Goal: Task Accomplishment & Management: Use online tool/utility

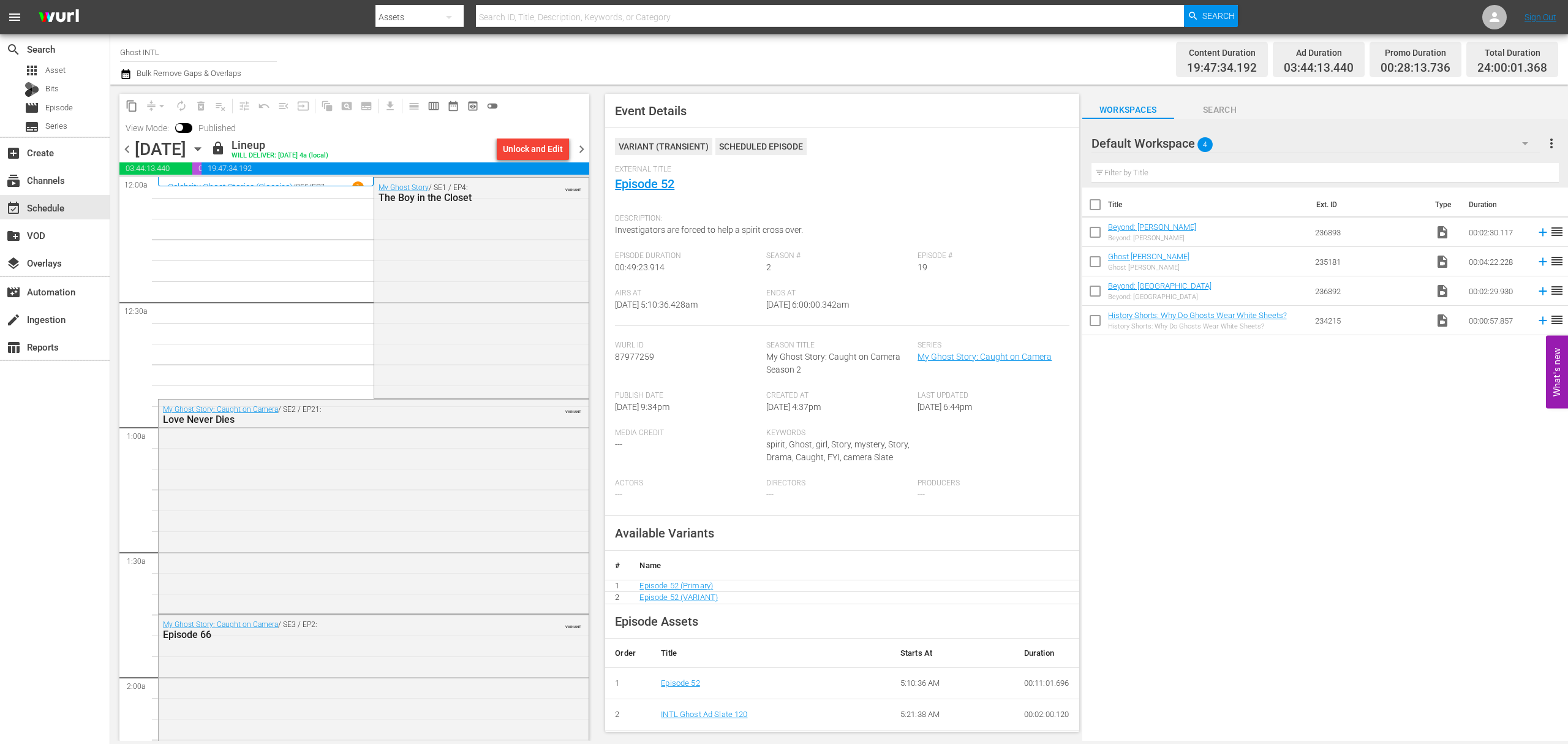
scroll to position [1164, 0]
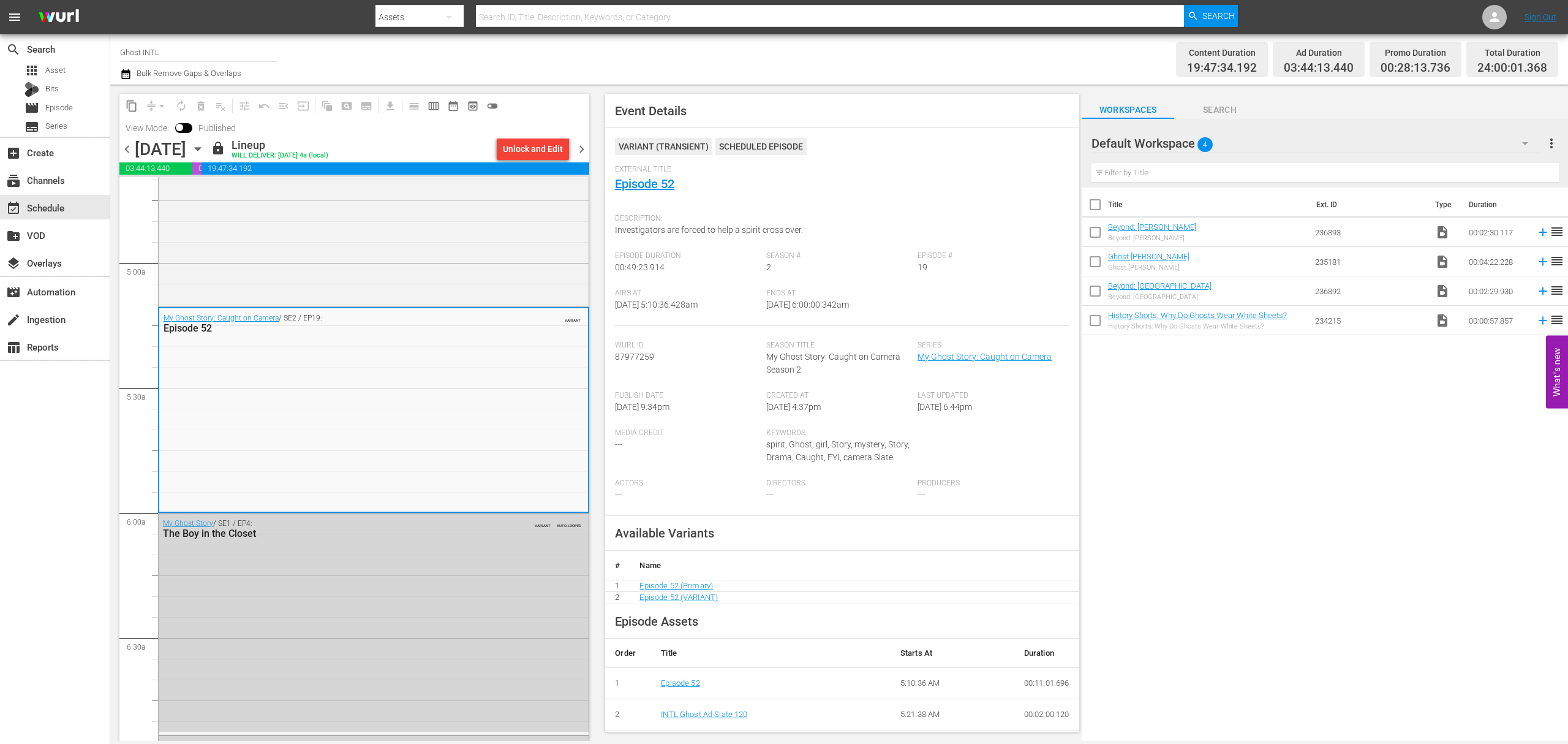
click at [789, 56] on div "Channel Title Ghost INTL Bulk Remove Gaps & Overlaps" at bounding box center [512, 59] width 784 height 44
click at [580, 143] on span "chevron_right" at bounding box center [581, 149] width 16 height 16
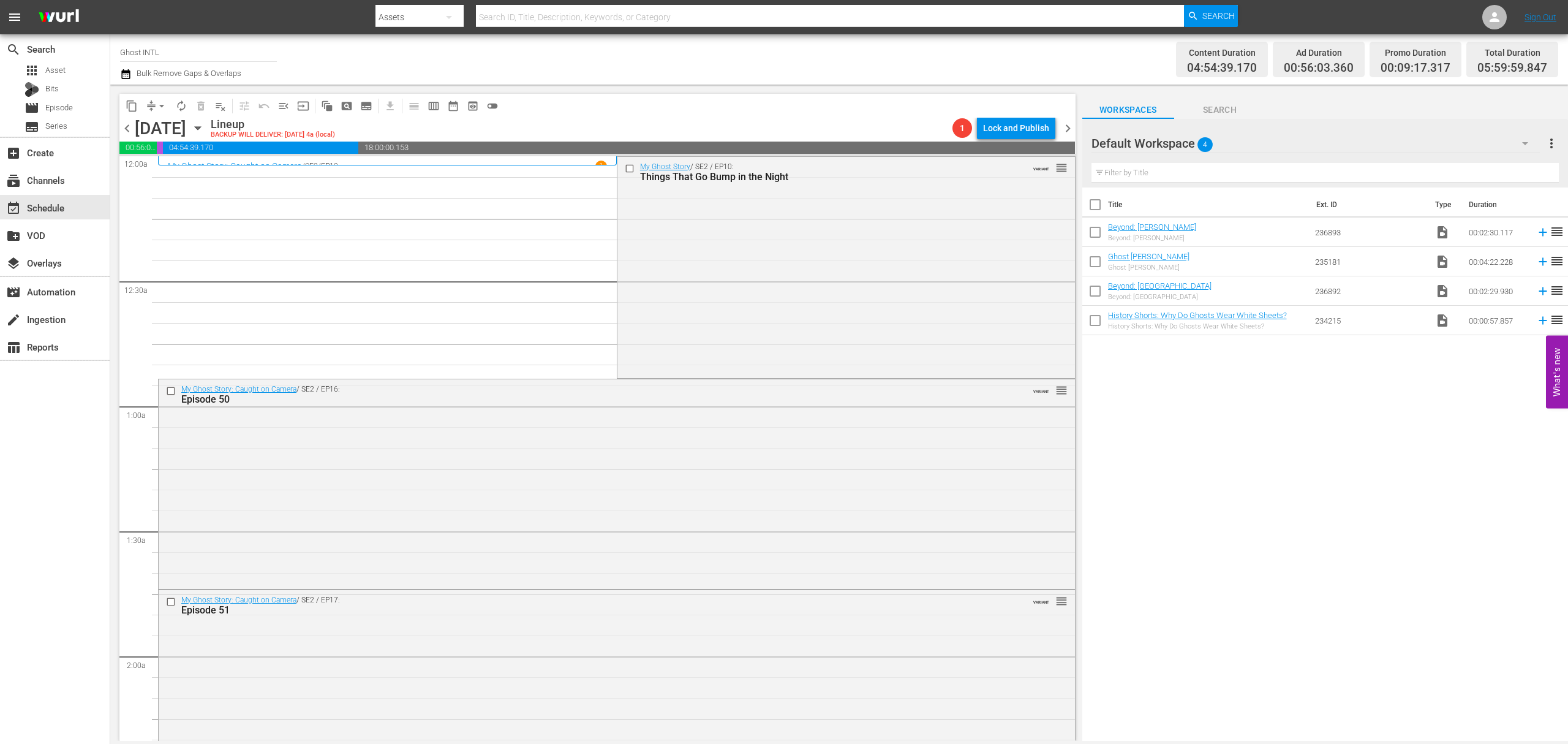
drag, startPoint x: 787, startPoint y: 245, endPoint x: 752, endPoint y: 247, distance: 35.1
click at [784, 245] on div "My Ghost Story / SE2 / EP10: Things That Go Bump in the Night VARIANT reorder" at bounding box center [847, 265] width 458 height 219
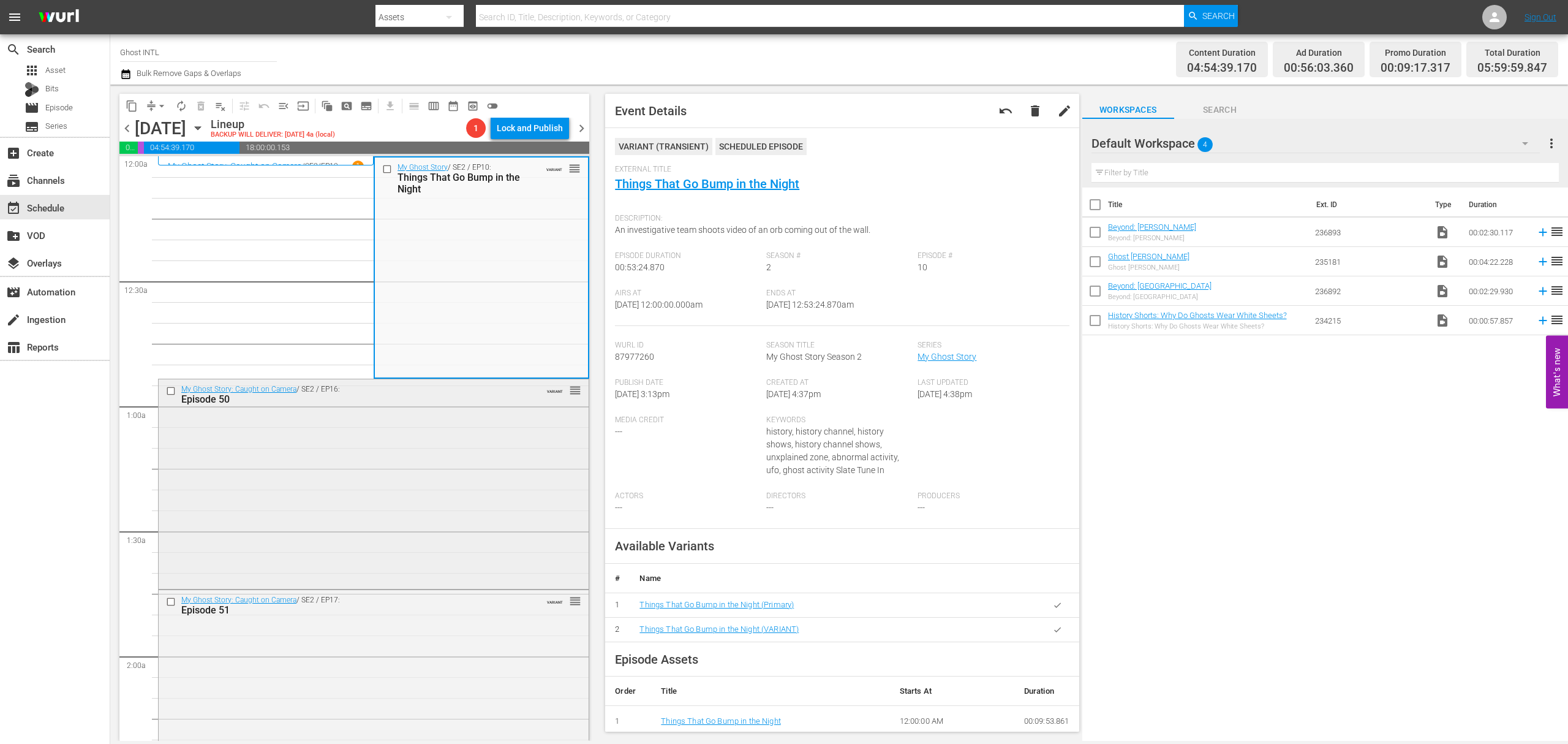
click at [486, 470] on div "My Ghost Story: Caught on Camera / SE2 / EP16: Episode 50 VARIANT reorder" at bounding box center [374, 483] width 430 height 207
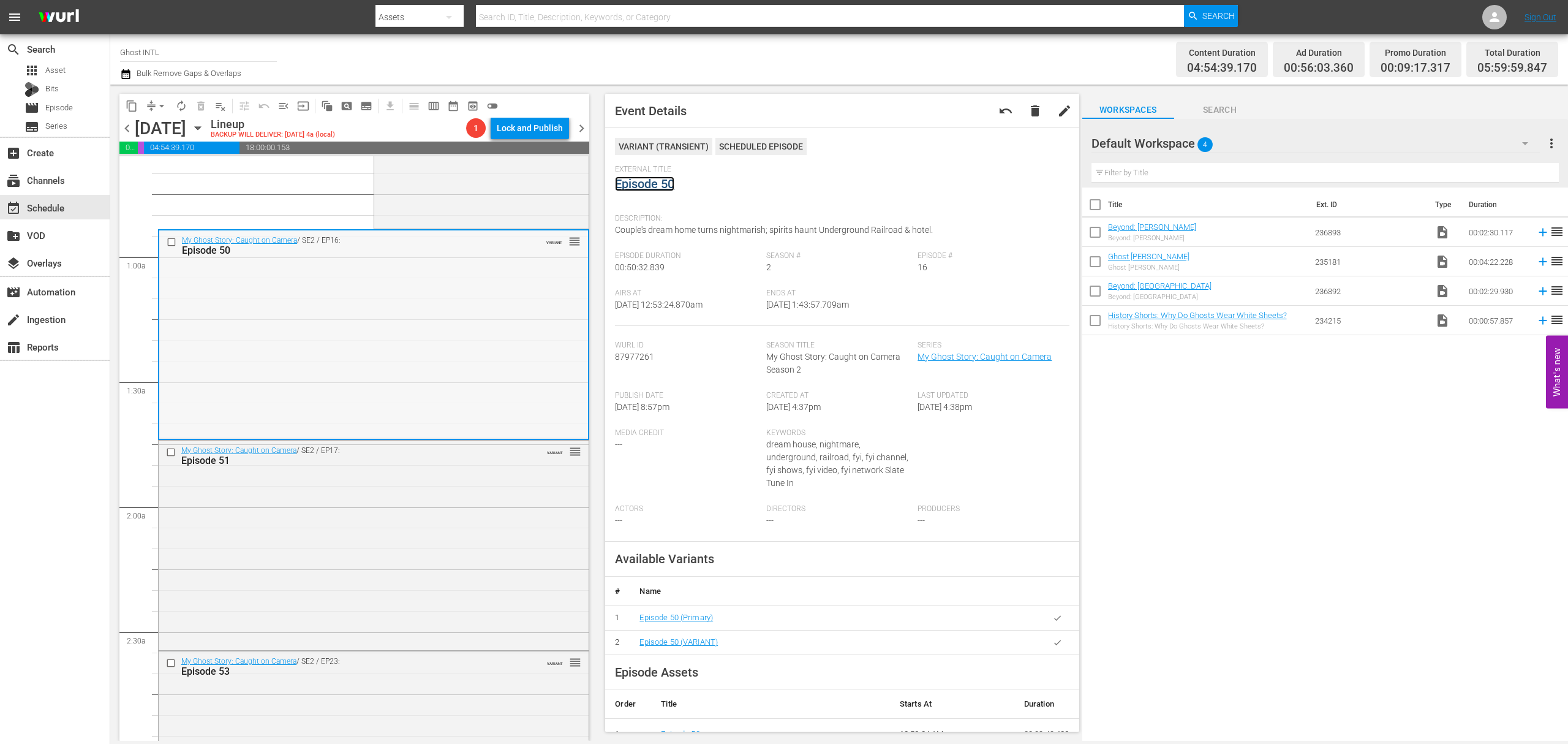
scroll to position [163, 0]
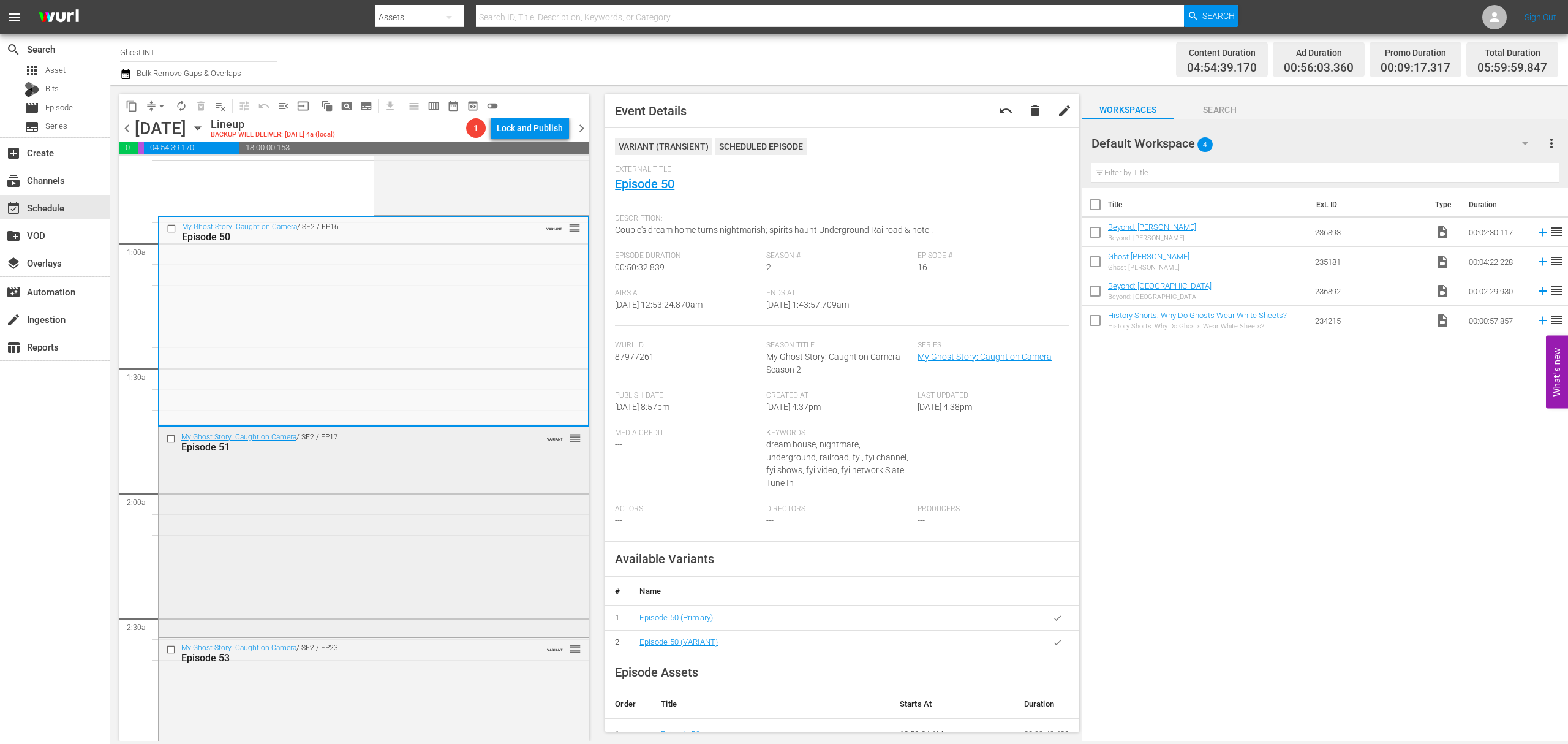
click at [435, 534] on div "My Ghost Story: Caught on Camera / SE2 / EP17: Episode 51 VARIANT reorder" at bounding box center [374, 531] width 430 height 207
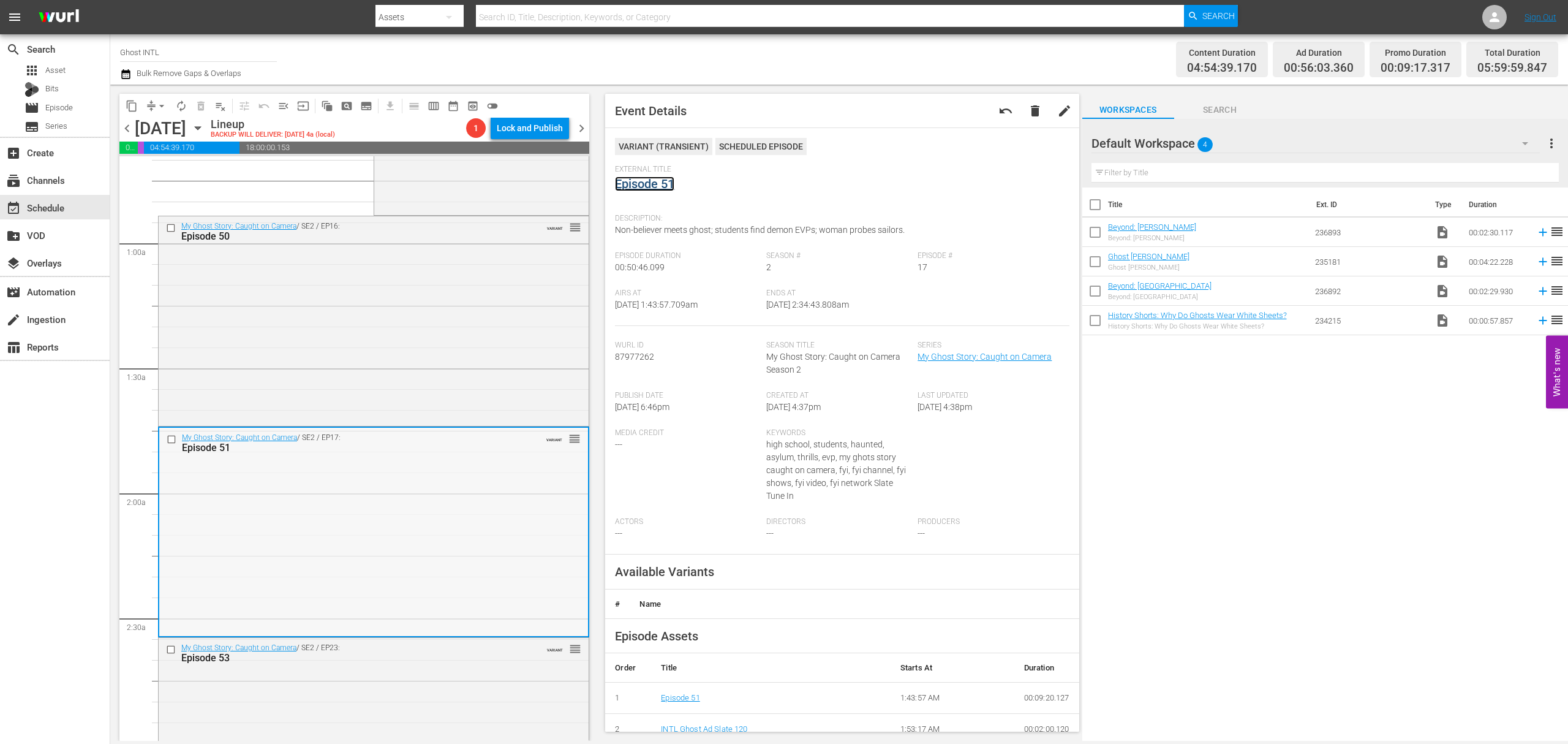
scroll to position [408, 0]
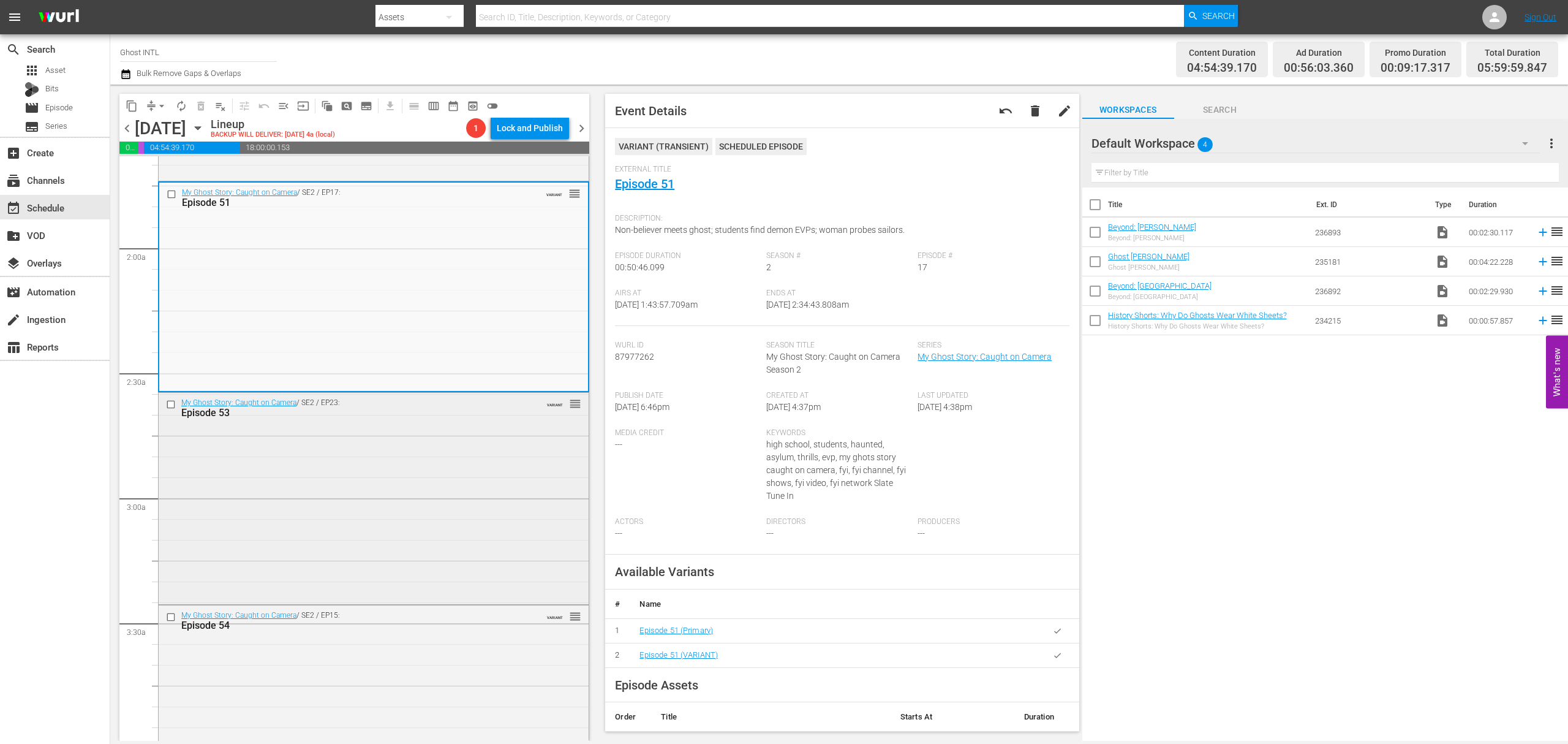
click at [427, 462] on div "My Ghost Story: Caught on Camera / SE2 / EP23: Episode 53 VARIANT reorder" at bounding box center [374, 496] width 430 height 208
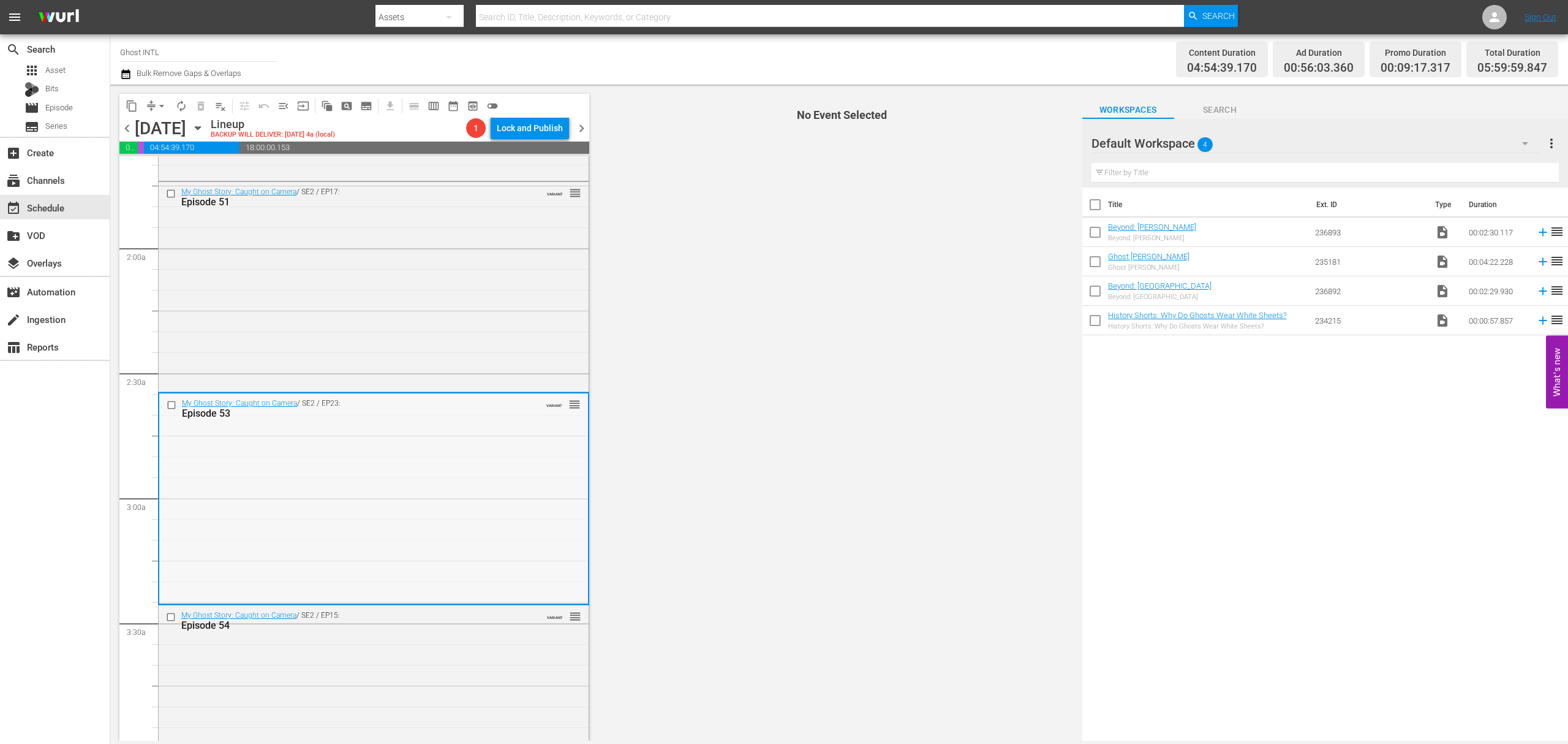
click at [440, 461] on div "My Ghost Story: Caught on Camera / SE2 / EP23: Episode 53 VARIANT reorder" at bounding box center [373, 497] width 429 height 208
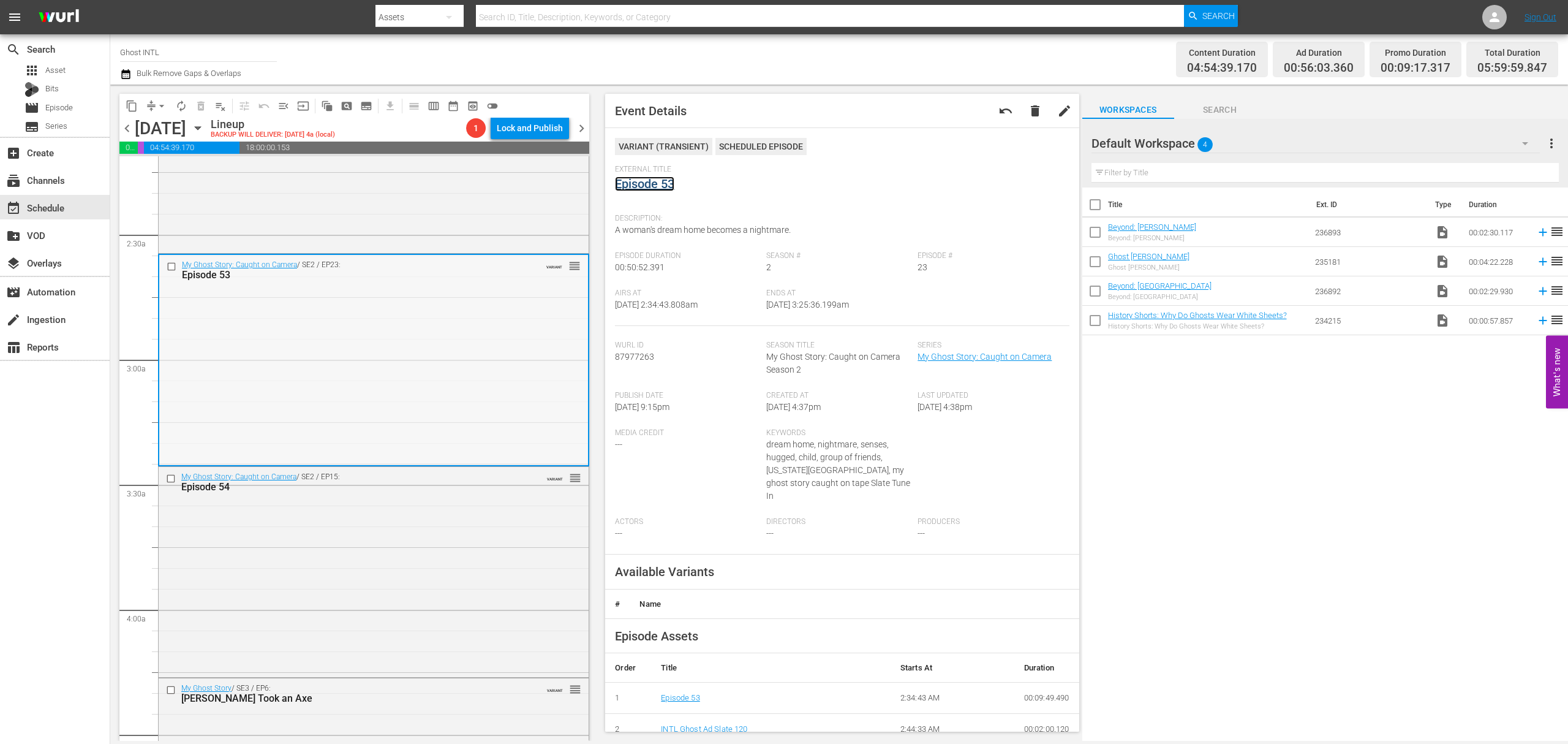
scroll to position [653, 0]
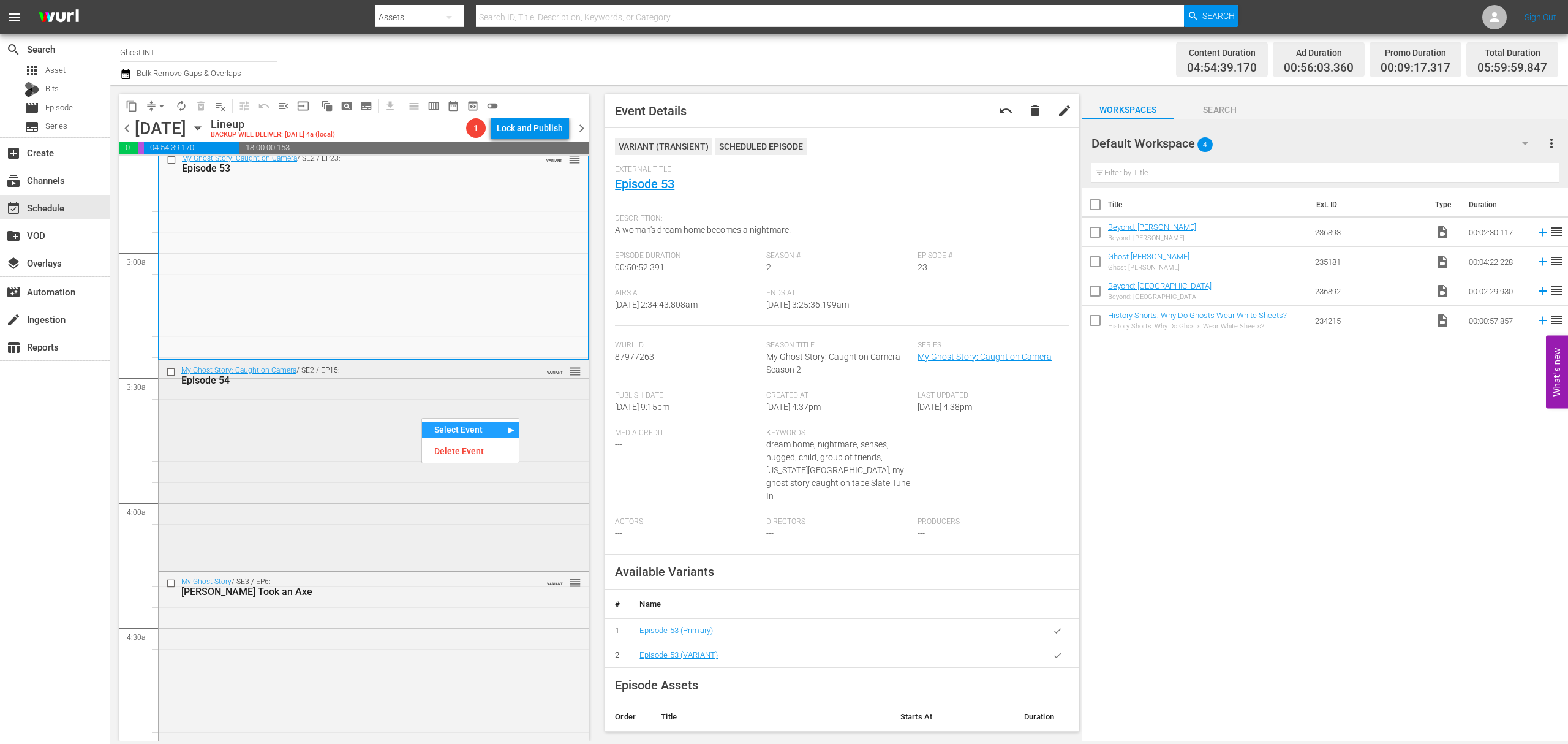
click at [322, 410] on div "My Ghost Story: Caught on Camera / SE2 / EP15: Episode 54 VARIANT reorder" at bounding box center [374, 464] width 430 height 207
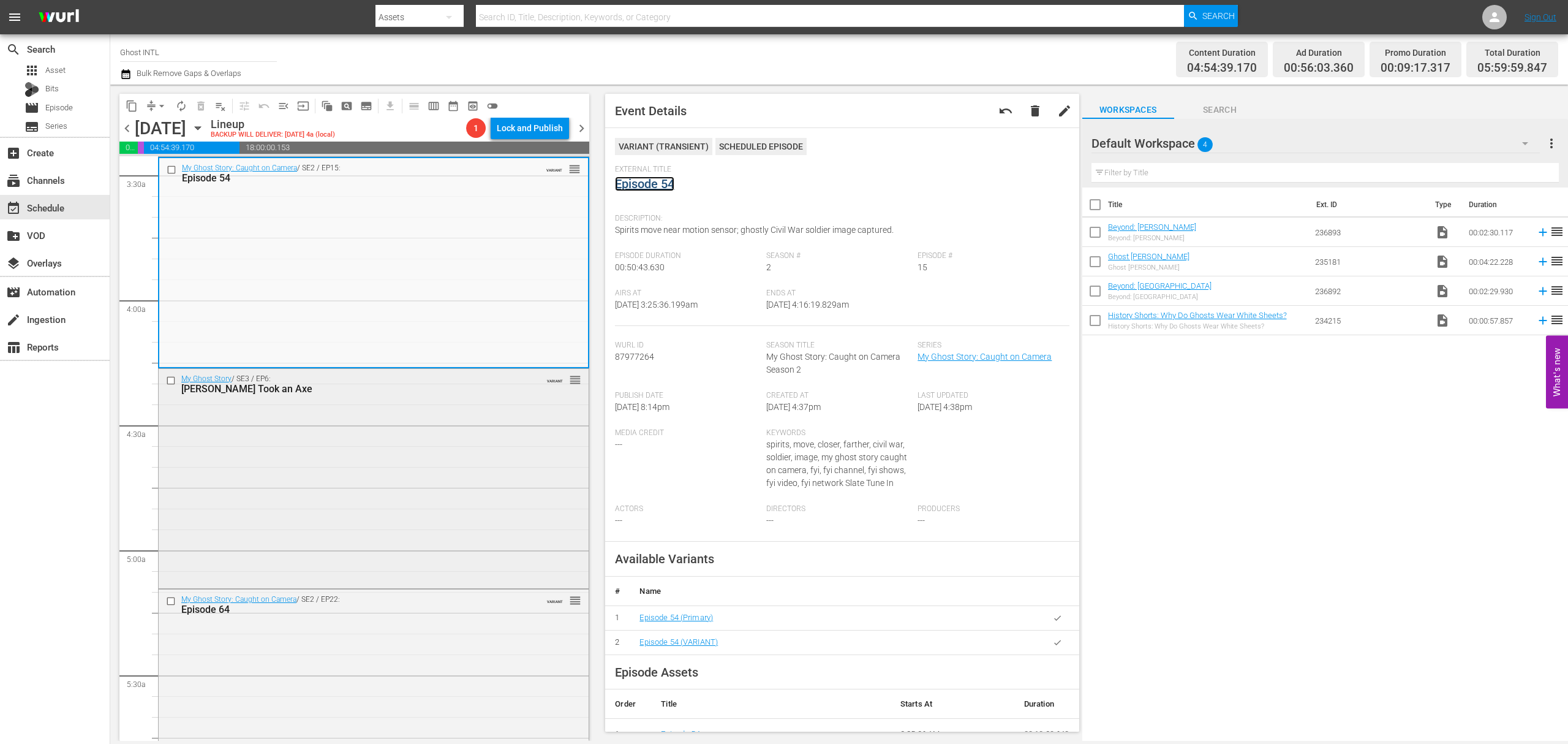
scroll to position [898, 0]
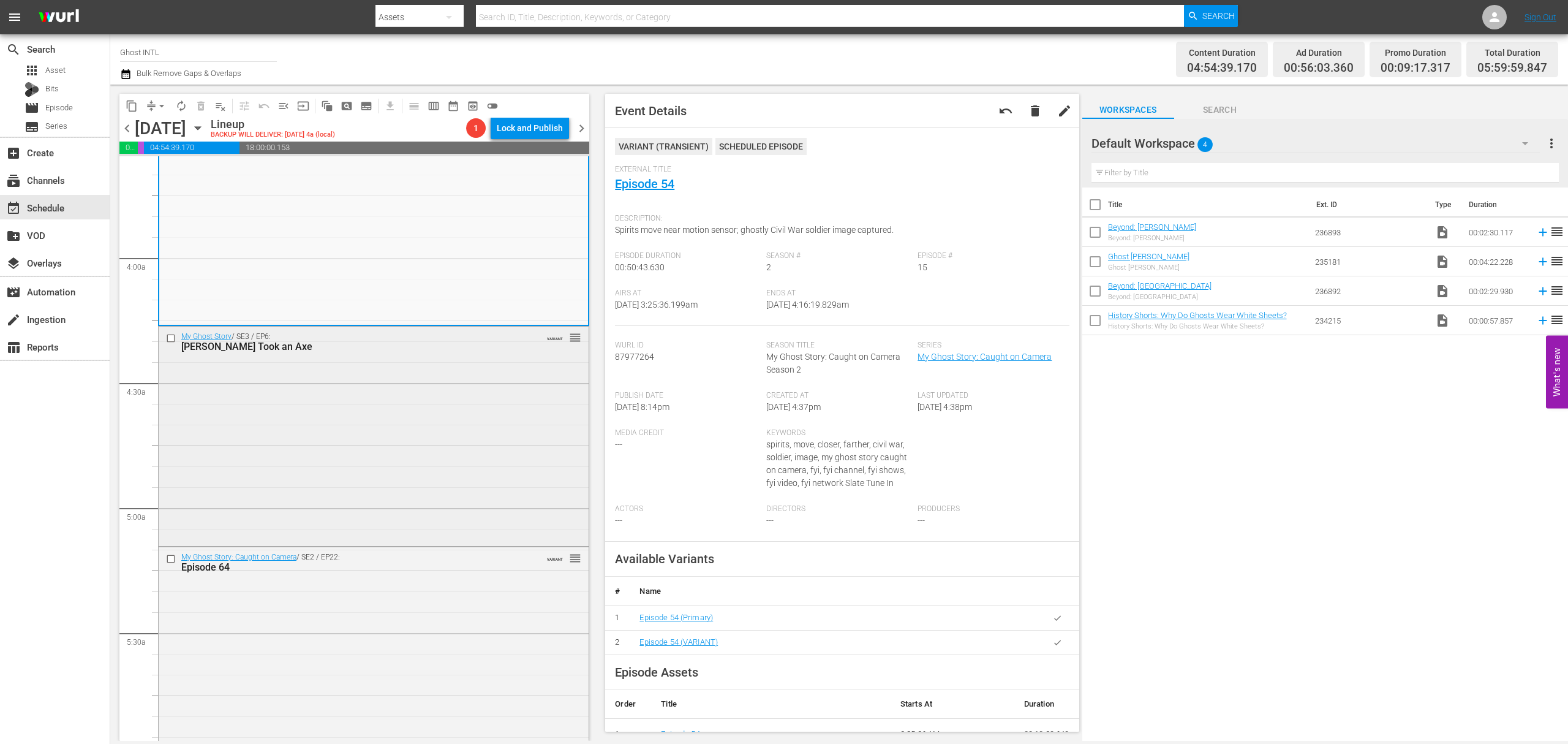
click at [357, 441] on div "My Ghost Story / SE3 / EP6: Lizzie Borden Took an Axe VARIANT reorder" at bounding box center [374, 436] width 430 height 218
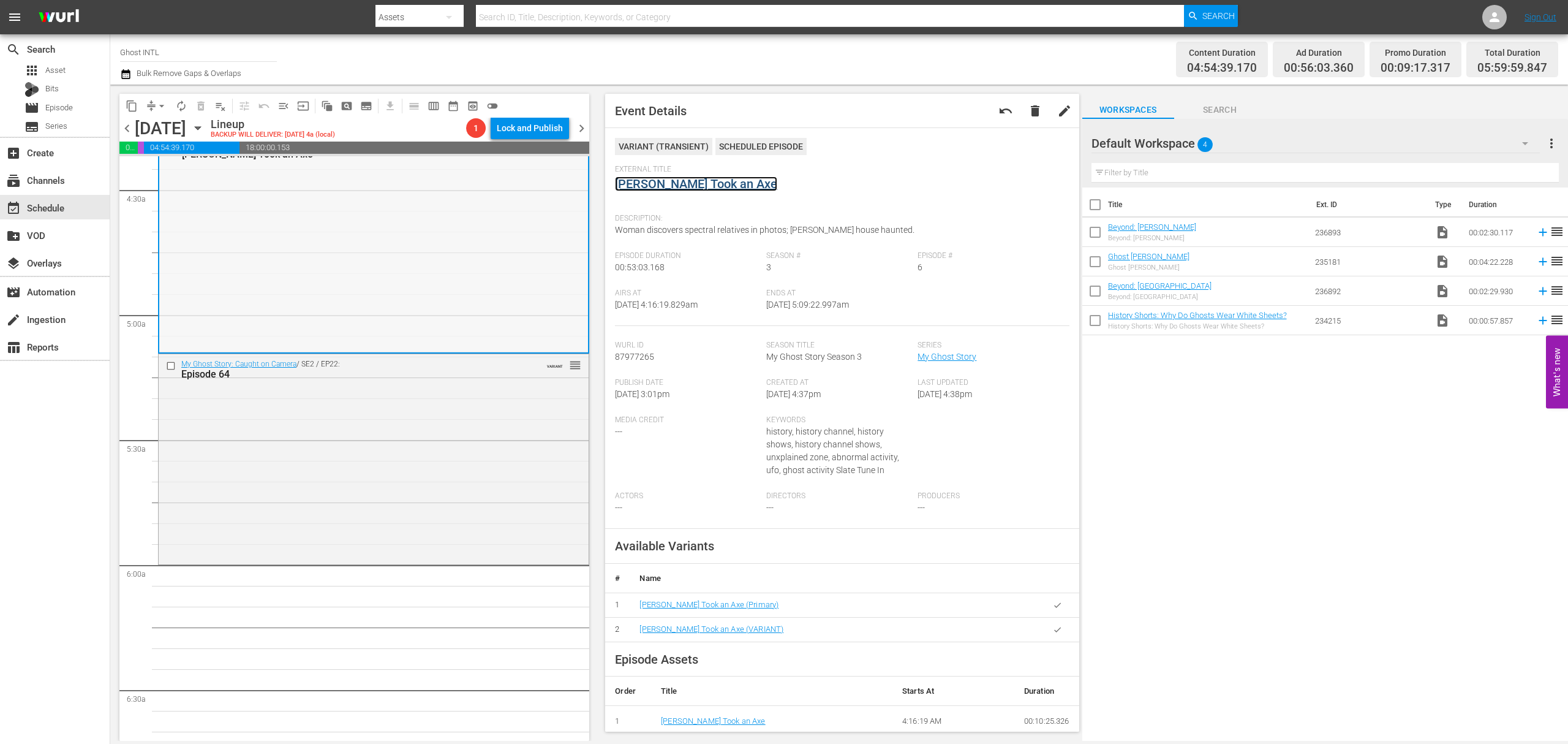
scroll to position [1062, 0]
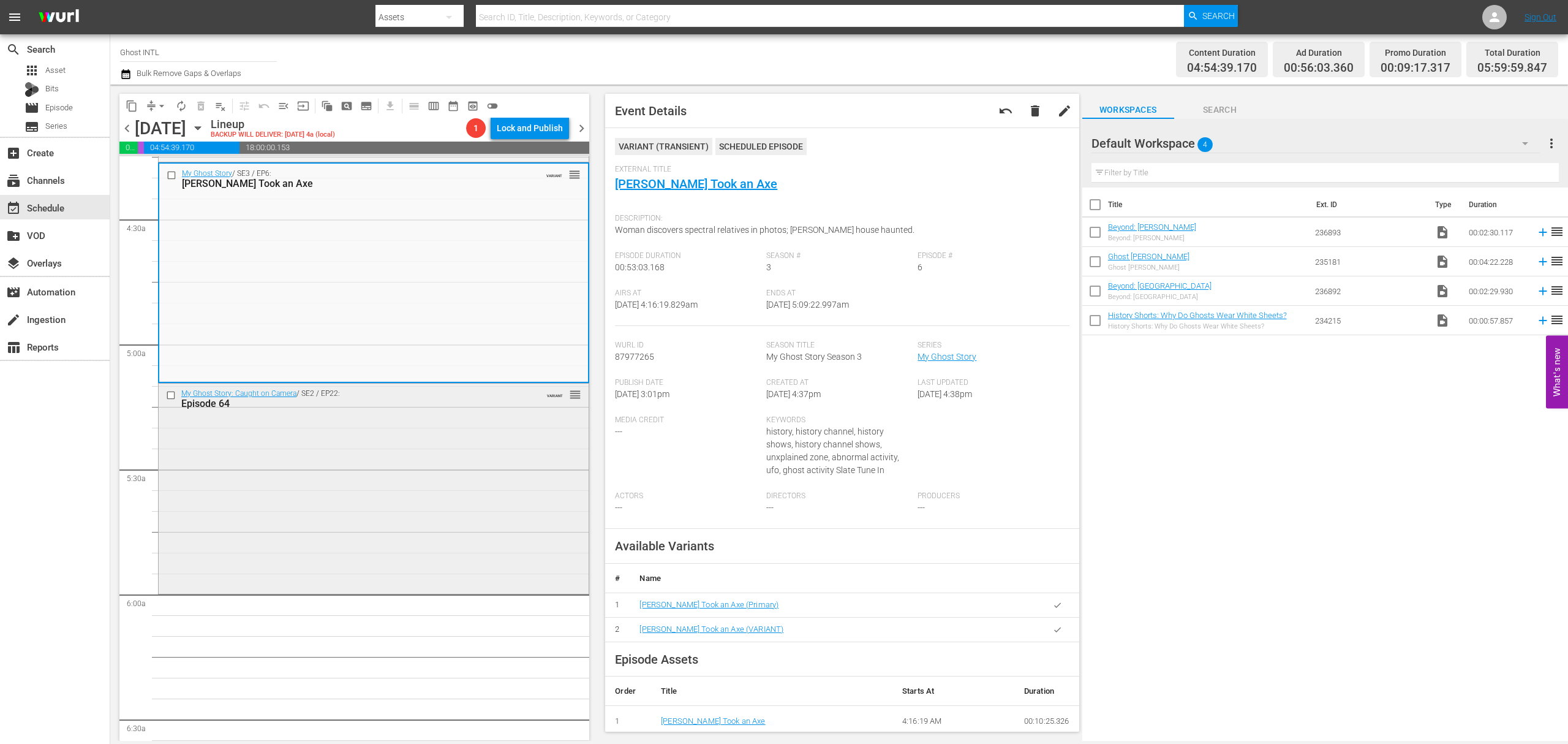
click at [387, 446] on div "My Ghost Story: Caught on Camera / SE2 / EP22: Episode 64 VARIANT reorder" at bounding box center [374, 487] width 430 height 207
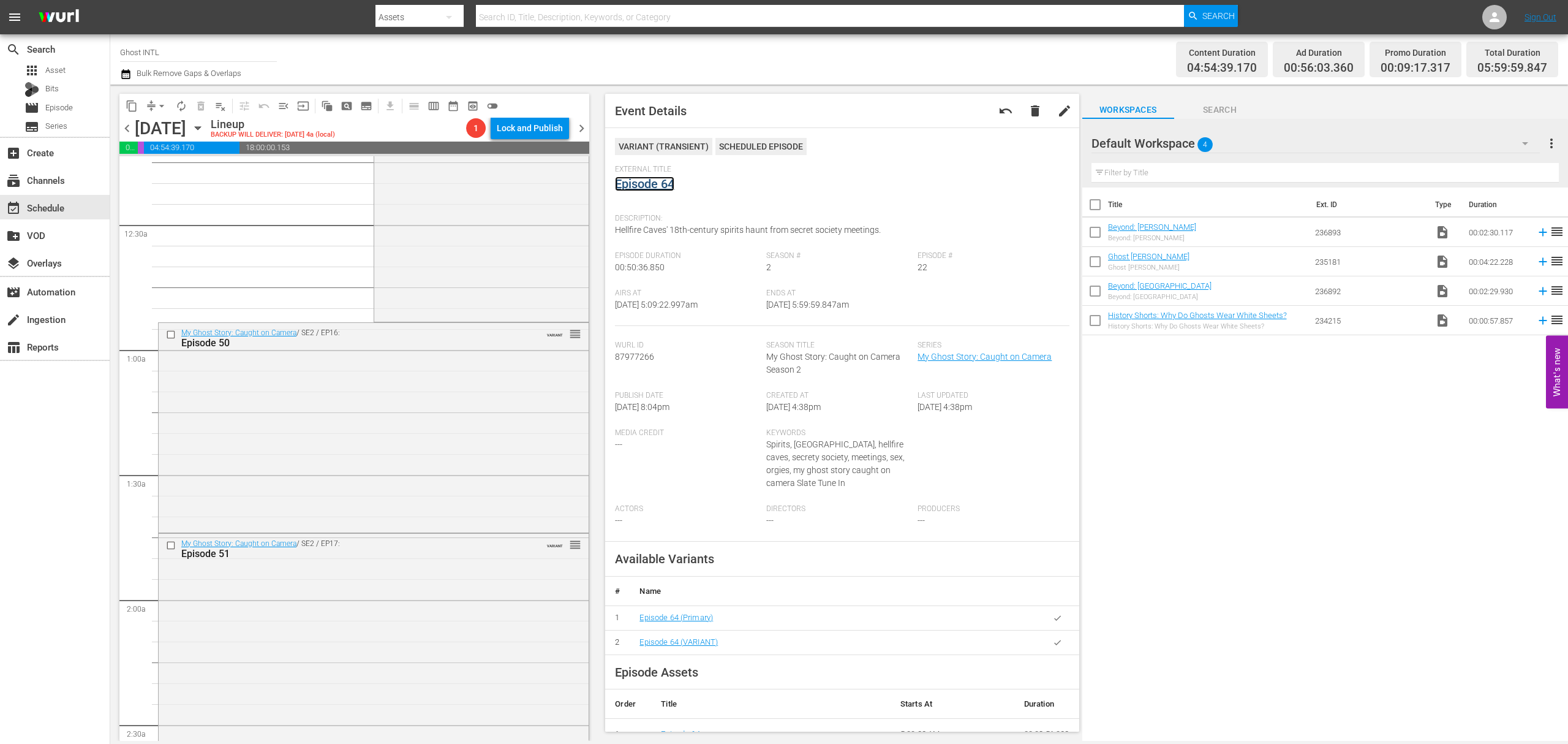
scroll to position [0, 0]
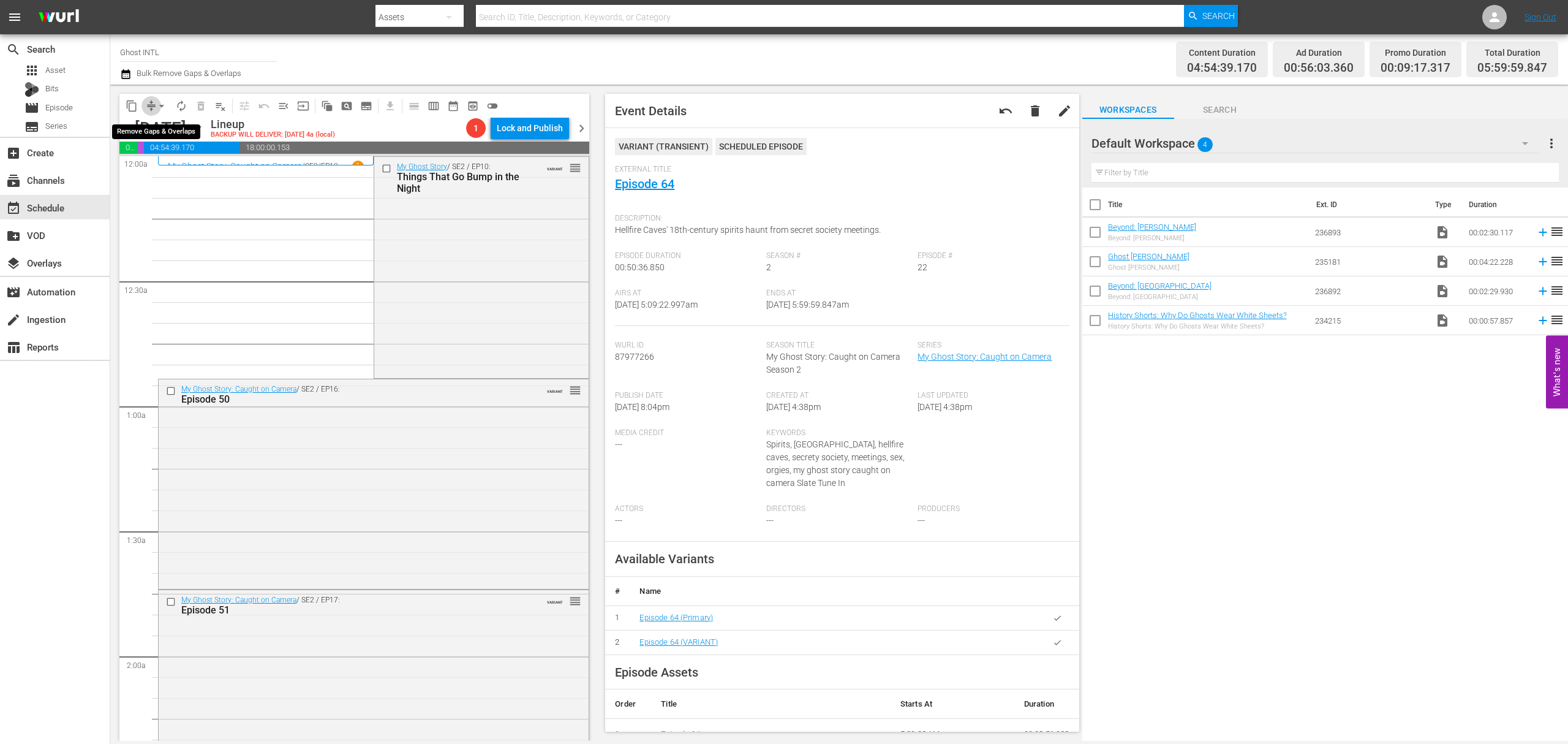
click at [149, 100] on span "compress" at bounding box center [151, 106] width 12 height 12
click at [158, 106] on span "arrow_drop_down" at bounding box center [162, 106] width 12 height 12
click at [164, 130] on li "Align to Midnight" at bounding box center [162, 130] width 129 height 20
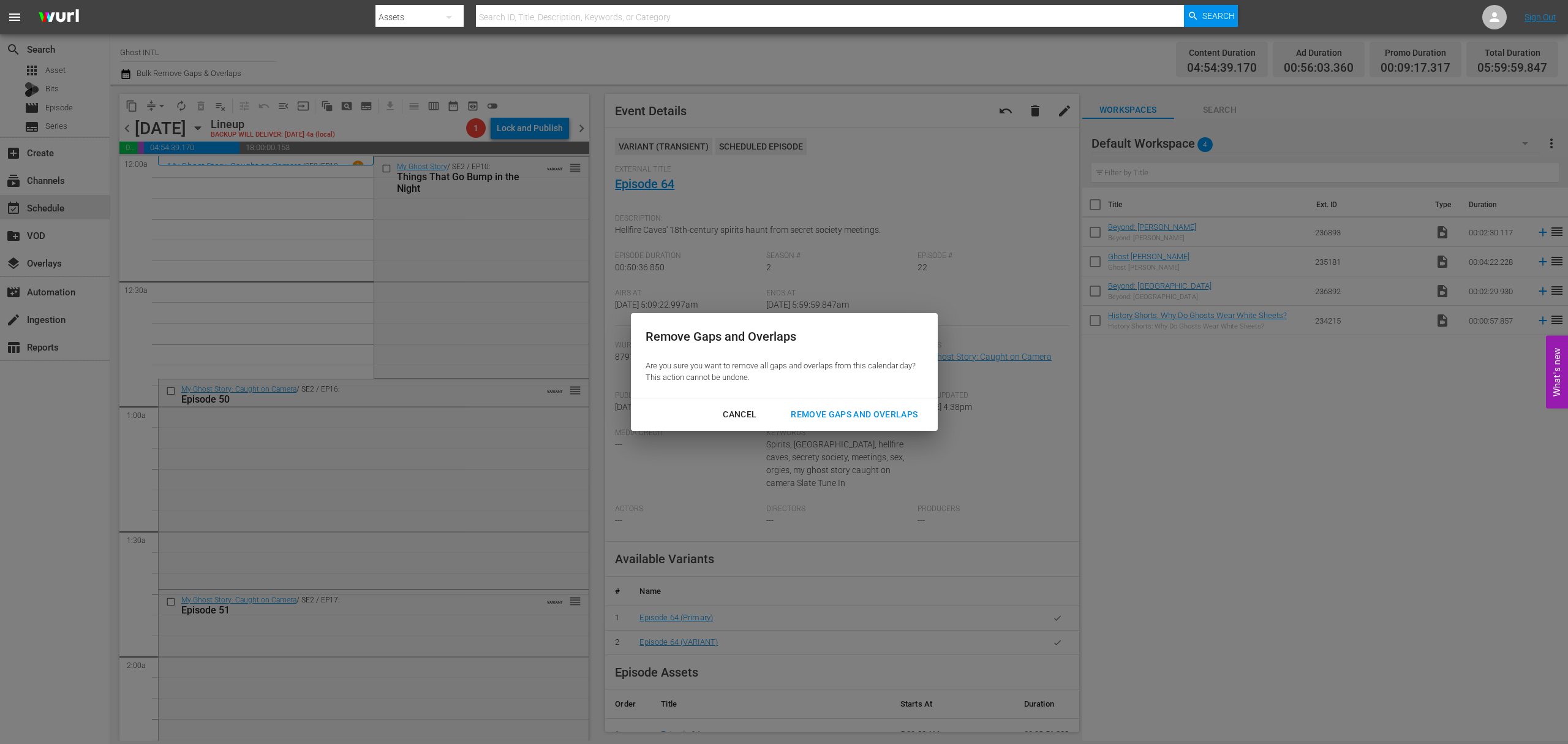
click at [873, 408] on div "Remove Gaps and Overlaps" at bounding box center [854, 415] width 146 height 16
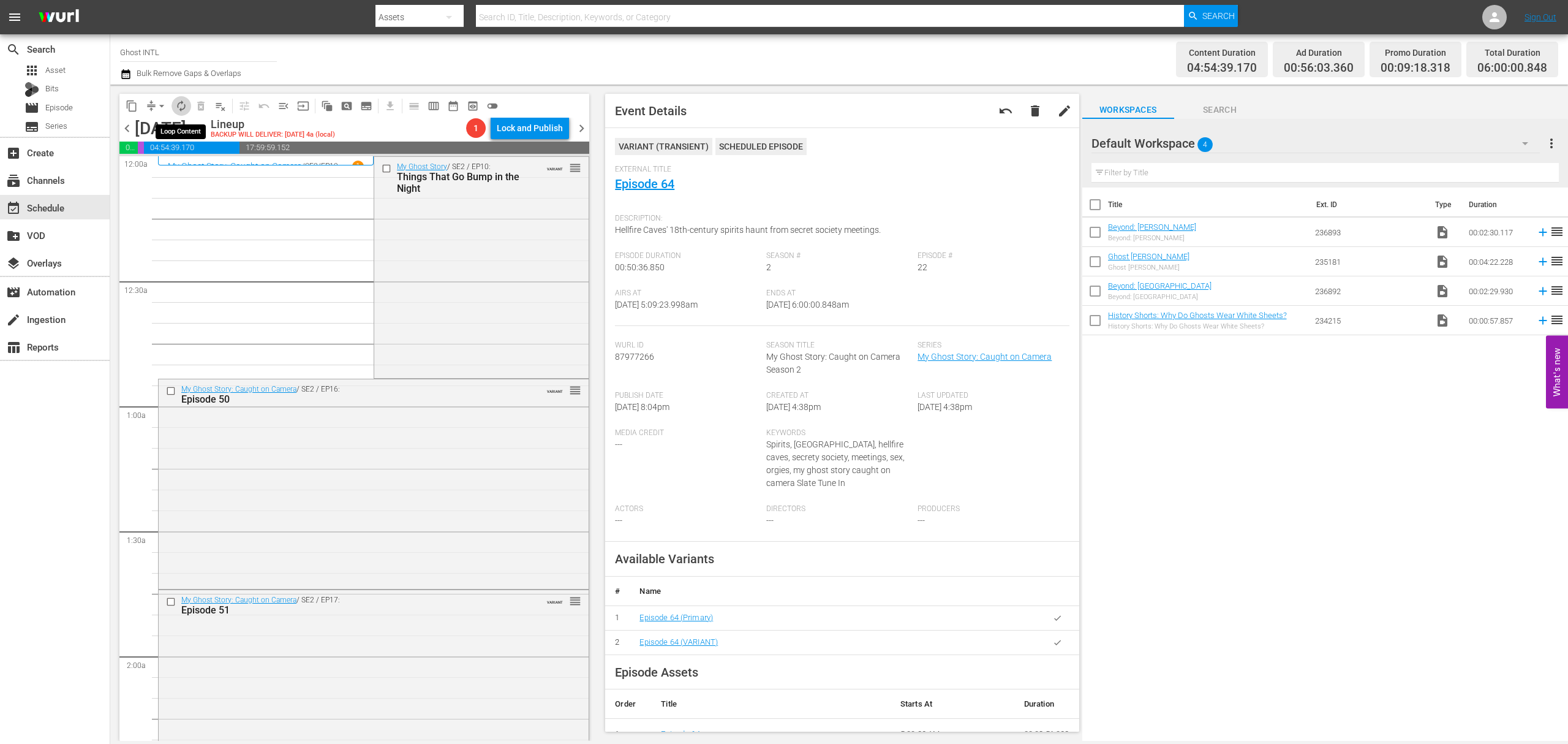
click at [188, 106] on button "autorenew_outlined" at bounding box center [181, 105] width 20 height 20
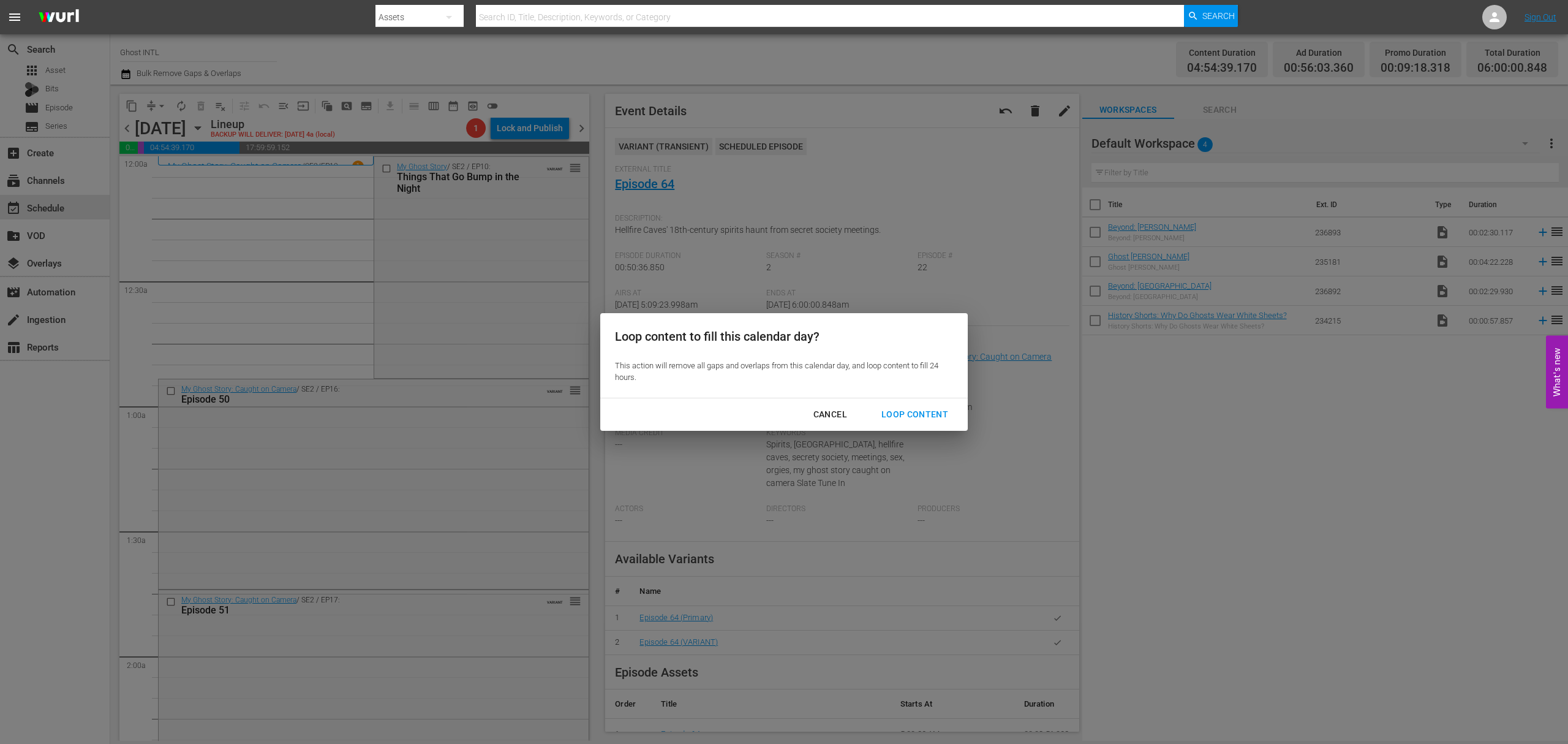
click at [917, 410] on div "Loop Content" at bounding box center [915, 415] width 86 height 16
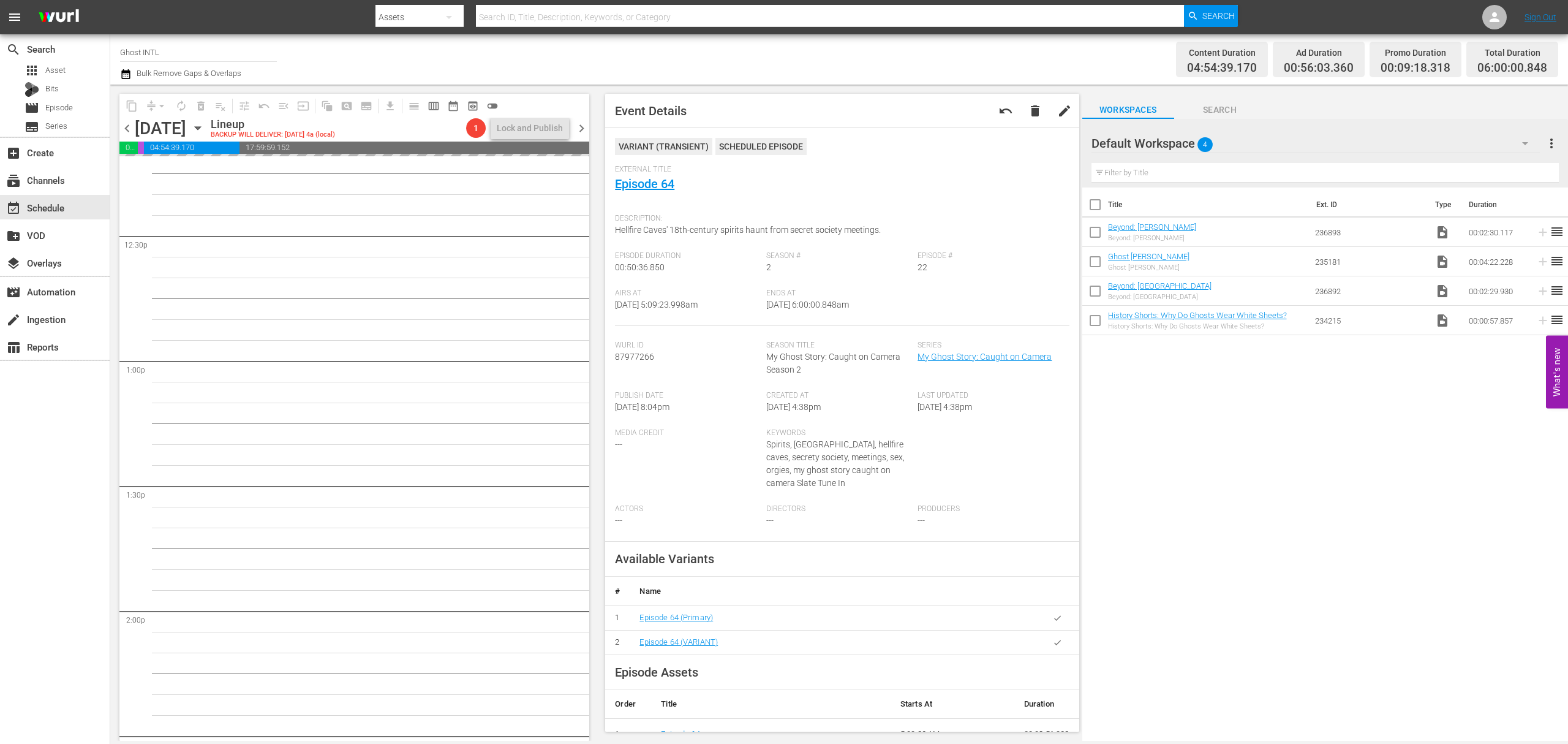
scroll to position [1873, 0]
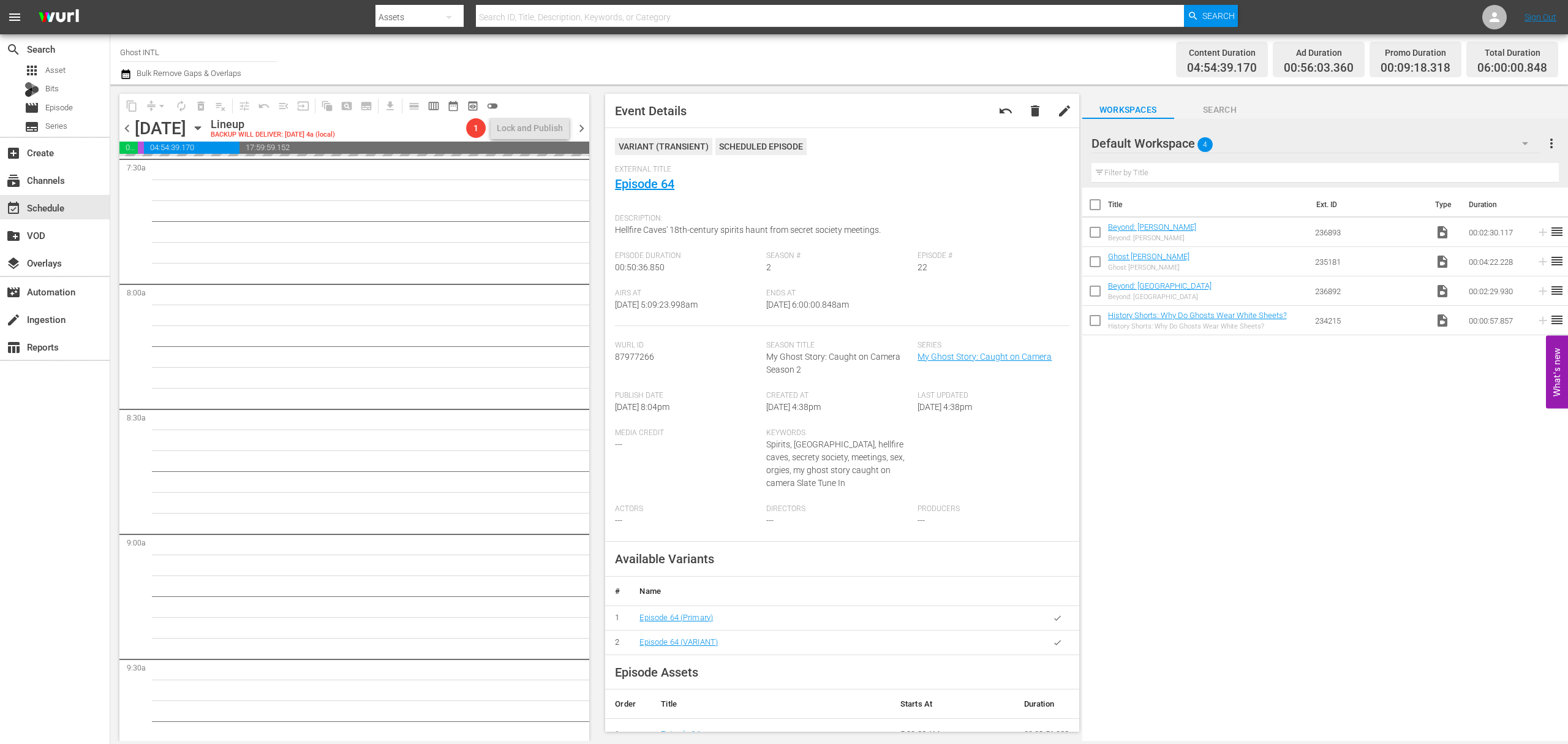
click at [647, 92] on span "Event Details undo delete edit VARIANT ( TRANSIENT ) Scheduled Episode External…" at bounding box center [839, 412] width 486 height 656
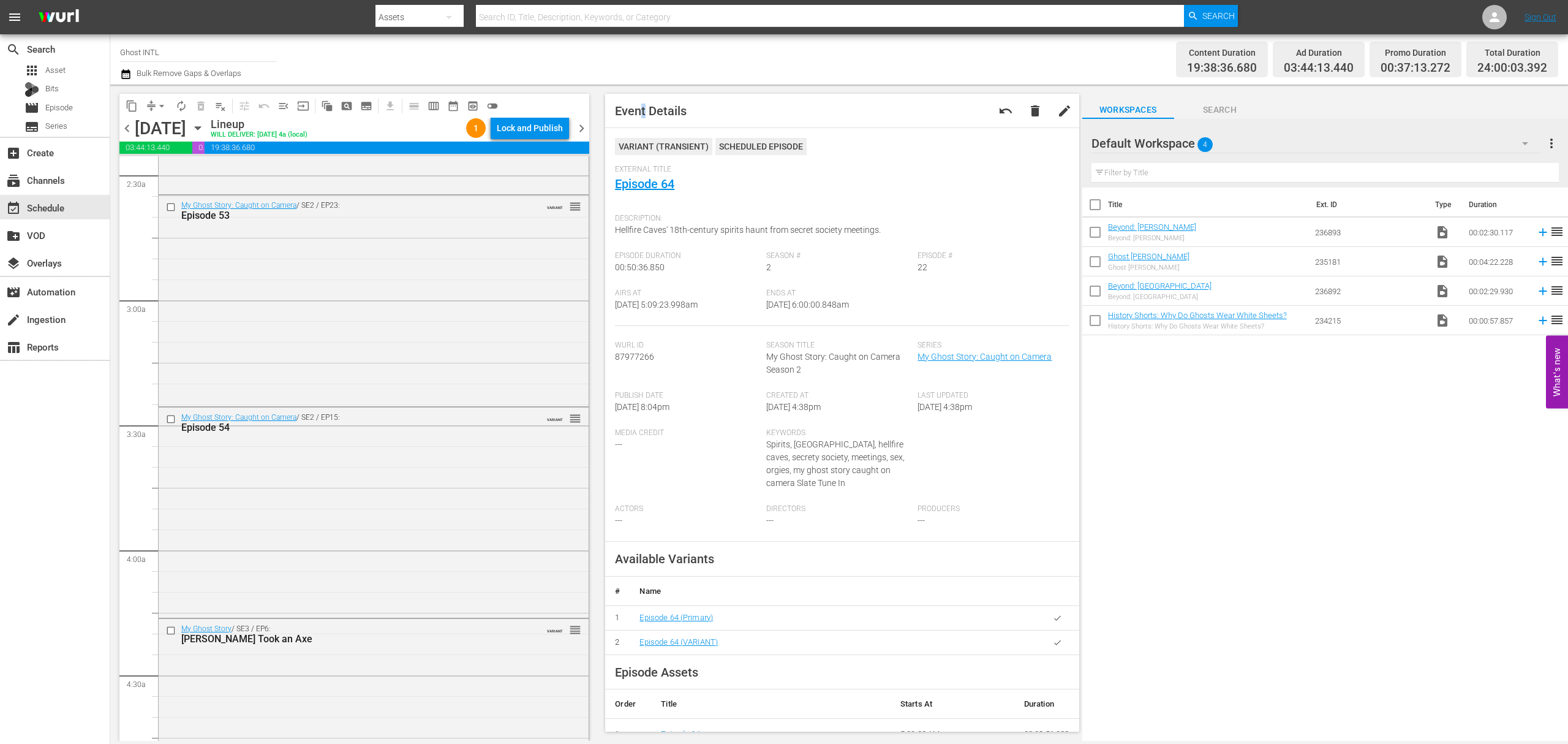
scroll to position [0, 0]
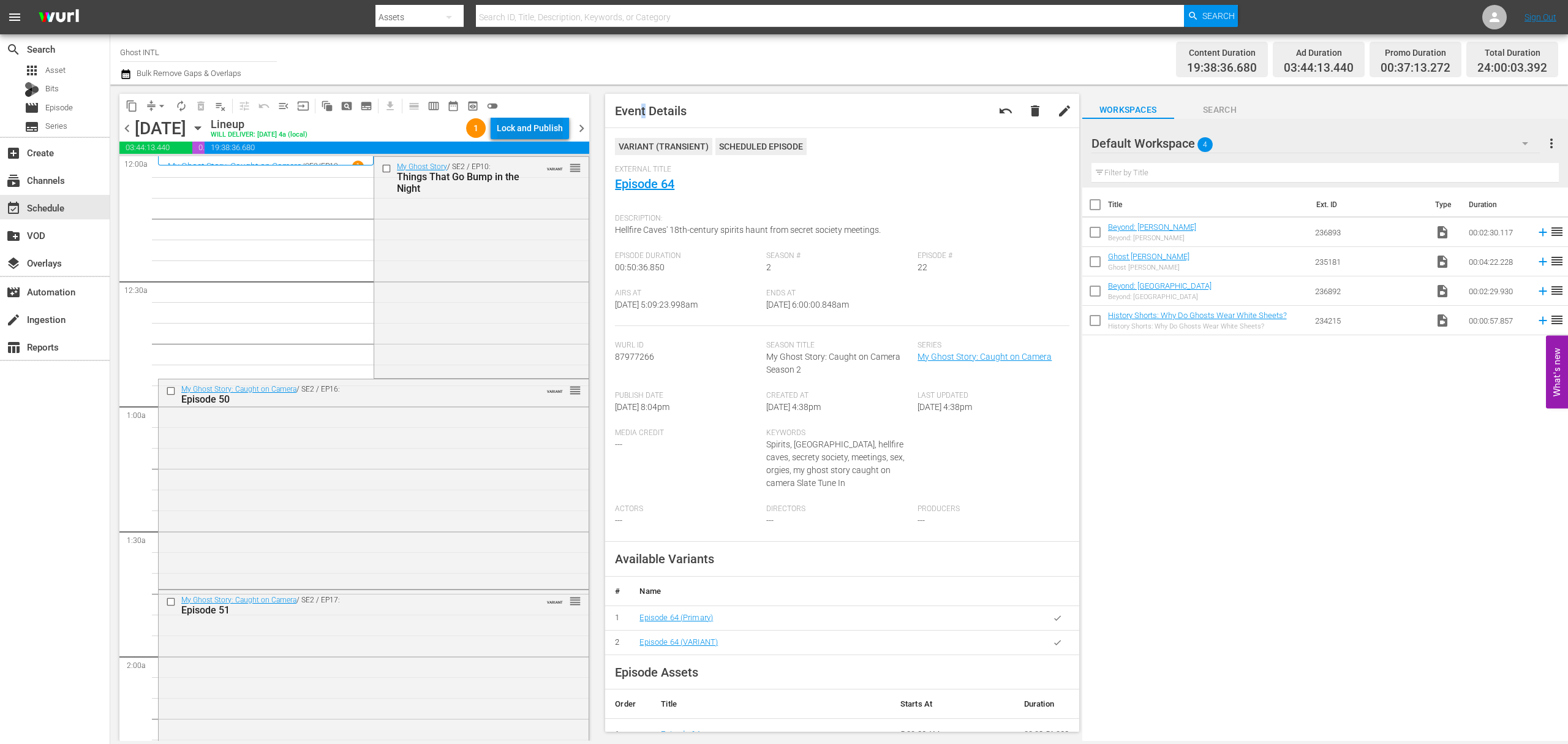
click at [517, 129] on div "Lock and Publish" at bounding box center [530, 128] width 67 height 22
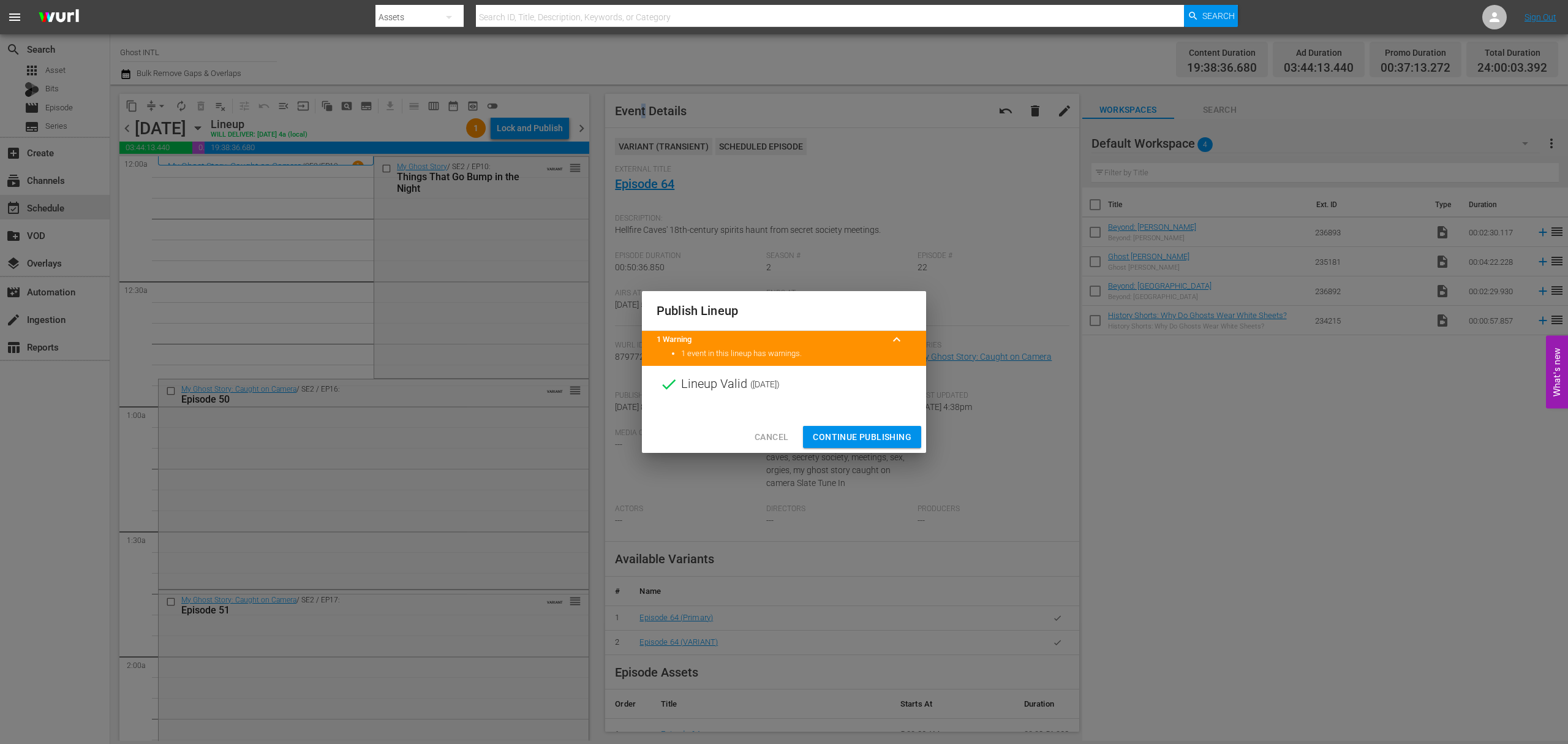
click at [880, 441] on span "Continue Publishing" at bounding box center [862, 437] width 98 height 16
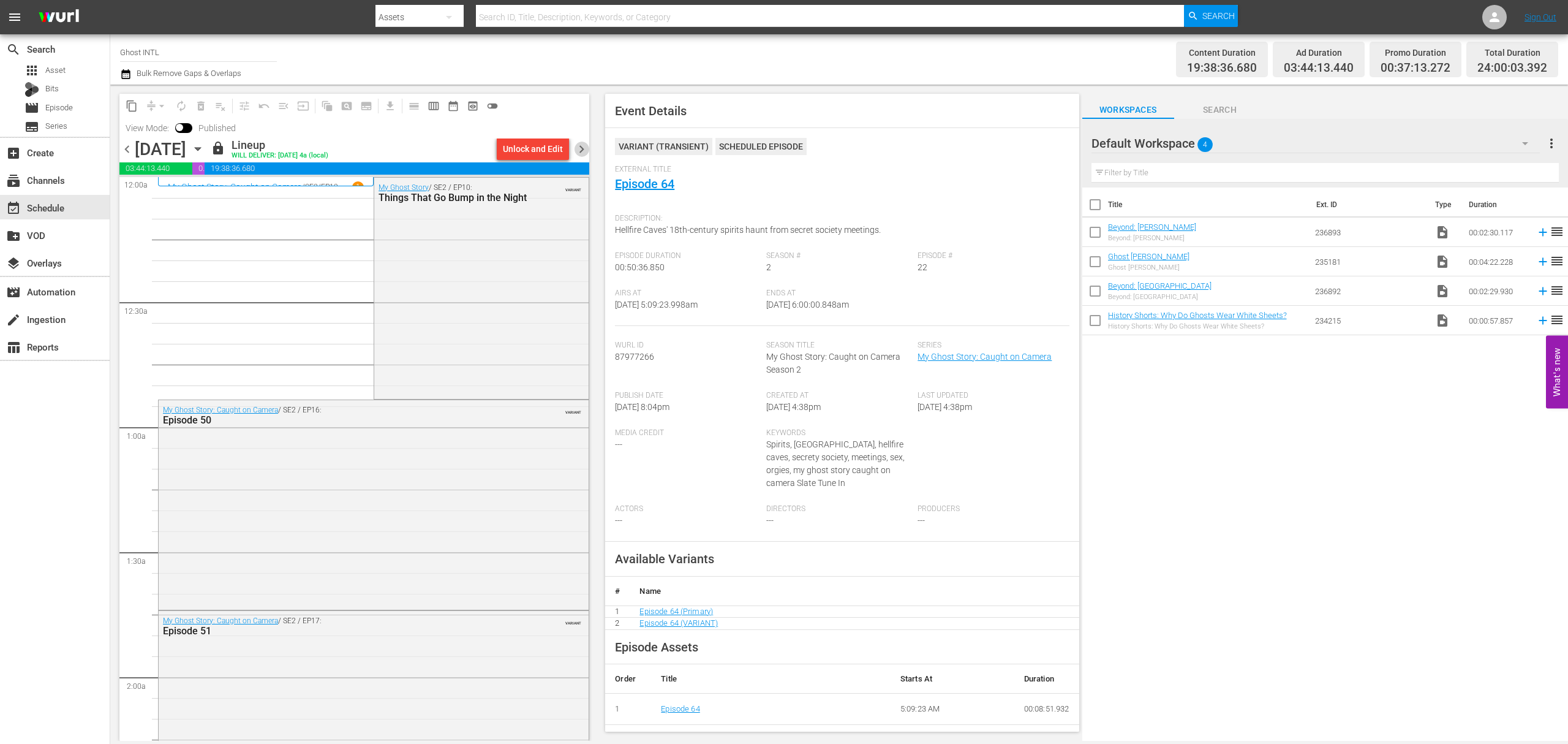
click at [588, 150] on span "chevron_right" at bounding box center [581, 149] width 16 height 16
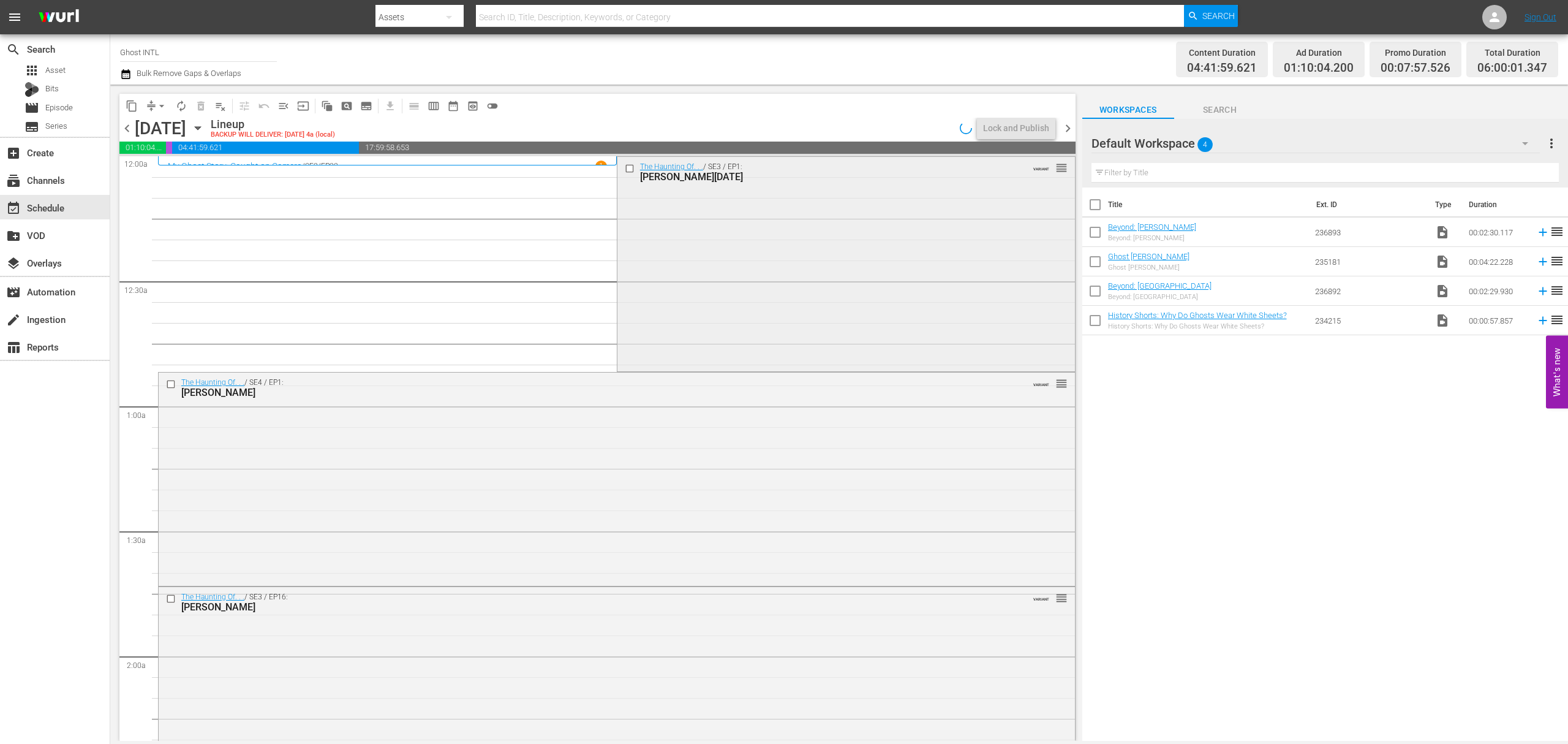
click at [744, 226] on div "The Haunting Of. . . / SE3 / EP1: Linda Dano VARIANT reorder" at bounding box center [847, 262] width 458 height 212
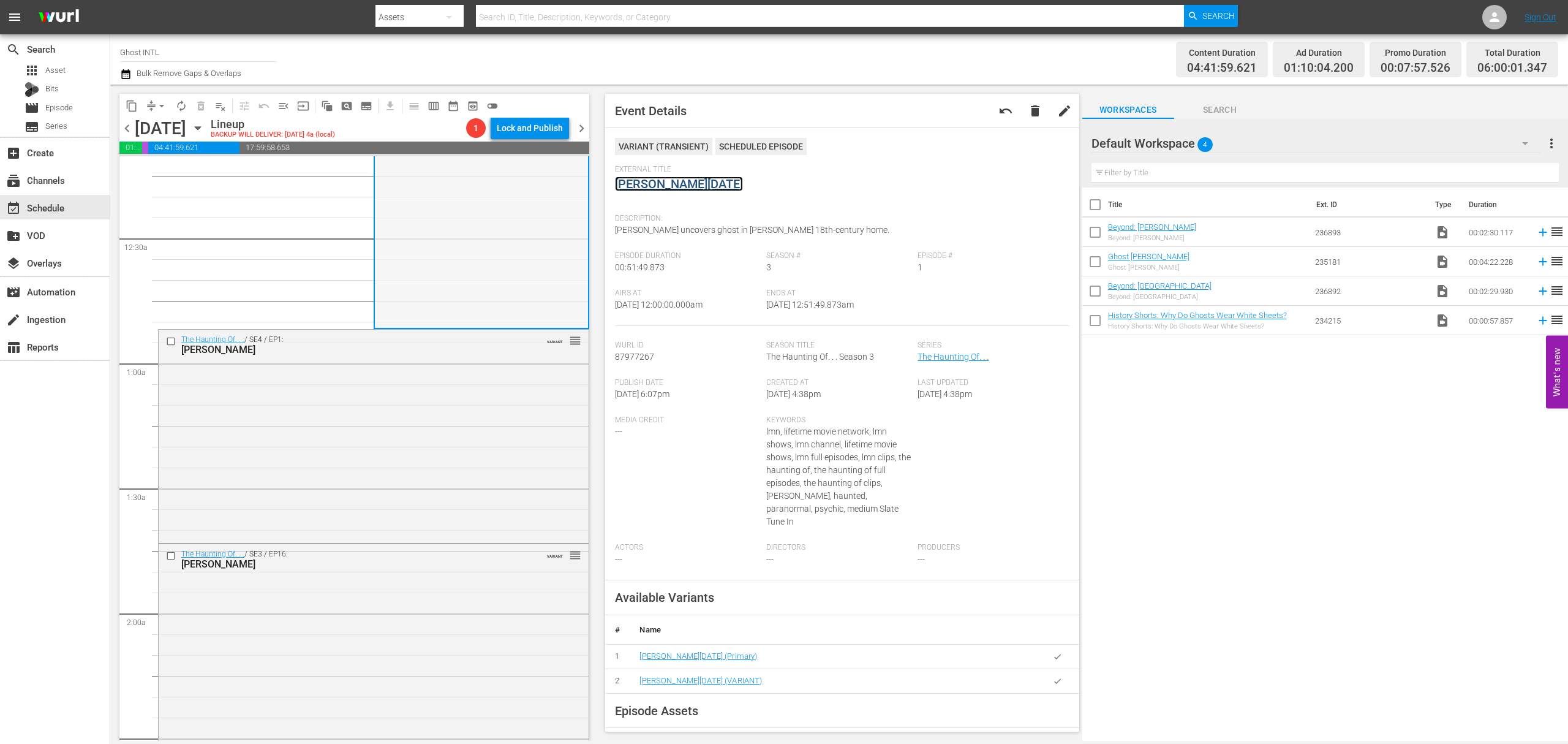
scroll to position [81, 0]
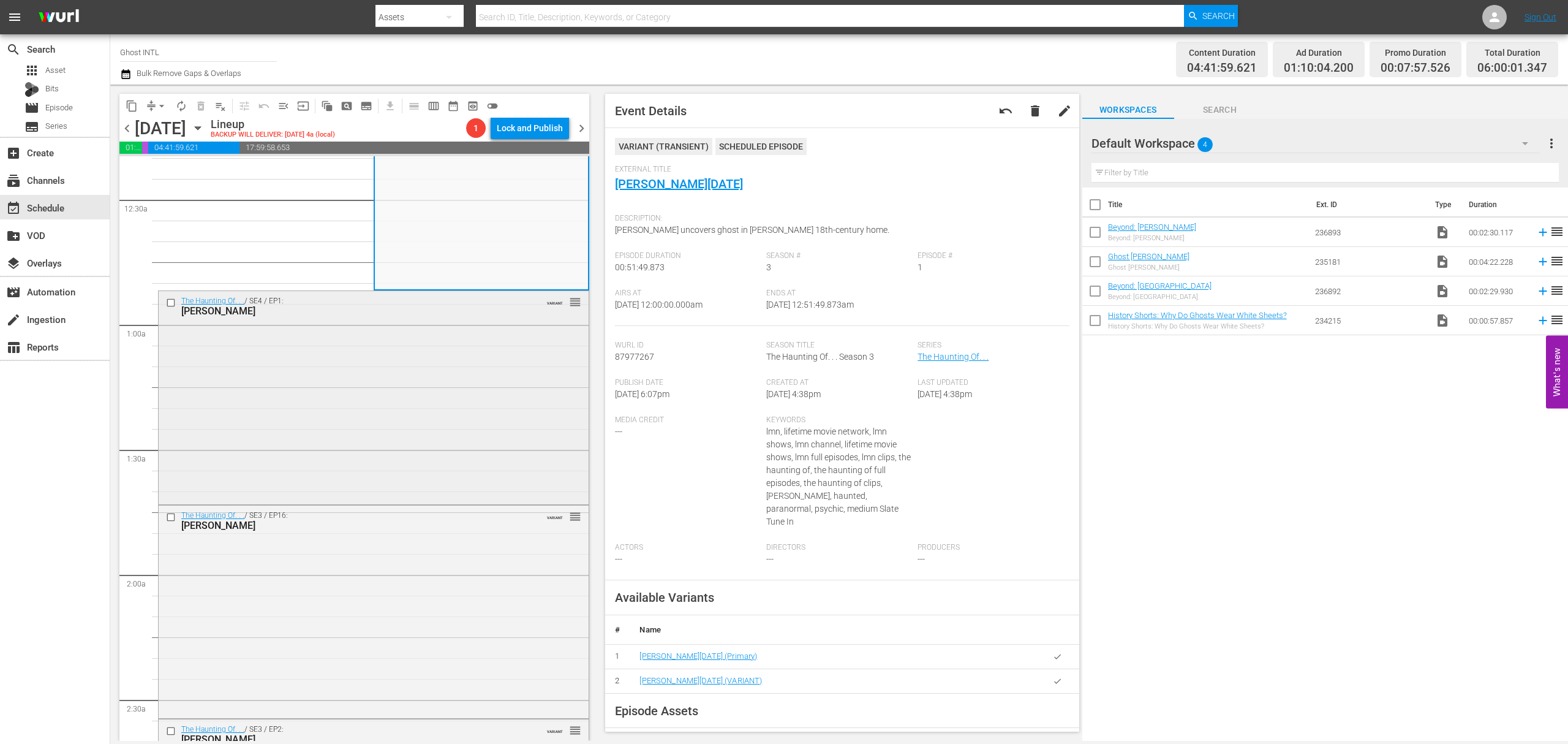
click at [448, 344] on div "The Haunting Of. . . / SE4 / EP1: Orlando Jones VARIANT reorder" at bounding box center [374, 397] width 430 height 211
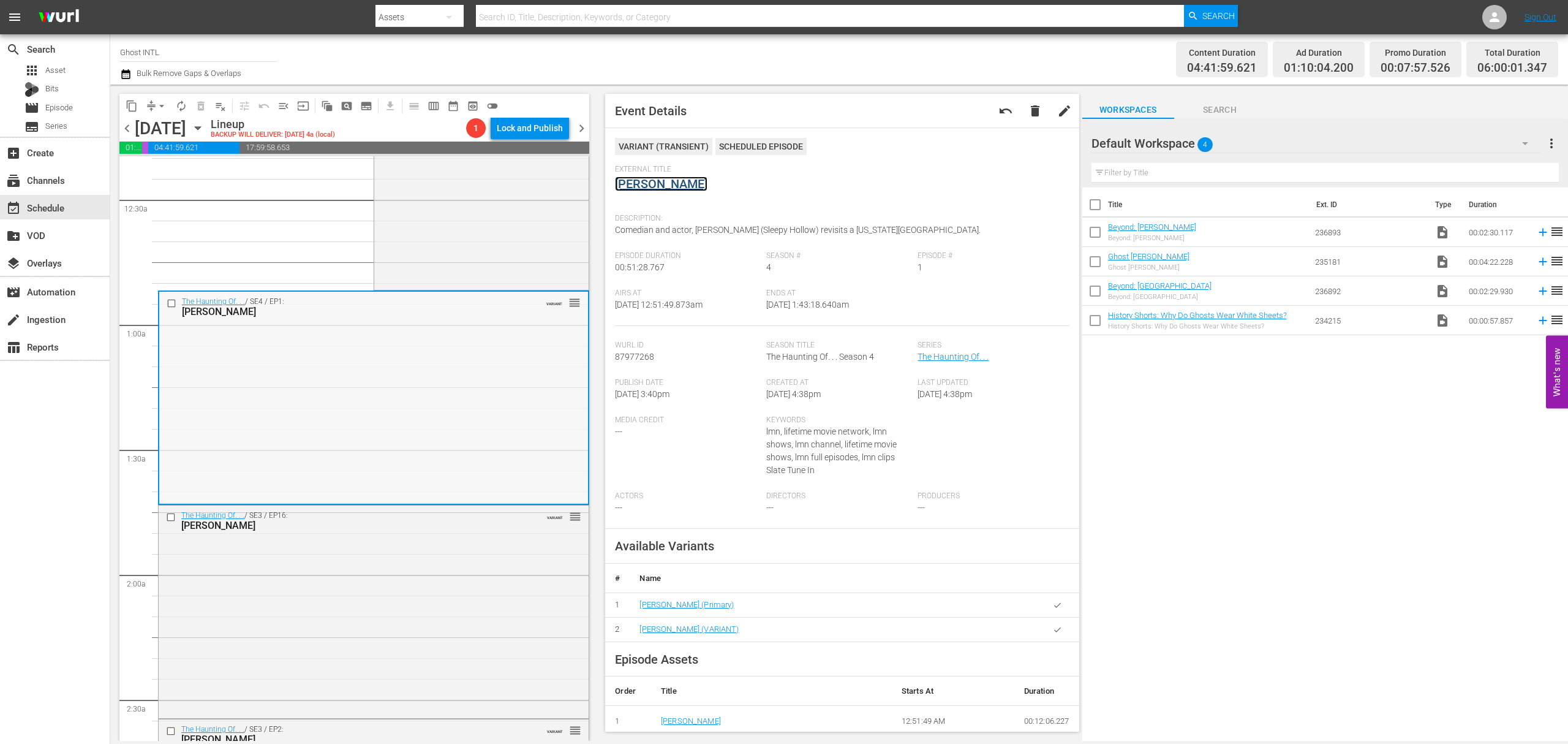
scroll to position [163, 0]
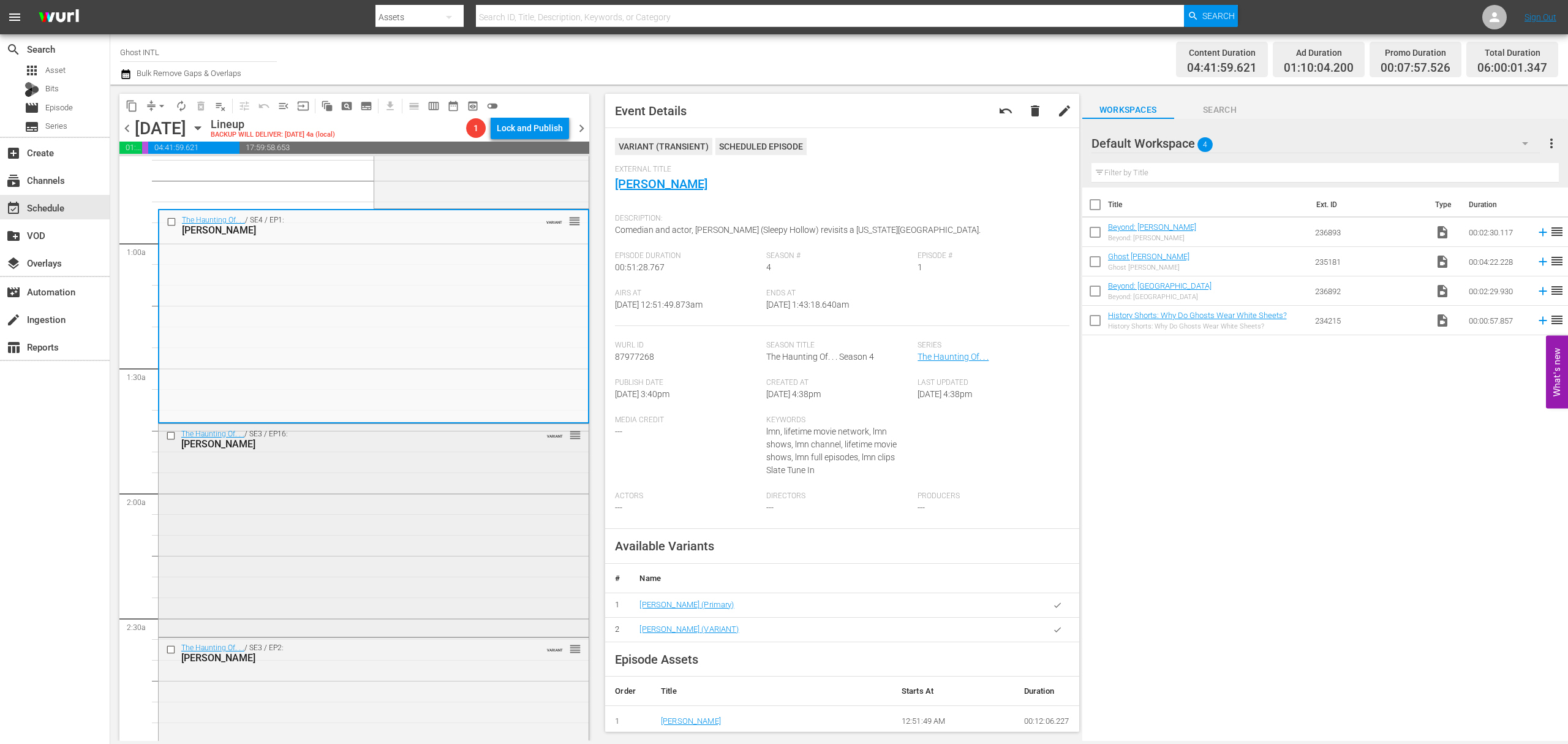
click at [384, 508] on div "The Haunting Of. . . / SE3 / EP16: Joanna Cassidy VARIANT reorder" at bounding box center [374, 529] width 430 height 210
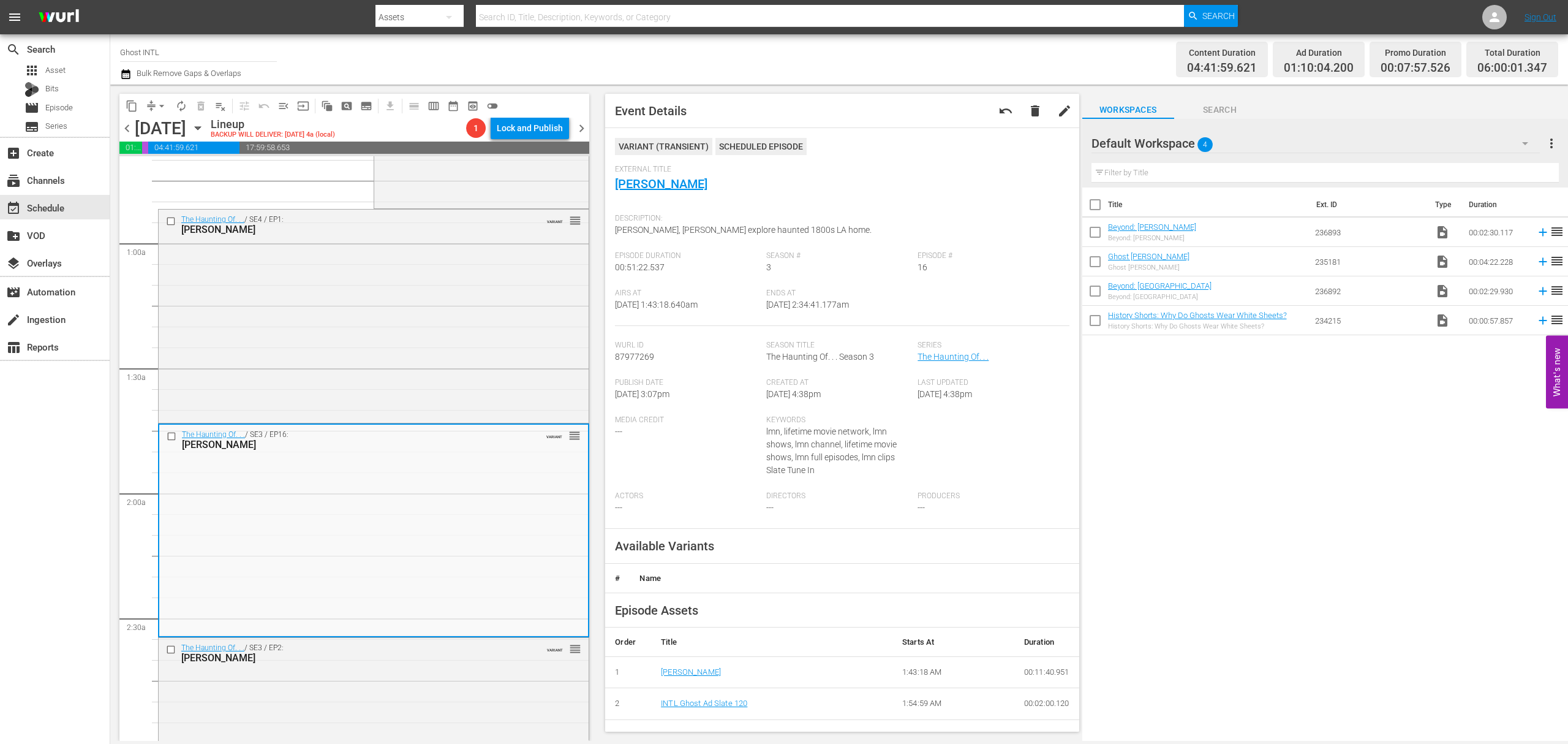
drag, startPoint x: 672, startPoint y: 170, endPoint x: 631, endPoint y: 192, distance: 46.5
drag, startPoint x: 631, startPoint y: 192, endPoint x: 643, endPoint y: 182, distance: 15.6
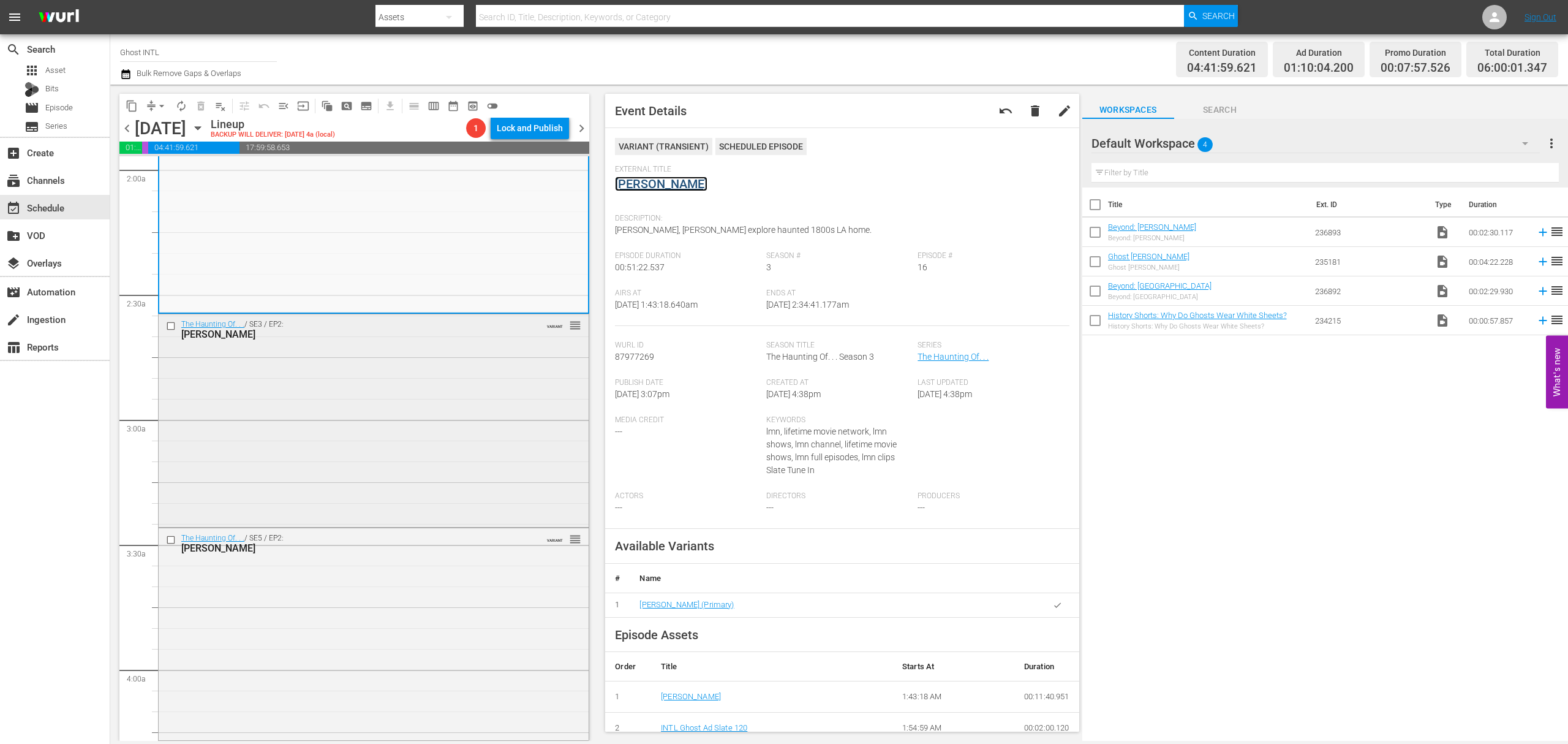
scroll to position [490, 0]
click at [452, 419] on div "The Haunting Of. . . / SE3 / EP2: Tom Green VARIANT reorder" at bounding box center [374, 415] width 430 height 210
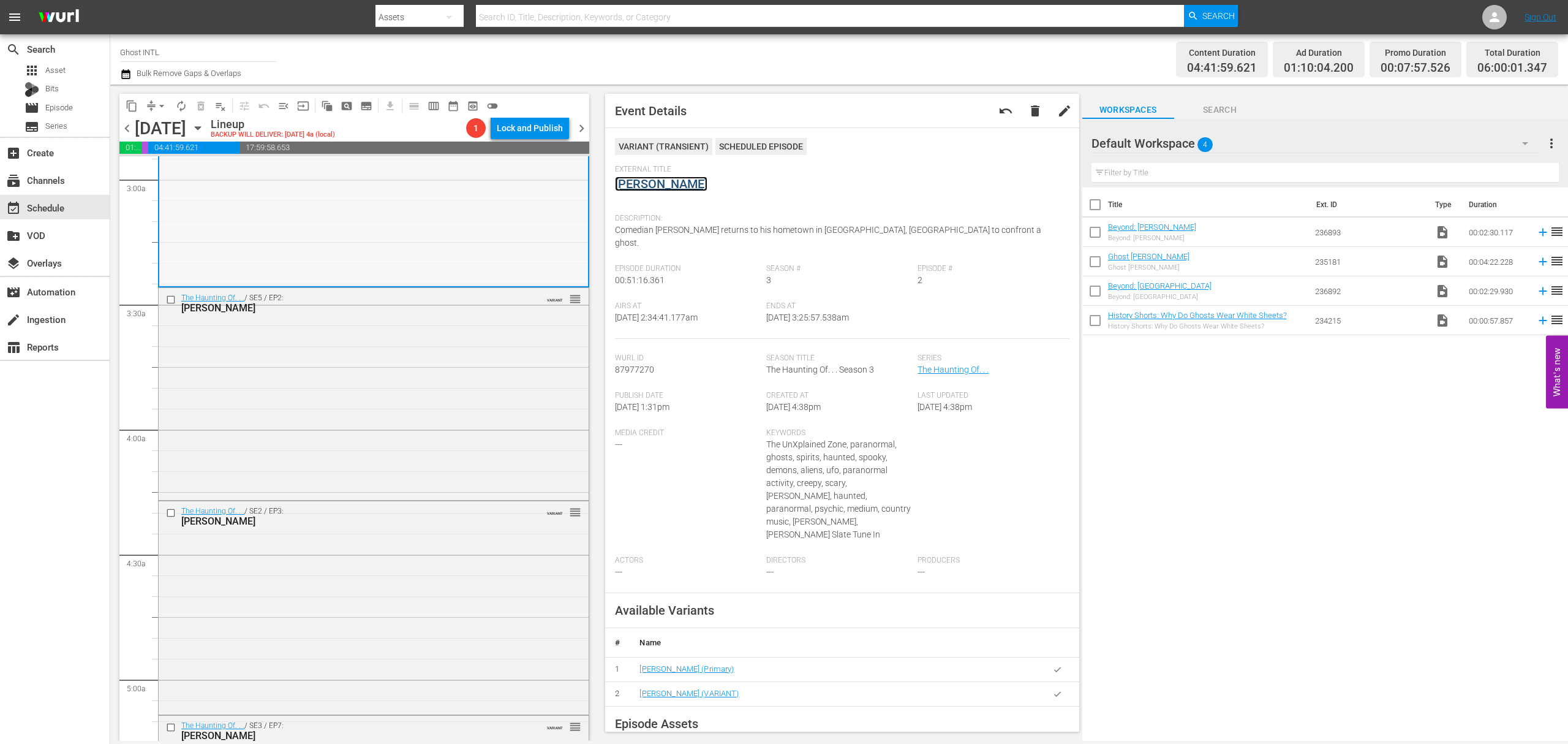
scroll to position [817, 0]
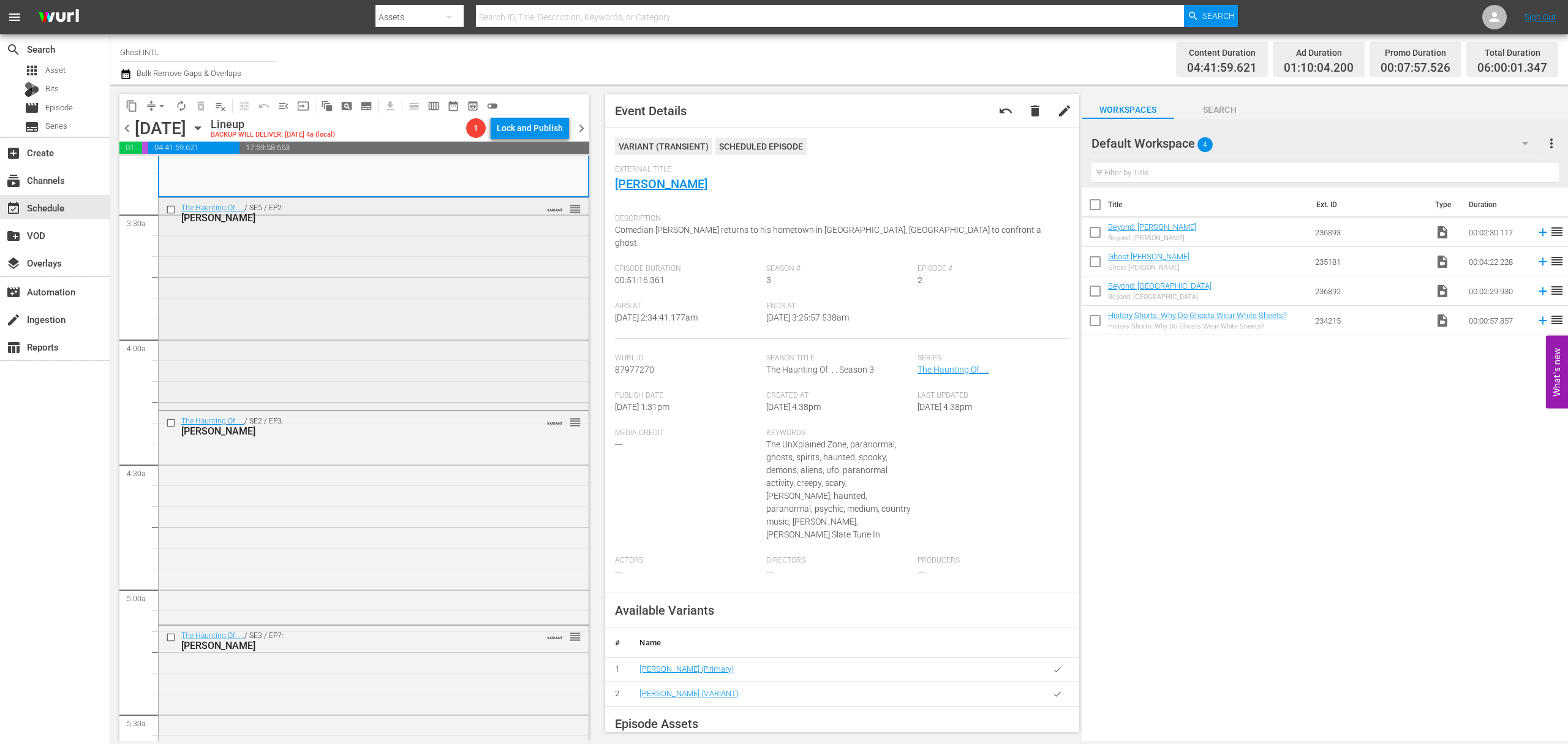
click at [428, 272] on div "The Haunting Of. . . / SE5 / EP2: Eric Roberts VARIANT reorder" at bounding box center [374, 302] width 430 height 209
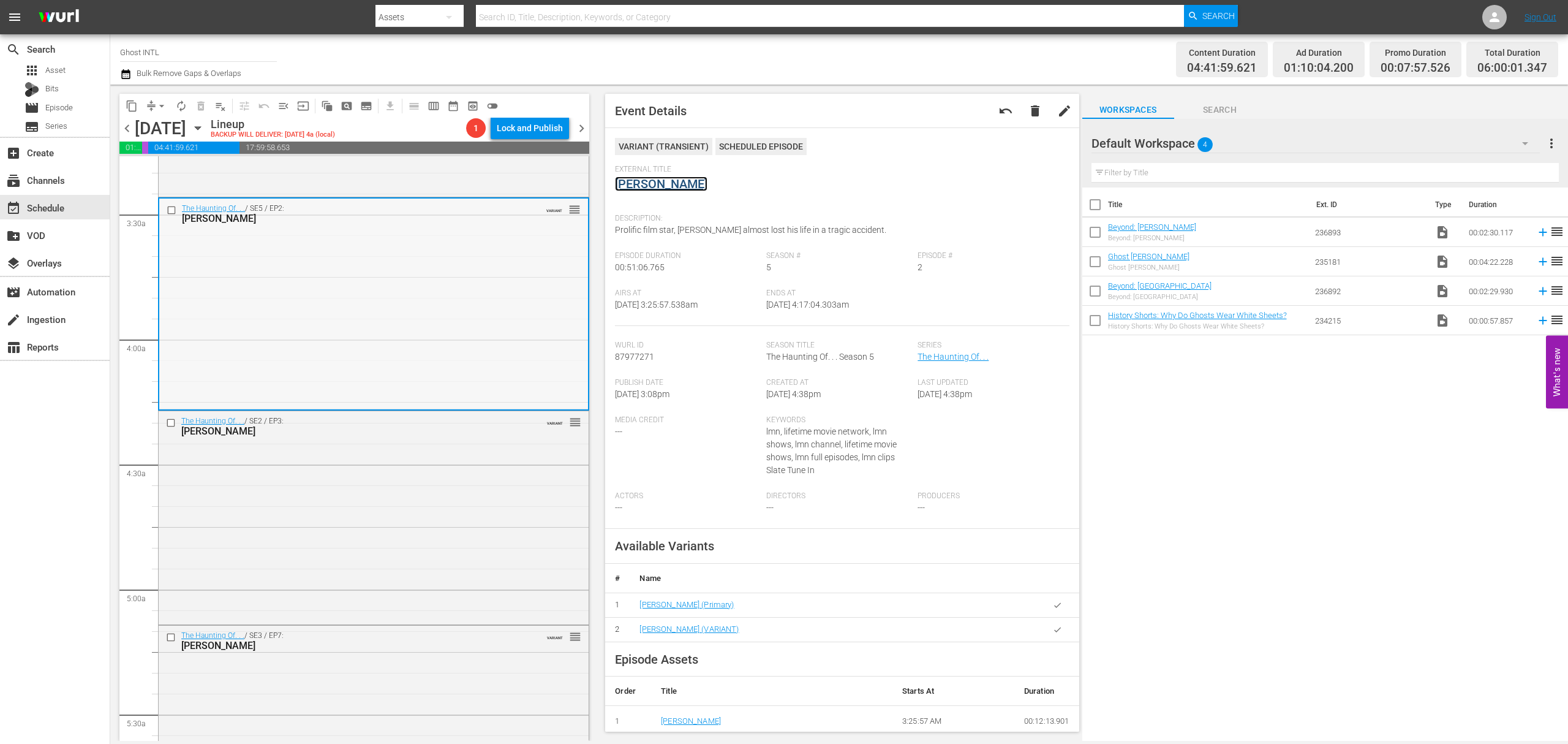
scroll to position [980, 0]
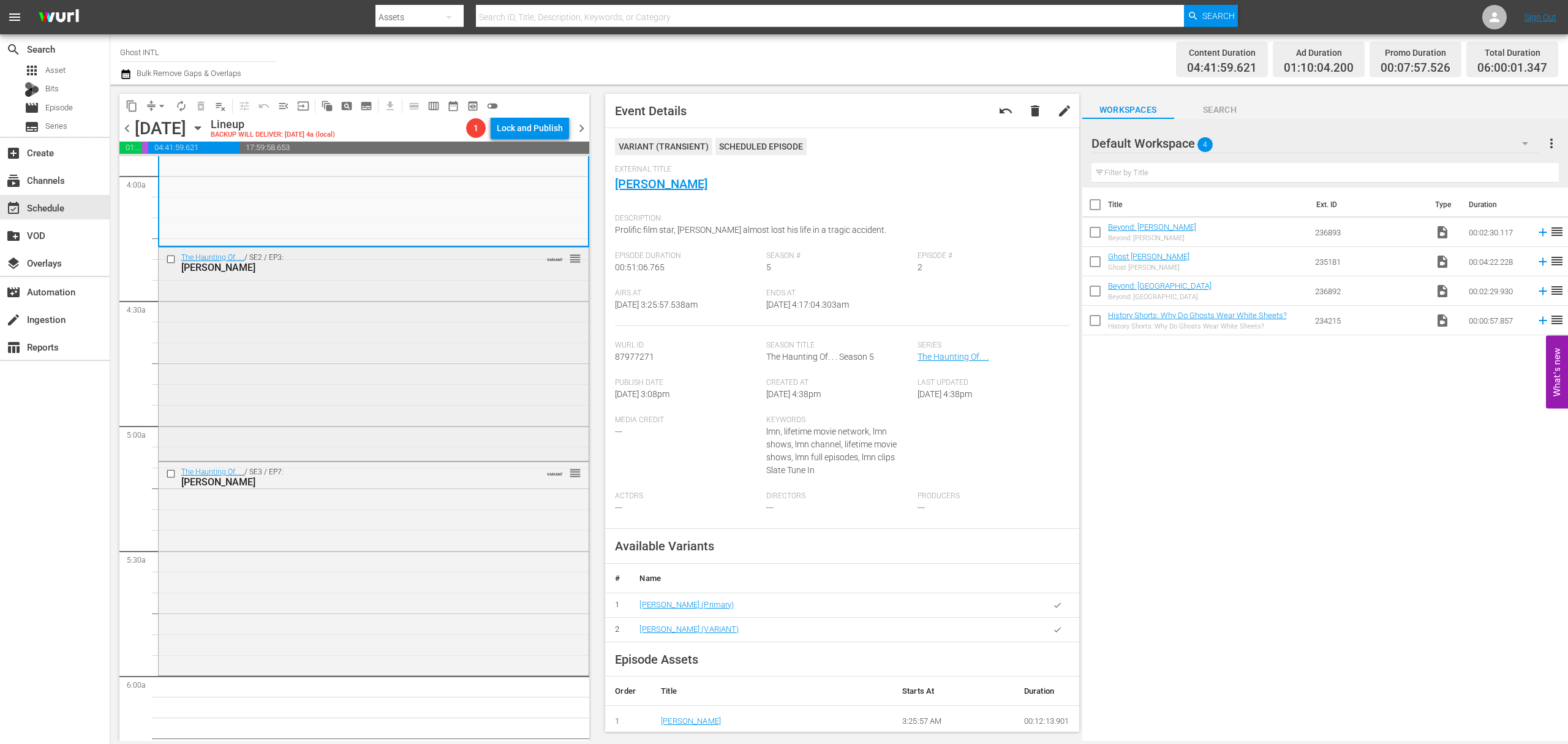
click at [410, 324] on div "The Haunting Of. . . / SE2 / EP3: Vince Neil VARIANT reorder" at bounding box center [374, 353] width 430 height 212
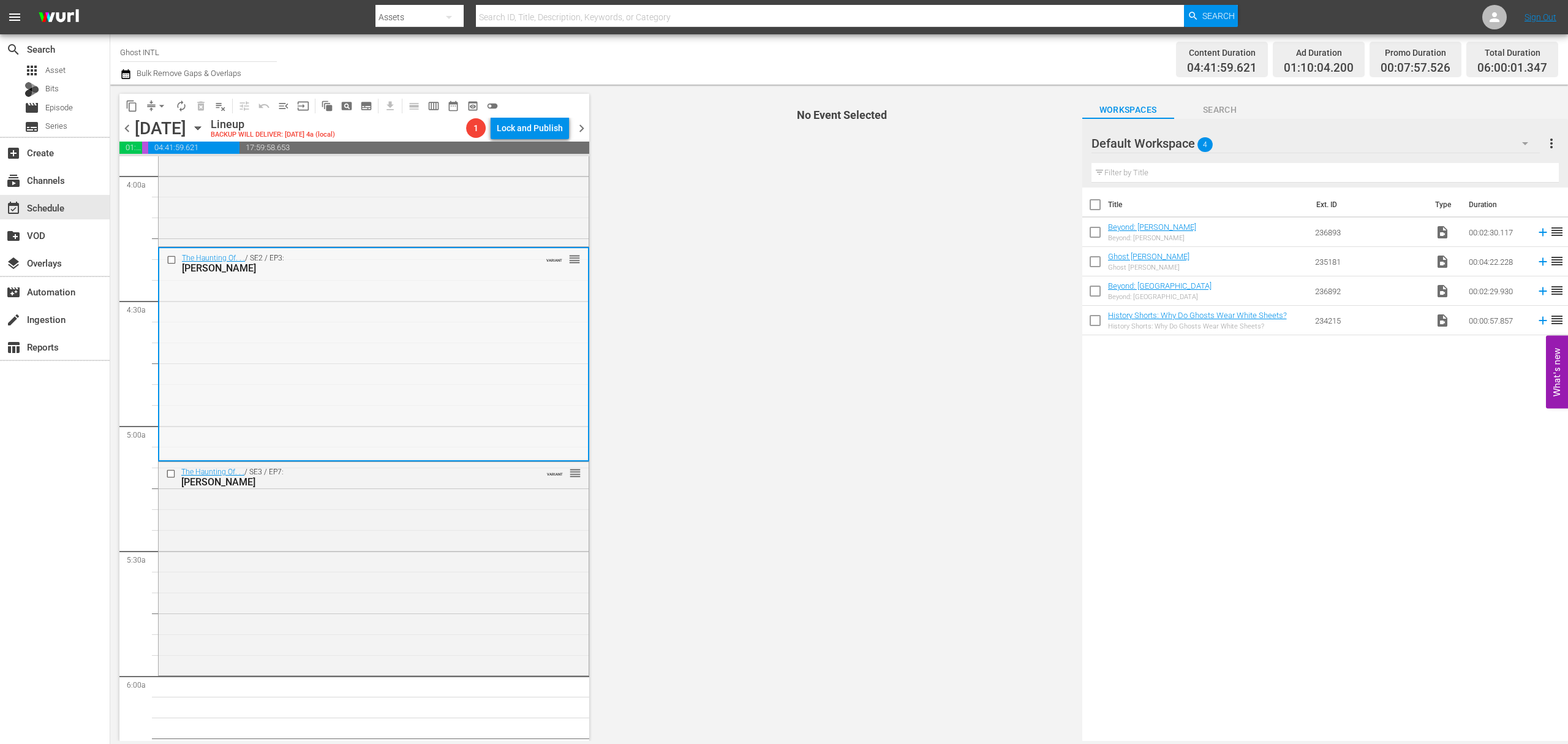
click at [477, 291] on div "The Haunting Of. . . / SE2 / EP3: Vince Neil VARIANT reorder" at bounding box center [373, 353] width 429 height 212
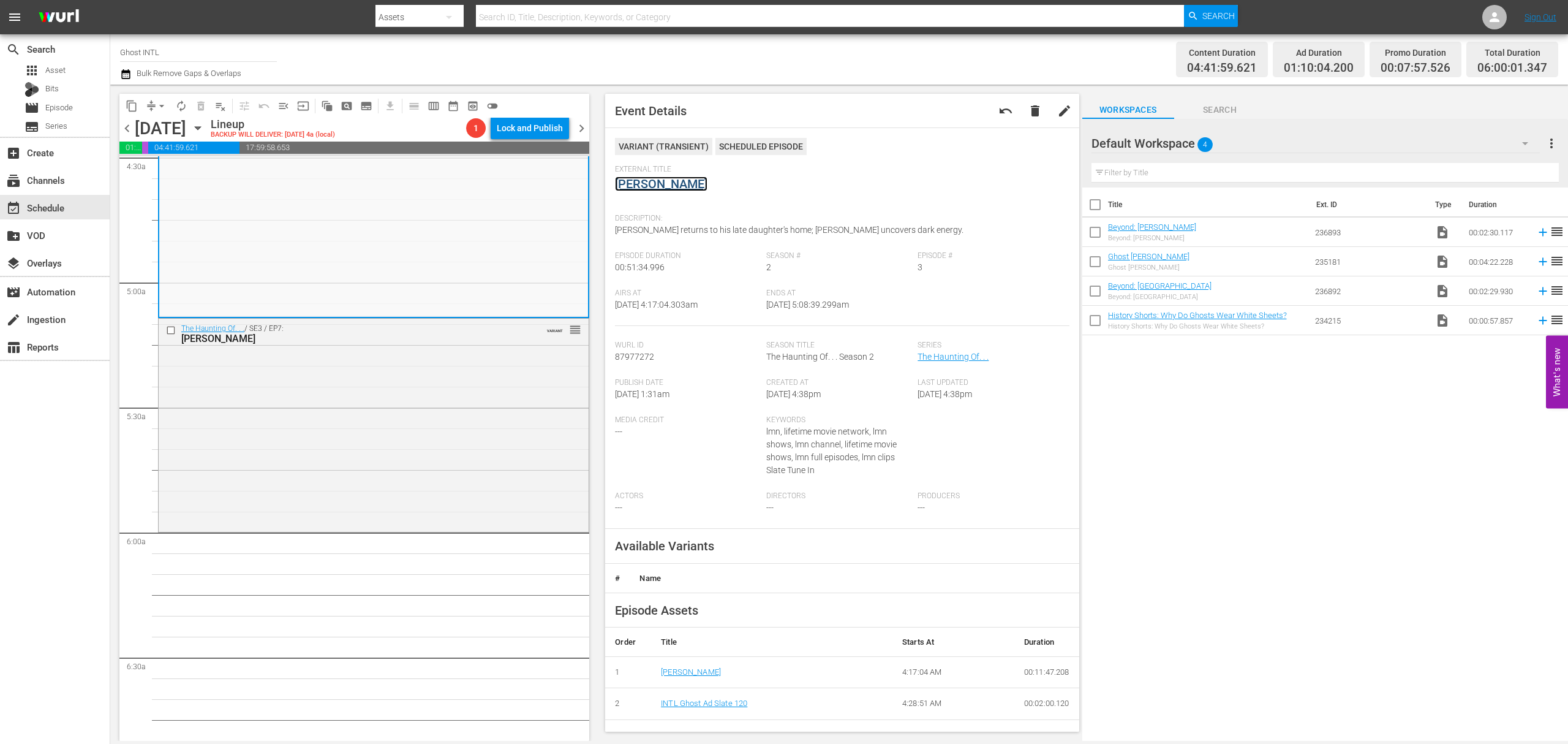
scroll to position [1143, 0]
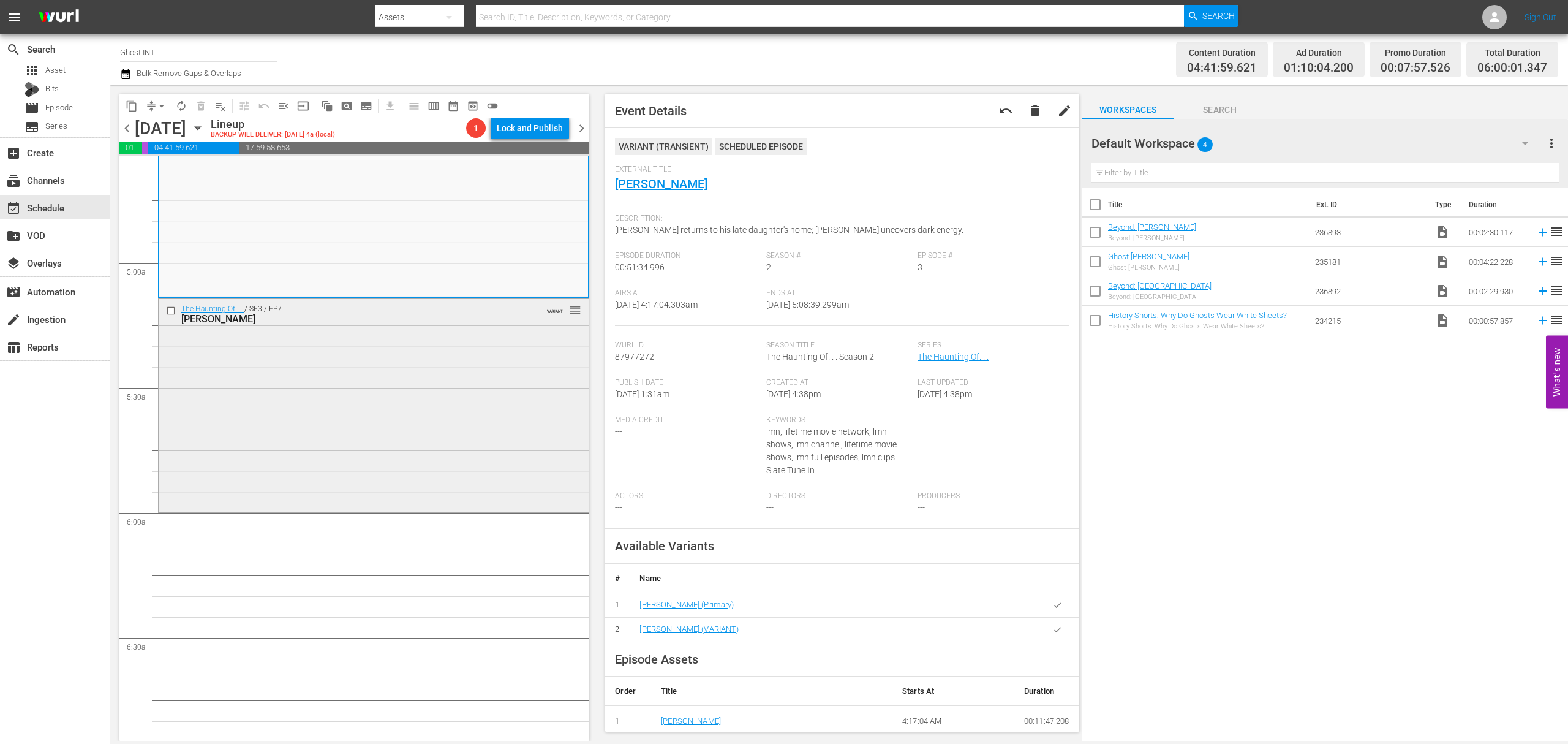
click at [428, 352] on div "The Haunting Of. . . / SE3 / EP7: Richard Burgi VARIANT reorder" at bounding box center [374, 404] width 430 height 210
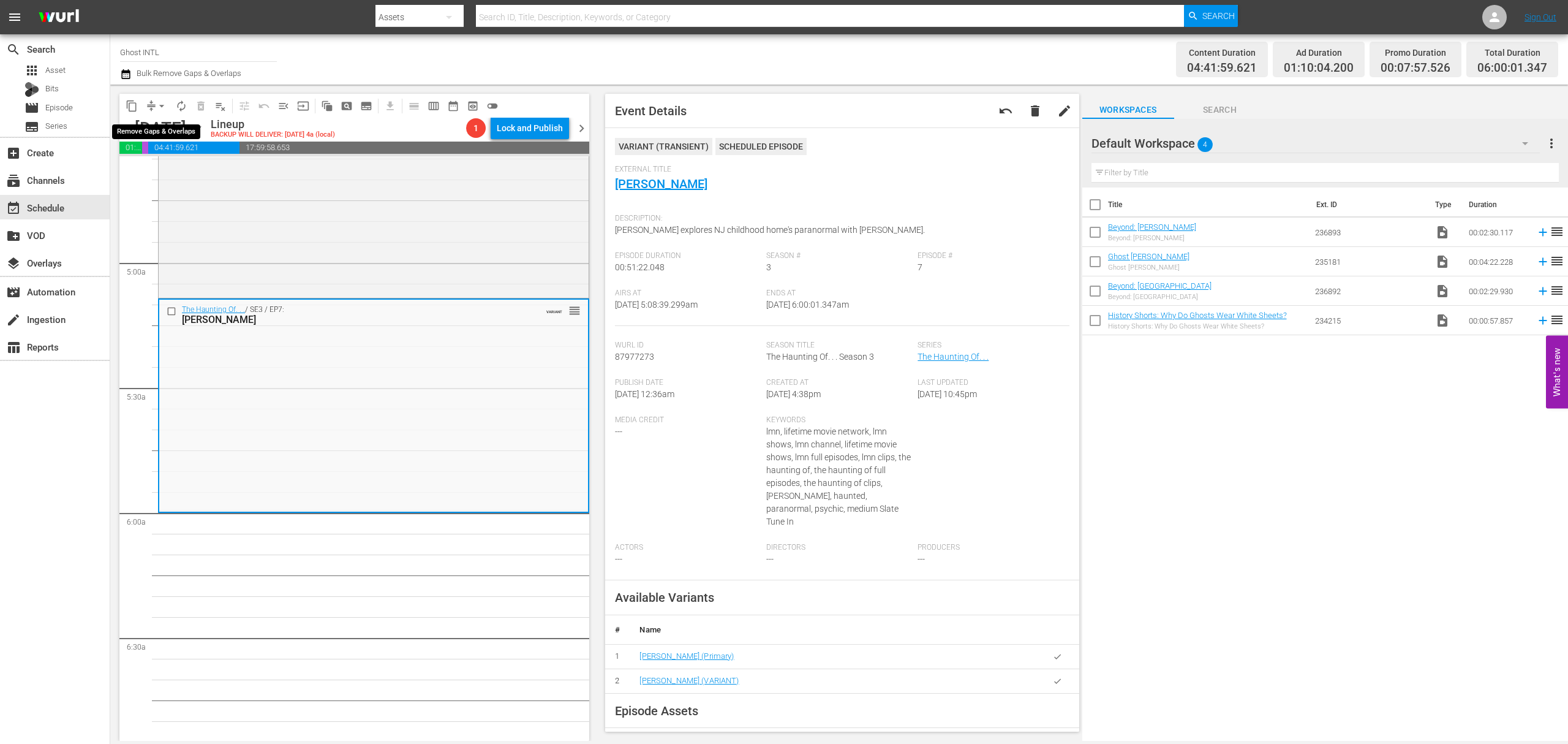
click at [156, 106] on span "arrow_drop_down" at bounding box center [162, 106] width 12 height 12
click at [158, 124] on li "Align to Midnight" at bounding box center [162, 130] width 129 height 20
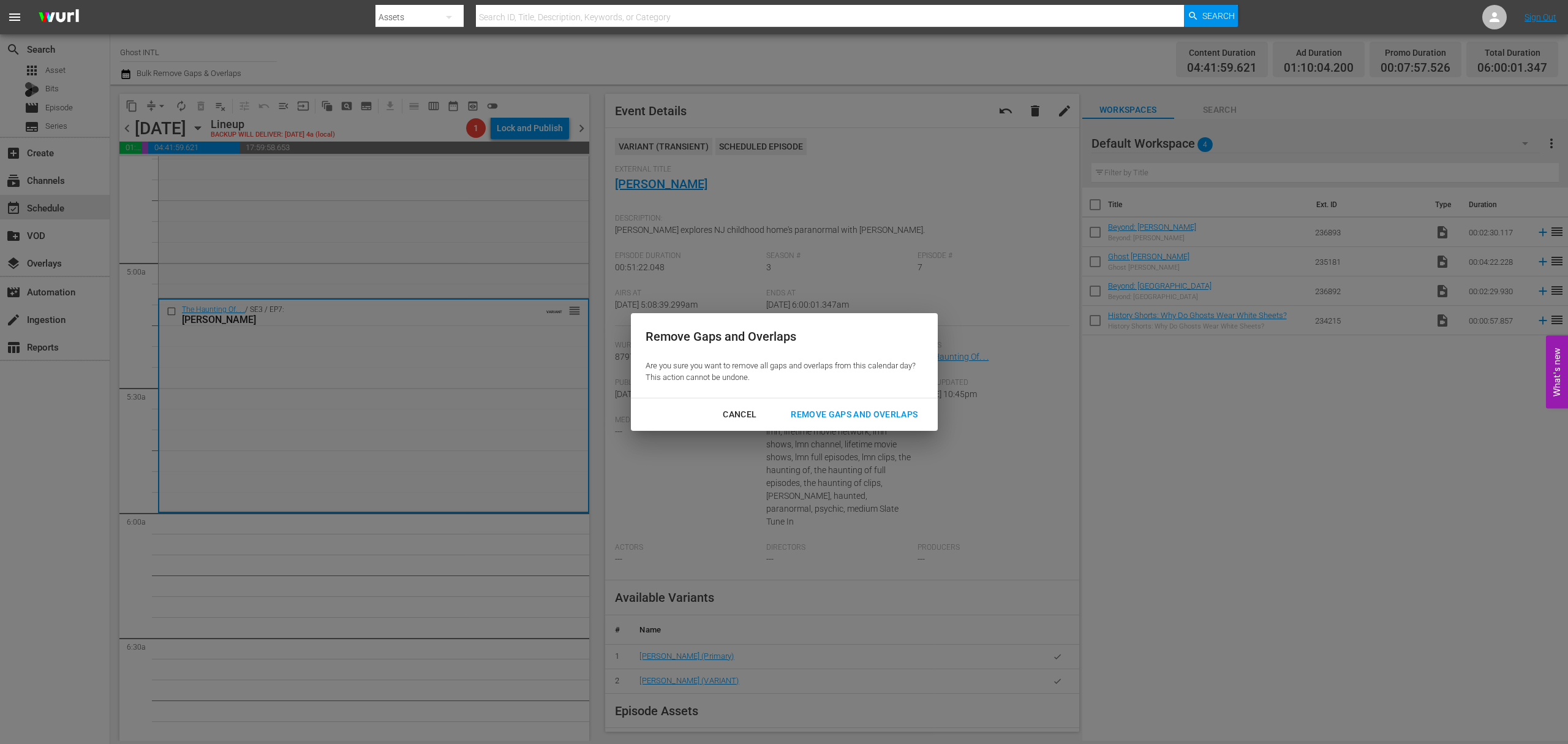
click at [860, 412] on div "Remove Gaps and Overlaps" at bounding box center [854, 415] width 146 height 16
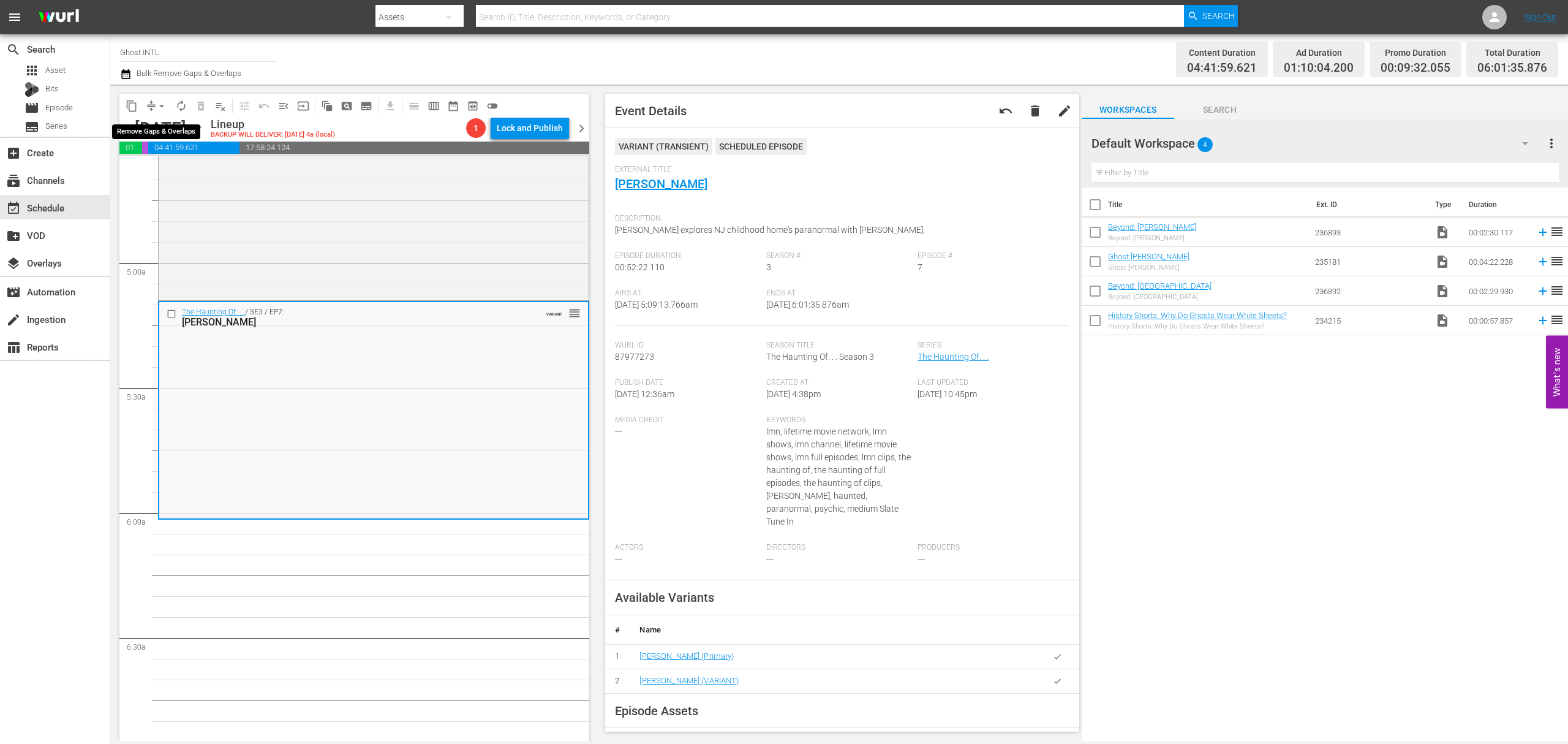
click at [152, 105] on button "arrow_drop_down" at bounding box center [162, 105] width 20 height 20
click at [153, 119] on ul "Align to Midnight Align to First Episode Align to End of Previous Day" at bounding box center [162, 151] width 129 height 71
click at [153, 127] on li "Align to Midnight" at bounding box center [162, 130] width 129 height 20
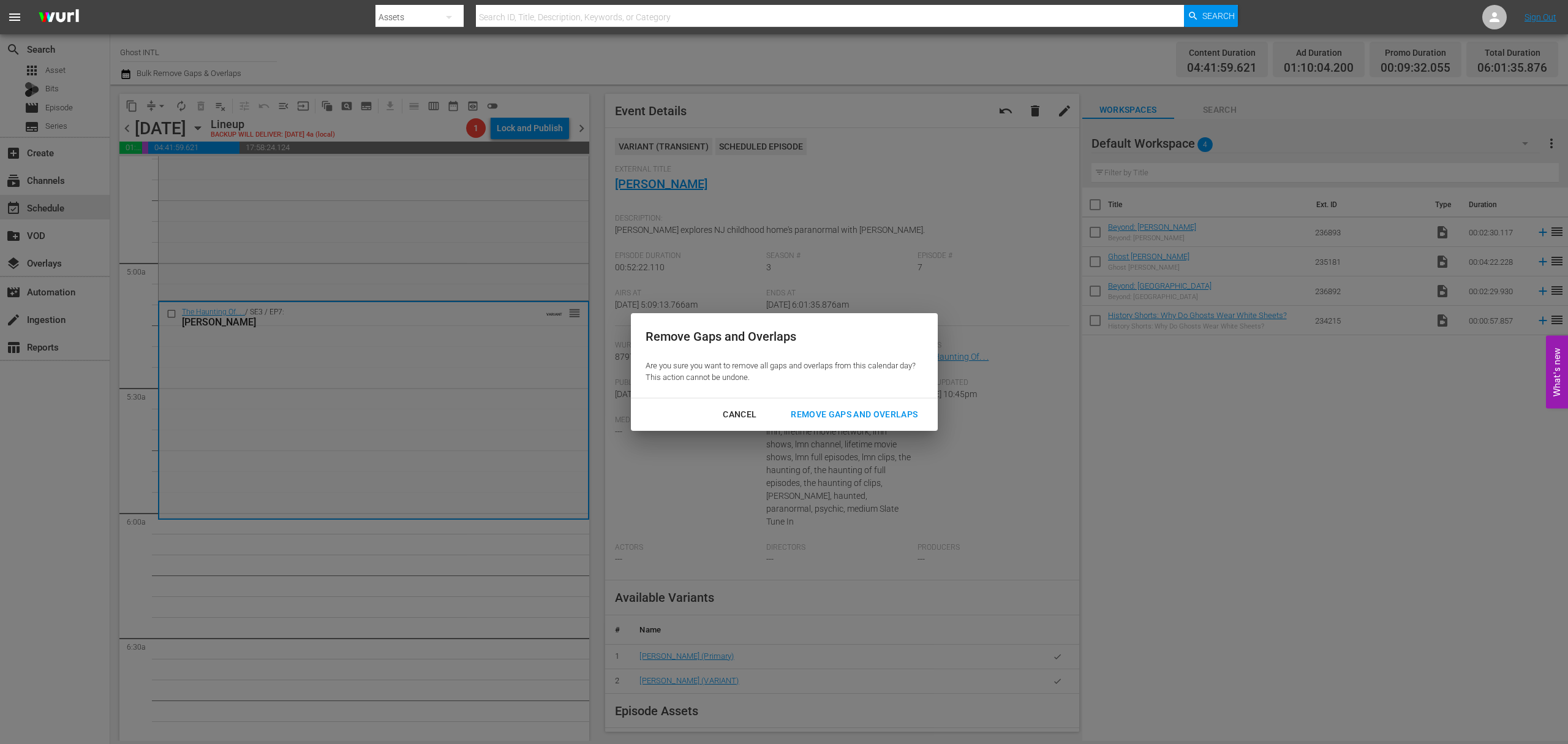
click at [822, 411] on div "Remove Gaps and Overlaps" at bounding box center [854, 415] width 146 height 16
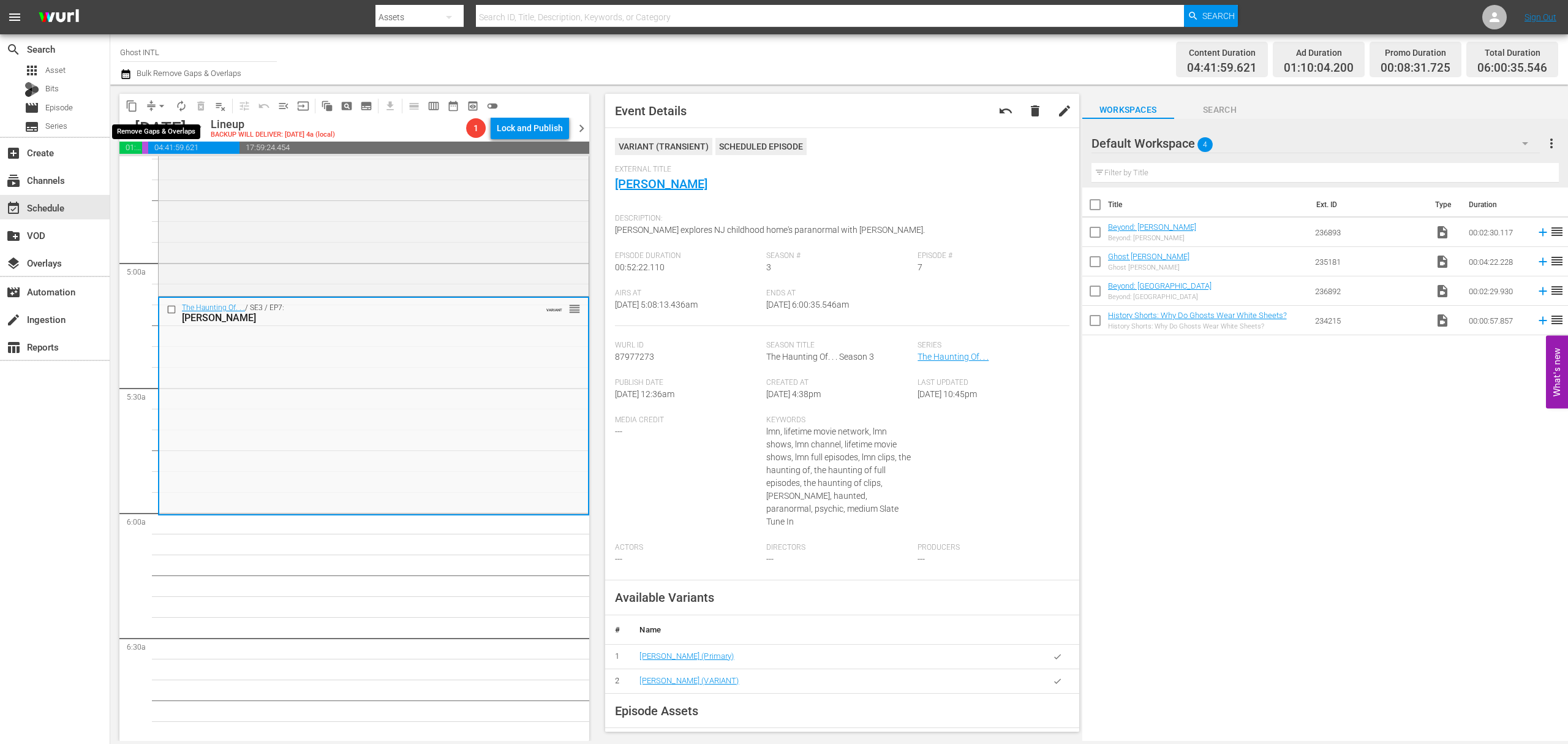
click at [150, 105] on span "compress" at bounding box center [151, 106] width 12 height 12
click at [163, 106] on span "arrow_drop_down" at bounding box center [162, 106] width 12 height 12
click at [157, 124] on li "Align to Midnight" at bounding box center [162, 130] width 129 height 20
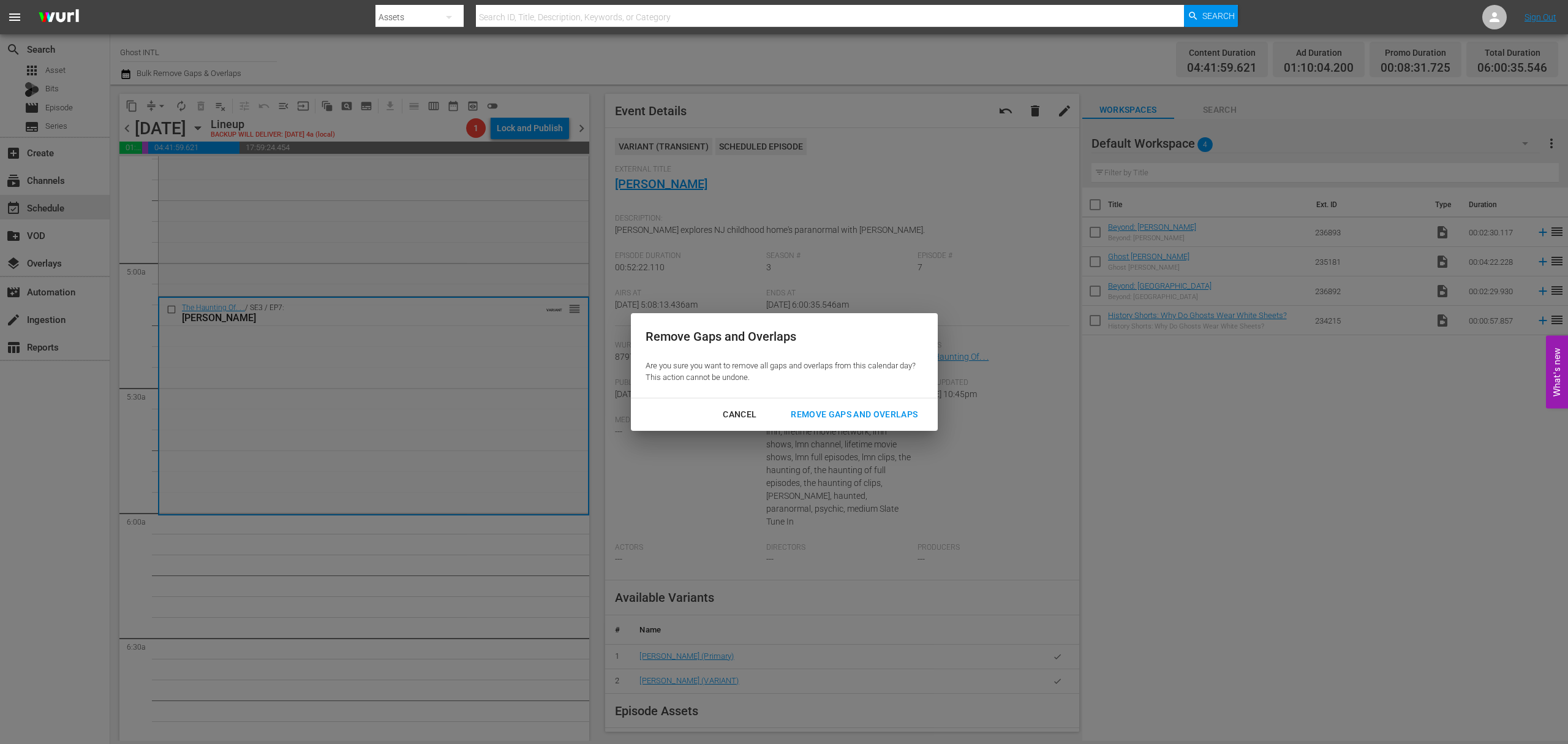
click at [834, 403] on button "Remove Gaps and Overlaps" at bounding box center [854, 414] width 156 height 22
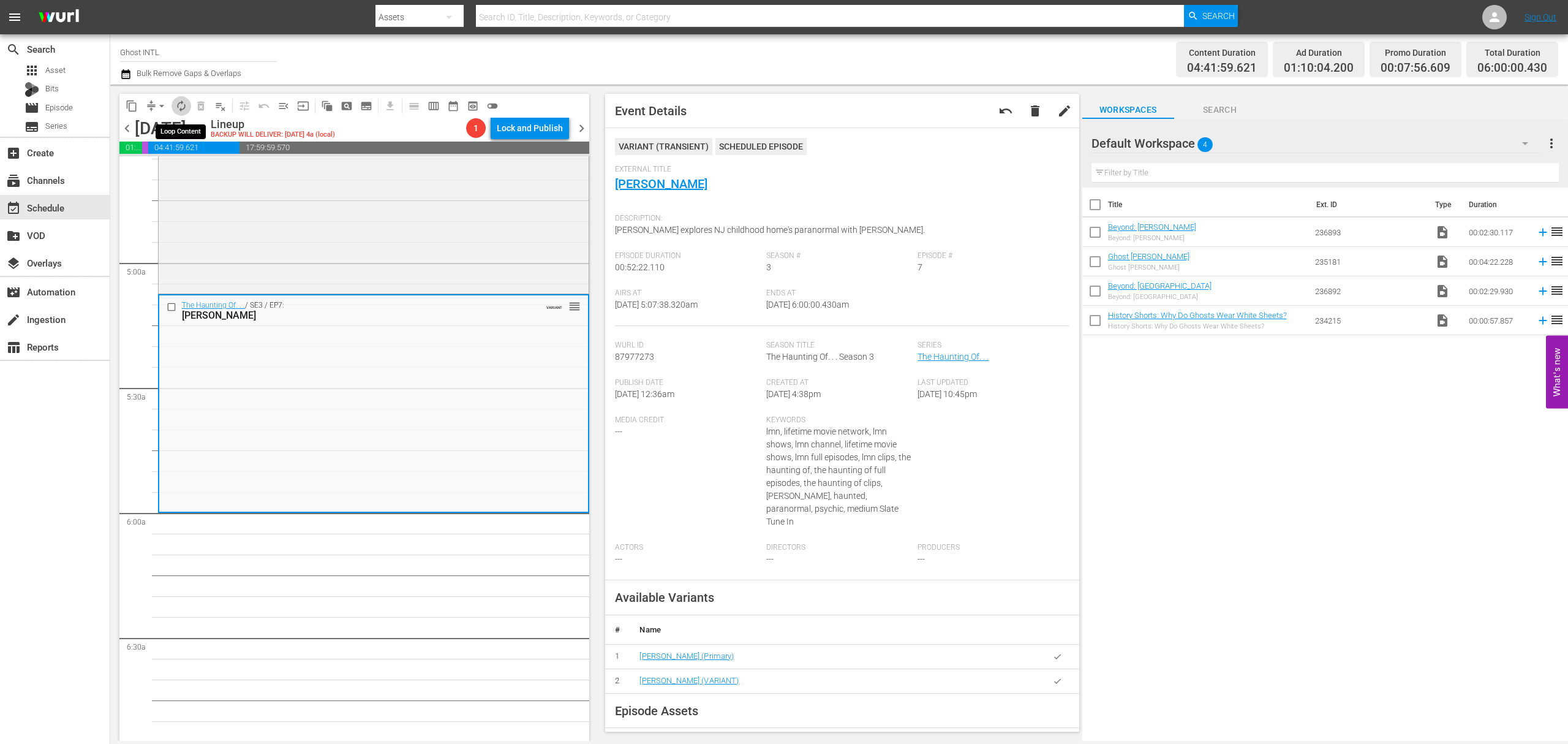
click at [184, 106] on span "autorenew_outlined" at bounding box center [181, 106] width 12 height 12
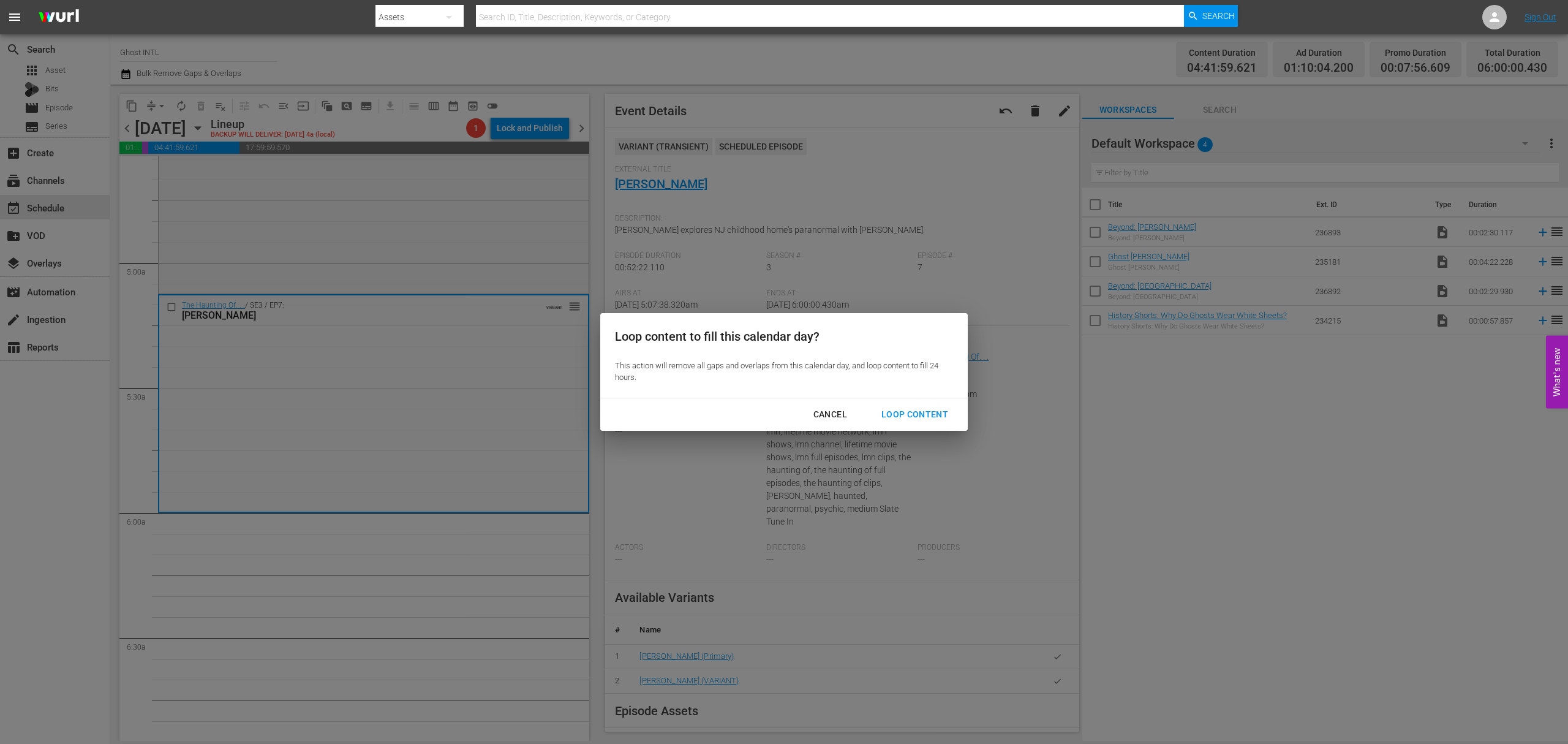
click at [935, 400] on div "Cancel Loop Content" at bounding box center [784, 415] width 367 height 33
click at [925, 410] on div "Loop Content" at bounding box center [915, 415] width 86 height 16
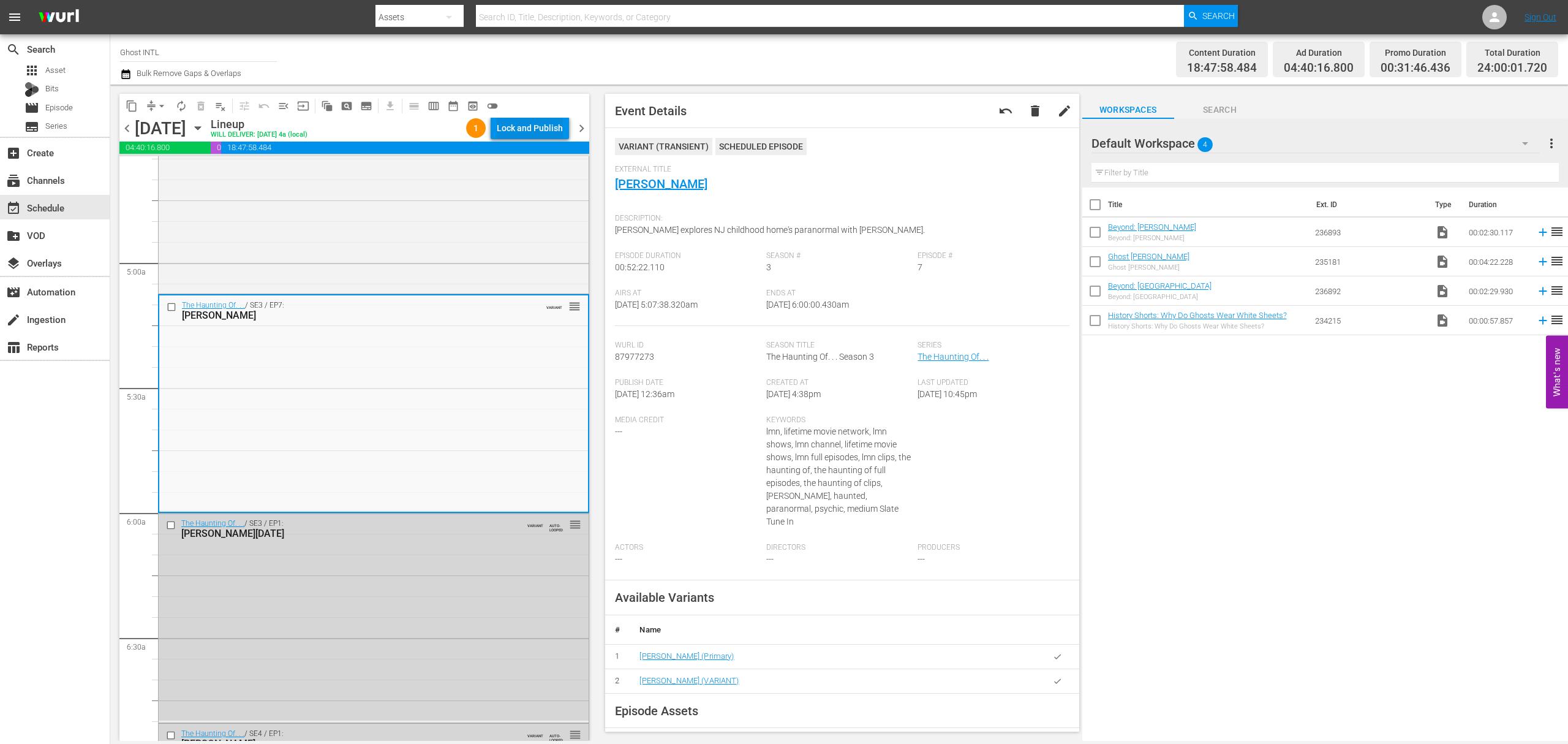
click at [544, 132] on div "Lock and Publish" at bounding box center [530, 128] width 67 height 22
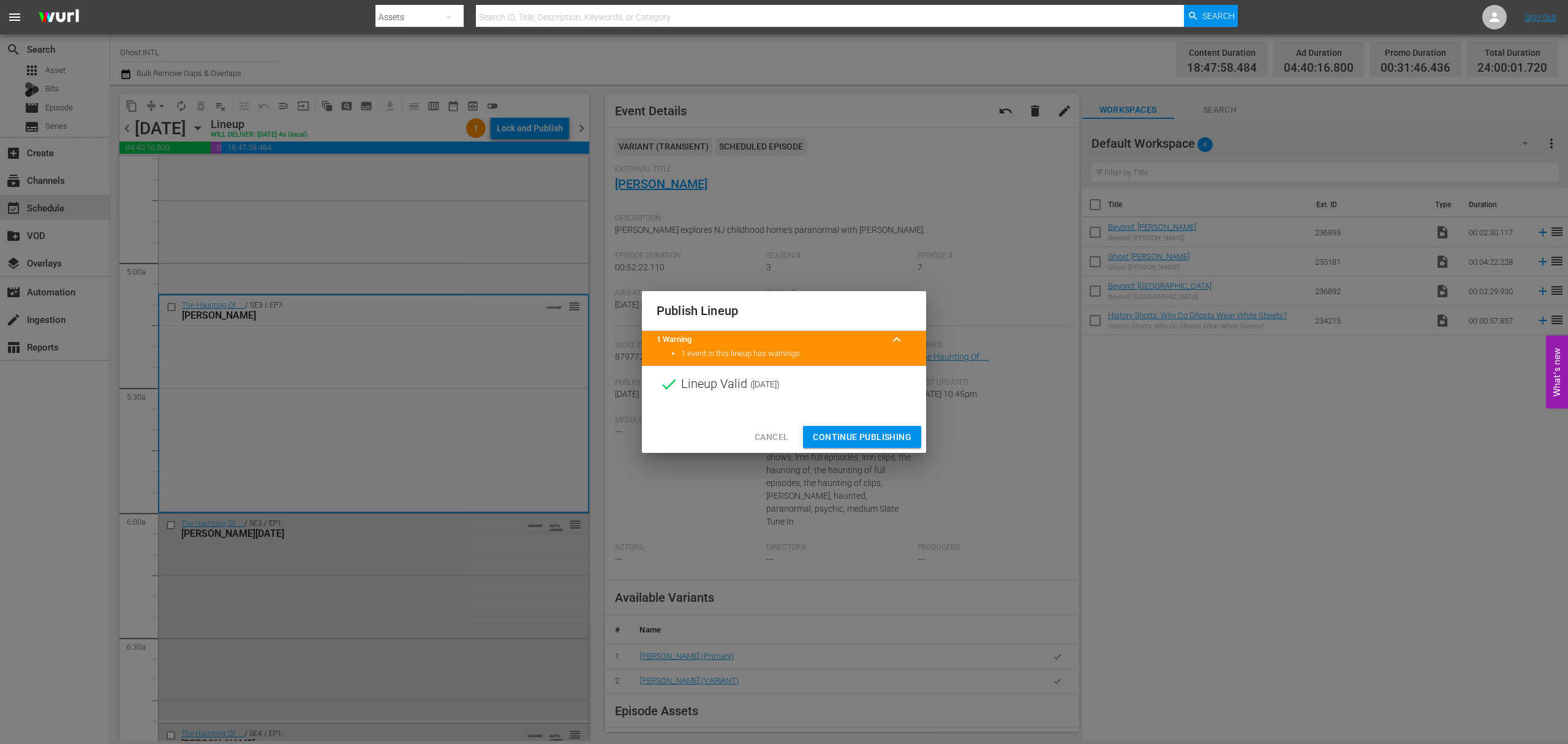
click at [870, 439] on span "Continue Publishing" at bounding box center [862, 437] width 98 height 16
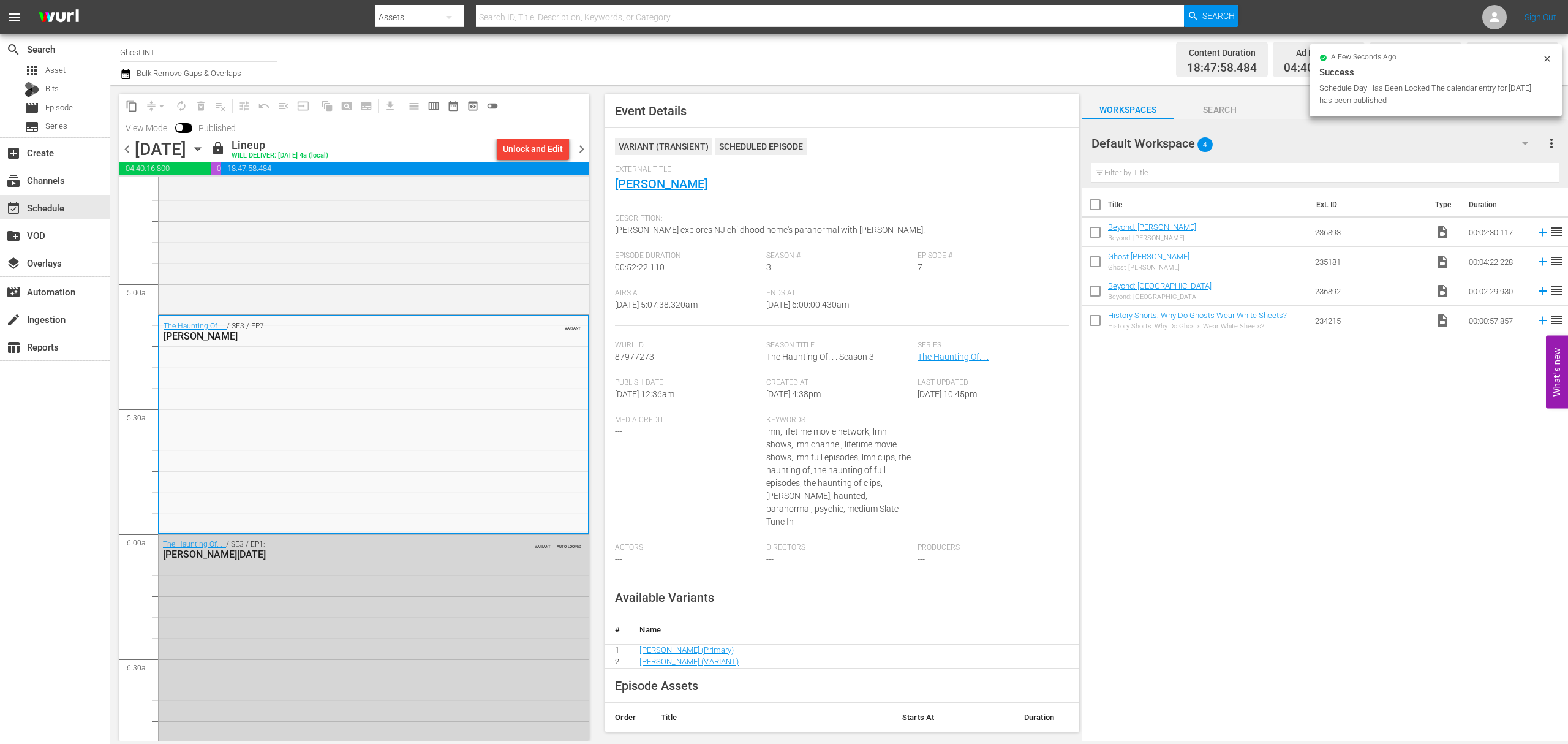
click at [586, 149] on span "chevron_right" at bounding box center [581, 149] width 16 height 16
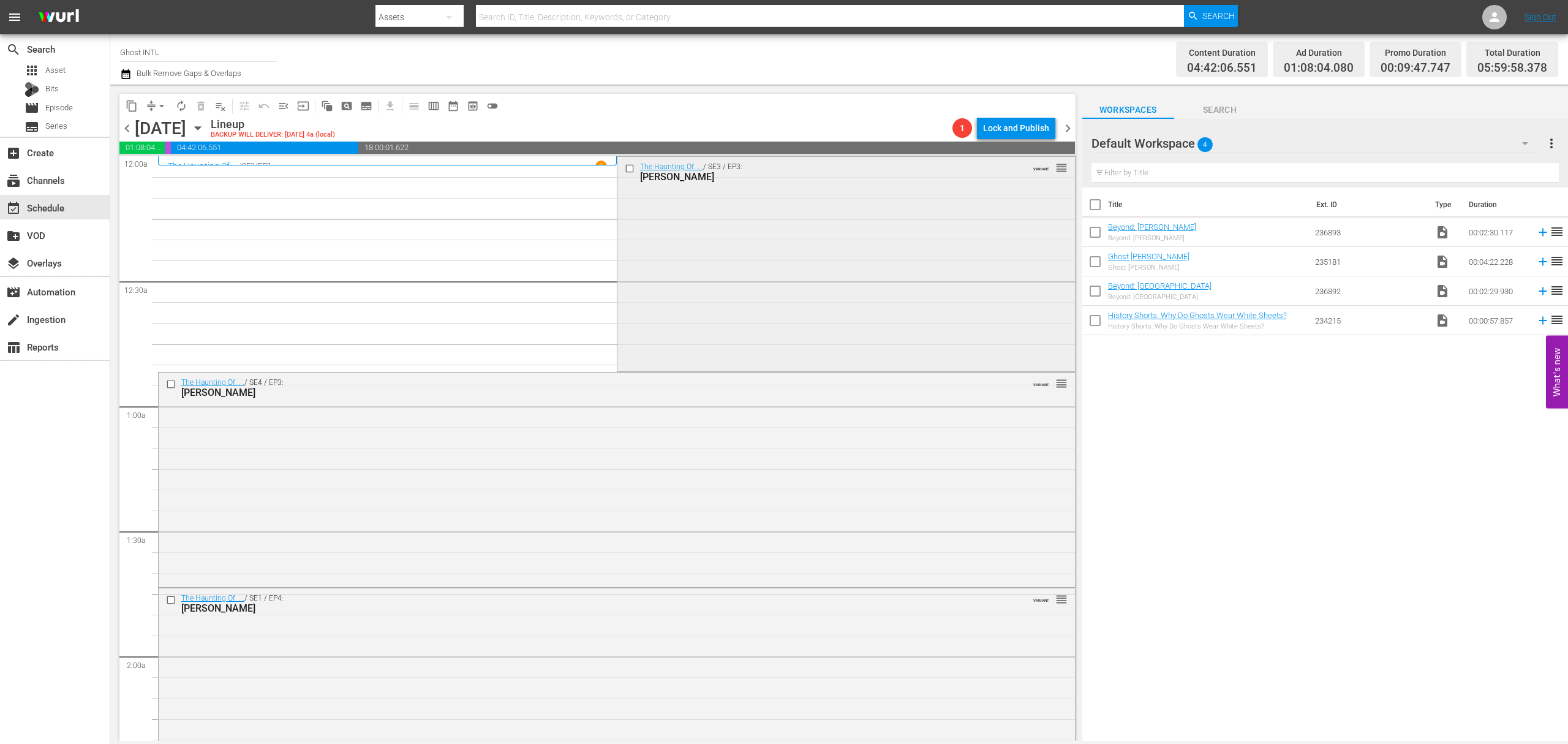
click at [832, 184] on div "The Haunting Of. . . / SE3 / EP3: Jesse Metcalf VARIANT reorder" at bounding box center [847, 171] width 458 height 30
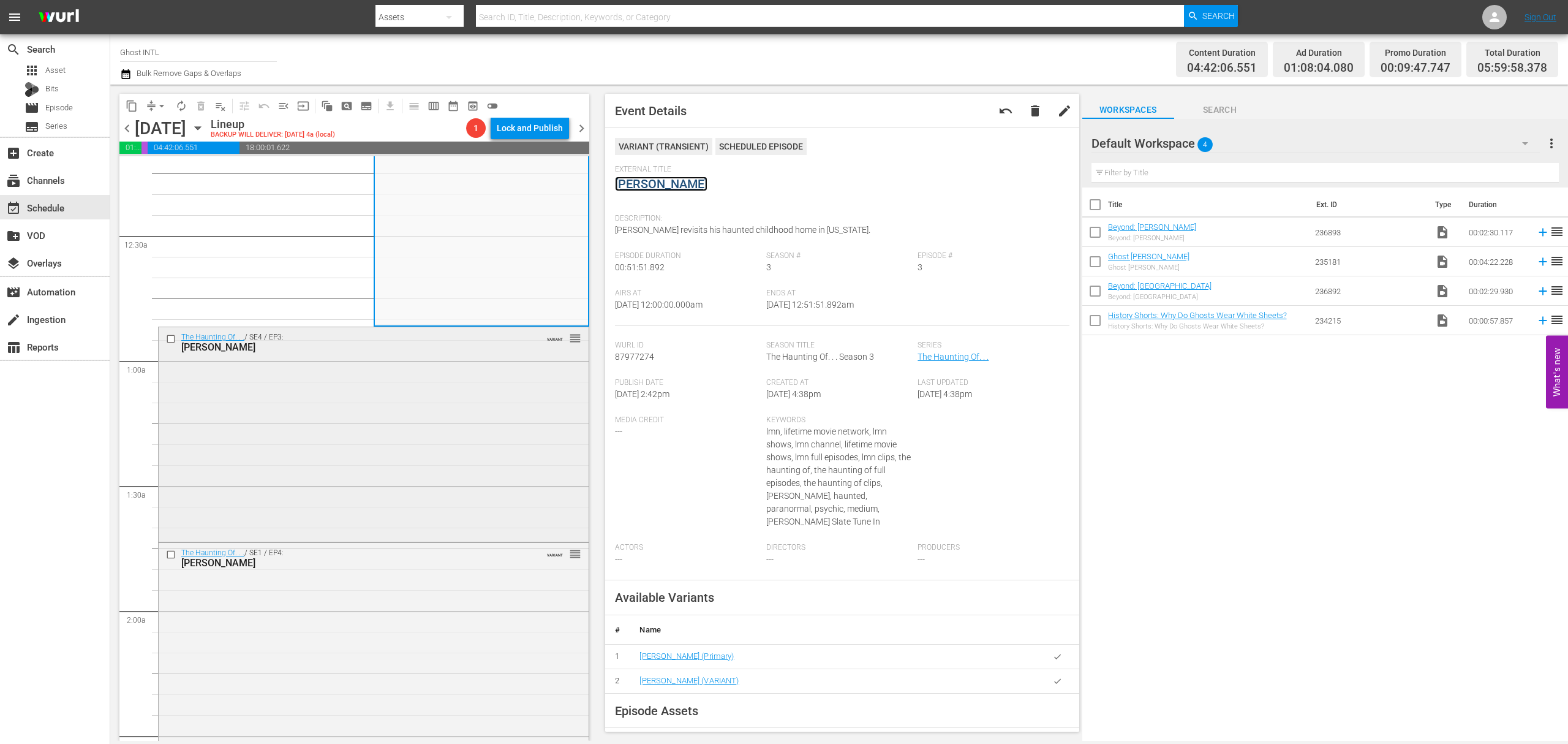
scroll to position [81, 0]
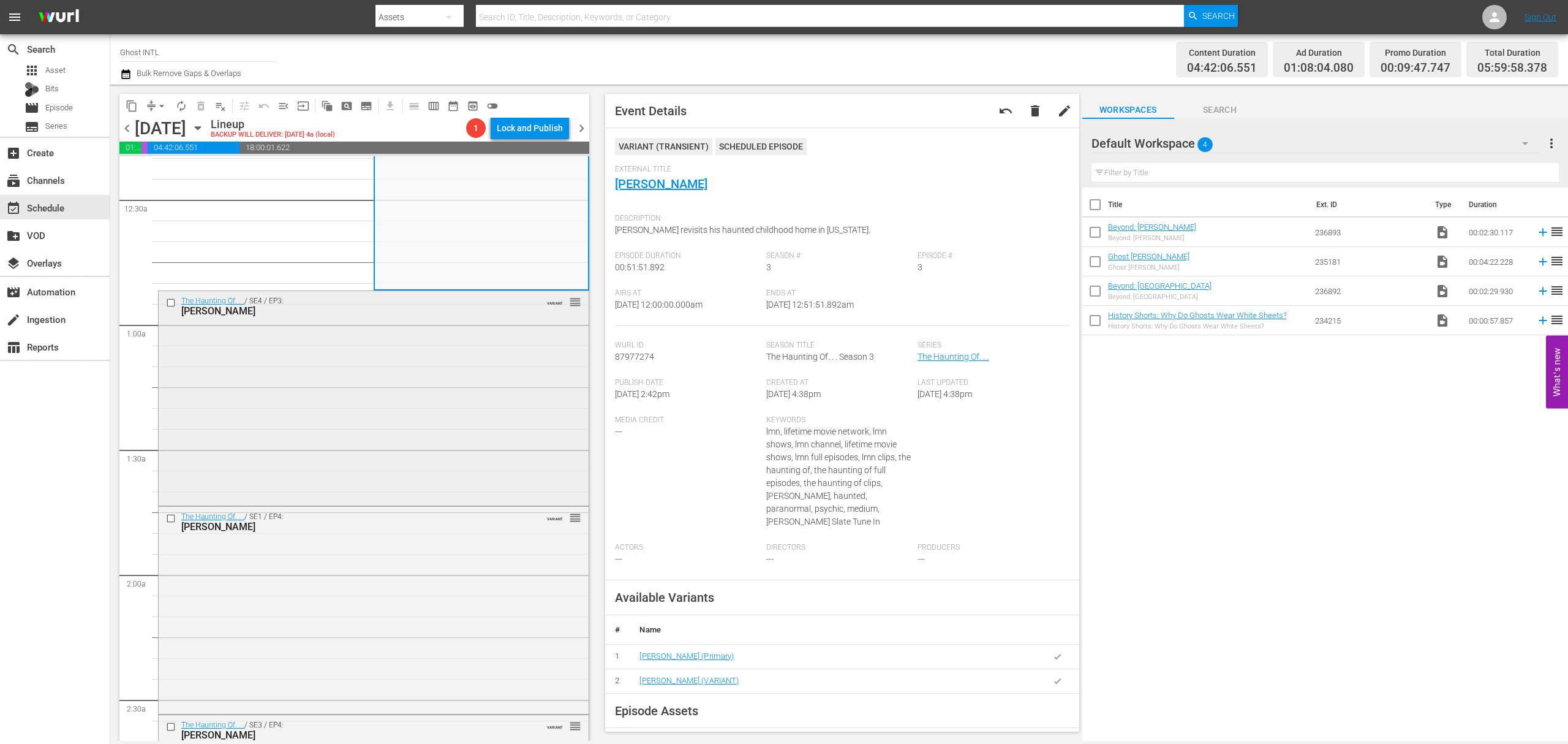
click at [392, 353] on div "The Haunting Of. . . / SE4 / EP3: Patti Stanger VARIANT reorder" at bounding box center [374, 397] width 430 height 212
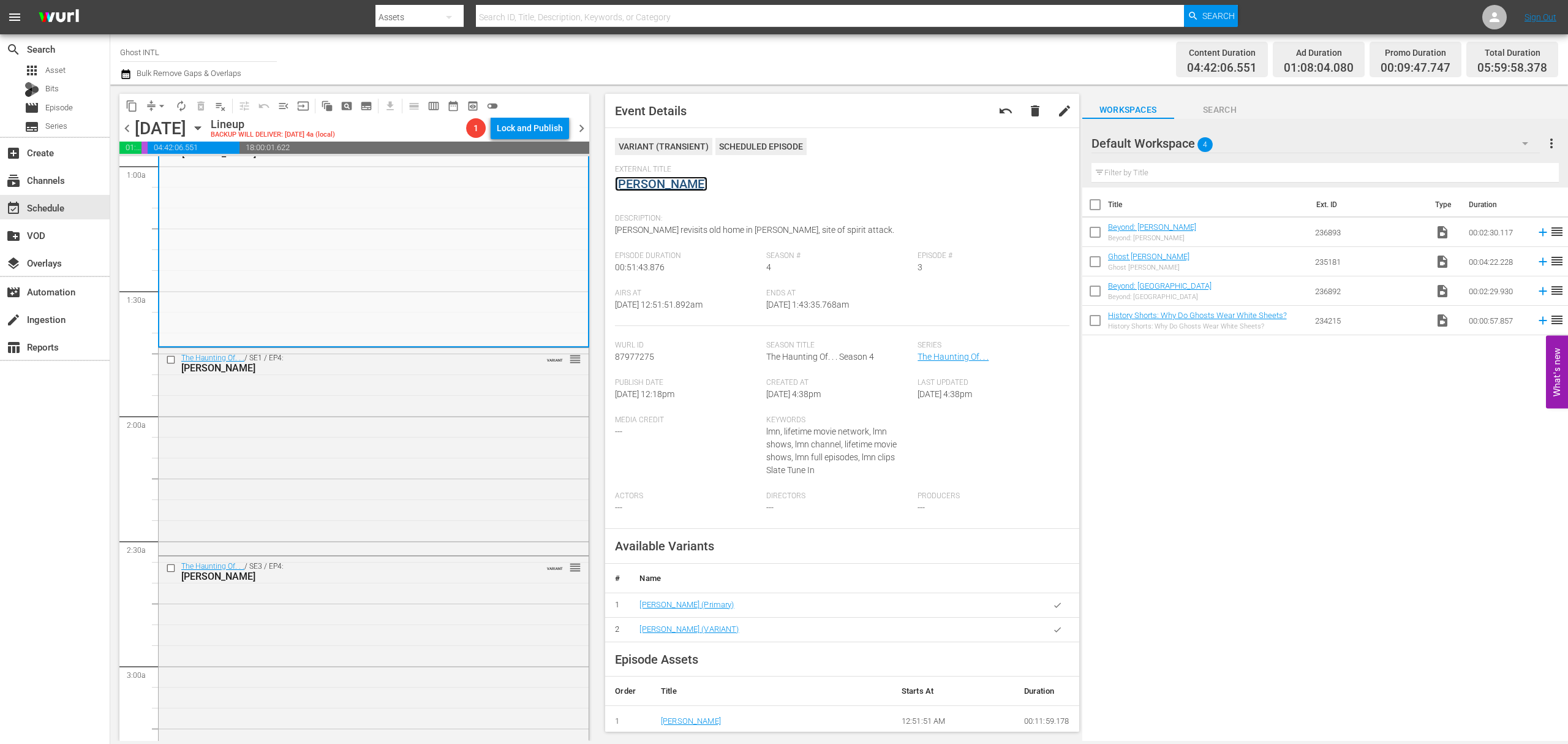
scroll to position [245, 0]
click at [375, 446] on div "The Haunting Of. . . / SE1 / EP4: Kelly Carlson VARIANT reorder" at bounding box center [374, 445] width 430 height 204
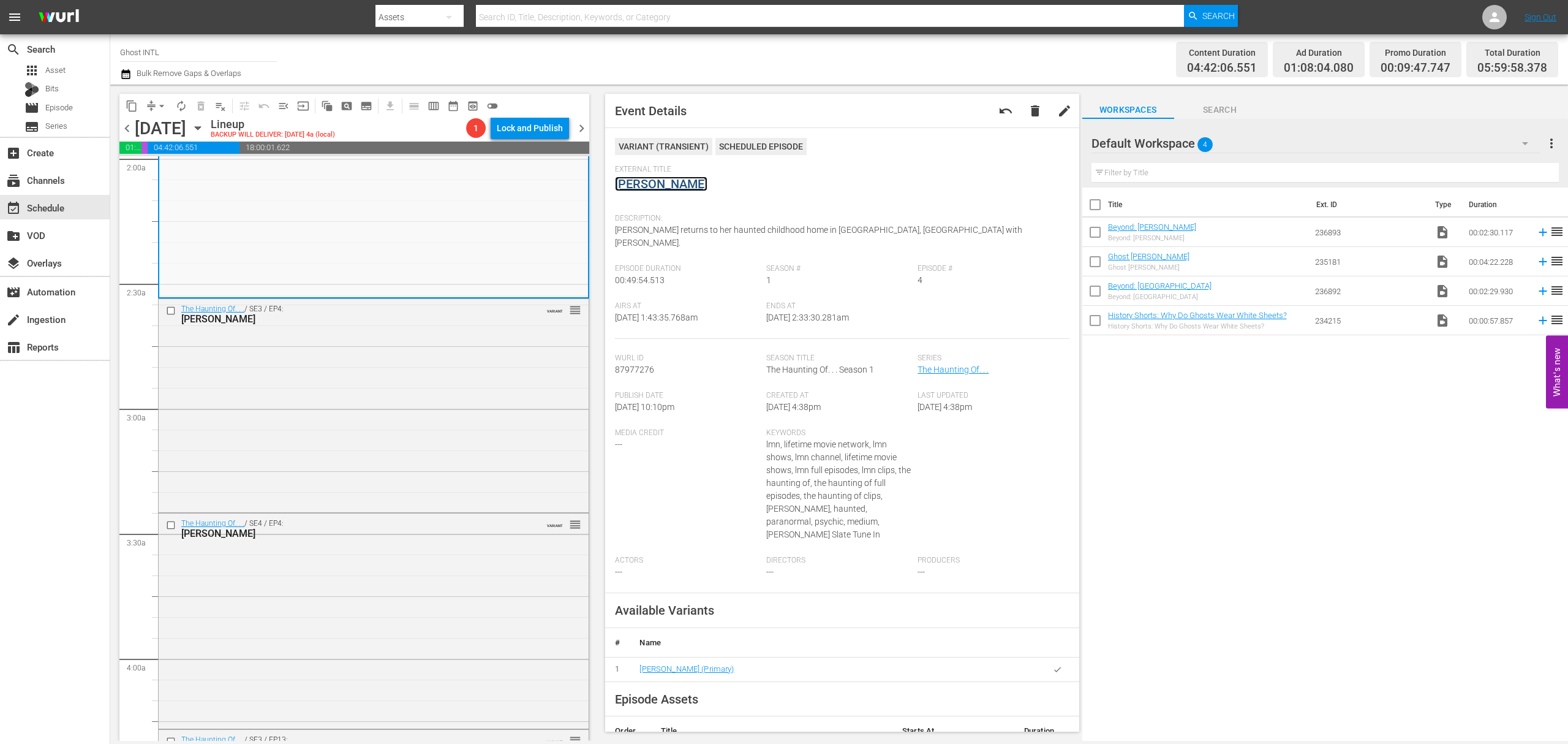
scroll to position [571, 0]
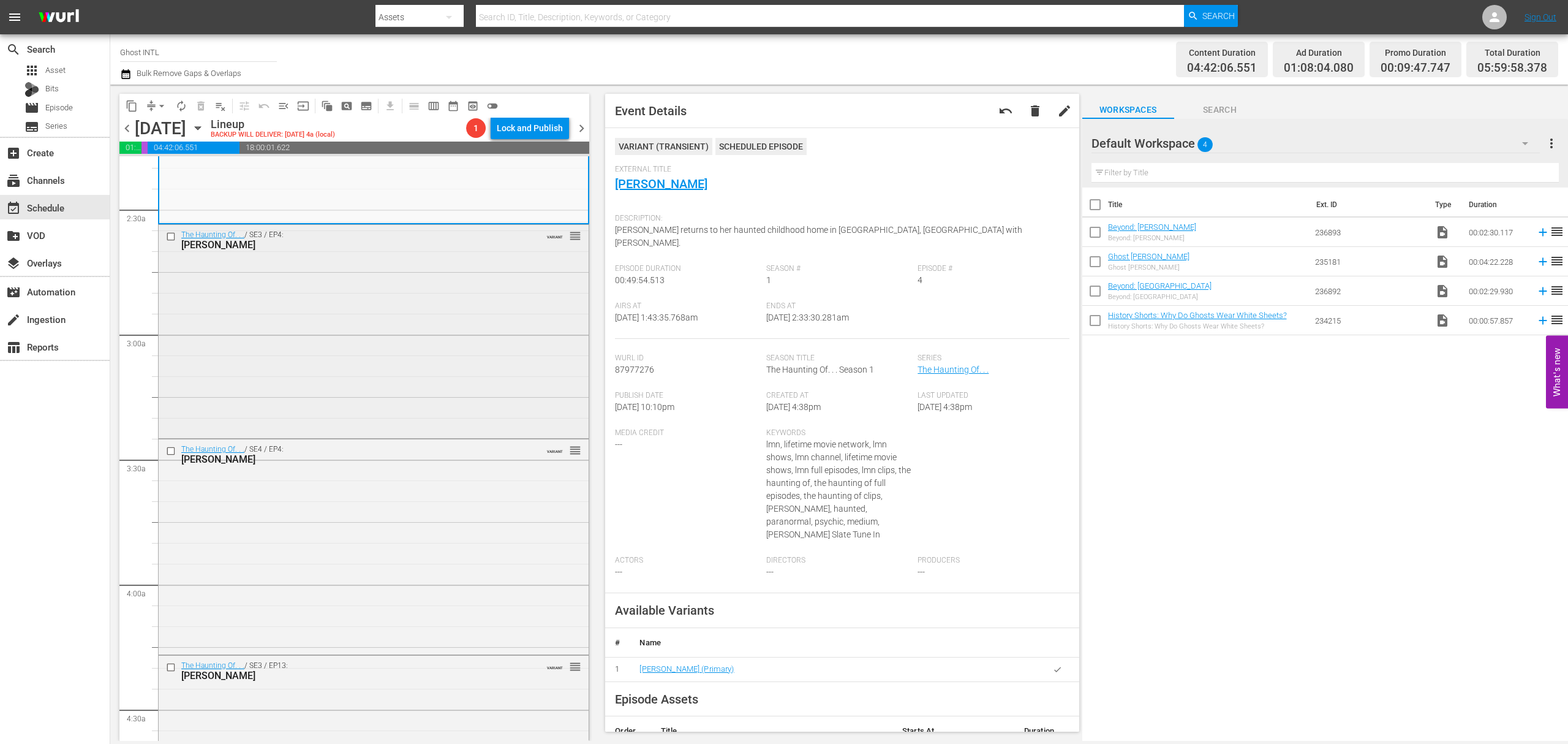
click at [422, 304] on div "The Haunting Of. . . / SE3 / EP4: Billy Ray Cyrus VARIANT reorder" at bounding box center [374, 330] width 430 height 212
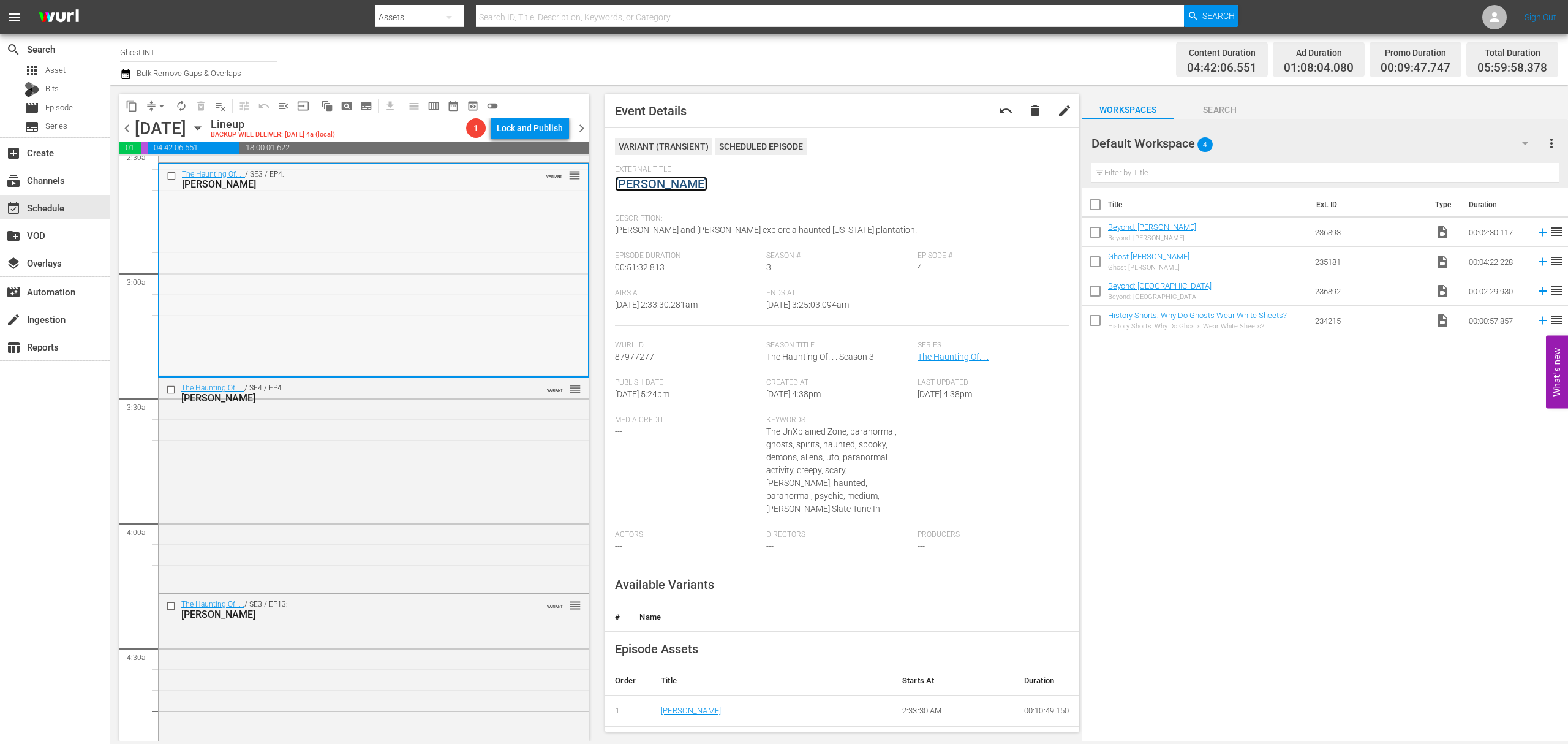
scroll to position [735, 0]
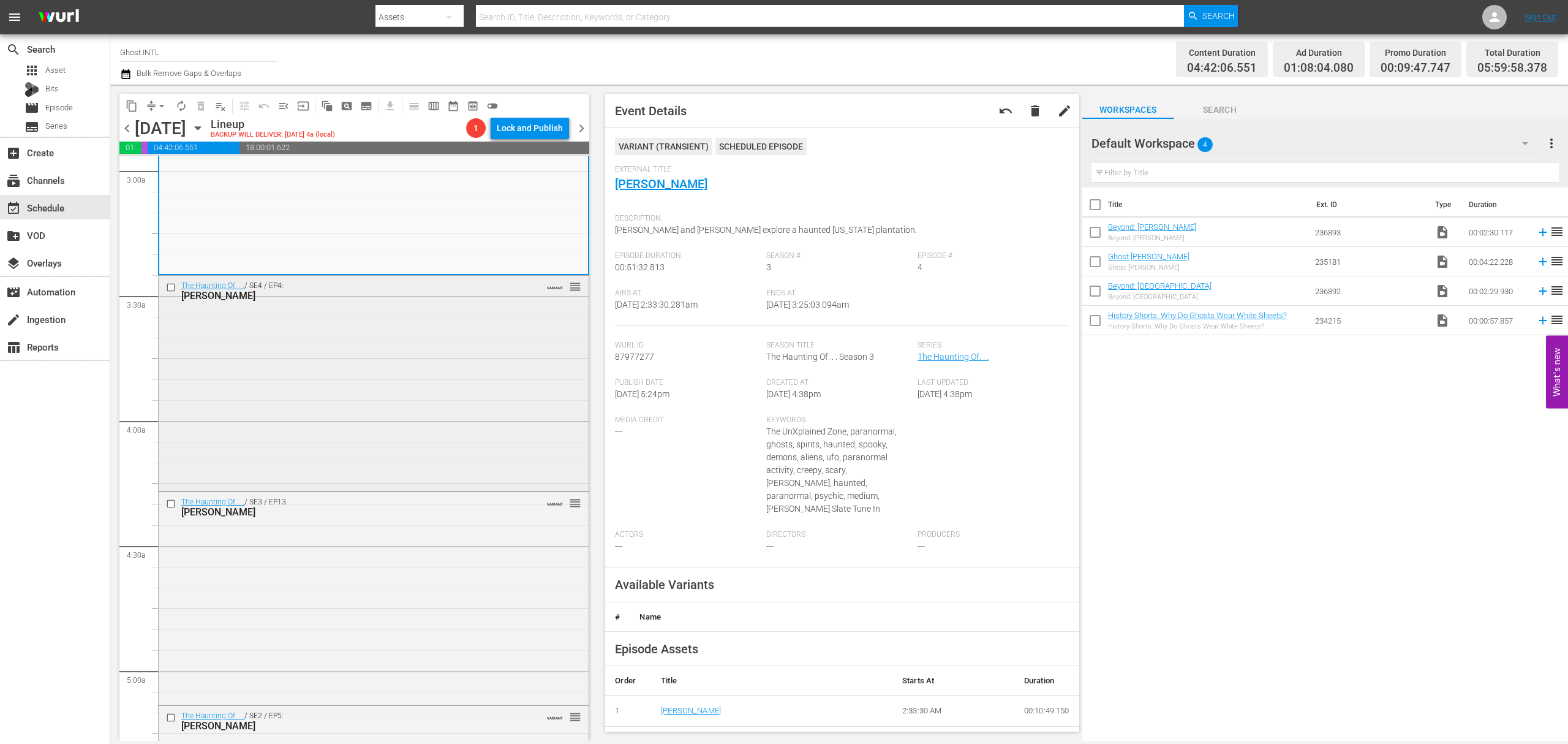
click at [407, 353] on div "The Haunting Of. . . / SE4 / EP4: Audrina Patridge VARIANT reorder" at bounding box center [374, 381] width 430 height 212
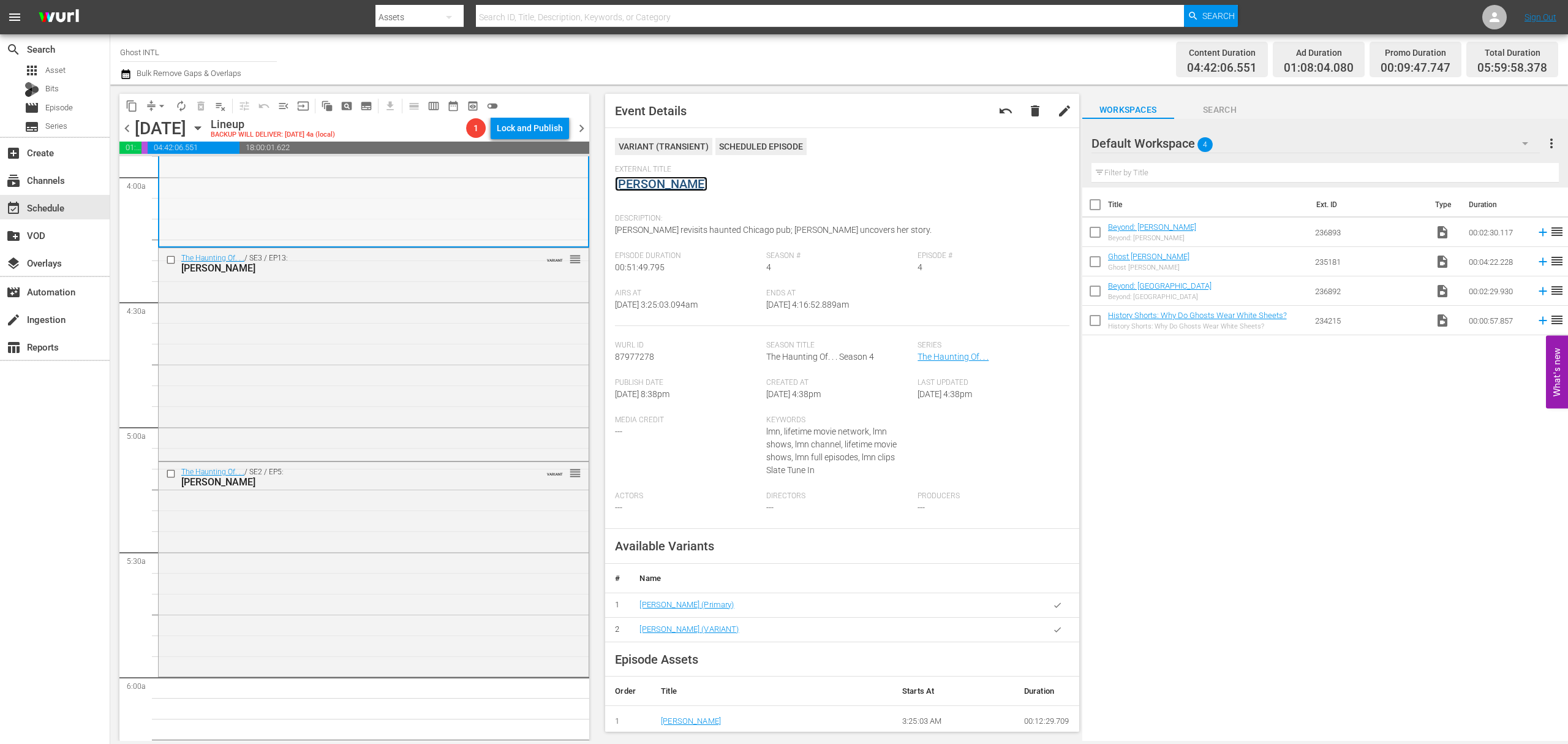
scroll to position [980, 0]
click at [368, 300] on div "The Haunting Of. . . / SE3 / EP13: Loni Love VARIANT reorder" at bounding box center [374, 353] width 430 height 211
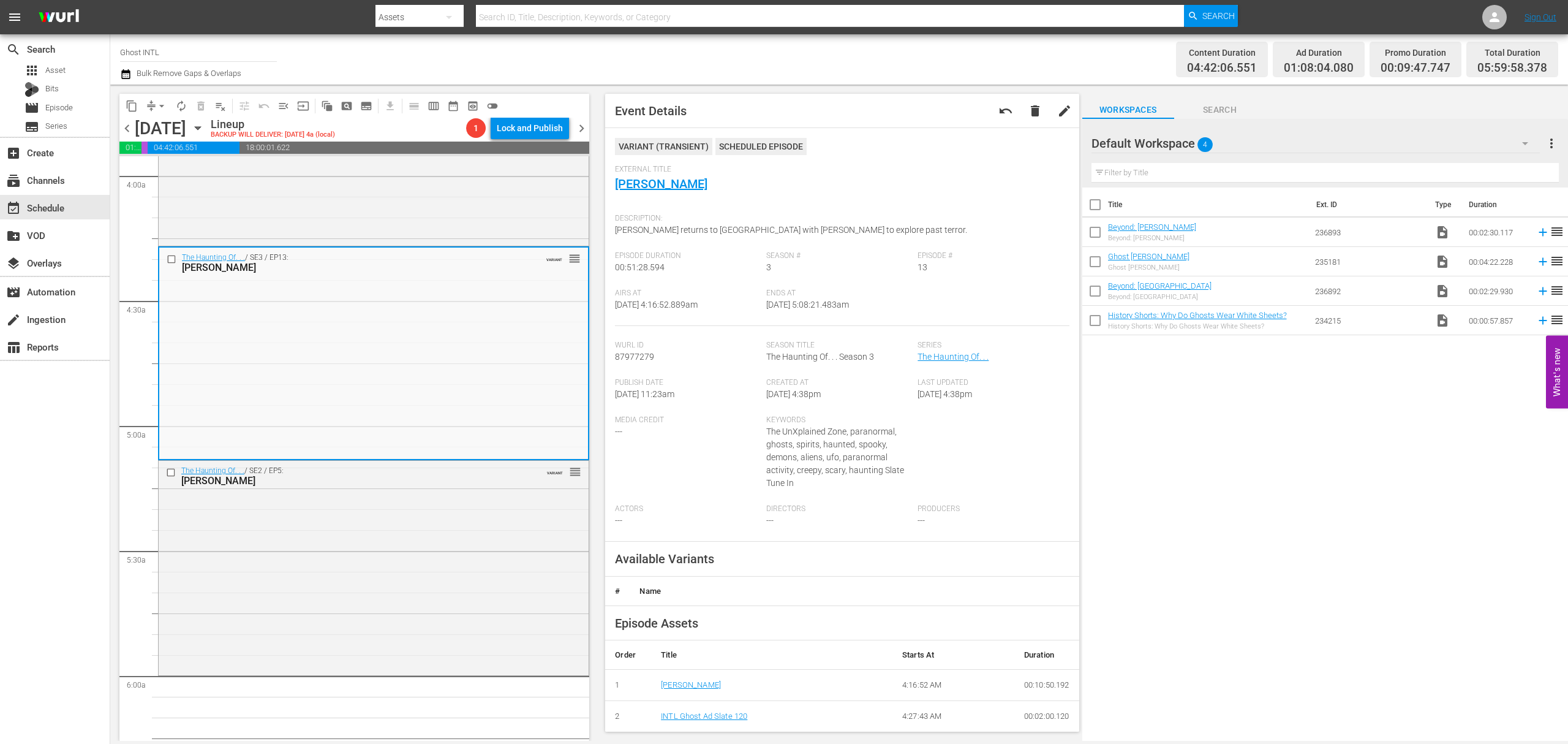
click at [460, 295] on div "The Haunting Of. . . / SE3 / EP13: Loni Love VARIANT reorder" at bounding box center [373, 353] width 429 height 211
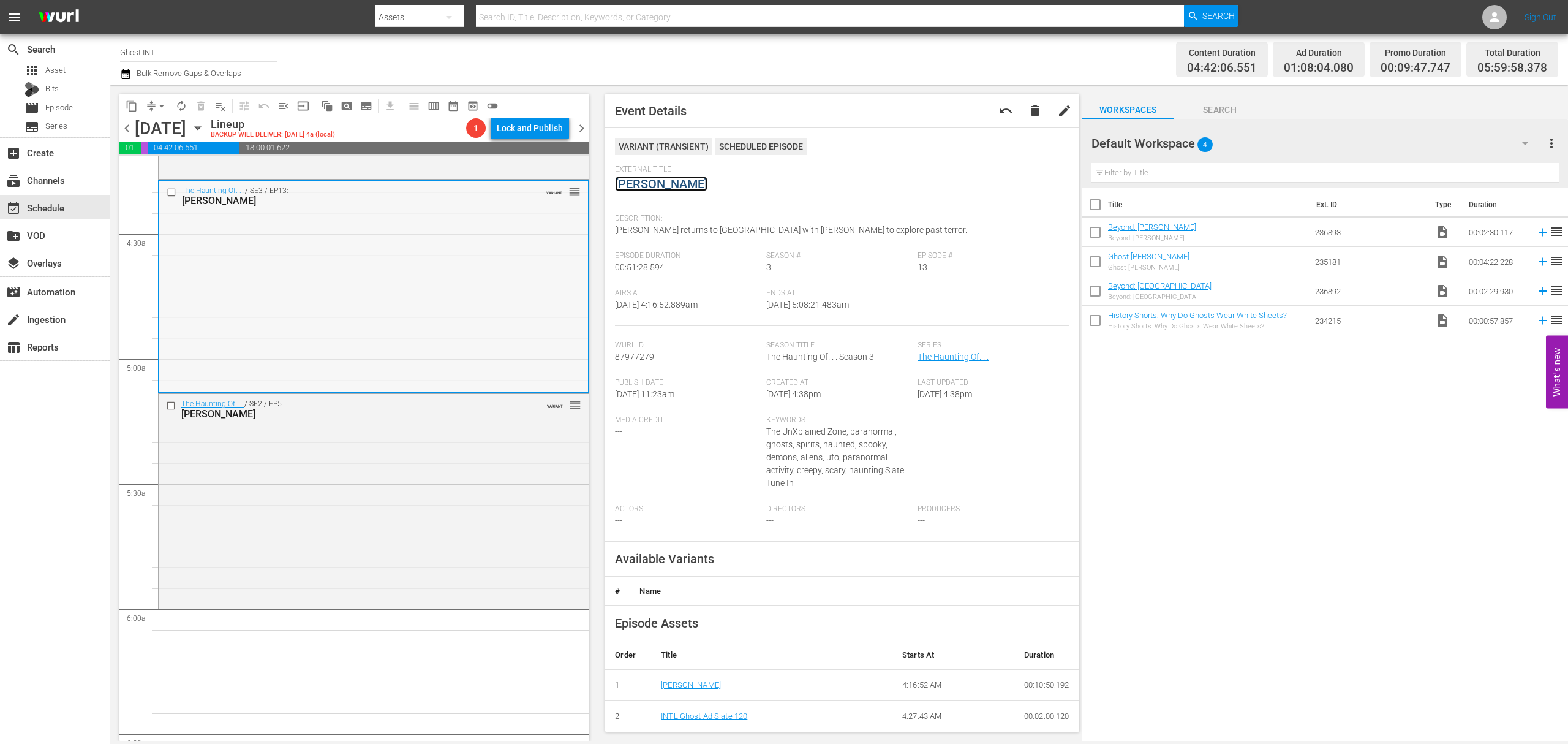
scroll to position [1143, 0]
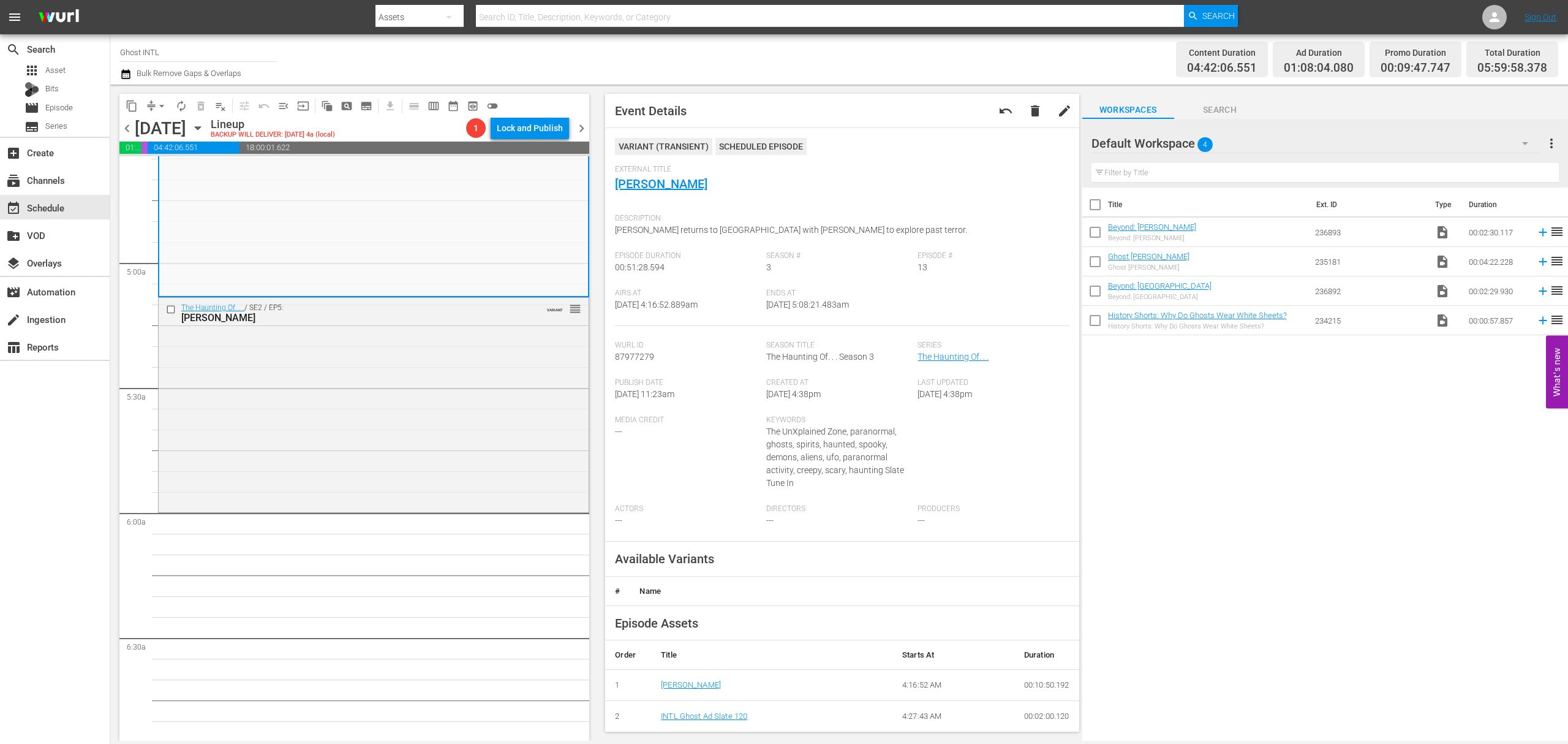
click at [396, 359] on div "The Haunting Of. . . / SE2 / EP5: Wayne Newton VARIANT reorder" at bounding box center [374, 404] width 430 height 212
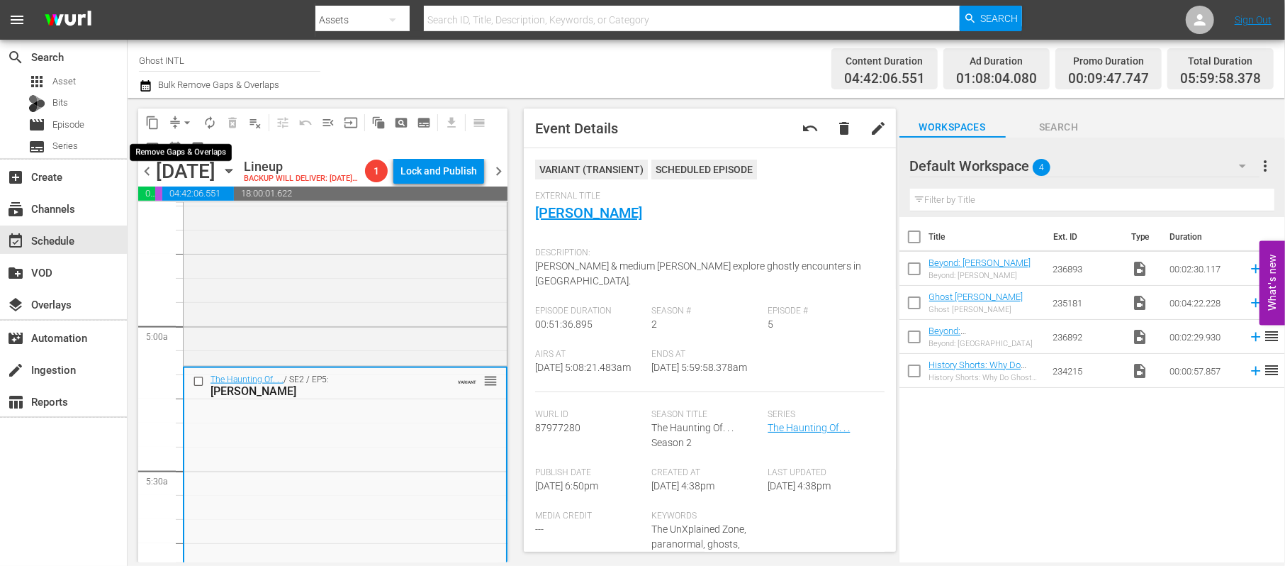
click at [180, 121] on span "arrow_drop_down" at bounding box center [187, 123] width 14 height 14
click at [186, 154] on li "Align to Midnight" at bounding box center [187, 151] width 149 height 23
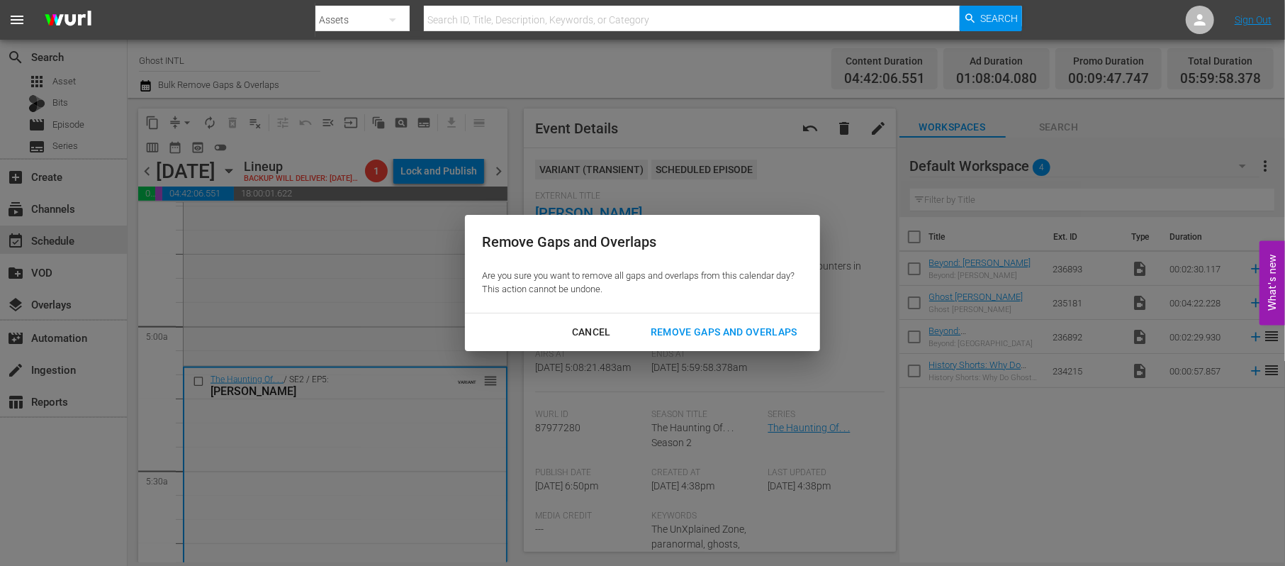
click at [742, 330] on div "Remove Gaps and Overlaps" at bounding box center [723, 332] width 169 height 18
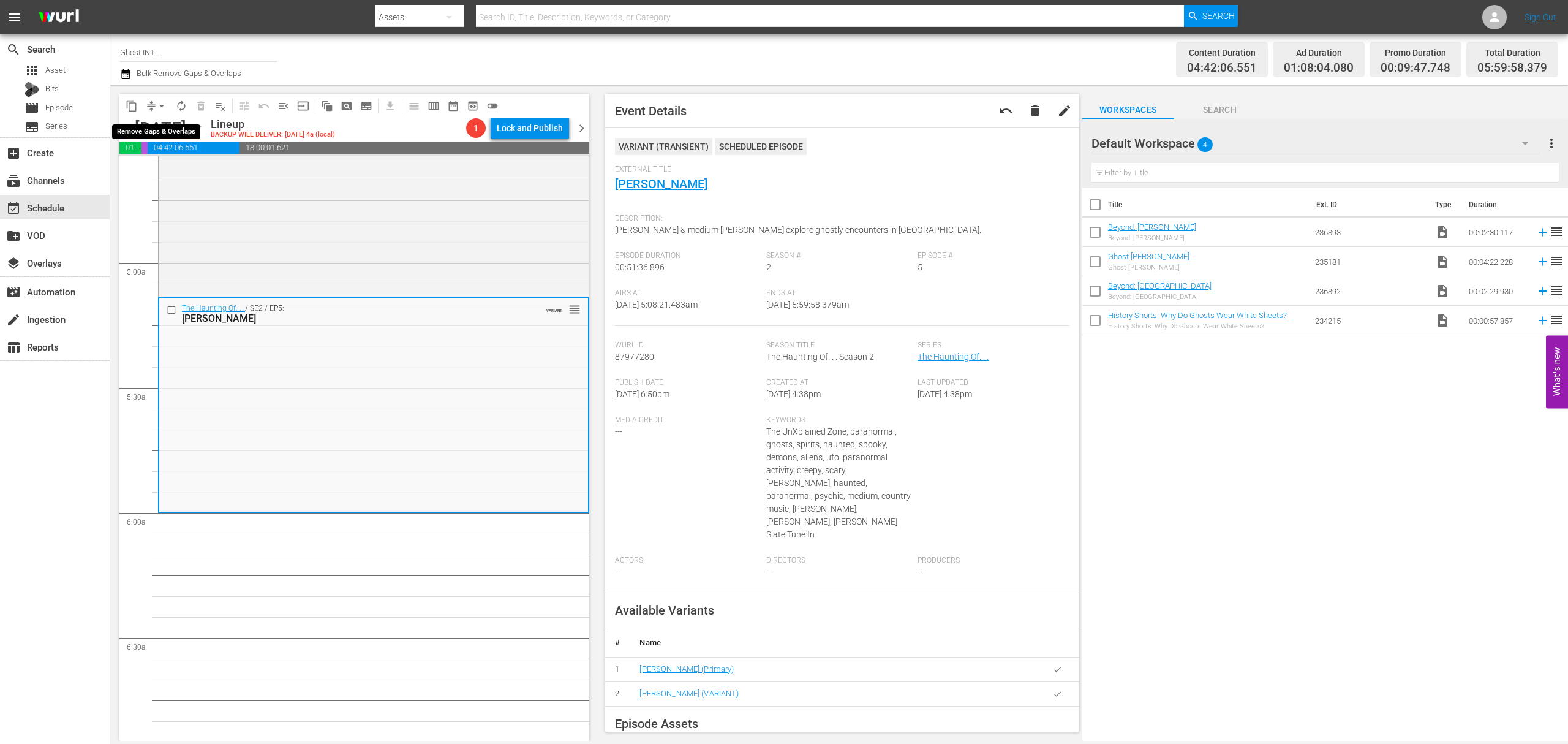
click at [157, 104] on button "arrow_drop_down" at bounding box center [162, 105] width 20 height 20
click at [158, 127] on li "Align to Midnight" at bounding box center [162, 130] width 129 height 20
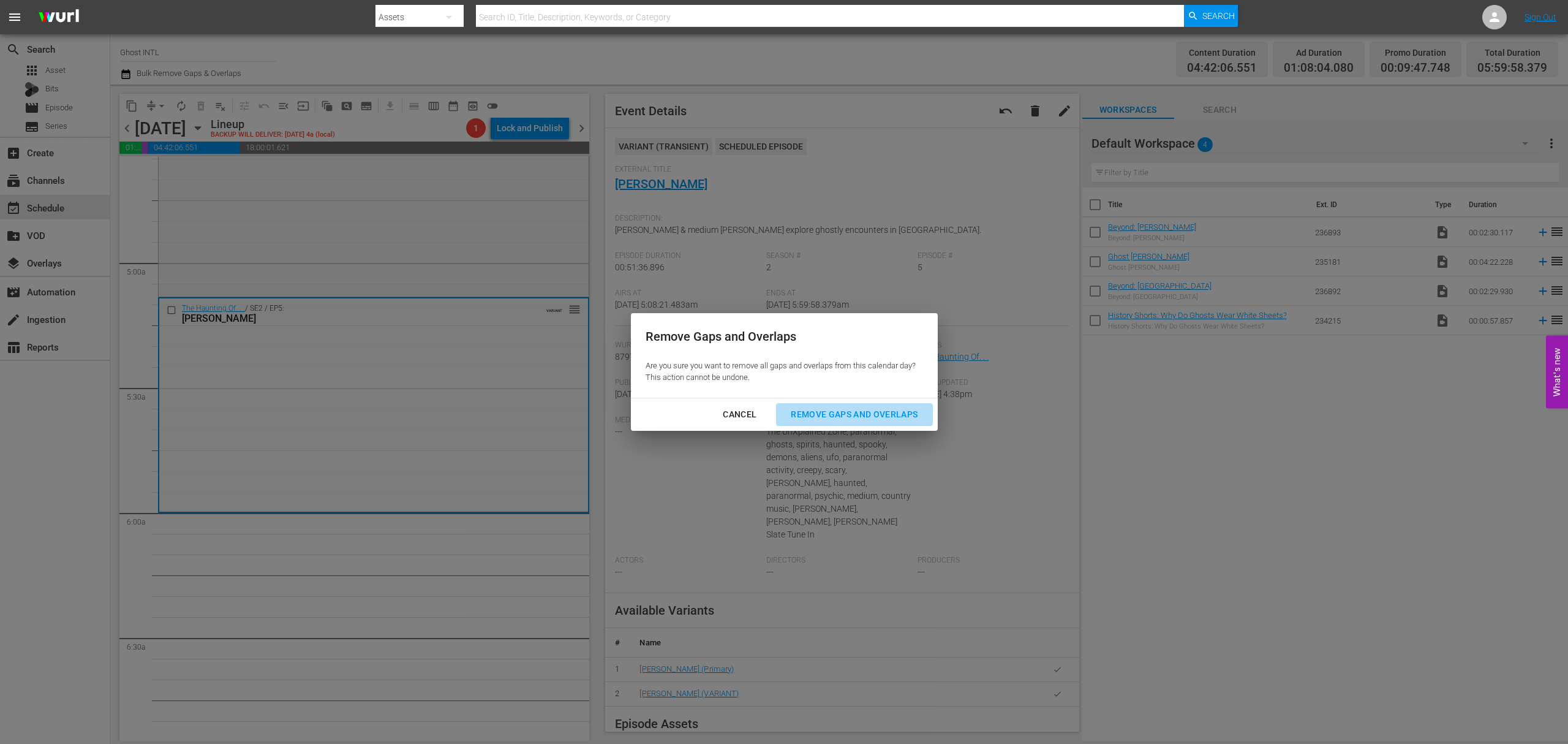
click at [836, 410] on div "Remove Gaps and Overlaps" at bounding box center [854, 415] width 146 height 16
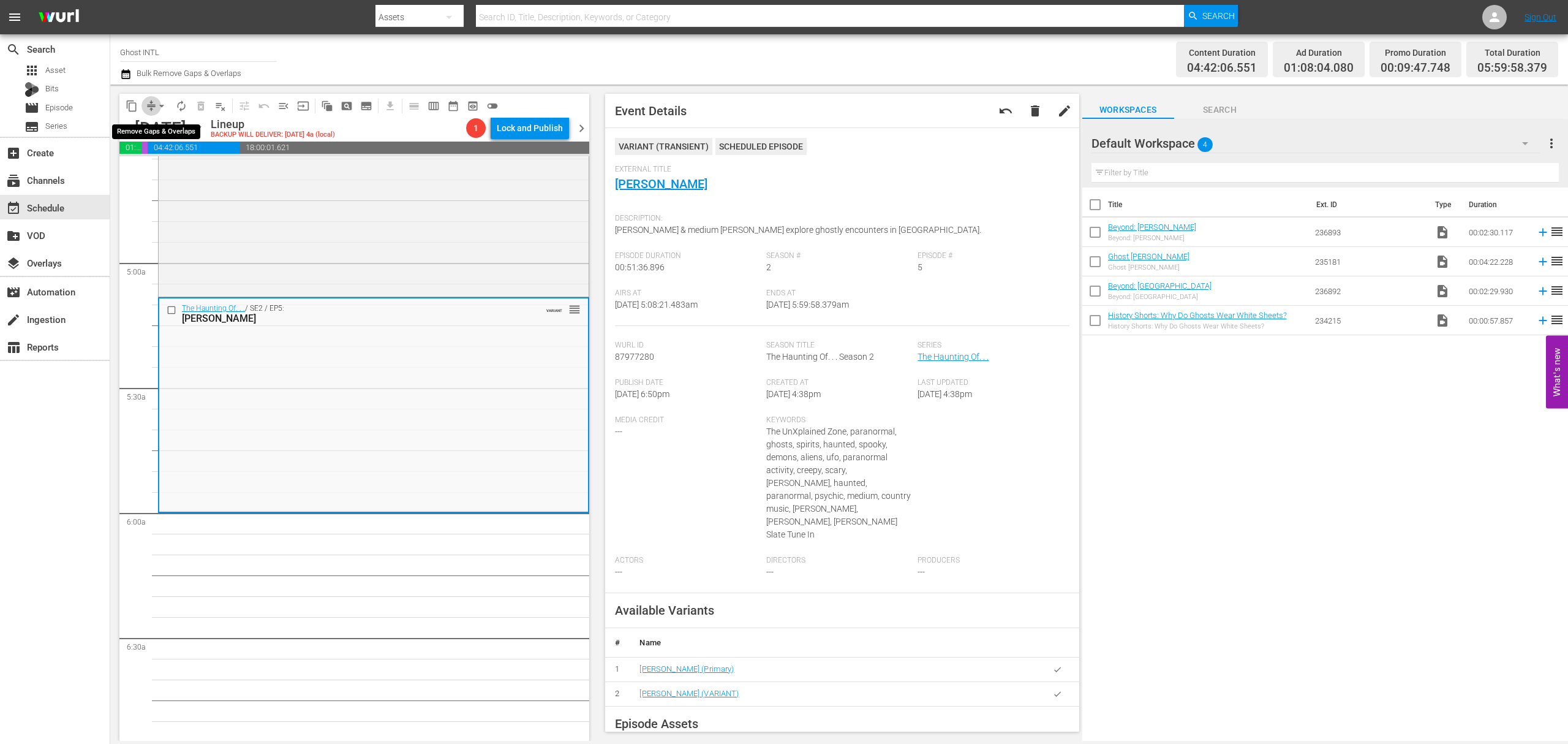
click at [150, 105] on span "compress" at bounding box center [151, 106] width 12 height 12
click at [156, 108] on span "arrow_drop_down" at bounding box center [162, 106] width 12 height 12
click at [155, 126] on li "Align to Midnight" at bounding box center [162, 130] width 129 height 20
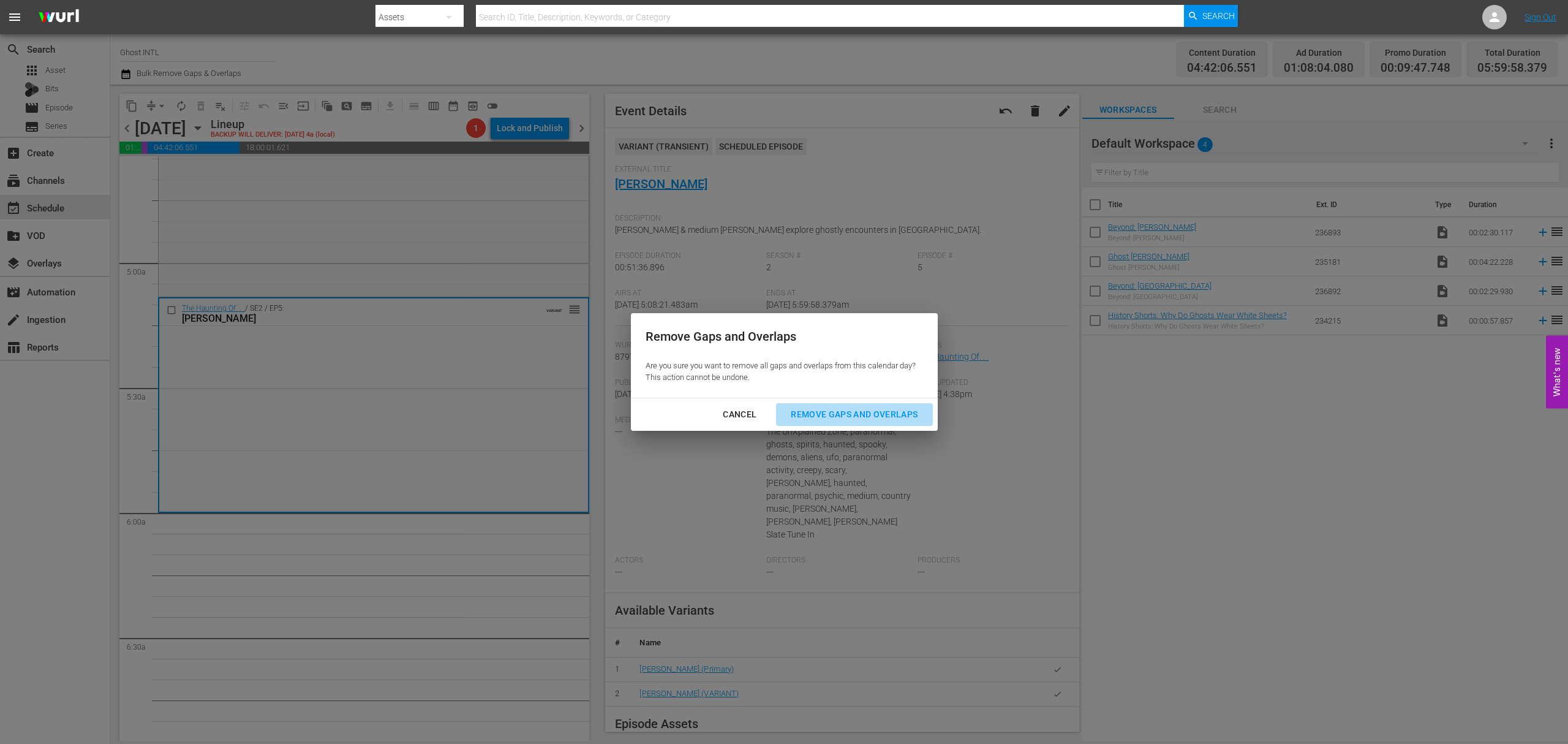
click at [848, 417] on div "Remove Gaps and Overlaps" at bounding box center [854, 415] width 146 height 16
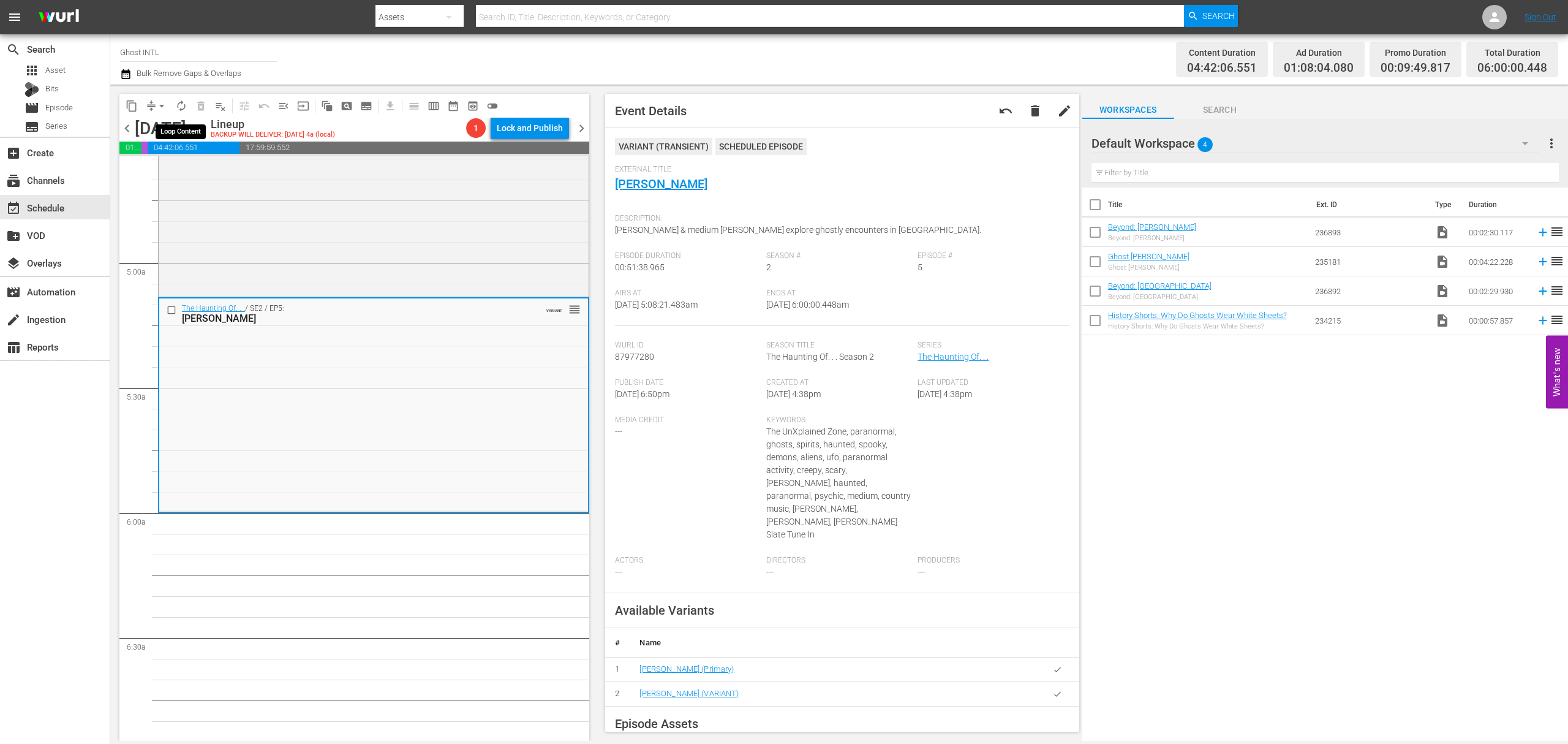
click at [182, 106] on span "autorenew_outlined" at bounding box center [181, 106] width 12 height 12
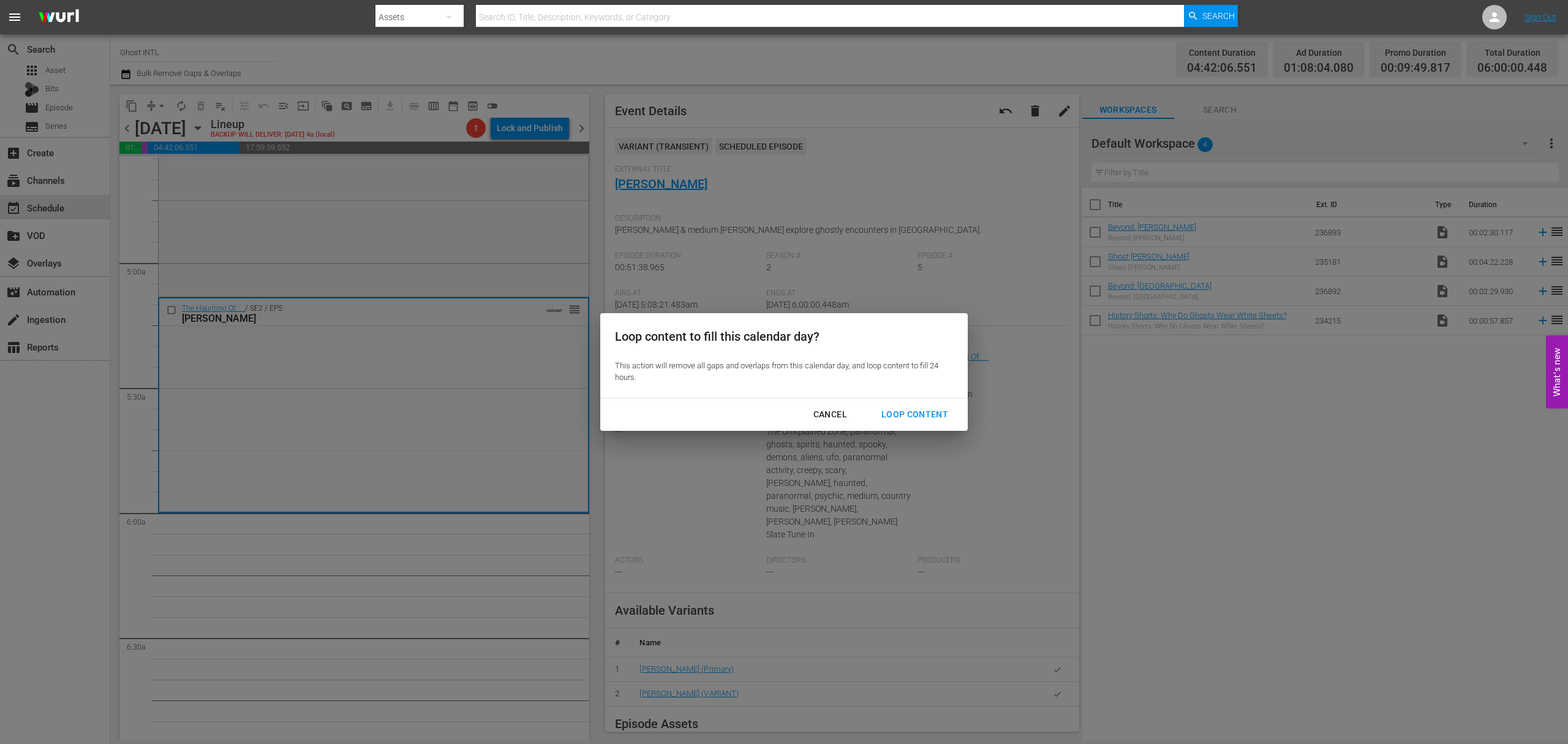
click at [911, 407] on div "Loop Content" at bounding box center [915, 415] width 86 height 16
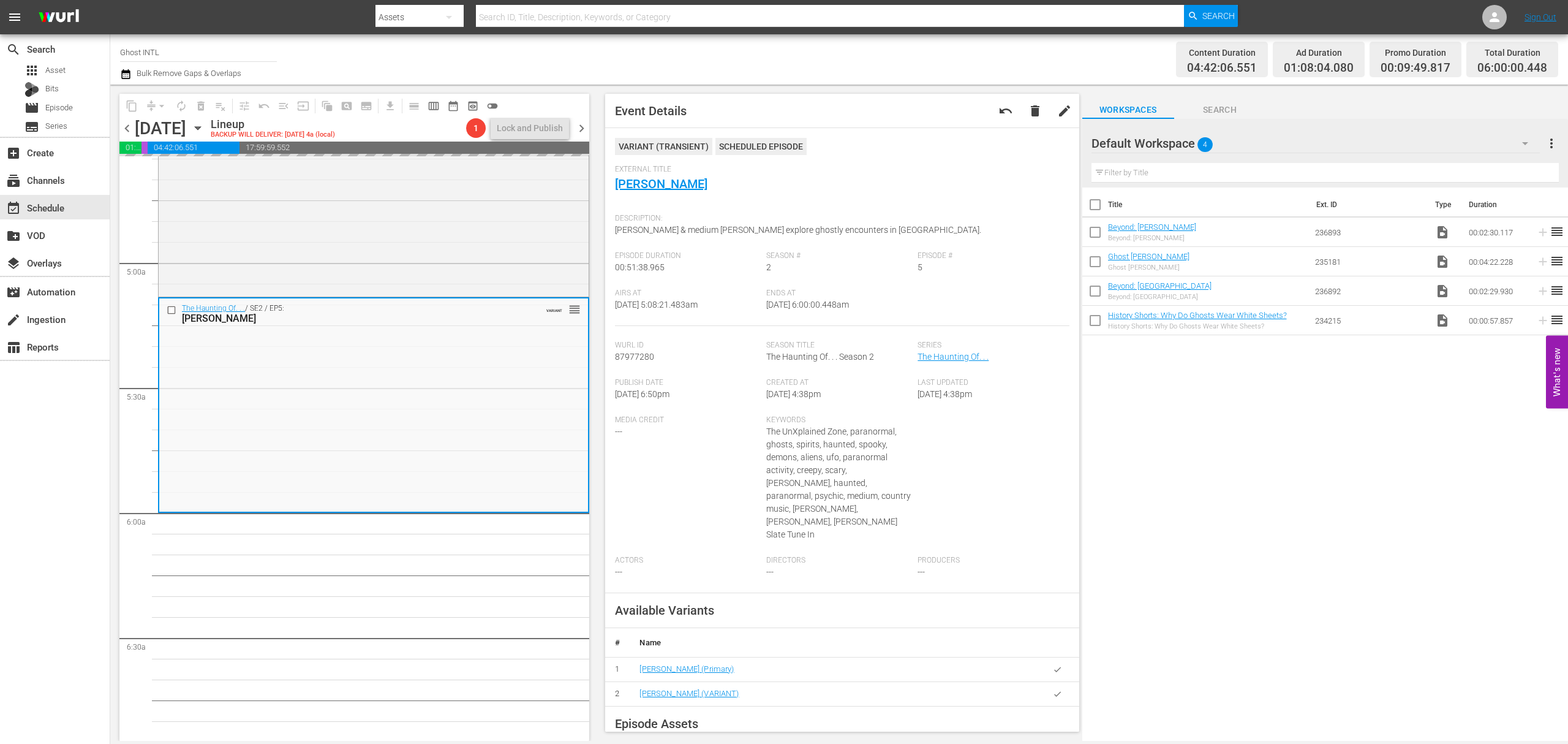
click at [853, 537] on div "Keywords The UnXplained Zone, paranormal, ghosts, spirits, haunted, spooky, dem…" at bounding box center [841, 486] width 151 height 140
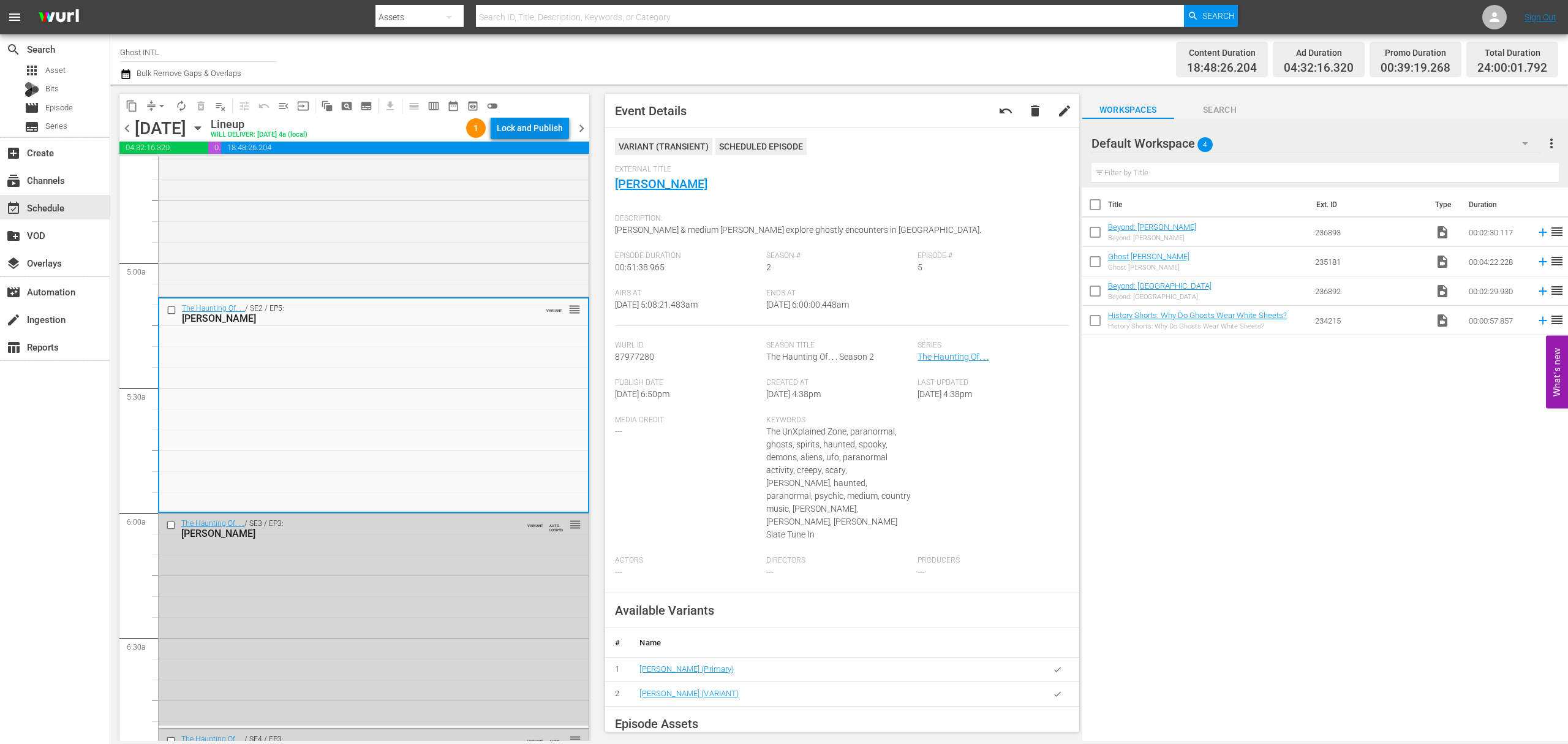
click at [525, 124] on div "Lock and Publish" at bounding box center [530, 128] width 67 height 22
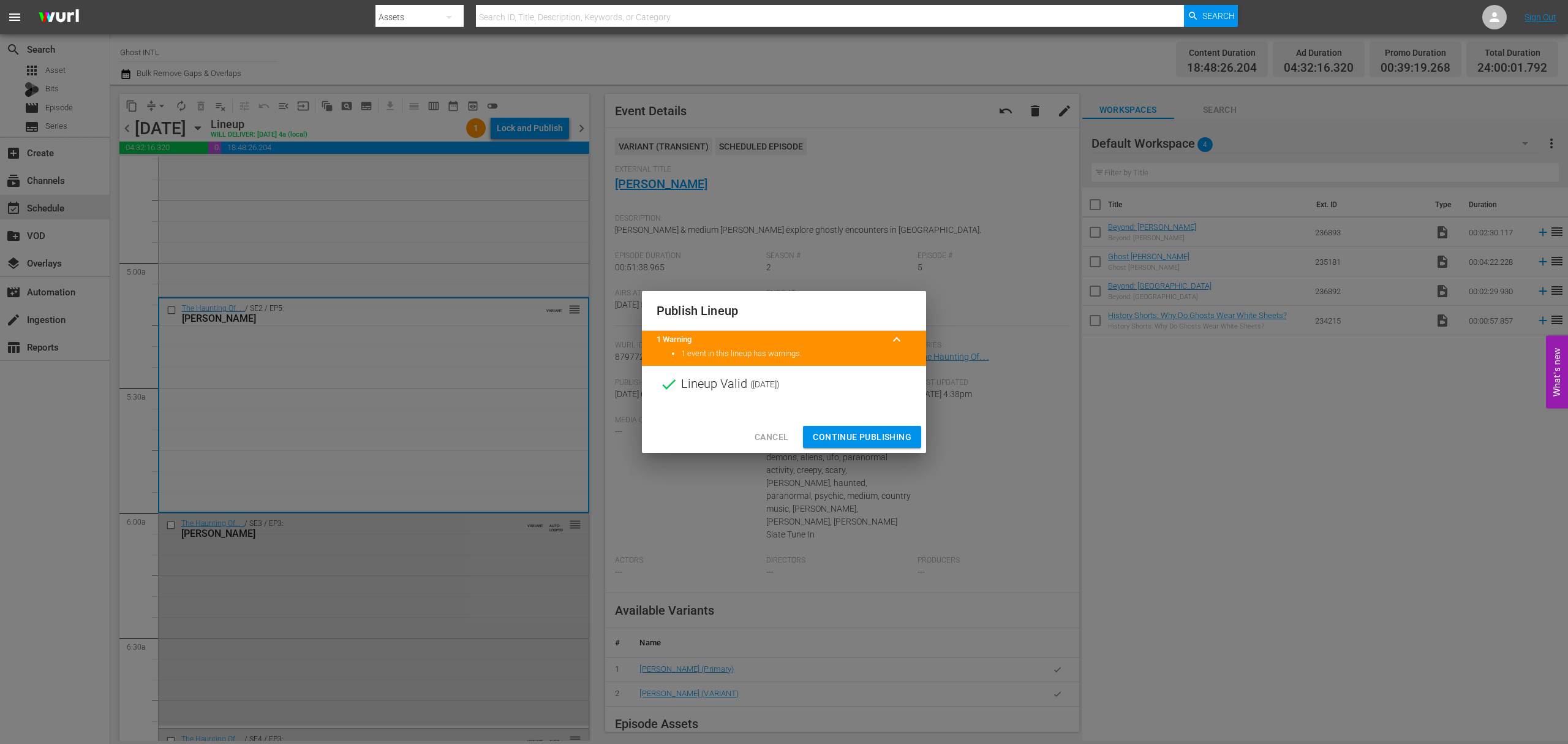
click at [868, 439] on span "Continue Publishing" at bounding box center [862, 437] width 98 height 16
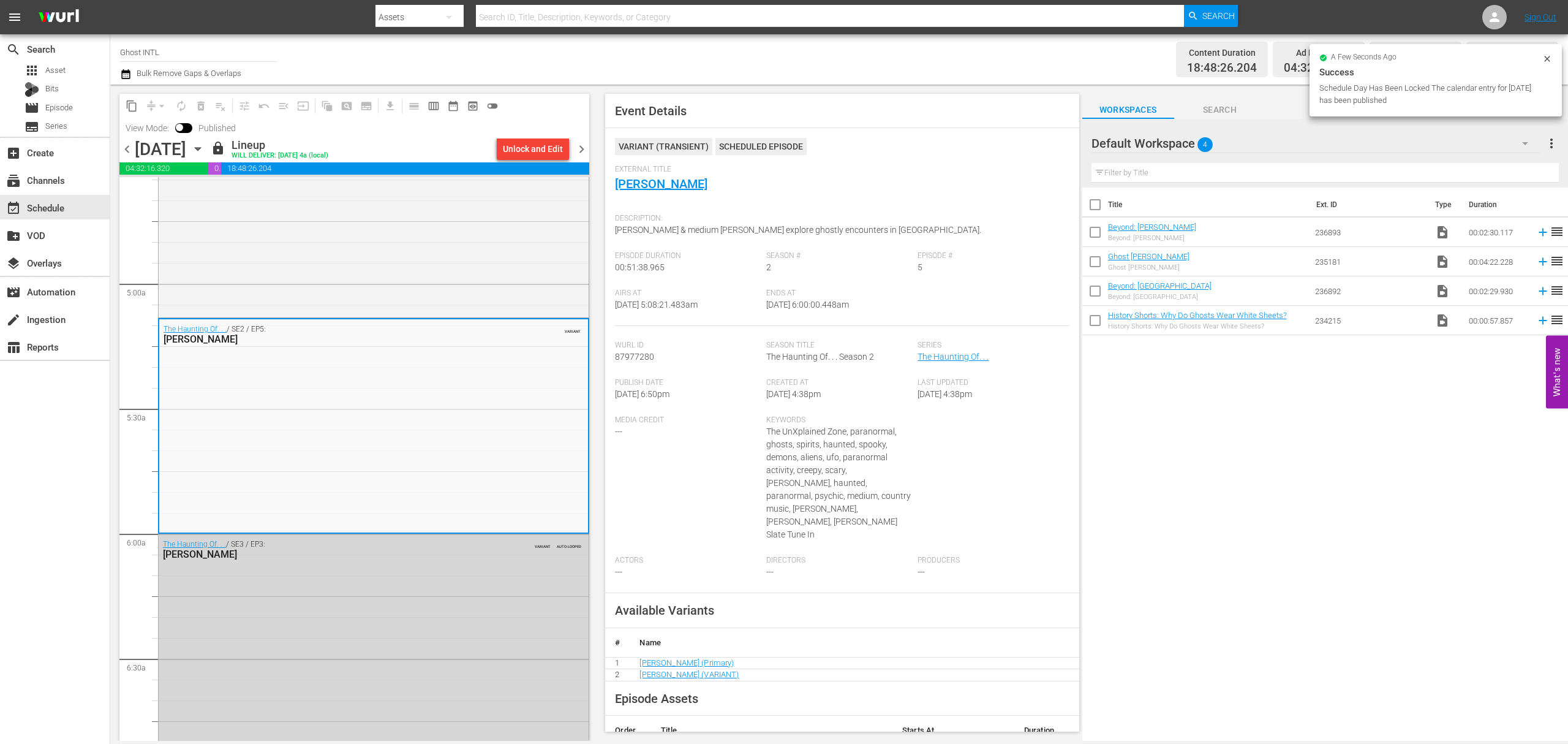
click at [800, 412] on div "Created At 8/11/25 @ 4:38pm" at bounding box center [841, 396] width 151 height 37
click at [581, 148] on span "chevron_right" at bounding box center [581, 149] width 16 height 16
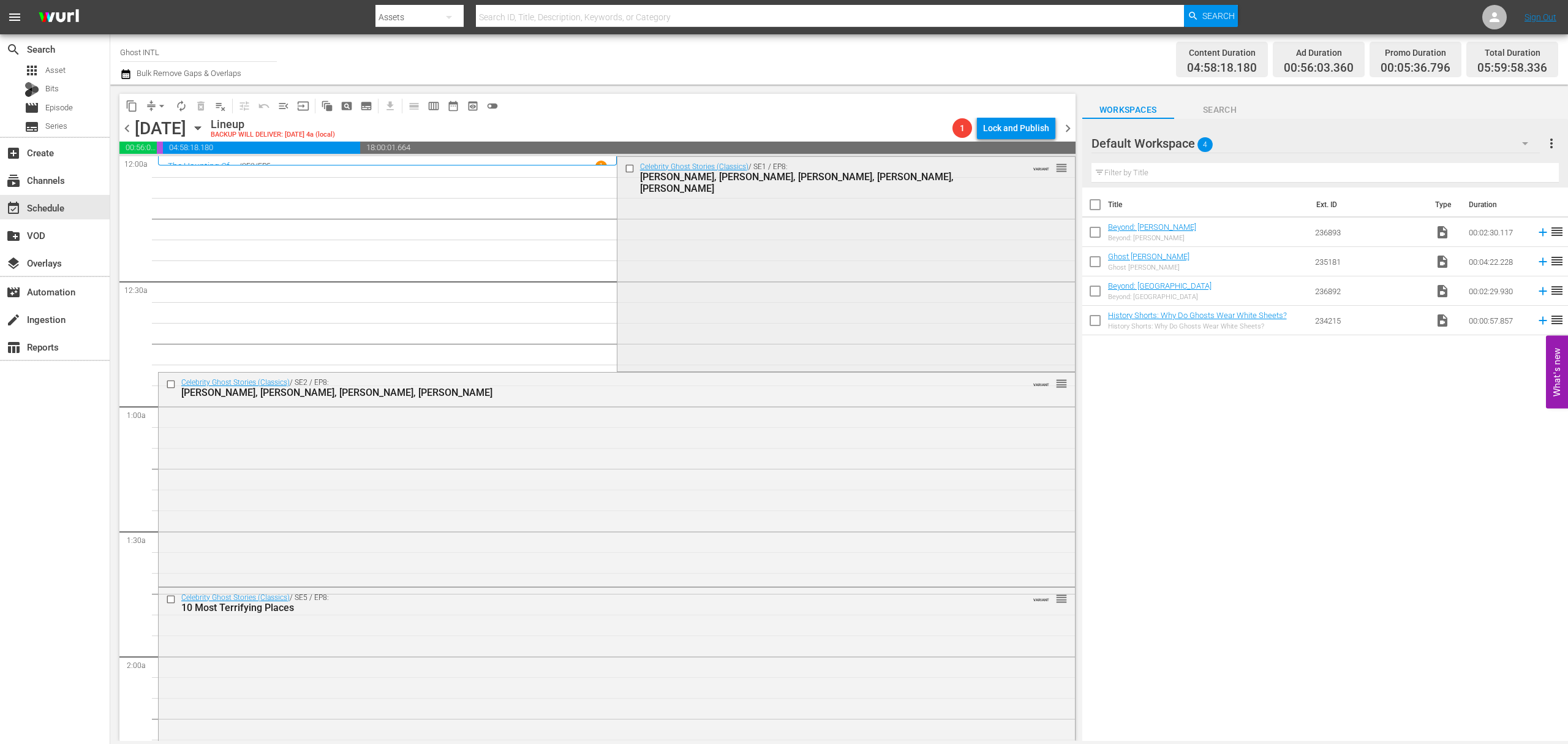
click at [738, 206] on div "Celebrity Ghost Stories (Classics) / SE1 / EP8: Ali Landry, Gina Gershon, Ernie…" at bounding box center [847, 262] width 458 height 212
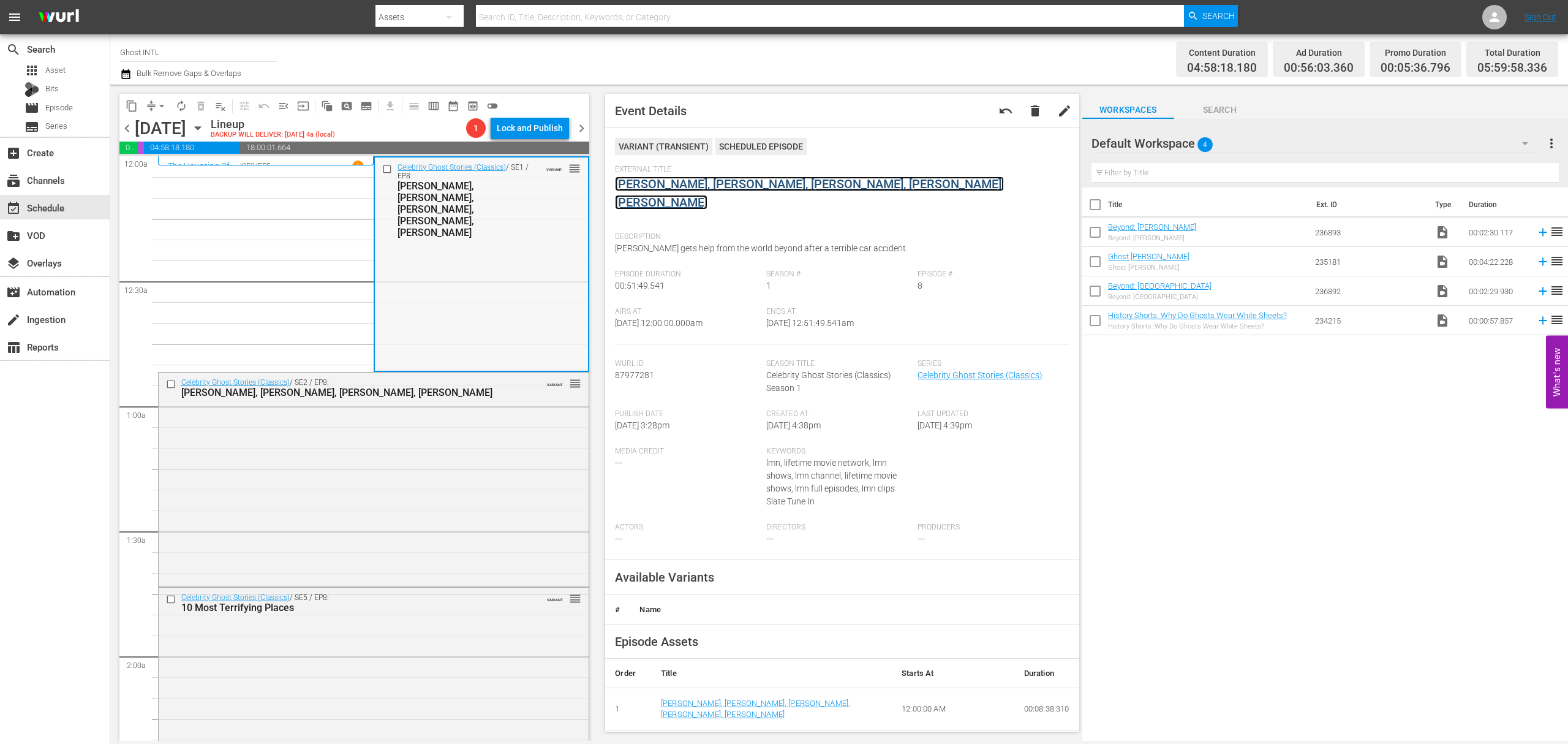
scroll to position [81, 0]
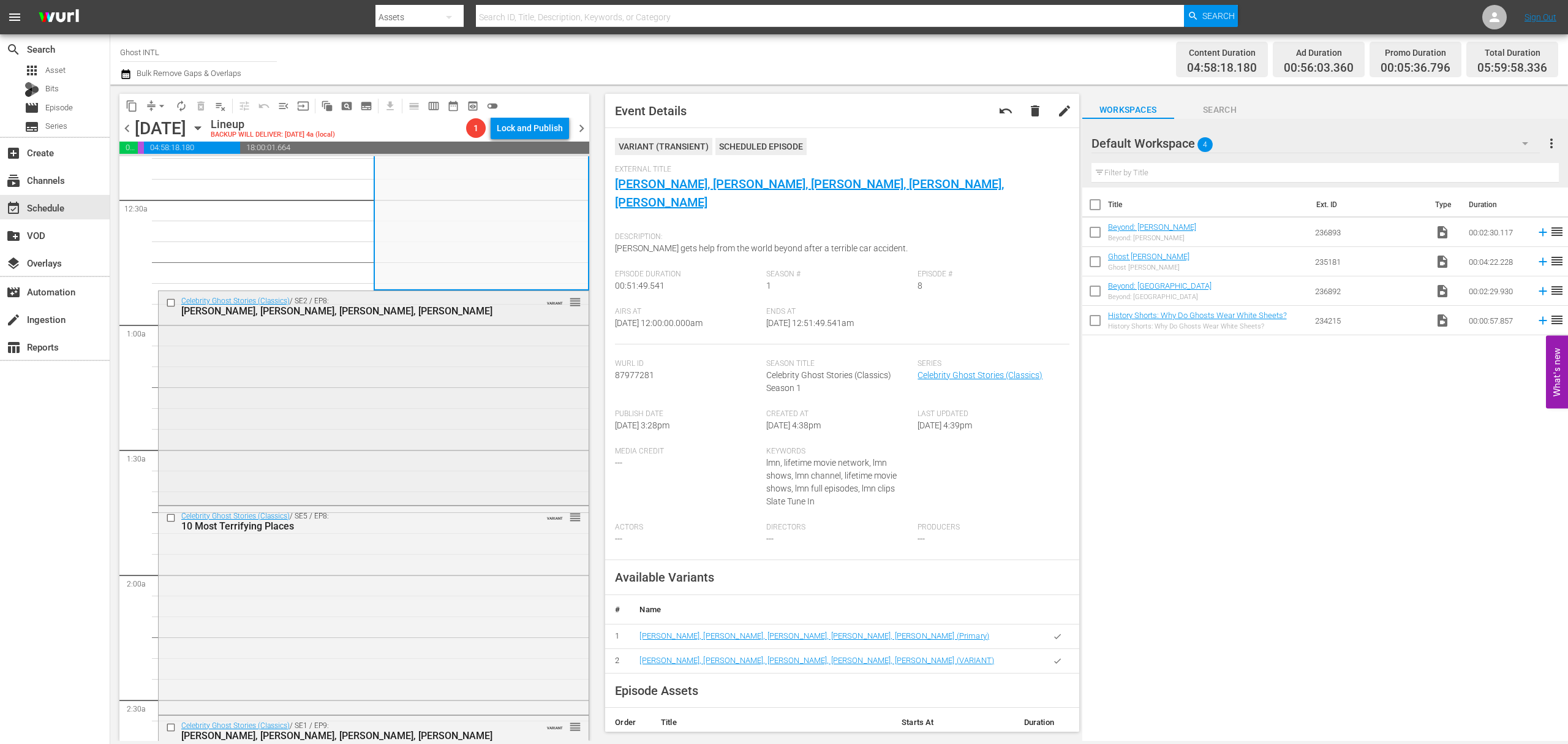
click at [492, 349] on div "Celebrity Ghost Stories (Classics) / SE2 / EP8: Deborah Gibson, Joey Pantoliano…" at bounding box center [374, 397] width 430 height 212
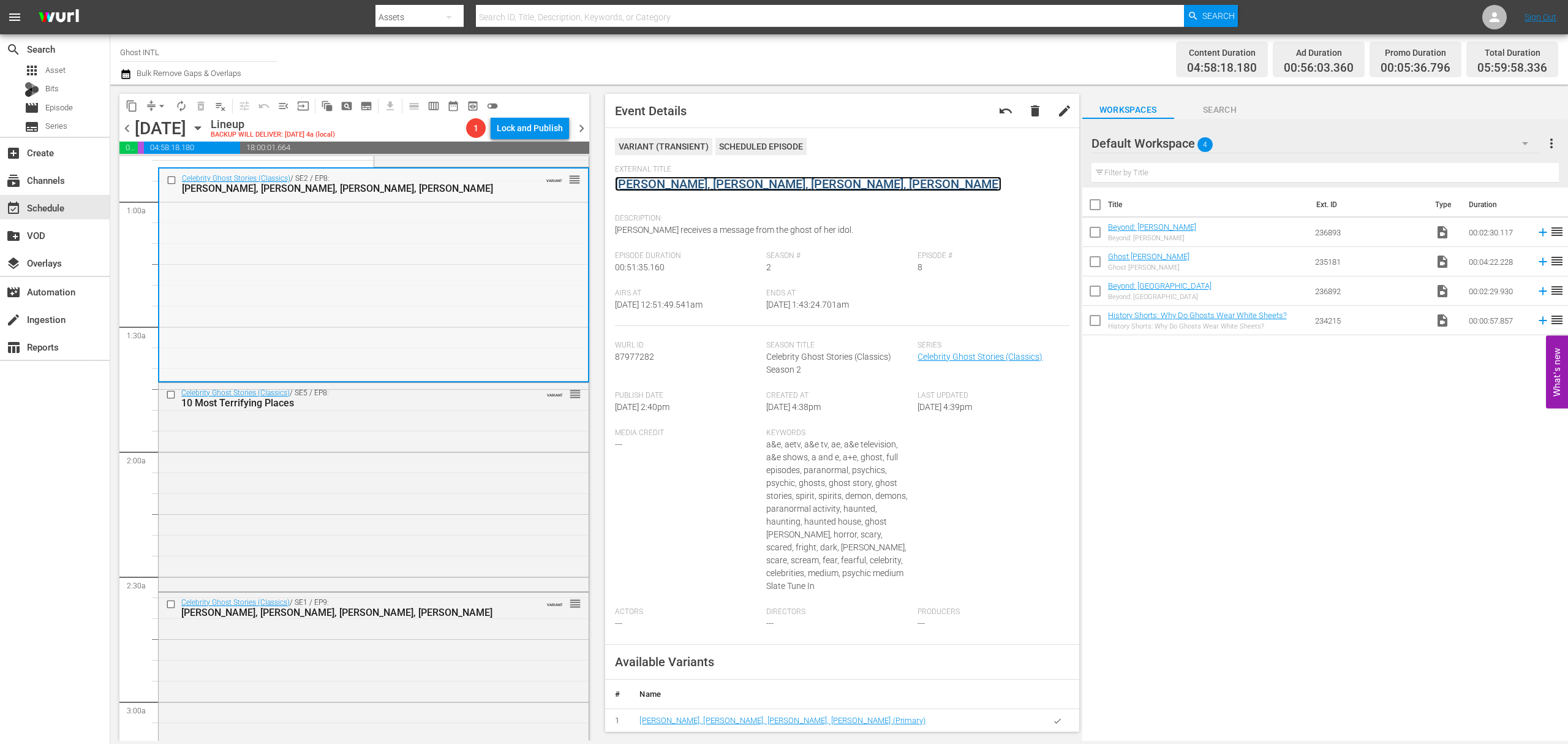
scroll to position [245, 0]
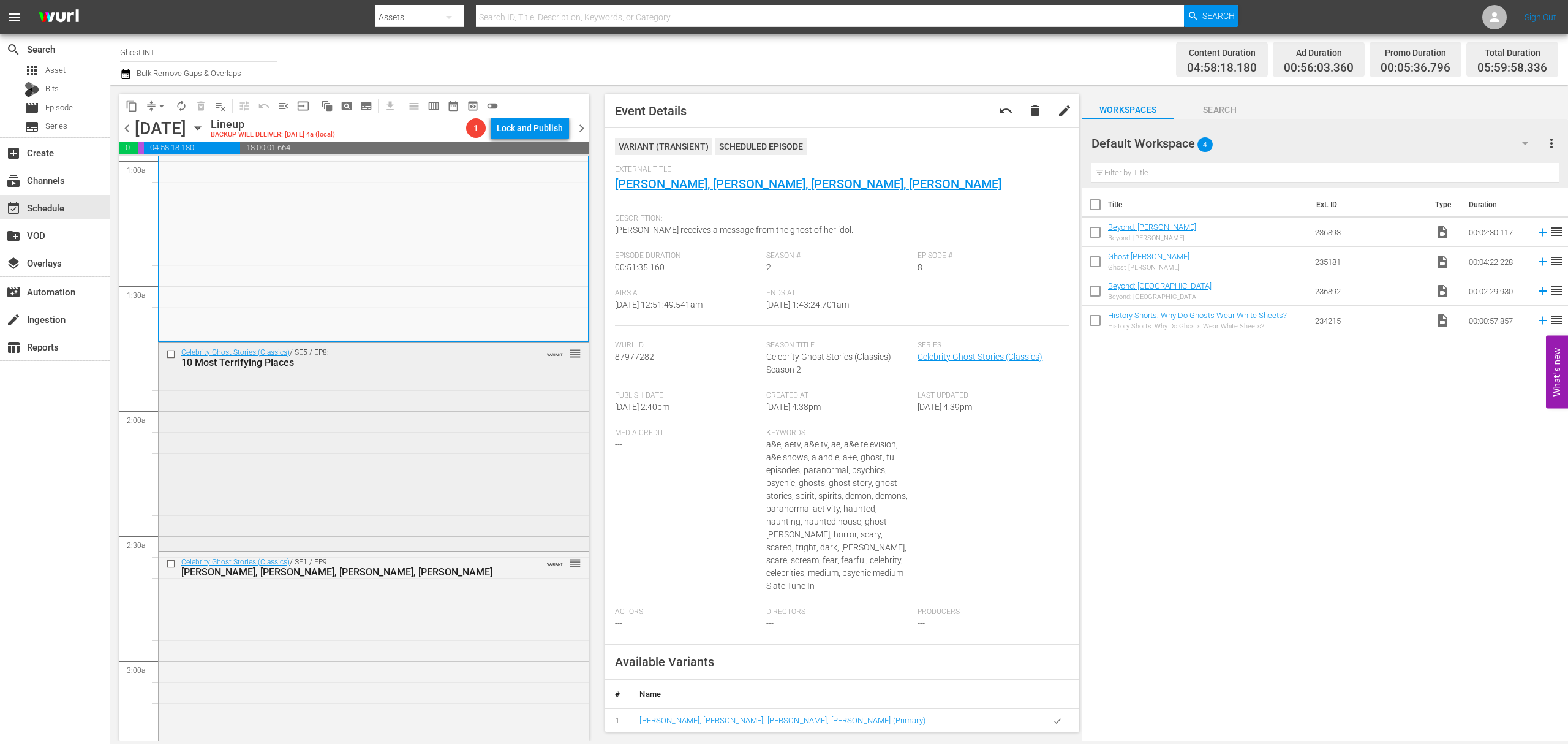
click at [420, 422] on div "Celebrity Ghost Stories (Classics) / SE5 / EP8: 10 Most Terrifying Places VARIA…" at bounding box center [374, 445] width 430 height 206
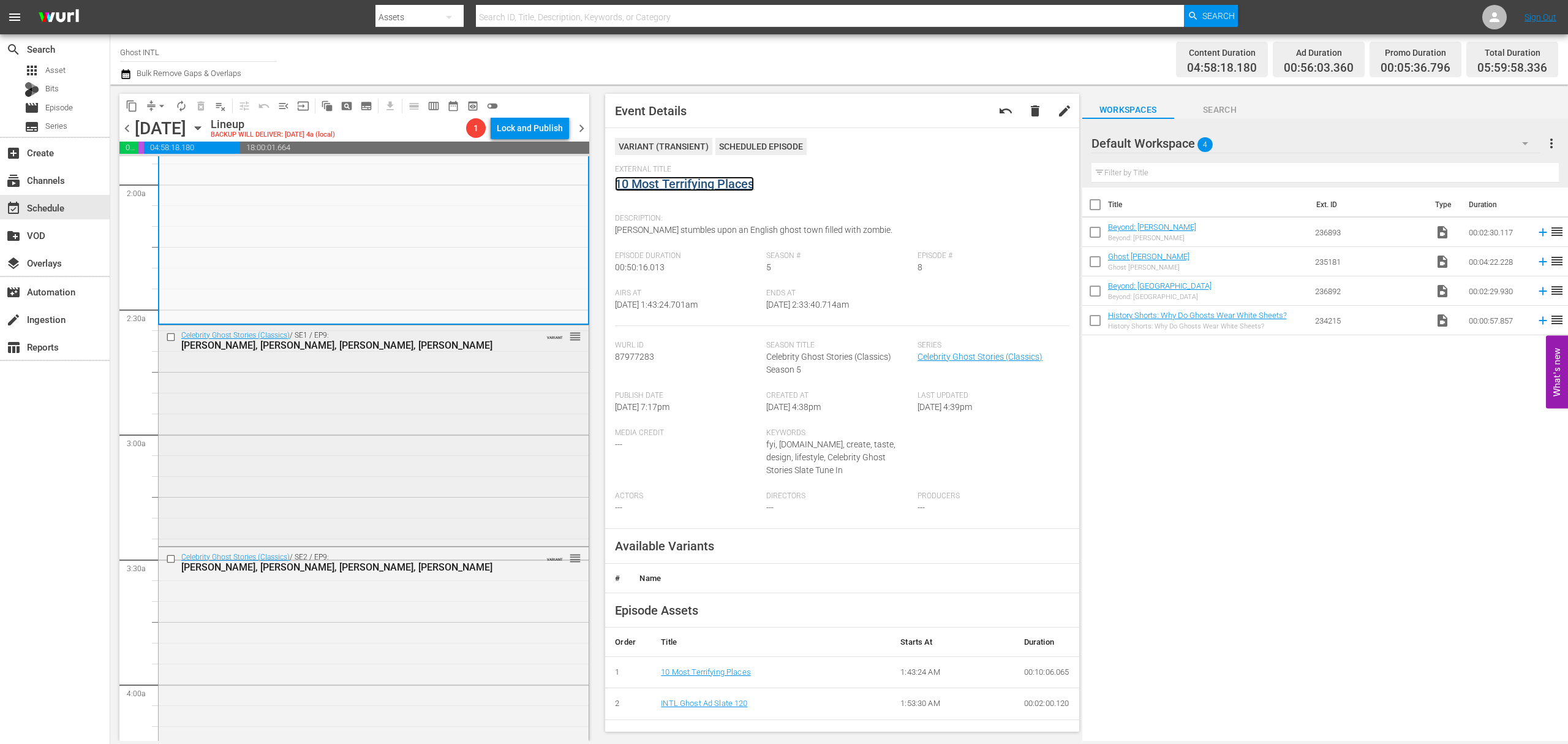
scroll to position [490, 0]
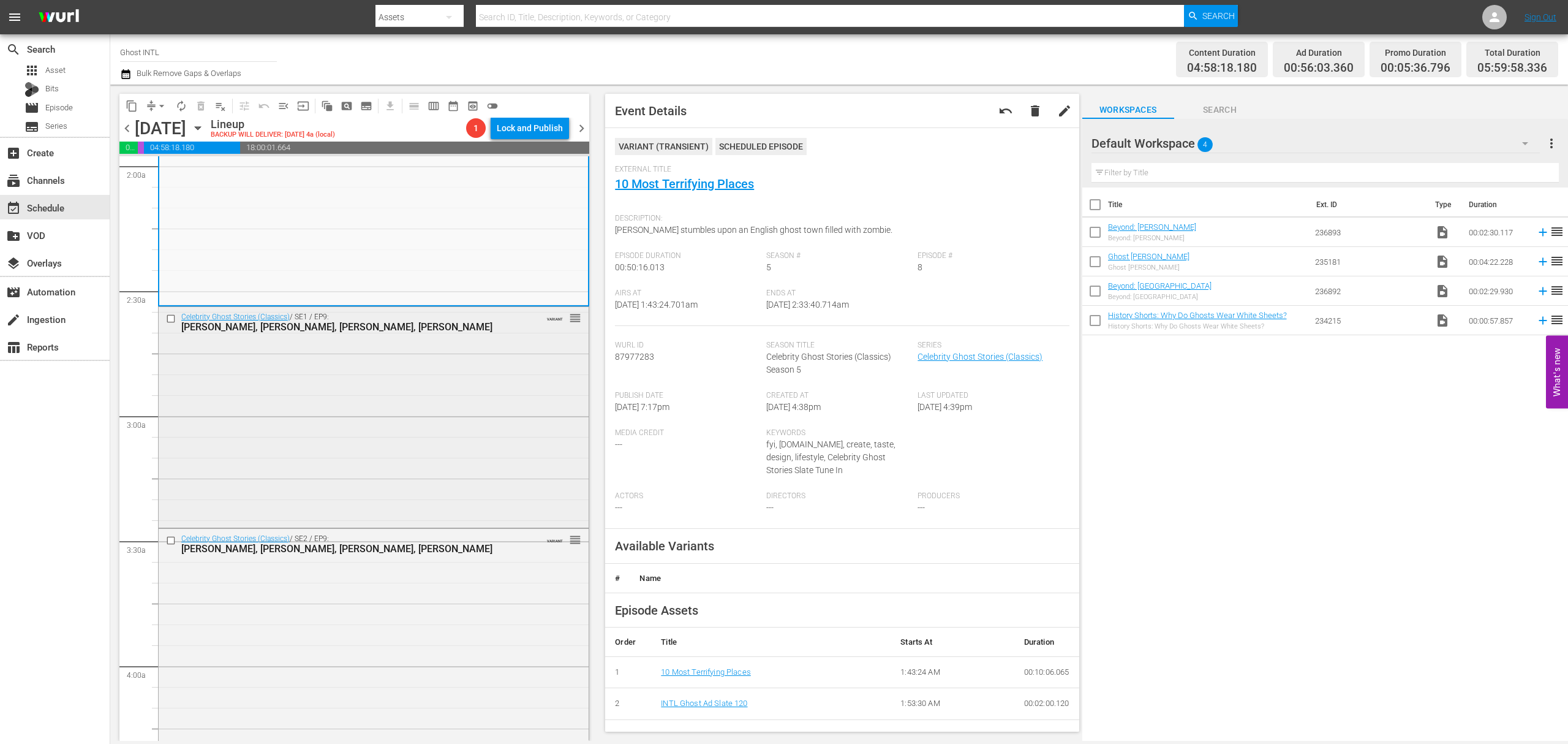
click at [436, 366] on div "Celebrity Ghost Stories (Classics) / SE1 / EP9: Morgan Fairchild, Lili Taylor, …" at bounding box center [374, 416] width 430 height 218
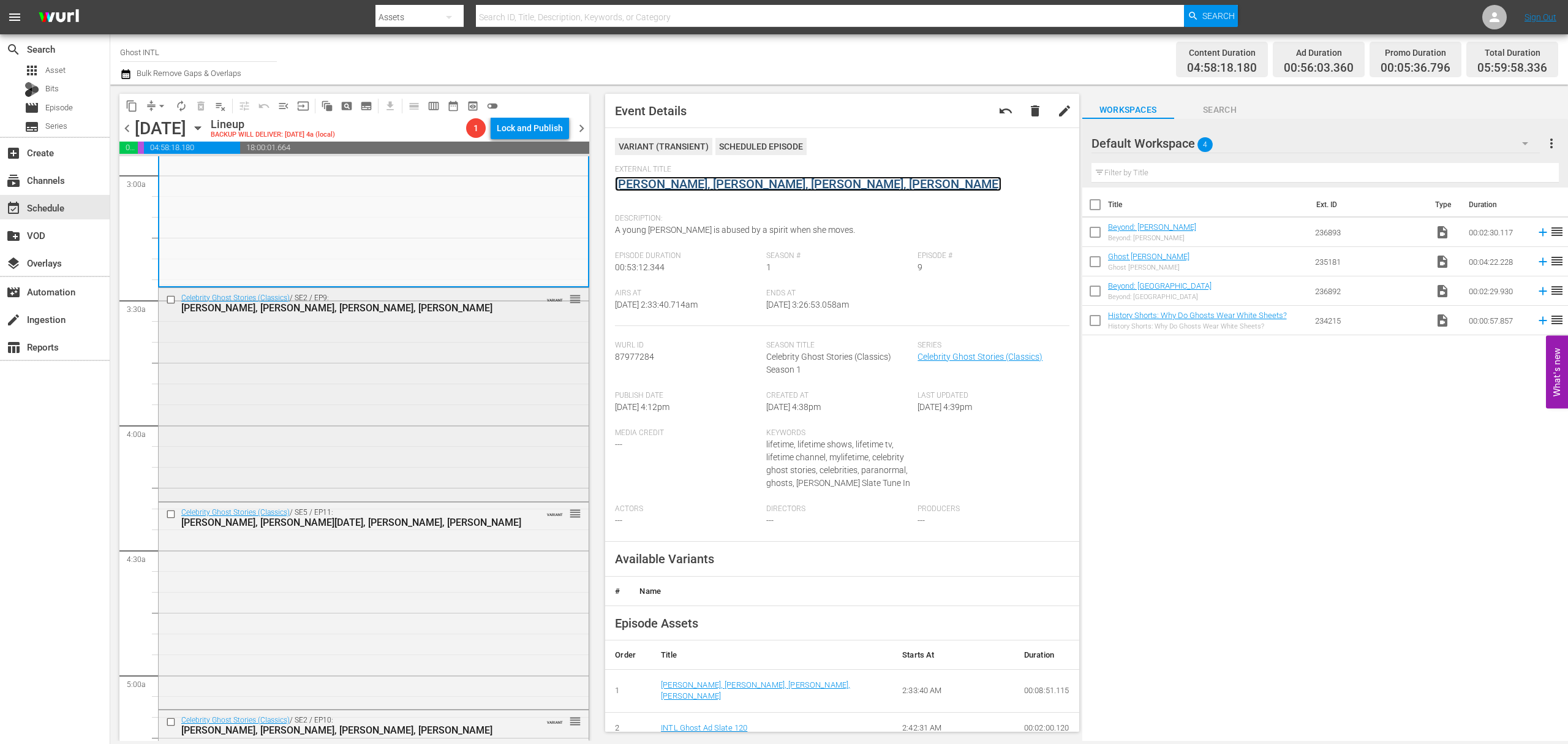
scroll to position [735, 0]
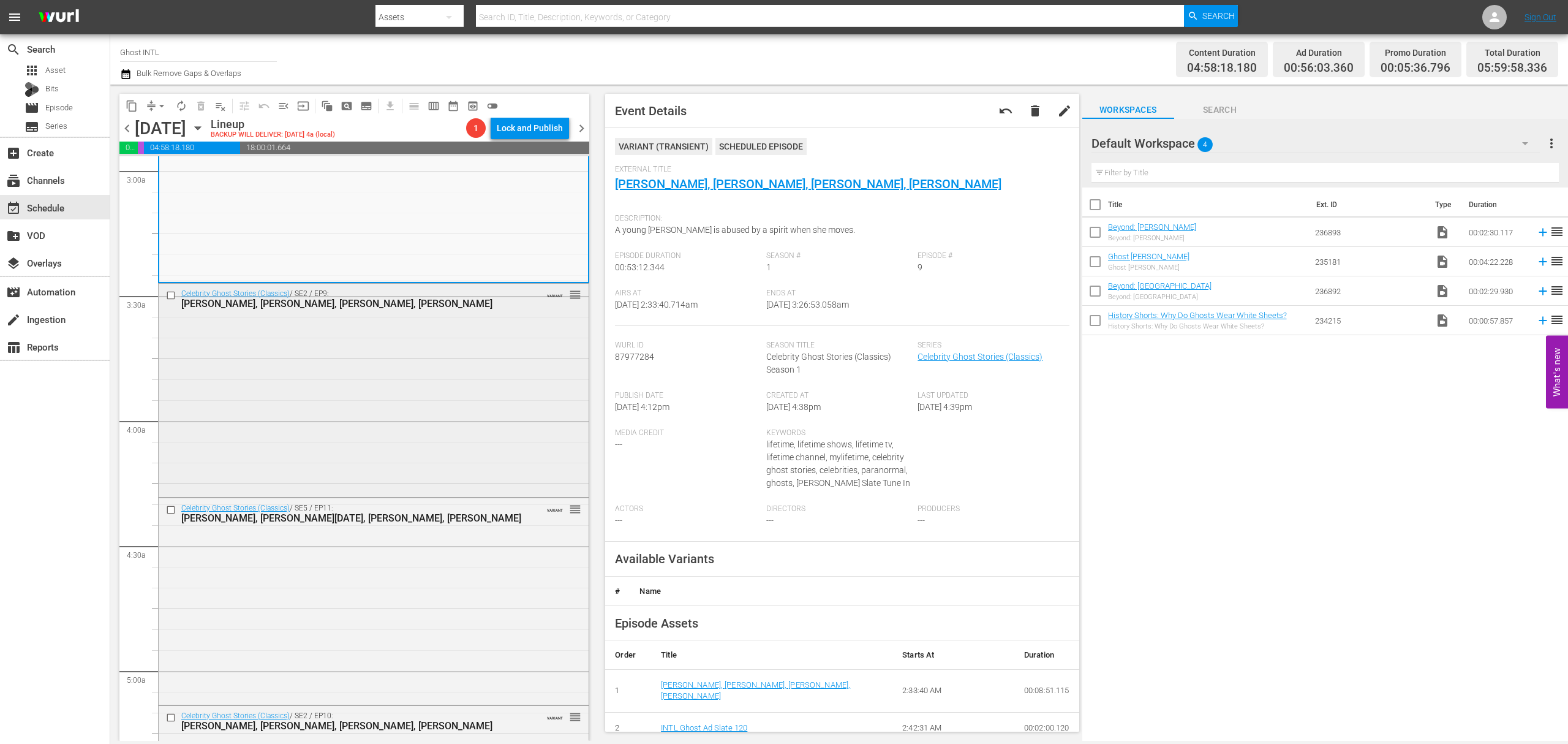
click at [402, 358] on div "Celebrity Ghost Stories (Classics) / SE2 / EP9: Vince Neil, Laura Prepon, Conni…" at bounding box center [374, 389] width 430 height 212
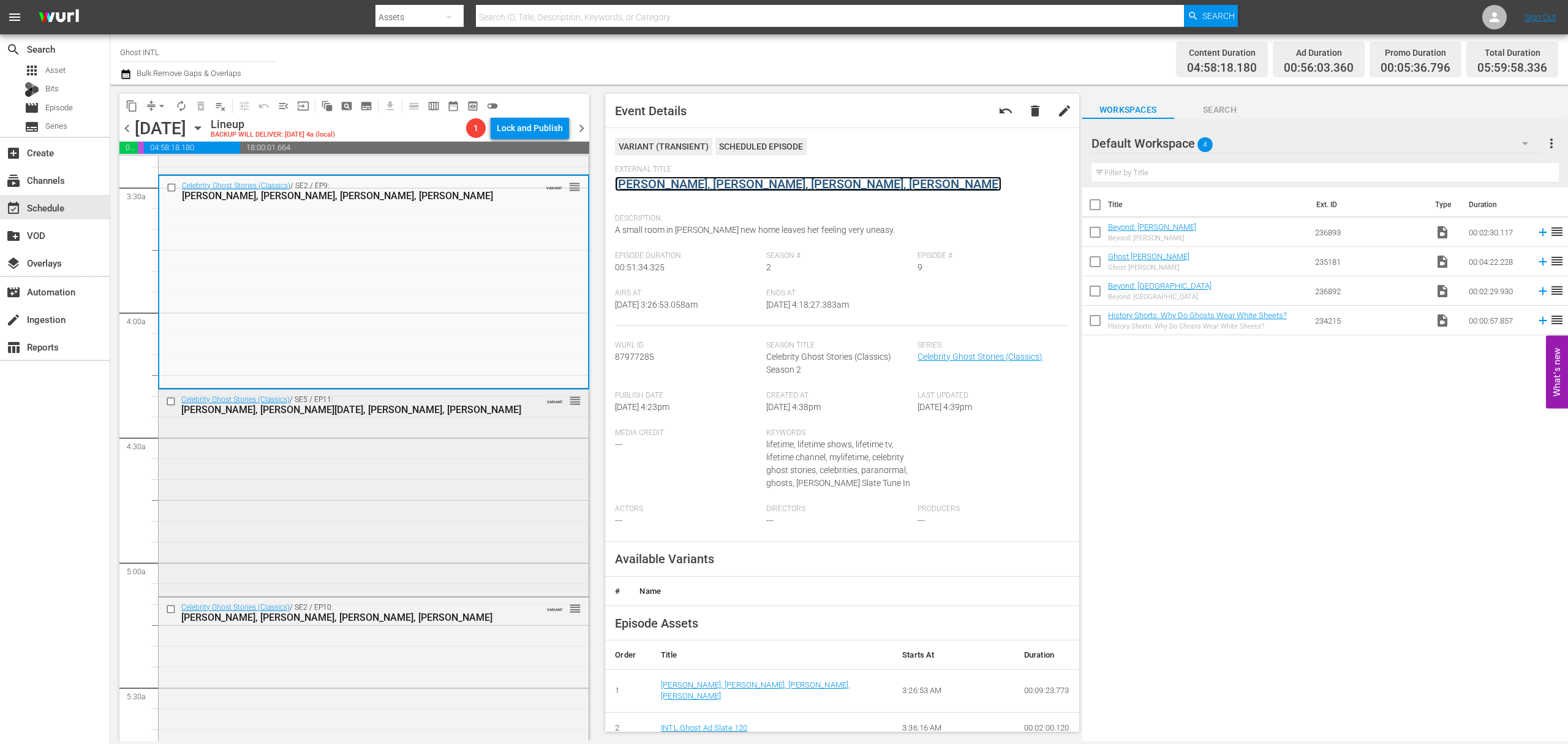
scroll to position [980, 0]
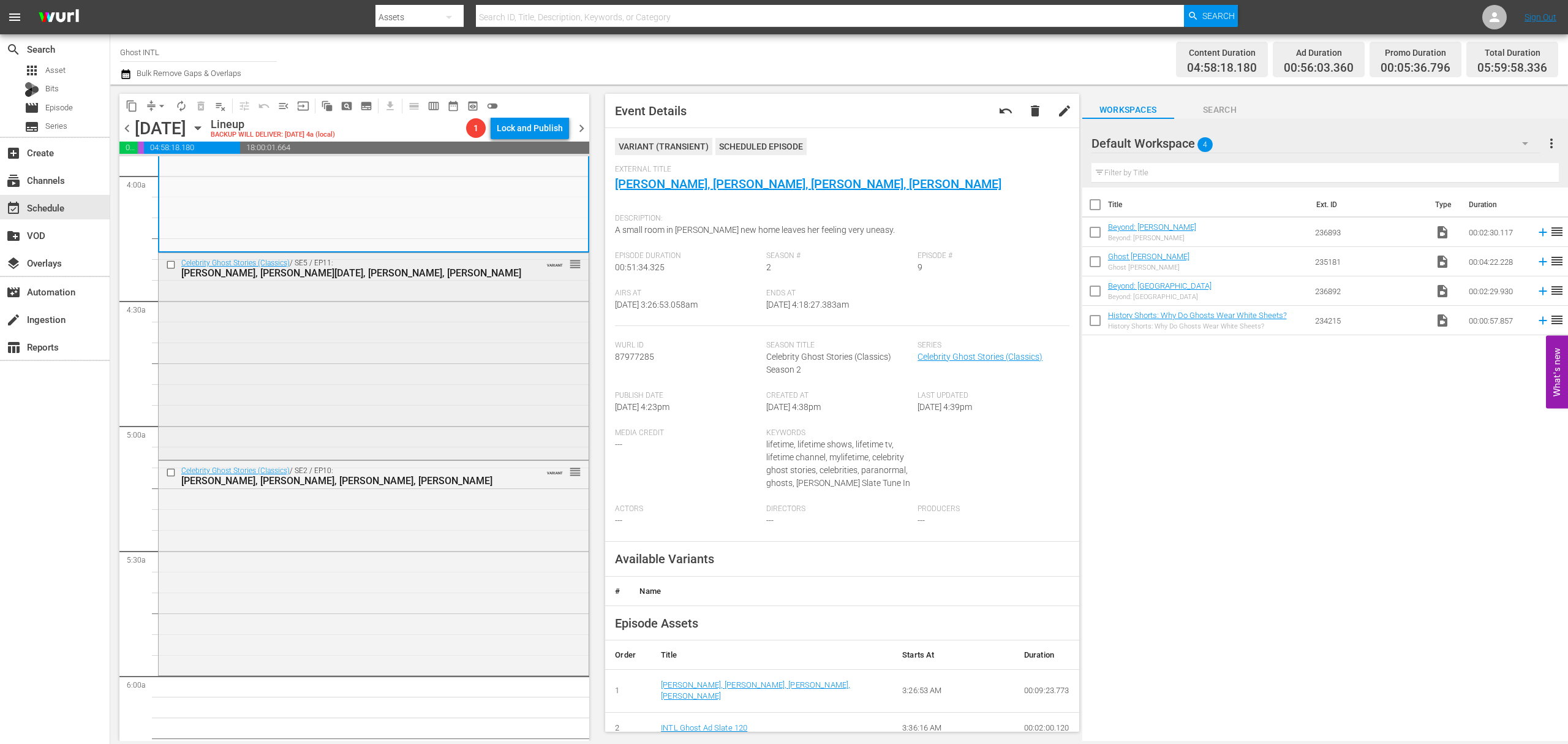
click at [454, 317] on div "Celebrity Ghost Stories (Classics) / SE5 / EP11: Michael Madsen, Linda Dano, Jo…" at bounding box center [374, 355] width 430 height 204
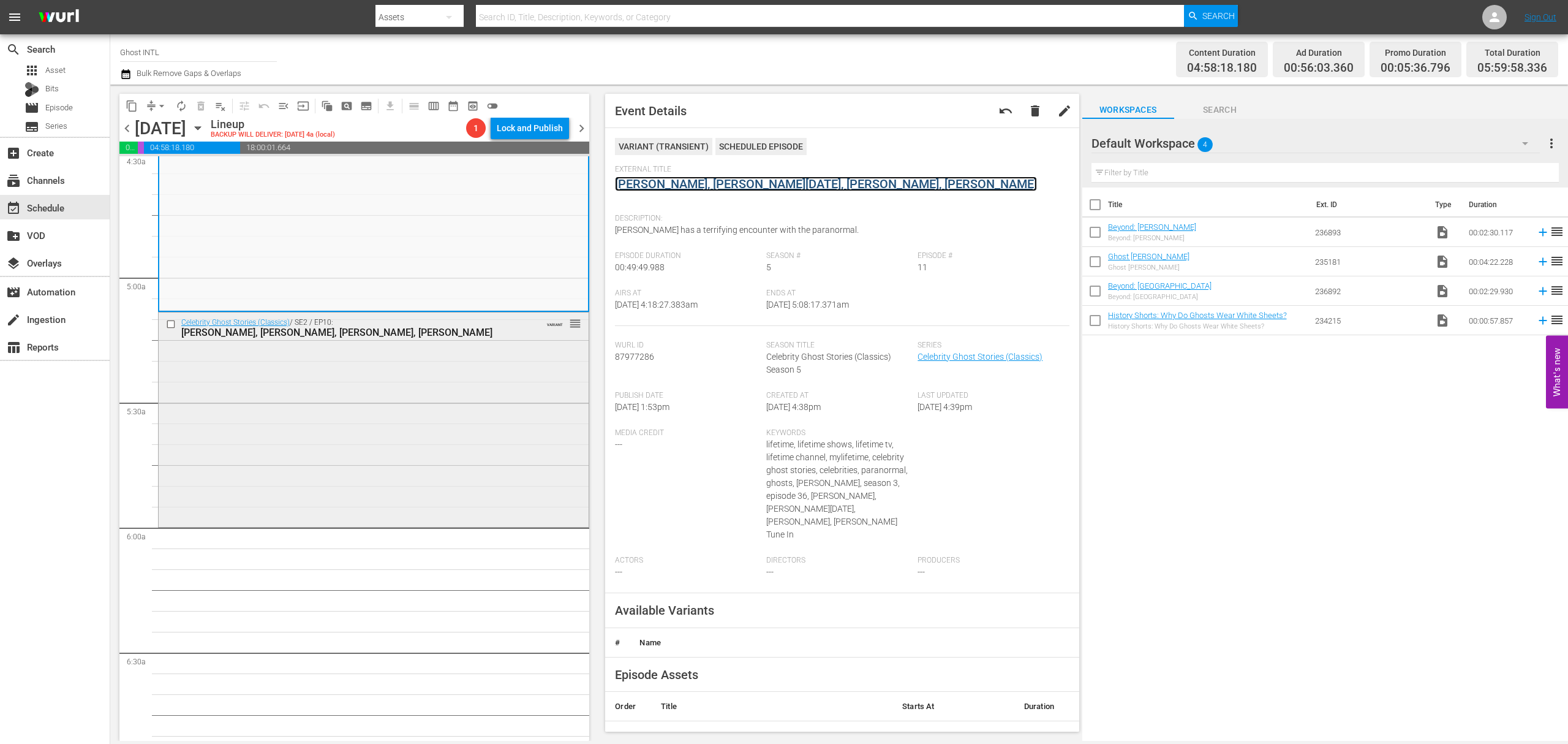
scroll to position [1143, 0]
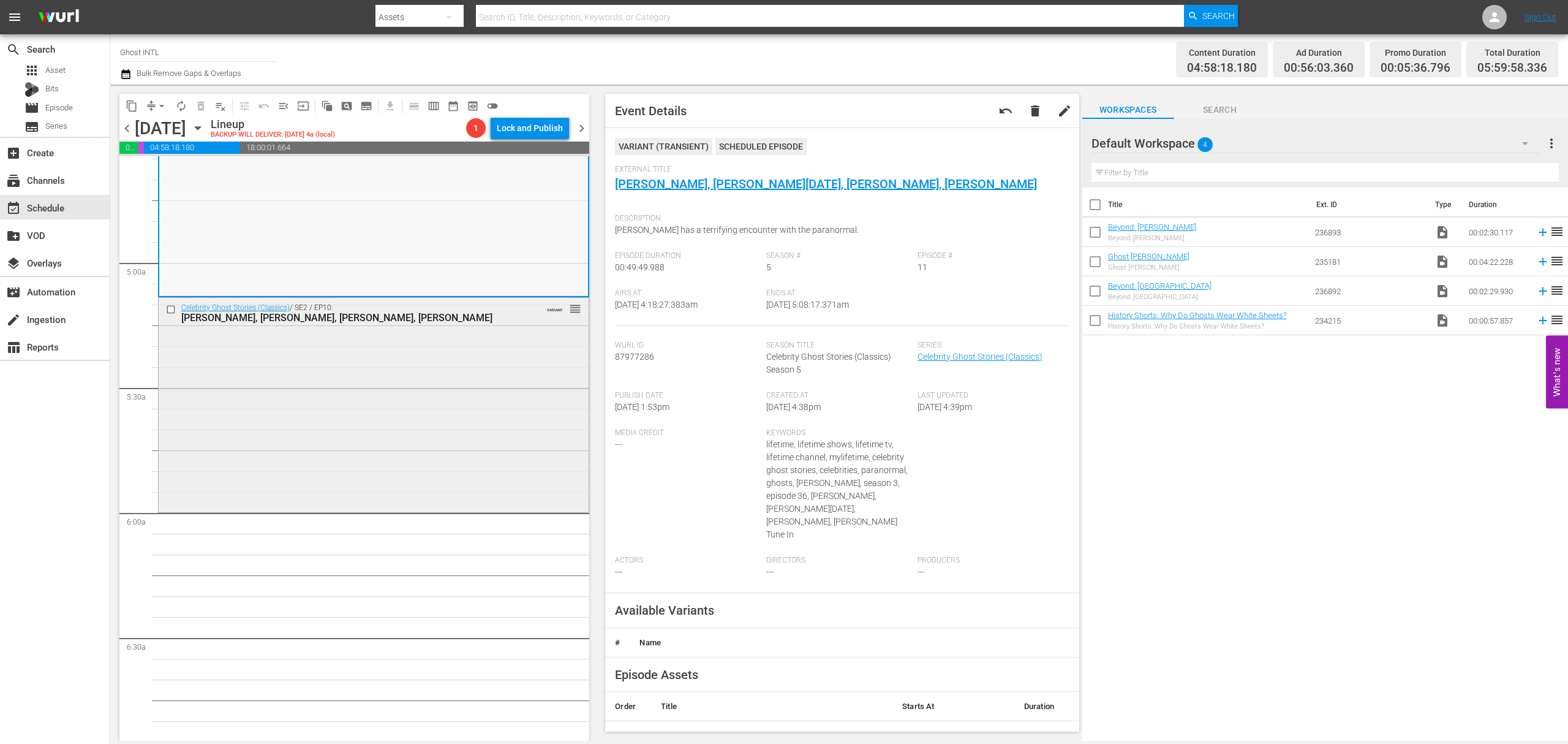
click at [451, 363] on div "Celebrity Ghost Stories (Classics) / SE2 / EP10: Daryl Hannah, Maksim Chmerkovs…" at bounding box center [374, 404] width 430 height 212
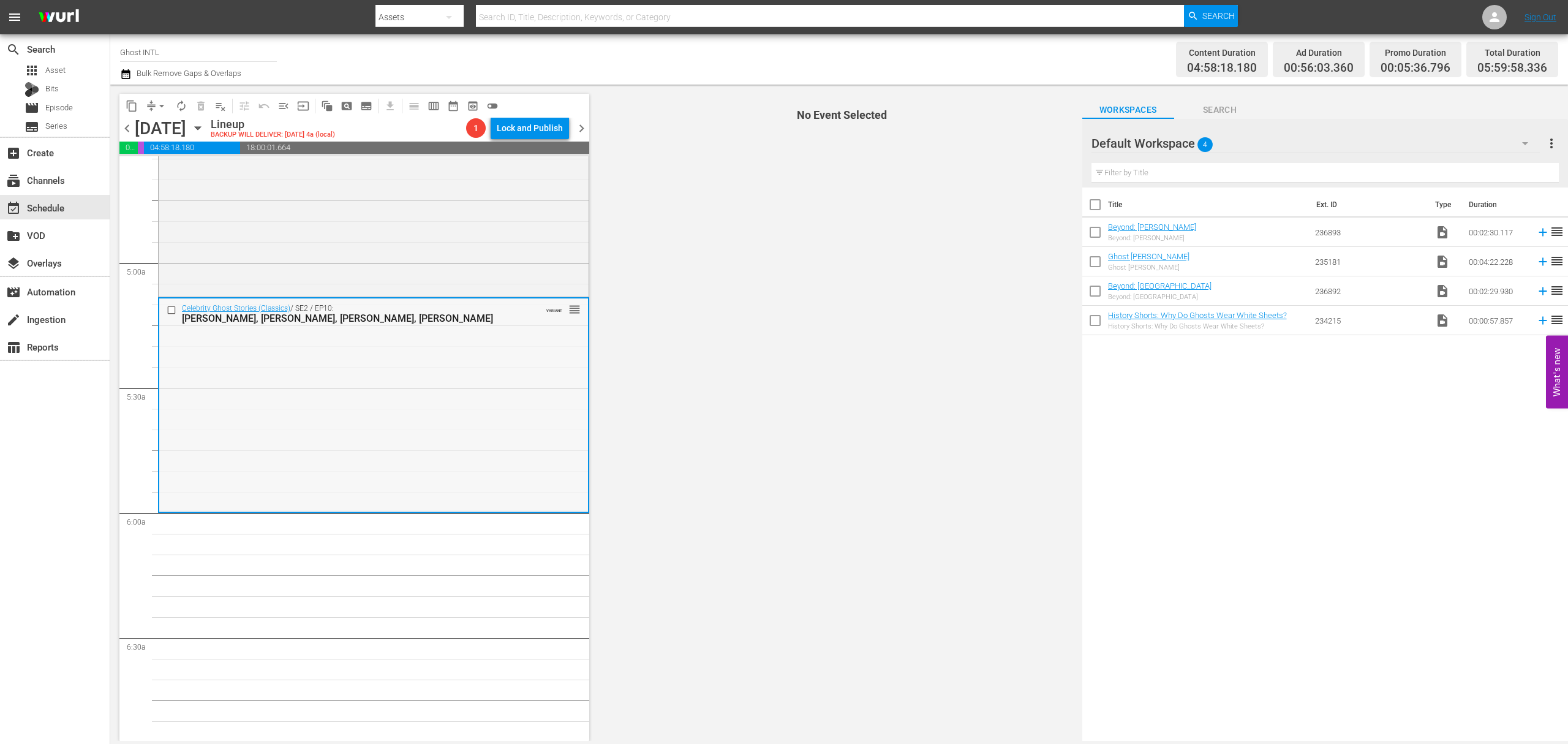
click at [496, 369] on div "Celebrity Ghost Stories (Classics) / SE2 / EP10: Daryl Hannah, Maksim Chmerkovs…" at bounding box center [373, 404] width 429 height 212
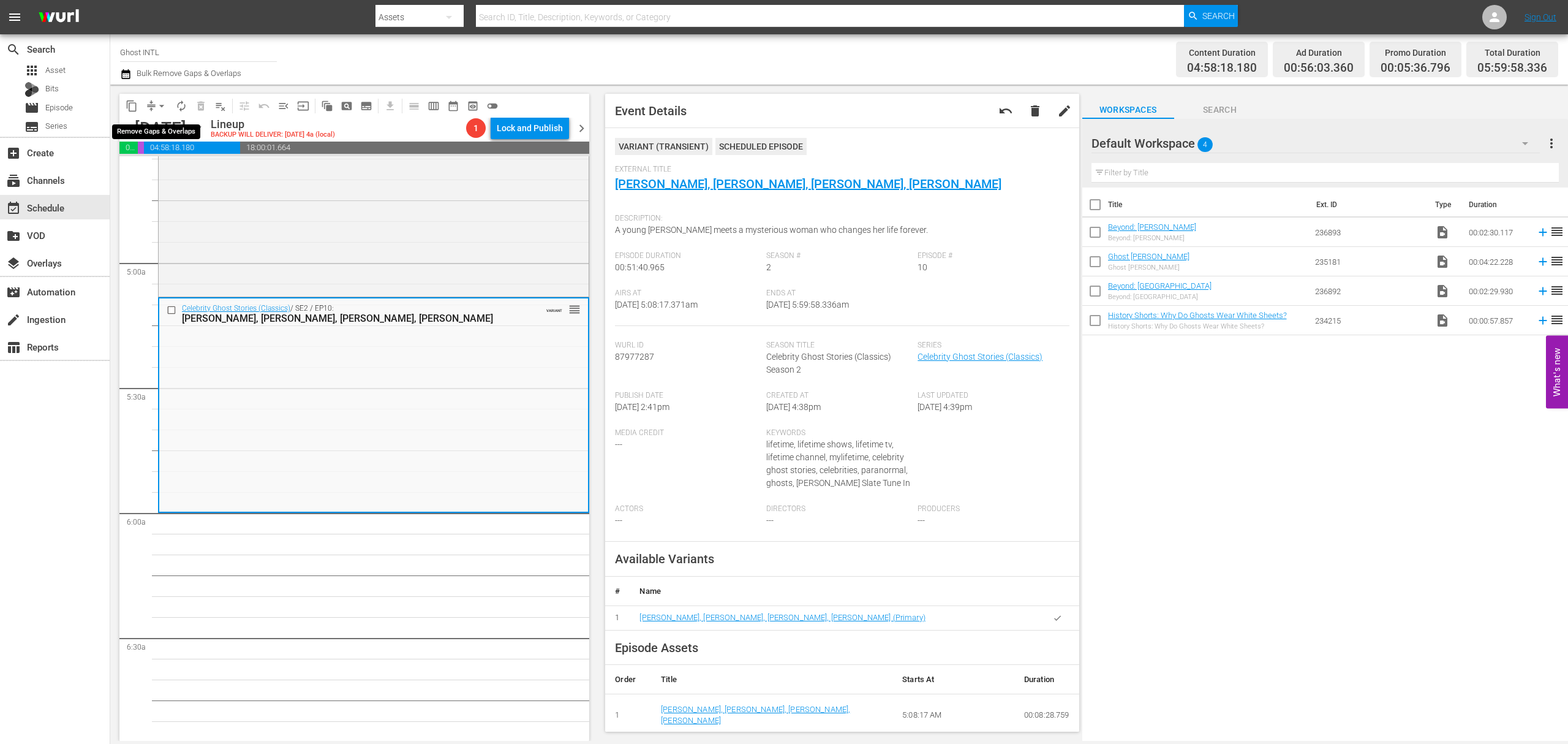
click at [148, 101] on span "compress" at bounding box center [151, 106] width 12 height 12
click at [155, 105] on button "arrow_drop_down" at bounding box center [162, 105] width 20 height 20
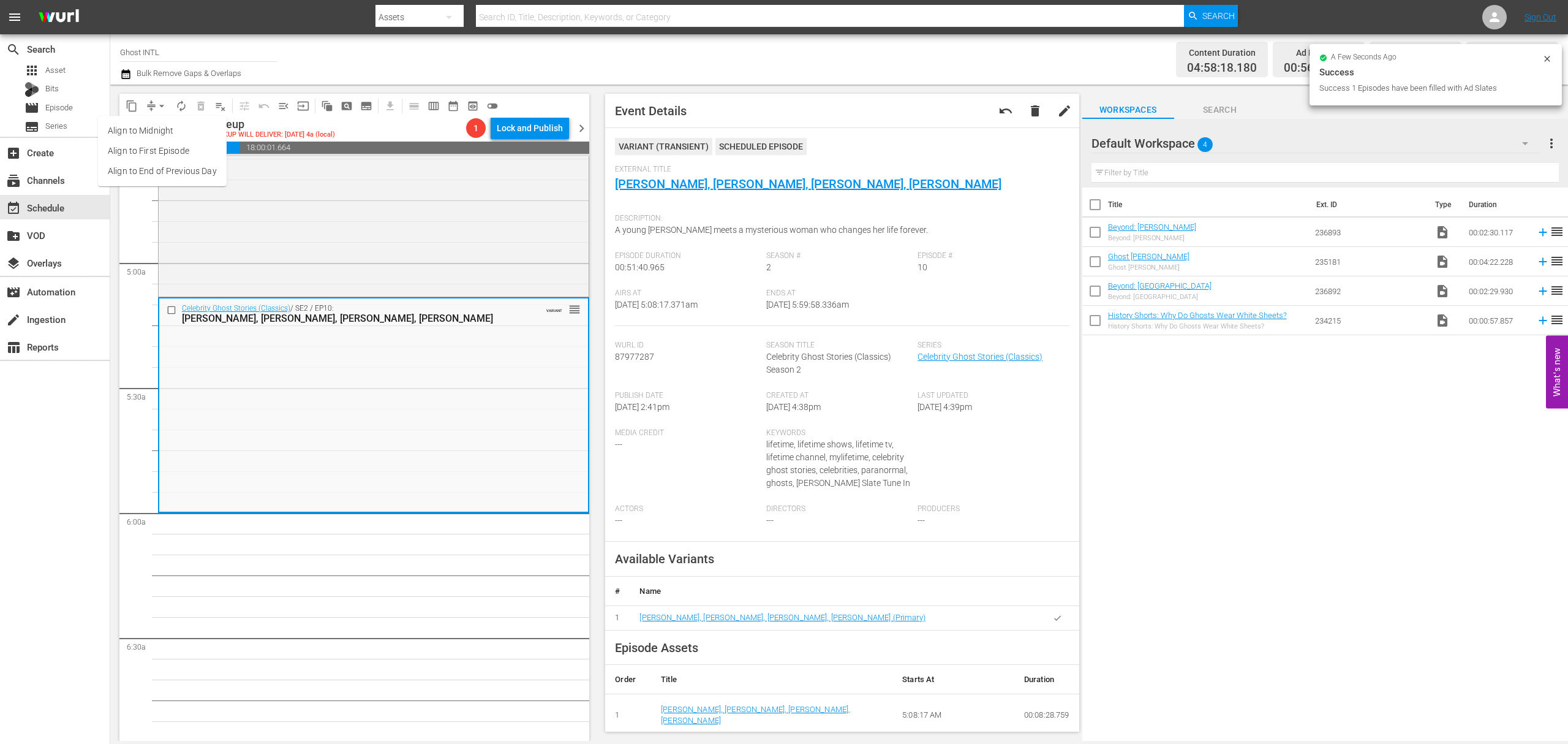
click at [162, 131] on li "Align to Midnight" at bounding box center [162, 130] width 129 height 20
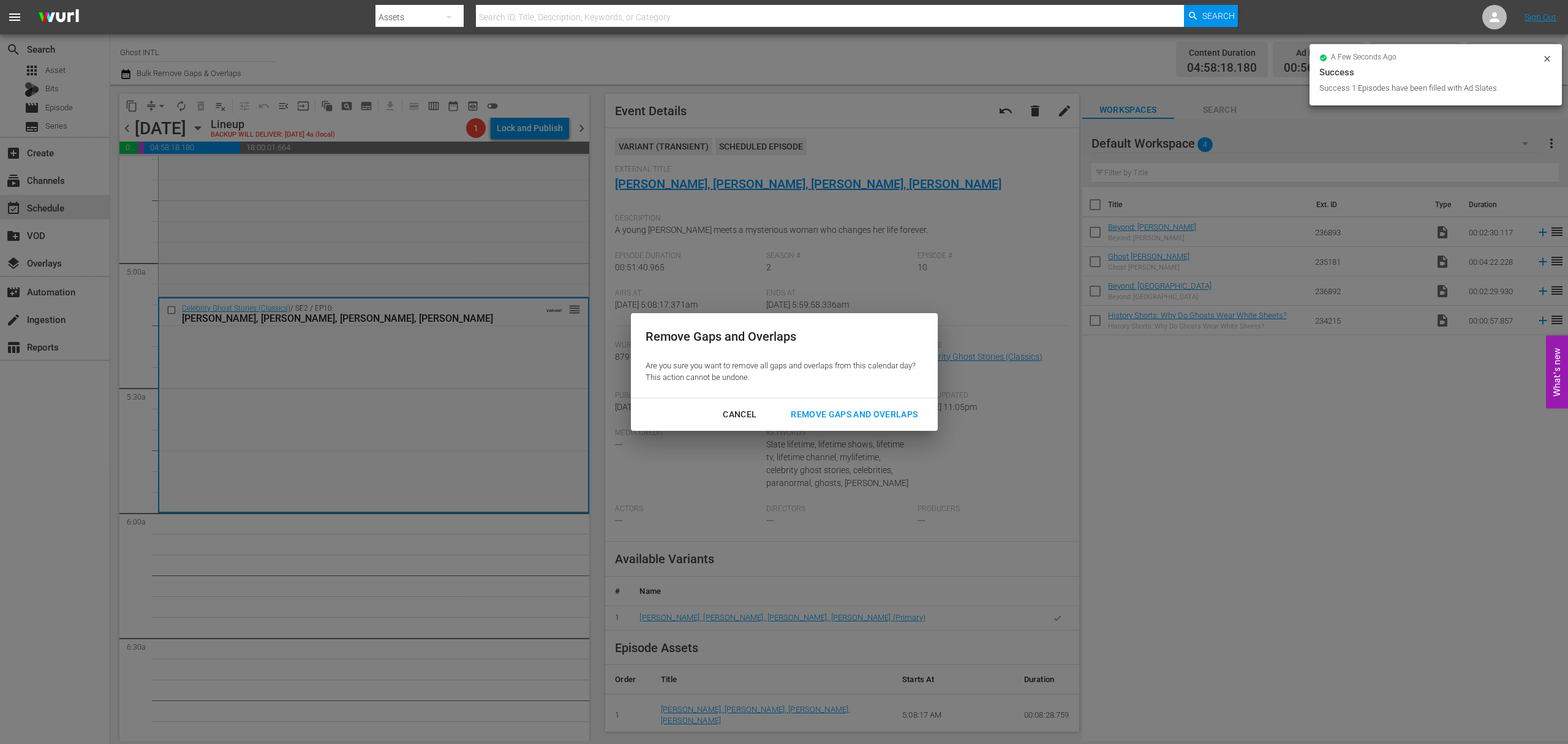
click at [902, 410] on div "Remove Gaps and Overlaps" at bounding box center [854, 415] width 146 height 16
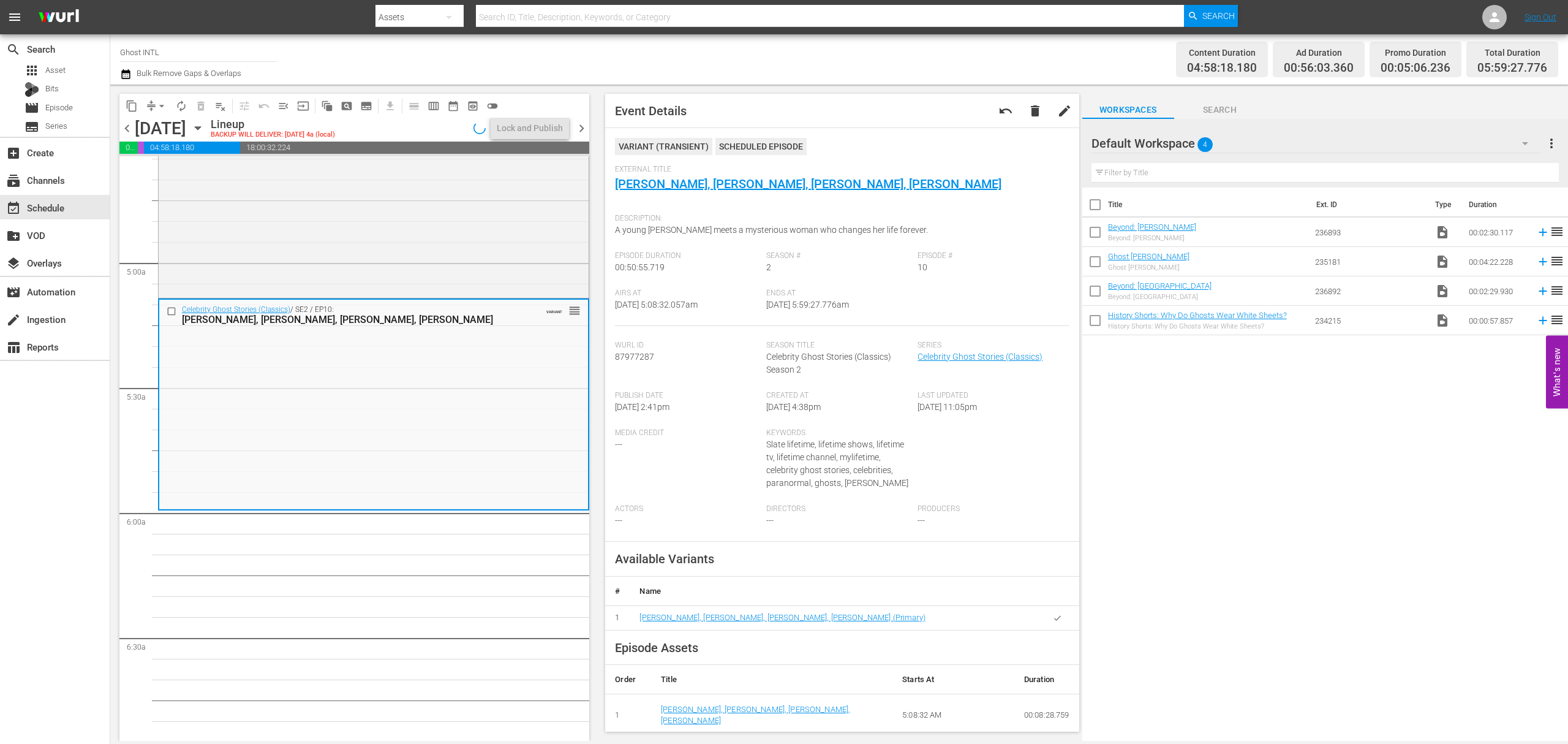
scroll to position [1205, 0]
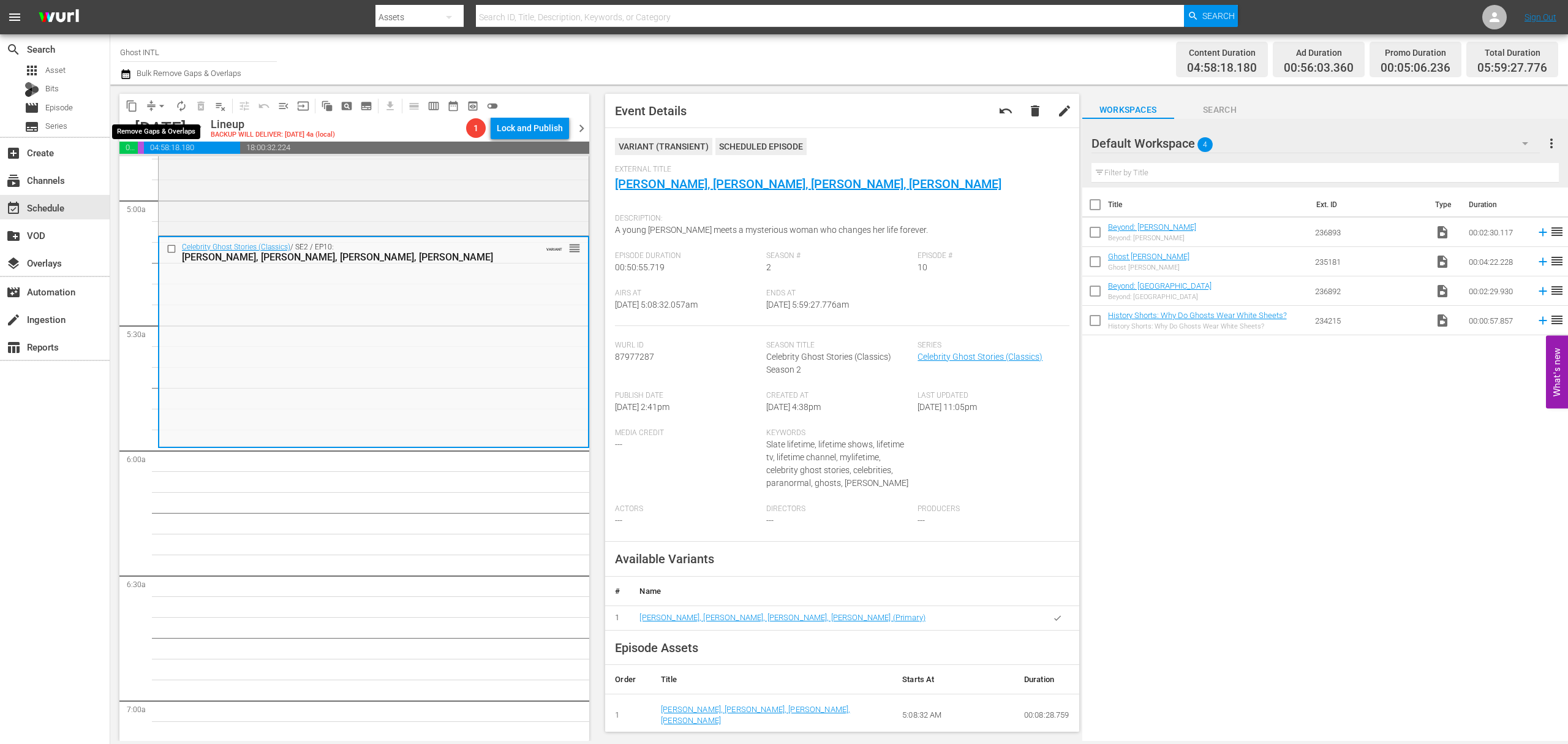
click at [149, 101] on span "compress" at bounding box center [151, 106] width 12 height 12
click at [150, 106] on span "compress" at bounding box center [151, 106] width 12 height 12
click at [153, 106] on button "arrow_drop_down" at bounding box center [162, 105] width 20 height 20
click at [153, 130] on li "Align to Midnight" at bounding box center [162, 130] width 129 height 20
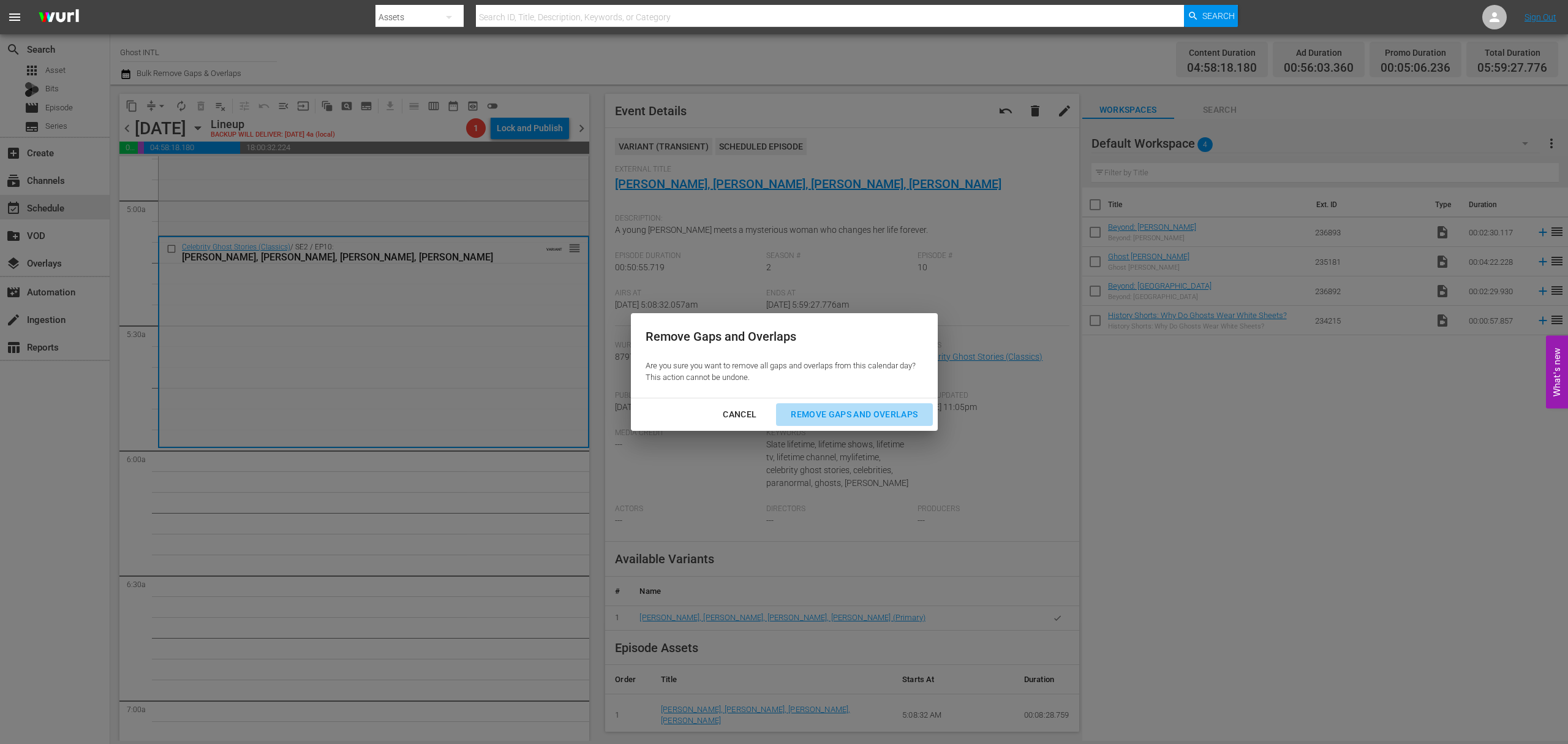
click at [850, 403] on button "Remove Gaps and Overlaps" at bounding box center [854, 414] width 156 height 22
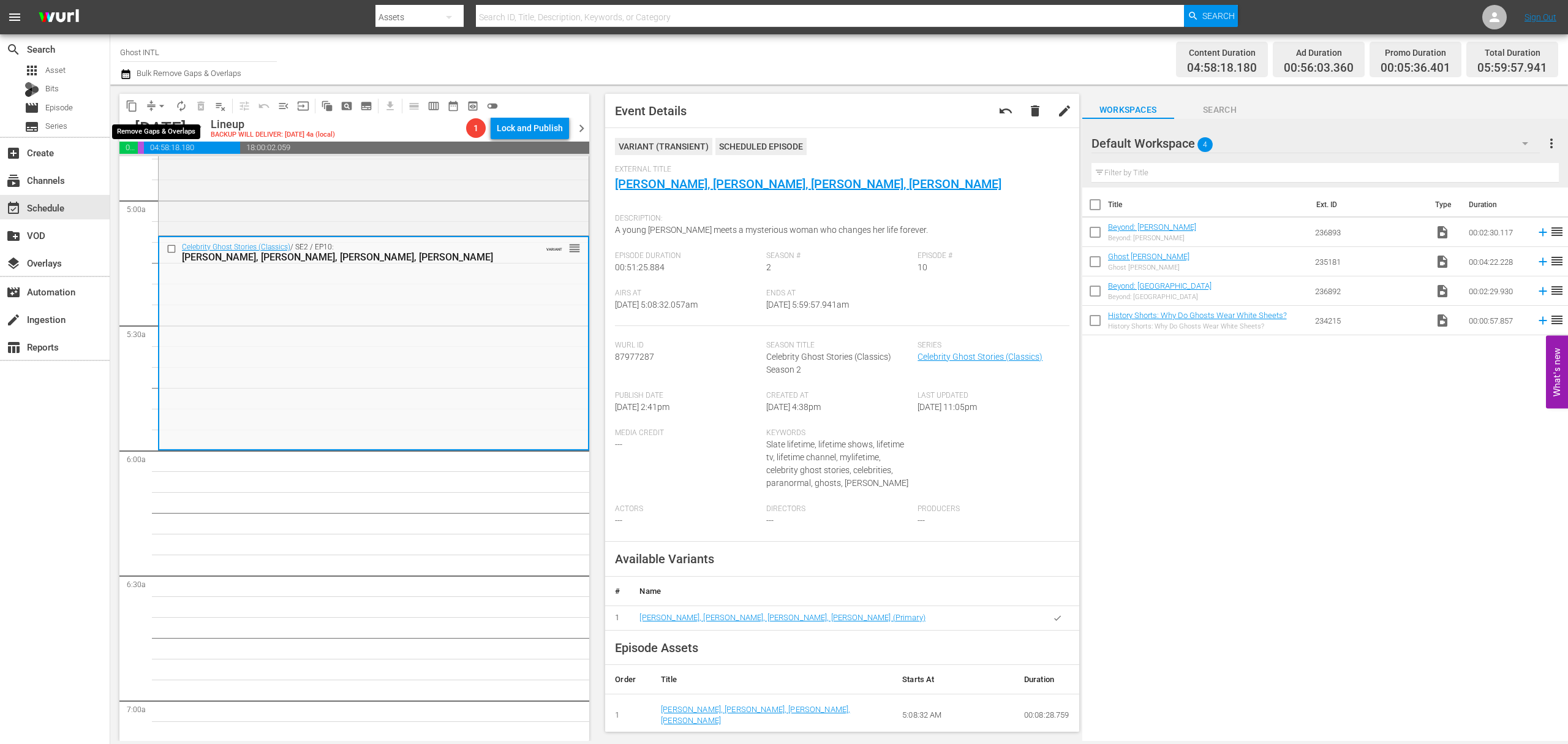
click at [156, 105] on span "arrow_drop_down" at bounding box center [162, 106] width 12 height 12
click at [156, 133] on li "Align to Midnight" at bounding box center [162, 130] width 129 height 20
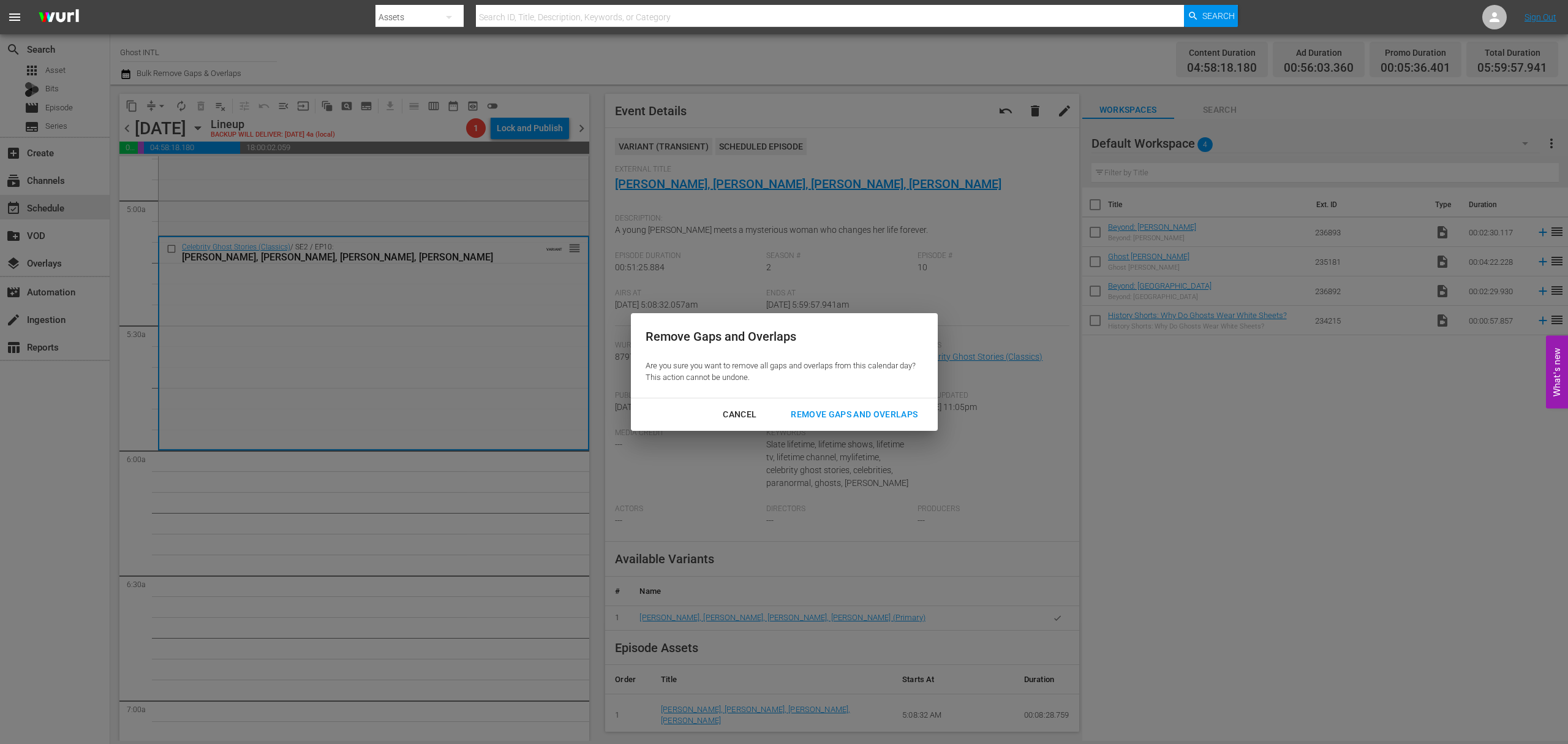
click at [856, 410] on div "Remove Gaps and Overlaps" at bounding box center [854, 415] width 146 height 16
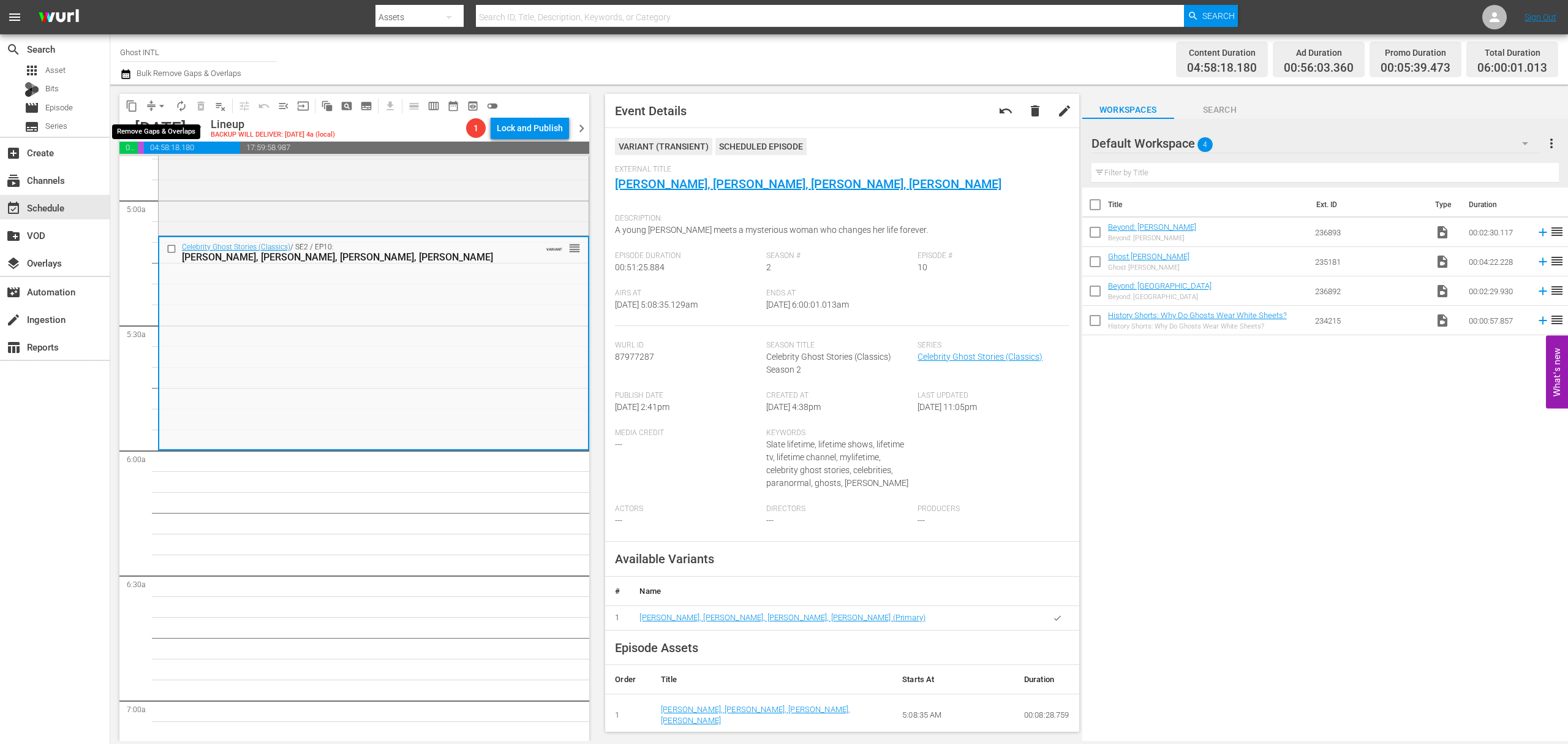
click at [156, 106] on span "arrow_drop_down" at bounding box center [162, 106] width 12 height 12
click at [158, 124] on li "Align to Midnight" at bounding box center [162, 130] width 129 height 20
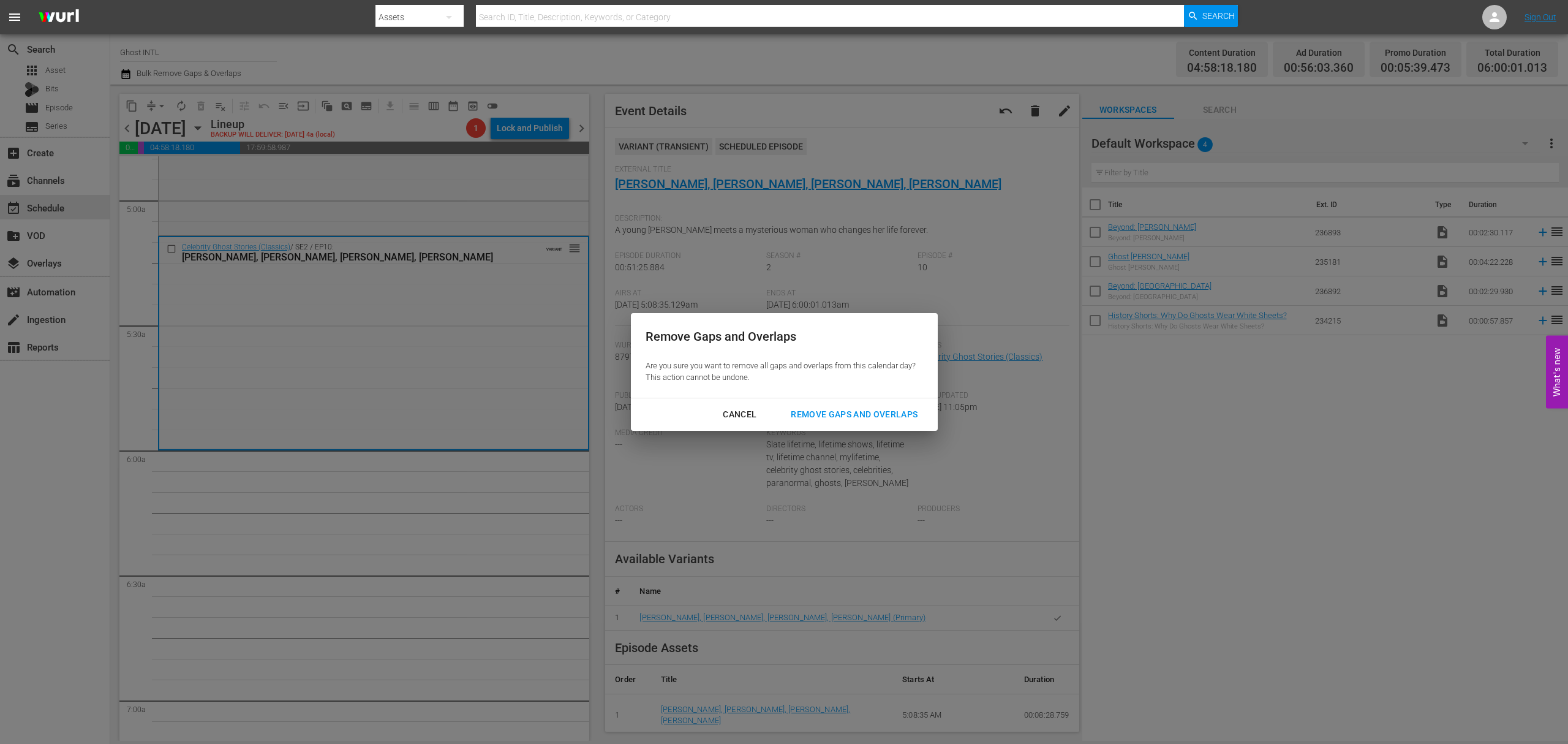
click at [851, 405] on button "Remove Gaps and Overlaps" at bounding box center [854, 414] width 156 height 22
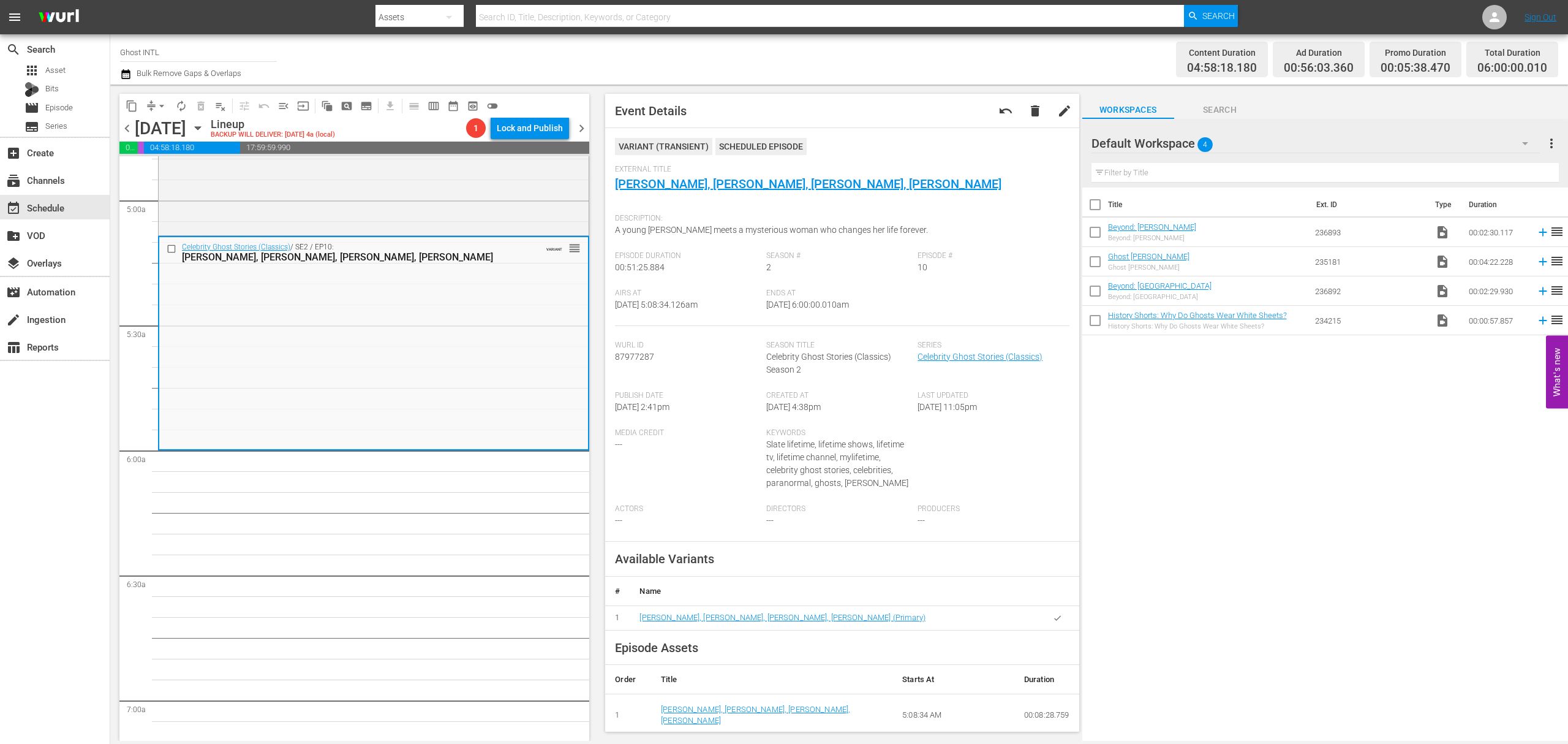
click at [176, 105] on span "autorenew_outlined" at bounding box center [181, 106] width 12 height 12
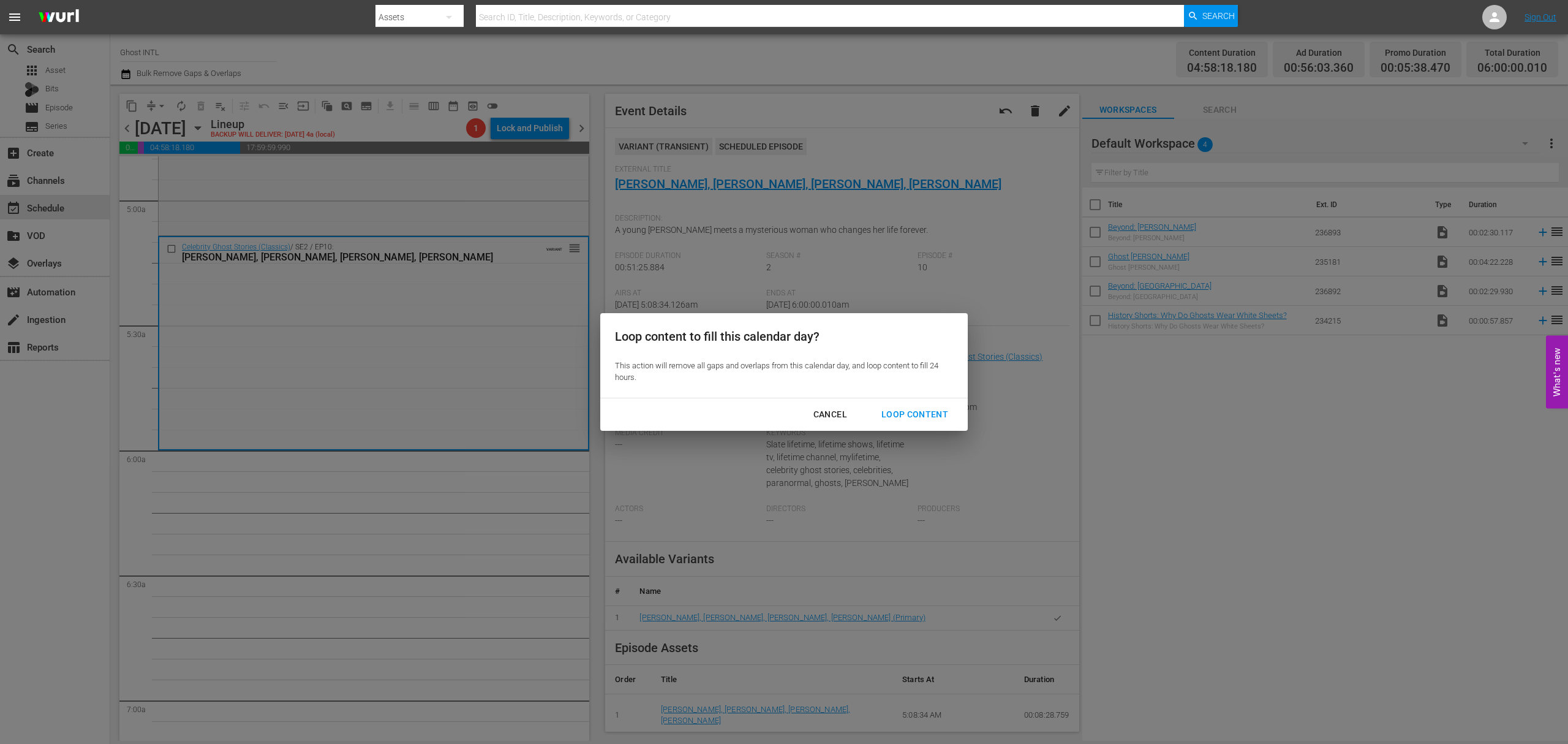
click at [912, 405] on button "Loop Content" at bounding box center [914, 414] width 96 height 22
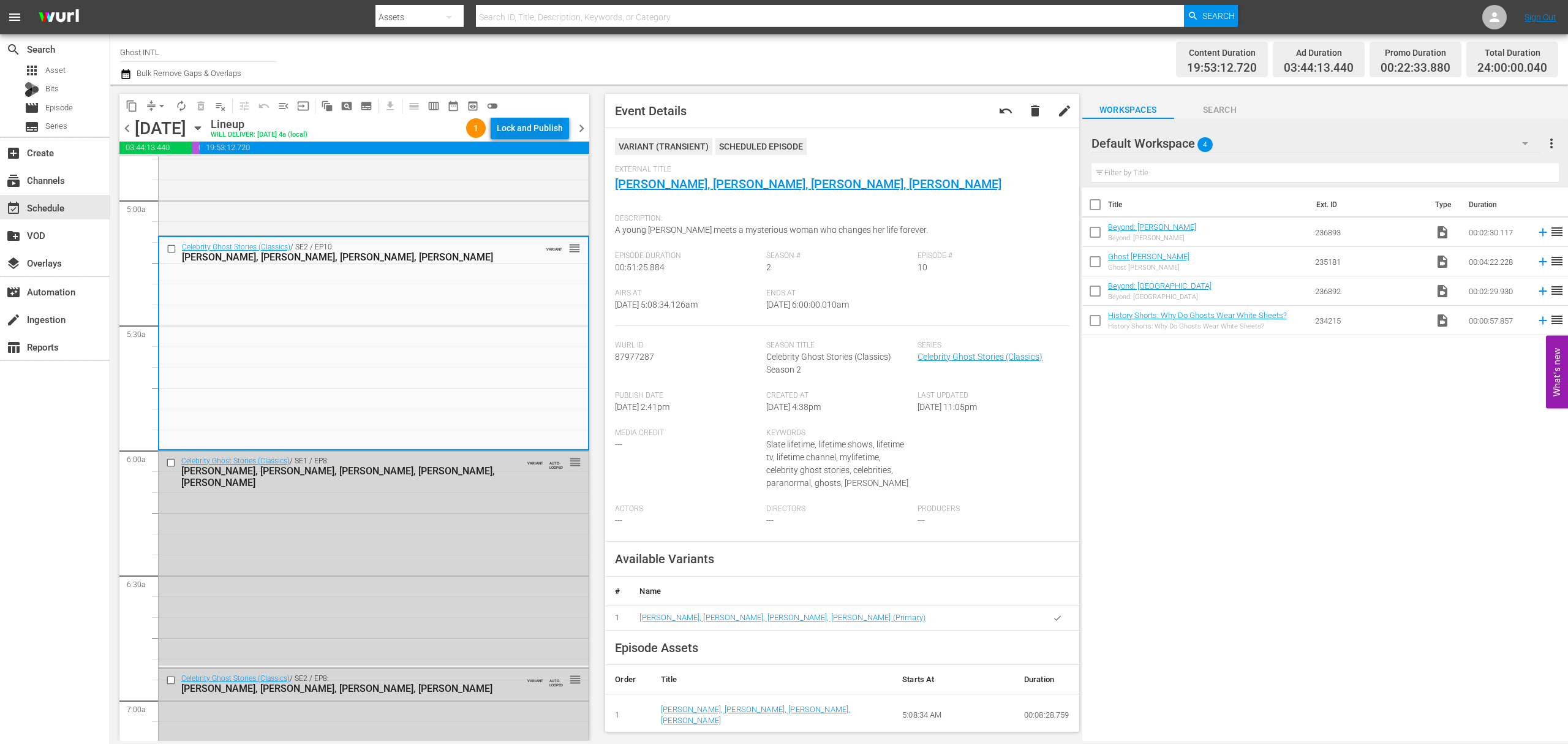
click at [540, 129] on div "Lock and Publish" at bounding box center [530, 128] width 67 height 22
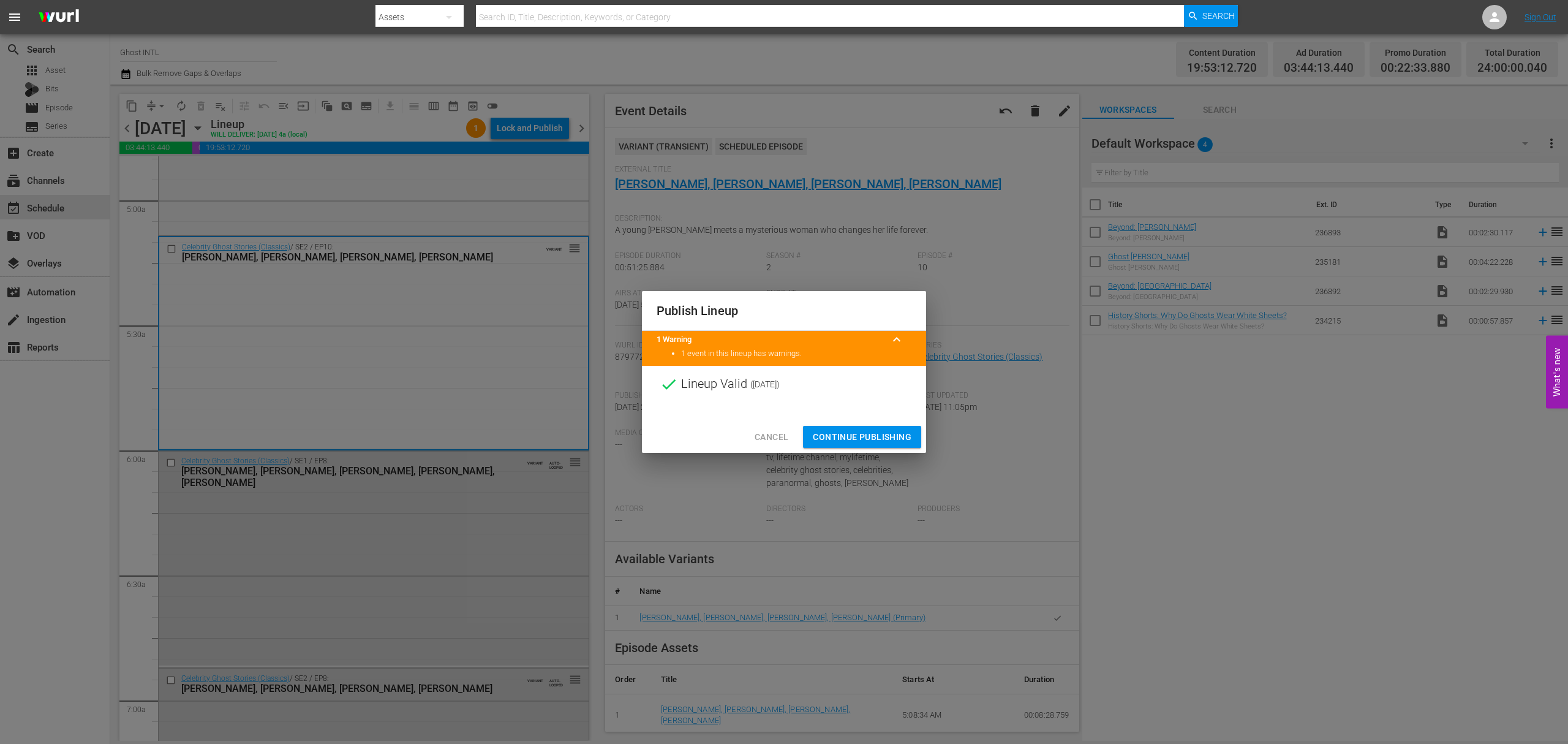
click at [856, 431] on span "Continue Publishing" at bounding box center [862, 437] width 98 height 16
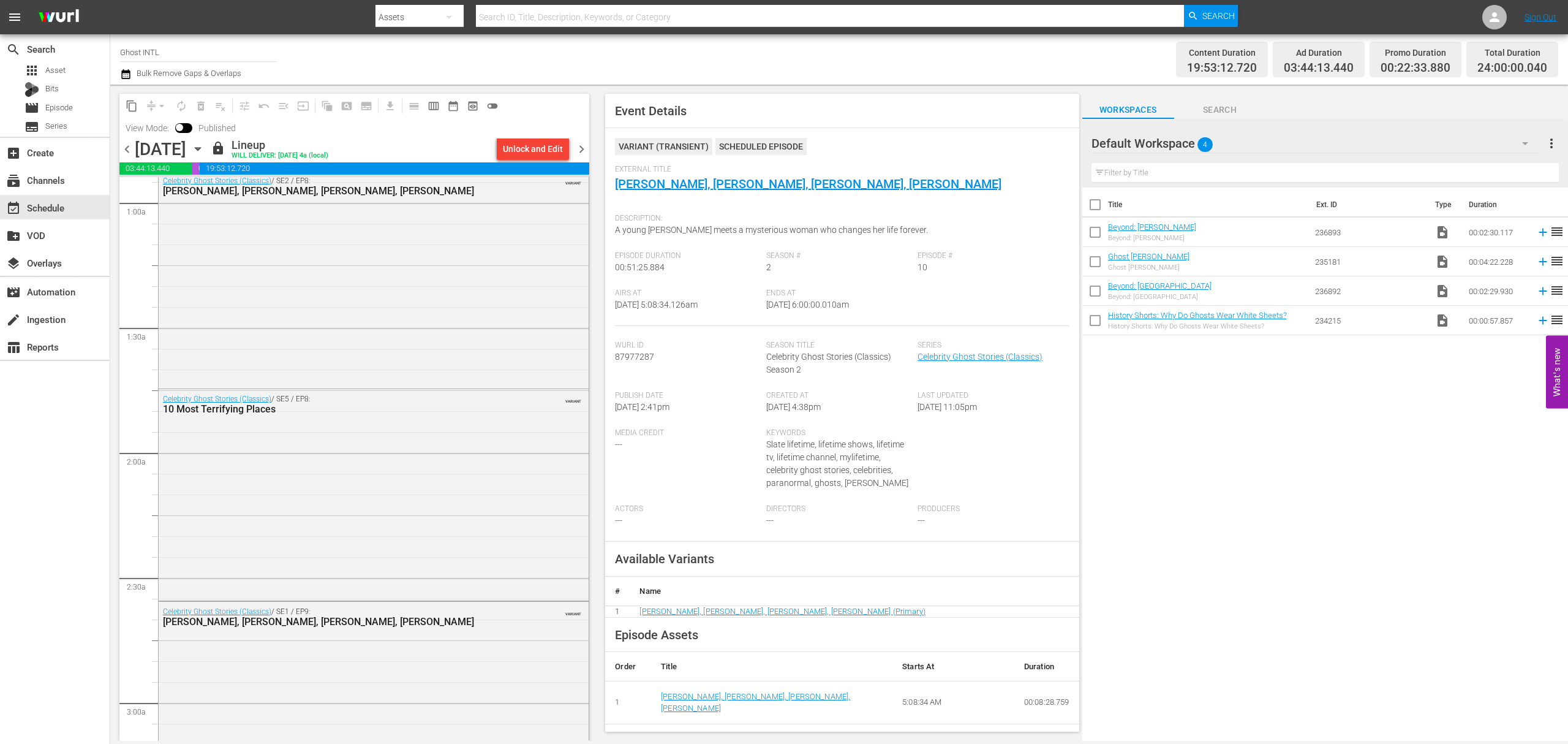
scroll to position [0, 0]
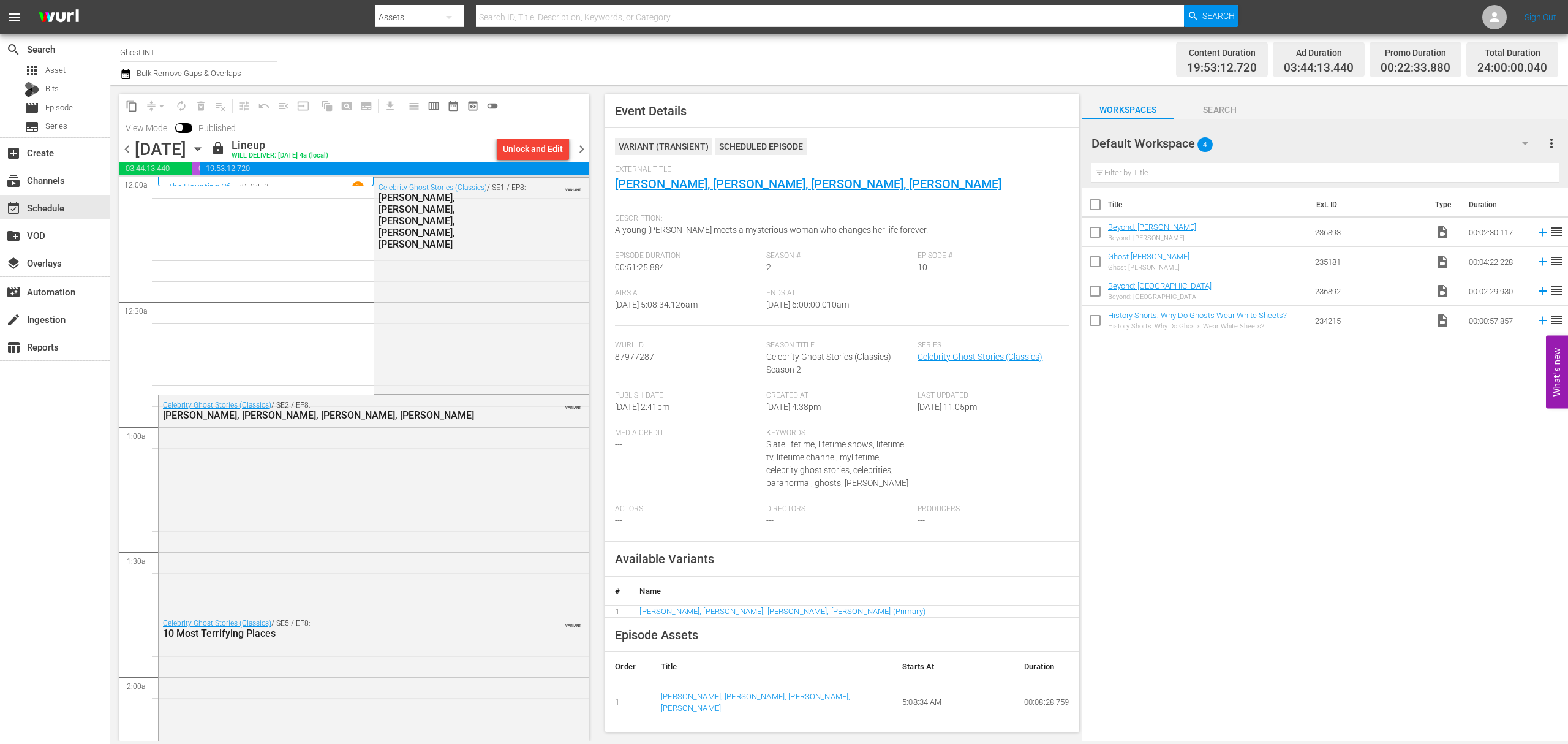
click at [584, 148] on span "chevron_right" at bounding box center [581, 149] width 16 height 16
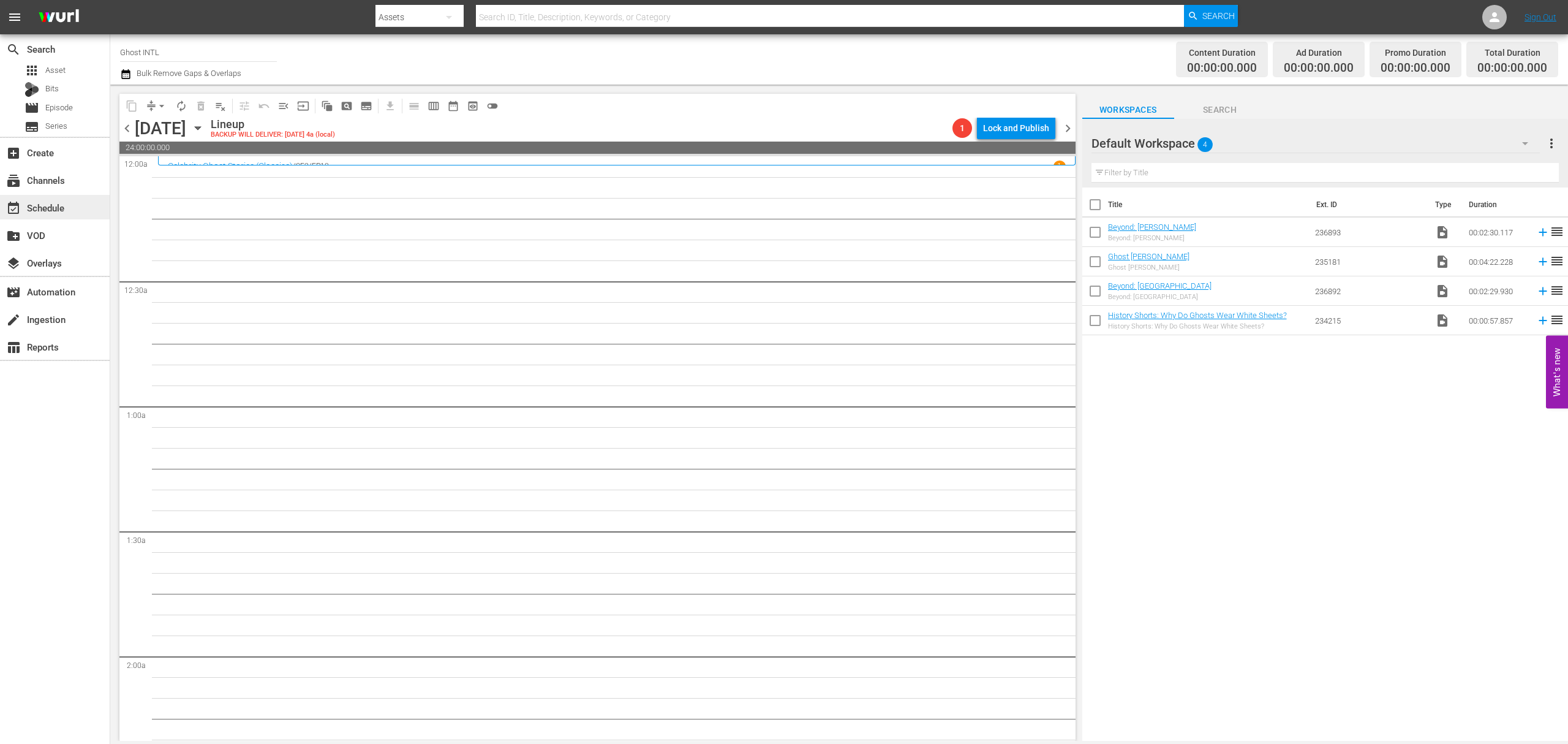
click at [37, 211] on div "event_available Schedule" at bounding box center [34, 206] width 68 height 11
click at [175, 54] on input "Ghost INTL" at bounding box center [198, 52] width 156 height 29
click at [188, 54] on input "Ghost INTL" at bounding box center [198, 52] width 156 height 29
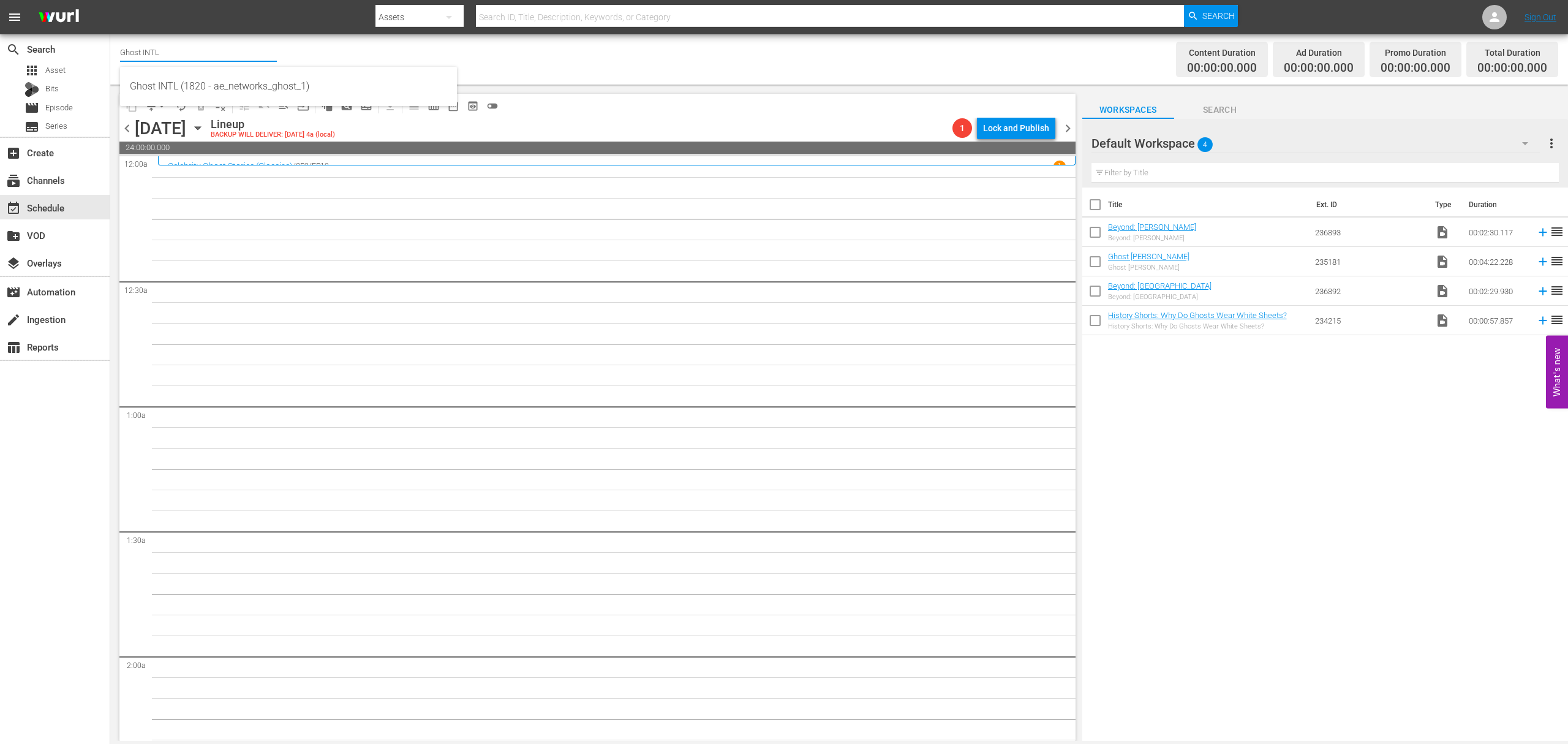
click at [188, 54] on input "Ghost INTL" at bounding box center [198, 52] width 156 height 29
click at [187, 82] on div "Xtreme Outdoor Presented by HISTORY (590 - aenetworks_skills_thrills_1)" at bounding box center [288, 86] width 317 height 29
type input "Xtreme Outdoor Presented by HISTORY (590 - aenetworks_skills_thrills_1)"
click at [200, 127] on icon "button" at bounding box center [197, 129] width 5 height 3
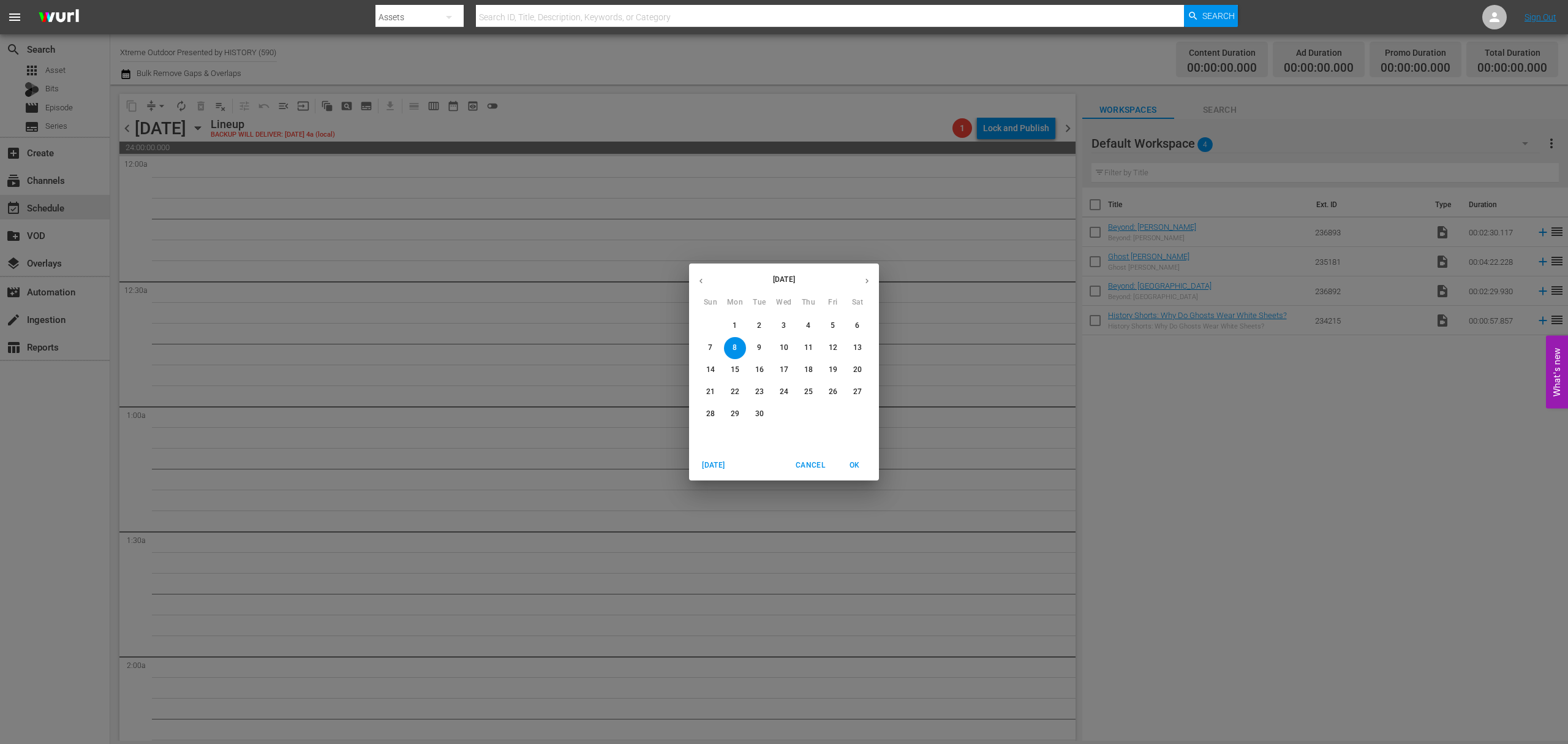
click at [704, 287] on button "button" at bounding box center [701, 281] width 24 height 24
click at [710, 435] on p "31" at bounding box center [710, 436] width 9 height 10
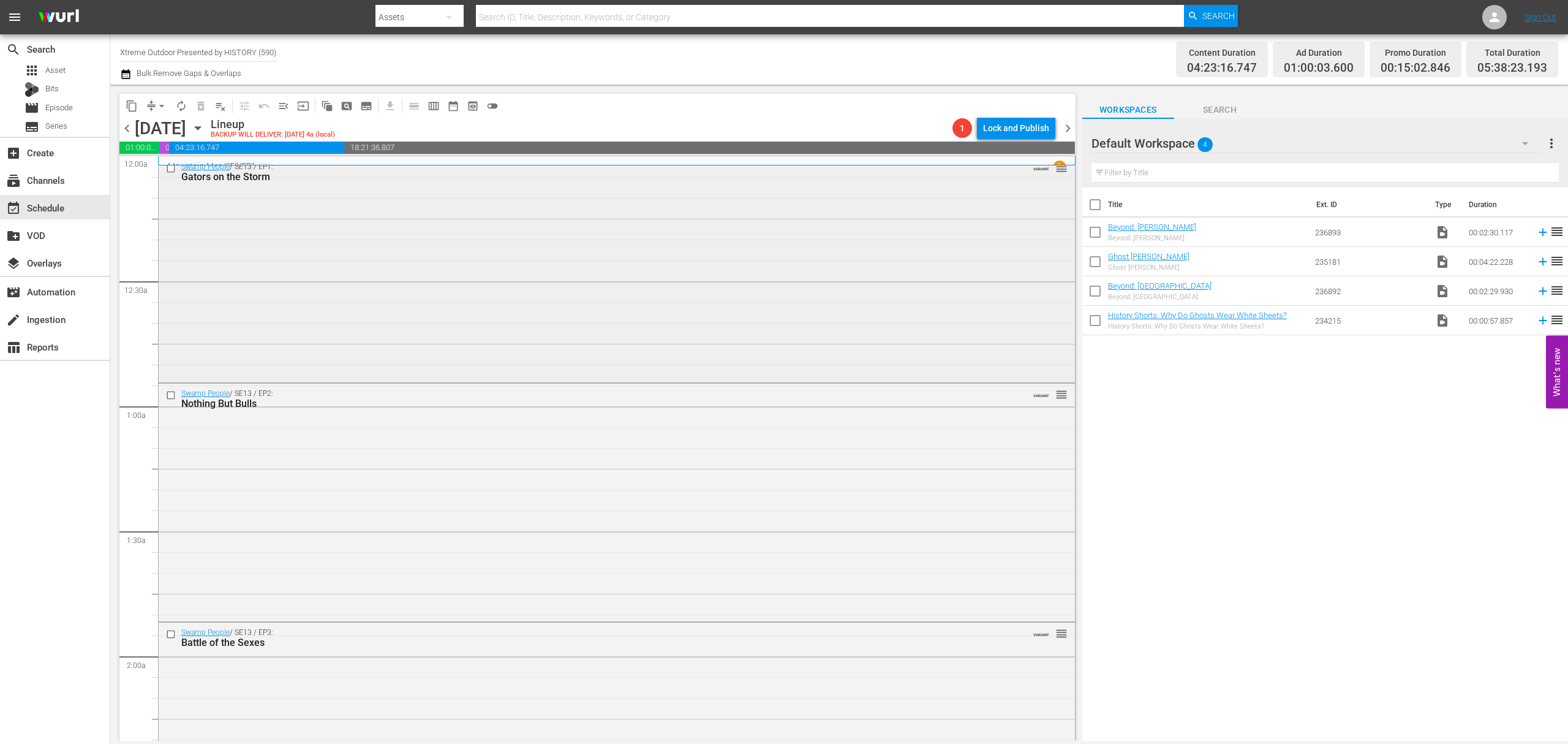
click at [409, 279] on div "Swamp People / SE13 / EP1: Gators on the Storm VARIANT reorder" at bounding box center [617, 268] width 917 height 223
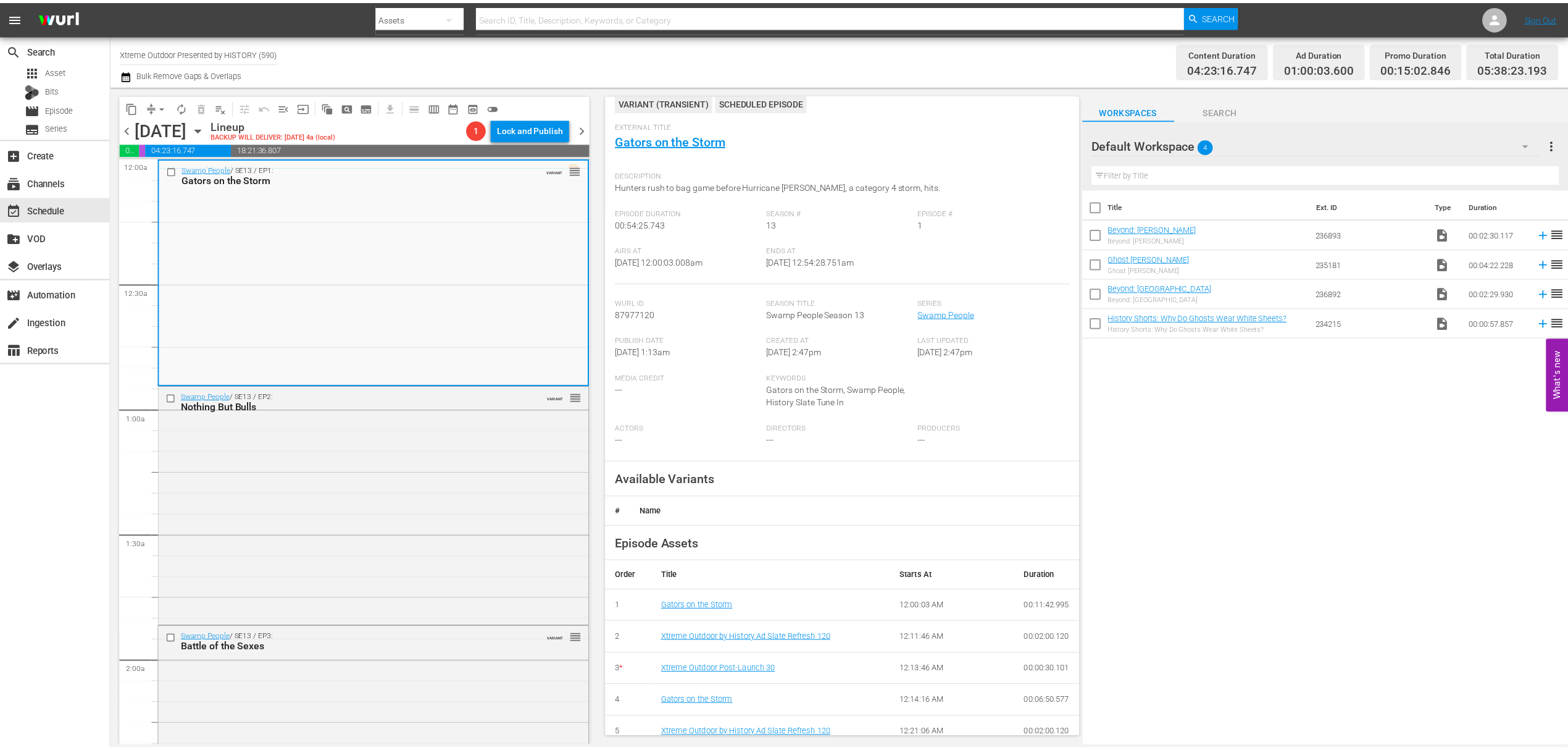
scroll to position [82, 0]
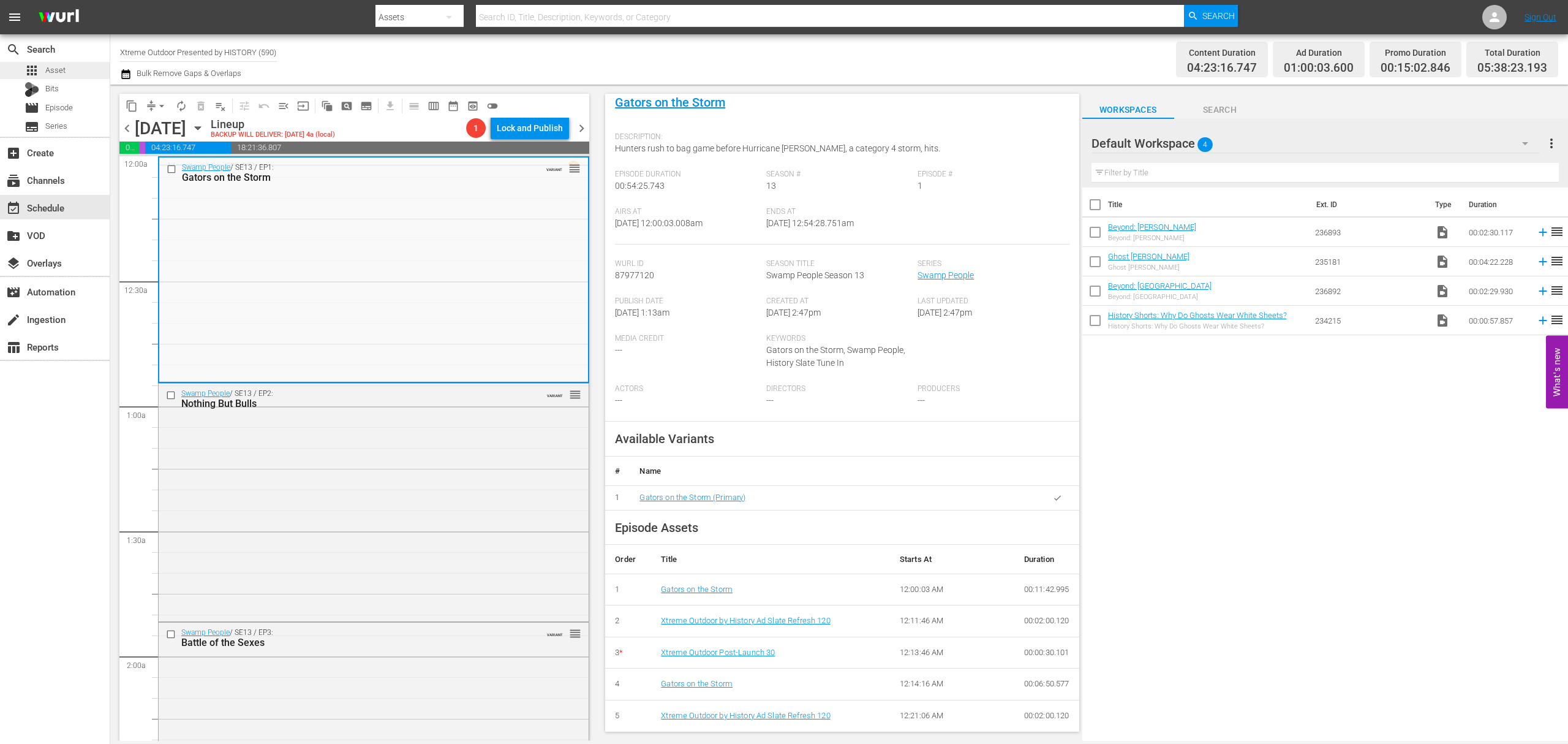
click at [50, 71] on span "Asset" at bounding box center [54, 70] width 20 height 12
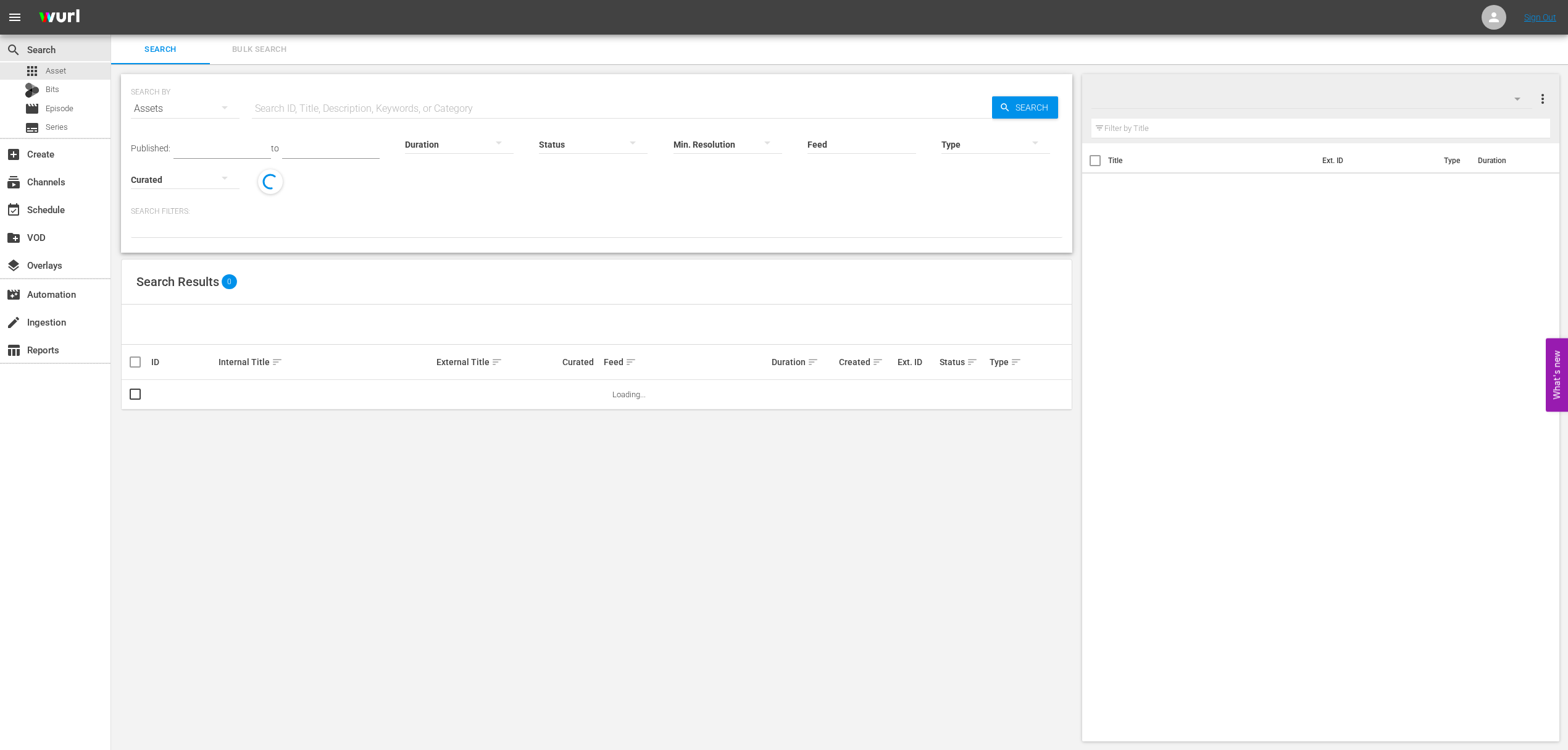
click at [231, 52] on span "Bulk Search" at bounding box center [259, 50] width 84 height 14
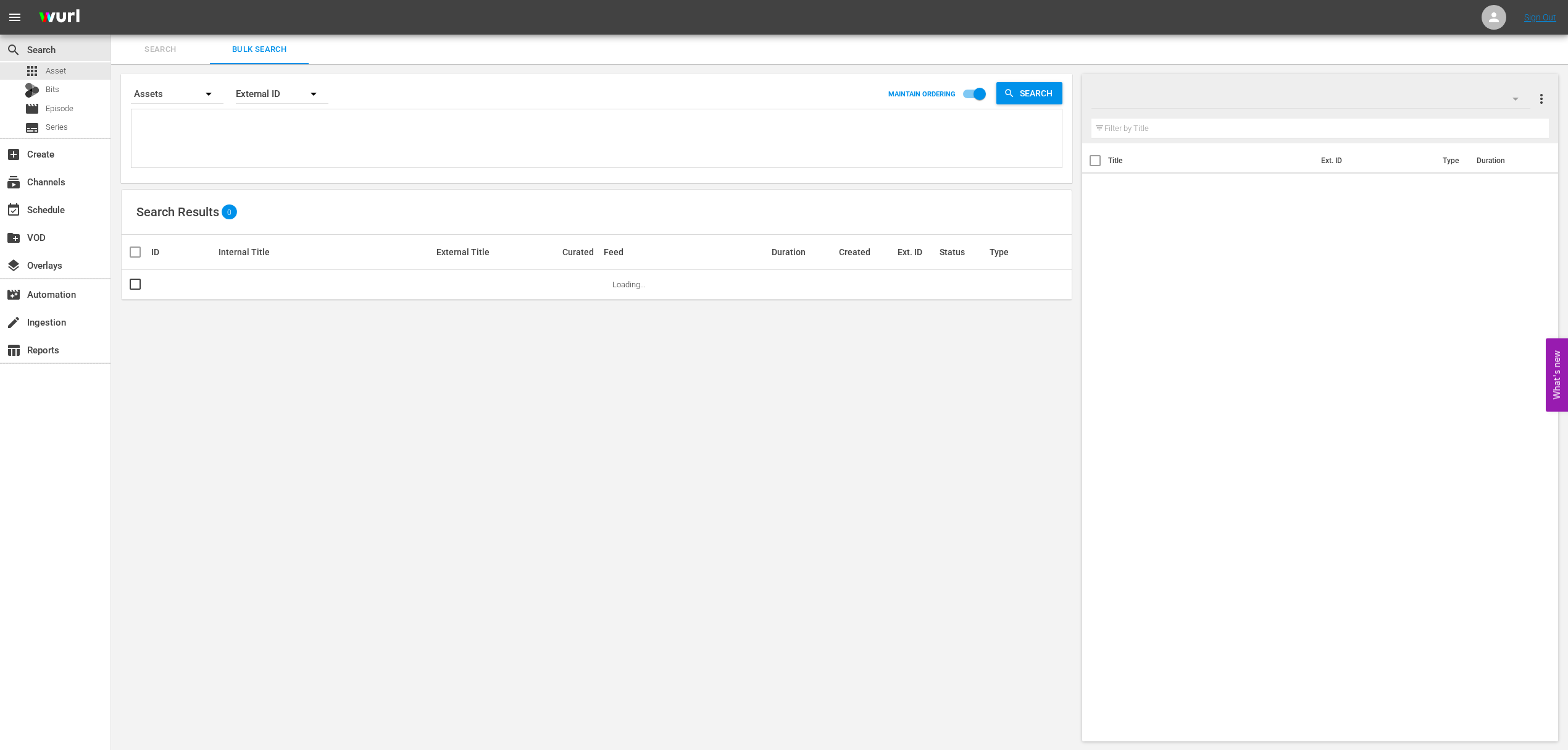
click at [275, 126] on textarea at bounding box center [598, 140] width 927 height 57
paste textarea "232542"
type textarea "232542"
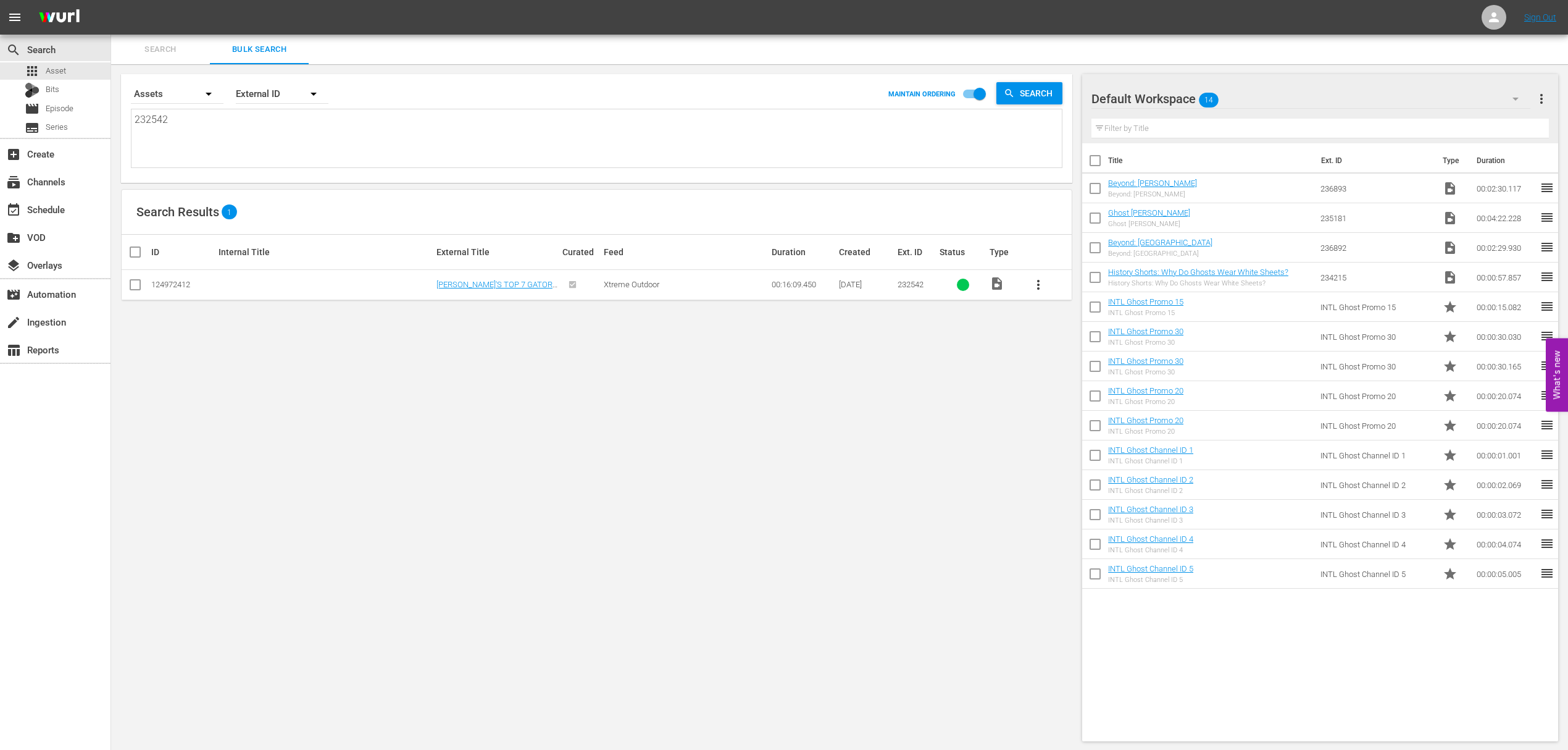
type textarea "232542"
click at [138, 285] on input "checkbox" at bounding box center [135, 287] width 15 height 15
checkbox input "true"
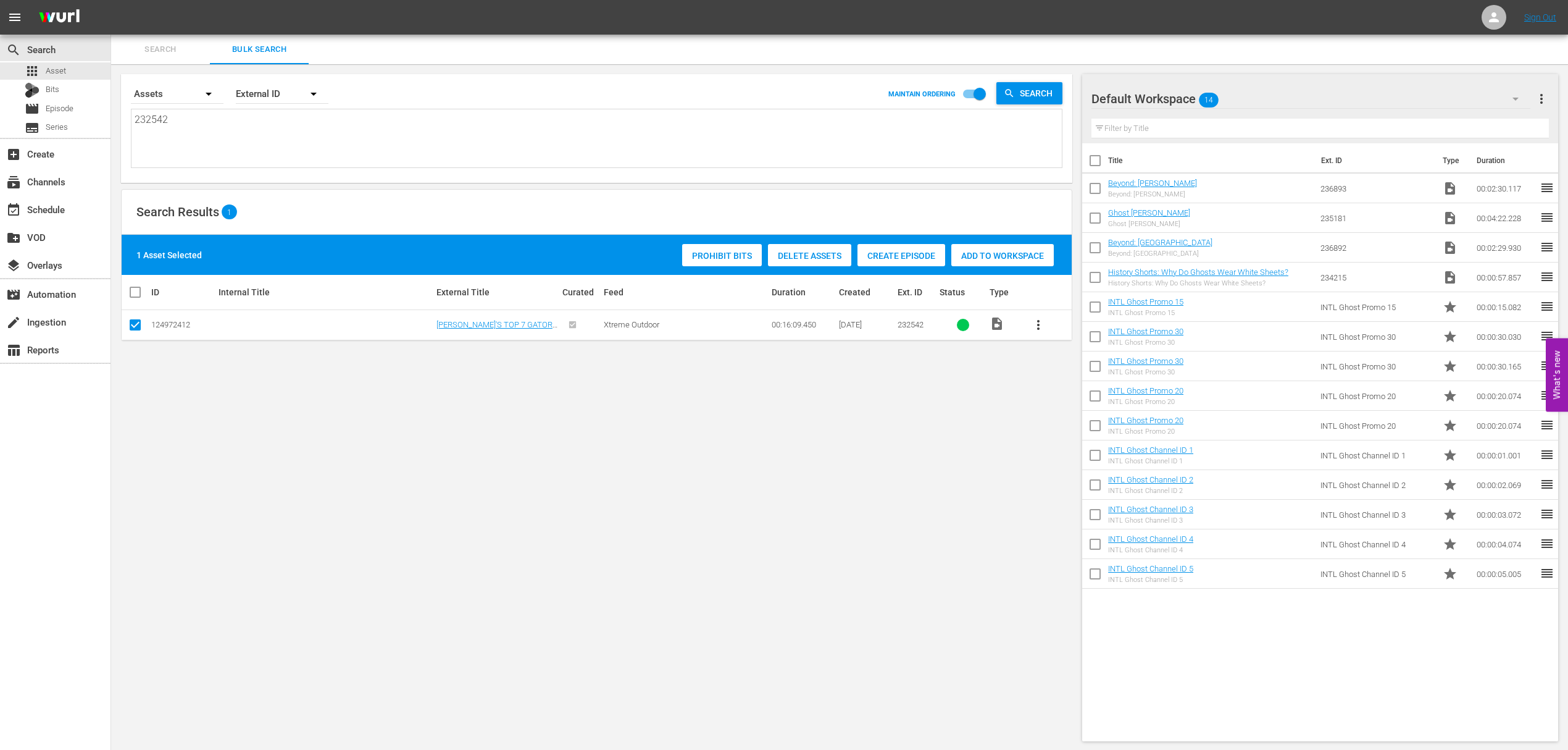
click at [1007, 260] on span "Add to Workspace" at bounding box center [1003, 255] width 103 height 10
click at [1094, 192] on input "checkbox" at bounding box center [1095, 191] width 26 height 26
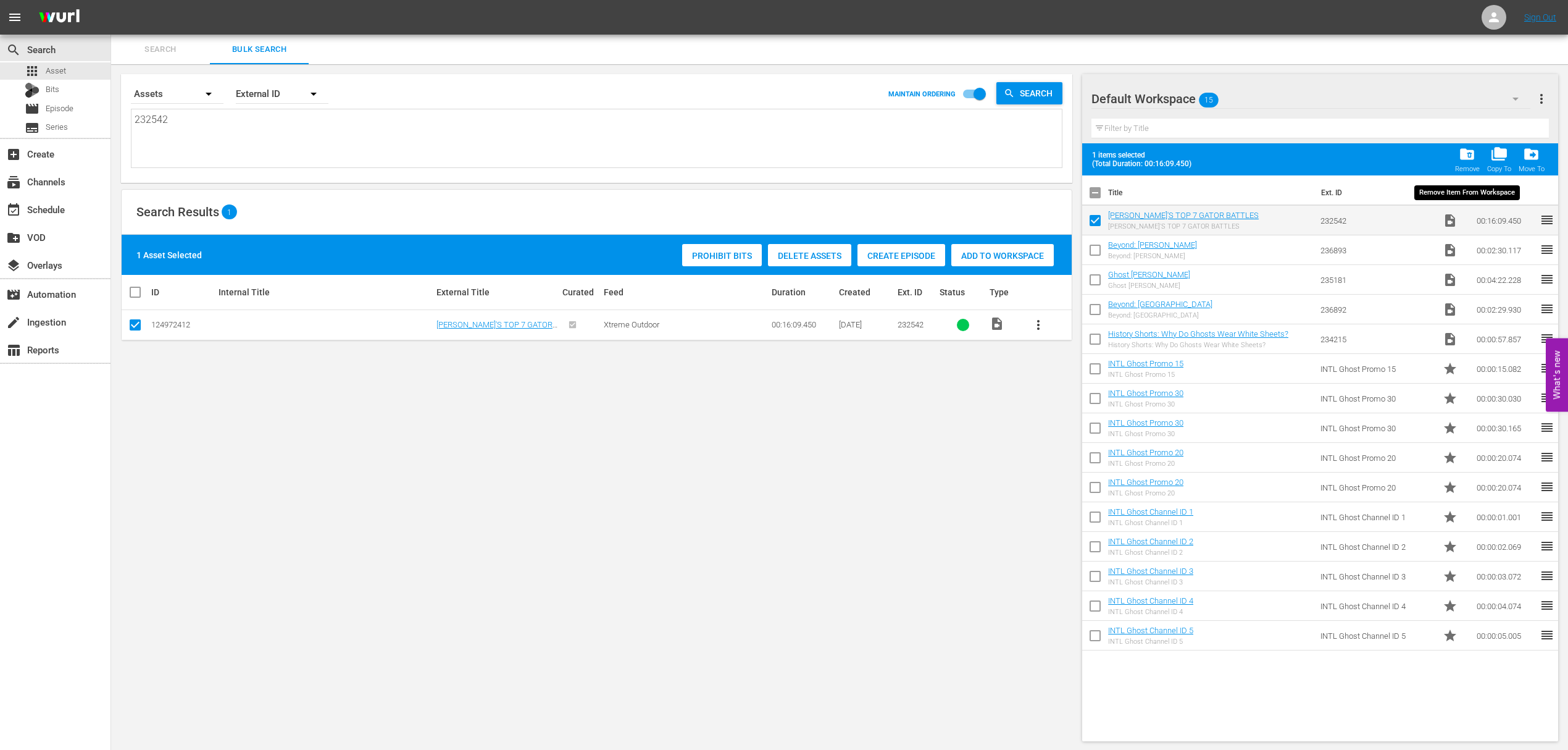
click at [1469, 152] on span "folder_delete" at bounding box center [1466, 153] width 17 height 17
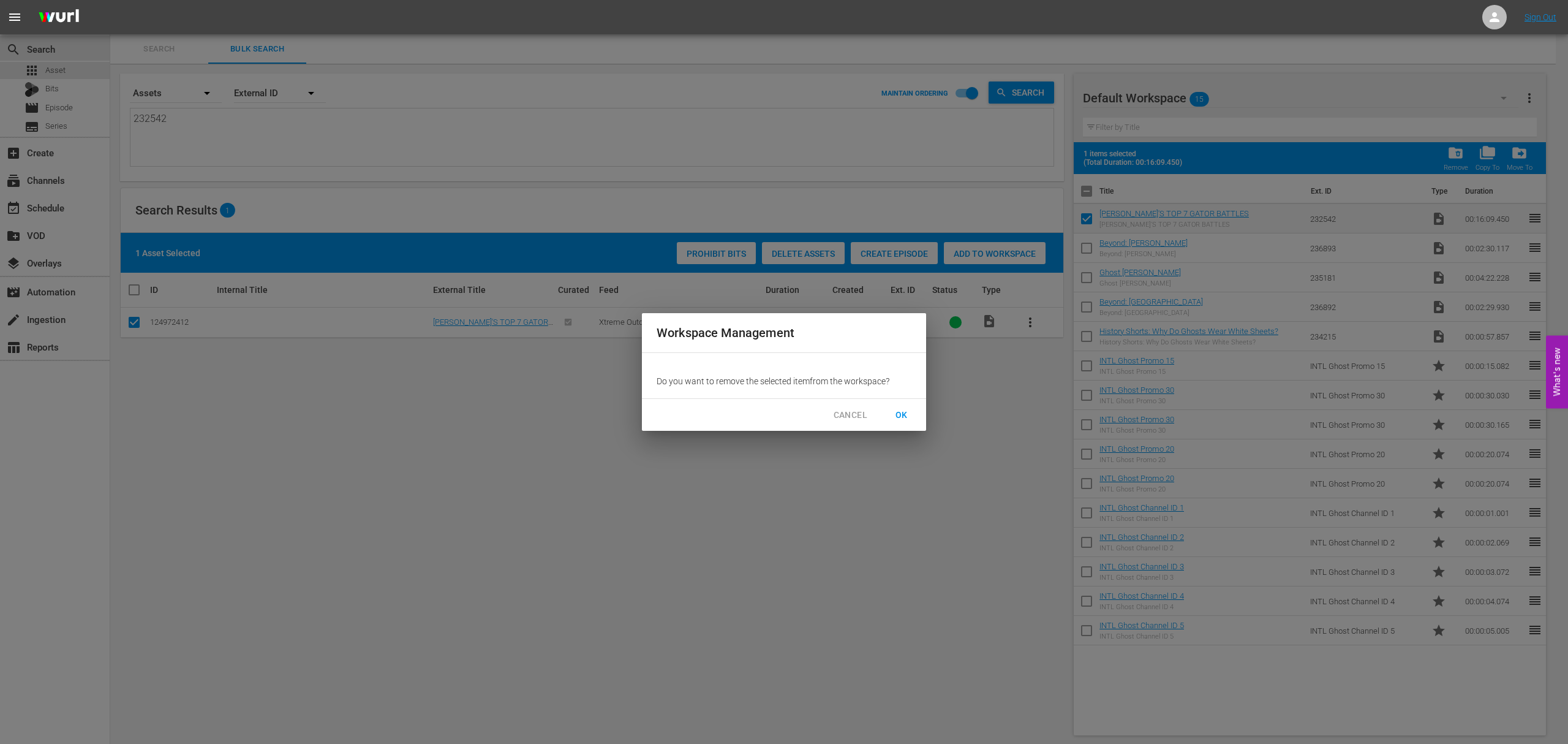
click at [905, 410] on span "OK" at bounding box center [901, 415] width 20 height 16
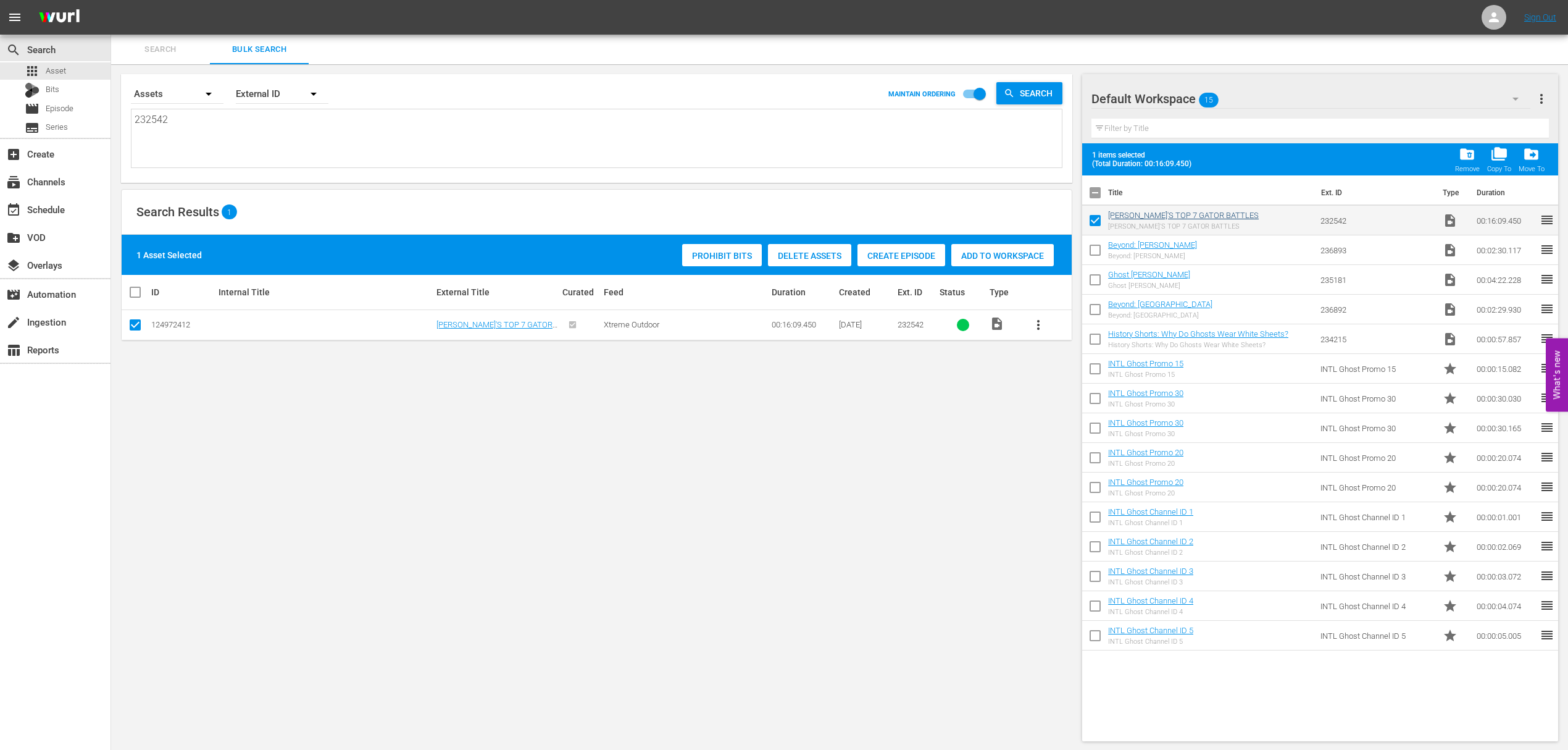
checkbox input "false"
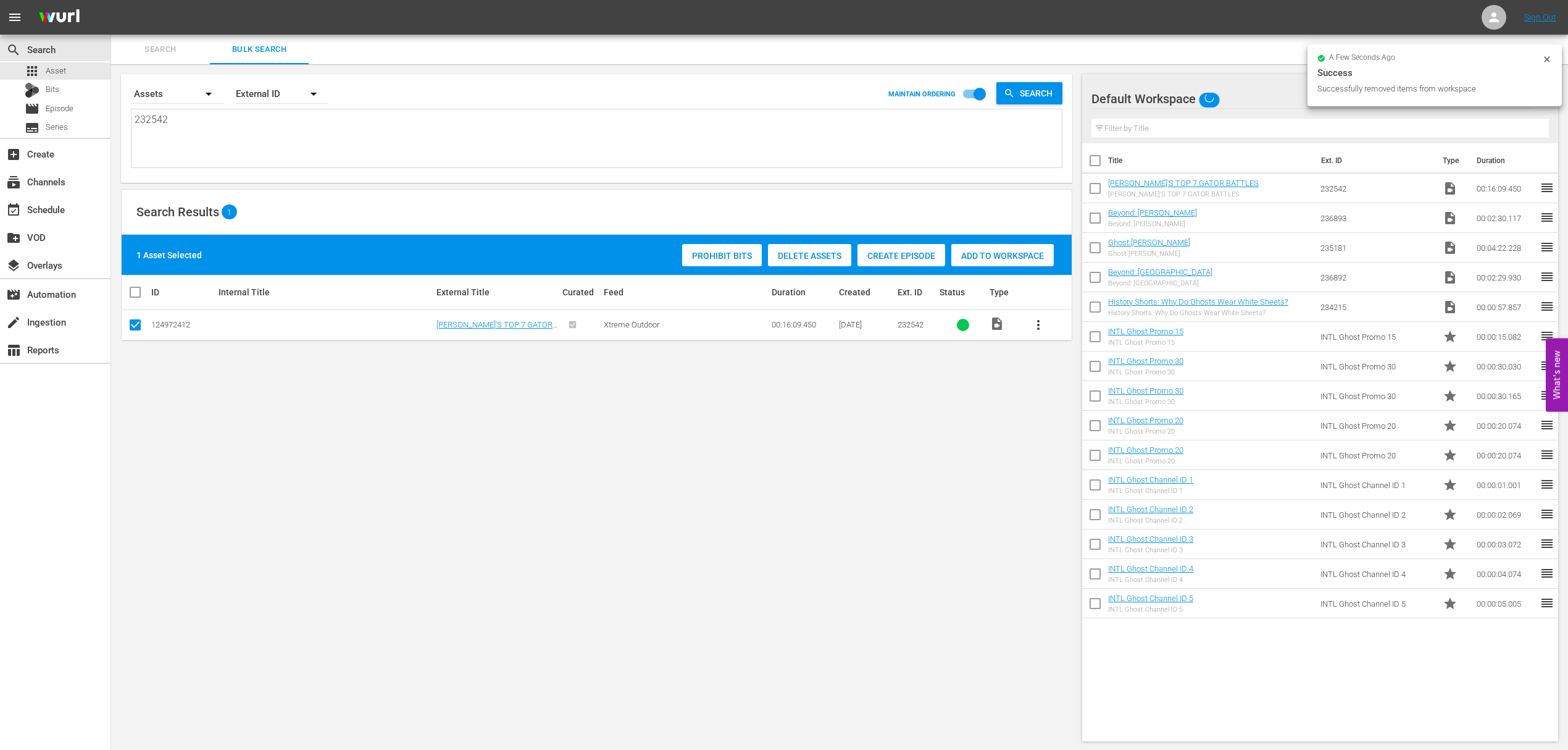
click at [1101, 162] on input "checkbox" at bounding box center [1095, 163] width 26 height 26
checkbox input "true"
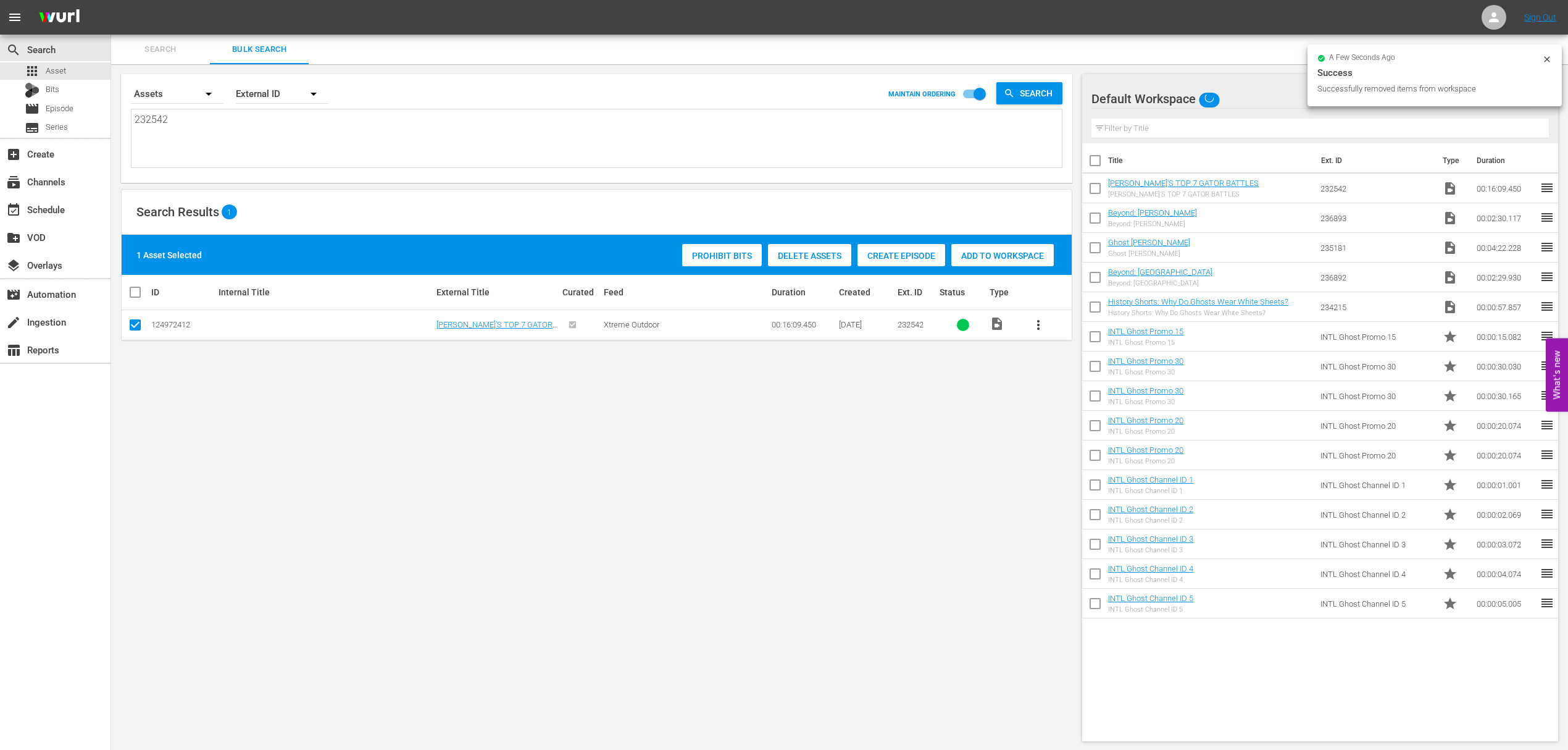
checkbox input "true"
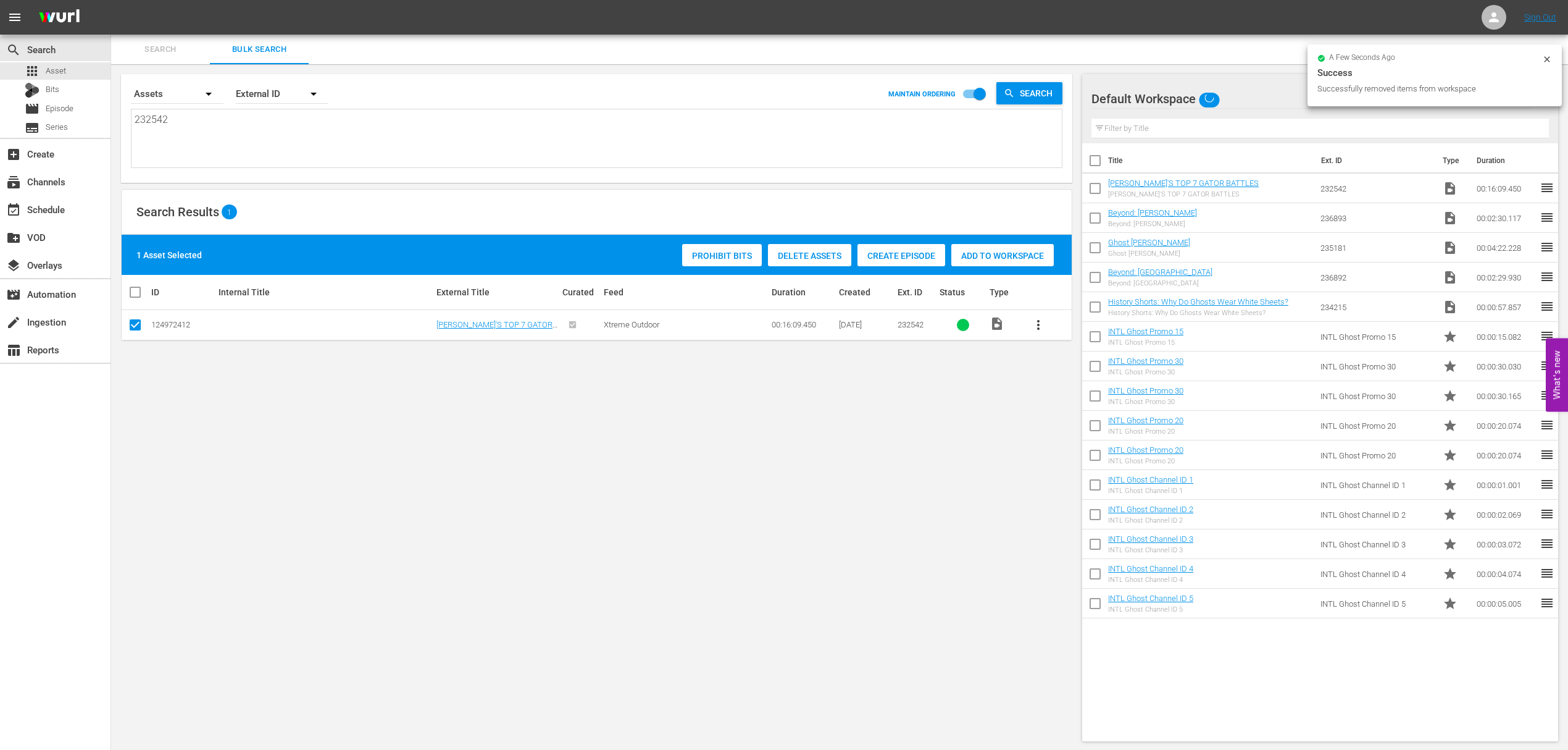
checkbox input "true"
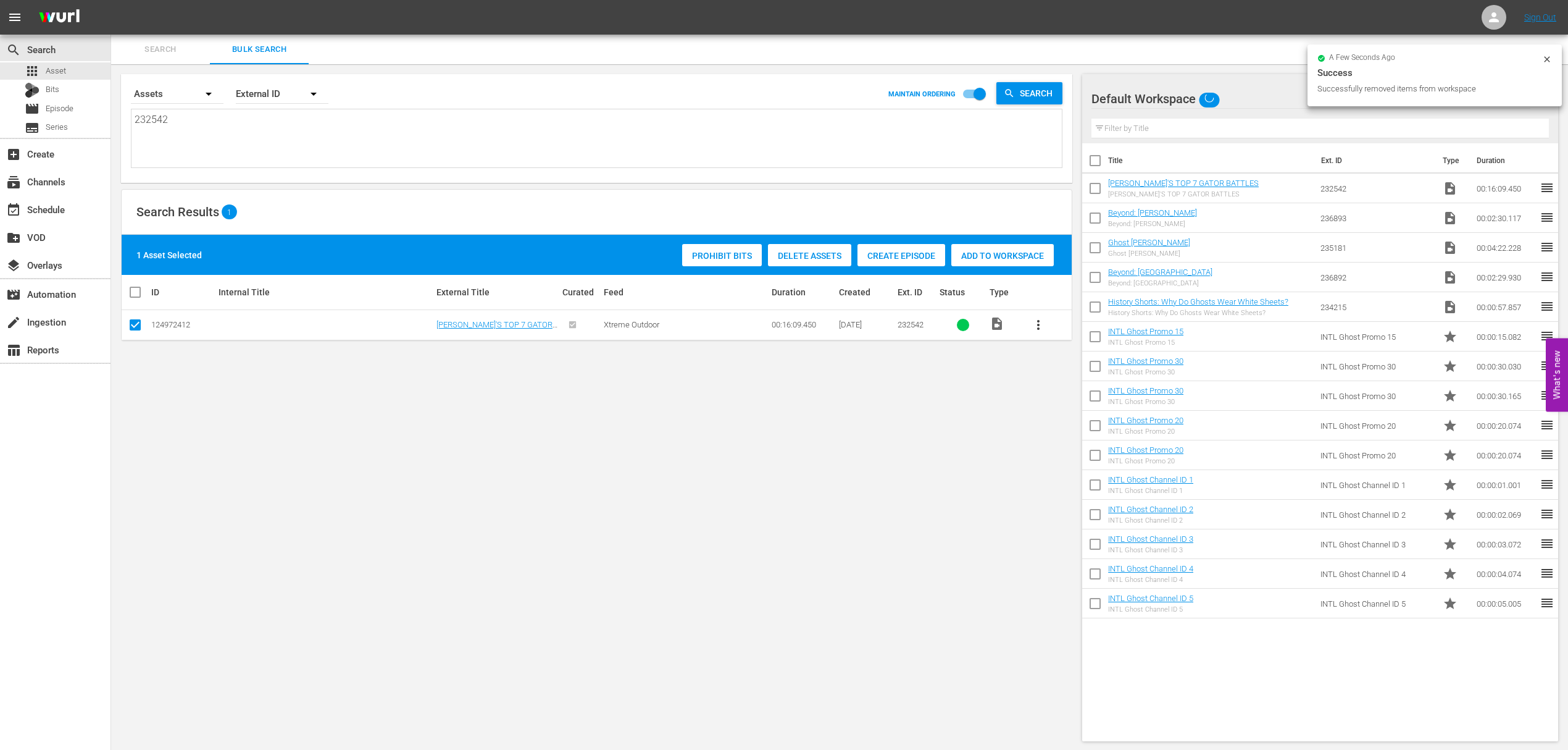
checkbox input "true"
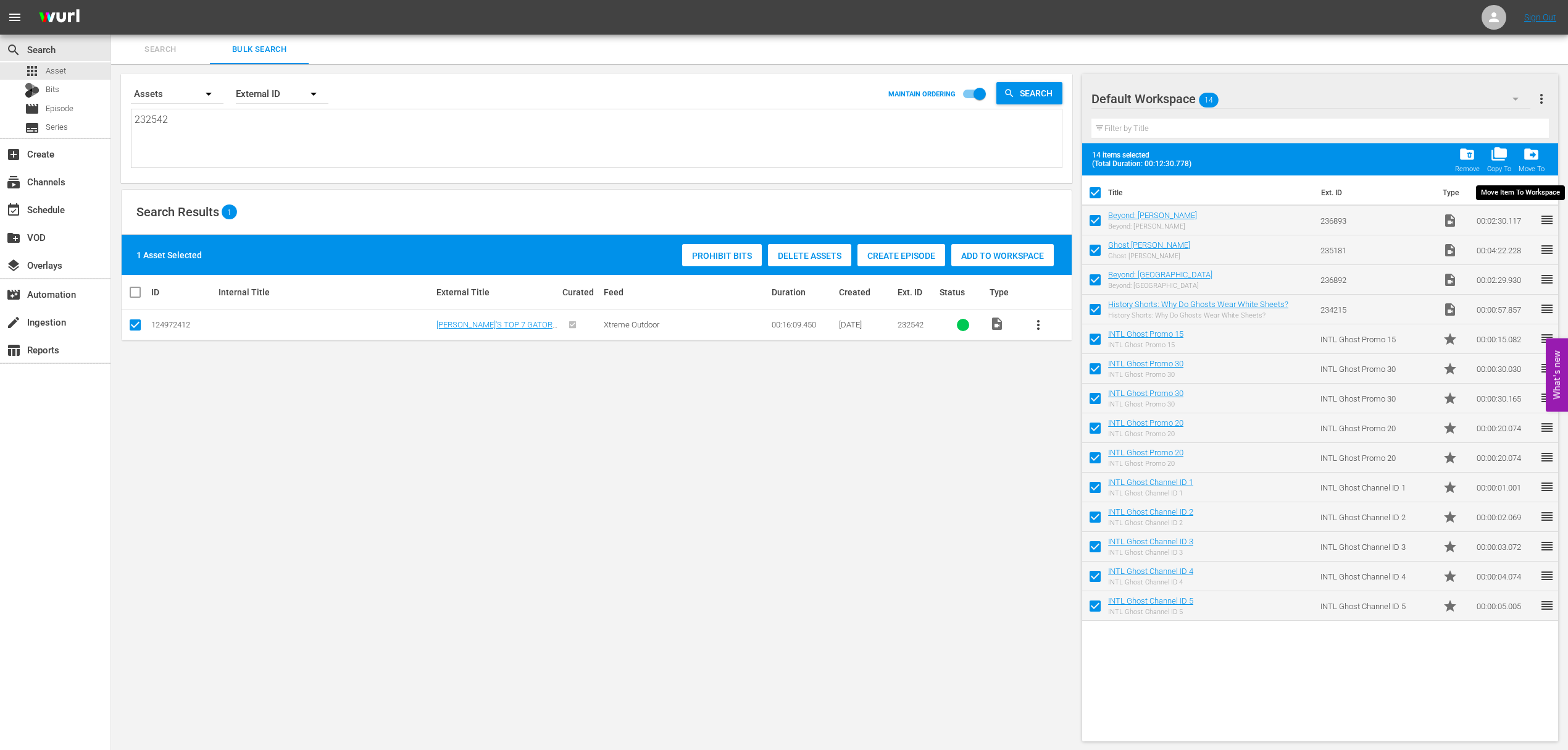
click at [1526, 156] on span "drive_file_move" at bounding box center [1531, 153] width 17 height 17
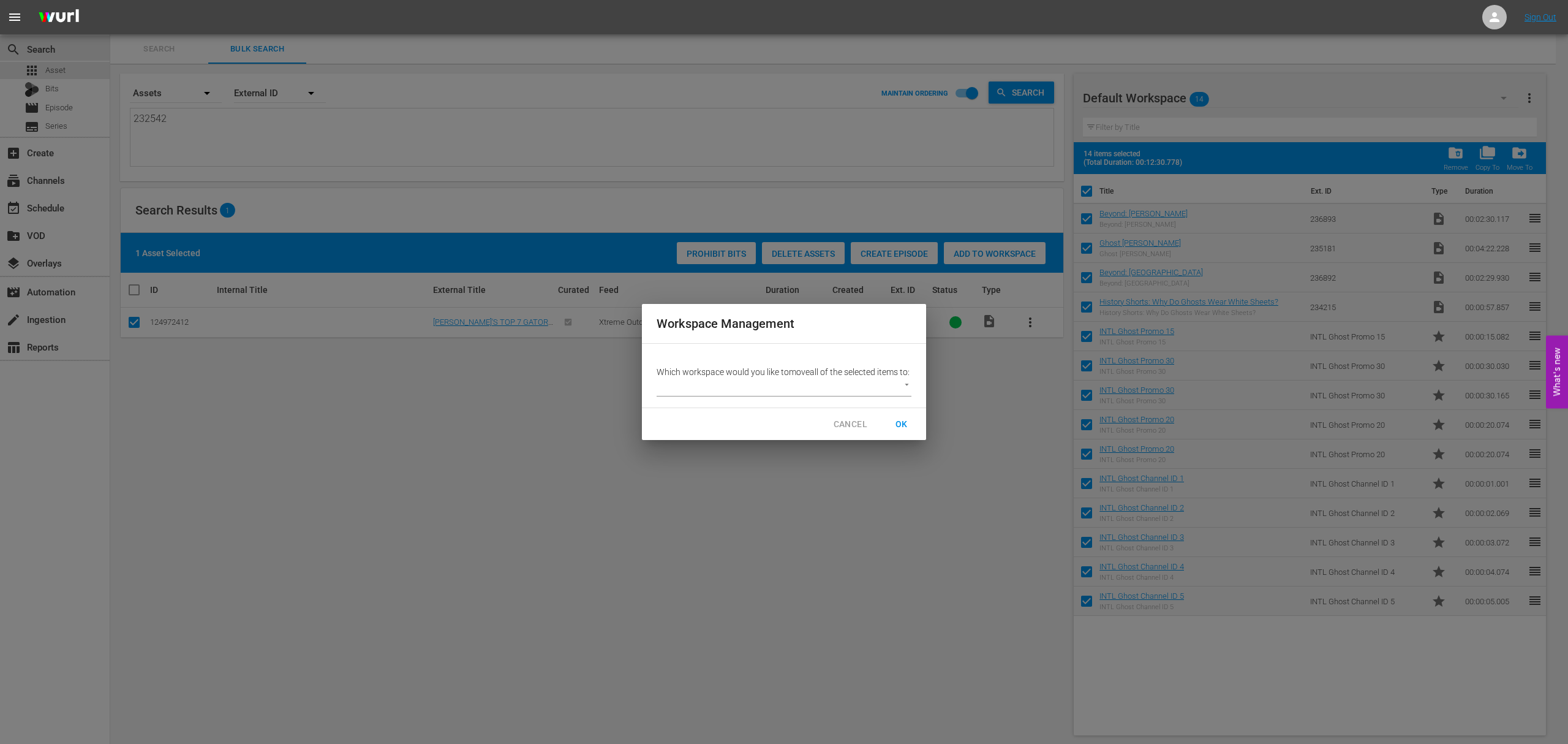
click at [892, 388] on body "menu Sign Out search Search apps Asset Bits movie Episode subtitles Series add_…" at bounding box center [784, 372] width 1568 height 744
click at [695, 393] on li "Other (9)" at bounding box center [683, 393] width 54 height 20
type input "2264"
click at [902, 432] on span "OK" at bounding box center [901, 424] width 20 height 16
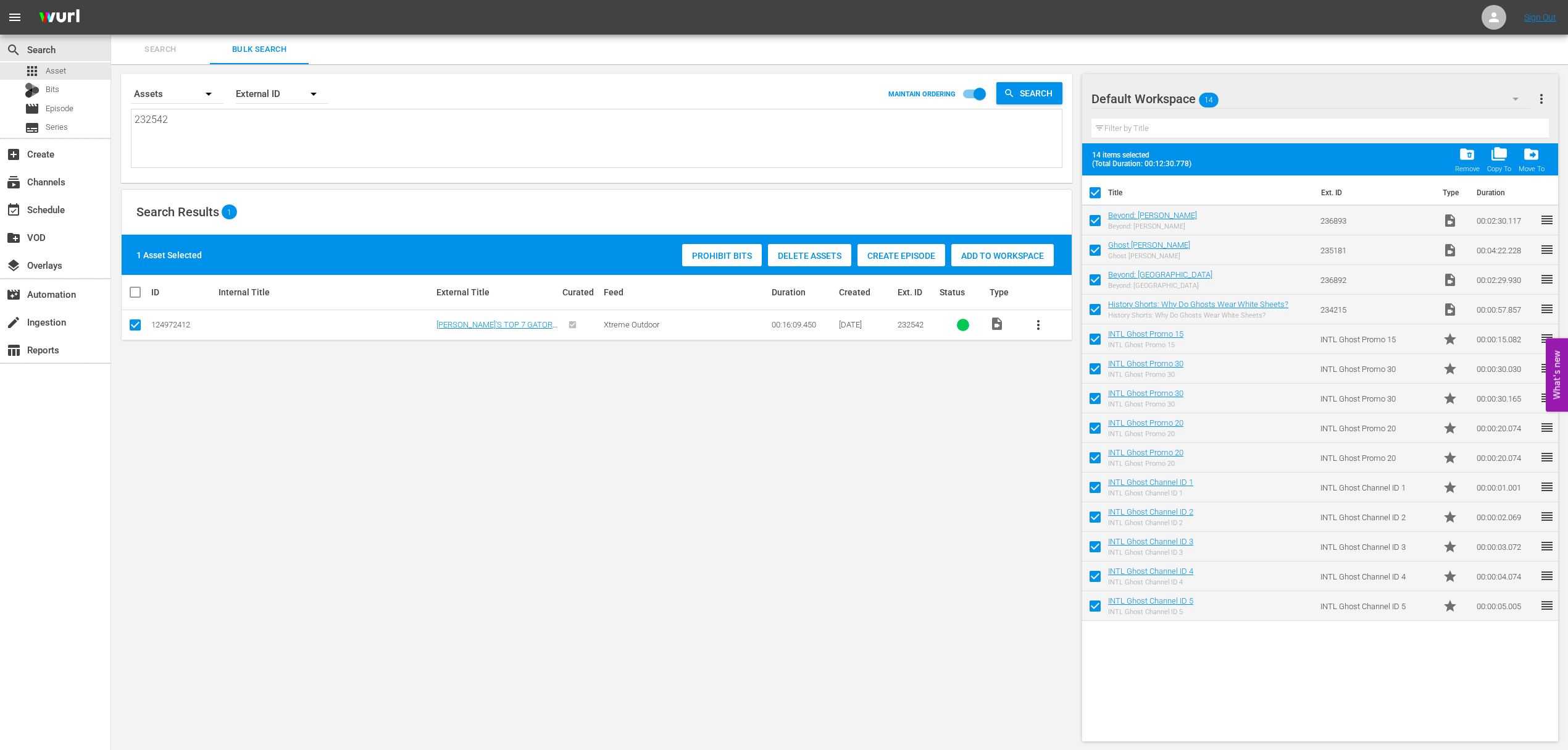
checkbox input "false"
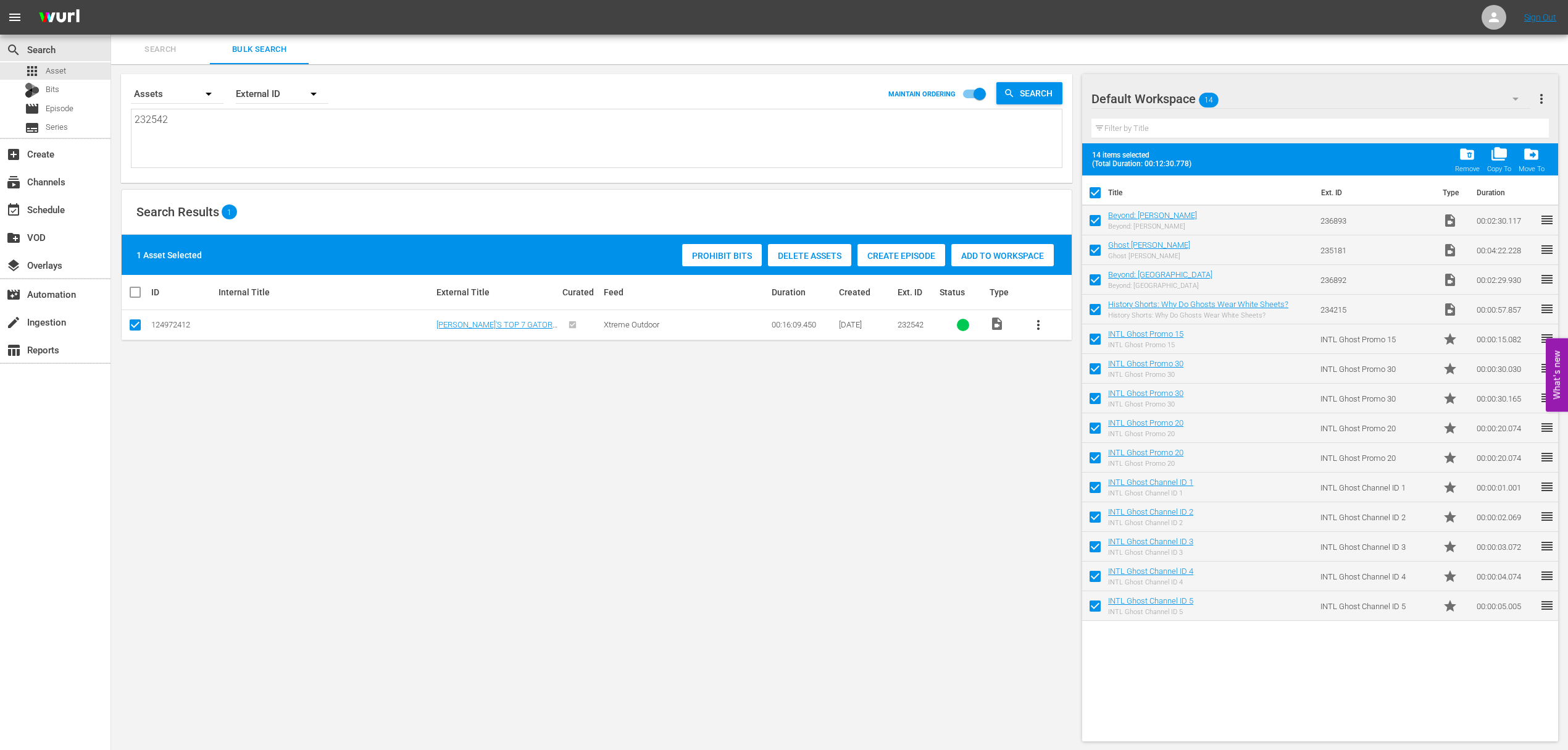
checkbox input "false"
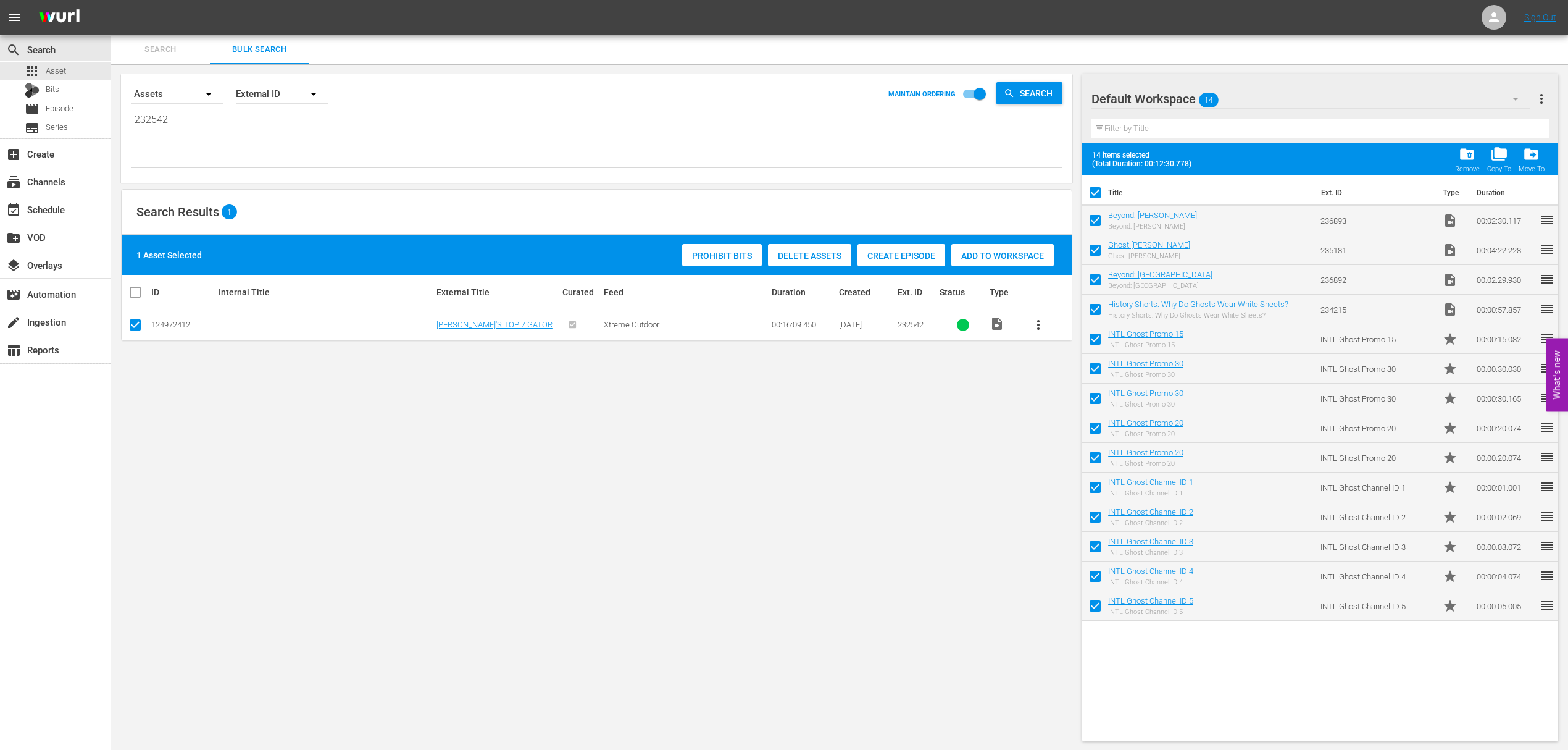
checkbox input "false"
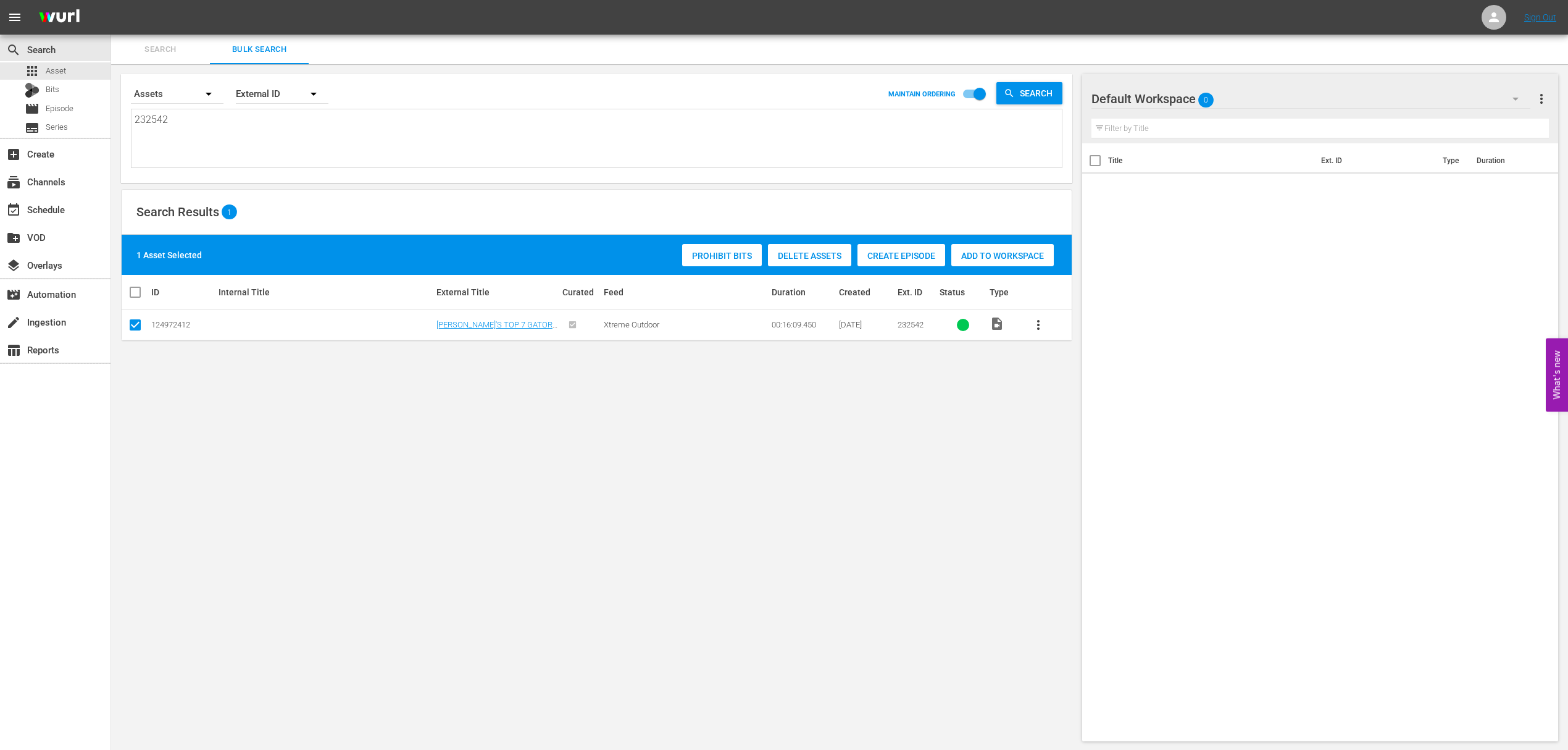
click at [1284, 102] on div "Default Workspace 0" at bounding box center [1310, 99] width 439 height 35
click at [1158, 134] on div "Other (23)" at bounding box center [1169, 133] width 128 height 20
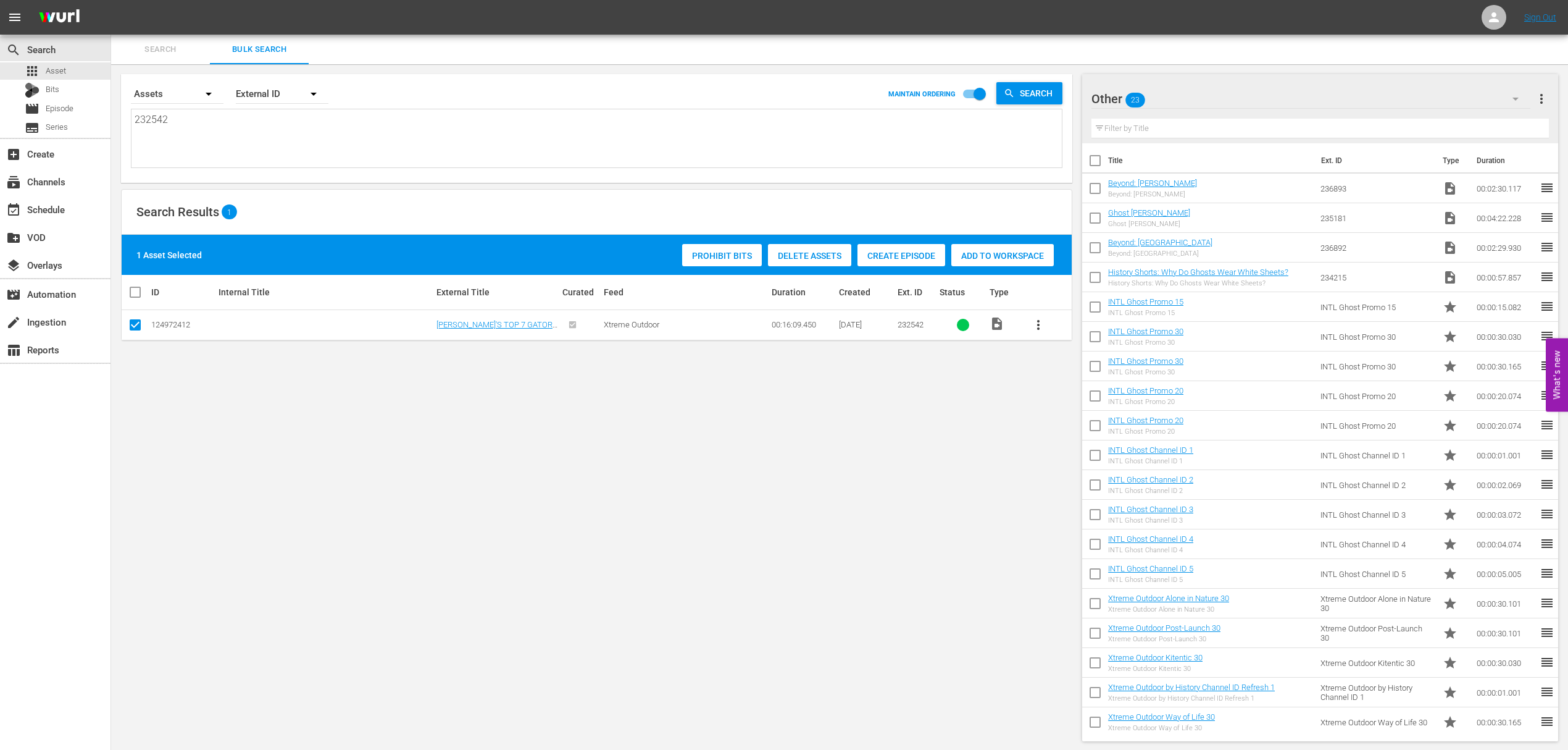
scroll to position [119, 0]
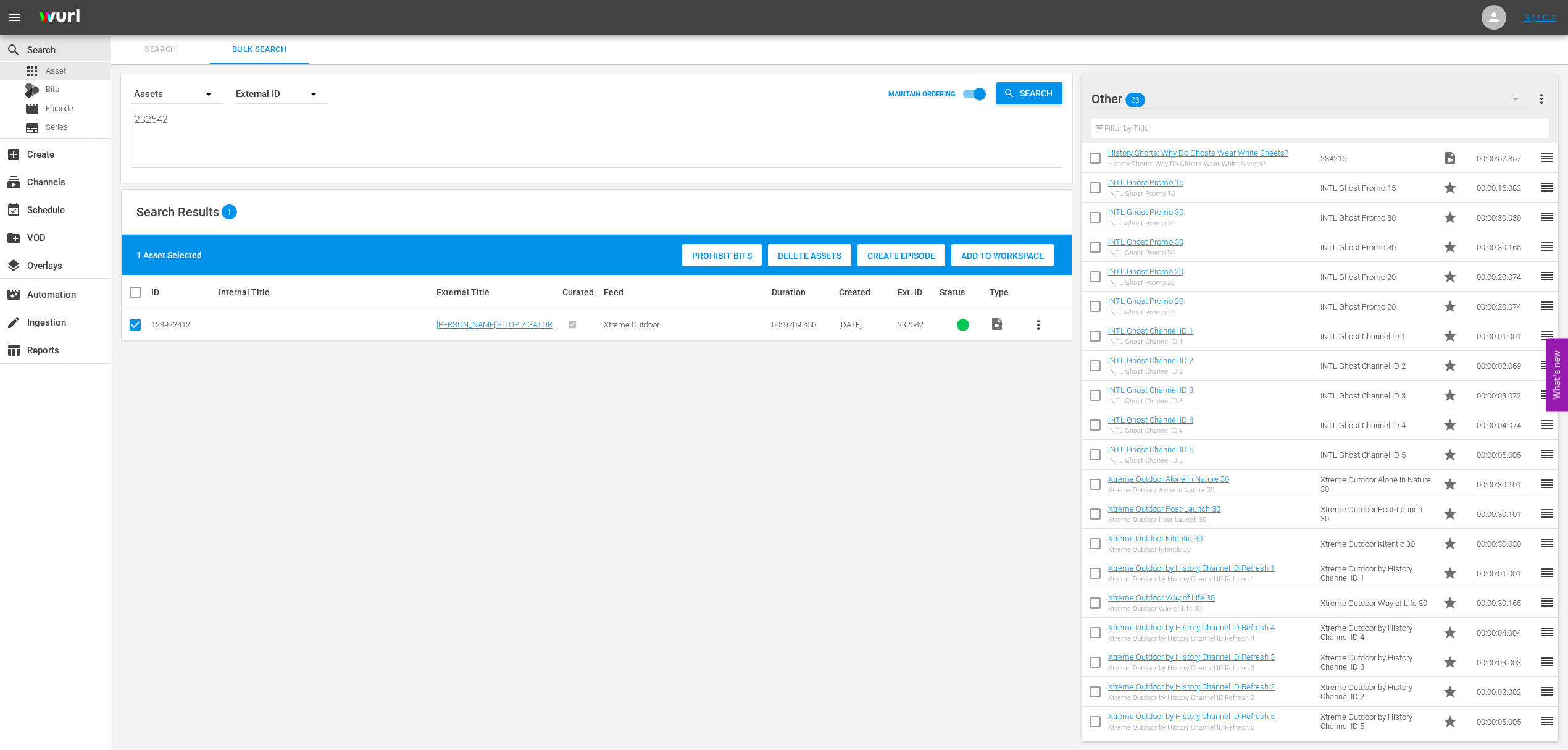
click at [1100, 483] on input "checkbox" at bounding box center [1095, 487] width 26 height 26
checkbox input "true"
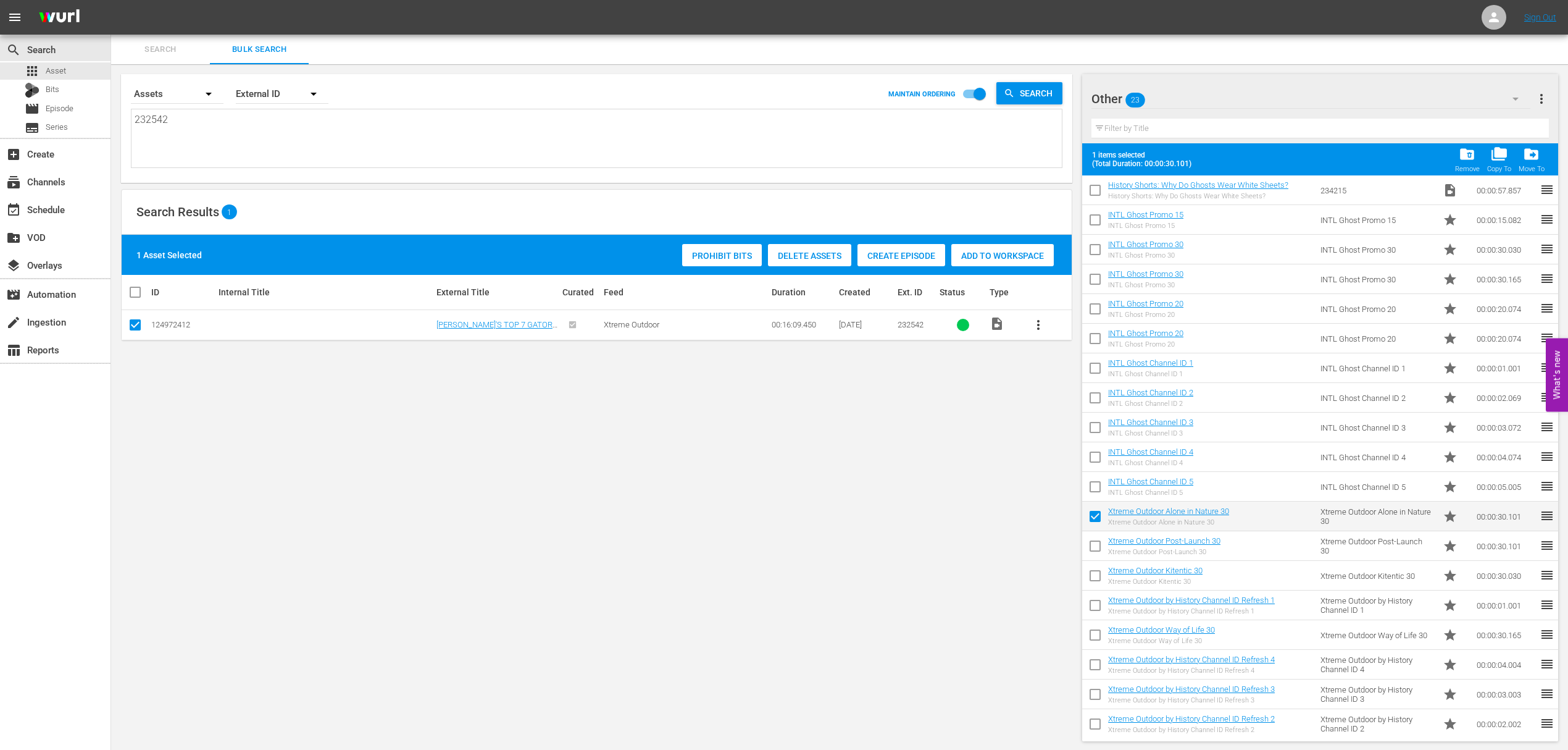
click at [1097, 541] on input "checkbox" at bounding box center [1095, 549] width 26 height 26
checkbox input "true"
click at [1096, 570] on input "checkbox" at bounding box center [1095, 578] width 26 height 26
checkbox input "true"
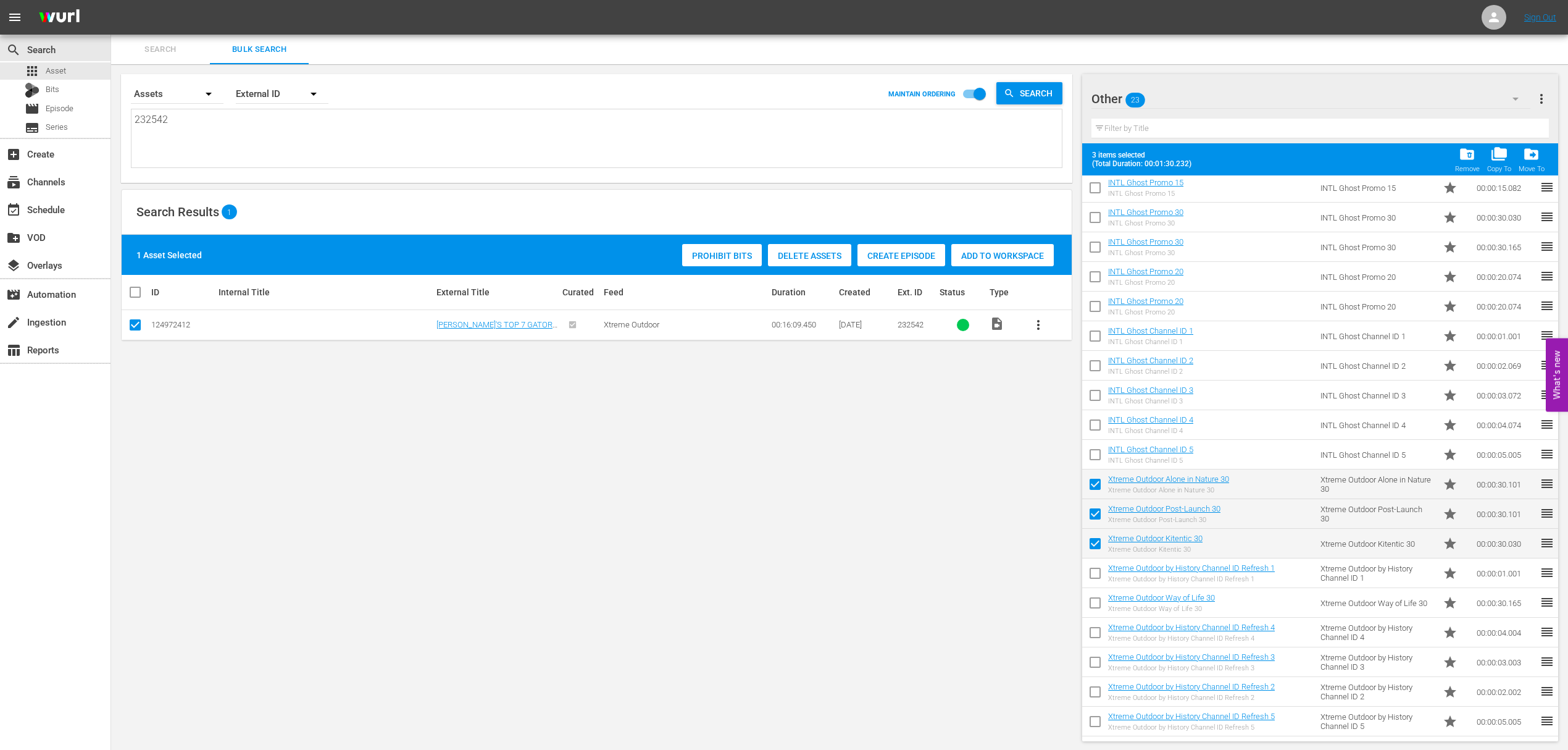
scroll to position [1, 0]
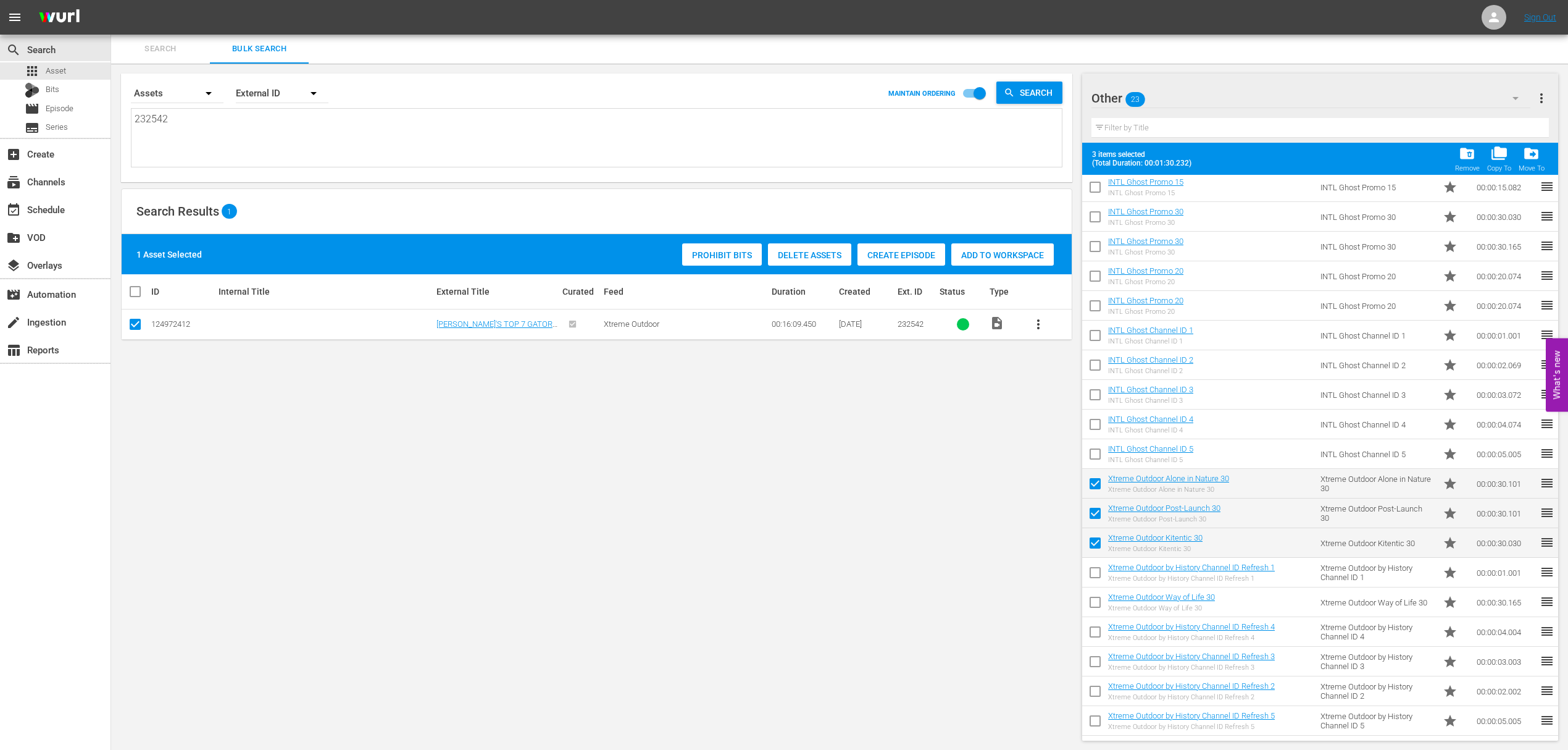
click at [1094, 574] on input "checkbox" at bounding box center [1095, 575] width 26 height 26
checkbox input "true"
click at [1099, 604] on input "checkbox" at bounding box center [1095, 605] width 26 height 26
checkbox input "true"
click at [1098, 627] on input "checkbox" at bounding box center [1095, 634] width 26 height 26
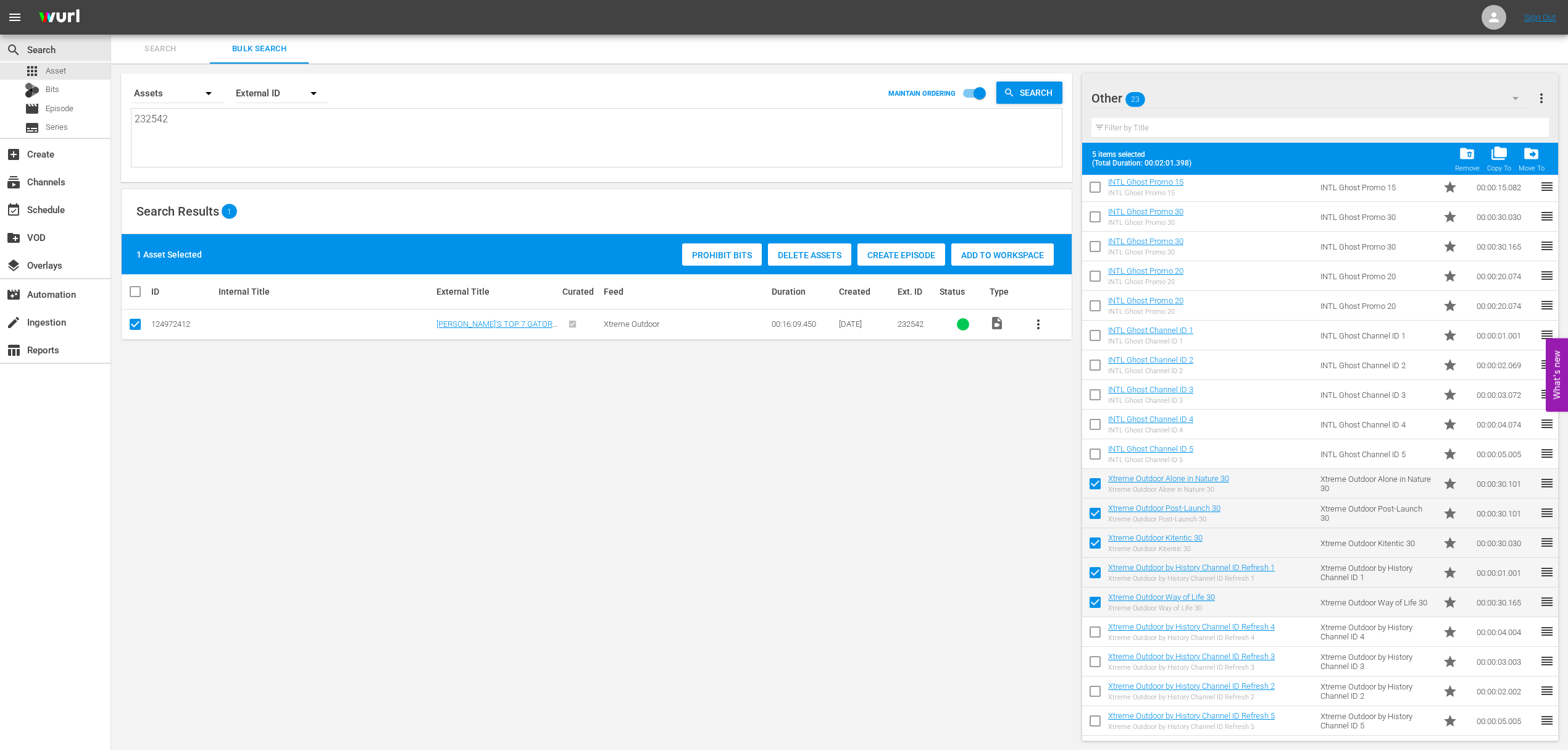
checkbox input "true"
click at [1094, 660] on input "checkbox" at bounding box center [1095, 664] width 26 height 26
checkbox input "true"
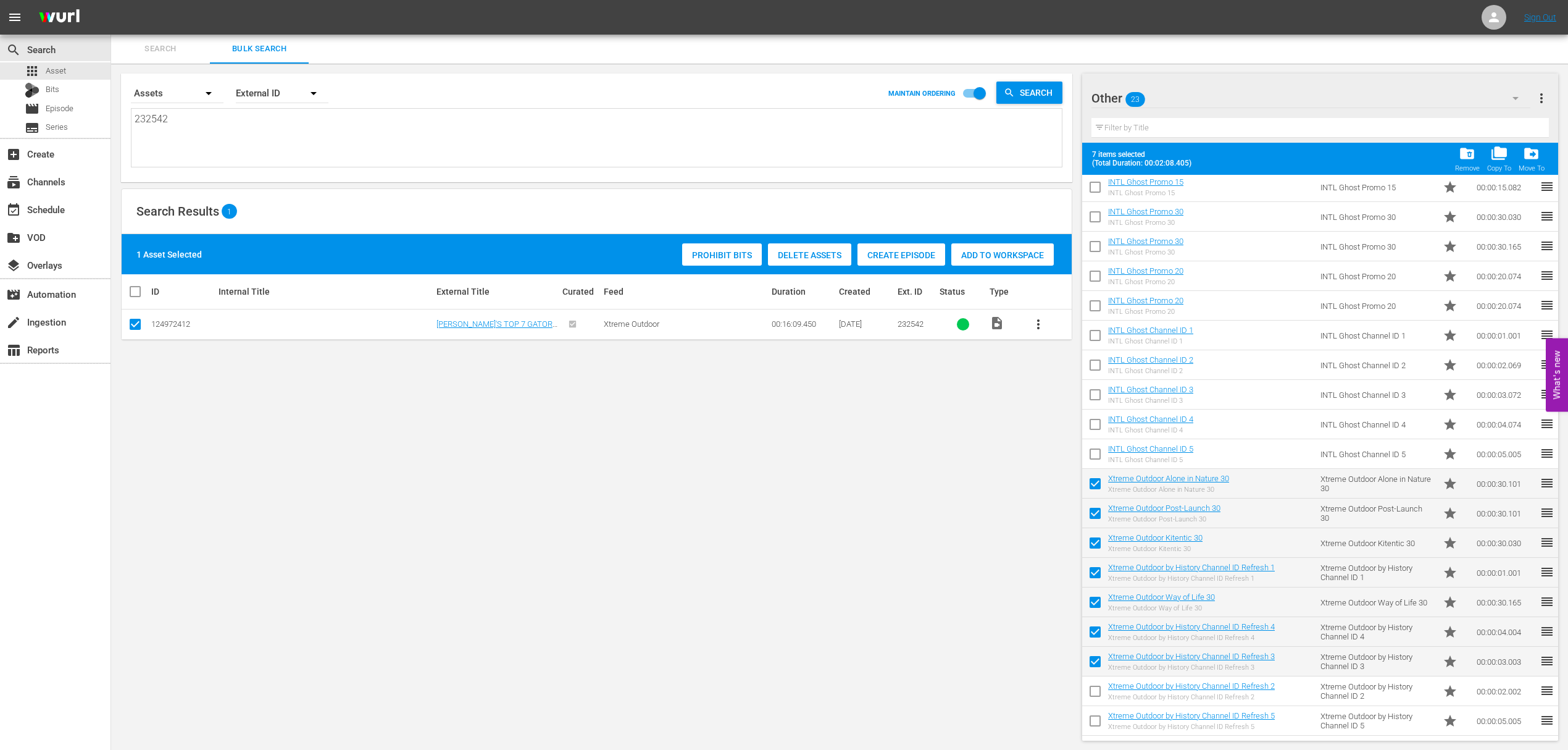
click at [1092, 693] on input "checkbox" at bounding box center [1095, 693] width 26 height 26
checkbox input "true"
click at [1096, 721] on input "checkbox" at bounding box center [1095, 723] width 26 height 26
checkbox input "true"
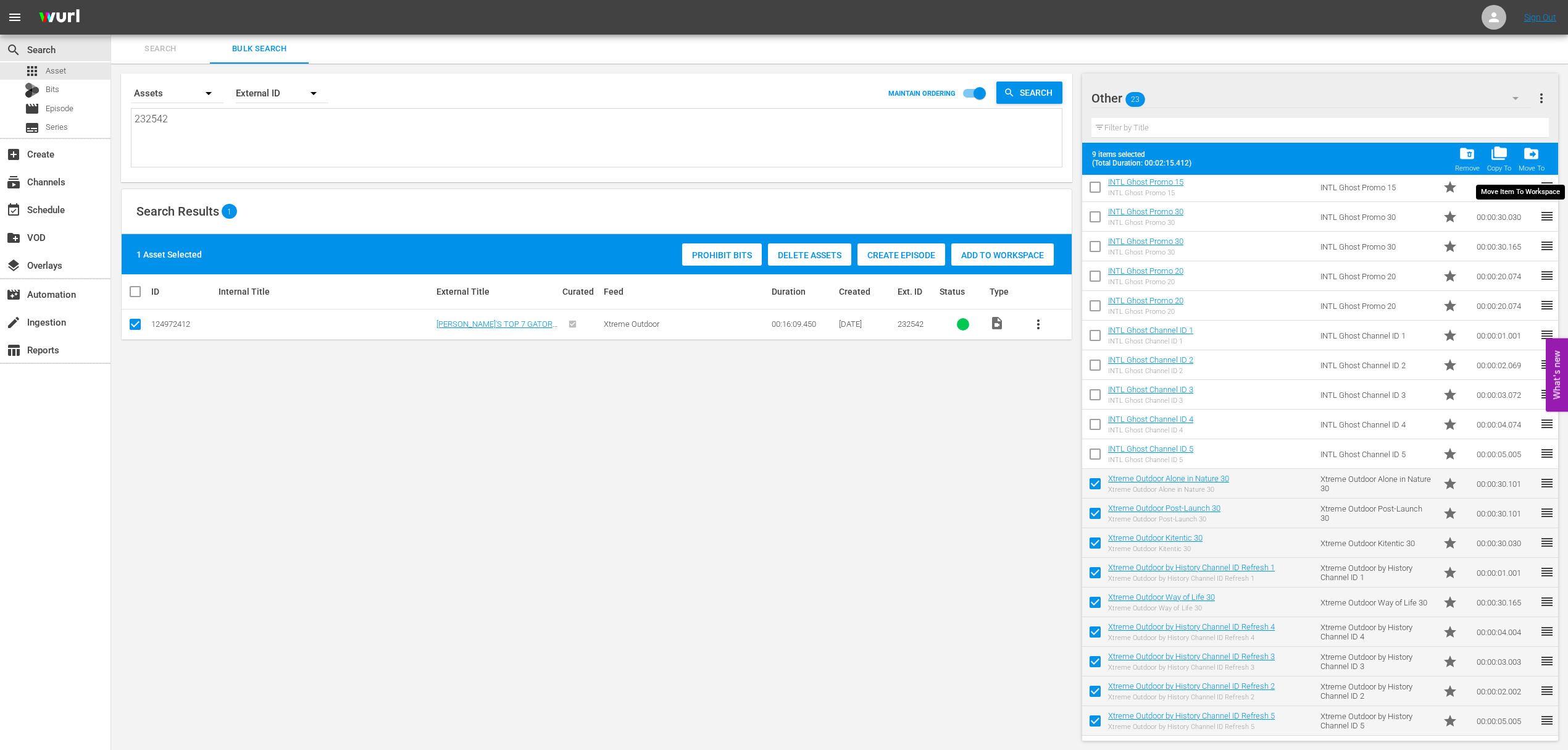
click at [1528, 152] on span "drive_file_move" at bounding box center [1531, 153] width 17 height 17
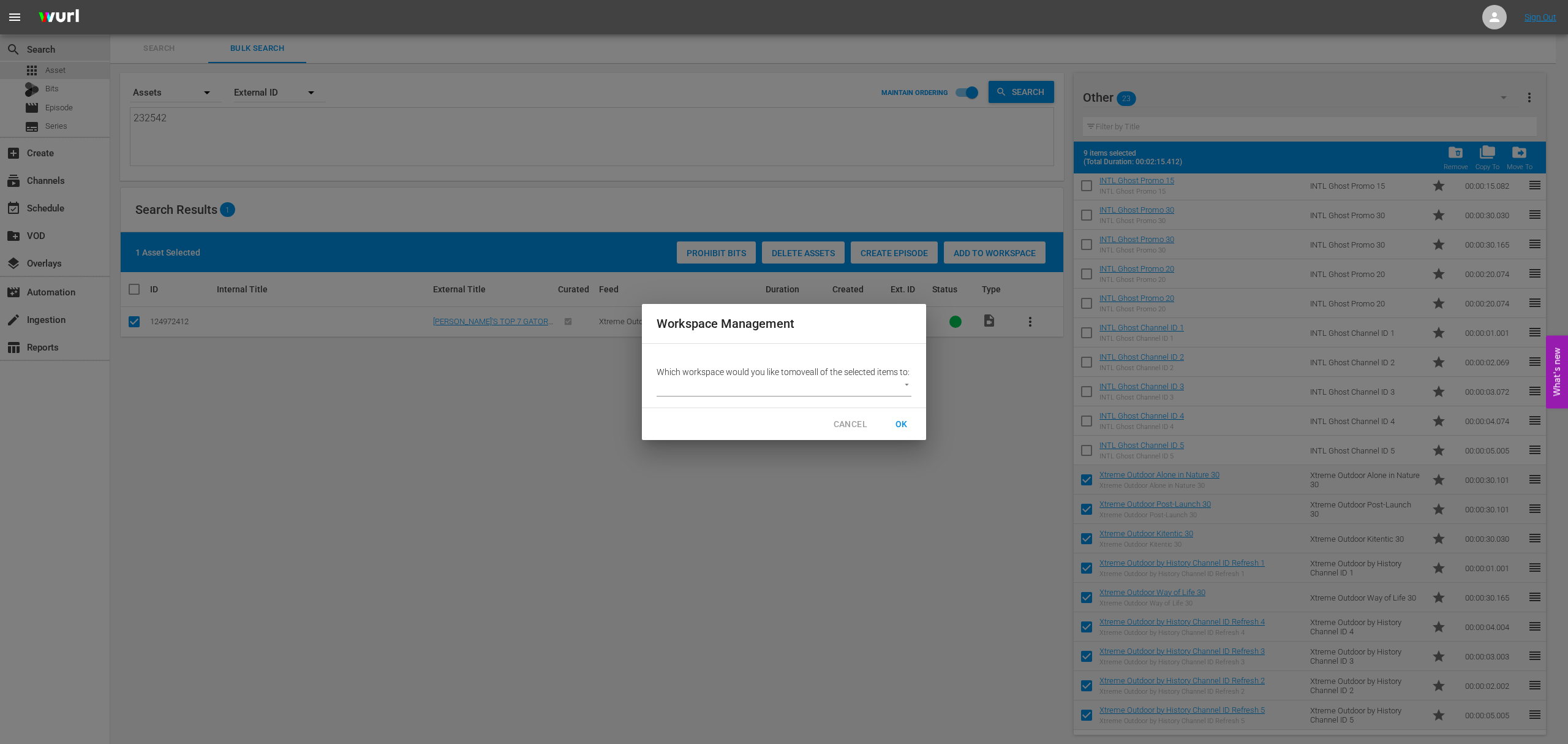
click at [880, 385] on body "menu Sign Out search Search apps Asset Bits movie Episode subtitles Series add_…" at bounding box center [784, 371] width 1568 height 744
click at [708, 391] on li "Default Workspace (0)" at bounding box center [709, 393] width 106 height 20
type input "1410"
click at [898, 424] on span "OK" at bounding box center [901, 424] width 20 height 16
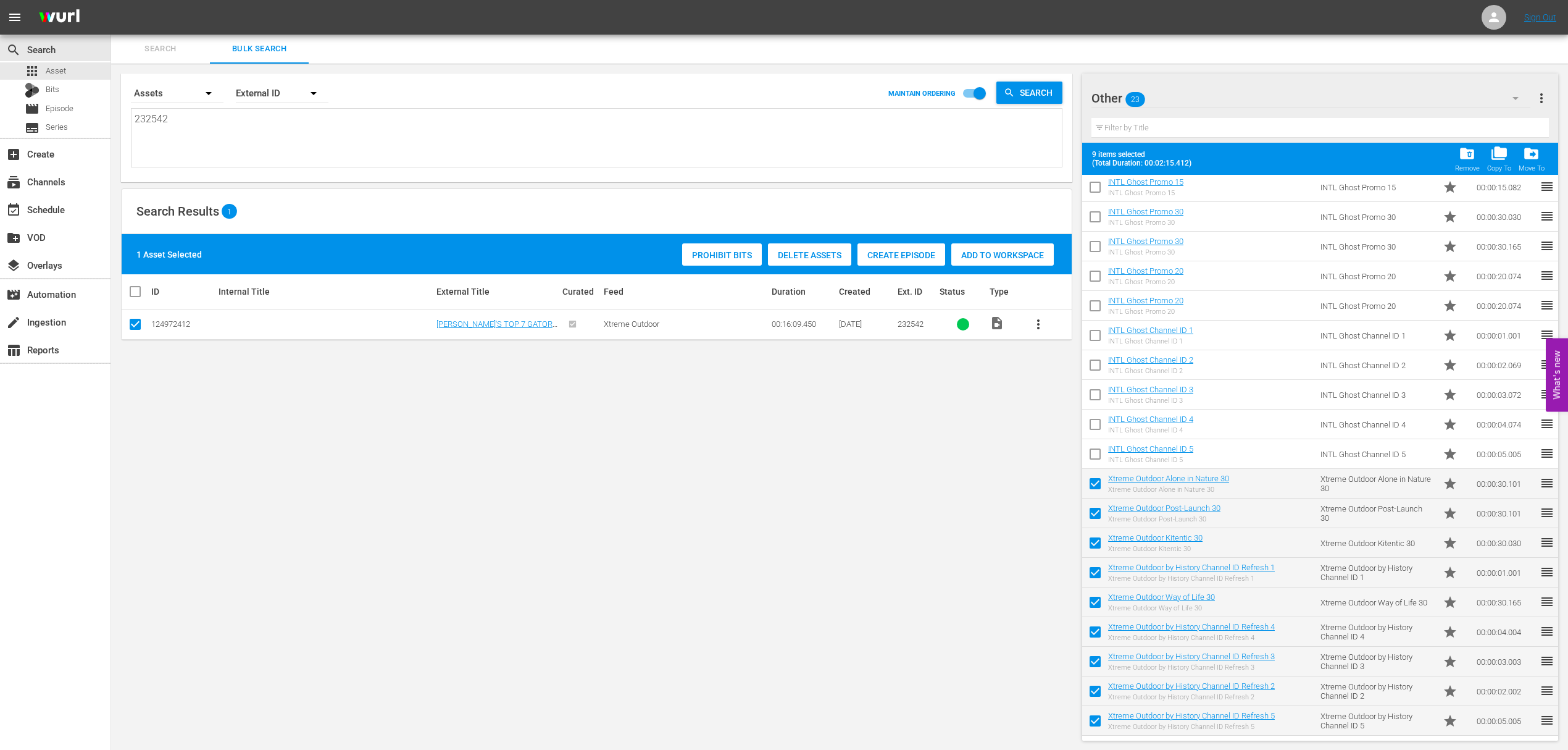
checkbox input "false"
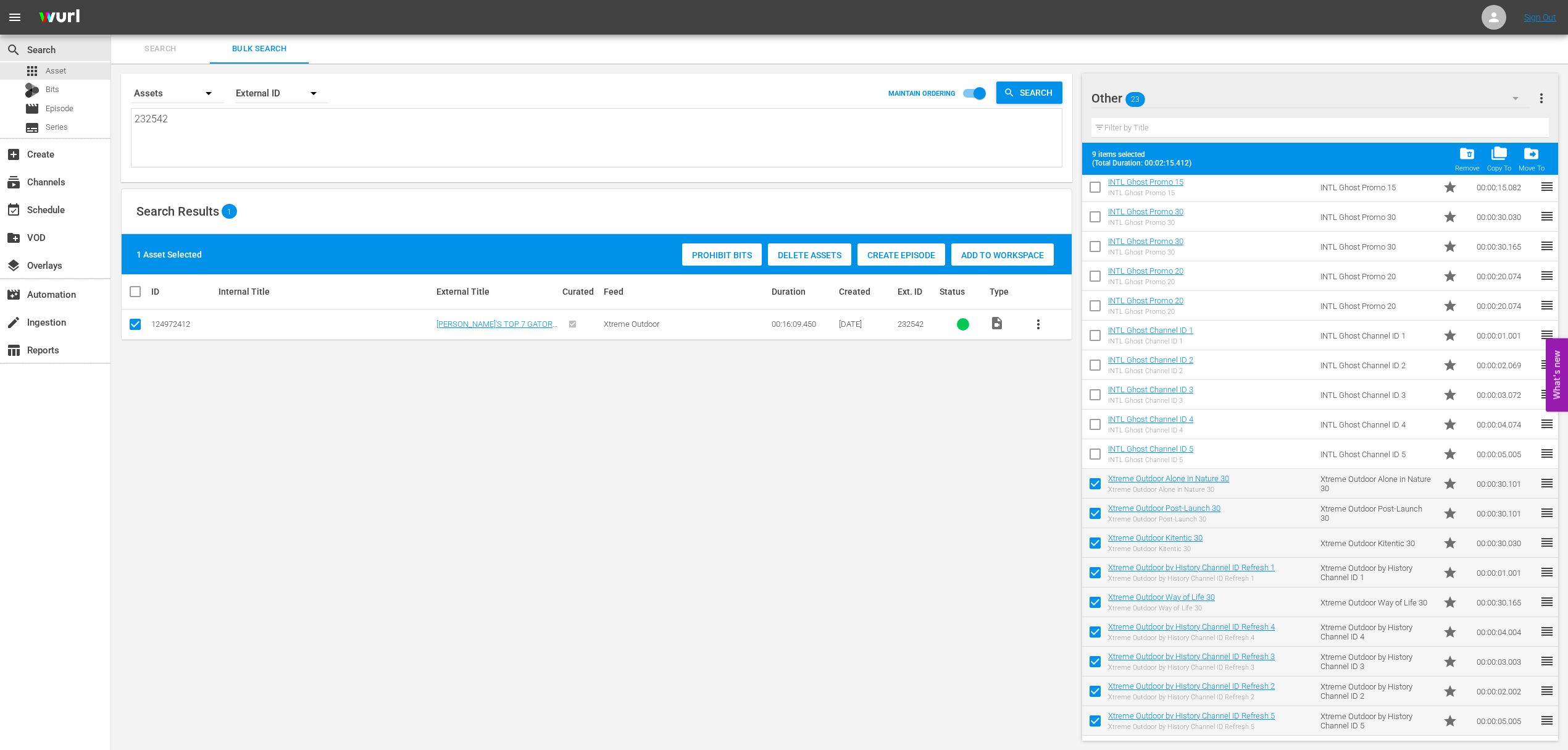
checkbox input "false"
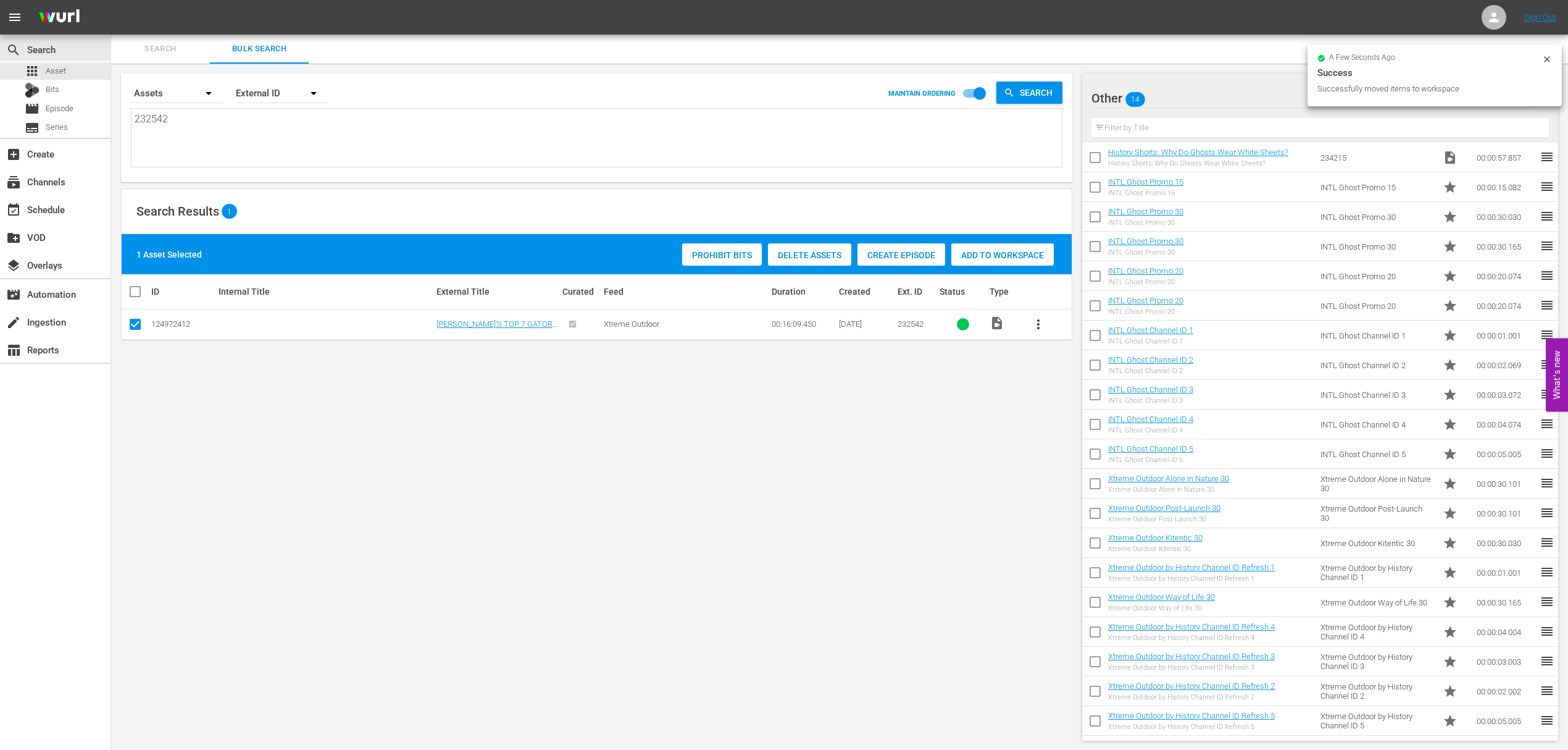
scroll to position [0, 0]
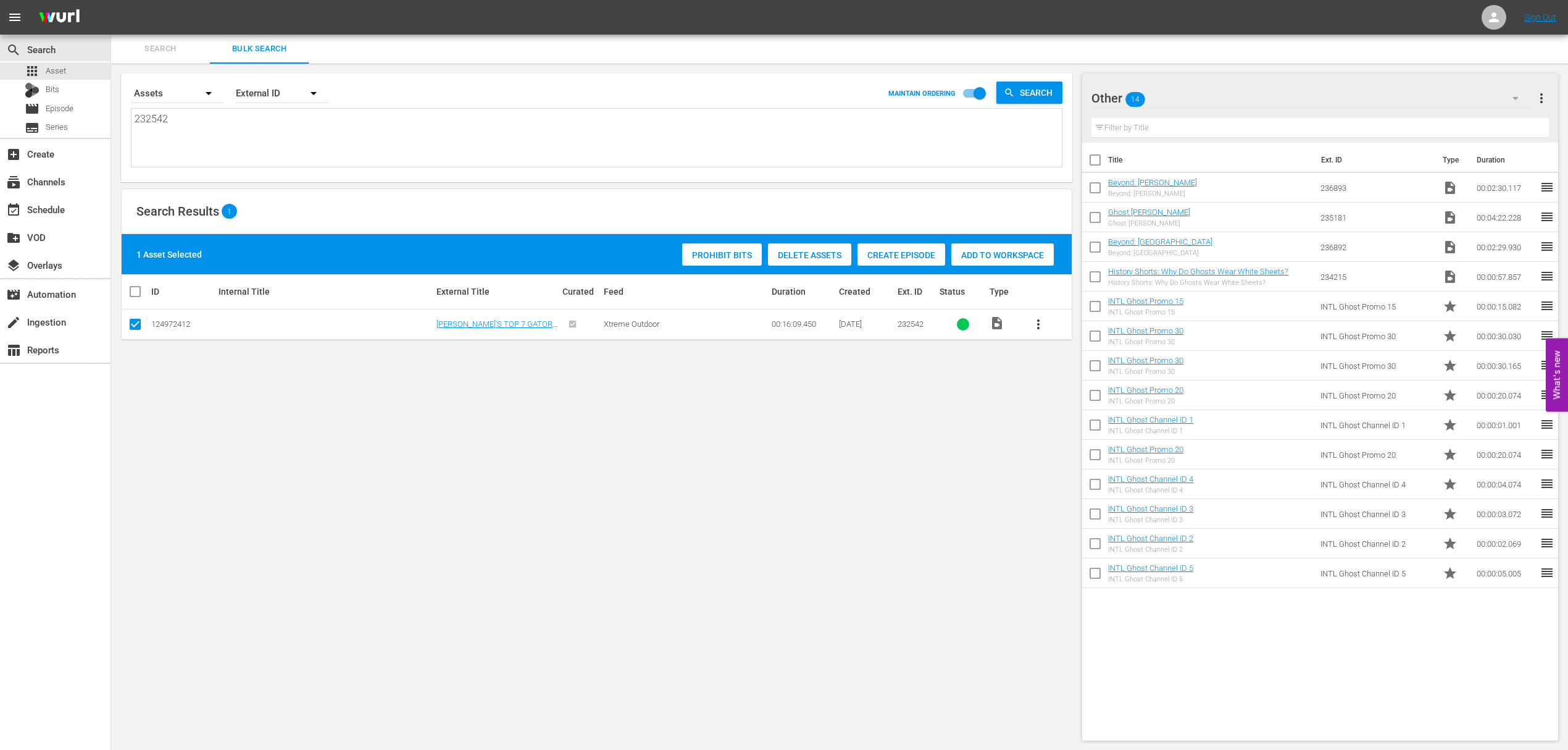
click at [1203, 94] on div "Other 14" at bounding box center [1310, 98] width 439 height 35
click at [1164, 150] on div "Default Workspace (9)" at bounding box center [1169, 152] width 128 height 20
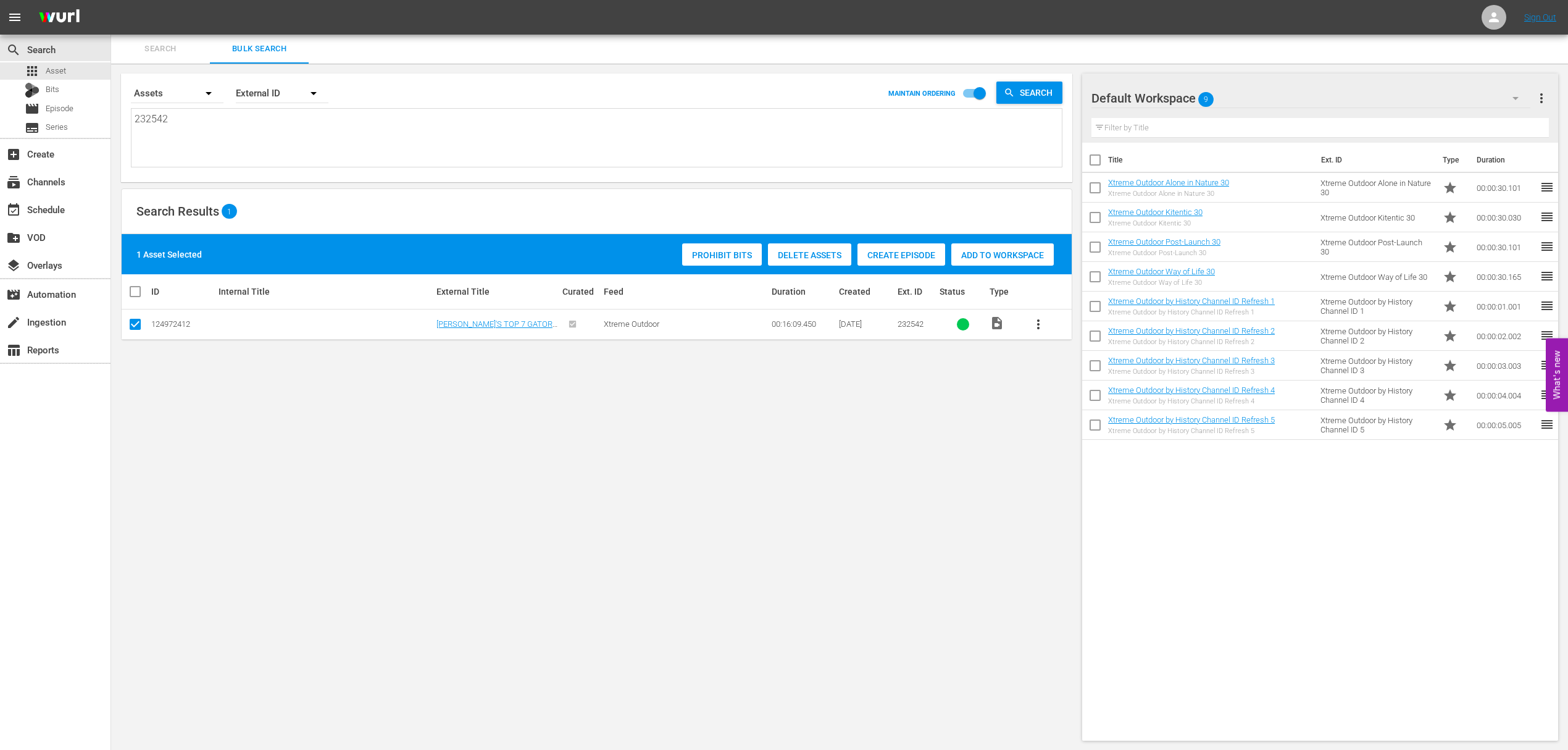
click at [972, 251] on span "Add to Workspace" at bounding box center [1003, 254] width 103 height 10
click at [58, 211] on div "event_available Schedule" at bounding box center [34, 207] width 69 height 11
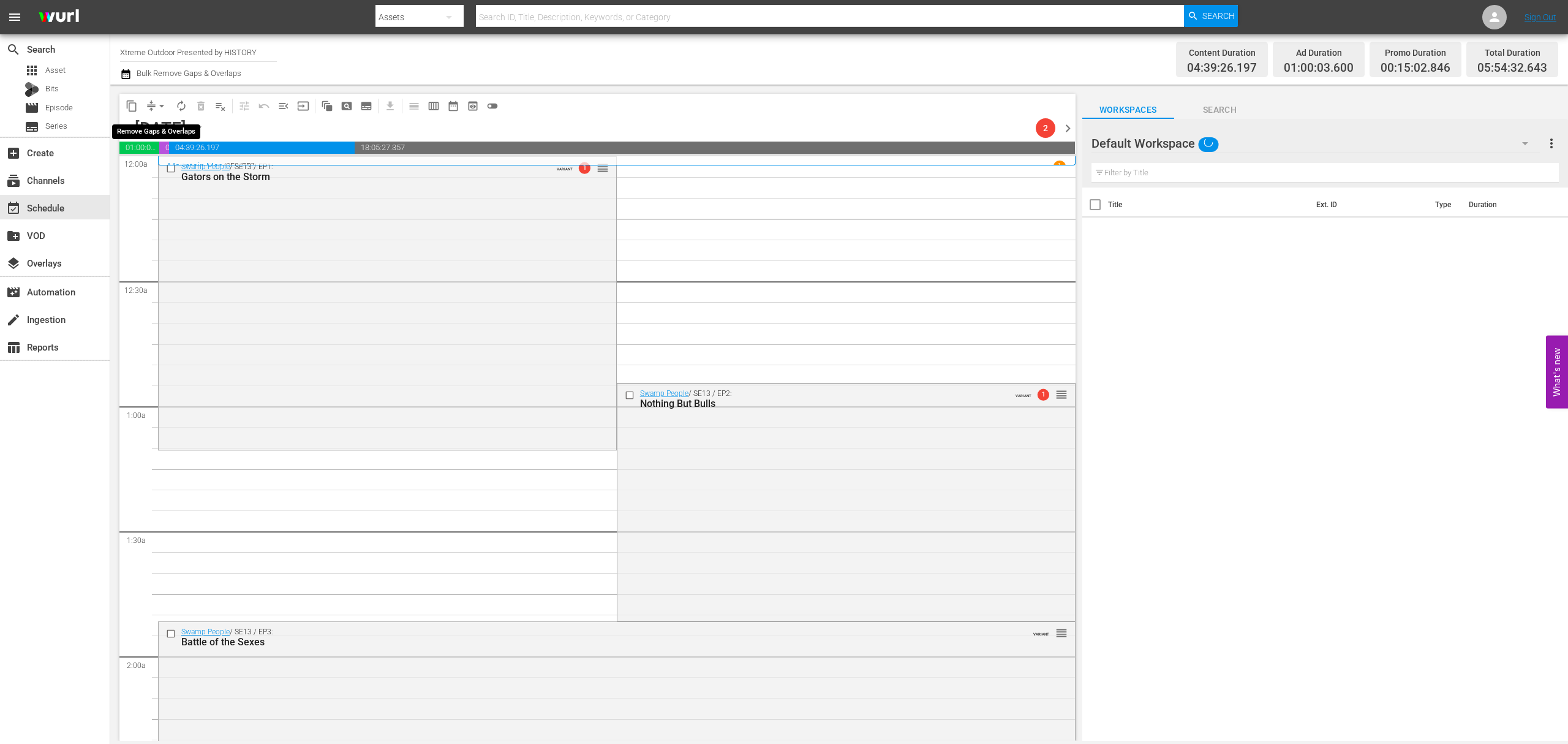
click at [153, 105] on button "arrow_drop_down" at bounding box center [162, 105] width 20 height 20
click at [153, 128] on li "Align to Midnight" at bounding box center [162, 130] width 129 height 20
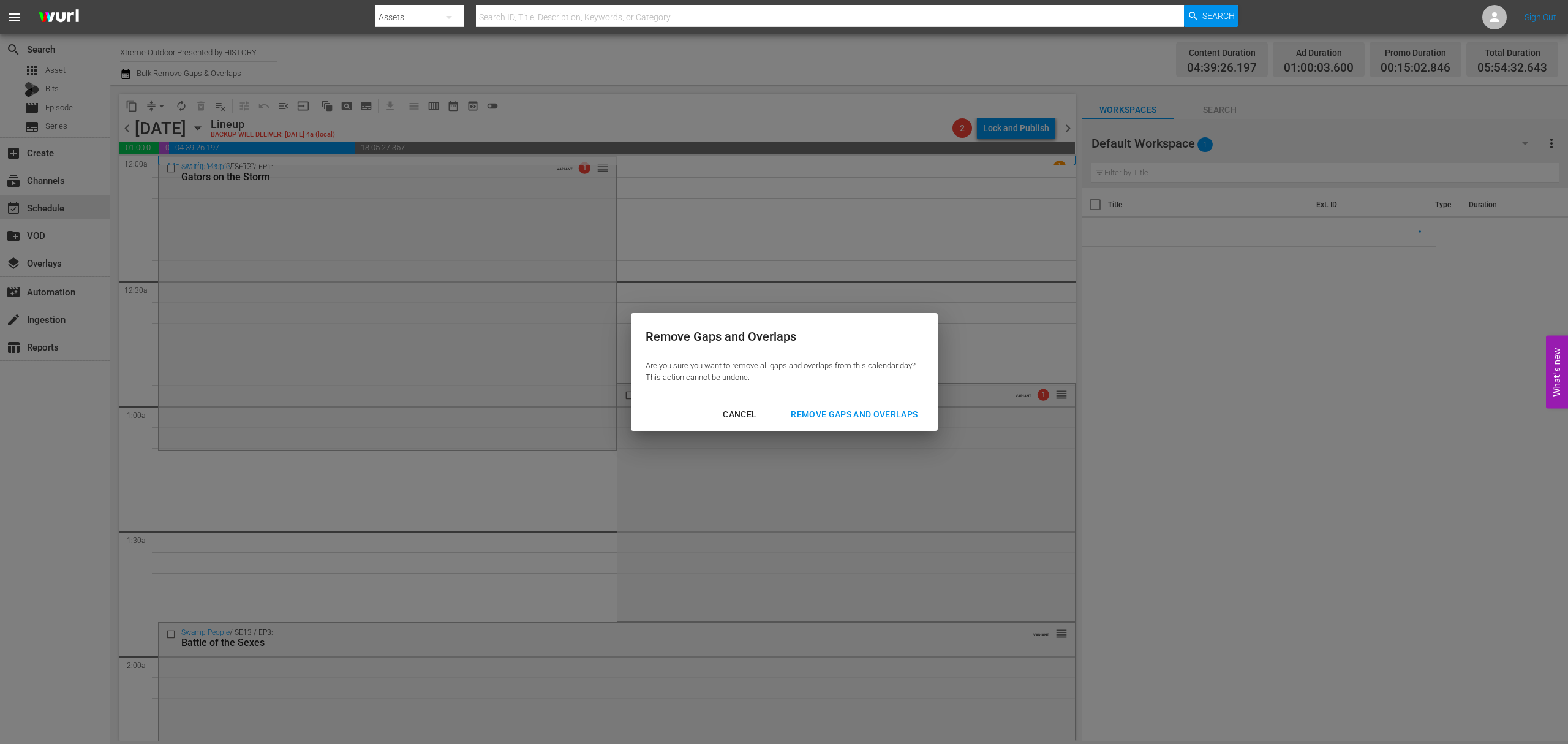
click at [851, 410] on div "Remove Gaps and Overlaps" at bounding box center [854, 415] width 146 height 16
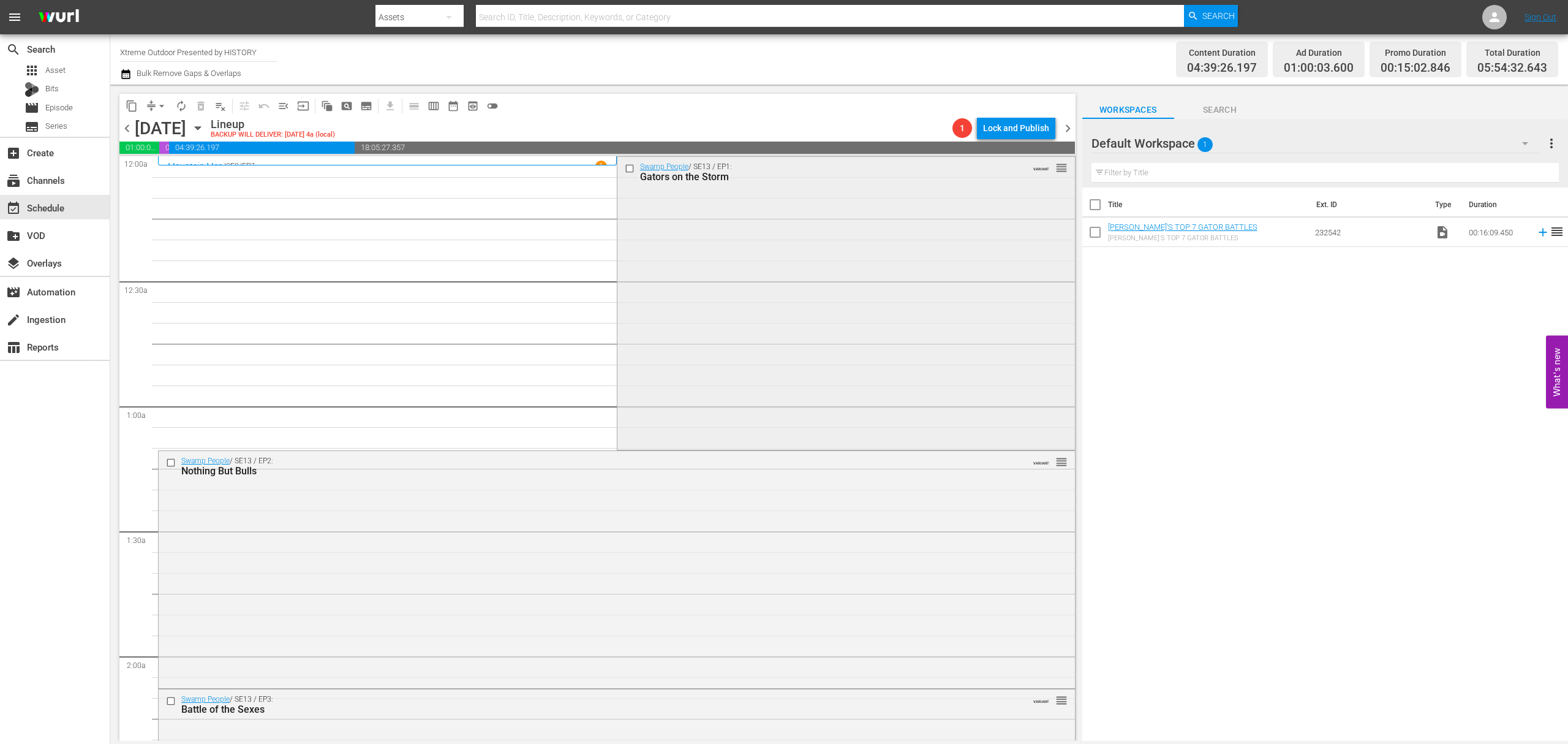
scroll to position [81, 0]
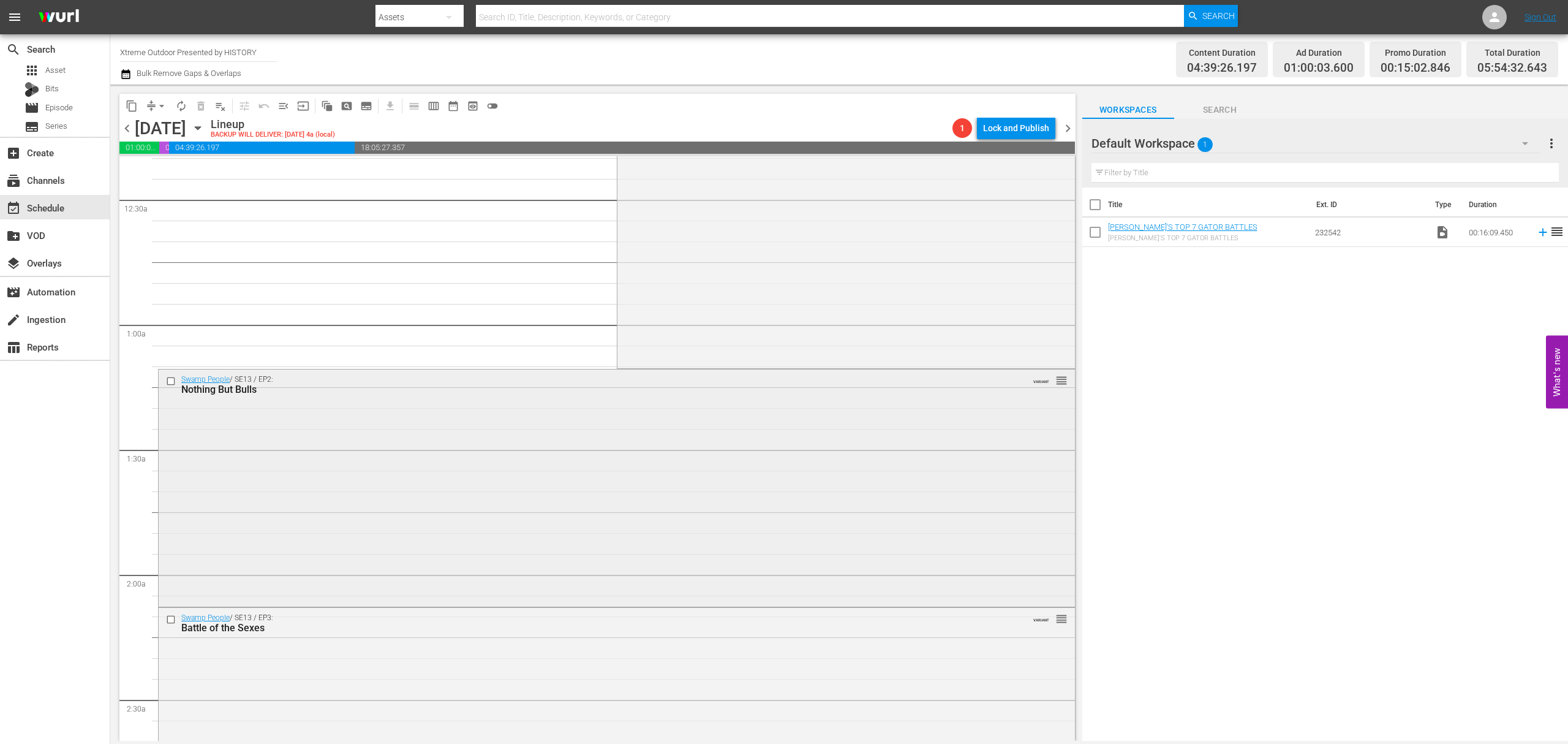
click at [599, 502] on div "Swamp People / SE13 / EP2: Nothing But Bulls VARIANT reorder" at bounding box center [617, 487] width 917 height 235
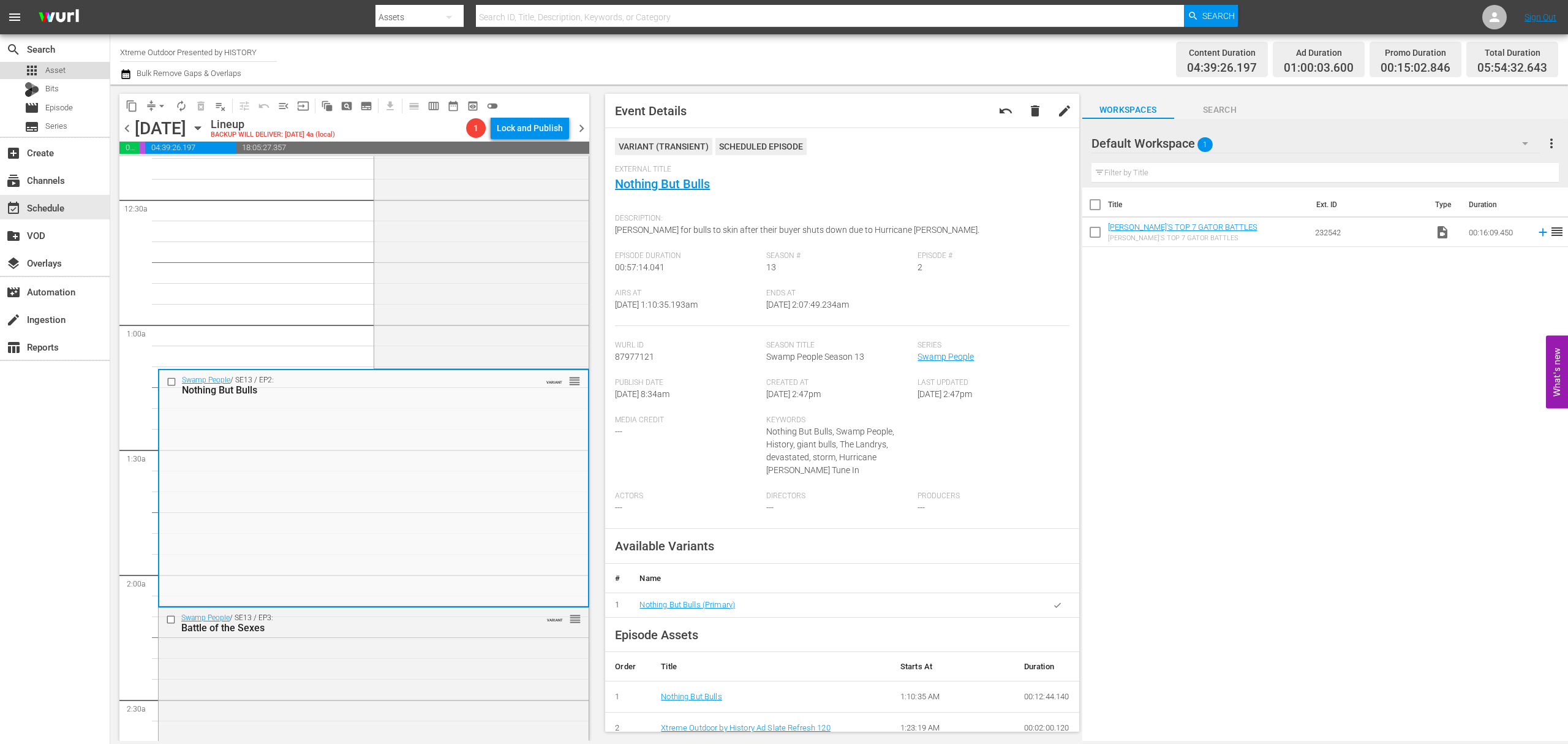
click at [76, 65] on div "apps Asset" at bounding box center [54, 71] width 110 height 17
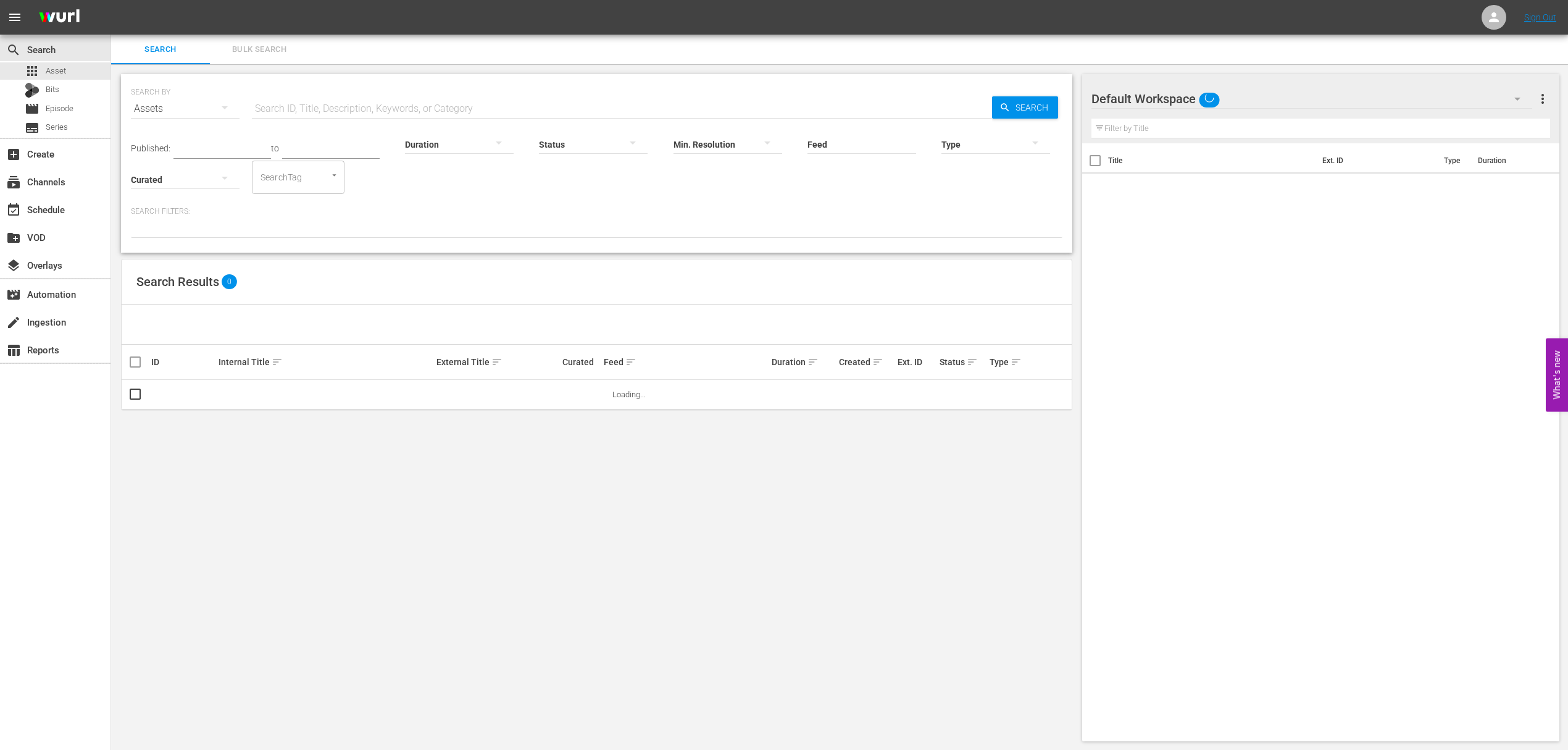
click at [279, 39] on button "Bulk Search" at bounding box center [259, 50] width 98 height 30
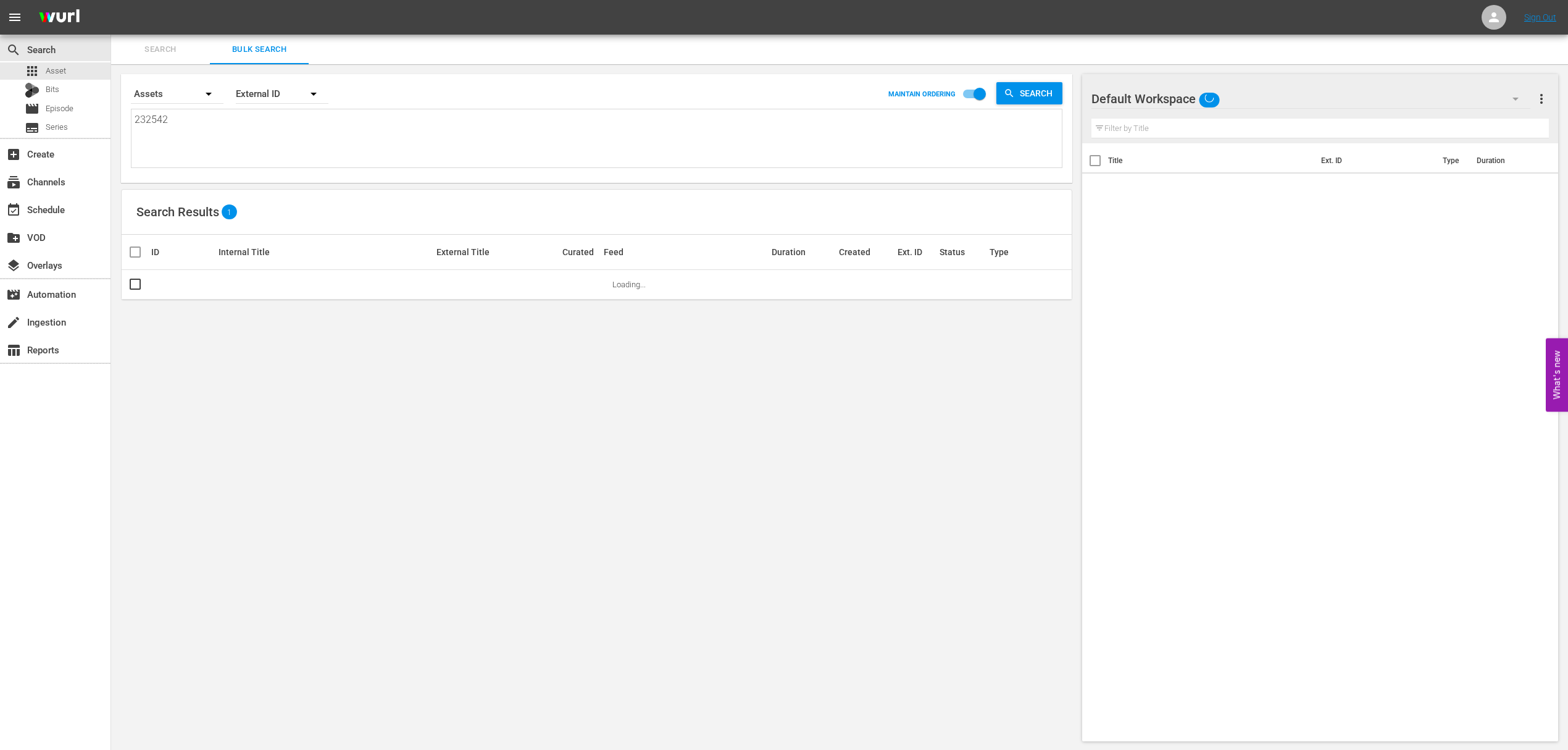
click at [245, 122] on textarea "232542" at bounding box center [598, 140] width 927 height 57
paste textarea "592"
type textarea "235922"
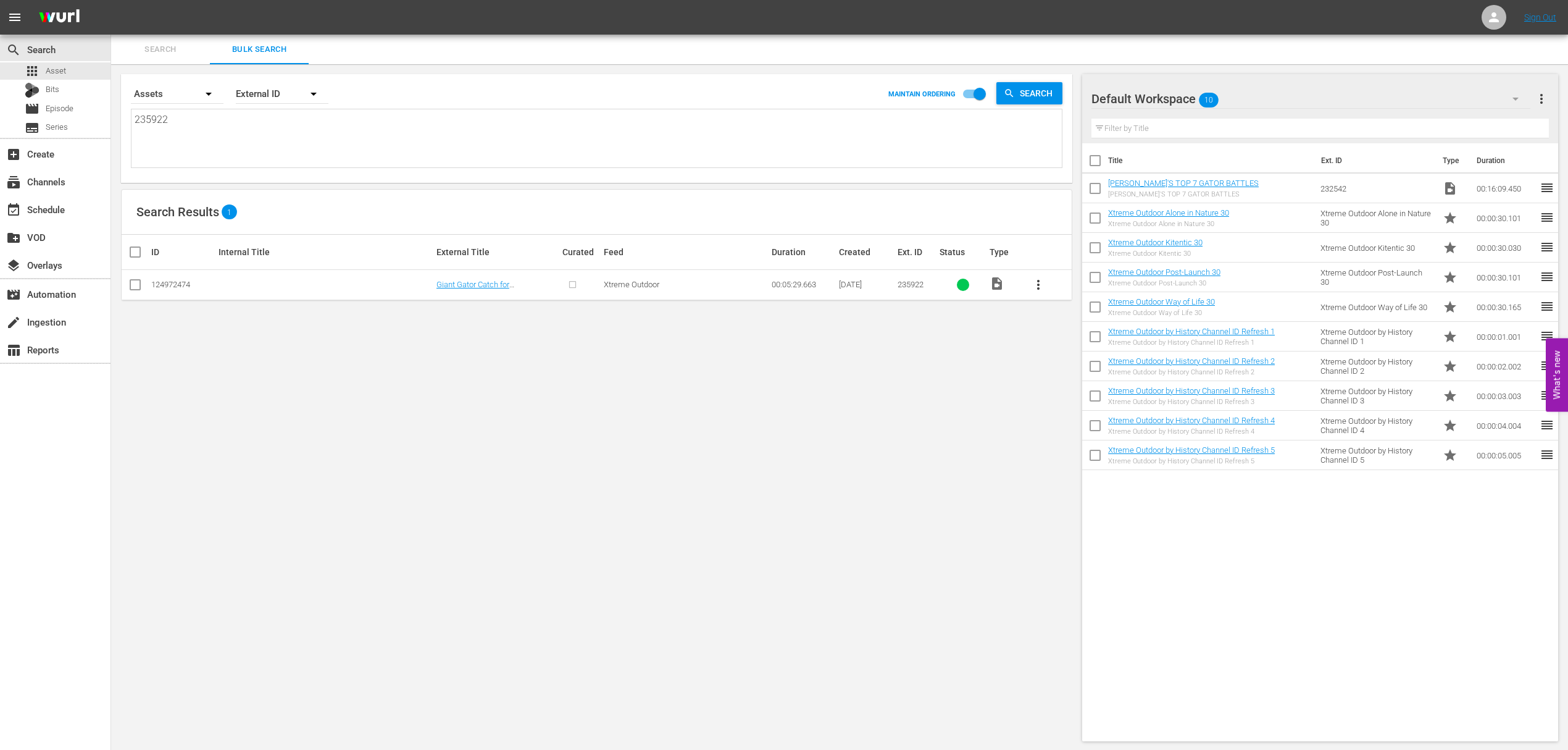
type textarea "235922"
click at [137, 287] on input "checkbox" at bounding box center [135, 287] width 15 height 15
checkbox input "true"
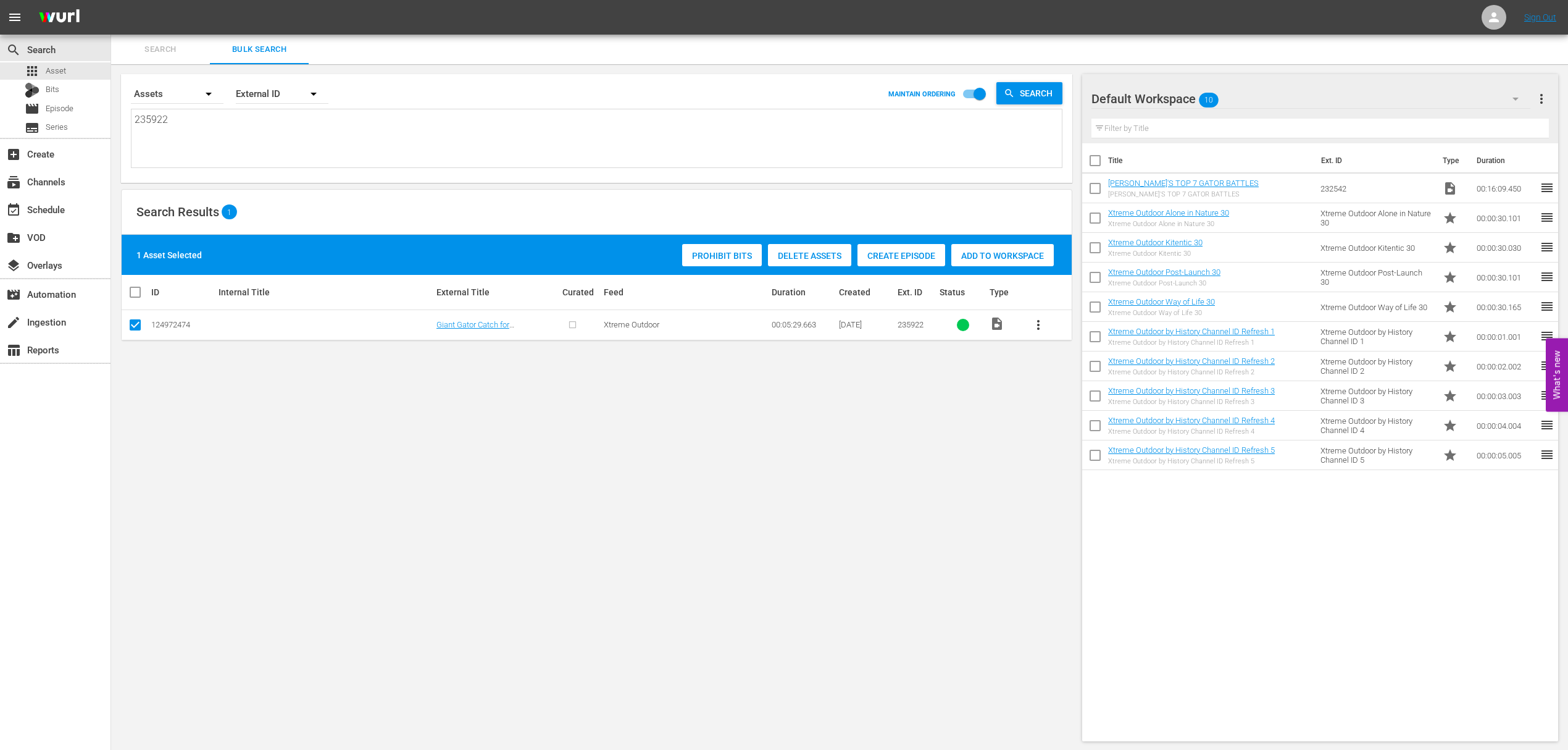
click at [968, 254] on span "Add to Workspace" at bounding box center [1003, 255] width 103 height 10
click at [56, 208] on div "event_available Schedule" at bounding box center [34, 207] width 69 height 11
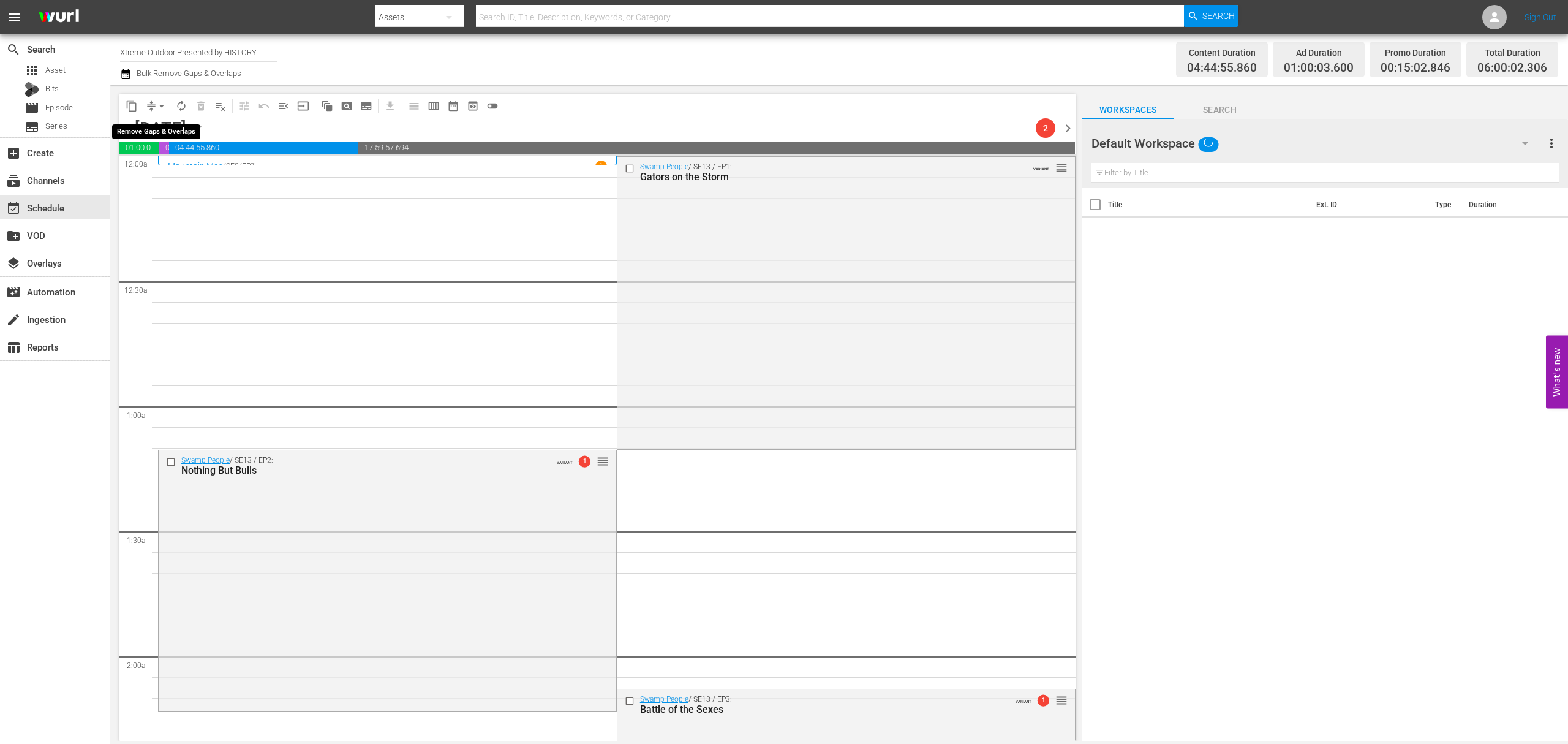
click at [156, 101] on span "arrow_drop_down" at bounding box center [162, 106] width 12 height 12
click at [157, 123] on li "Align to Midnight" at bounding box center [162, 130] width 129 height 20
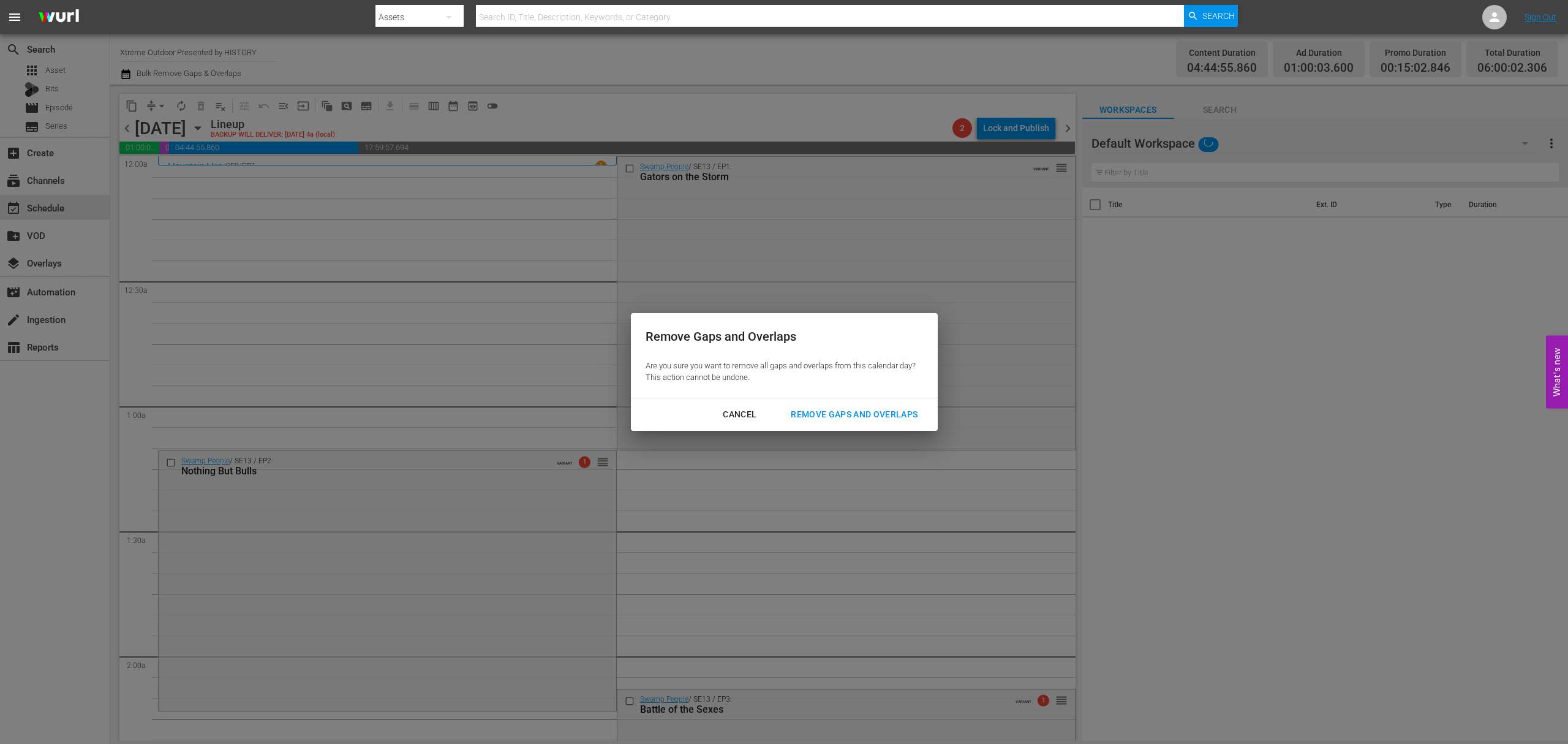
click at [821, 420] on div "Remove Gaps and Overlaps" at bounding box center [854, 415] width 146 height 16
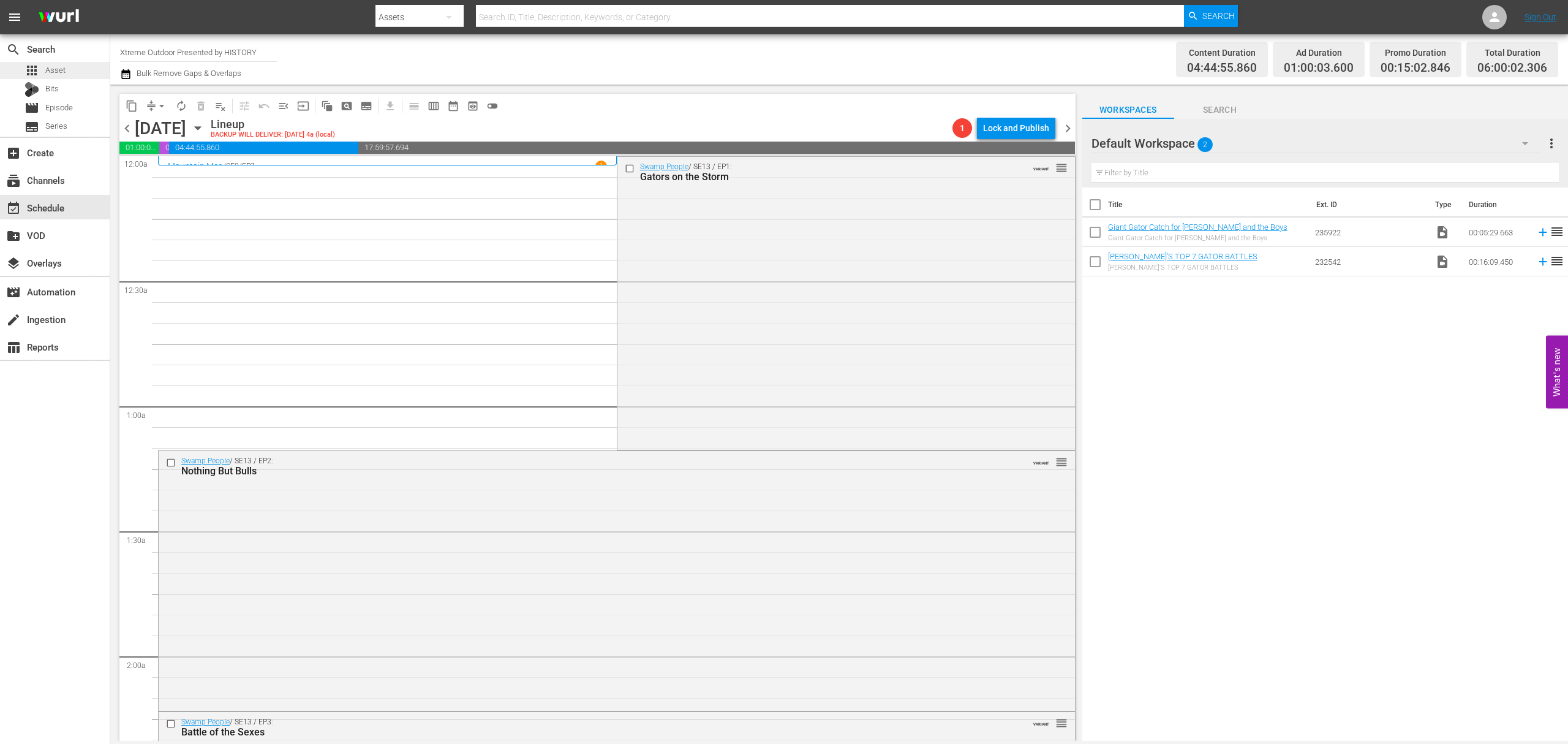
click at [50, 68] on span "Asset" at bounding box center [54, 70] width 20 height 12
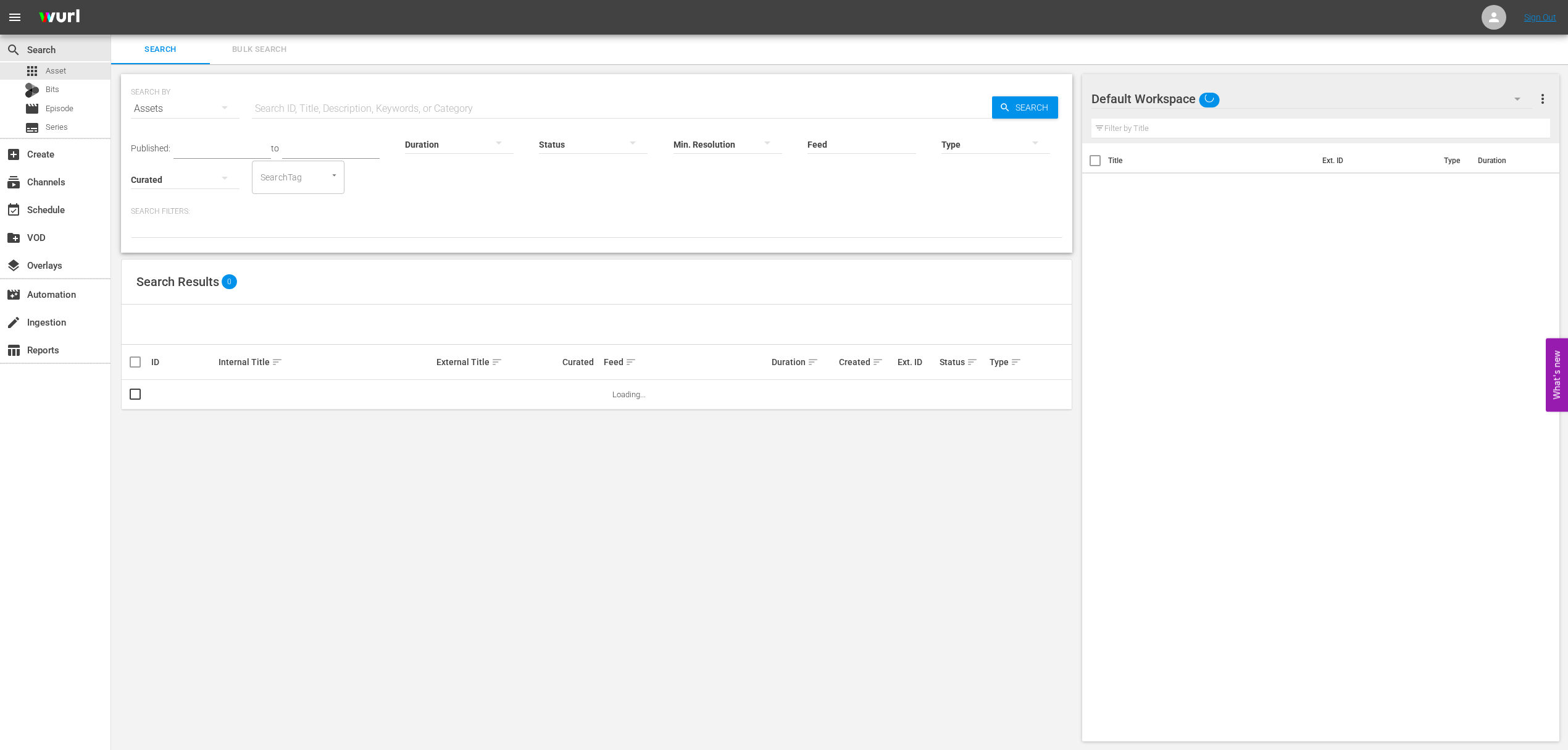
click at [264, 53] on span "Bulk Search" at bounding box center [259, 50] width 84 height 14
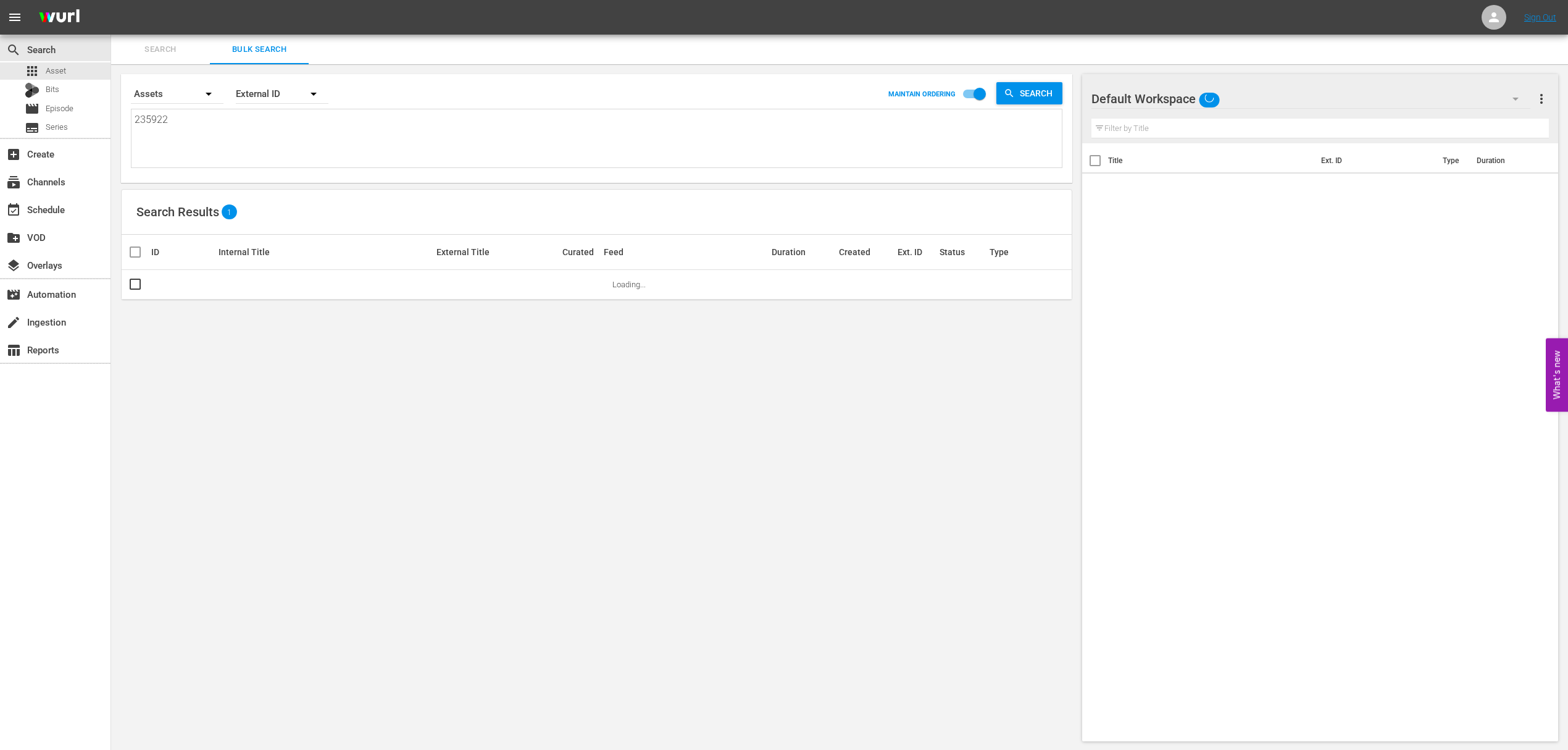
click at [228, 129] on textarea "235922" at bounding box center [598, 140] width 927 height 57
paste textarea "3173 233174"
type textarea "233173 233174"
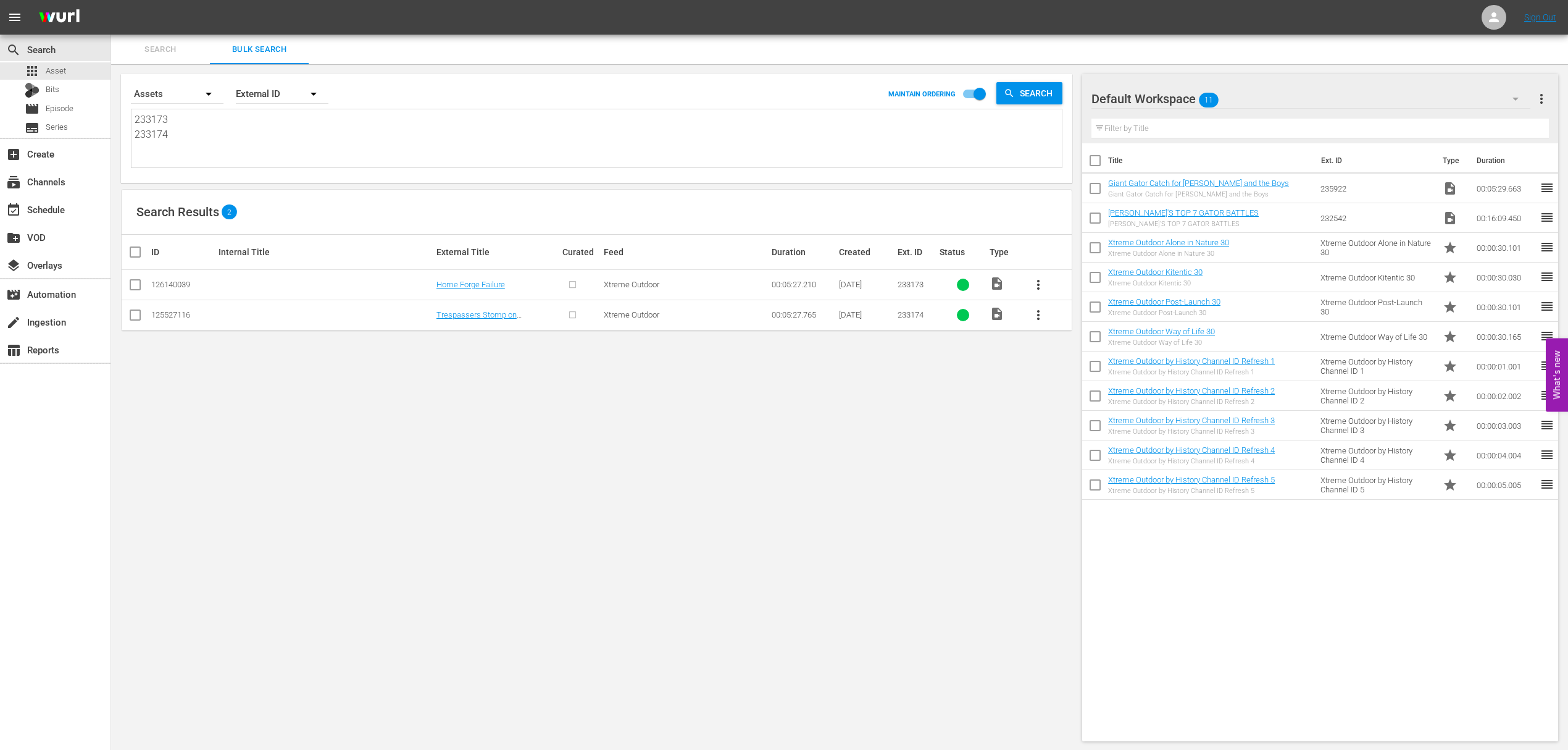
click at [162, 122] on textarea "233173 233174" at bounding box center [598, 140] width 927 height 57
type textarea "233174"
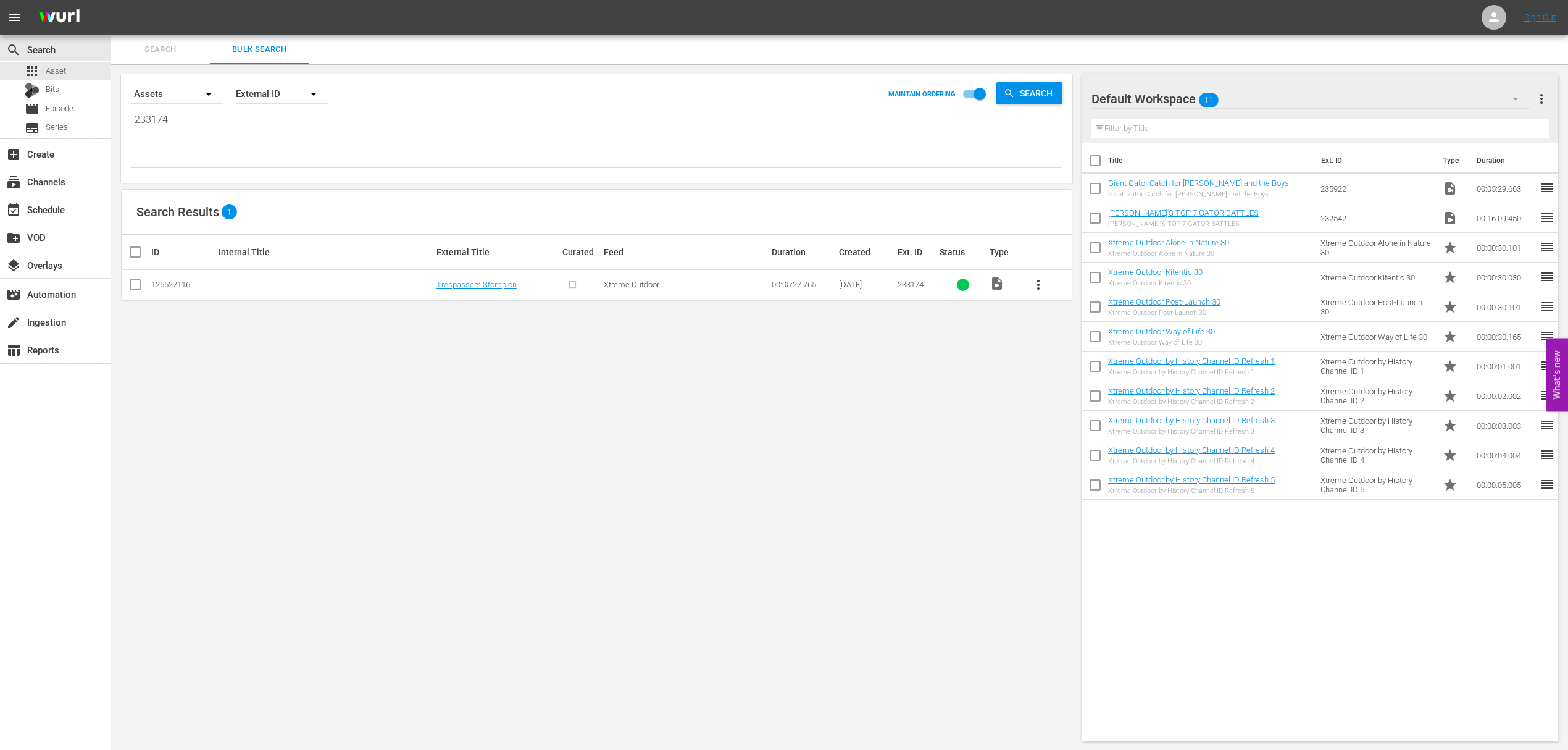
type textarea "233174"
click at [133, 292] on input "checkbox" at bounding box center [135, 287] width 15 height 15
checkbox input "true"
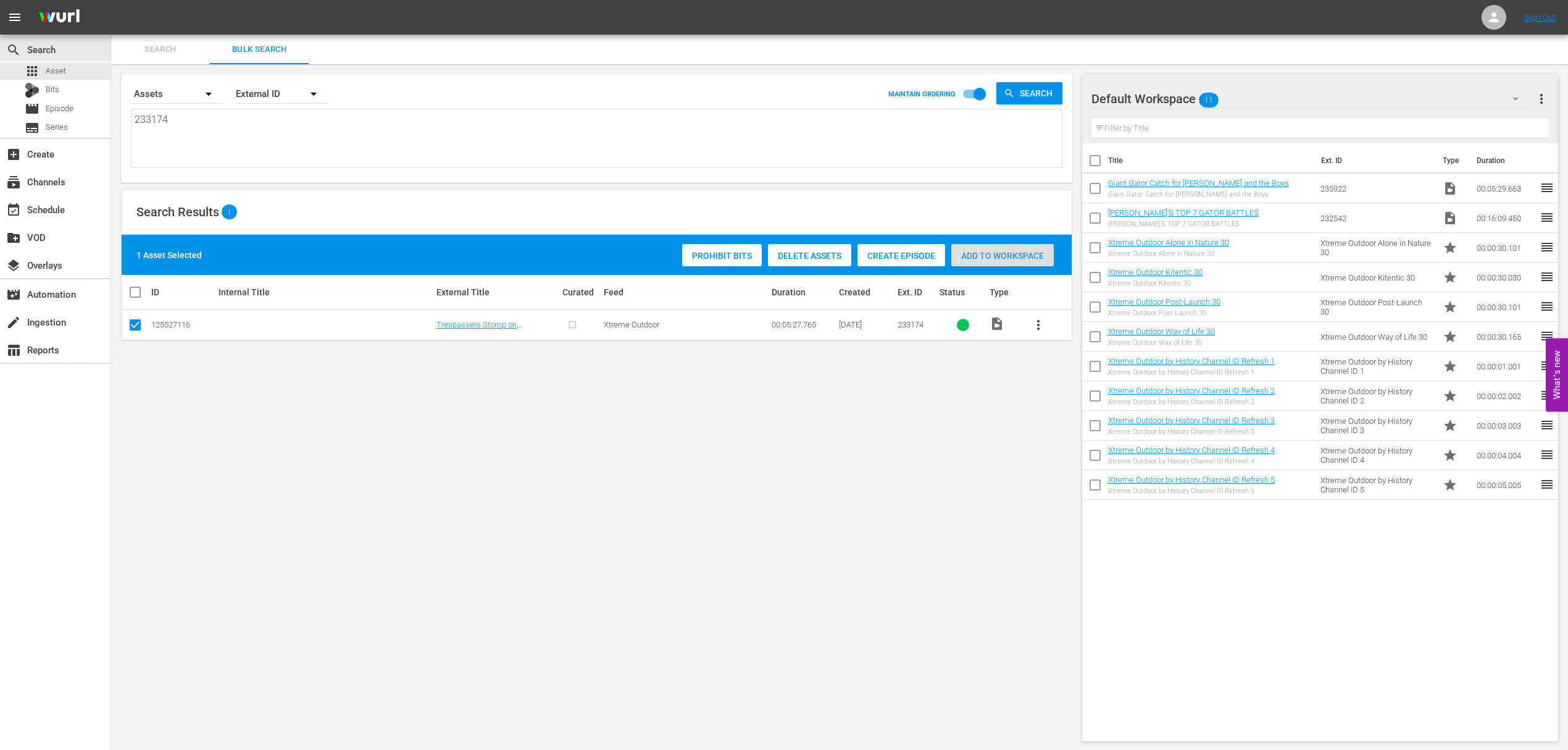
click at [1020, 253] on span "Add to Workspace" at bounding box center [1003, 255] width 103 height 10
click at [50, 209] on div "event_available Schedule" at bounding box center [34, 207] width 69 height 11
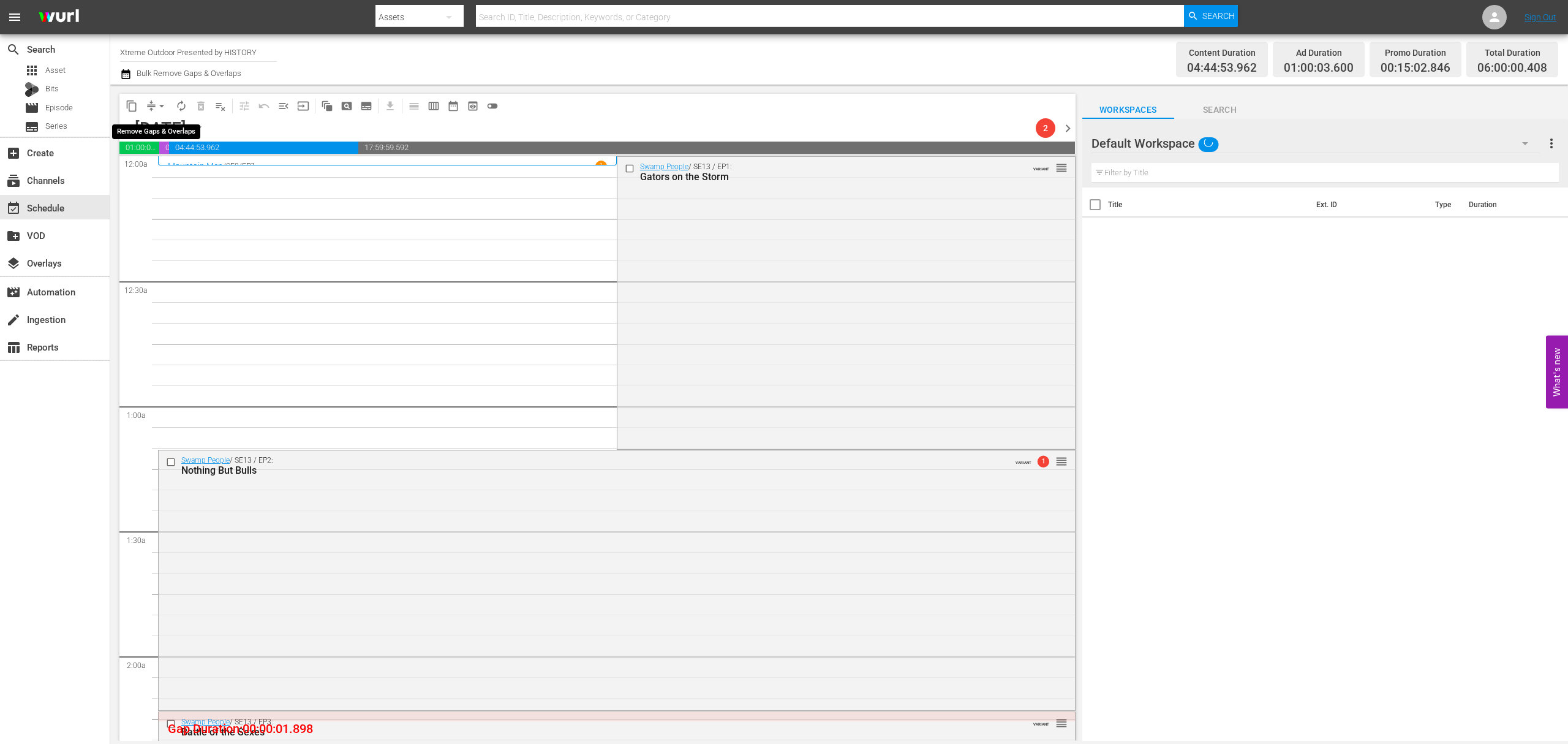
click at [155, 112] on button "arrow_drop_down" at bounding box center [162, 105] width 20 height 20
click at [155, 123] on li "Align to Midnight" at bounding box center [162, 130] width 129 height 20
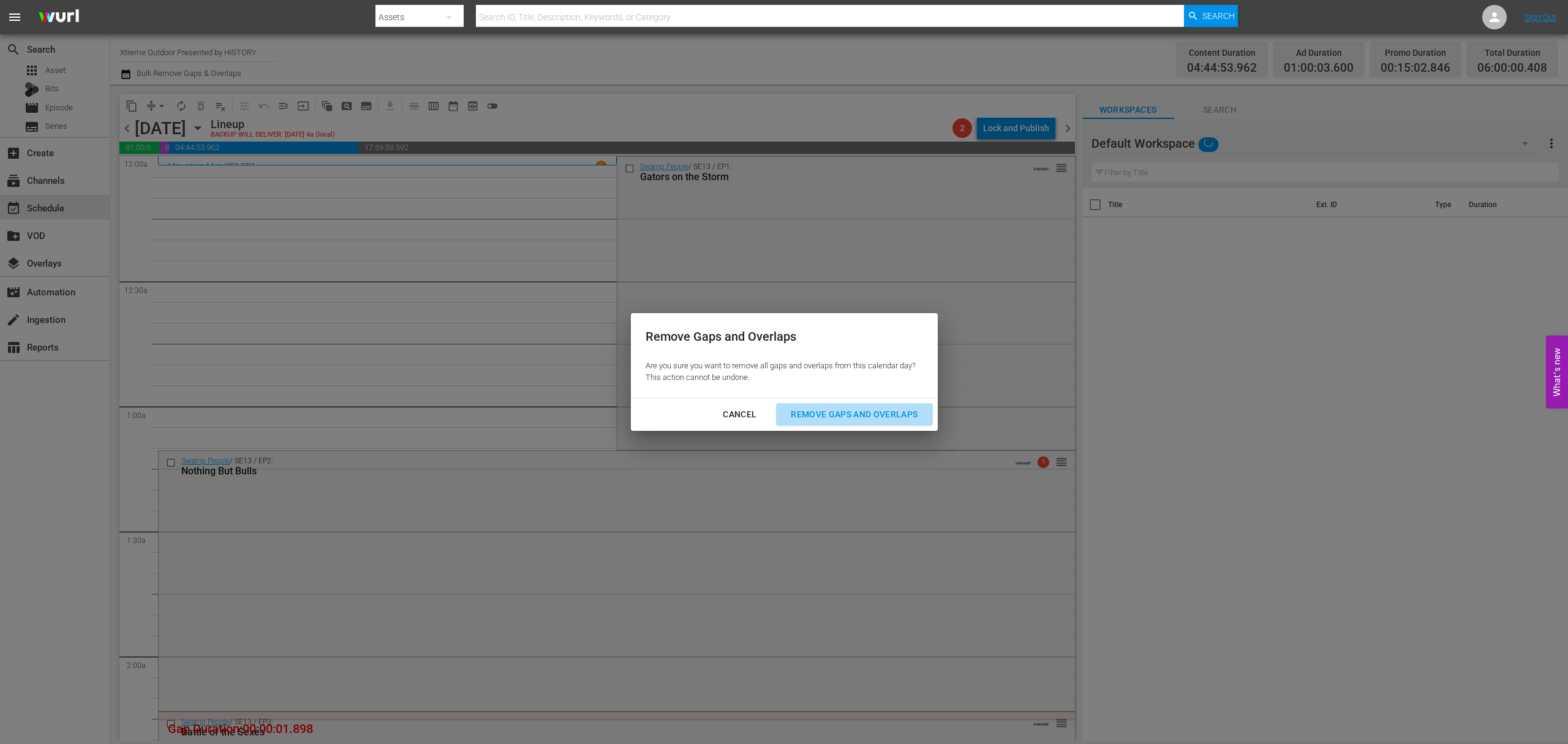
click at [865, 410] on div "Remove Gaps and Overlaps" at bounding box center [854, 415] width 146 height 16
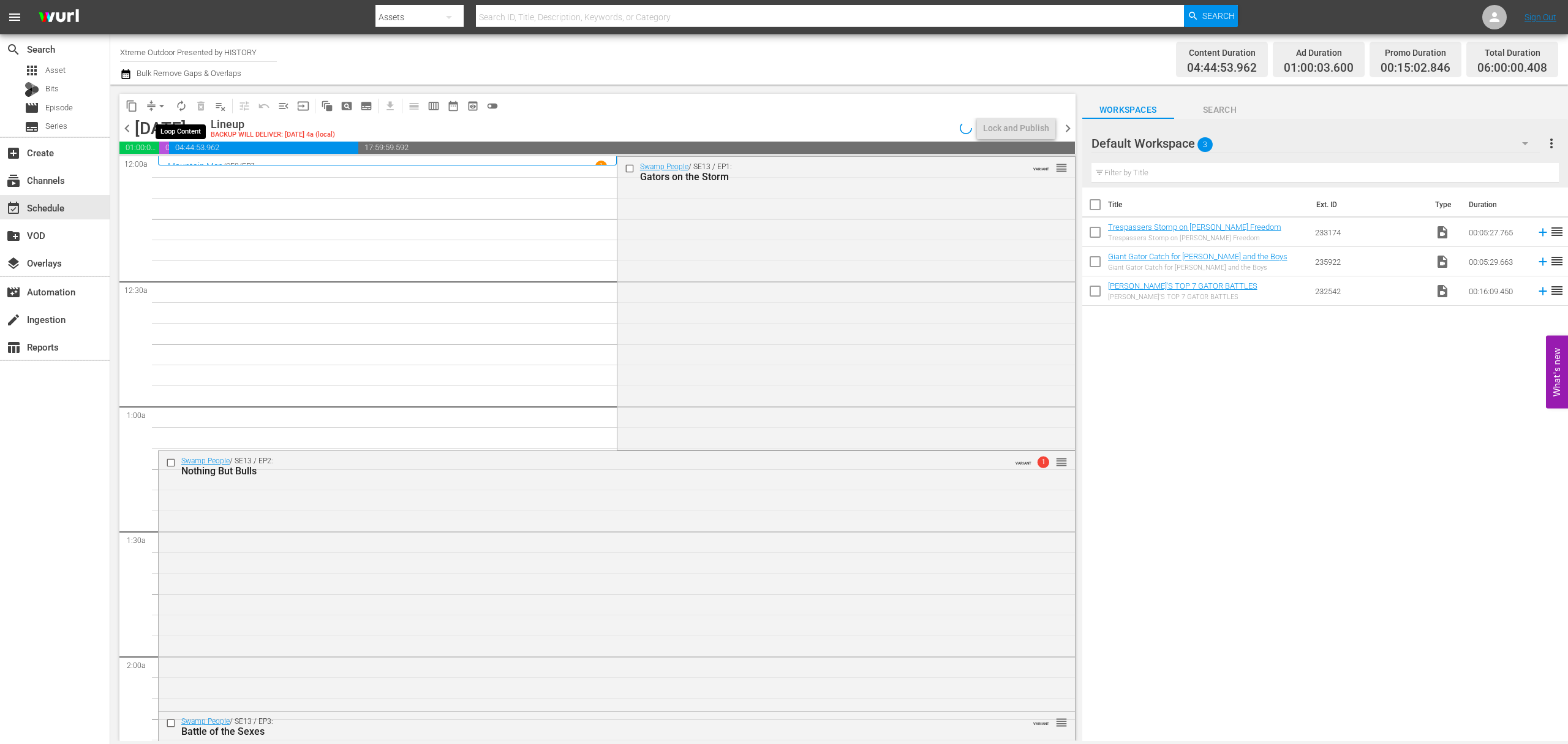
click at [180, 106] on span "autorenew_outlined" at bounding box center [181, 106] width 12 height 12
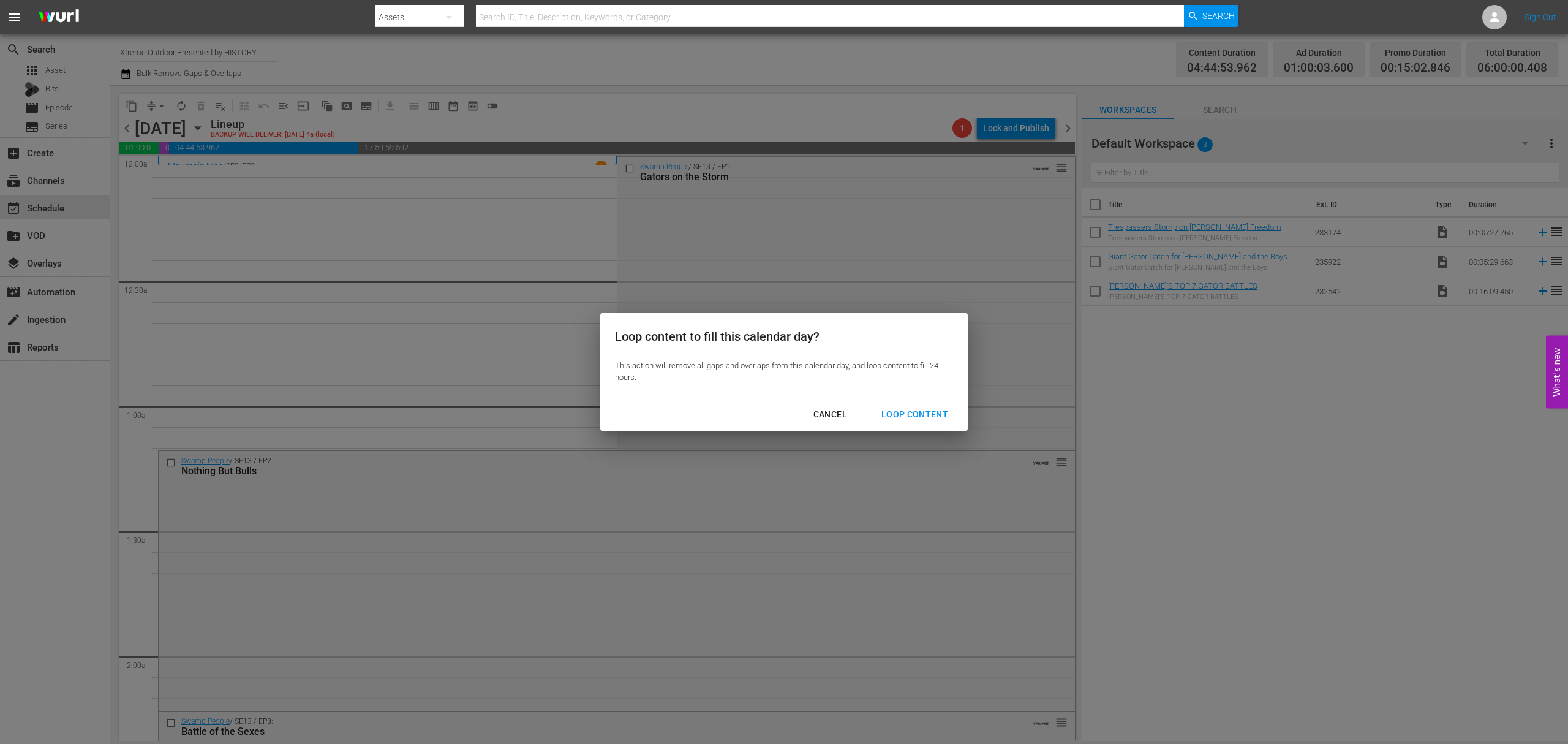
click at [905, 400] on div "Cancel Loop Content" at bounding box center [784, 415] width 367 height 33
click at [906, 405] on button "Loop Content" at bounding box center [914, 414] width 96 height 22
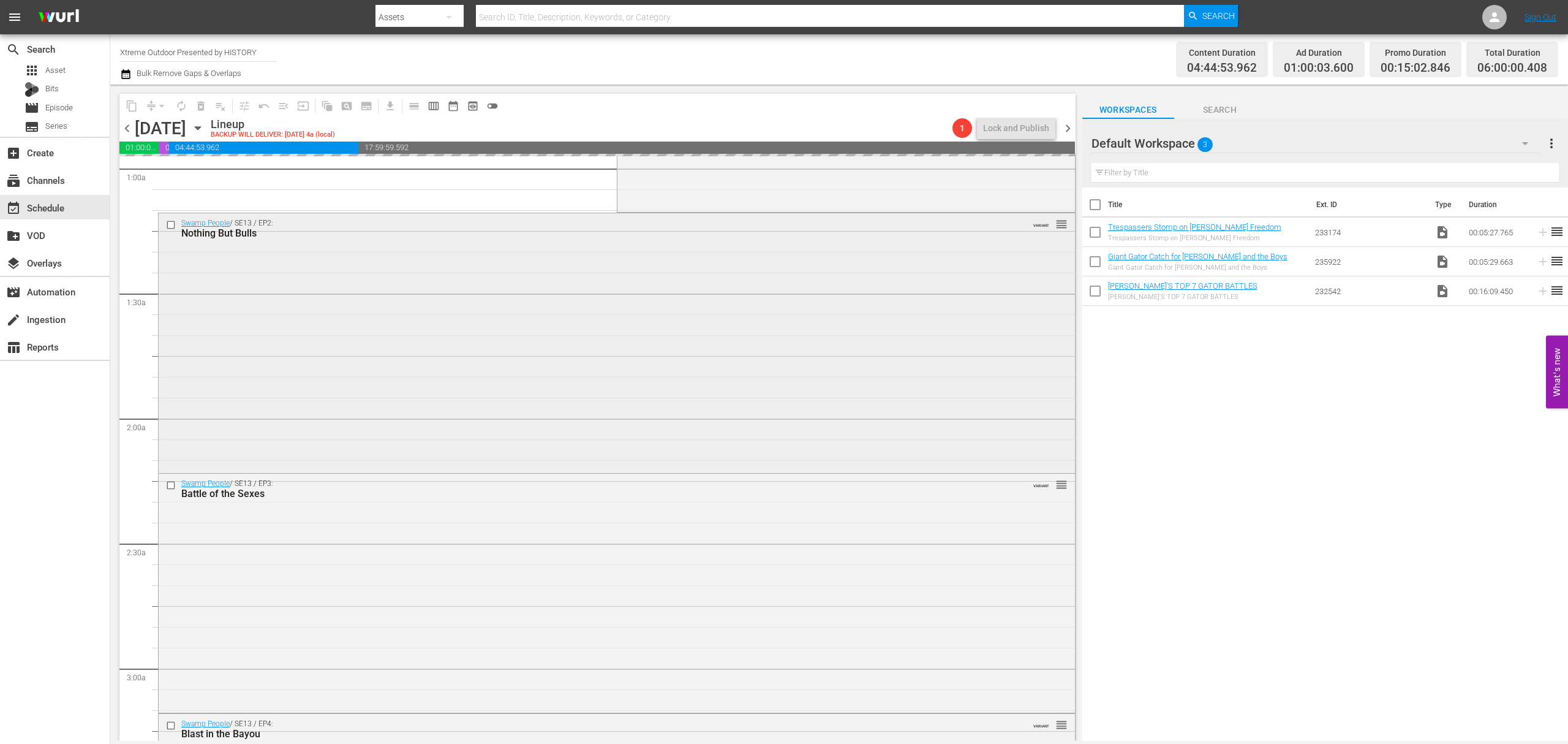
scroll to position [245, 0]
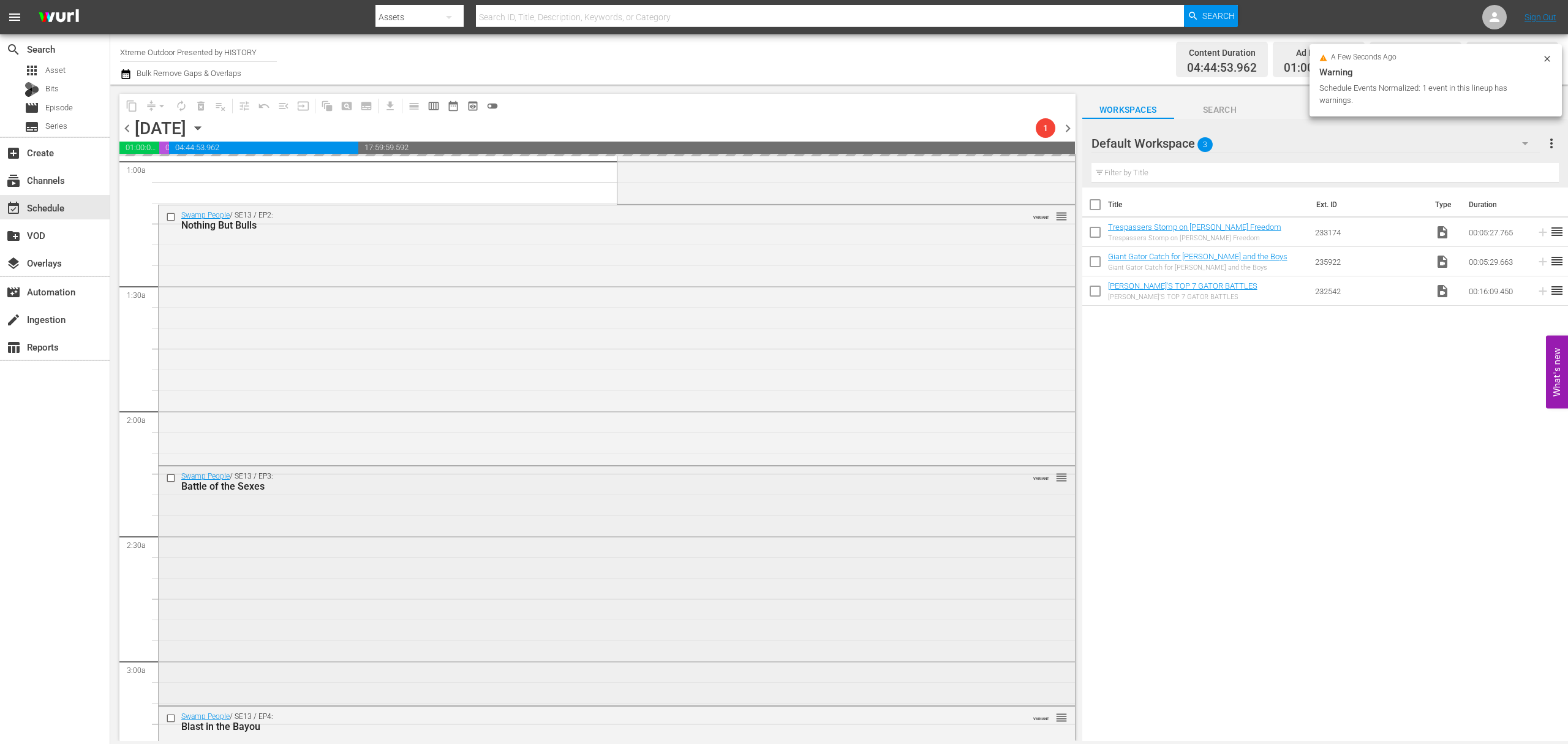
click at [527, 518] on div "Swamp People / SE13 / EP3: Battle of the Sexes VARIANT reorder" at bounding box center [617, 584] width 917 height 236
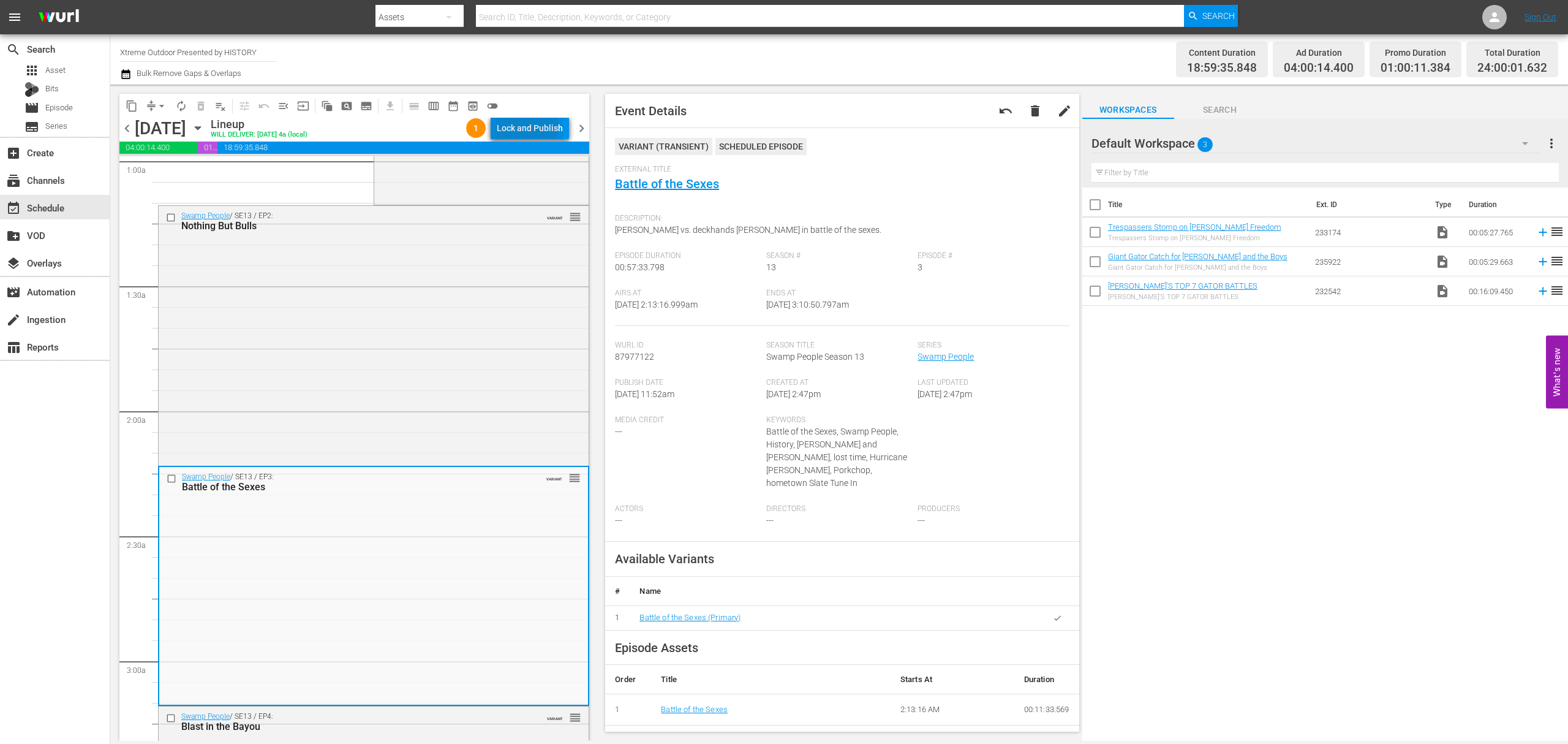
click at [506, 125] on div "Lock and Publish" at bounding box center [530, 128] width 67 height 22
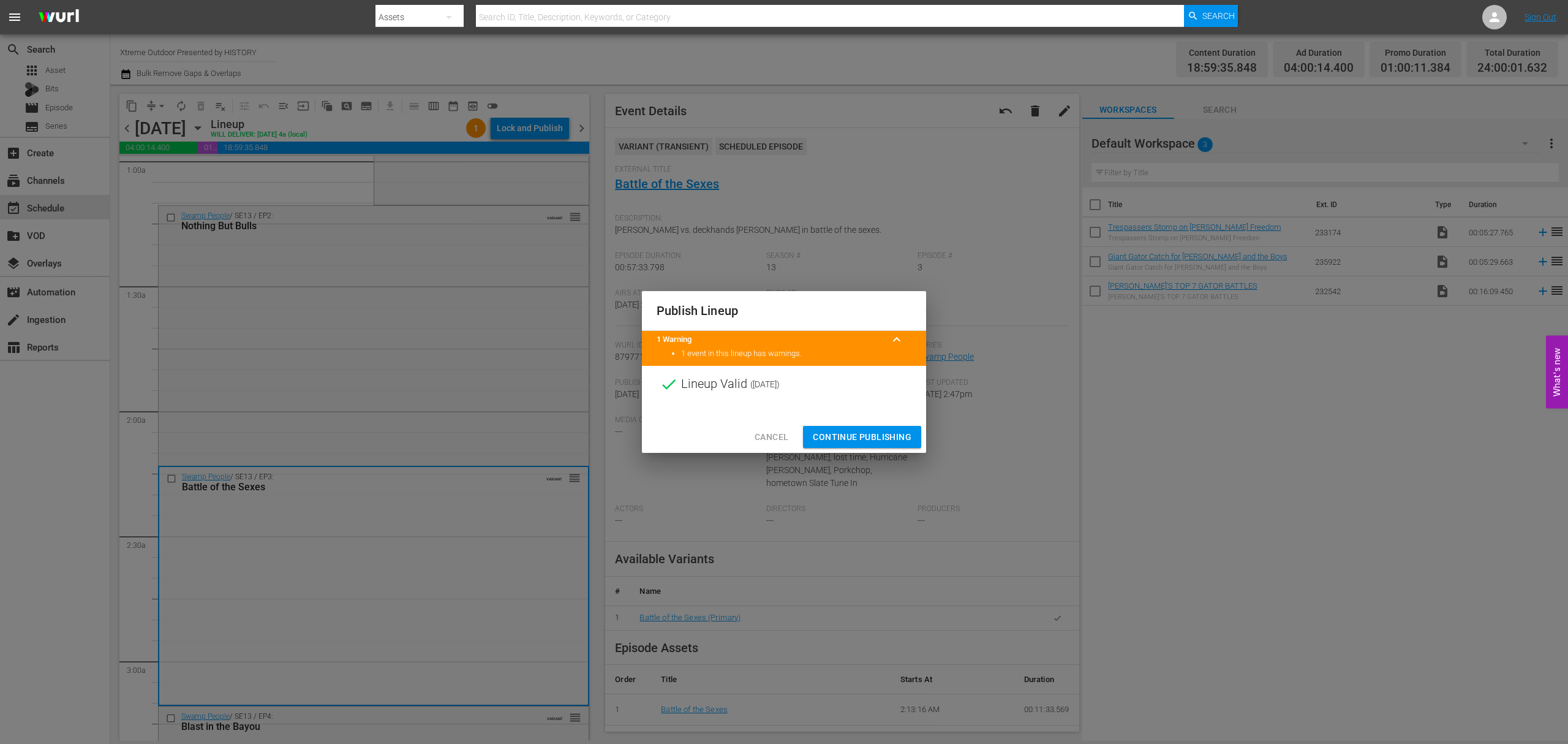
click at [866, 437] on span "Continue Publishing" at bounding box center [862, 437] width 98 height 16
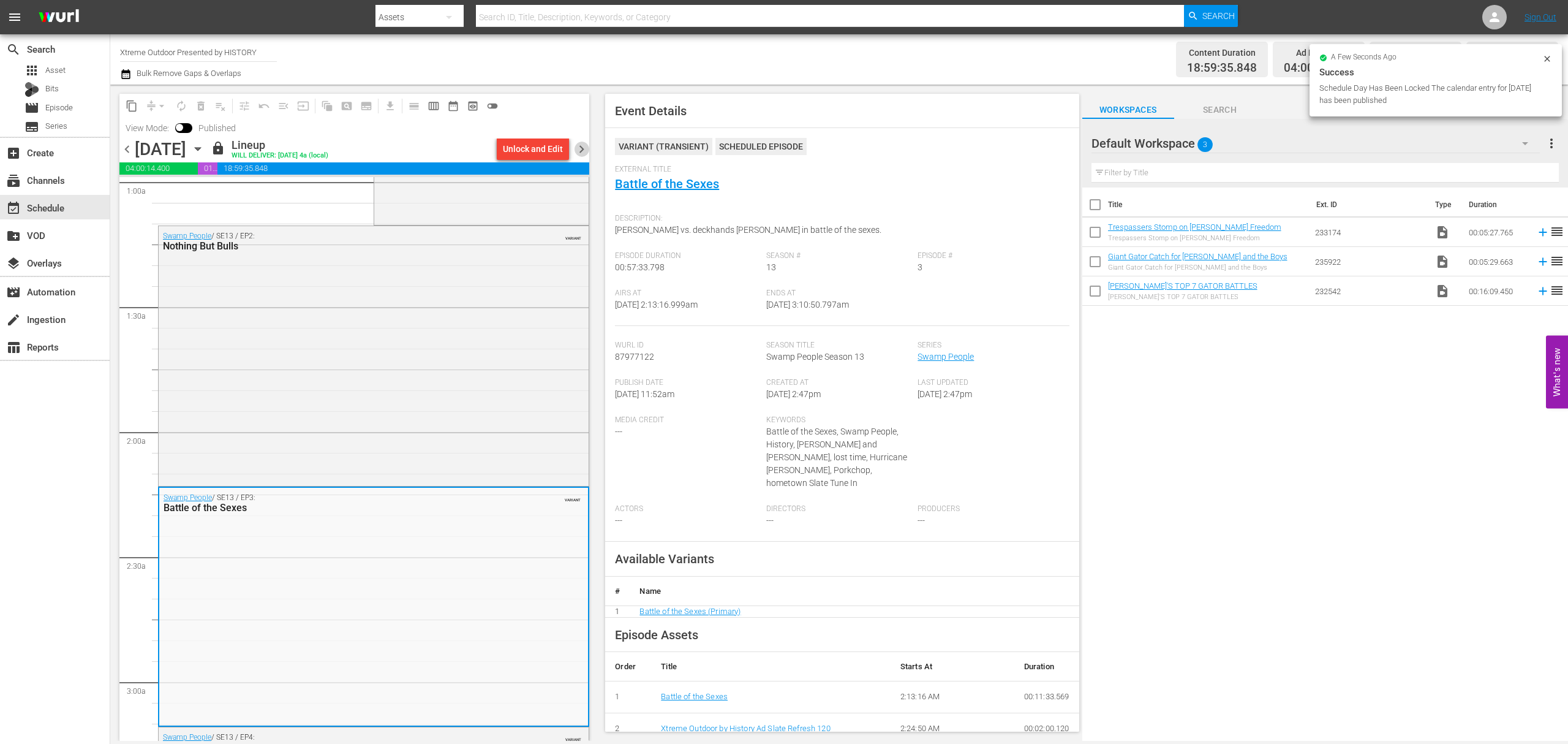
click at [580, 148] on span "chevron_right" at bounding box center [581, 149] width 16 height 16
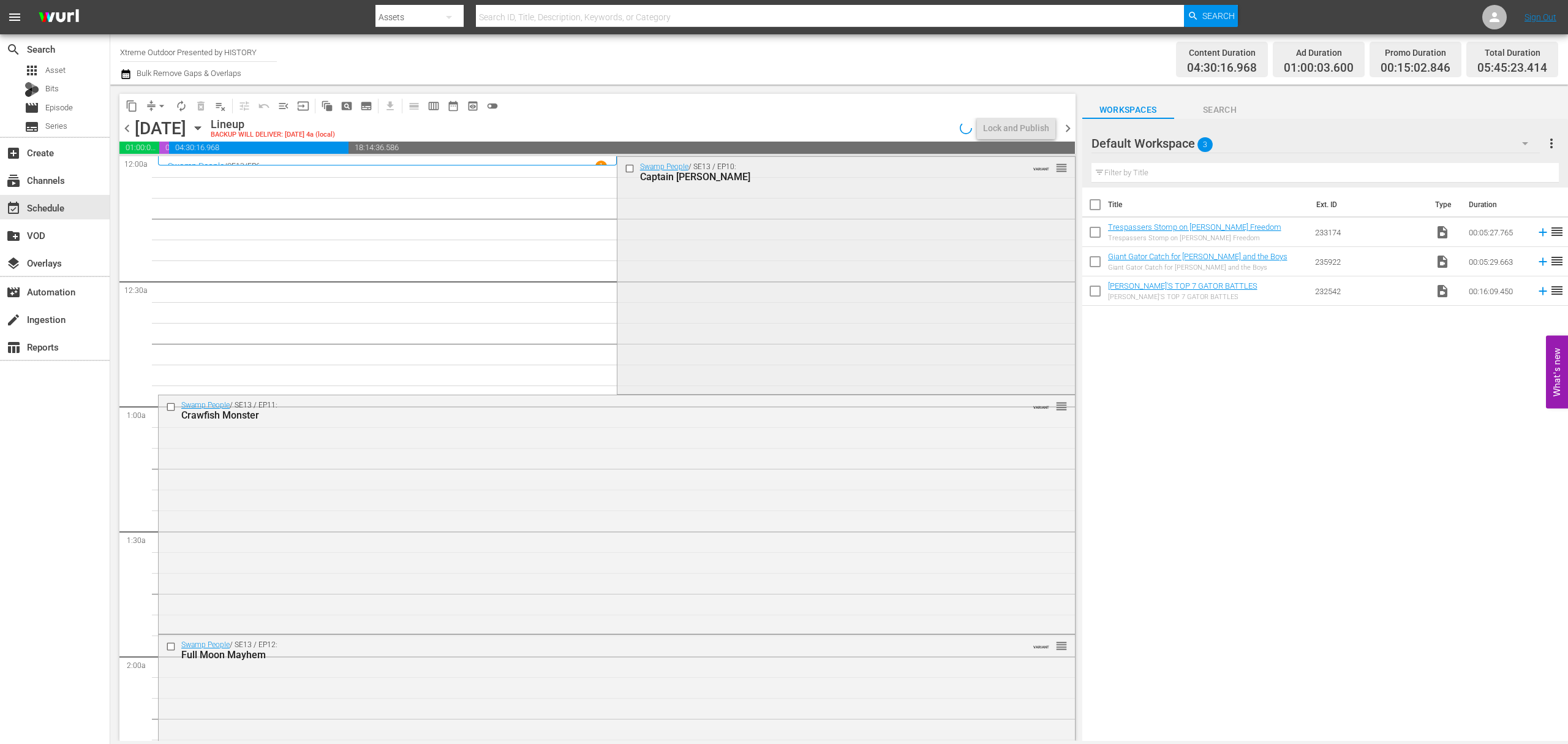
click at [718, 266] on div "Swamp People / SE13 / EP10: Captain Pickle VARIANT reorder" at bounding box center [847, 274] width 458 height 235
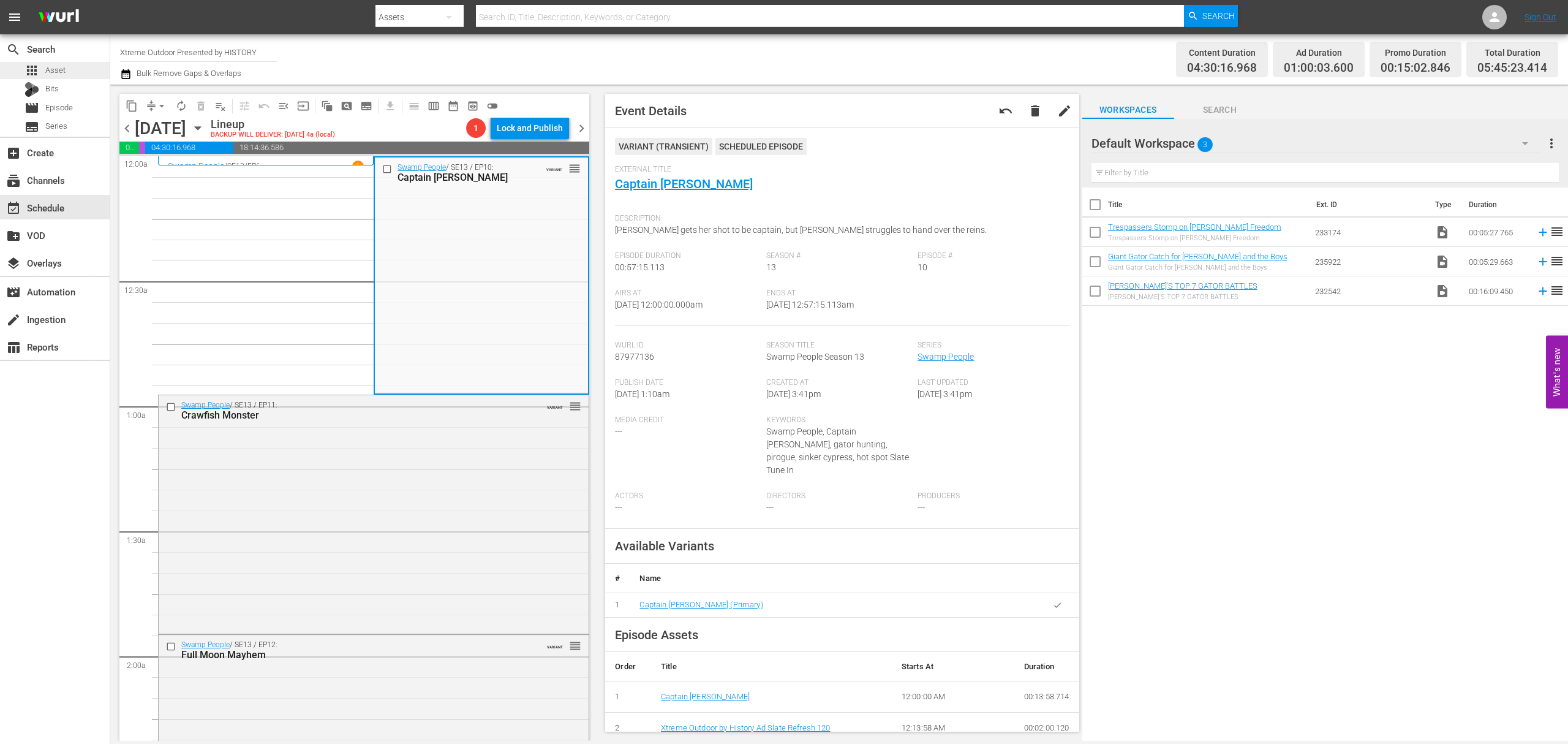
click at [64, 73] on span "Asset" at bounding box center [54, 70] width 20 height 12
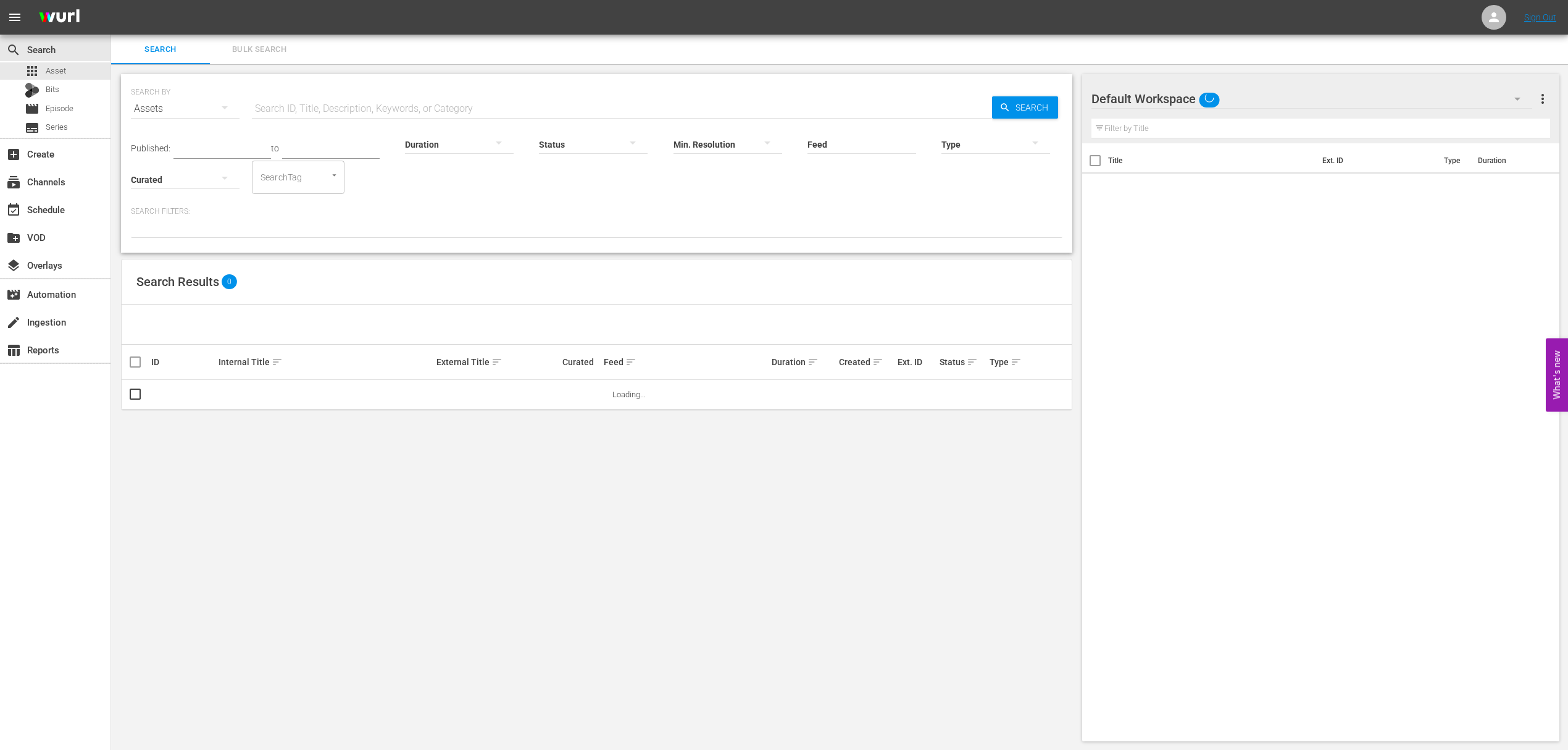
click at [266, 50] on span "Bulk Search" at bounding box center [259, 50] width 84 height 14
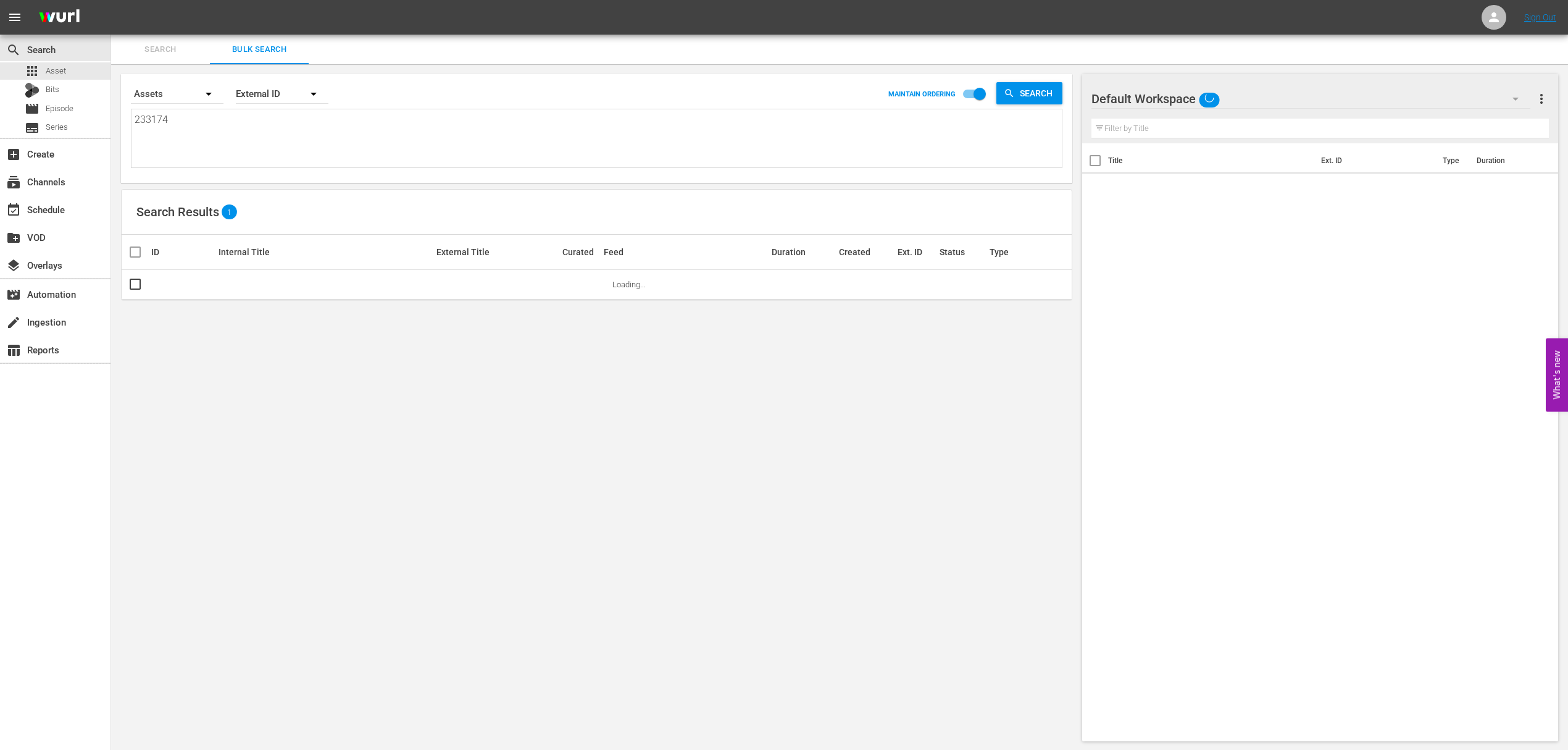
click at [211, 125] on textarea "233174" at bounding box center [598, 140] width 927 height 57
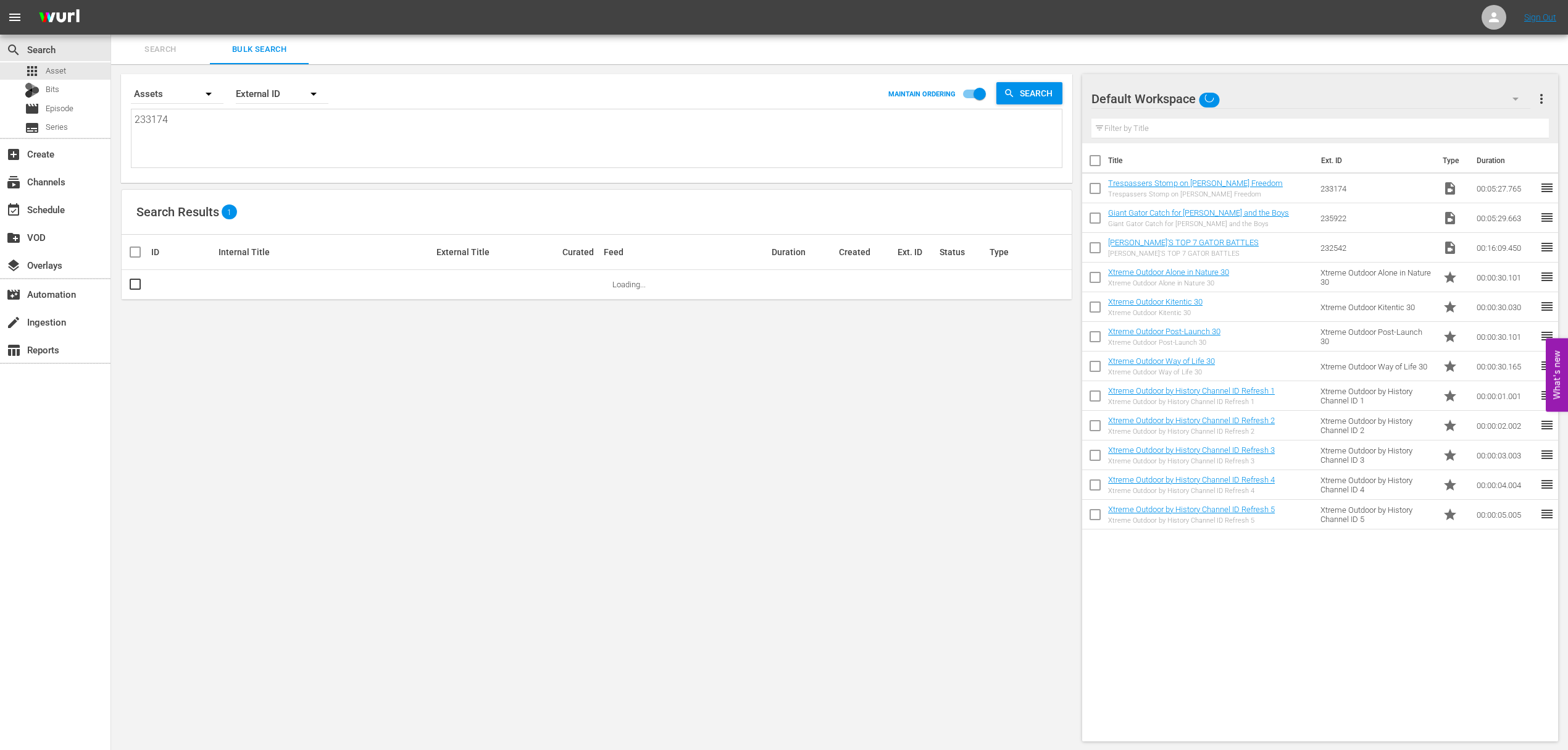
paste textarea "42435"
type textarea "242435"
click at [135, 285] on input "checkbox" at bounding box center [135, 287] width 15 height 15
checkbox input "true"
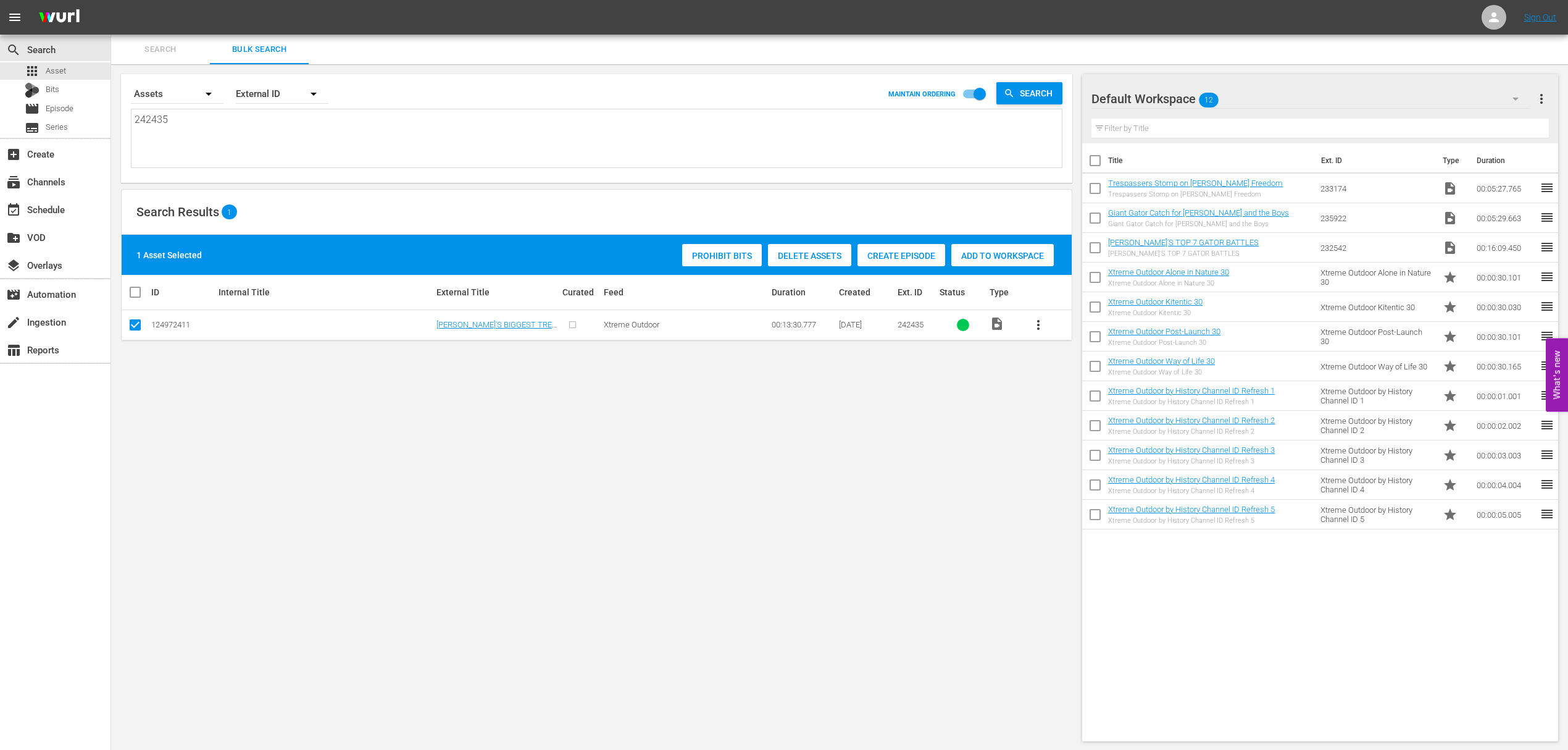
click at [1007, 253] on span "Add to Workspace" at bounding box center [1003, 255] width 103 height 10
click at [57, 207] on div "event_available Schedule" at bounding box center [34, 207] width 69 height 11
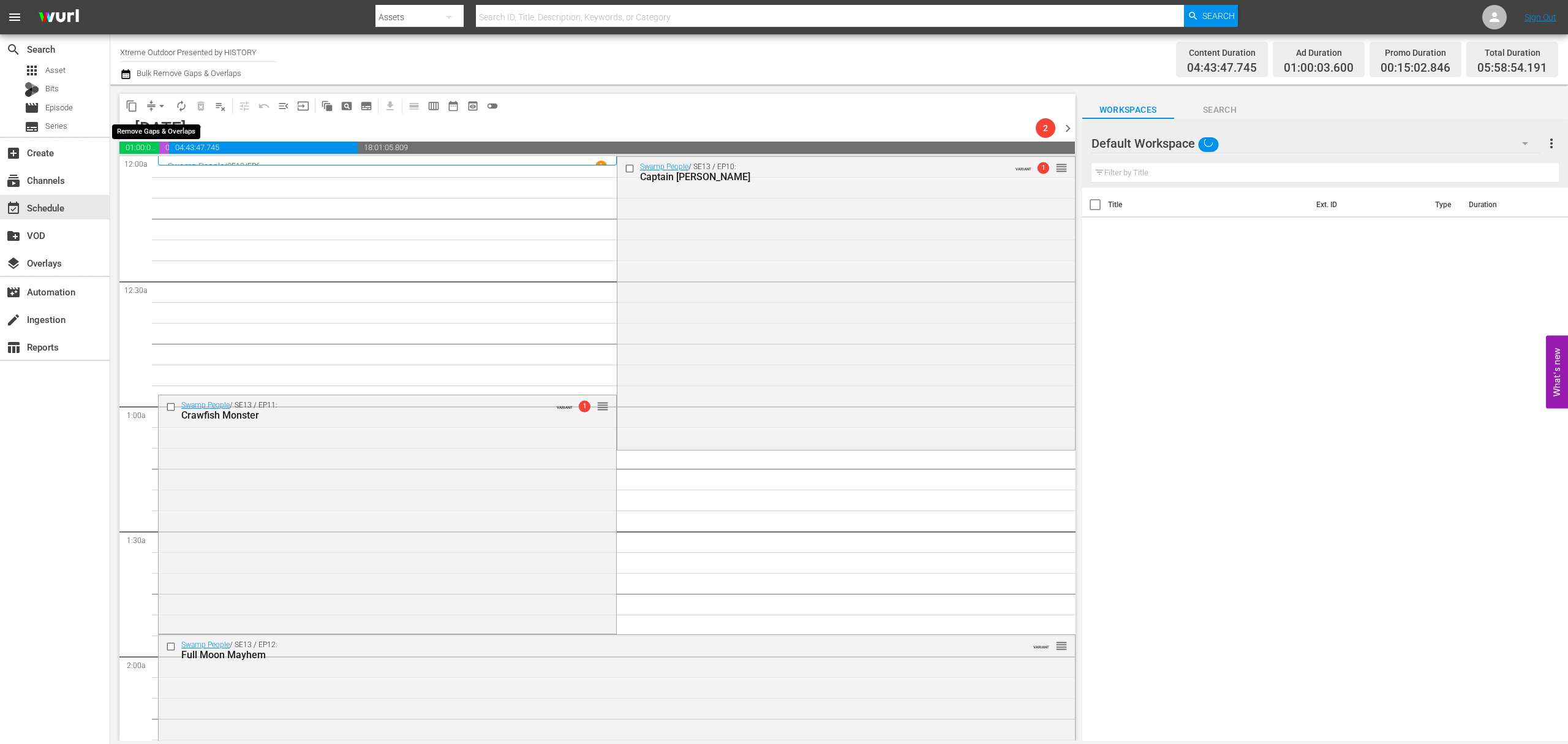
click at [157, 106] on span "arrow_drop_down" at bounding box center [162, 106] width 12 height 12
click at [158, 124] on li "Align to Midnight" at bounding box center [162, 130] width 129 height 20
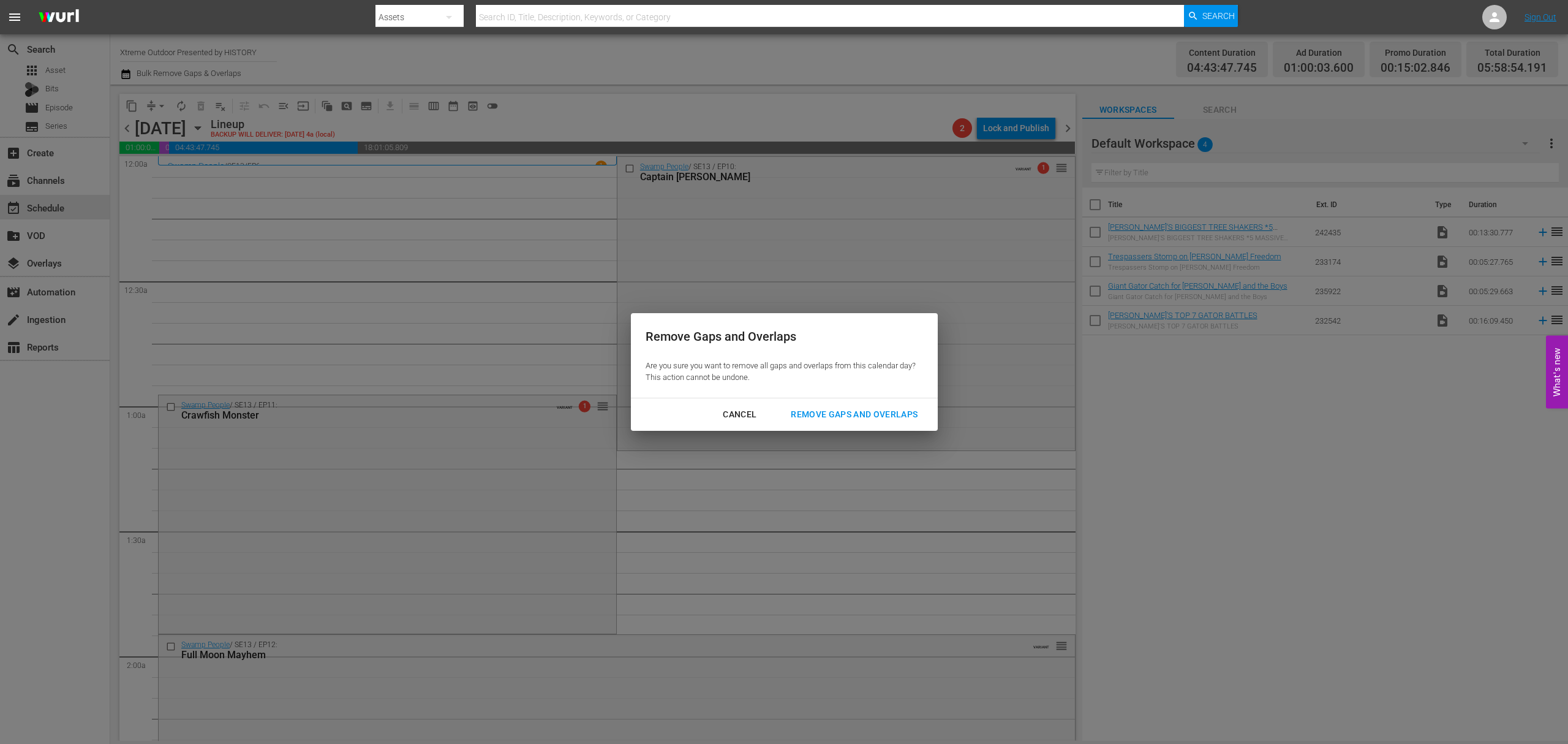
click at [865, 425] on button "Remove Gaps and Overlaps" at bounding box center [854, 414] width 156 height 22
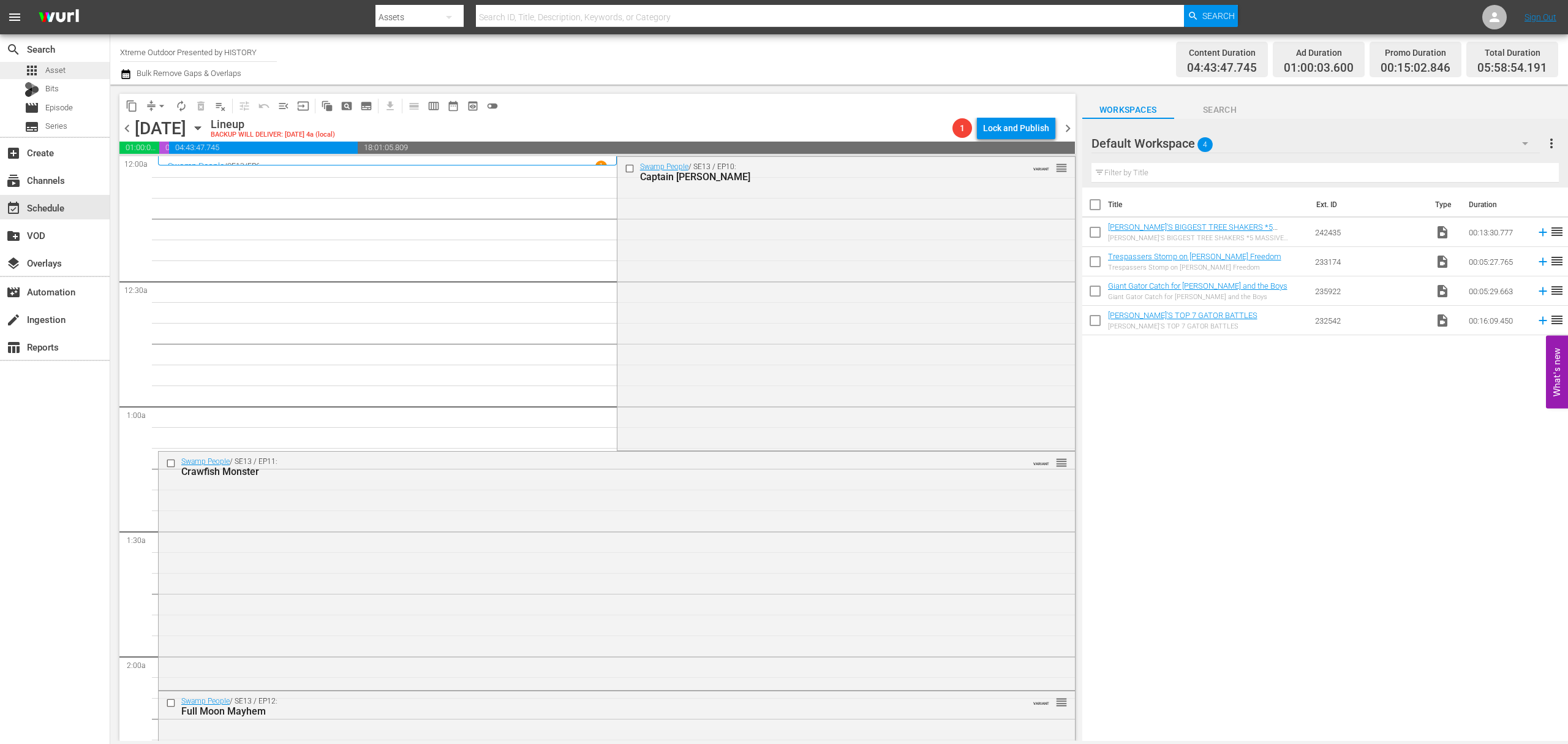
click at [56, 77] on div "apps Asset" at bounding box center [45, 71] width 41 height 17
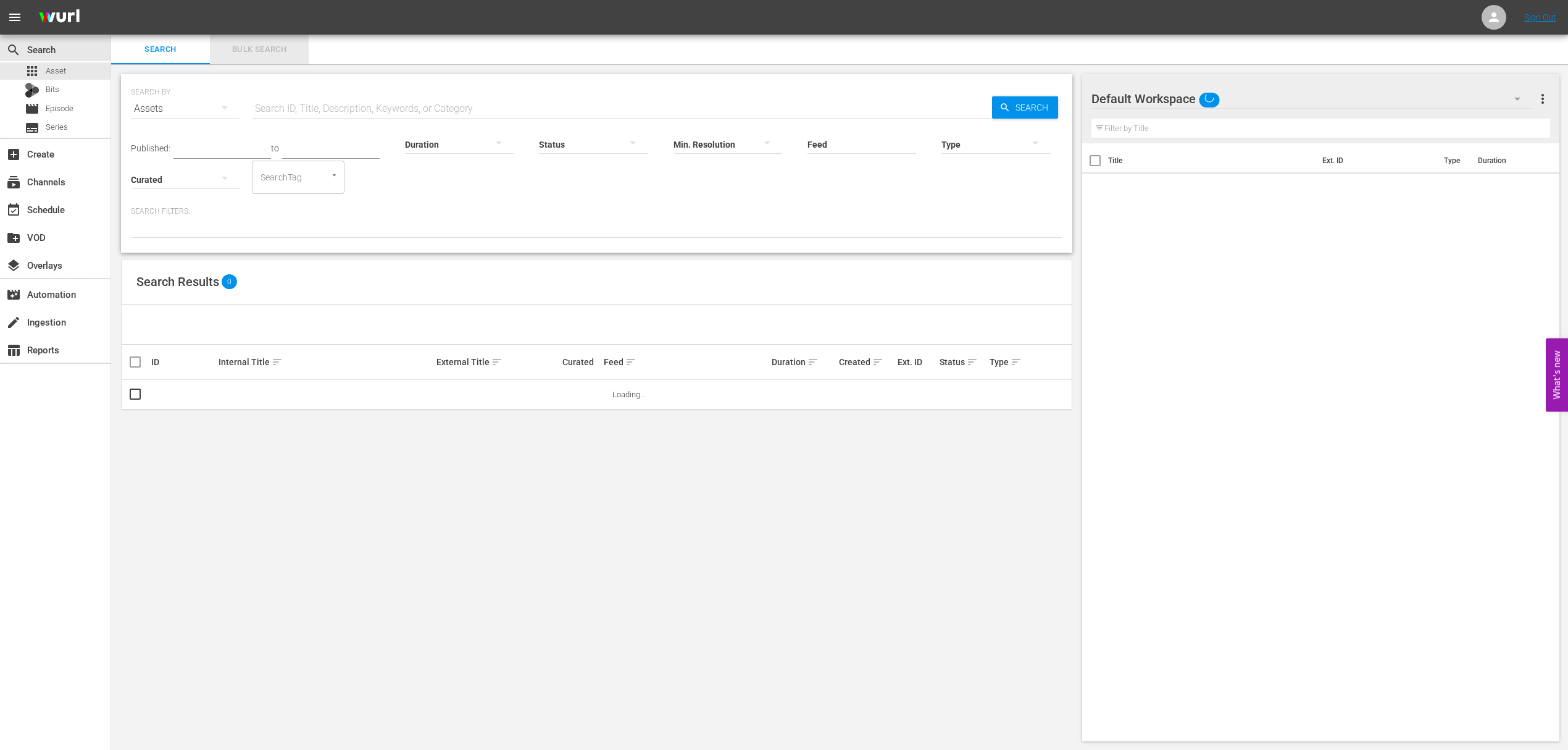
click at [258, 50] on span "Bulk Search" at bounding box center [259, 50] width 84 height 14
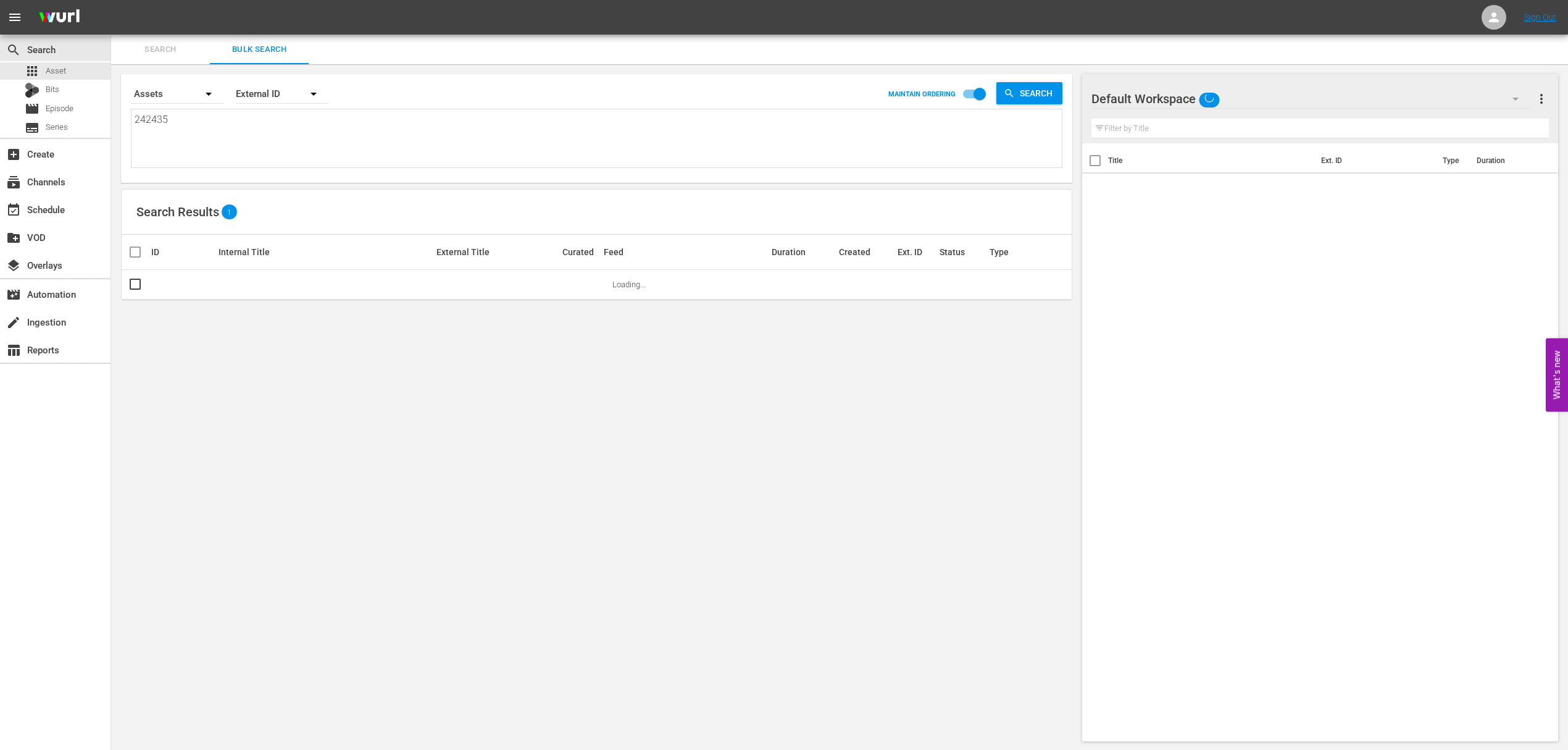
click at [211, 127] on textarea "242435" at bounding box center [598, 140] width 927 height 57
paste textarea "171677"
type textarea "171677"
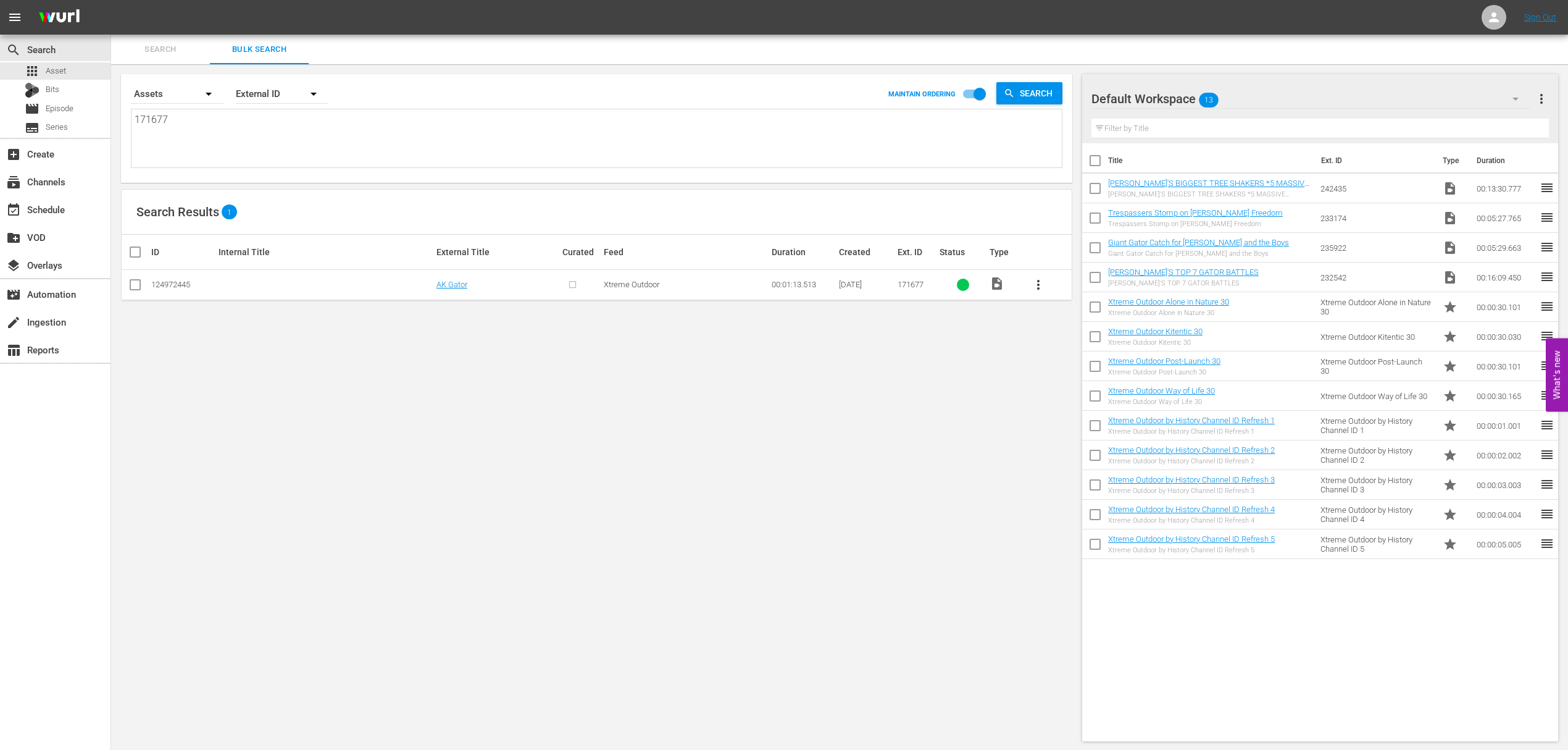
type textarea "171677"
click at [135, 287] on input "checkbox" at bounding box center [135, 287] width 15 height 15
checkbox input "true"
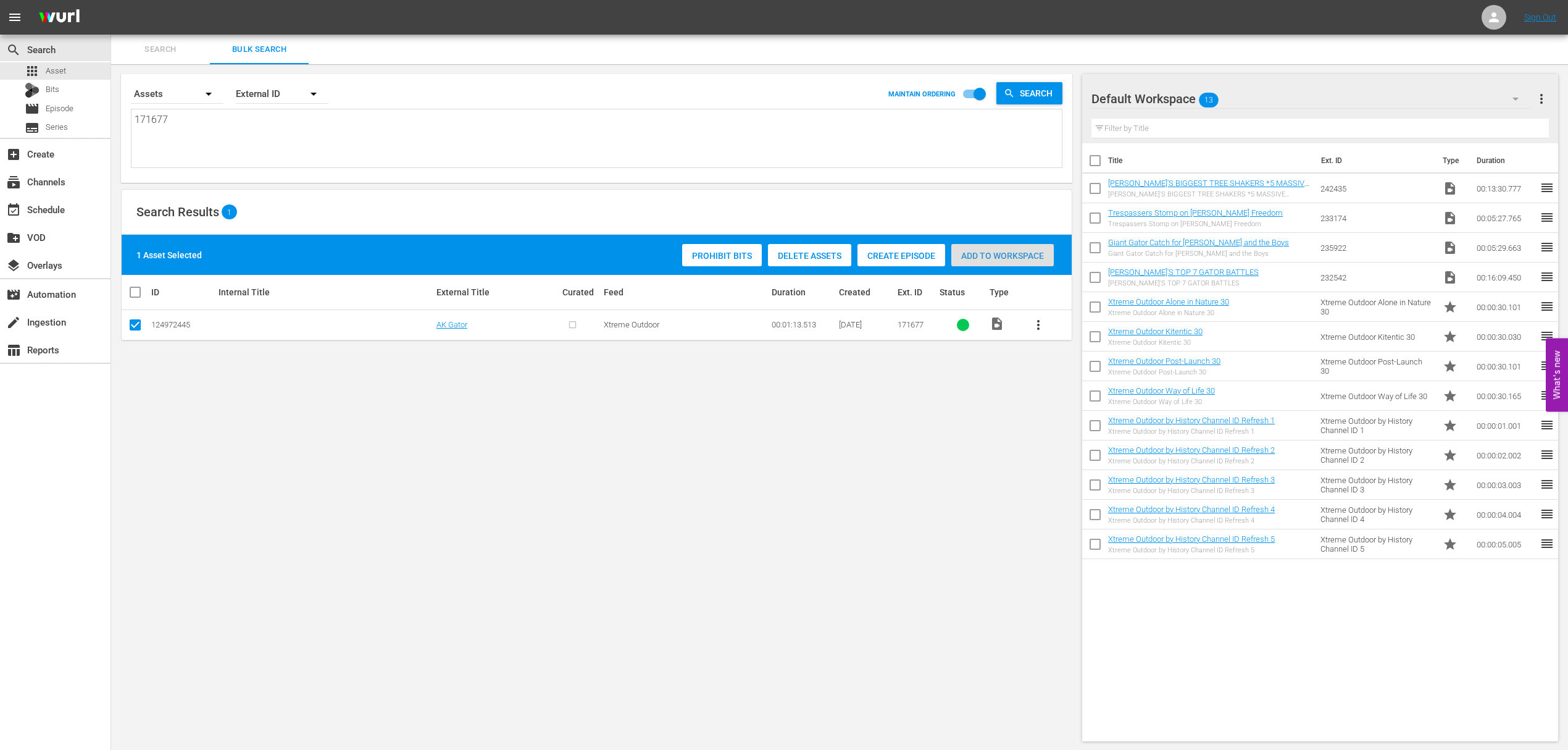
click at [1019, 258] on span "Add to Workspace" at bounding box center [1003, 255] width 103 height 10
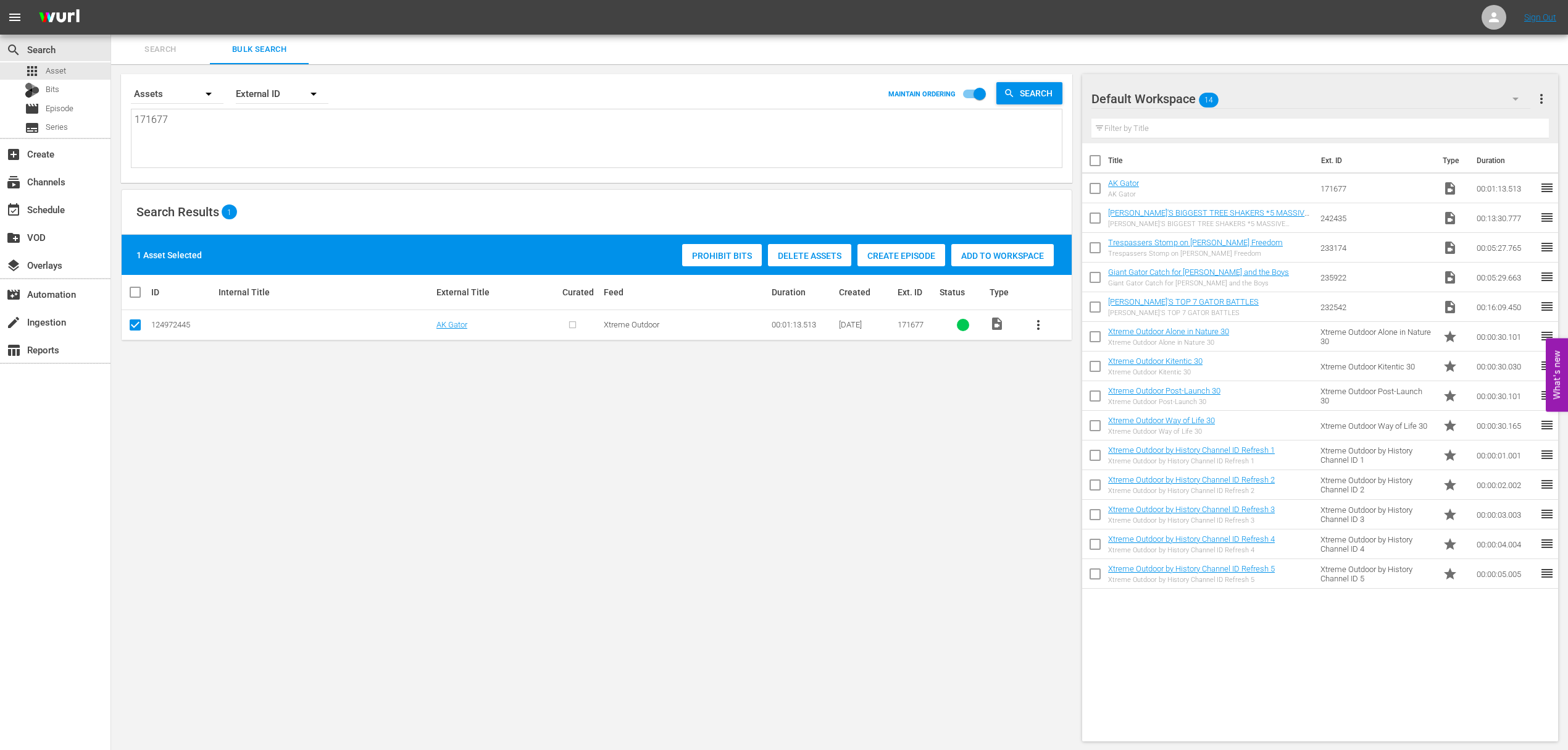
click at [173, 118] on textarea "171677" at bounding box center [598, 140] width 927 height 57
paste textarea "247176"
type textarea "247176"
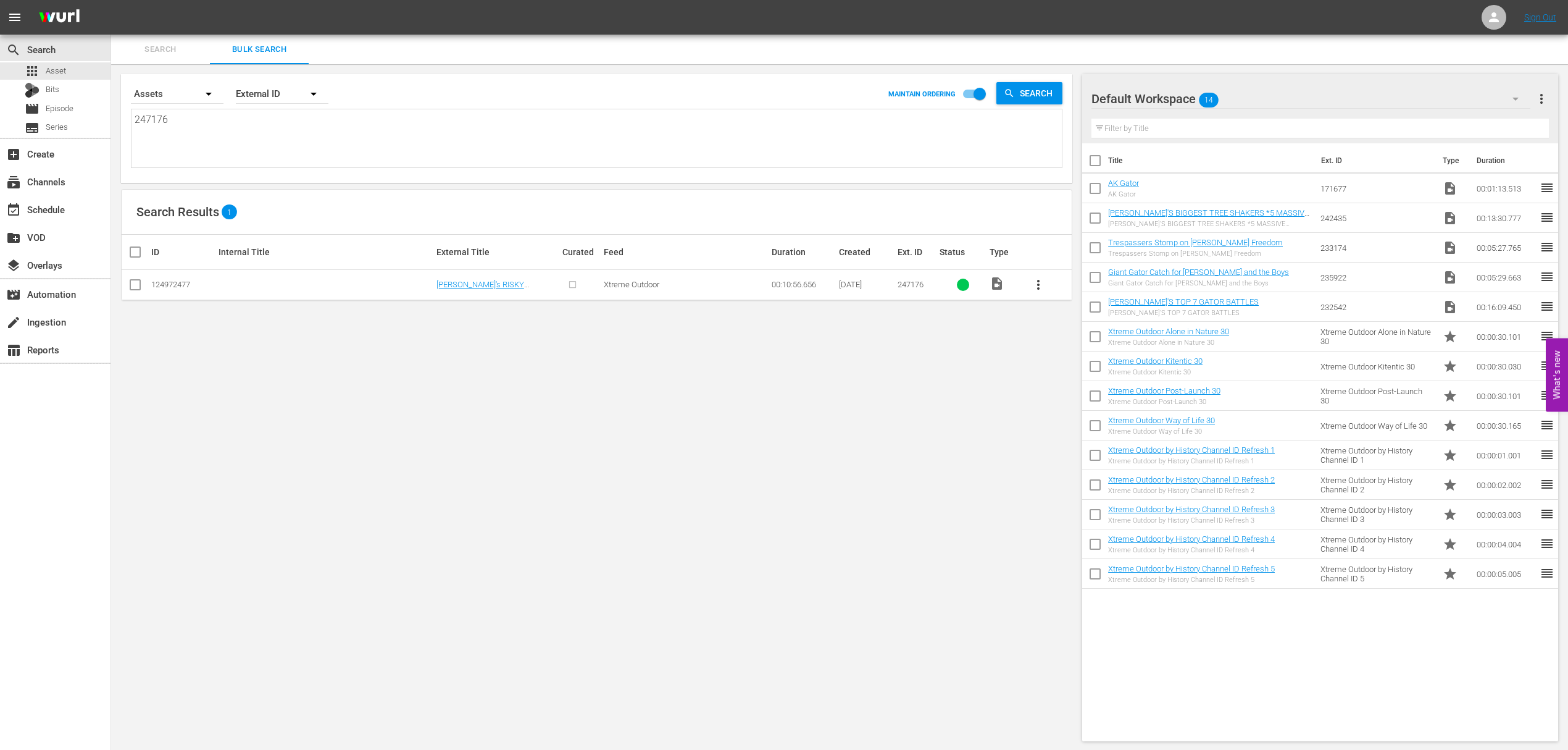
type textarea "247176"
click at [138, 287] on input "checkbox" at bounding box center [135, 287] width 15 height 15
checkbox input "true"
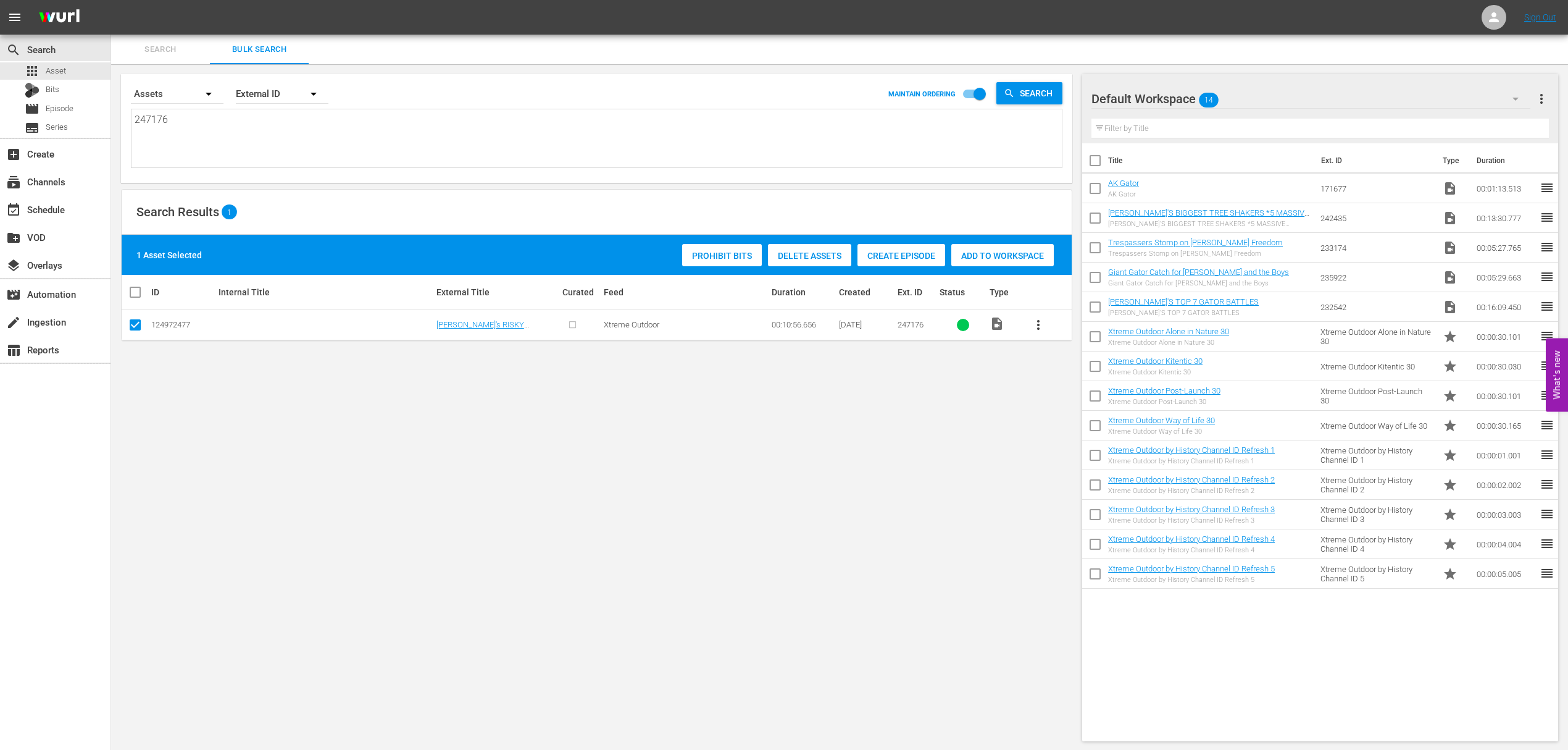
click at [1001, 260] on span "Add to Workspace" at bounding box center [1003, 255] width 103 height 10
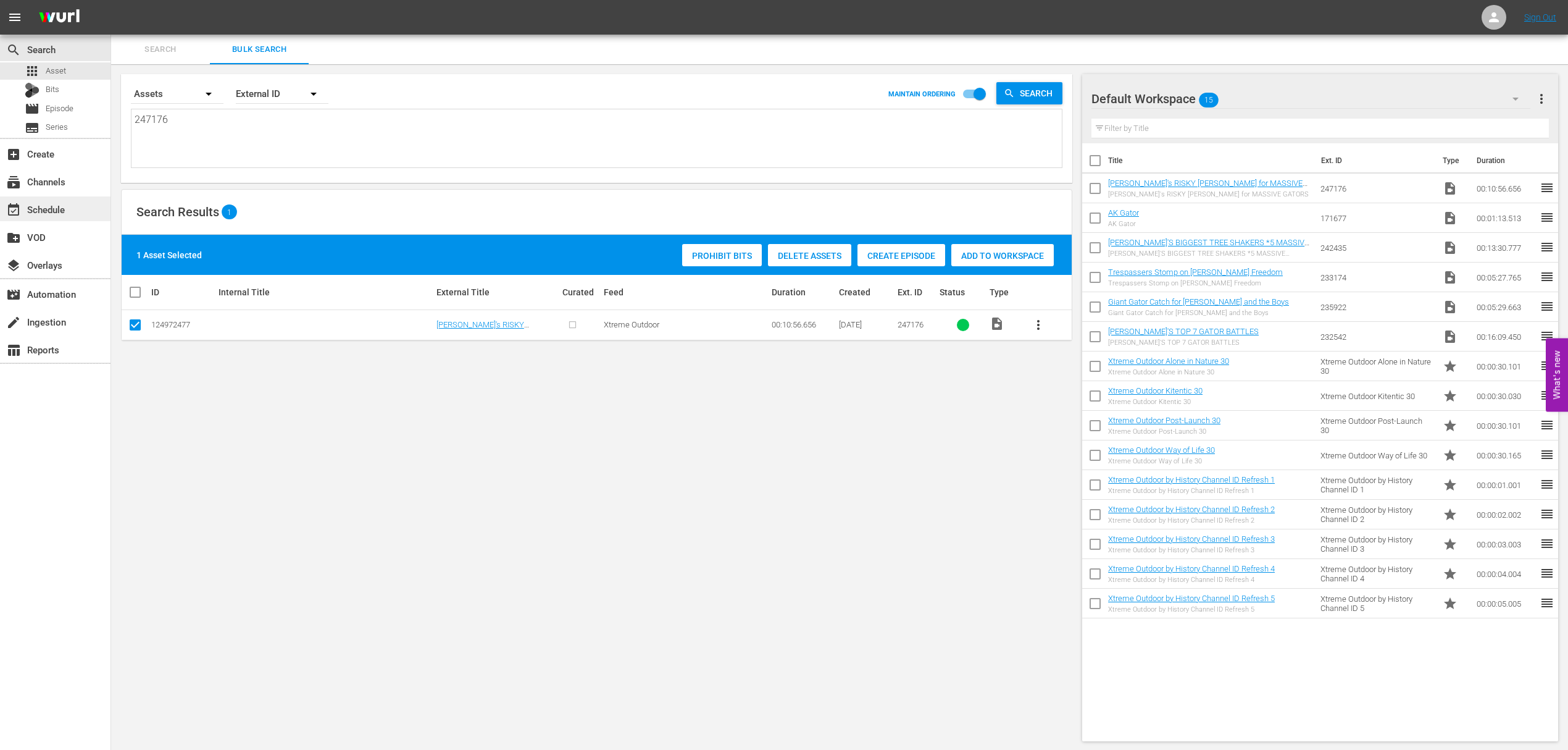
click at [57, 213] on div "event_available Schedule" at bounding box center [34, 207] width 69 height 11
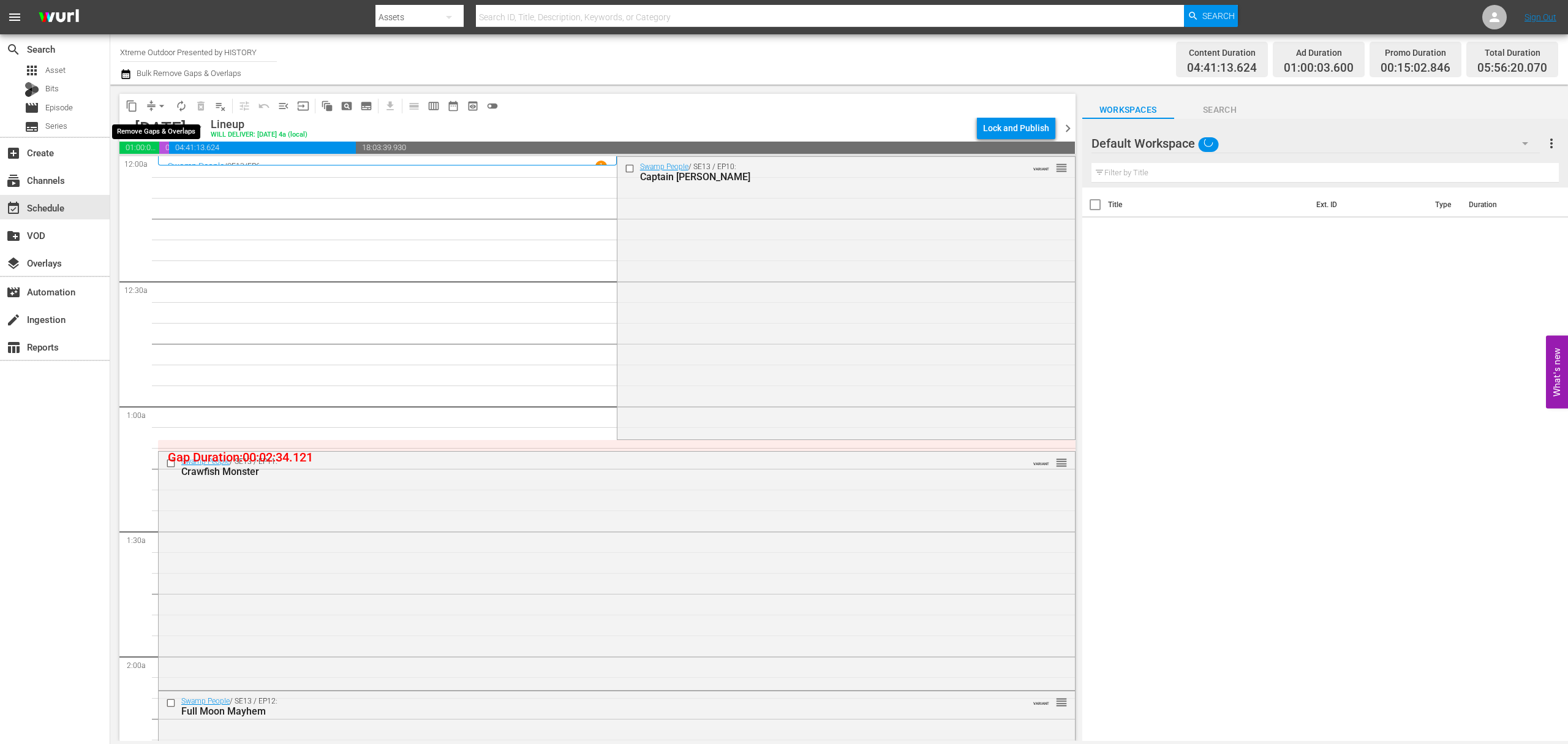
click at [158, 108] on span "arrow_drop_down" at bounding box center [162, 106] width 12 height 12
click at [163, 130] on li "Align to Midnight" at bounding box center [162, 130] width 129 height 20
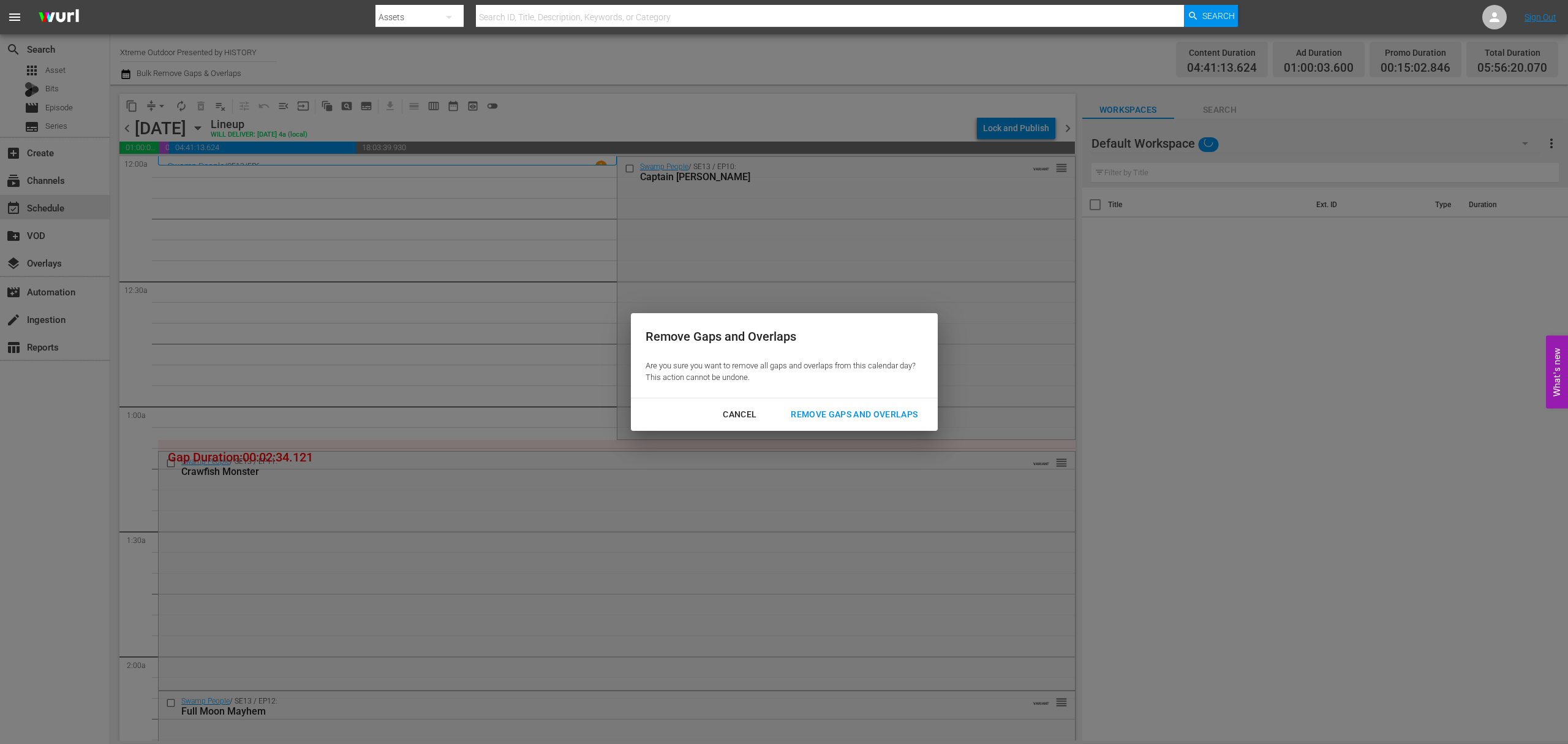
click at [841, 408] on div "Remove Gaps and Overlaps" at bounding box center [854, 415] width 146 height 16
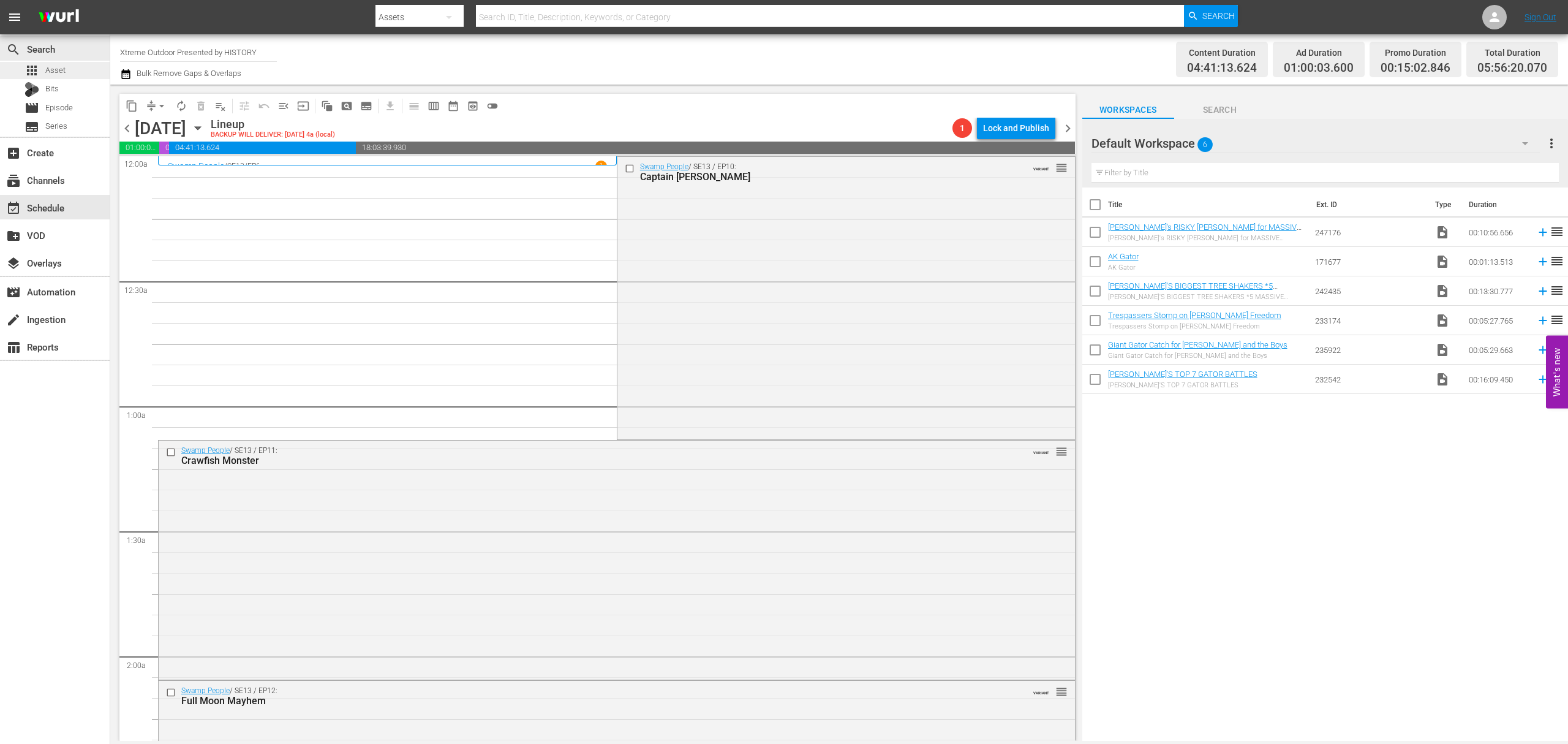
click at [56, 73] on span "Asset" at bounding box center [54, 70] width 20 height 12
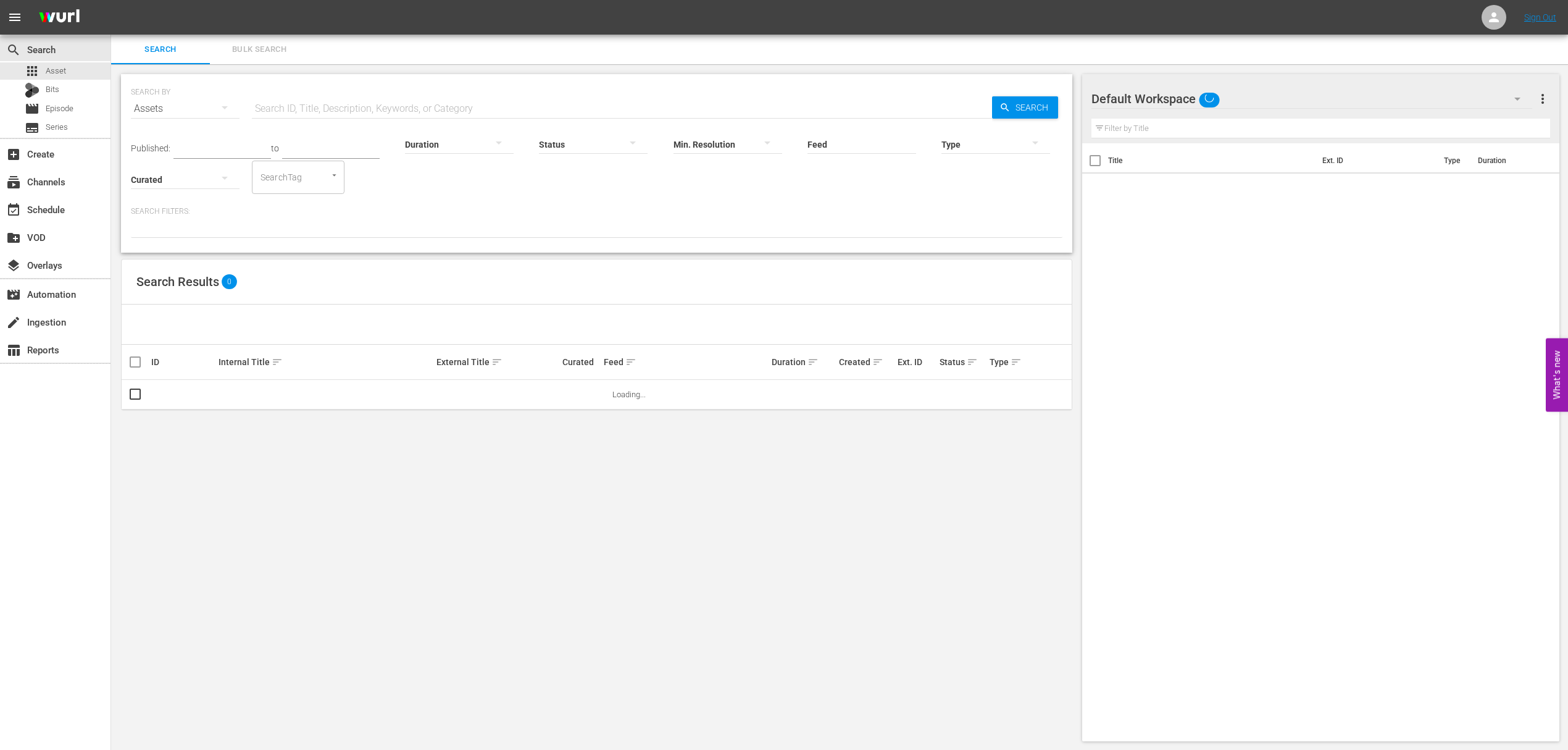
click at [259, 43] on span "Bulk Search" at bounding box center [259, 50] width 84 height 14
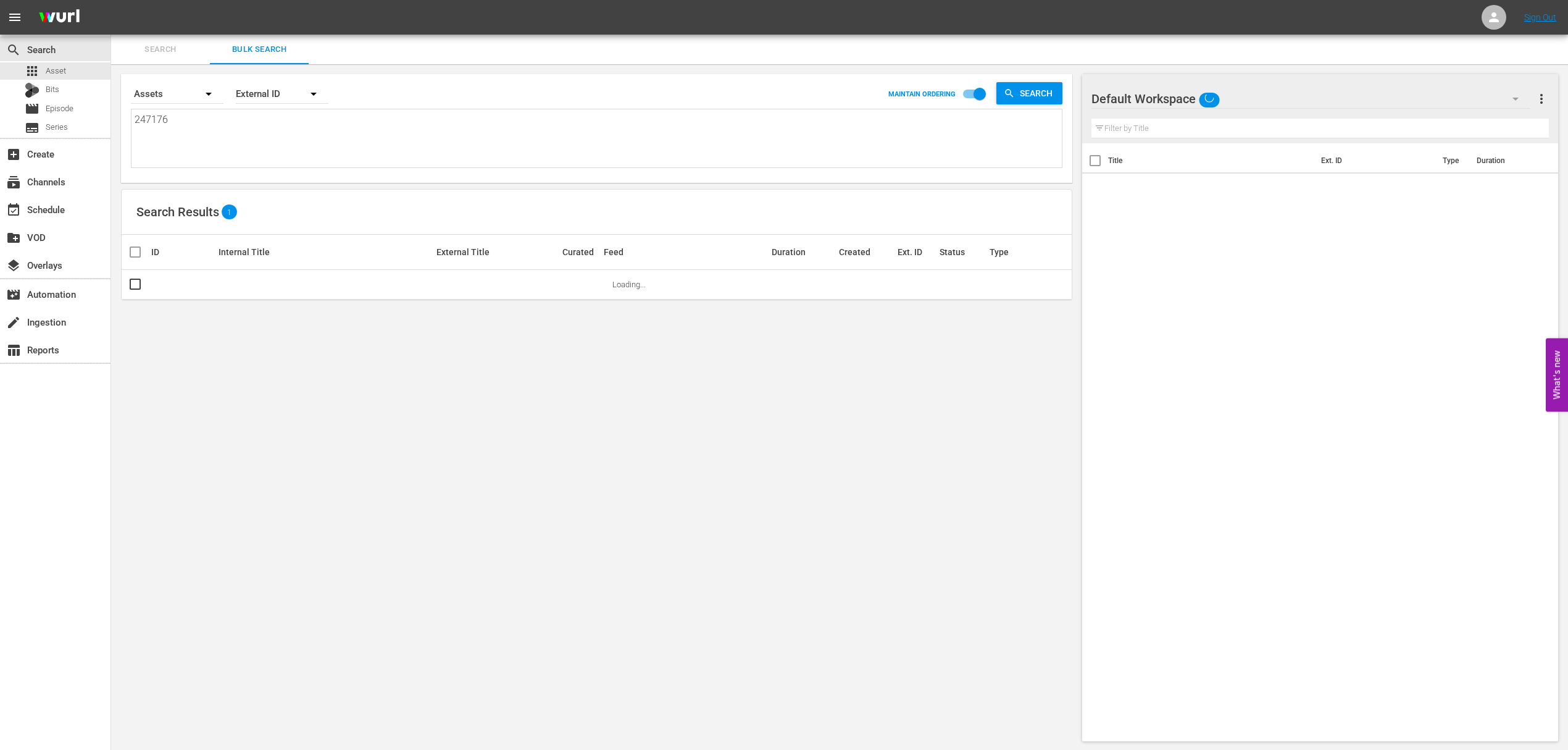
click at [232, 120] on textarea "247176" at bounding box center [598, 140] width 927 height 57
paste textarea "20937"
type textarea "220937"
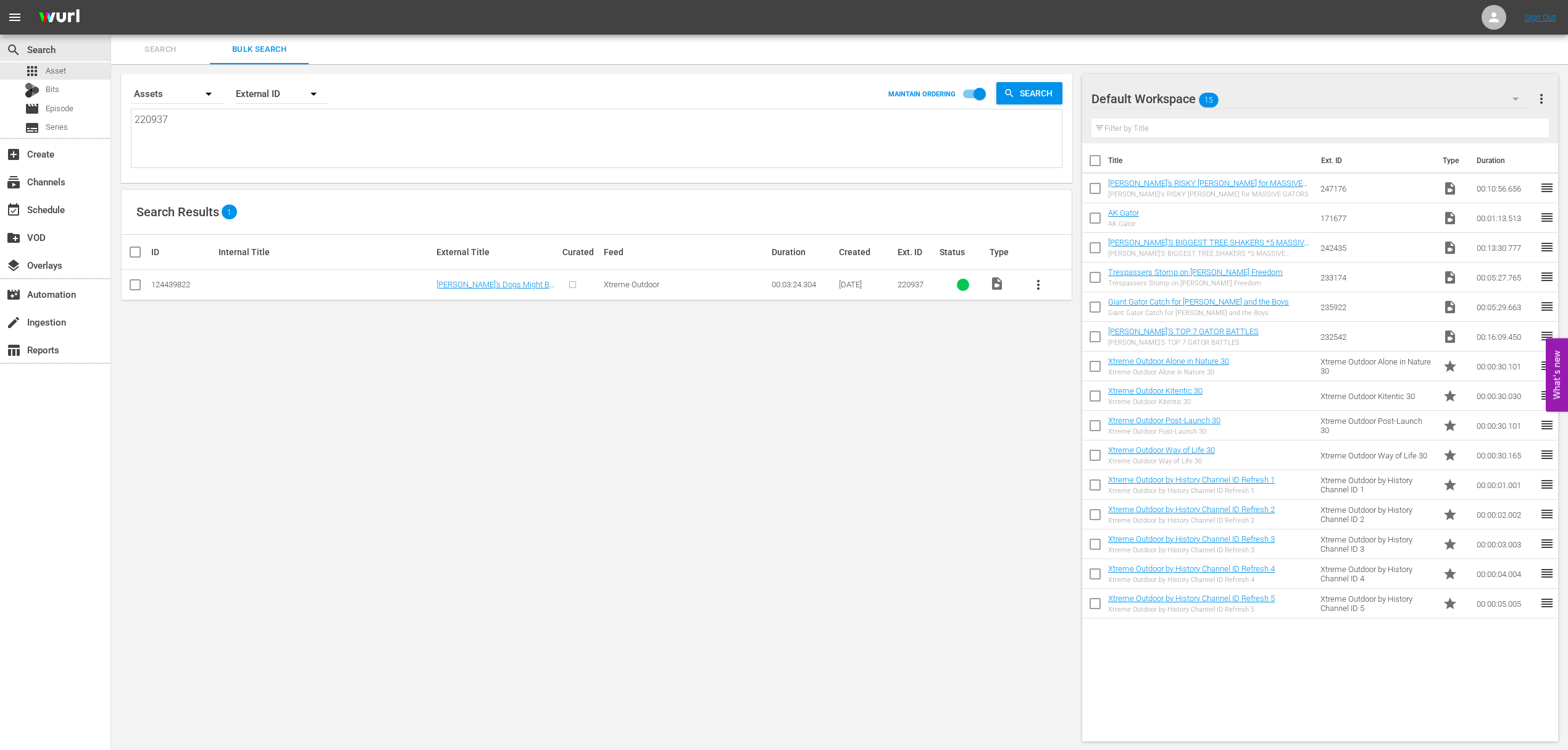
type textarea "220937"
click at [221, 130] on textarea "220937" at bounding box center [598, 140] width 927 height 57
paste textarea "18563"
type textarea "218563"
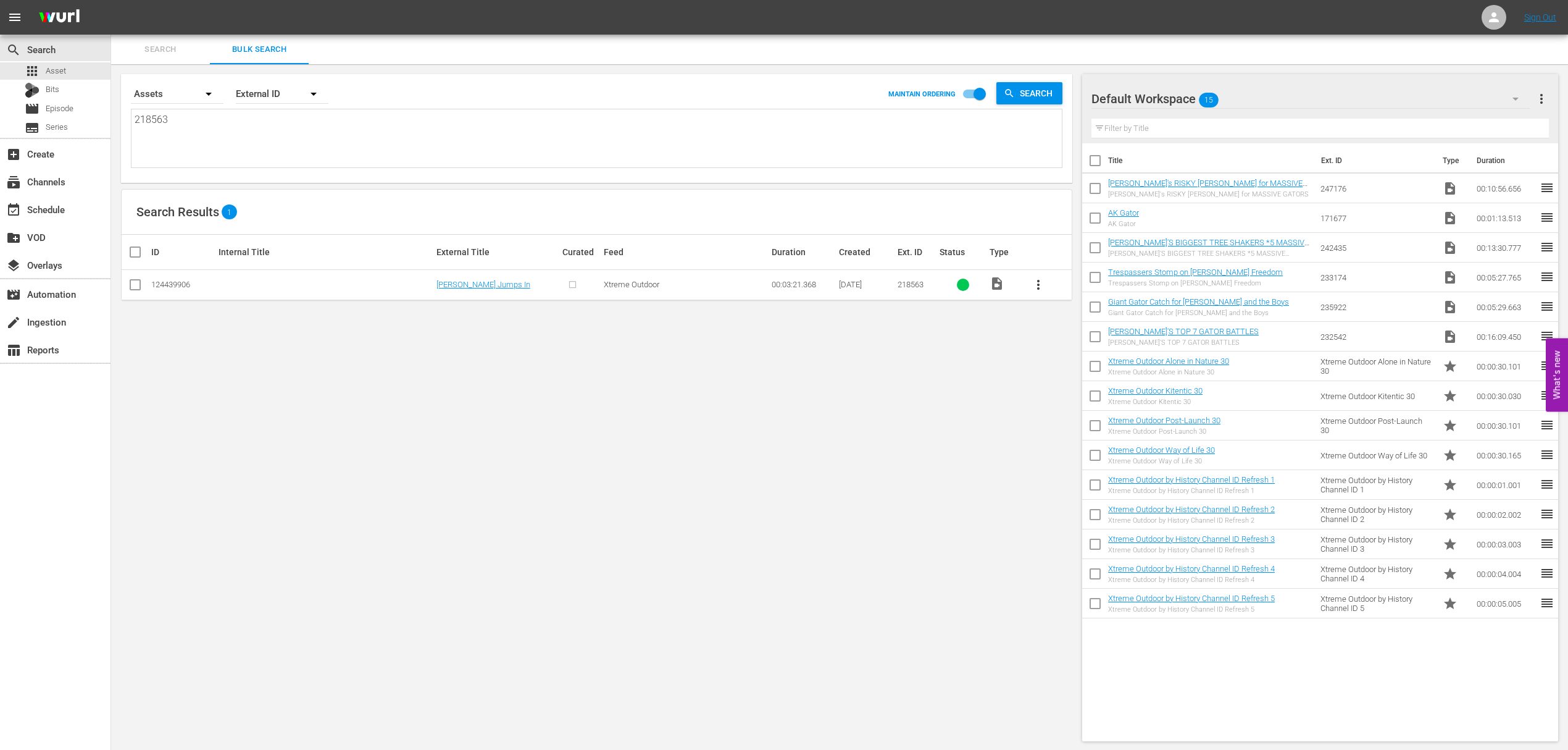
type textarea "218563"
click at [129, 287] on input "checkbox" at bounding box center [135, 287] width 15 height 15
checkbox input "true"
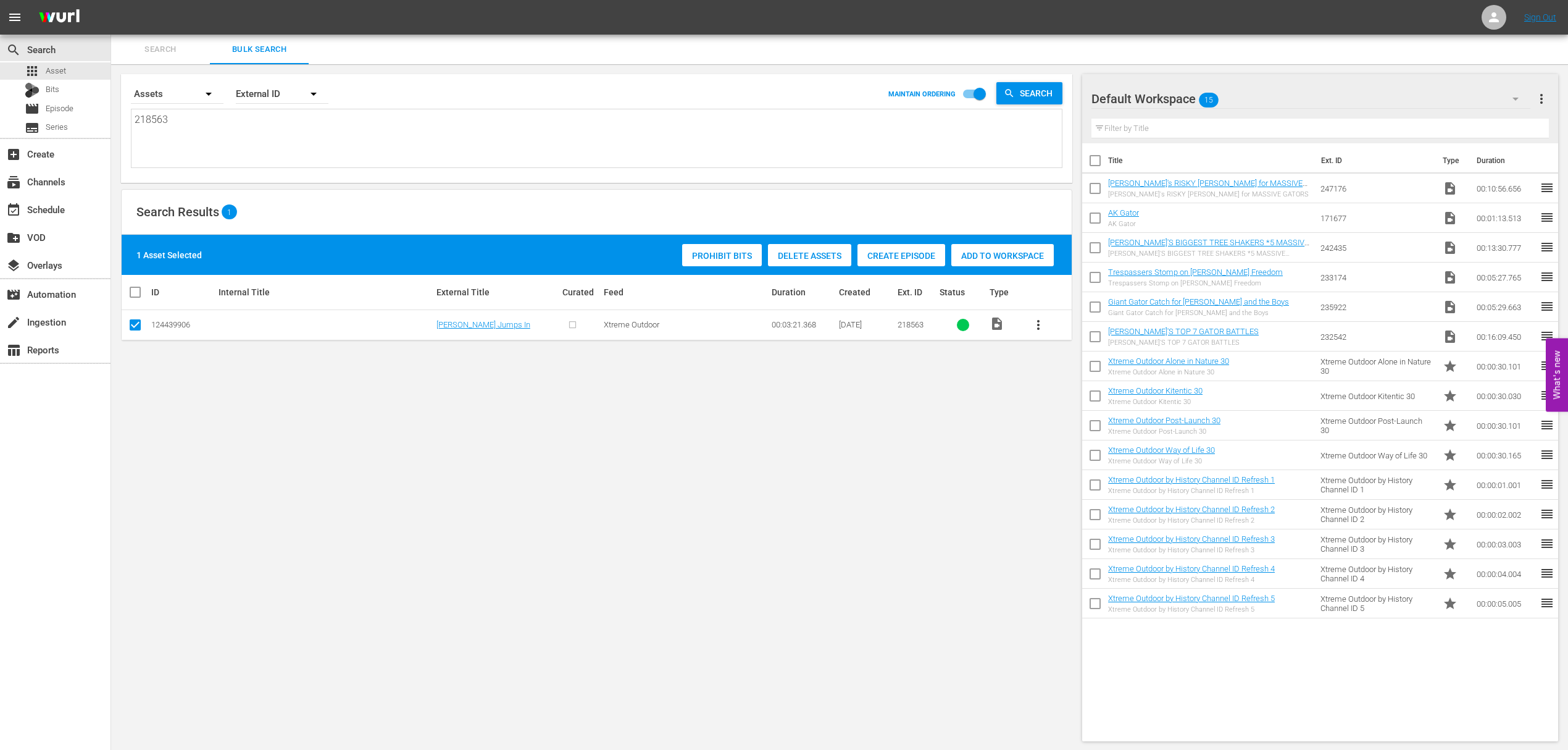
click at [1001, 253] on span "Add to Workspace" at bounding box center [1003, 255] width 103 height 10
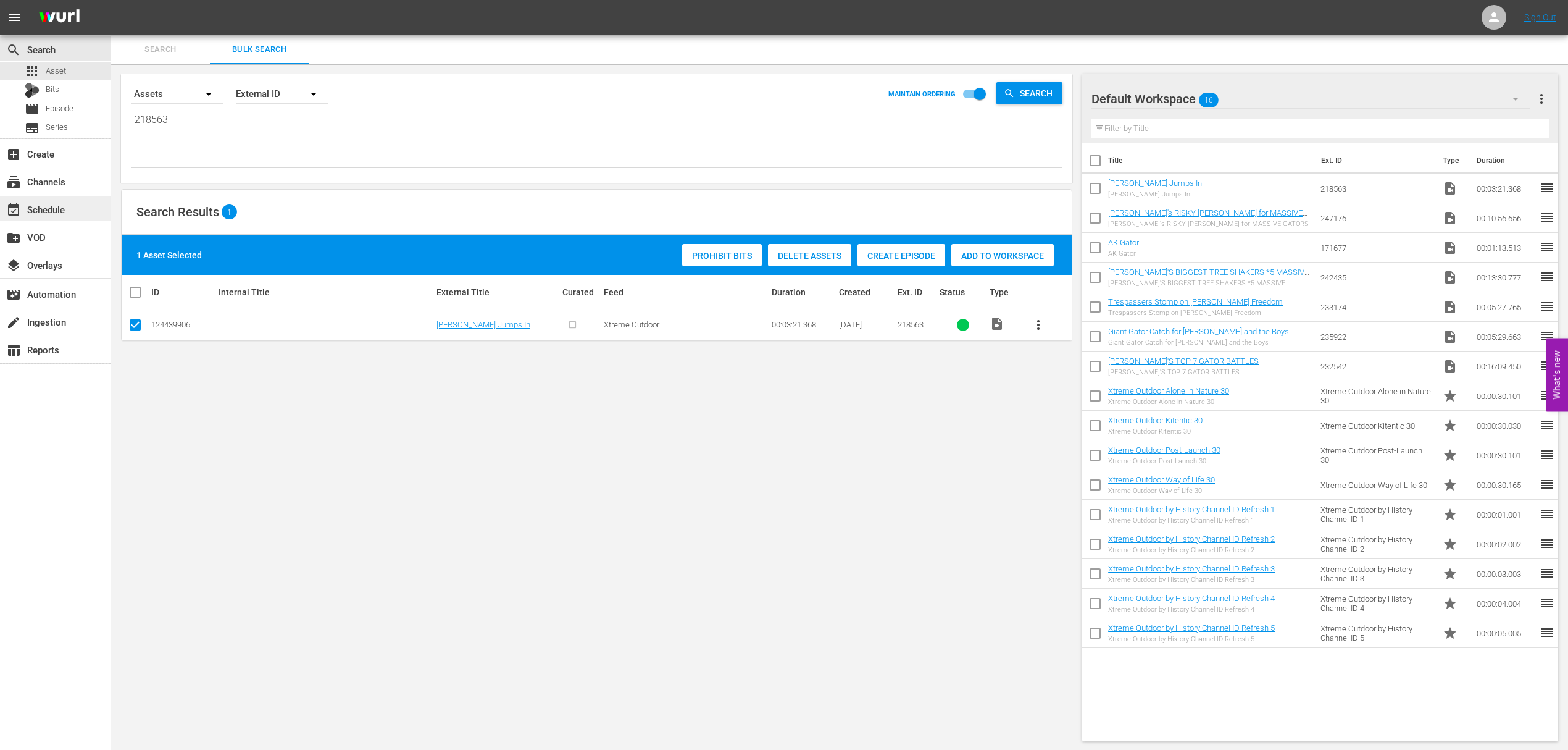
click at [44, 211] on div "event_available Schedule" at bounding box center [34, 207] width 69 height 11
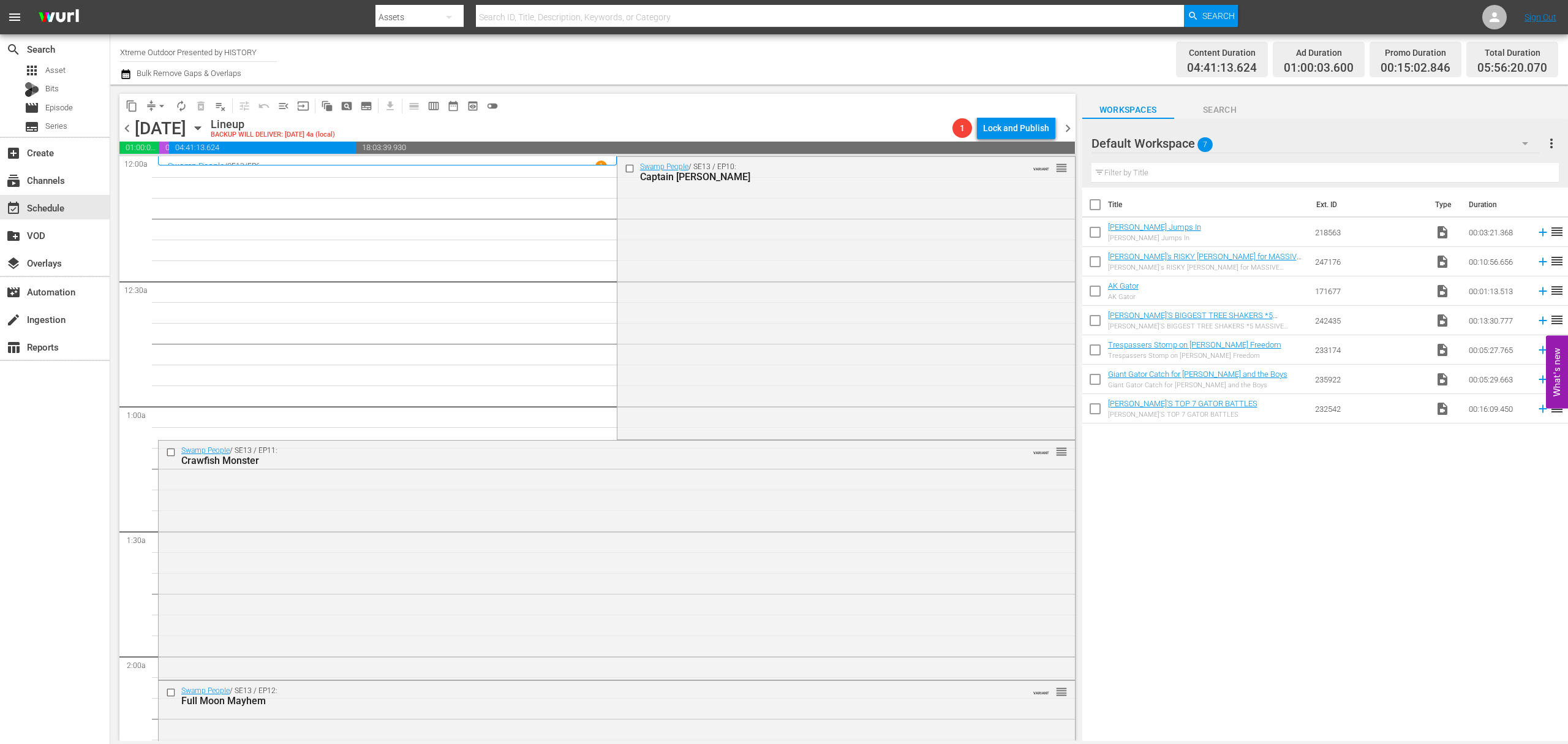
click at [604, 469] on div "Swamp People / SE13 / EP11: Crawfish Monster VARIANT reorder" at bounding box center [617, 455] width 917 height 30
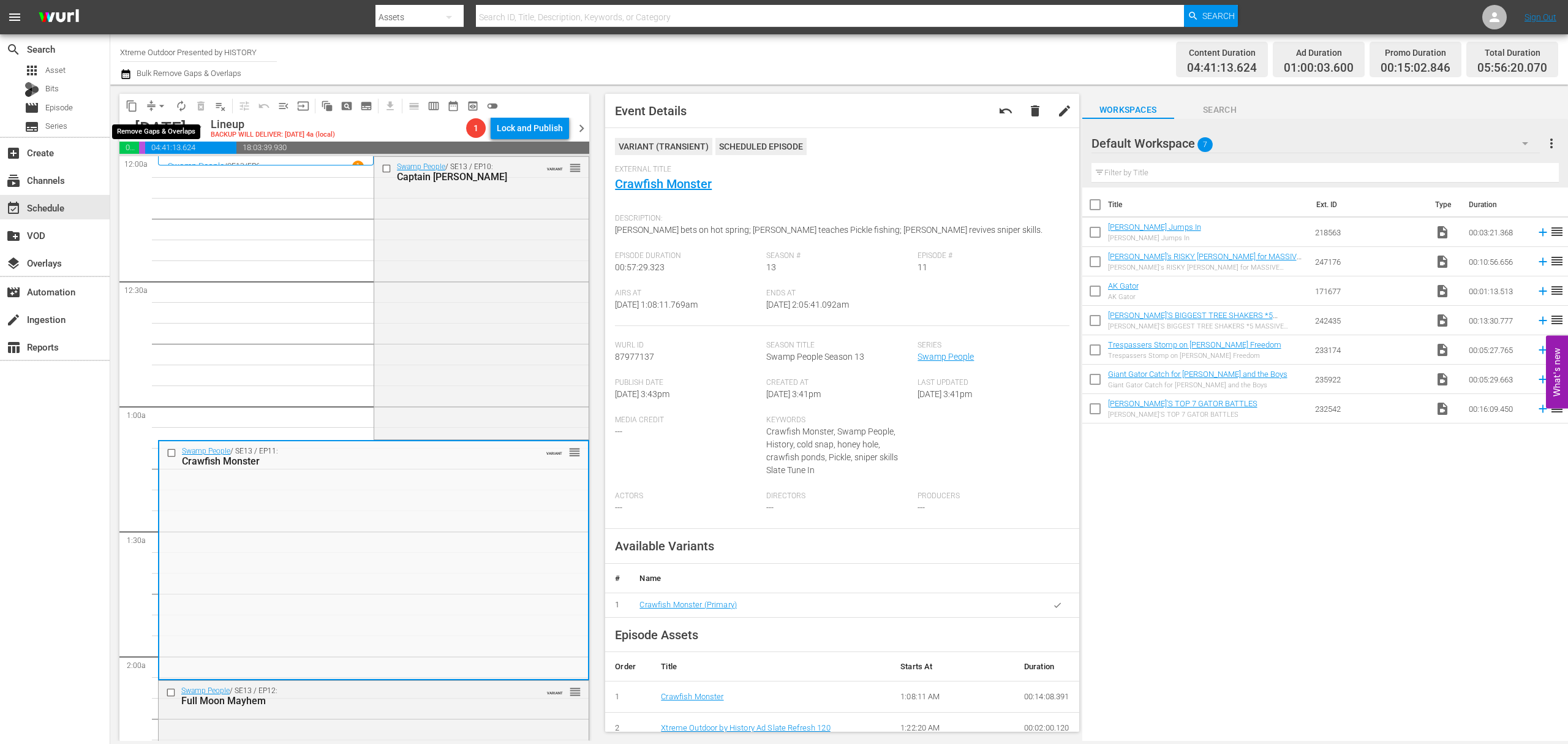
click at [160, 105] on span "arrow_drop_down" at bounding box center [162, 106] width 12 height 12
click at [155, 125] on li "Align to Midnight" at bounding box center [162, 130] width 129 height 20
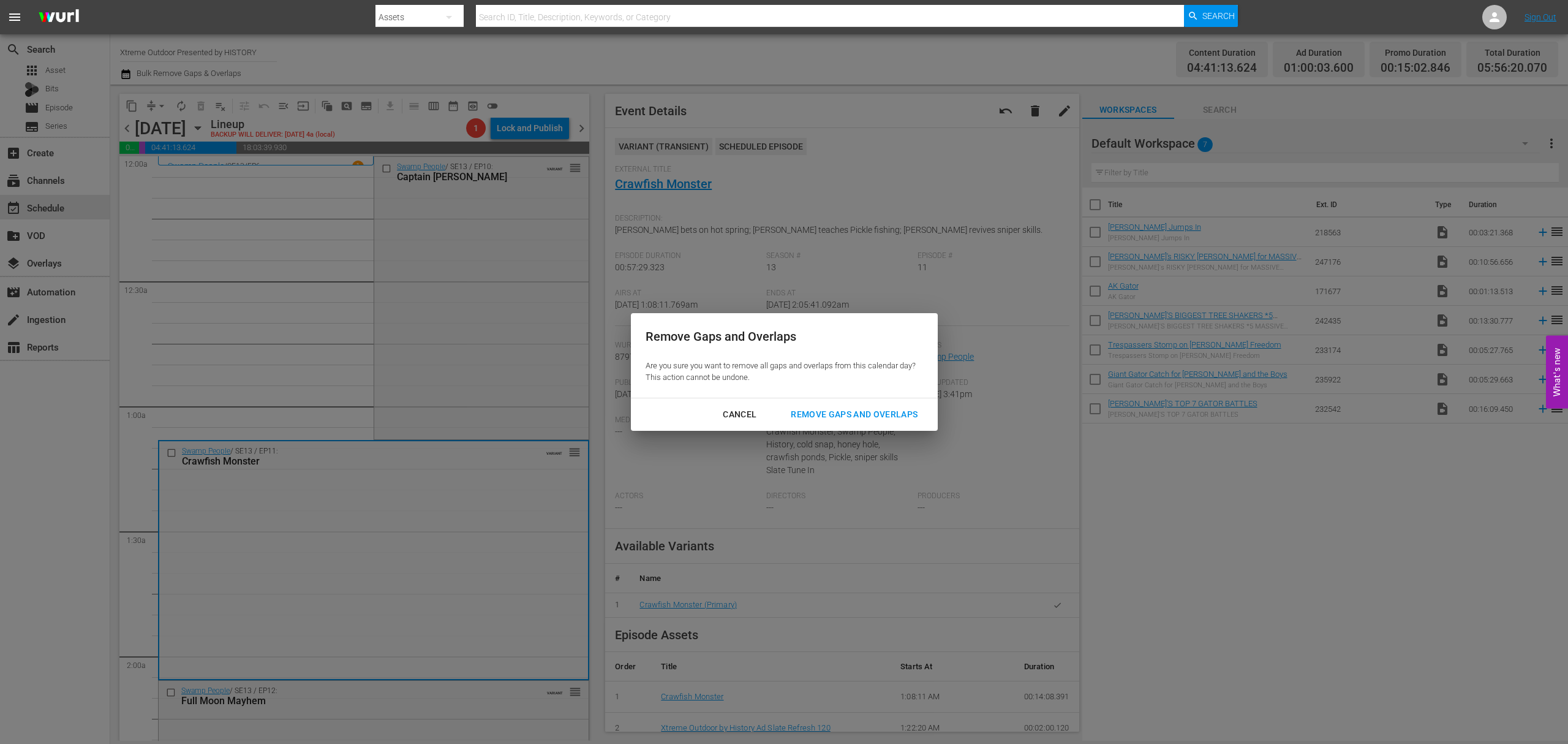
click at [847, 403] on button "Remove Gaps and Overlaps" at bounding box center [854, 414] width 156 height 22
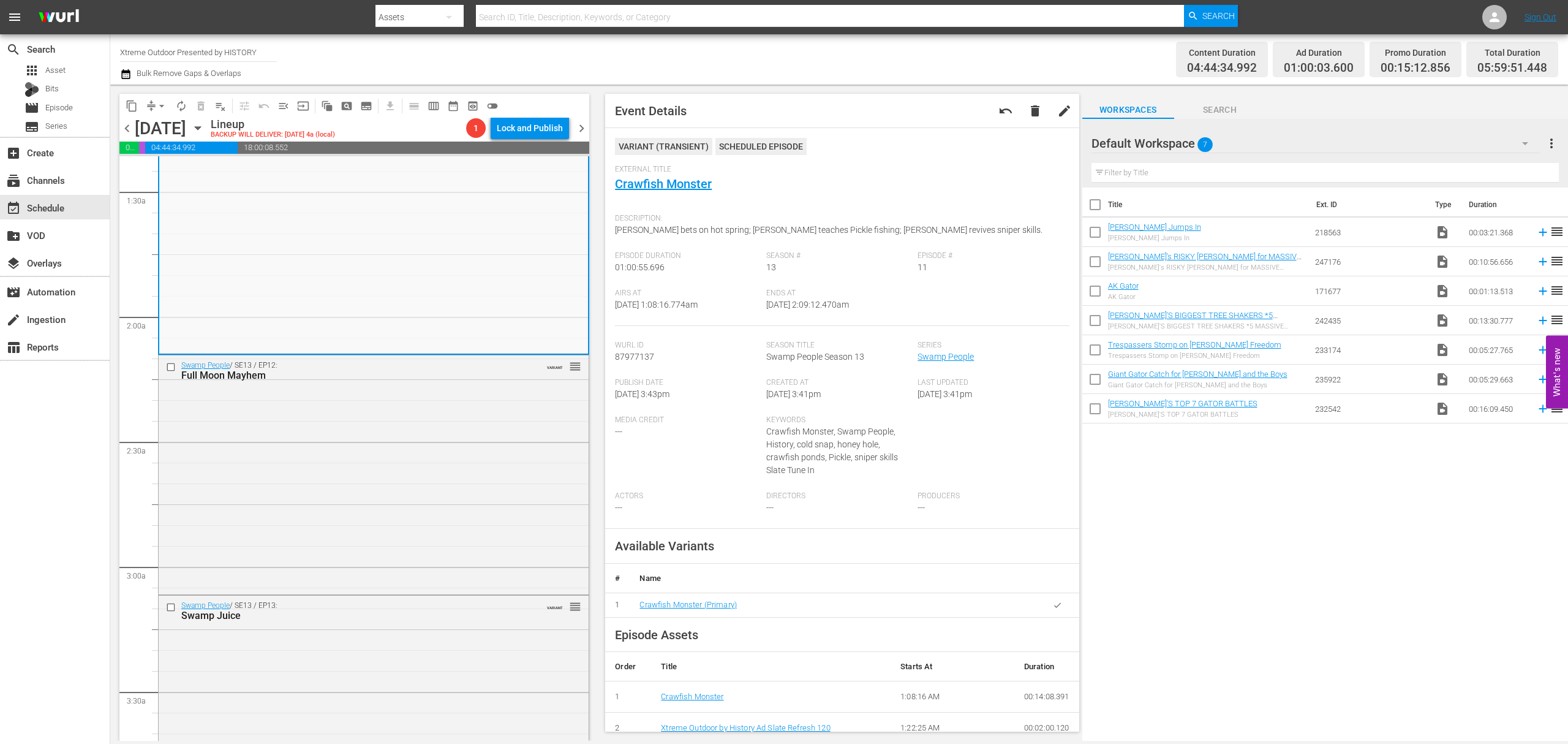
scroll to position [408, 0]
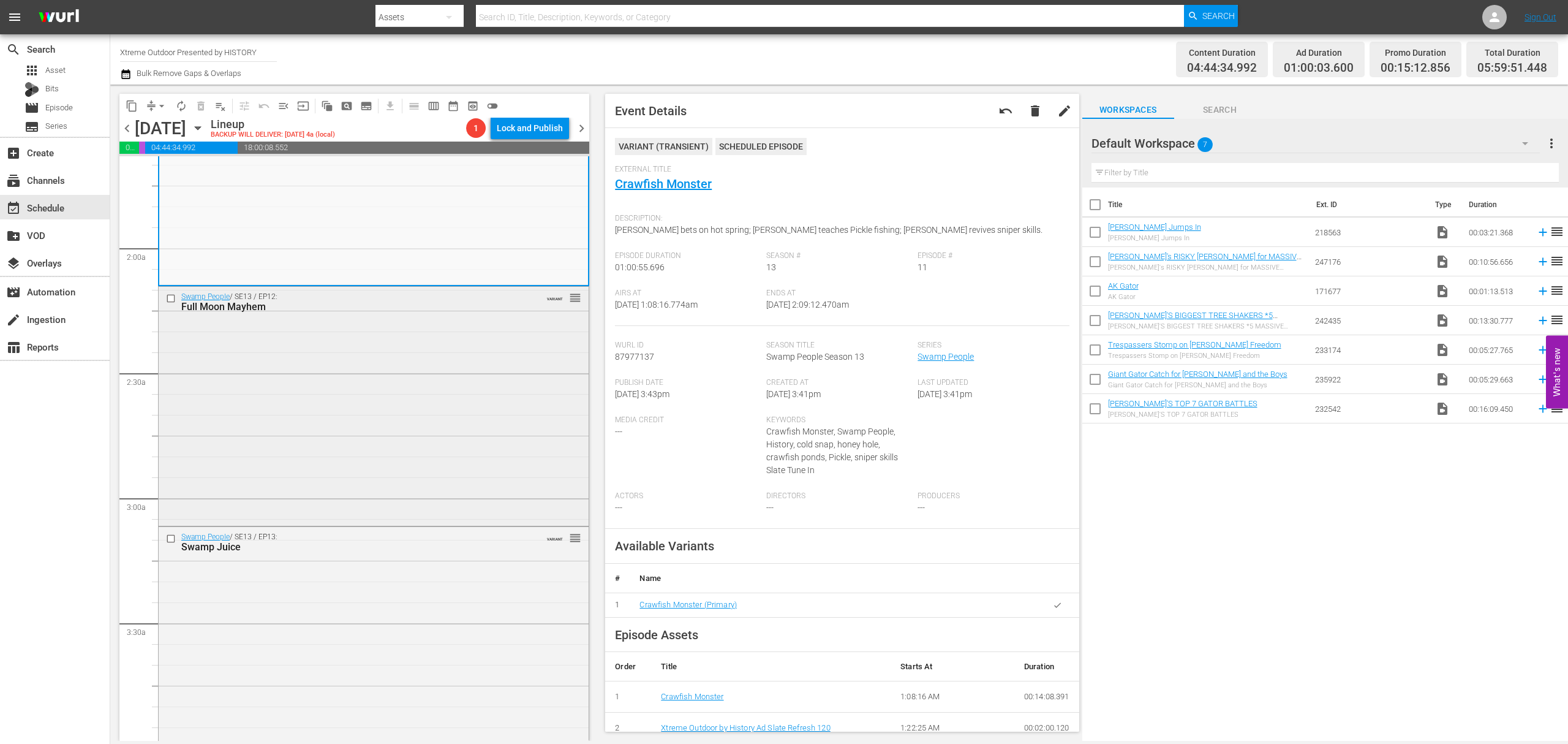
click at [371, 388] on div "Swamp People / SE13 / EP12: Full Moon Mayhem VARIANT reorder" at bounding box center [374, 404] width 430 height 236
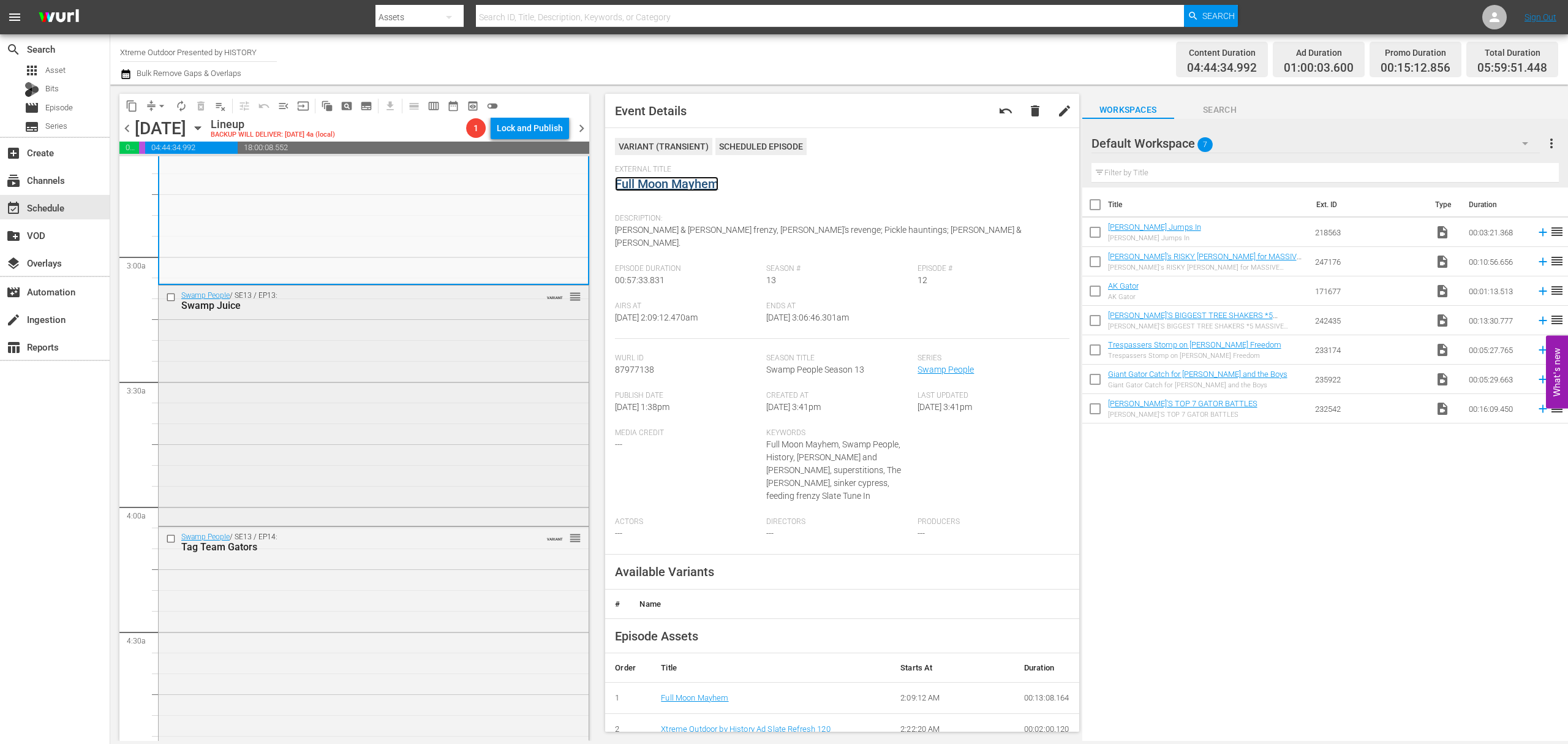
scroll to position [653, 0]
click at [435, 378] on div "Swamp People / SE13 / EP13: Swamp Juice VARIANT reorder" at bounding box center [374, 401] width 430 height 238
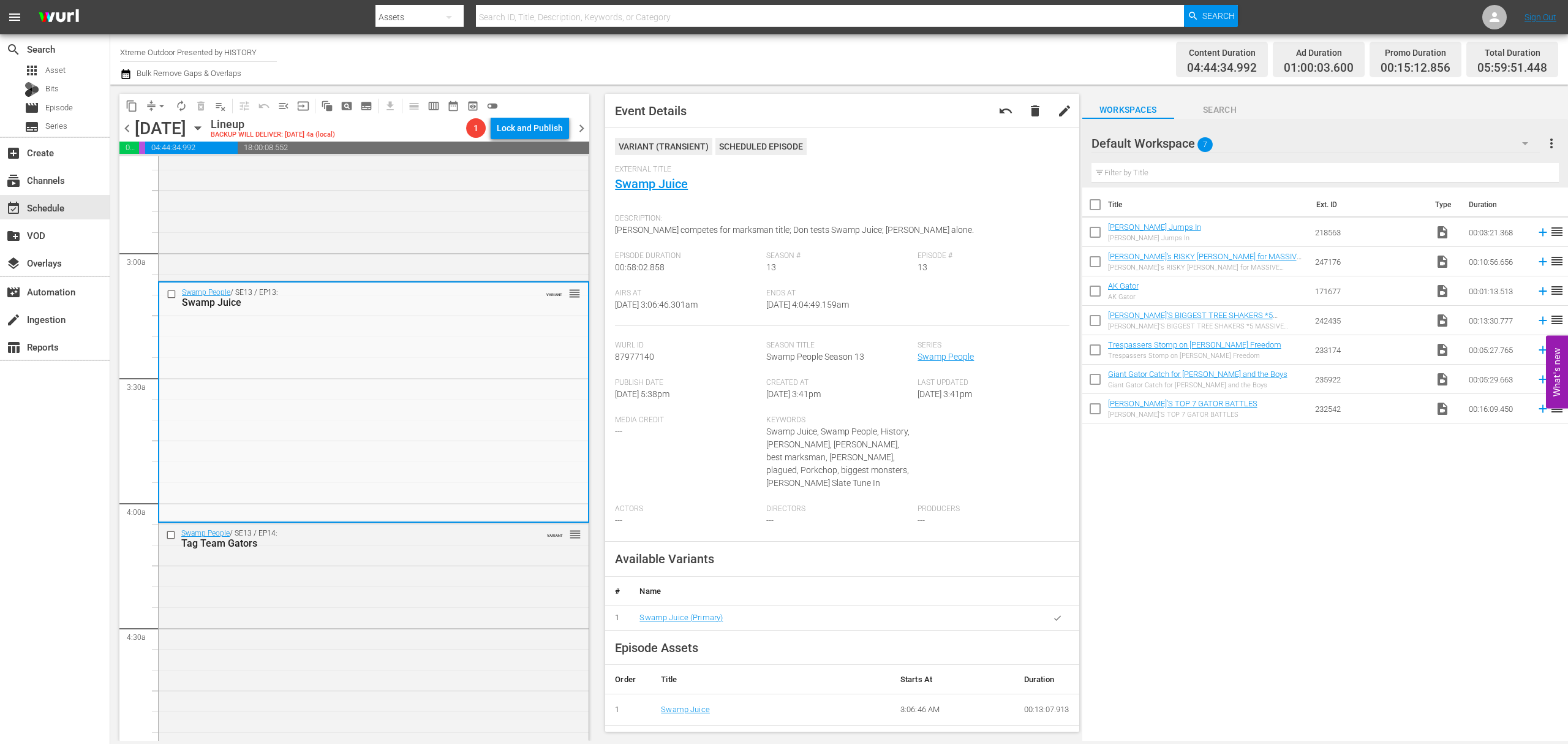
click at [149, 106] on span "compress" at bounding box center [151, 106] width 12 height 12
click at [153, 104] on button "arrow_drop_down" at bounding box center [162, 105] width 20 height 20
click at [155, 124] on li "Align to Midnight" at bounding box center [162, 130] width 129 height 20
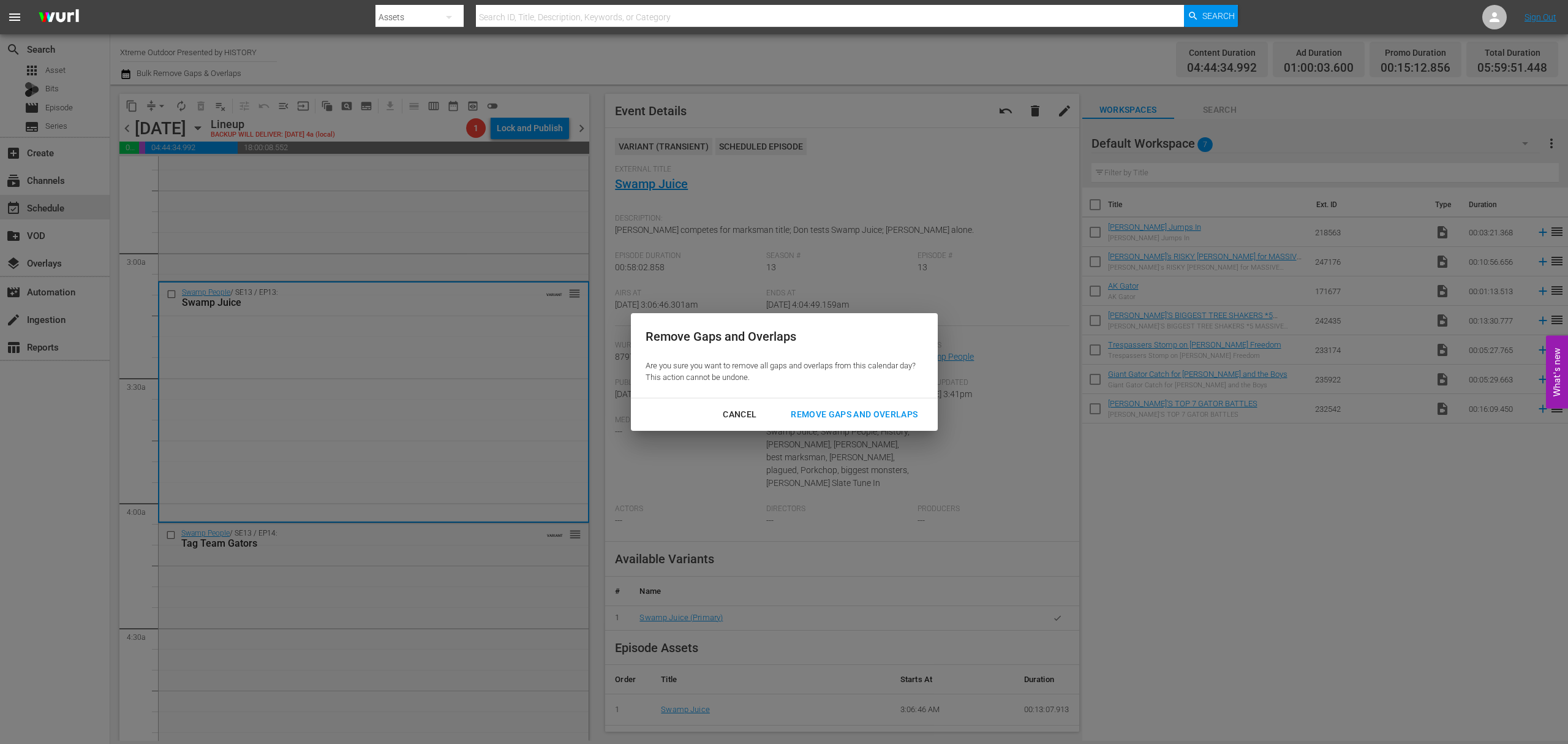
click at [883, 407] on div "Remove Gaps and Overlaps" at bounding box center [854, 415] width 146 height 16
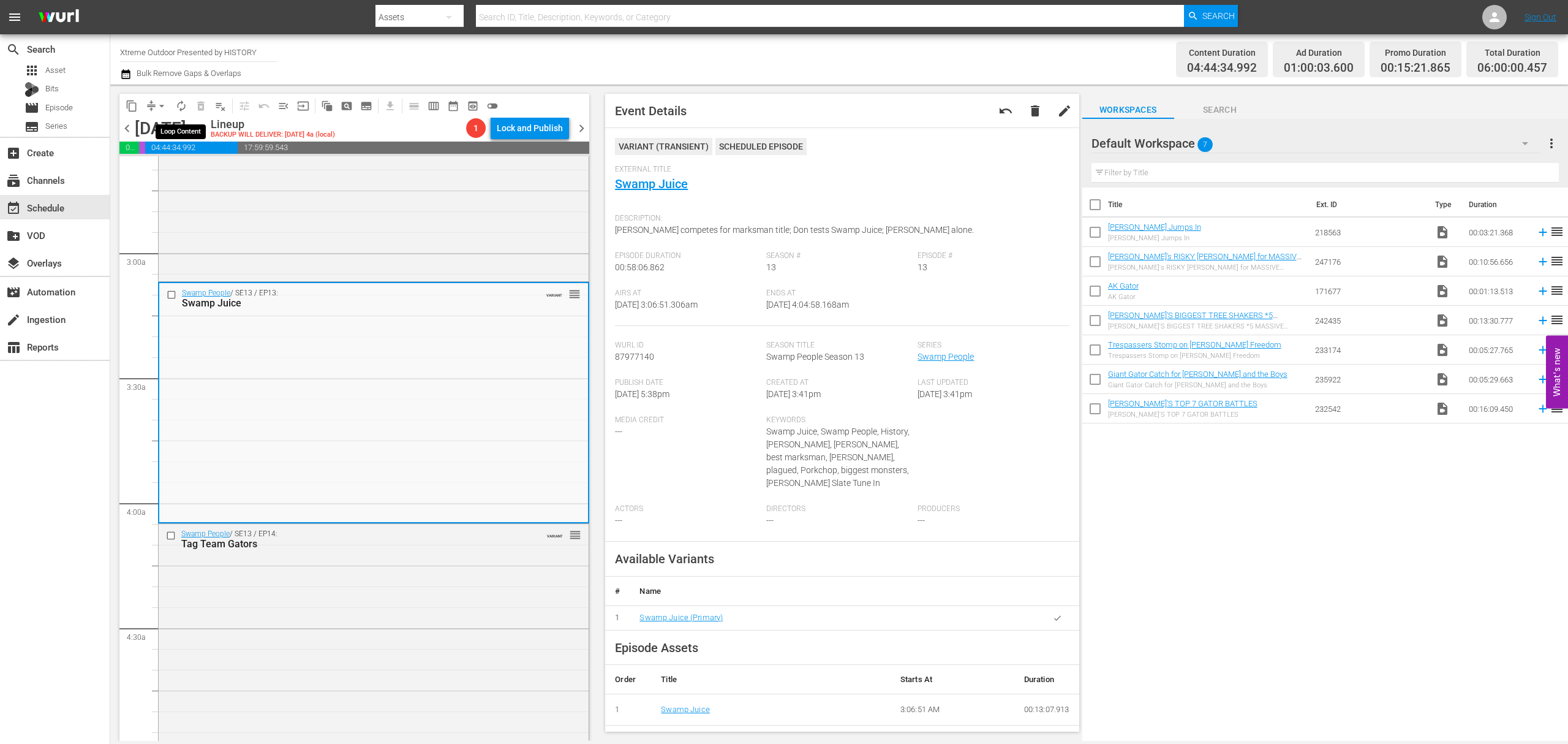
click at [177, 106] on span "autorenew_outlined" at bounding box center [181, 106] width 12 height 12
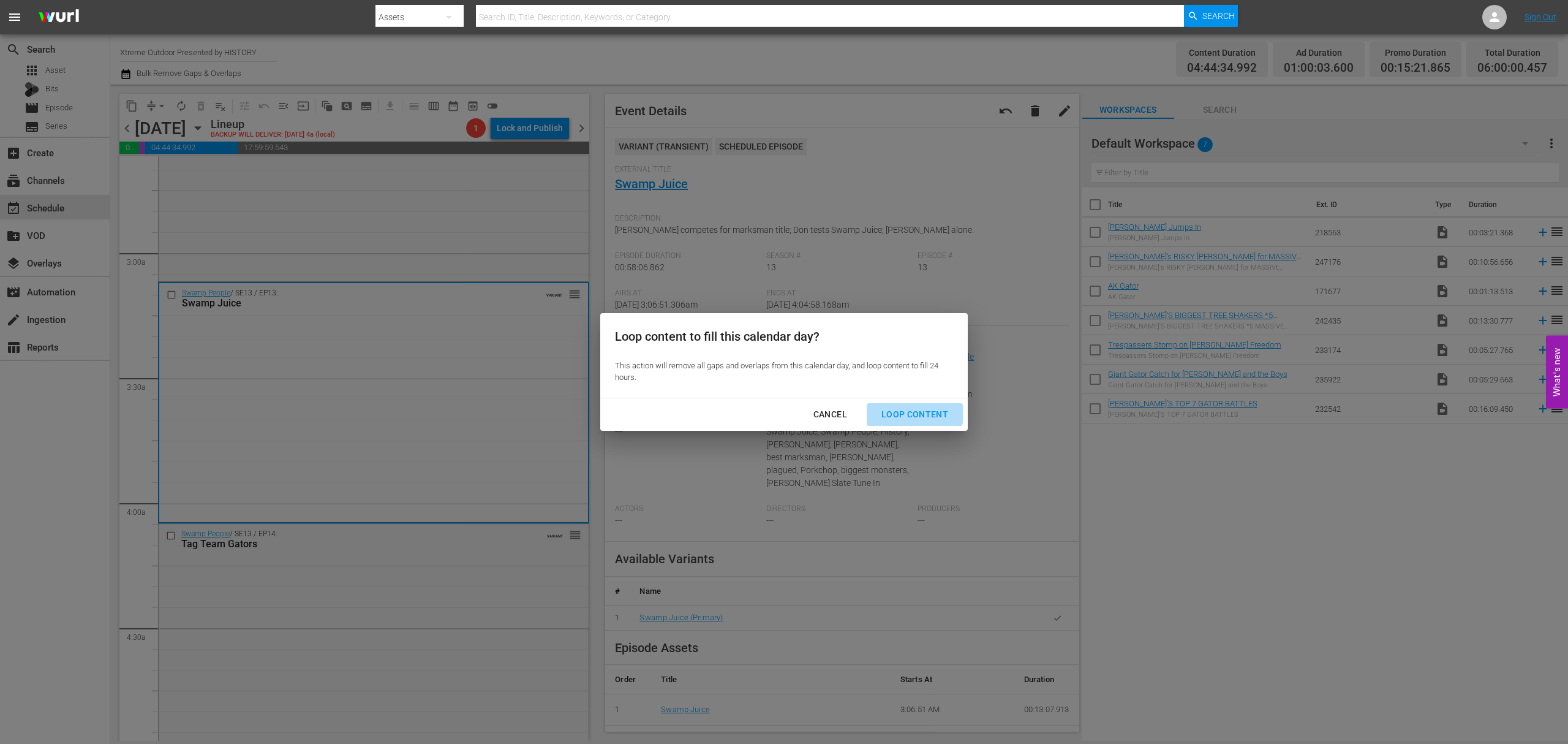
click at [902, 405] on button "Loop Content" at bounding box center [914, 414] width 96 height 22
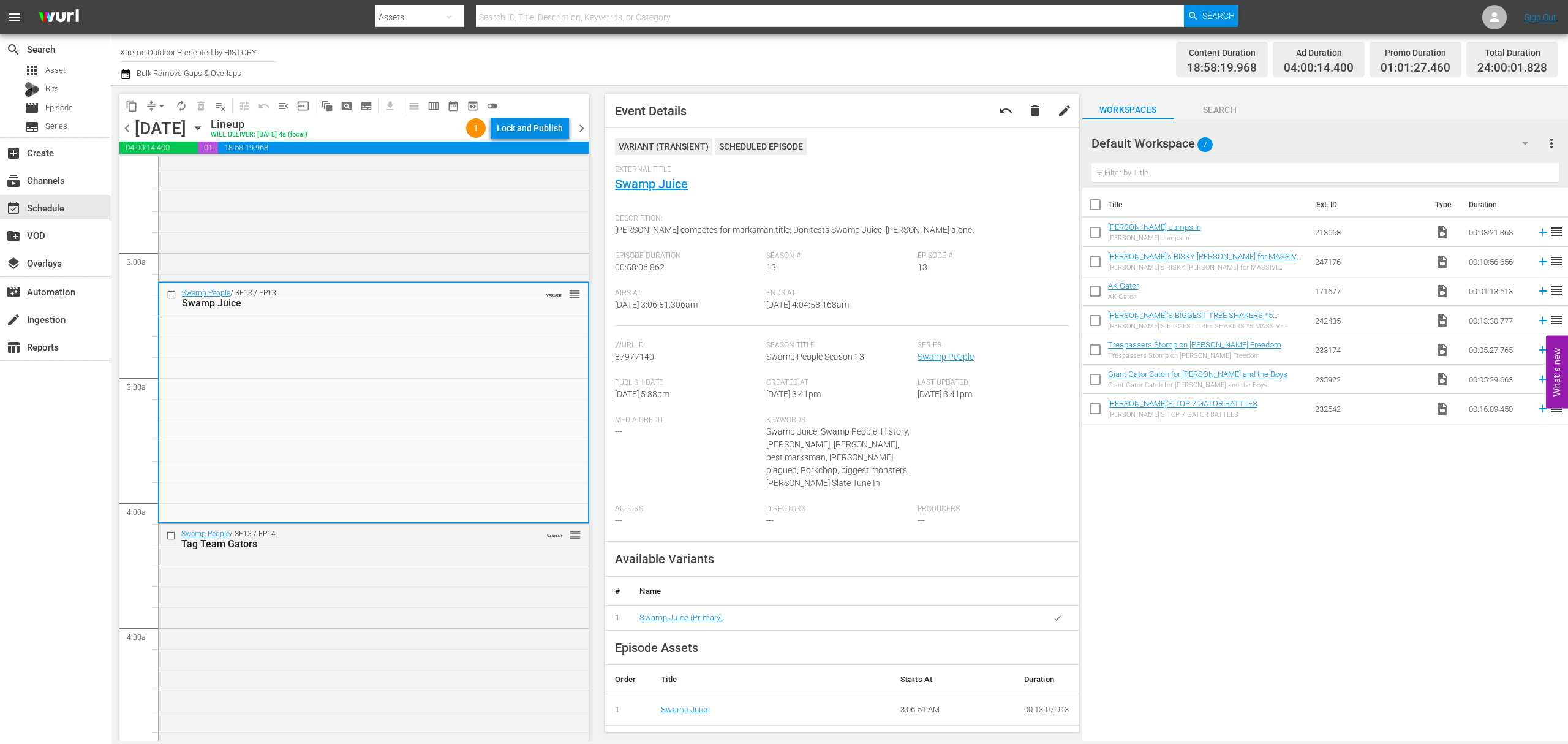
click at [545, 128] on div "Lock and Publish" at bounding box center [530, 128] width 67 height 22
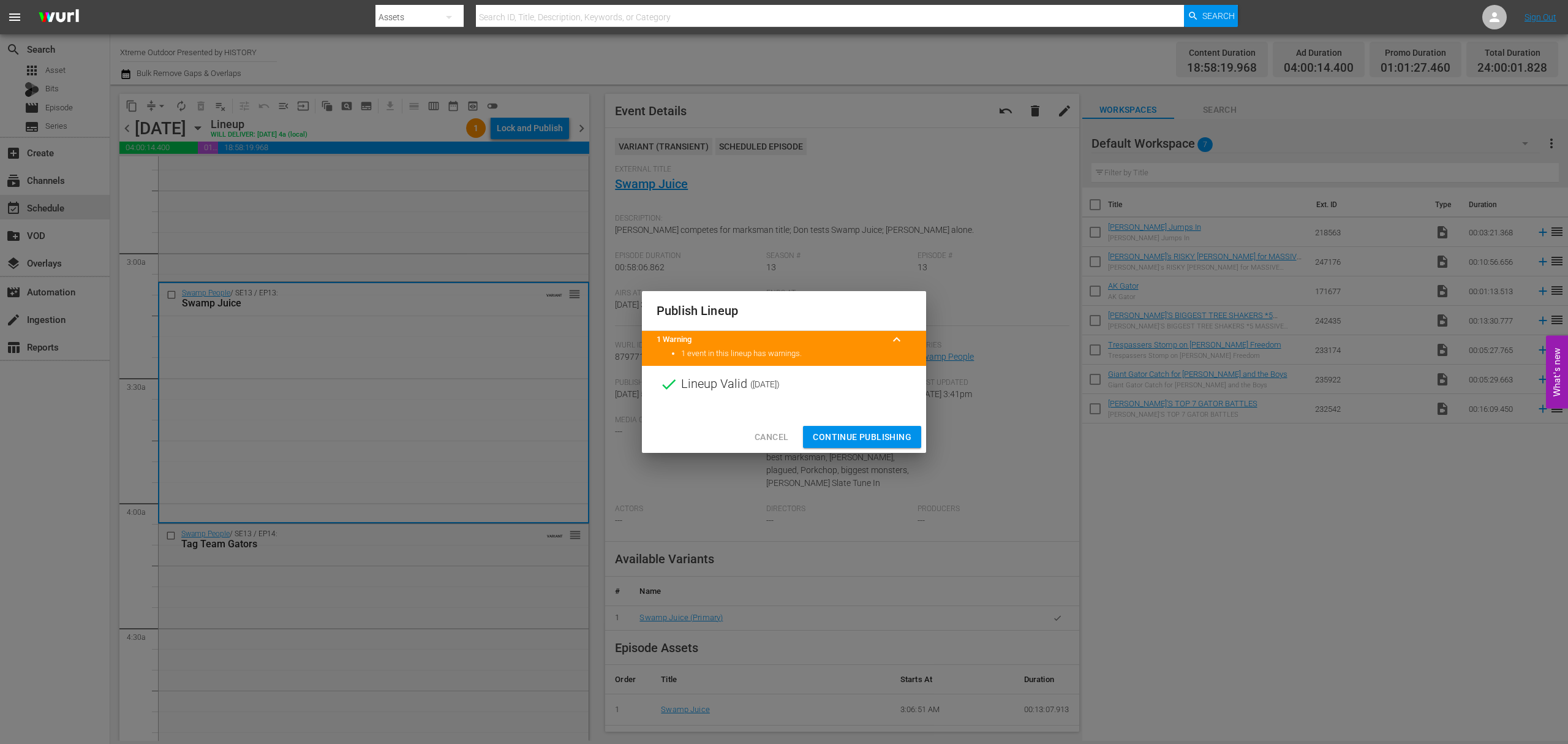
click at [879, 436] on span "Continue Publishing" at bounding box center [862, 437] width 98 height 16
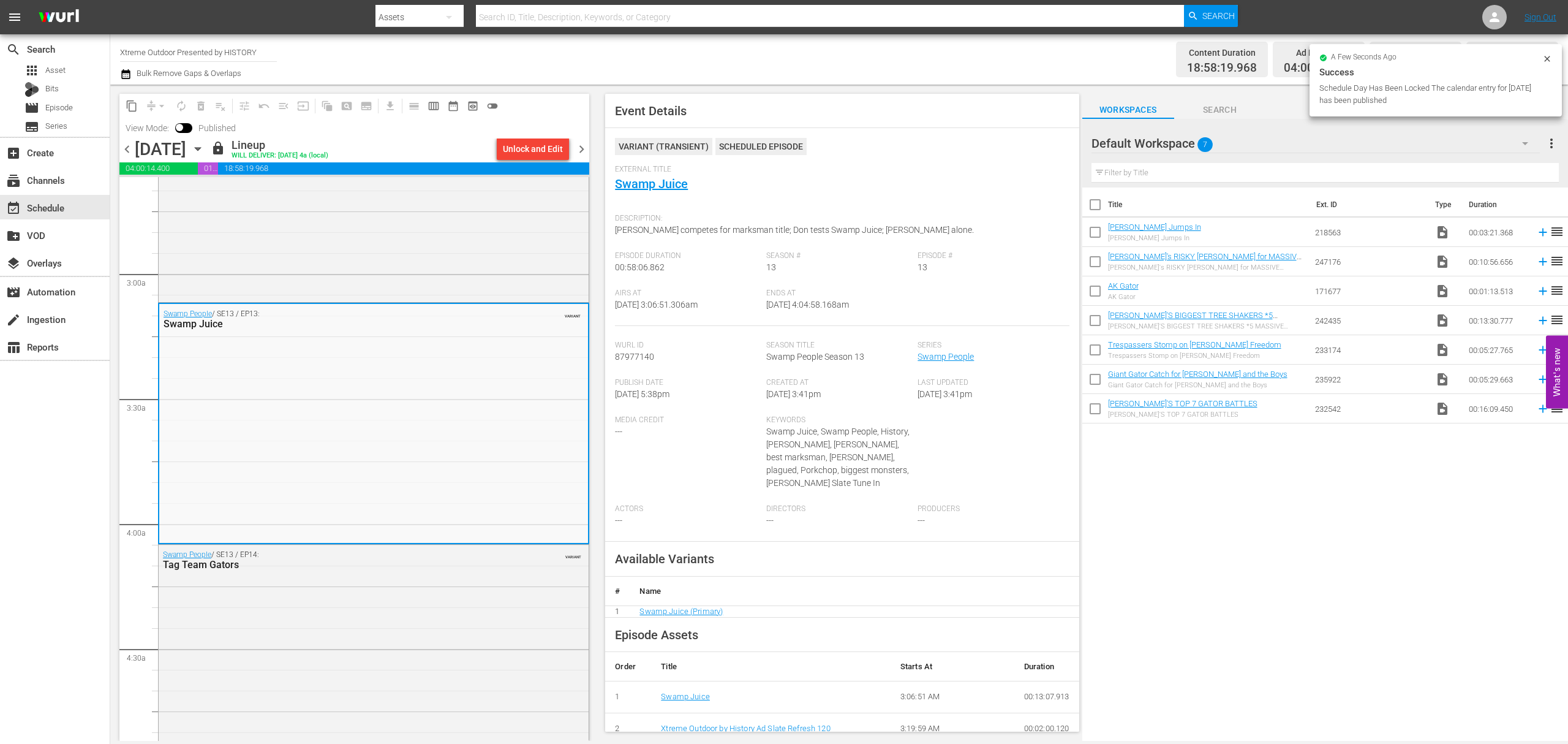
click at [577, 150] on span "chevron_right" at bounding box center [581, 149] width 16 height 16
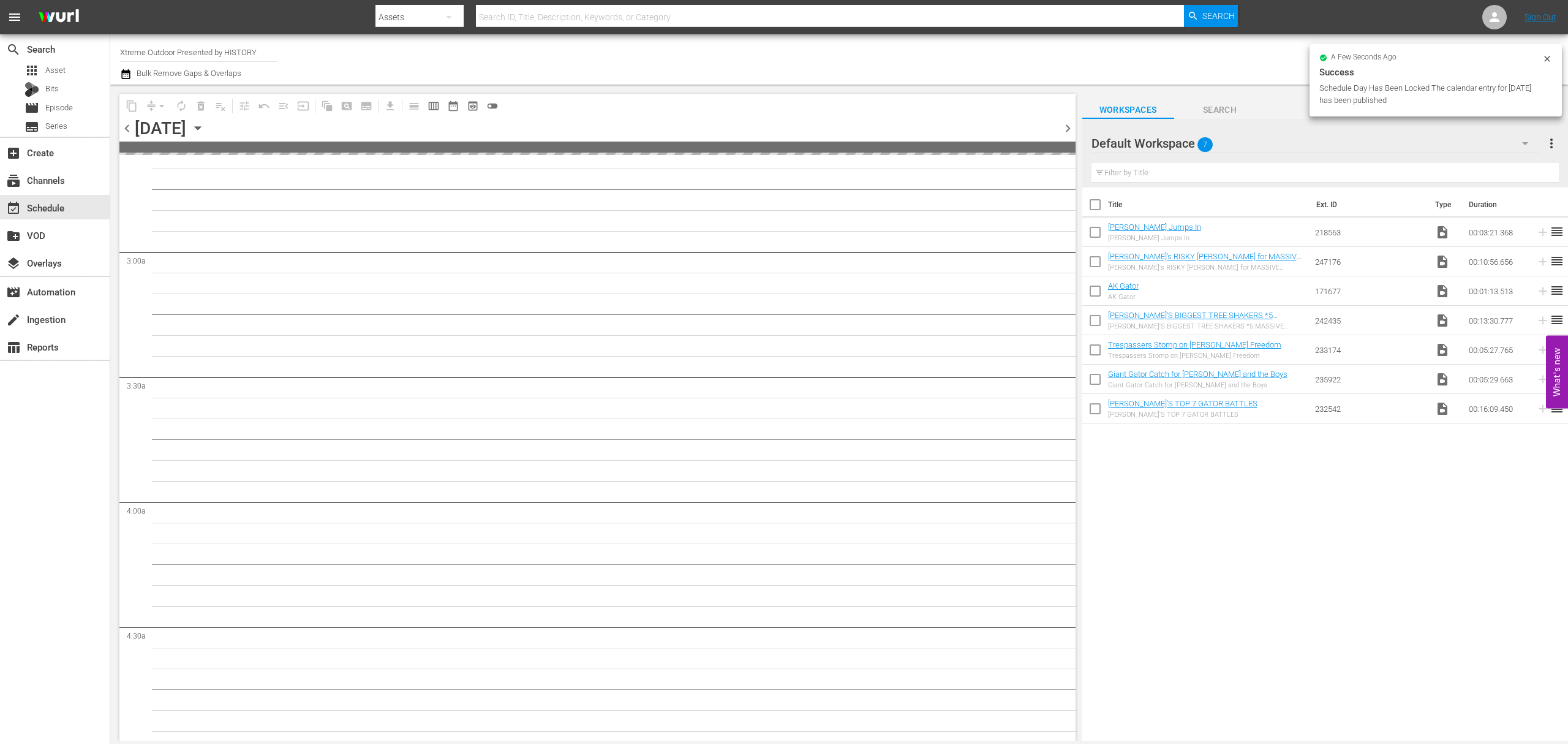
scroll to position [696, 0]
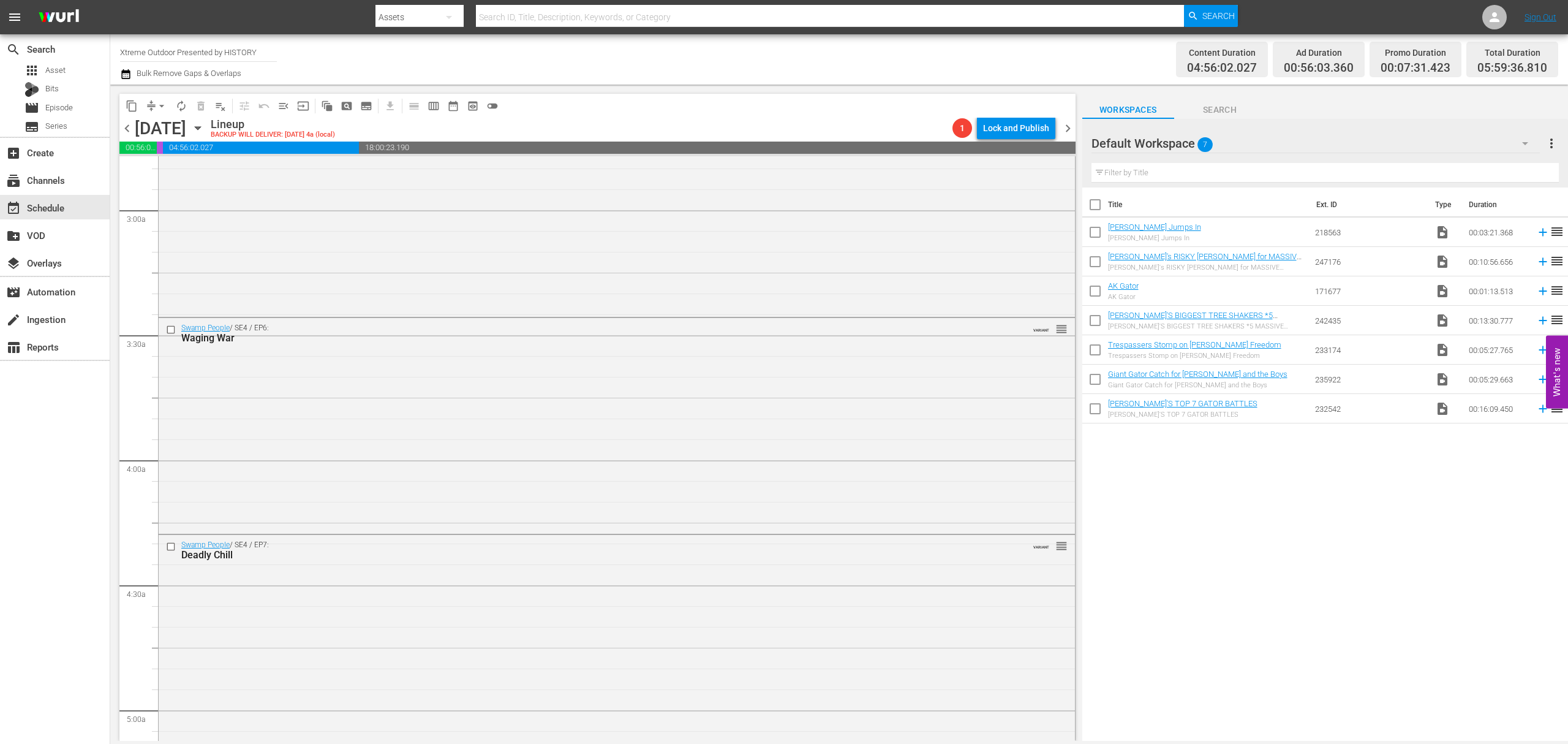
click at [1100, 207] on input "checkbox" at bounding box center [1095, 207] width 26 height 26
checkbox input "true"
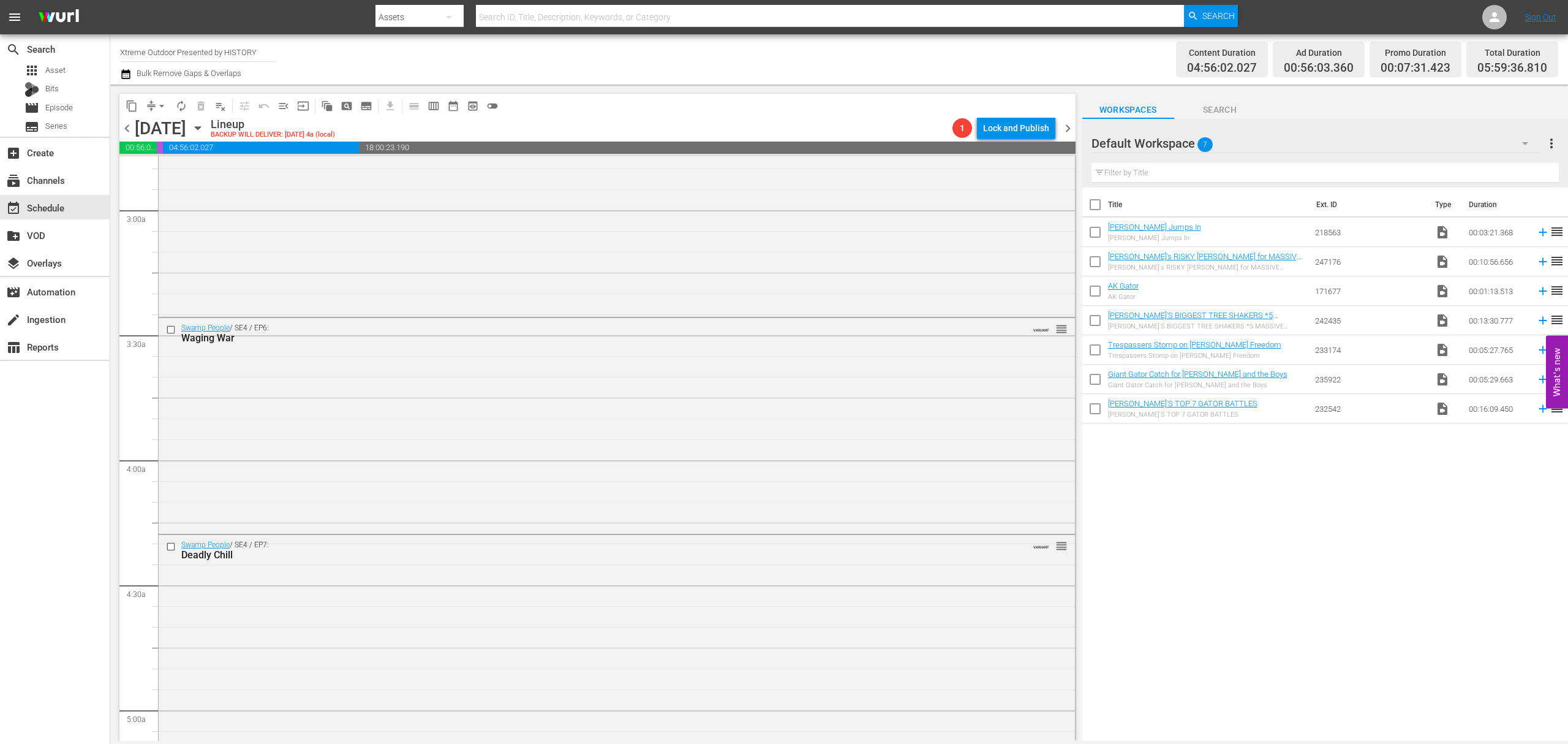
checkbox input "true"
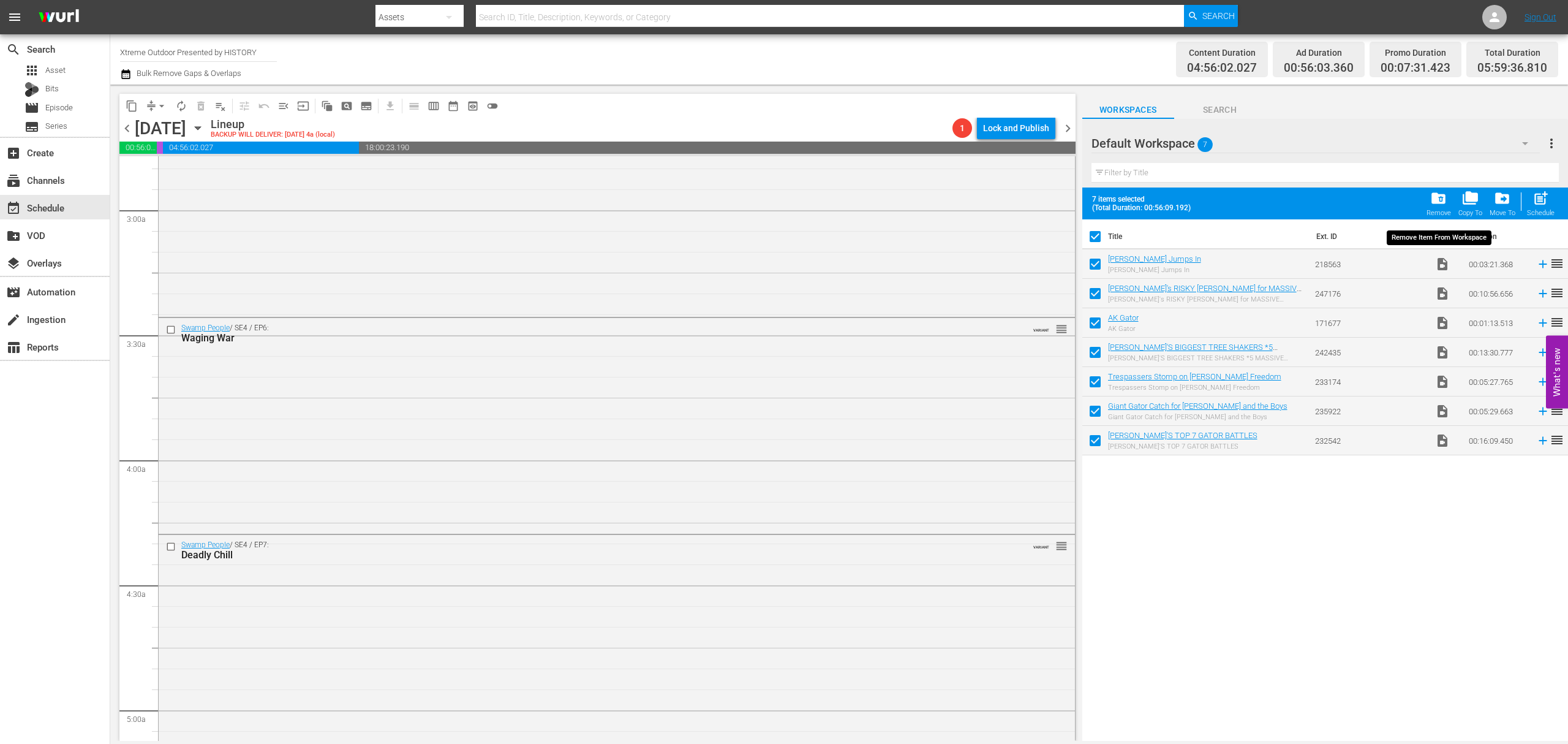
click at [1434, 200] on span "folder_delete" at bounding box center [1438, 198] width 16 height 16
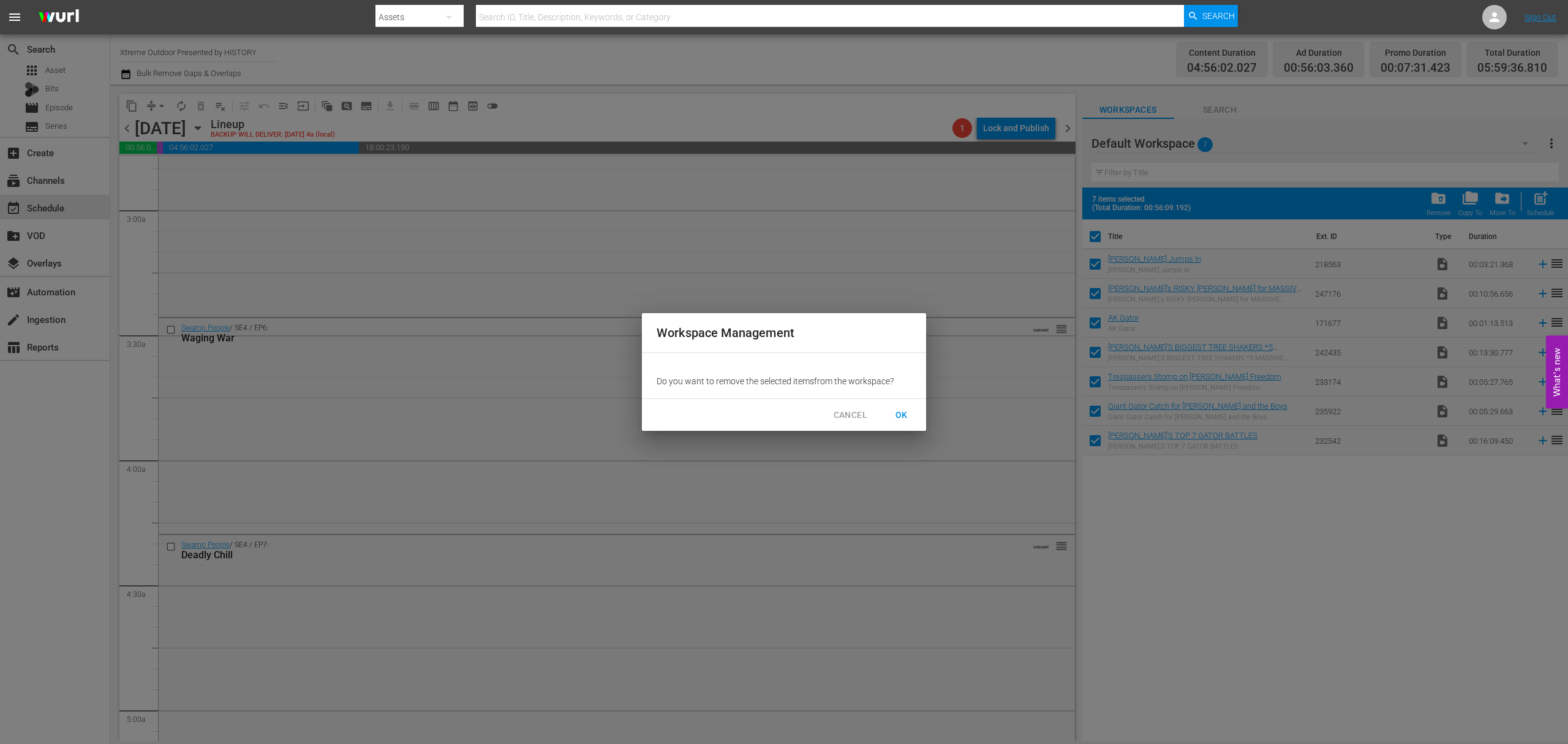
click at [907, 413] on span "OK" at bounding box center [901, 415] width 20 height 16
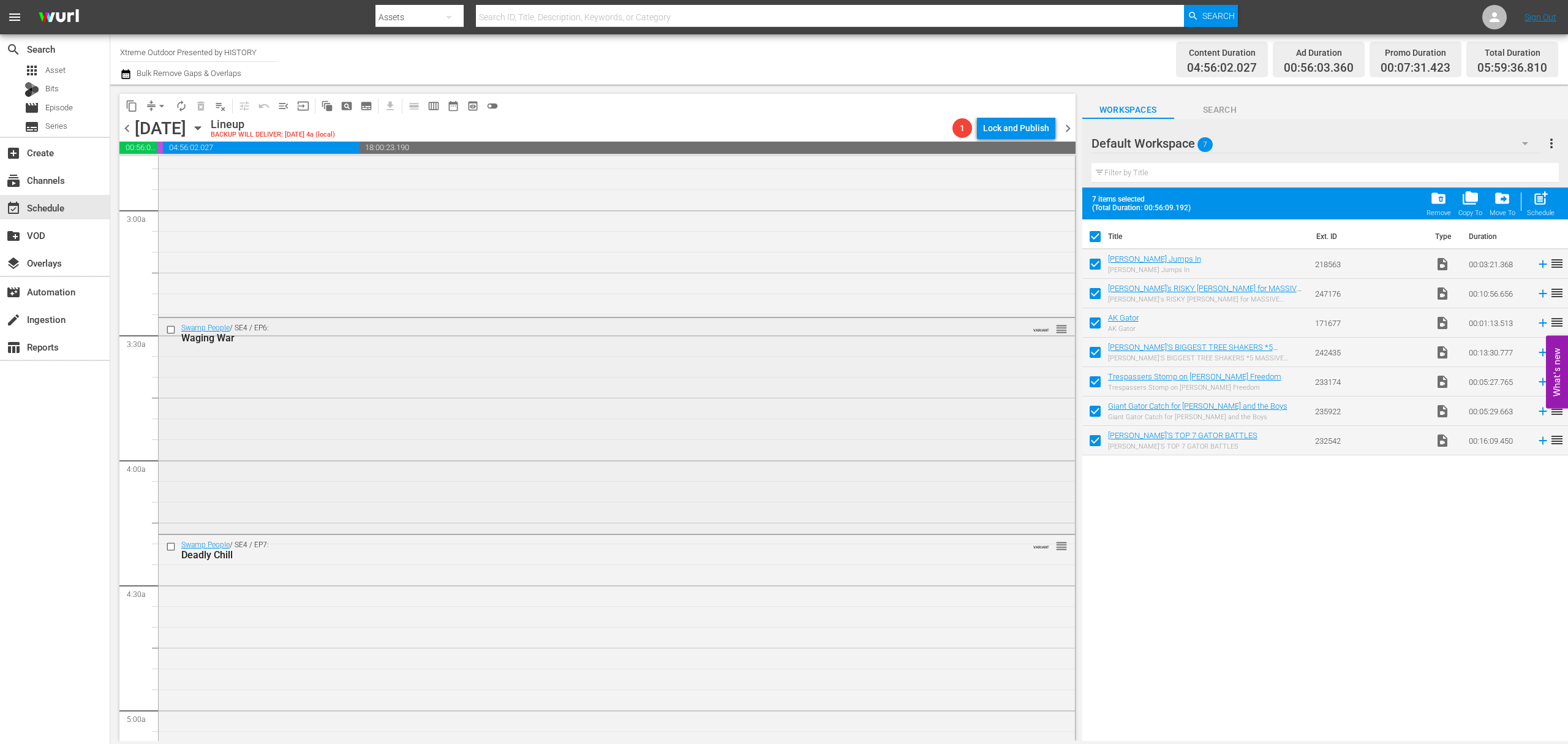
checkbox input "false"
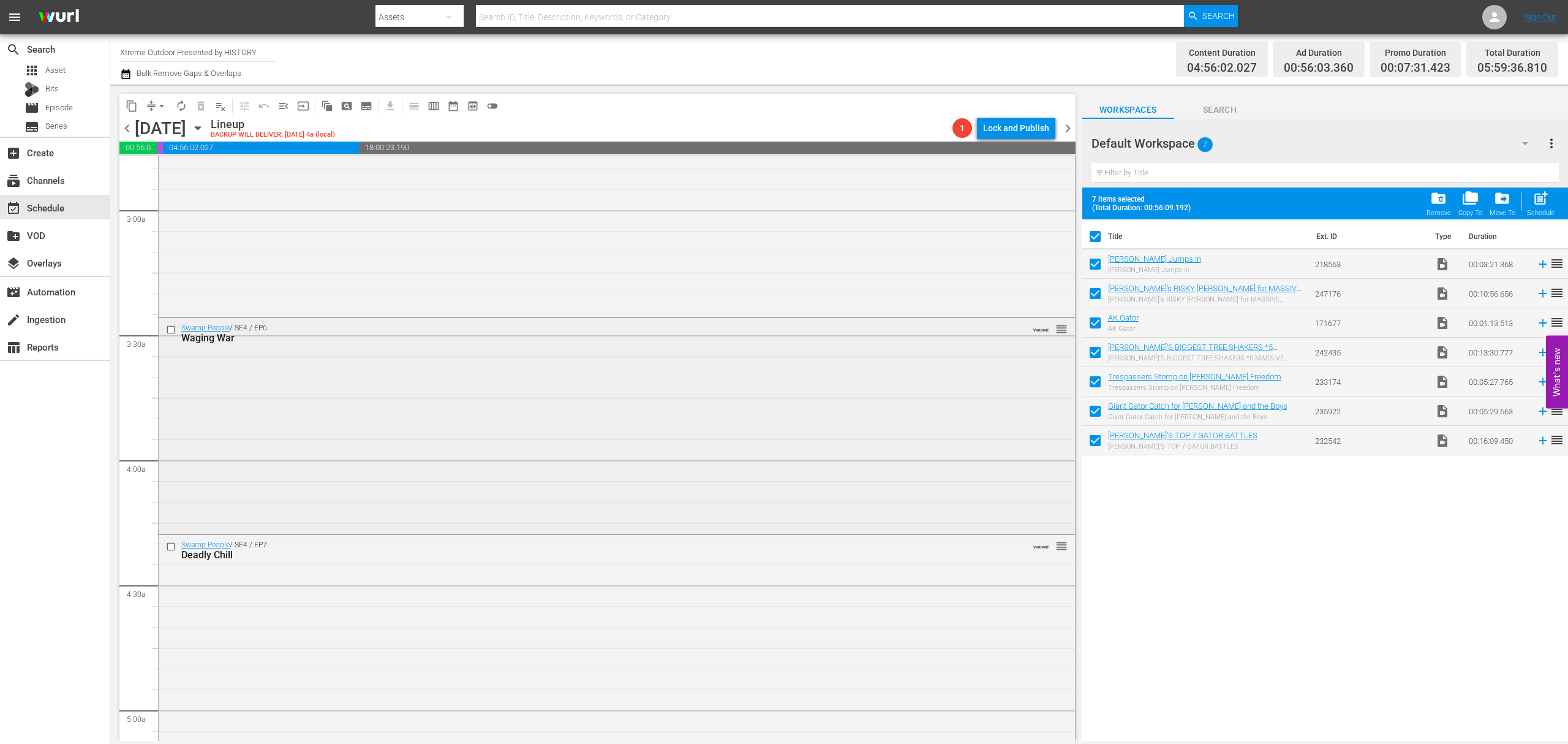
checkbox input "false"
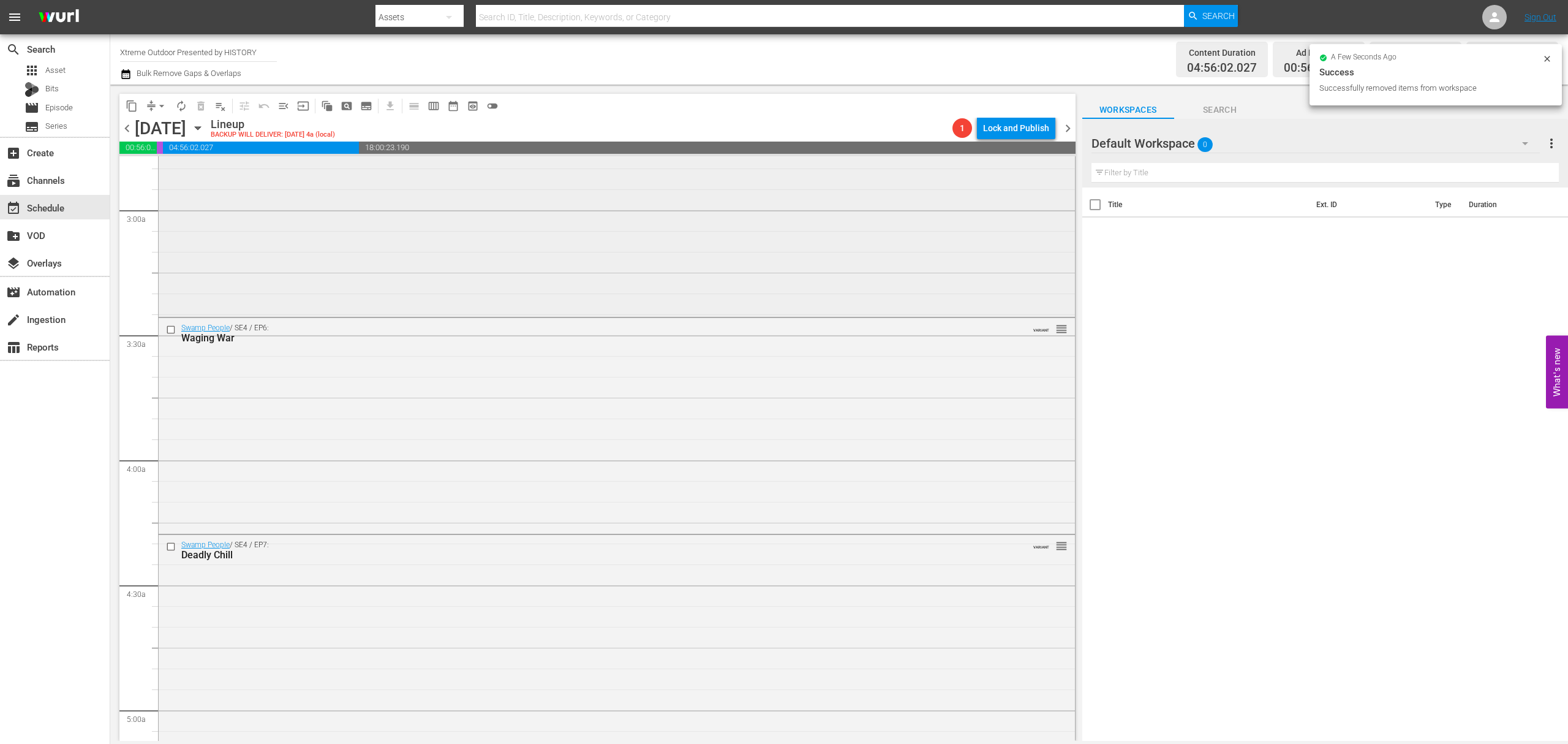
click at [709, 258] on div "Swamp People / SE4 / EP5: Blood Lines VARIANT reorder" at bounding box center [617, 209] width 917 height 208
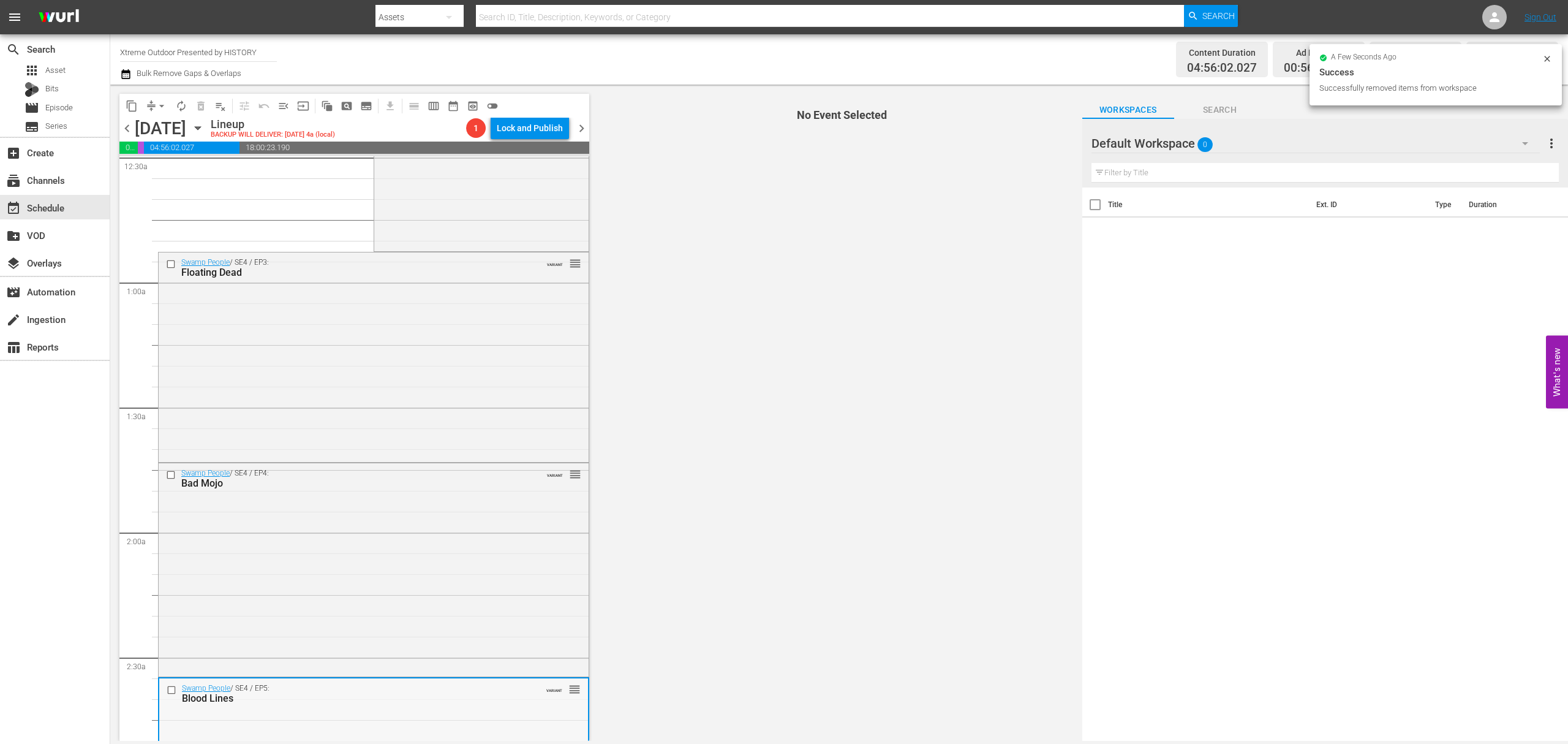
scroll to position [0, 0]
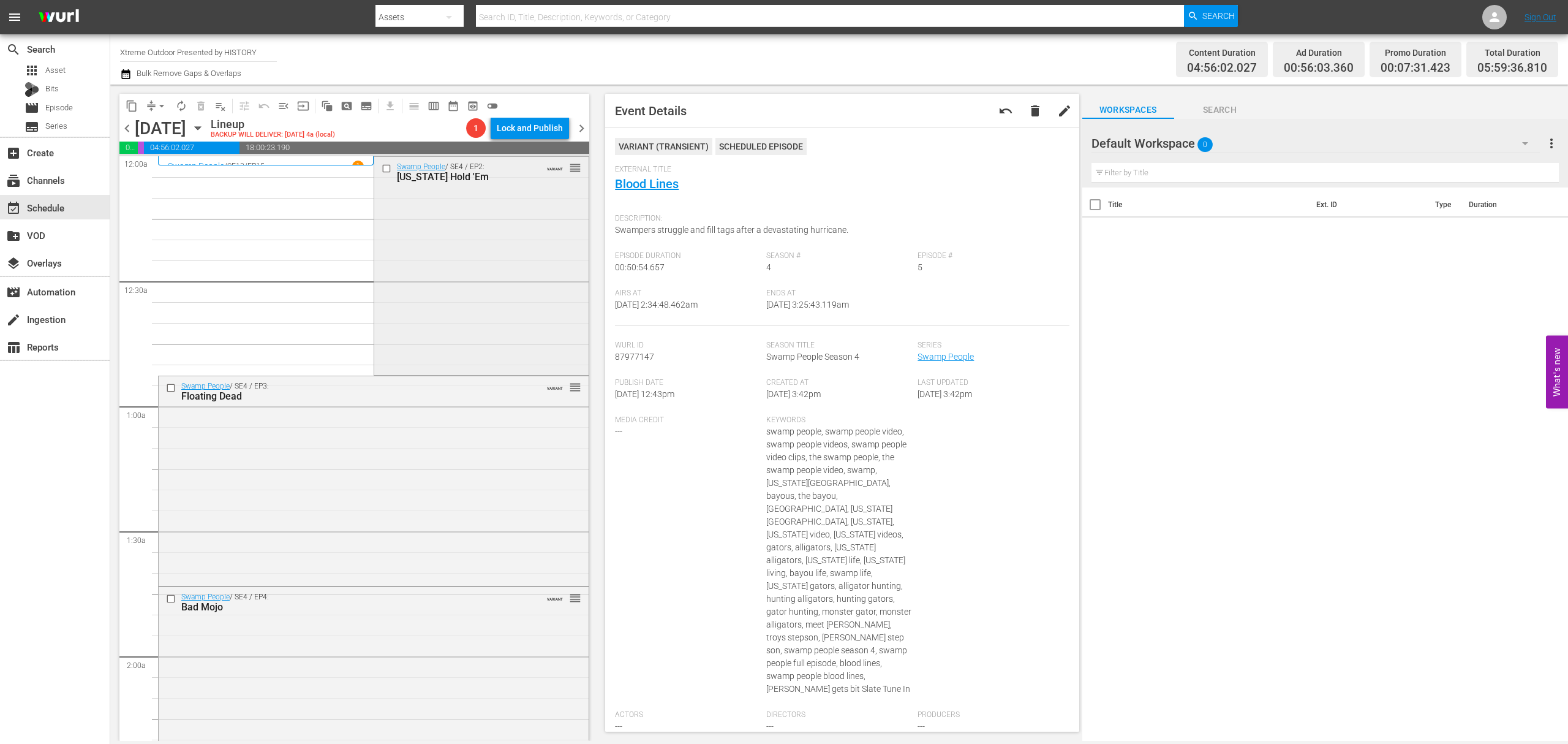
click at [485, 258] on div "Swamp People / SE4 / EP2: Texas Hold 'Em VARIANT reorder" at bounding box center [481, 264] width 214 height 216
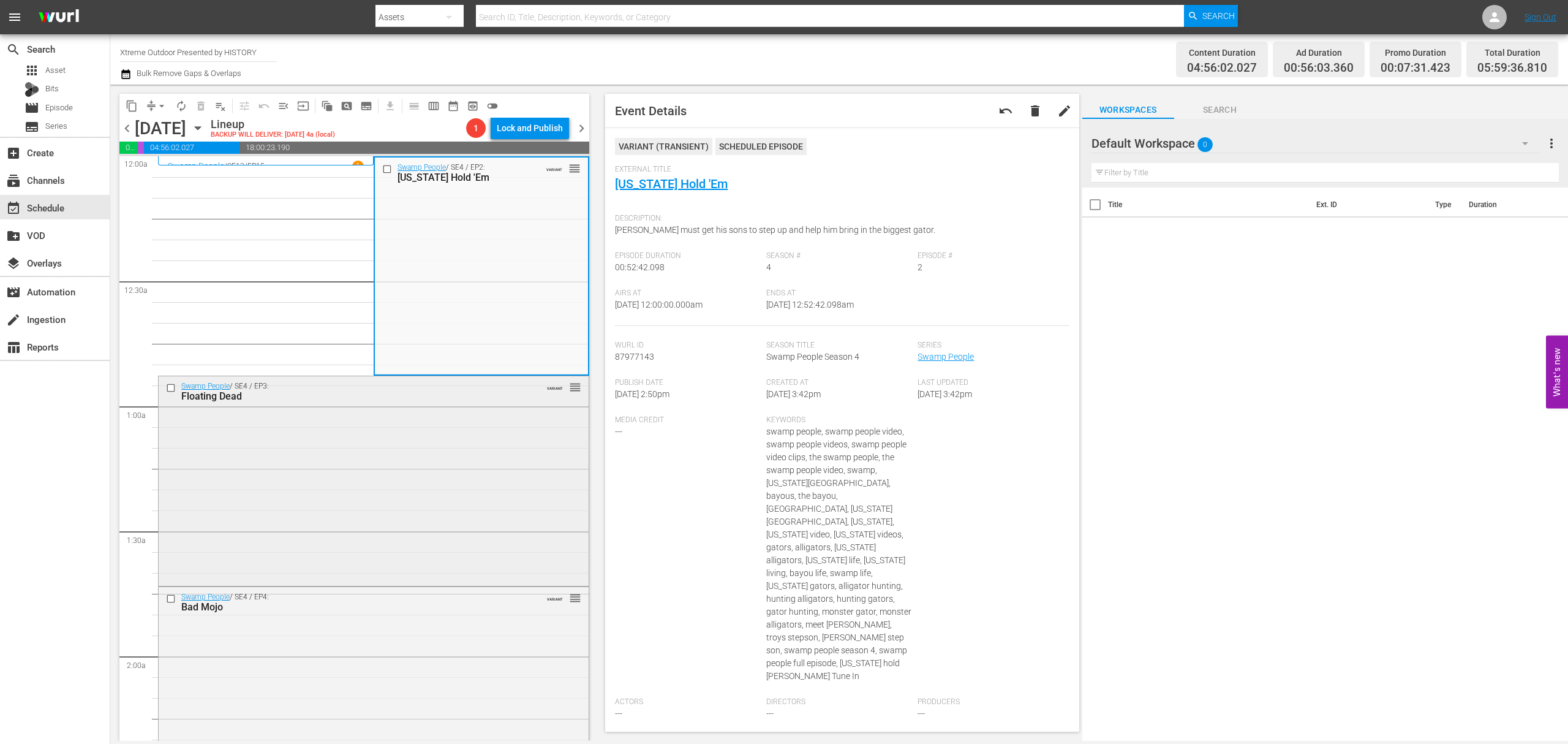
click at [449, 462] on div "Swamp People / SE4 / EP3: Floating Dead VARIANT reorder" at bounding box center [374, 480] width 430 height 207
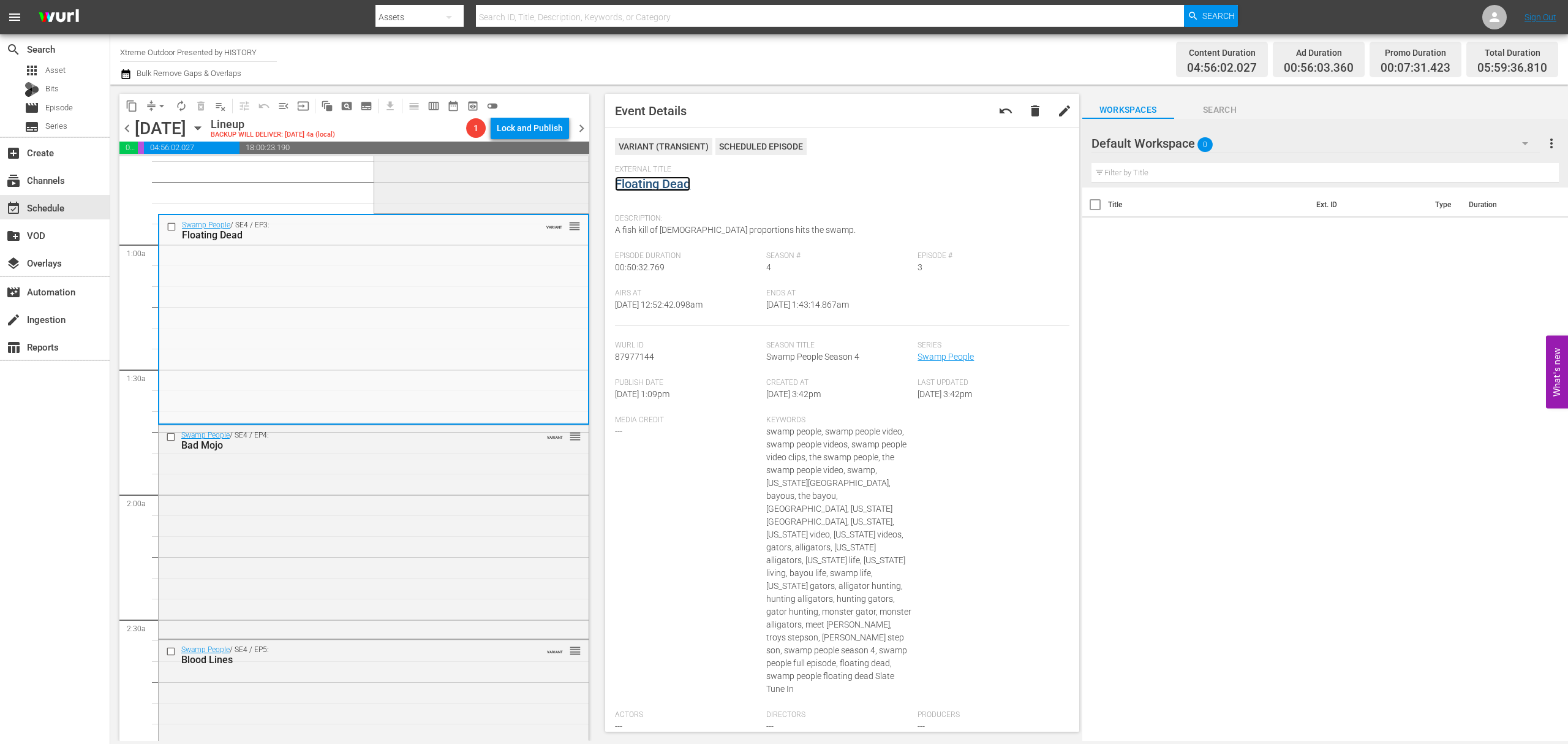
scroll to position [163, 0]
click at [462, 510] on div "Swamp People / SE4 / EP4: Bad Mojo VARIANT reorder" at bounding box center [374, 530] width 430 height 212
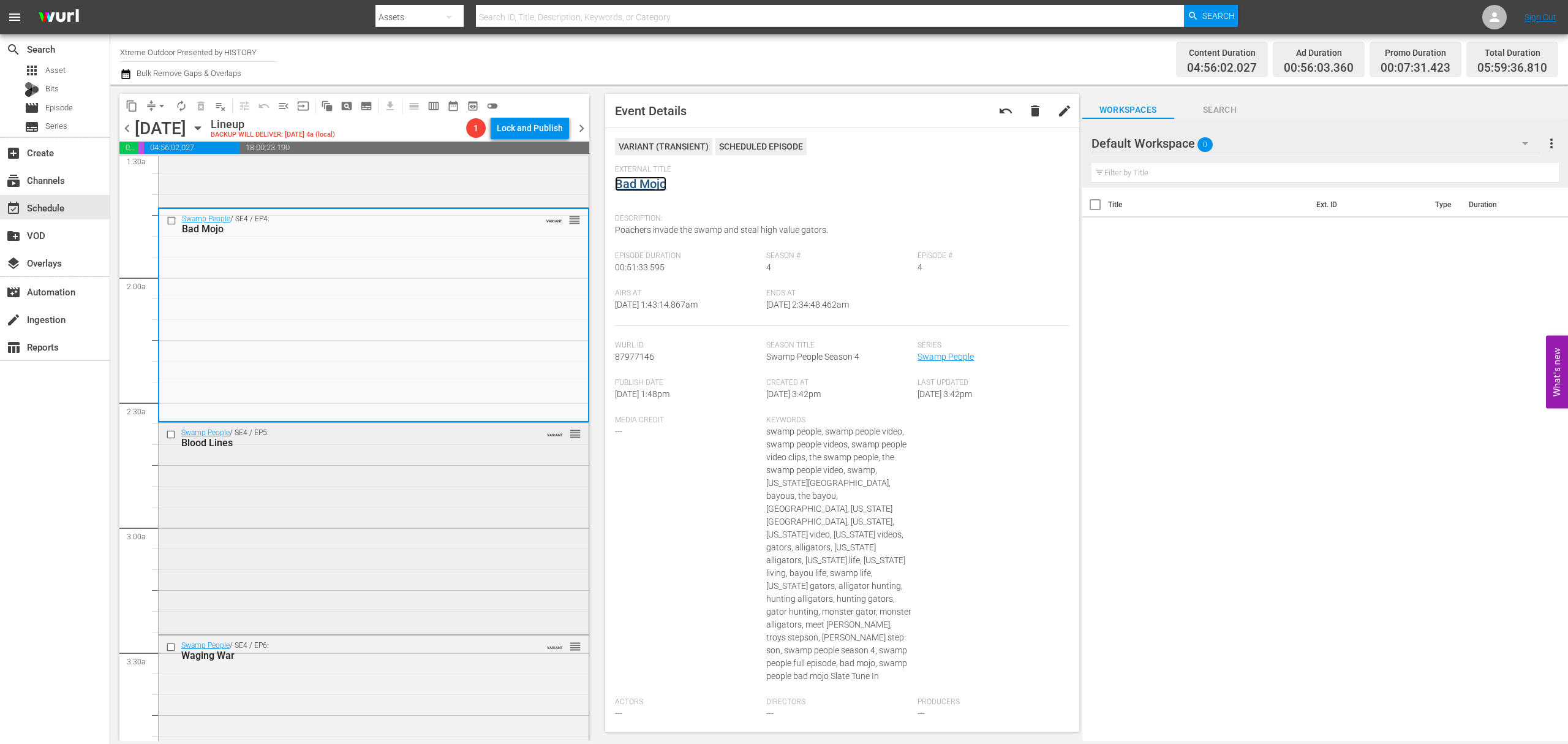
scroll to position [408, 0]
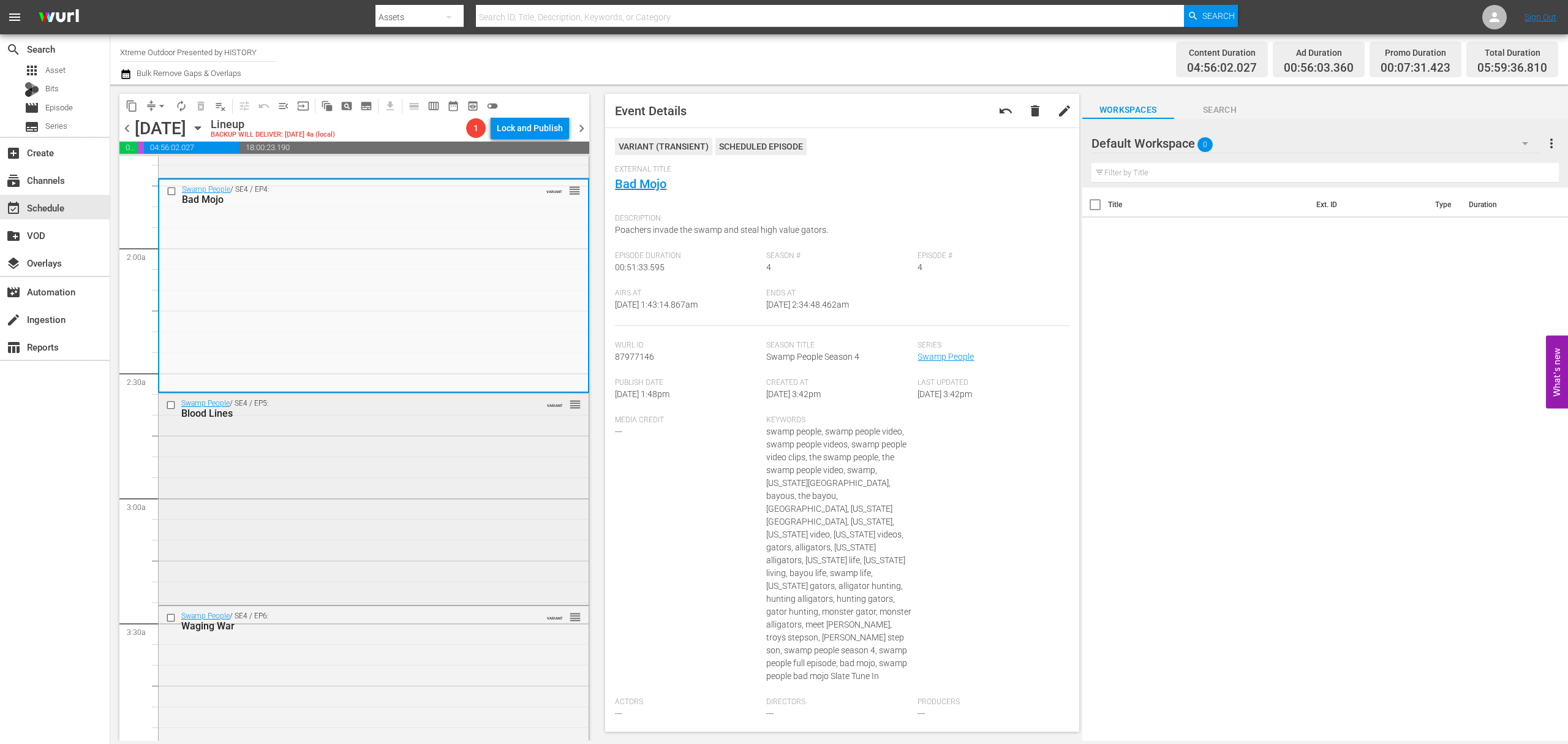
click at [429, 515] on div "Swamp People / SE4 / EP5: Blood Lines VARIANT reorder" at bounding box center [374, 497] width 430 height 208
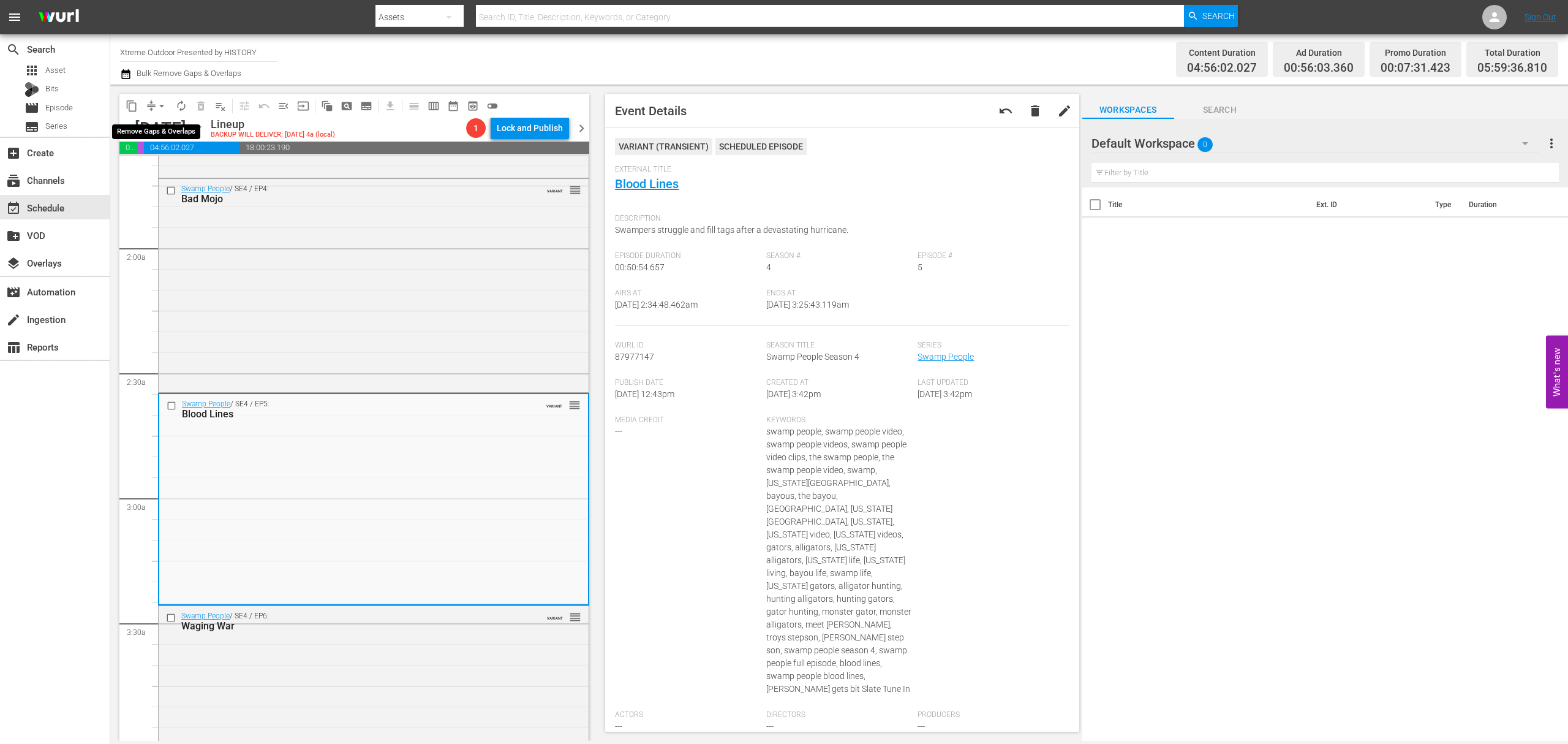
click at [156, 106] on span "arrow_drop_down" at bounding box center [162, 106] width 12 height 12
click at [153, 124] on li "Align to Midnight" at bounding box center [162, 130] width 129 height 20
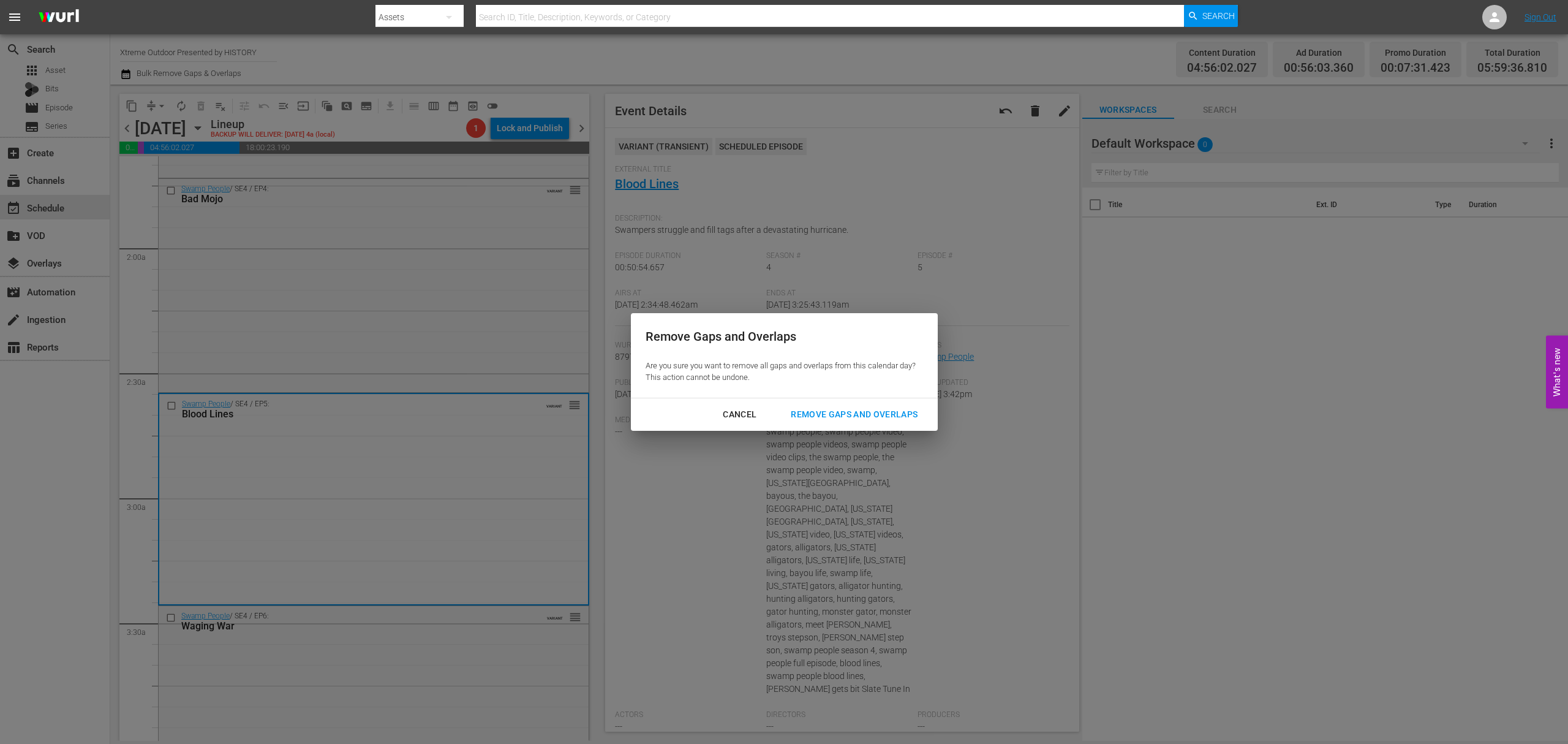
click at [882, 424] on button "Remove Gaps and Overlaps" at bounding box center [854, 414] width 156 height 22
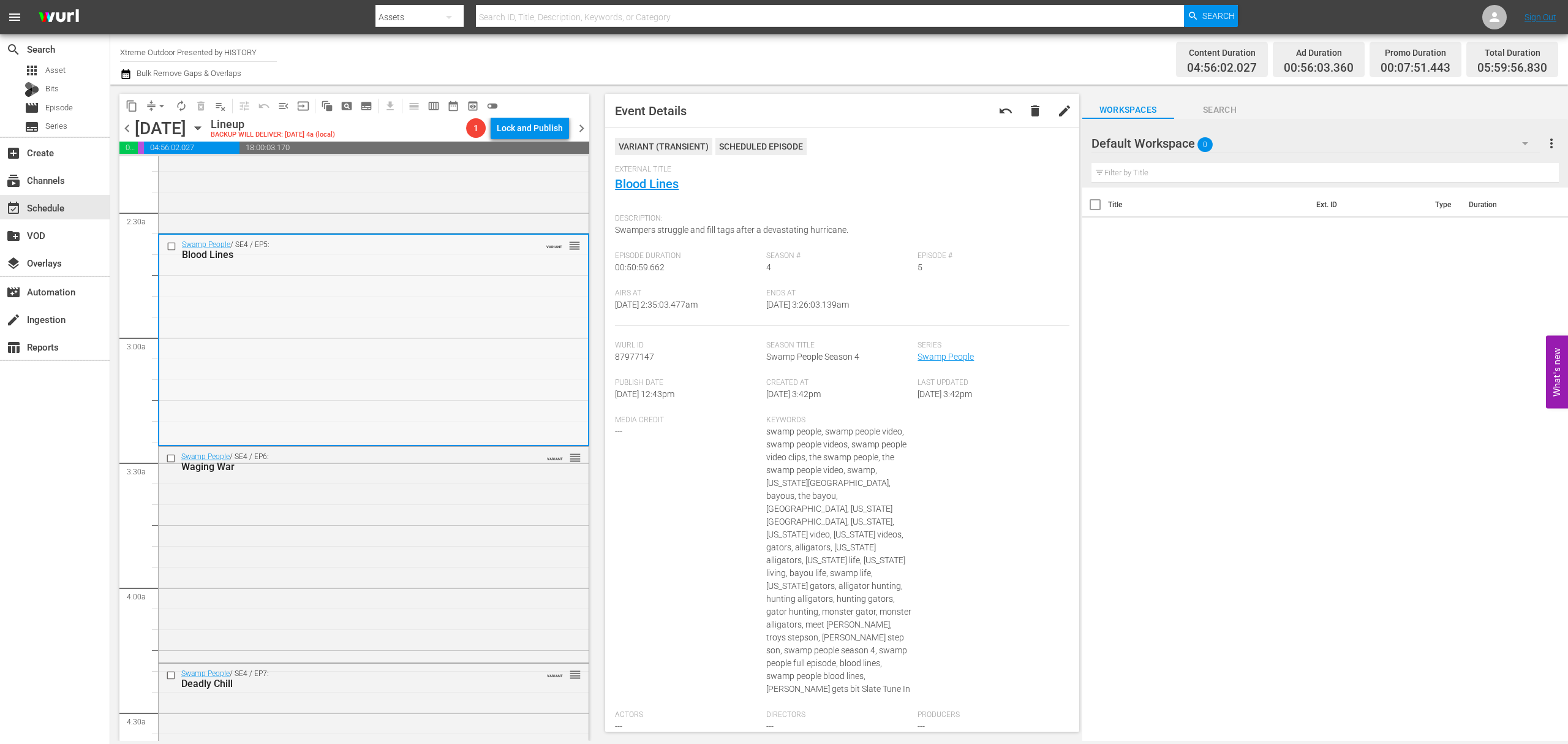
scroll to position [571, 0]
click at [413, 525] on div "Swamp People / SE4 / EP6: Waging War VARIANT reorder" at bounding box center [374, 550] width 430 height 213
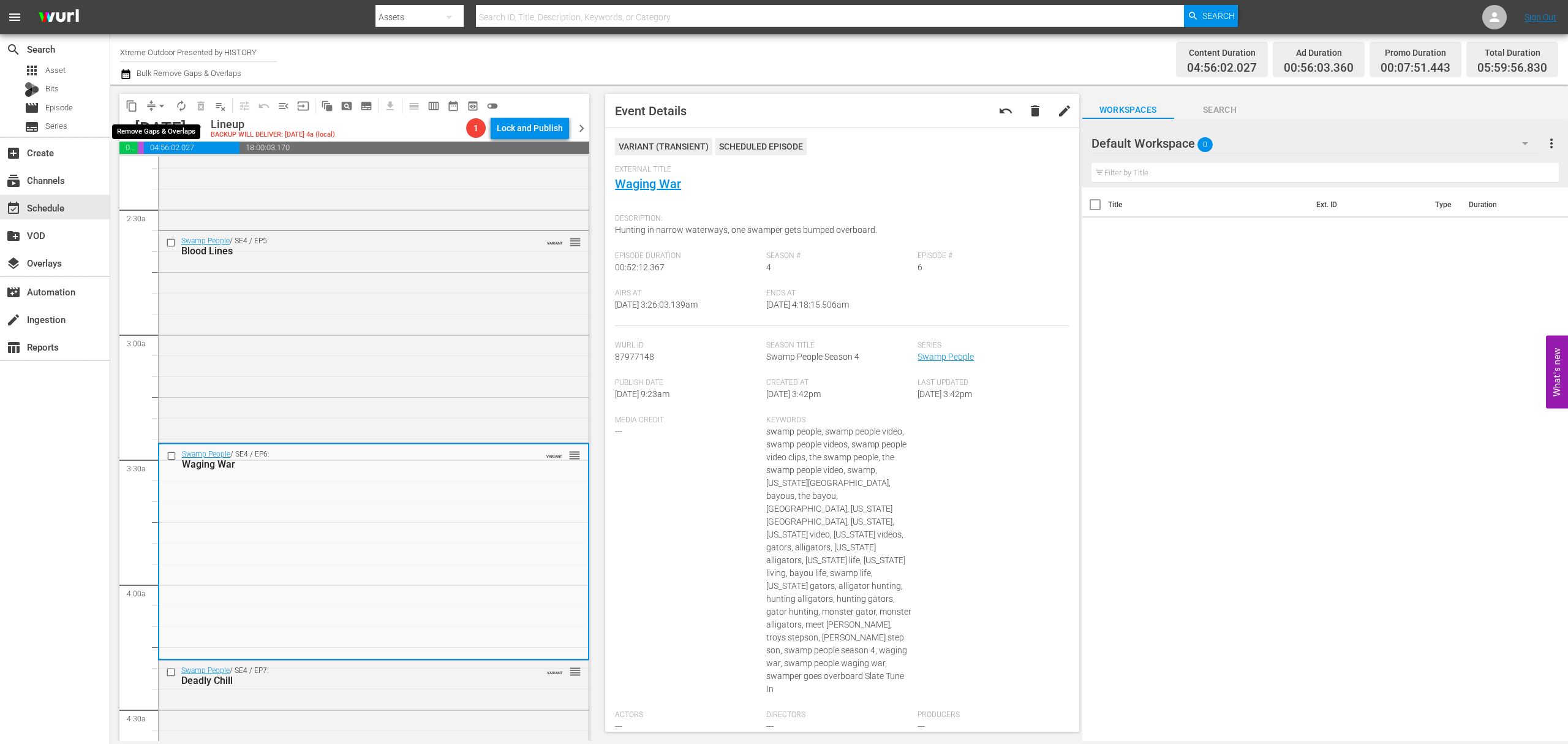
click at [158, 106] on span "arrow_drop_down" at bounding box center [162, 106] width 12 height 12
click at [156, 131] on li "Align to Midnight" at bounding box center [162, 130] width 129 height 20
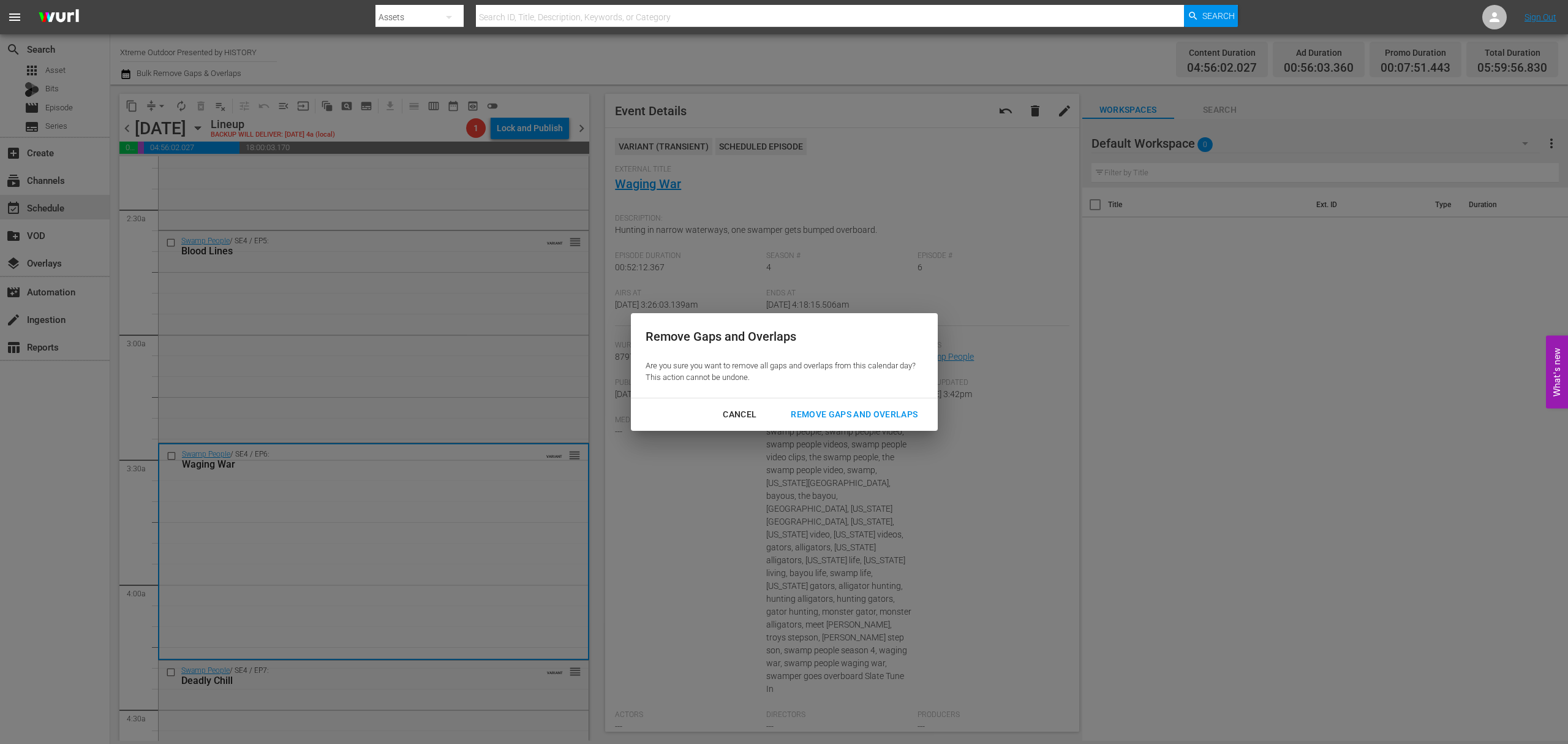
click at [892, 407] on div "Remove Gaps and Overlaps" at bounding box center [854, 415] width 146 height 16
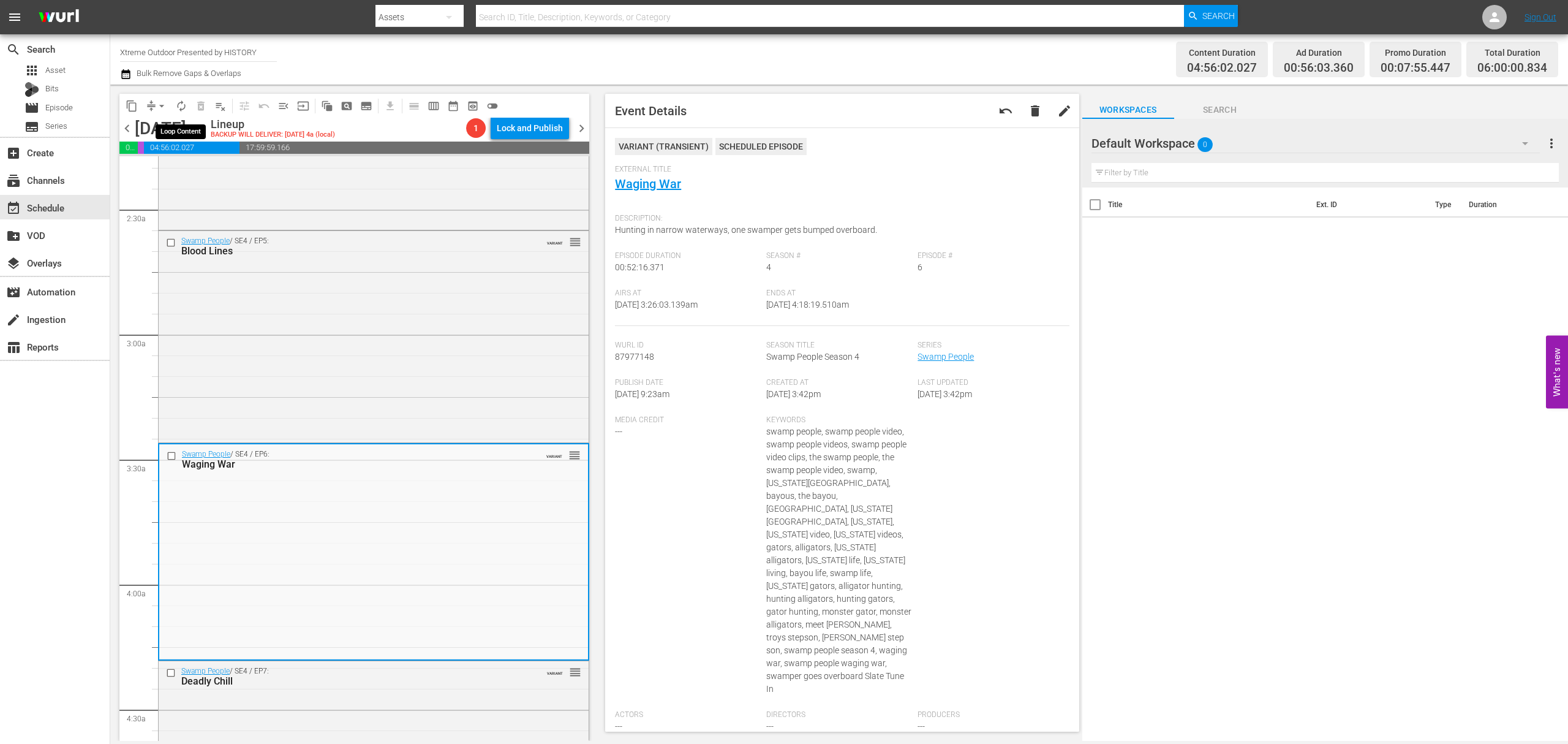
click at [175, 105] on span "autorenew_outlined" at bounding box center [181, 106] width 12 height 12
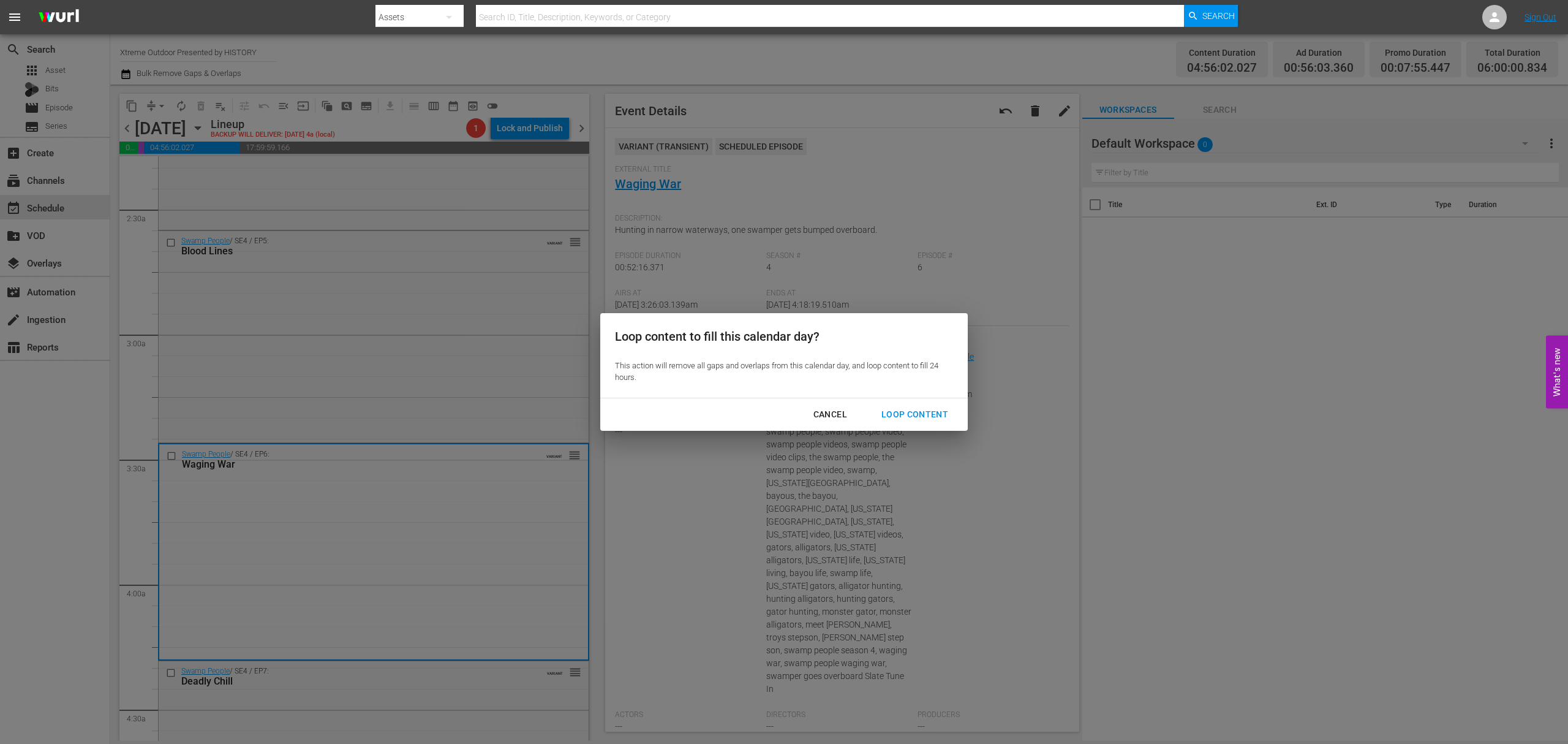
click at [903, 405] on button "Loop Content" at bounding box center [914, 414] width 96 height 22
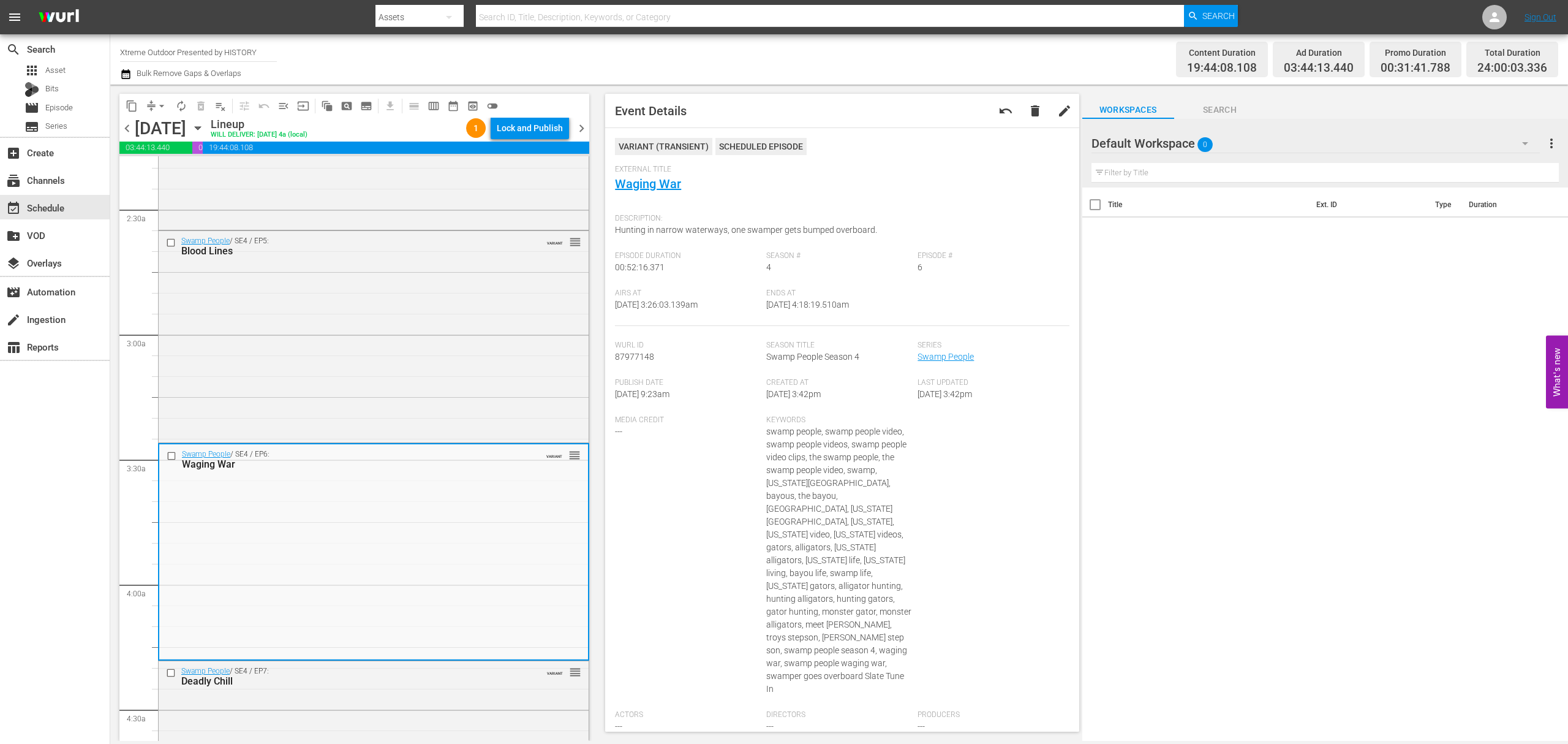
click at [542, 131] on div "Lock and Publish" at bounding box center [530, 128] width 67 height 22
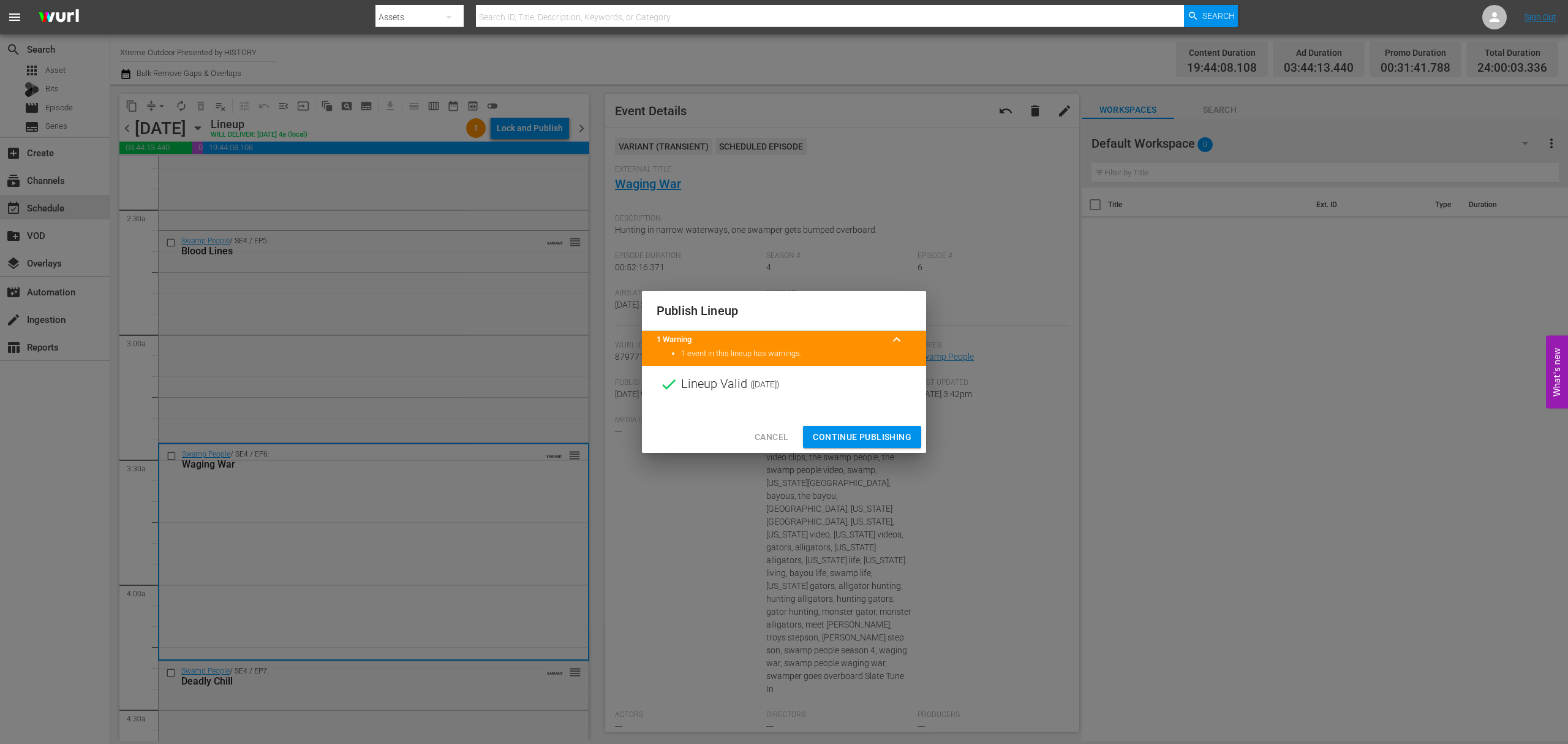
click at [867, 435] on span "Continue Publishing" at bounding box center [862, 437] width 98 height 16
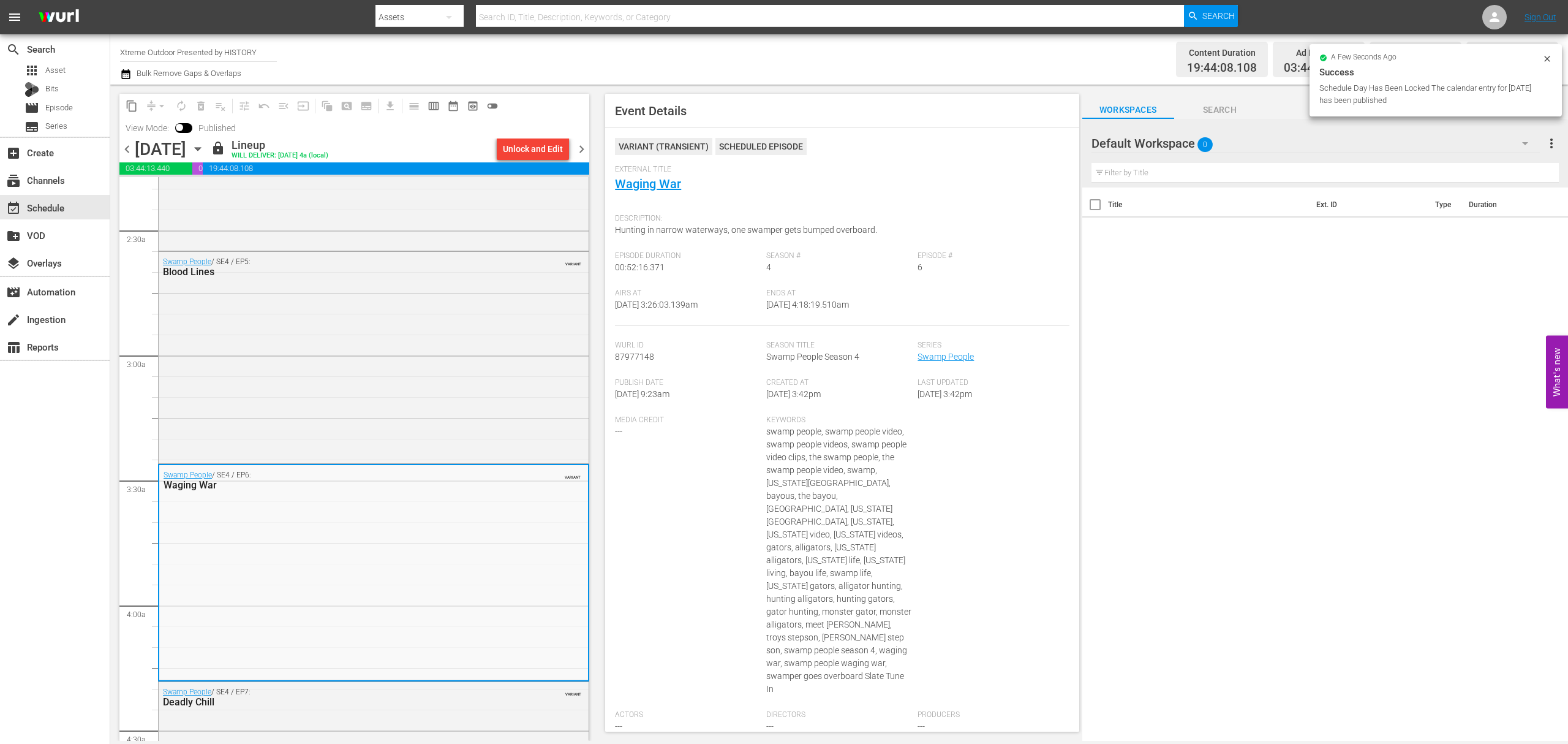
click at [582, 147] on span "chevron_right" at bounding box center [581, 149] width 16 height 16
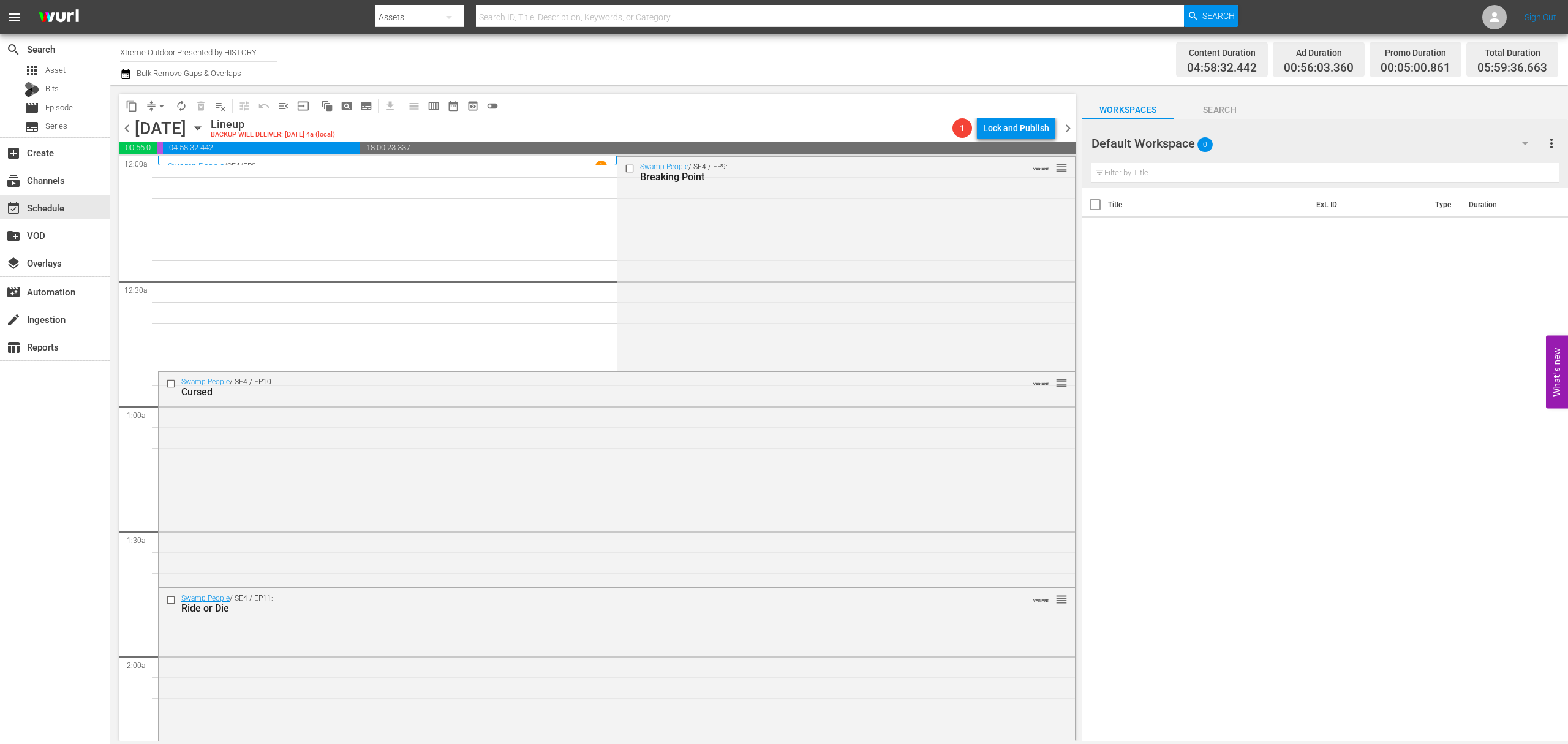
click at [707, 241] on div "Swamp People / SE4 / EP9: Breaking Point VARIANT reorder" at bounding box center [847, 262] width 458 height 212
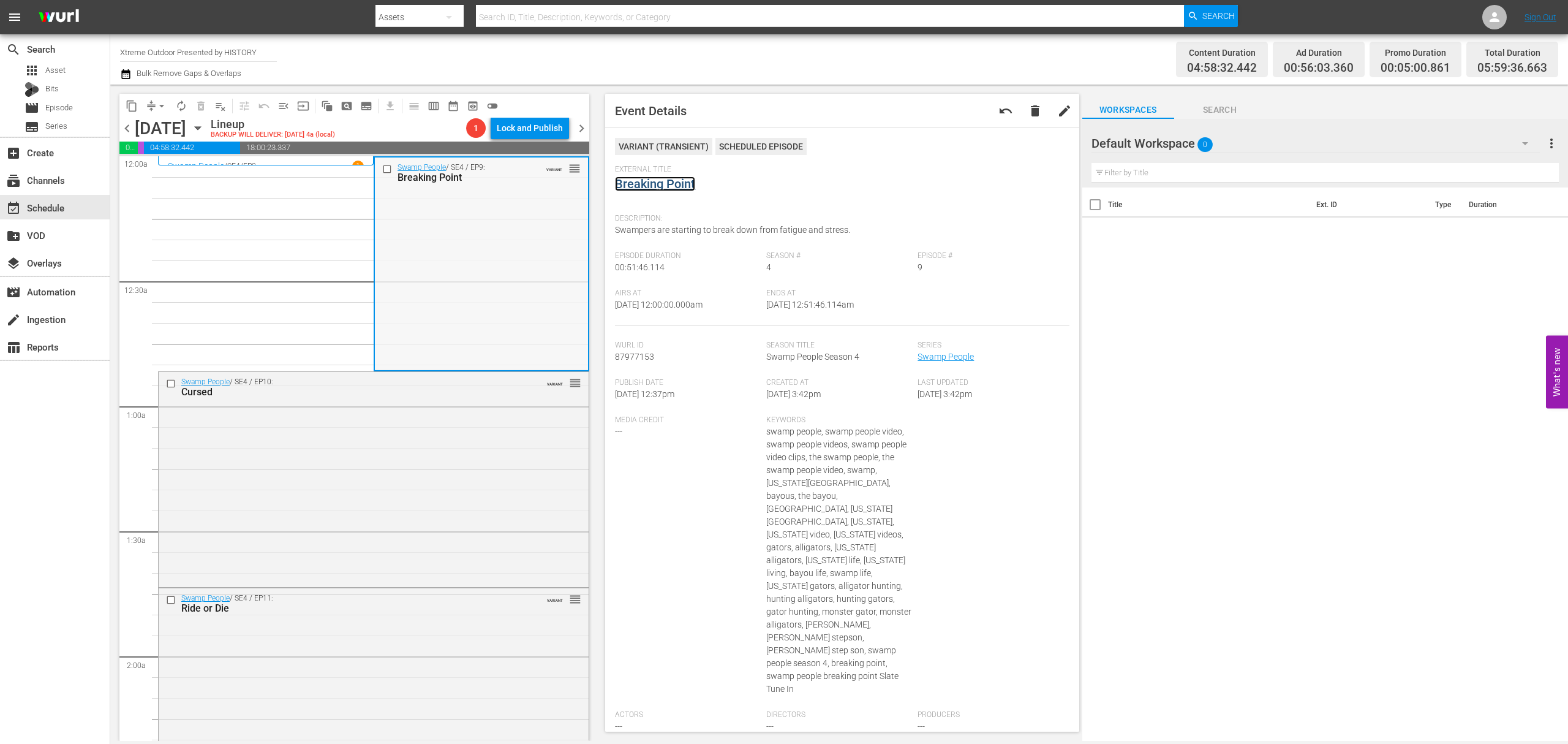
scroll to position [81, 0]
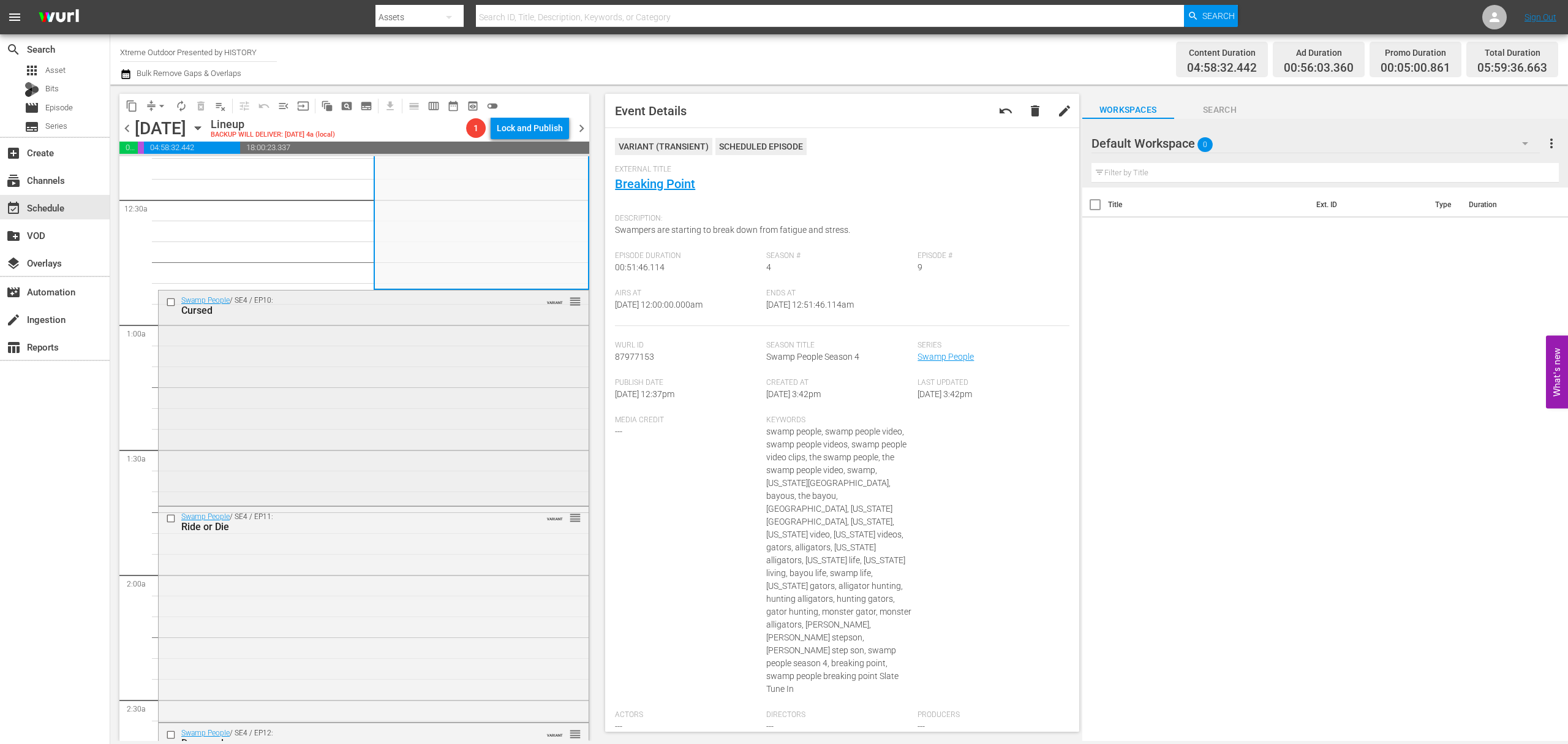
click at [459, 378] on div "Swamp People / SE4 / EP10: Cursed VARIANT reorder" at bounding box center [374, 396] width 430 height 212
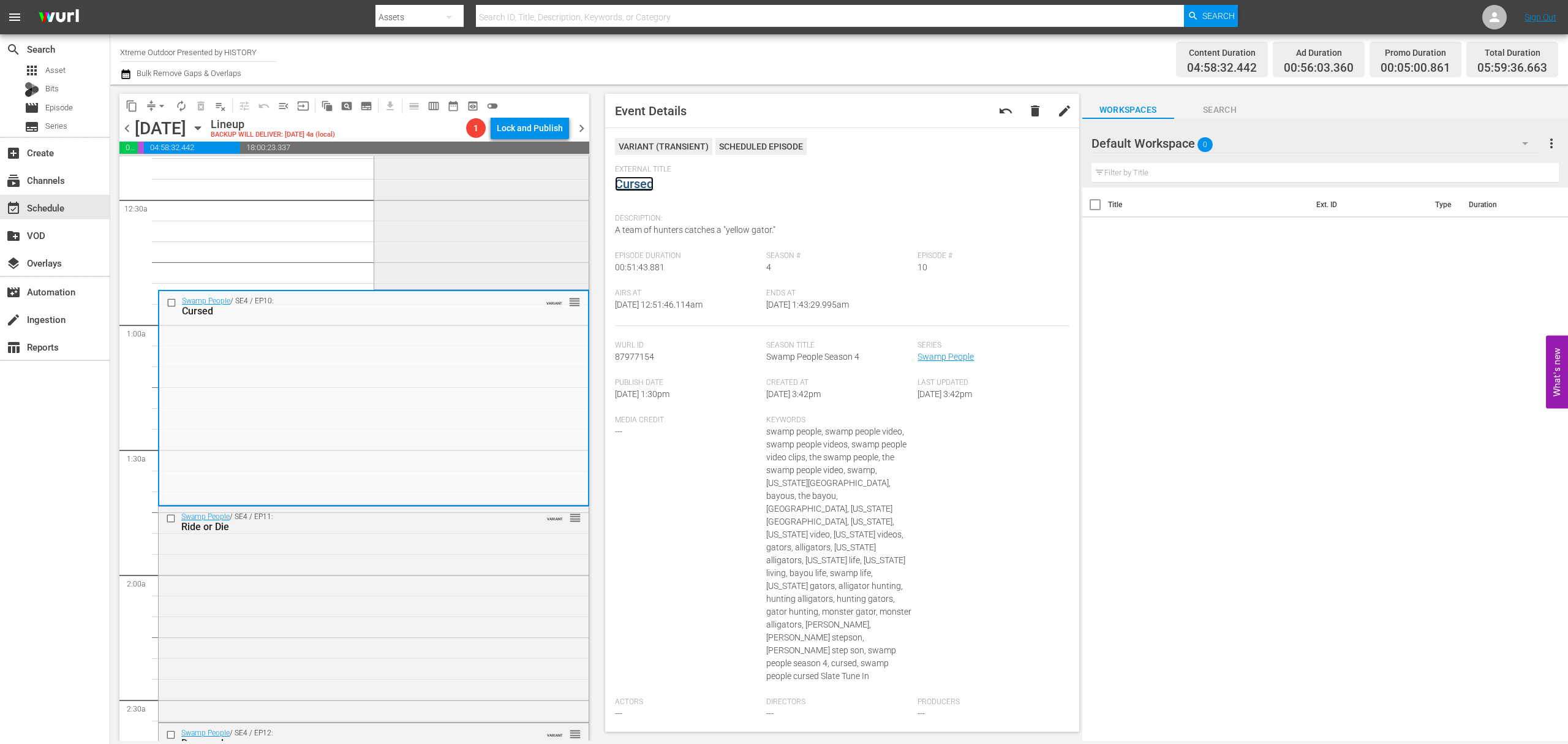
scroll to position [245, 0]
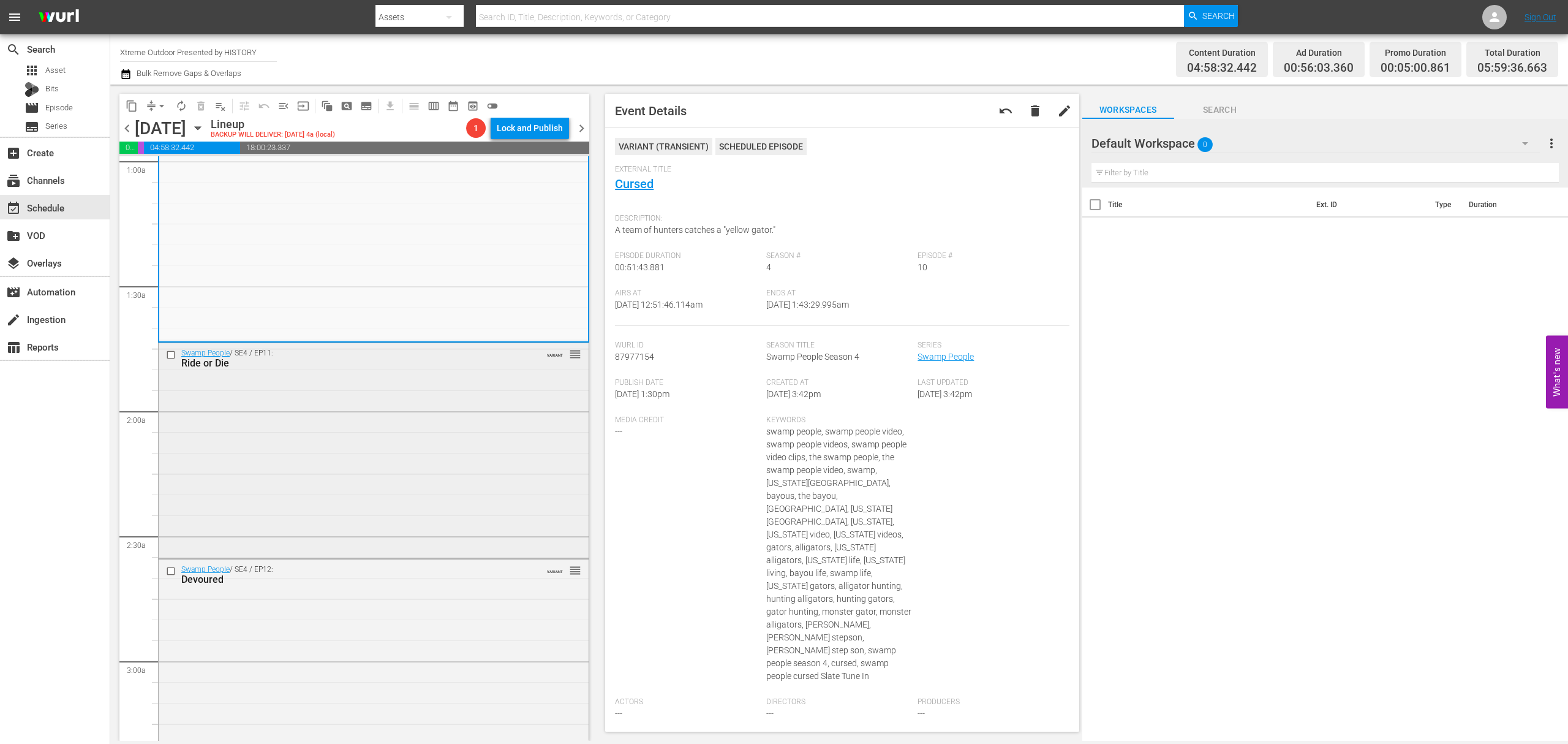
click at [486, 396] on div "Swamp People / SE4 / EP11: Ride or Die VARIANT reorder" at bounding box center [374, 449] width 430 height 213
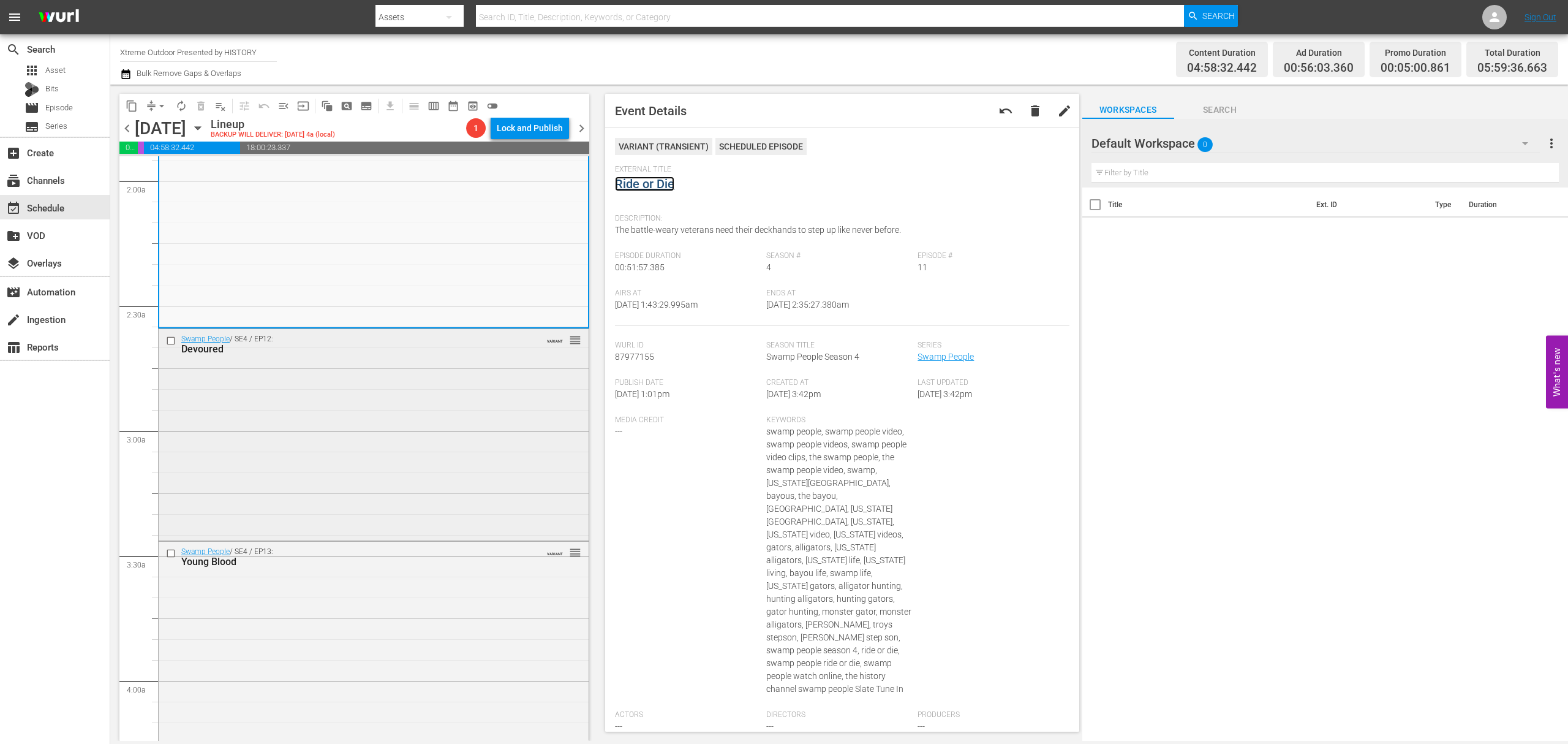
scroll to position [490, 0]
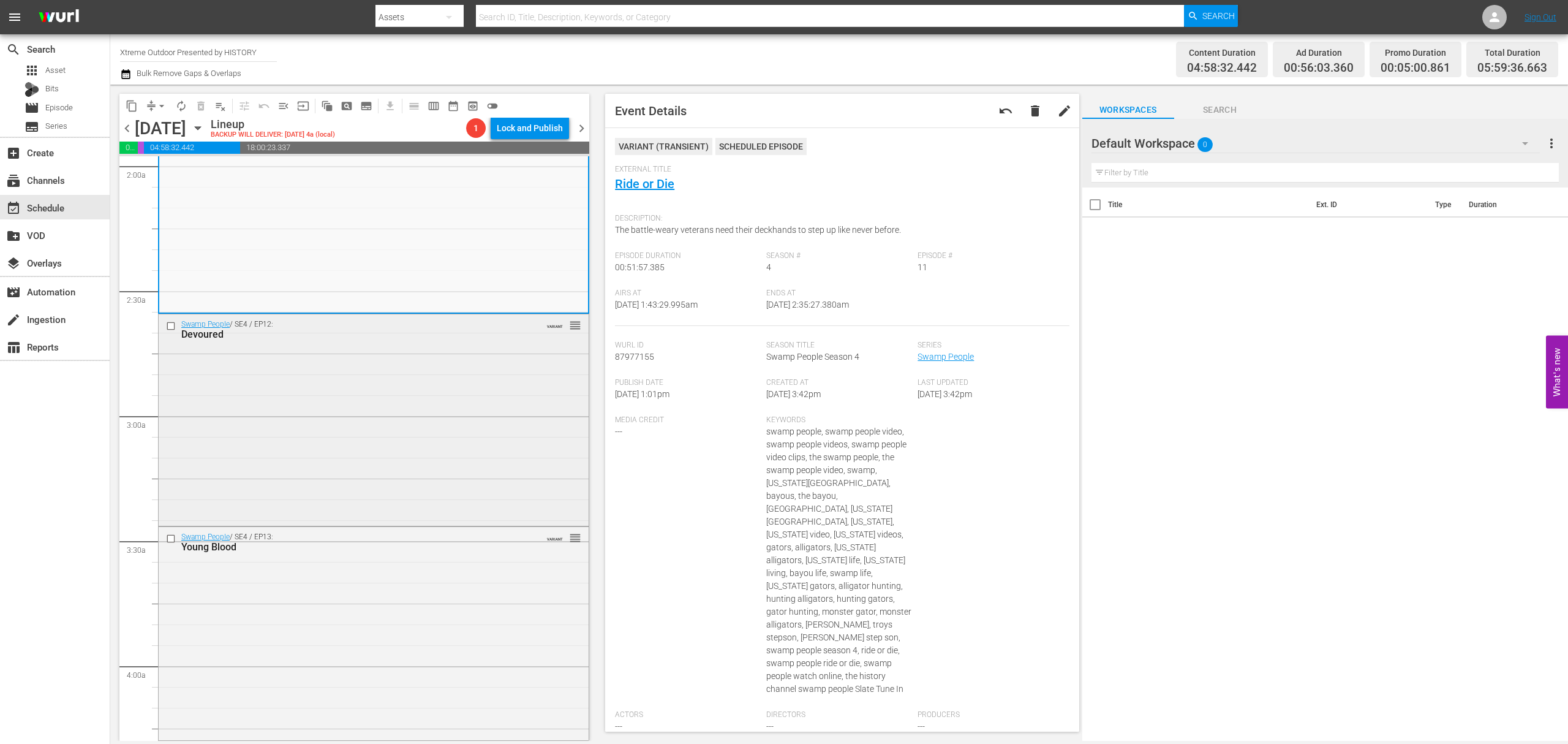
click at [454, 372] on div "Swamp People / SE4 / EP12: Devoured VARIANT reorder" at bounding box center [374, 419] width 430 height 209
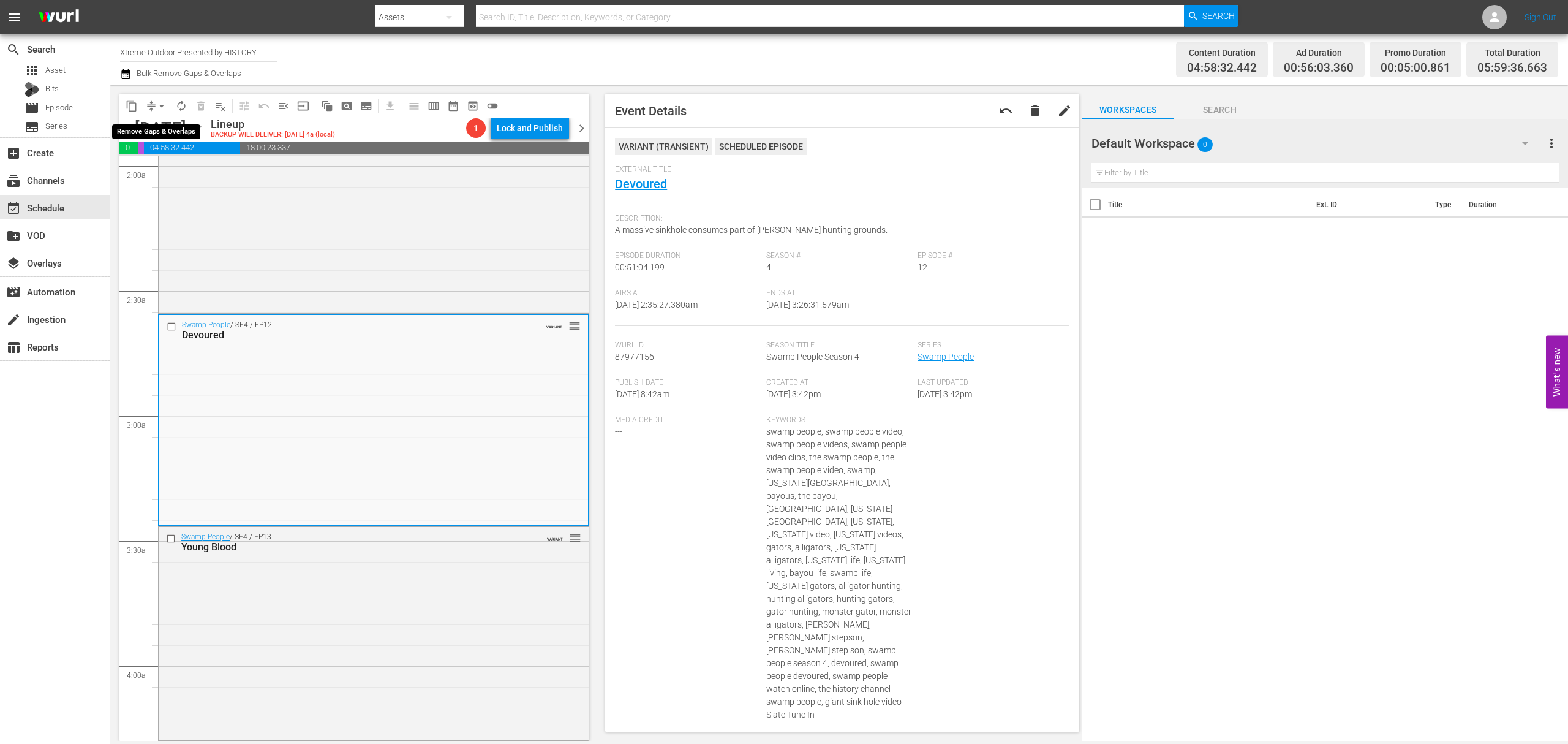
click at [155, 105] on button "arrow_drop_down" at bounding box center [162, 105] width 20 height 20
click at [156, 125] on li "Align to Midnight" at bounding box center [162, 130] width 129 height 20
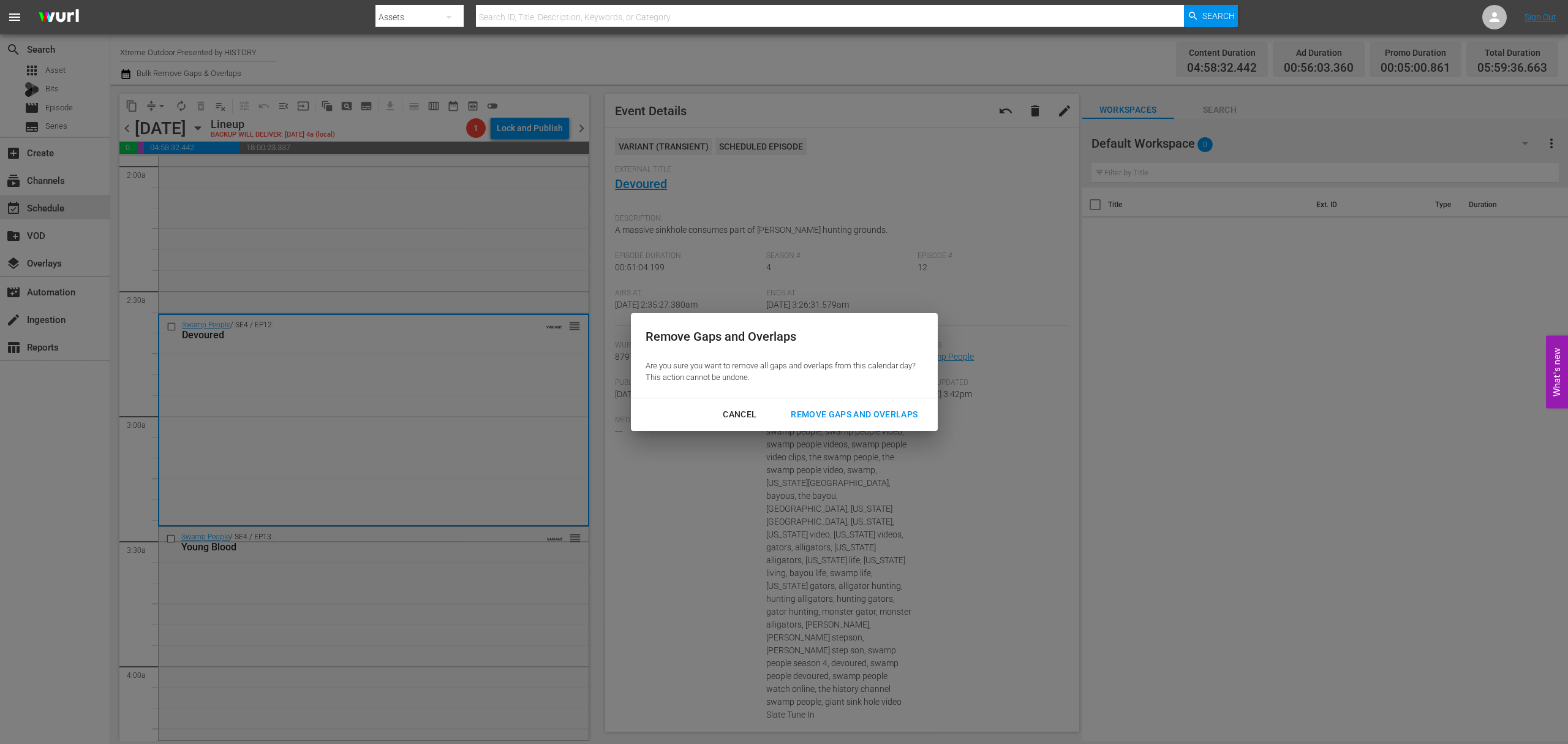
click at [858, 417] on div "Remove Gaps and Overlaps" at bounding box center [854, 415] width 146 height 16
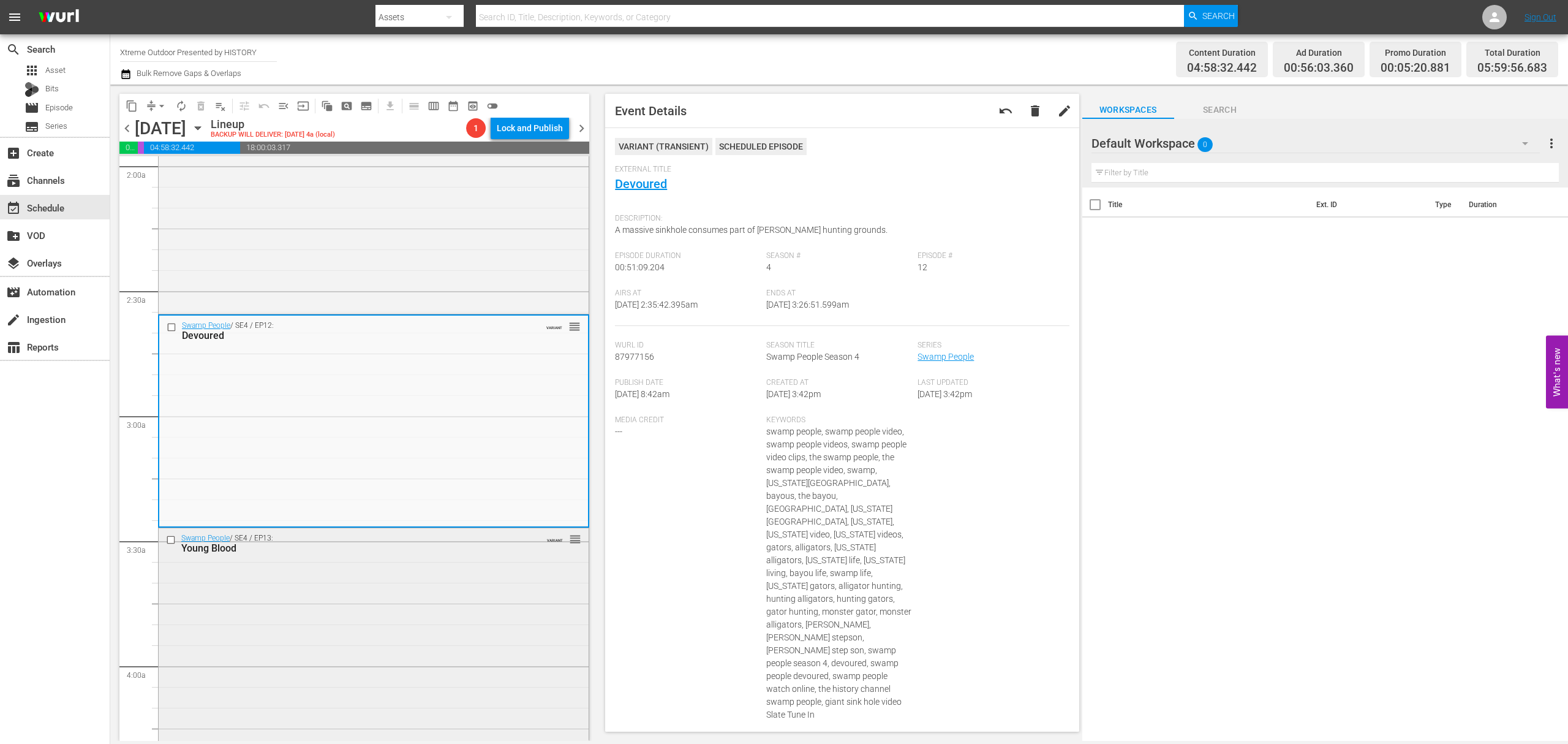
click at [422, 587] on div "Swamp People / SE4 / EP13: Young Blood VARIANT reorder" at bounding box center [374, 633] width 430 height 212
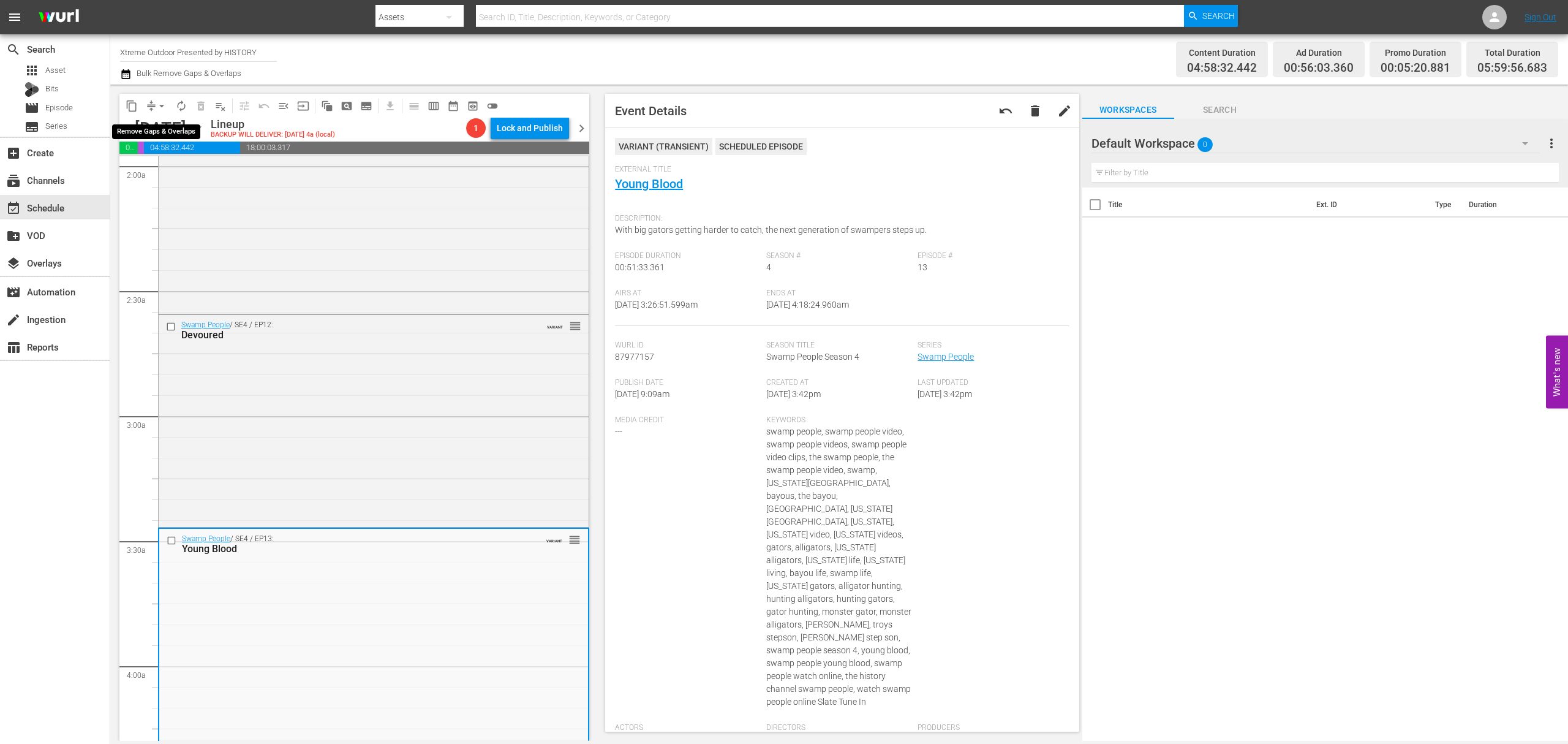
click at [157, 106] on span "arrow_drop_down" at bounding box center [162, 106] width 12 height 12
click at [162, 134] on li "Align to Midnight" at bounding box center [162, 130] width 129 height 20
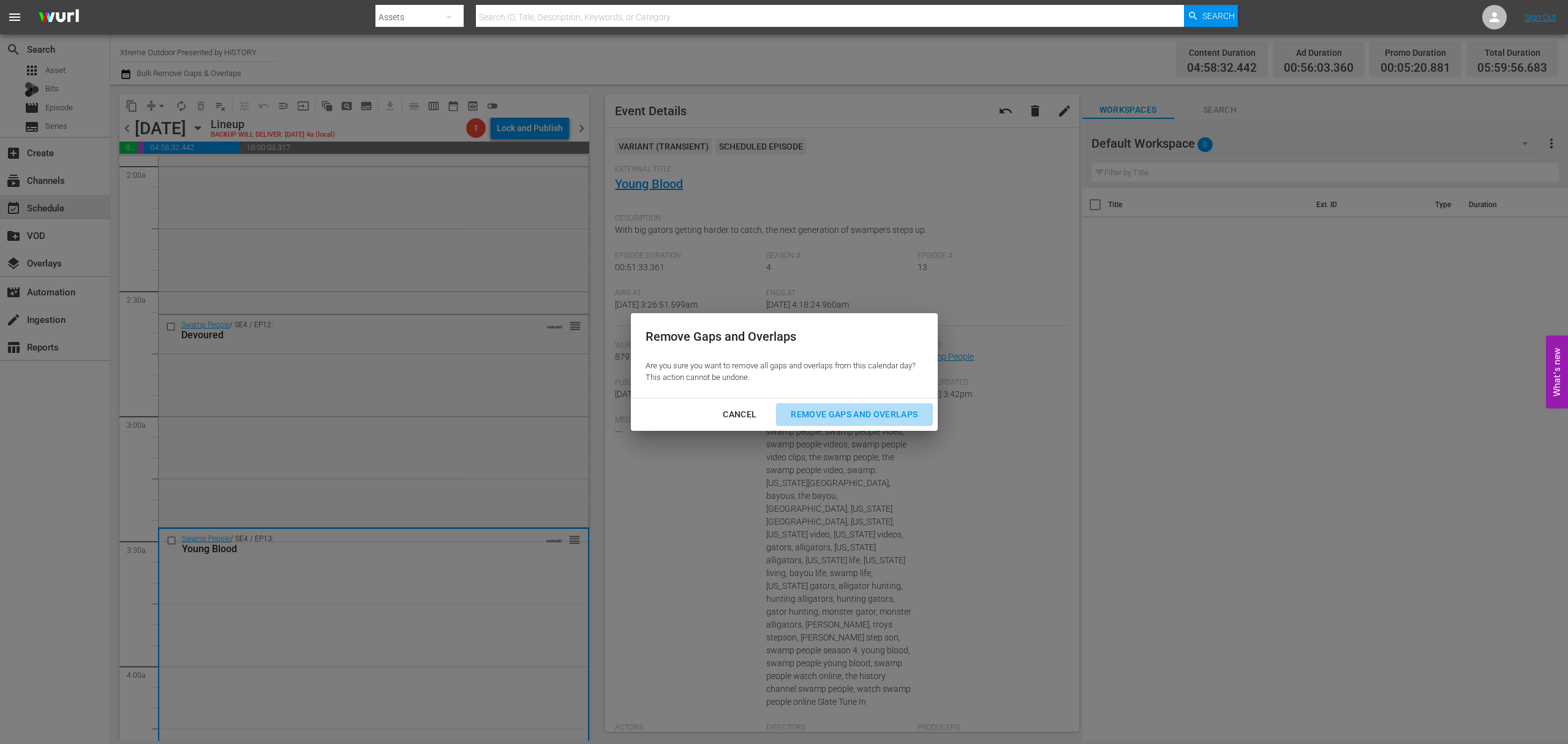
click at [859, 416] on div "Remove Gaps and Overlaps" at bounding box center [854, 415] width 146 height 16
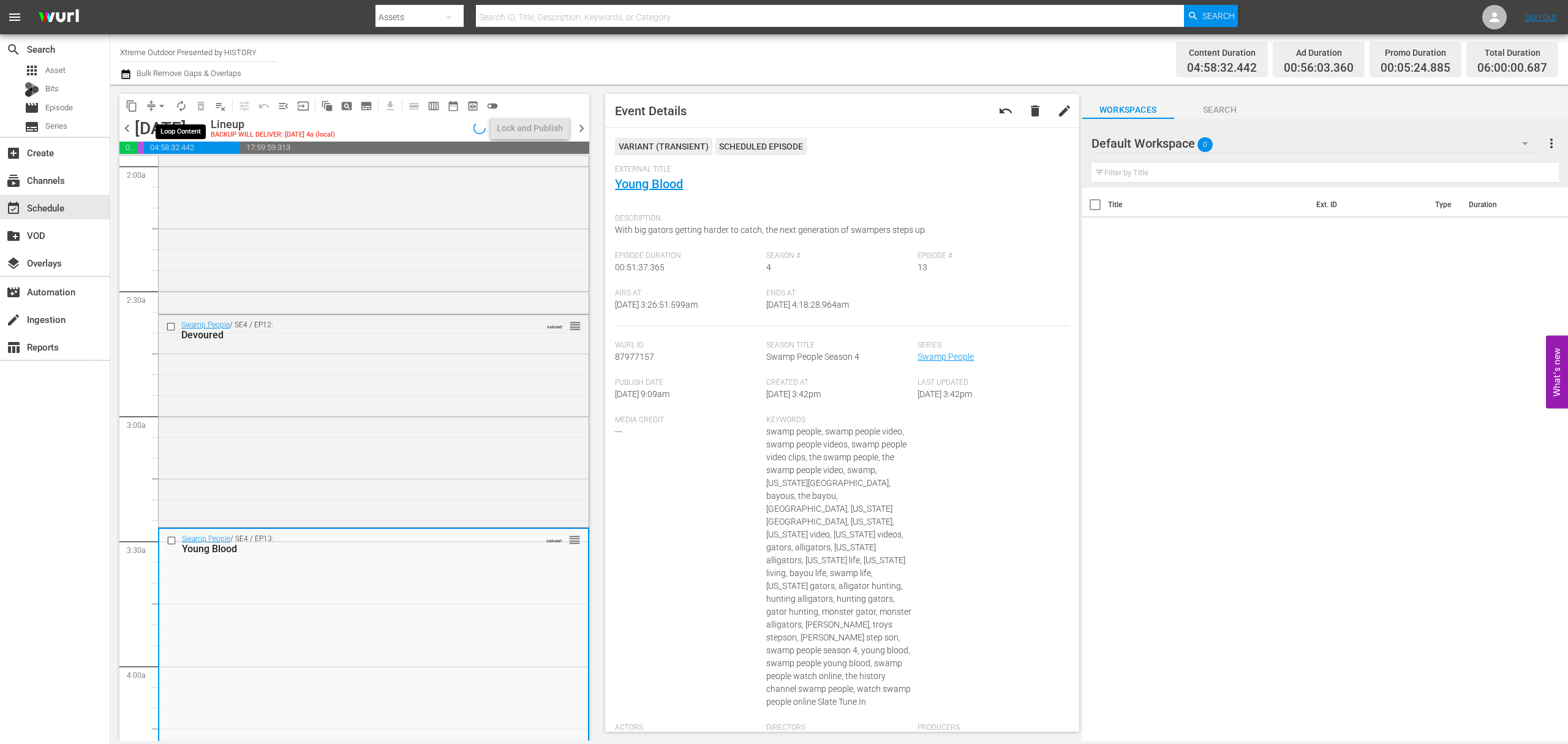
click at [175, 101] on span "autorenew_outlined" at bounding box center [181, 106] width 12 height 12
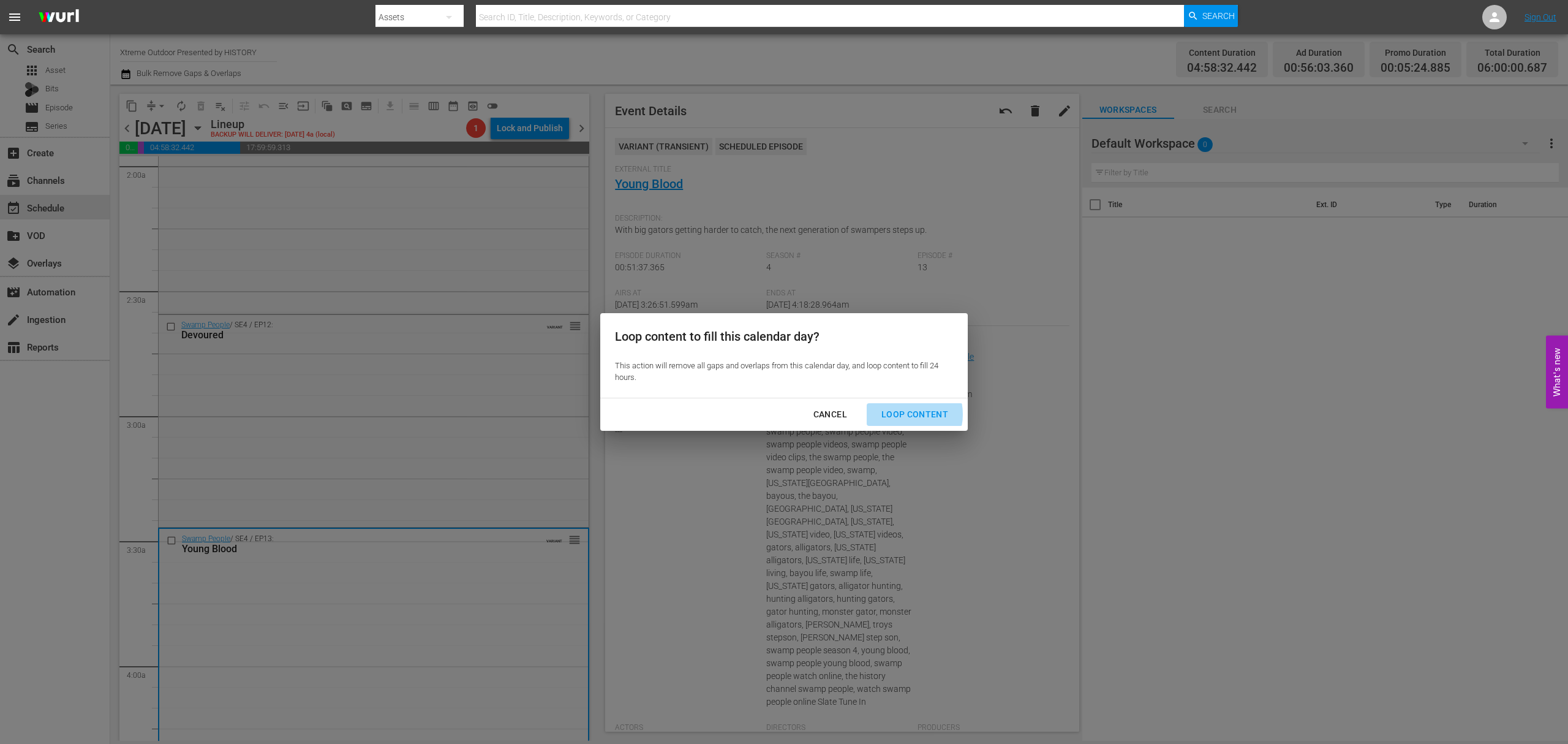
click at [905, 414] on div "Loop Content" at bounding box center [915, 415] width 86 height 16
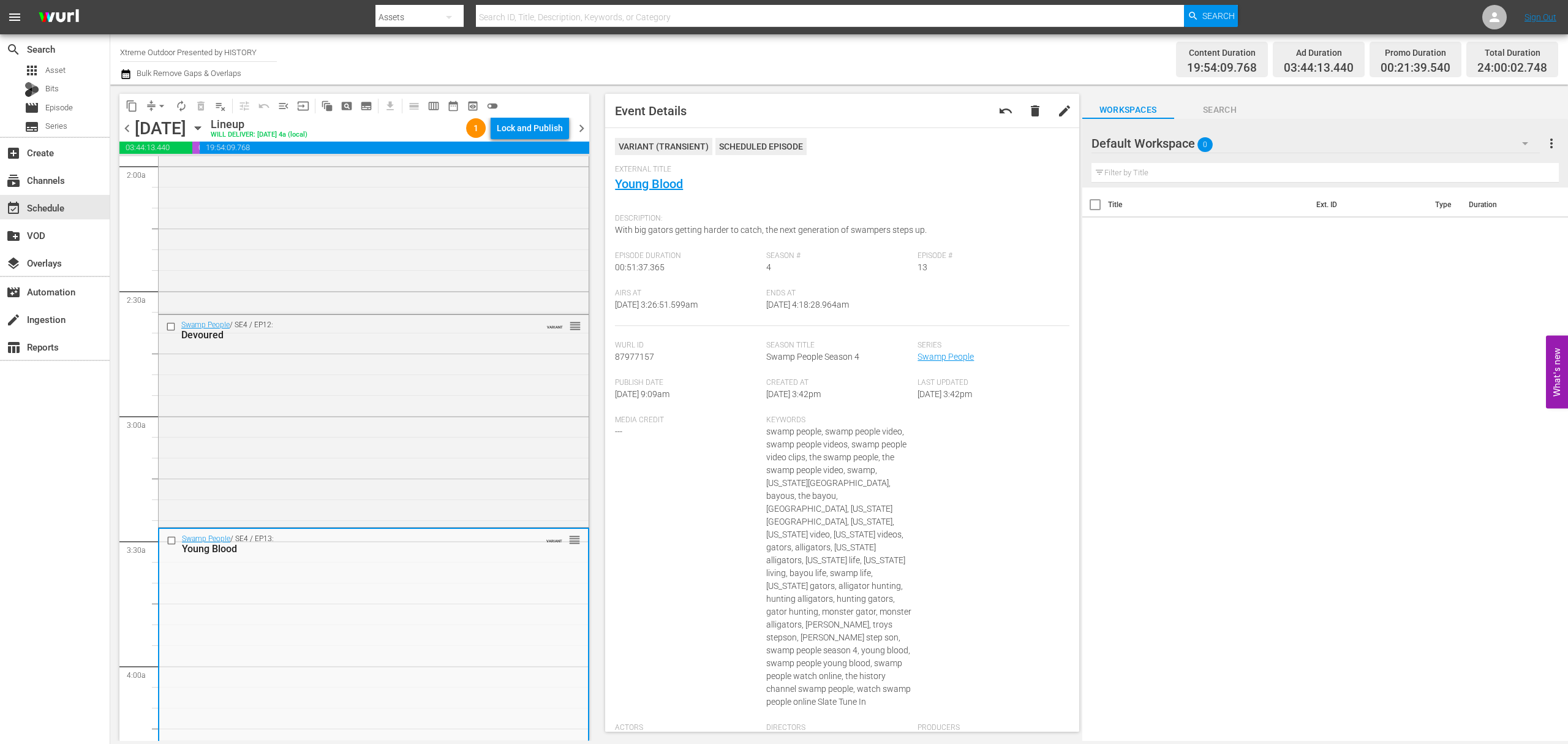
click at [535, 124] on div "Lock and Publish" at bounding box center [530, 128] width 67 height 22
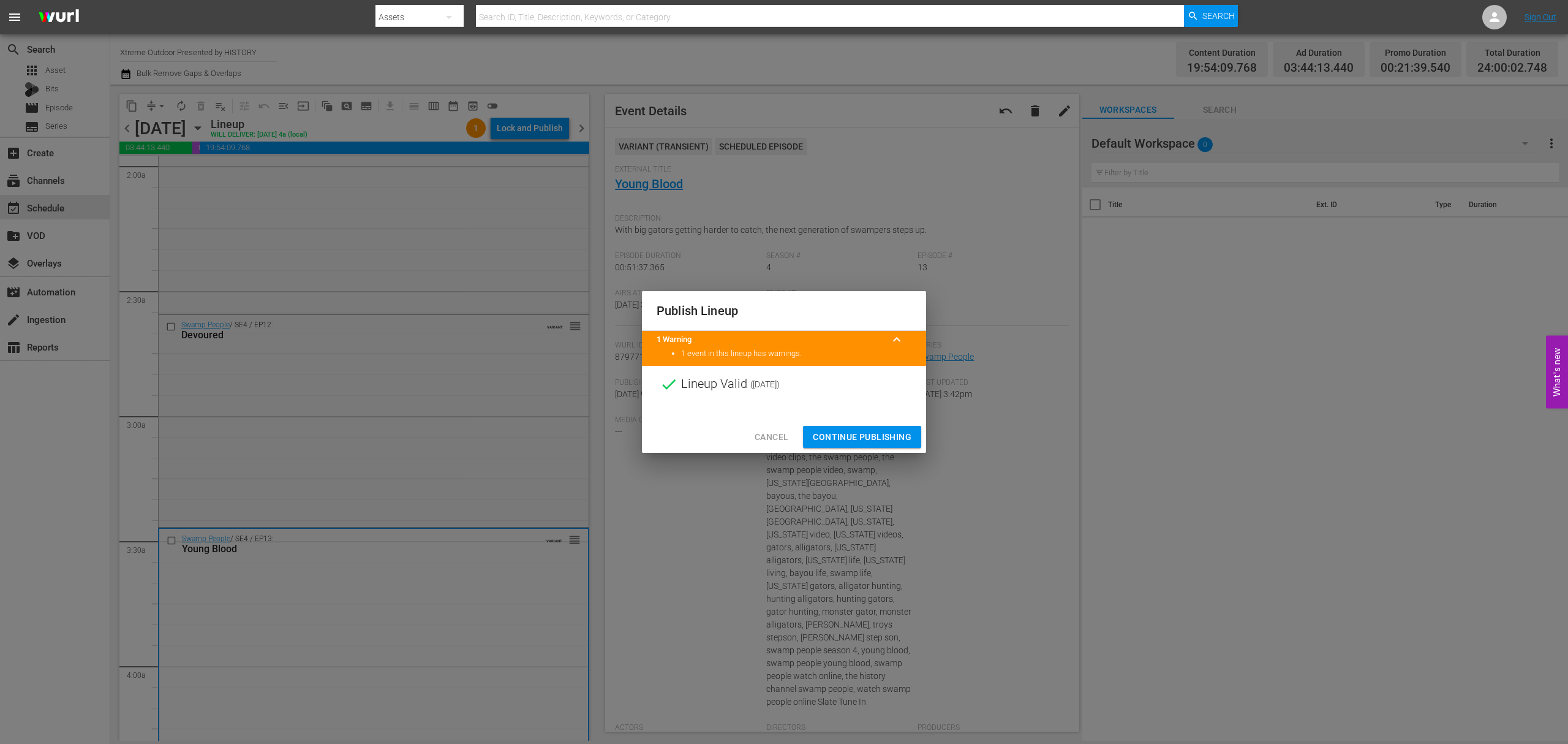
click at [873, 437] on span "Continue Publishing" at bounding box center [862, 437] width 98 height 16
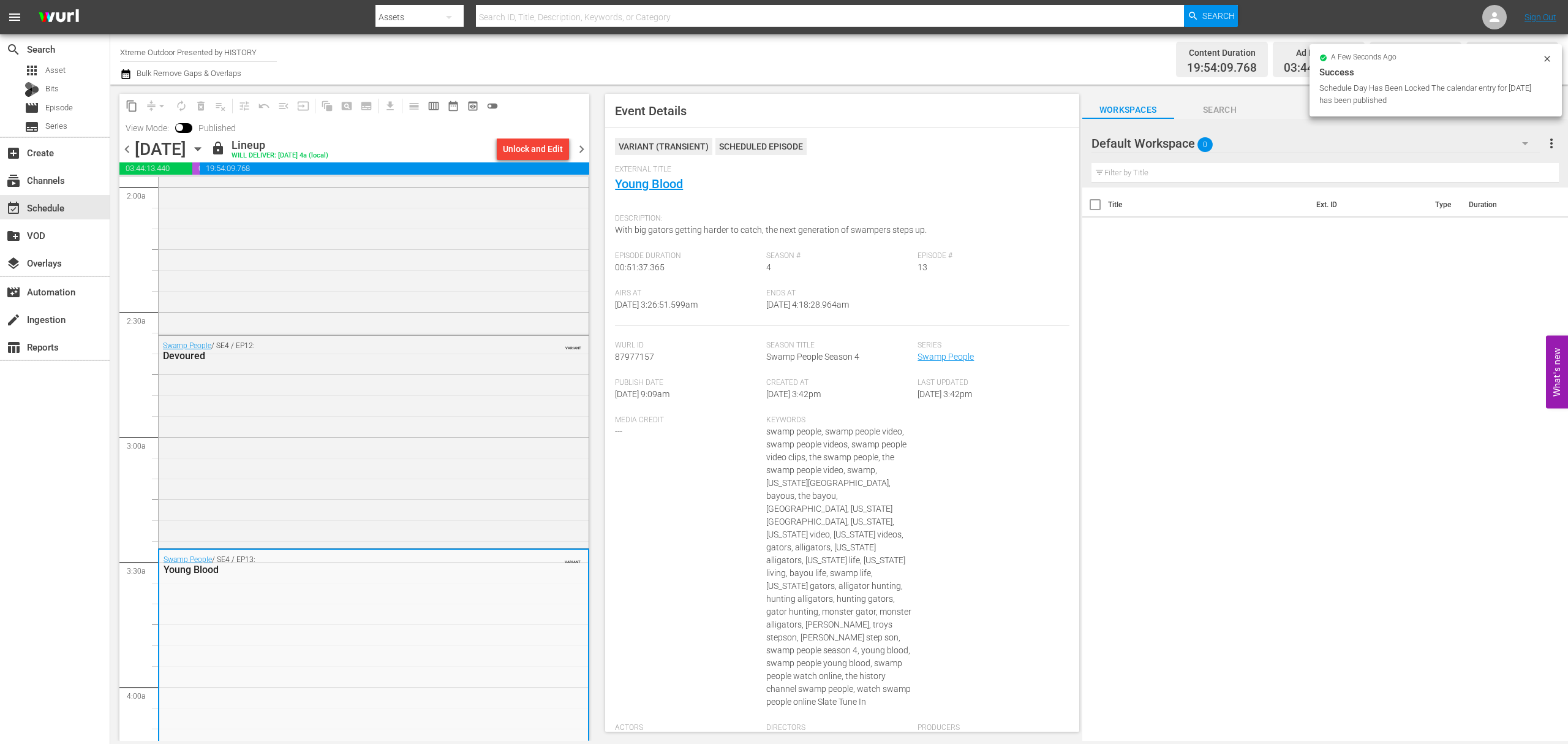
click at [583, 148] on span "chevron_right" at bounding box center [581, 149] width 16 height 16
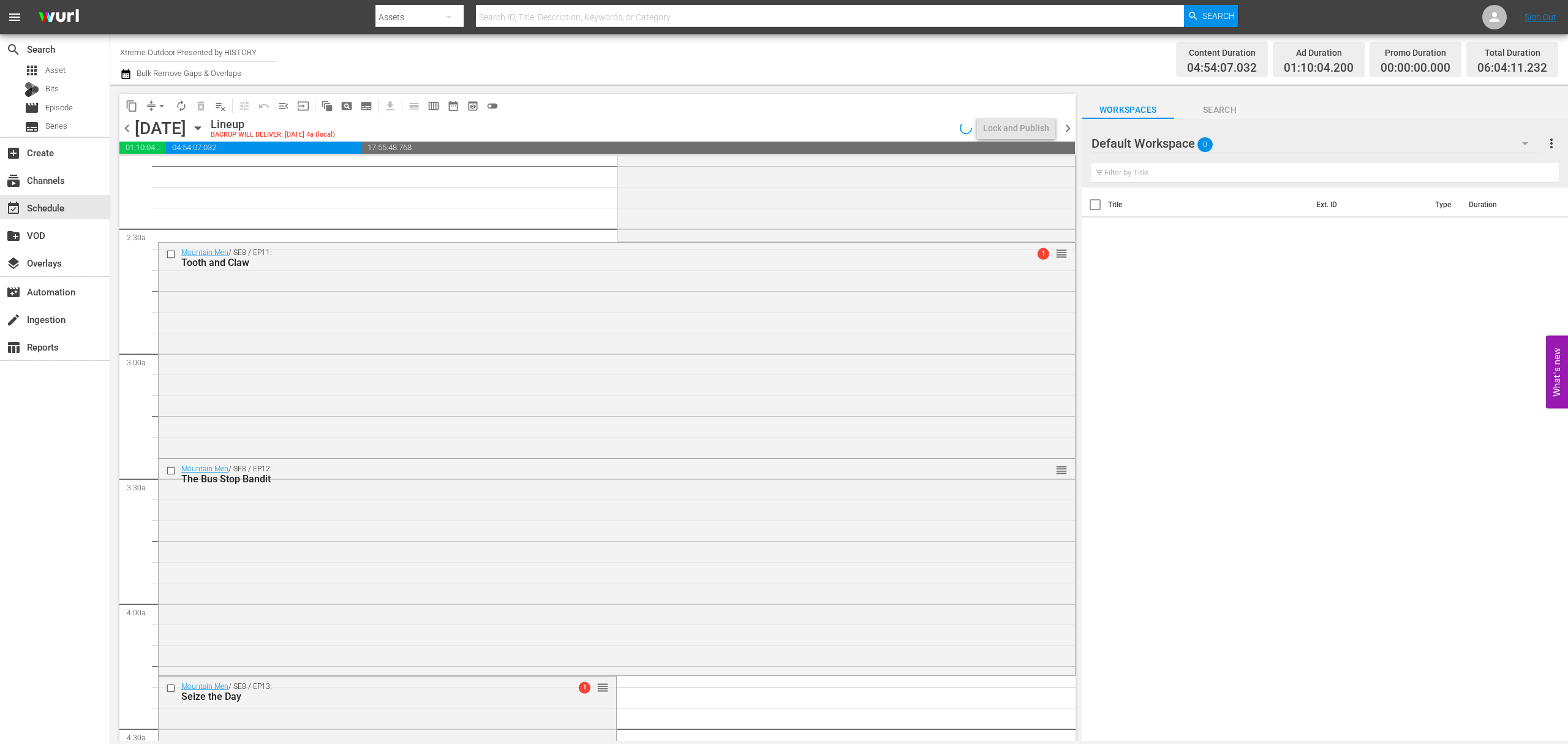
scroll to position [490, 0]
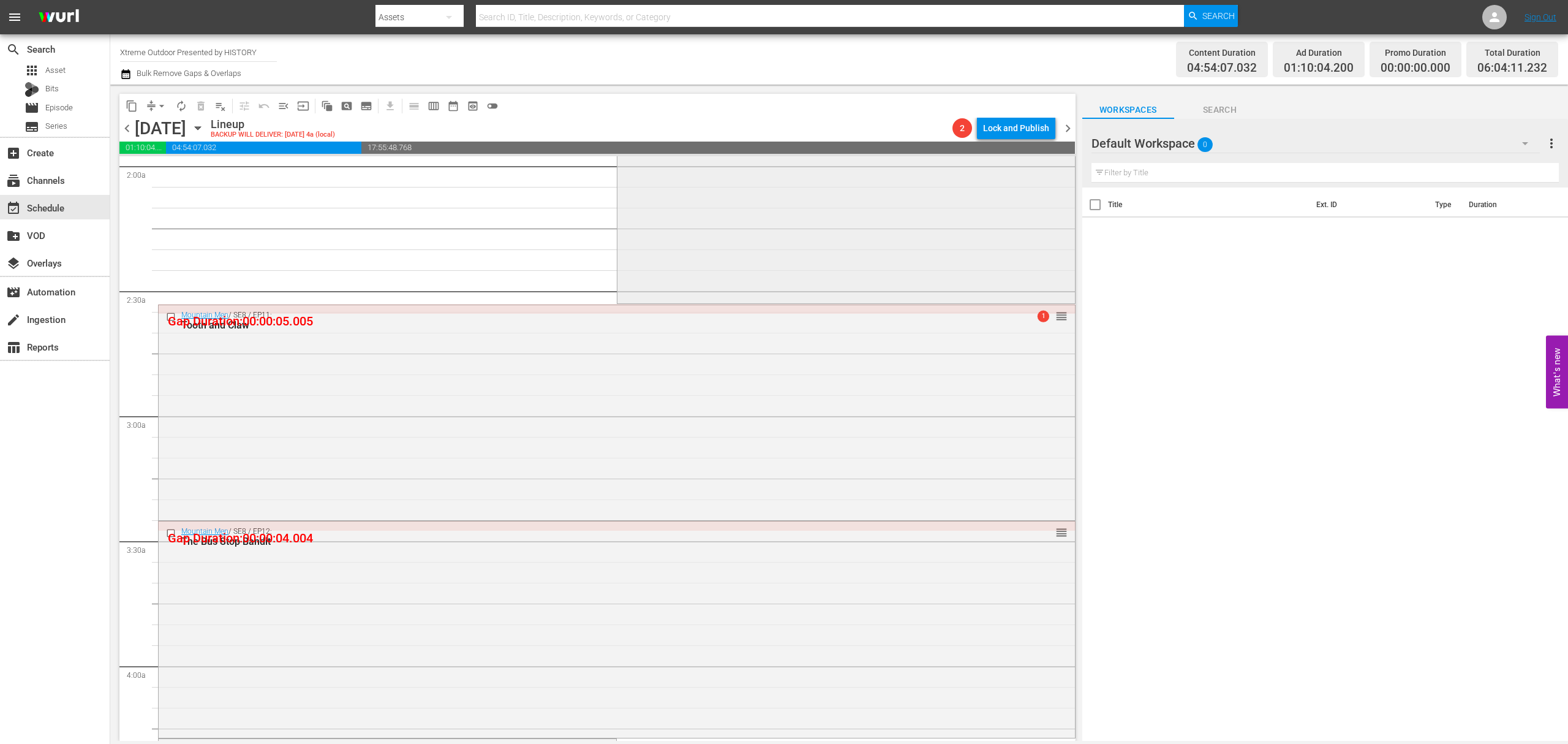
click at [770, 224] on div "Mountain Men / SE8 / EP10: All Or Nothing 2 reorder" at bounding box center [847, 193] width 458 height 215
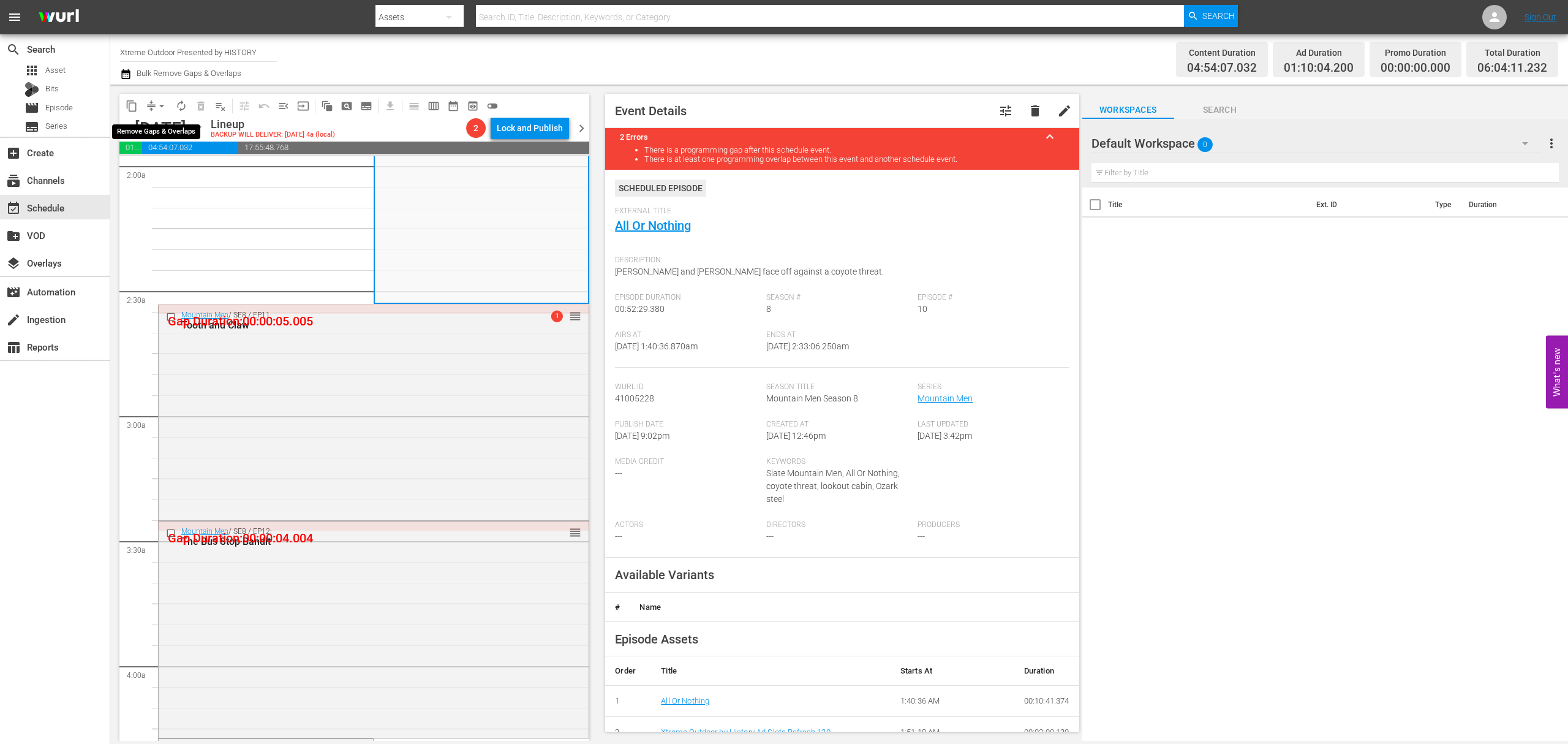
click at [153, 101] on button "arrow_drop_down" at bounding box center [162, 105] width 20 height 20
click at [176, 130] on li "Align to Midnight" at bounding box center [162, 130] width 129 height 20
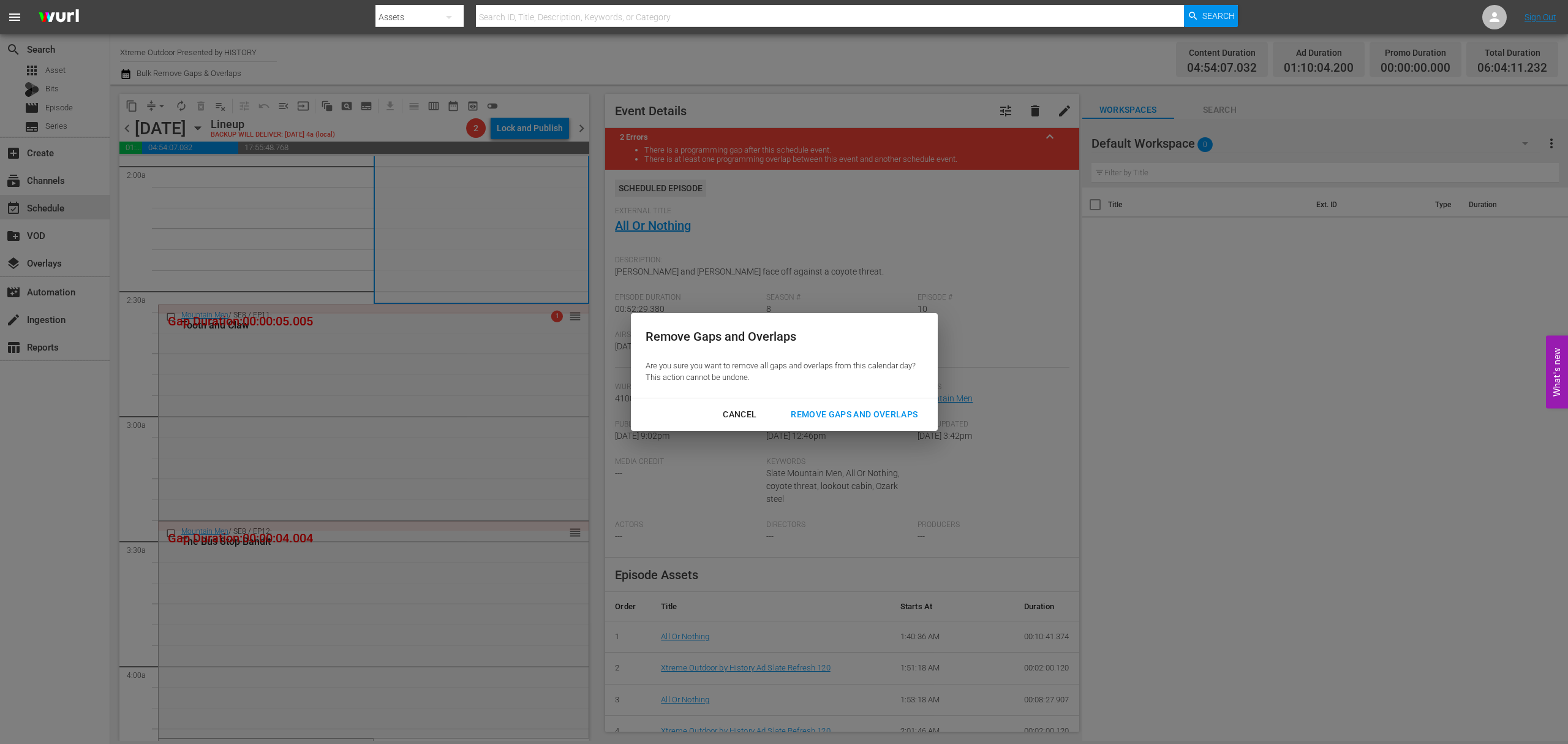
click at [883, 403] on button "Remove Gaps and Overlaps" at bounding box center [854, 414] width 156 height 22
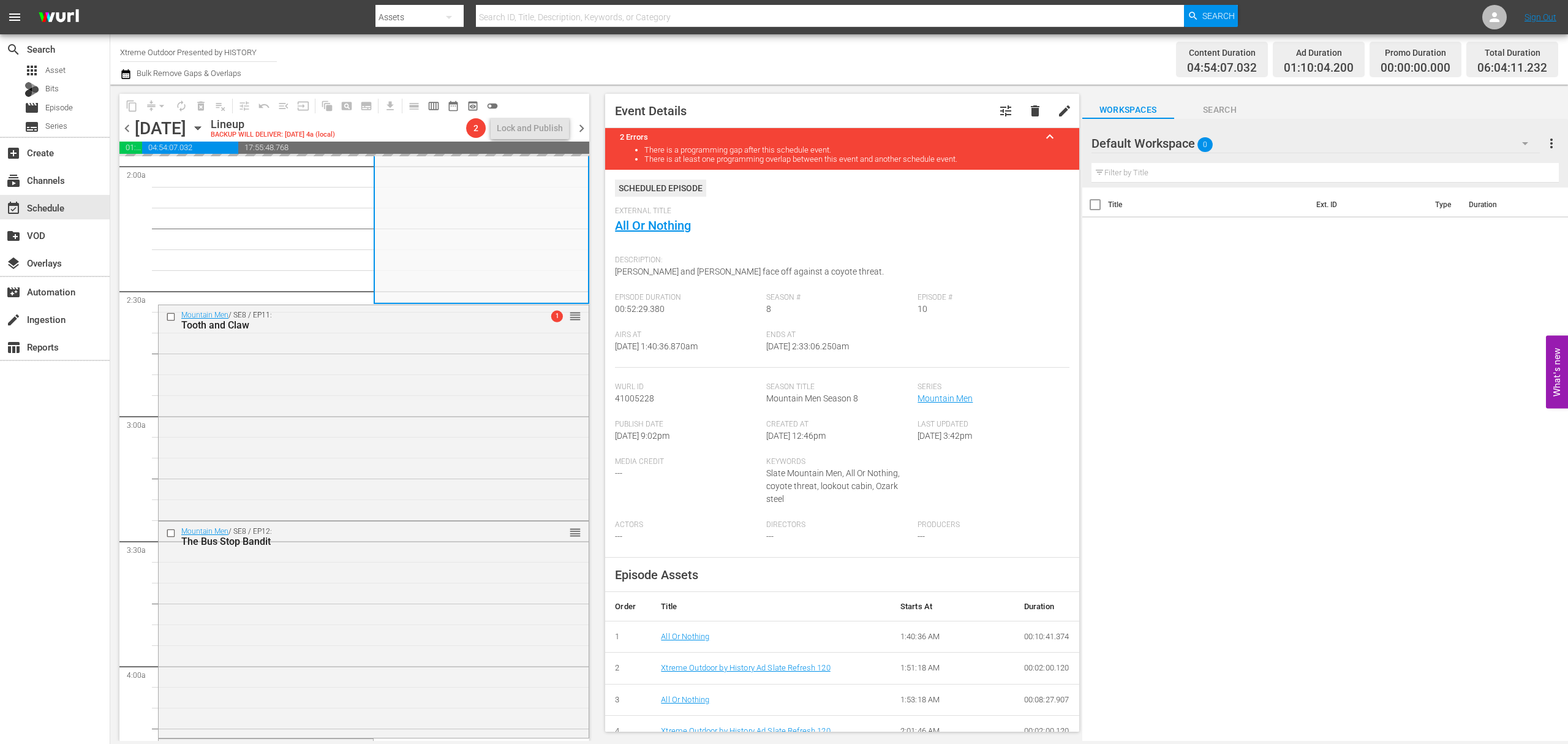
click at [127, 124] on span "chevron_left" at bounding box center [127, 129] width 16 height 16
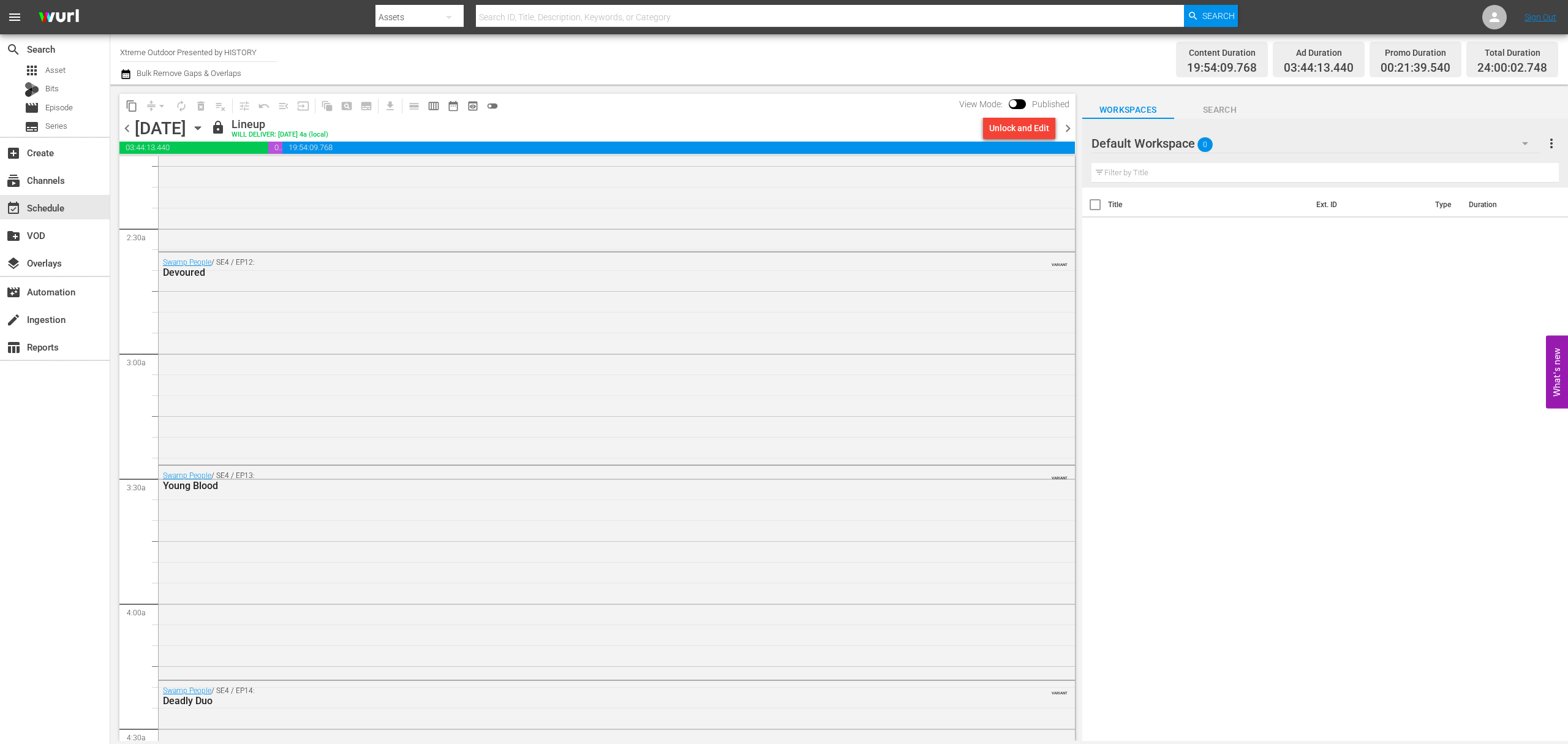
scroll to position [490, 0]
click at [1066, 126] on span "chevron_right" at bounding box center [1068, 129] width 16 height 16
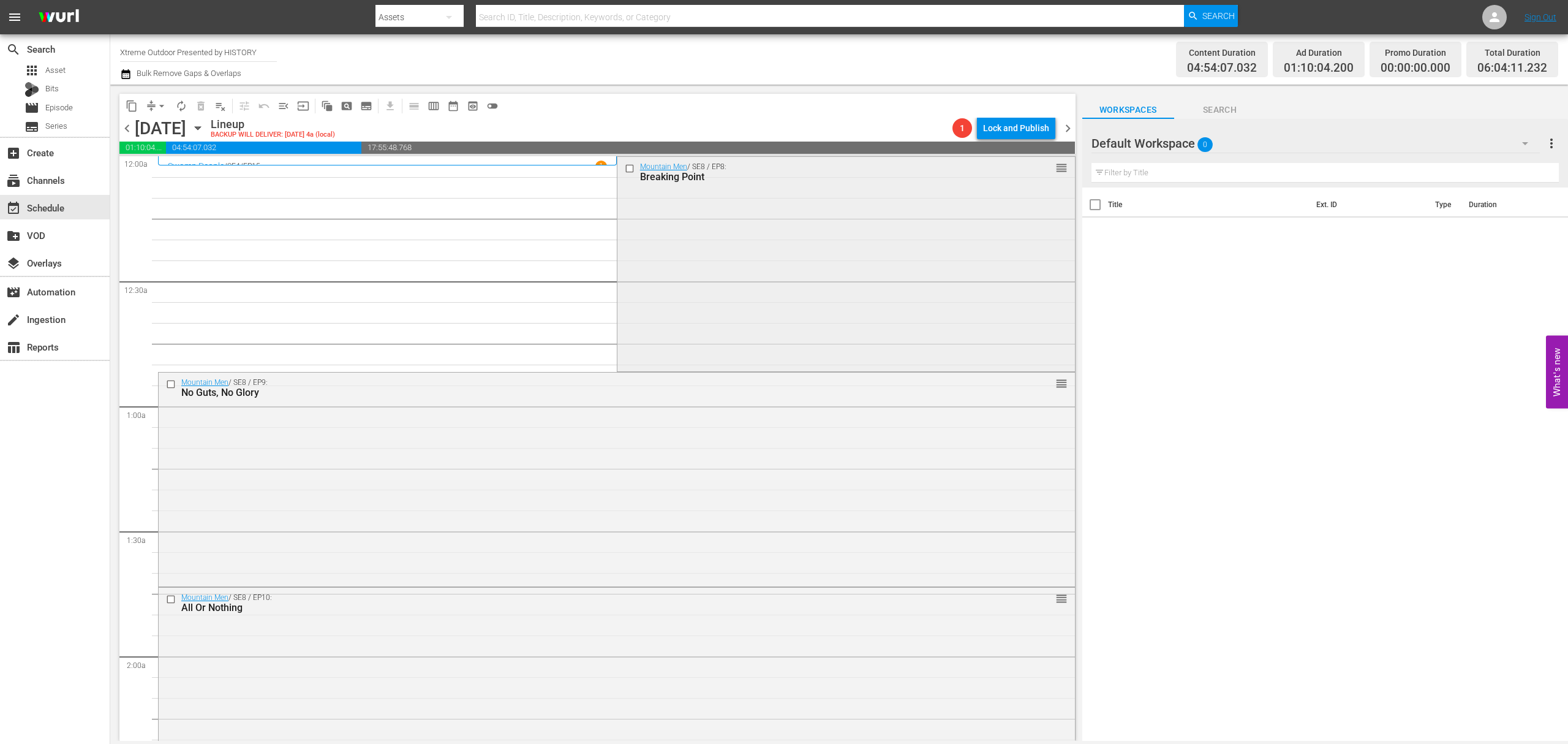
click at [771, 194] on div "Mountain Men / SE8 / EP8: Breaking Point reorder" at bounding box center [847, 262] width 458 height 212
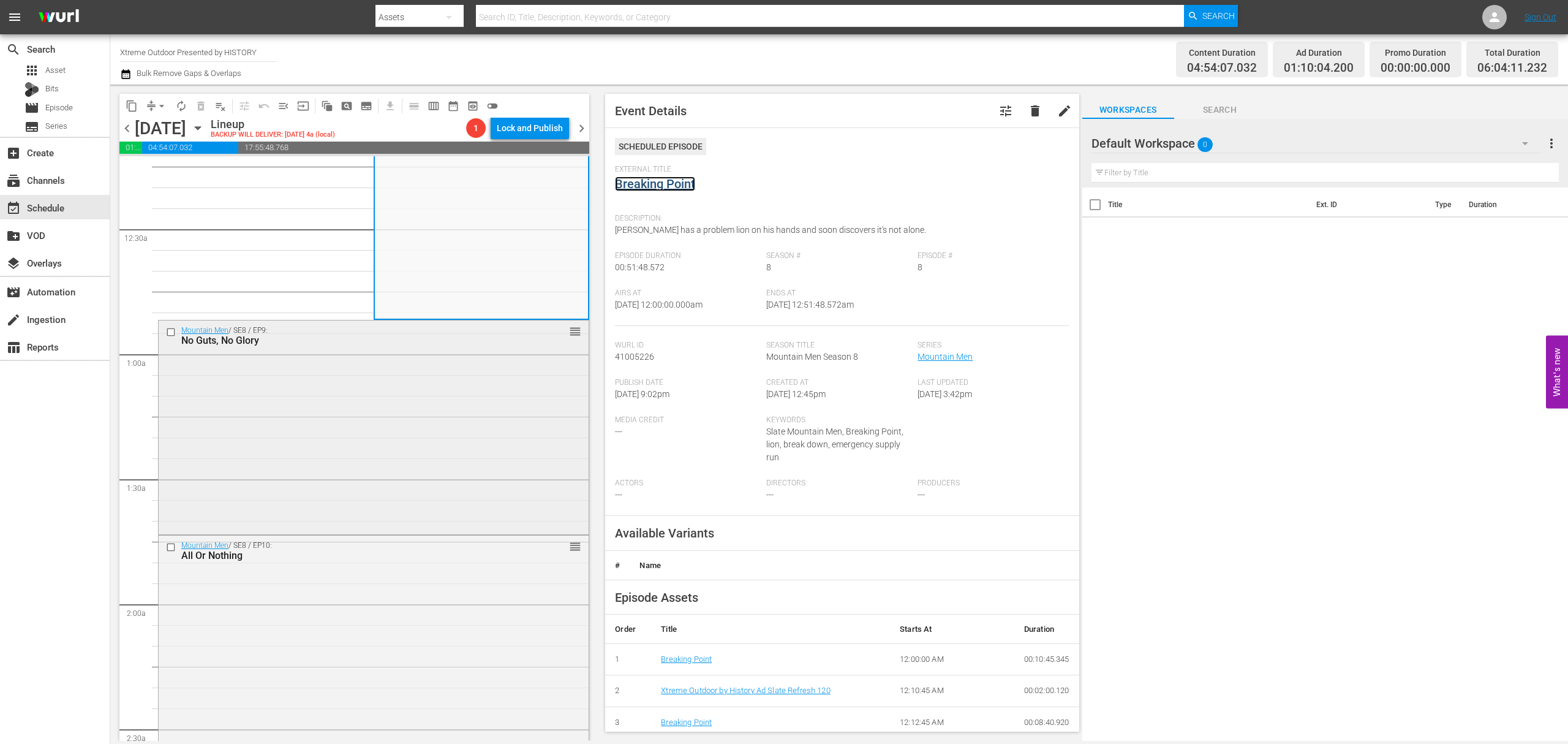
scroll to position [81, 0]
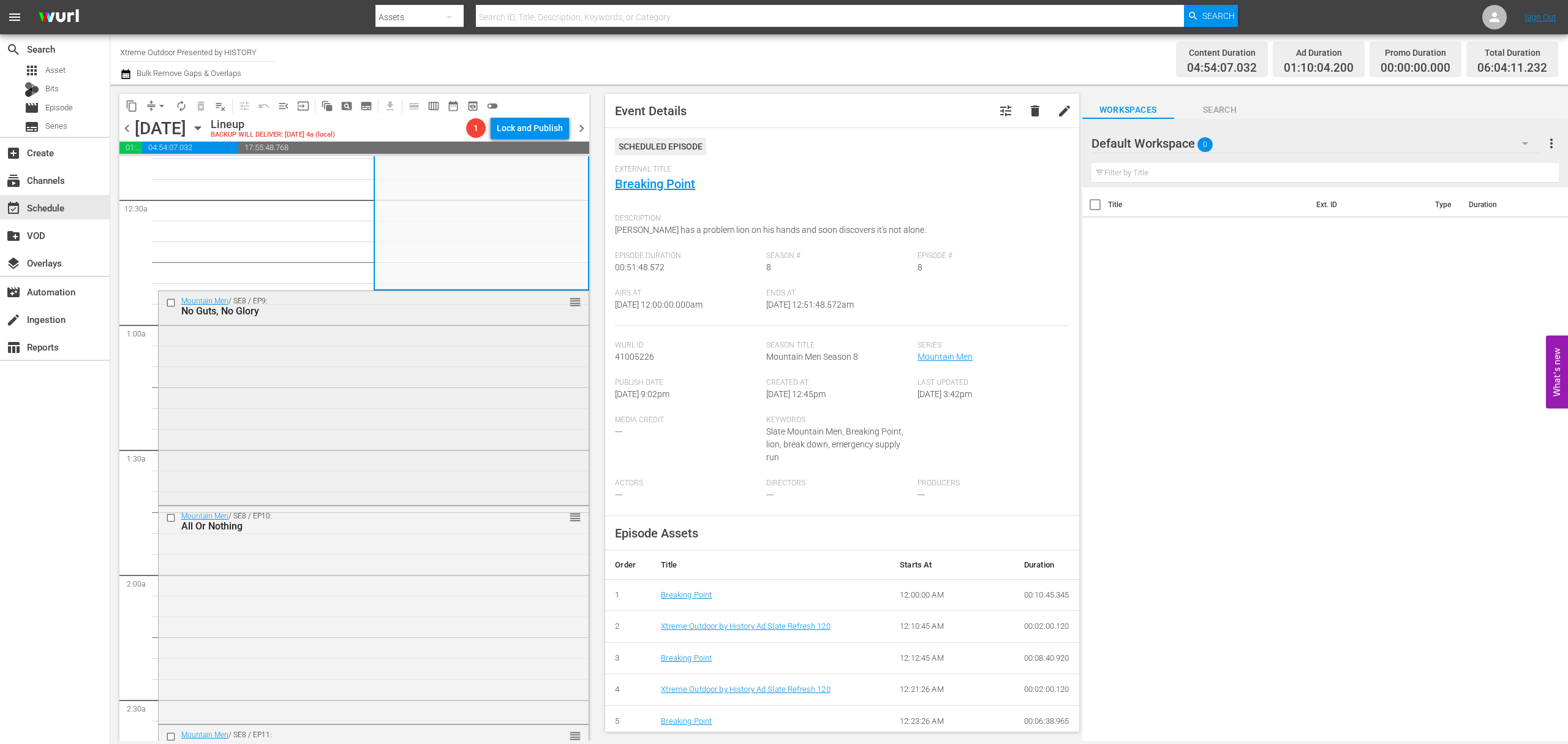
click at [449, 357] on div "Mountain Men / SE8 / EP9: No Guts, No Glory reorder" at bounding box center [374, 397] width 430 height 212
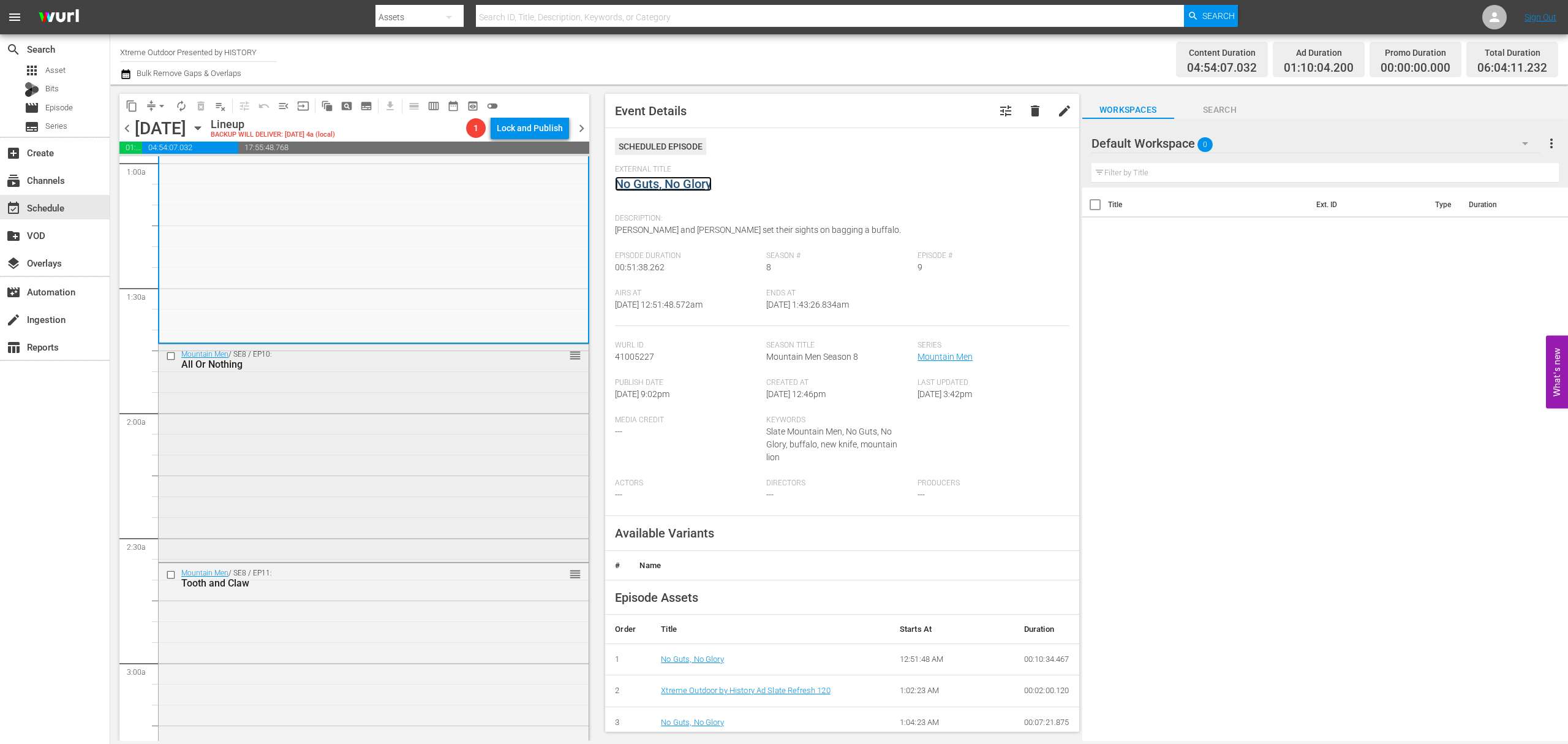
scroll to position [245, 0]
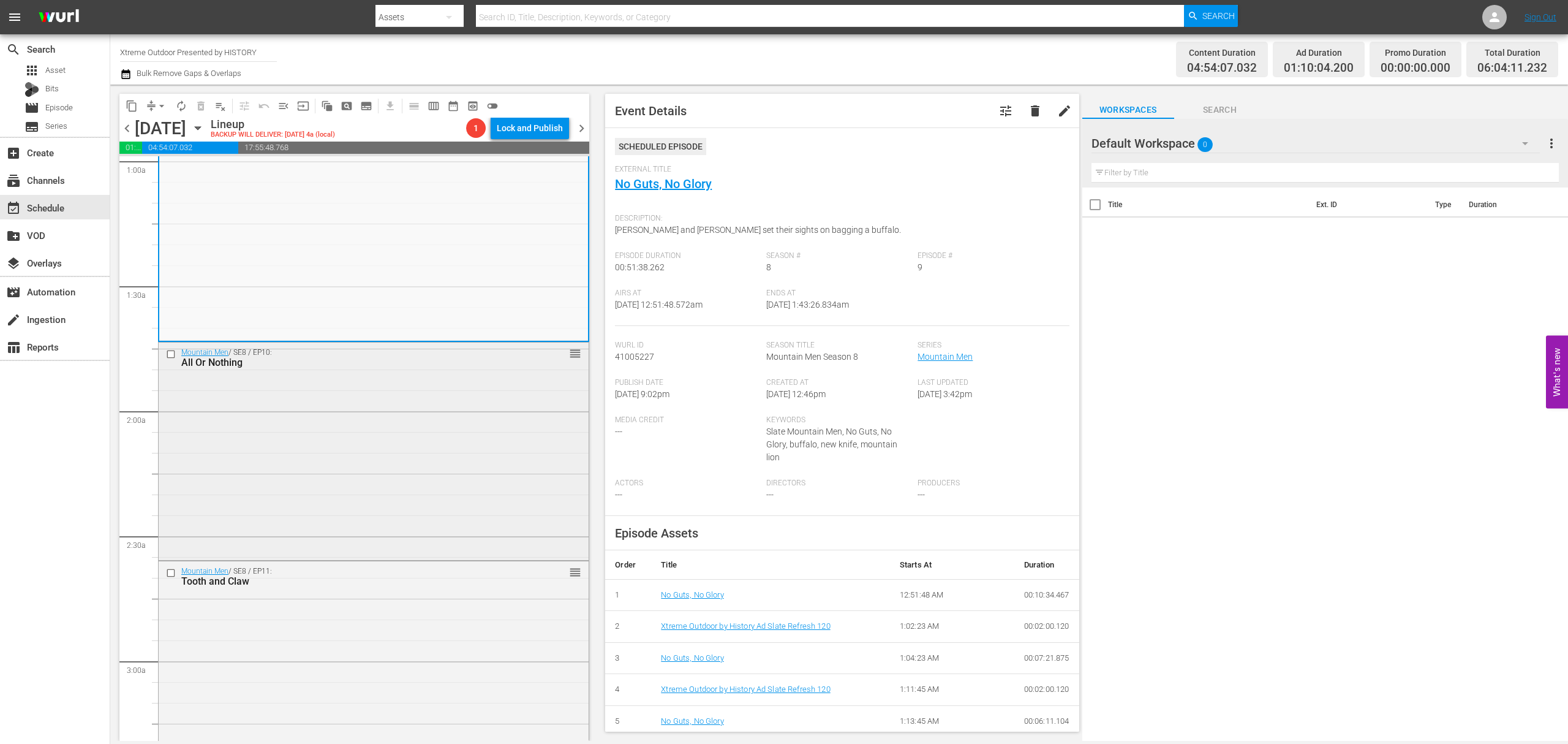
click at [451, 407] on div "Mountain Men / SE8 / EP10: All Or Nothing reorder" at bounding box center [374, 449] width 430 height 215
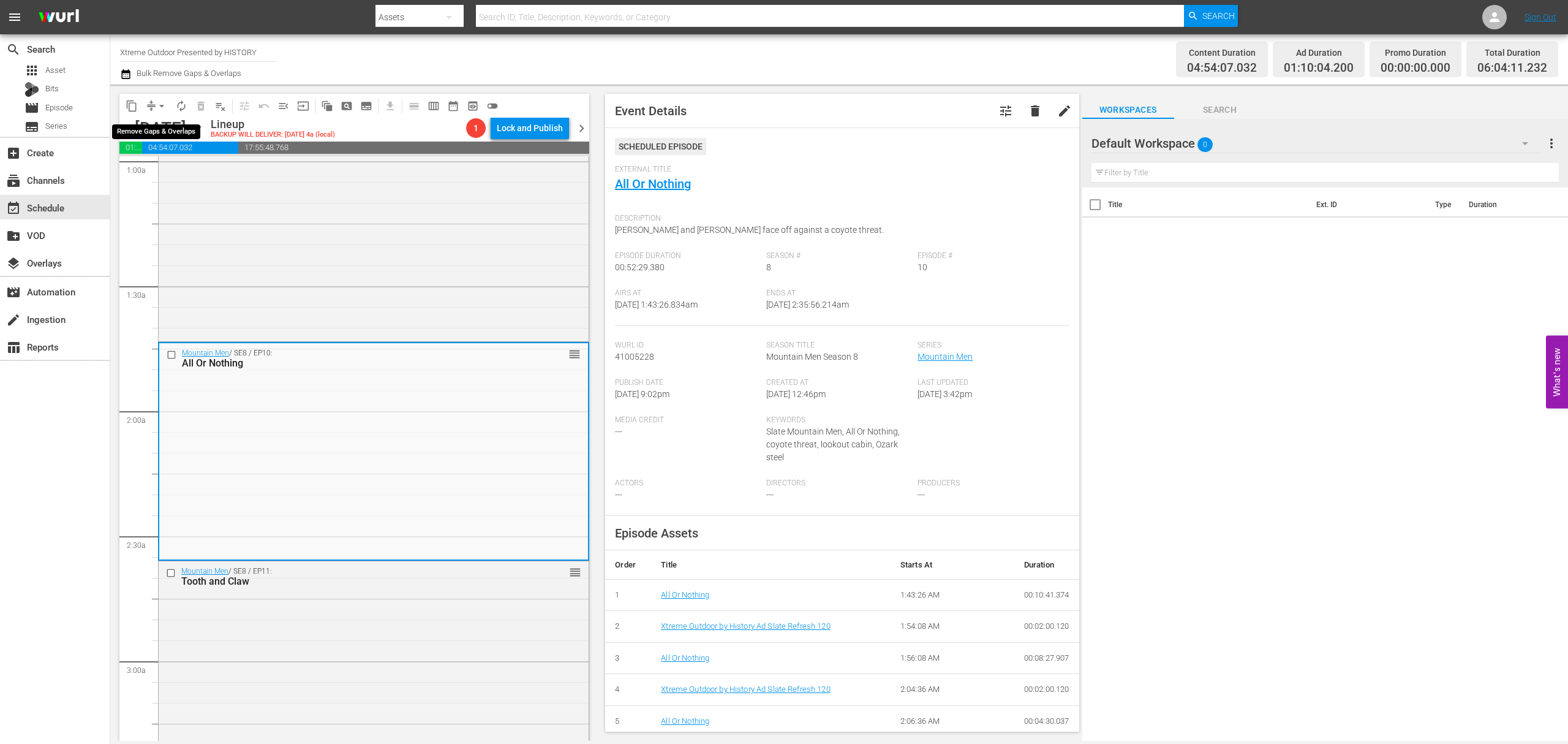
click at [160, 108] on span "arrow_drop_down" at bounding box center [162, 106] width 12 height 12
click at [160, 125] on li "Align to Midnight" at bounding box center [162, 130] width 129 height 20
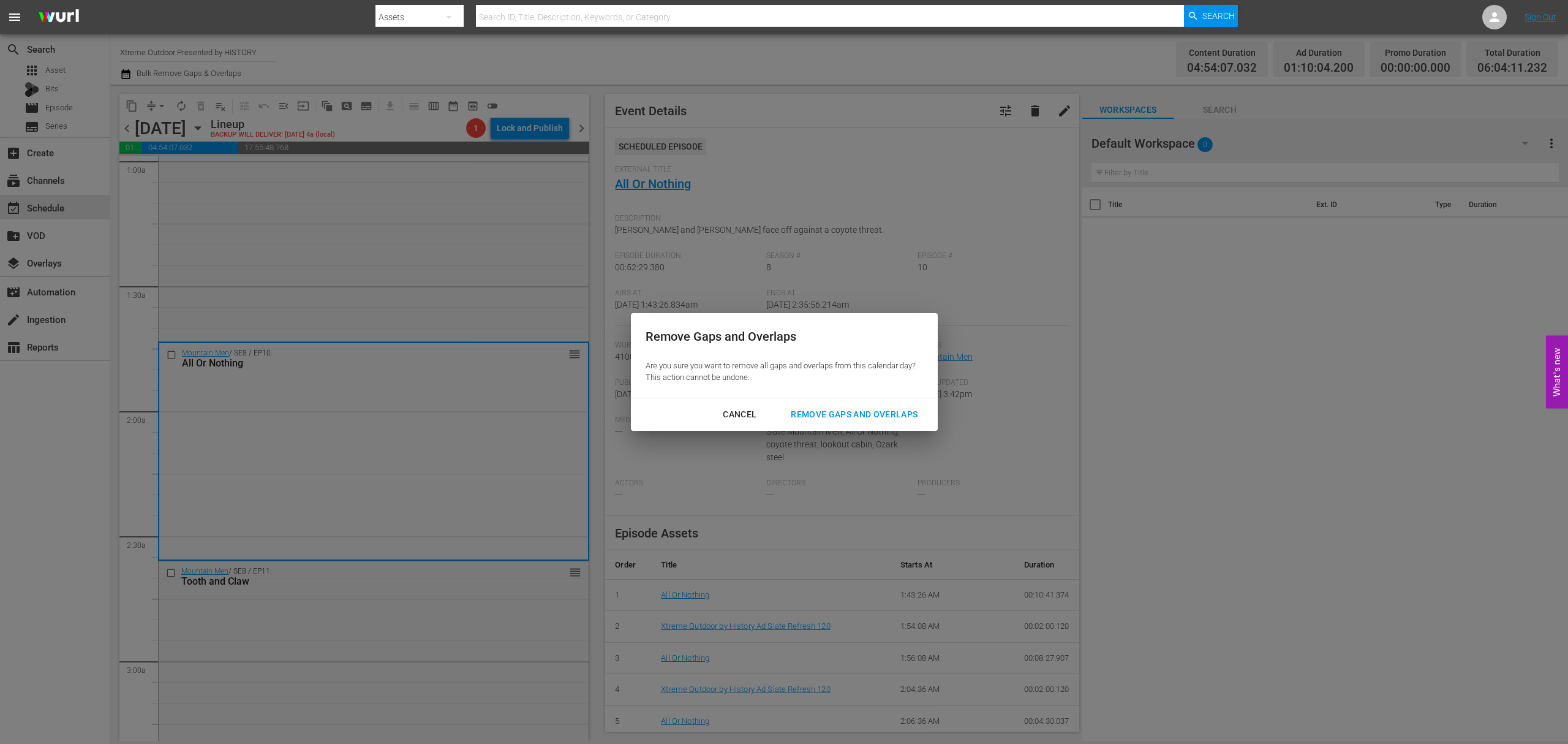
click at [843, 422] on button "Remove Gaps and Overlaps" at bounding box center [854, 414] width 156 height 22
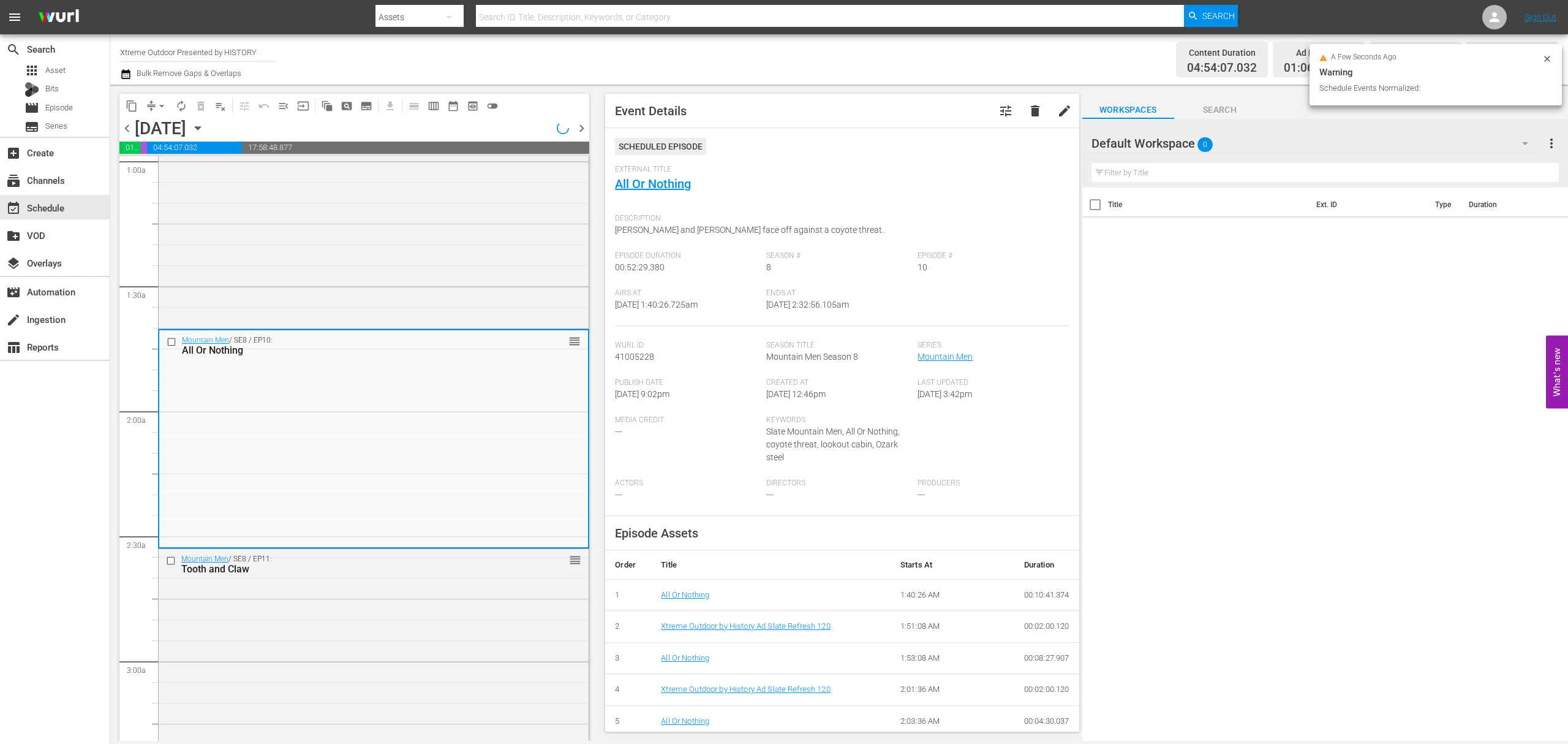
scroll to position [266, 0]
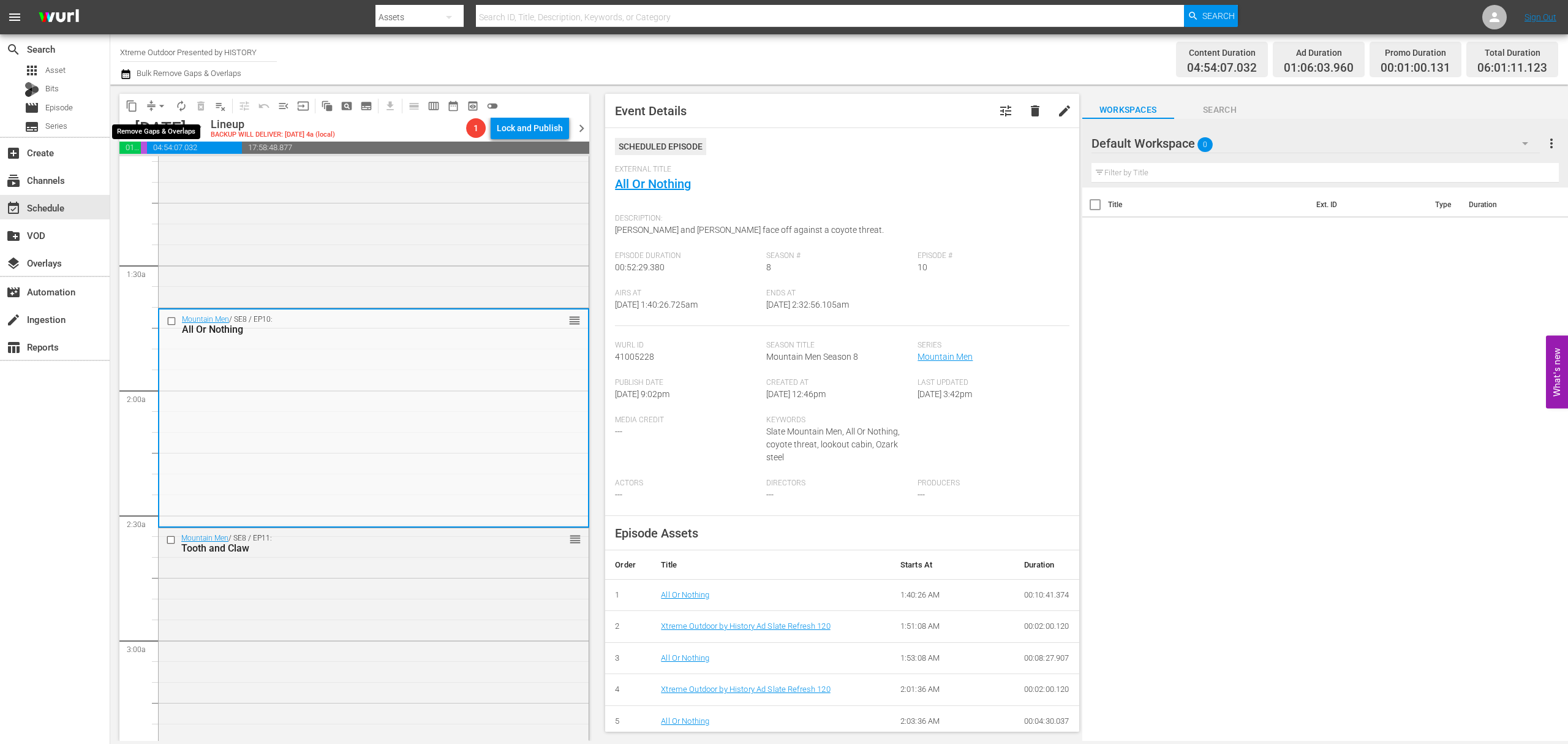
click at [159, 108] on span "arrow_drop_down" at bounding box center [162, 106] width 12 height 12
click at [169, 131] on li "Align to Midnight" at bounding box center [162, 130] width 129 height 20
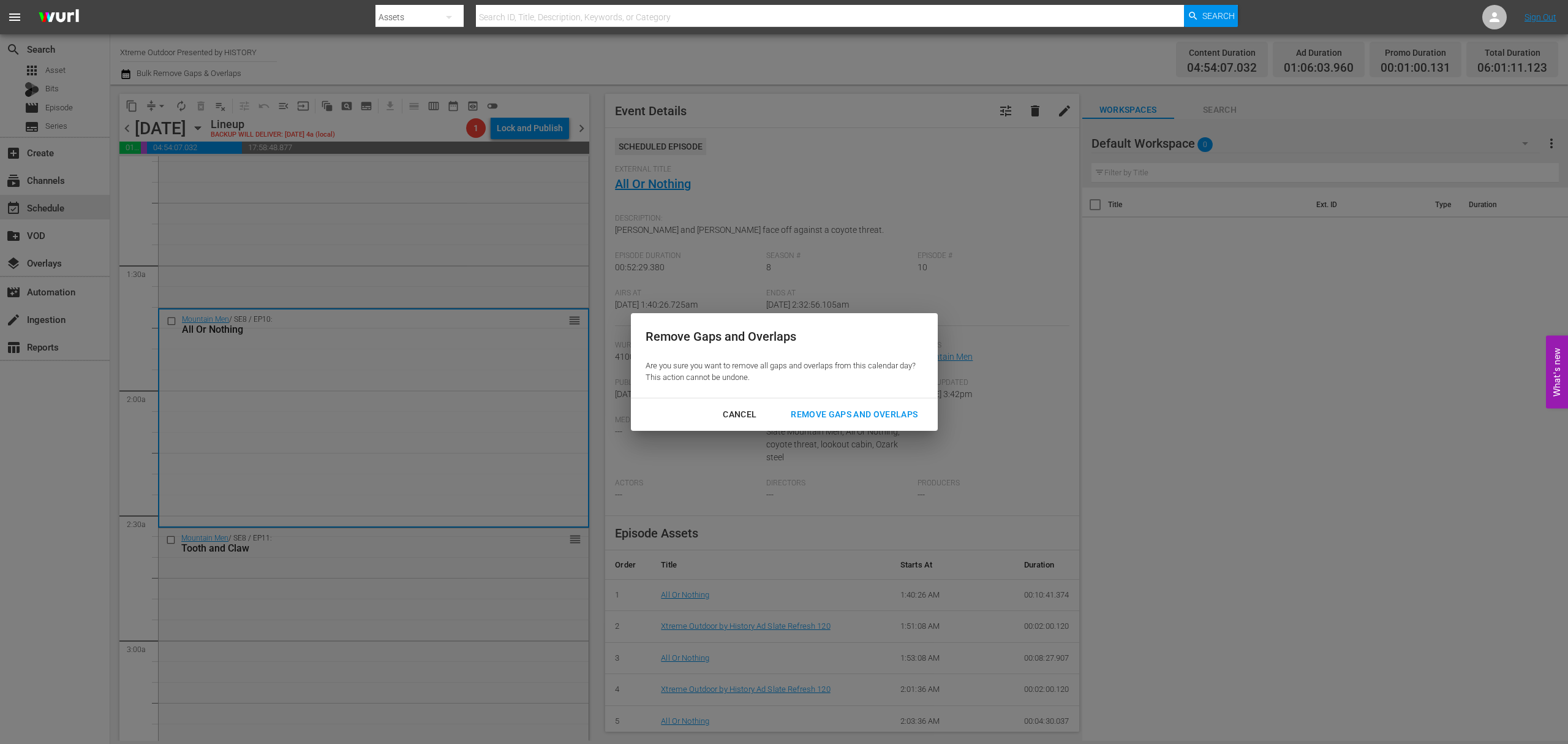
click at [835, 407] on div "Remove Gaps and Overlaps" at bounding box center [854, 415] width 146 height 16
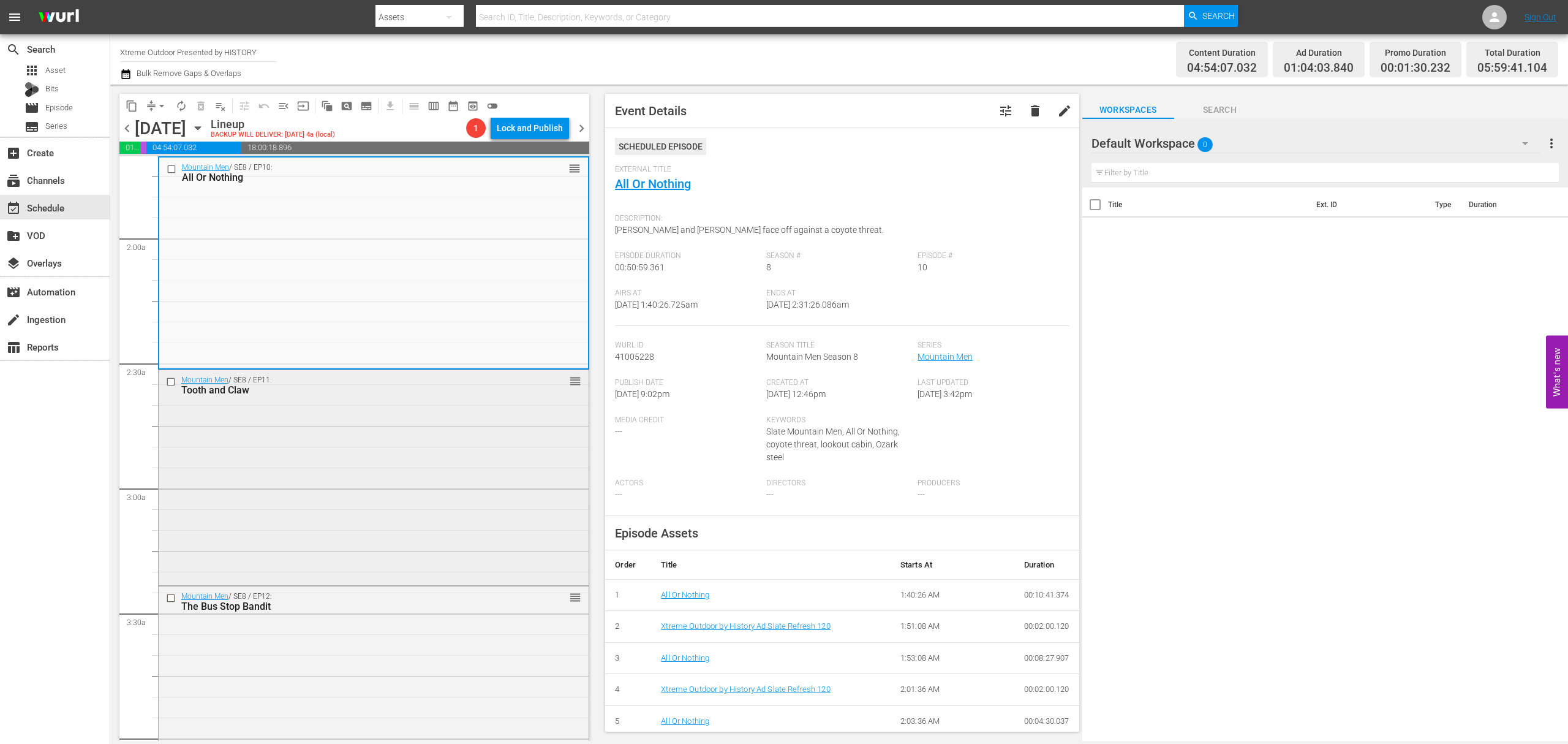
scroll to position [429, 0]
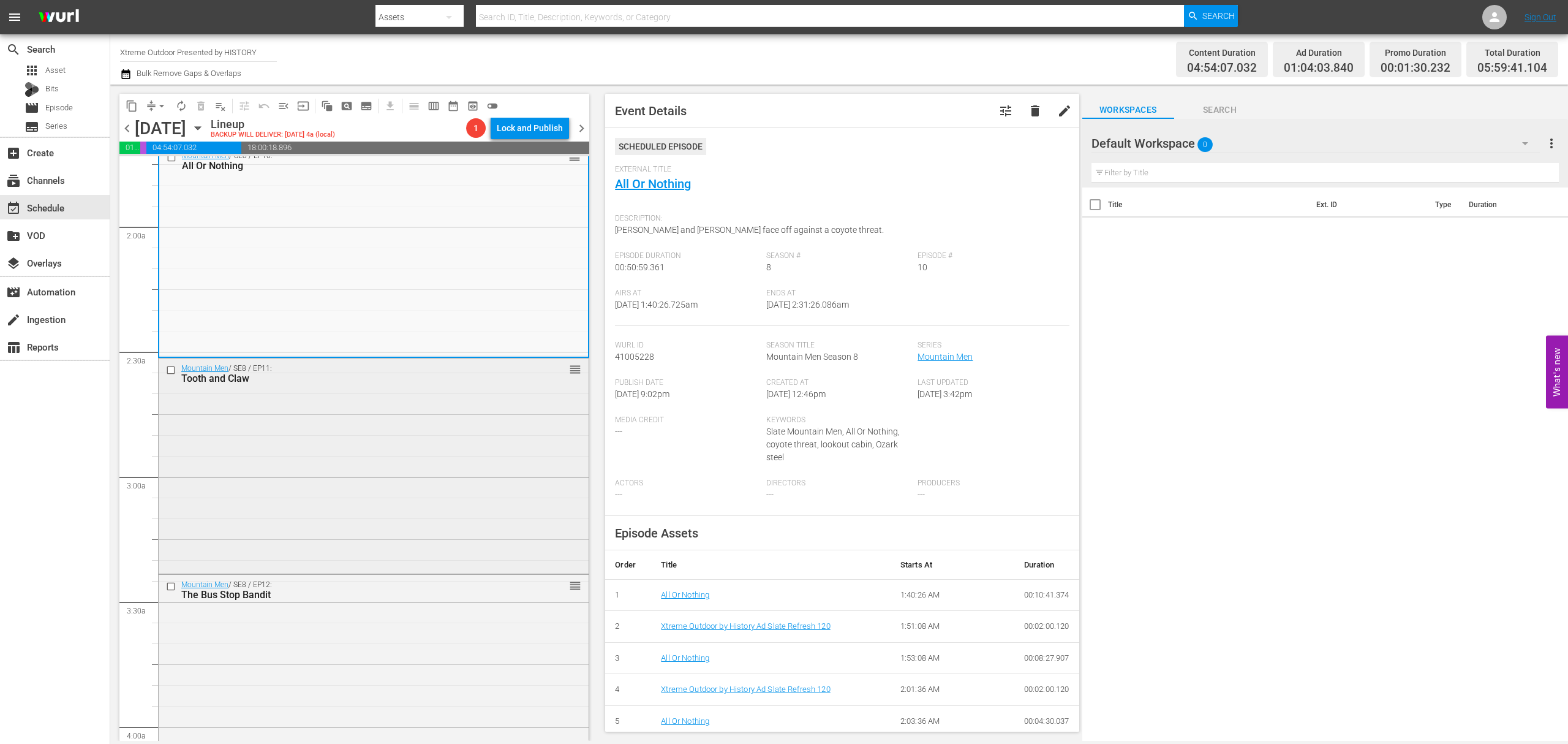
click at [373, 442] on div "Mountain Men / SE8 / EP11: Tooth and Claw reorder" at bounding box center [374, 465] width 430 height 213
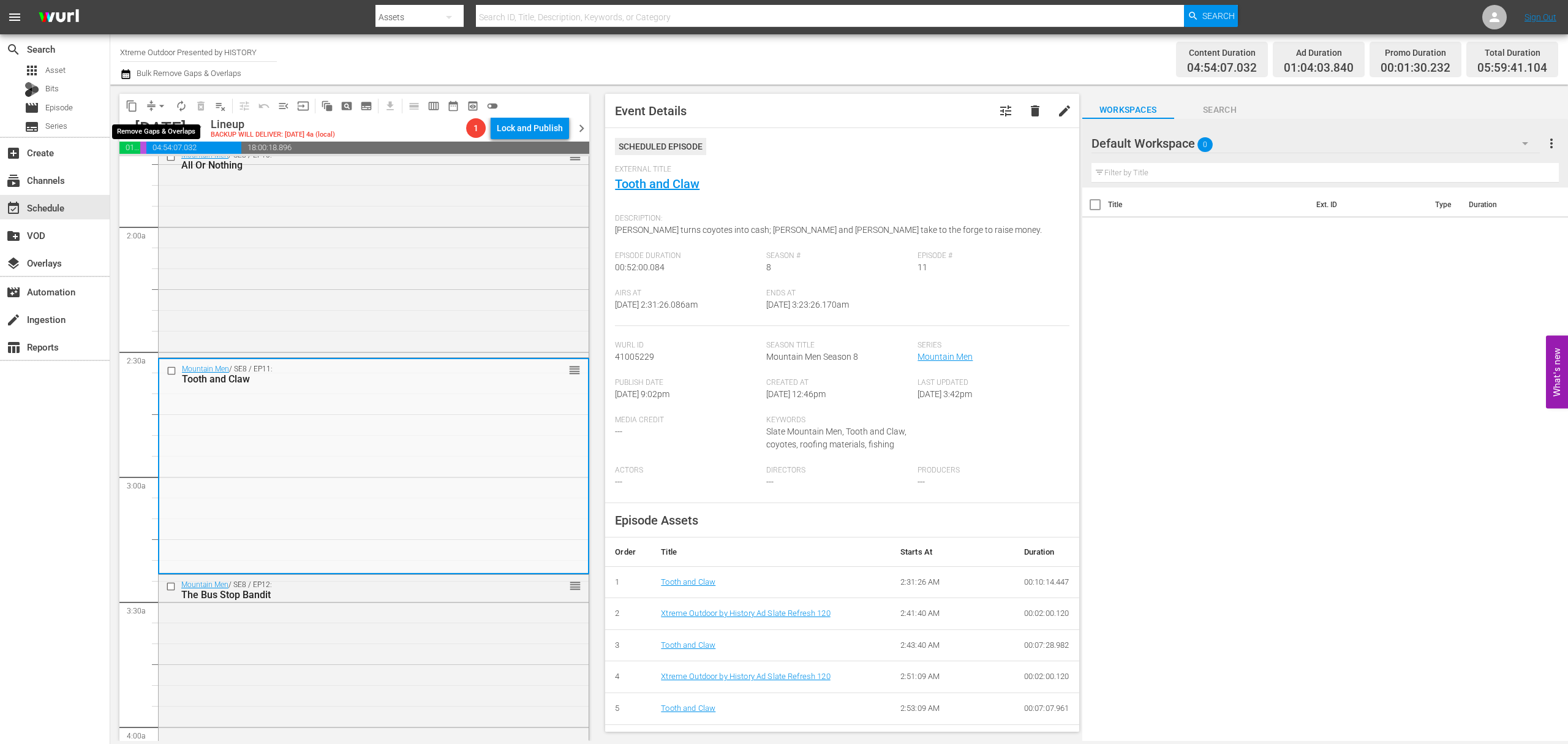
click at [156, 101] on span "arrow_drop_down" at bounding box center [162, 106] width 12 height 12
click at [156, 125] on li "Align to Midnight" at bounding box center [162, 130] width 129 height 20
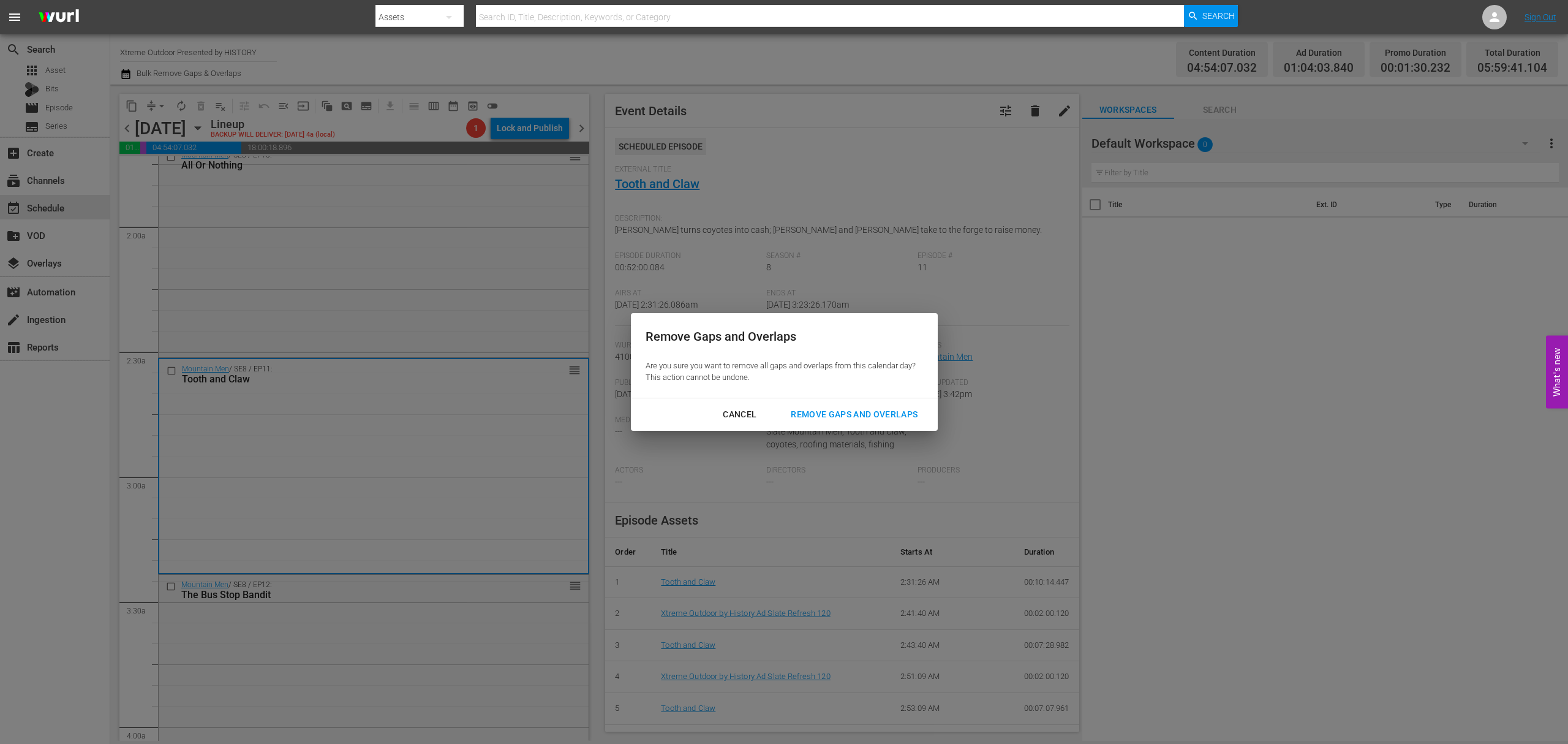
click at [895, 416] on div "Remove Gaps and Overlaps" at bounding box center [854, 415] width 146 height 16
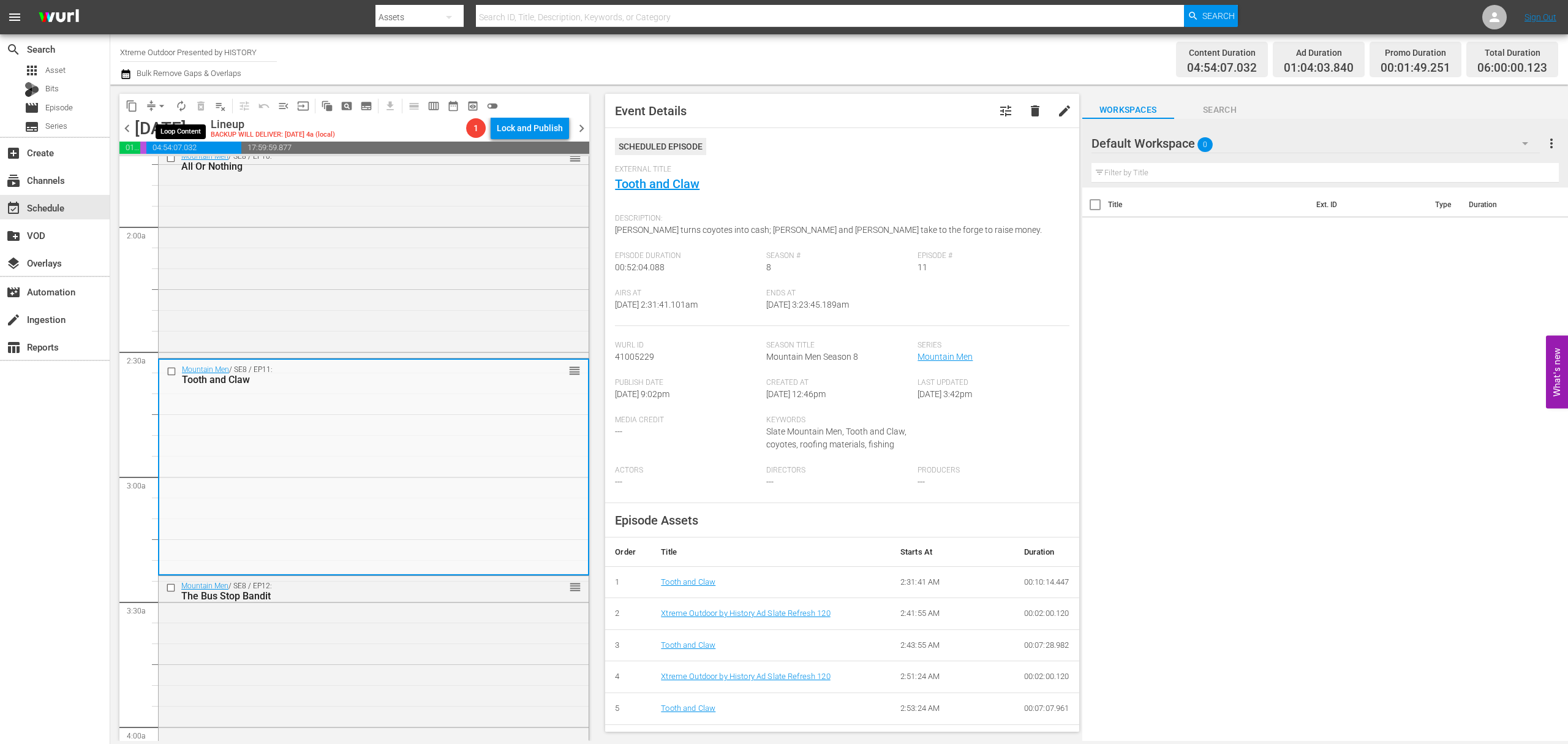
click at [184, 111] on button "autorenew_outlined" at bounding box center [181, 105] width 20 height 20
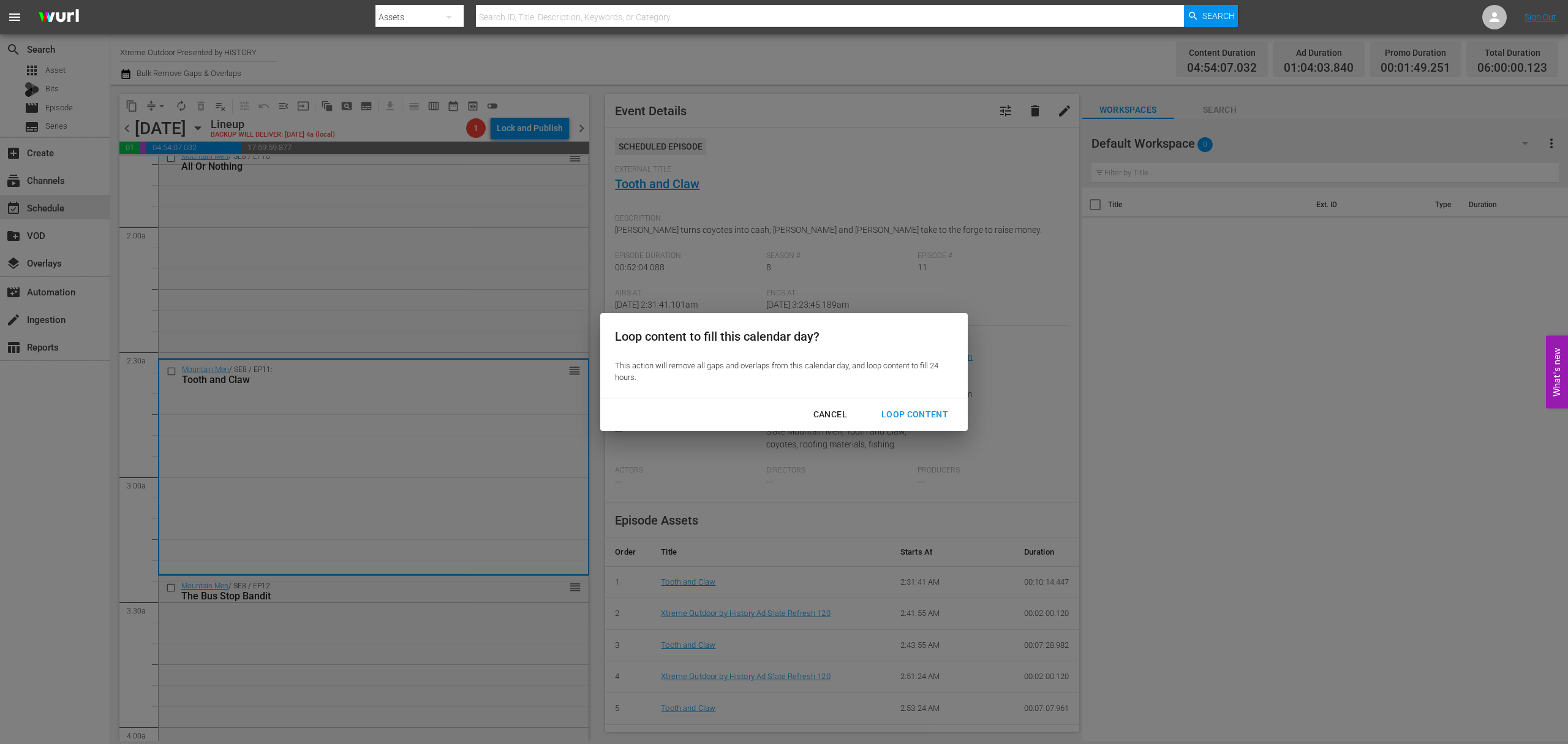
click at [927, 410] on div "Loop Content" at bounding box center [915, 415] width 86 height 16
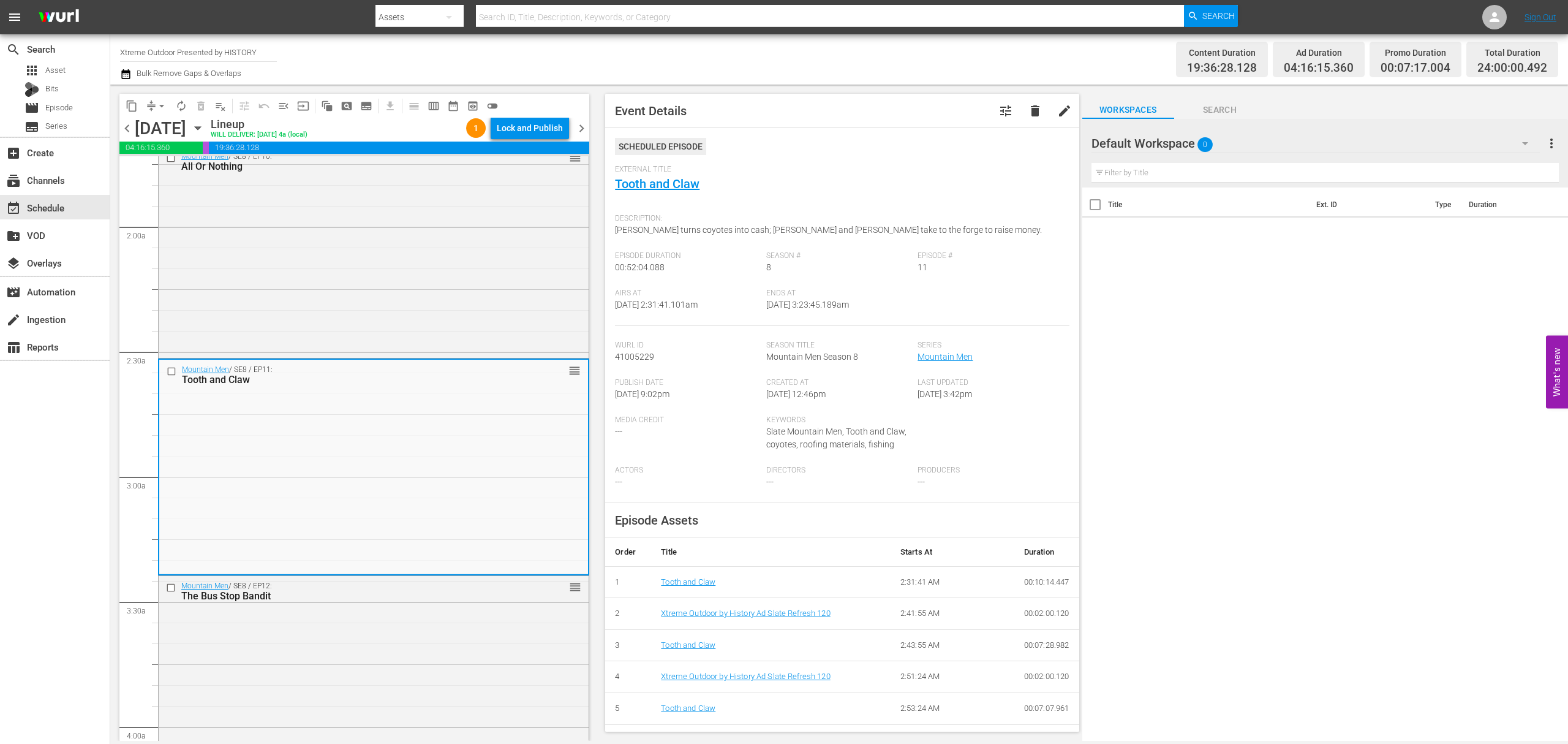
click at [537, 134] on div "Lock and Publish" at bounding box center [530, 128] width 67 height 22
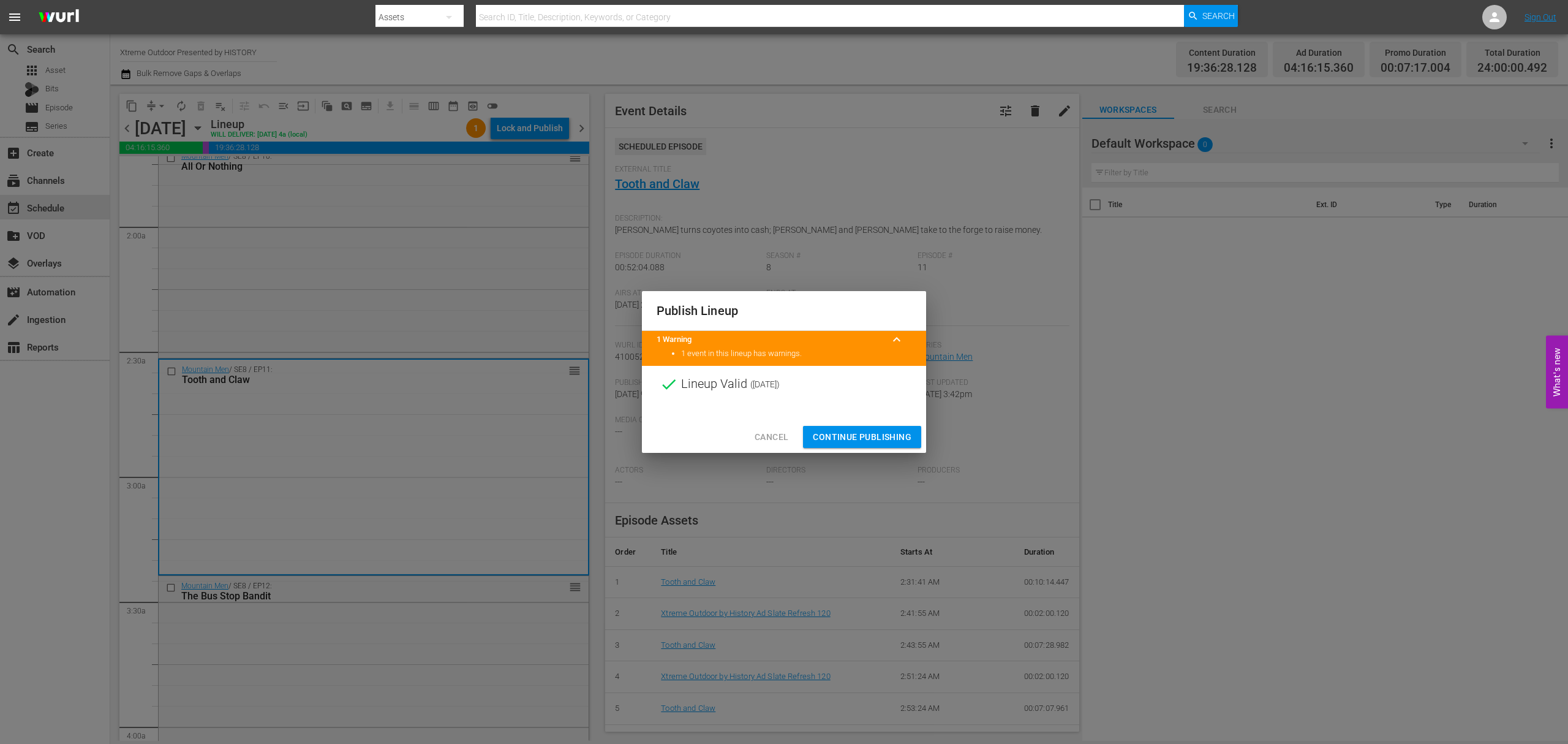
click at [850, 440] on span "Continue Publishing" at bounding box center [862, 437] width 98 height 16
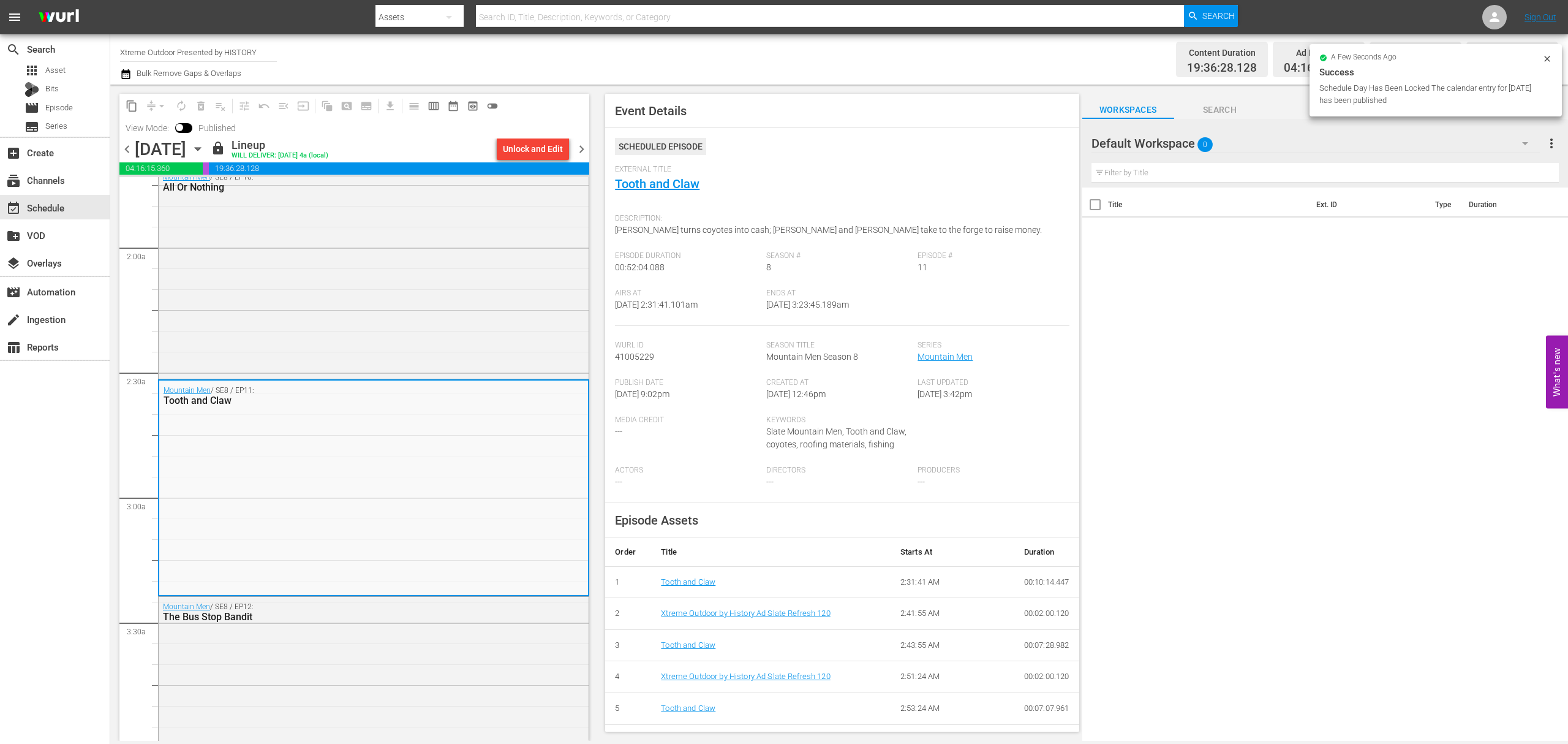
click at [584, 150] on span "chevron_right" at bounding box center [581, 149] width 16 height 16
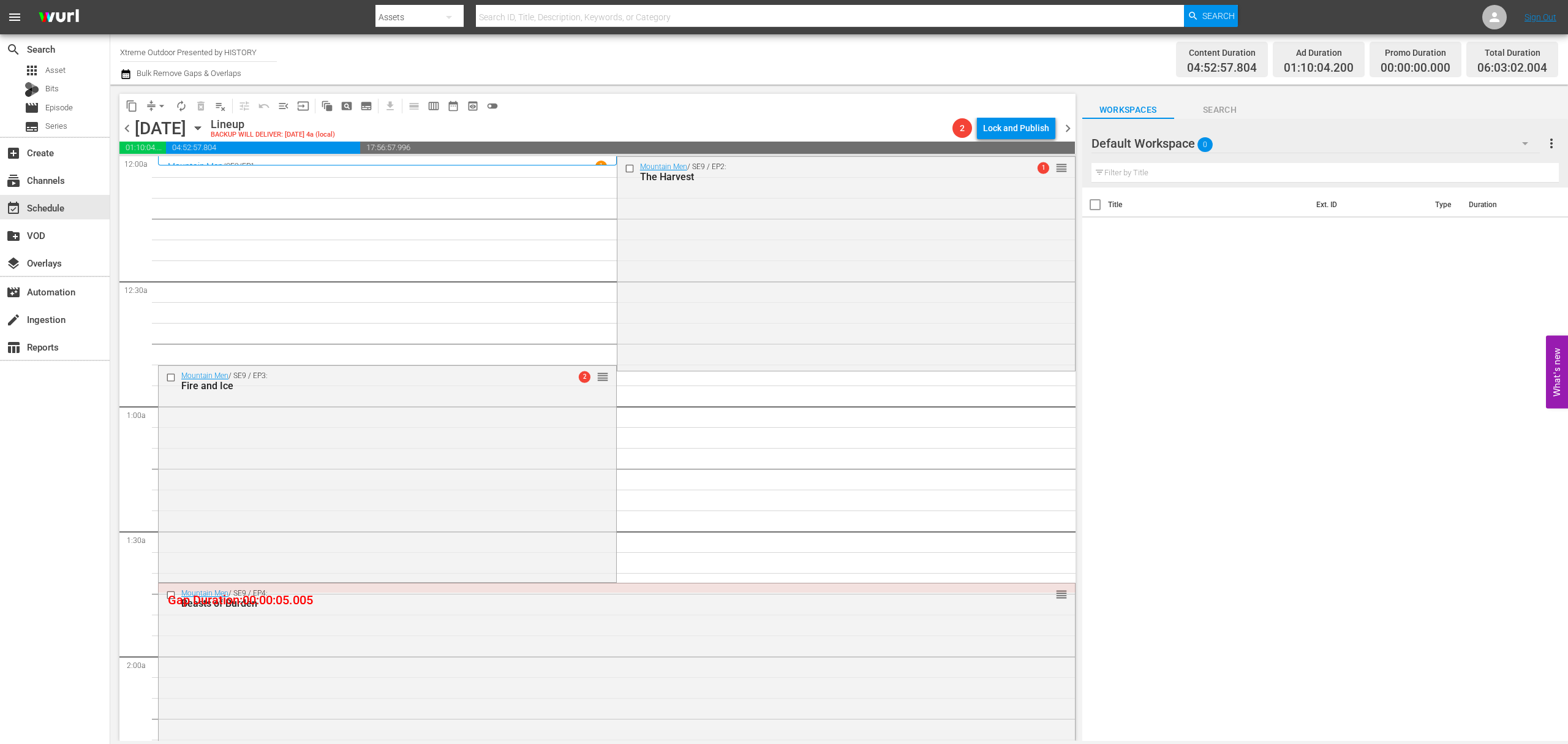
click at [157, 109] on span "arrow_drop_down" at bounding box center [162, 106] width 12 height 12
click at [167, 127] on li "Align to Midnight" at bounding box center [162, 130] width 129 height 20
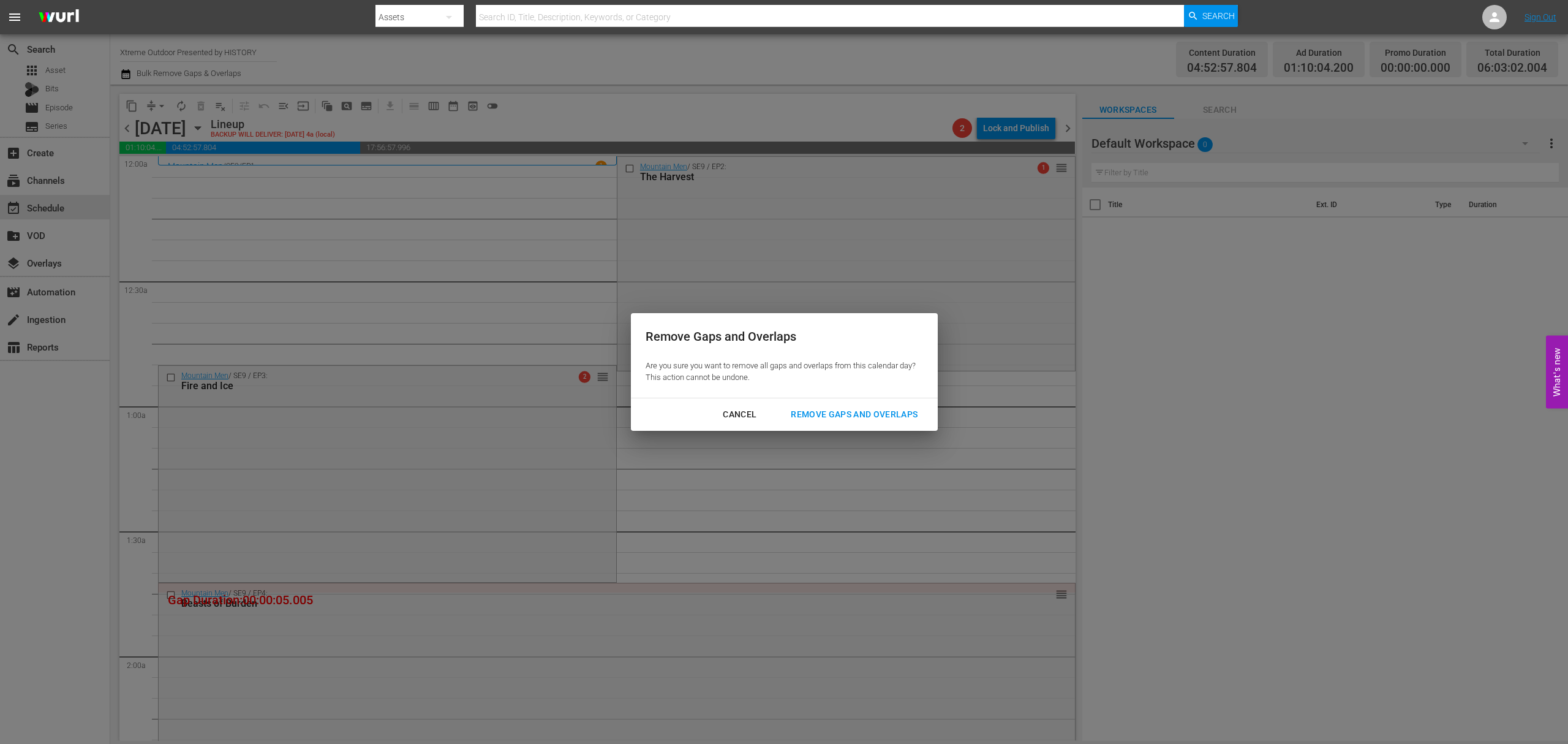
click at [843, 414] on div "Remove Gaps and Overlaps" at bounding box center [854, 415] width 146 height 16
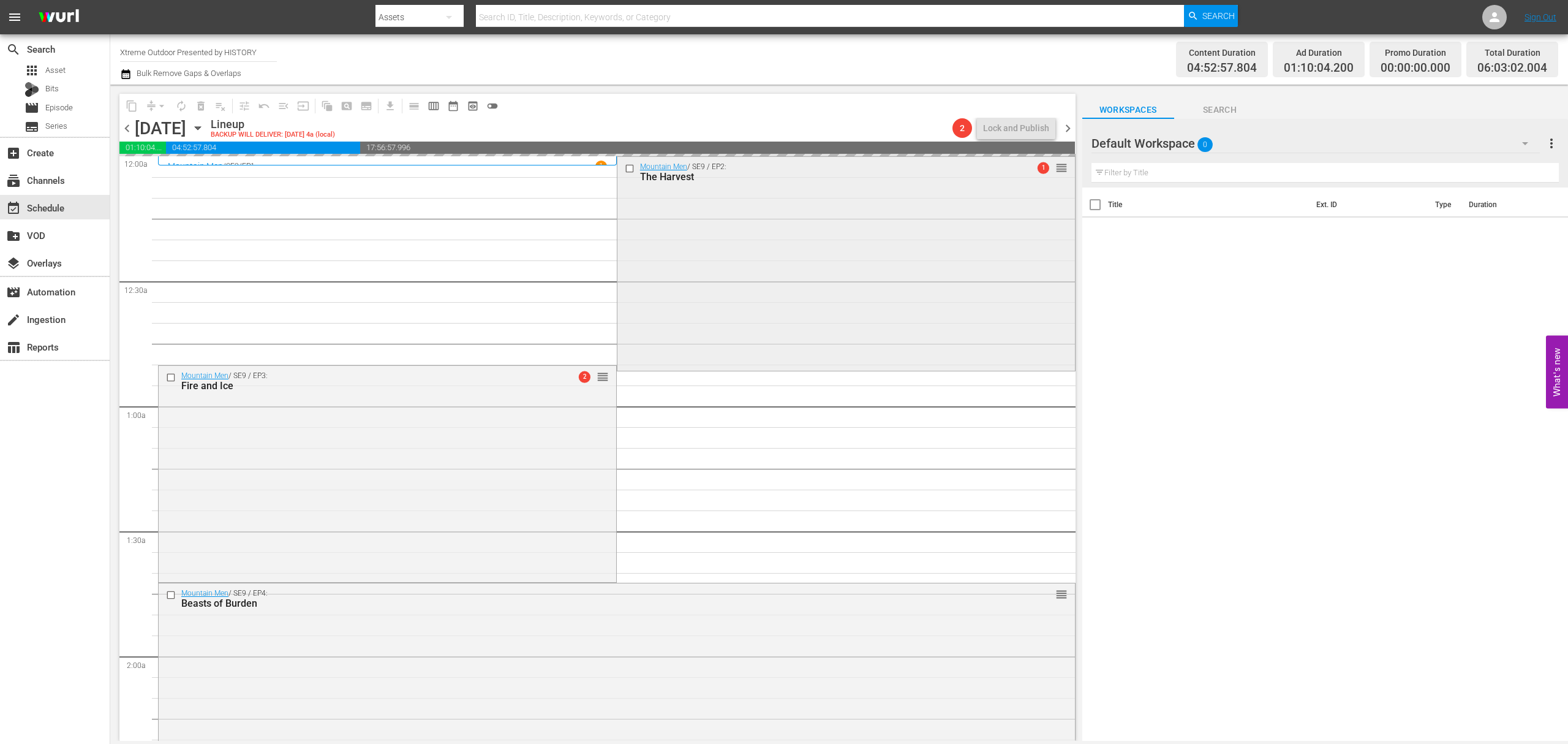
click at [839, 277] on div "Mountain Men / SE9 / EP2: The Harvest 1 reorder" at bounding box center [847, 262] width 458 height 212
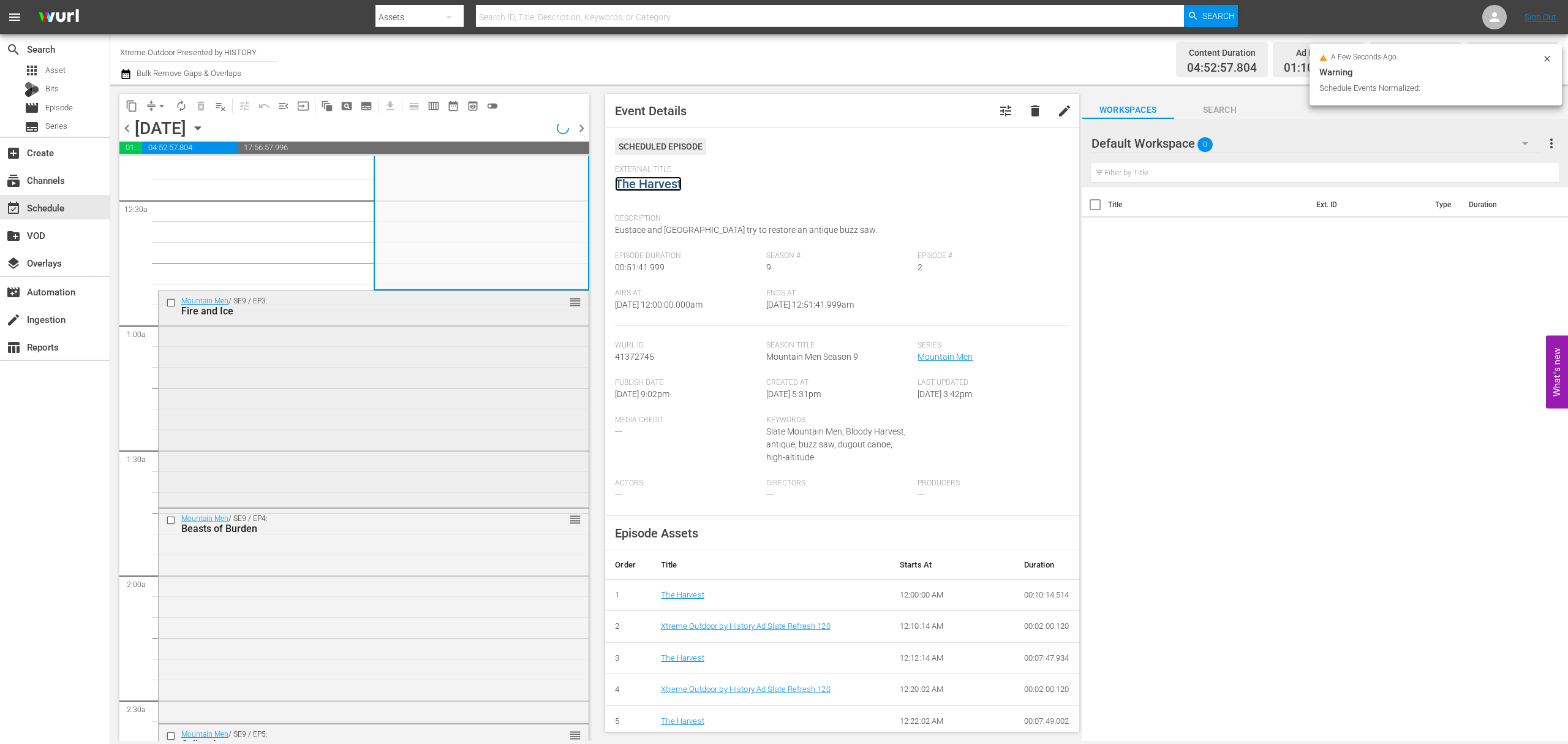
scroll to position [81, 0]
click at [254, 384] on div "Mountain Men / SE9 / EP3: Fire and Ice reorder" at bounding box center [374, 397] width 430 height 213
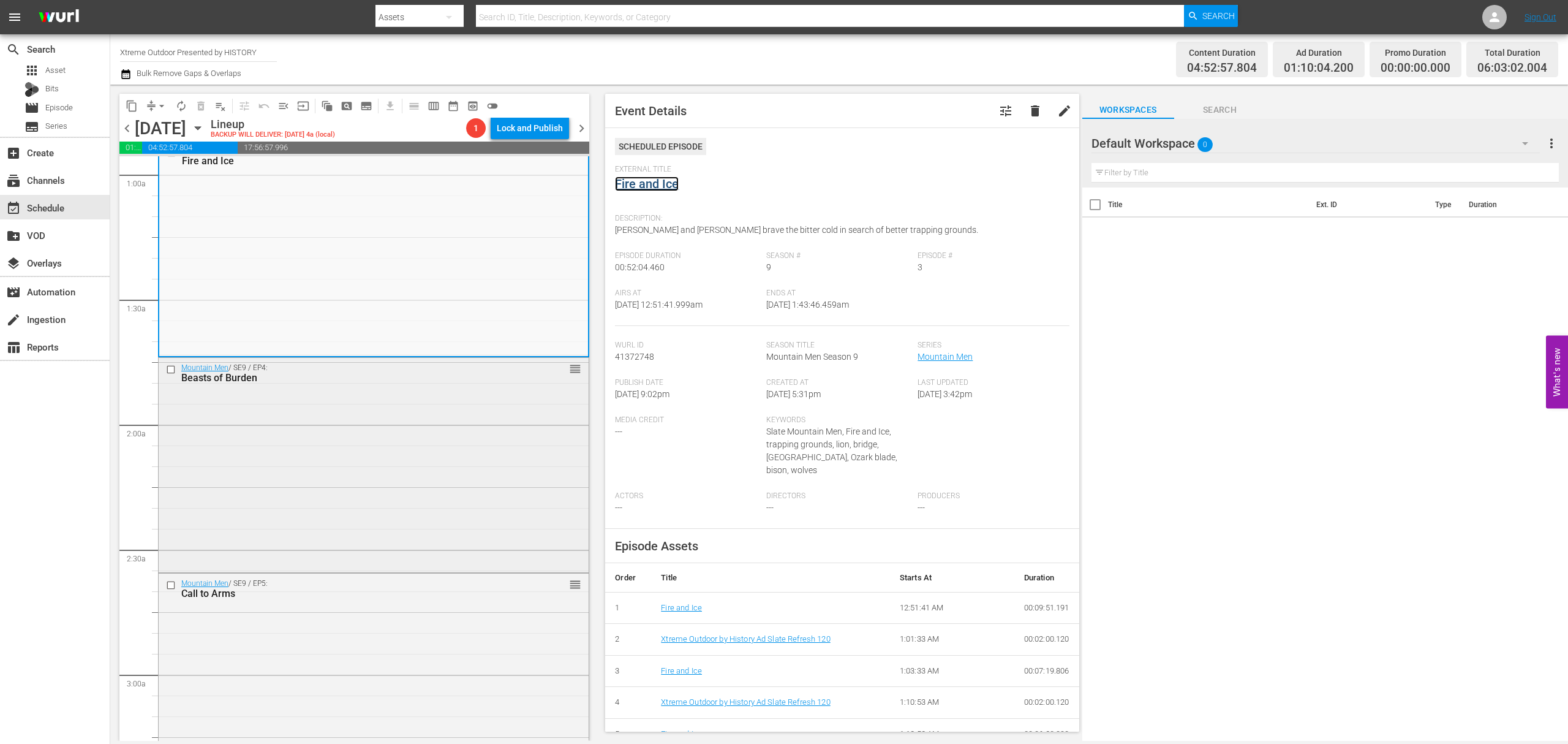
scroll to position [245, 0]
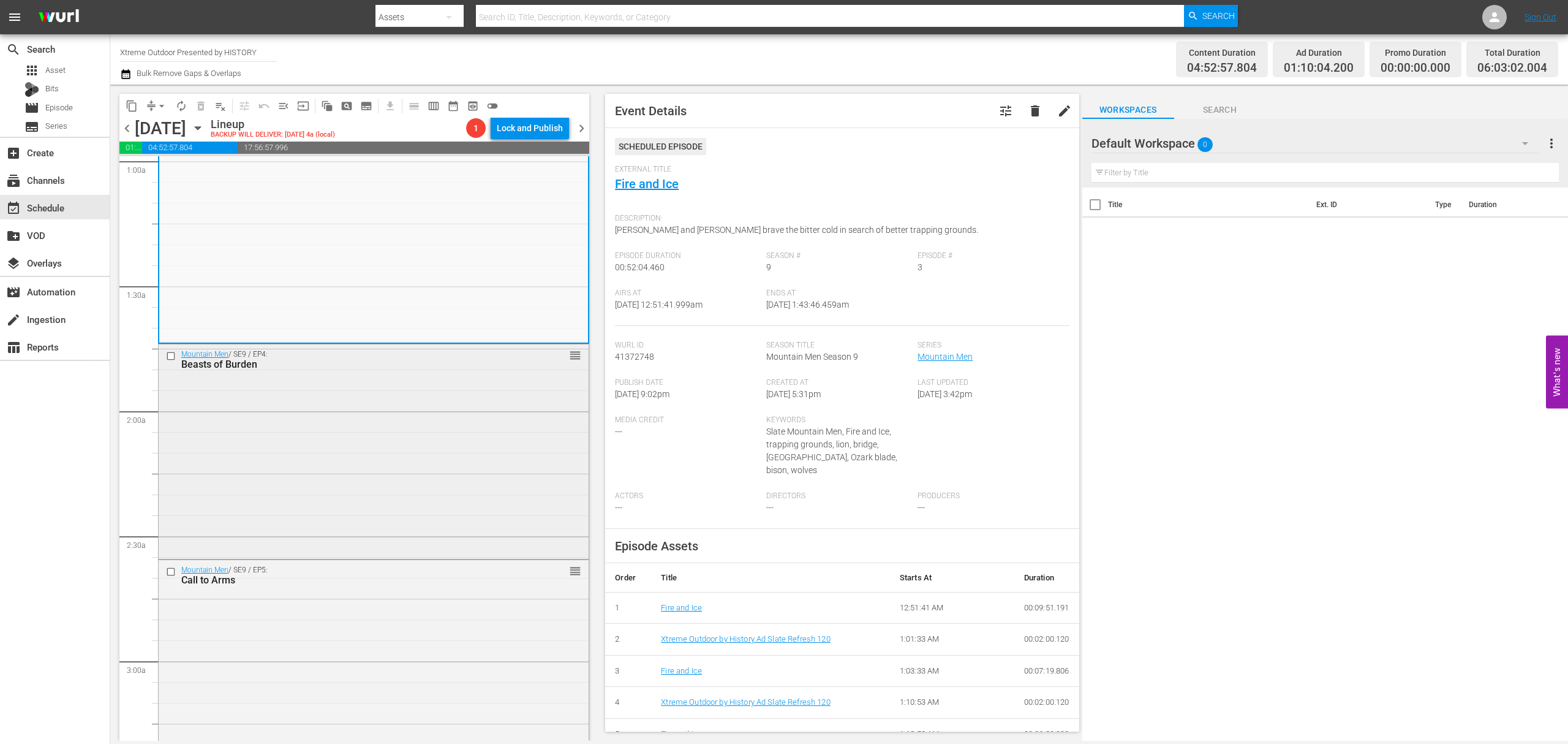
click at [398, 415] on div "Mountain Men / SE9 / EP4: Beasts of Burden reorder" at bounding box center [374, 450] width 430 height 213
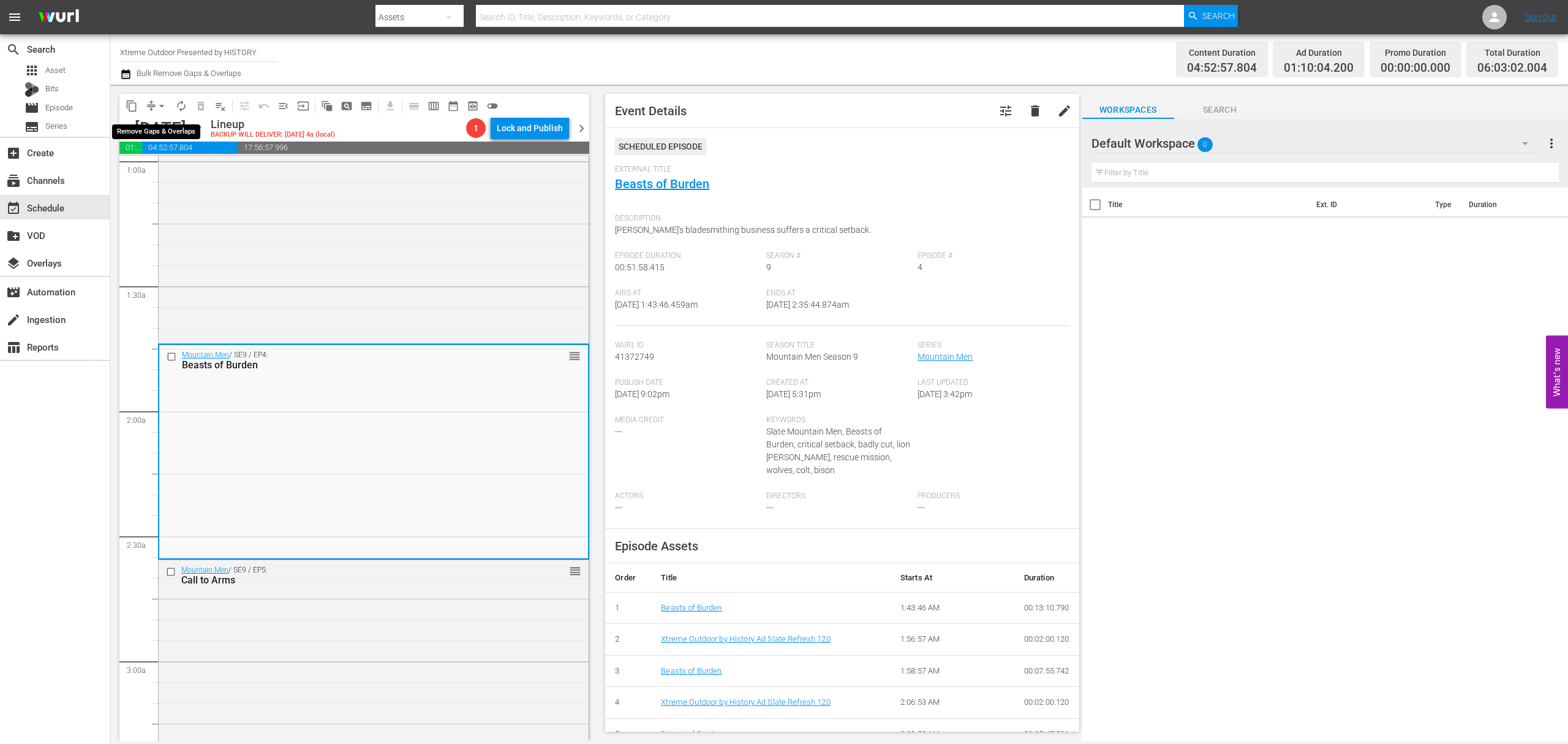
click at [159, 109] on span "arrow_drop_down" at bounding box center [162, 106] width 12 height 12
click at [156, 127] on li "Align to Midnight" at bounding box center [162, 130] width 129 height 20
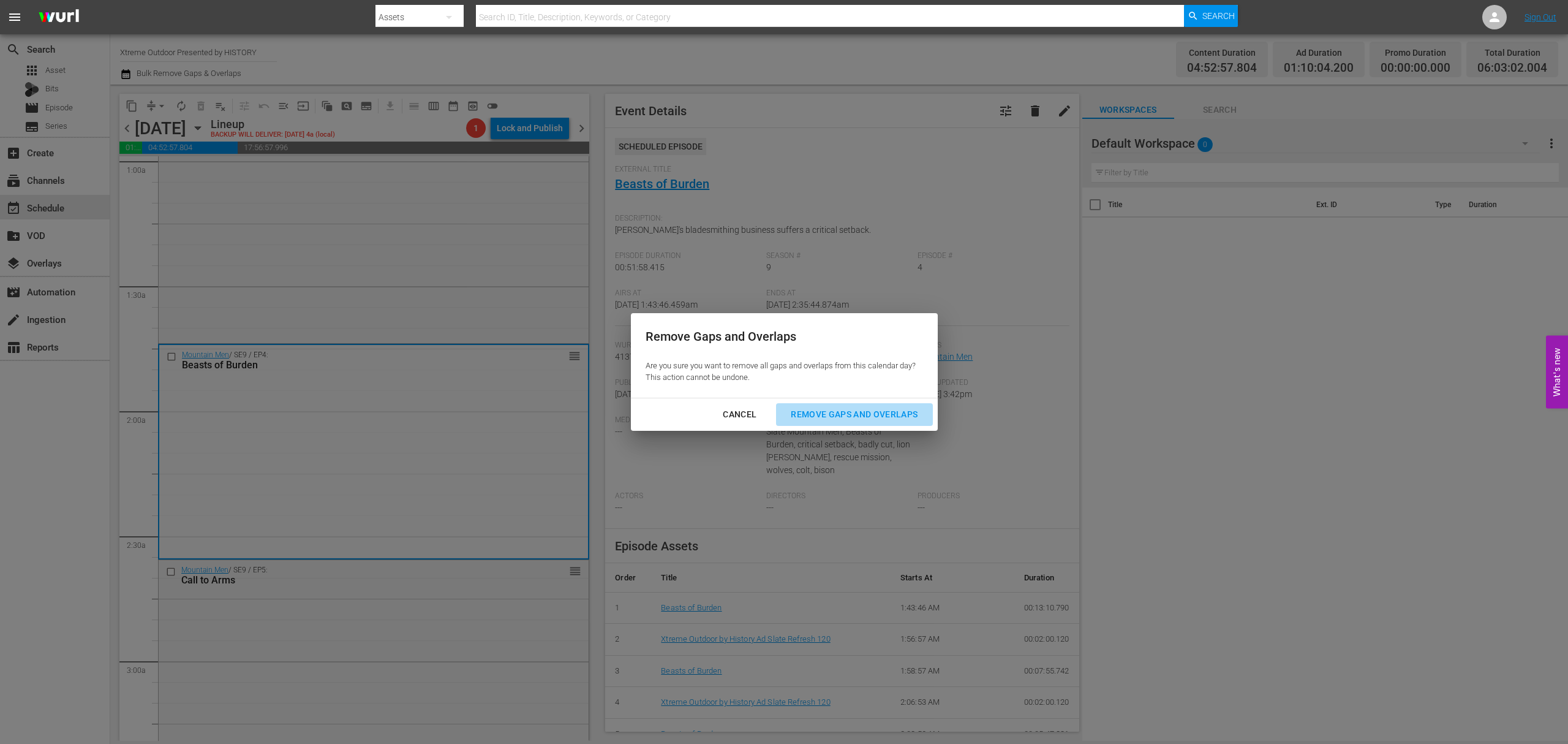
click at [841, 407] on div "Remove Gaps and Overlaps" at bounding box center [854, 415] width 146 height 16
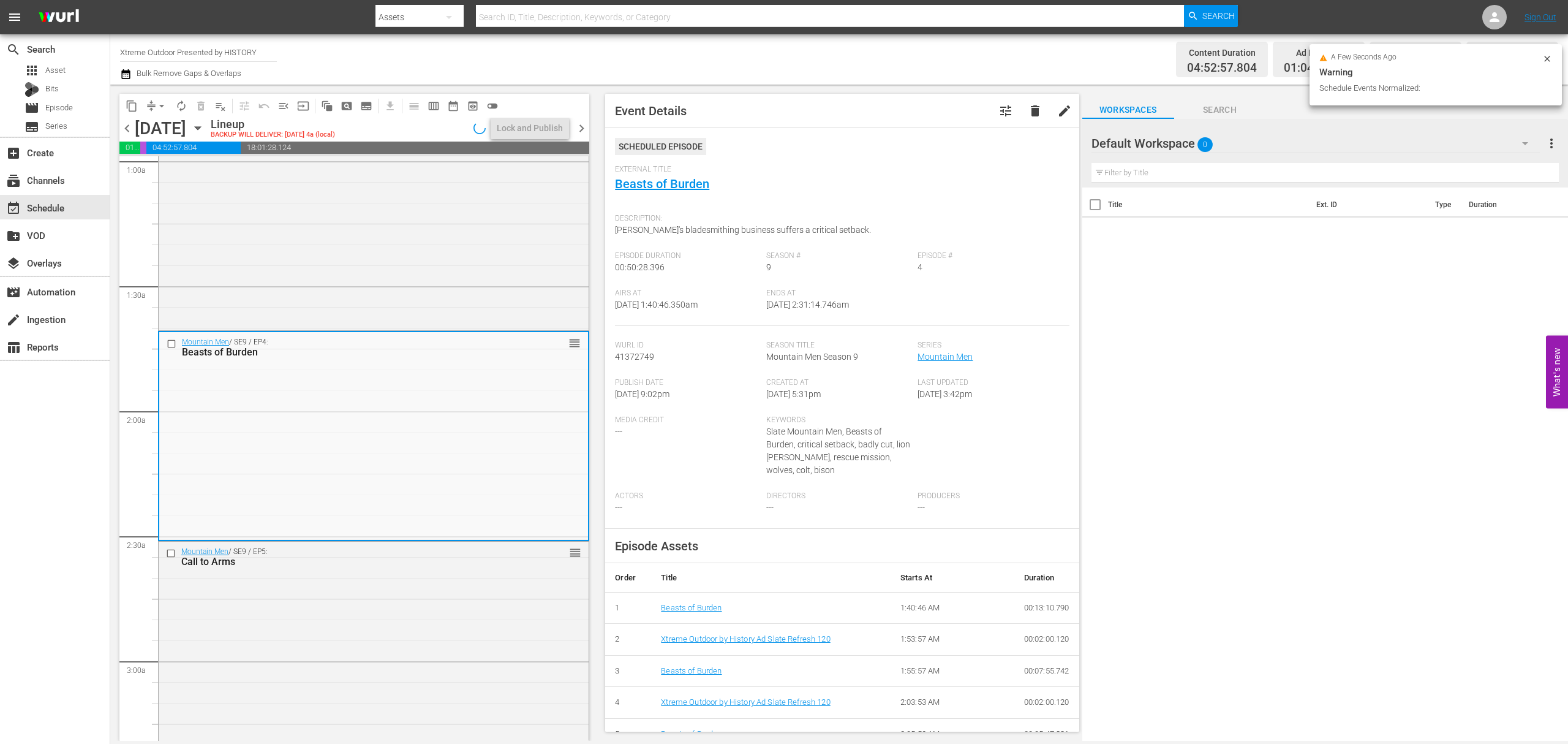
scroll to position [266, 0]
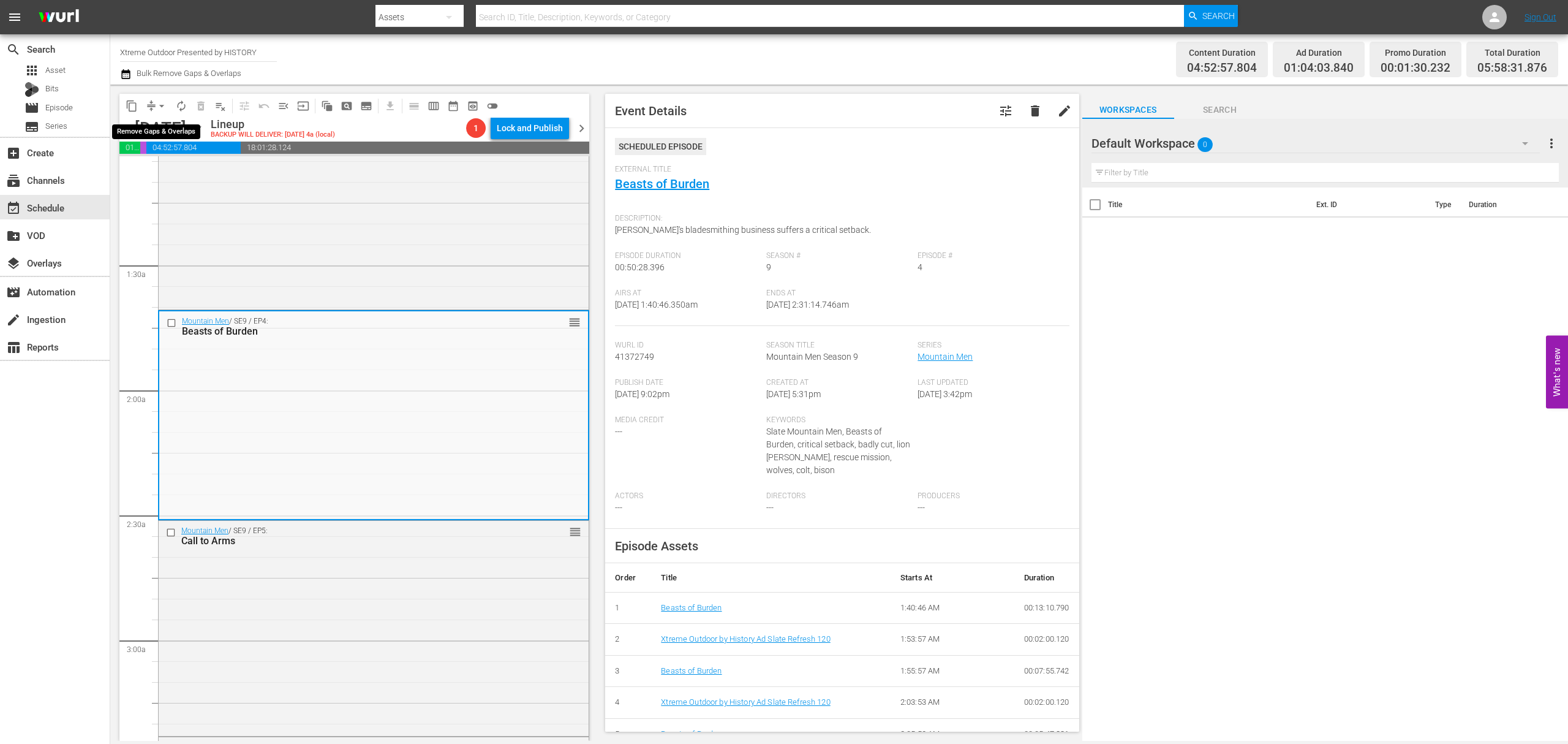
click at [156, 109] on span "arrow_drop_down" at bounding box center [162, 106] width 12 height 12
click at [162, 132] on li "Align to Midnight" at bounding box center [162, 130] width 129 height 20
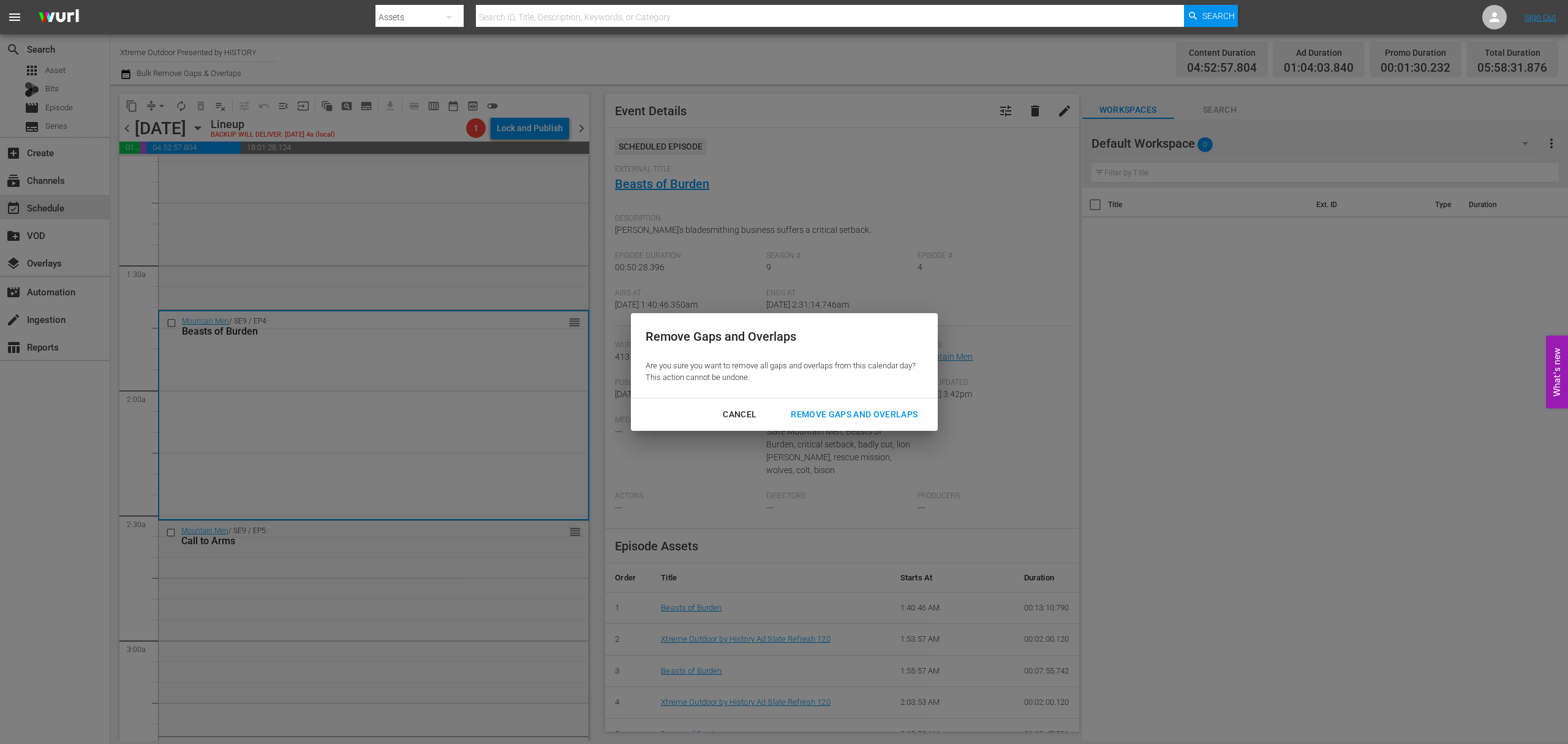
click at [854, 412] on div "Remove Gaps and Overlaps" at bounding box center [854, 415] width 146 height 16
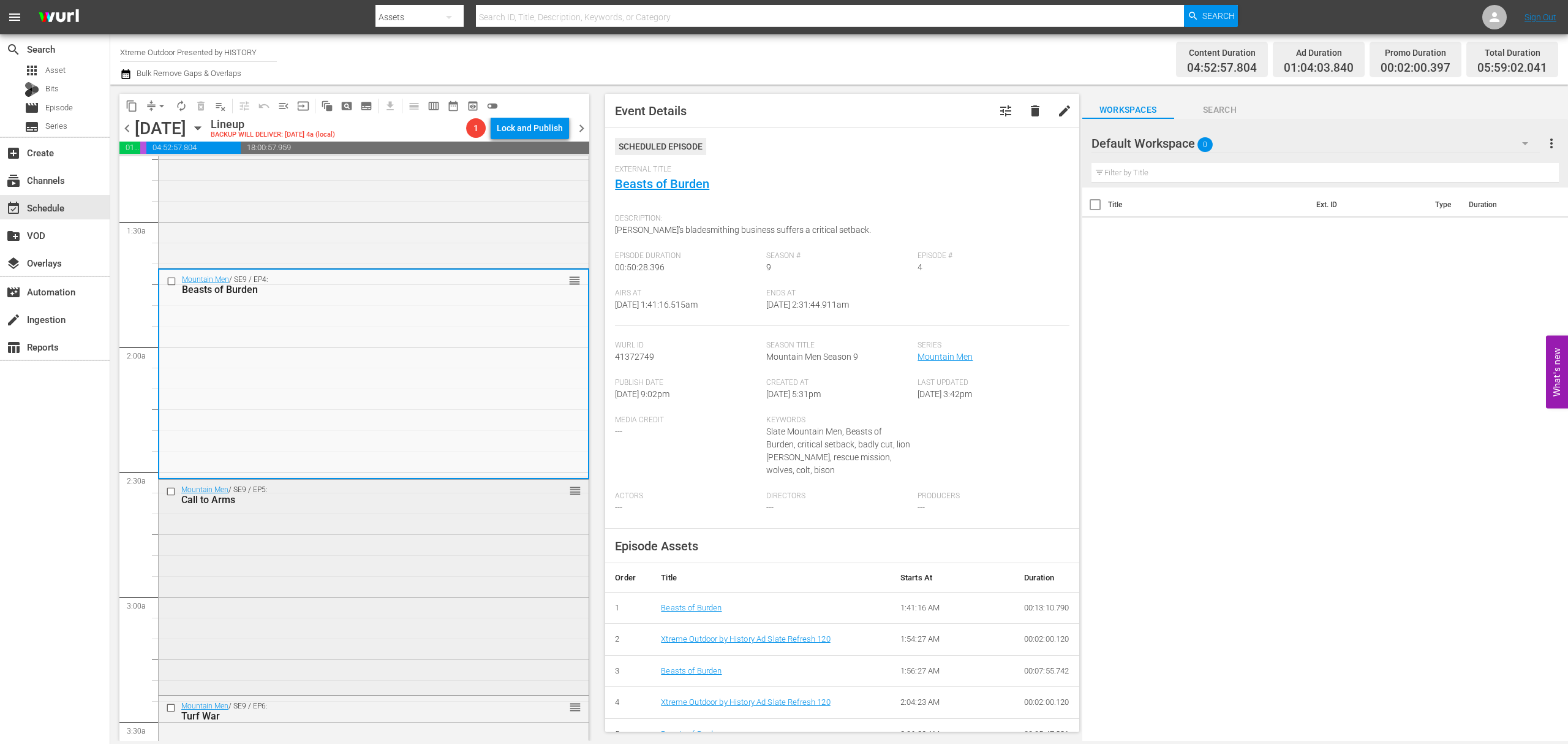
scroll to position [348, 0]
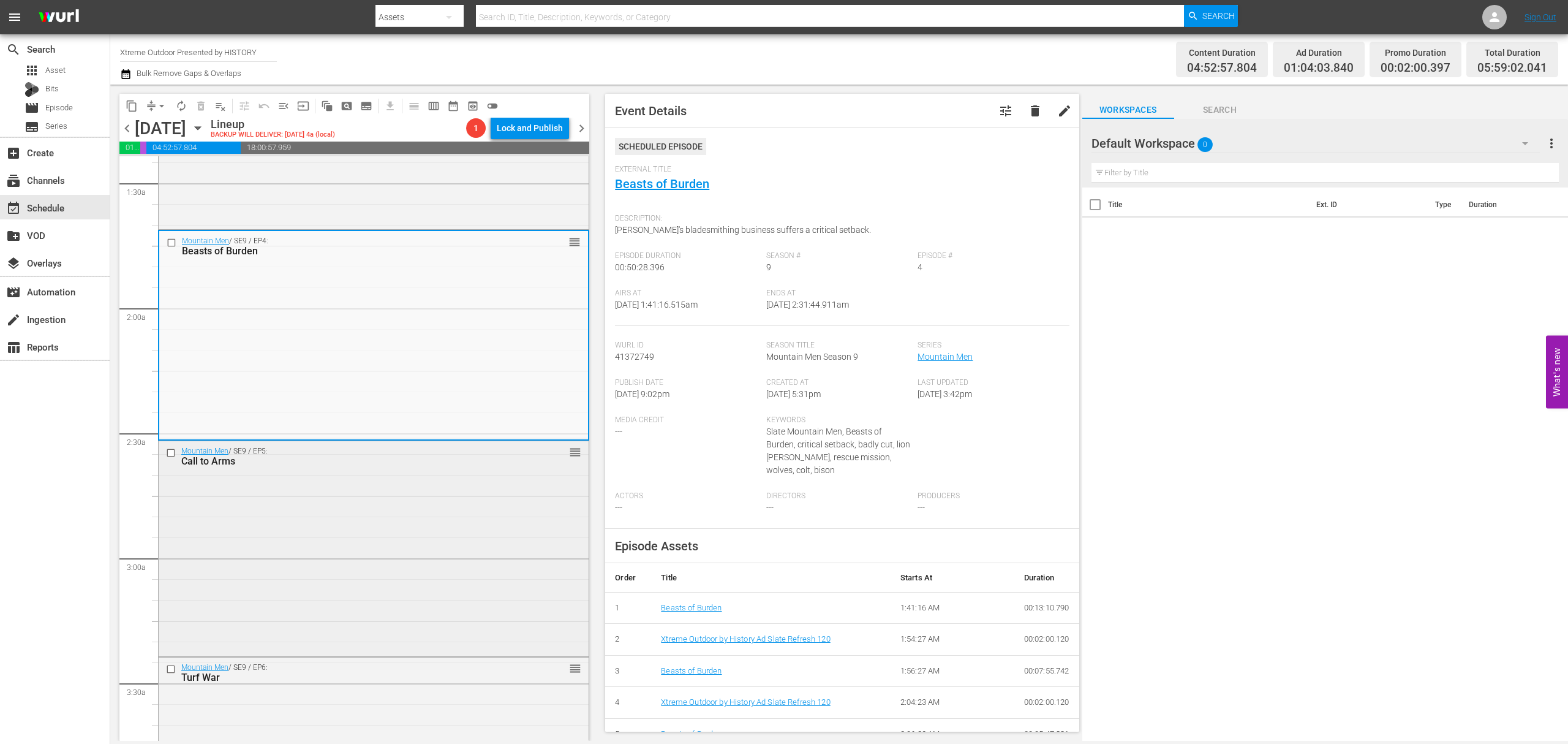
click at [353, 607] on div "Mountain Men / SE9 / EP5: Call to Arms reorder" at bounding box center [374, 547] width 430 height 213
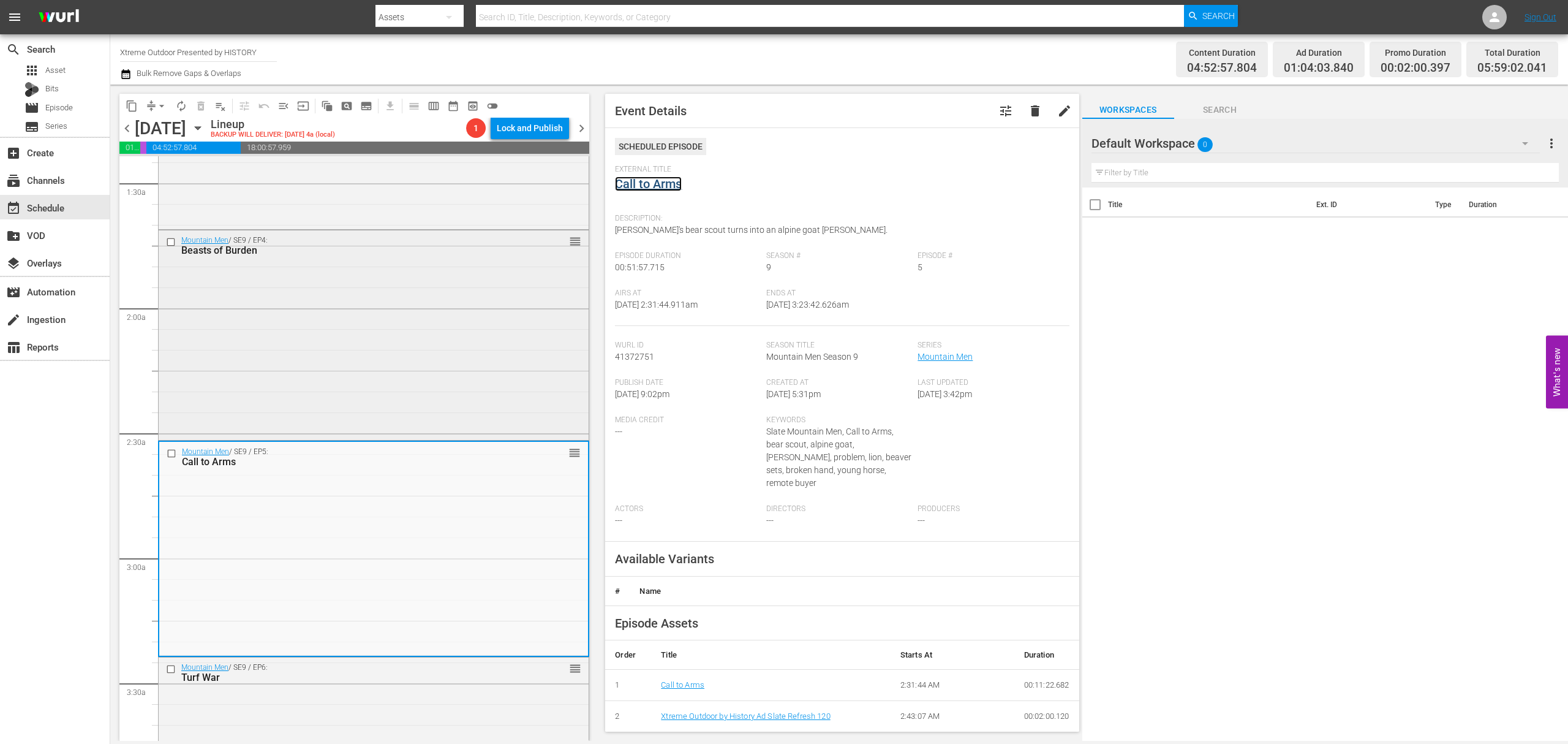
scroll to position [511, 0]
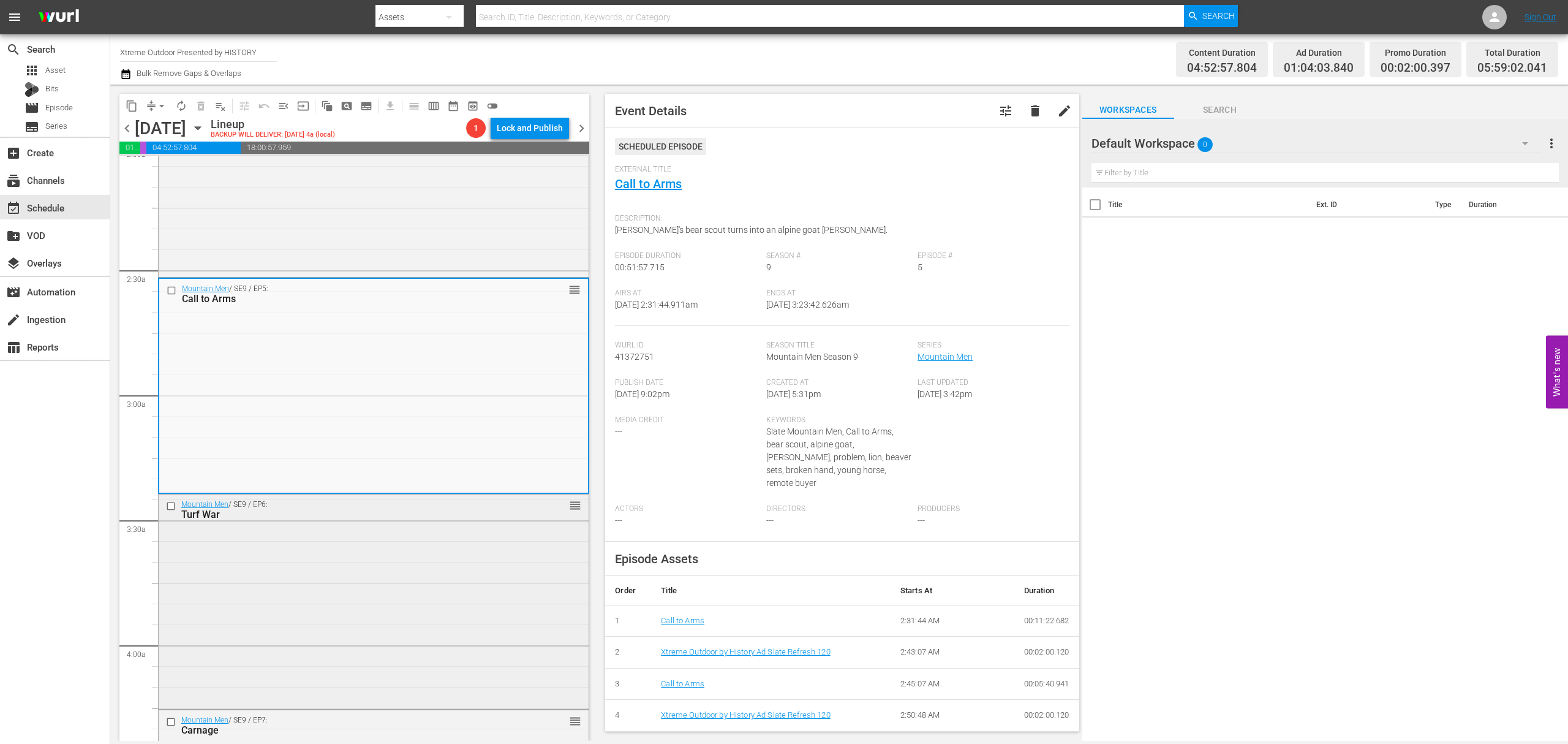
click at [356, 540] on div "Mountain Men / SE9 / EP6: Turf War reorder" at bounding box center [374, 600] width 430 height 212
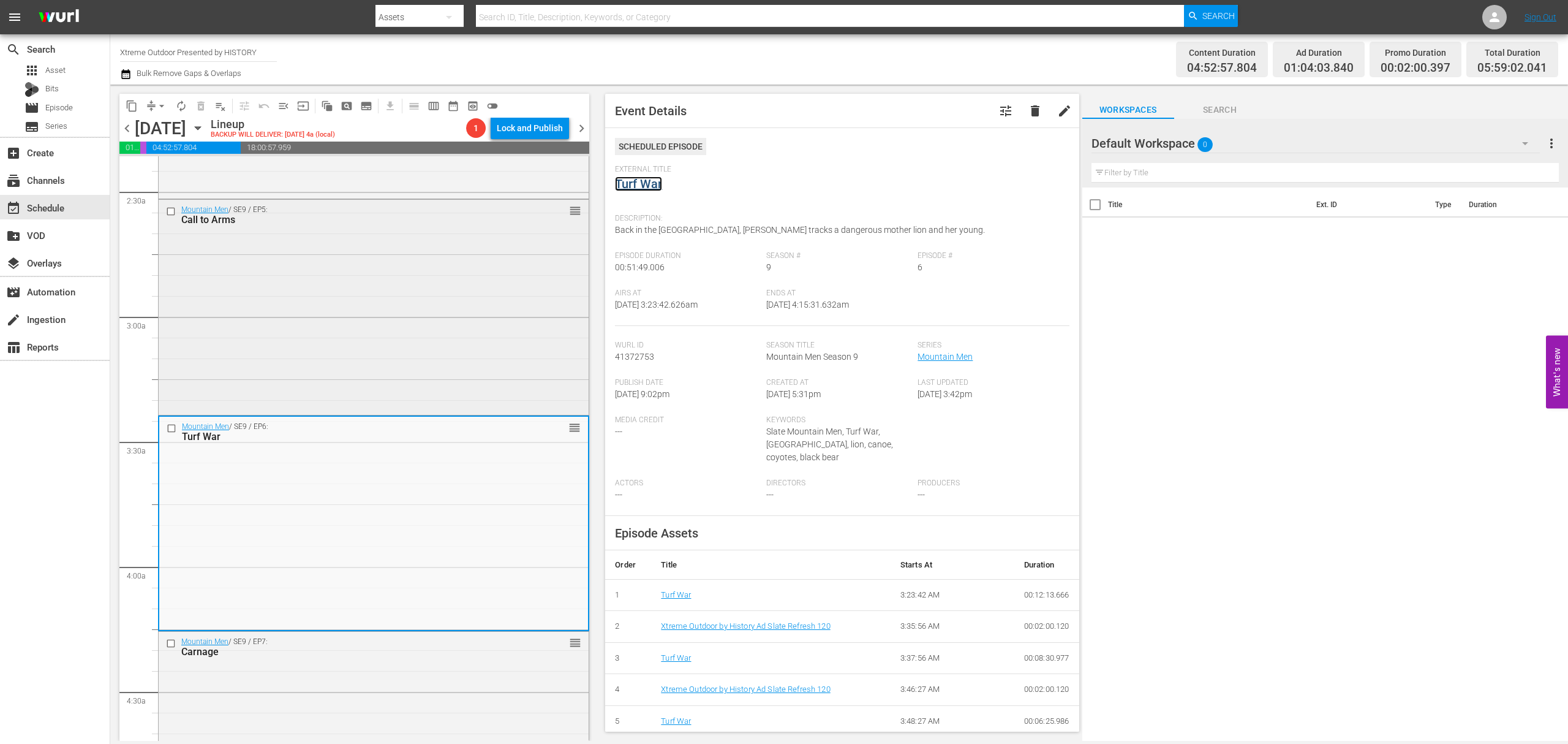
scroll to position [756, 0]
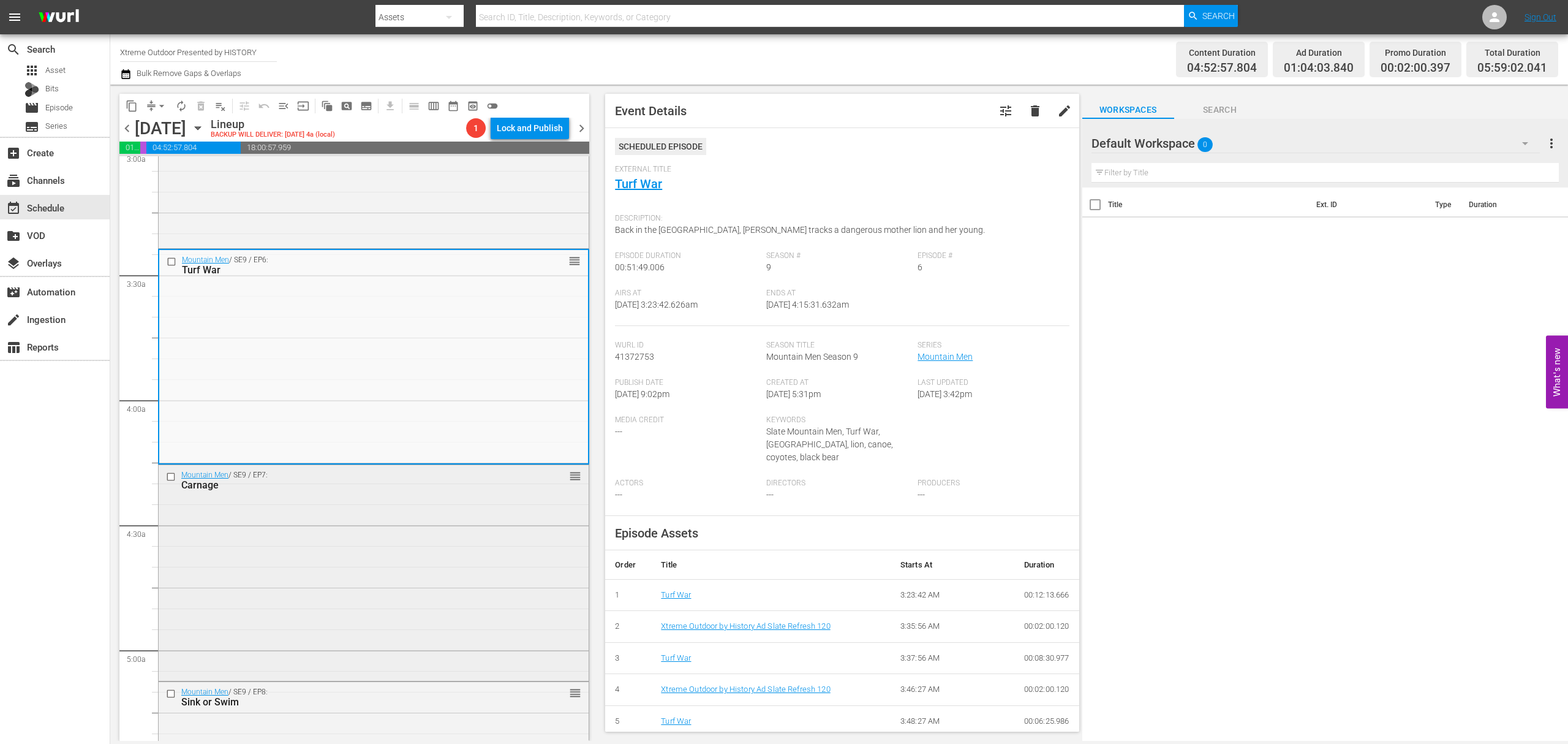
click at [363, 555] on div "Mountain Men / SE9 / EP7: Carnage reorder" at bounding box center [374, 571] width 430 height 213
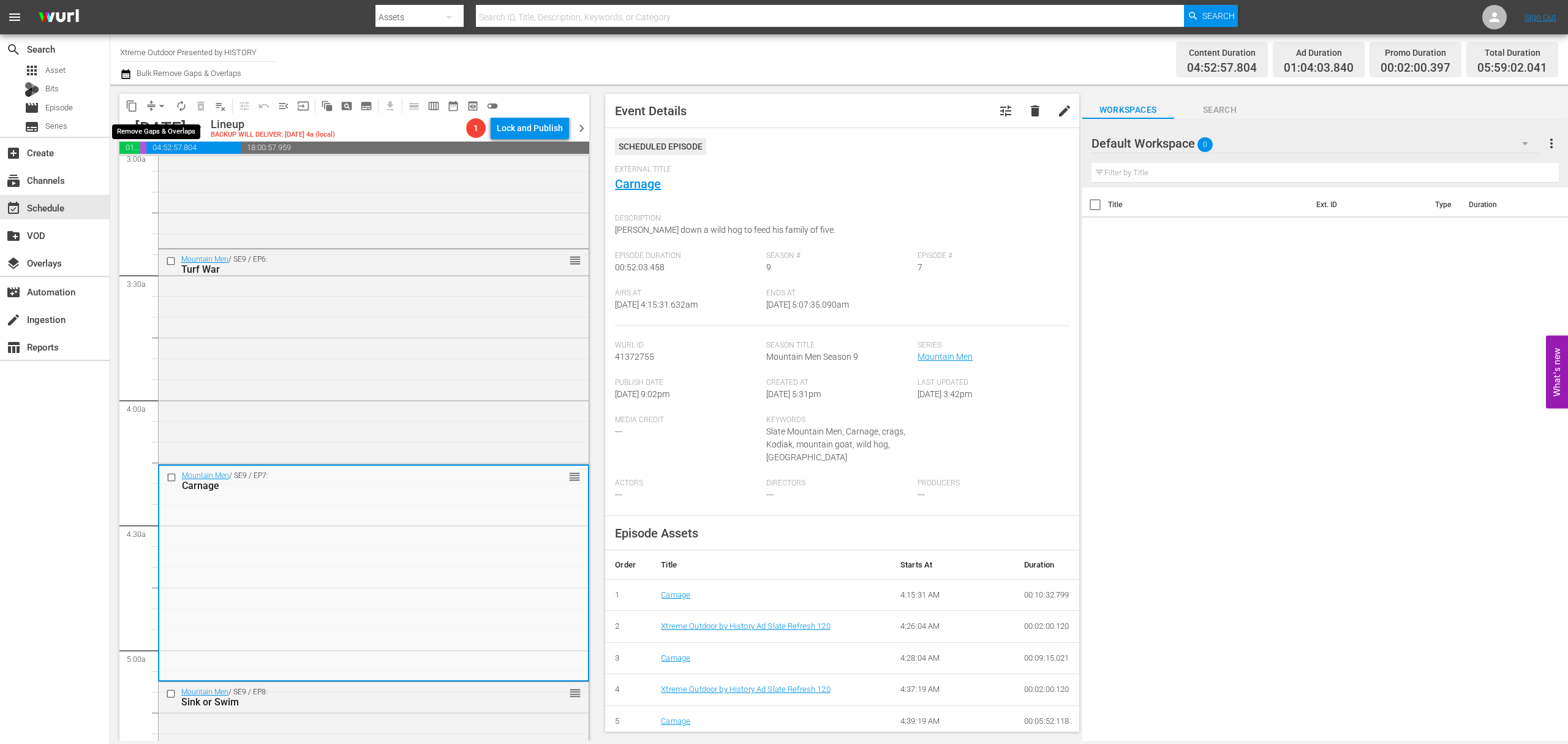
click at [155, 102] on button "arrow_drop_down" at bounding box center [162, 105] width 20 height 20
click at [158, 126] on li "Align to Midnight" at bounding box center [162, 130] width 129 height 20
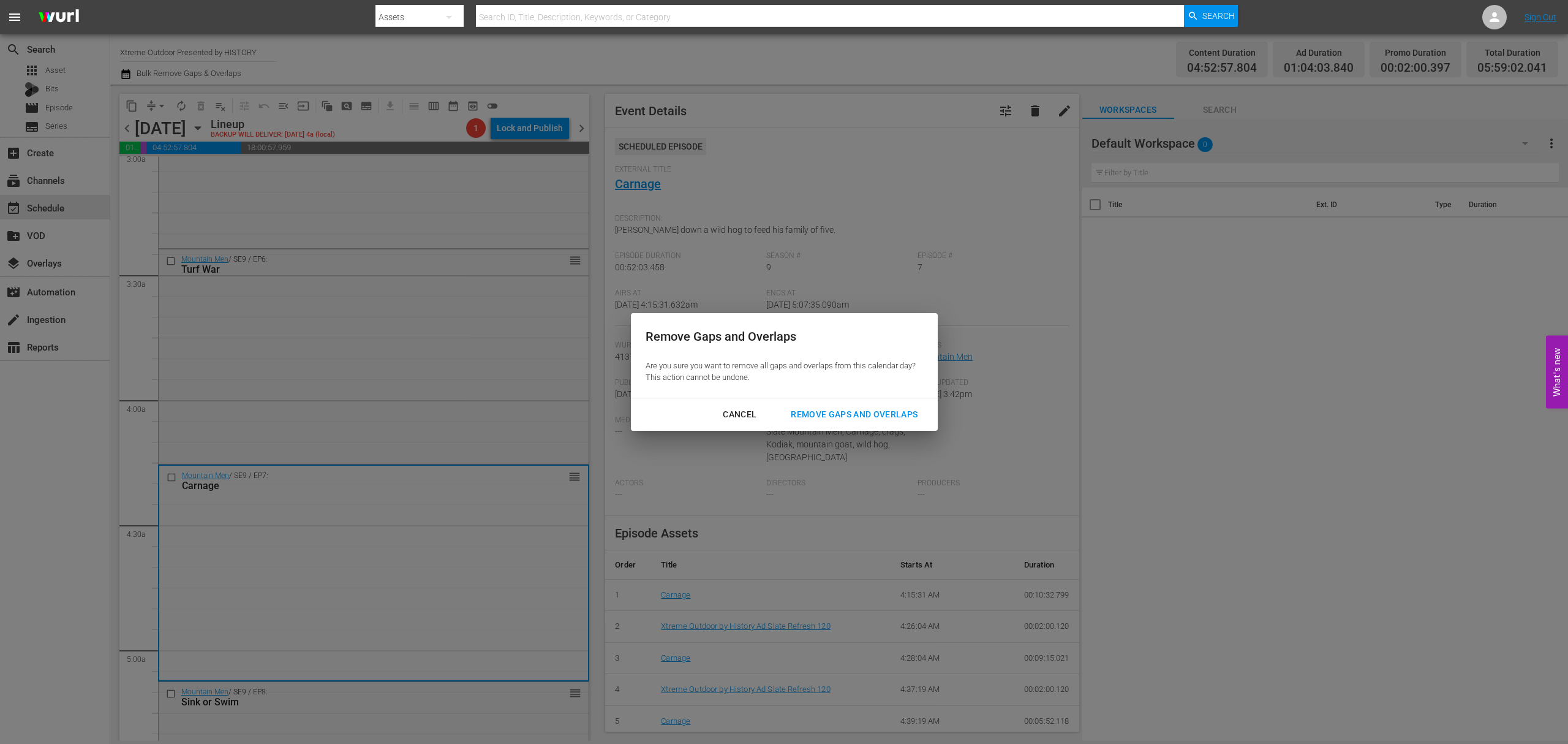
click at [835, 420] on div "Remove Gaps and Overlaps" at bounding box center [854, 415] width 146 height 16
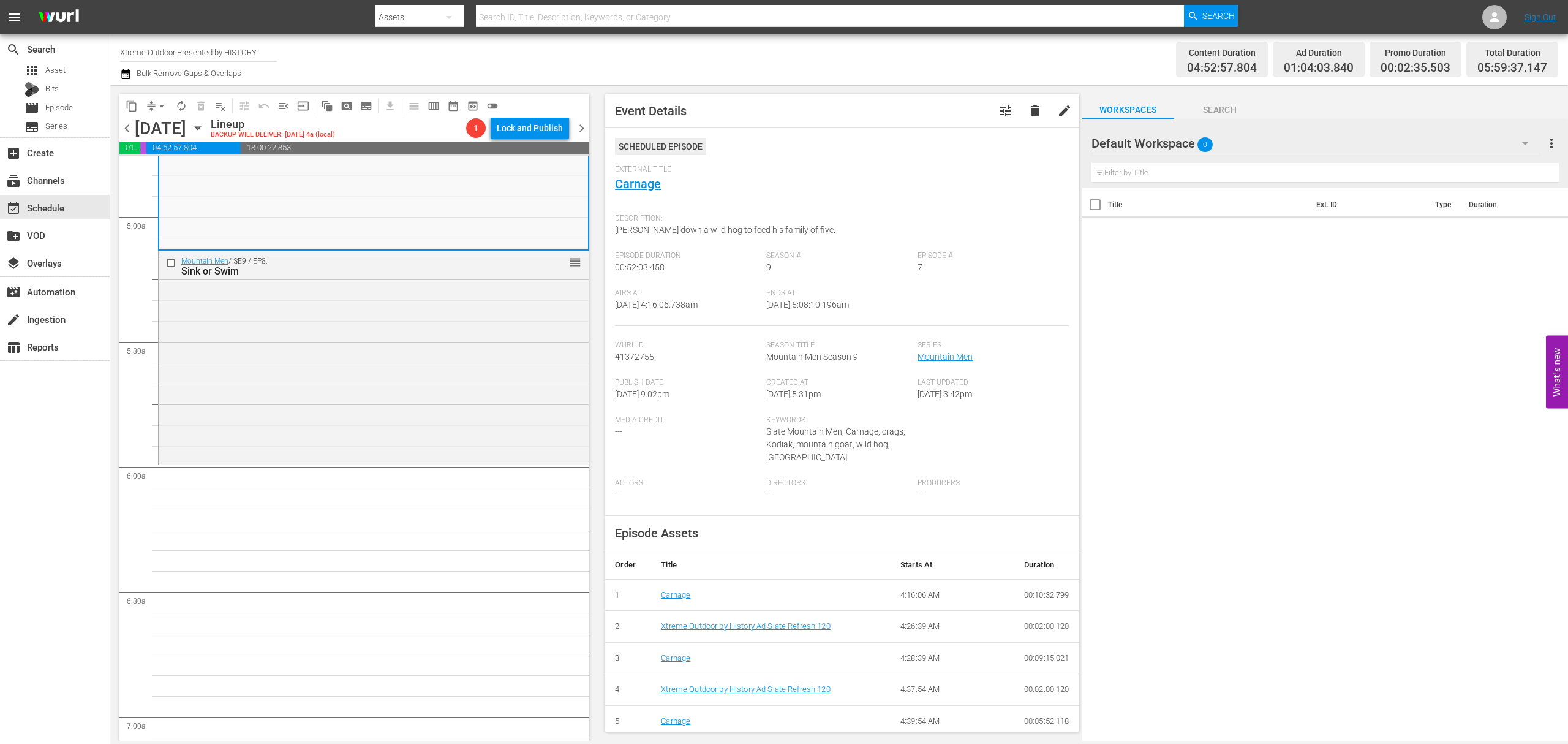
scroll to position [1246, 0]
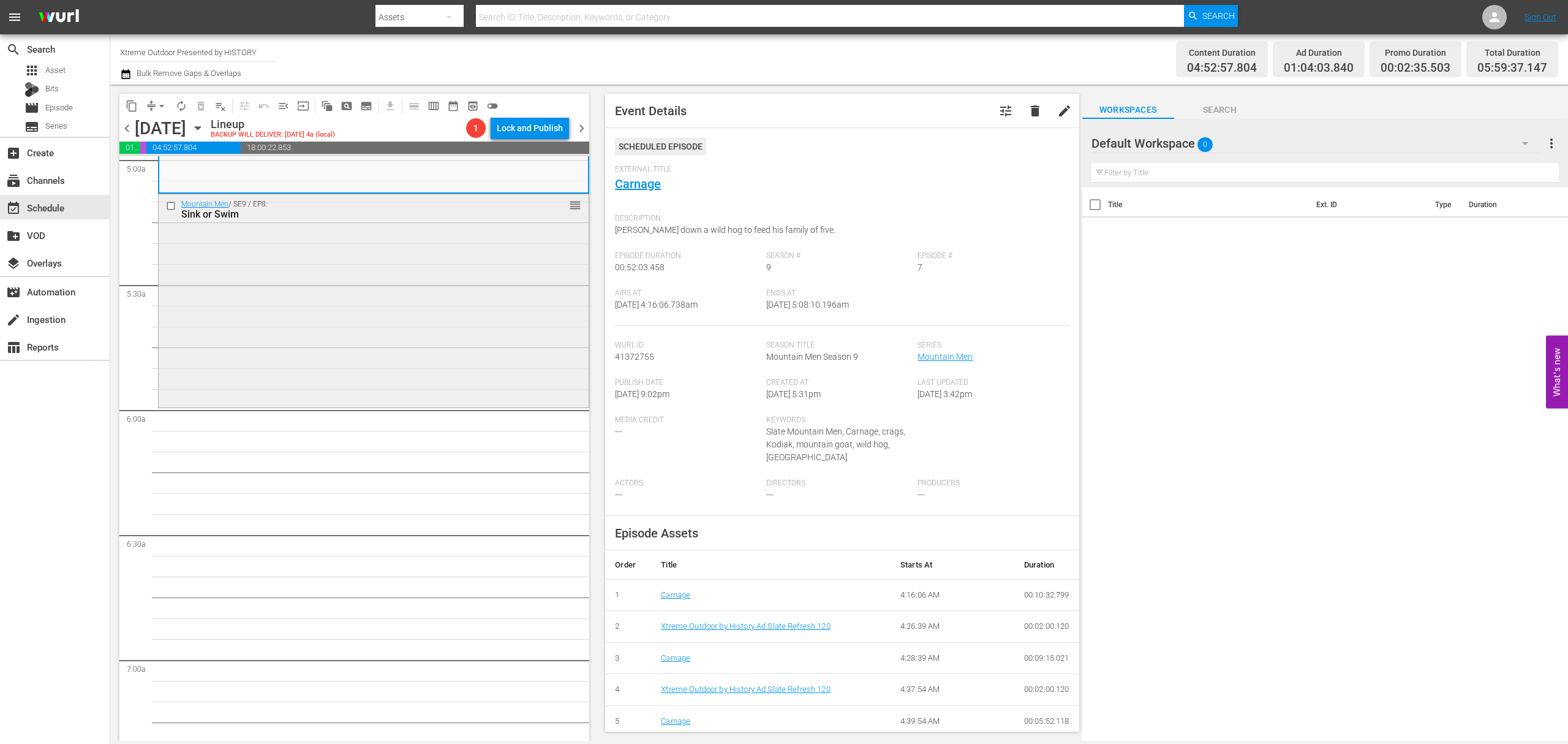
click at [367, 323] on div "Mountain Men / SE9 / EP8: Sink or Swim reorder" at bounding box center [374, 300] width 430 height 211
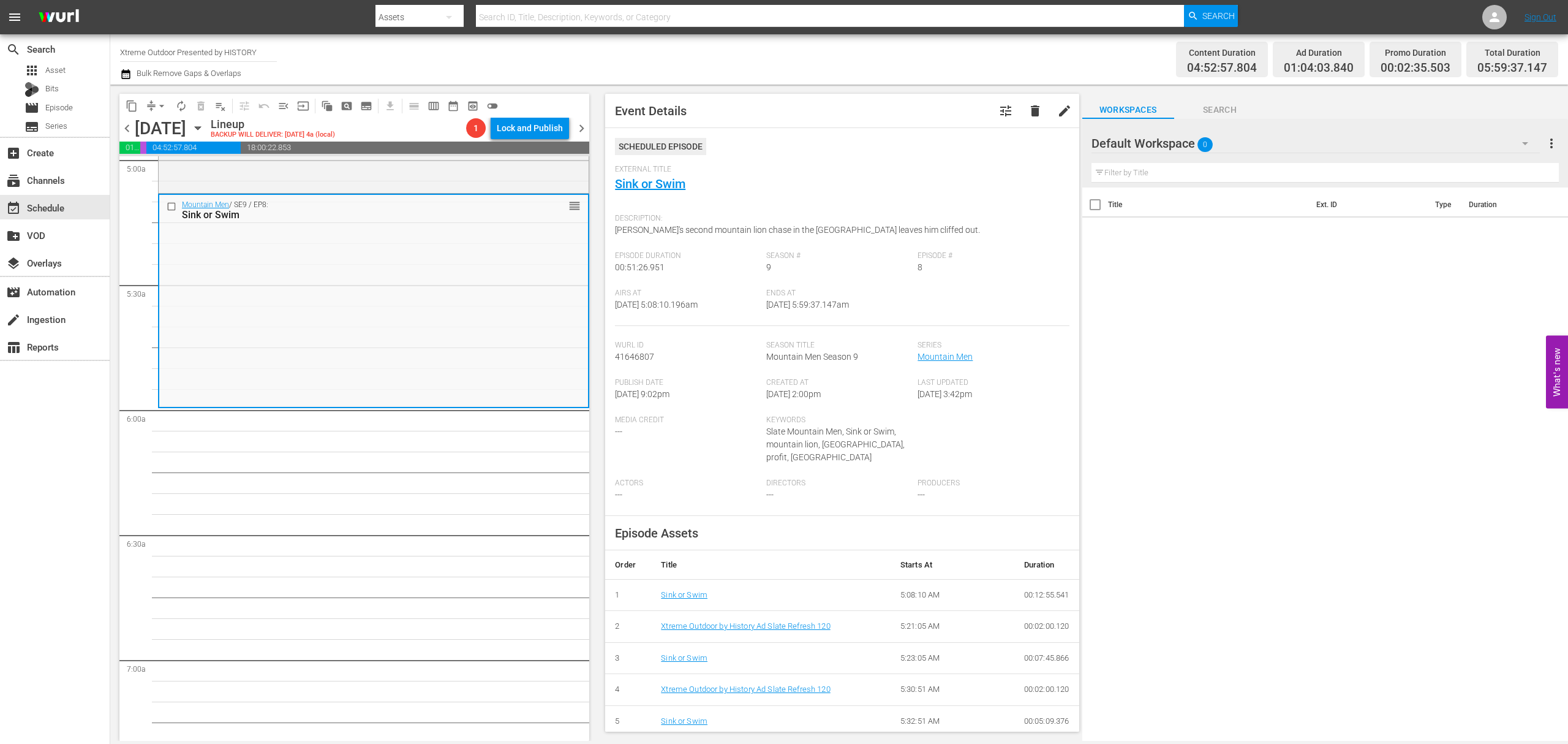
click at [156, 111] on span "arrow_drop_down" at bounding box center [162, 106] width 12 height 12
click at [158, 124] on li "Align to Midnight" at bounding box center [162, 130] width 129 height 20
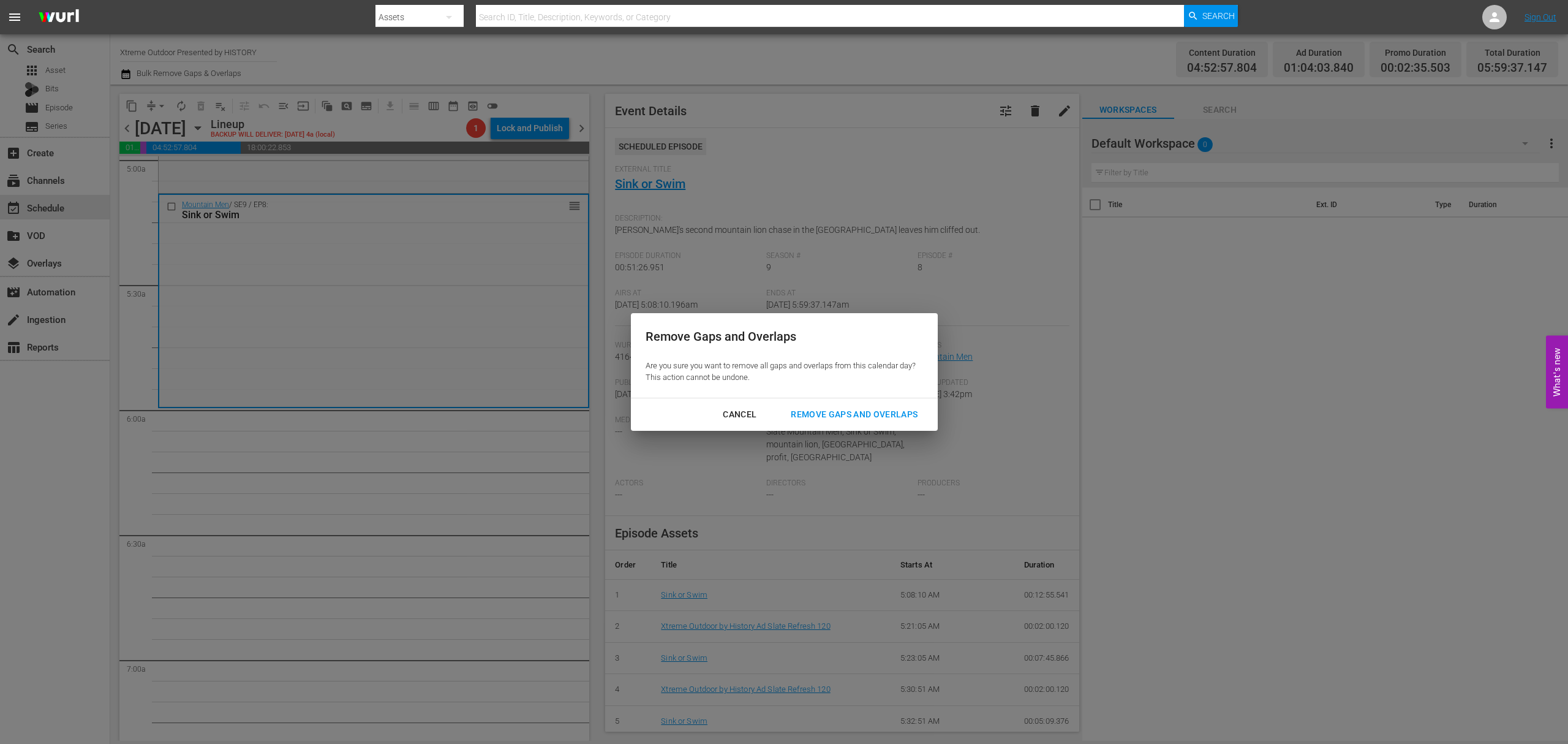
click at [839, 407] on div "Remove Gaps and Overlaps" at bounding box center [854, 415] width 146 height 16
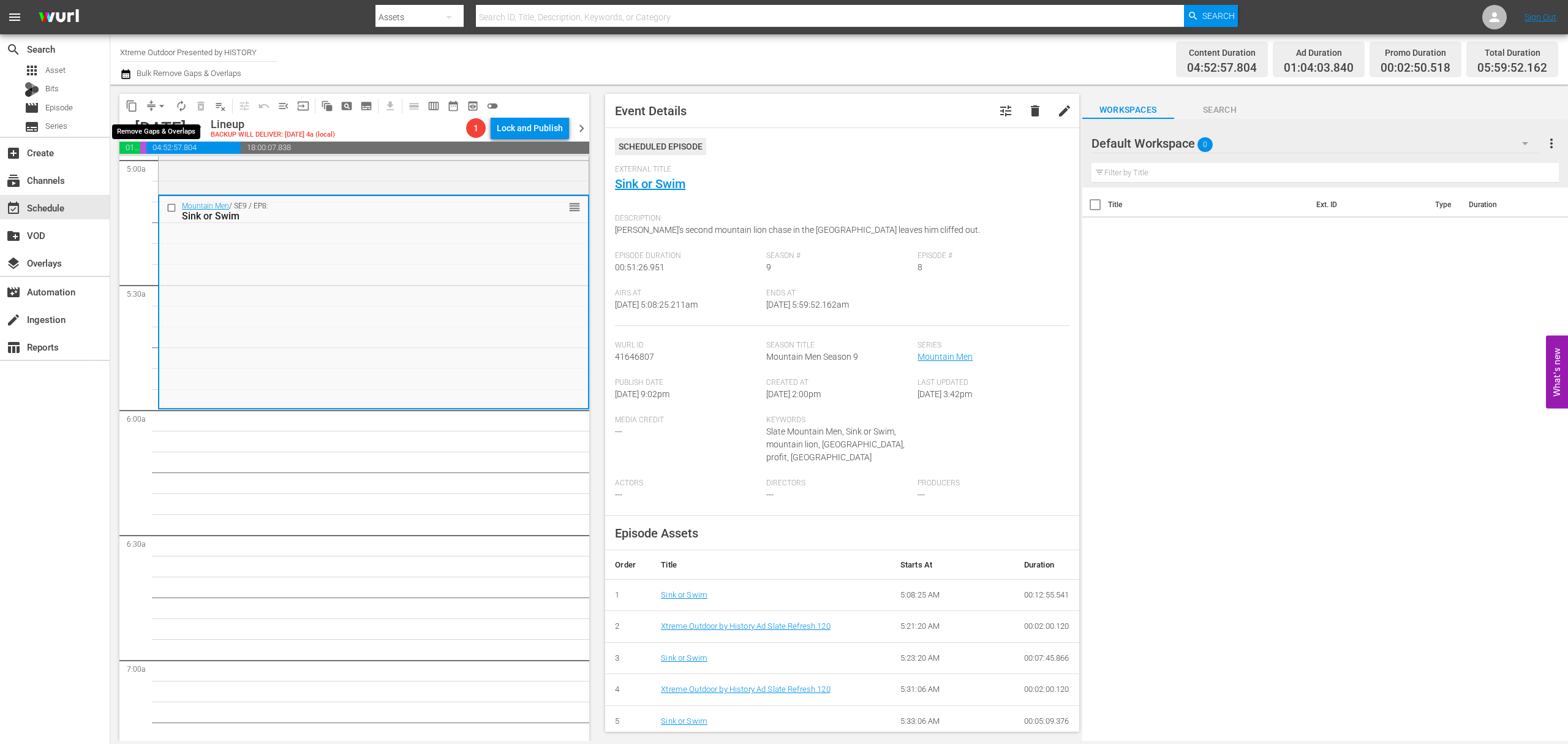
click at [156, 100] on span "arrow_drop_down" at bounding box center [162, 106] width 12 height 12
click at [155, 130] on li "Align to Midnight" at bounding box center [162, 130] width 129 height 20
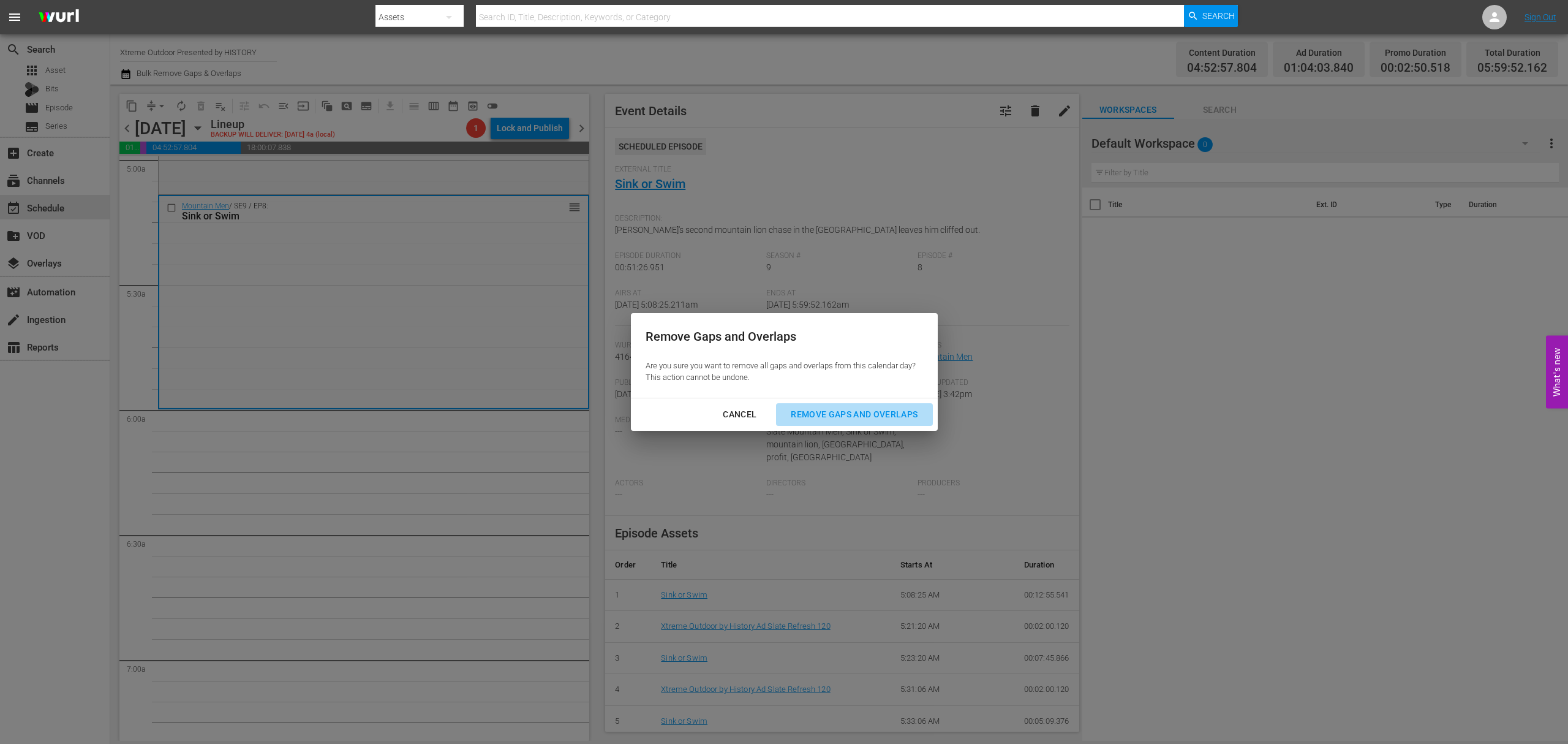
click at [829, 414] on div "Remove Gaps and Overlaps" at bounding box center [854, 415] width 146 height 16
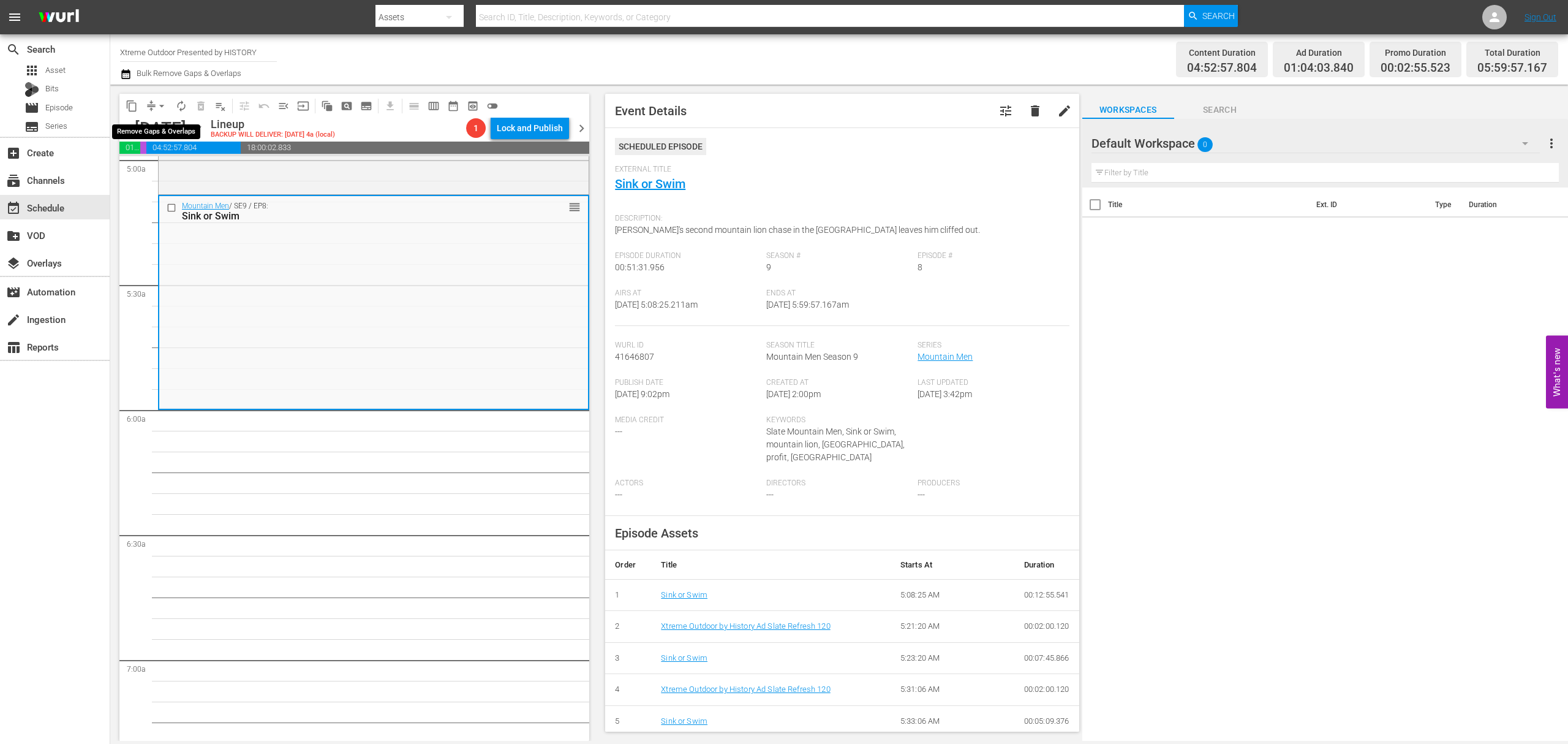
click at [155, 108] on button "arrow_drop_down" at bounding box center [162, 105] width 20 height 20
click at [153, 126] on li "Align to Midnight" at bounding box center [162, 130] width 129 height 20
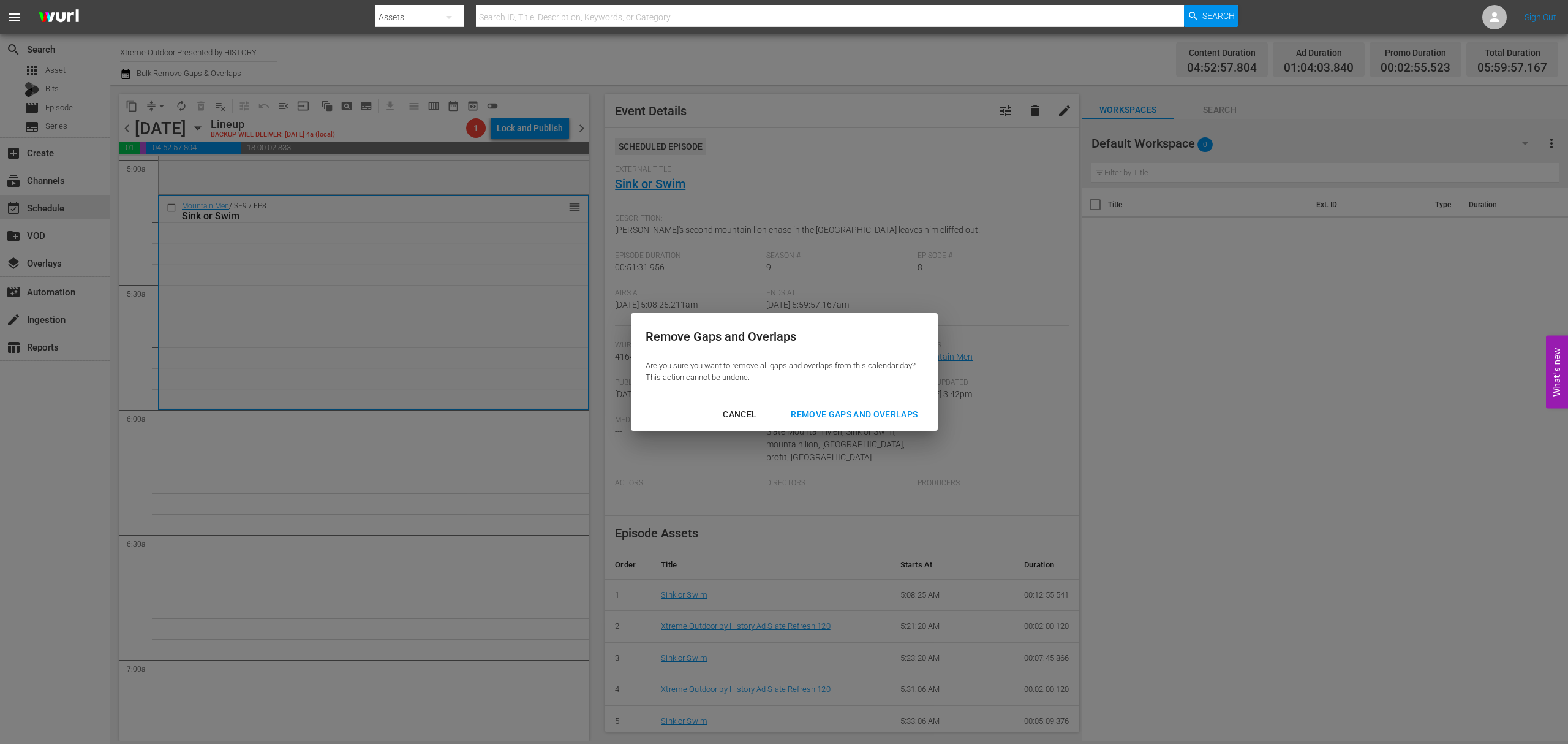
click at [846, 410] on div "Remove Gaps and Overlaps" at bounding box center [854, 415] width 146 height 16
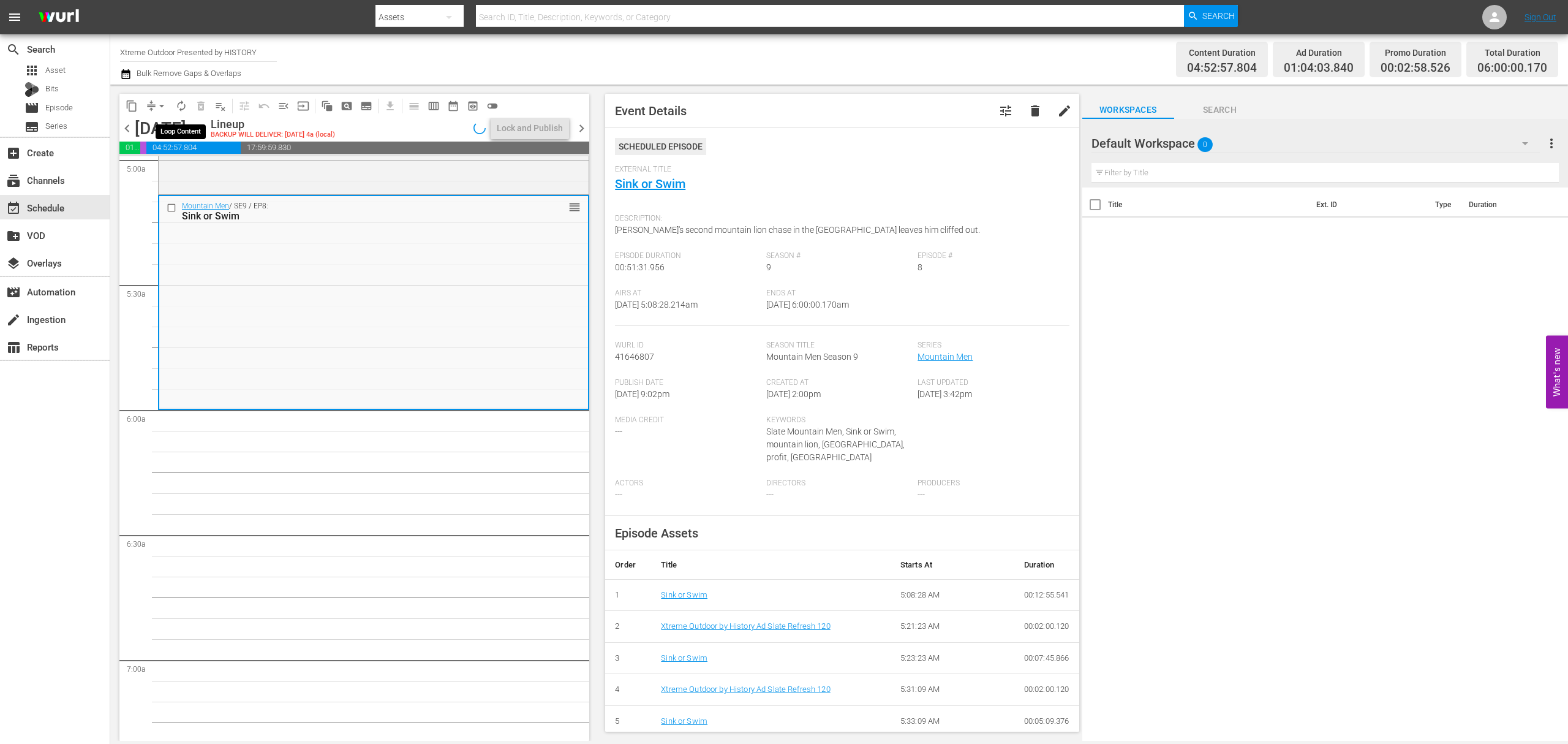
click at [179, 108] on span "autorenew_outlined" at bounding box center [181, 106] width 12 height 12
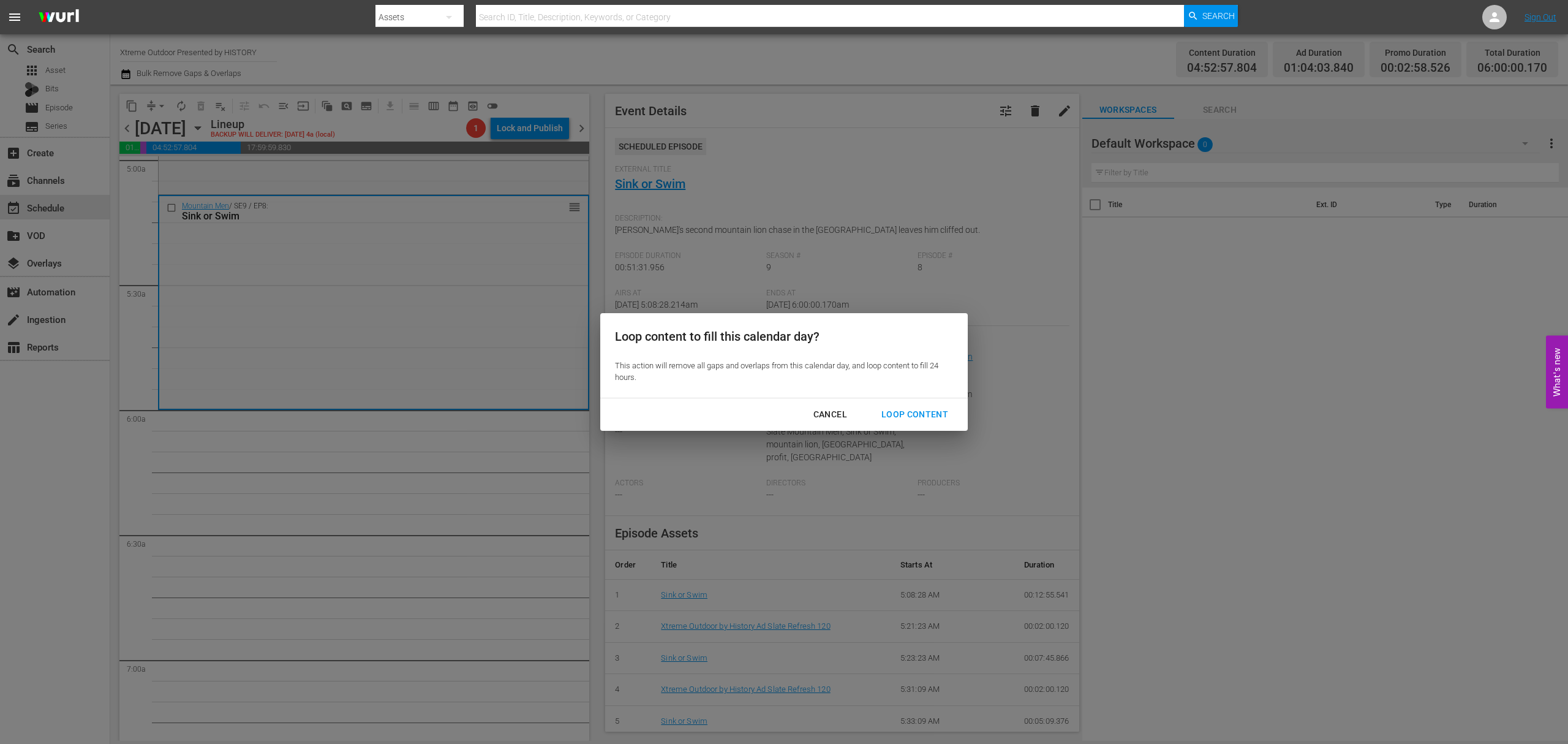
click at [927, 405] on button "Loop Content" at bounding box center [914, 414] width 96 height 22
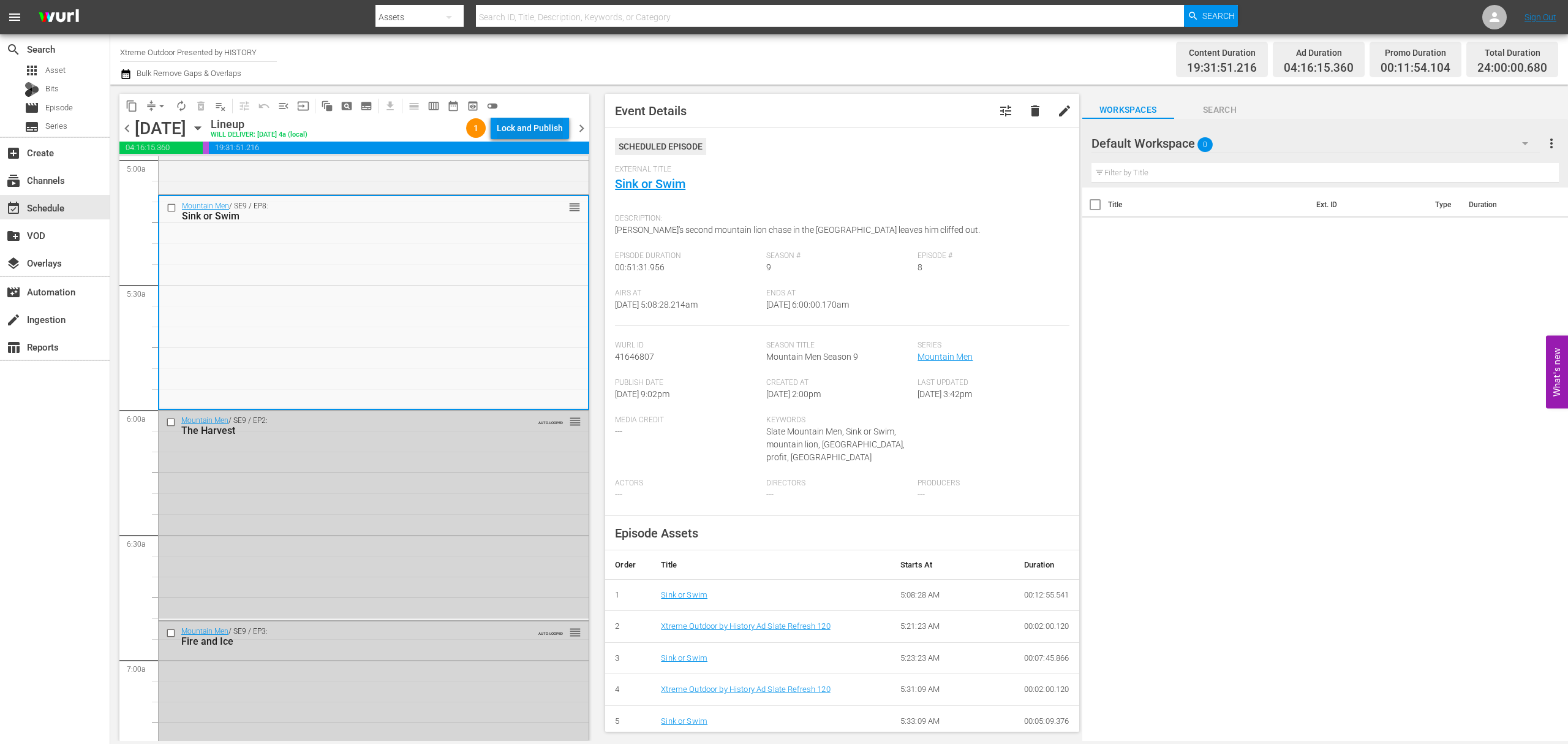
click at [542, 129] on div "Lock and Publish" at bounding box center [530, 128] width 67 height 22
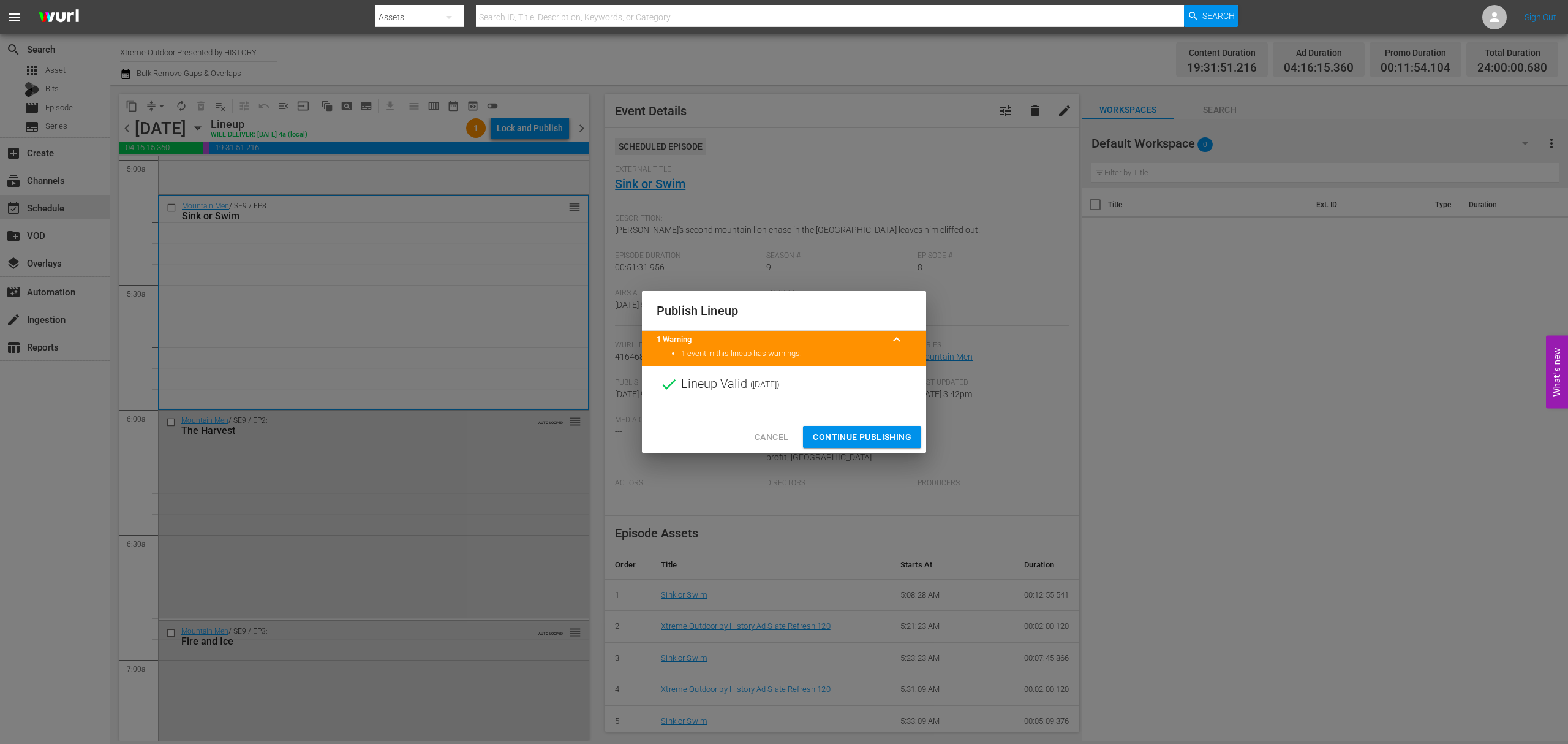
click at [862, 435] on span "Continue Publishing" at bounding box center [862, 437] width 98 height 16
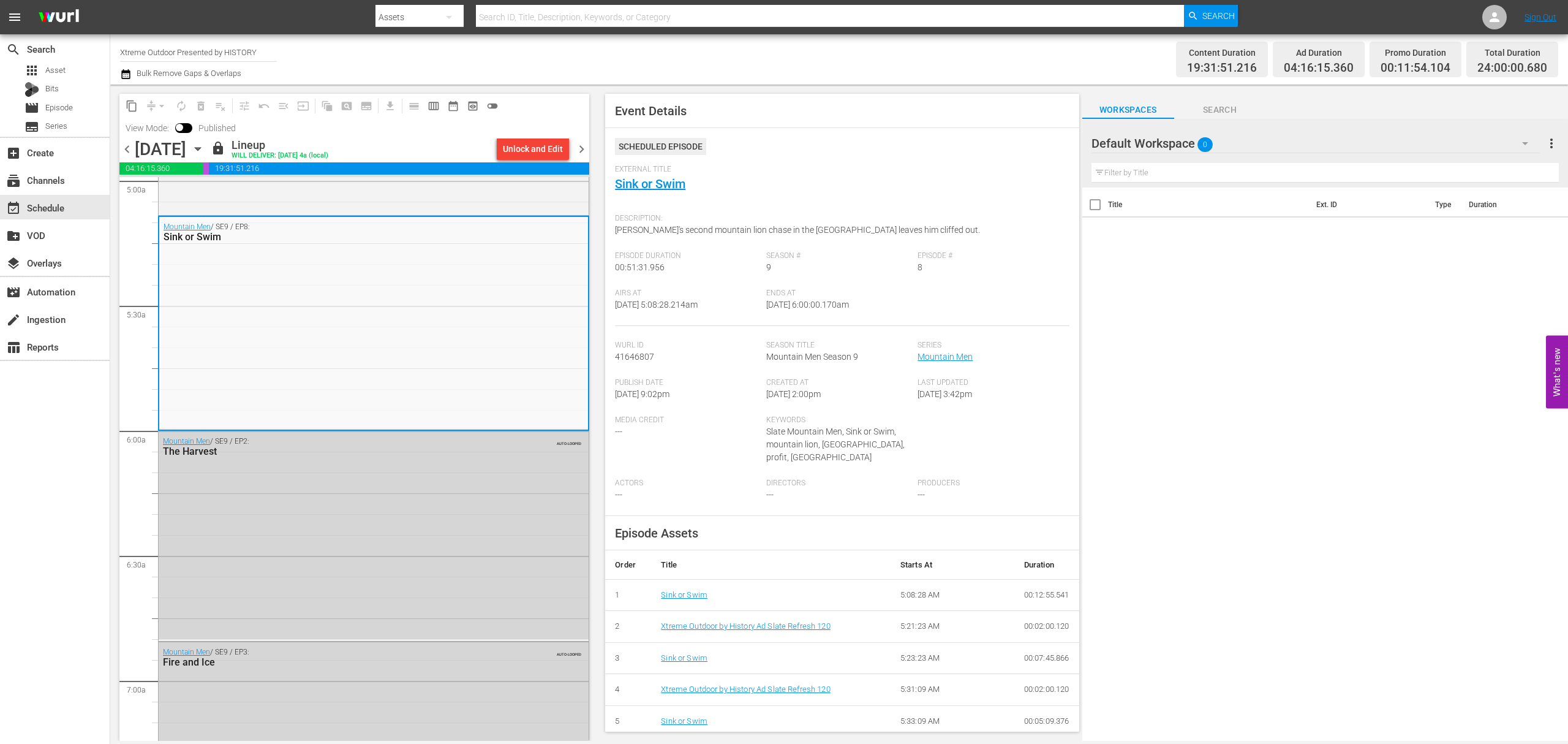
click at [586, 144] on span "chevron_right" at bounding box center [581, 149] width 16 height 16
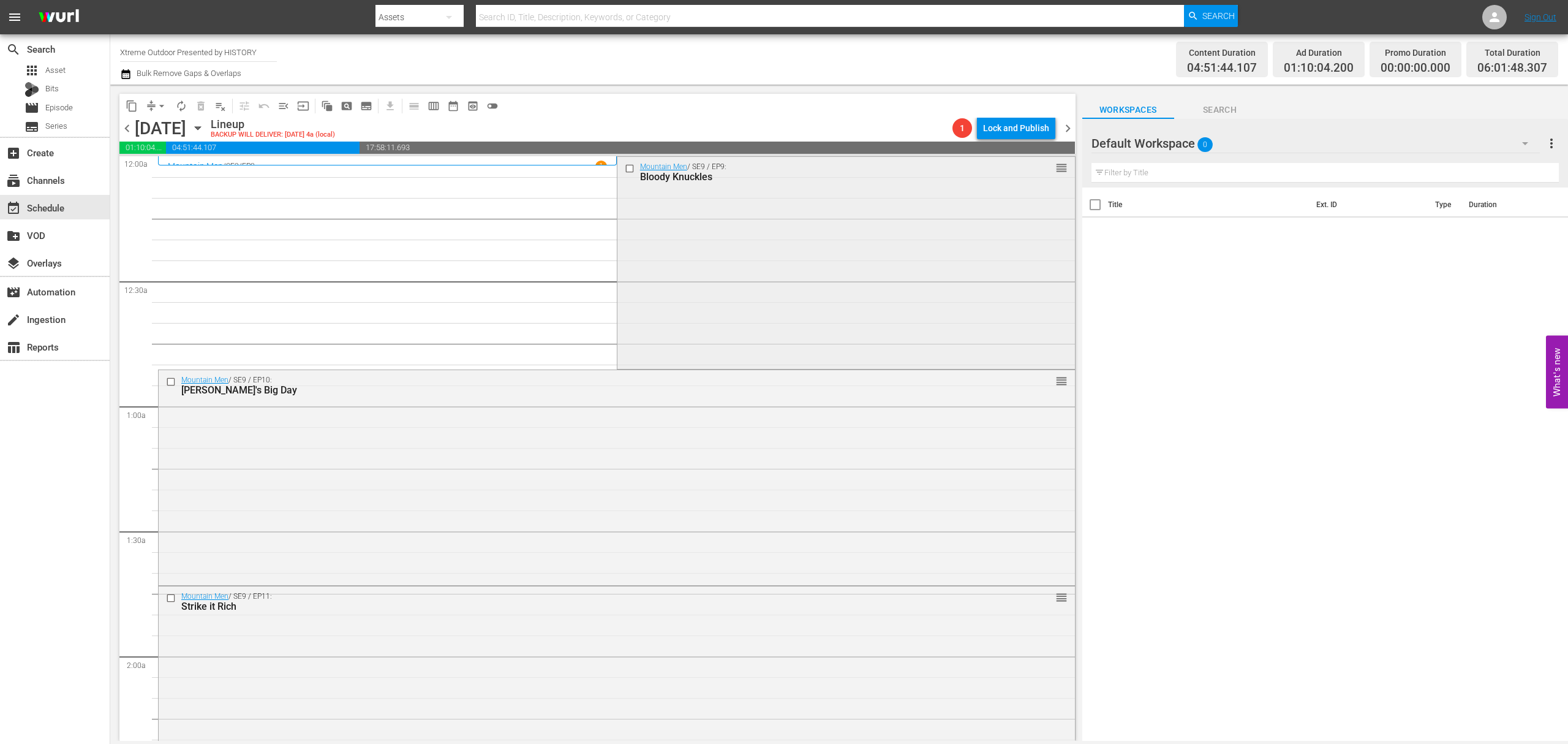
click at [735, 237] on div "Mountain Men / SE9 / EP9: Bloody Knuckles reorder" at bounding box center [847, 261] width 458 height 210
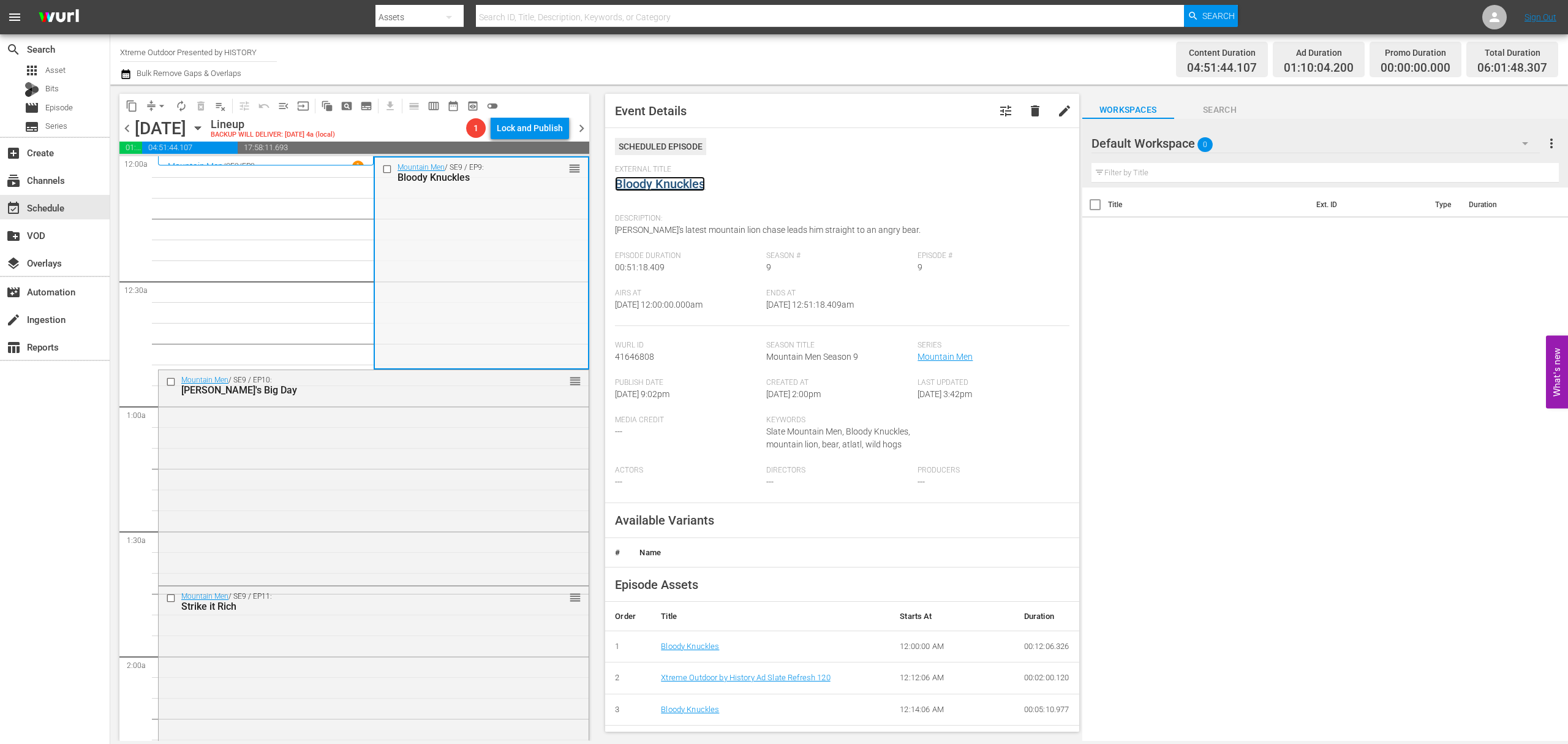
scroll to position [81, 0]
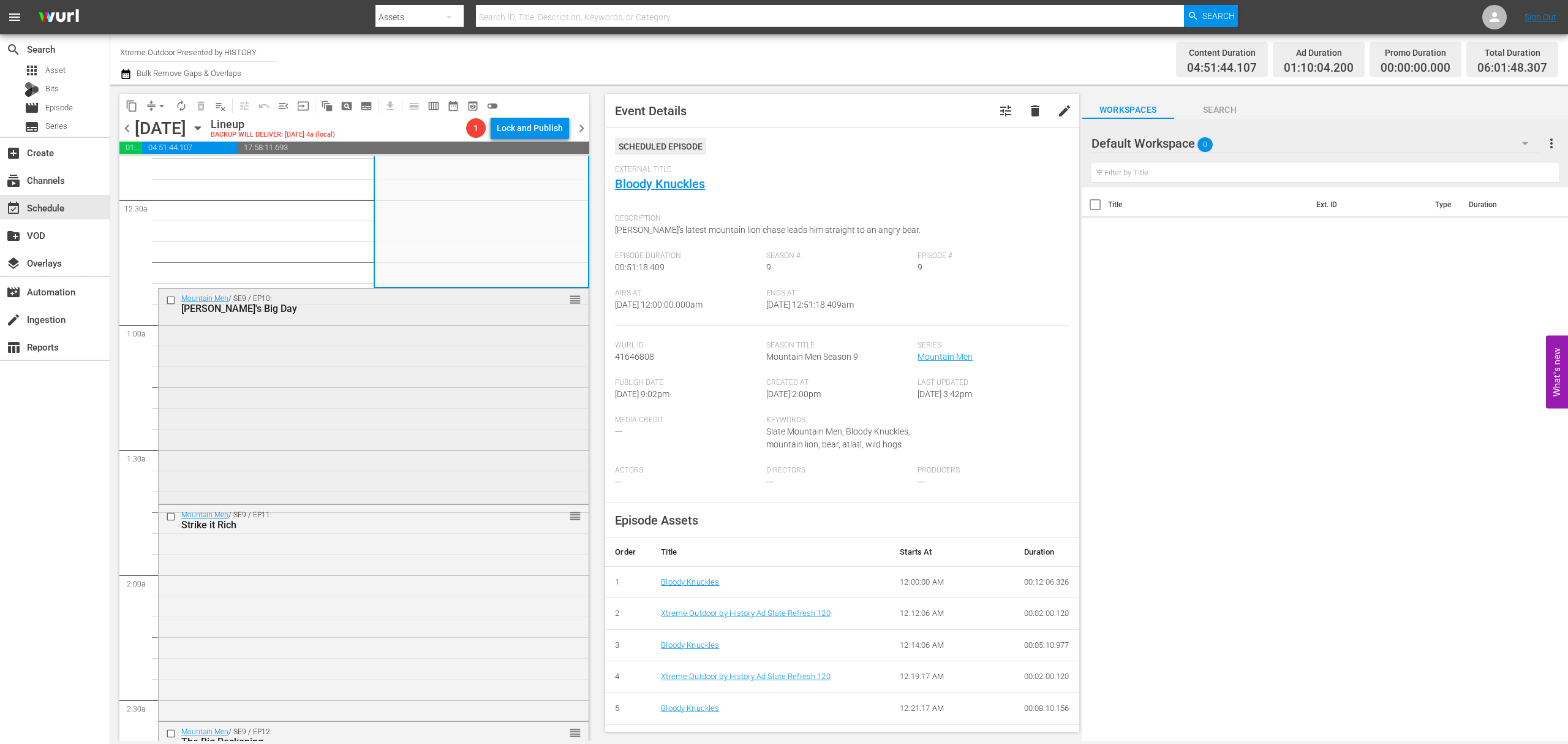
click at [455, 366] on div "Mountain Men / SE9 / EP10: Tom's Big Day reorder" at bounding box center [374, 394] width 430 height 212
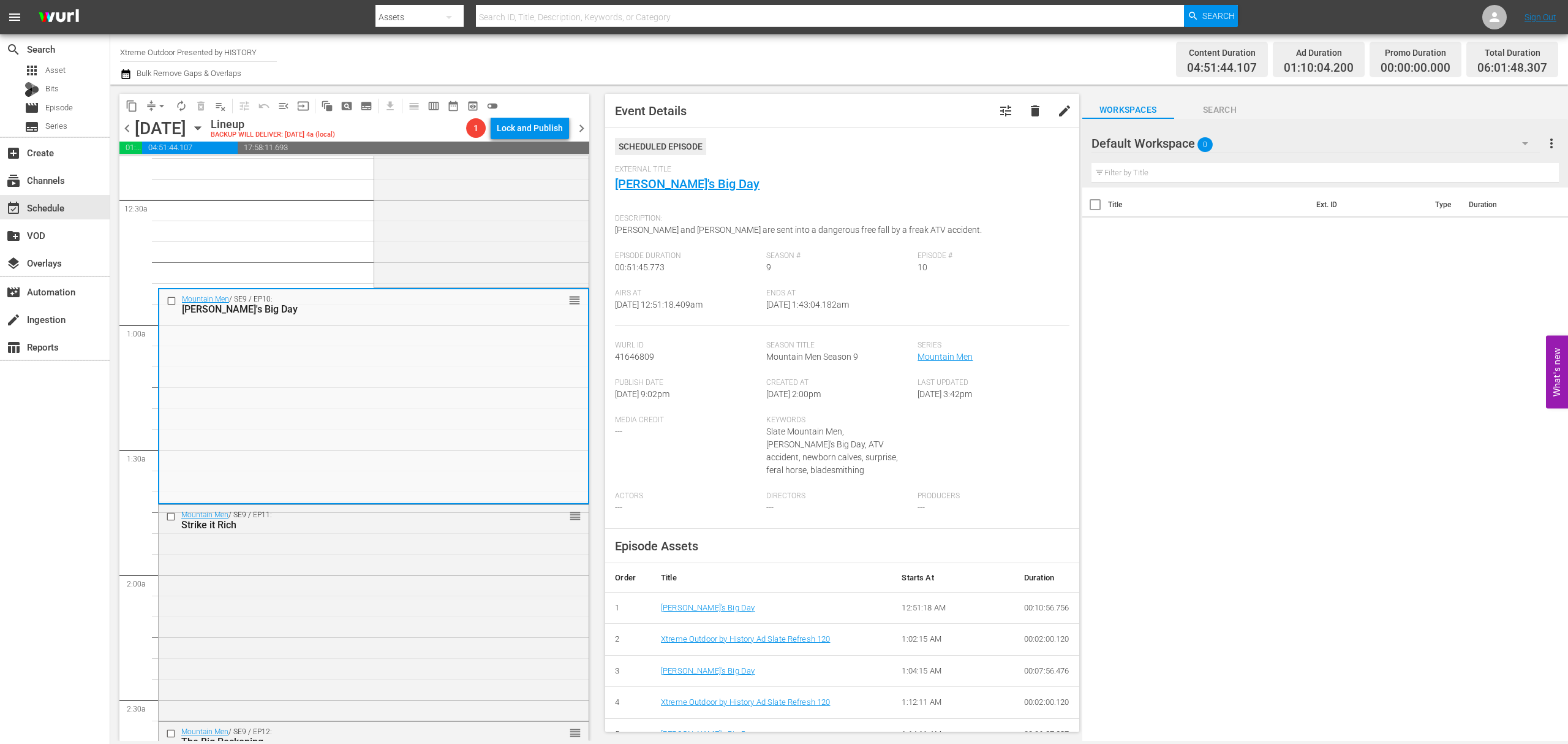
click at [156, 104] on span "arrow_drop_down" at bounding box center [162, 106] width 12 height 12
click at [162, 119] on ul "Align to Midnight Align to First Episode Align to End of Previous Day" at bounding box center [162, 151] width 129 height 71
click at [156, 130] on li "Align to Midnight" at bounding box center [162, 130] width 129 height 20
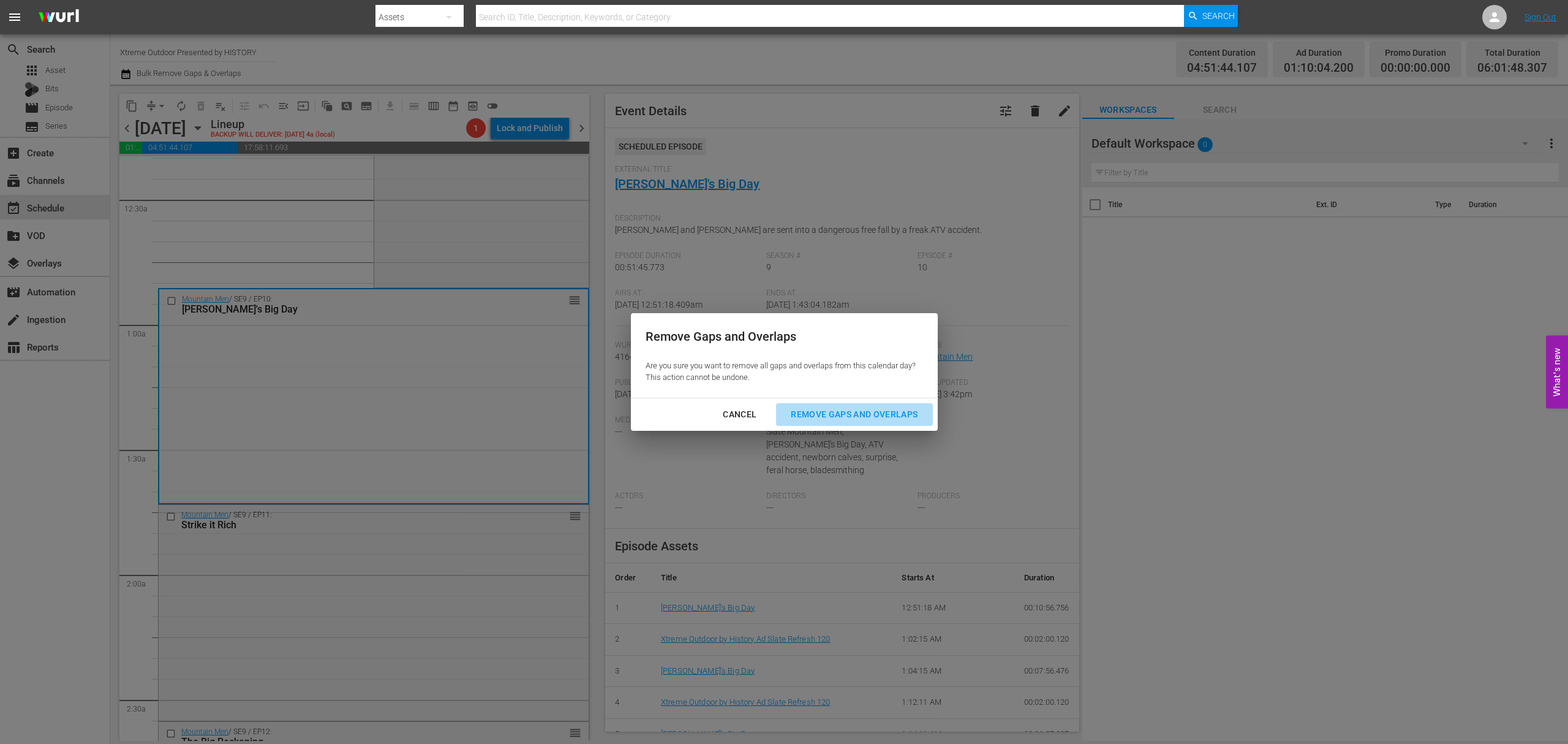
click at [862, 420] on div "Remove Gaps and Overlaps" at bounding box center [854, 415] width 146 height 16
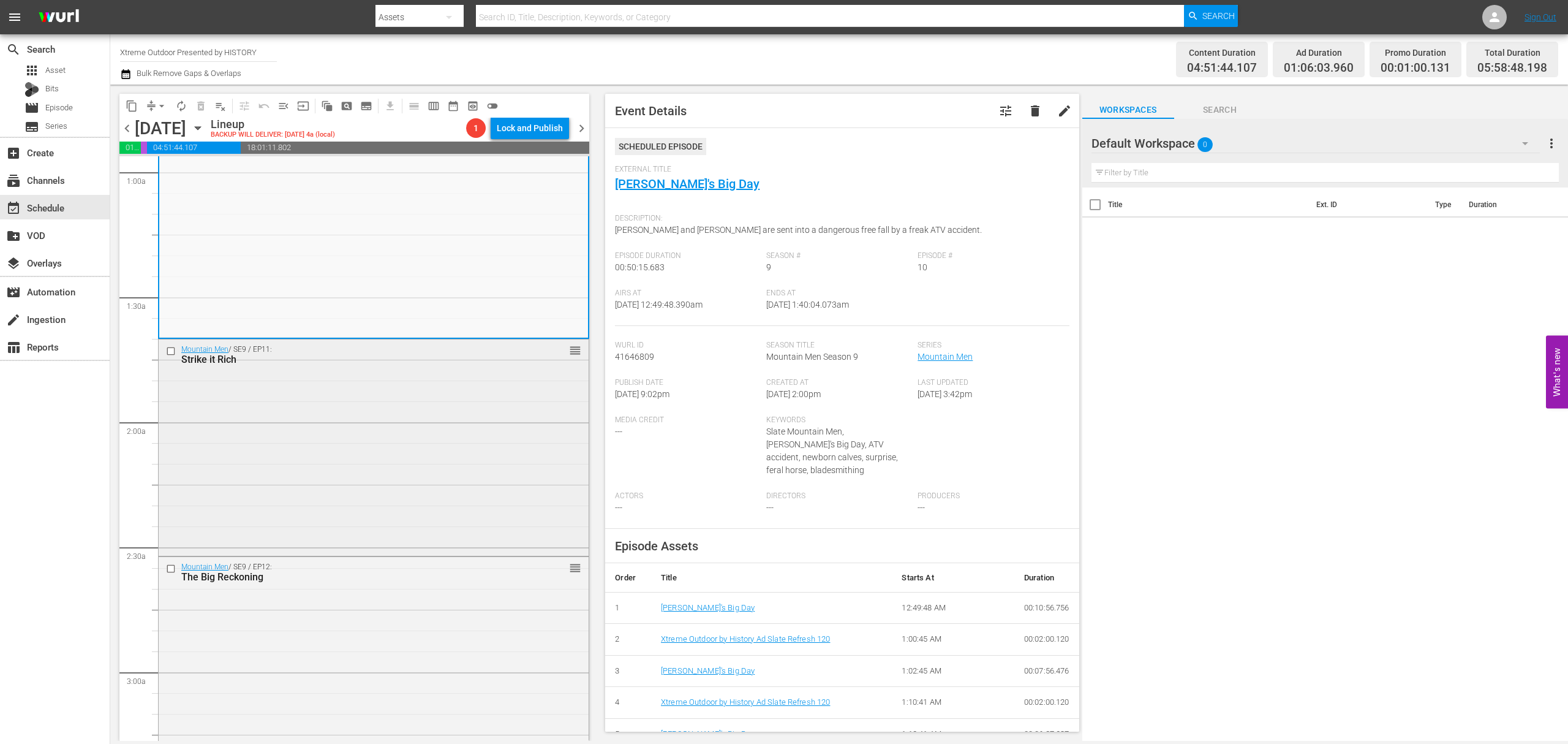
scroll to position [245, 0]
click at [360, 398] on div "Mountain Men / SE9 / EP11: Strike it Rich reorder" at bounding box center [374, 435] width 430 height 213
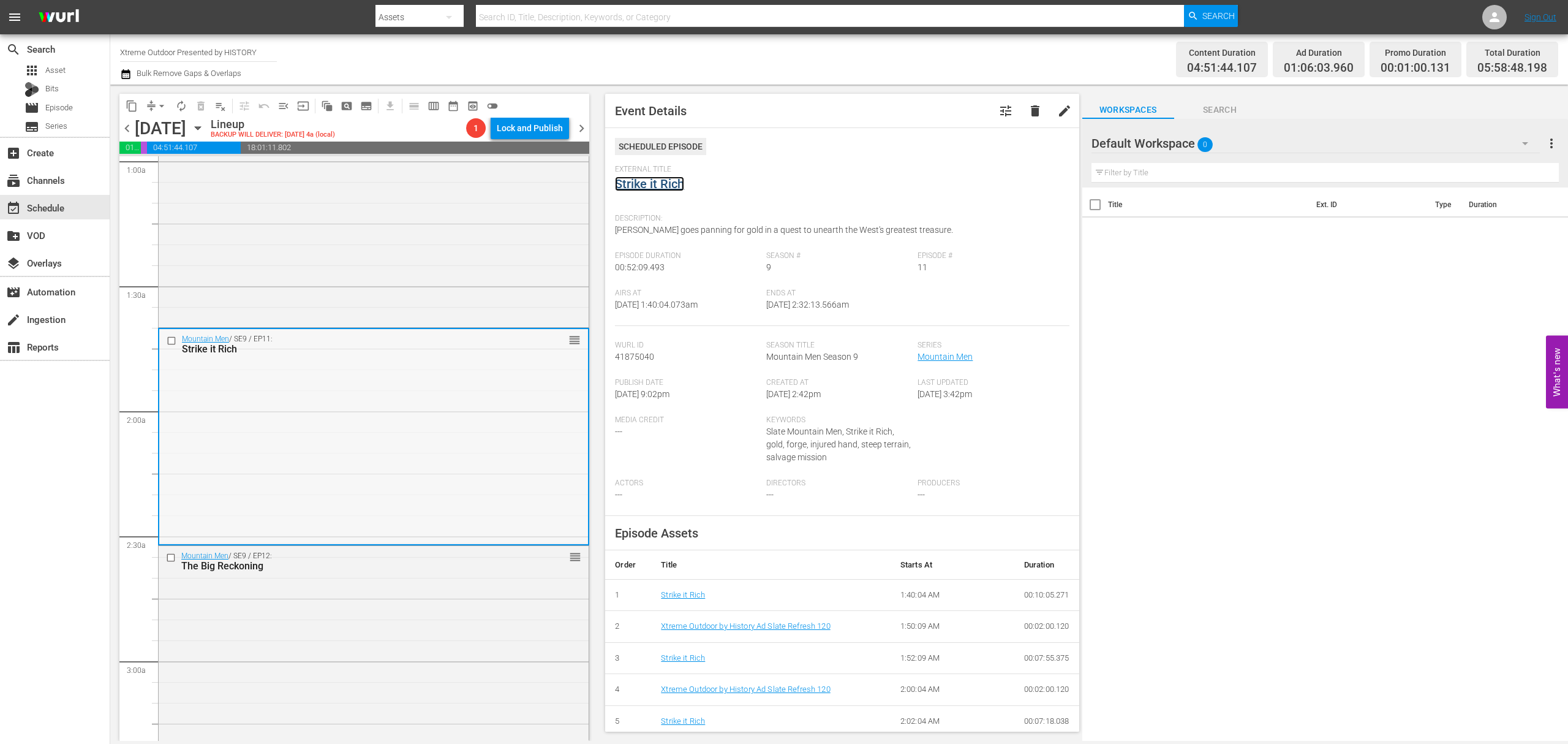
scroll to position [408, 0]
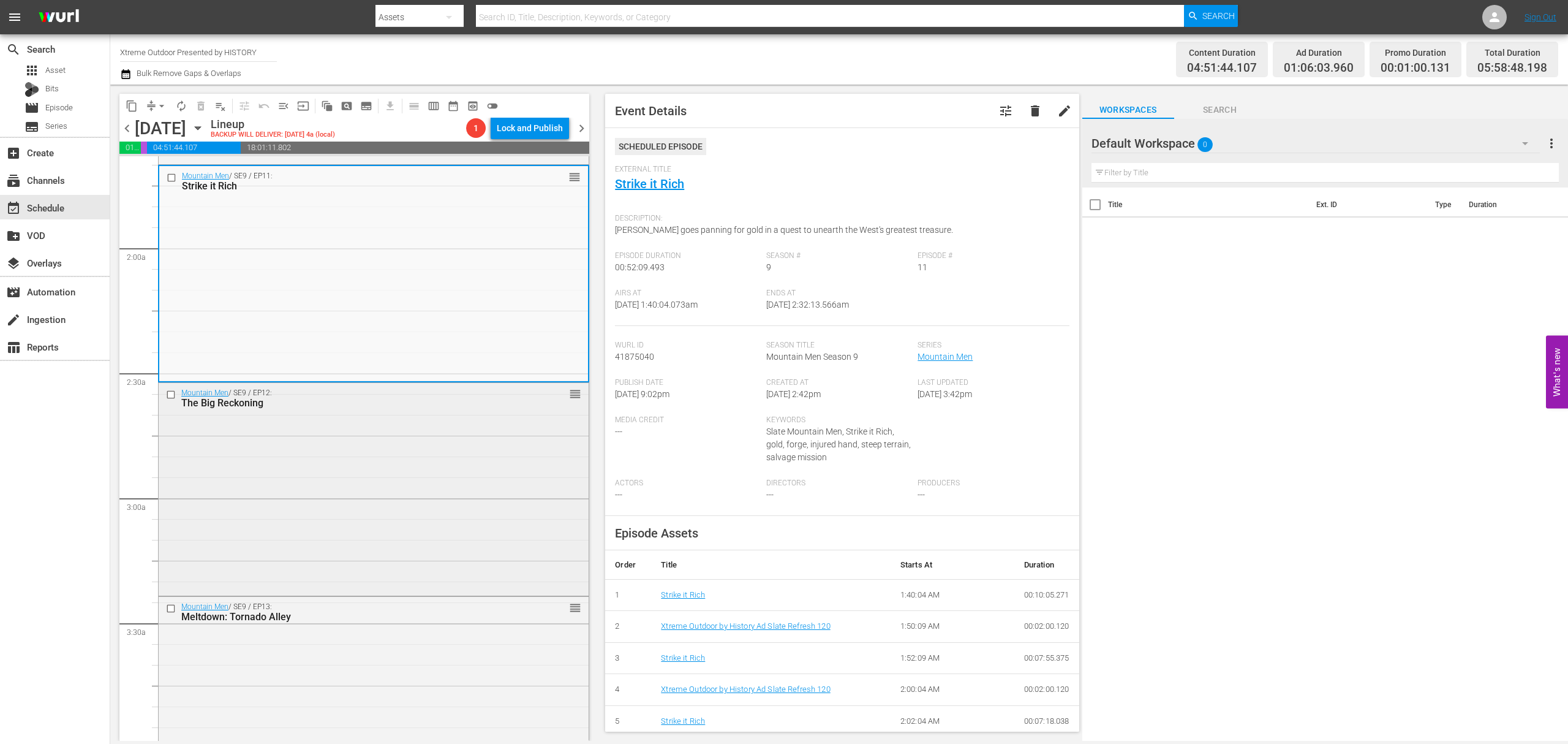
click at [363, 491] on div "Mountain Men / SE9 / EP12: The Big Reckoning reorder" at bounding box center [374, 488] width 430 height 211
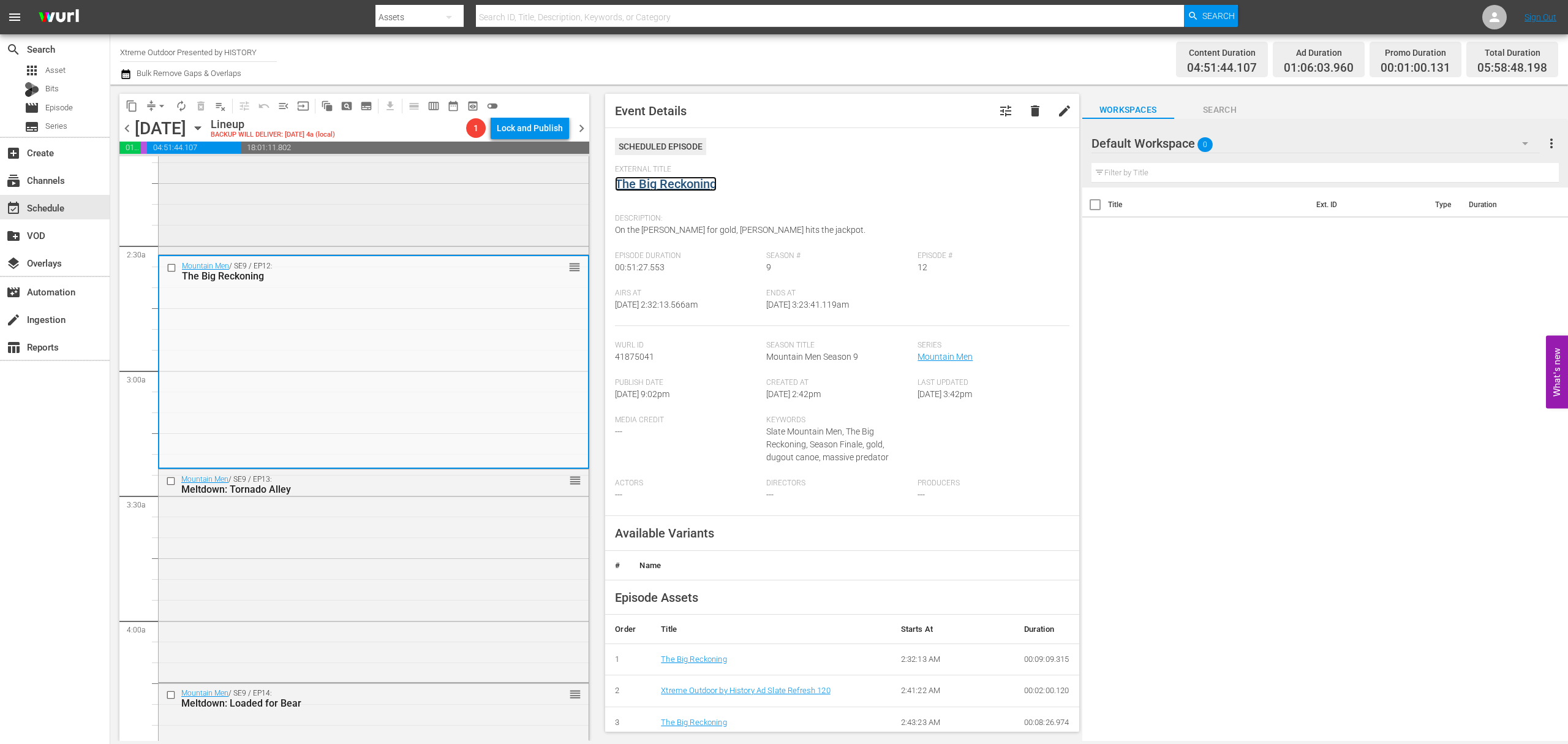
scroll to position [653, 0]
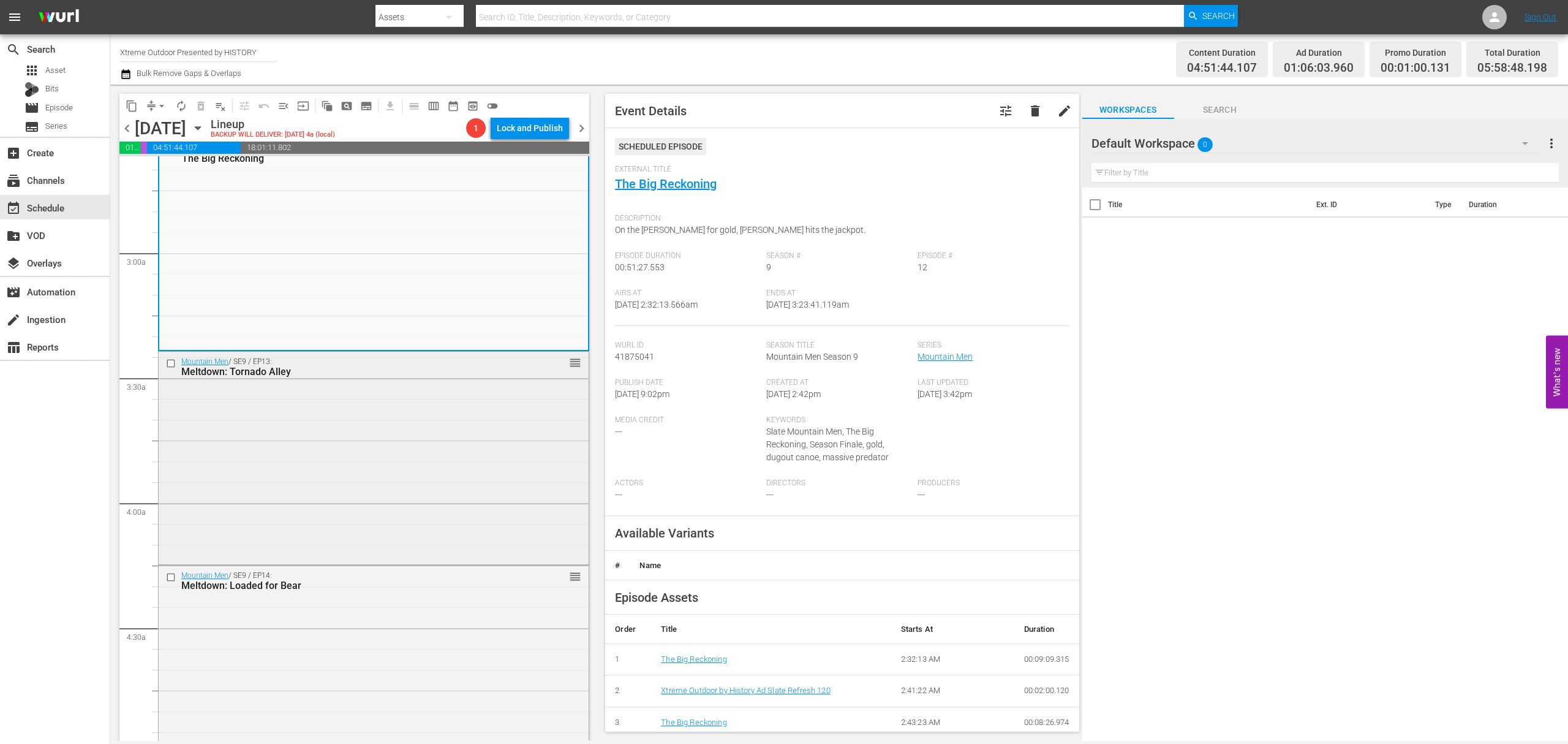
click at [383, 391] on div "Mountain Men / SE9 / EP13: Meltdown: Tornado Alley reorder" at bounding box center [374, 456] width 430 height 210
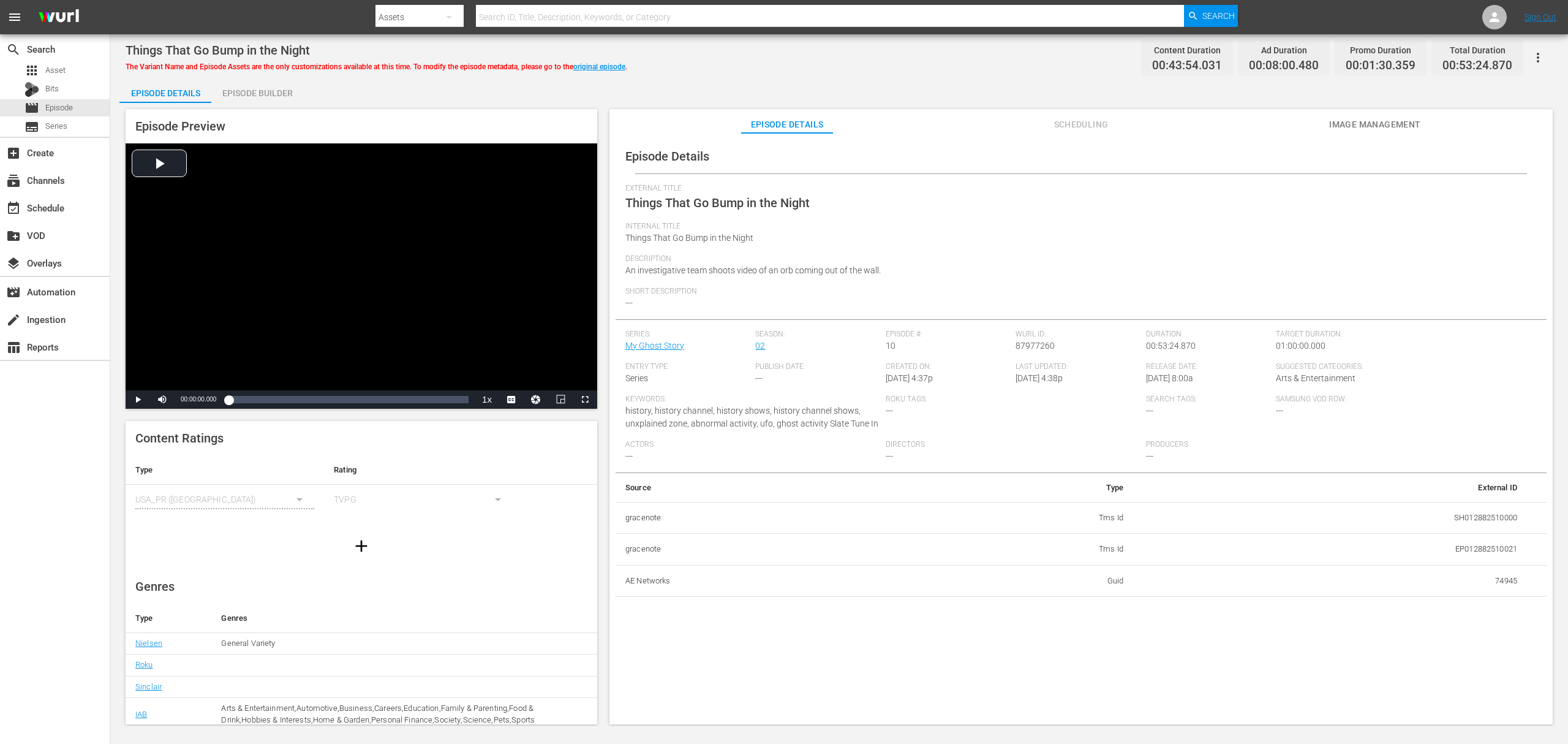
click at [292, 93] on div "Episode Builder" at bounding box center [257, 93] width 92 height 29
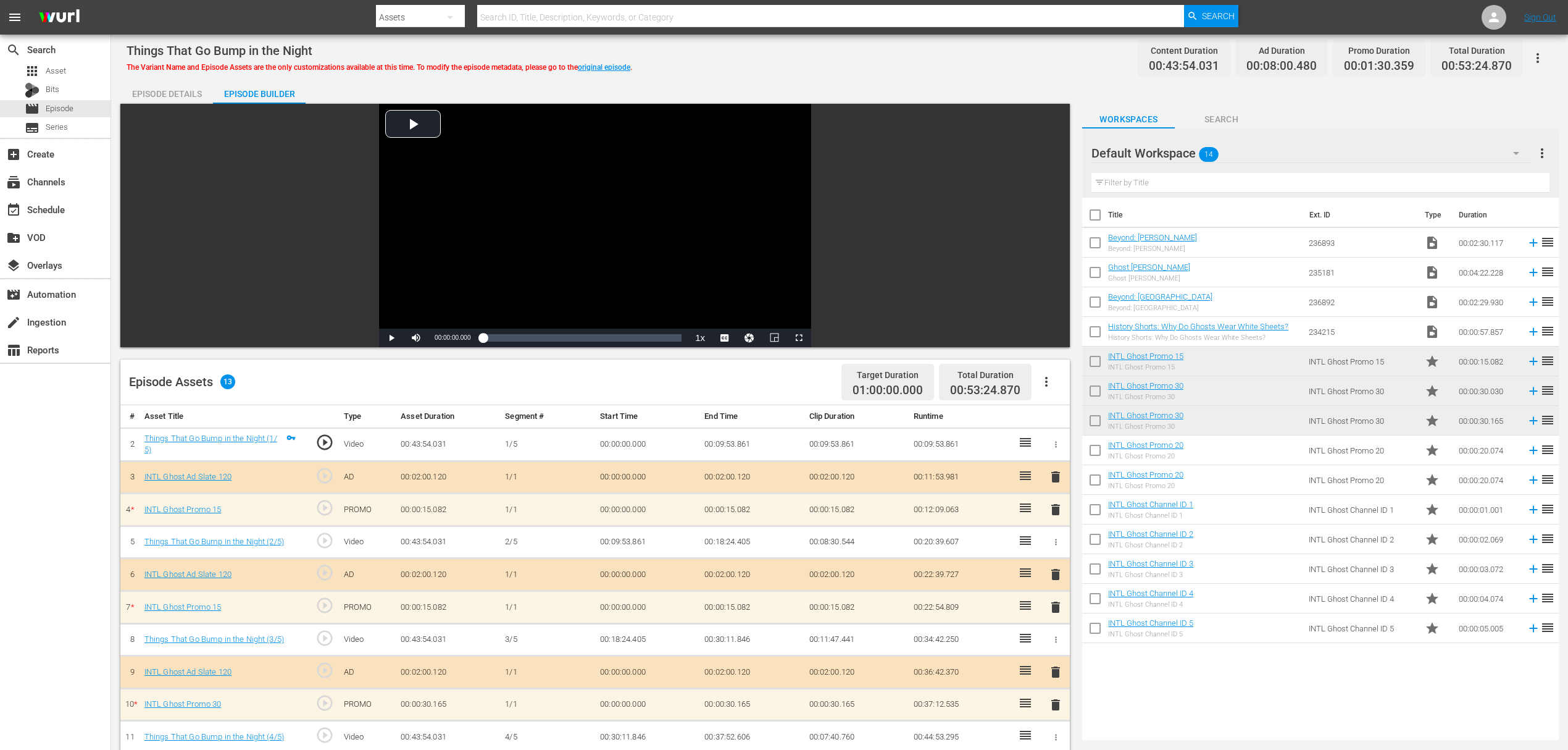
scroll to position [247, 0]
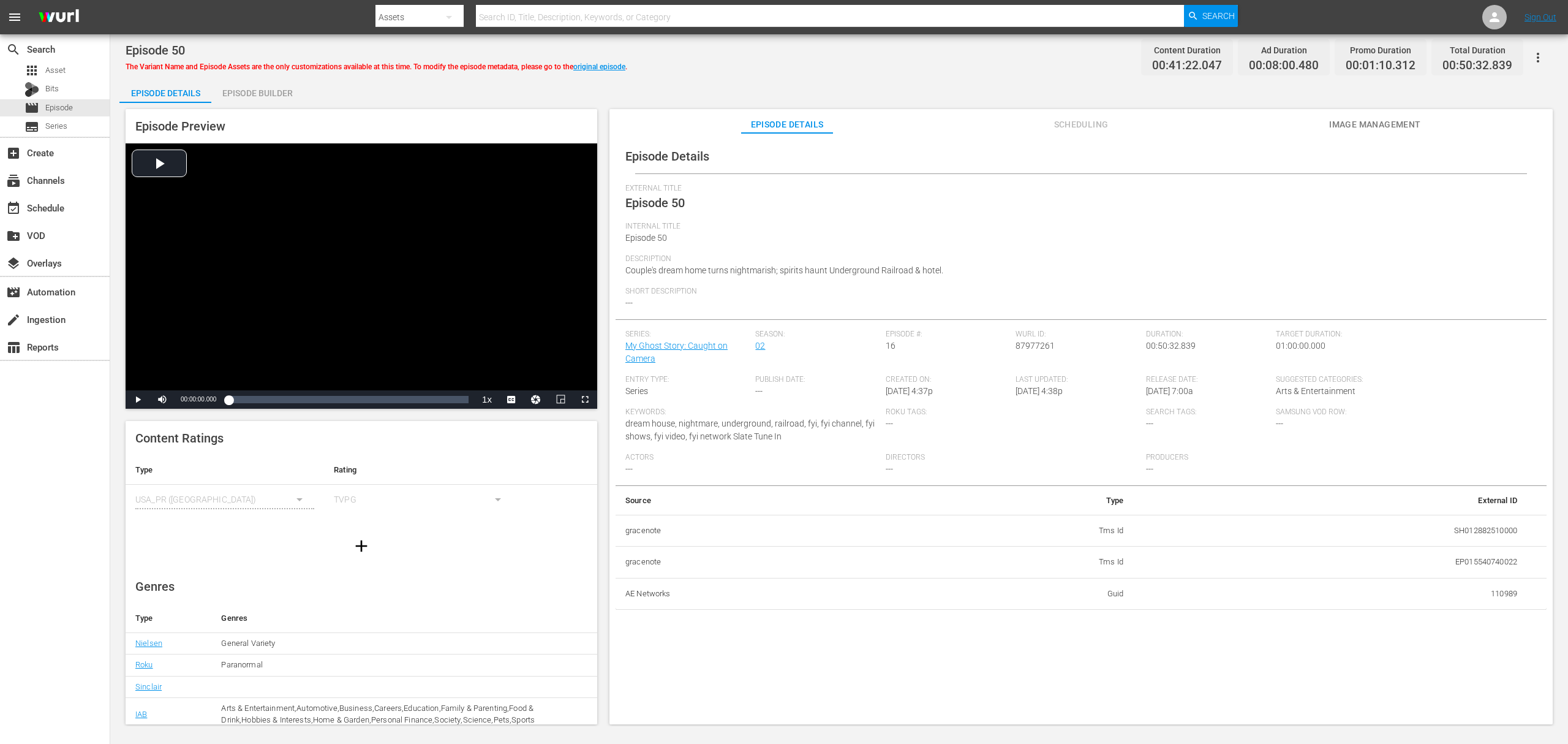
click at [262, 99] on div "Episode Builder" at bounding box center [257, 93] width 92 height 29
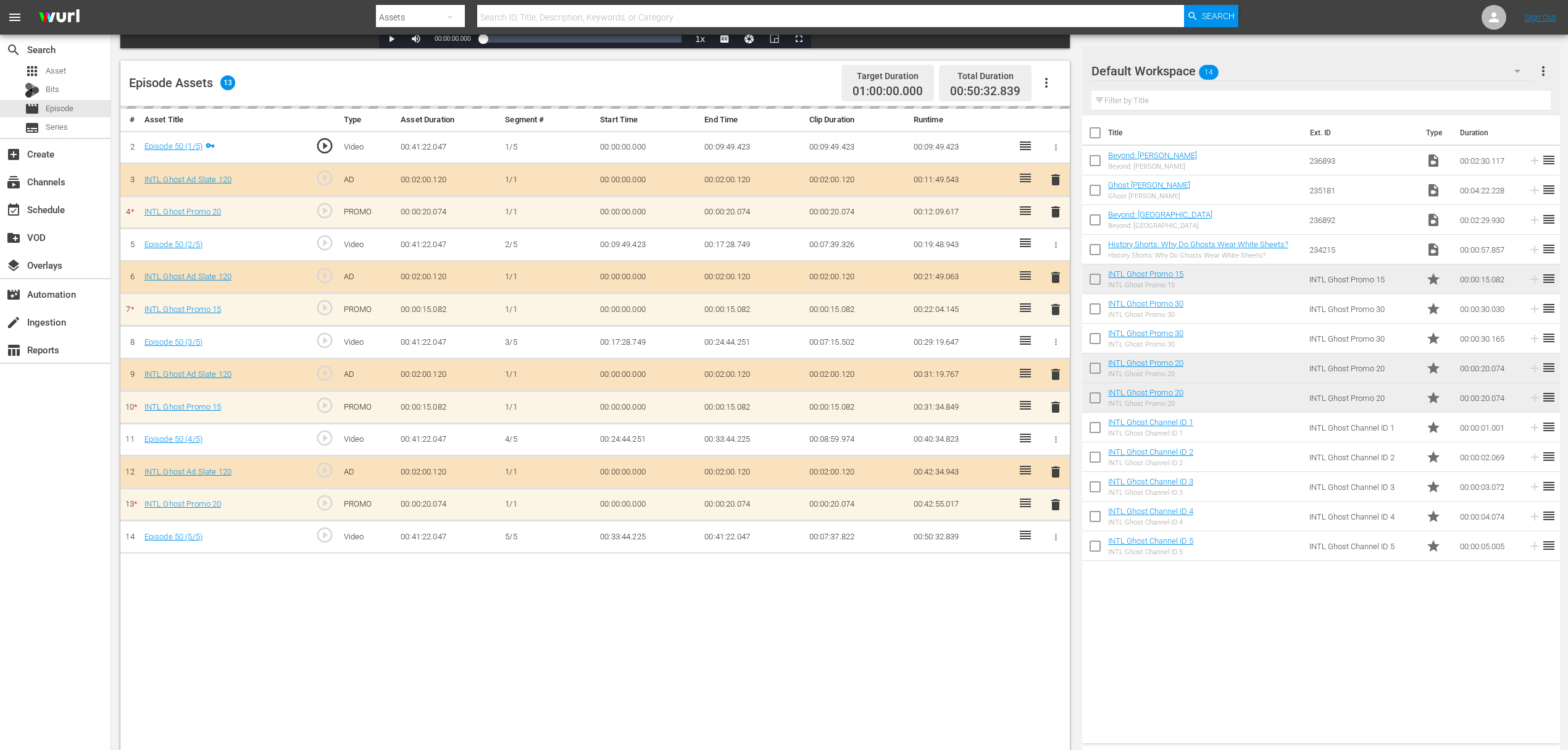
scroll to position [321, 0]
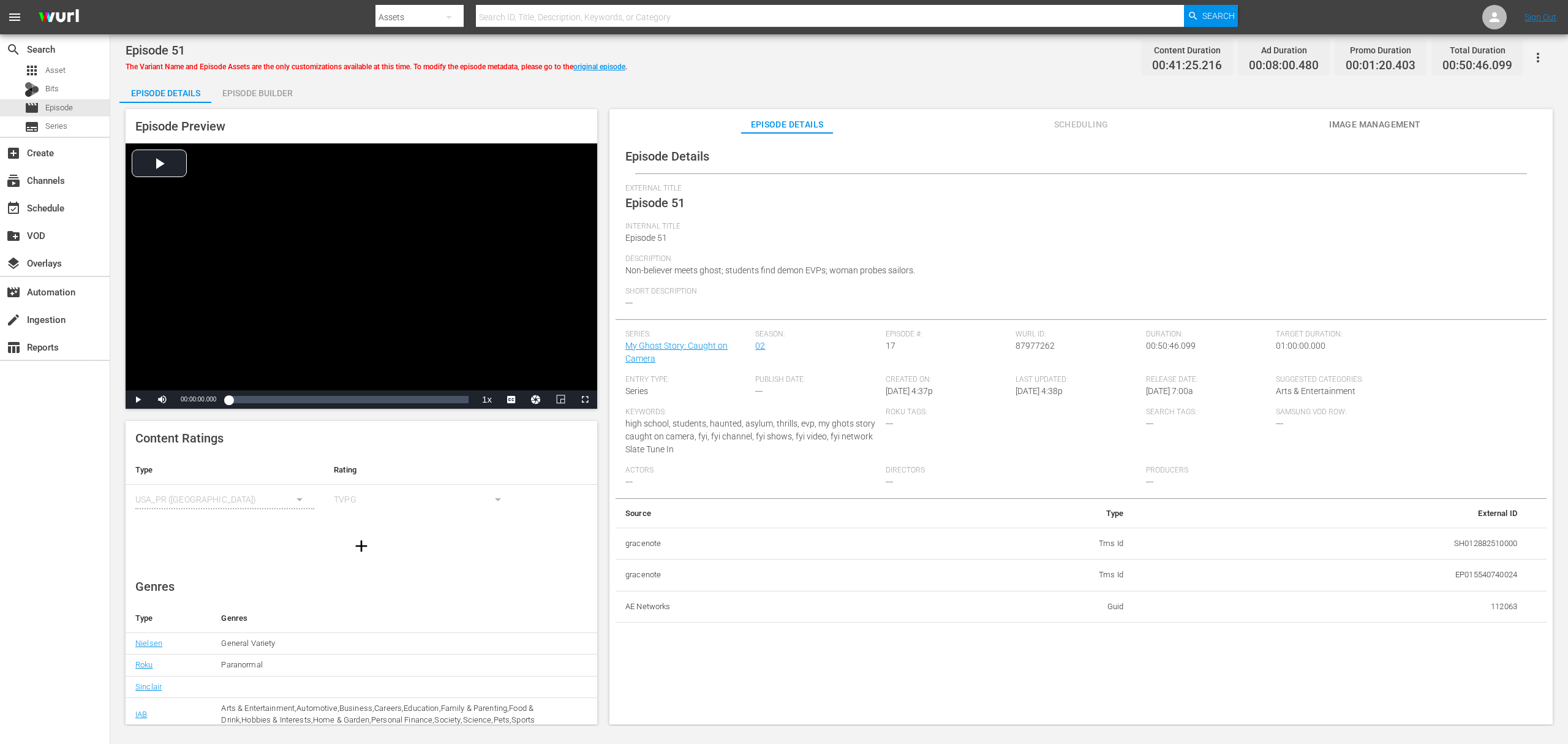
drag, startPoint x: 263, startPoint y: 84, endPoint x: 275, endPoint y: 96, distance: 17.0
click at [263, 86] on div "Episode Builder" at bounding box center [257, 93] width 92 height 29
click at [263, 96] on div "Episode Builder" at bounding box center [257, 93] width 92 height 29
click at [267, 90] on div "Episode Builder" at bounding box center [257, 93] width 92 height 29
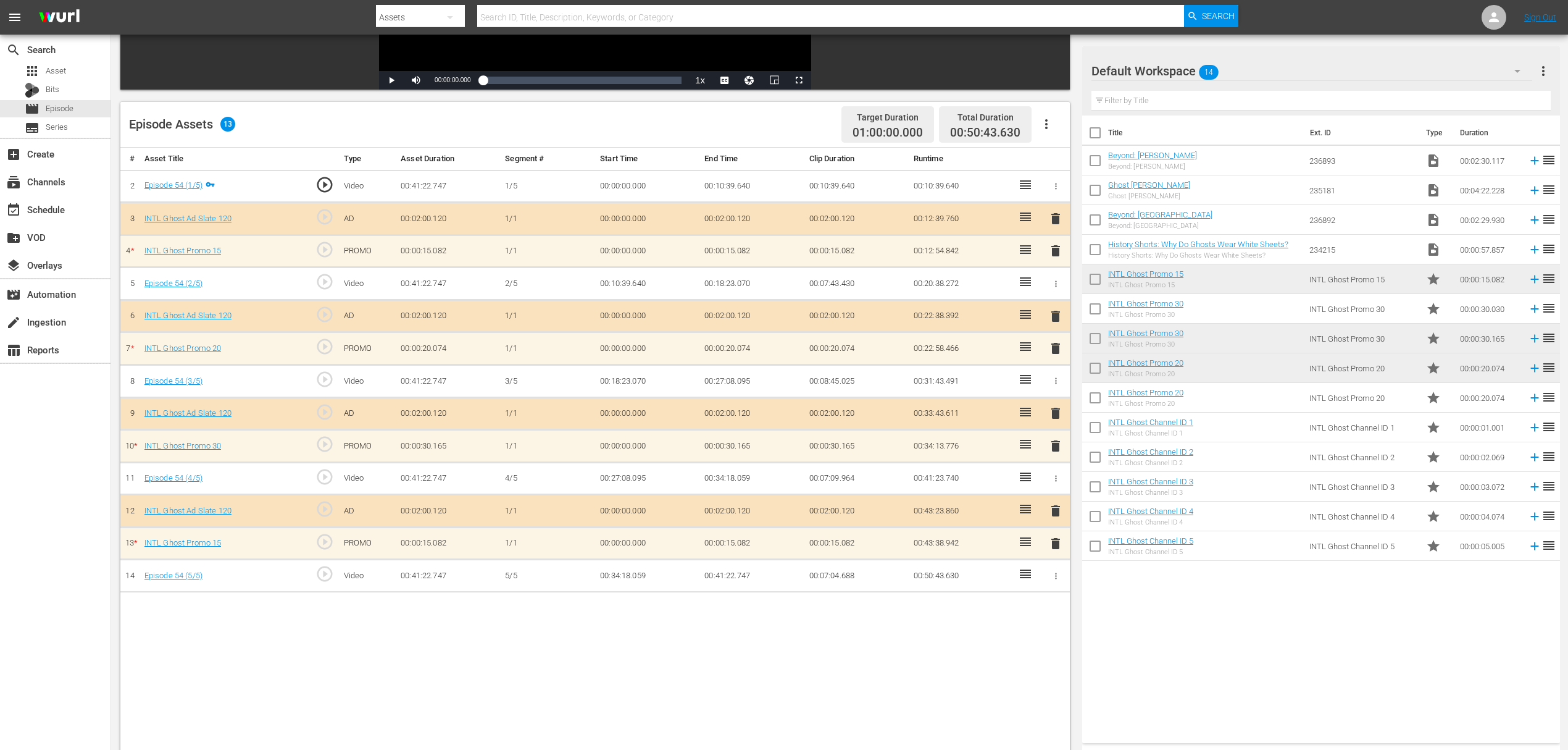
scroll to position [321, 0]
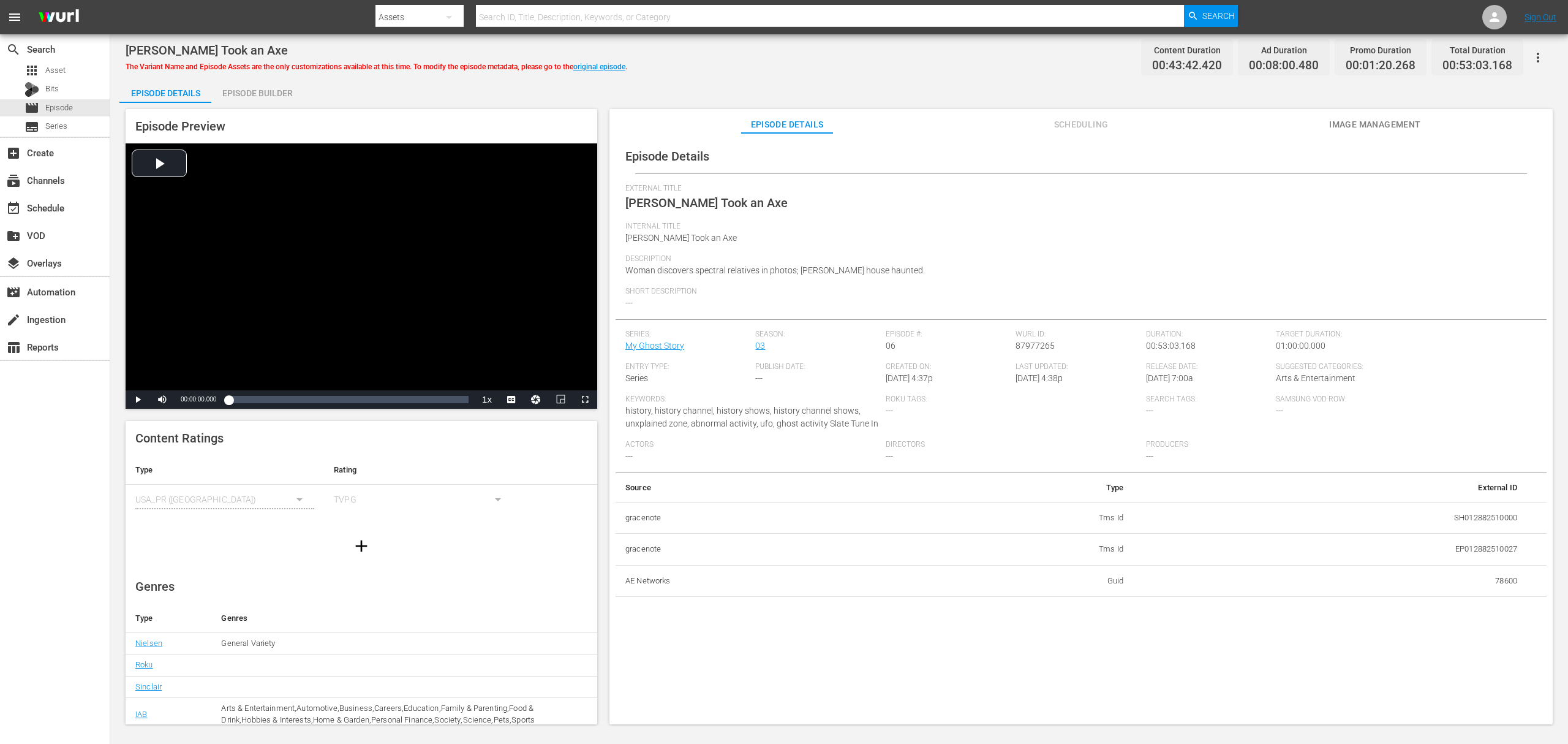
click at [257, 96] on div "Episode Builder" at bounding box center [257, 93] width 92 height 29
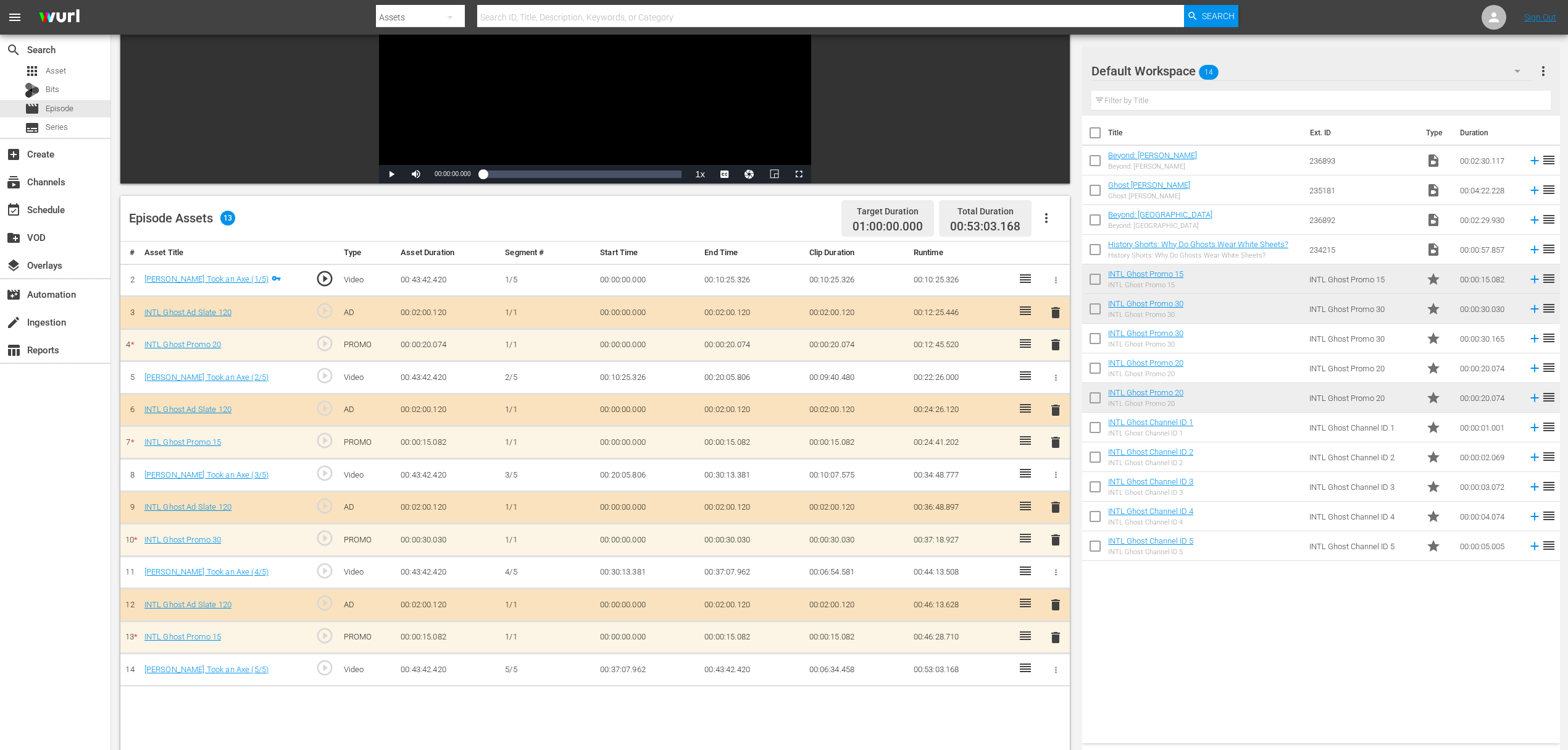
scroll to position [247, 0]
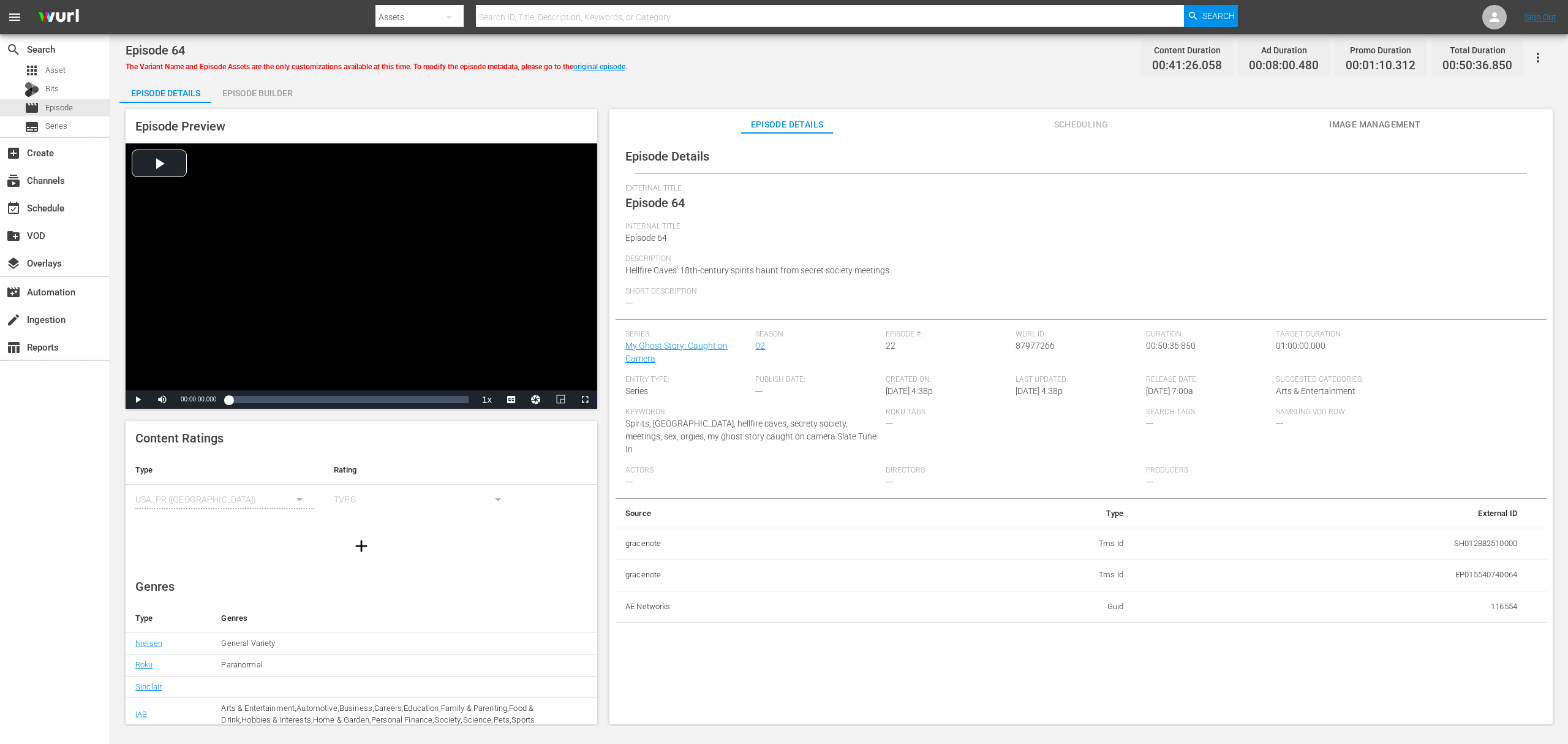
click at [272, 94] on div "Episode Builder" at bounding box center [257, 93] width 92 height 29
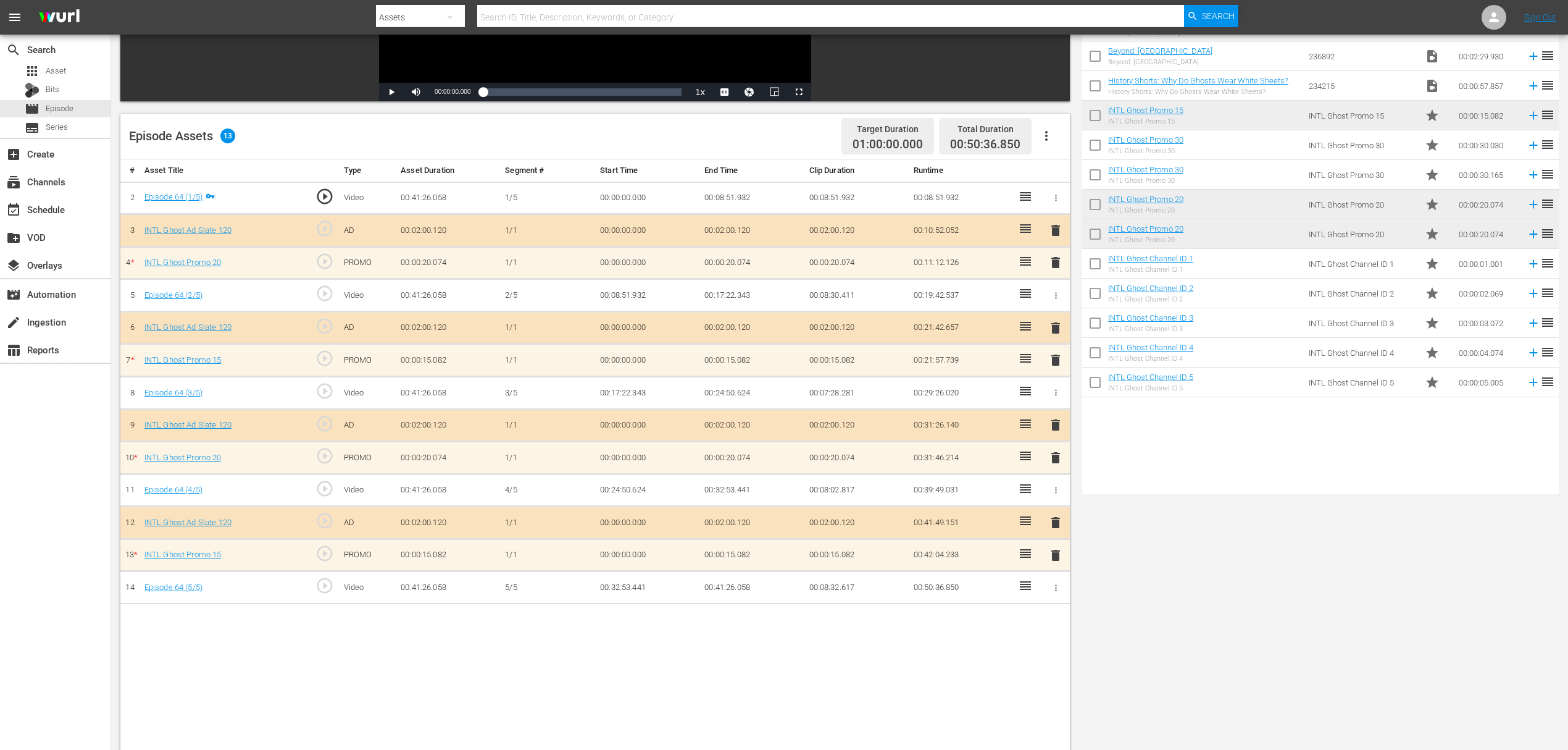
scroll to position [247, 0]
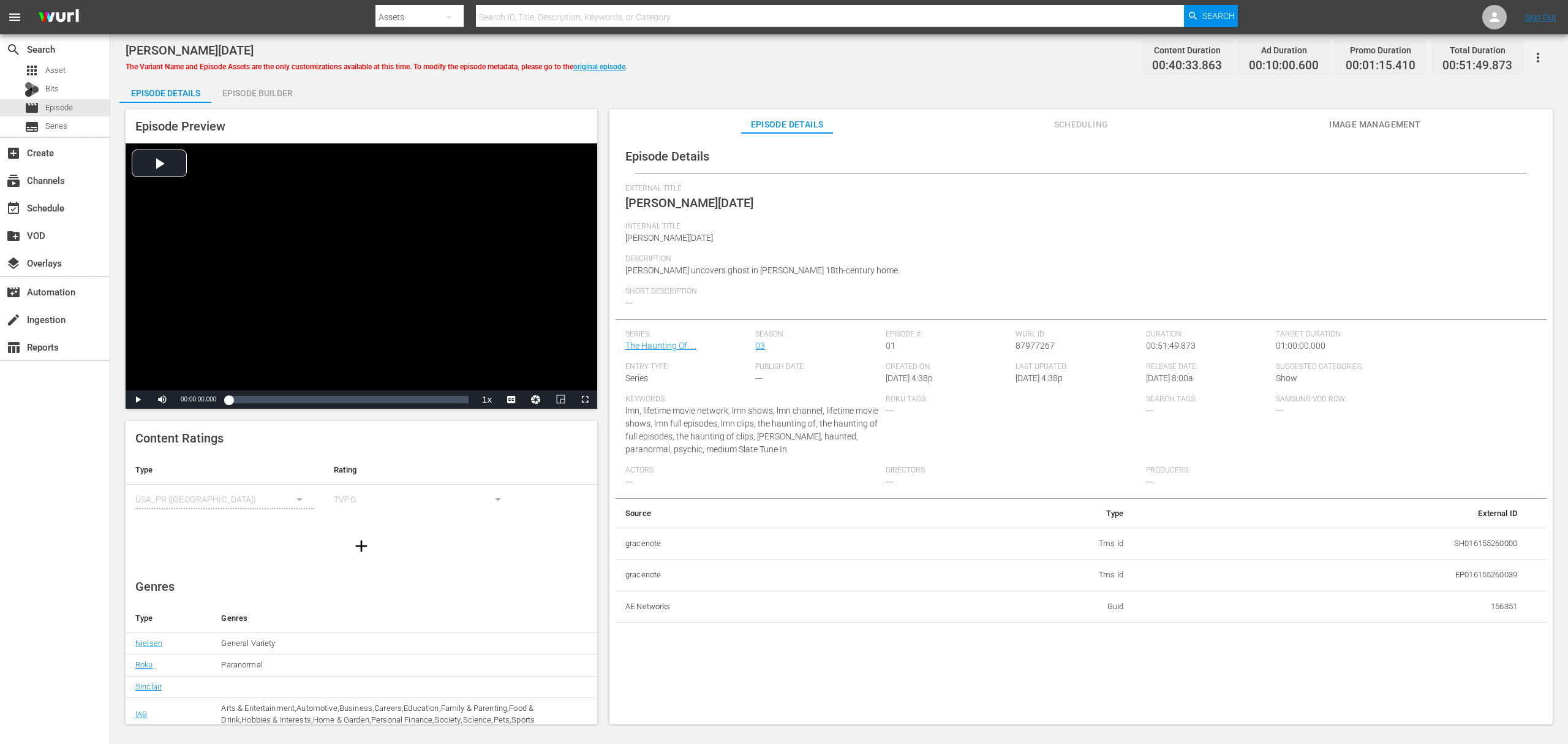
click at [262, 101] on div "Episode Builder" at bounding box center [257, 93] width 92 height 29
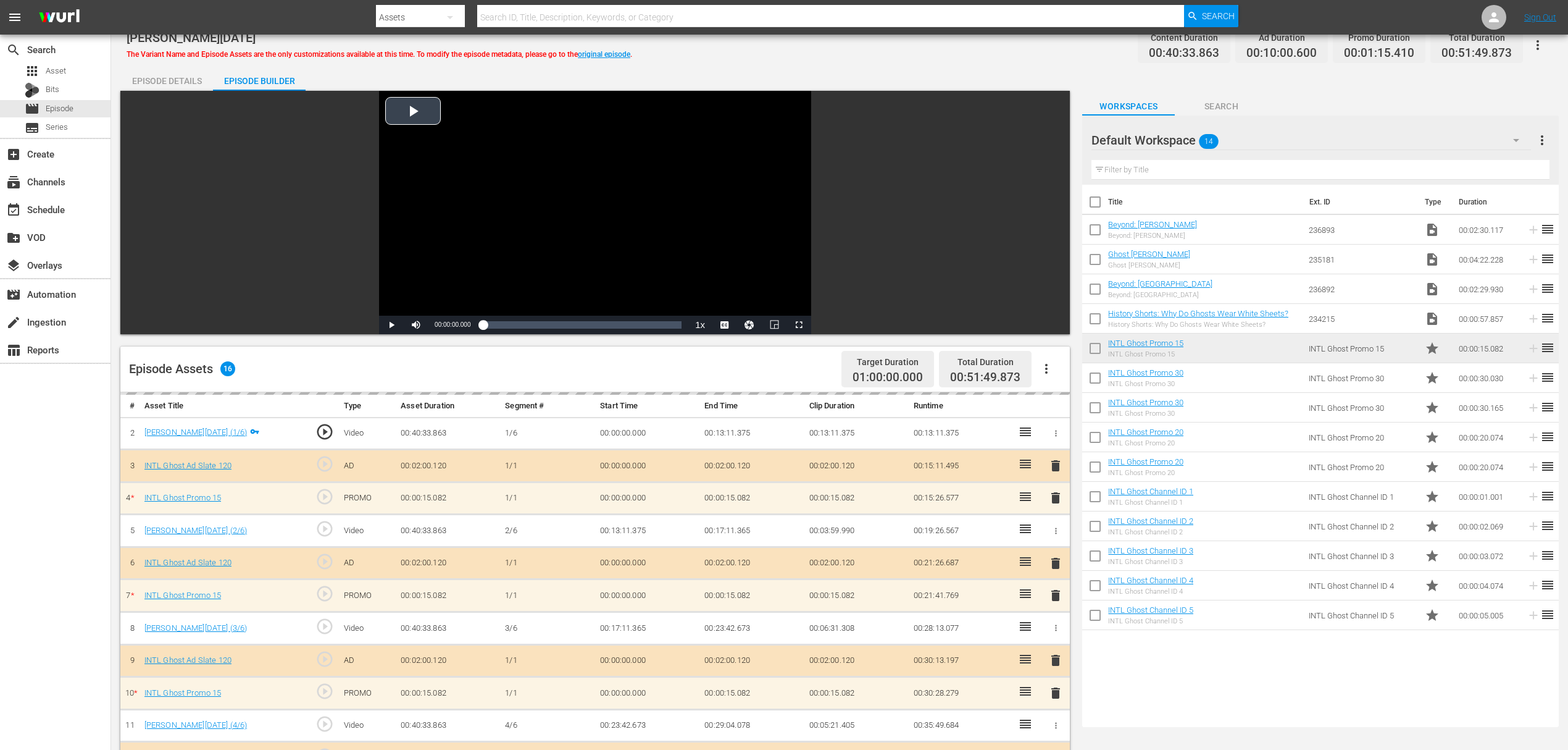
scroll to position [247, 0]
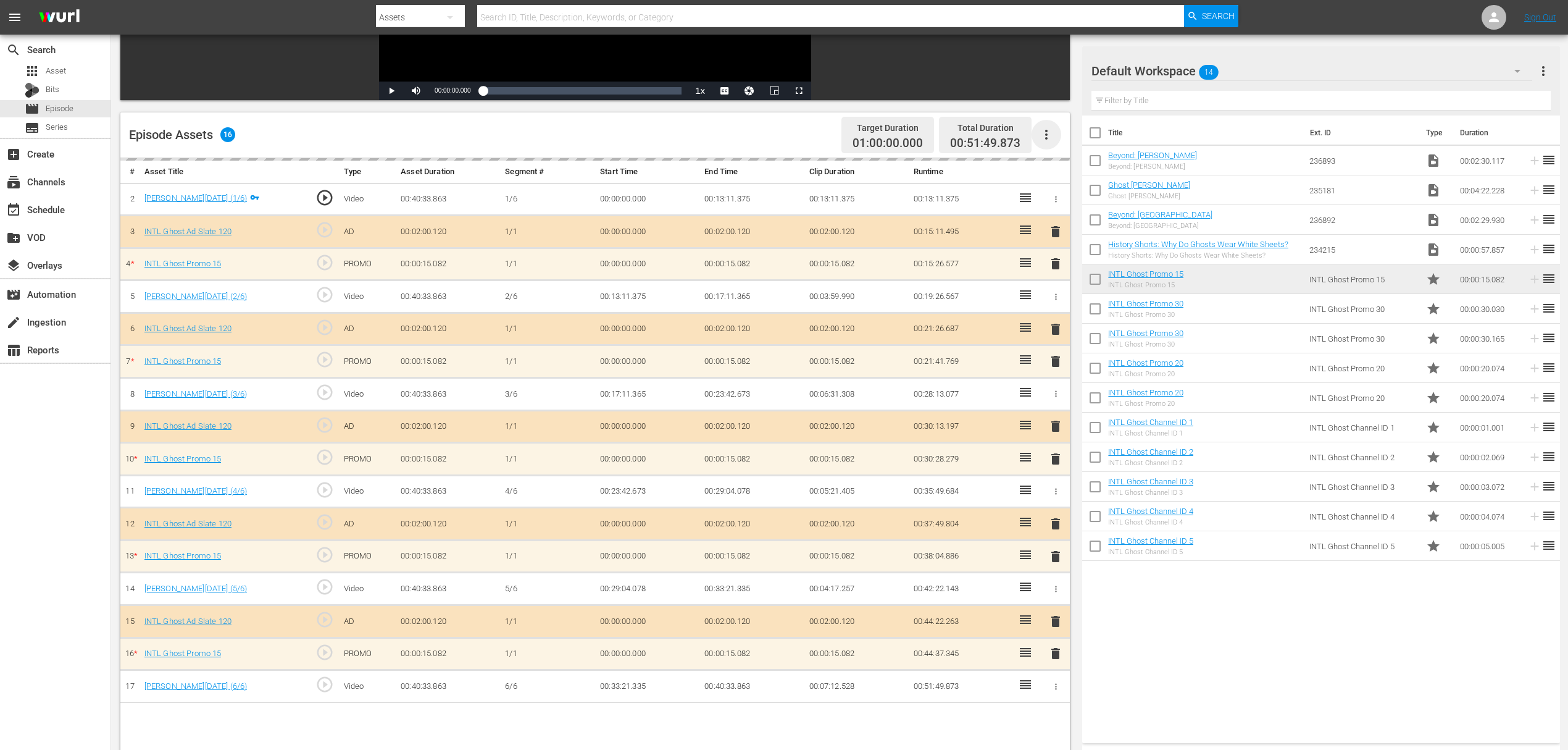
click at [1042, 132] on icon "button" at bounding box center [1046, 134] width 15 height 15
click at [1070, 130] on div "Fill with Ads" at bounding box center [1083, 139] width 84 height 30
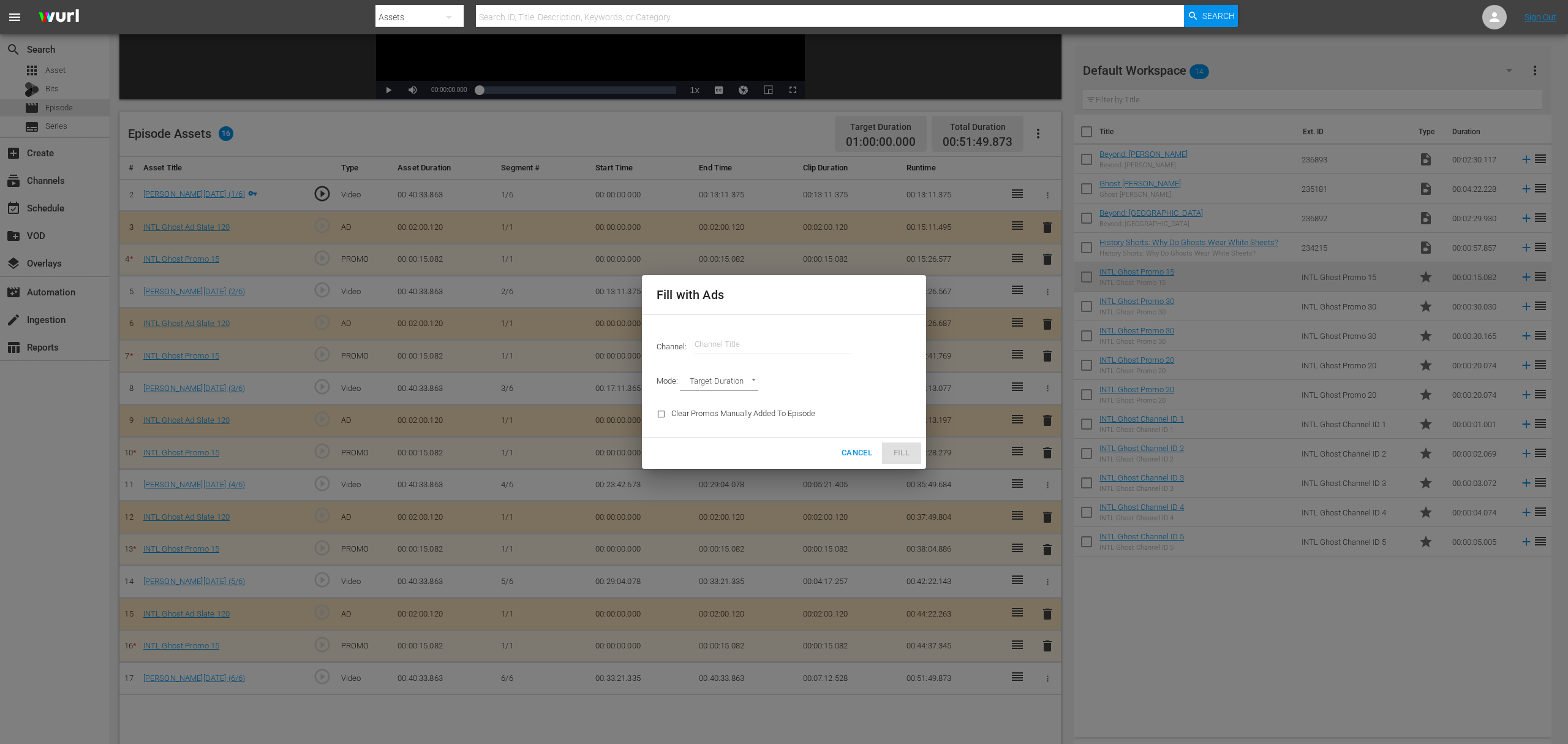
click at [755, 348] on input "text" at bounding box center [772, 344] width 156 height 29
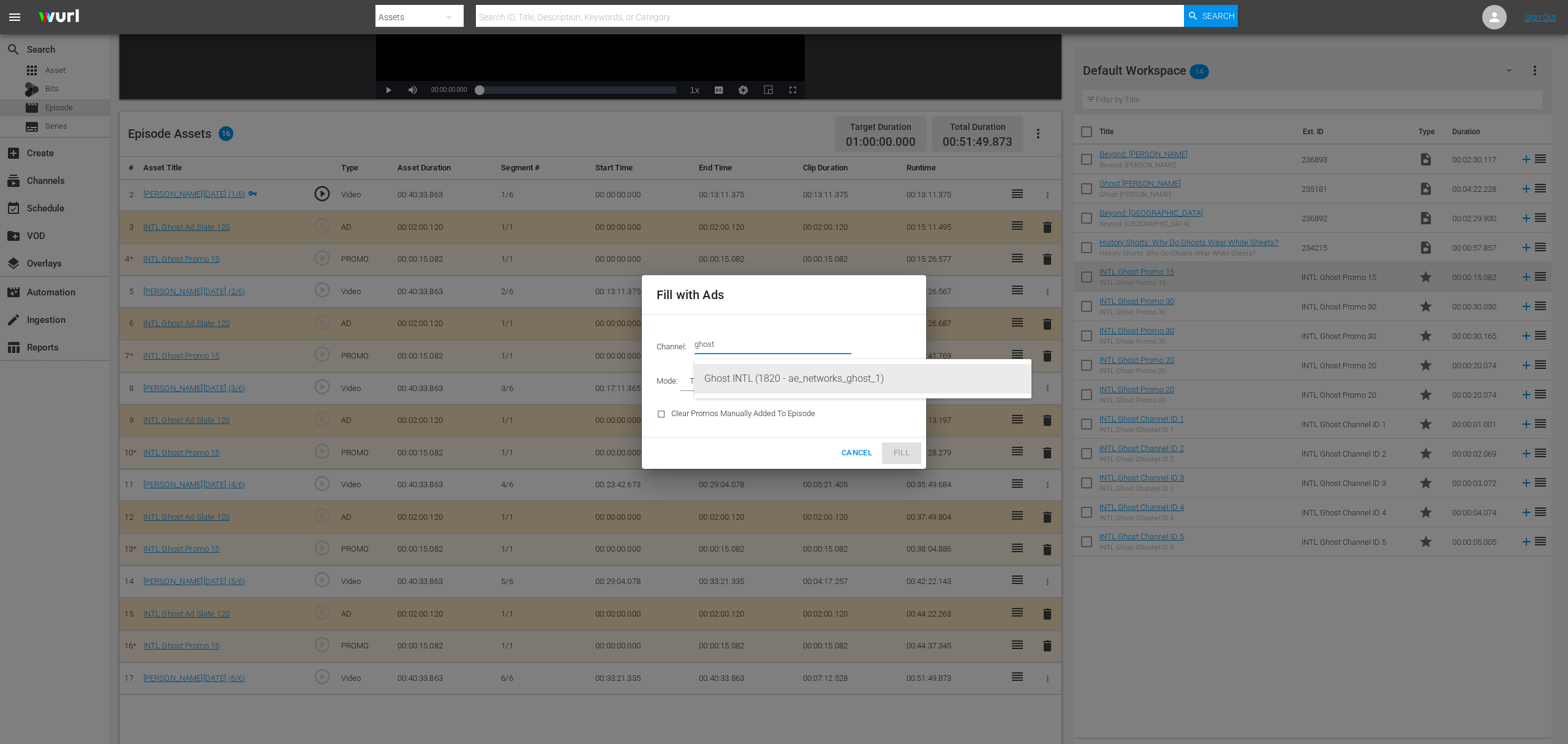
click at [809, 380] on div "Ghost INTL (1820 - ae_networks_ghost_1)" at bounding box center [862, 378] width 317 height 29
type input "Ghost INTL (1820)"
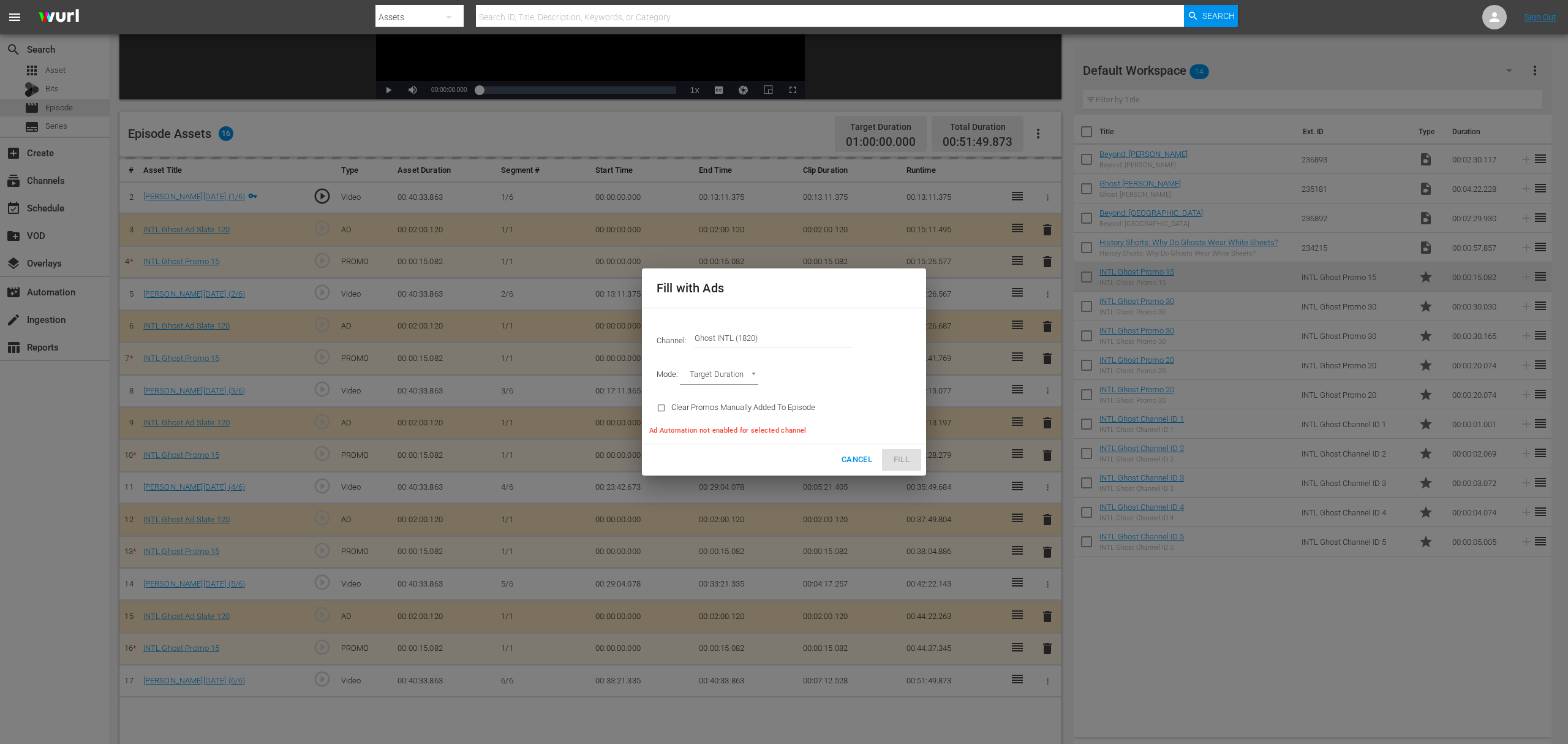
type input "AD_BREAK_DURATION"
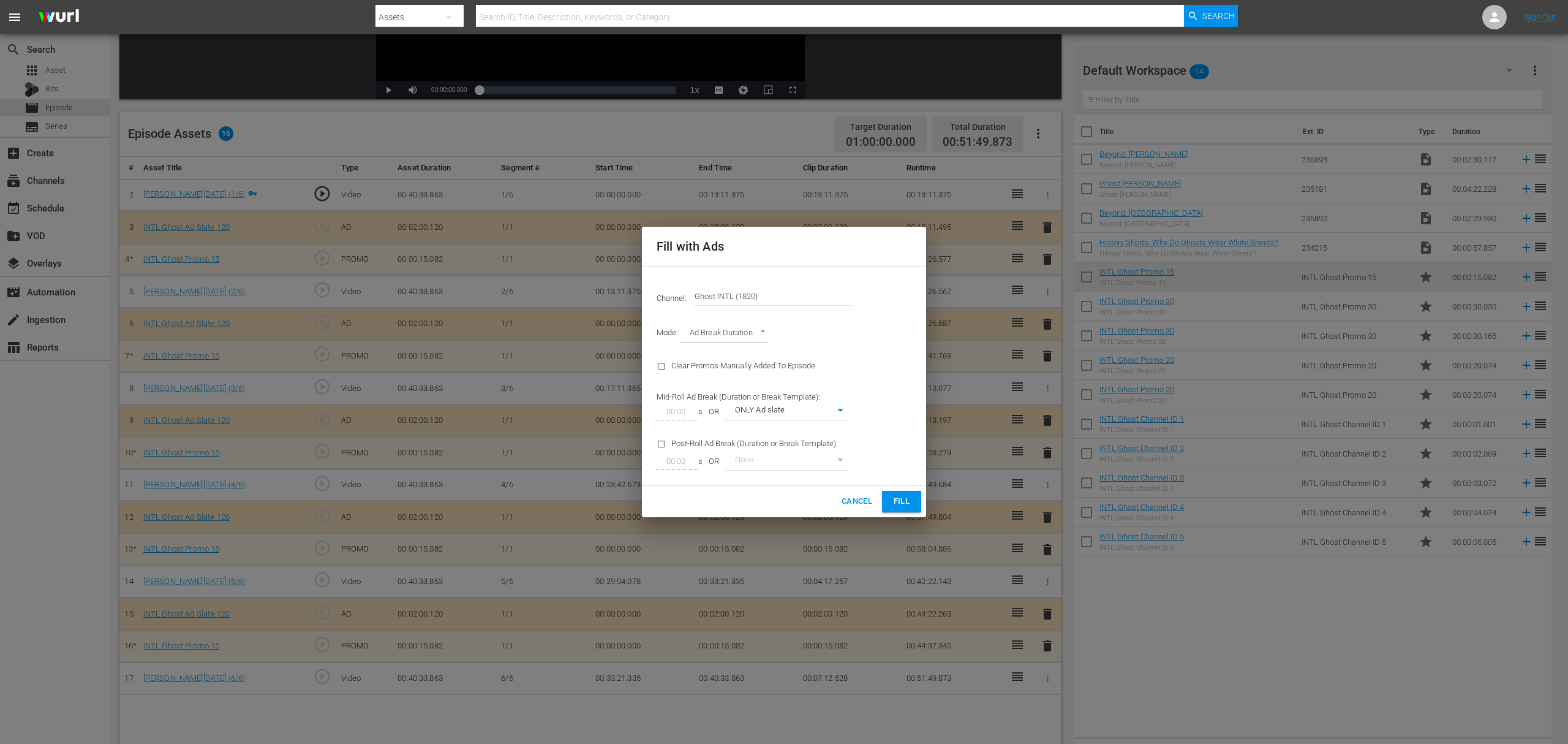
click at [907, 501] on span "Fill" at bounding box center [901, 501] width 20 height 14
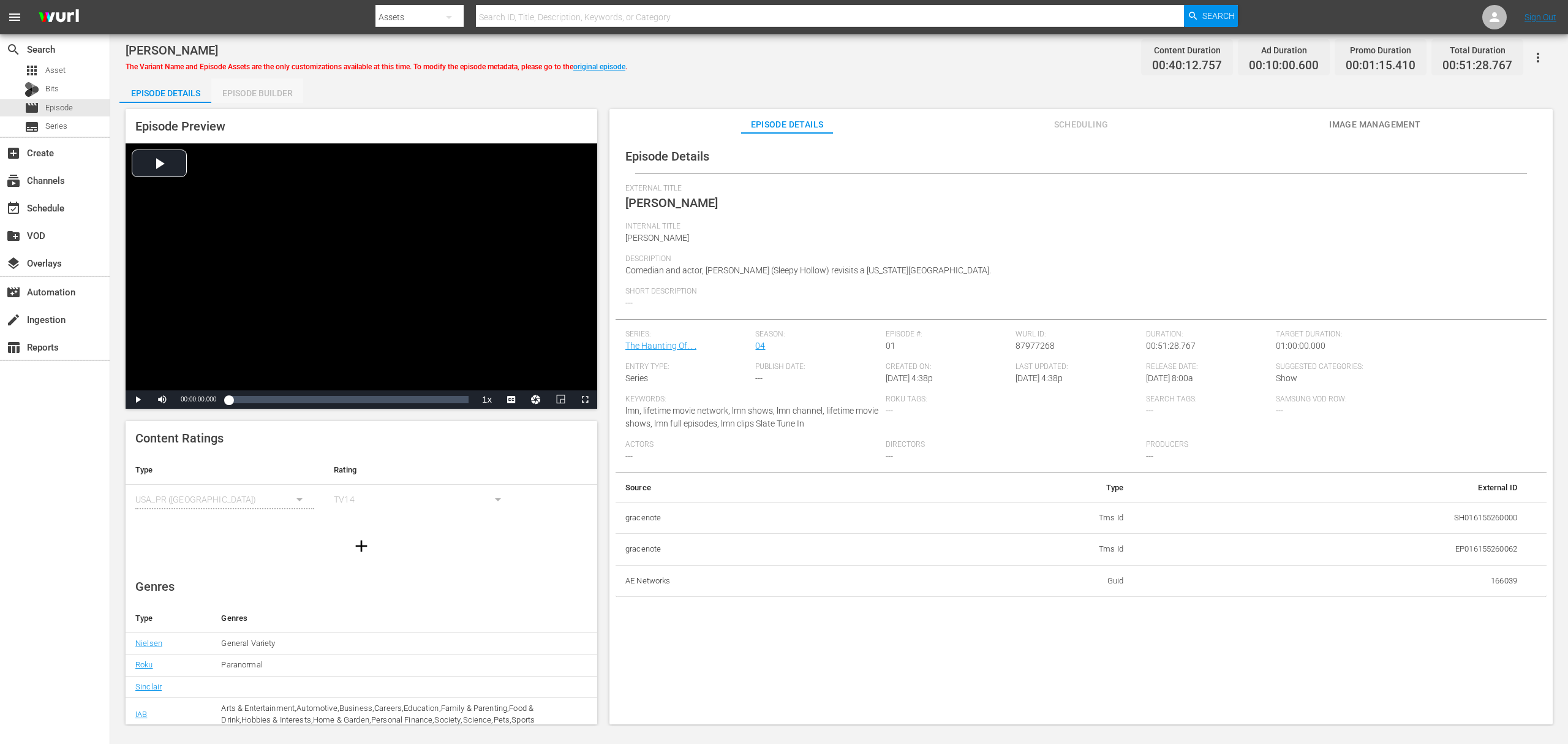
drag, startPoint x: 283, startPoint y: 96, endPoint x: 293, endPoint y: 99, distance: 10.4
click at [283, 94] on div "Episode Builder" at bounding box center [257, 93] width 92 height 29
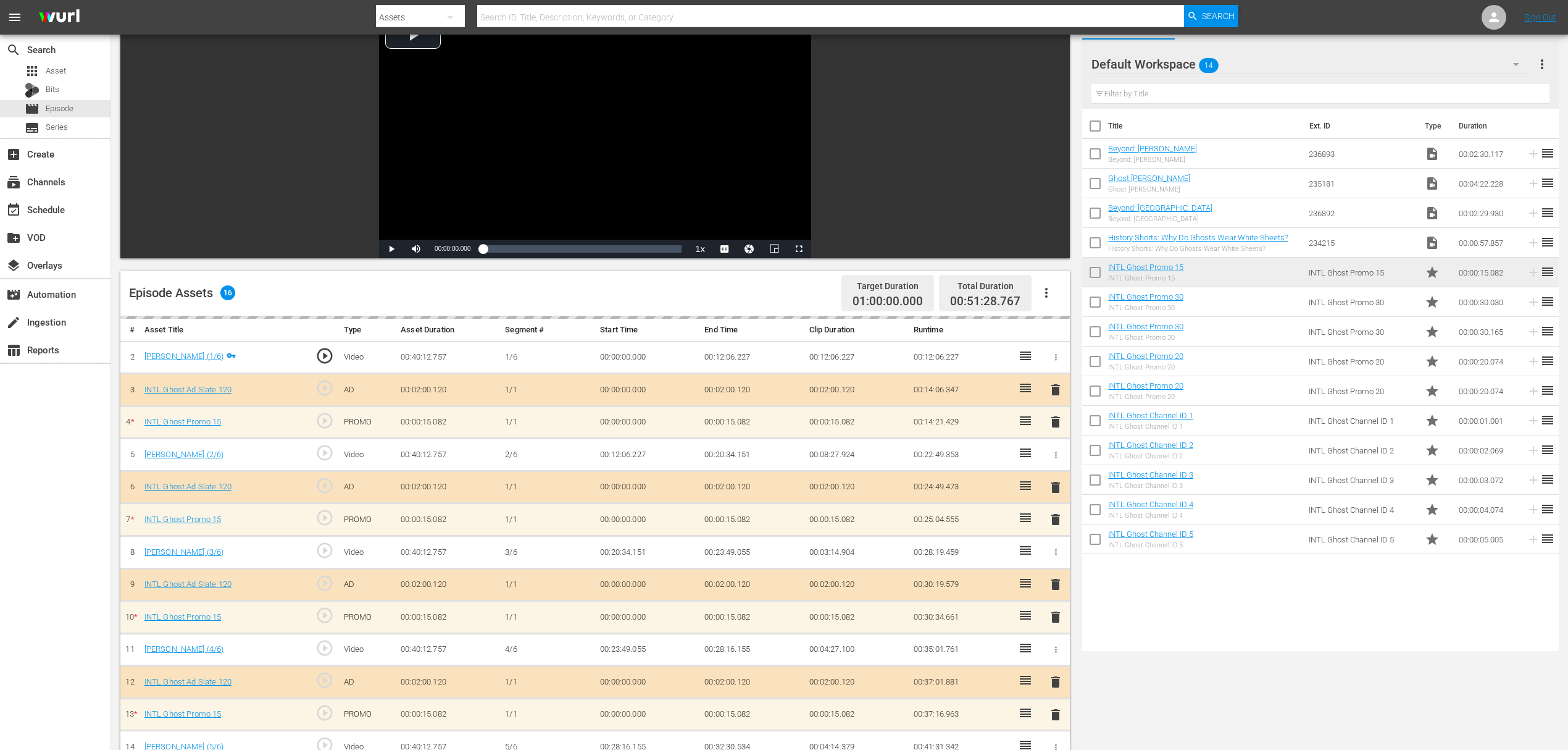
scroll to position [165, 0]
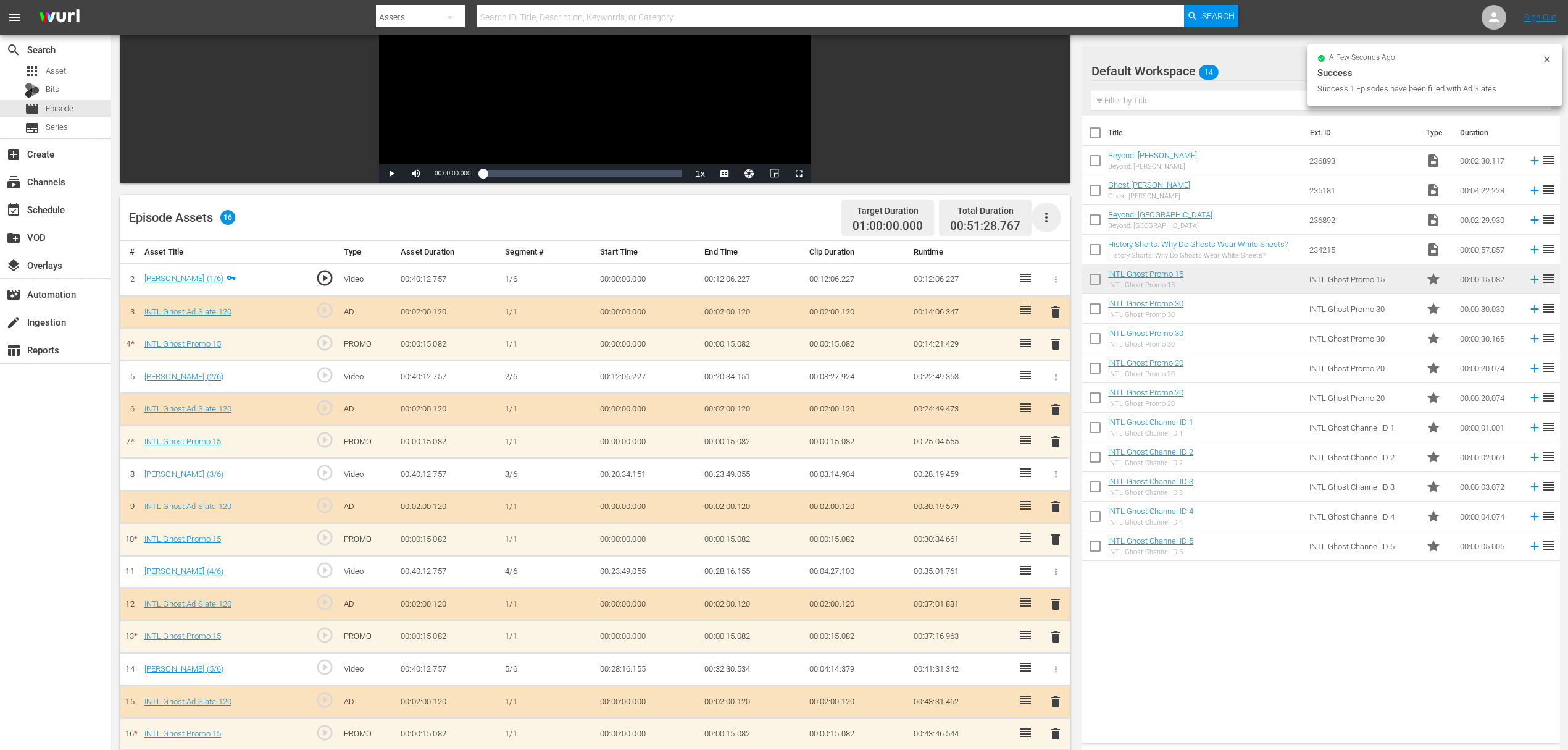
click at [1045, 215] on icon "button" at bounding box center [1046, 217] width 15 height 15
click at [1055, 222] on div "Fill with Ads" at bounding box center [1083, 222] width 84 height 30
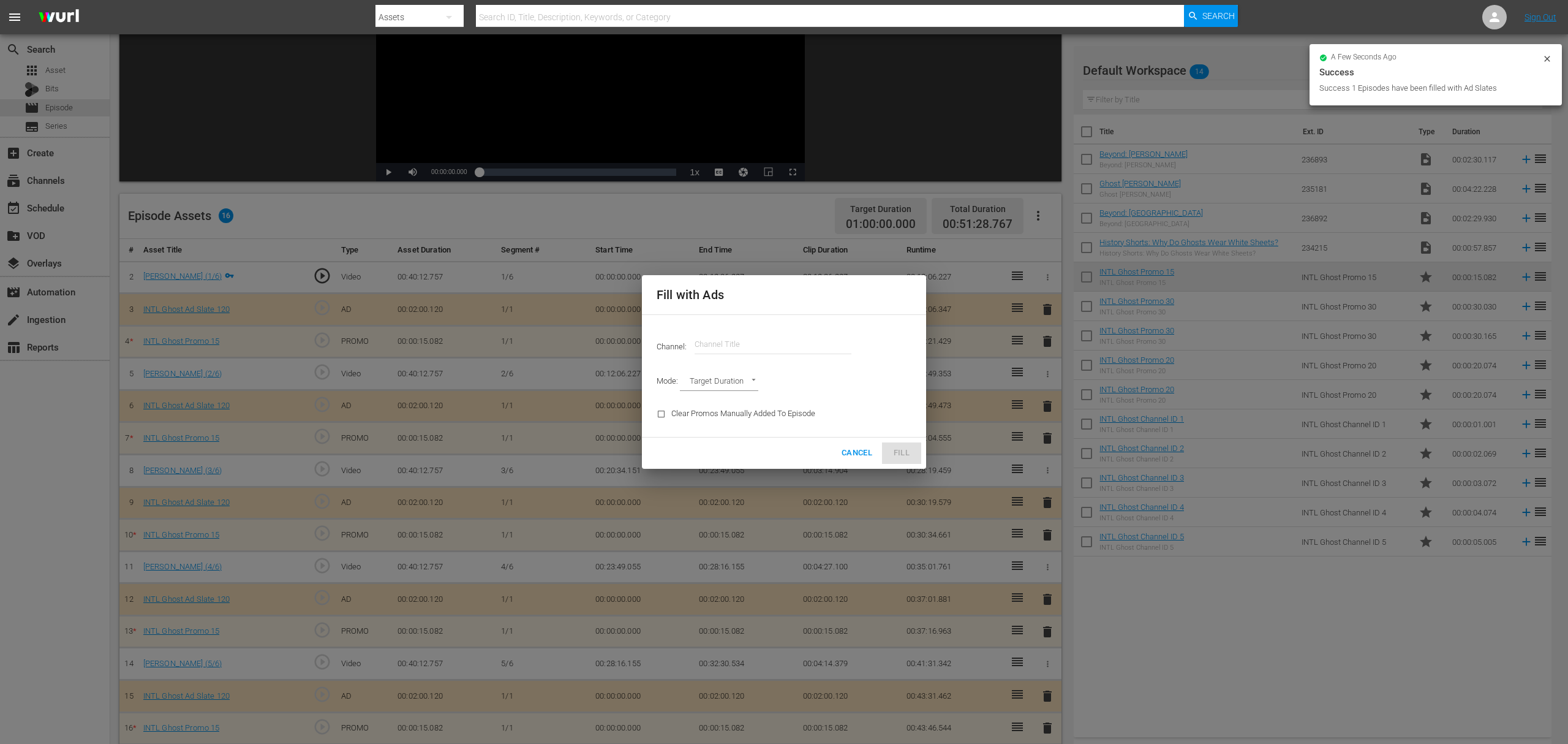
click at [735, 346] on input "text" at bounding box center [772, 344] width 156 height 29
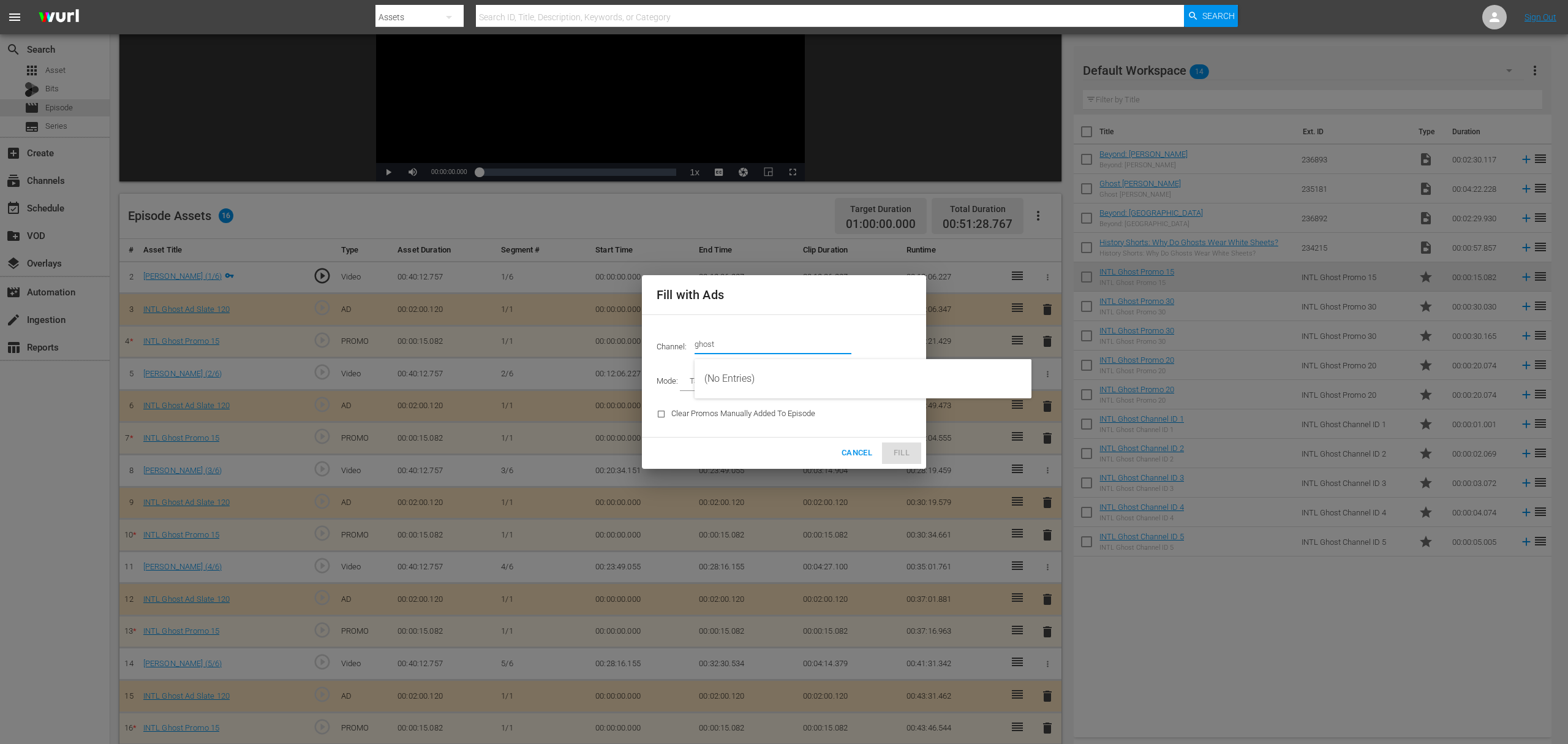
click at [750, 342] on input "ghost" at bounding box center [772, 344] width 156 height 29
click at [762, 378] on div "Ghost INTL (1820 - ae_networks_ghost_1)" at bounding box center [862, 378] width 317 height 29
type input "Ghost INTL (1820)"
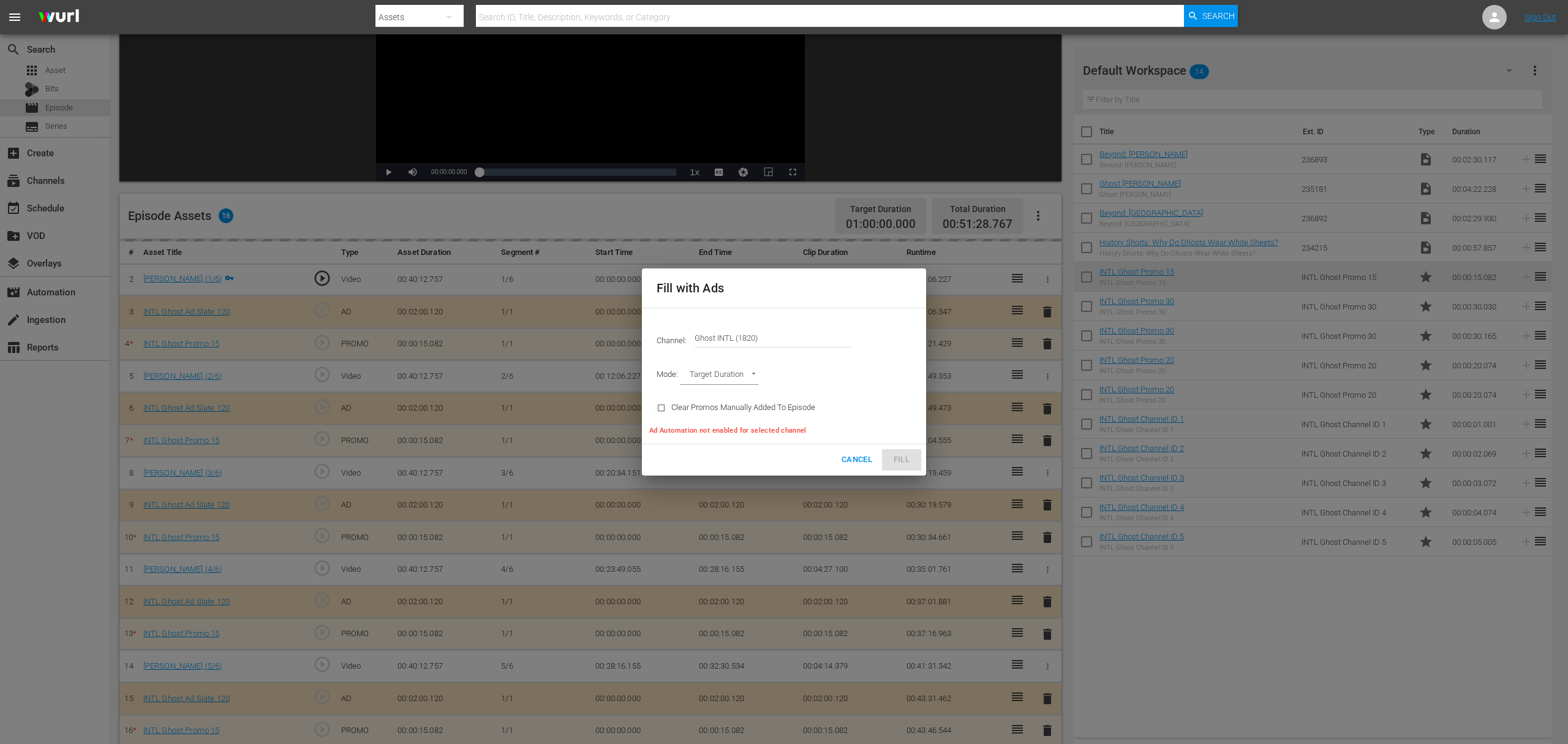
type input "AD_BREAK_DURATION"
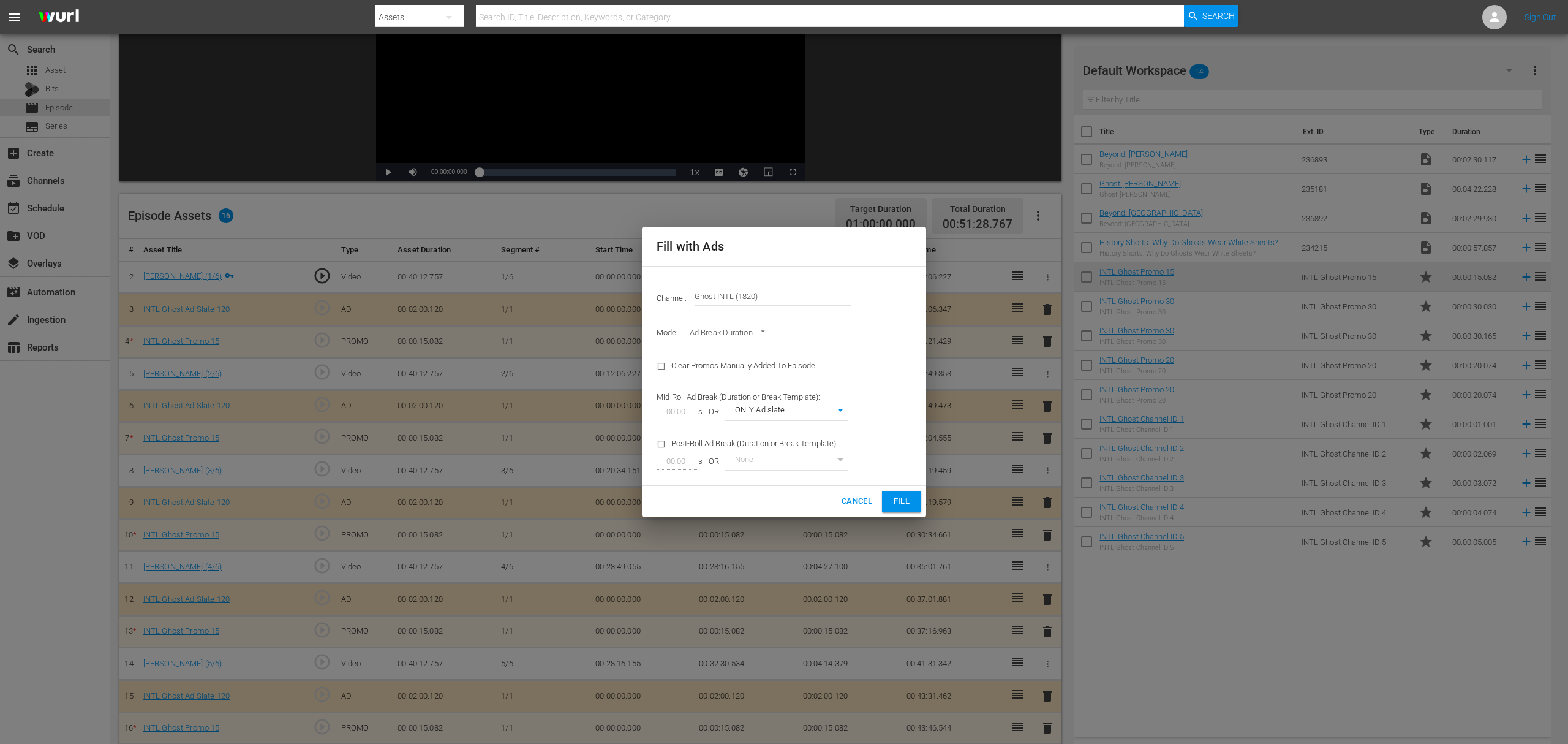
click at [841, 425] on div "Mid-Roll Ad Break (Duration or Break Template): 00:00 s OR ONLY Ad slate 97" at bounding box center [752, 405] width 206 height 47
click at [851, 407] on div "Mid-Roll Ad Break (Duration or Break Template): 00:00 s OR ONLY Ad slate 97" at bounding box center [752, 405] width 206 height 47
click at [844, 412] on body "menu Search By Assets Search ID, Title, Description, Keywords, or Category Sear…" at bounding box center [784, 208] width 1568 height 744
click at [807, 436] on li "Ads WITH promos" at bounding box center [786, 431] width 123 height 20
type input "98"
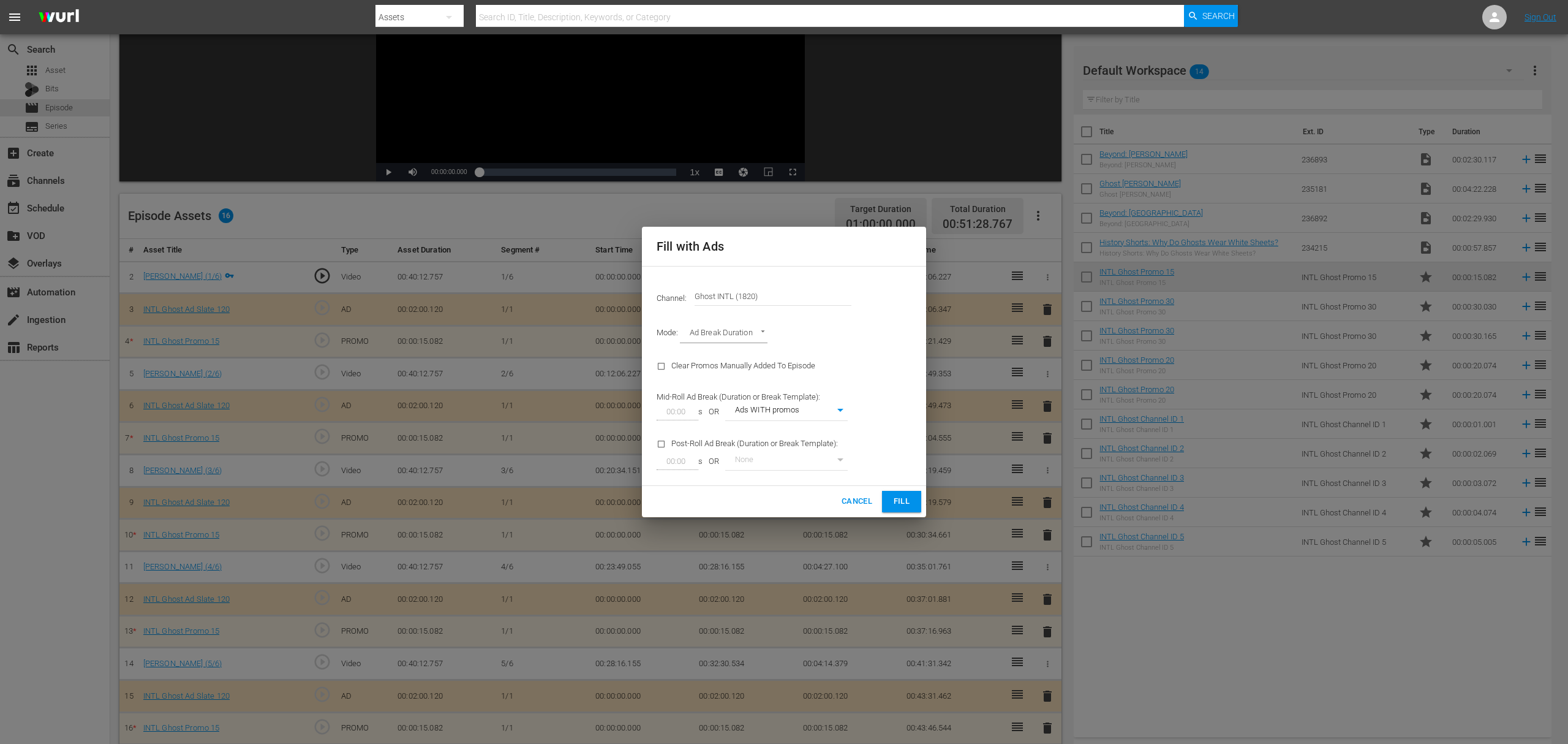
click at [898, 486] on div "Cancel Fill" at bounding box center [784, 501] width 284 height 31
click at [902, 505] on span "Fill" at bounding box center [901, 501] width 20 height 14
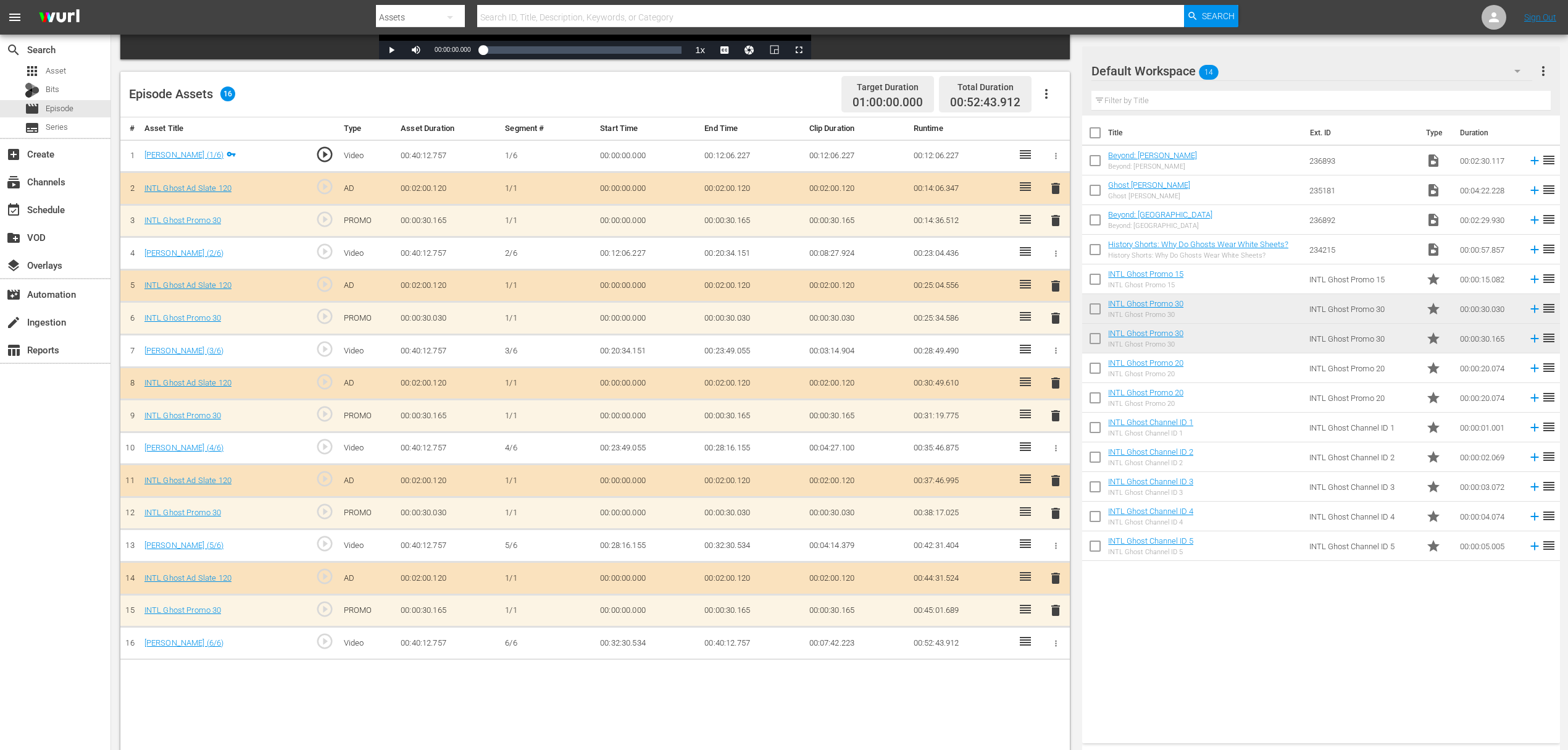
scroll to position [321, 0]
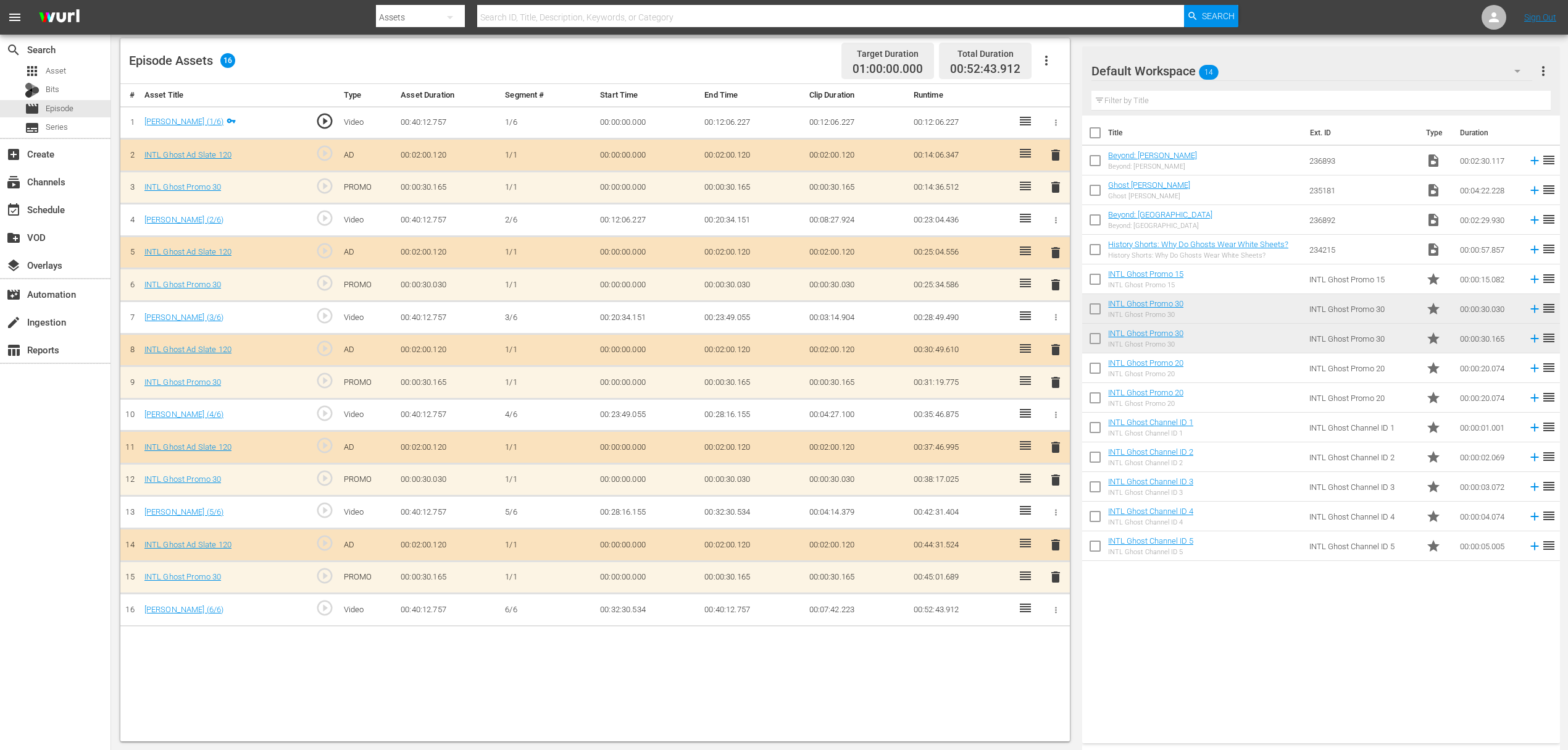
click at [1051, 562] on span "delete" at bounding box center [1055, 577] width 15 height 15
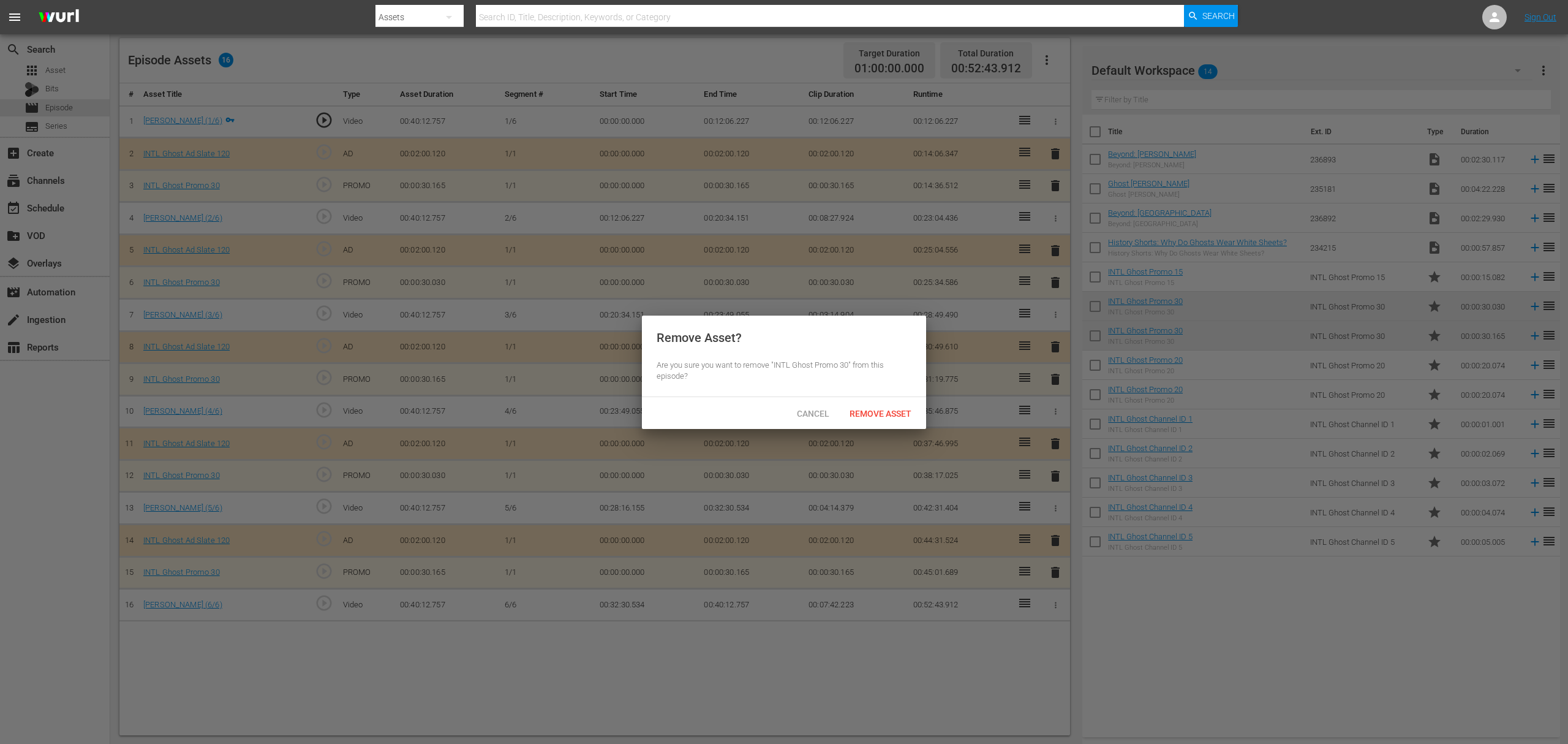
click at [892, 417] on span "Remove Asset" at bounding box center [880, 413] width 81 height 10
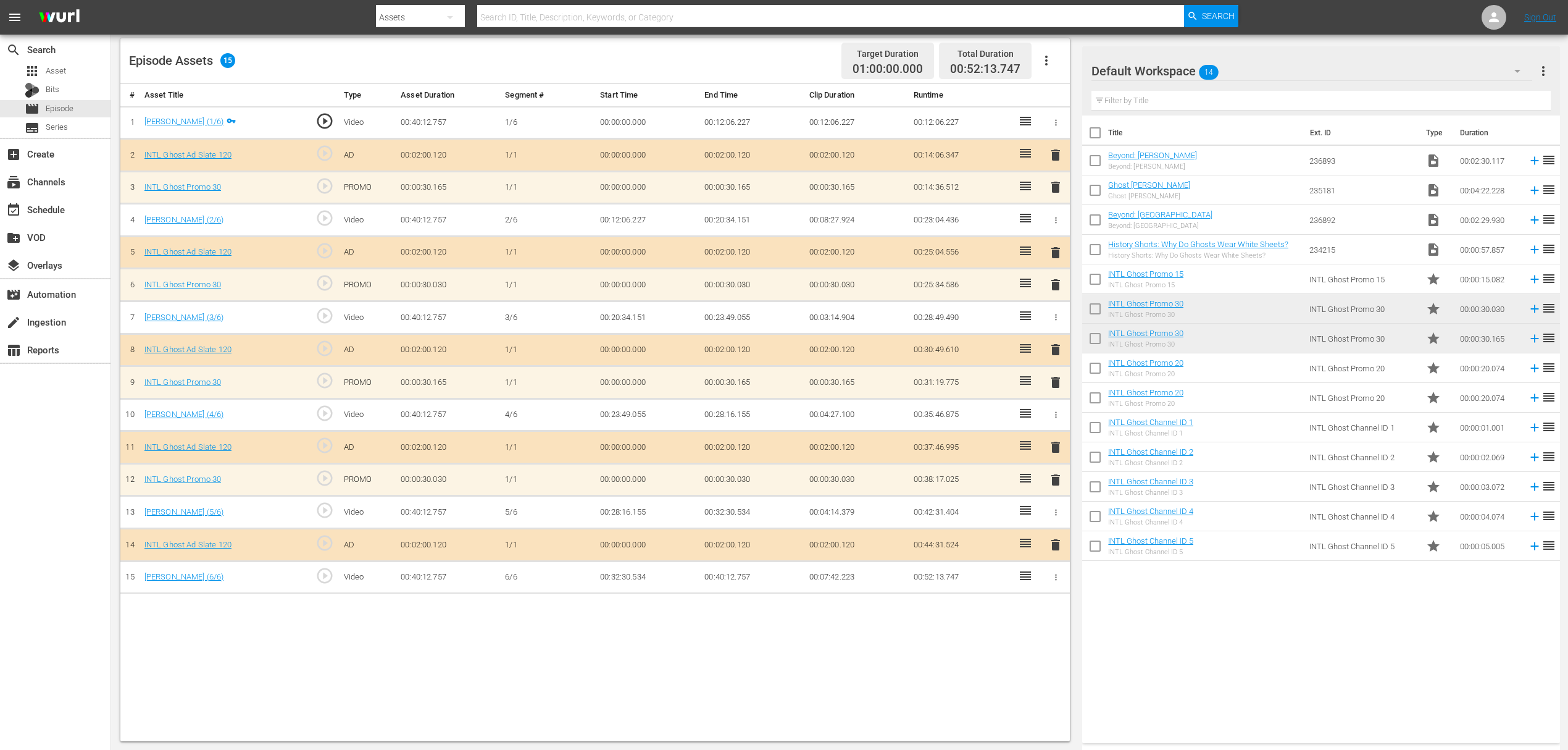
click at [1053, 476] on span "delete" at bounding box center [1055, 479] width 15 height 15
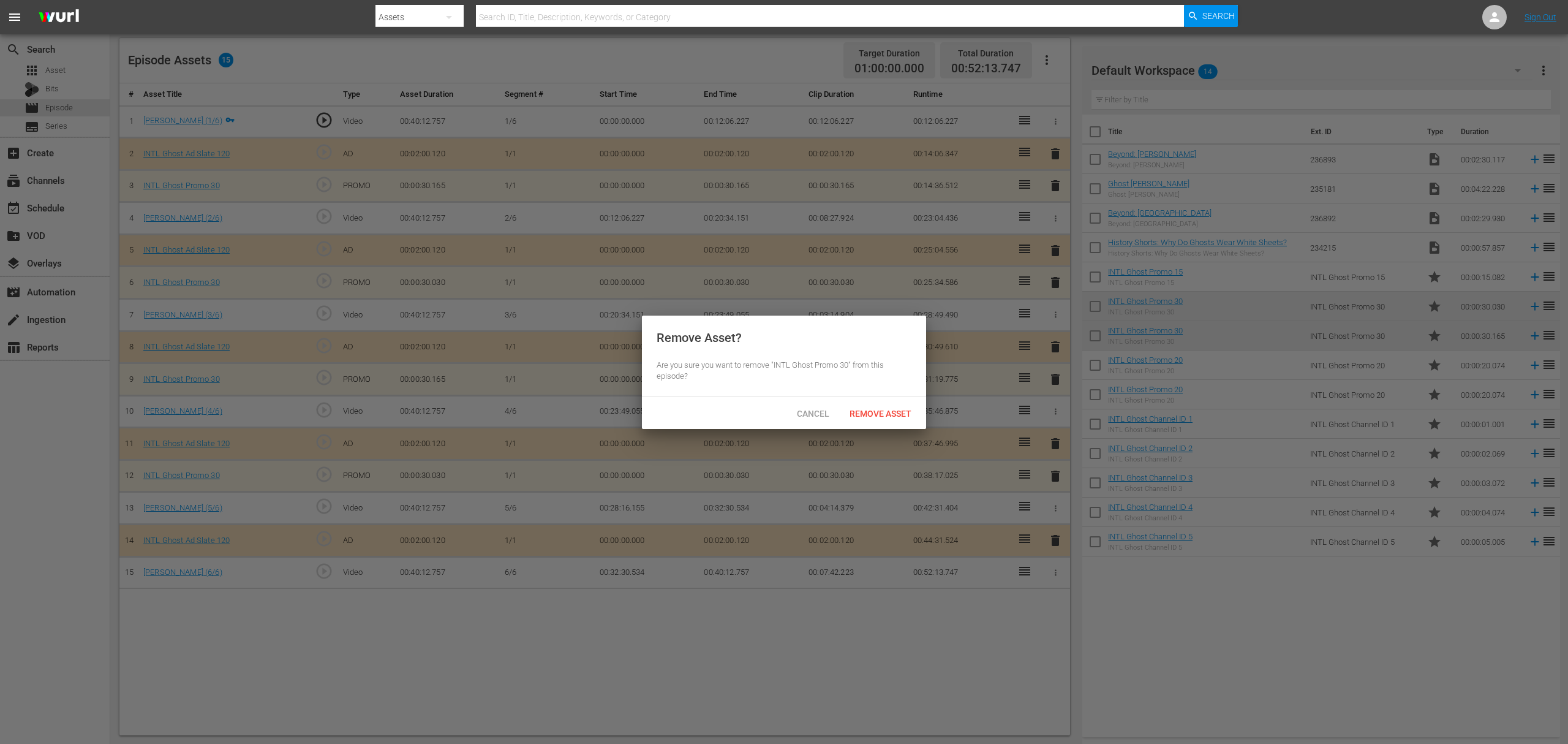
click at [905, 424] on div "Cancel Remove Asset" at bounding box center [784, 412] width 284 height 32
click at [902, 416] on span "Remove Asset" at bounding box center [880, 413] width 81 height 10
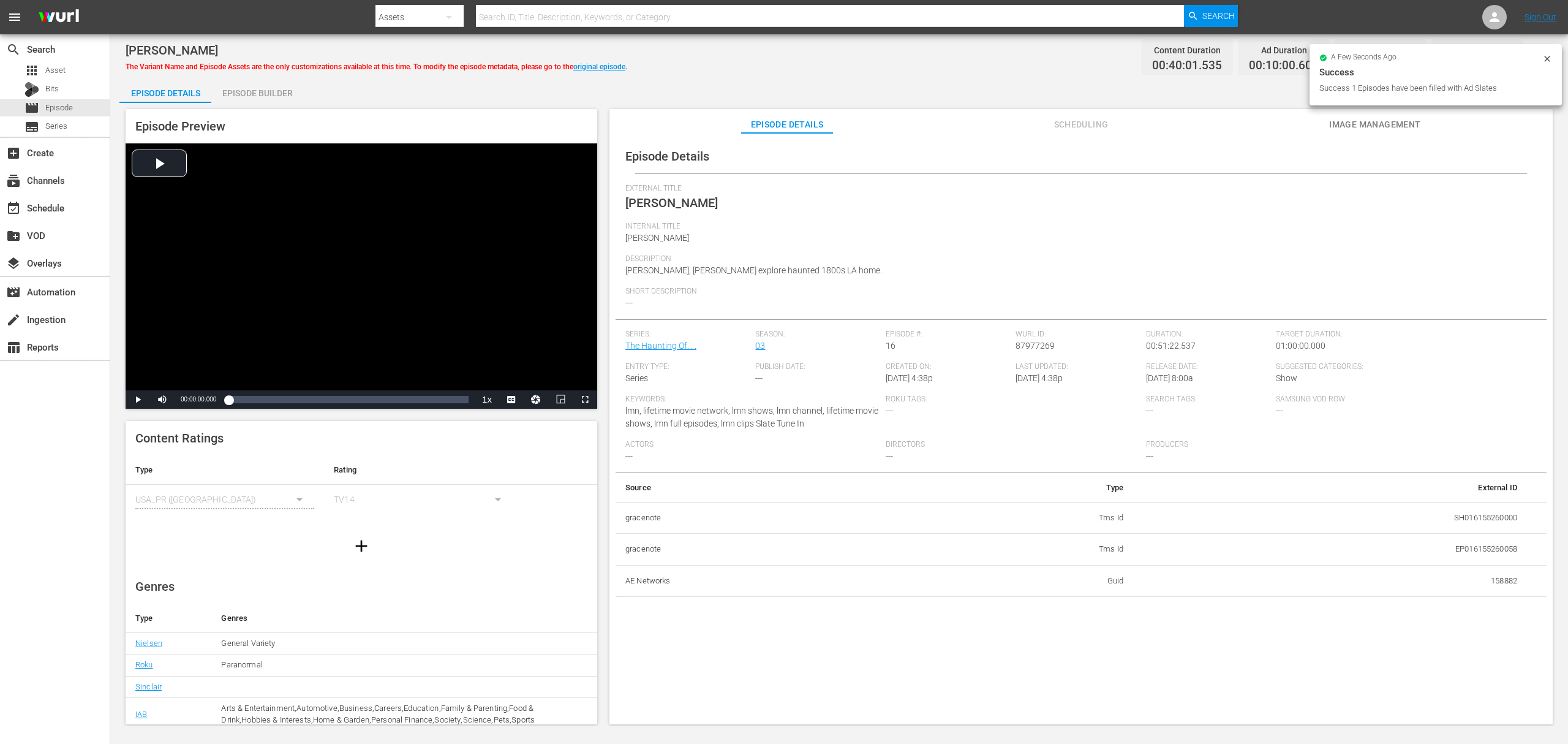
click at [273, 86] on div "Episode Builder" at bounding box center [257, 93] width 92 height 29
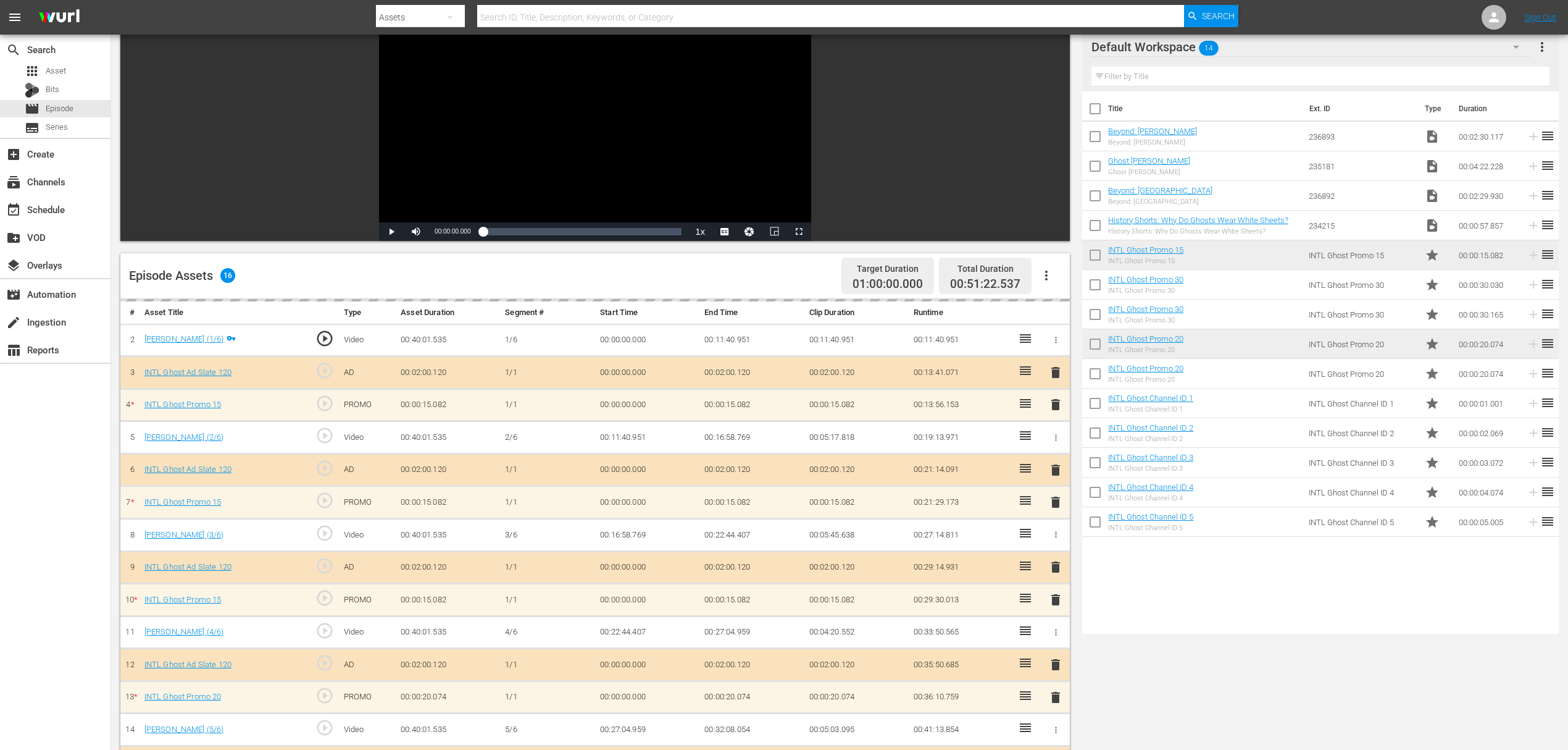
scroll to position [165, 0]
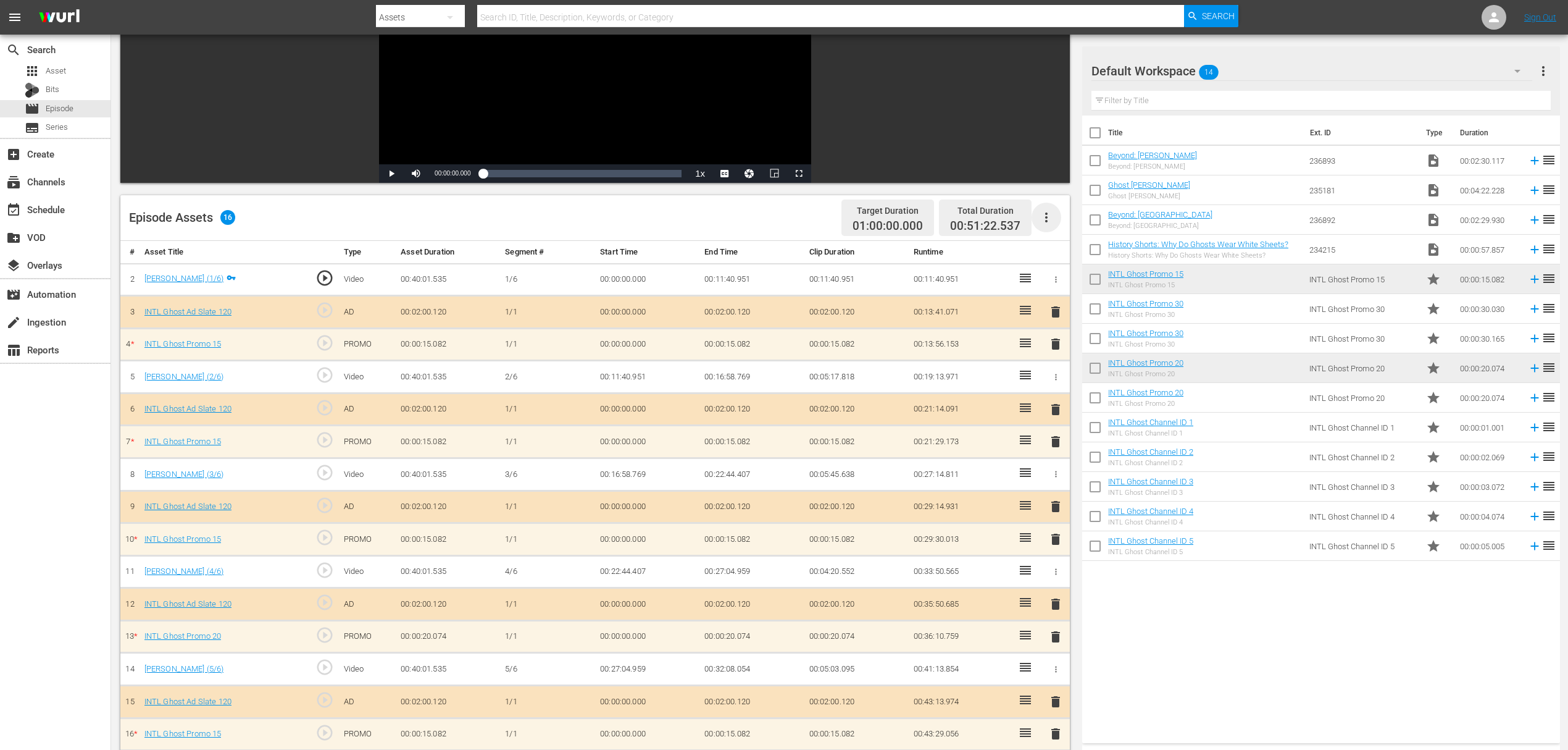
click at [1052, 218] on icon "button" at bounding box center [1046, 217] width 15 height 15
click at [1074, 231] on div "Fill with Ads" at bounding box center [1083, 222] width 84 height 30
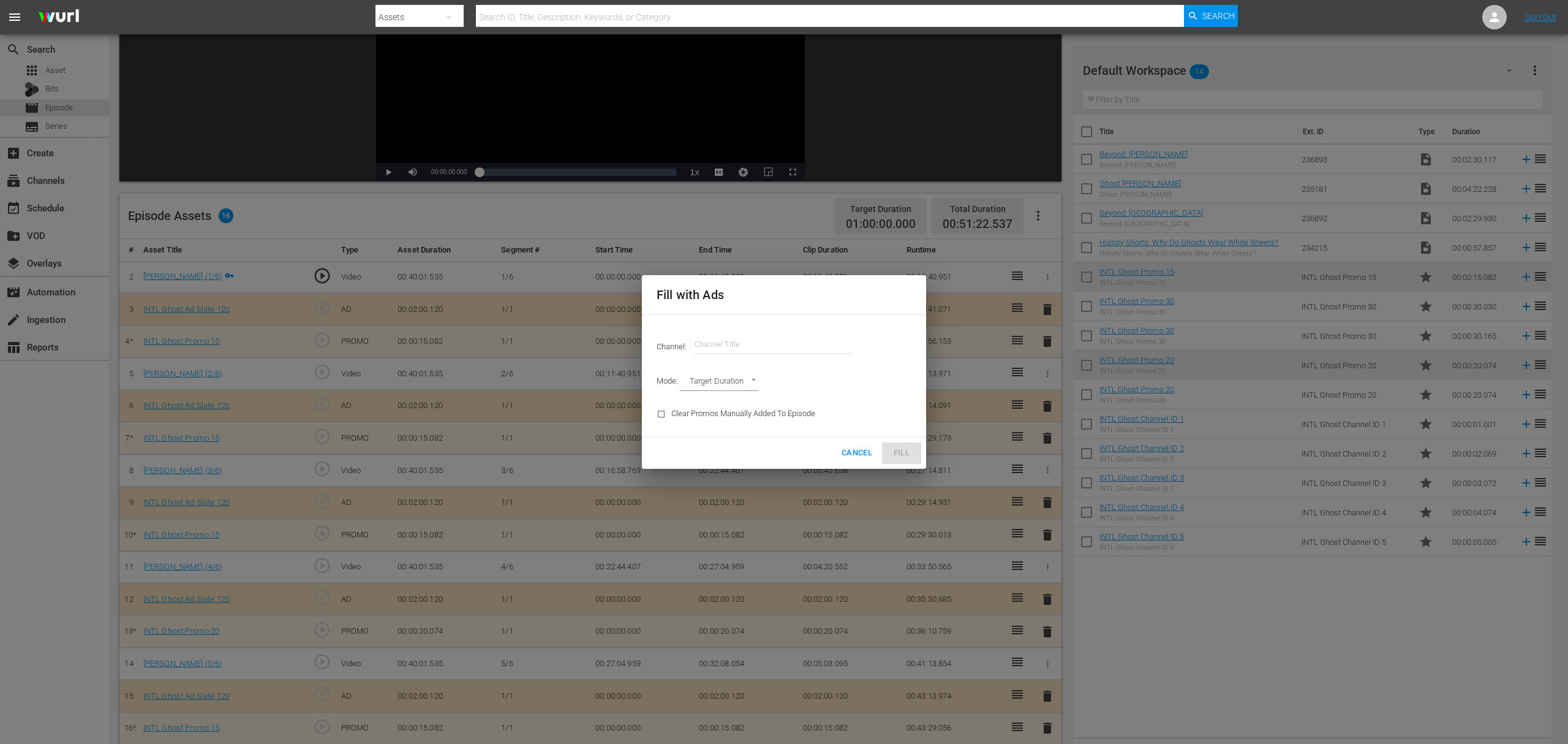
click at [753, 347] on input "text" at bounding box center [772, 344] width 156 height 29
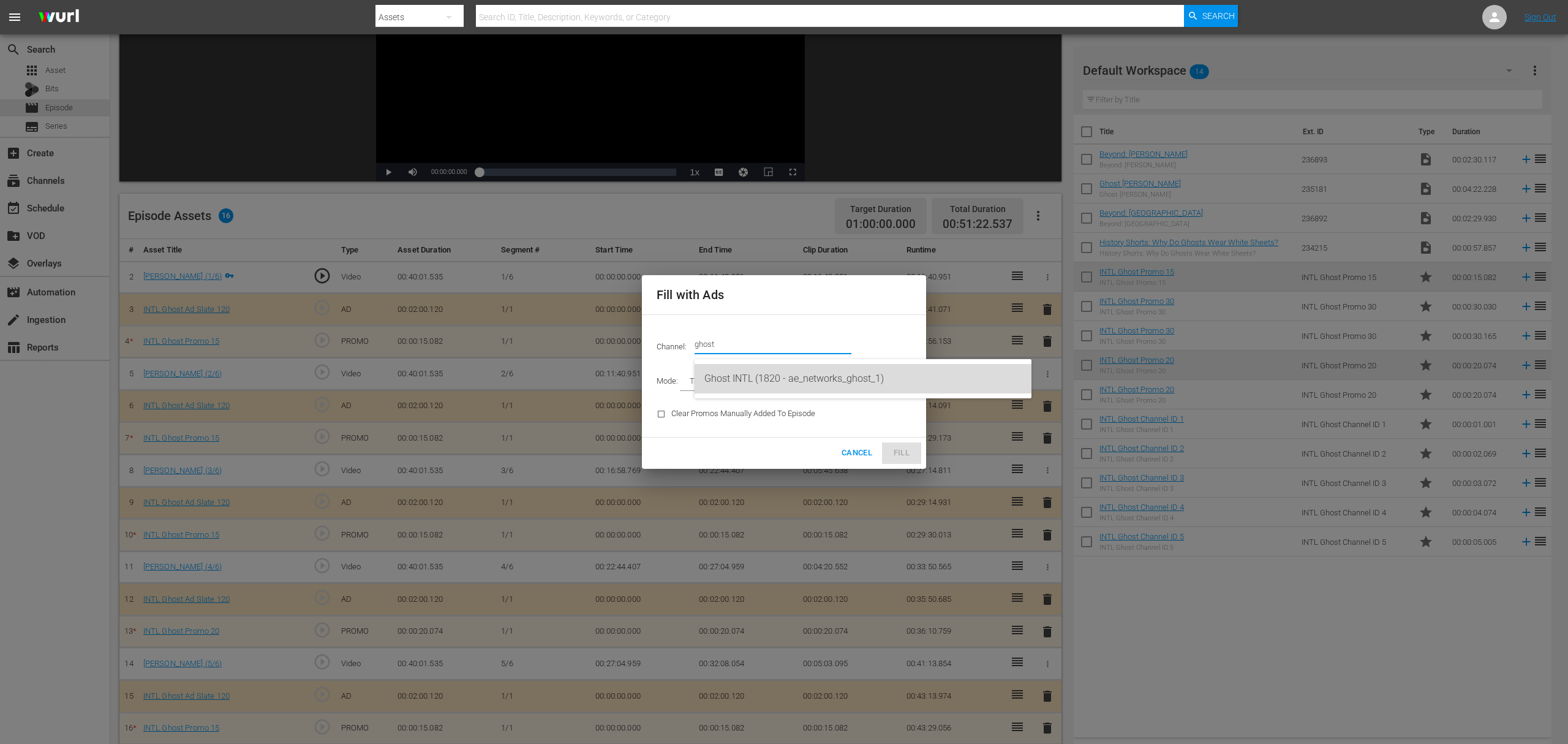
click at [726, 385] on div "Ghost INTL (1820 - ae_networks_ghost_1)" at bounding box center [862, 378] width 317 height 29
type input "Ghost INTL (1820)"
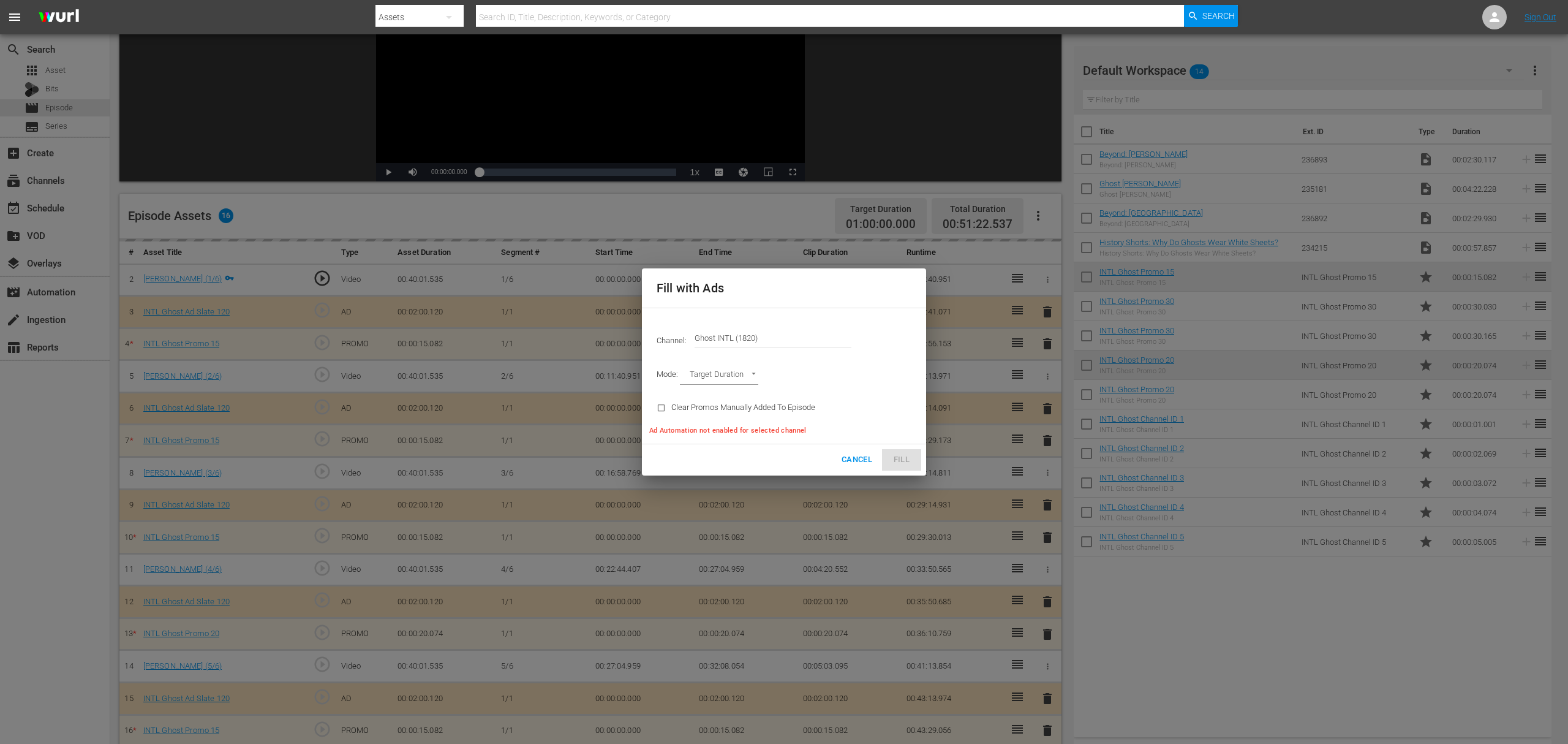
type input "AD_BREAK_DURATION"
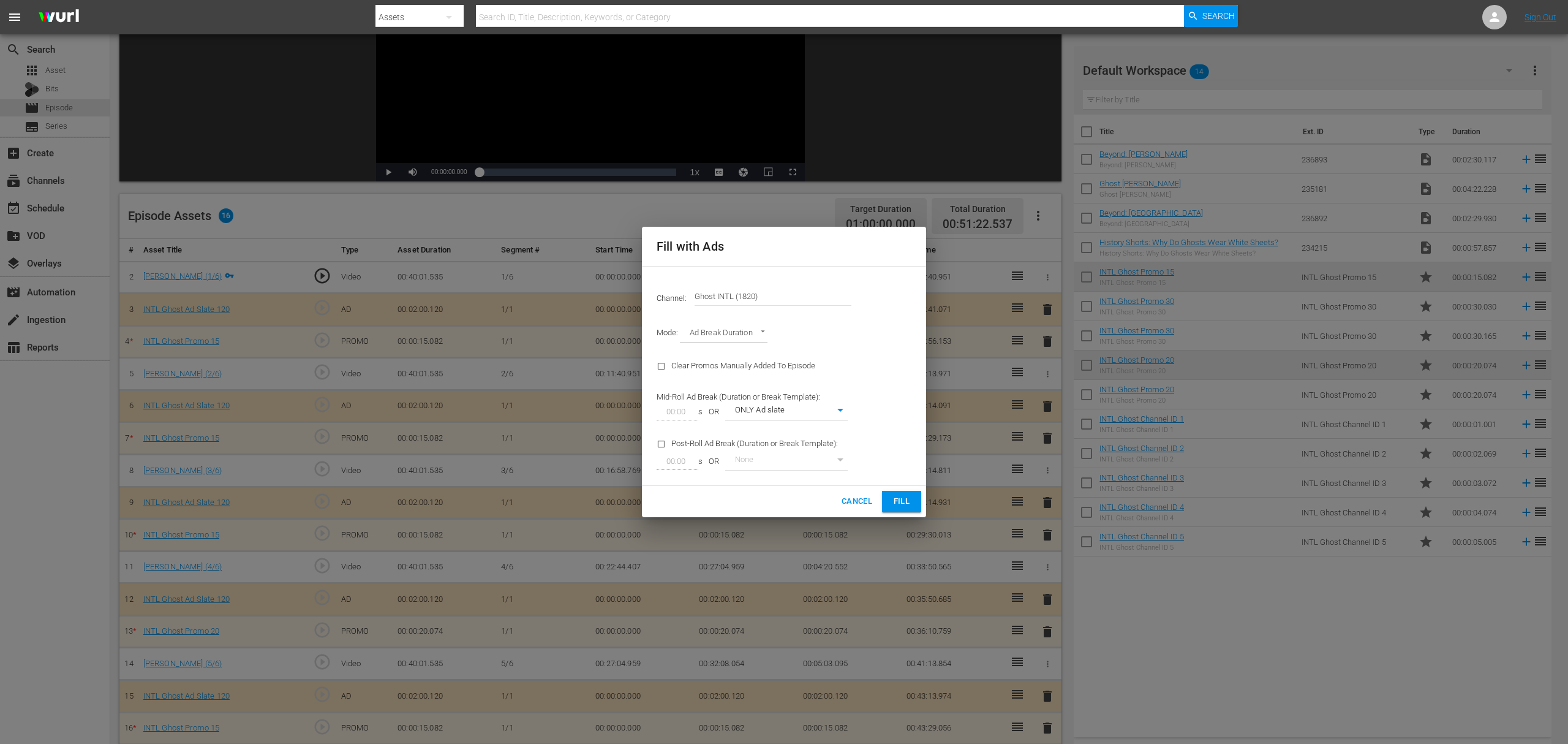
click at [841, 412] on body "menu Search By Assets Search ID, Title, Description, Keywords, or Category Sear…" at bounding box center [784, 208] width 1568 height 744
click at [809, 436] on li "Ads WITH promos" at bounding box center [786, 431] width 123 height 20
type input "98"
click at [904, 501] on span "Fill" at bounding box center [901, 501] width 20 height 14
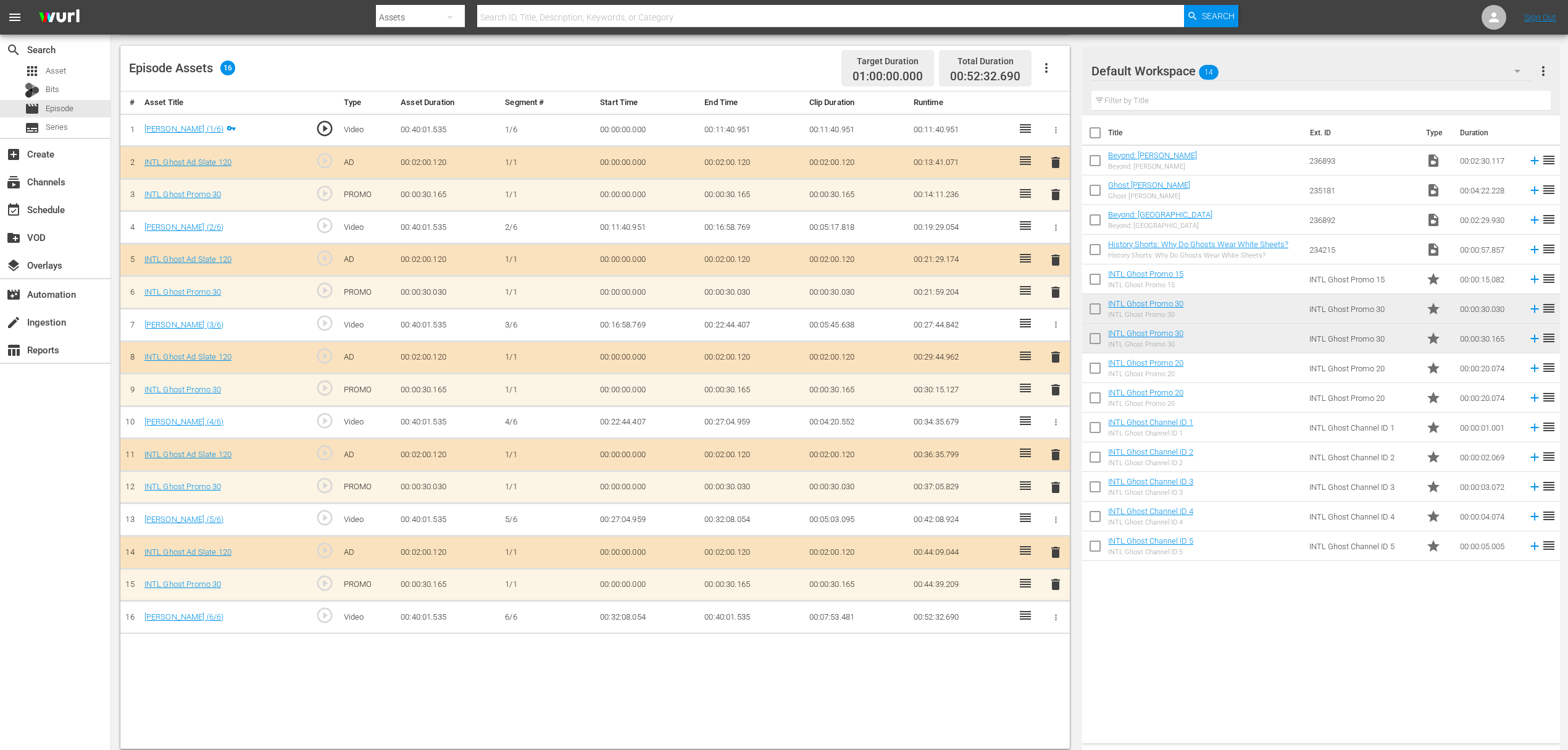
scroll to position [321, 0]
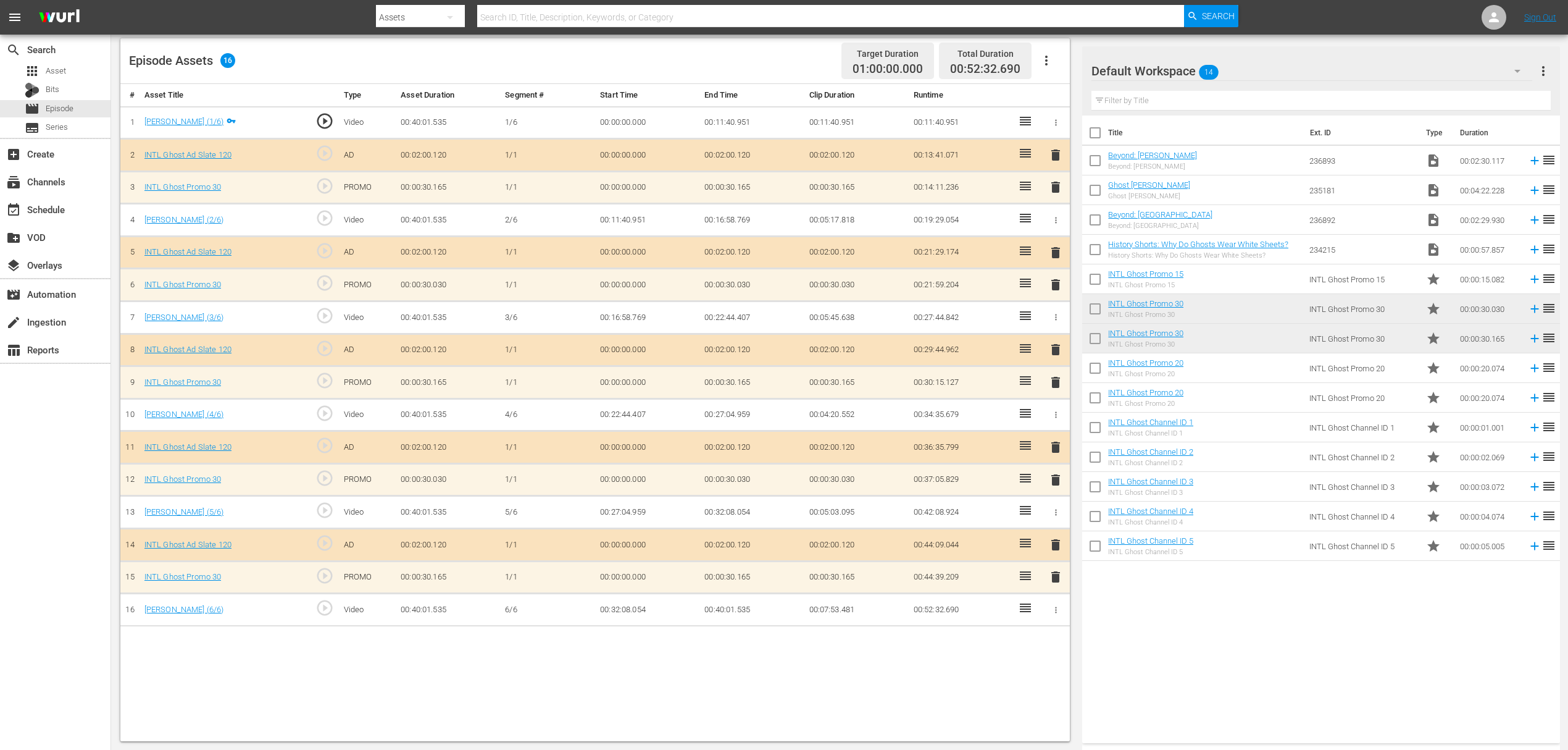
click at [1054, 562] on span "delete" at bounding box center [1055, 577] width 15 height 15
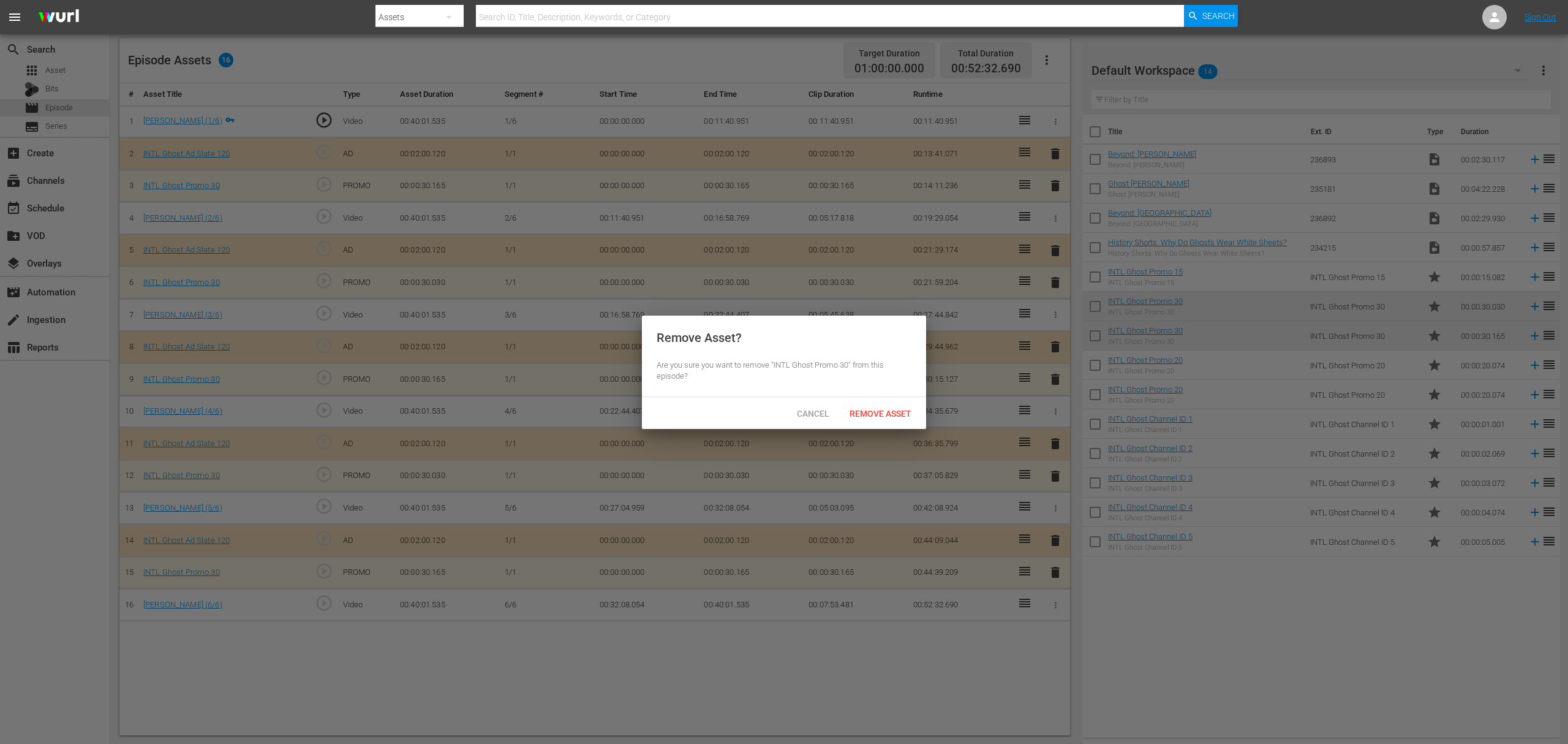
click at [892, 411] on span "Remove Asset" at bounding box center [880, 413] width 81 height 10
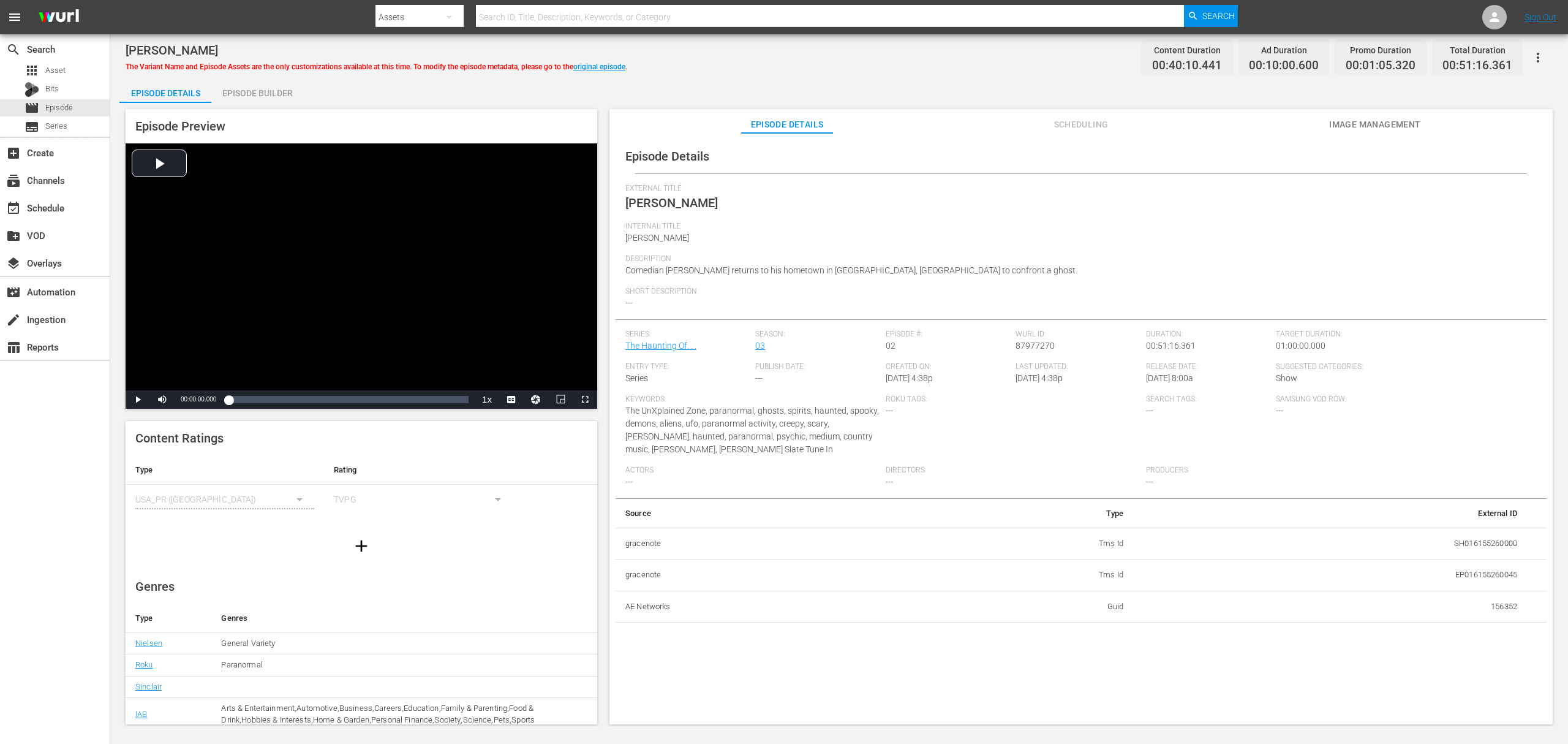
click at [273, 93] on div "Episode Builder" at bounding box center [257, 93] width 92 height 29
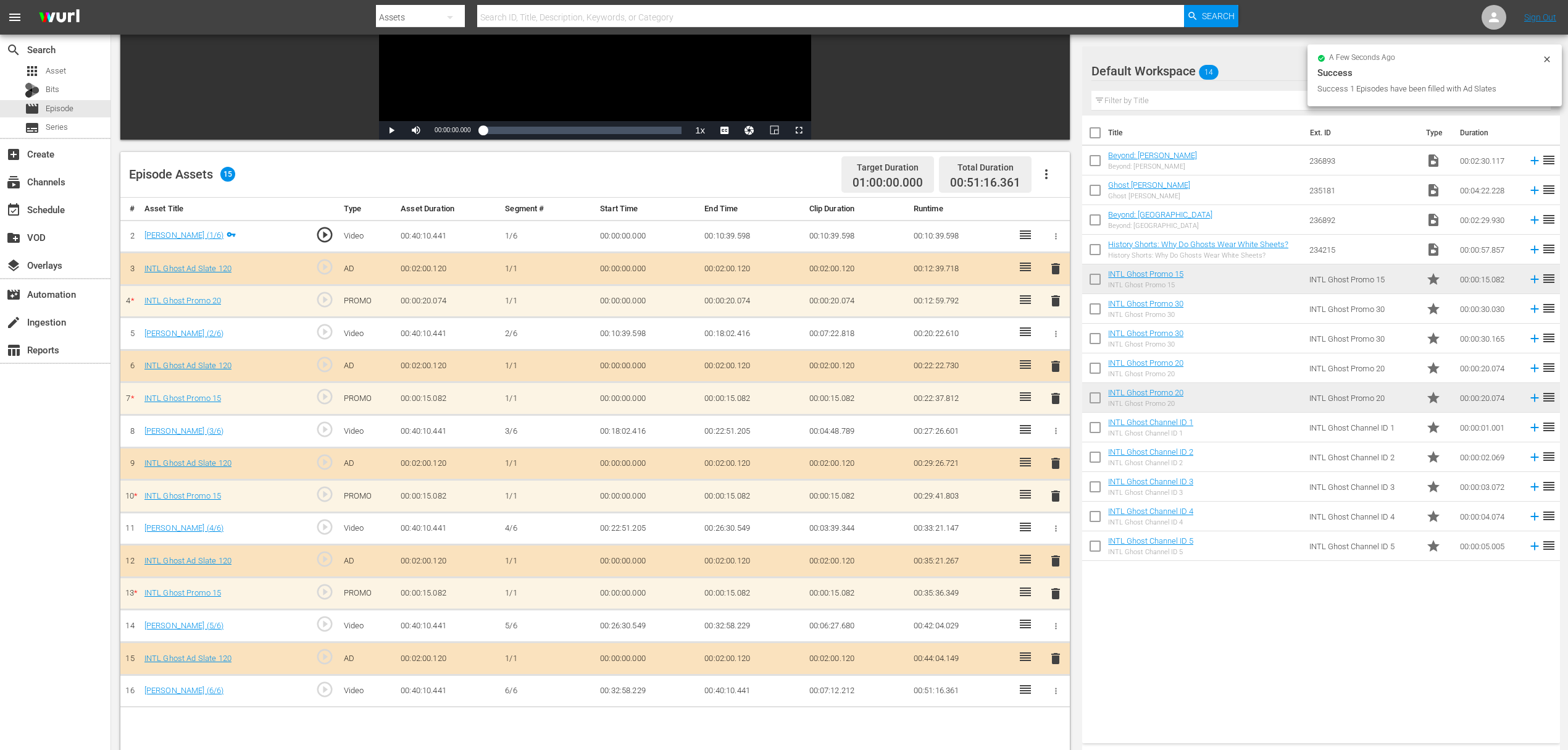
scroll to position [247, 0]
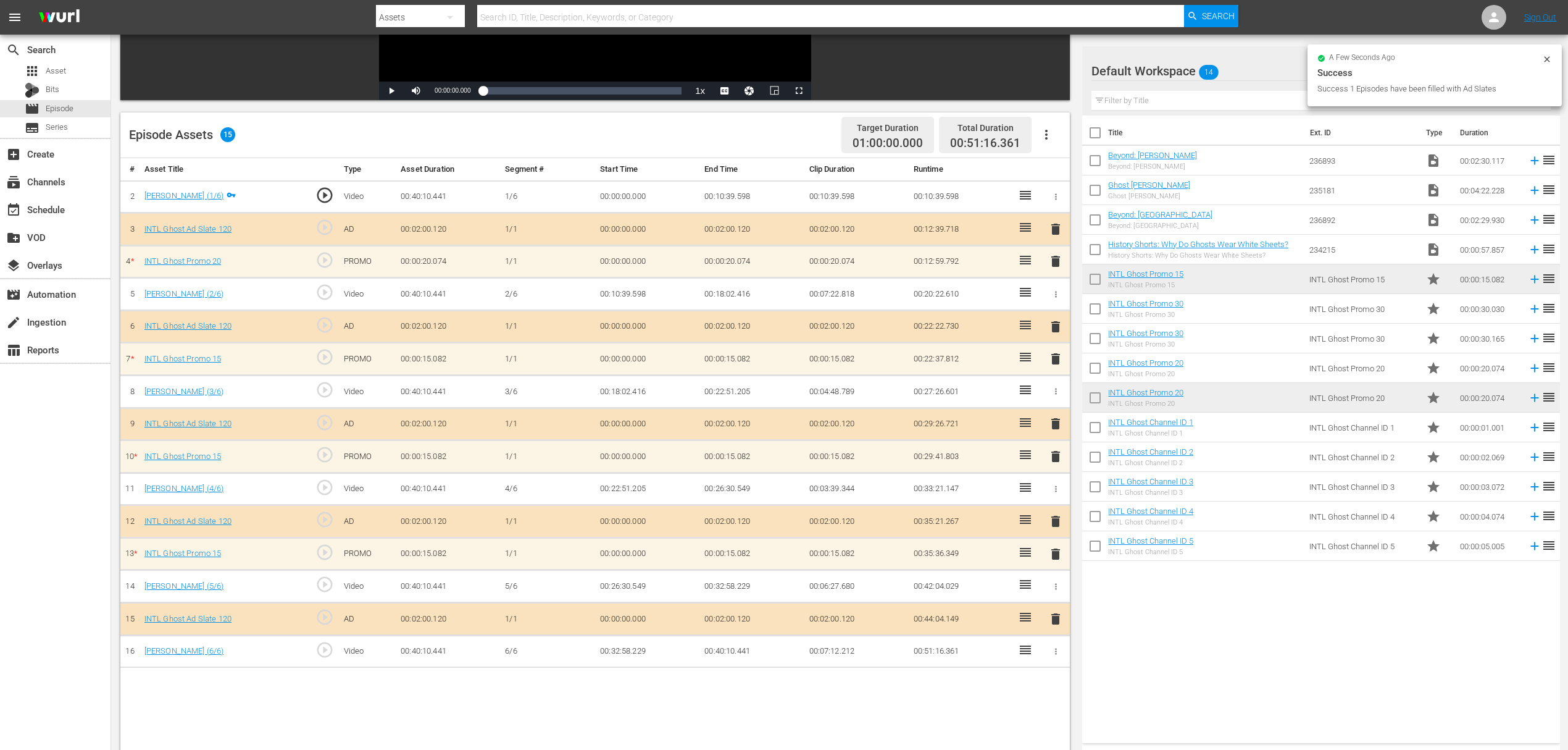
click at [1043, 126] on button "button" at bounding box center [1046, 135] width 30 height 30
click at [1055, 135] on div "Fill with Ads" at bounding box center [1083, 139] width 84 height 30
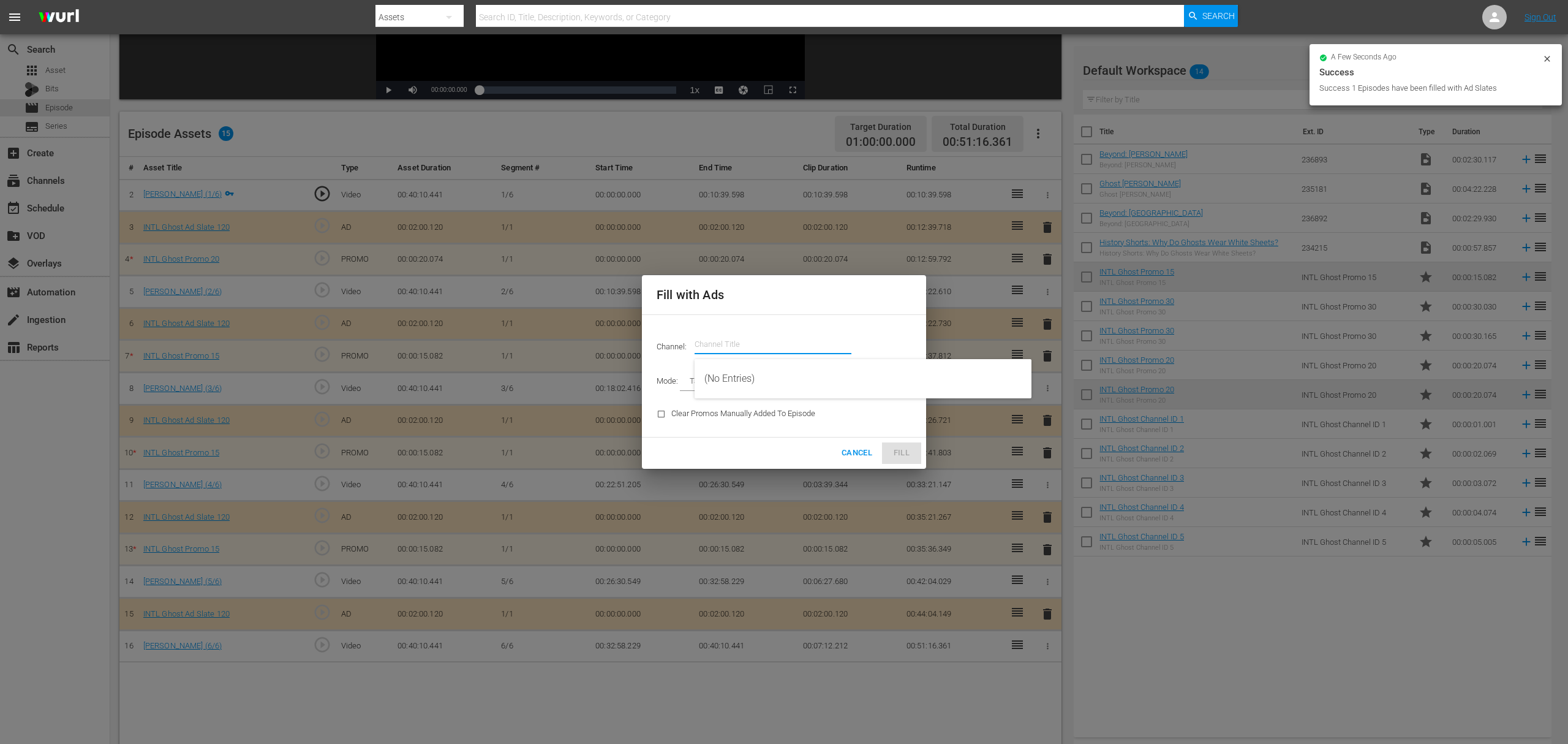
click at [758, 347] on input "text" at bounding box center [772, 344] width 156 height 29
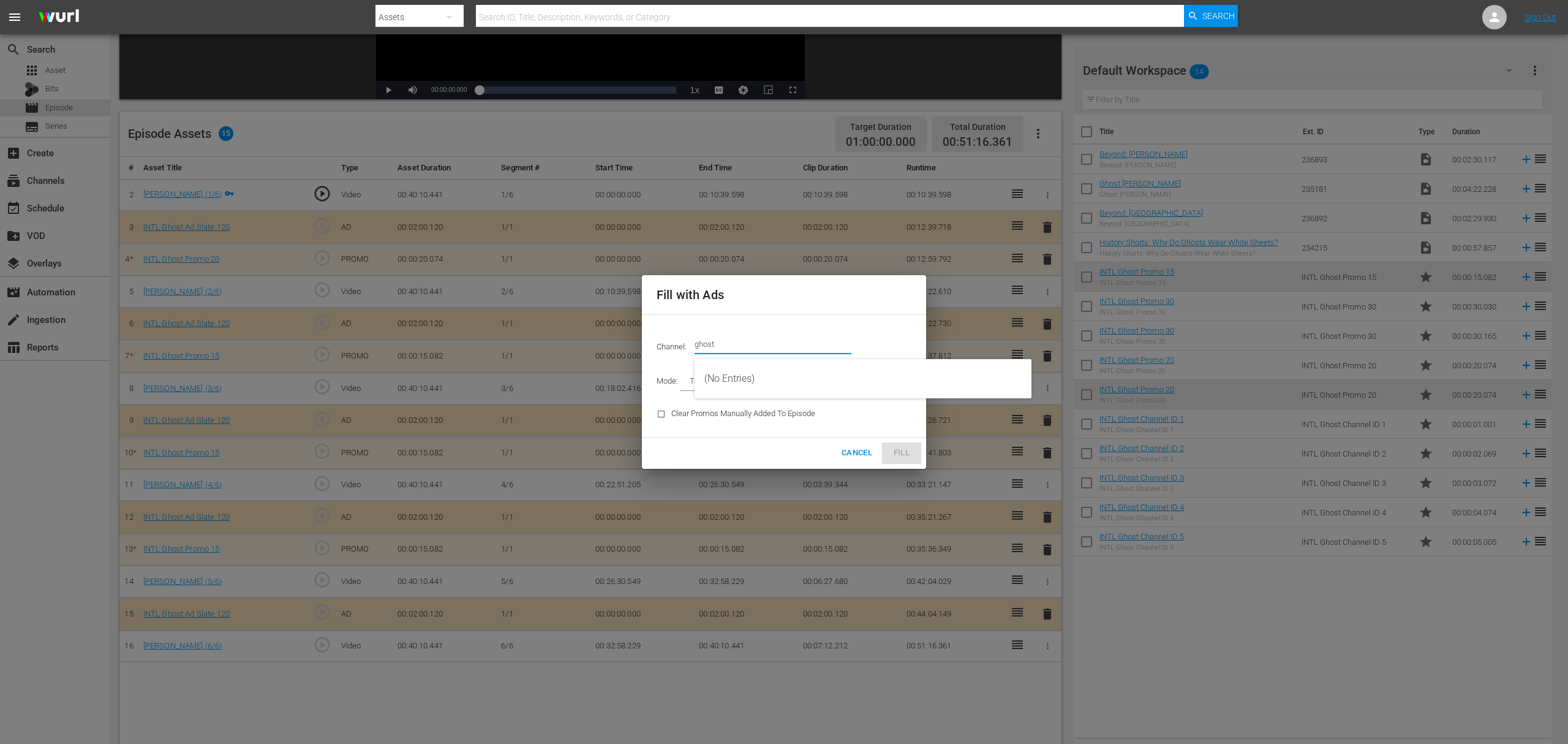
click at [755, 341] on input "ghost" at bounding box center [772, 344] width 156 height 29
click at [743, 433] on div "Channel: Channel Title ghost Mode: Target Duration TARGET_DURATION Clear Promos…" at bounding box center [784, 376] width 284 height 124
click at [730, 349] on input "ghost" at bounding box center [772, 344] width 156 height 29
click at [794, 373] on div "Ghost INTL (1820 - ae_networks_ghost_1)" at bounding box center [862, 378] width 317 height 29
type input "Ghost INTL (1820)"
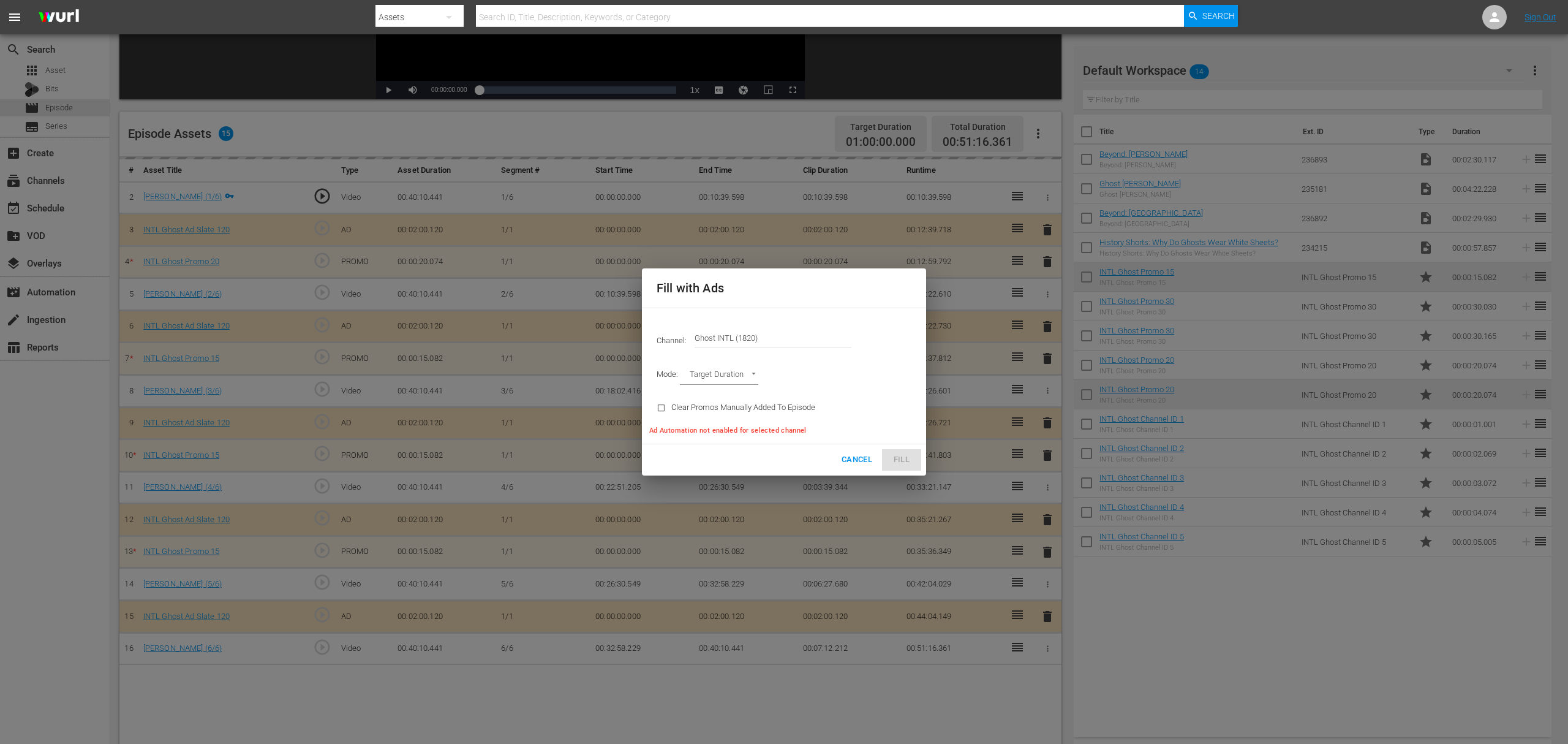
type input "AD_BREAK_DURATION"
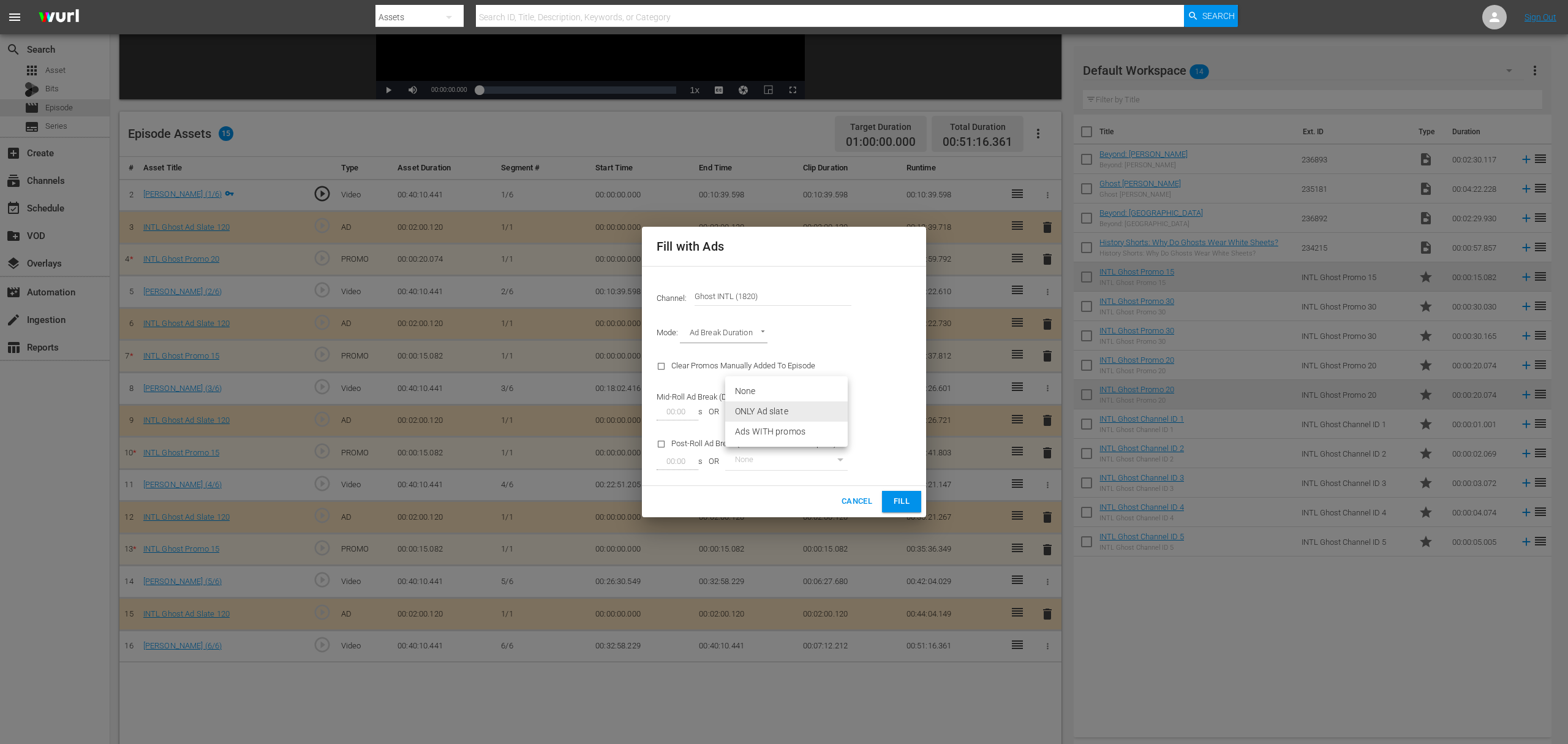
click at [833, 410] on body "menu Search By Assets Search ID, Title, Description, Keywords, or Category Sear…" at bounding box center [784, 126] width 1568 height 744
click at [792, 429] on li "Ads WITH promos" at bounding box center [786, 431] width 123 height 20
type input "98"
click at [899, 495] on span "Fill" at bounding box center [901, 501] width 20 height 14
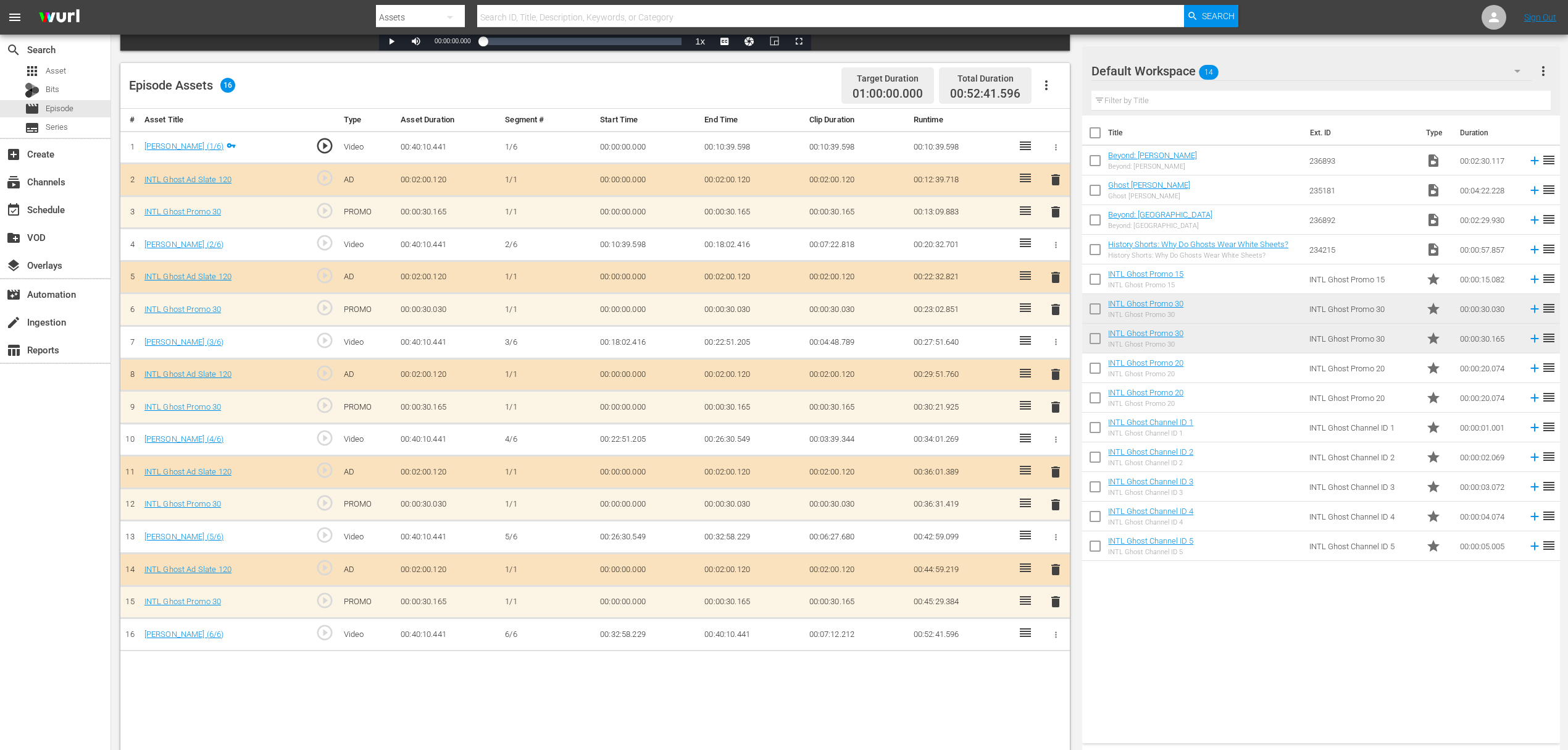
scroll to position [321, 0]
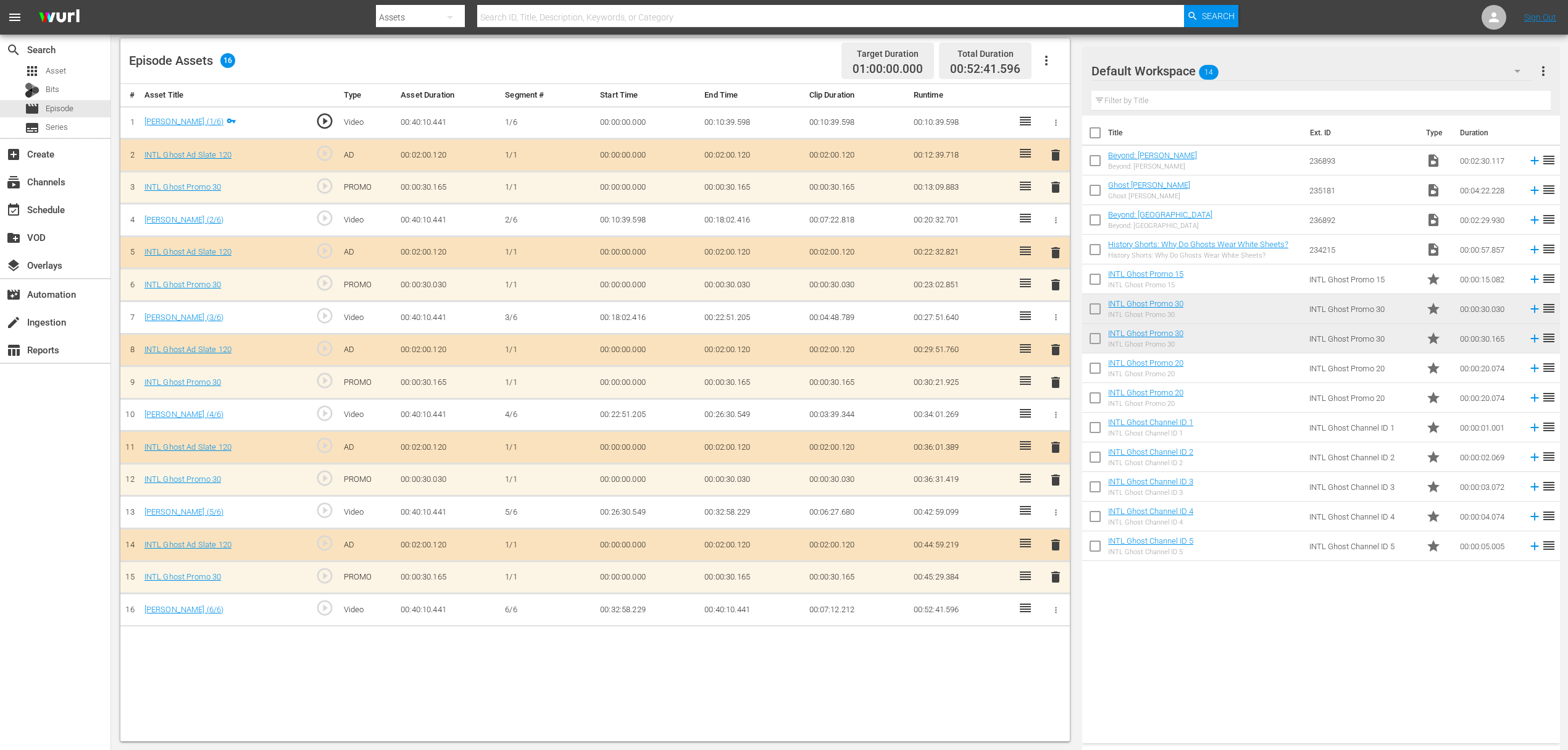
click at [1053, 562] on span "delete" at bounding box center [1055, 577] width 15 height 15
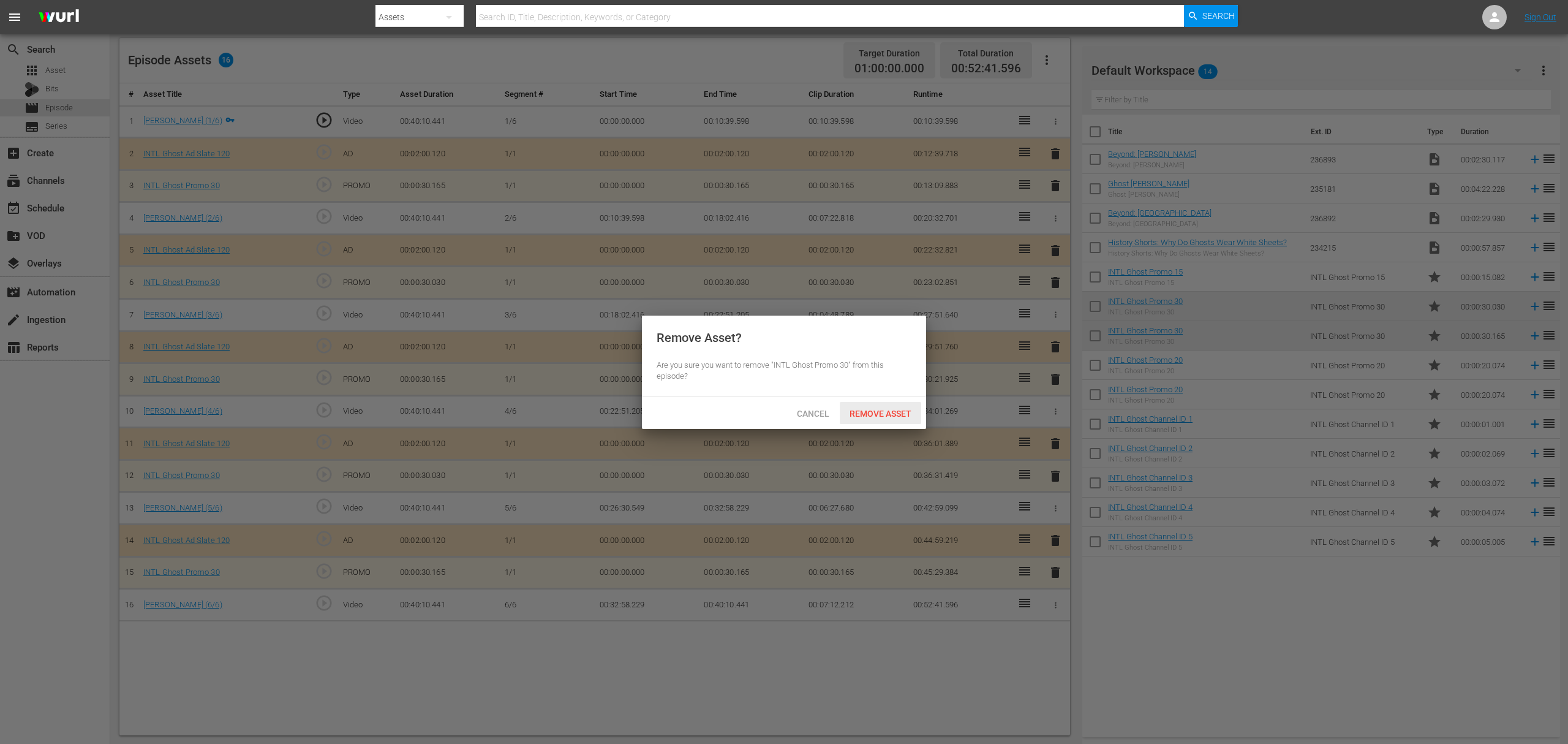
click at [893, 418] on span "Remove Asset" at bounding box center [880, 413] width 81 height 10
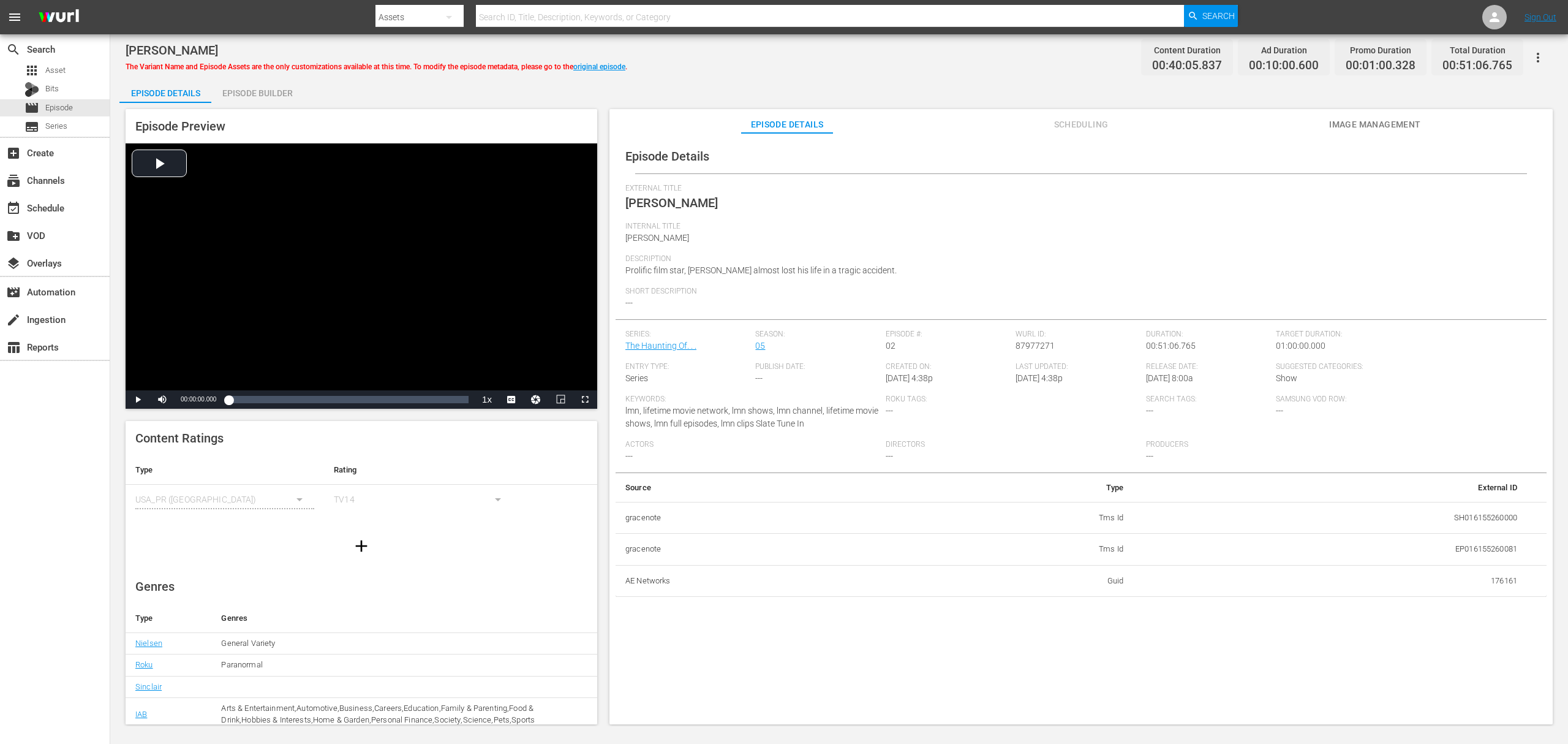
click at [224, 99] on div "Episode Builder" at bounding box center [257, 93] width 92 height 29
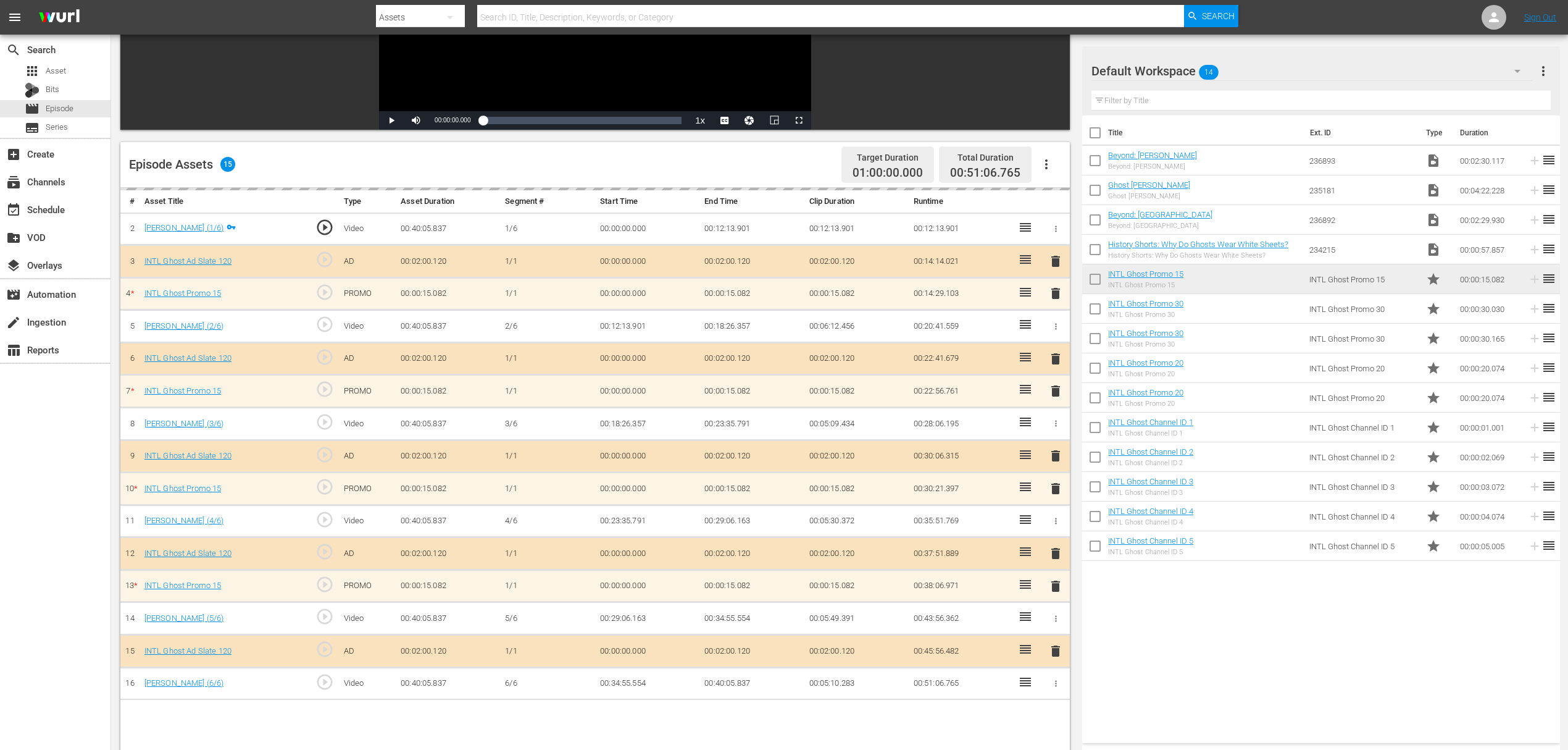
scroll to position [247, 0]
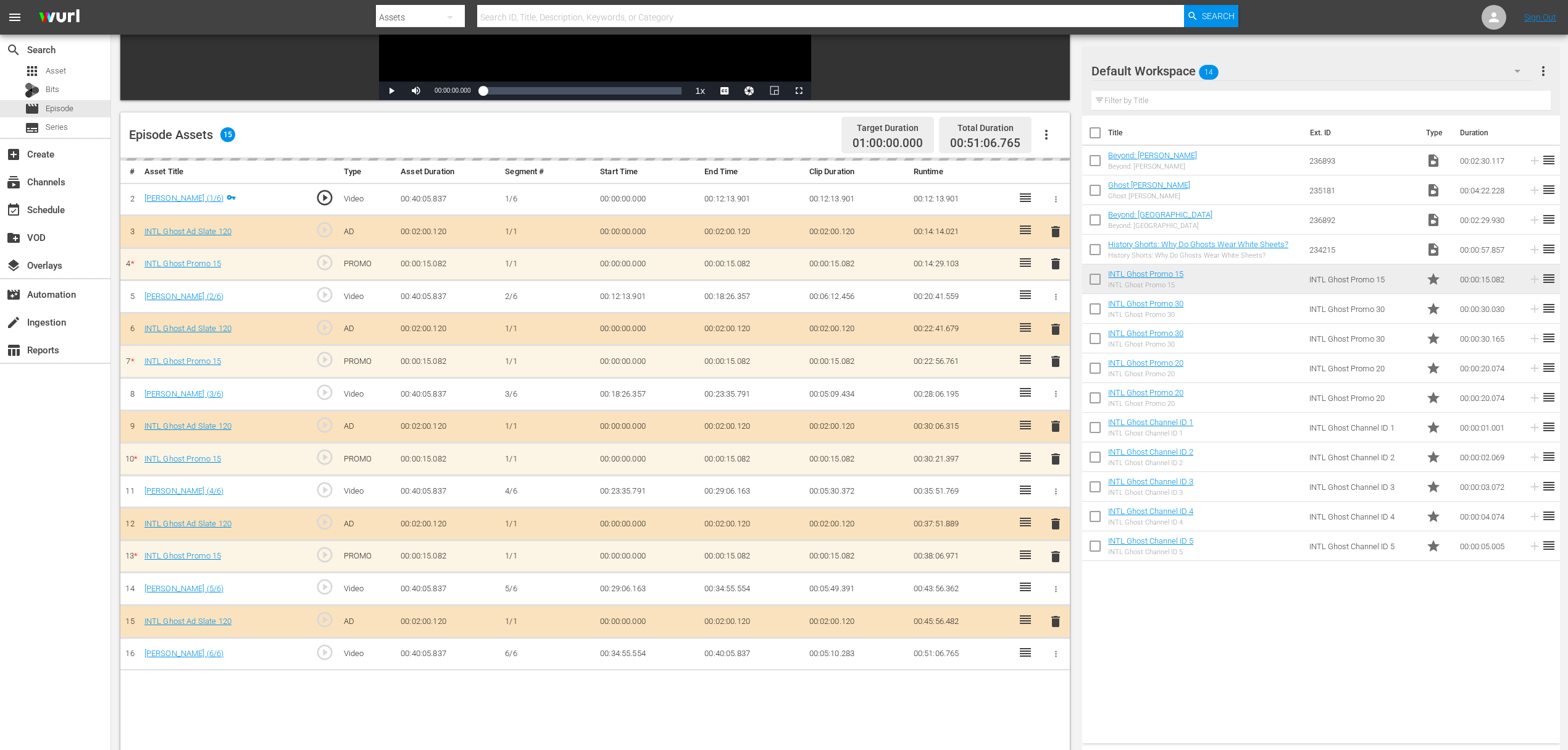
click at [1050, 129] on icon "button" at bounding box center [1046, 134] width 15 height 15
click at [1078, 130] on div "Fill with Ads" at bounding box center [1083, 139] width 84 height 30
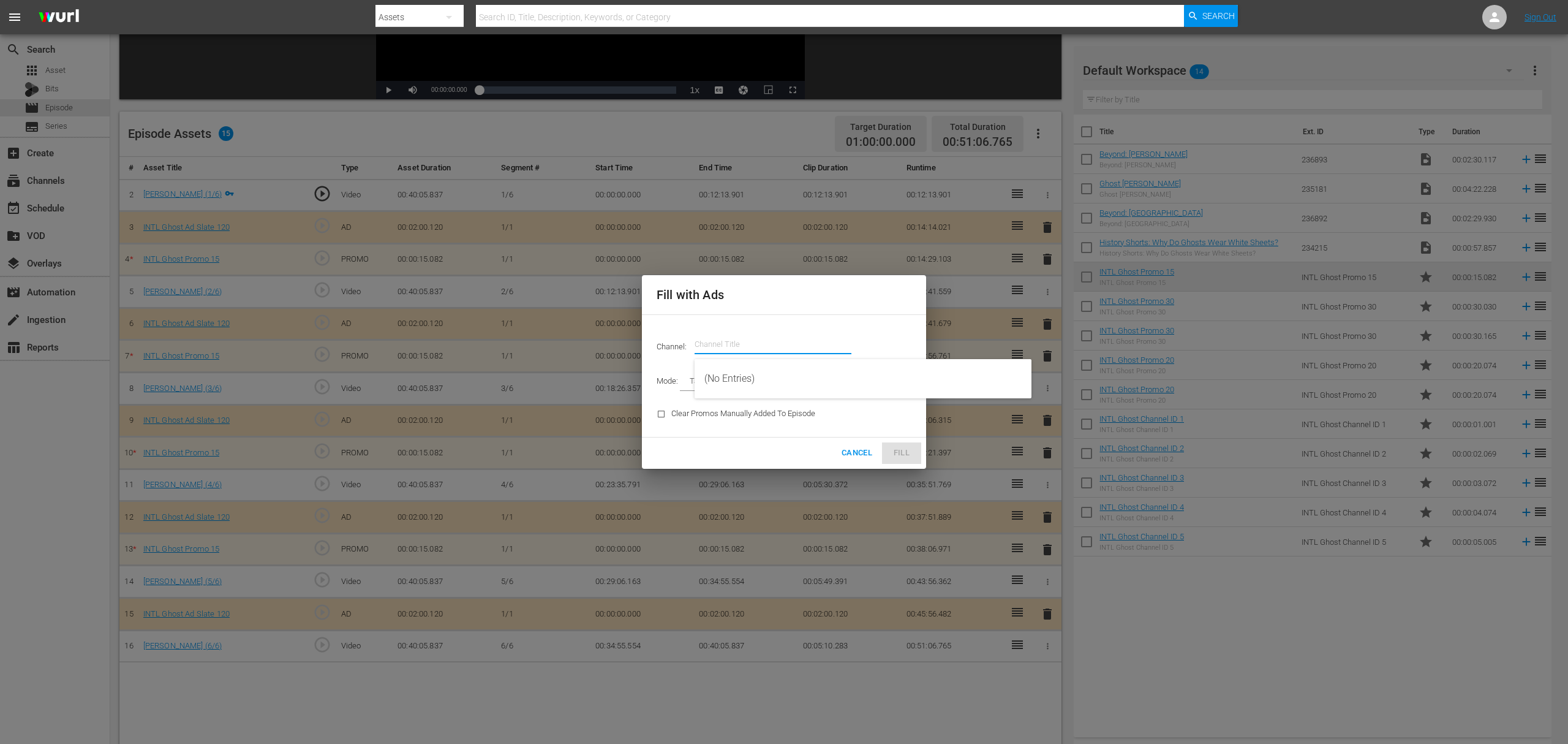
click at [733, 329] on input "text" at bounding box center [772, 344] width 156 height 29
click at [733, 382] on div "Ghost INTL (1820 - ae_networks_ghost_1)" at bounding box center [862, 378] width 317 height 29
type input "Ghost INTL (1820)"
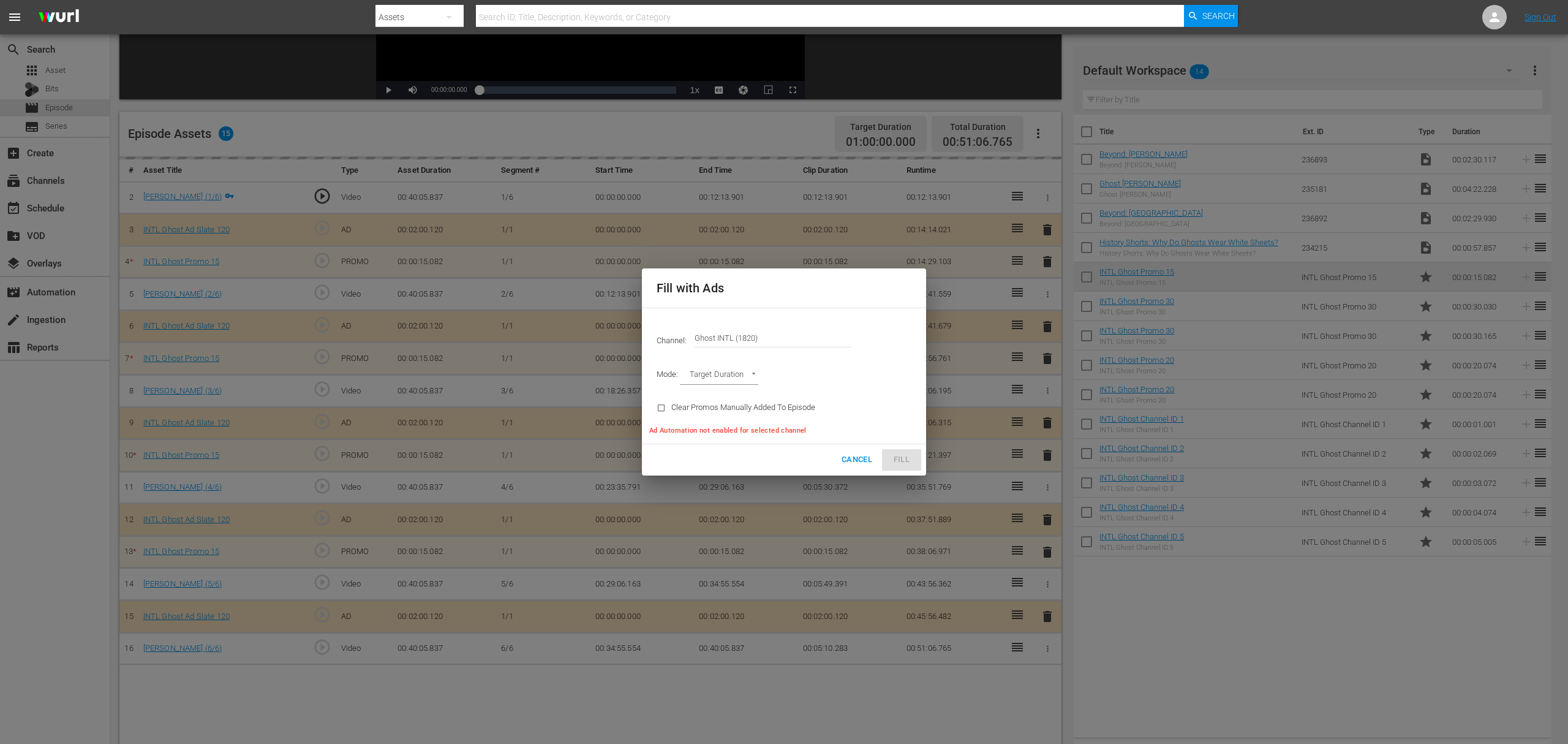
type input "AD_BREAK_DURATION"
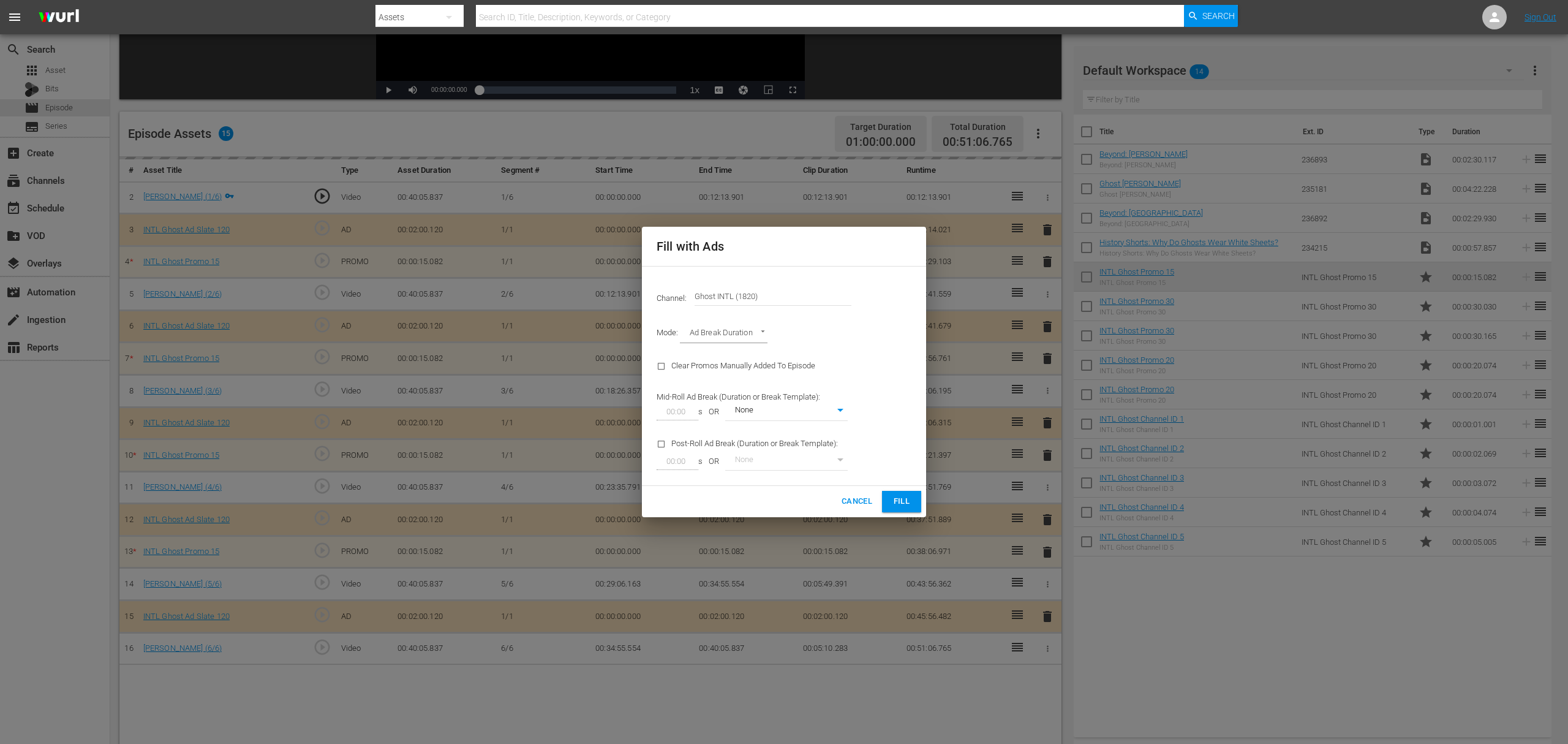
click at [902, 498] on span "Fill" at bounding box center [901, 501] width 20 height 14
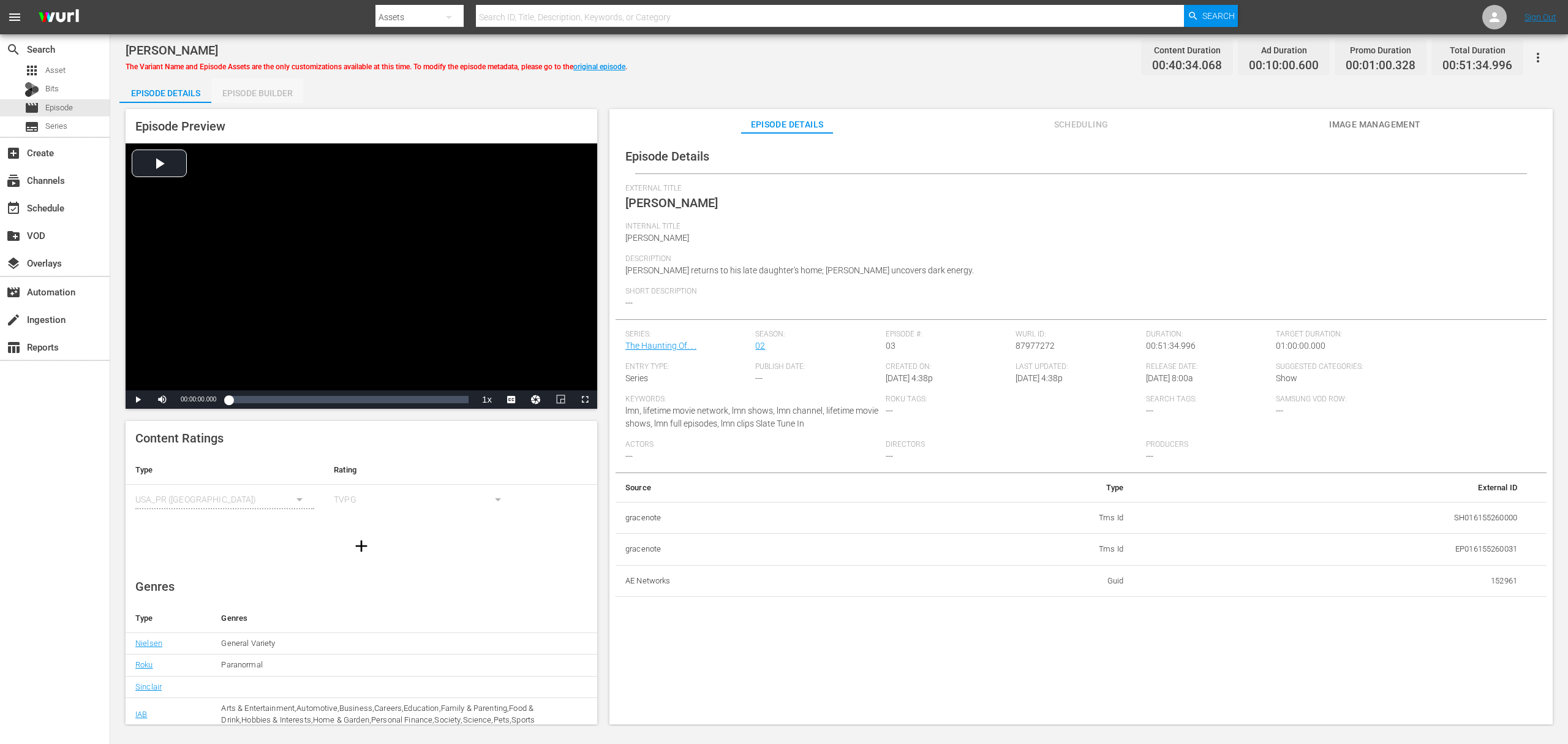
click at [263, 96] on div "Episode Builder" at bounding box center [257, 93] width 92 height 29
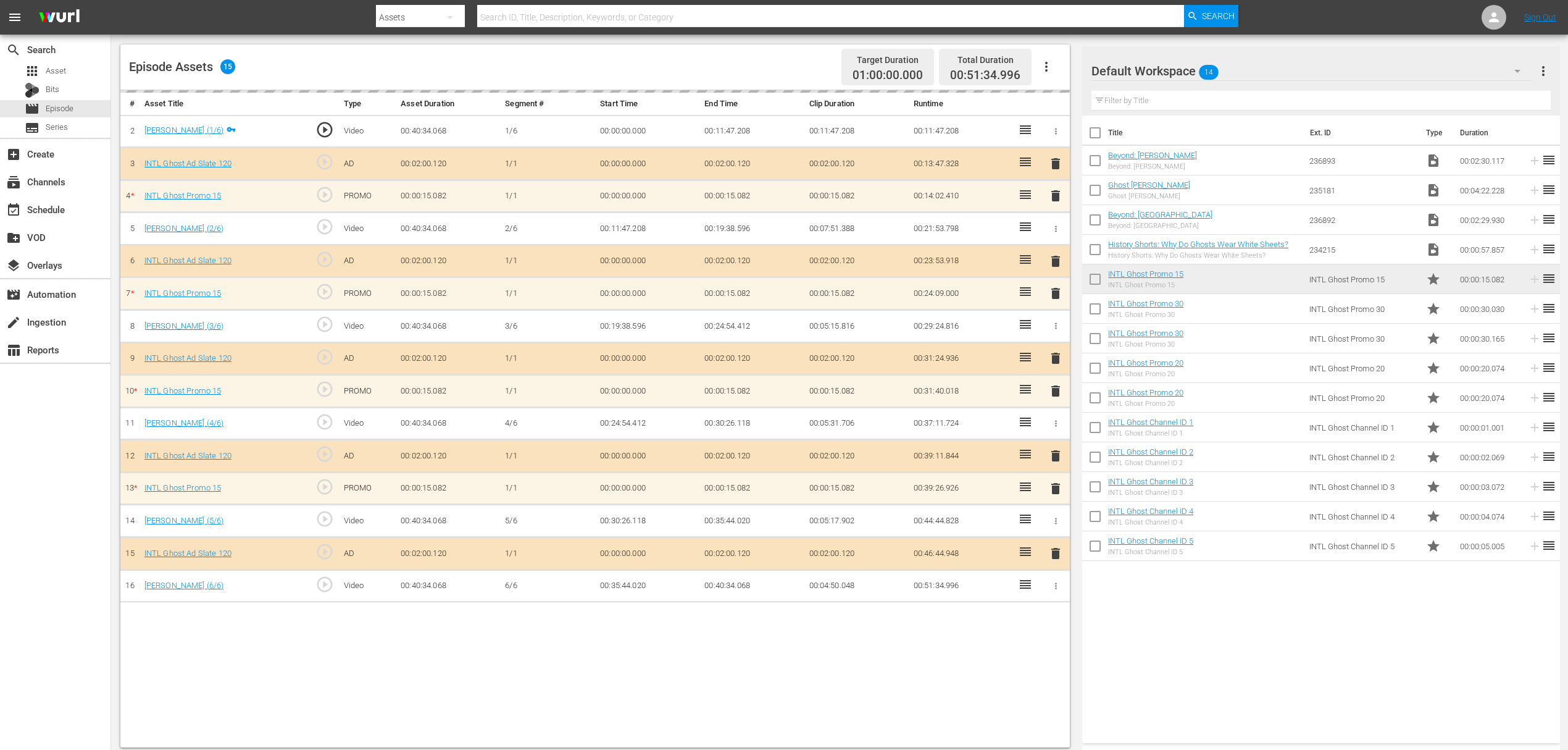
scroll to position [321, 0]
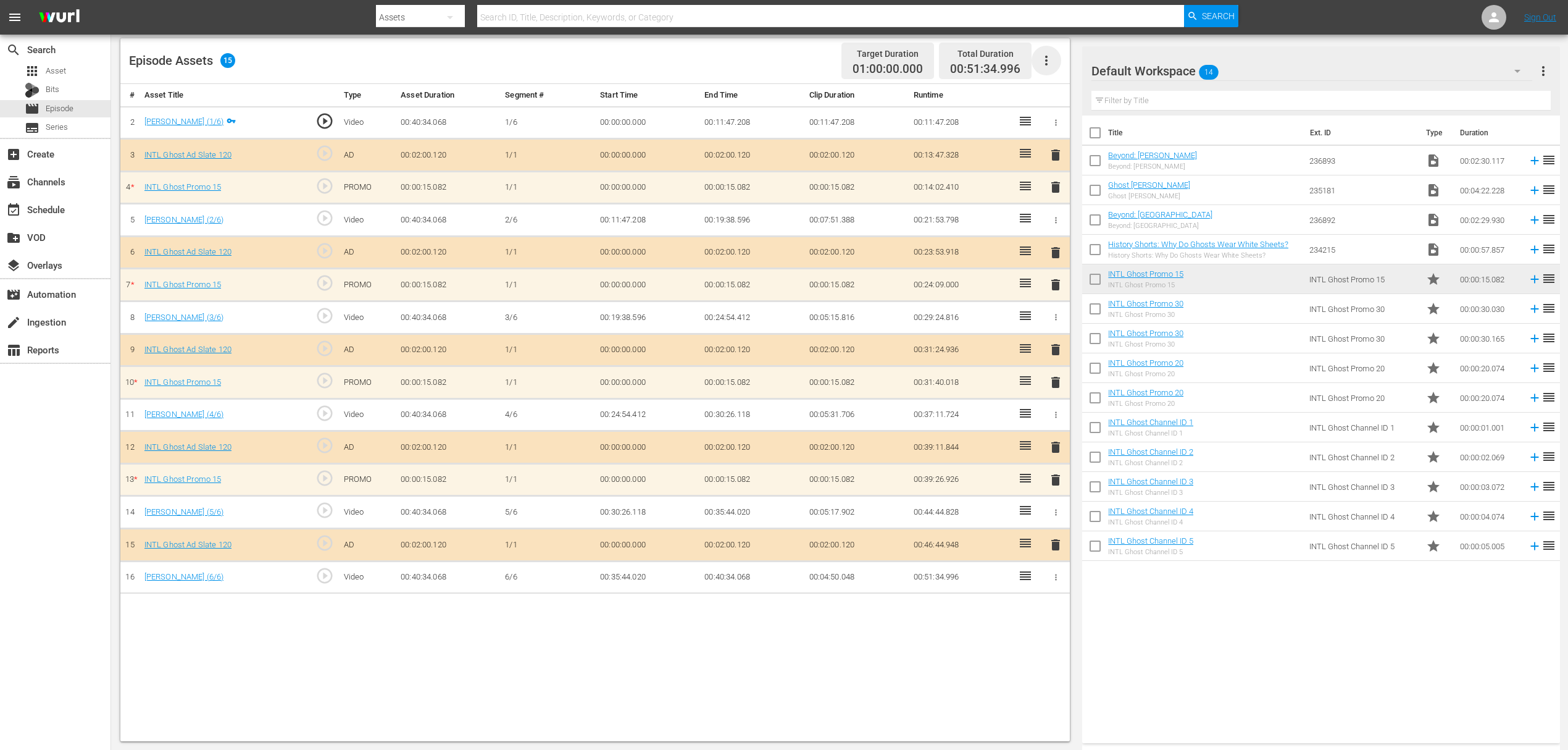
click at [1040, 62] on icon "button" at bounding box center [1046, 60] width 15 height 15
click at [1080, 73] on div "Fill with Ads" at bounding box center [1083, 65] width 84 height 30
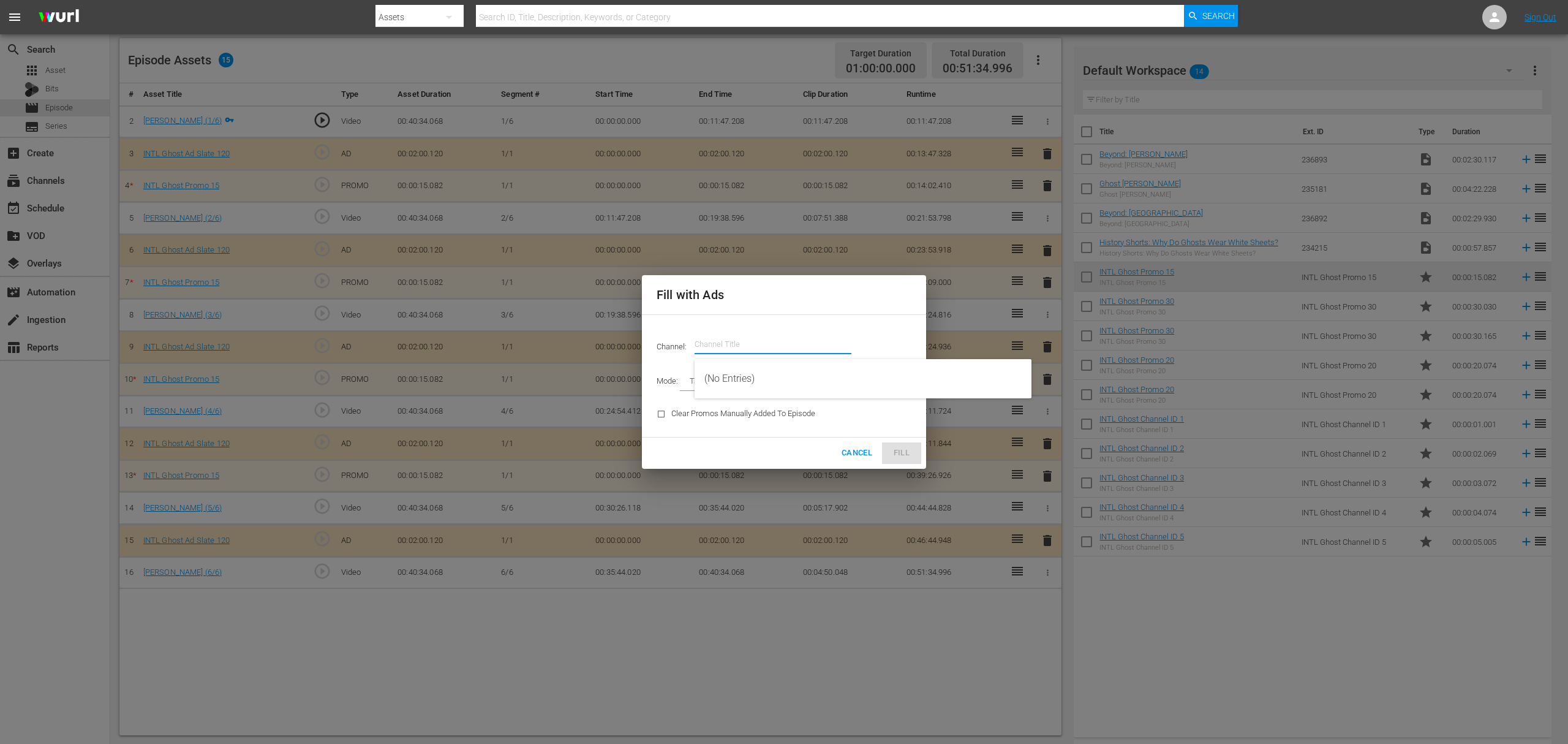
click at [775, 343] on input "text" at bounding box center [772, 344] width 156 height 29
click at [807, 385] on div "Ghost INTL (1820 - ae_networks_ghost_1)" at bounding box center [862, 378] width 317 height 29
type input "Ghost INTL (1820)"
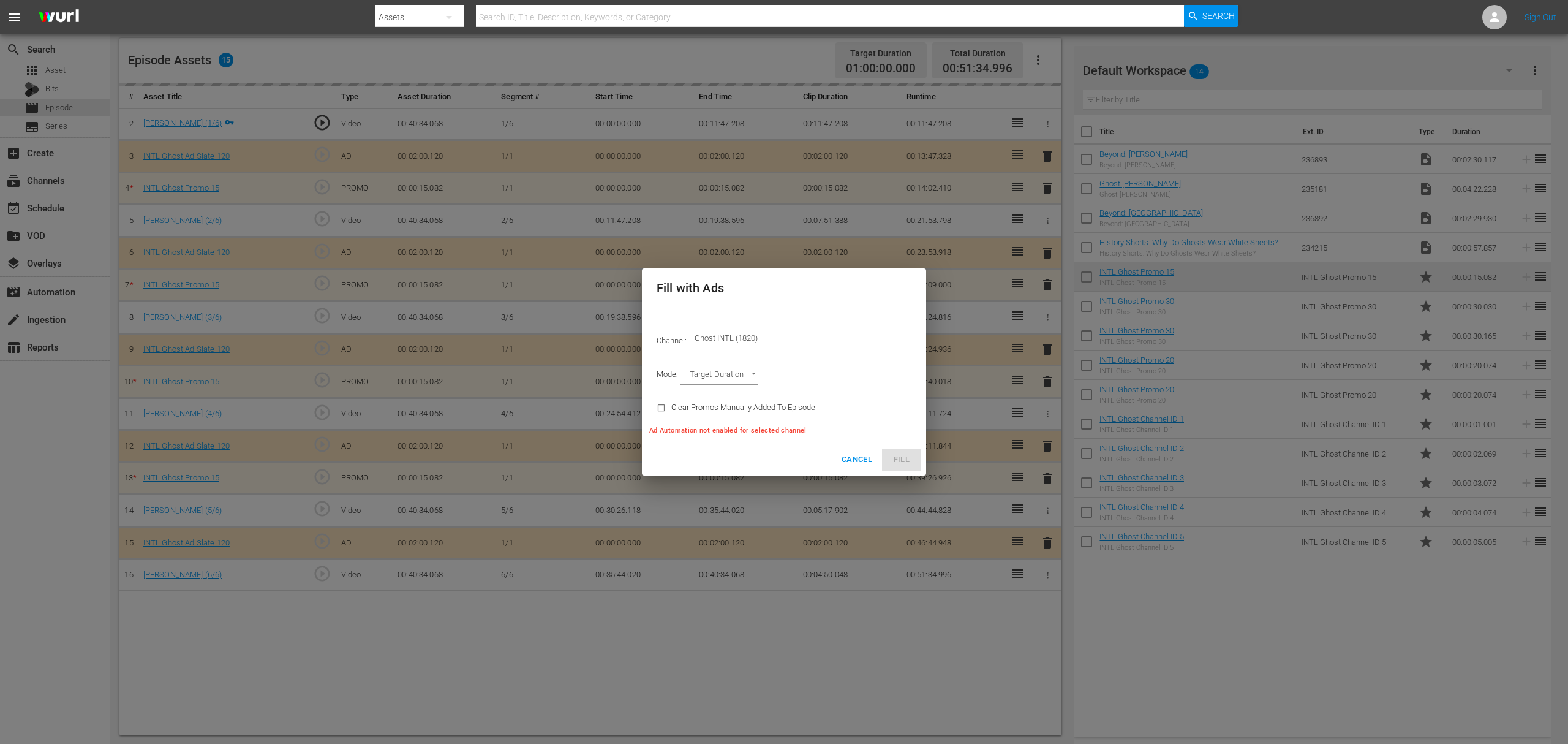
type input "AD_BREAK_DURATION"
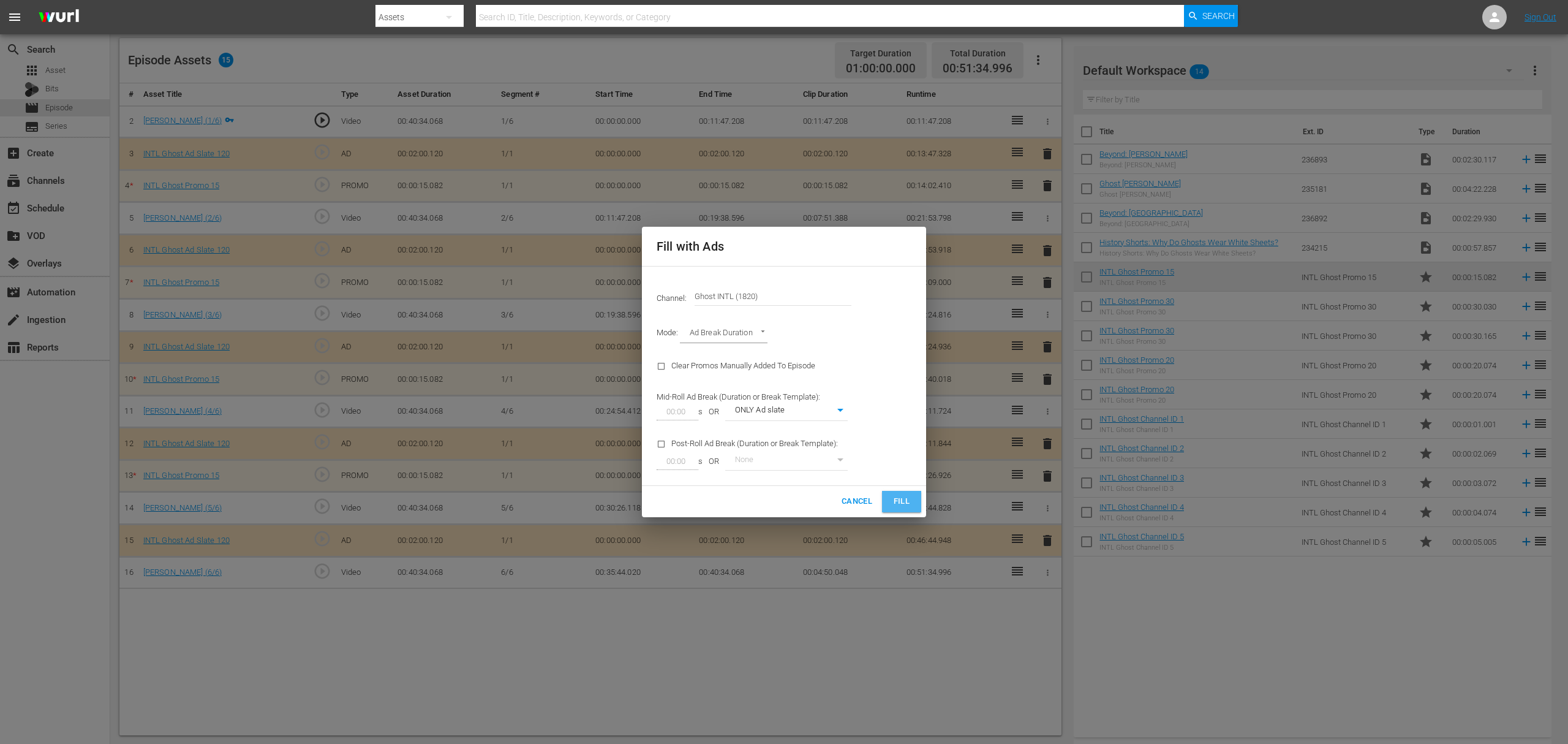
click at [912, 502] on button "Fill" at bounding box center [901, 501] width 39 height 22
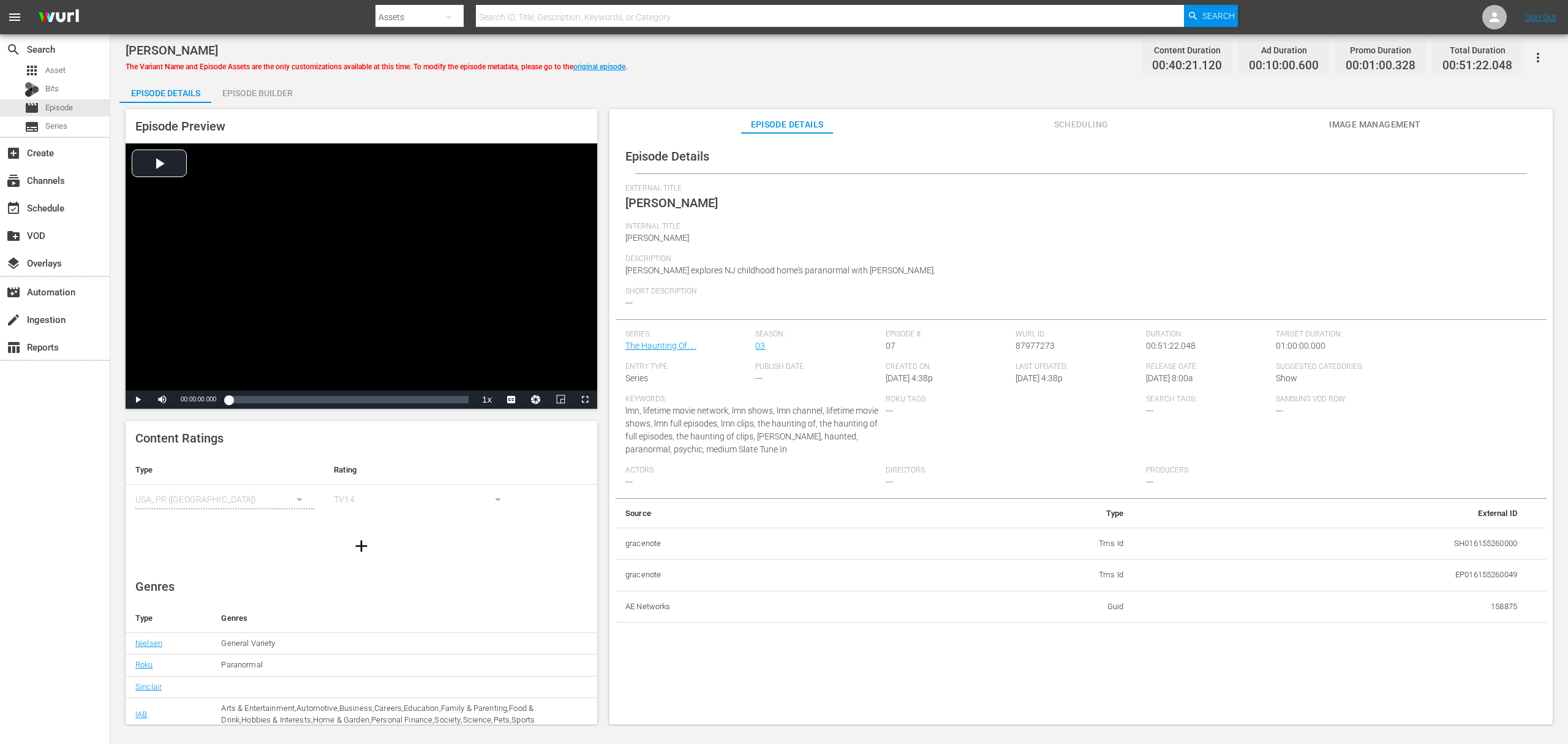
click at [243, 92] on div "Episode Builder" at bounding box center [257, 93] width 92 height 29
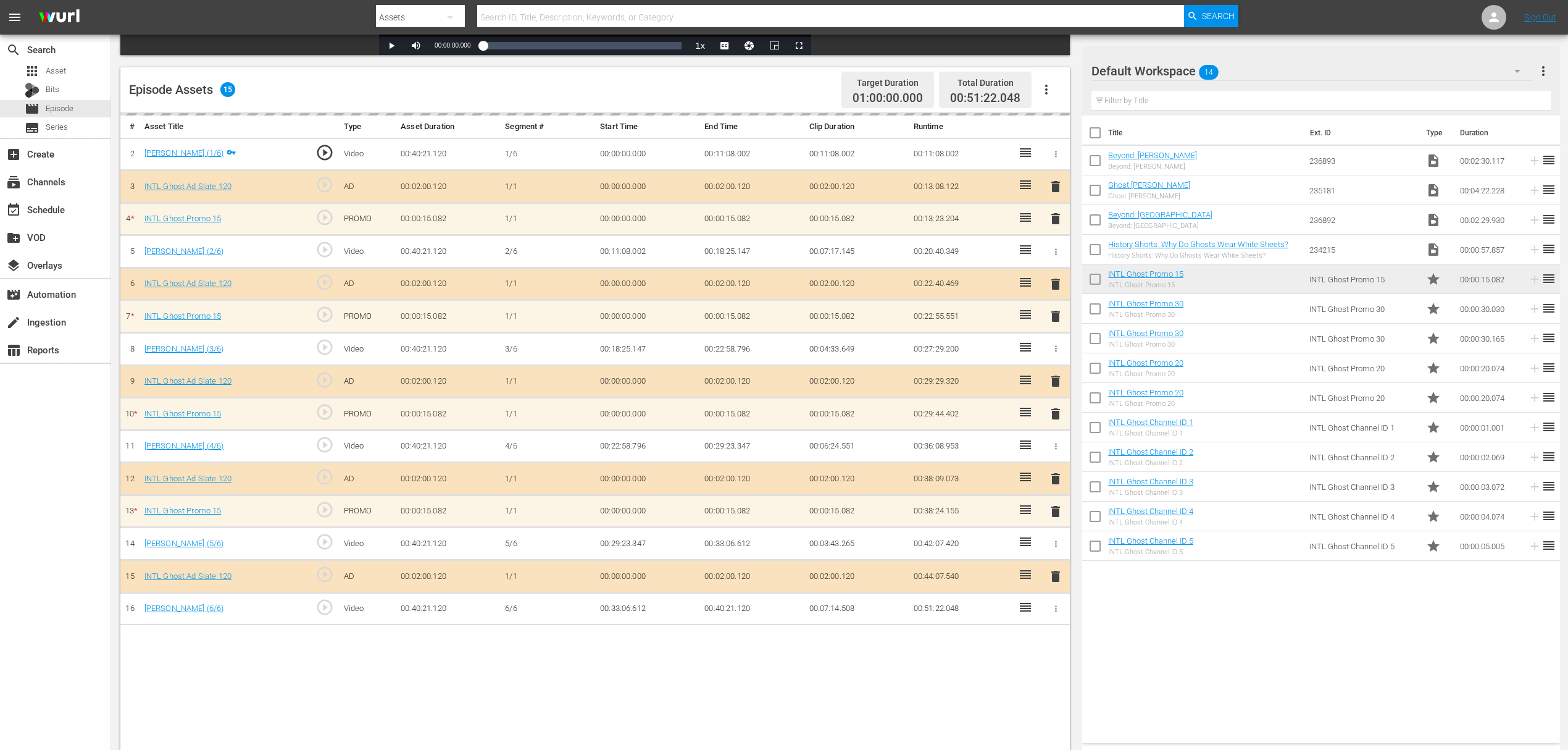
scroll to position [321, 0]
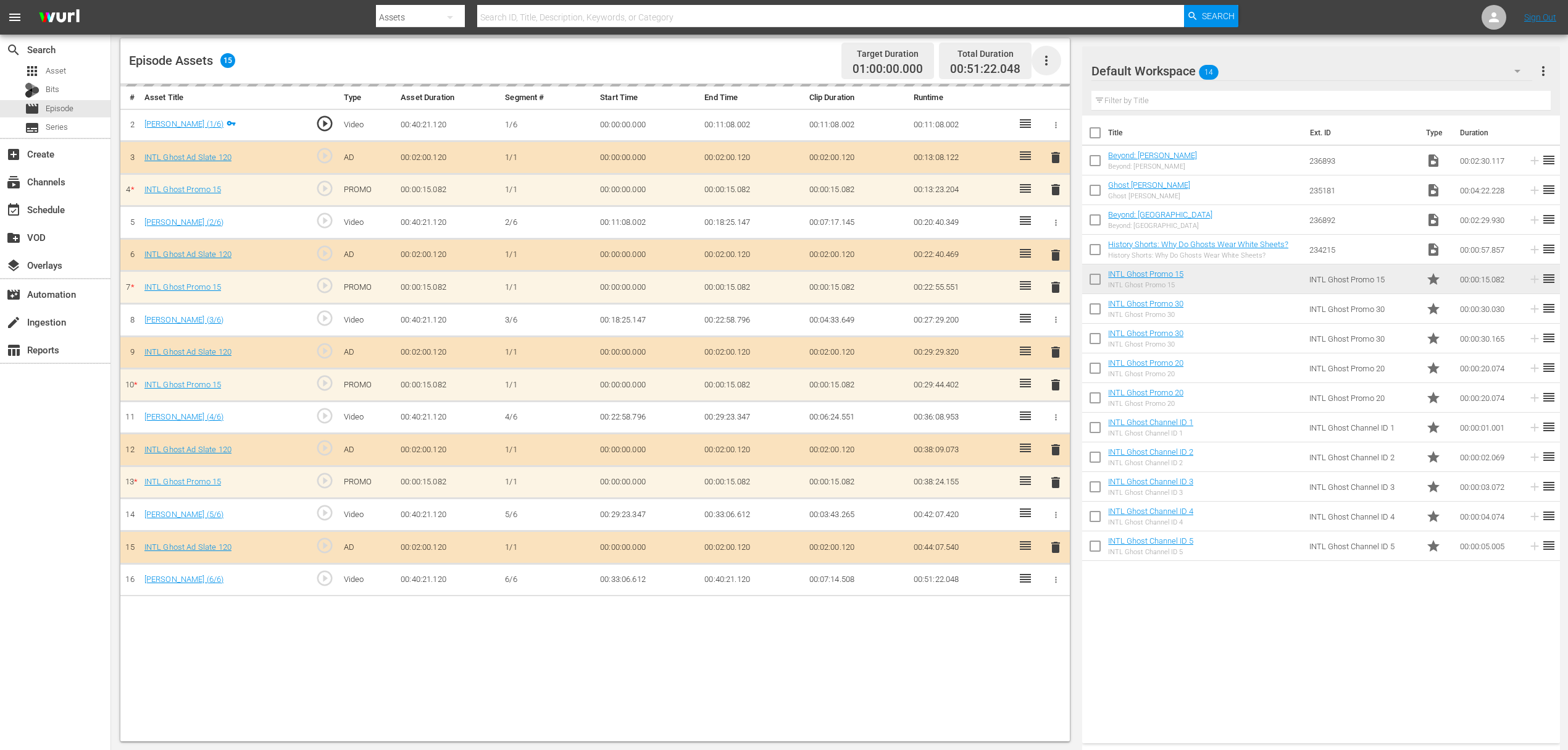
click at [1040, 65] on icon "button" at bounding box center [1046, 60] width 15 height 15
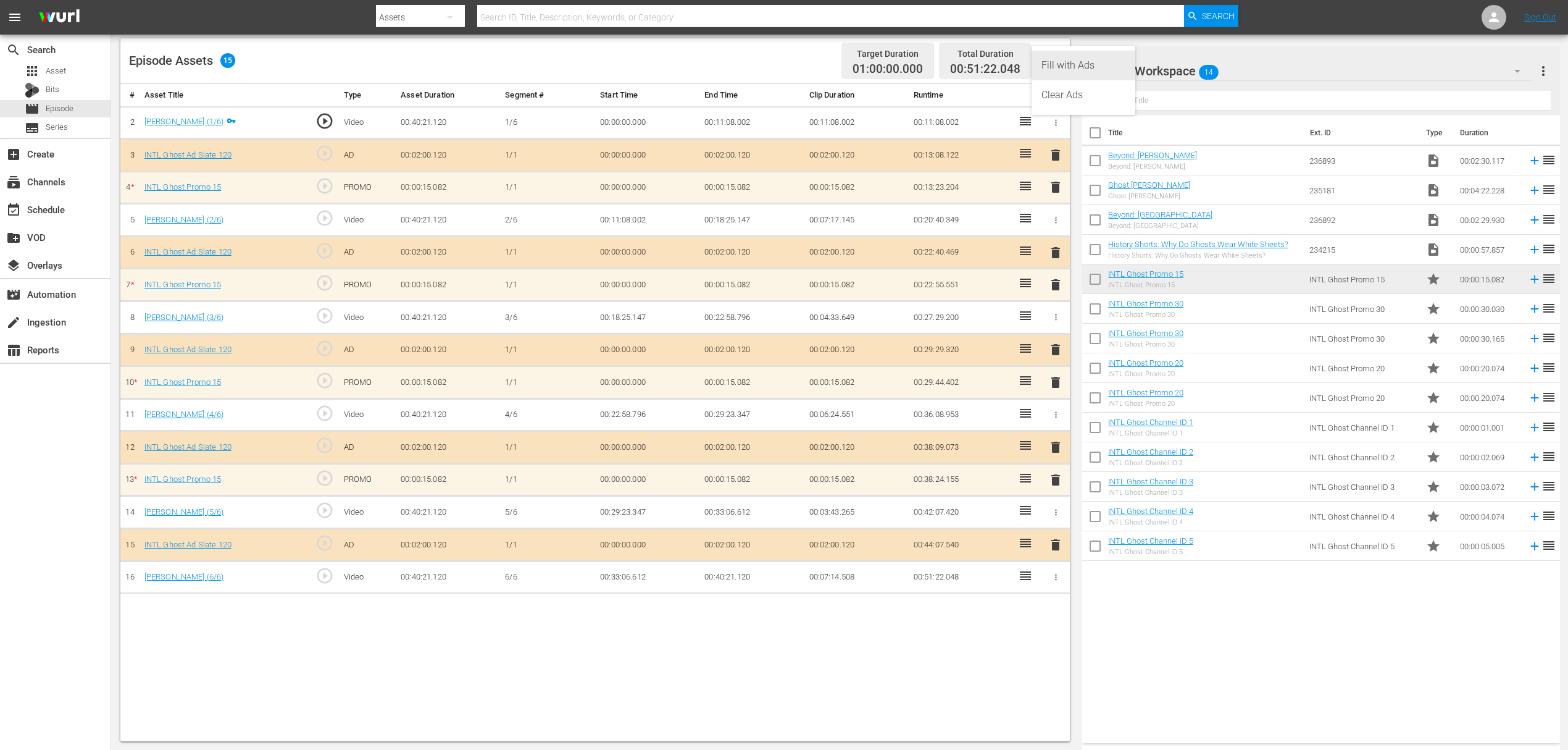
click at [1060, 70] on div "Fill with Ads" at bounding box center [1083, 65] width 84 height 30
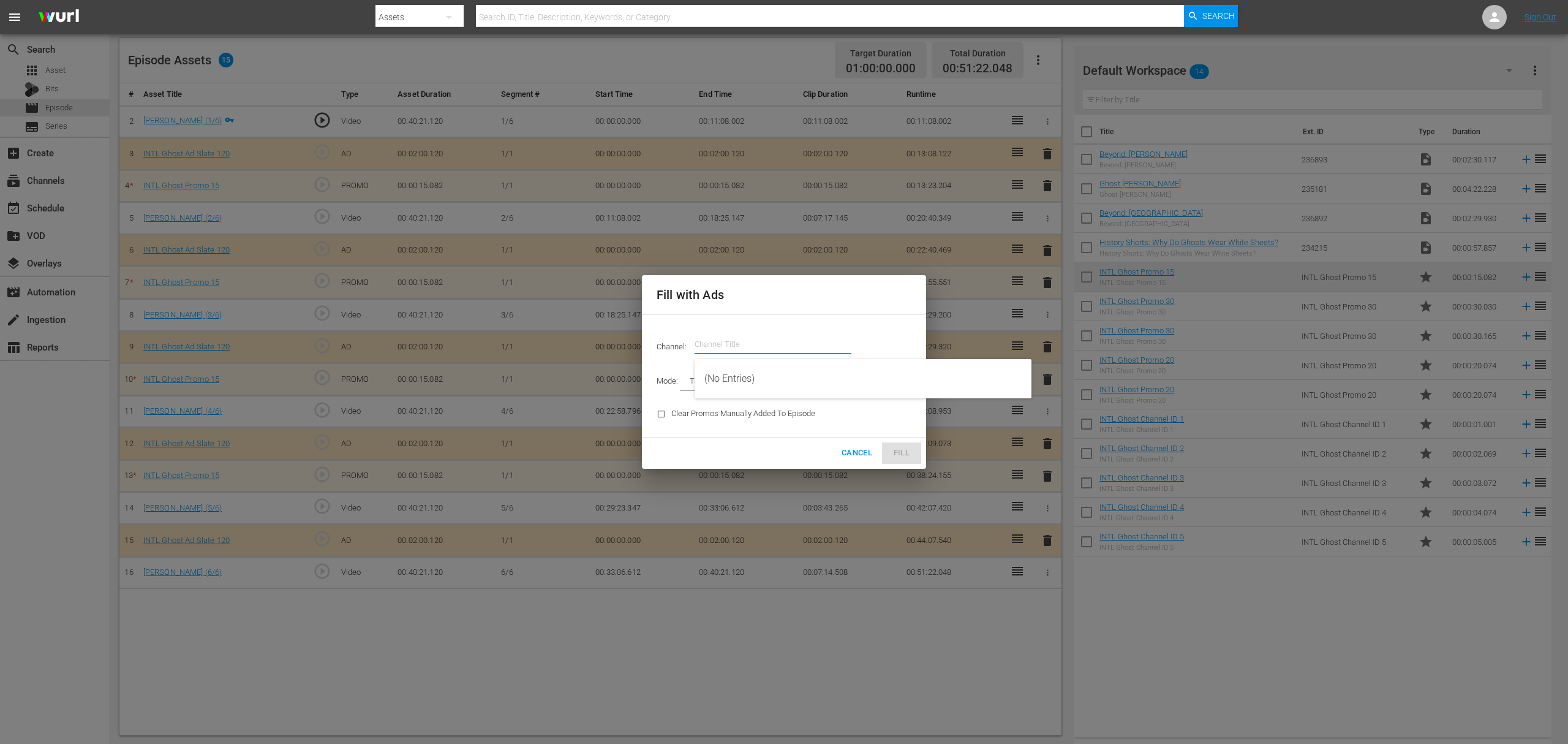
click at [753, 343] on input "text" at bounding box center [772, 344] width 156 height 29
click at [725, 349] on input "ghos" at bounding box center [772, 344] width 156 height 29
click at [739, 359] on div at bounding box center [772, 359] width 156 height 0
click at [743, 343] on input "ghos" at bounding box center [772, 344] width 156 height 29
click at [752, 359] on div at bounding box center [772, 359] width 156 height 0
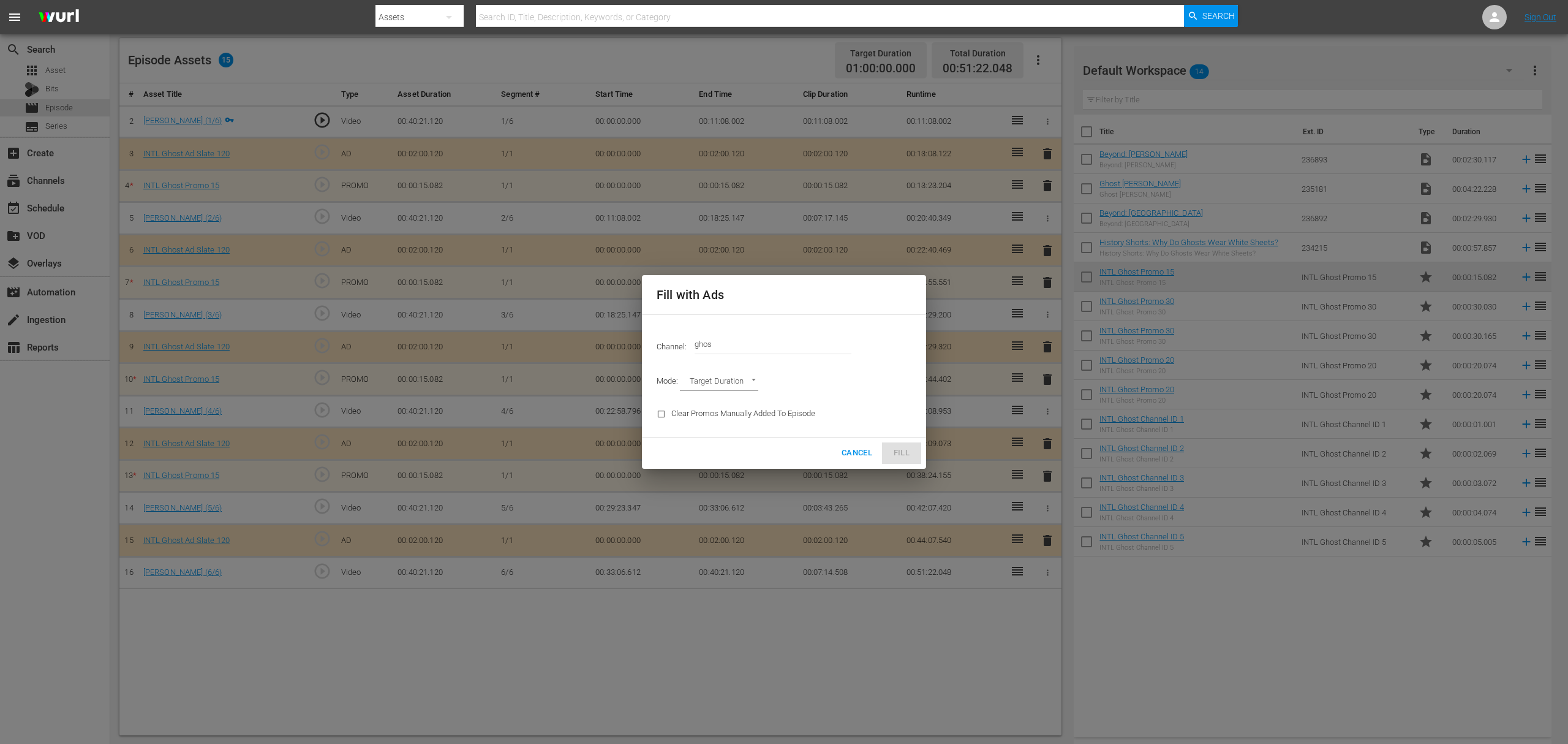
click at [752, 344] on input "ghos" at bounding box center [772, 344] width 156 height 29
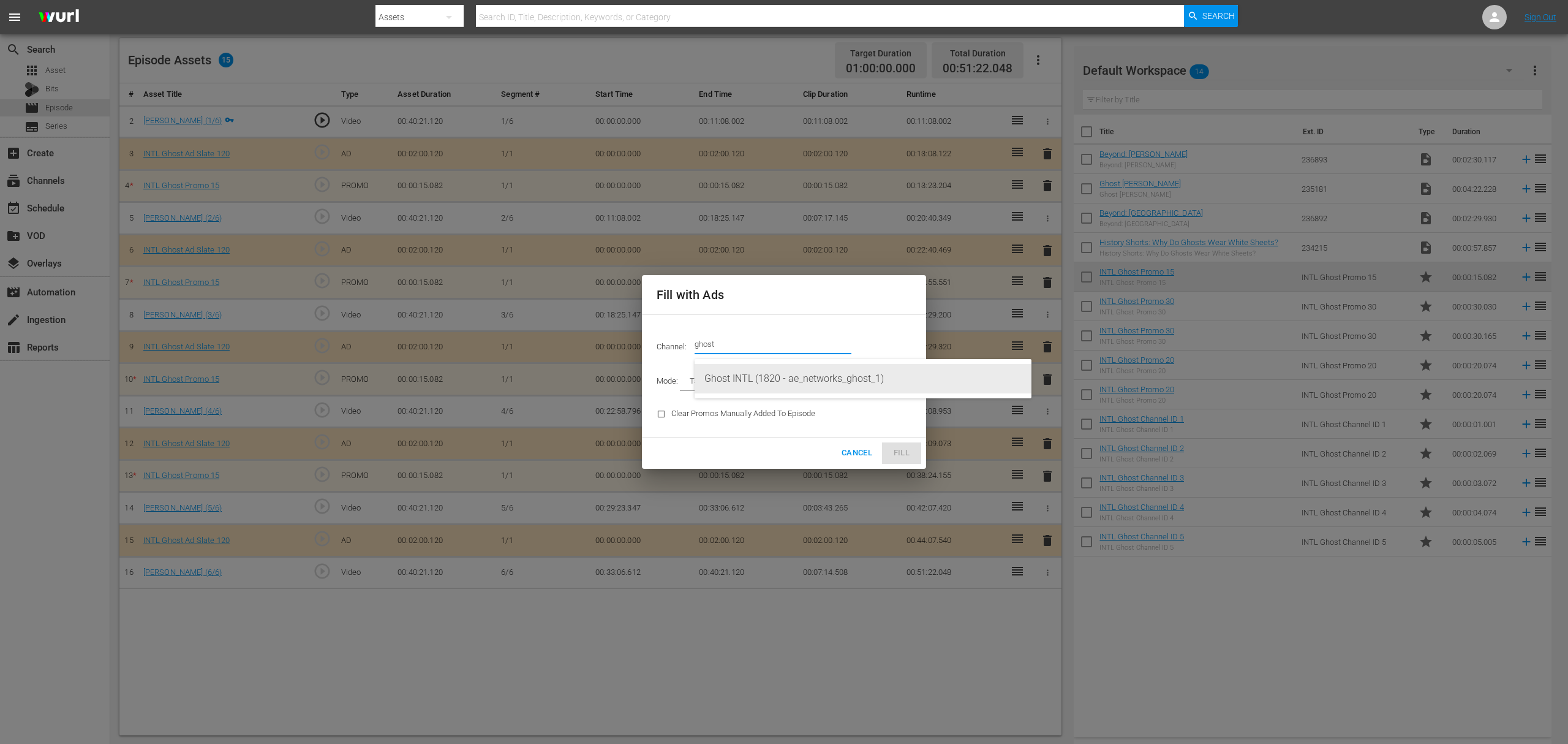
click at [811, 378] on div "Ghost INTL (1820 - ae_networks_ghost_1)" at bounding box center [862, 378] width 317 height 29
type input "Ghost INTL (1820)"
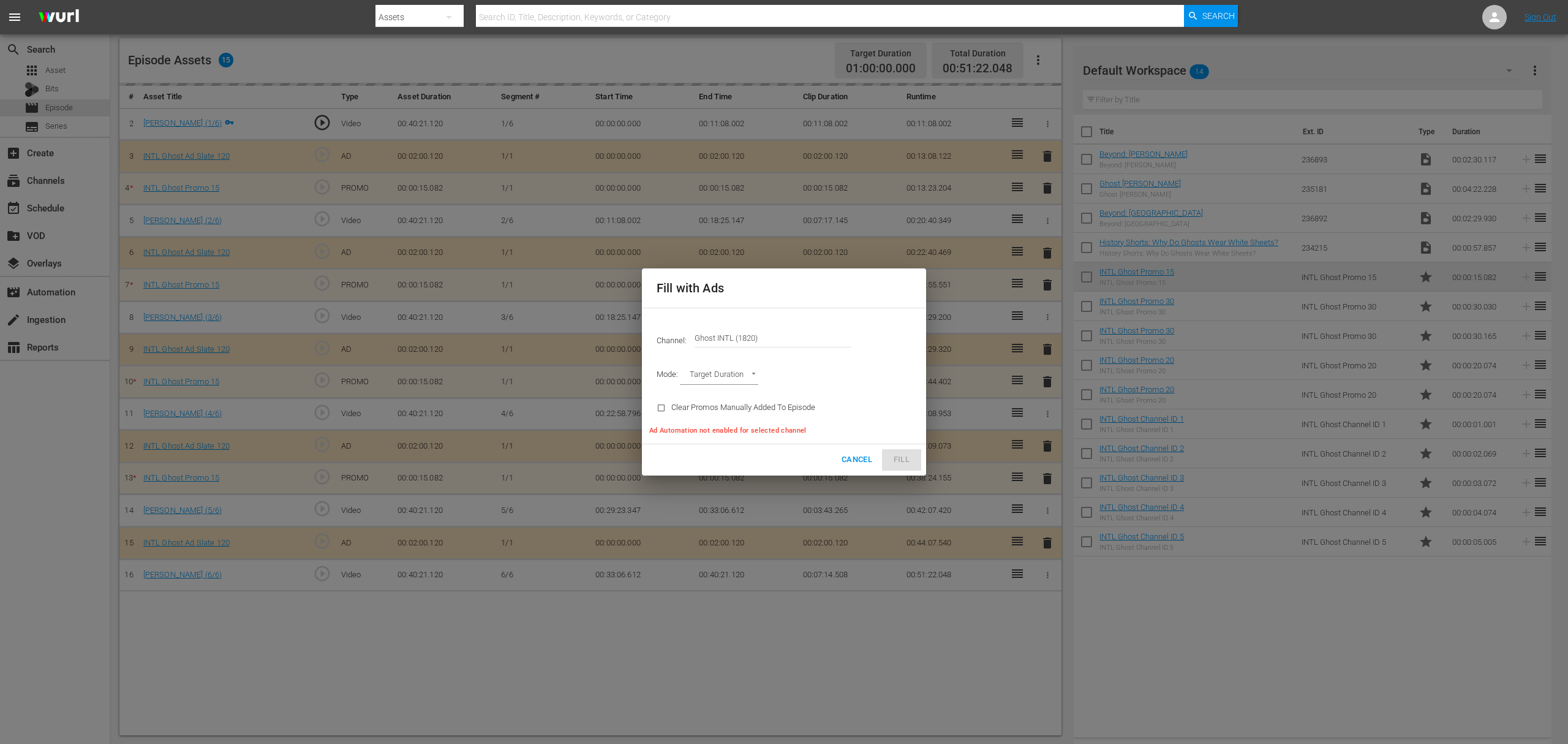
type input "AD_BREAK_DURATION"
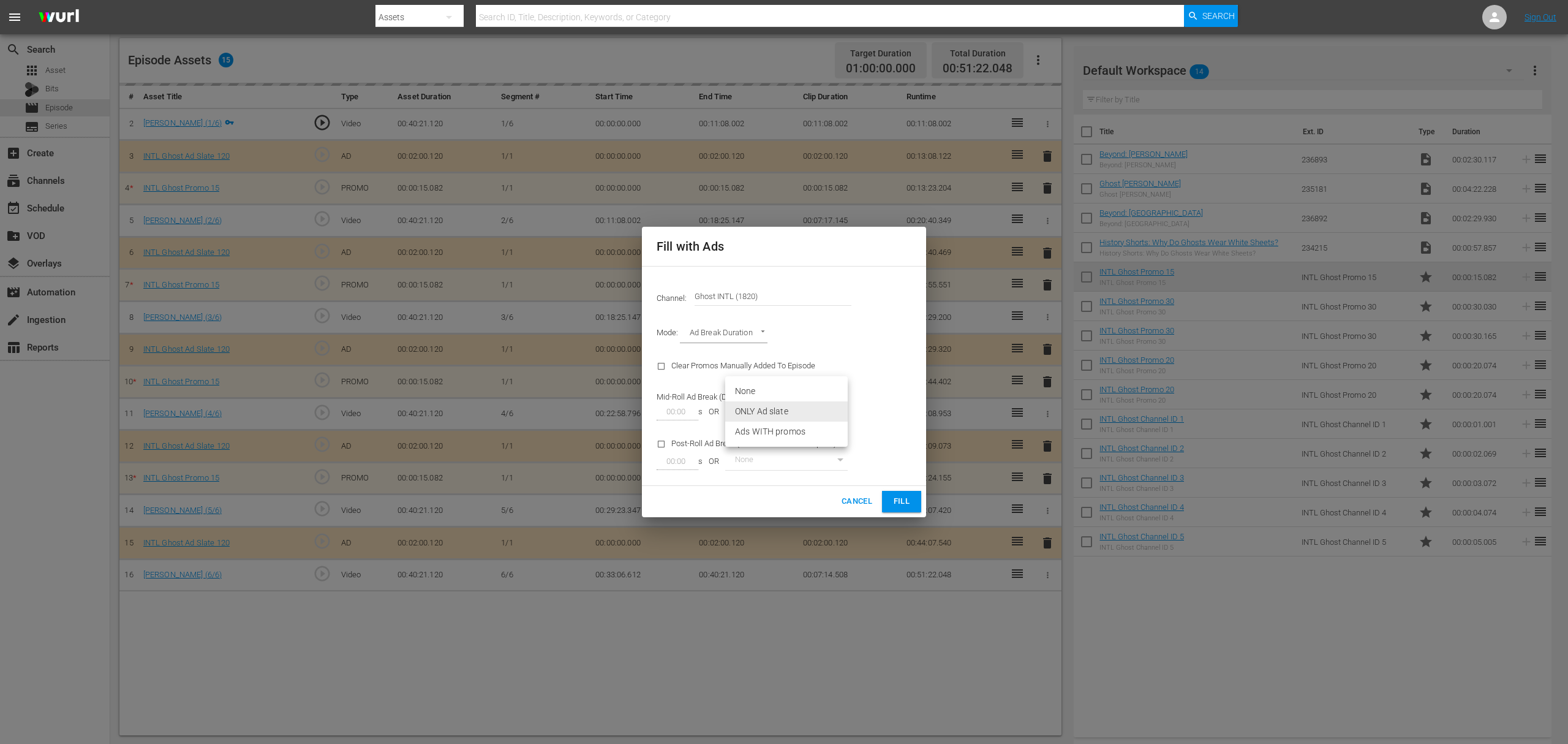
click at [844, 413] on body "menu Search By Assets Search ID, Title, Description, Keywords, or Category Sear…" at bounding box center [784, 53] width 1568 height 744
click at [802, 436] on li "Ads WITH promos" at bounding box center [786, 431] width 123 height 20
type input "98"
click at [906, 501] on span "Fill" at bounding box center [901, 501] width 20 height 14
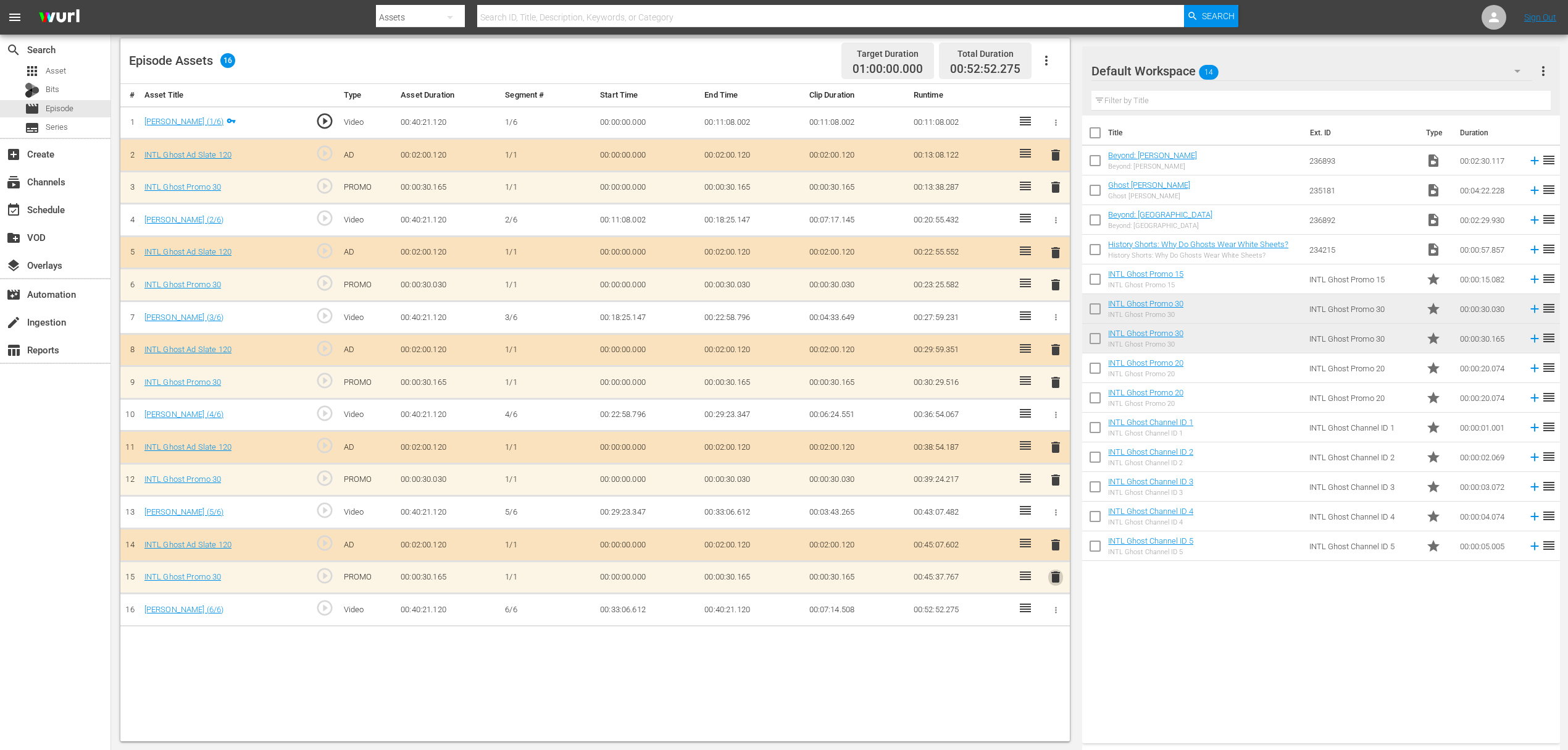
click at [1060, 562] on span "delete" at bounding box center [1055, 577] width 15 height 15
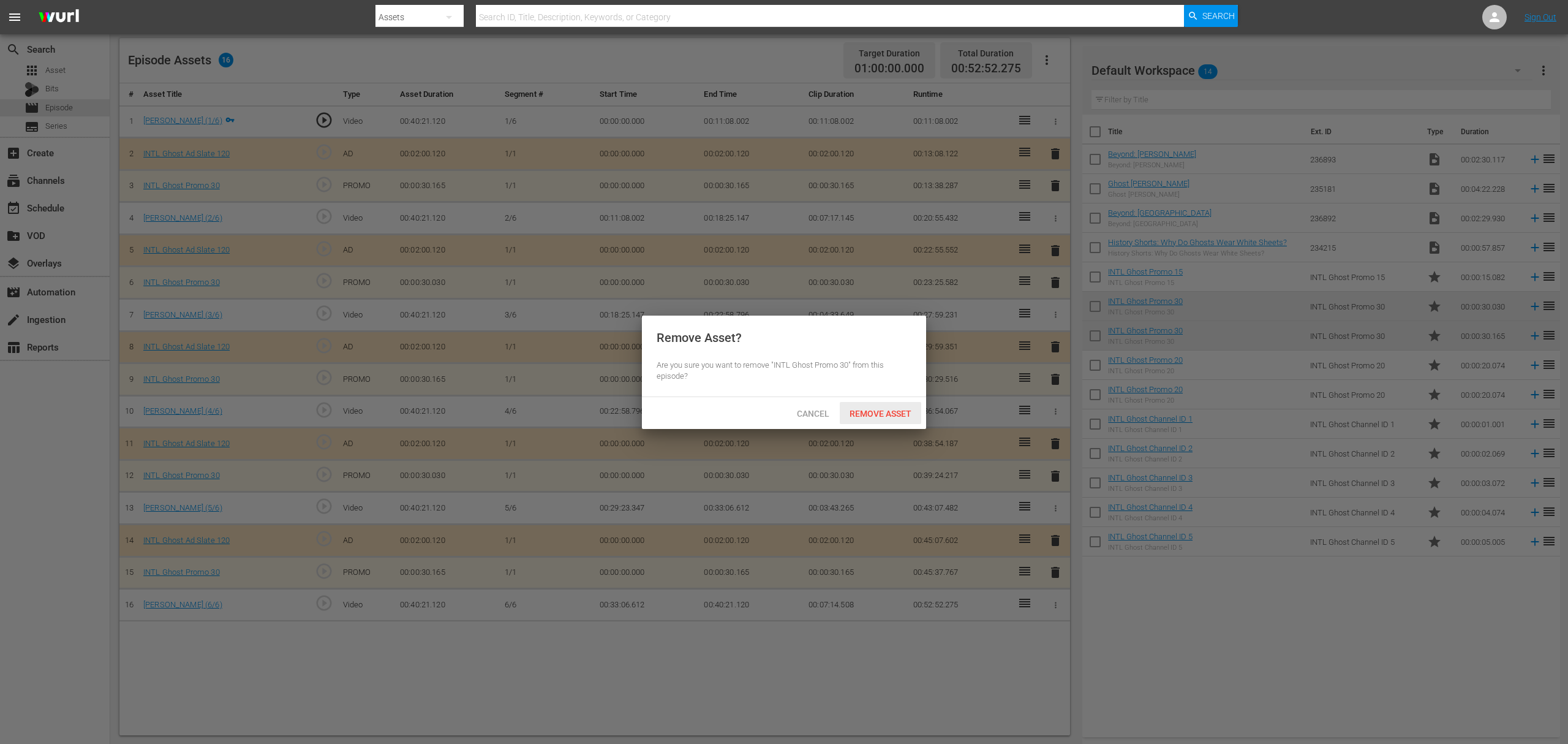
click at [868, 409] on span "Remove Asset" at bounding box center [880, 413] width 81 height 10
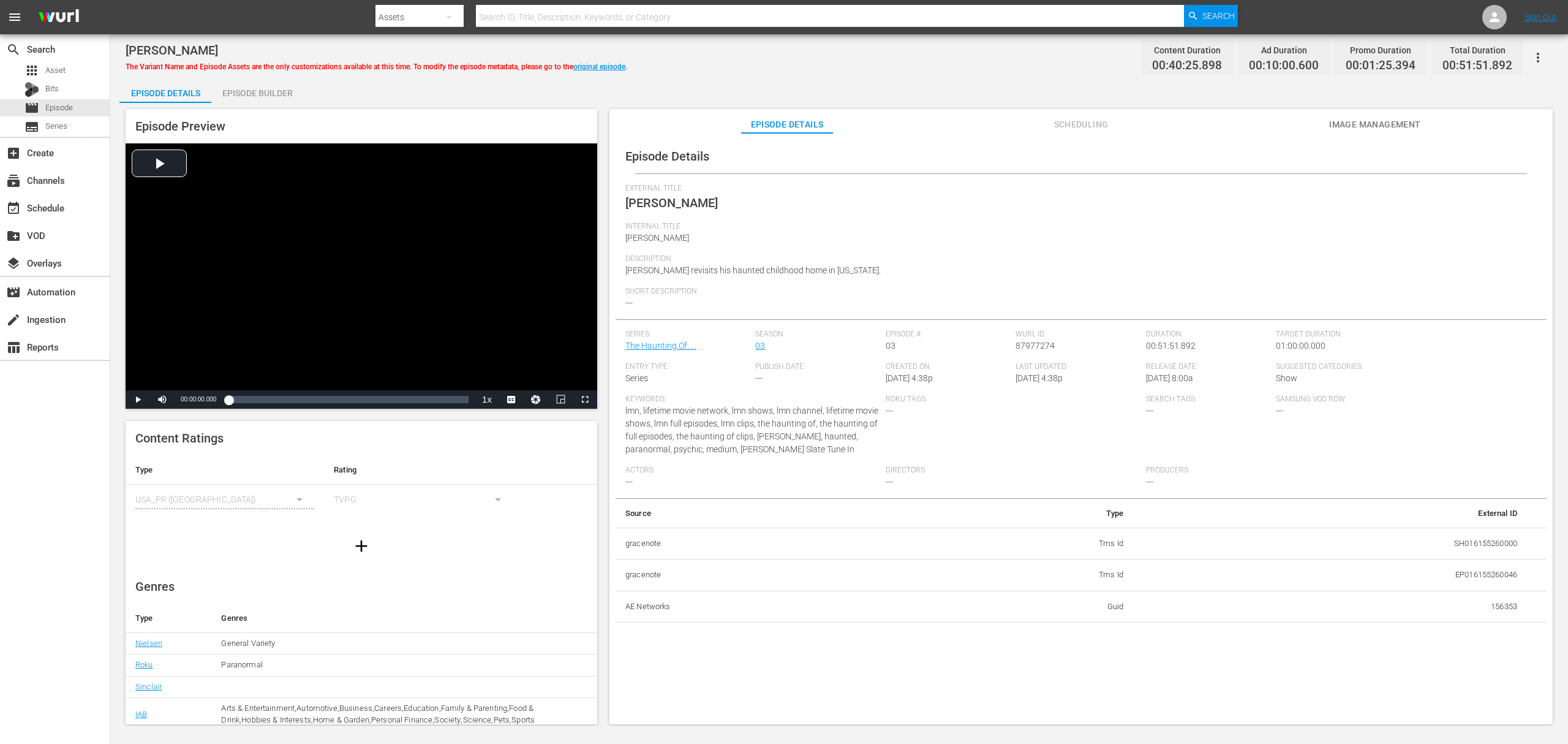
click at [241, 90] on div "Episode Builder" at bounding box center [257, 93] width 92 height 29
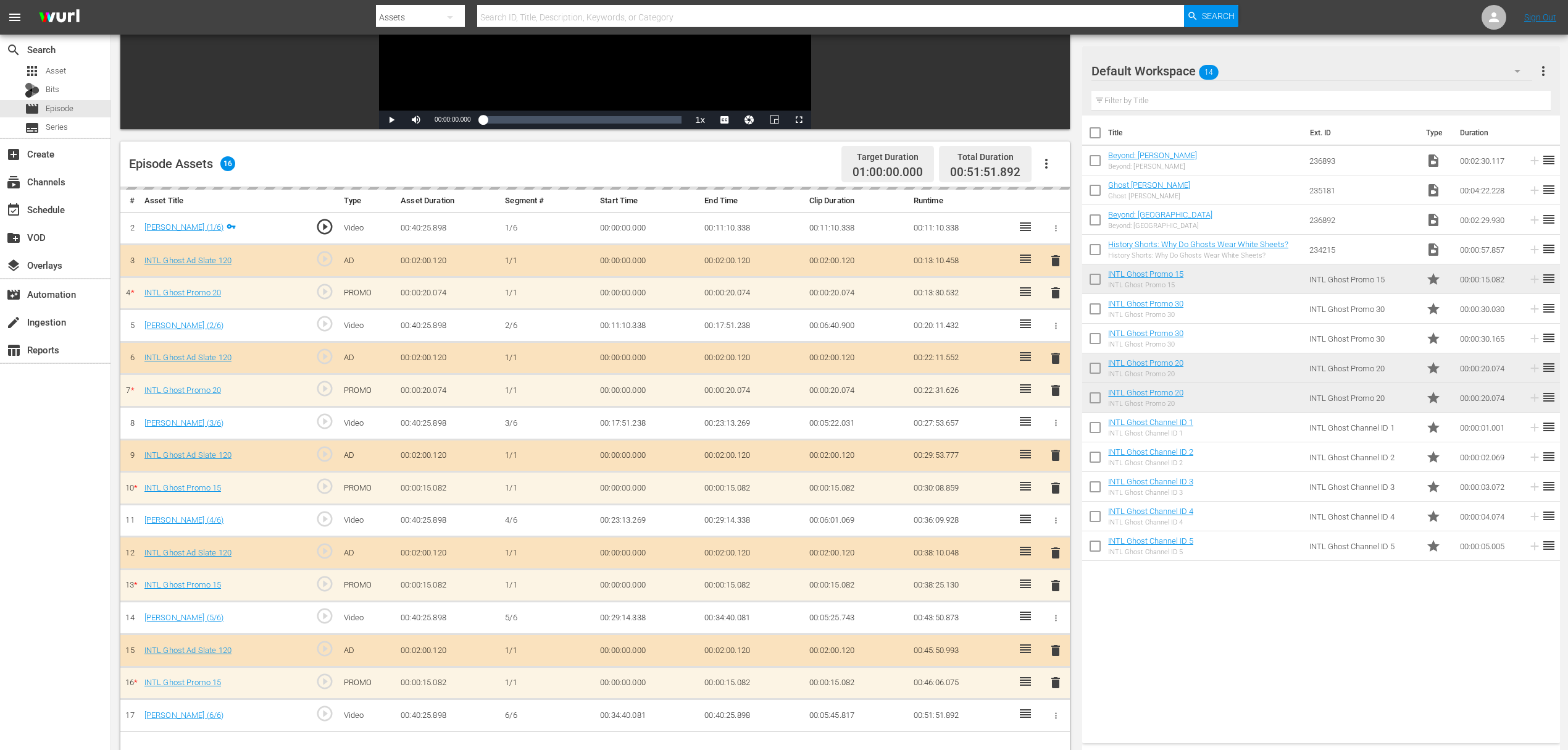
scroll to position [247, 0]
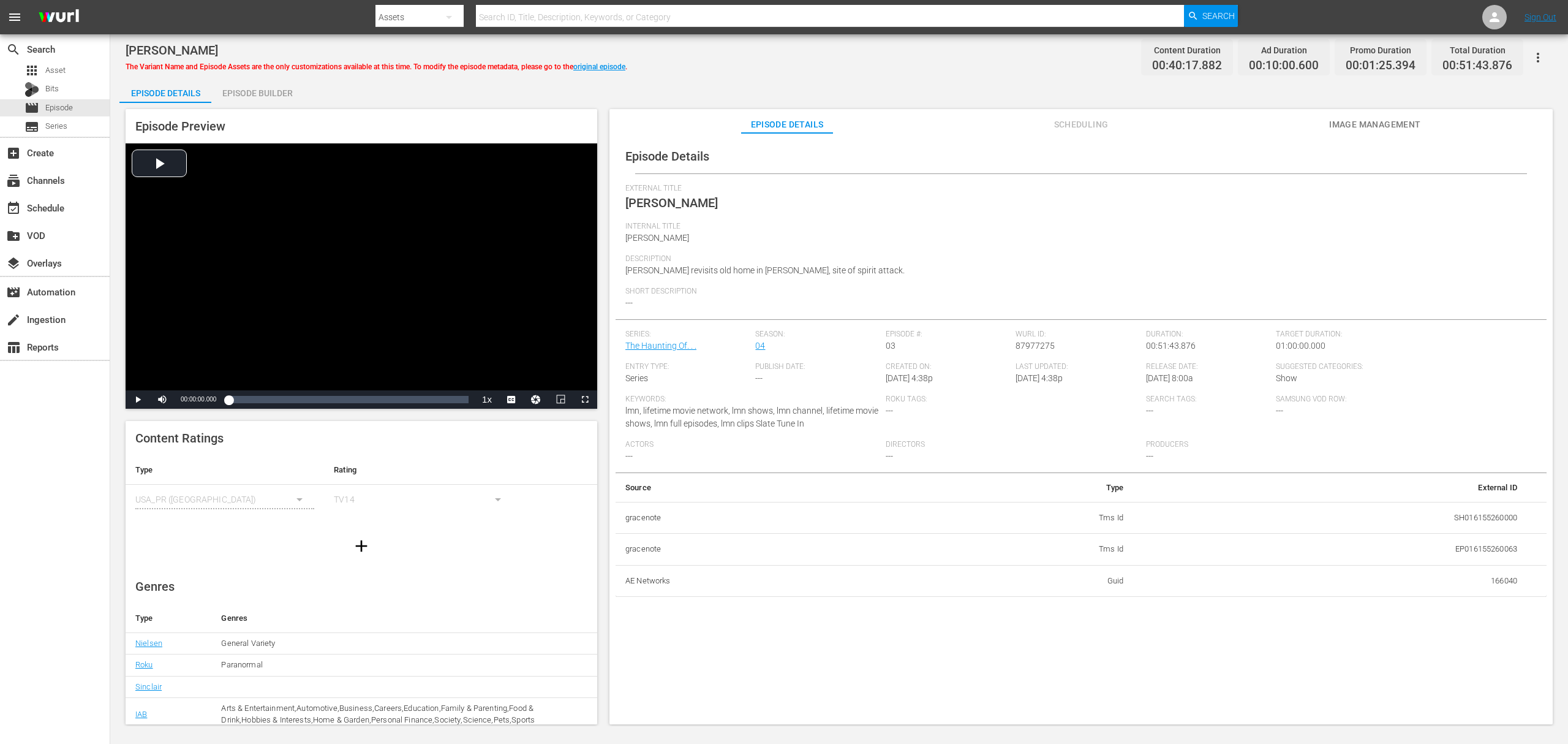
click at [275, 94] on div "Episode Builder" at bounding box center [257, 93] width 92 height 29
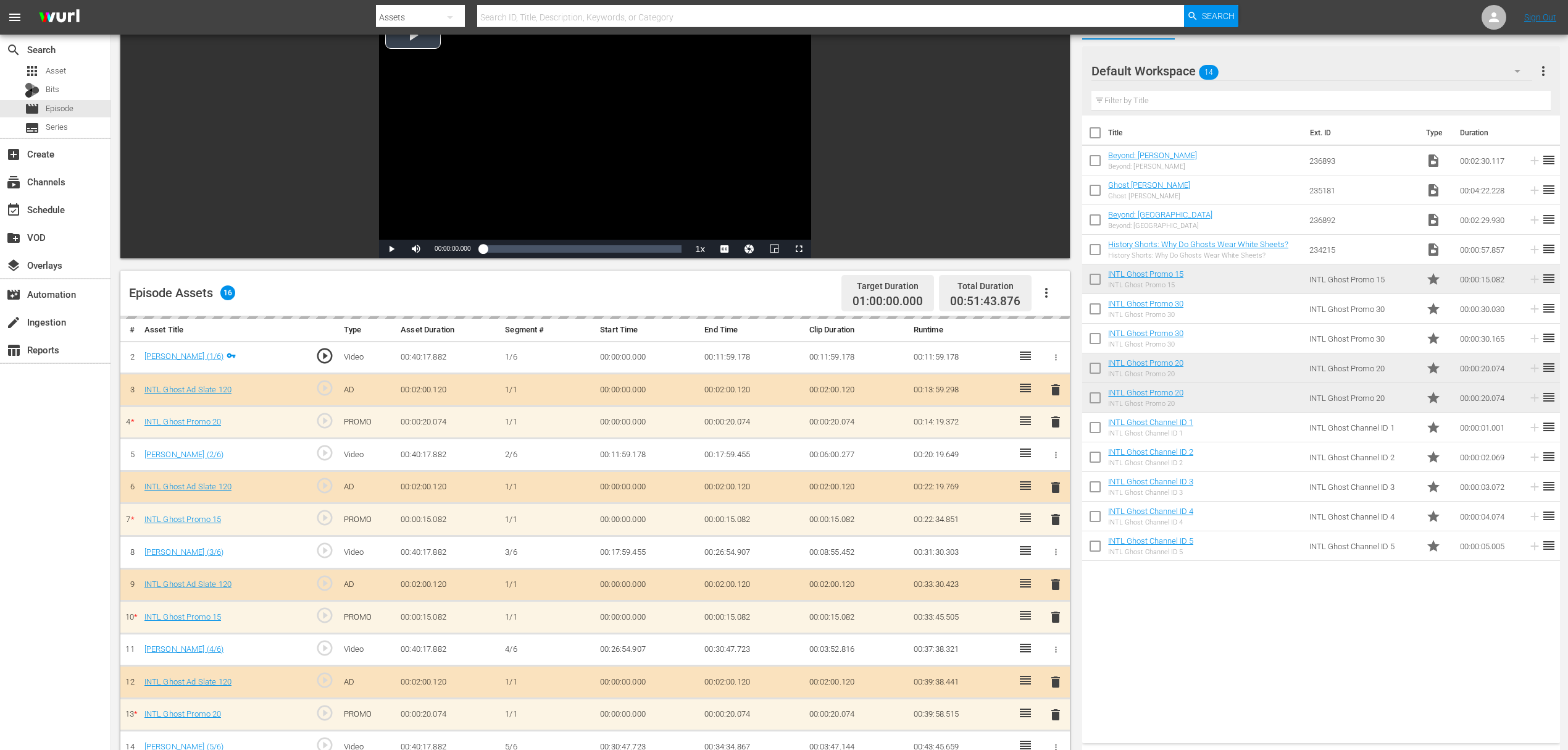
scroll to position [247, 0]
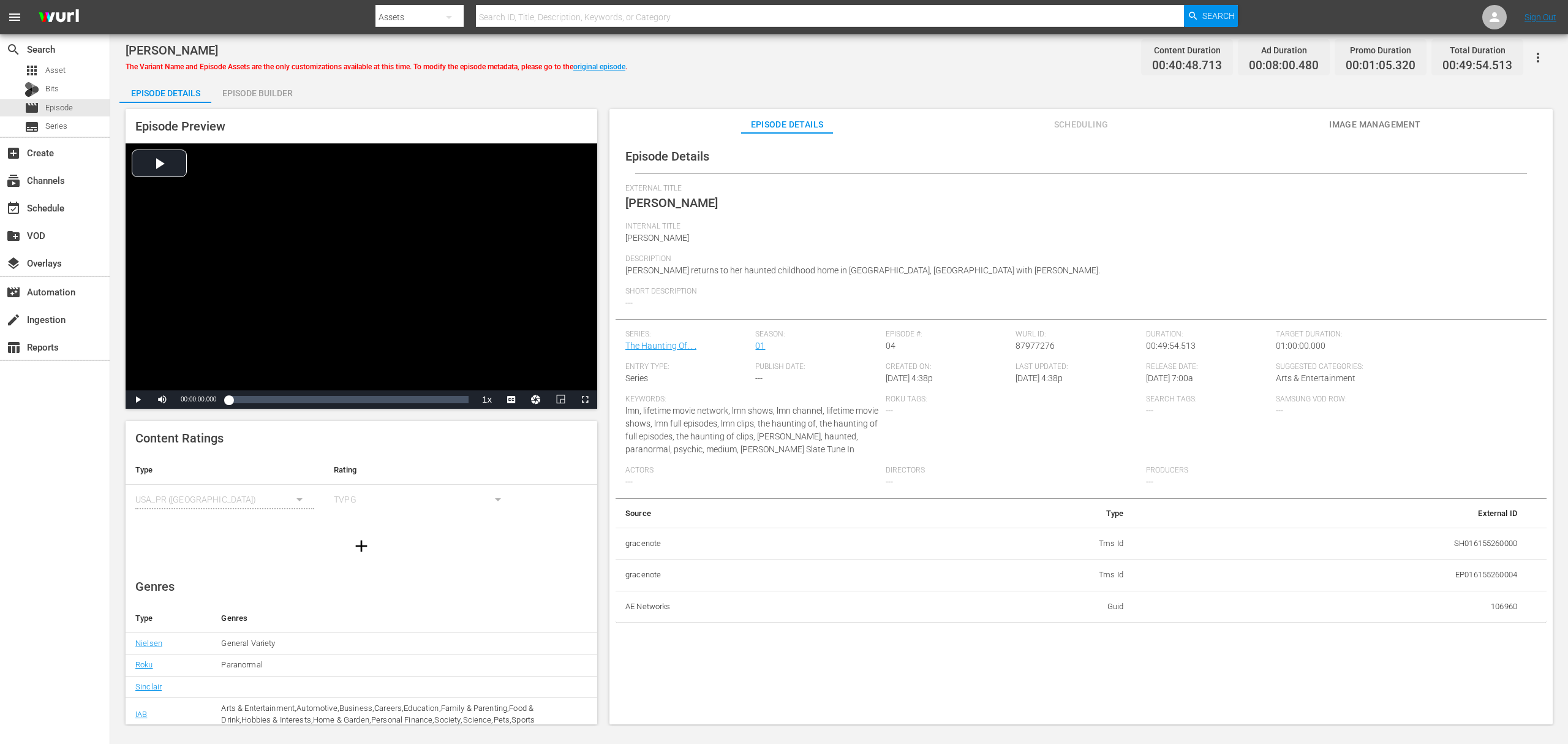
click at [247, 86] on div "Episode Builder" at bounding box center [257, 93] width 92 height 29
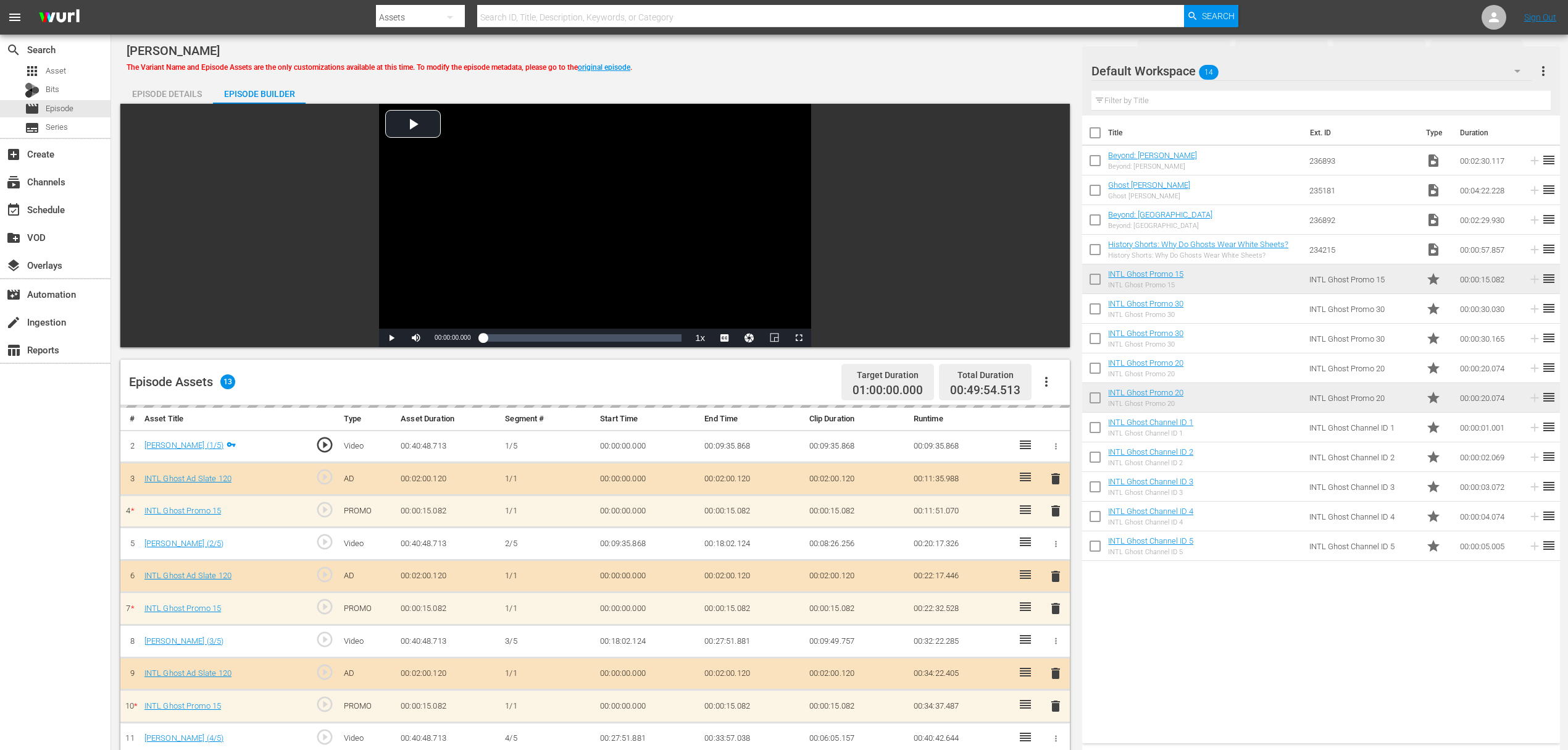
scroll to position [247, 0]
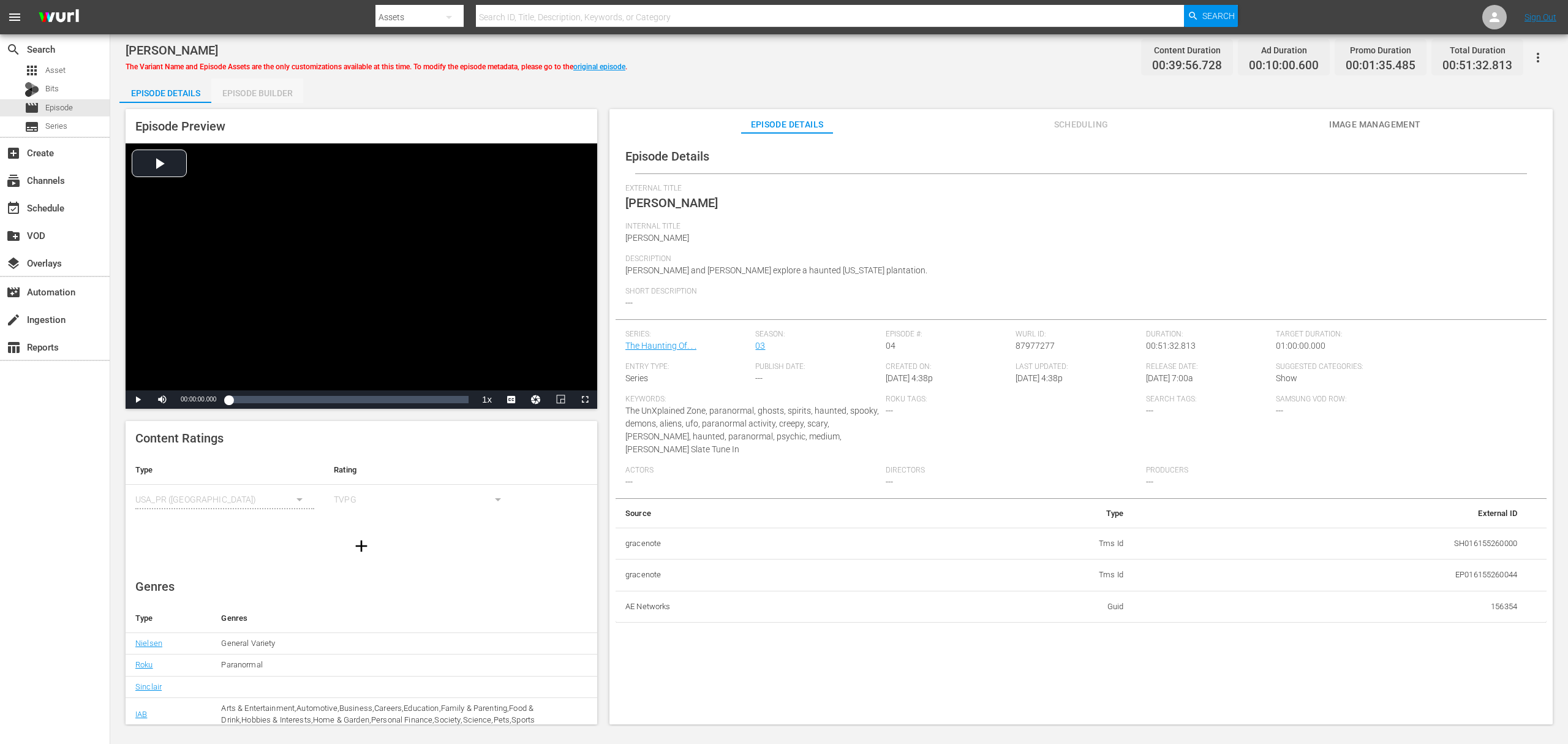
click at [270, 92] on div "Episode Builder" at bounding box center [257, 93] width 92 height 29
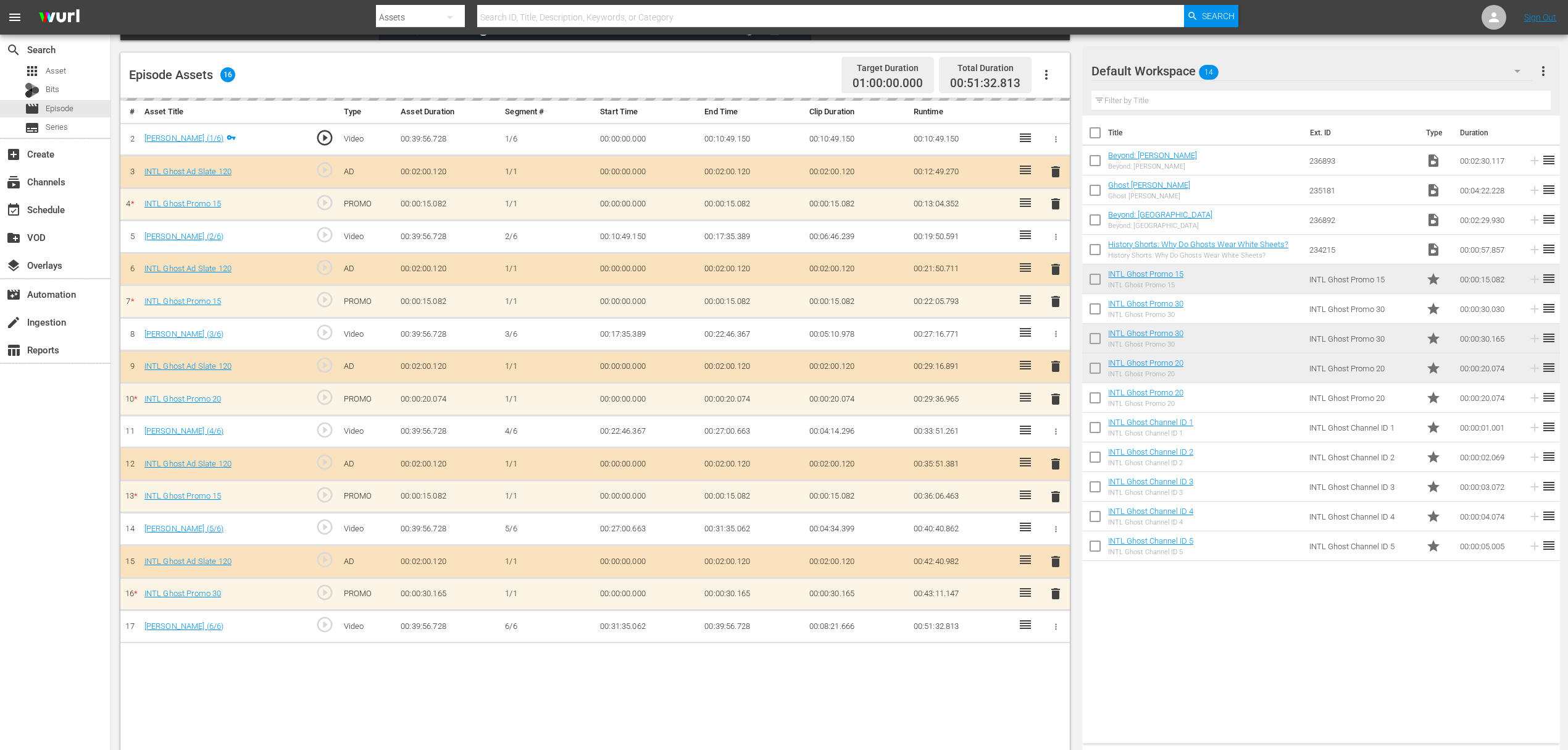
scroll to position [321, 0]
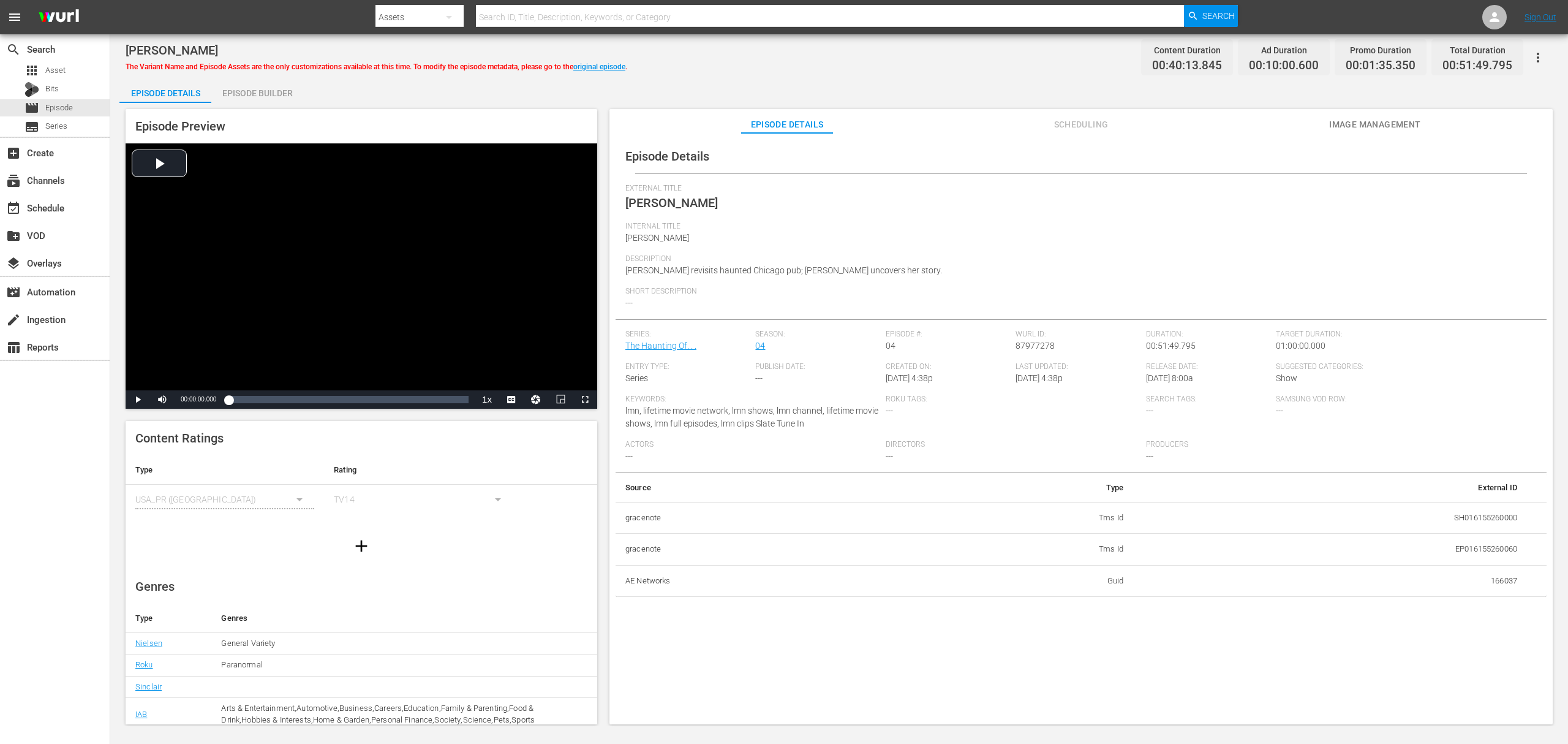
click at [236, 87] on div "Episode Builder" at bounding box center [257, 93] width 92 height 29
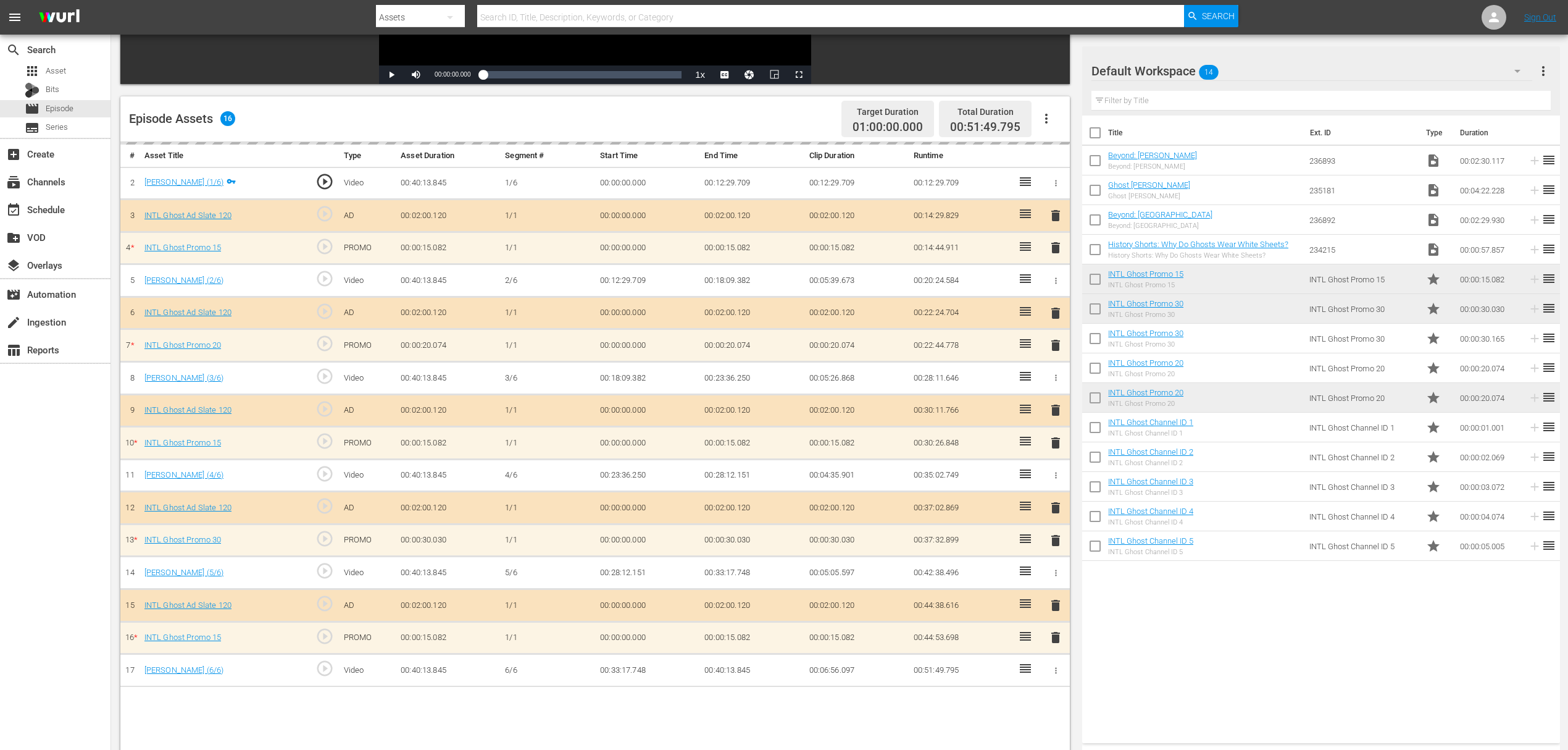
scroll to position [321, 0]
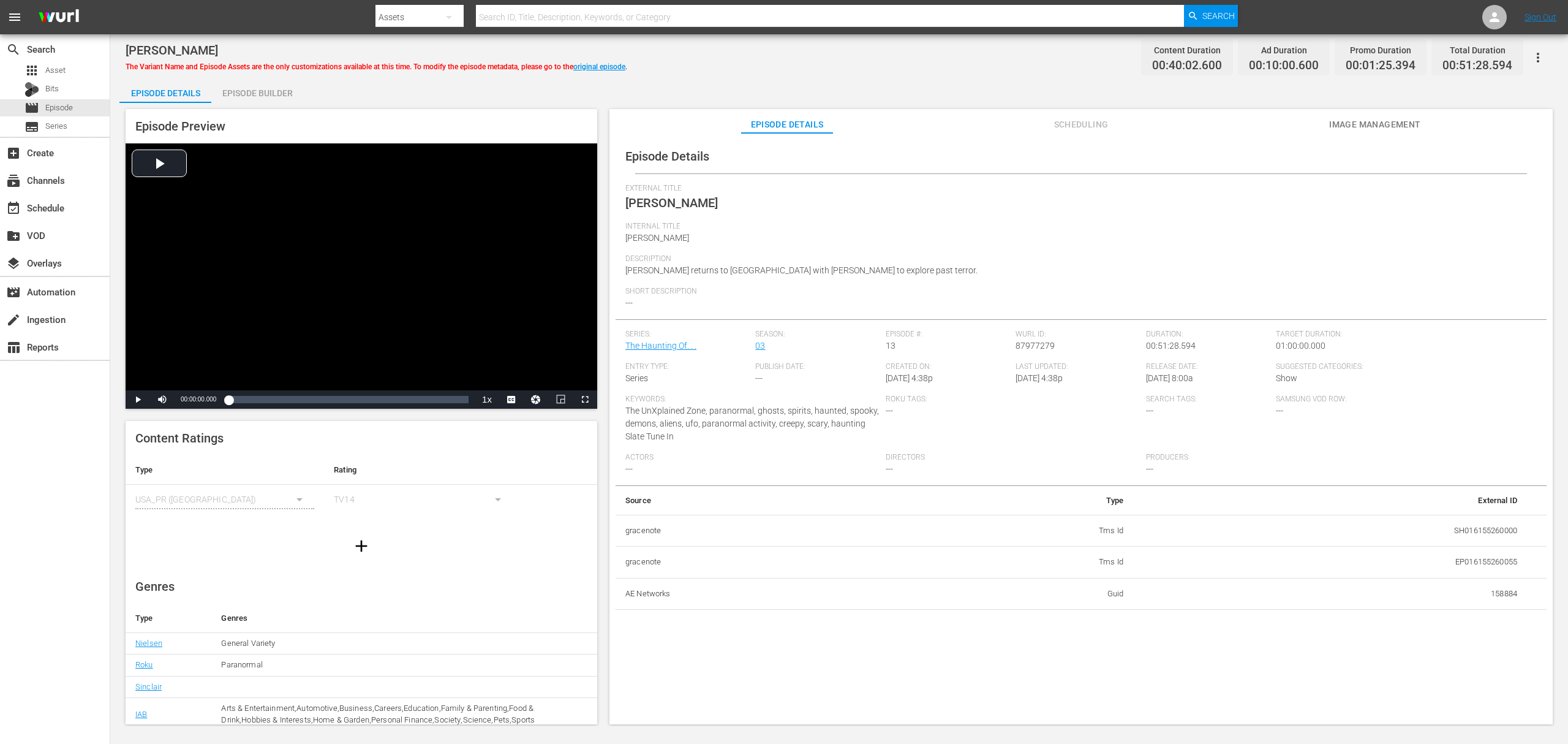
click at [272, 99] on div "Episode Builder" at bounding box center [257, 93] width 92 height 29
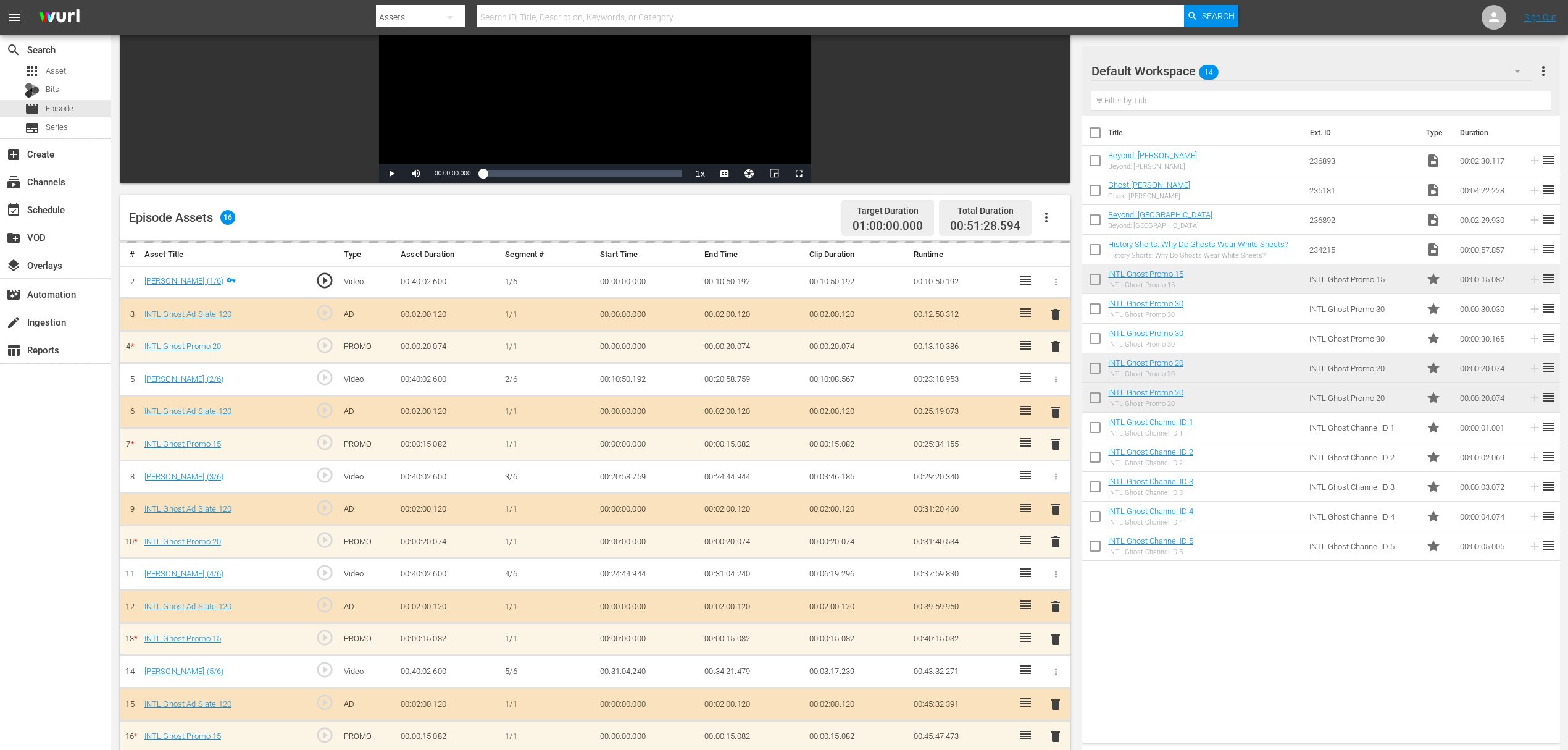
scroll to position [247, 0]
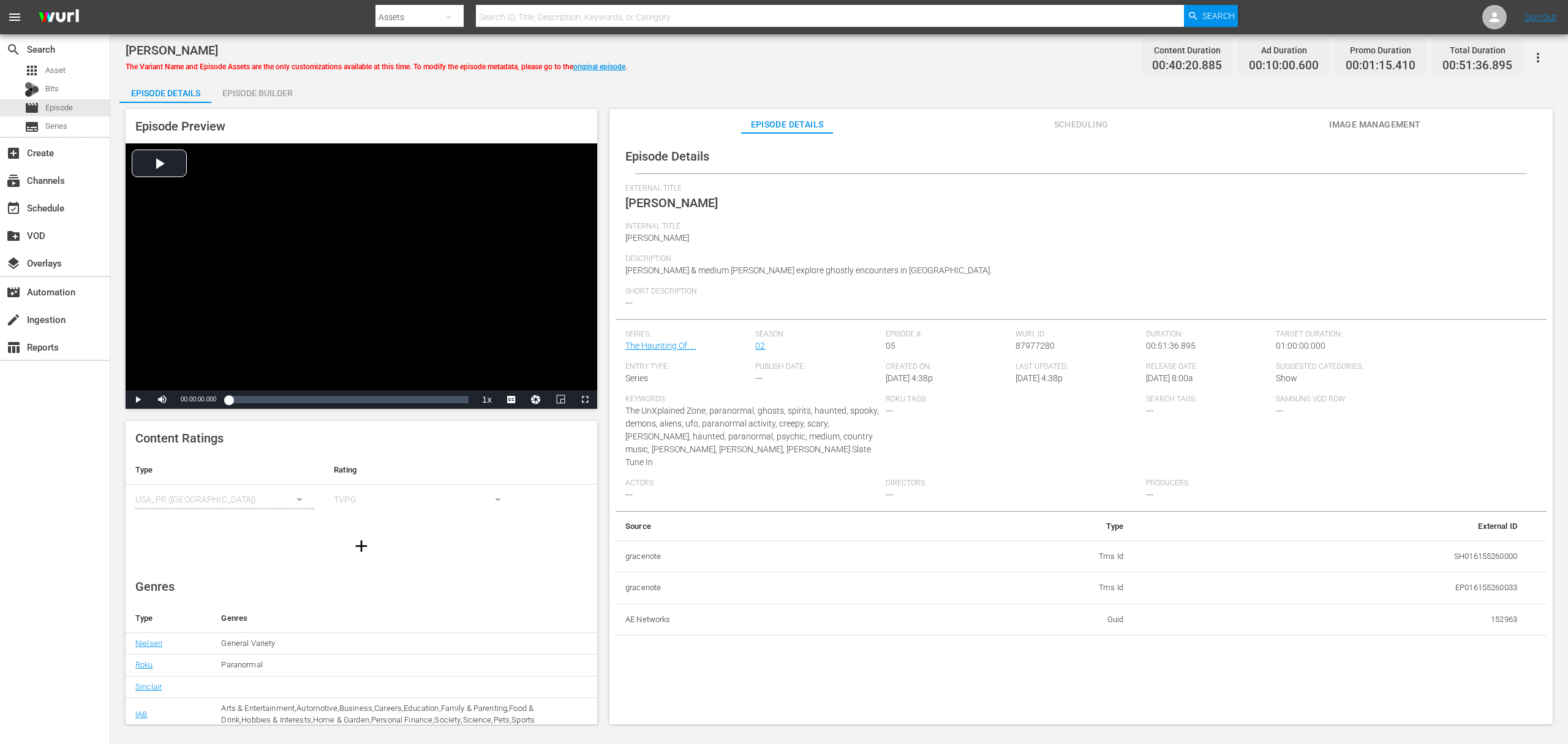
click at [241, 74] on div "[PERSON_NAME] The Variant Name and Episode Assets are the only customizations a…" at bounding box center [839, 380] width 1457 height 691
click at [248, 92] on div "Episode Builder" at bounding box center [257, 93] width 92 height 29
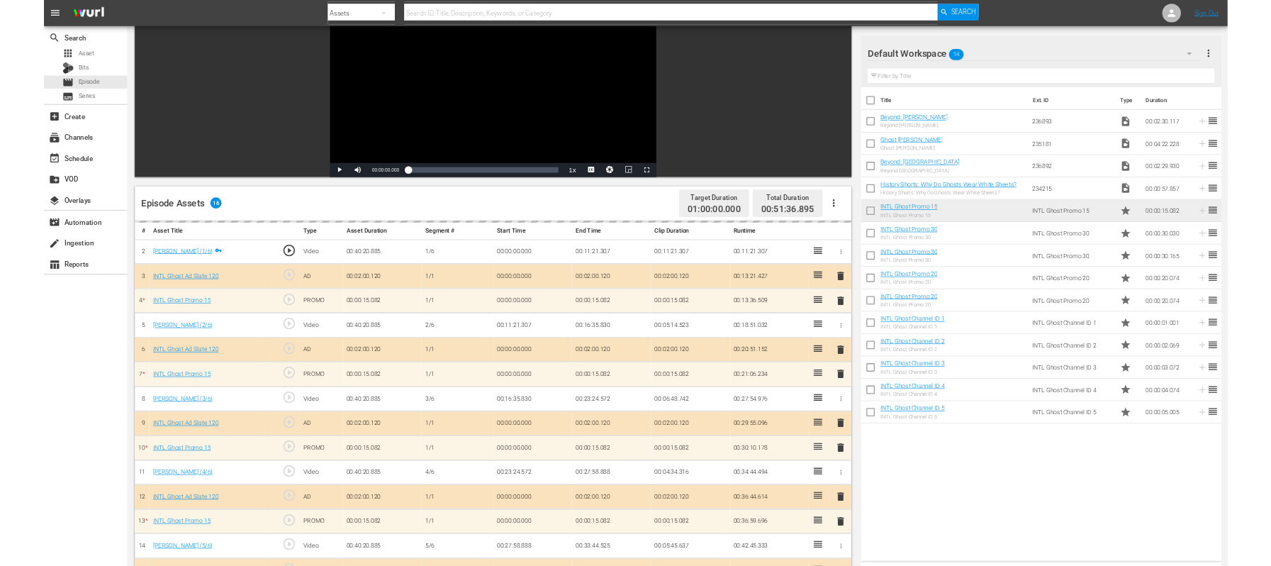
scroll to position [369, 0]
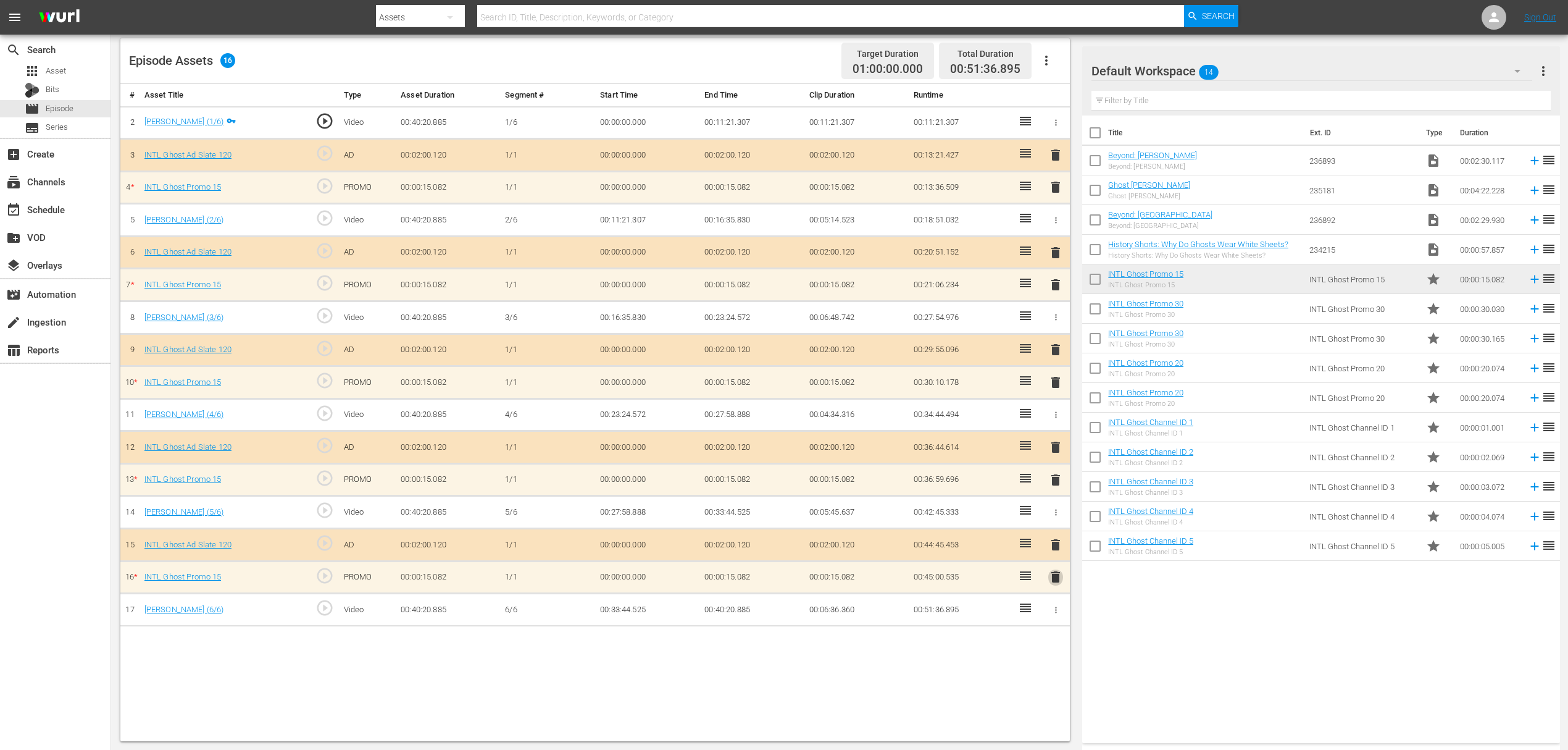
click at [1057, 562] on span "delete" at bounding box center [1055, 577] width 15 height 15
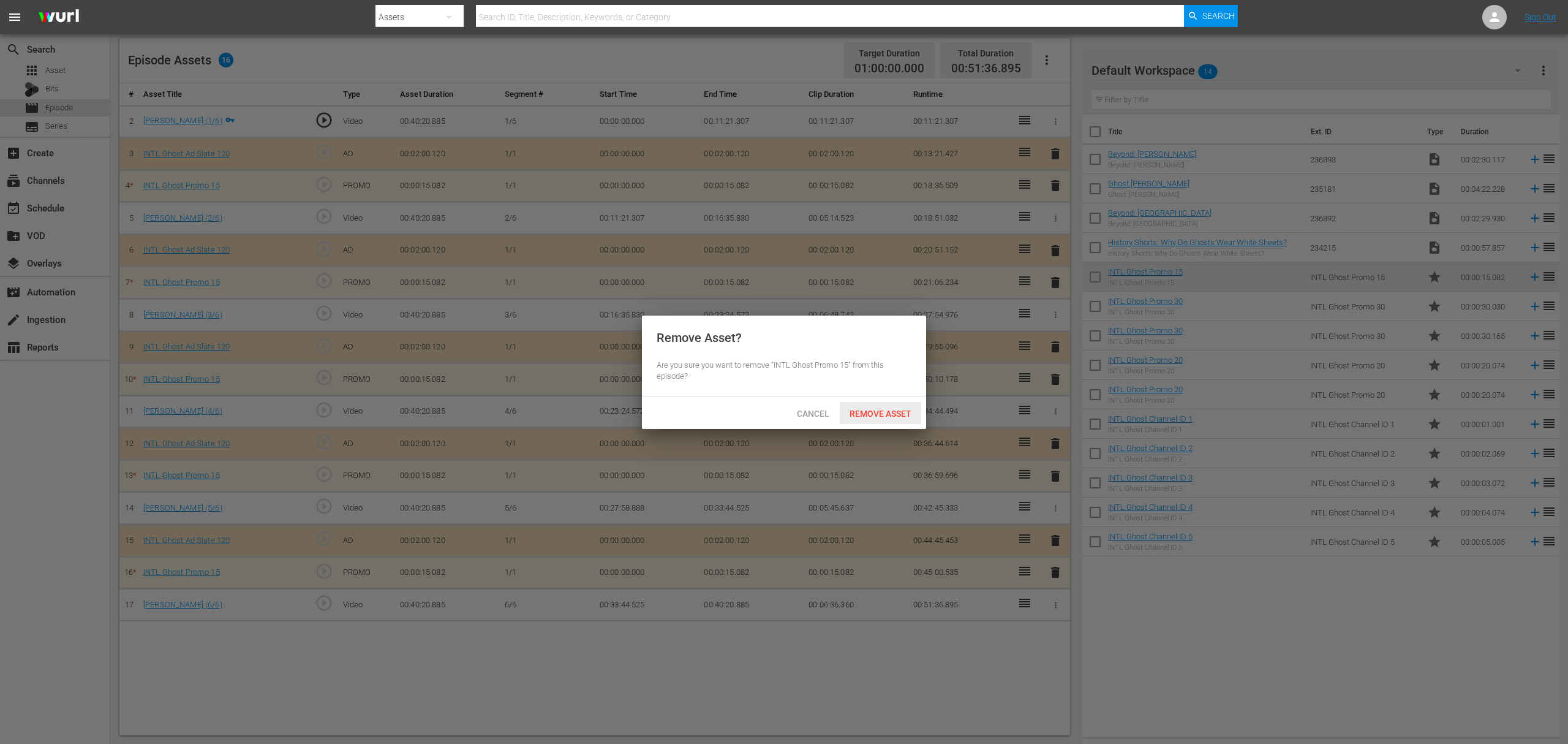
click at [887, 409] on span "Remove Asset" at bounding box center [880, 413] width 81 height 10
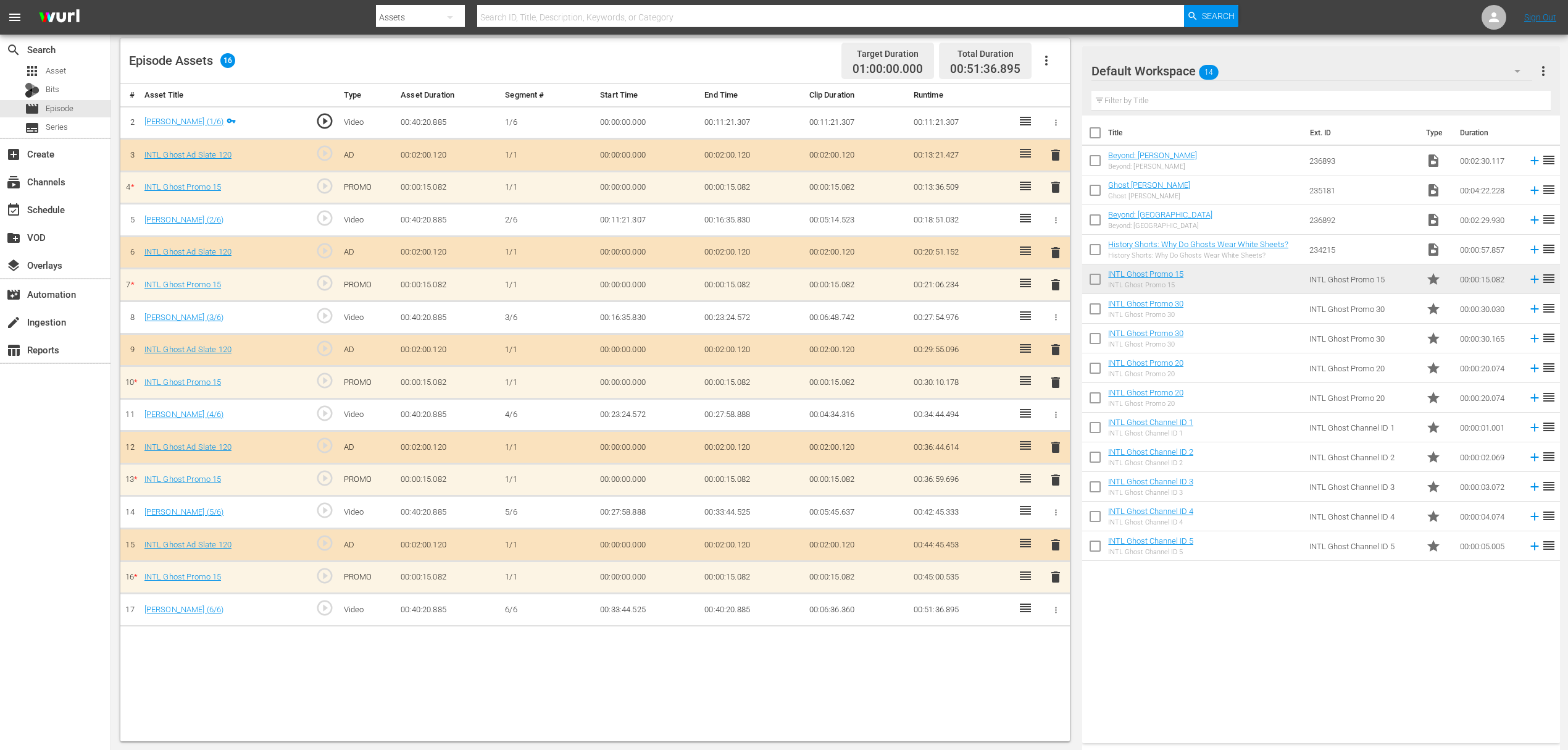
click at [1054, 476] on span "delete" at bounding box center [1055, 479] width 15 height 15
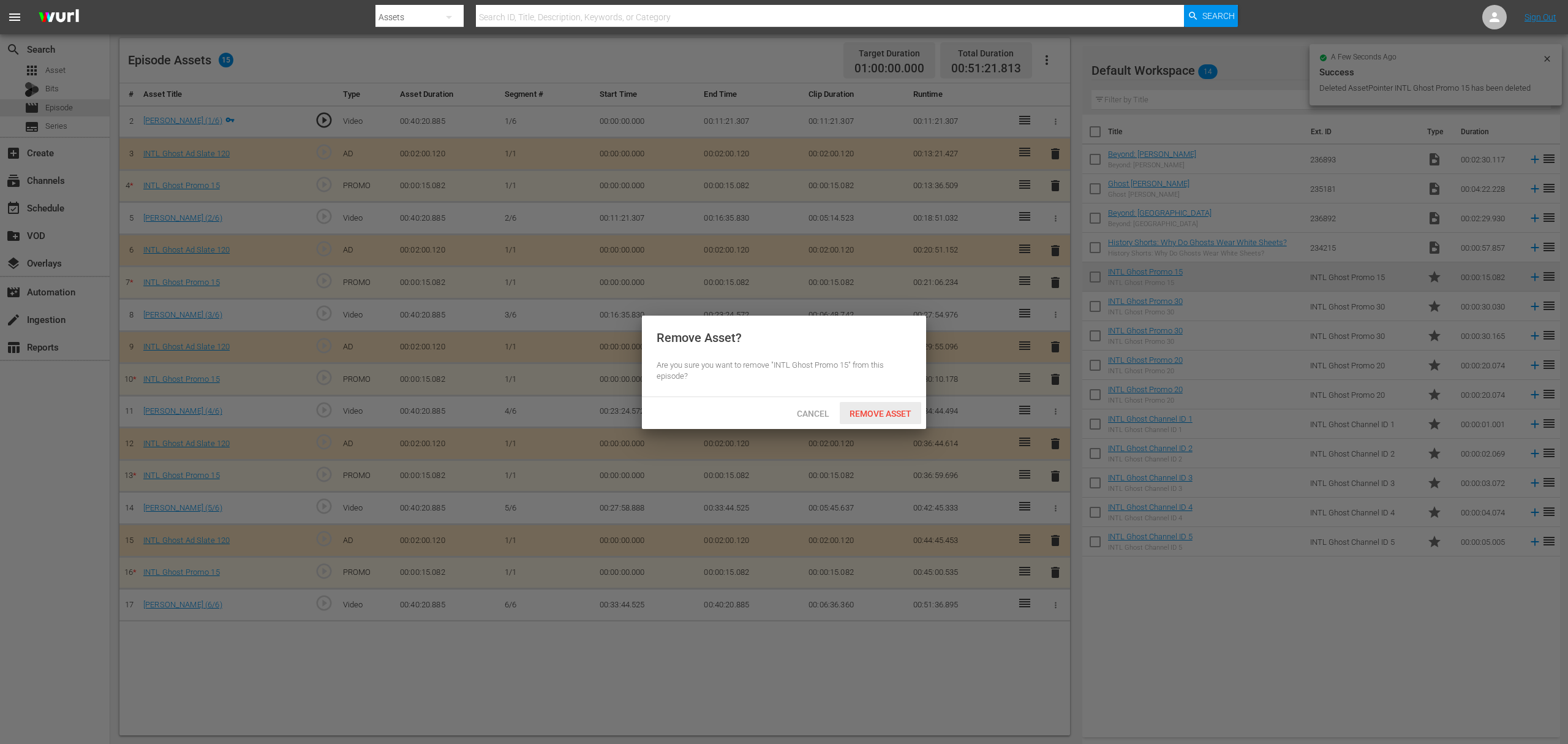
click at [854, 409] on span "Remove Asset" at bounding box center [880, 413] width 81 height 10
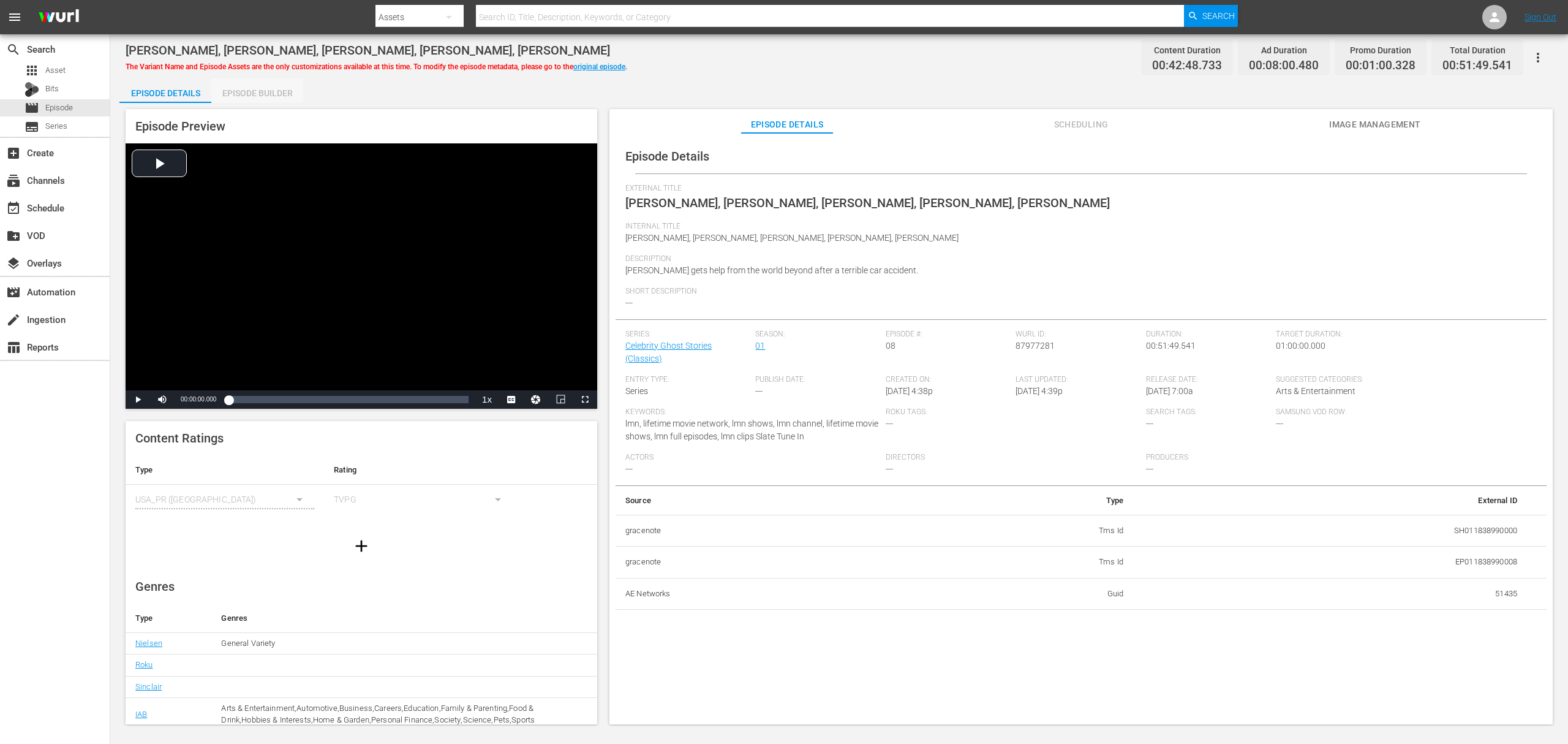
click at [273, 99] on div "Episode Builder" at bounding box center [257, 93] width 92 height 29
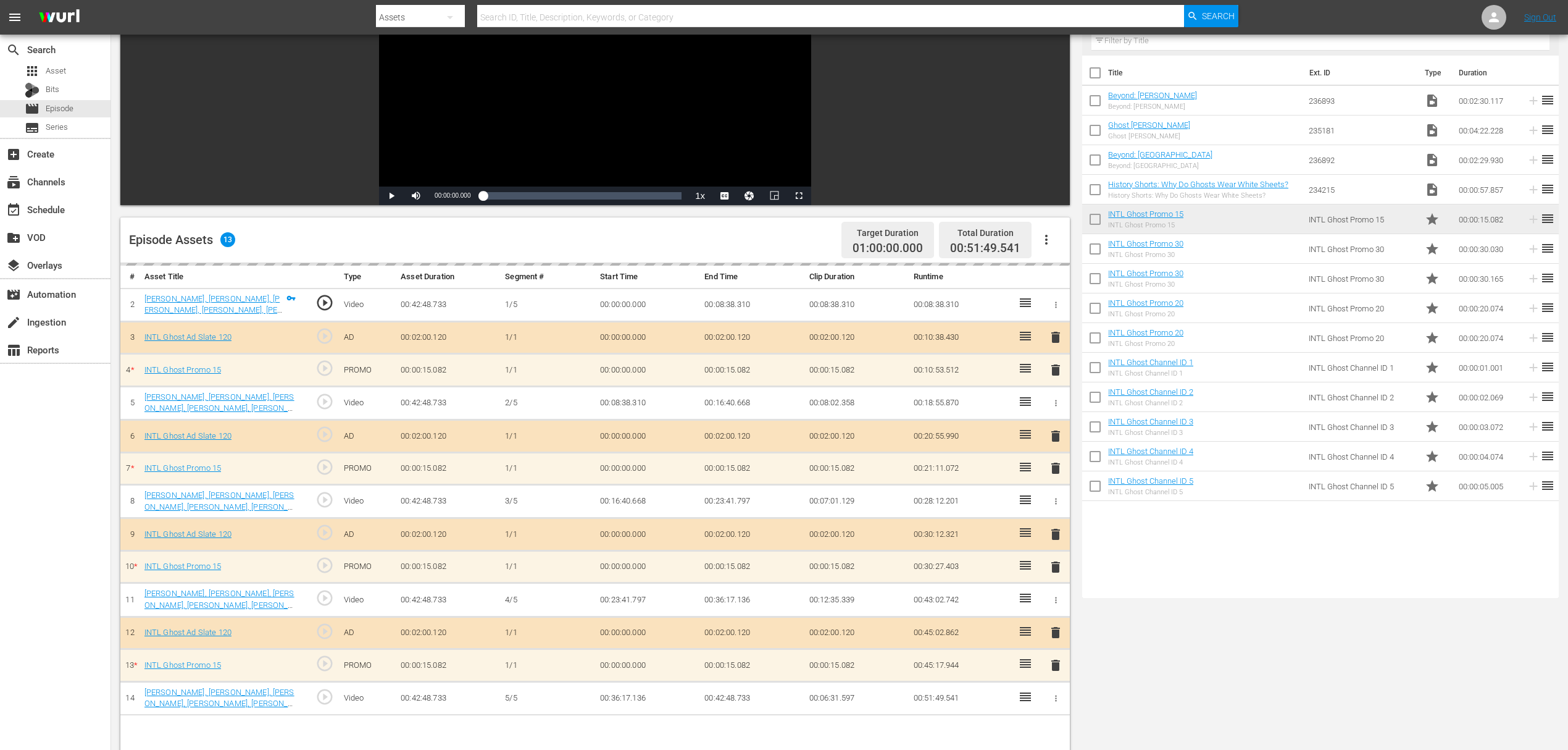
scroll to position [247, 0]
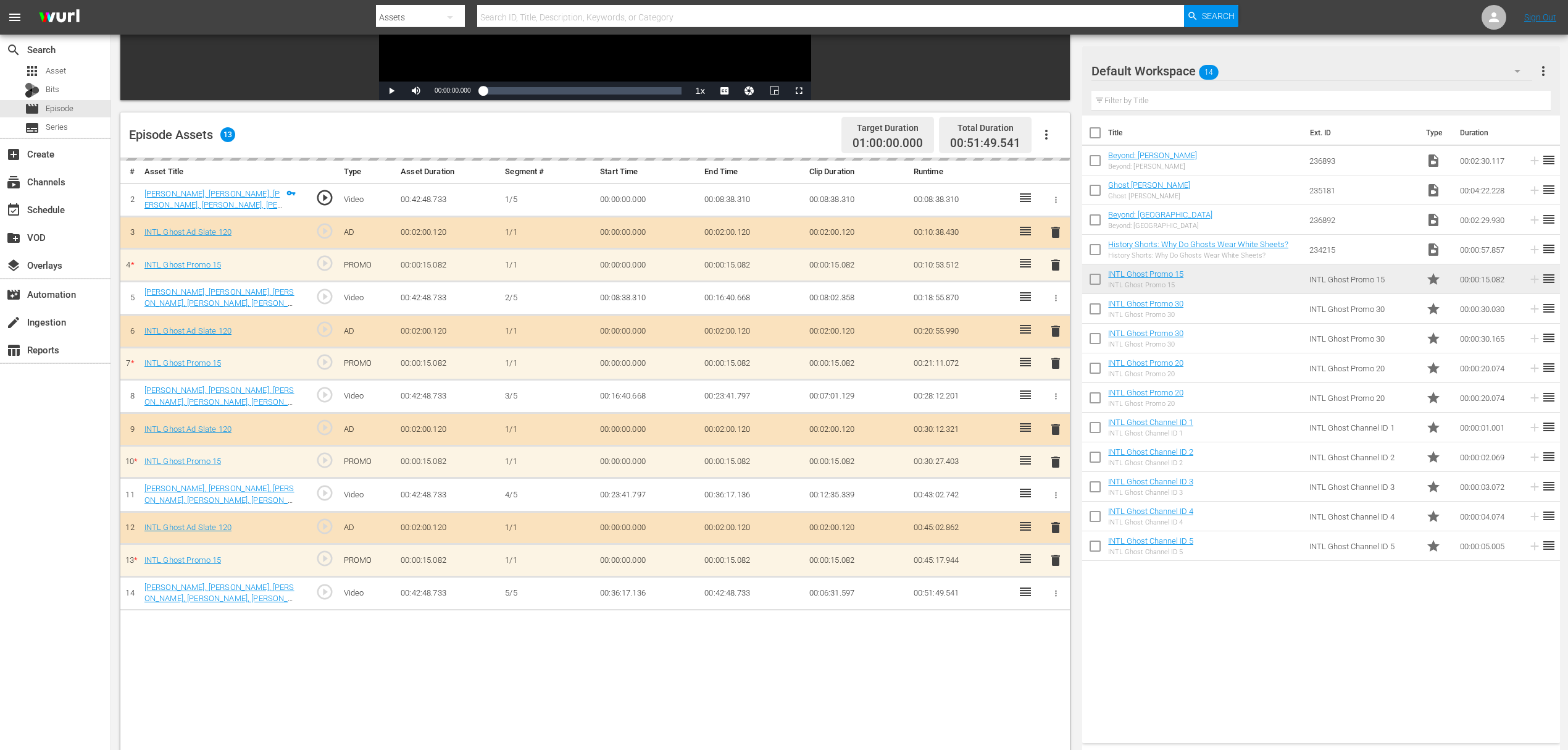
click at [1045, 136] on icon "button" at bounding box center [1046, 134] width 15 height 15
click at [1061, 143] on div "Fill with Ads" at bounding box center [1083, 139] width 84 height 30
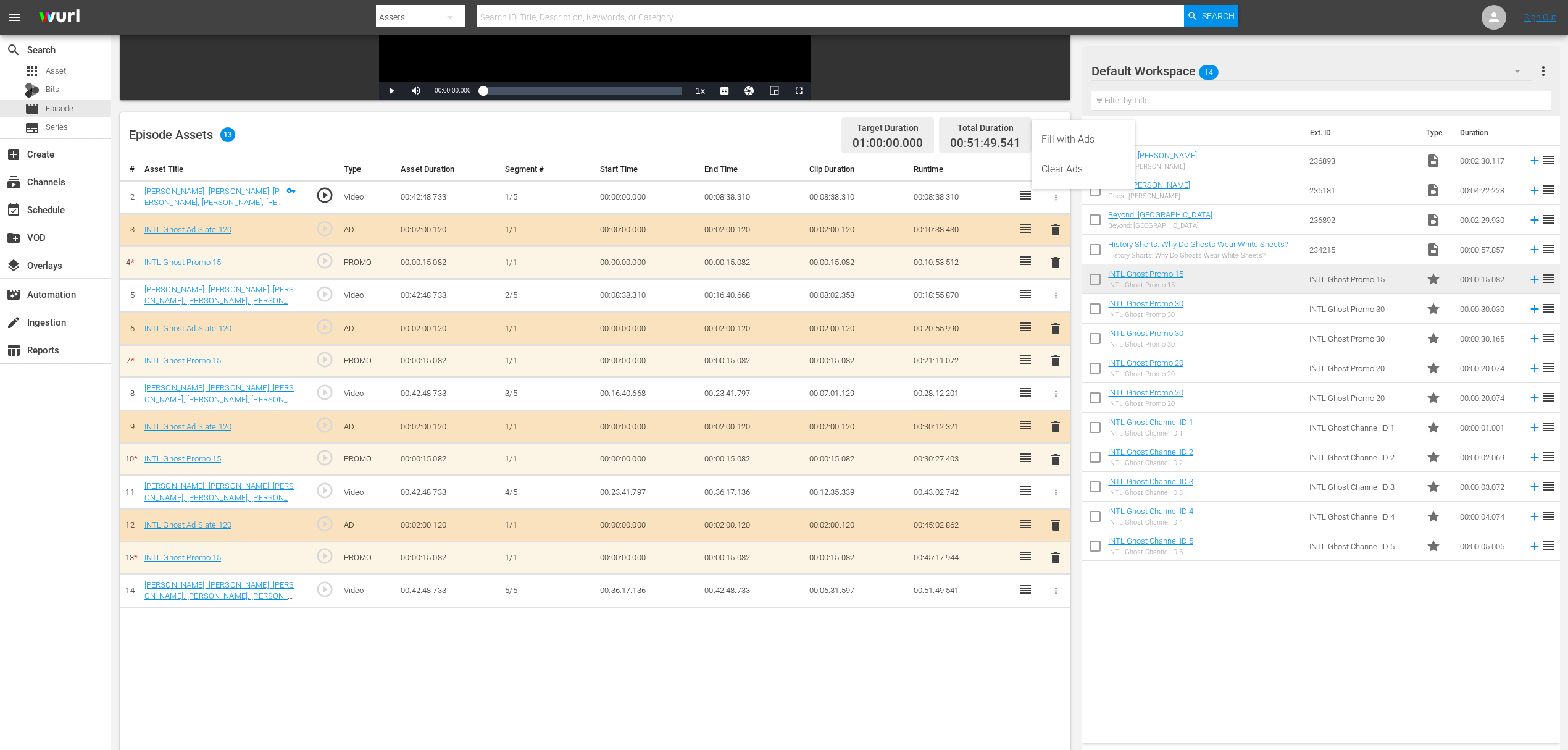
click at [1058, 129] on div "Fill with Ads" at bounding box center [1083, 139] width 84 height 30
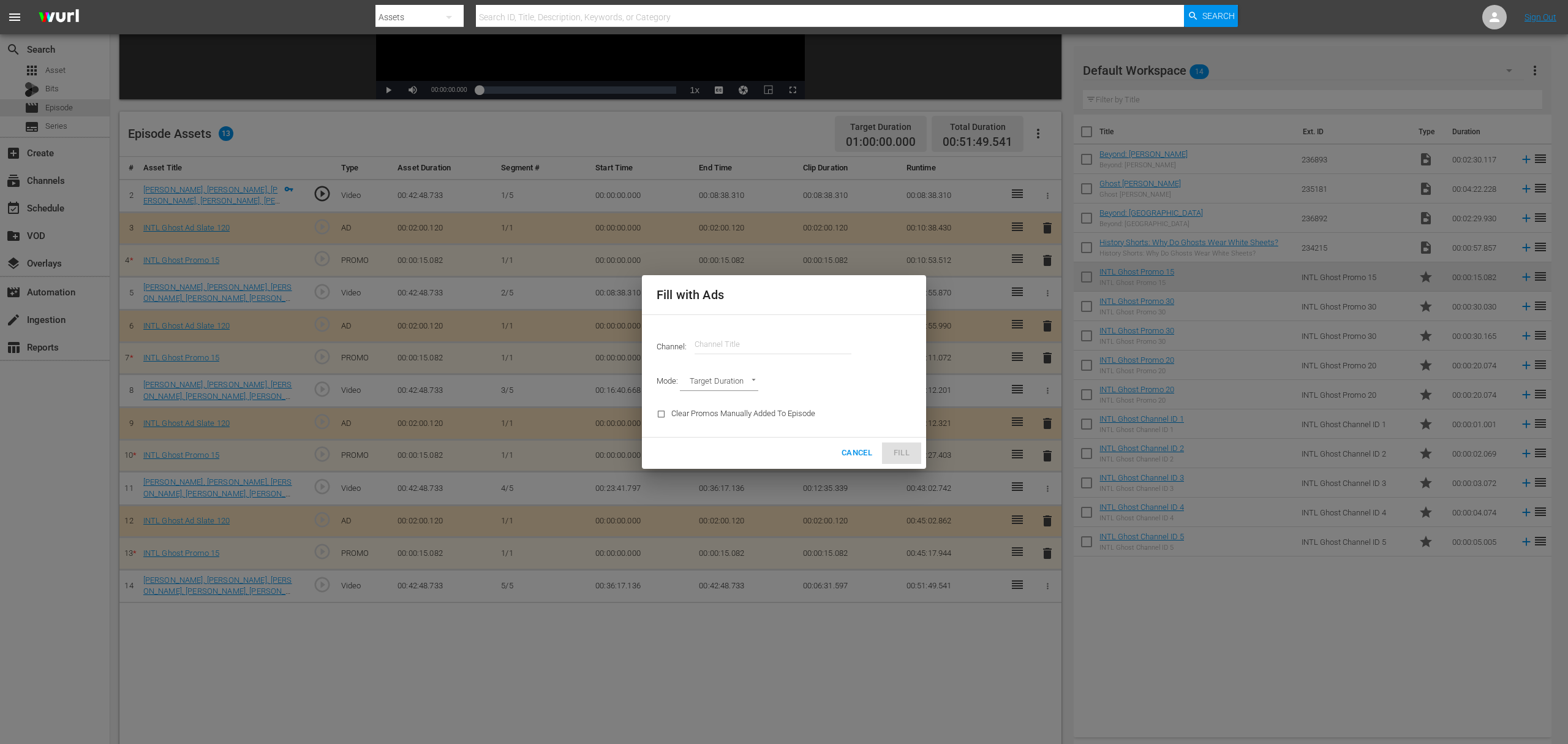
drag, startPoint x: 790, startPoint y: 352, endPoint x: 784, endPoint y: 346, distance: 8.5
click at [791, 352] on input "text" at bounding box center [772, 344] width 156 height 29
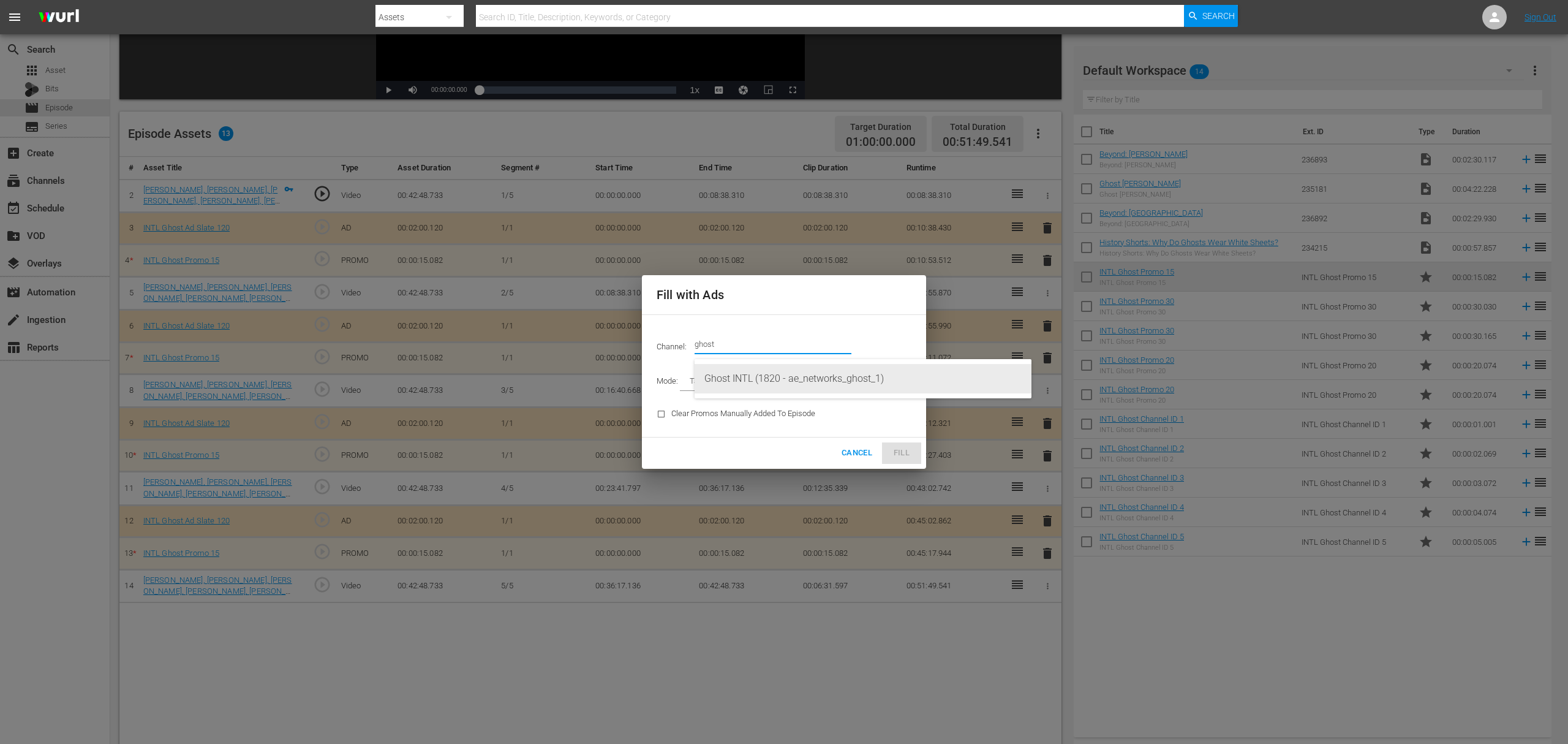
click at [738, 383] on div "Ghost INTL (1820 - ae_networks_ghost_1)" at bounding box center [862, 378] width 317 height 29
type input "Ghost INTL (1820)"
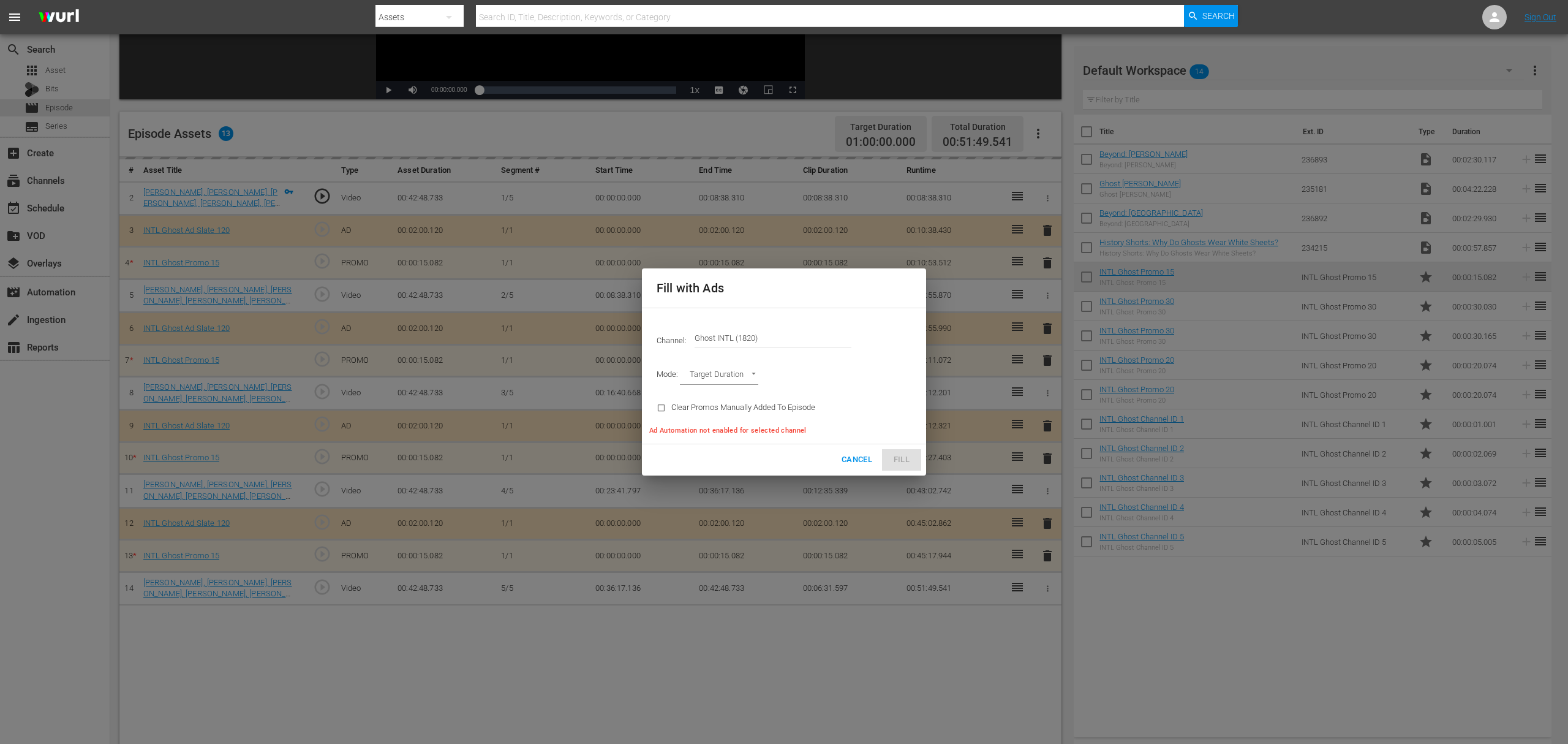
type input "AD_BREAK_DURATION"
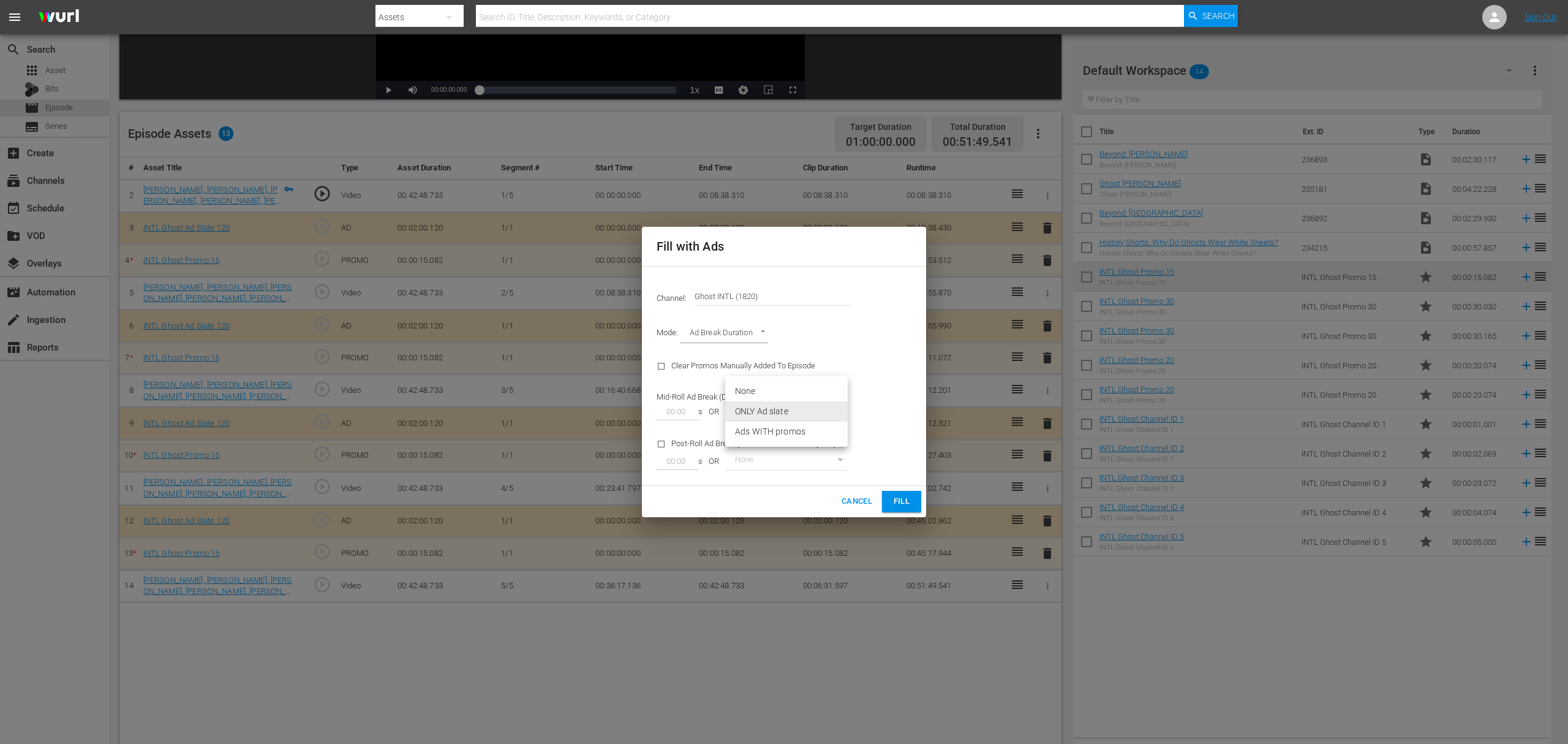
click at [843, 412] on body "menu Search By Assets Search ID, Title, Description, Keywords, or Category Sear…" at bounding box center [784, 126] width 1568 height 744
click at [797, 430] on li "Ads WITH promos" at bounding box center [786, 431] width 123 height 20
type input "98"
click at [905, 502] on span "Fill" at bounding box center [901, 501] width 20 height 14
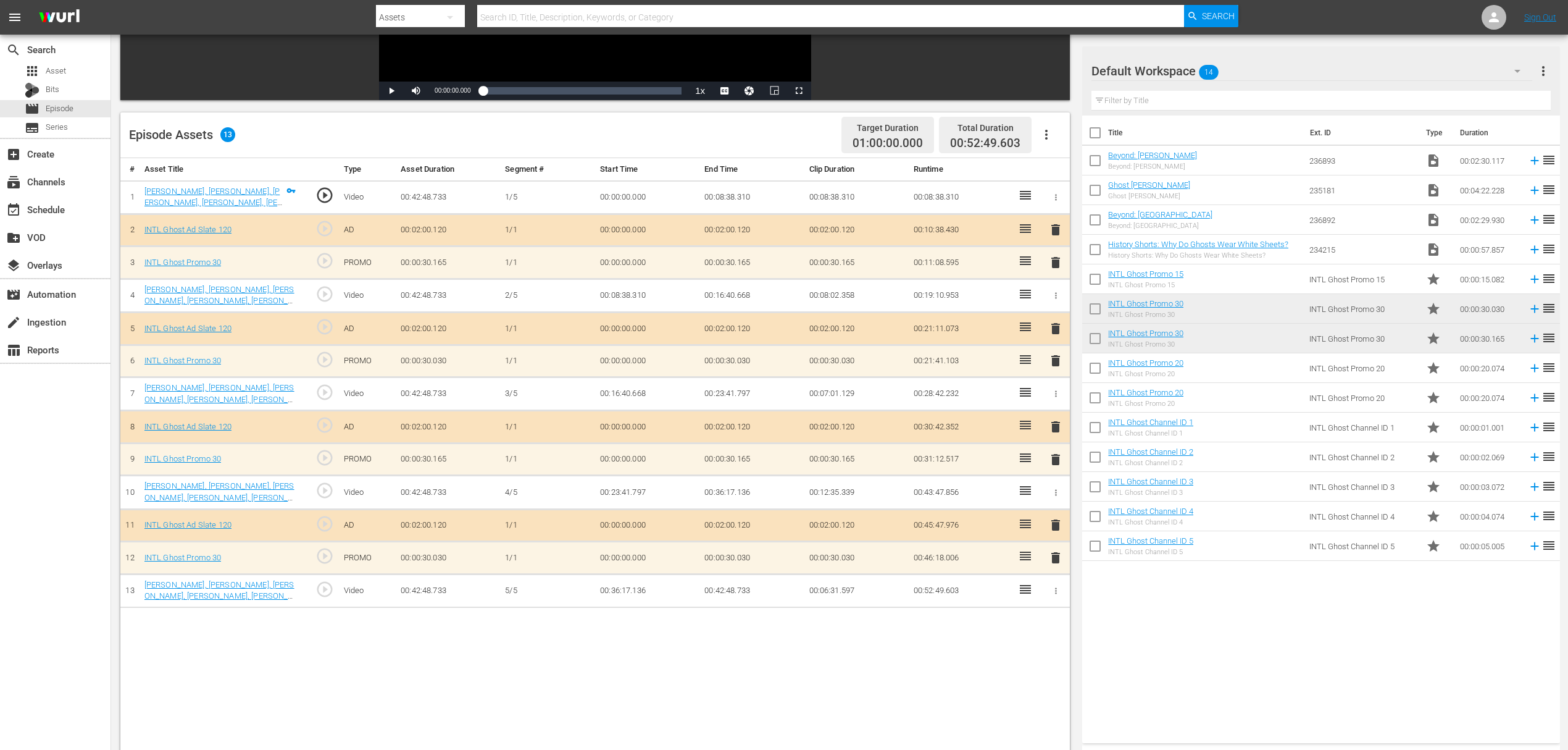
click at [1054, 551] on span "delete" at bounding box center [1055, 557] width 15 height 15
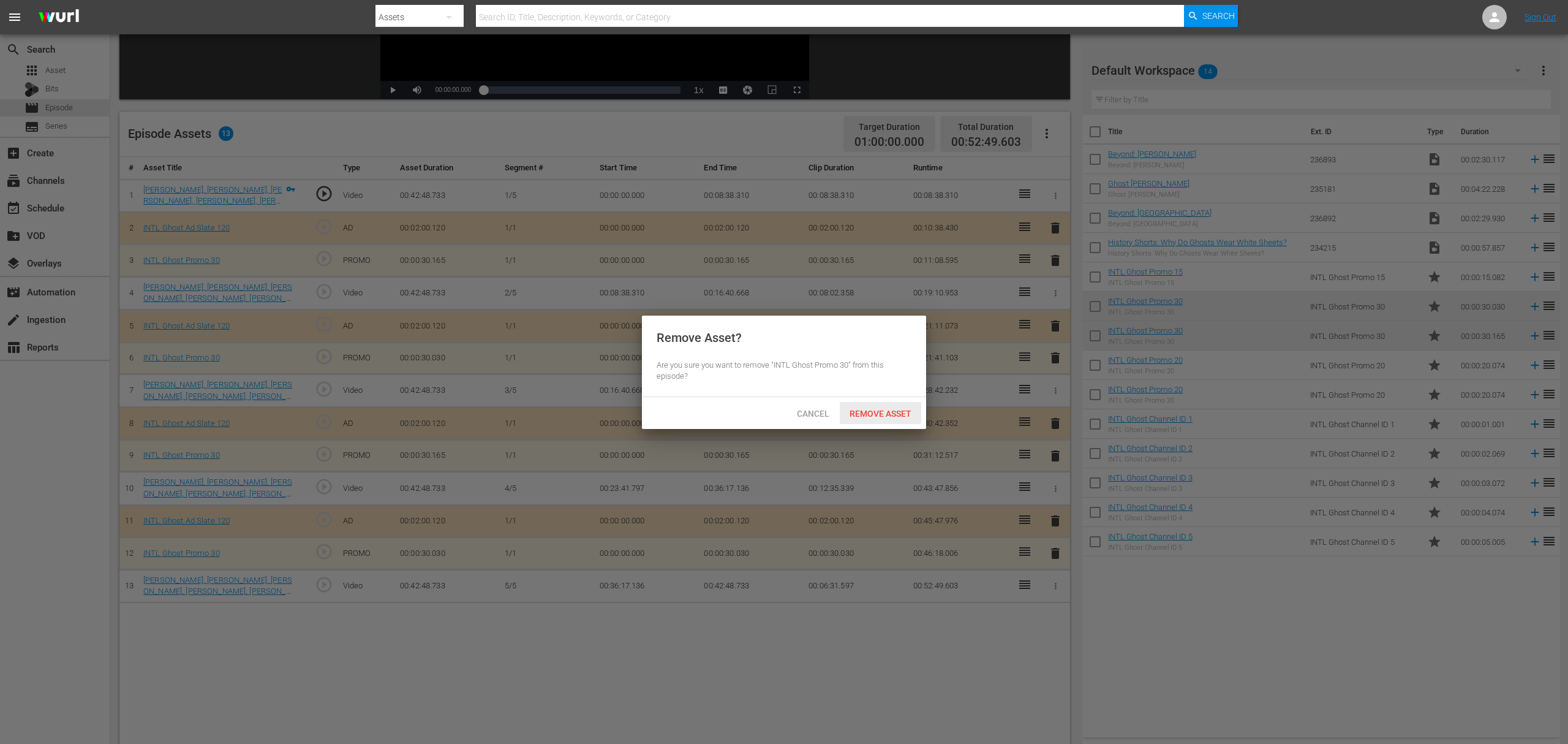
click at [900, 420] on div "Remove Asset" at bounding box center [880, 413] width 81 height 22
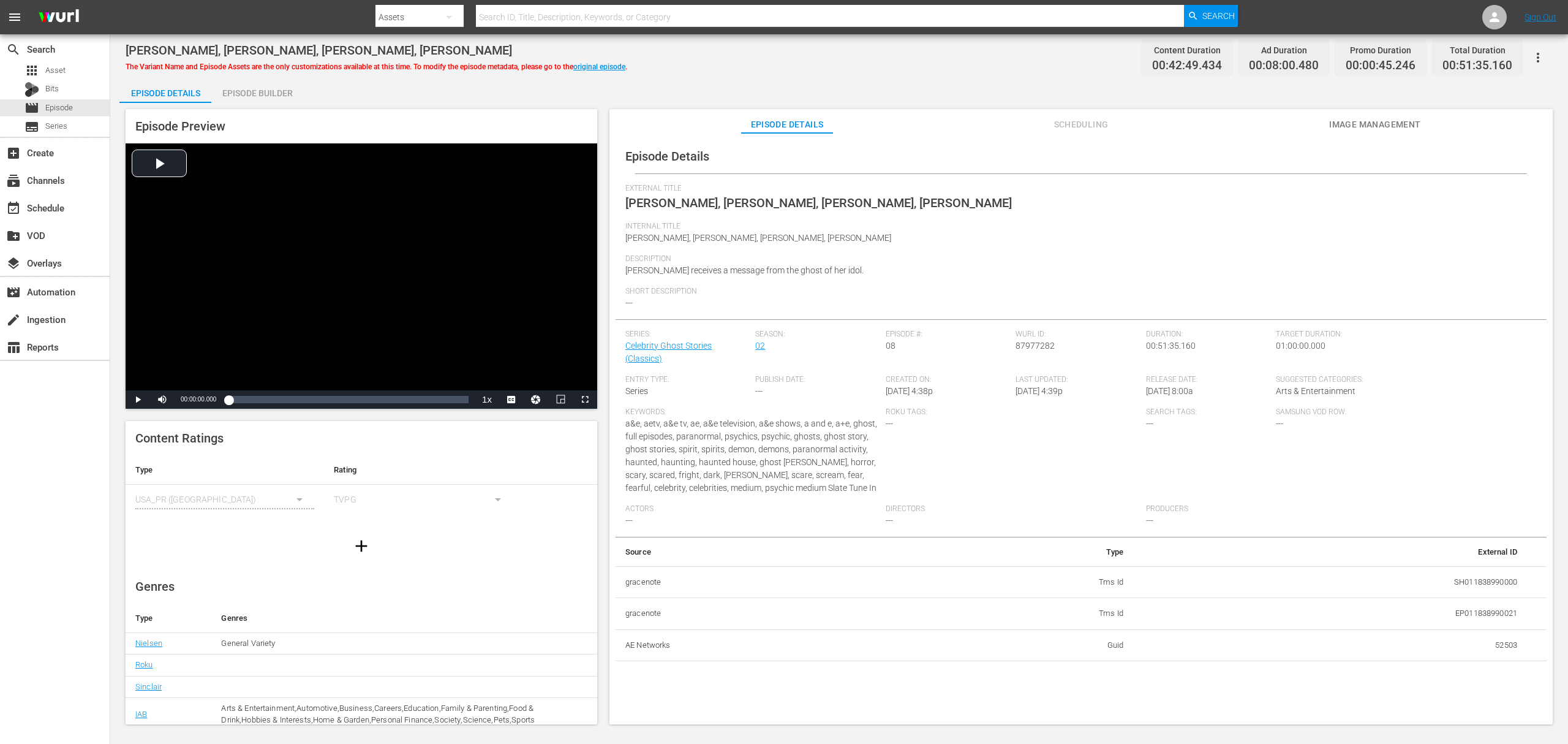
click at [270, 86] on div "Episode Builder" at bounding box center [257, 93] width 92 height 29
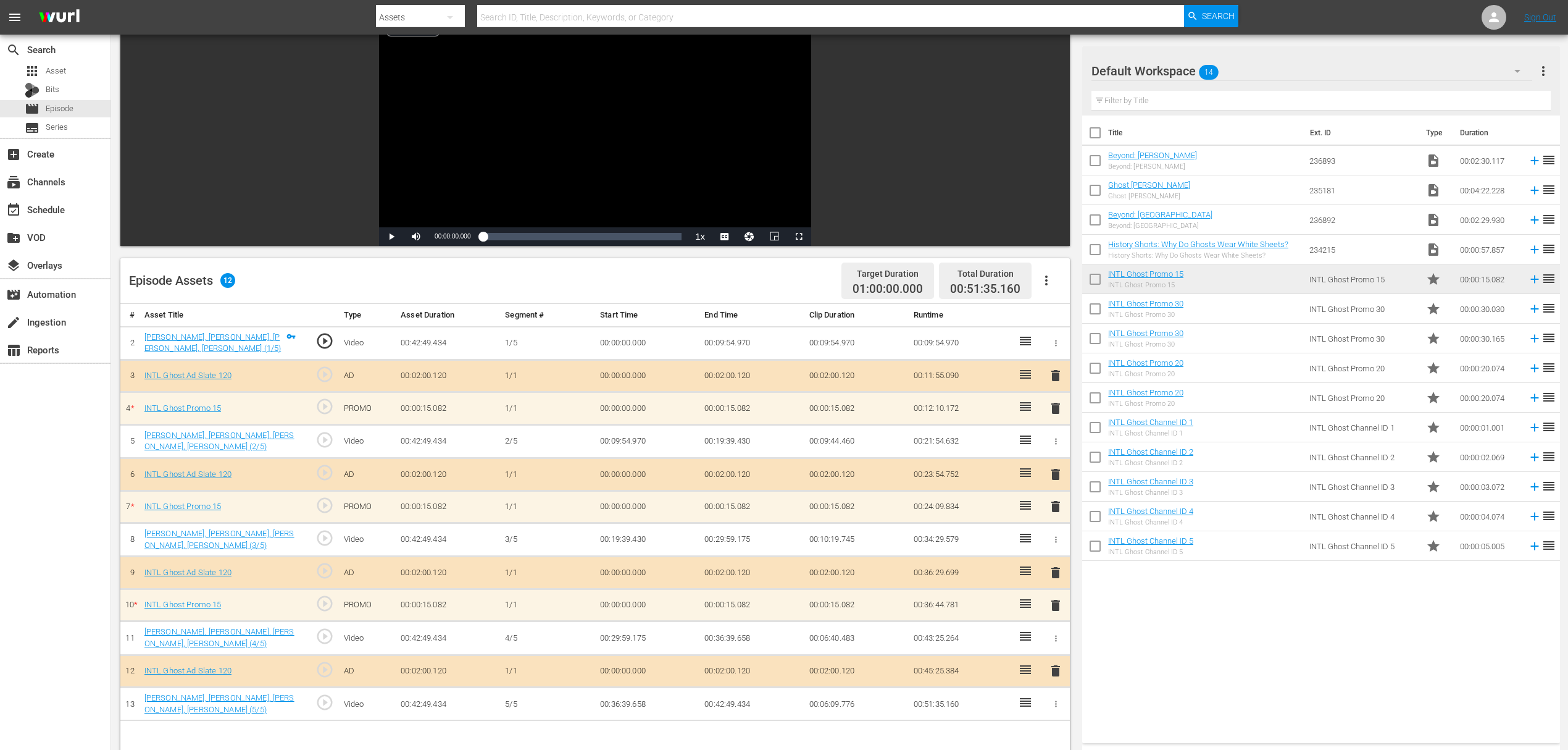
scroll to position [165, 0]
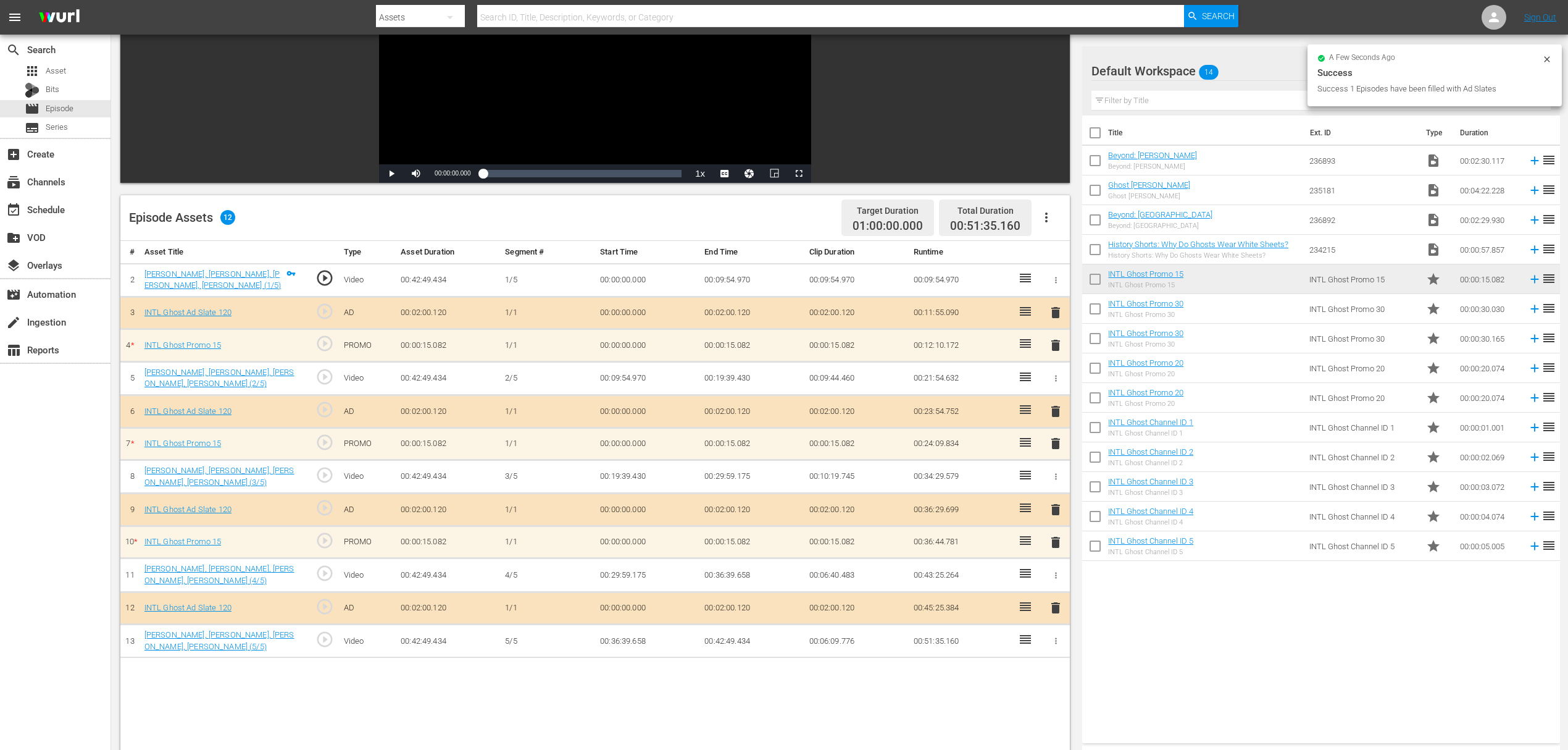
click at [1052, 215] on icon "button" at bounding box center [1046, 217] width 15 height 15
click at [1083, 218] on div "Fill with Ads" at bounding box center [1083, 222] width 84 height 30
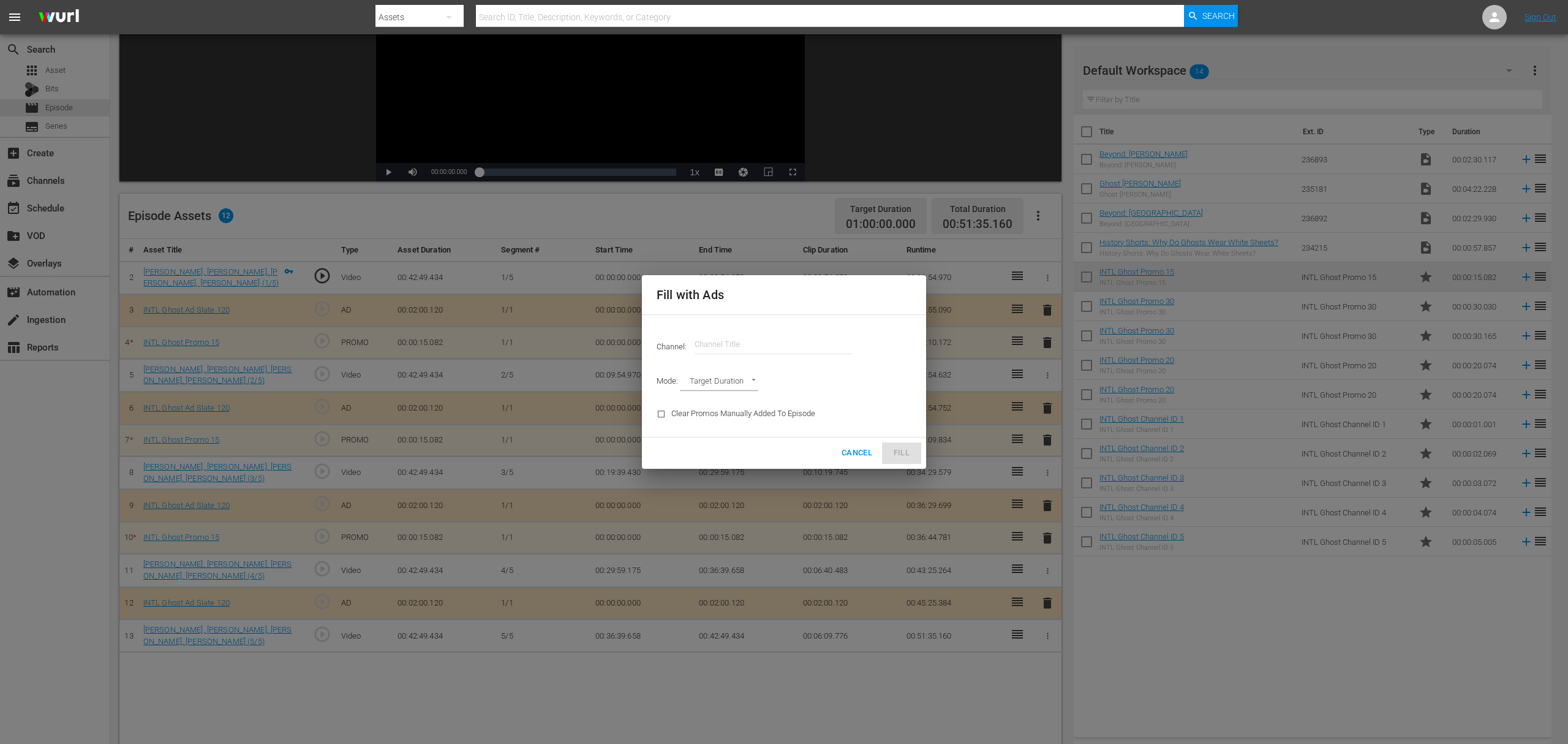
click at [765, 351] on input "text" at bounding box center [772, 344] width 156 height 29
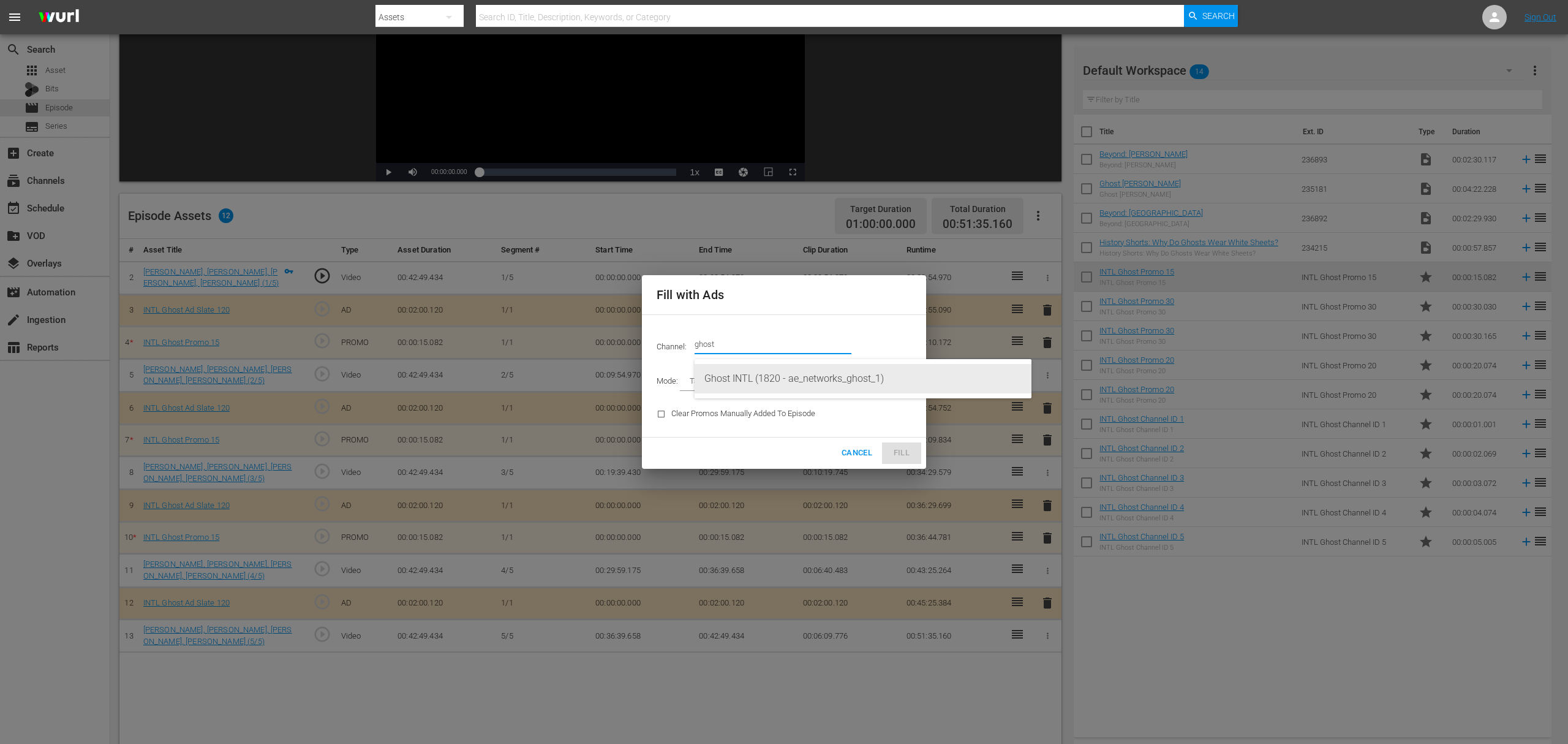
click at [784, 375] on div "Ghost INTL (1820 - ae_networks_ghost_1)" at bounding box center [862, 378] width 317 height 29
type input "Ghost INTL (1820)"
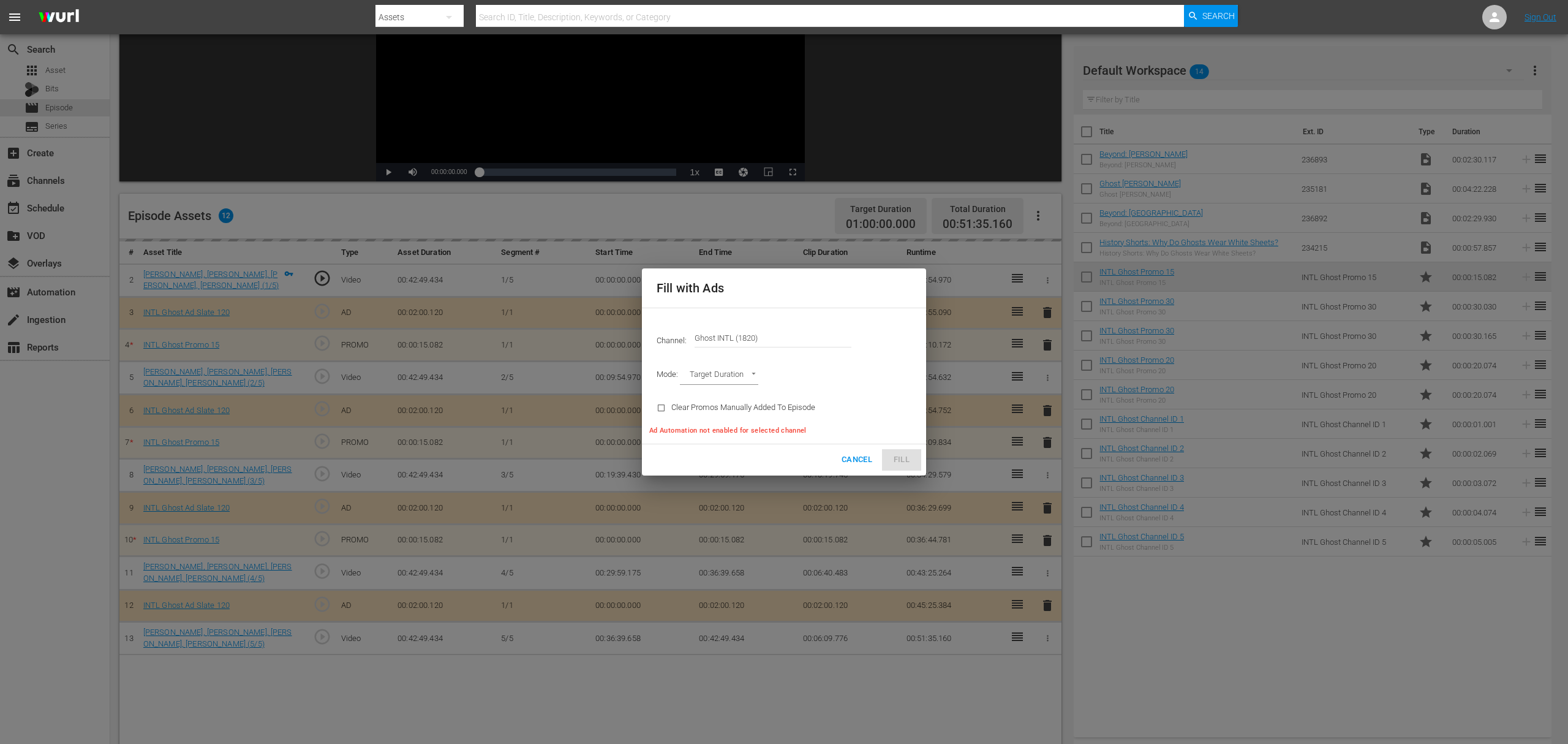
type input "AD_BREAK_DURATION"
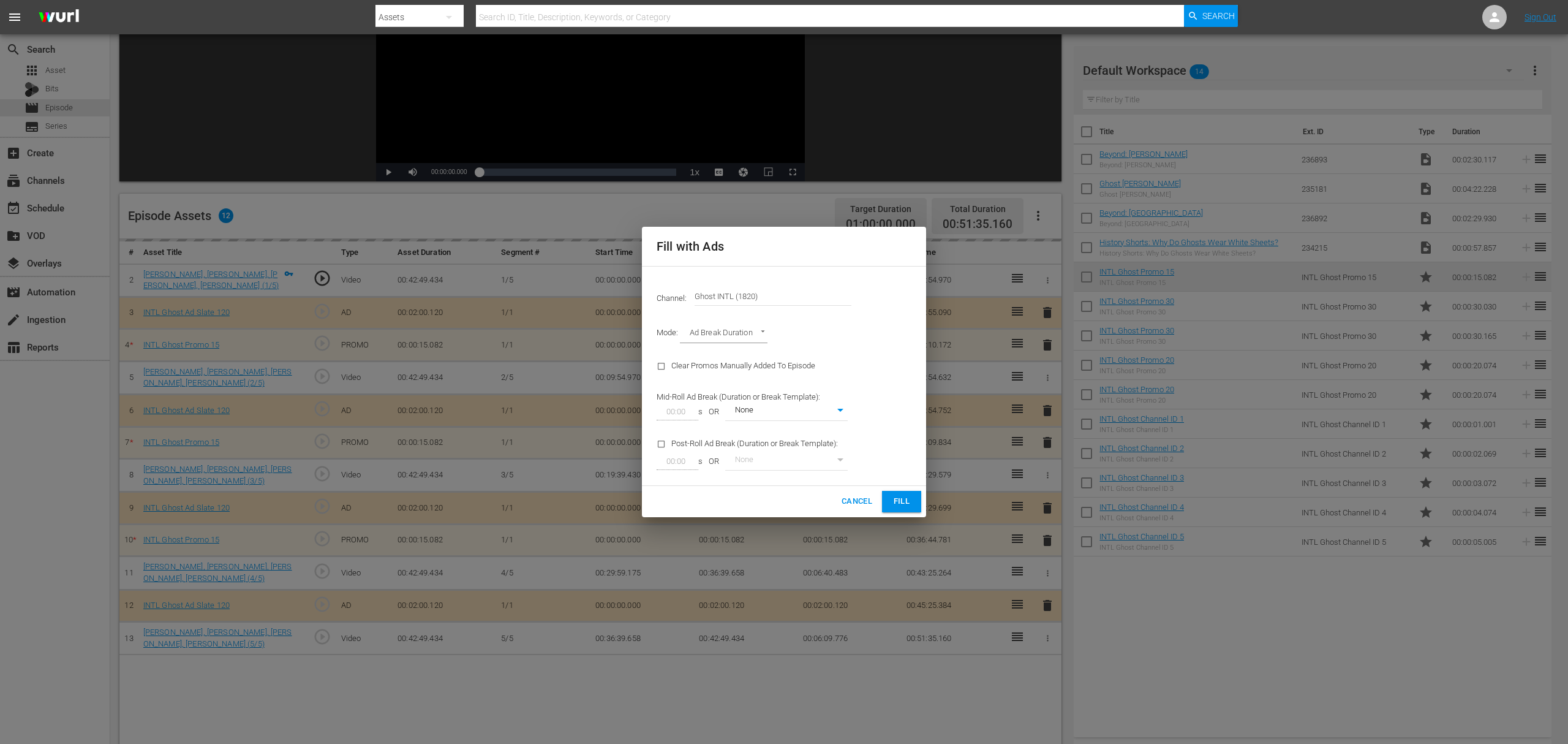
click at [841, 411] on body "menu Search By Assets Search ID, Title, Description, Keywords, or Category Sear…" at bounding box center [784, 208] width 1568 height 744
click at [768, 435] on li "Ads WITH promos" at bounding box center [786, 431] width 123 height 20
type input "98"
click at [892, 502] on span "Fill" at bounding box center [901, 501] width 20 height 14
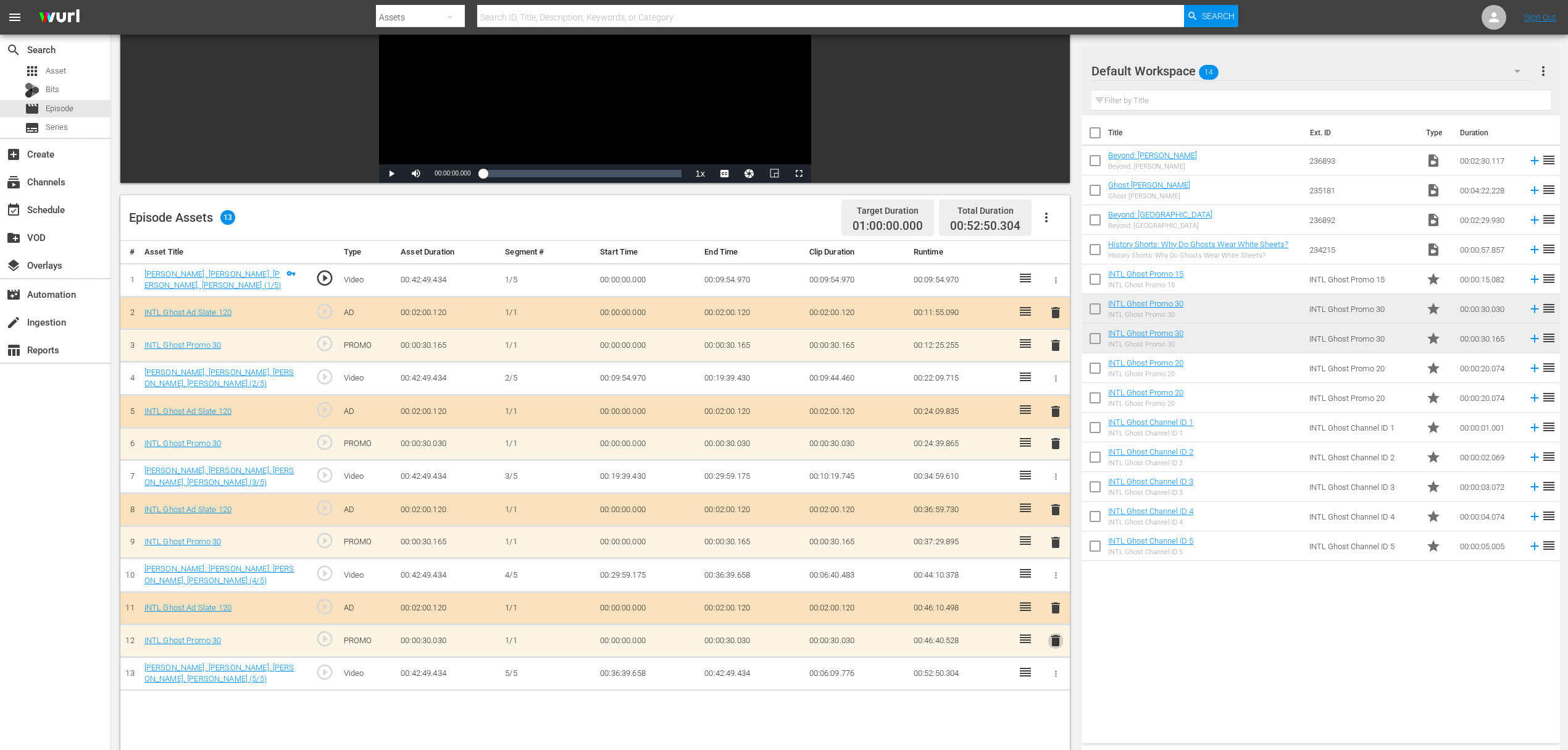
click at [1055, 562] on span "delete" at bounding box center [1055, 640] width 15 height 15
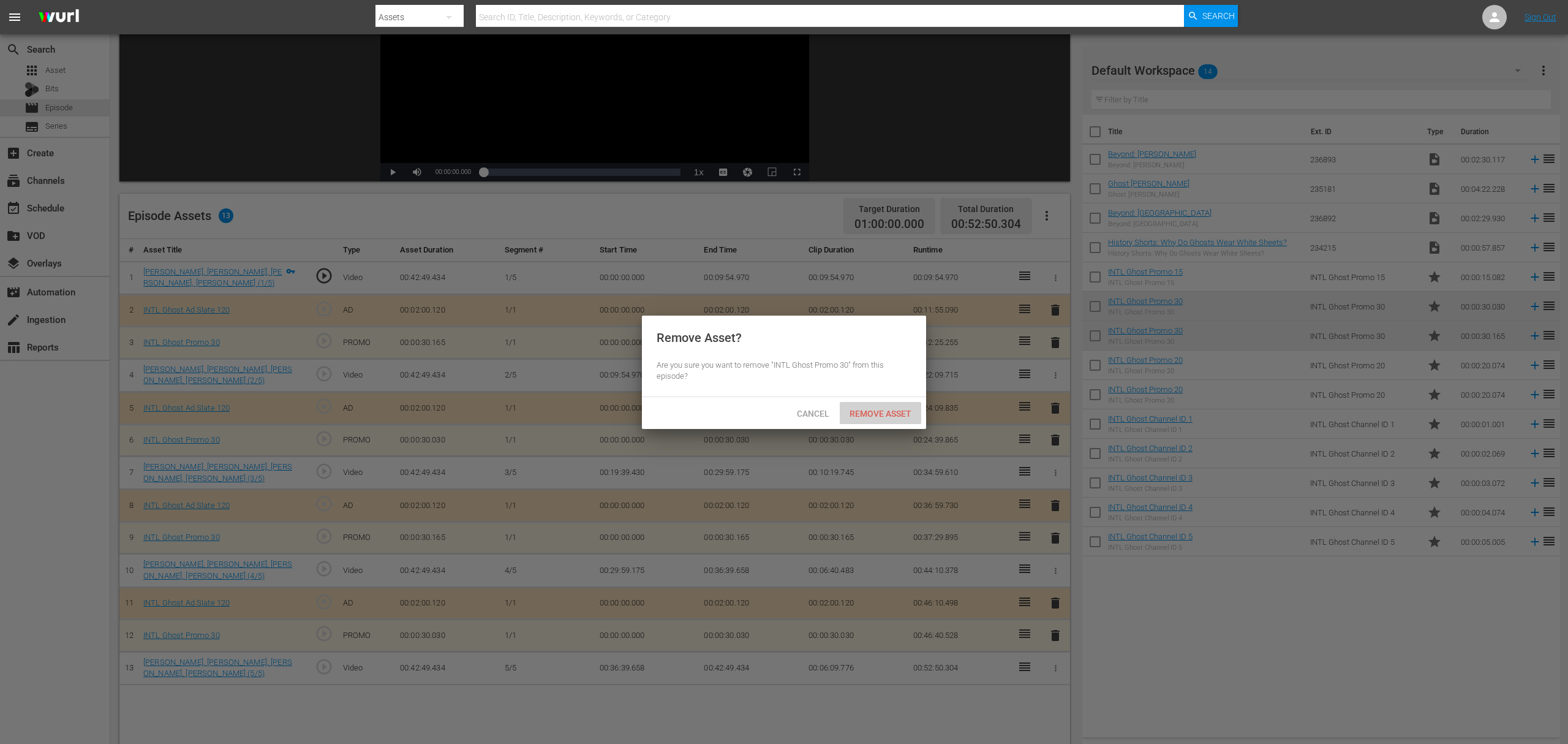
click at [871, 405] on div "Remove Asset" at bounding box center [880, 413] width 81 height 22
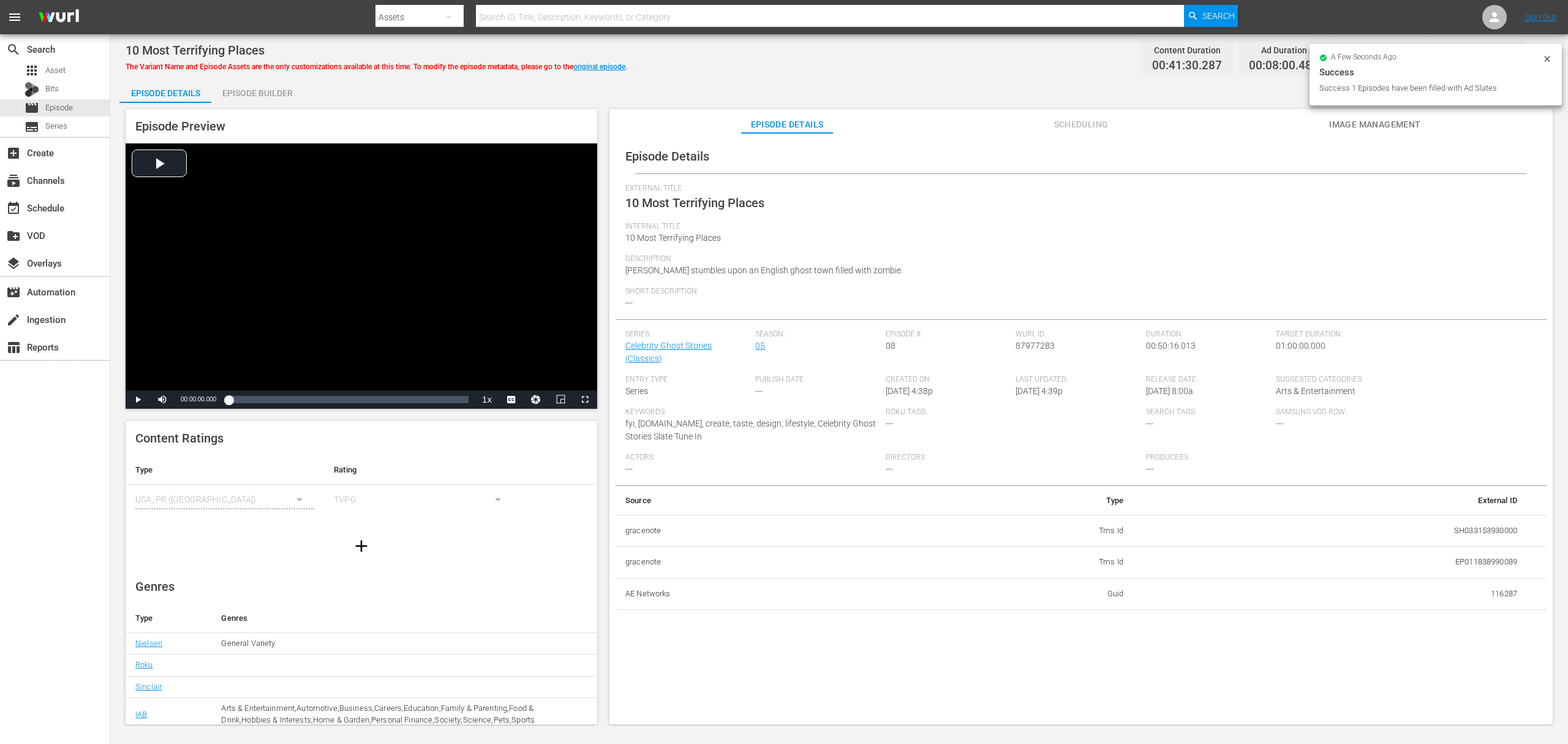
click at [268, 99] on div "Episode Builder" at bounding box center [257, 93] width 92 height 29
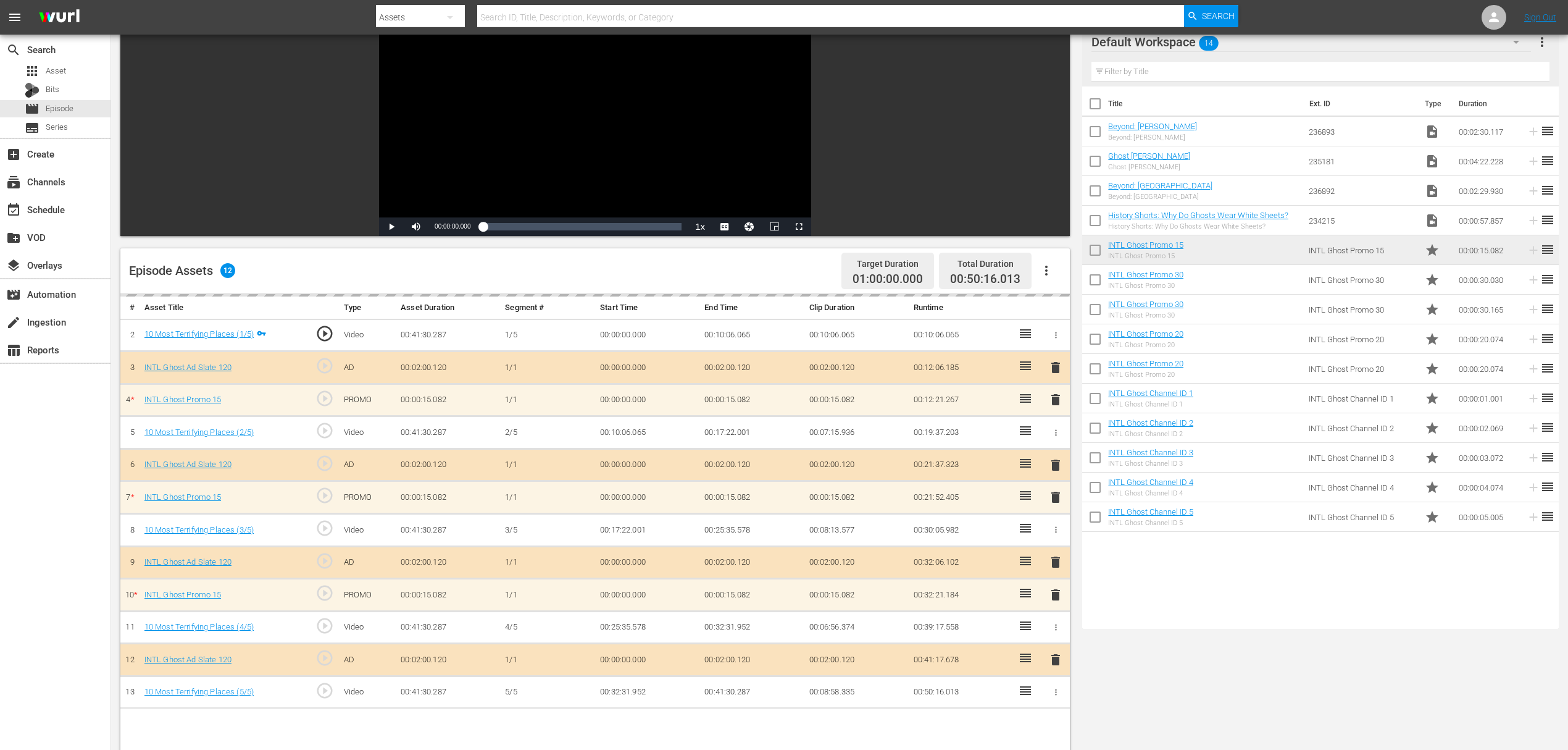
scroll to position [247, 0]
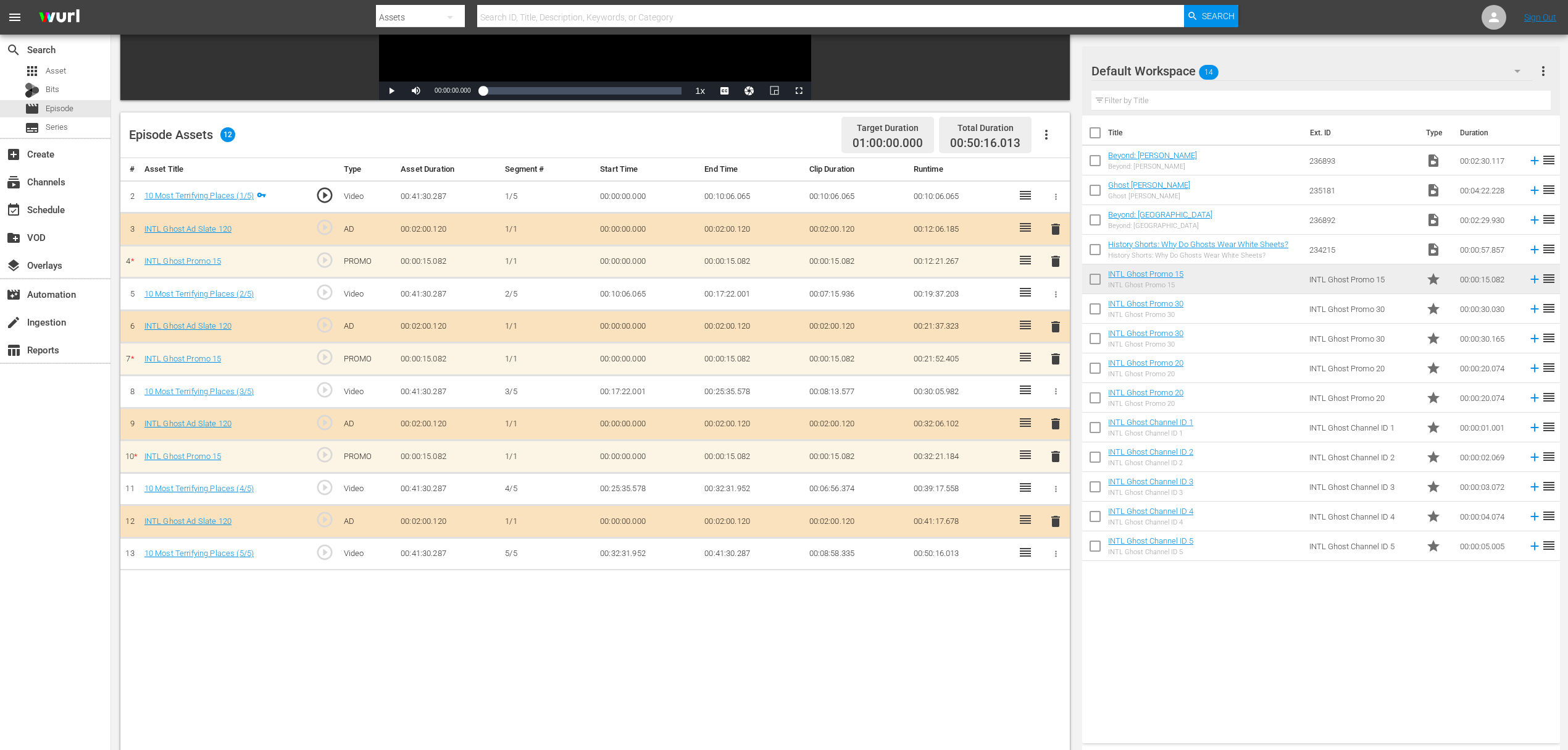
click at [1054, 129] on button "button" at bounding box center [1046, 135] width 30 height 30
click at [1081, 137] on div "Fill with Ads" at bounding box center [1083, 139] width 84 height 30
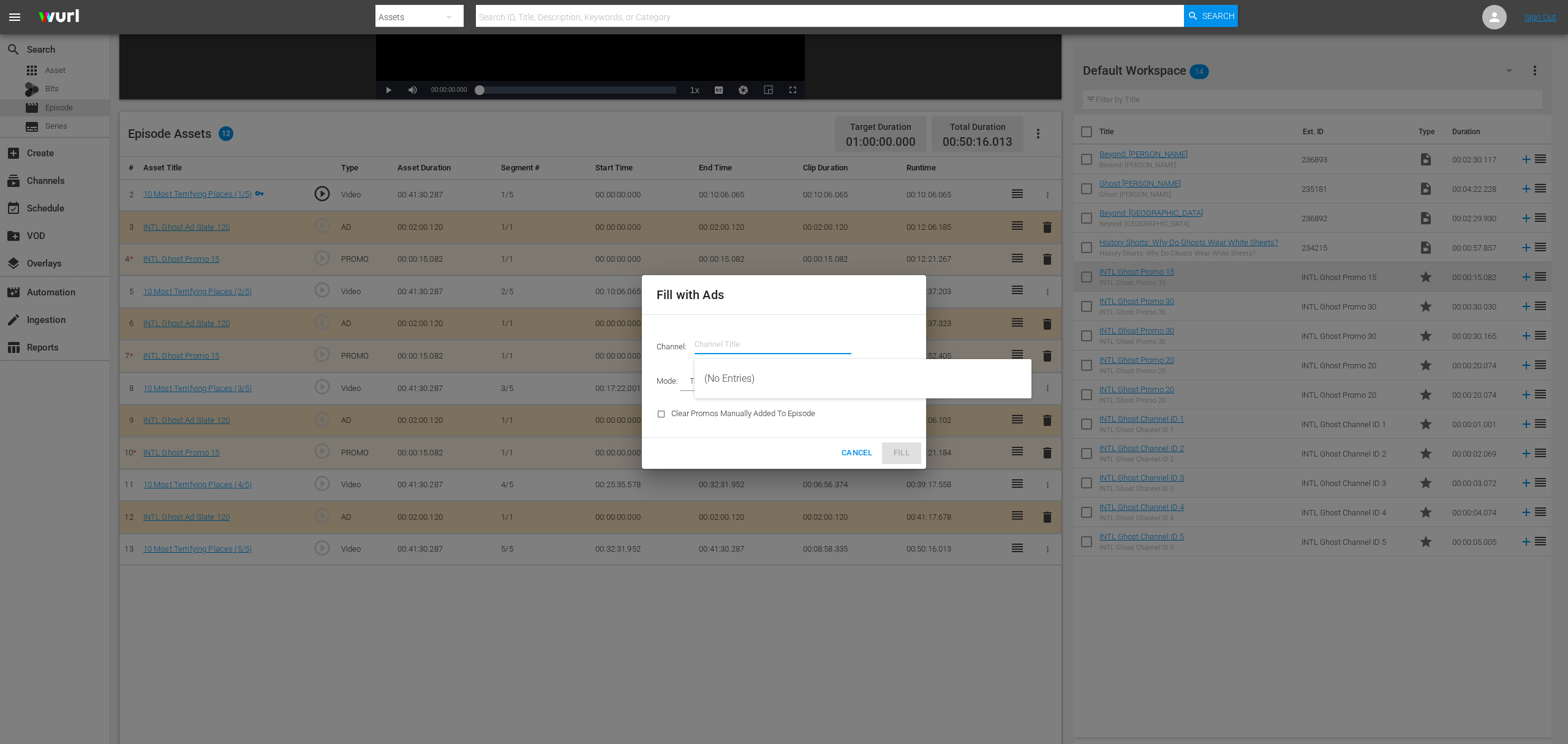
click at [761, 339] on input "text" at bounding box center [772, 344] width 156 height 29
click at [748, 382] on div "Ghost INTL (1820 - ae_networks_ghost_1)" at bounding box center [862, 378] width 317 height 29
type input "Ghost INTL (1820)"
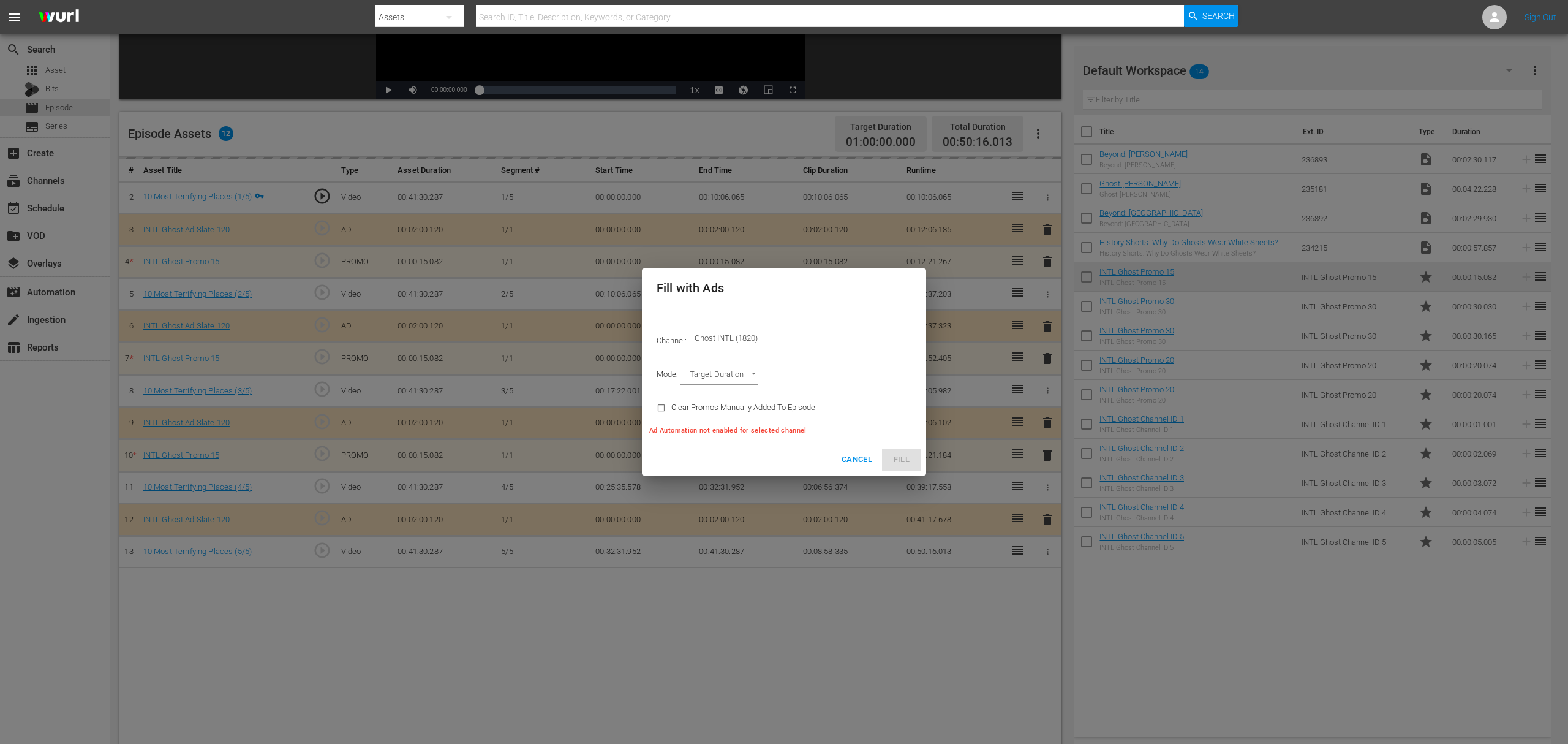
type input "AD_BREAK_DURATION"
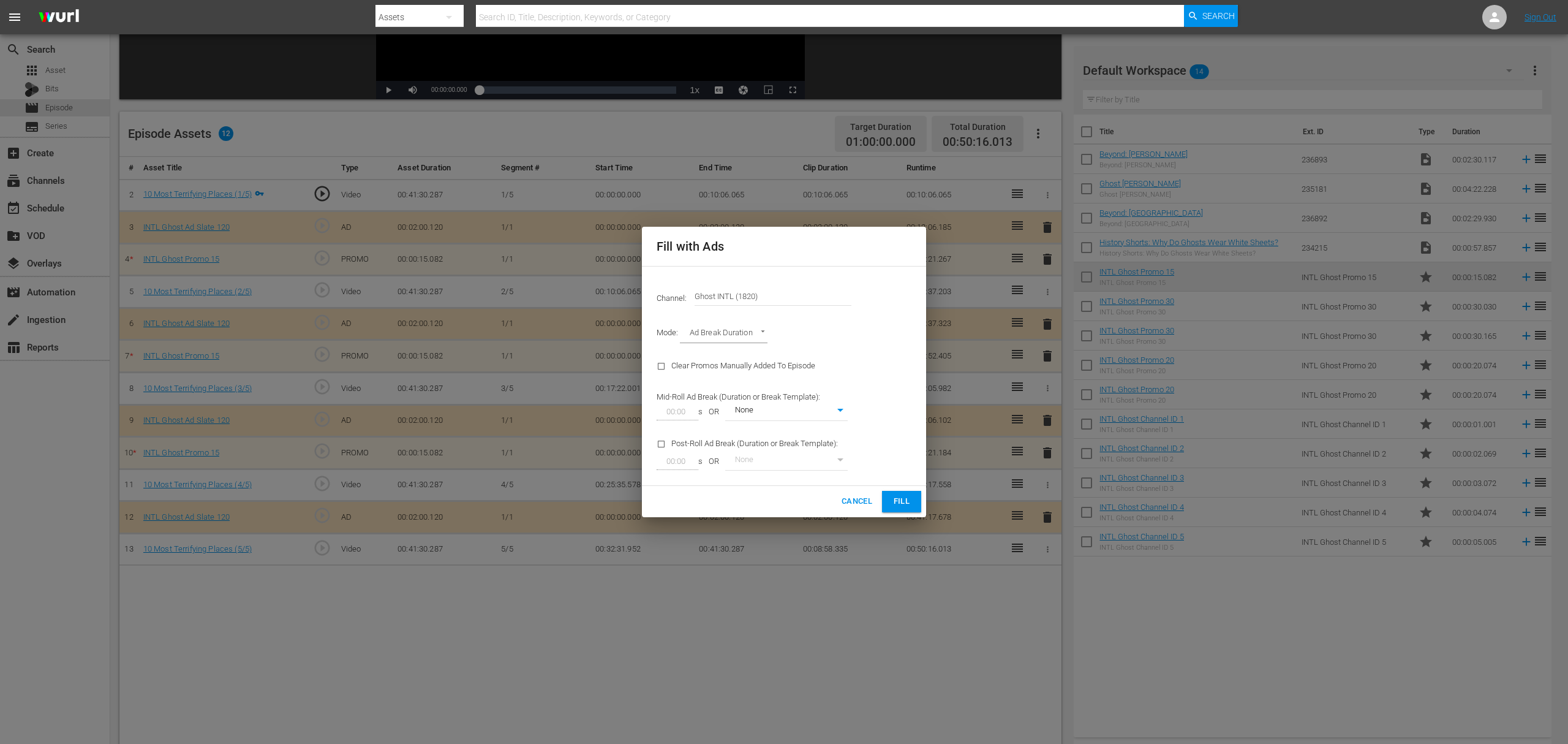
click at [841, 410] on body "menu Search By Assets Search ID, Title, Description, Keywords, or Category Sear…" at bounding box center [784, 126] width 1568 height 744
click at [786, 434] on li "Ads WITH promos" at bounding box center [786, 431] width 123 height 20
type input "98"
click at [902, 500] on span "Fill" at bounding box center [901, 501] width 20 height 14
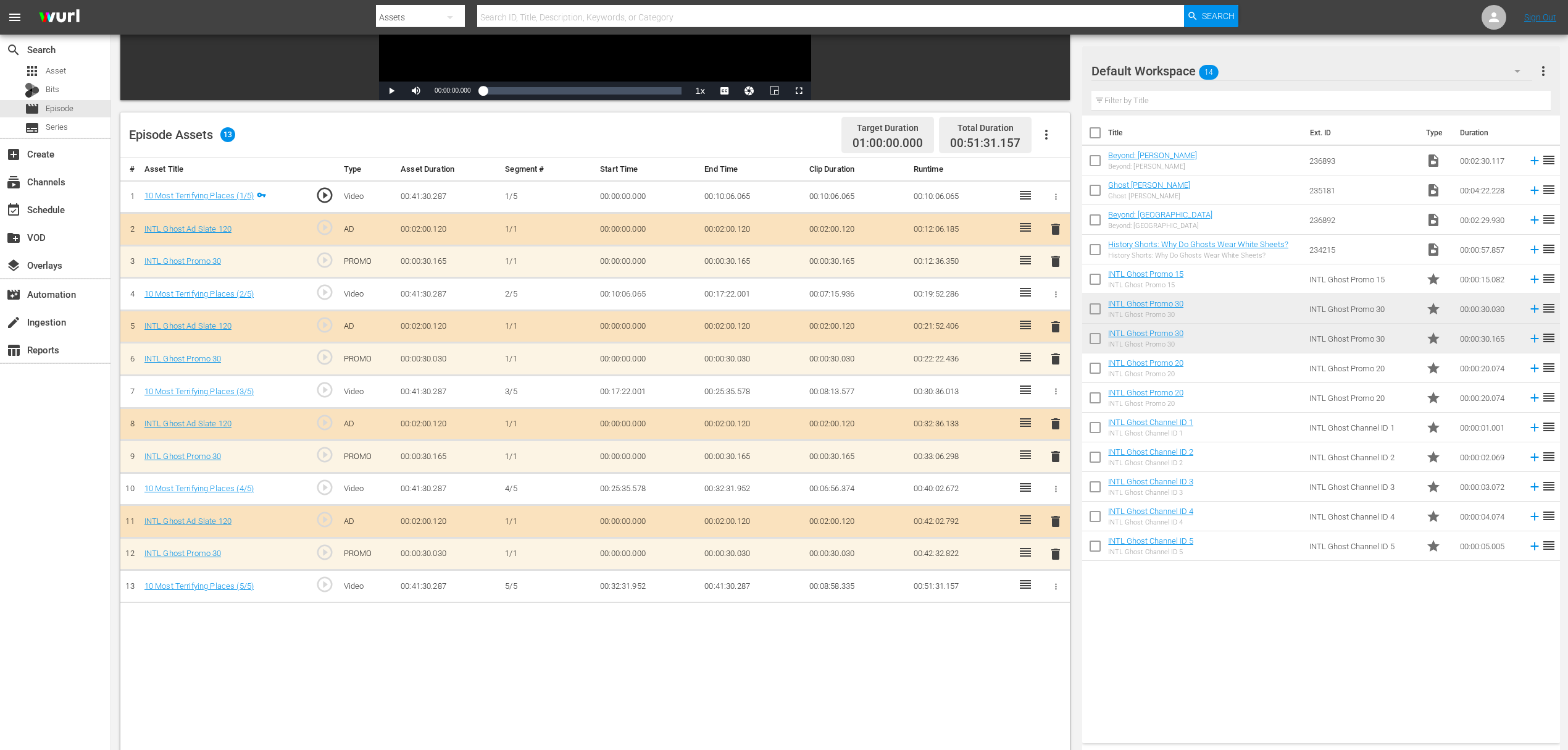
click at [1054, 551] on span "delete" at bounding box center [1055, 553] width 15 height 15
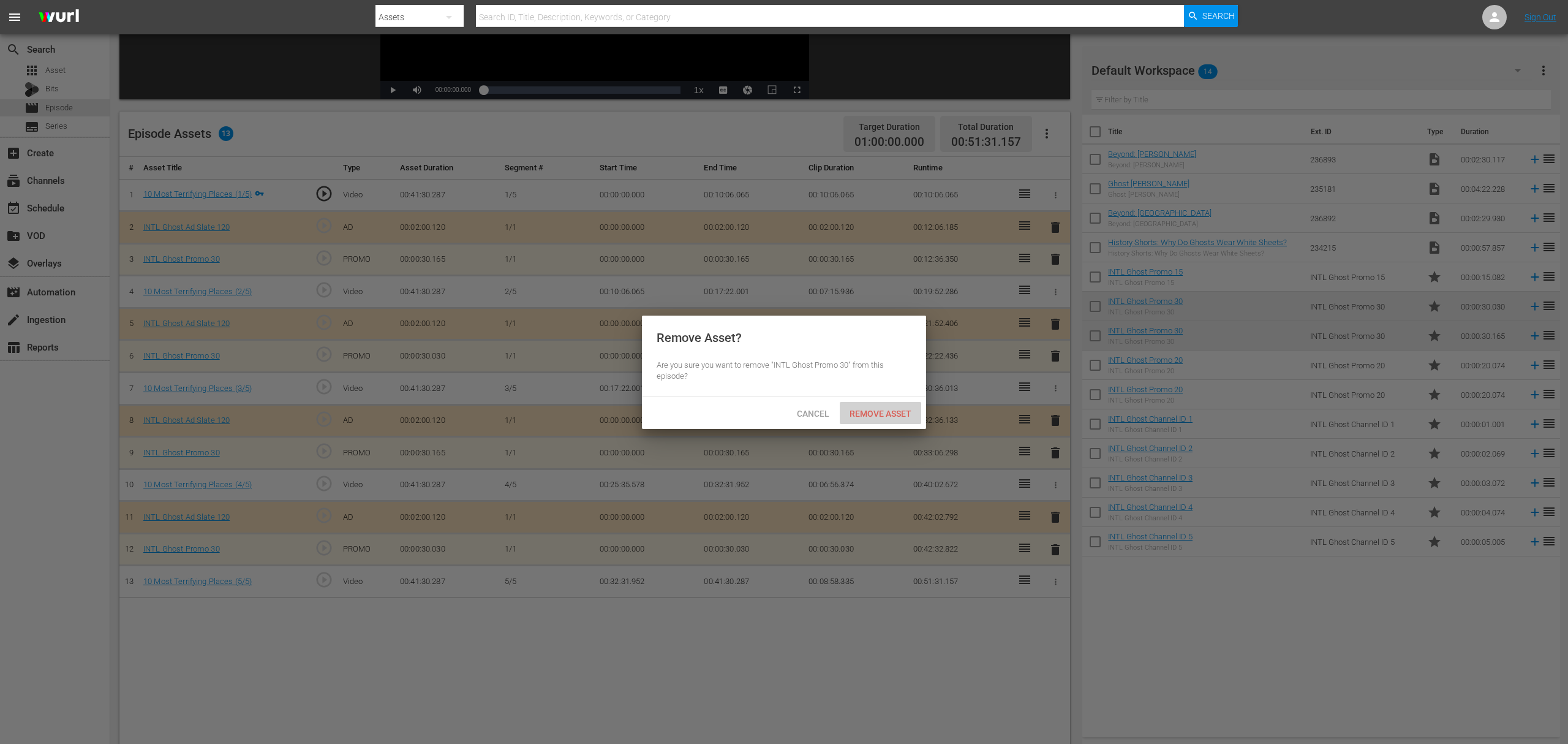
click at [892, 417] on span "Remove Asset" at bounding box center [880, 413] width 81 height 10
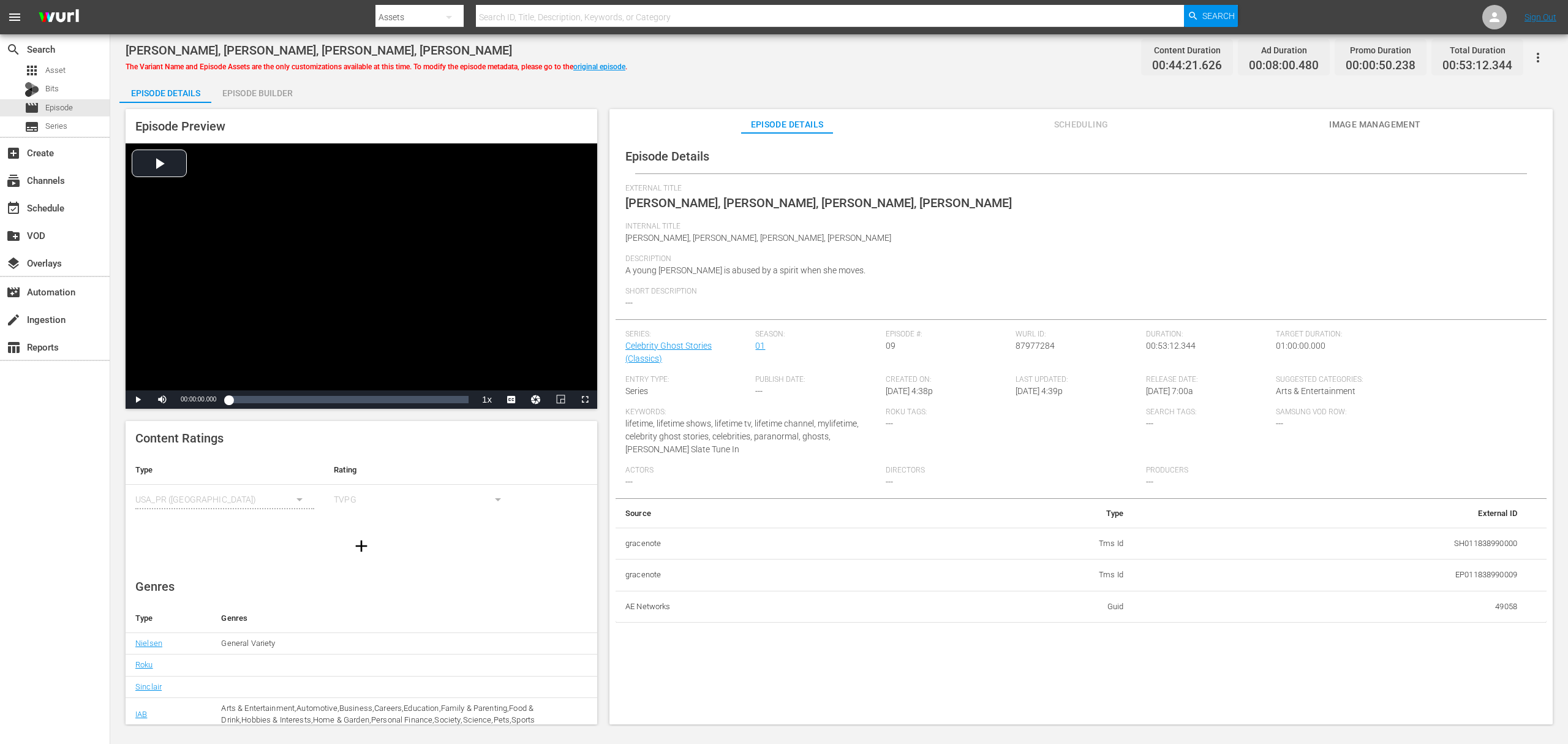
click at [257, 86] on div "Episode Builder" at bounding box center [257, 93] width 92 height 29
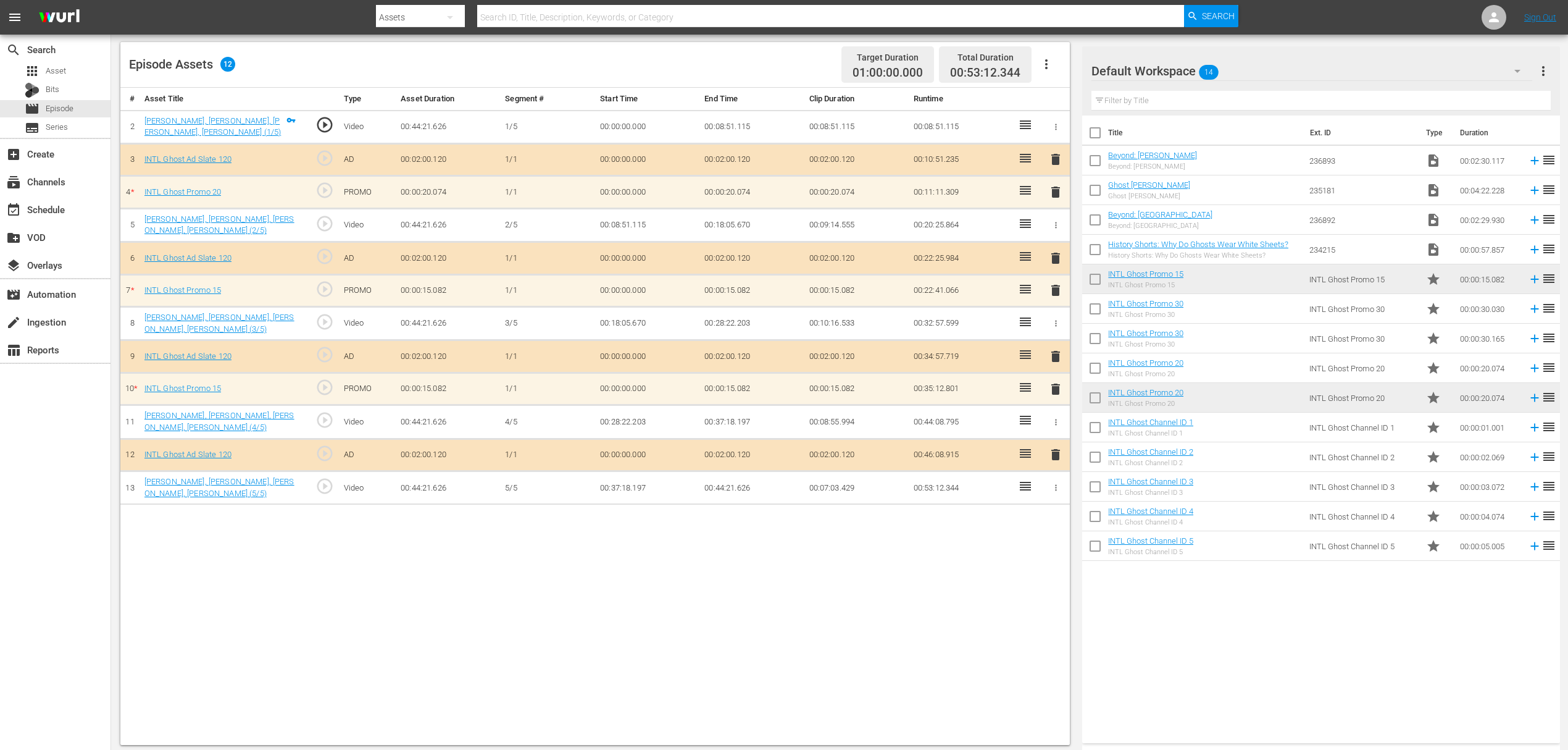
scroll to position [321, 0]
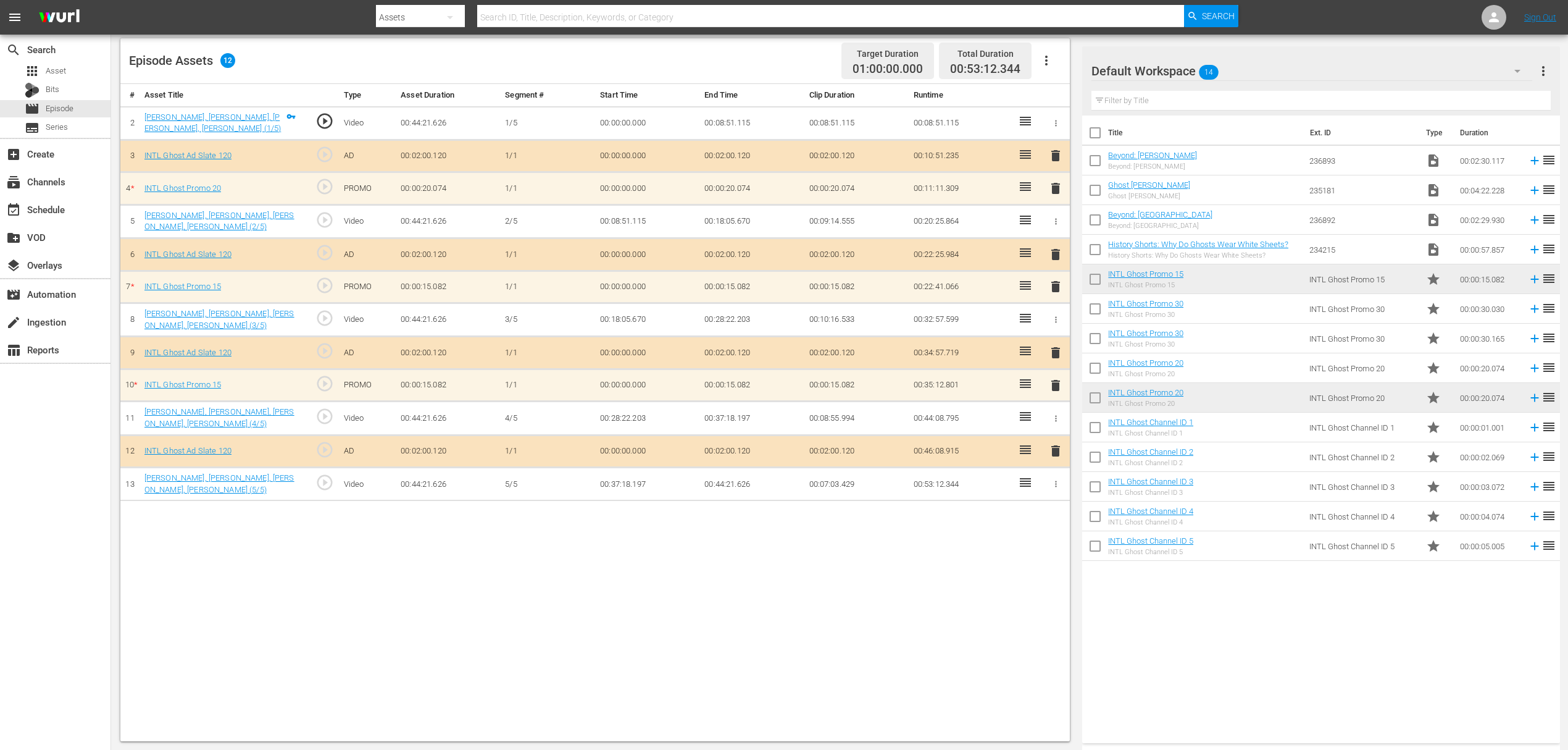
click at [1055, 382] on span "delete" at bounding box center [1055, 385] width 15 height 15
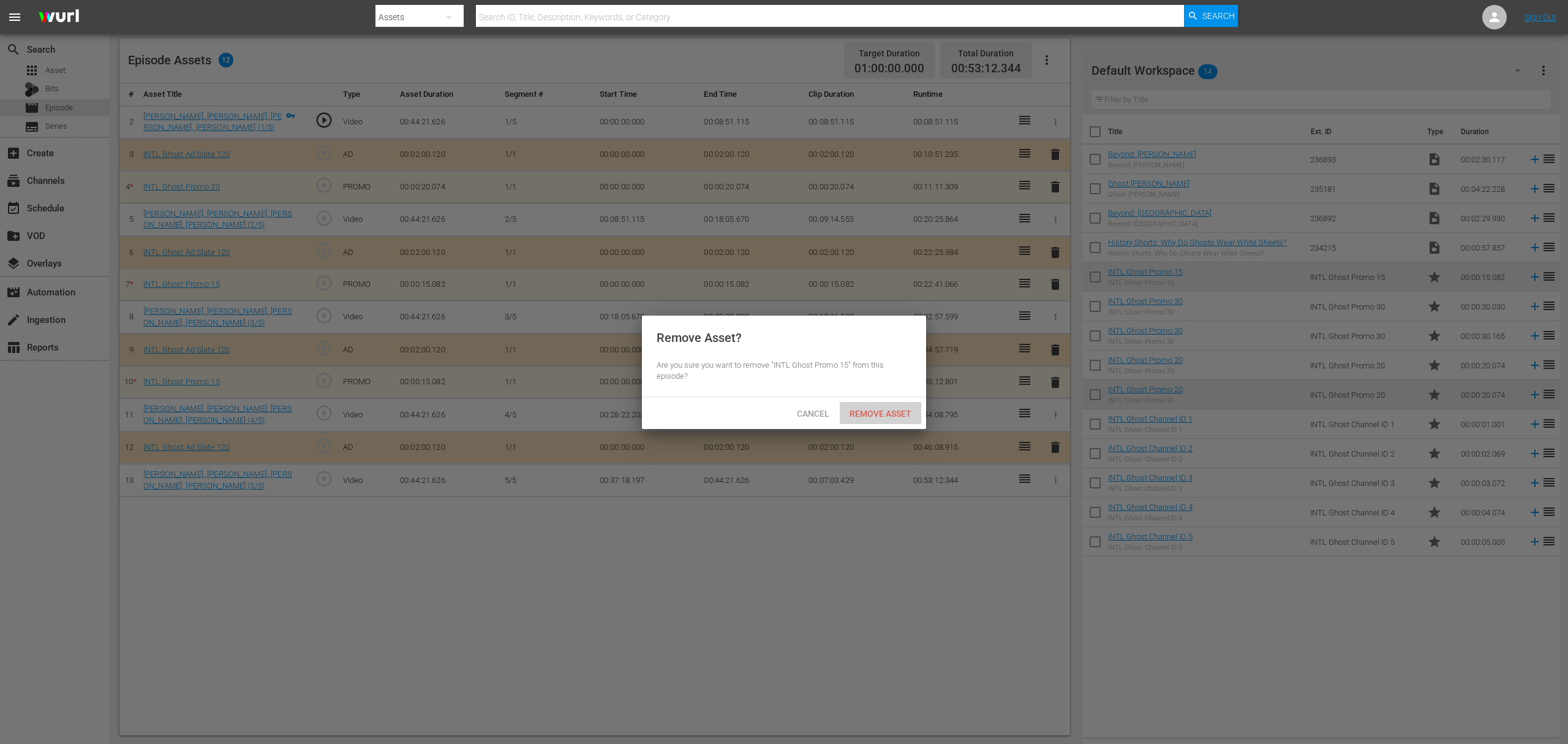
click at [880, 410] on span "Remove Asset" at bounding box center [880, 413] width 81 height 10
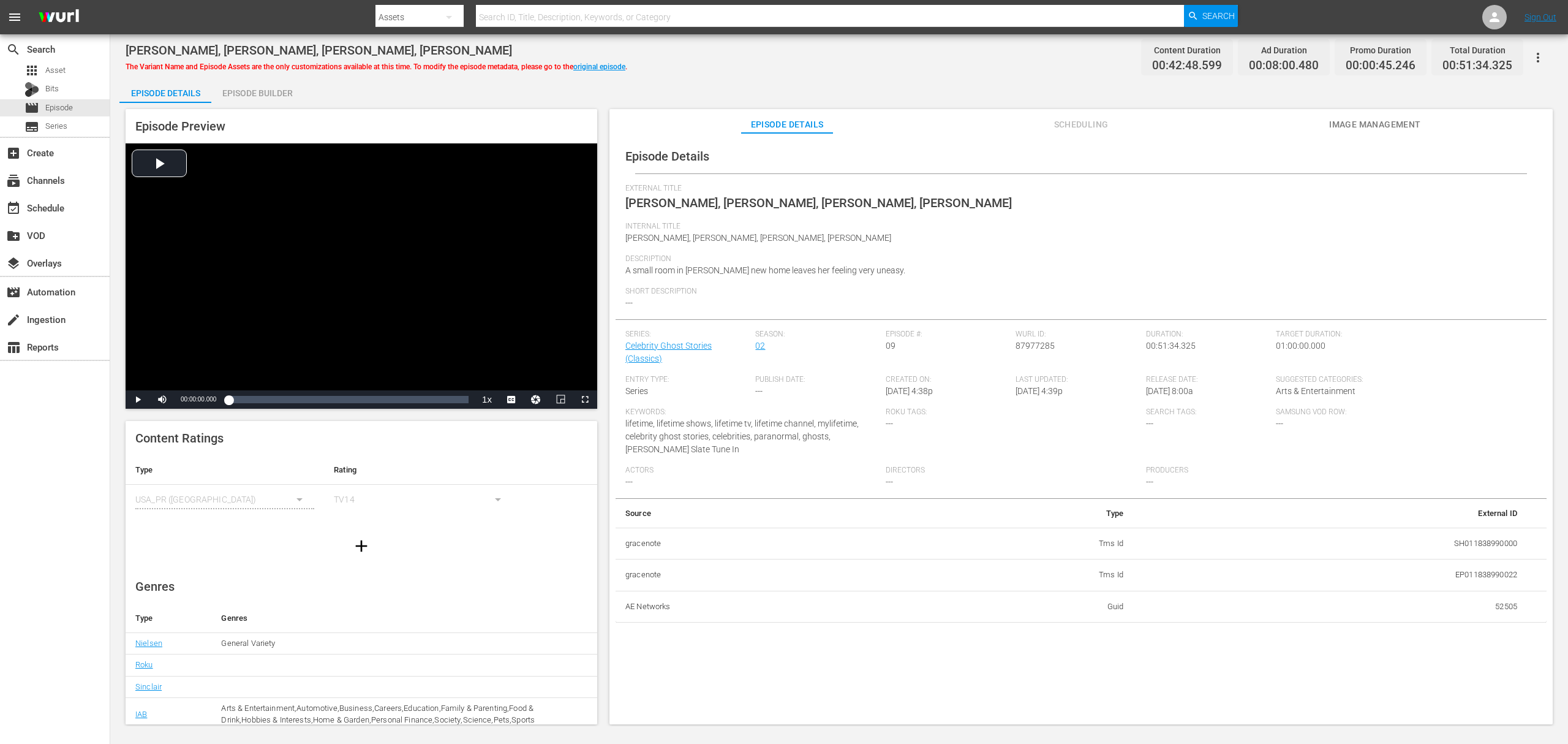
click at [275, 88] on div "Episode Builder" at bounding box center [257, 93] width 92 height 29
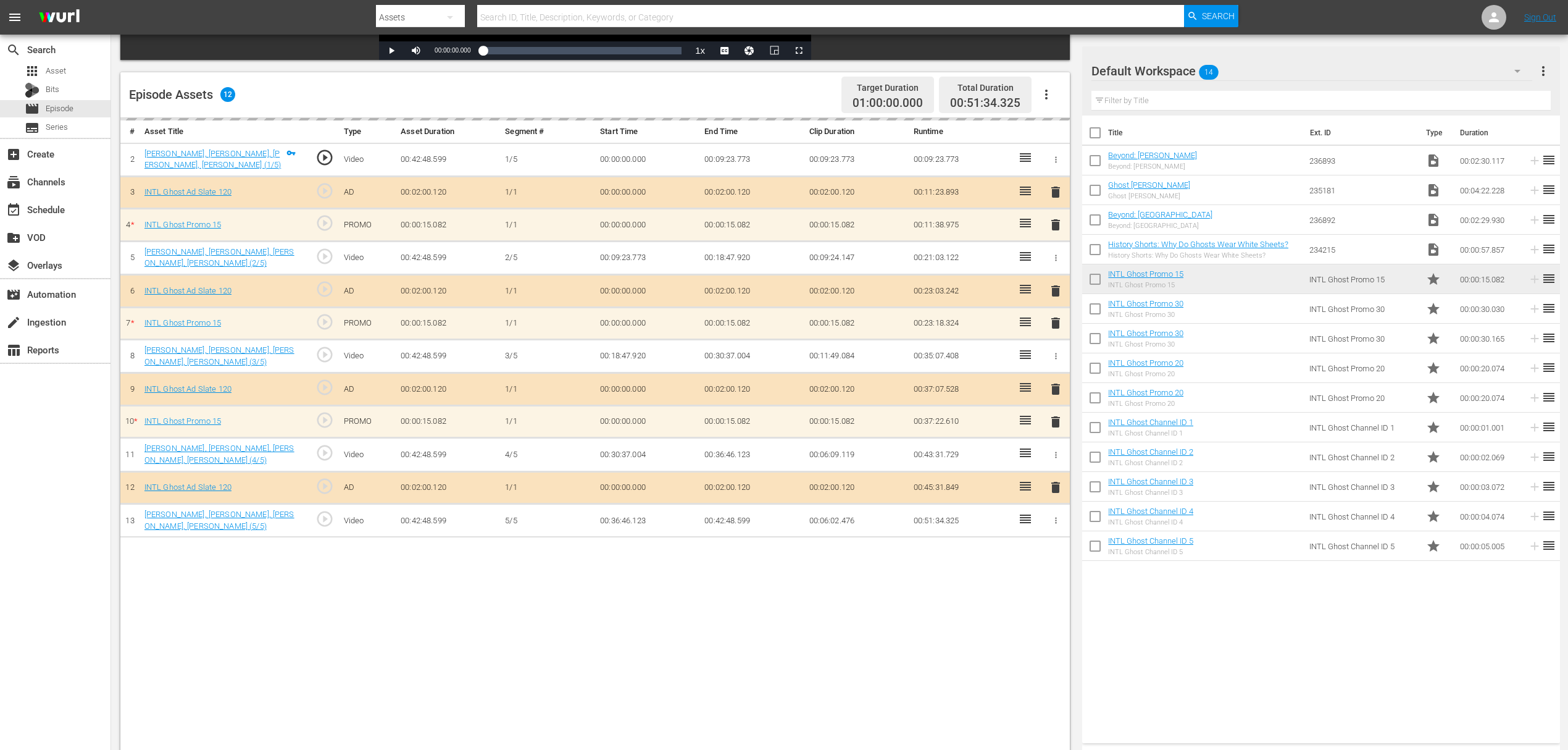
scroll to position [321, 0]
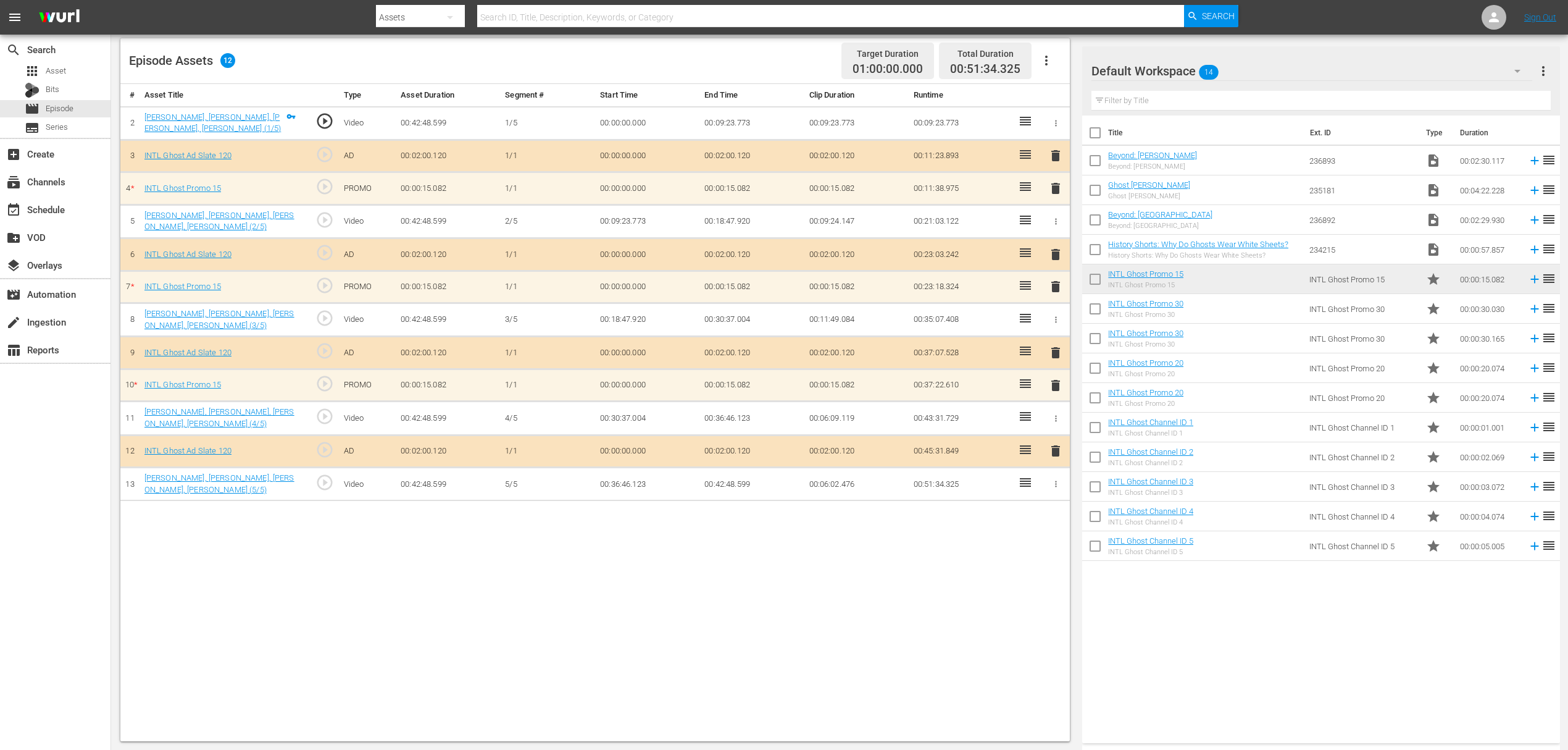
click at [1050, 56] on icon "button" at bounding box center [1046, 60] width 15 height 15
click at [1074, 64] on div "Fill with Ads" at bounding box center [1083, 65] width 84 height 30
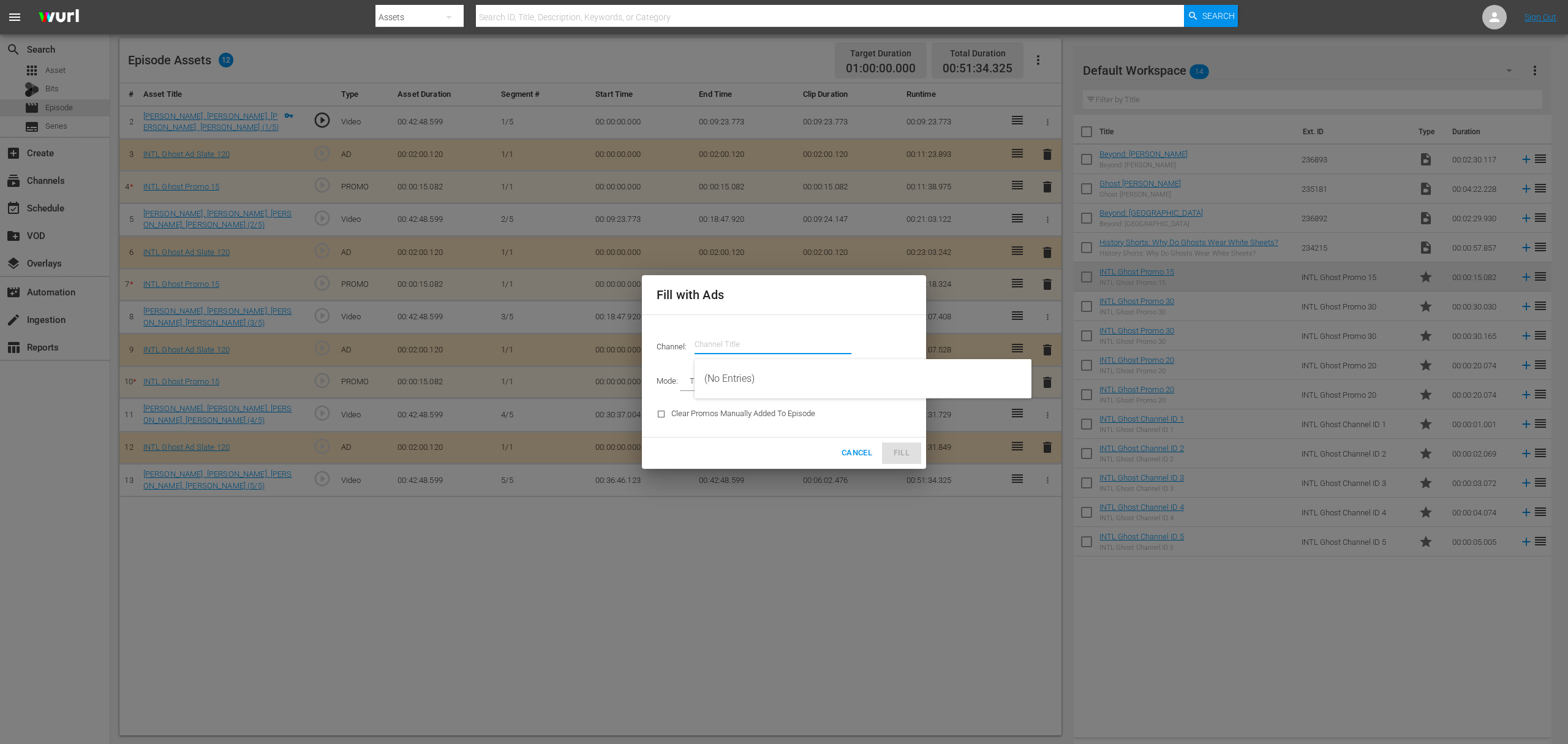
click at [774, 334] on input "text" at bounding box center [772, 344] width 156 height 29
click at [782, 375] on div "Ghost INTL (1820 - ae_networks_ghost_1)" at bounding box center [862, 378] width 317 height 29
type input "Ghost INTL (1820)"
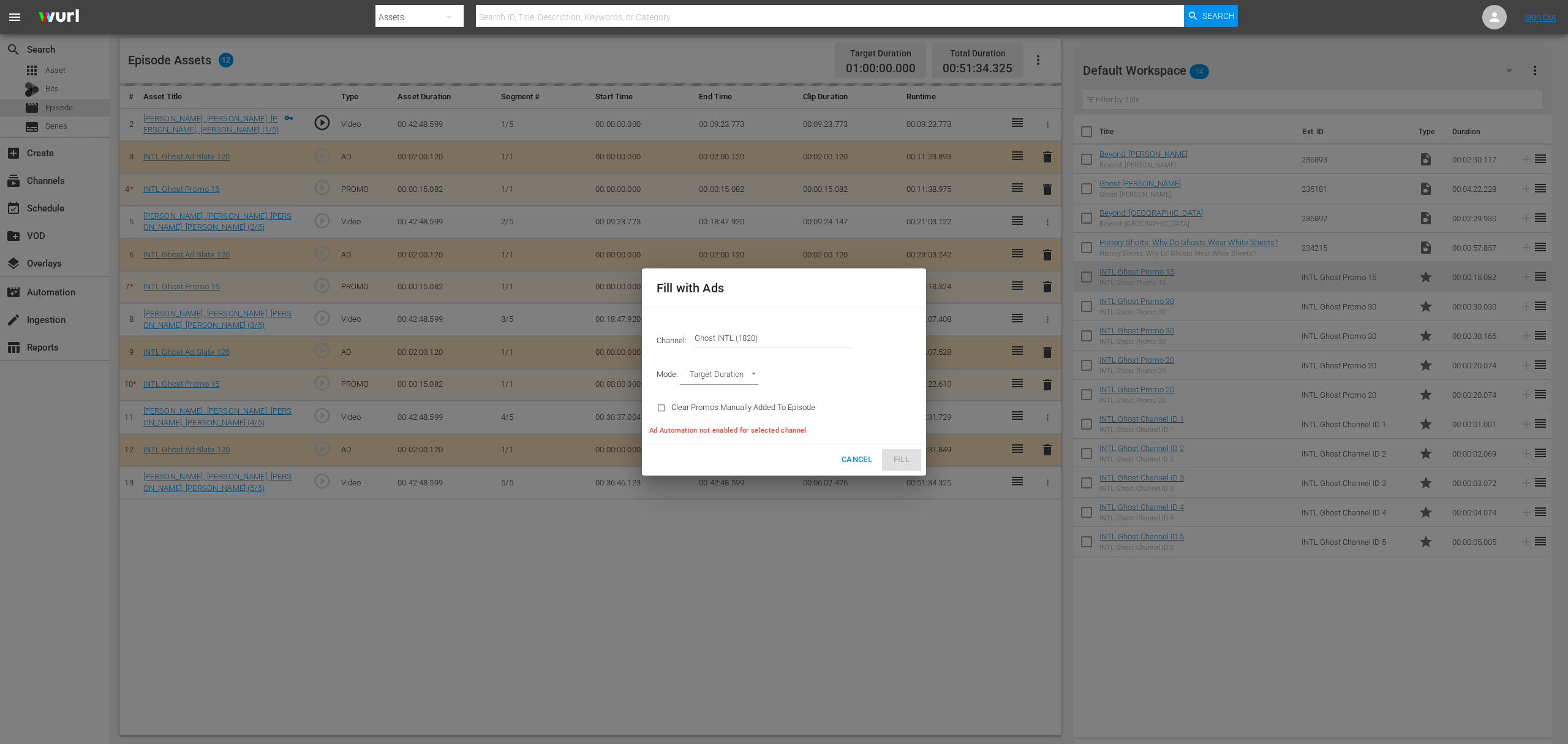
type input "AD_BREAK_DURATION"
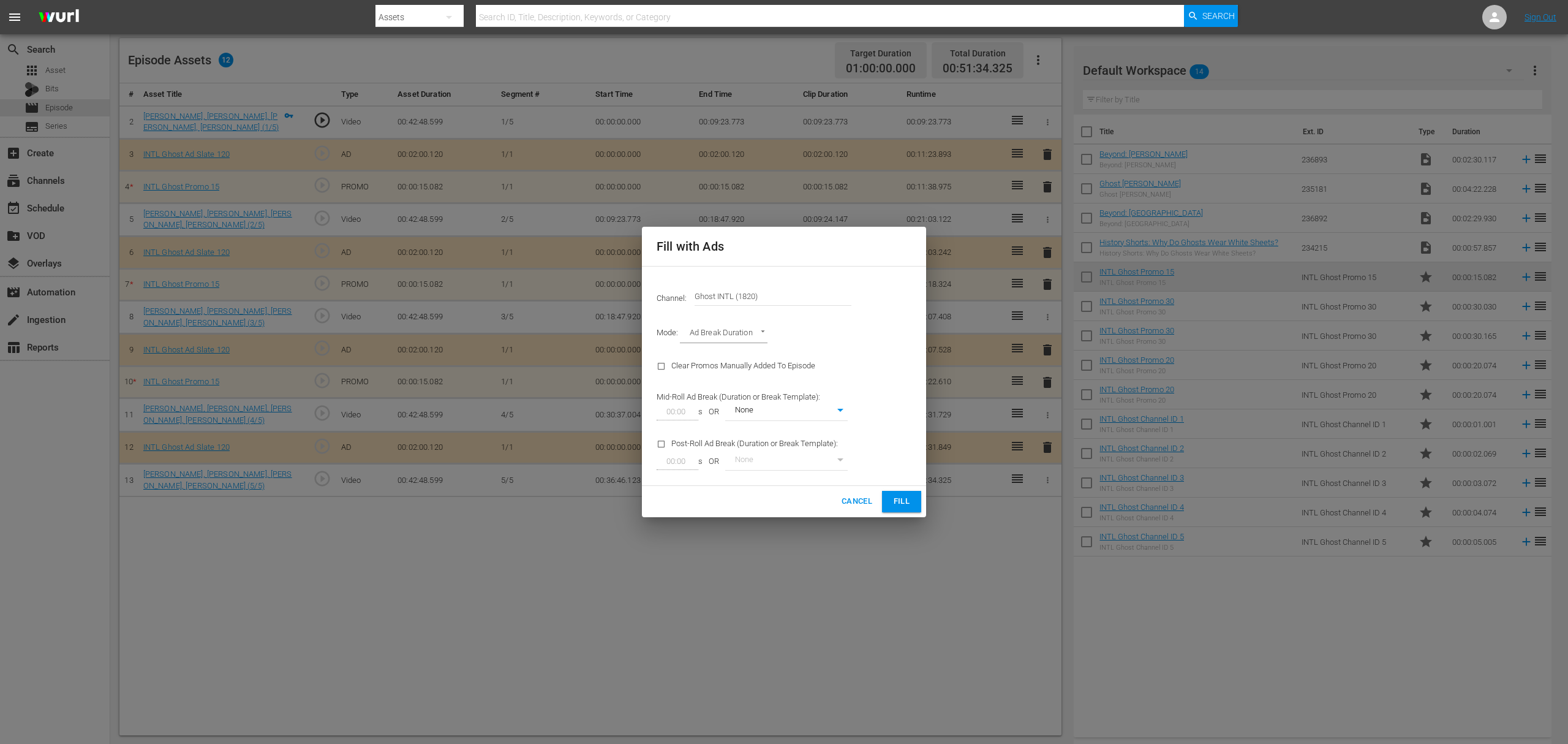
click at [910, 501] on span "Fill" at bounding box center [901, 501] width 20 height 14
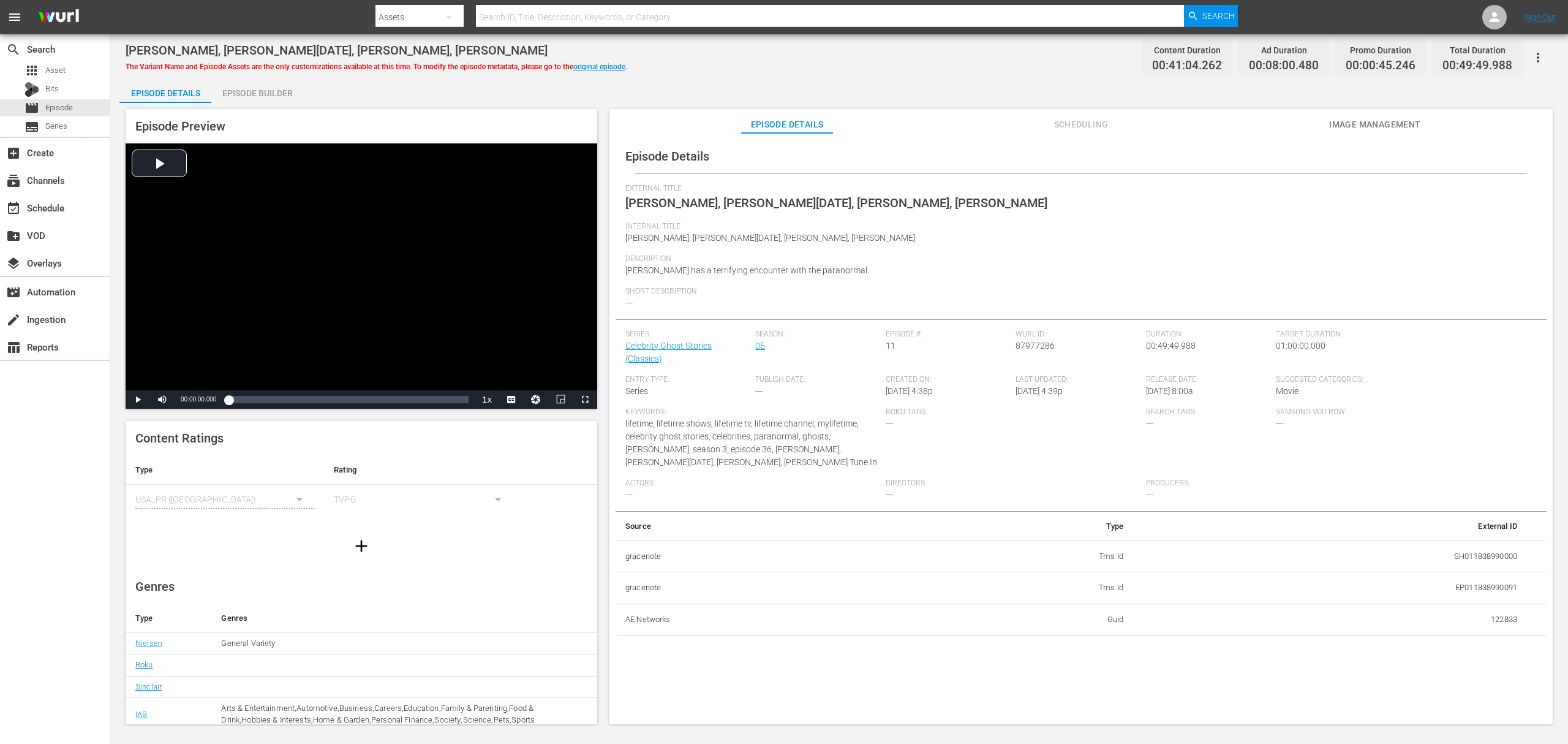
click at [254, 92] on div "Episode Builder" at bounding box center [257, 93] width 92 height 29
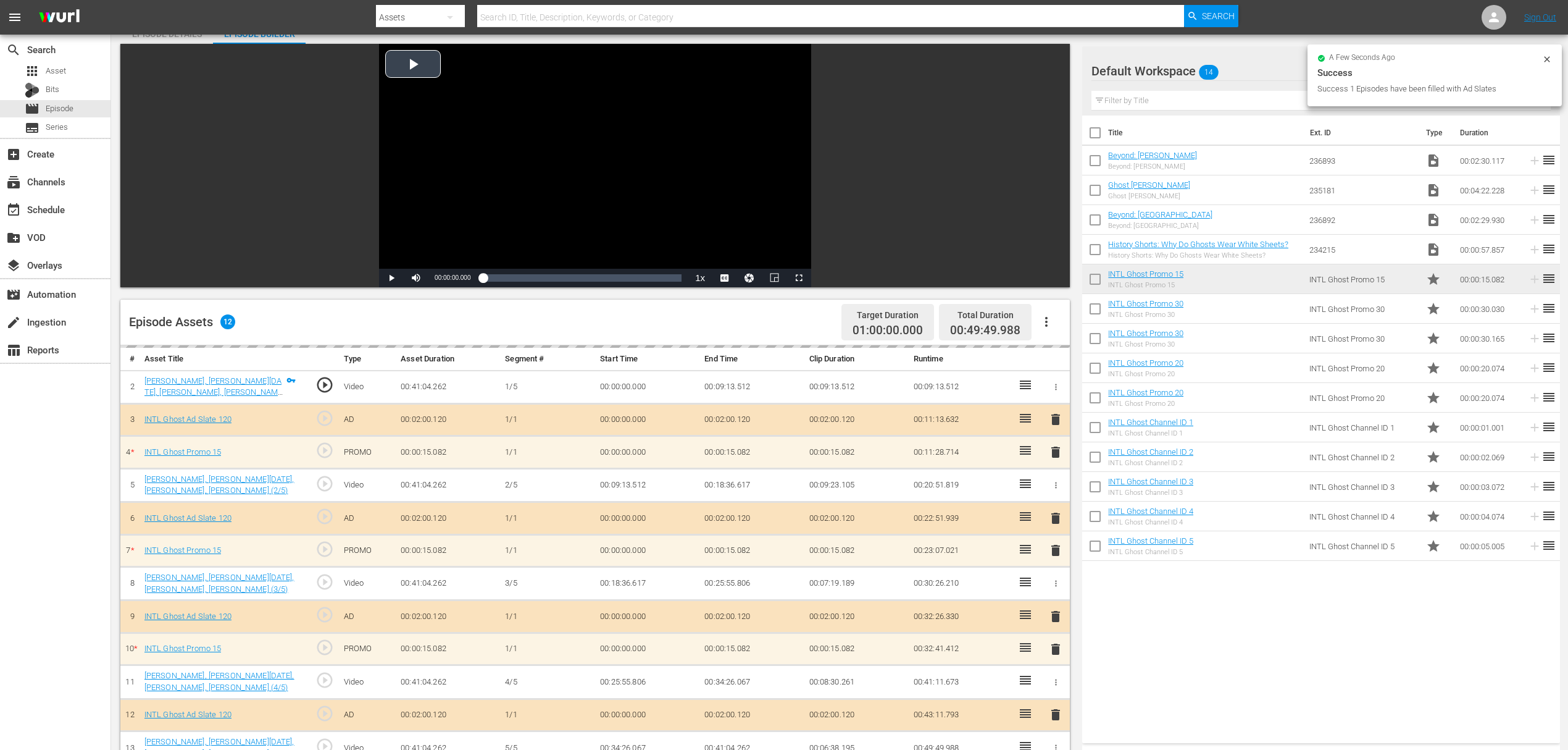
scroll to position [165, 0]
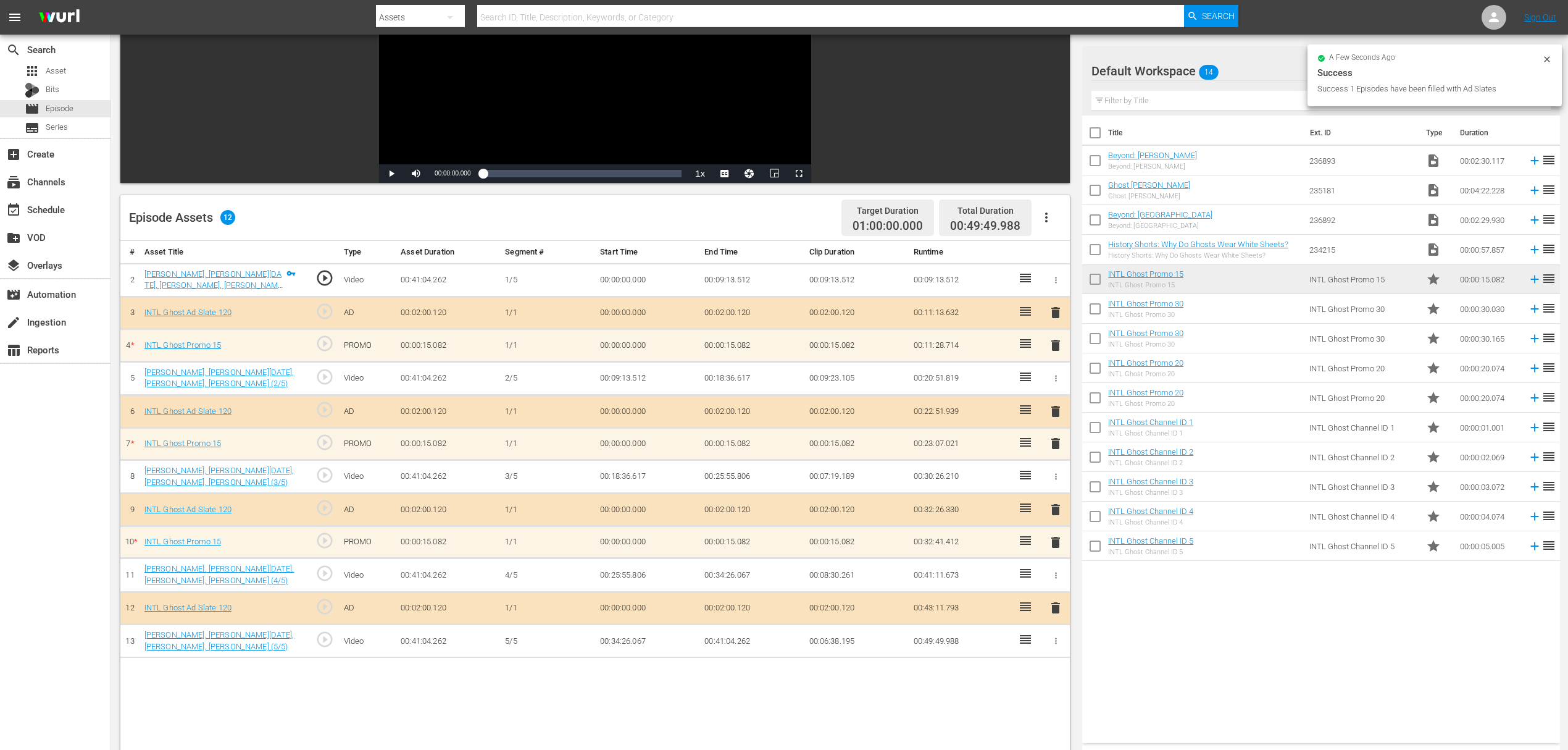
click at [1050, 218] on icon "button" at bounding box center [1046, 217] width 15 height 15
click at [1058, 226] on div "Fill with Ads" at bounding box center [1083, 222] width 84 height 30
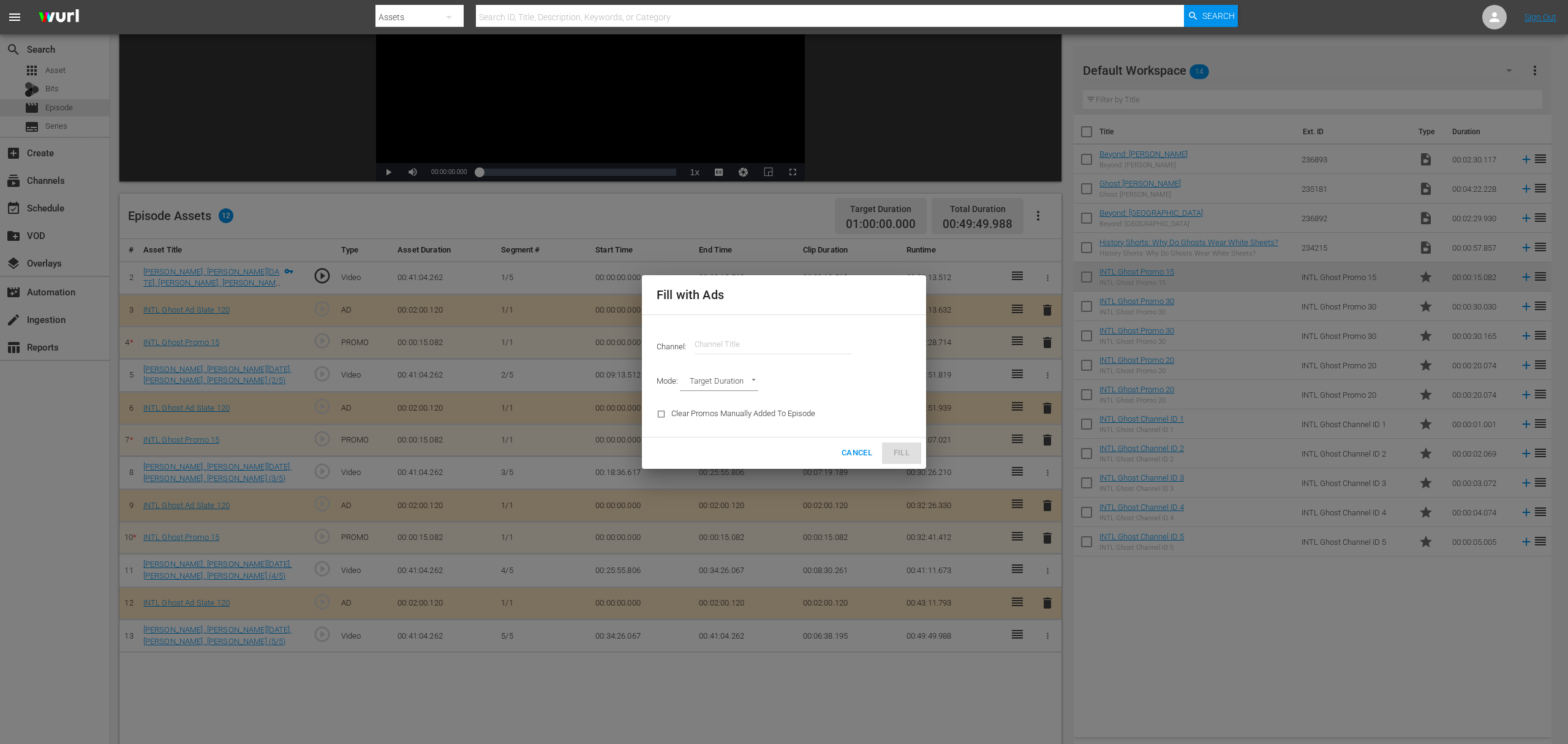
click at [731, 347] on input "text" at bounding box center [772, 344] width 156 height 29
click at [757, 347] on input "ghost" at bounding box center [772, 344] width 156 height 29
click at [714, 349] on input "ghost" at bounding box center [772, 344] width 156 height 29
click at [733, 339] on input "ghost" at bounding box center [772, 344] width 156 height 29
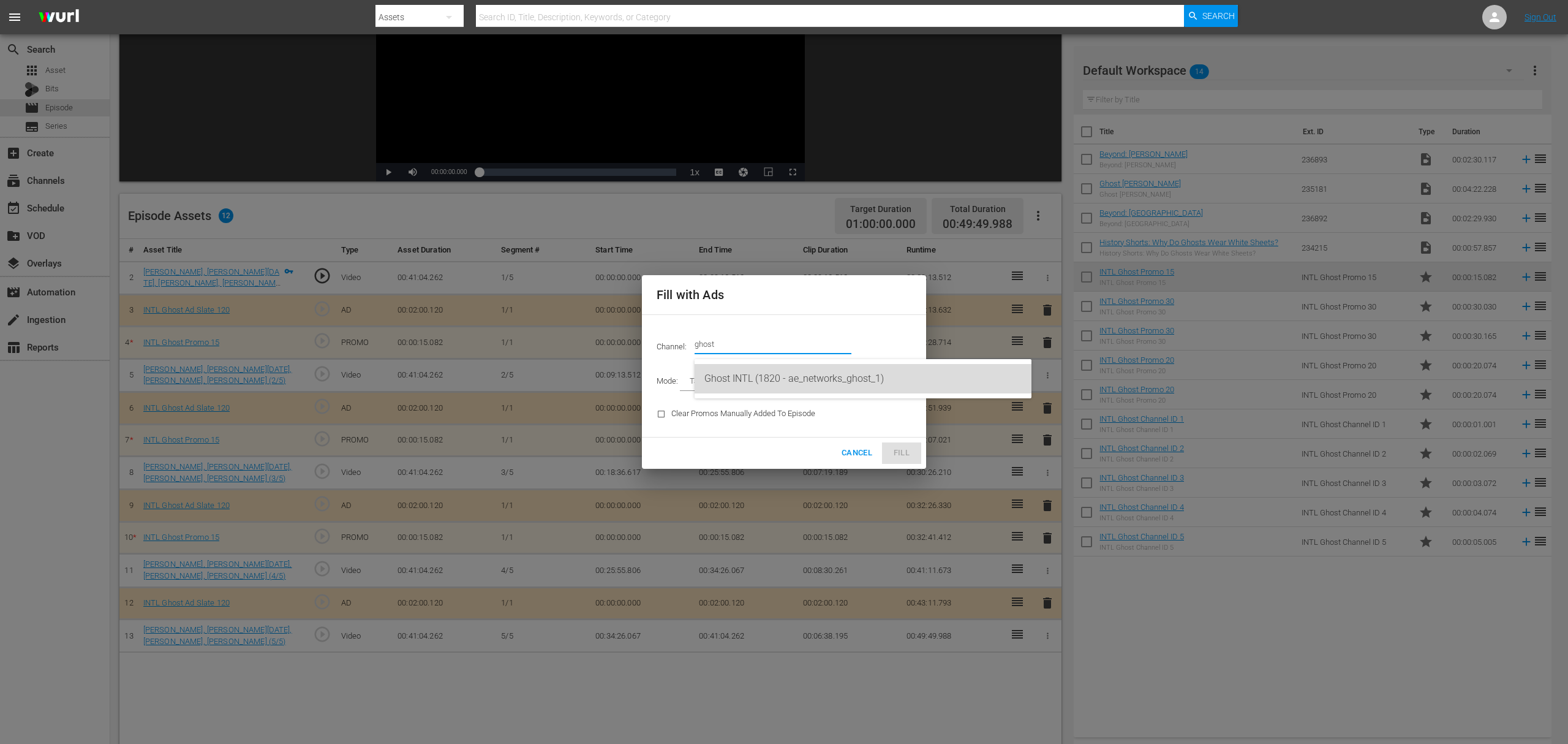
click at [759, 373] on div "Ghost INTL (1820 - ae_networks_ghost_1)" at bounding box center [862, 378] width 317 height 29
type input "Ghost INTL (1820)"
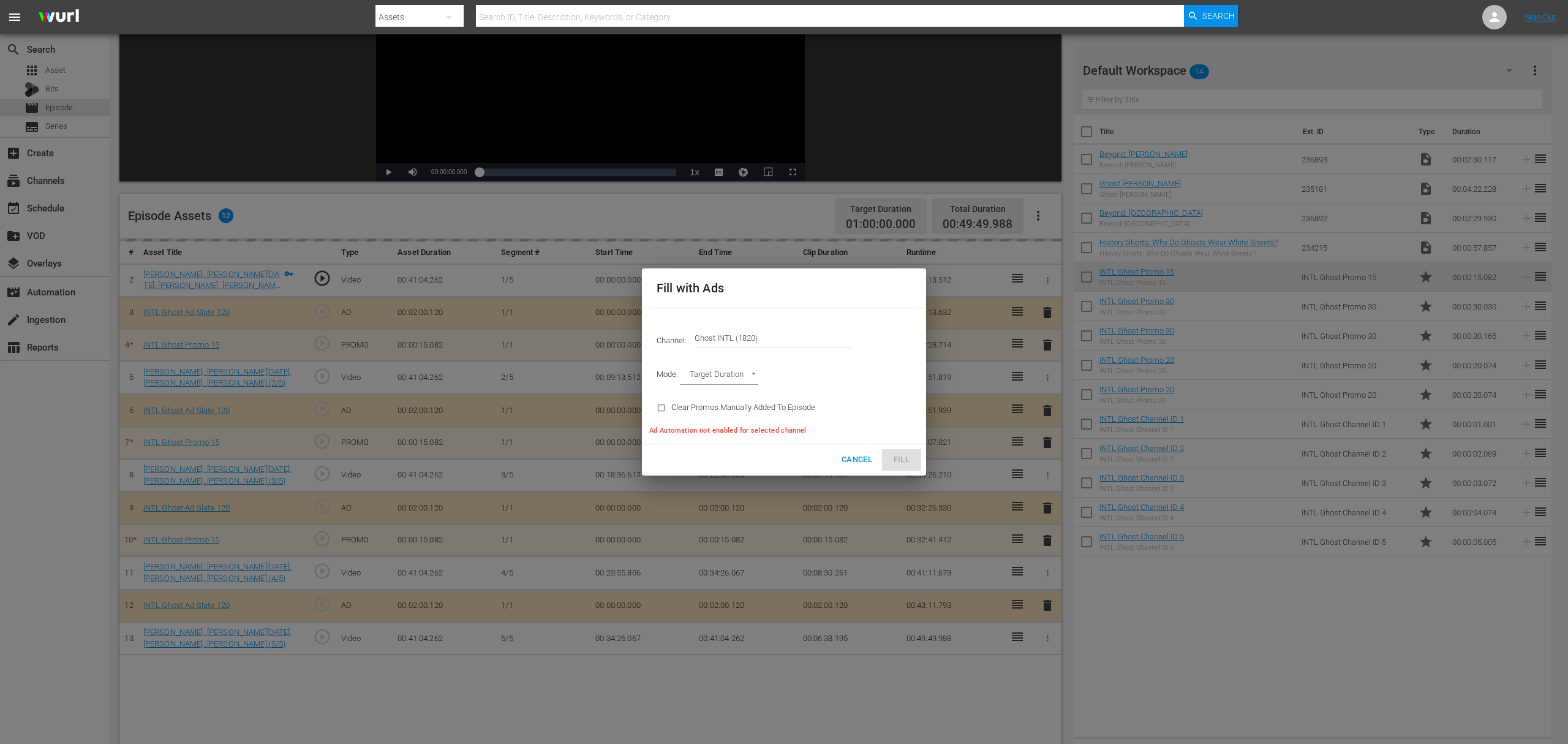
type input "AD_BREAK_DURATION"
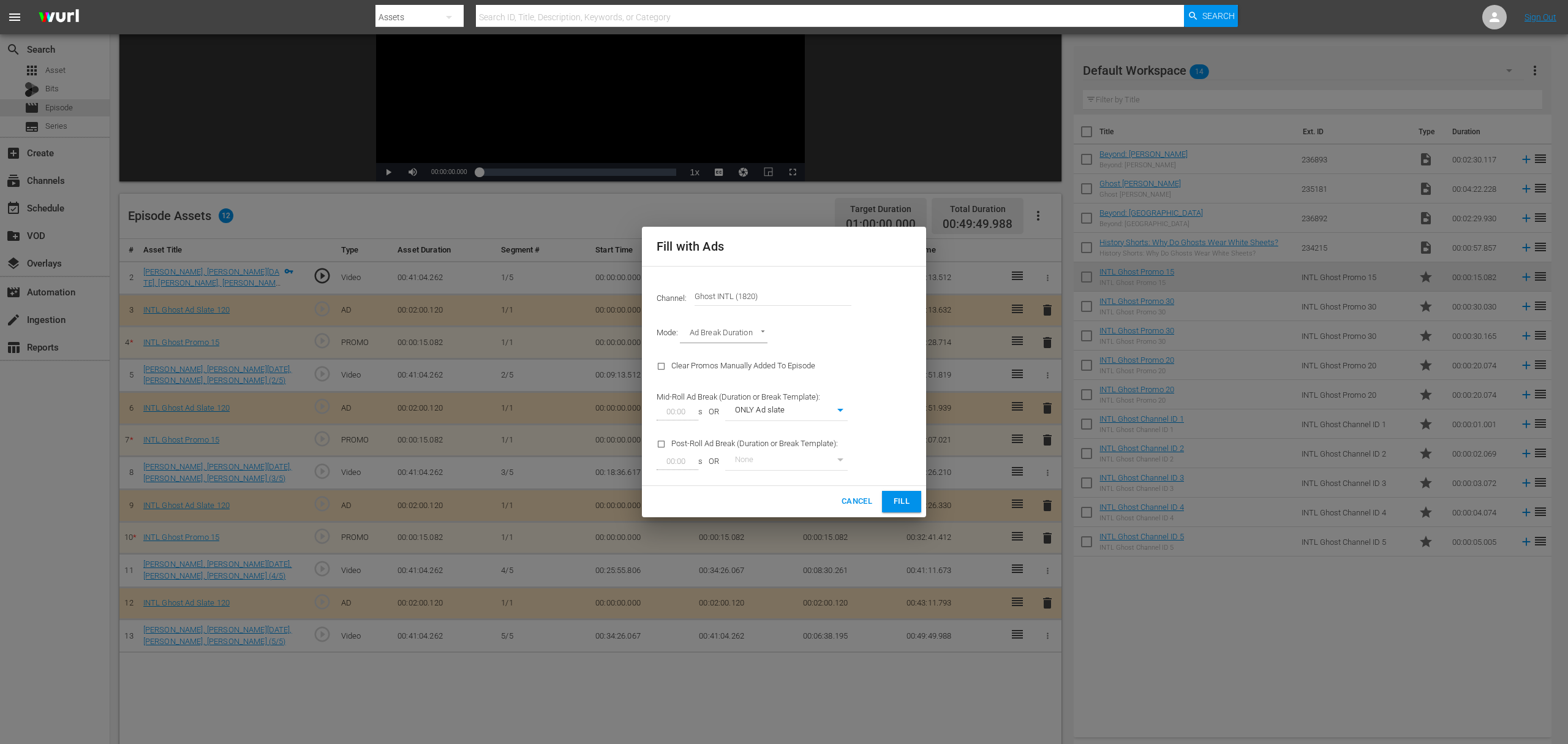
click at [893, 508] on button "Fill" at bounding box center [901, 501] width 39 height 22
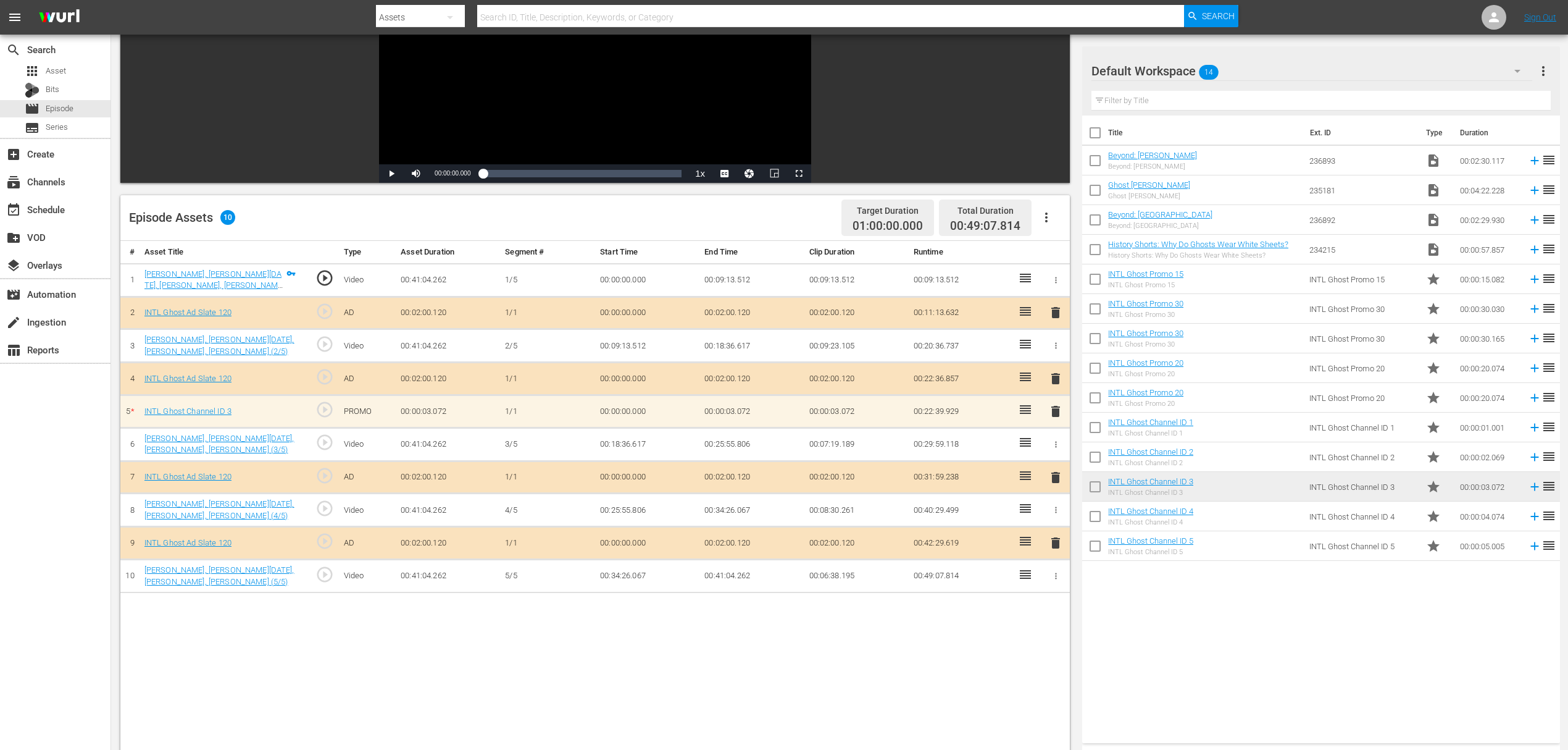
click at [1051, 411] on span "delete" at bounding box center [1055, 411] width 15 height 15
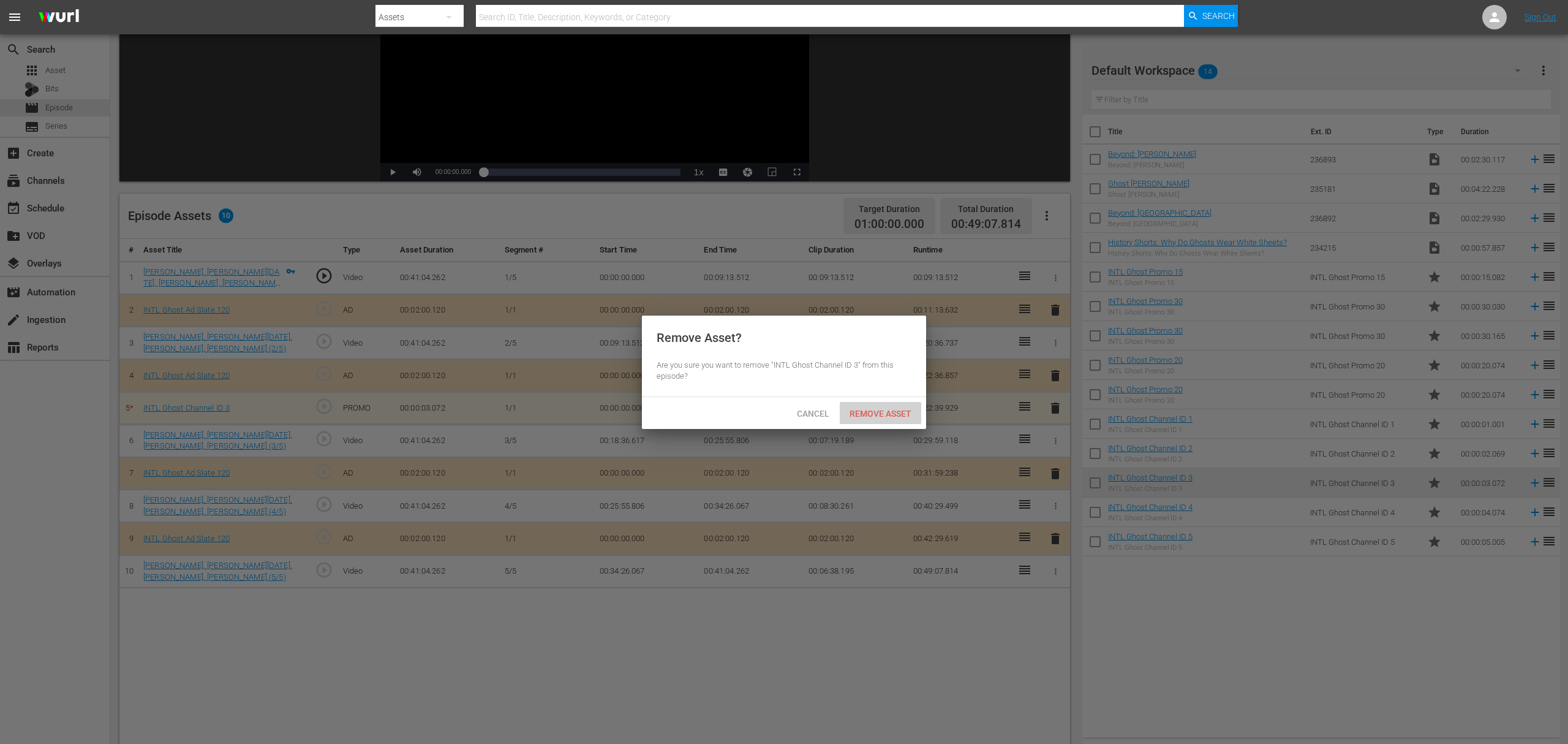
click at [900, 415] on span "Remove Asset" at bounding box center [880, 413] width 81 height 10
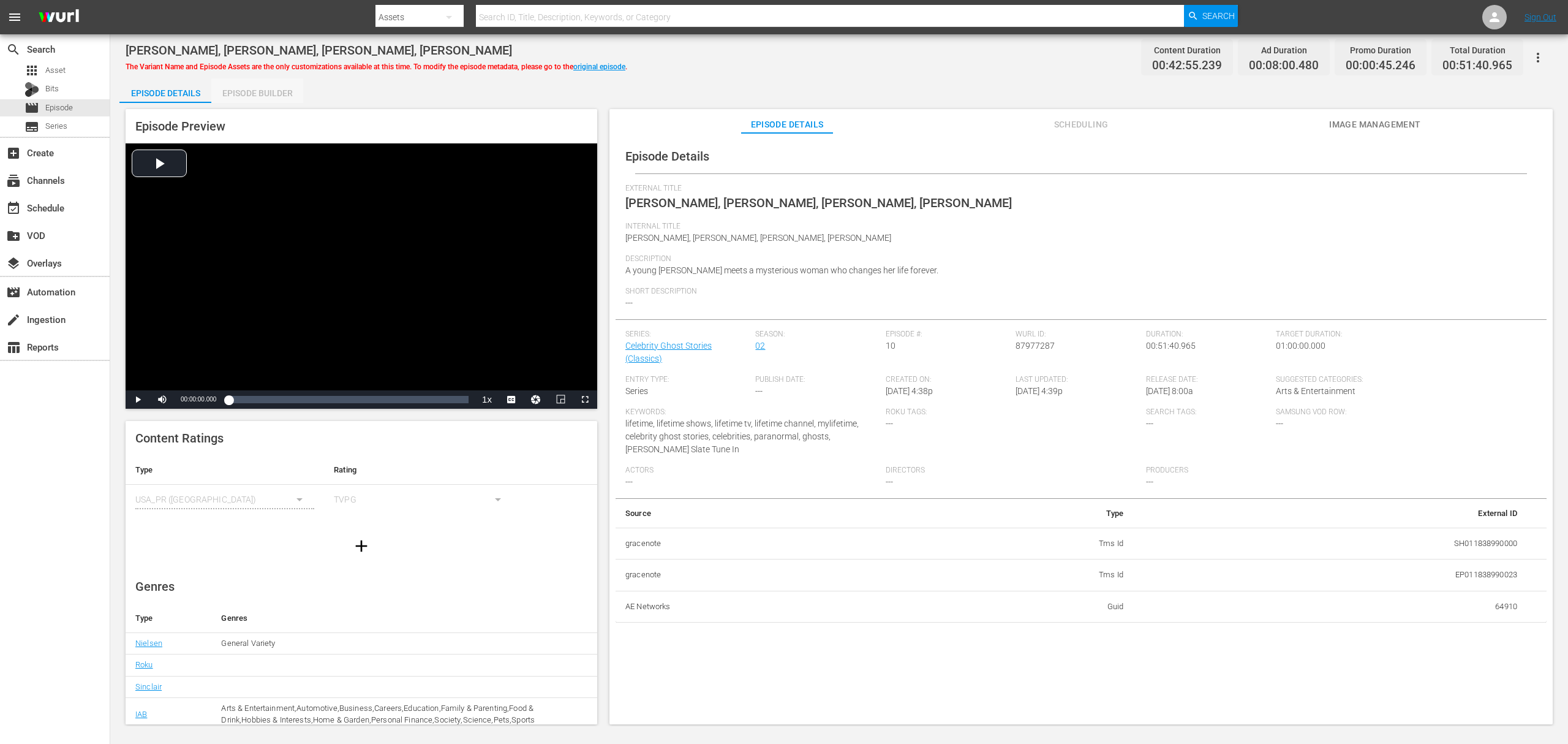
click at [244, 97] on div "Episode Builder" at bounding box center [257, 93] width 92 height 29
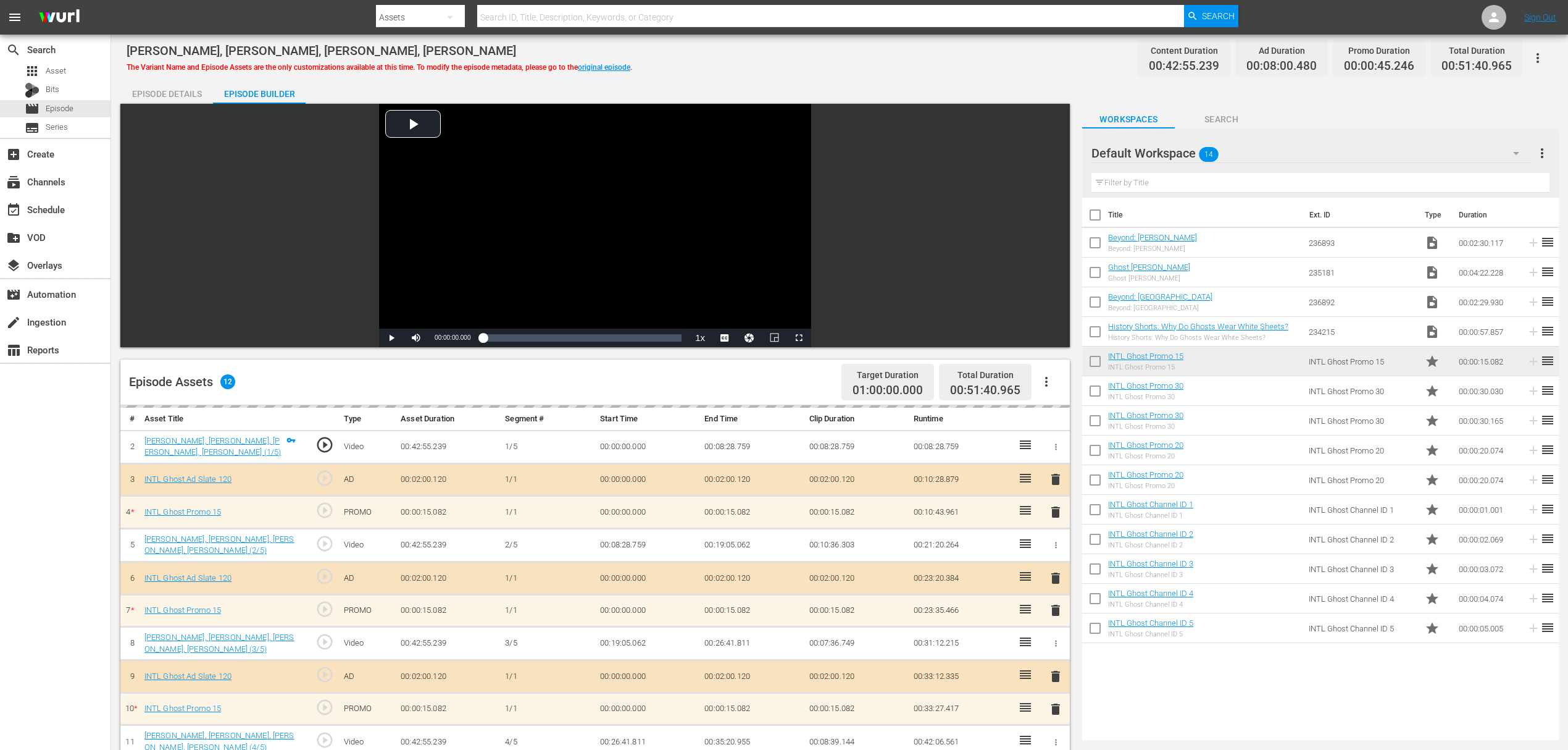
click at [189, 175] on div "Video Player is loading. Play Video Play Mute Current Time 00:00:00.000 / Durat…" at bounding box center [595, 225] width 949 height 243
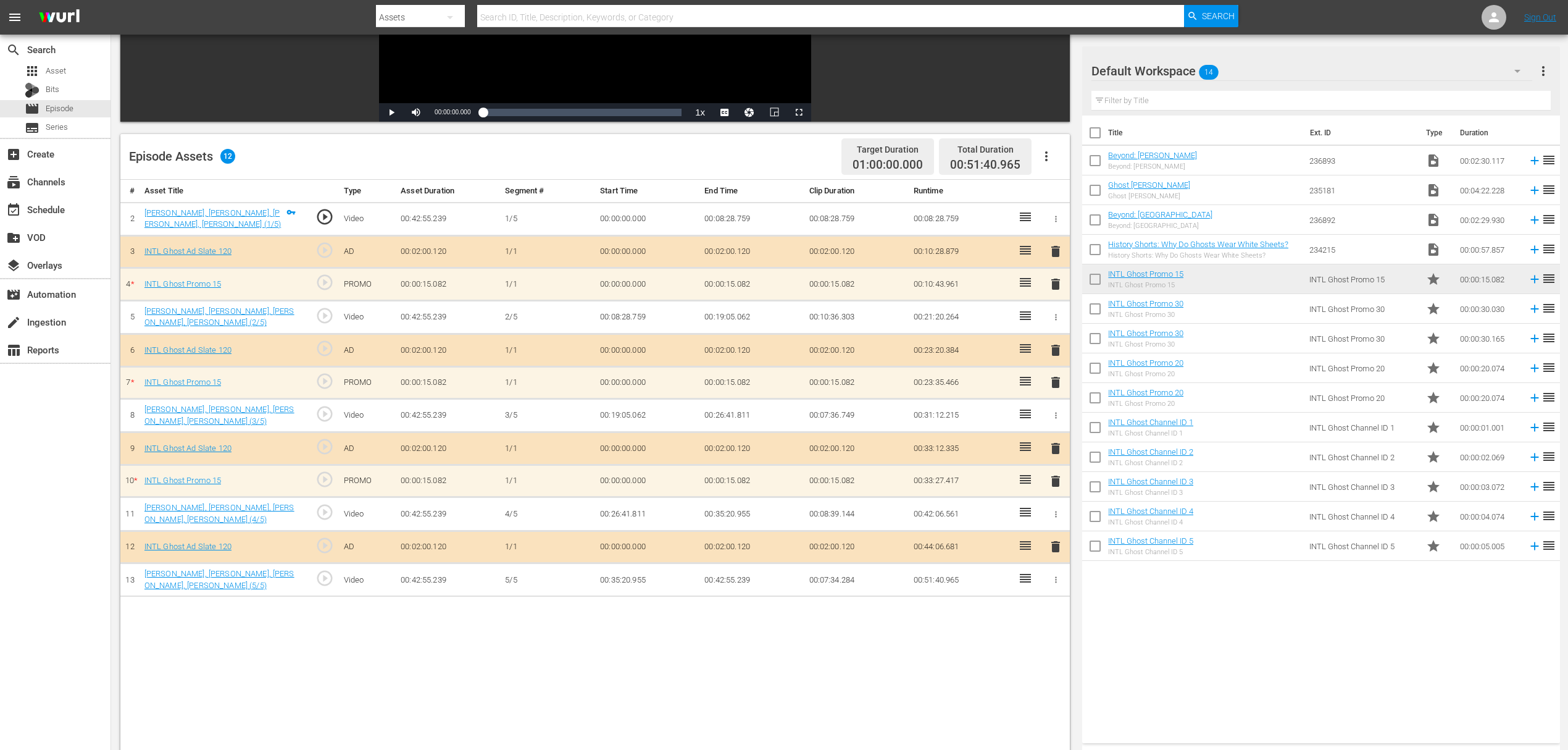
scroll to position [247, 0]
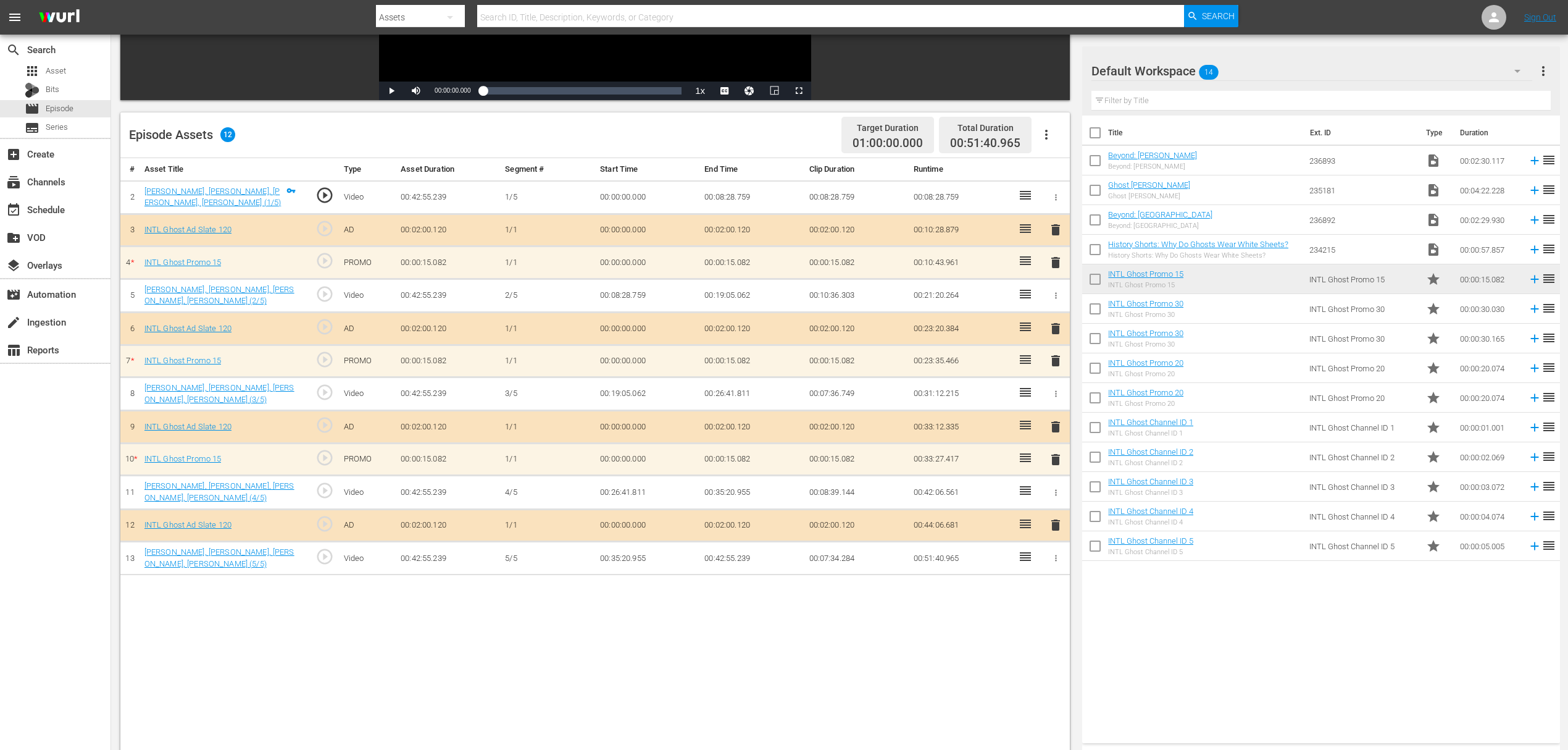
click at [1046, 141] on icon "button" at bounding box center [1046, 134] width 15 height 15
click at [1127, 137] on div "Fill with Ads" at bounding box center [1083, 139] width 104 height 30
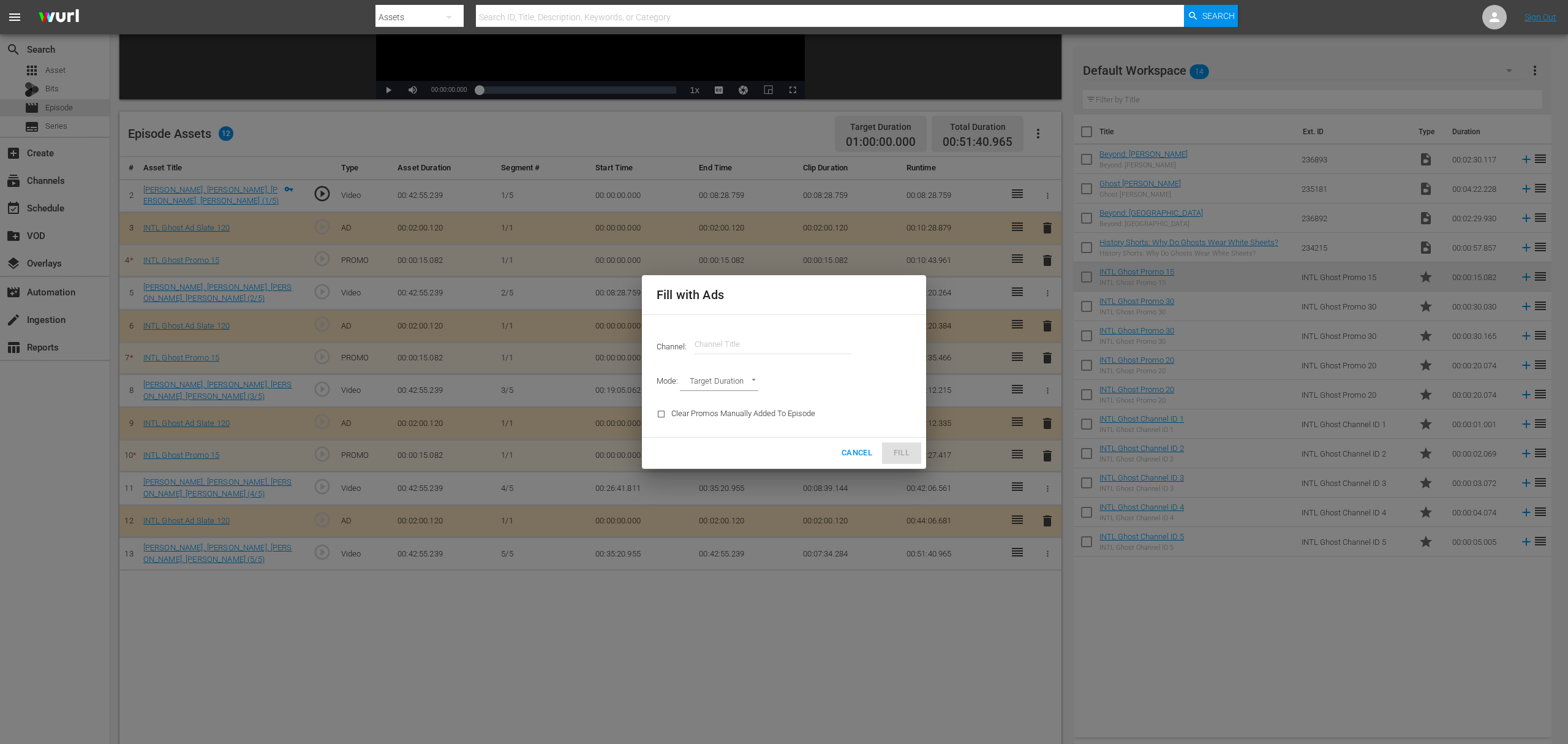
click at [723, 351] on input "text" at bounding box center [772, 344] width 156 height 29
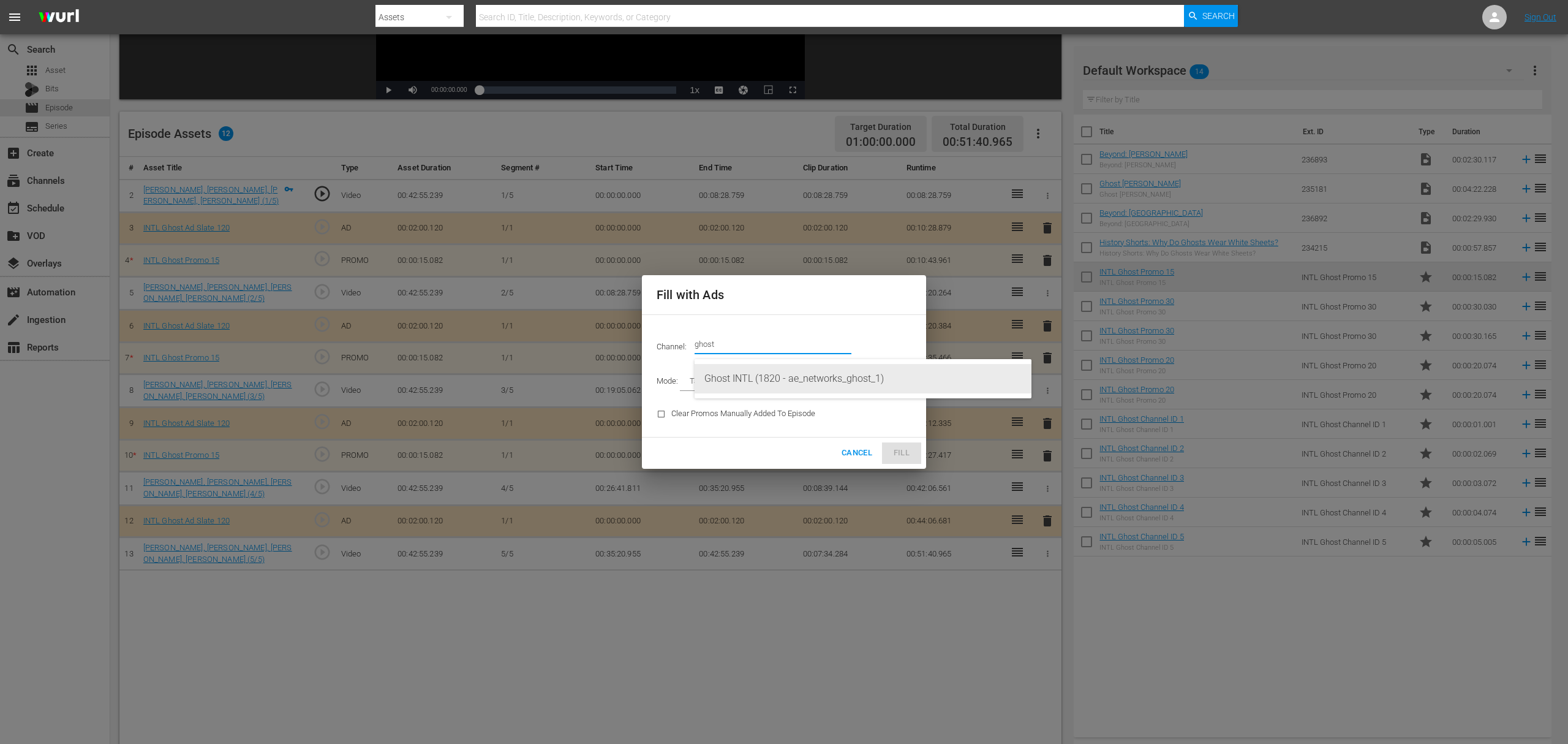
click at [755, 383] on div "Ghost INTL (1820 - ae_networks_ghost_1)" at bounding box center [862, 378] width 317 height 29
type input "Ghost INTL (1820)"
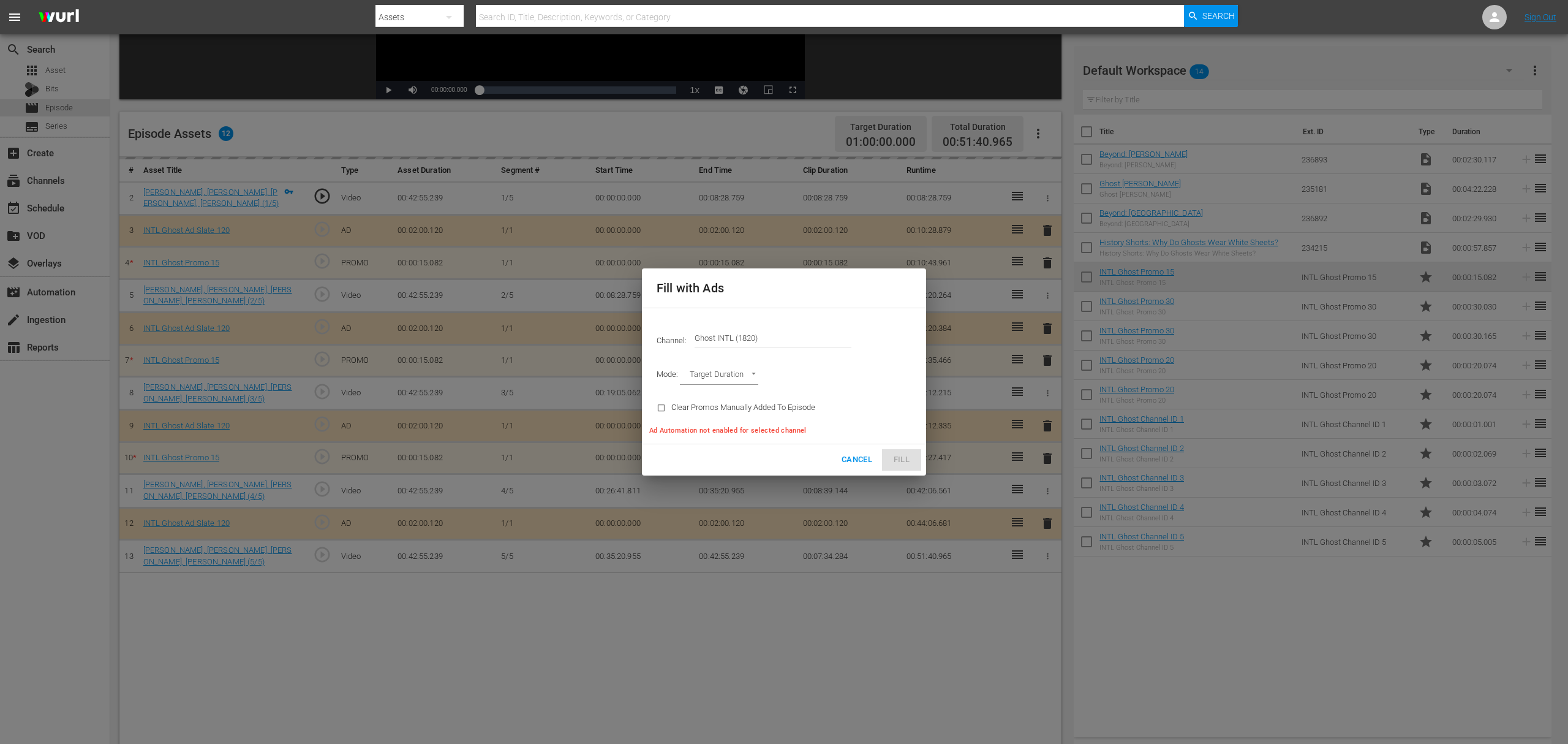
type input "AD_BREAK_DURATION"
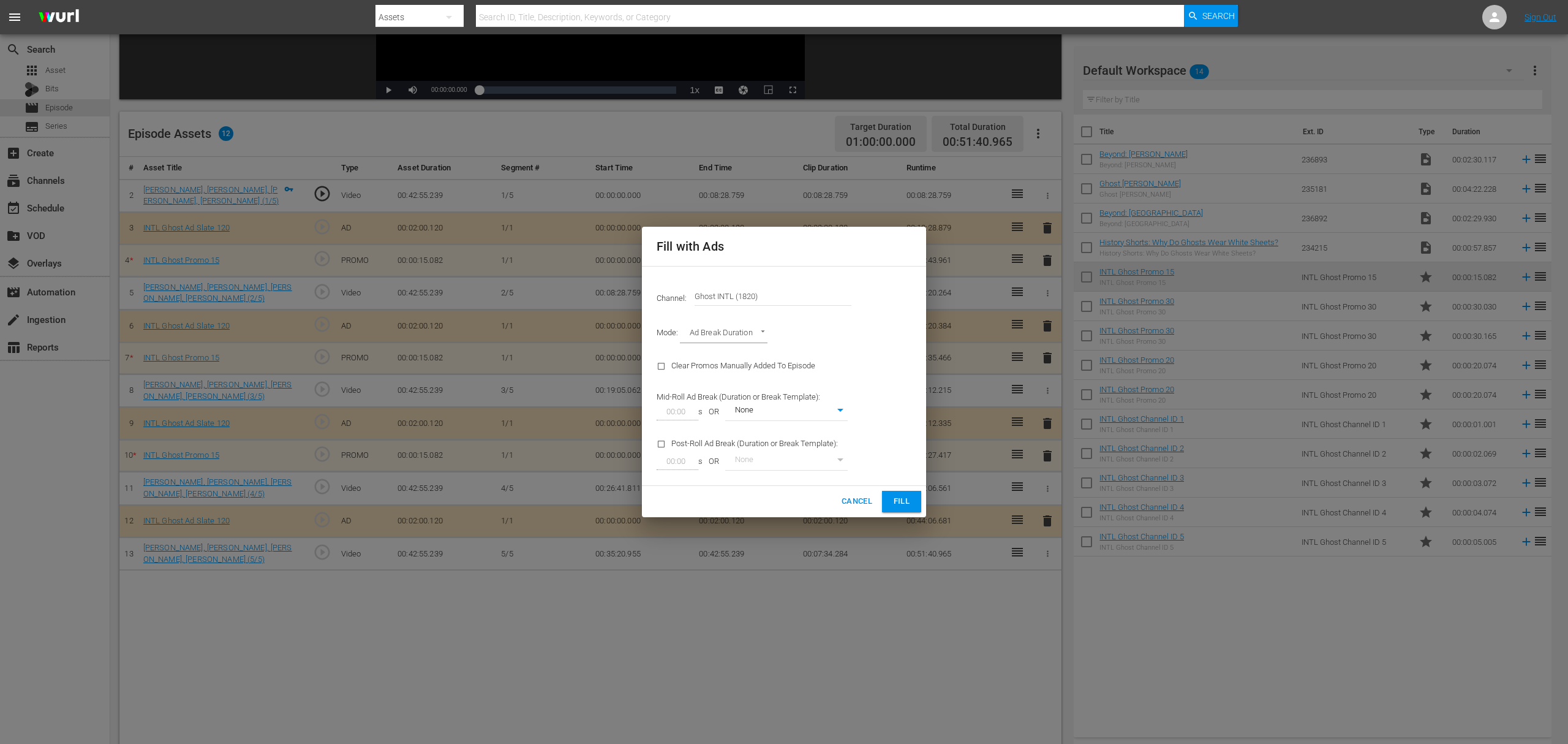
click at [910, 506] on span "Fill" at bounding box center [901, 501] width 20 height 14
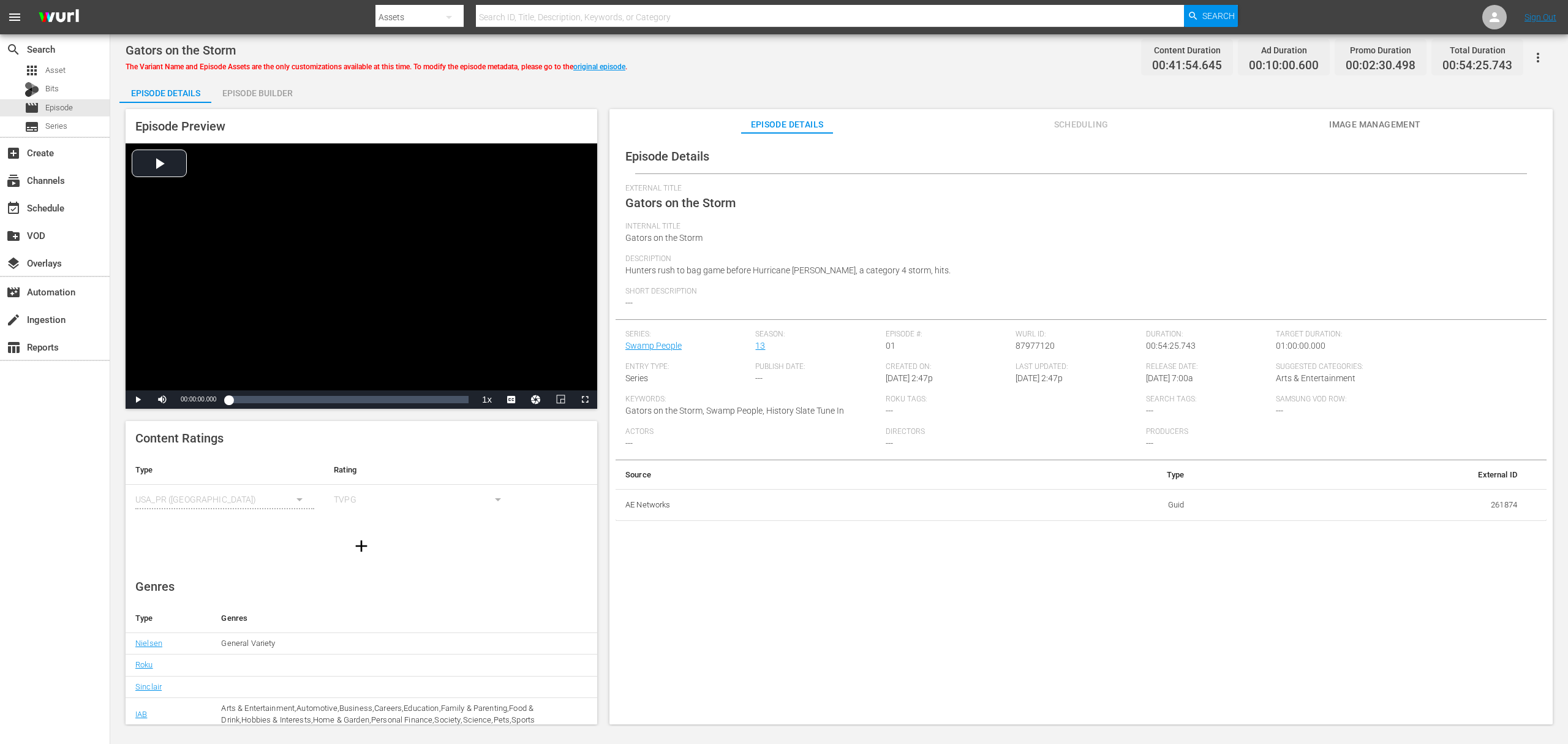
click at [257, 90] on div "Episode Builder" at bounding box center [257, 93] width 92 height 29
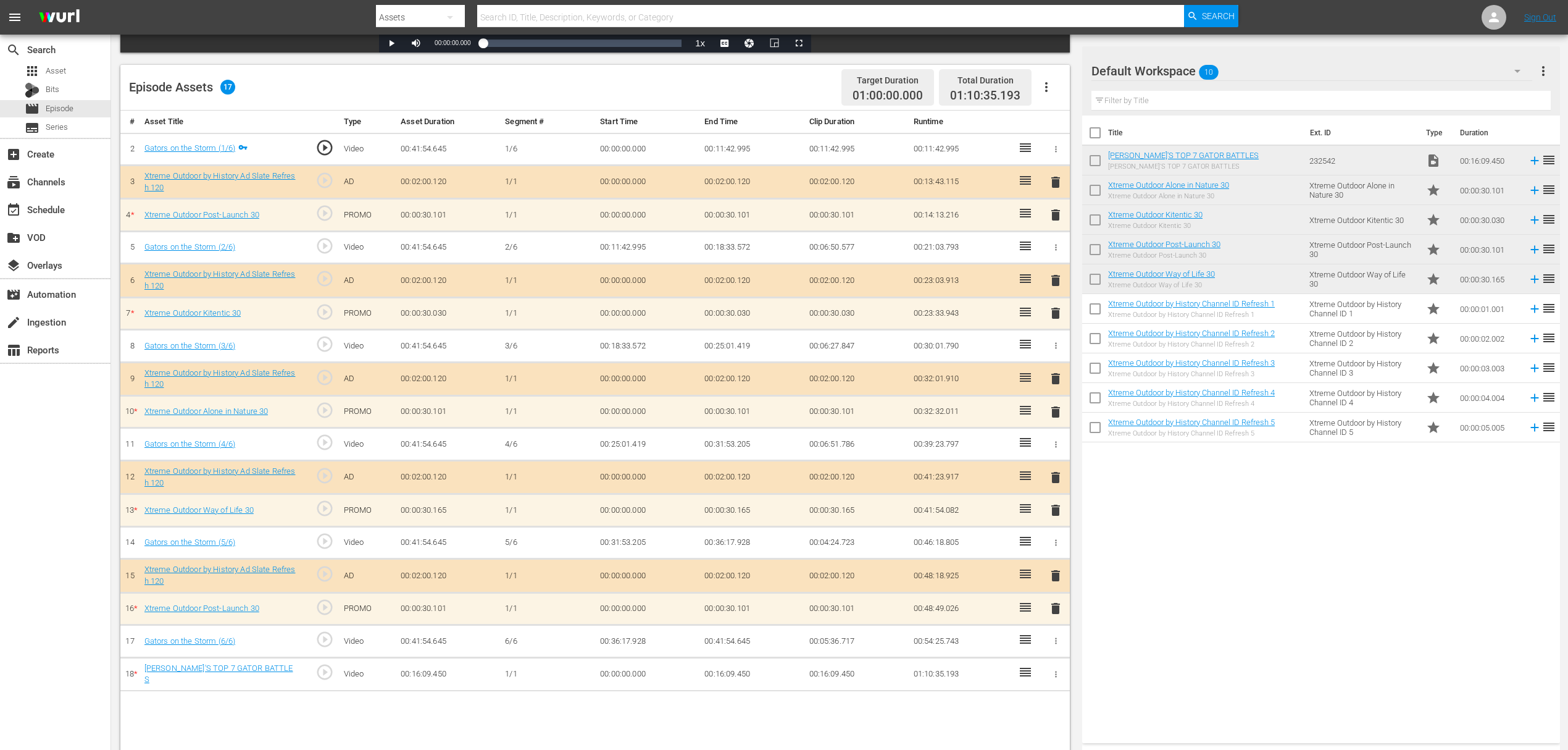
scroll to position [321, 0]
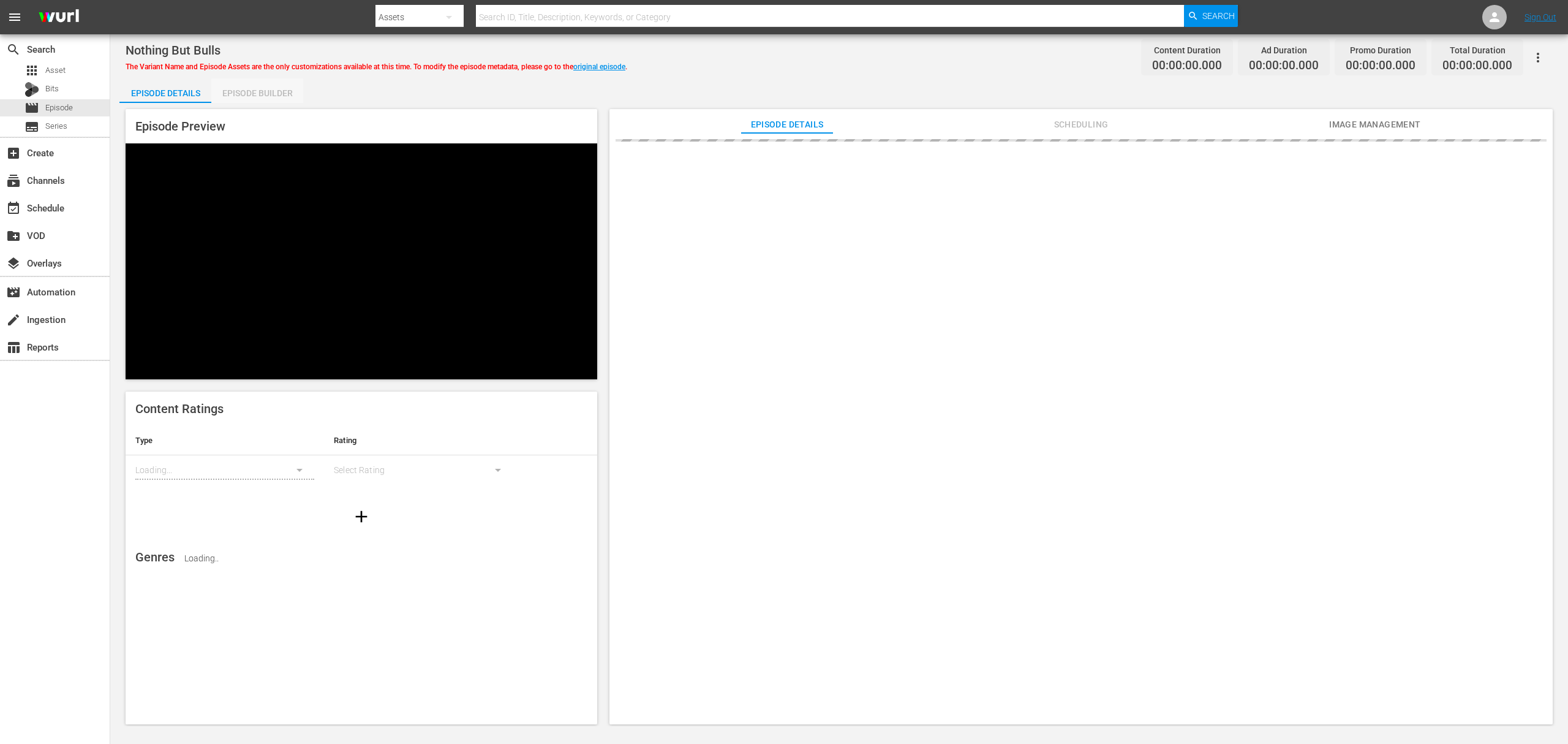
click at [243, 100] on div "Episode Builder" at bounding box center [257, 93] width 92 height 29
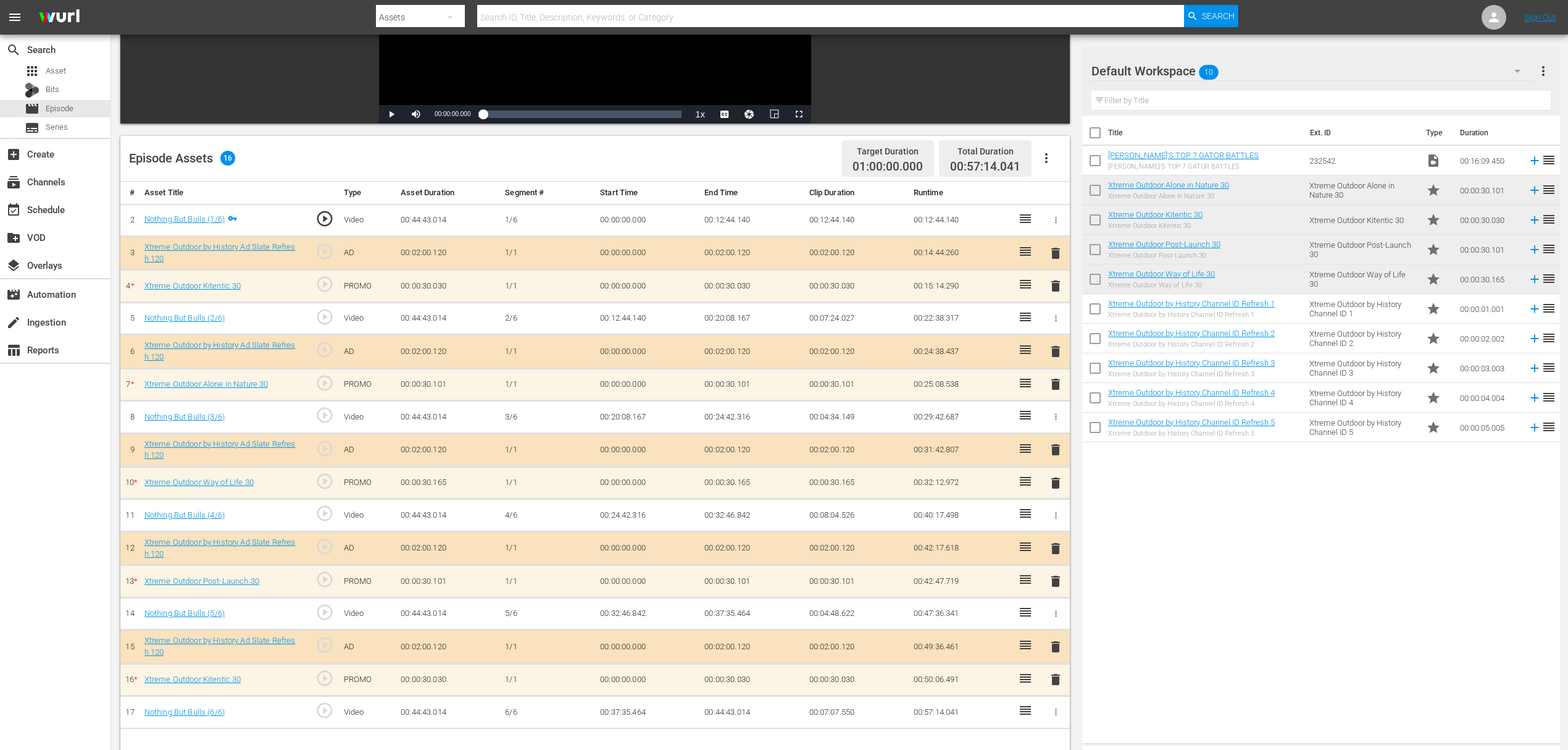
scroll to position [247, 0]
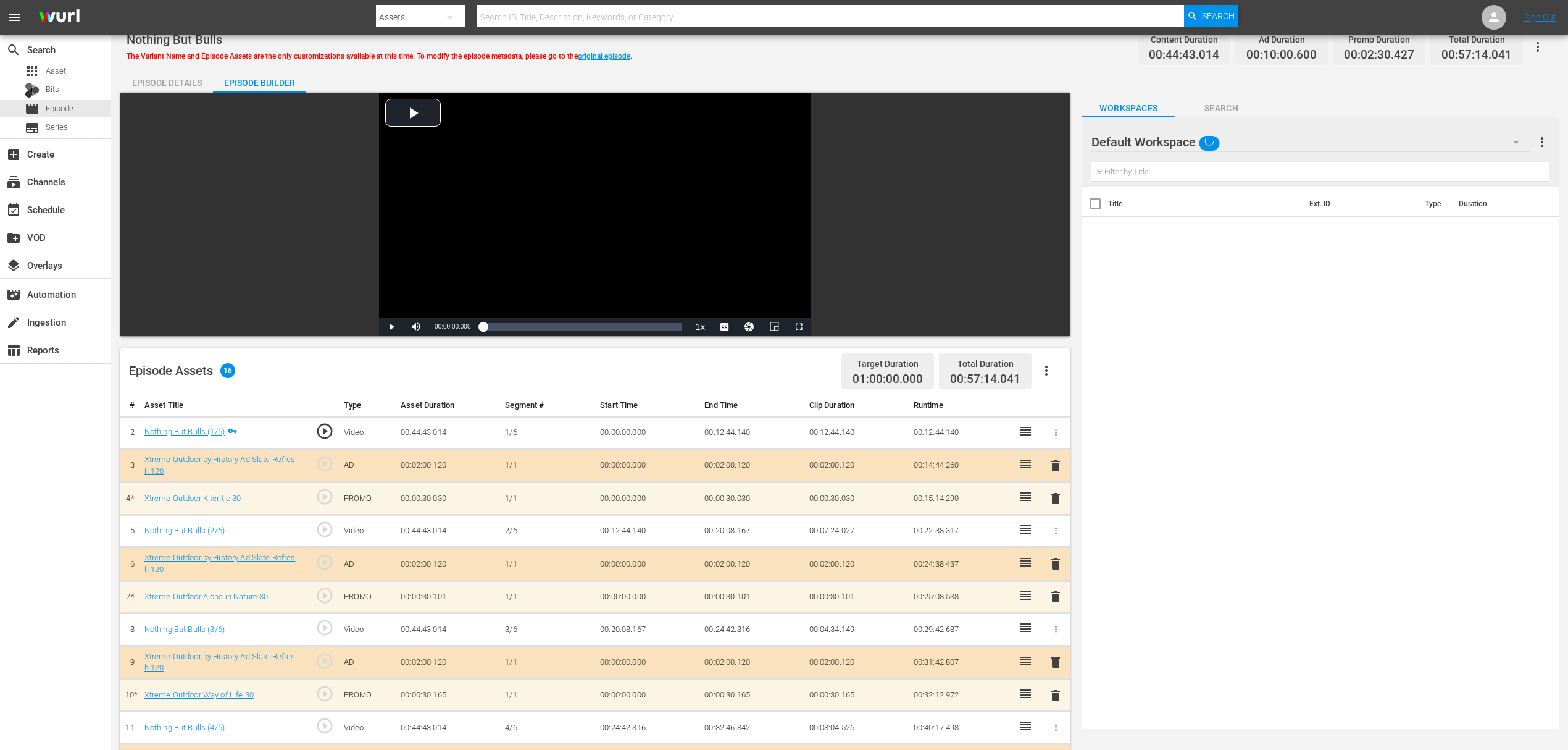
scroll to position [321, 0]
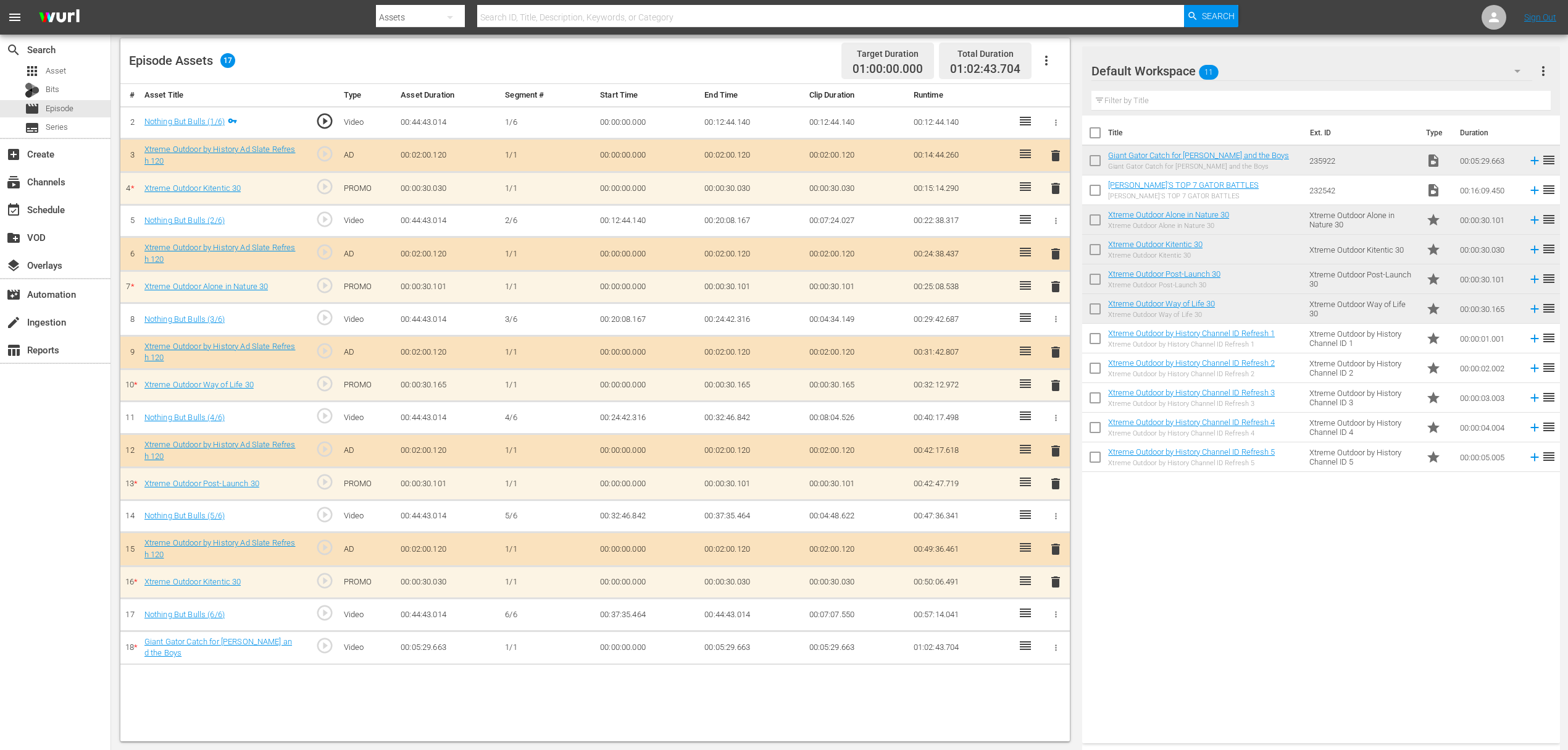
click at [1055, 647] on icon "button" at bounding box center [1055, 647] width 10 height 10
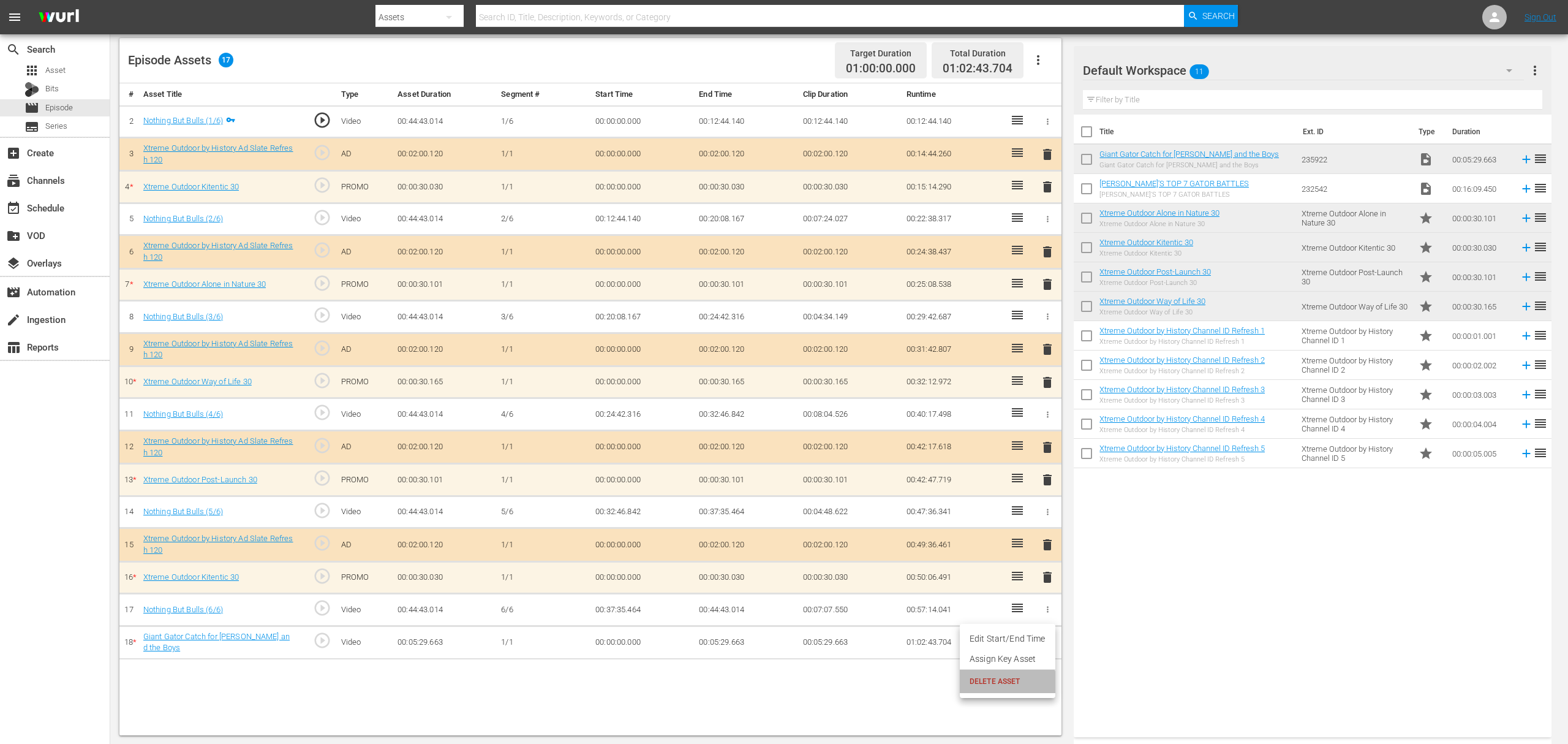
click at [1002, 687] on li "DELETE ASSET" at bounding box center [1007, 681] width 96 height 23
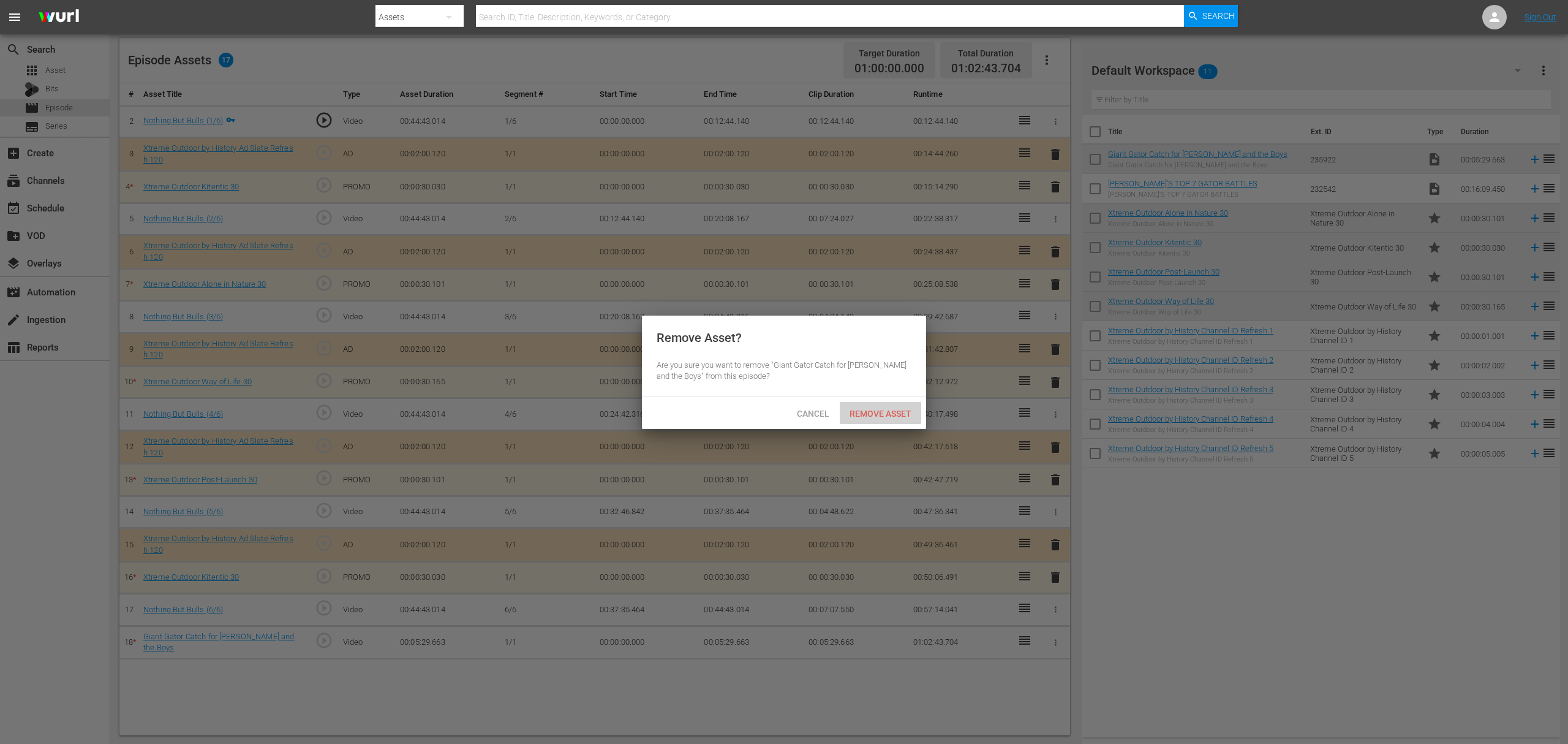
click at [902, 419] on div "Remove Asset" at bounding box center [880, 413] width 81 height 22
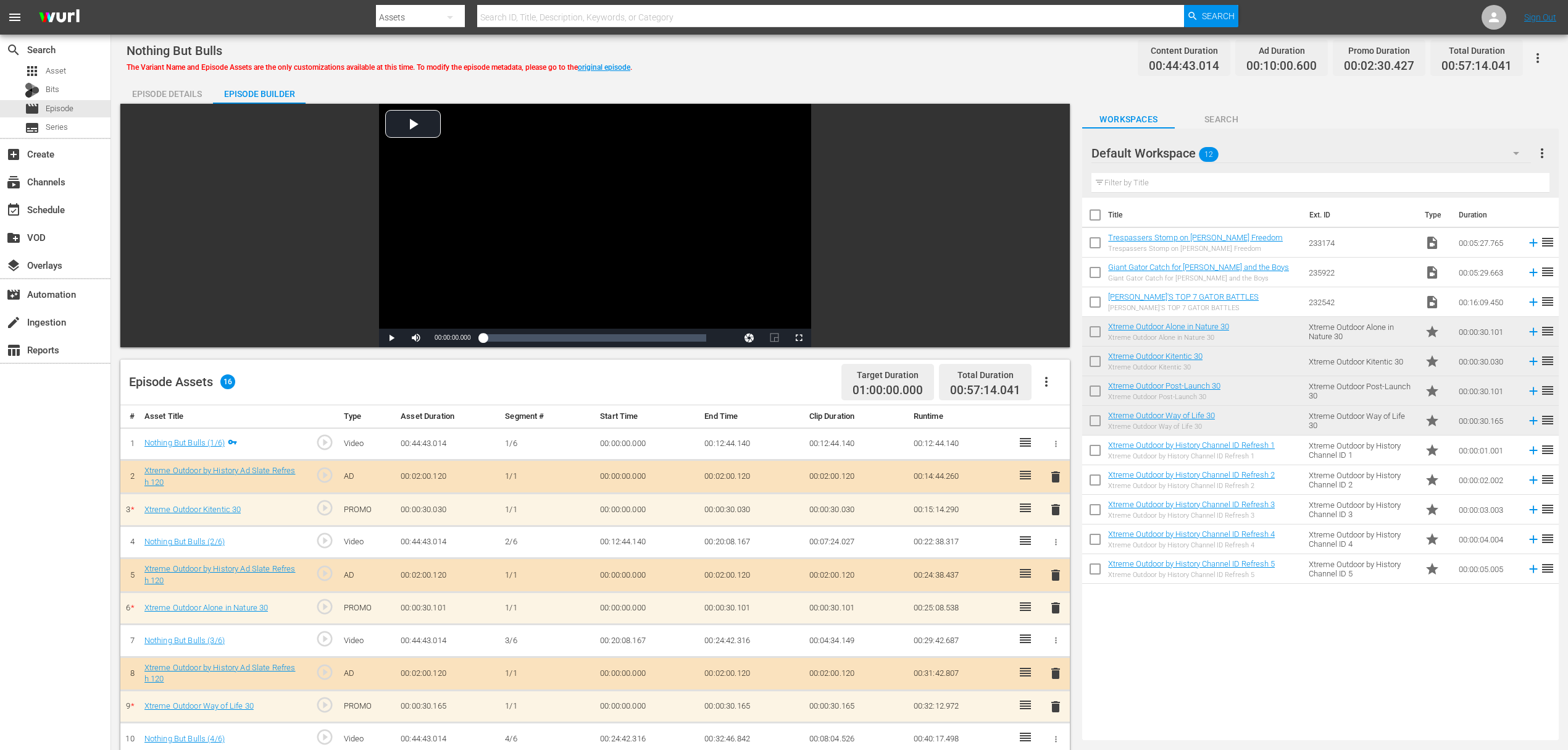
scroll to position [321, 0]
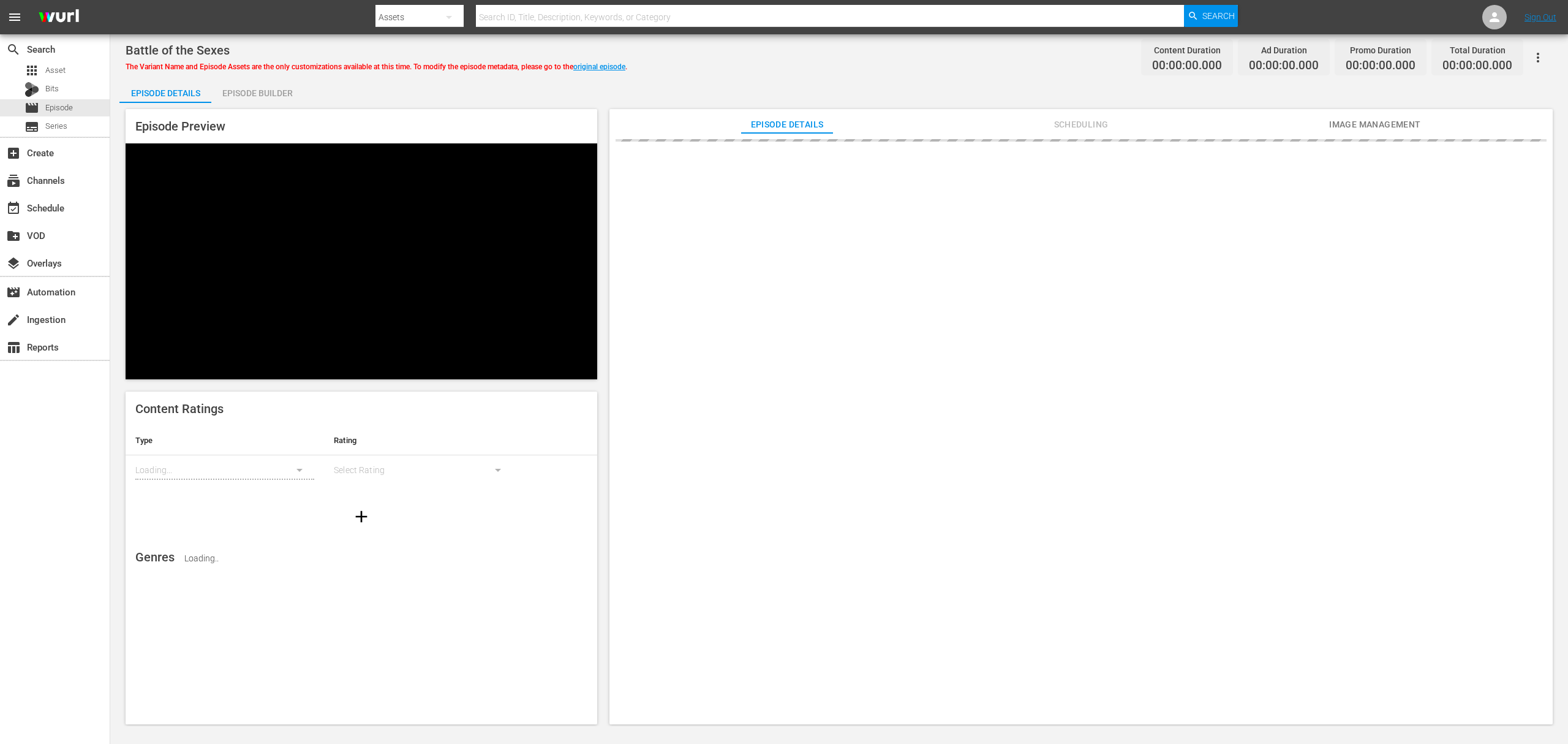
click at [252, 88] on div "Episode Builder" at bounding box center [257, 93] width 92 height 29
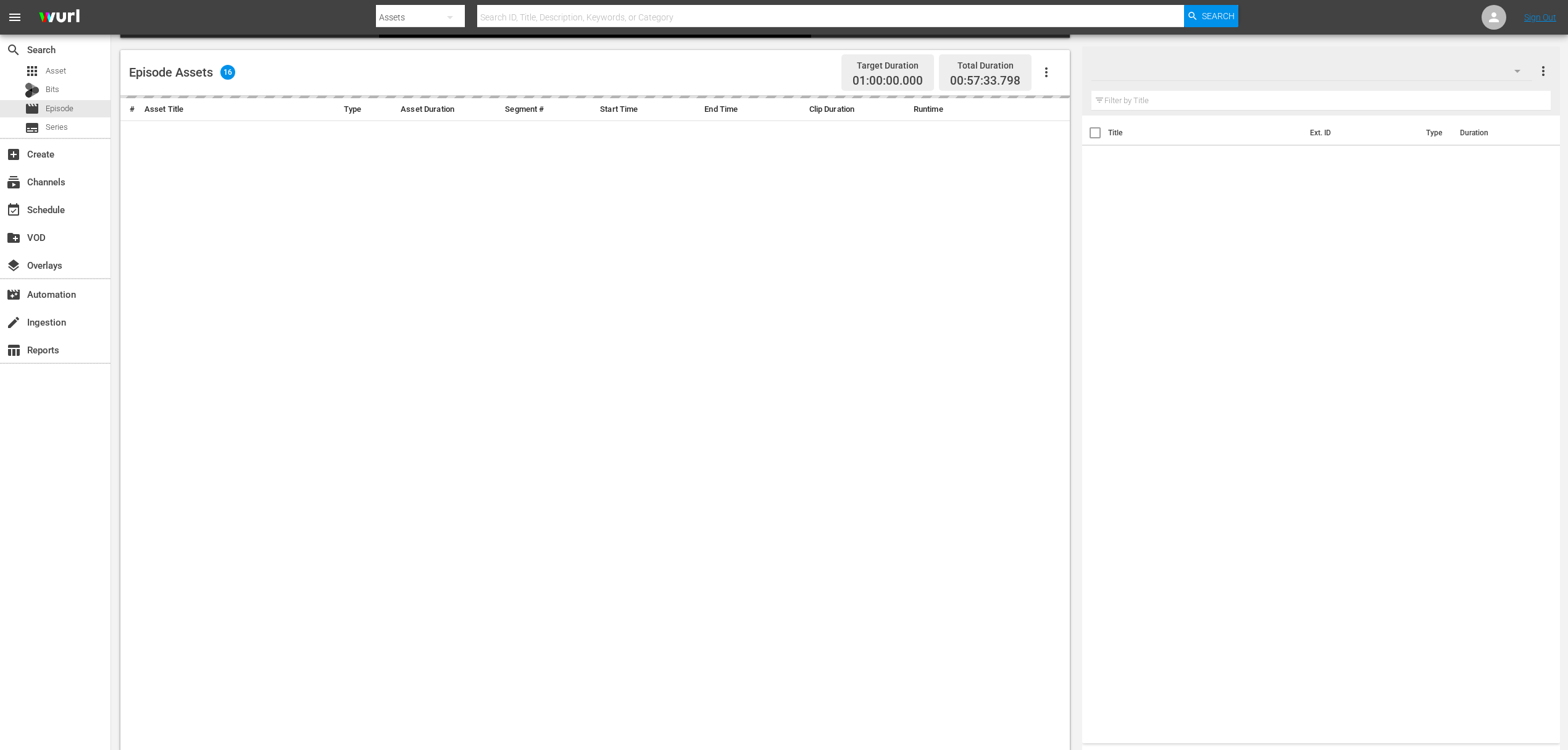
scroll to position [294, 0]
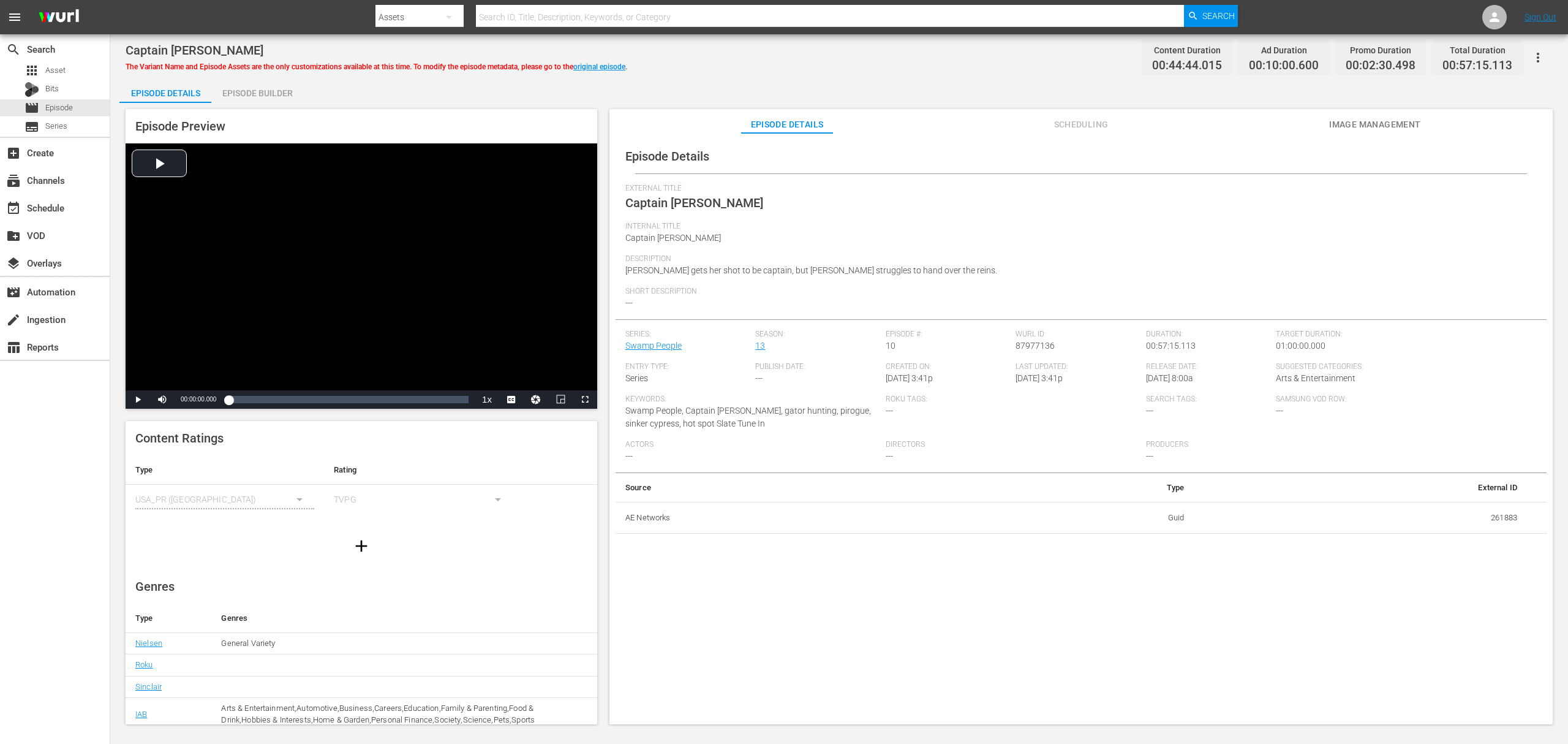
click at [229, 97] on div "Episode Builder" at bounding box center [257, 93] width 92 height 29
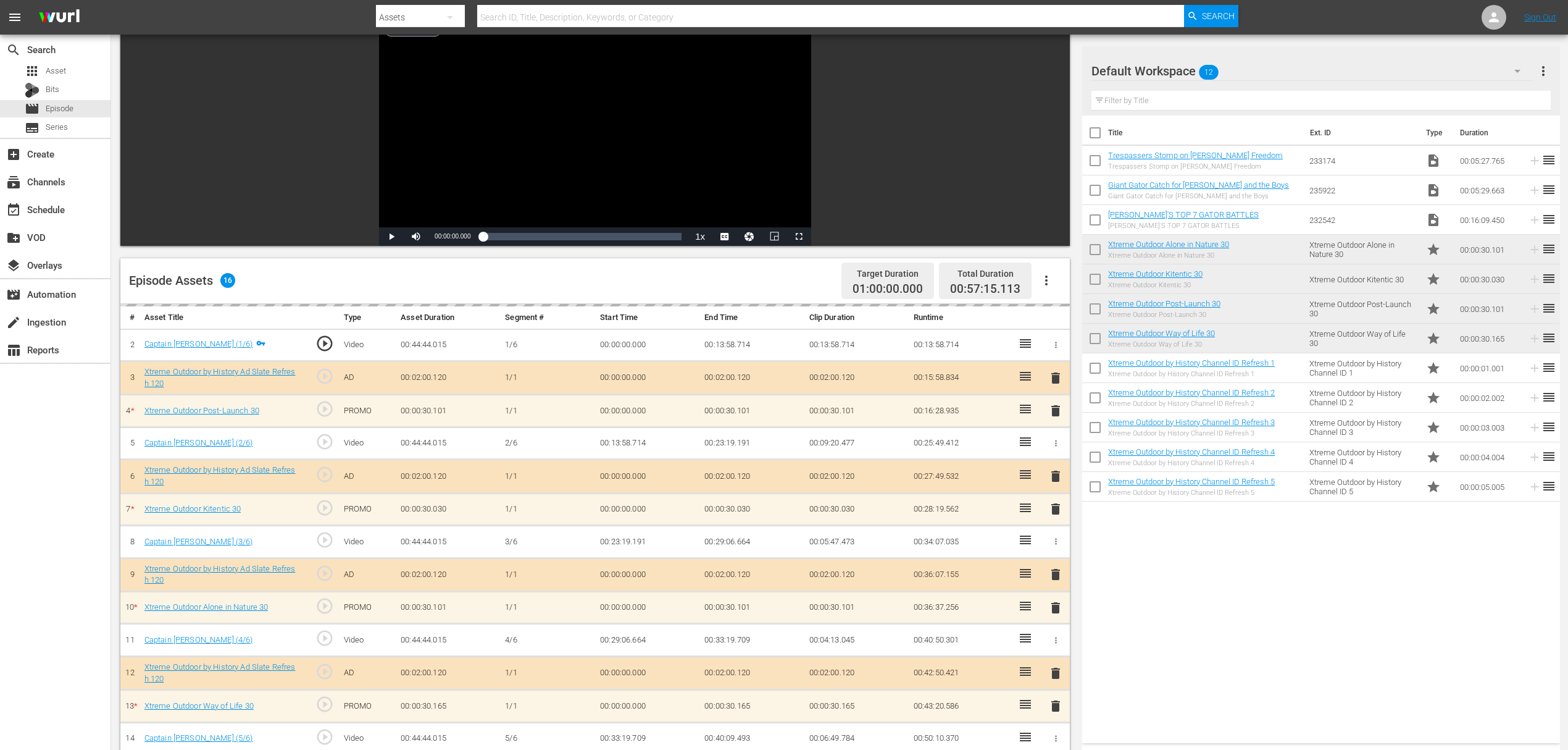
scroll to position [321, 0]
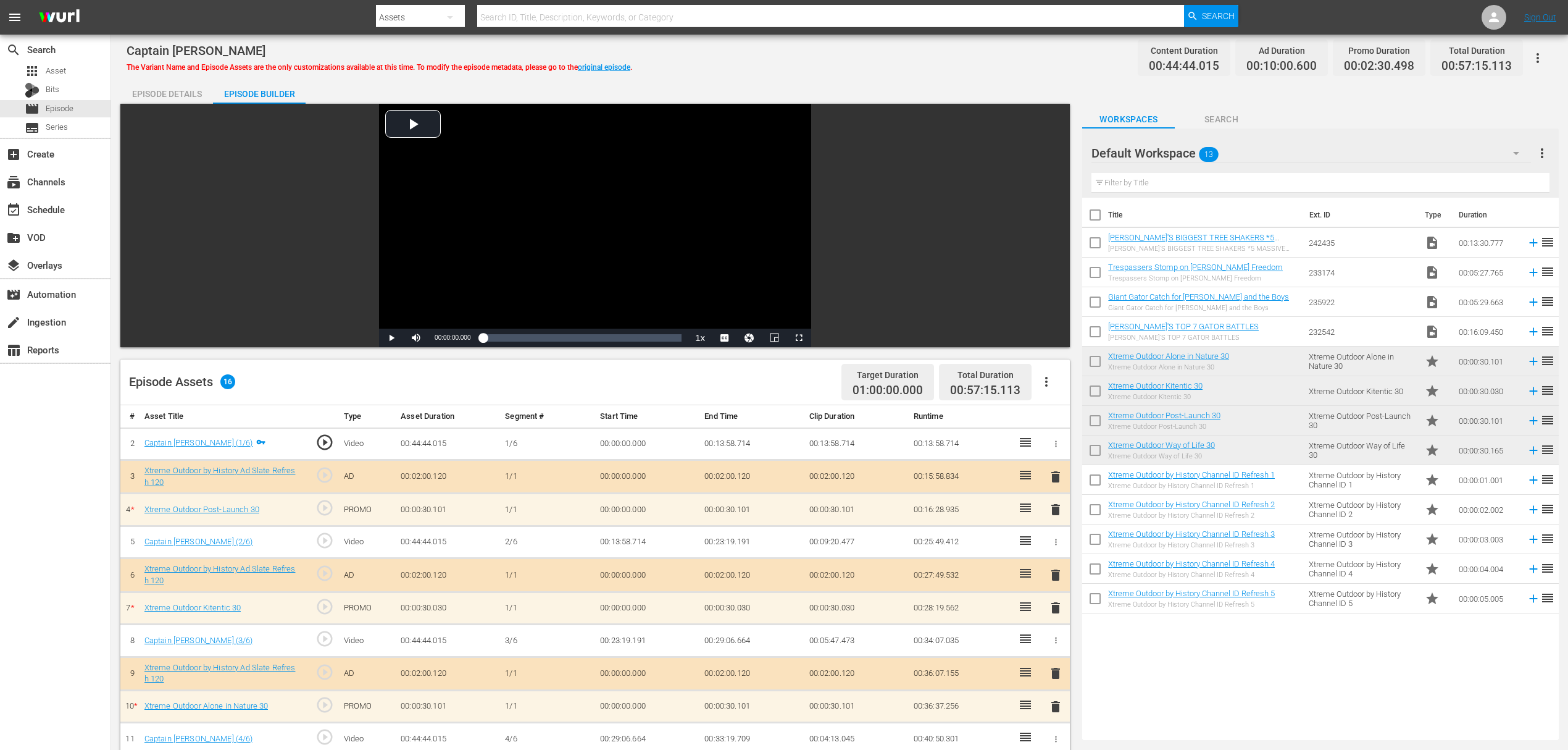
scroll to position [321, 0]
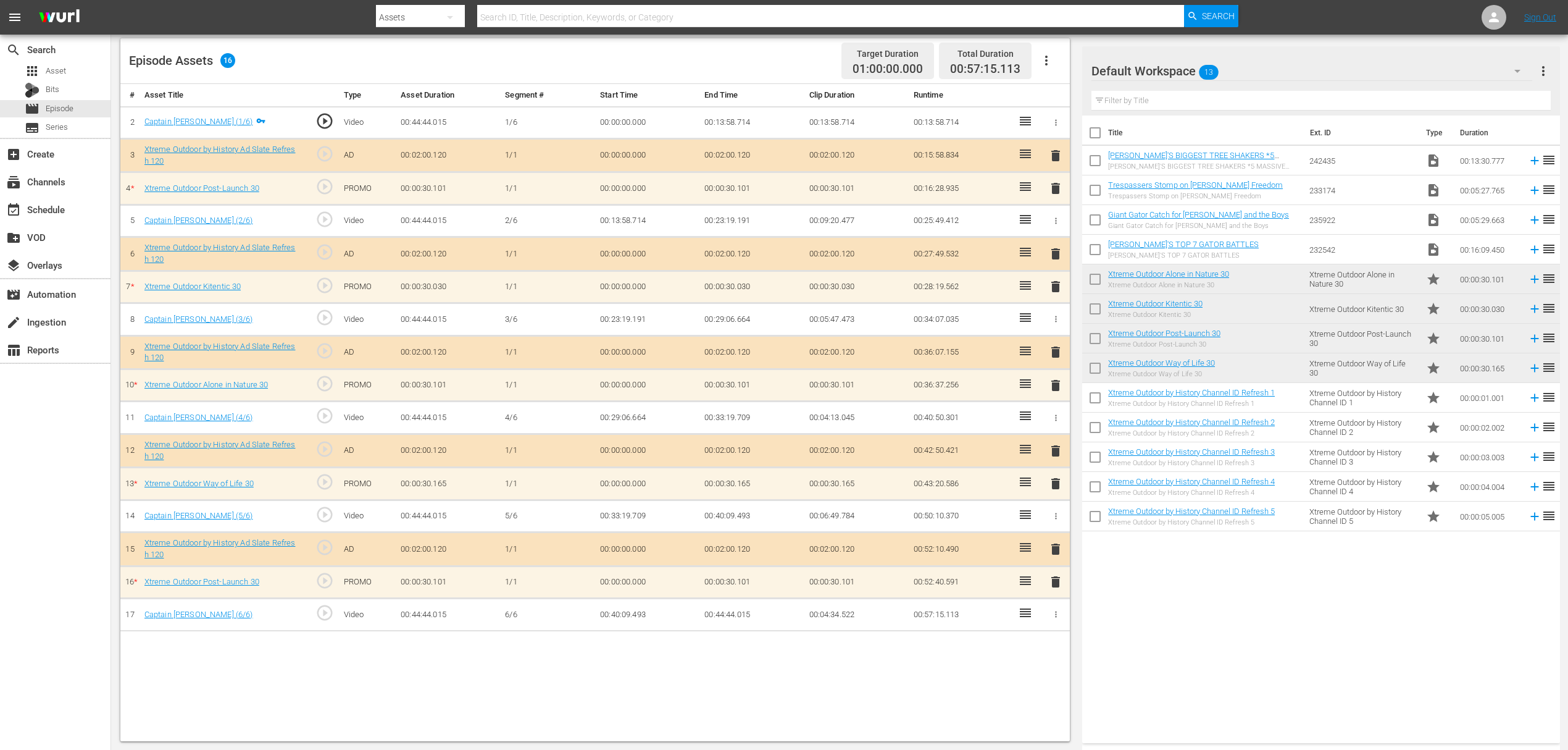
click at [492, 371] on td "00:00:30.101" at bounding box center [448, 385] width 104 height 33
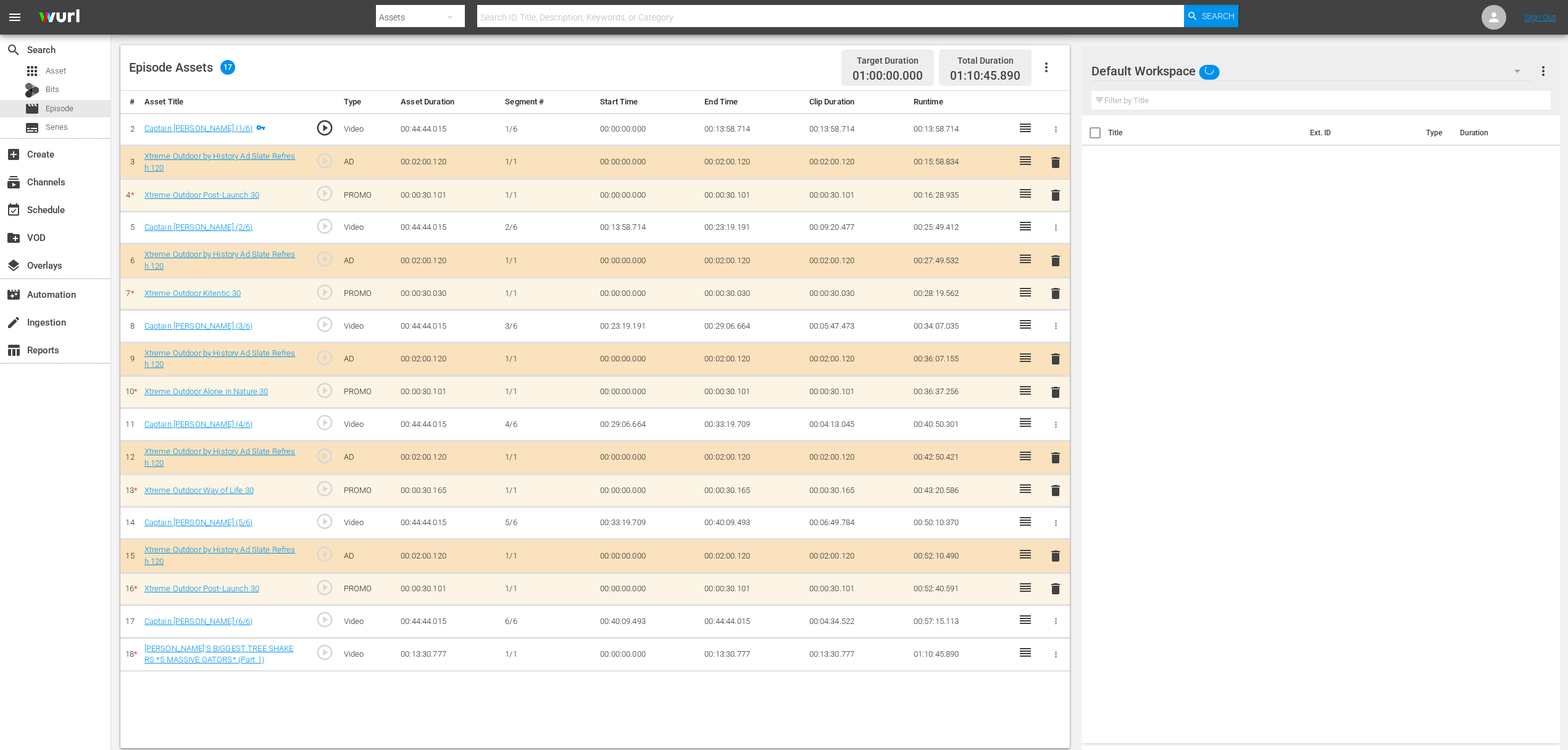
scroll to position [321, 0]
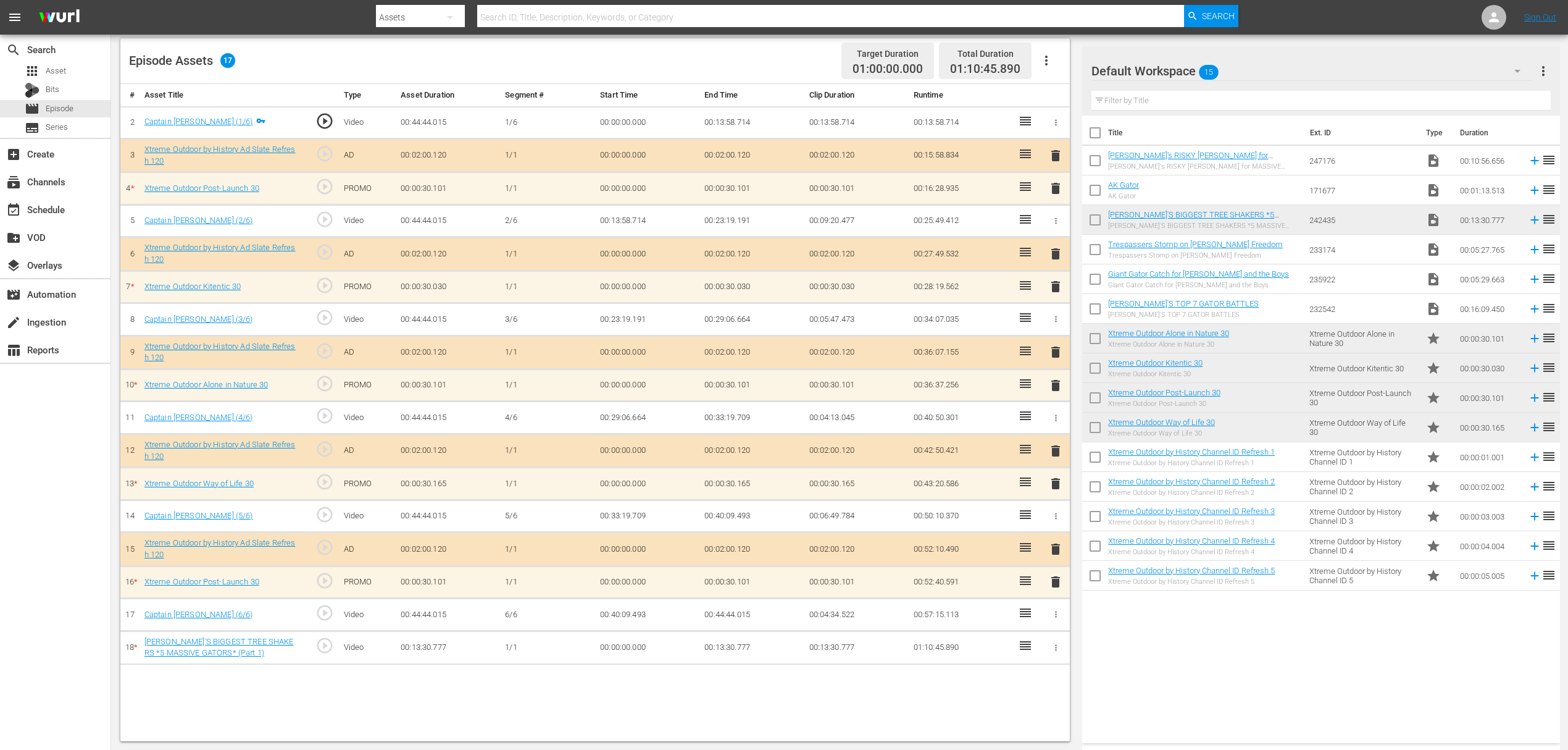
click at [1052, 644] on icon "button" at bounding box center [1055, 647] width 10 height 10
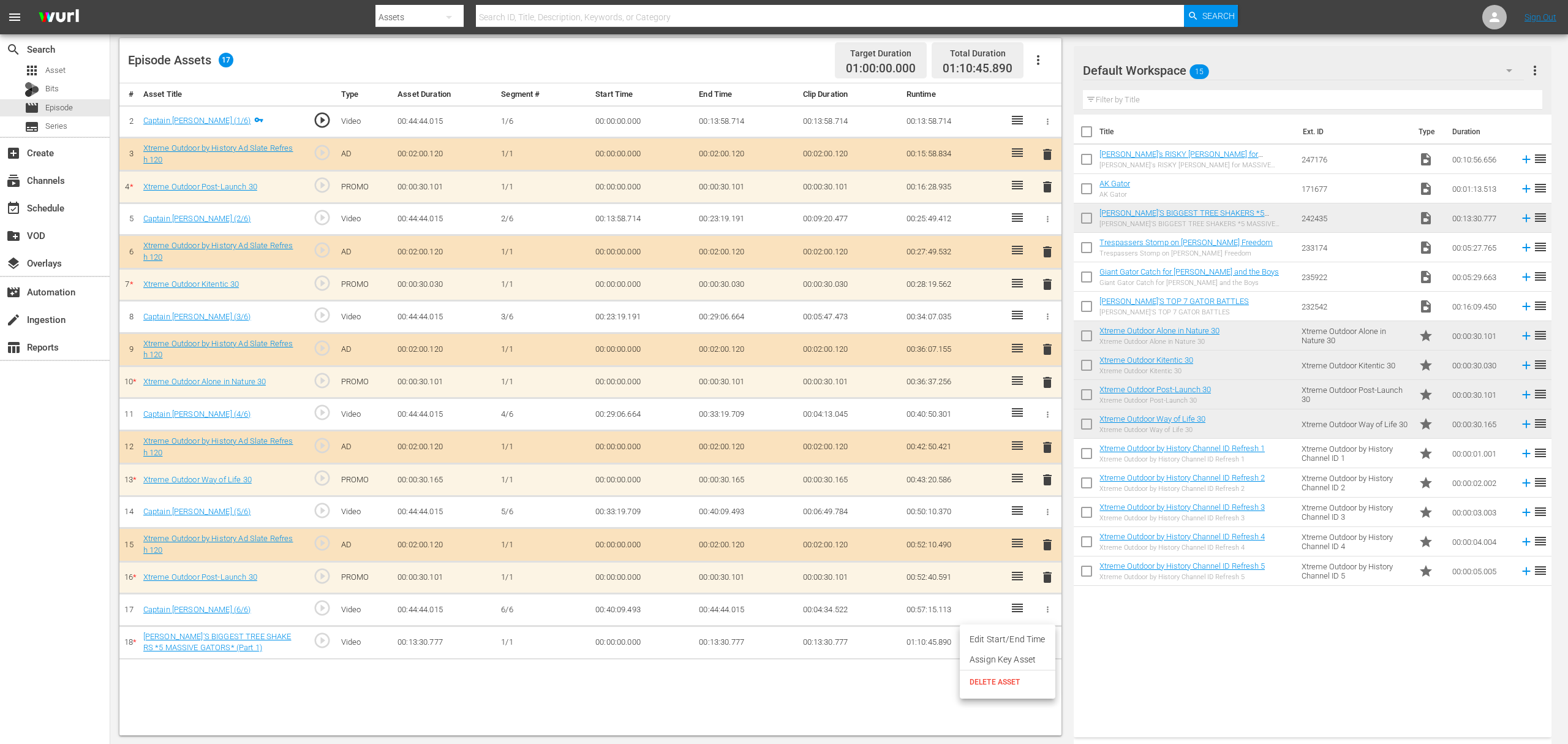
click at [1007, 681] on span "DELETE ASSET" at bounding box center [1007, 682] width 76 height 11
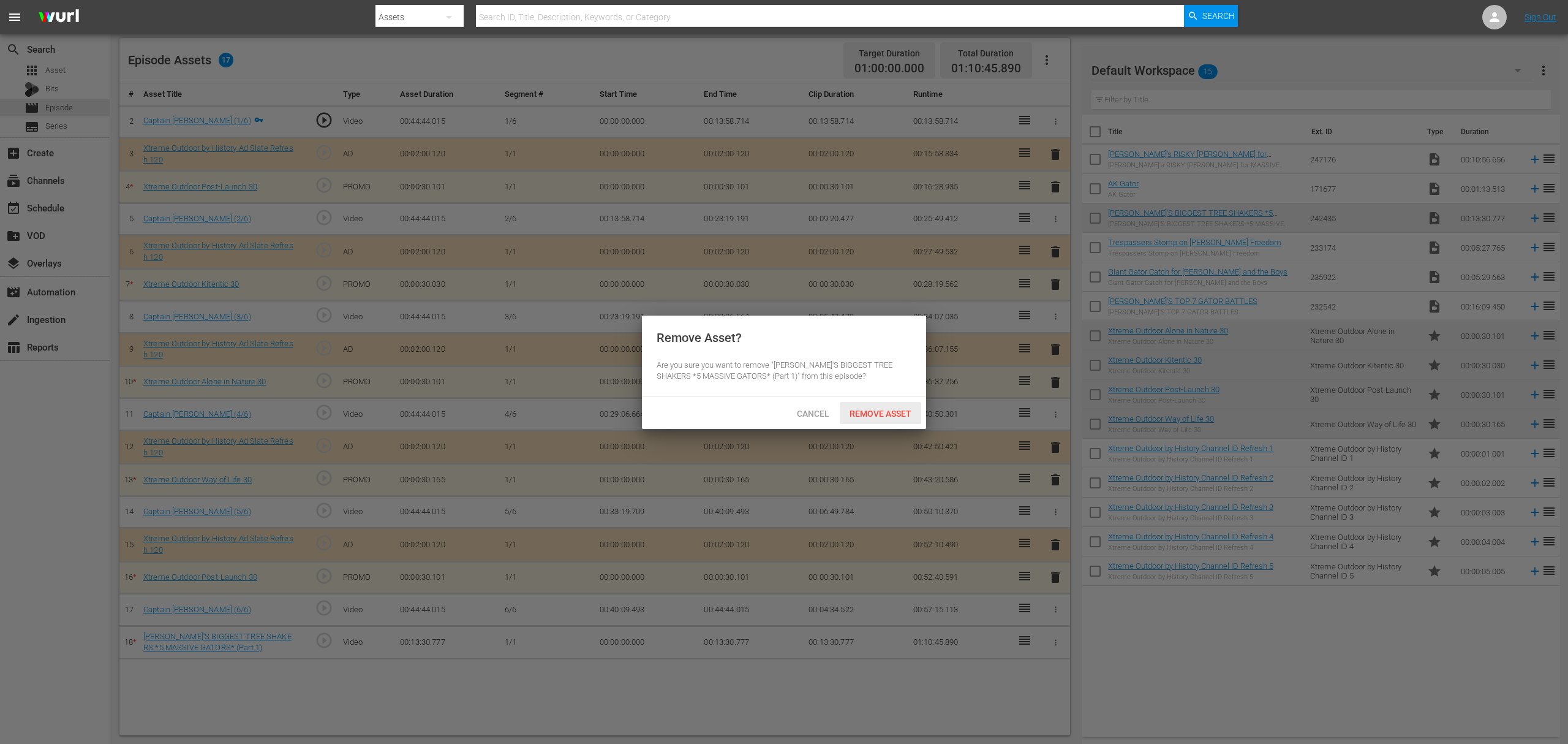
click at [883, 422] on div "Remove Asset" at bounding box center [880, 413] width 81 height 22
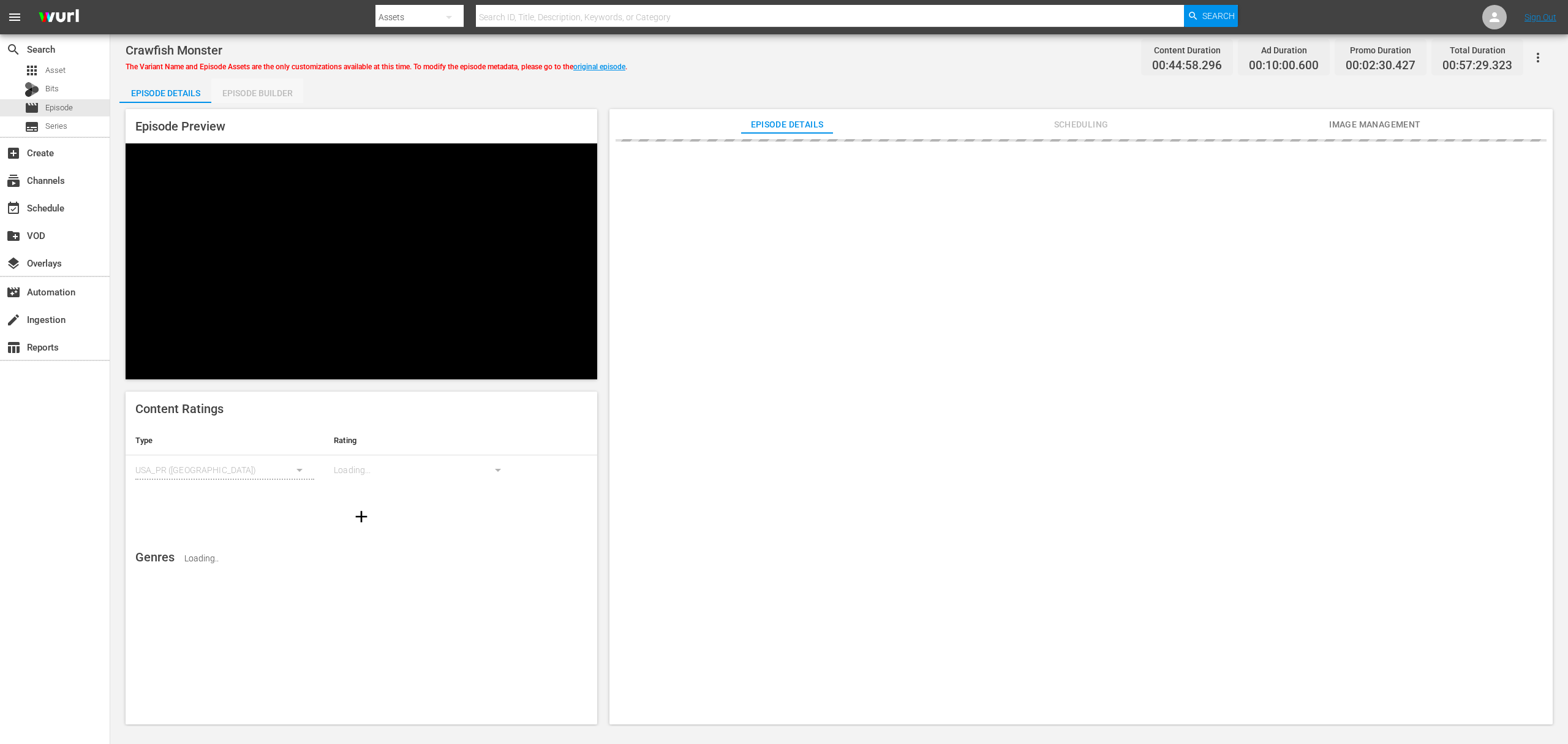
click at [285, 99] on div "Episode Builder" at bounding box center [257, 93] width 92 height 29
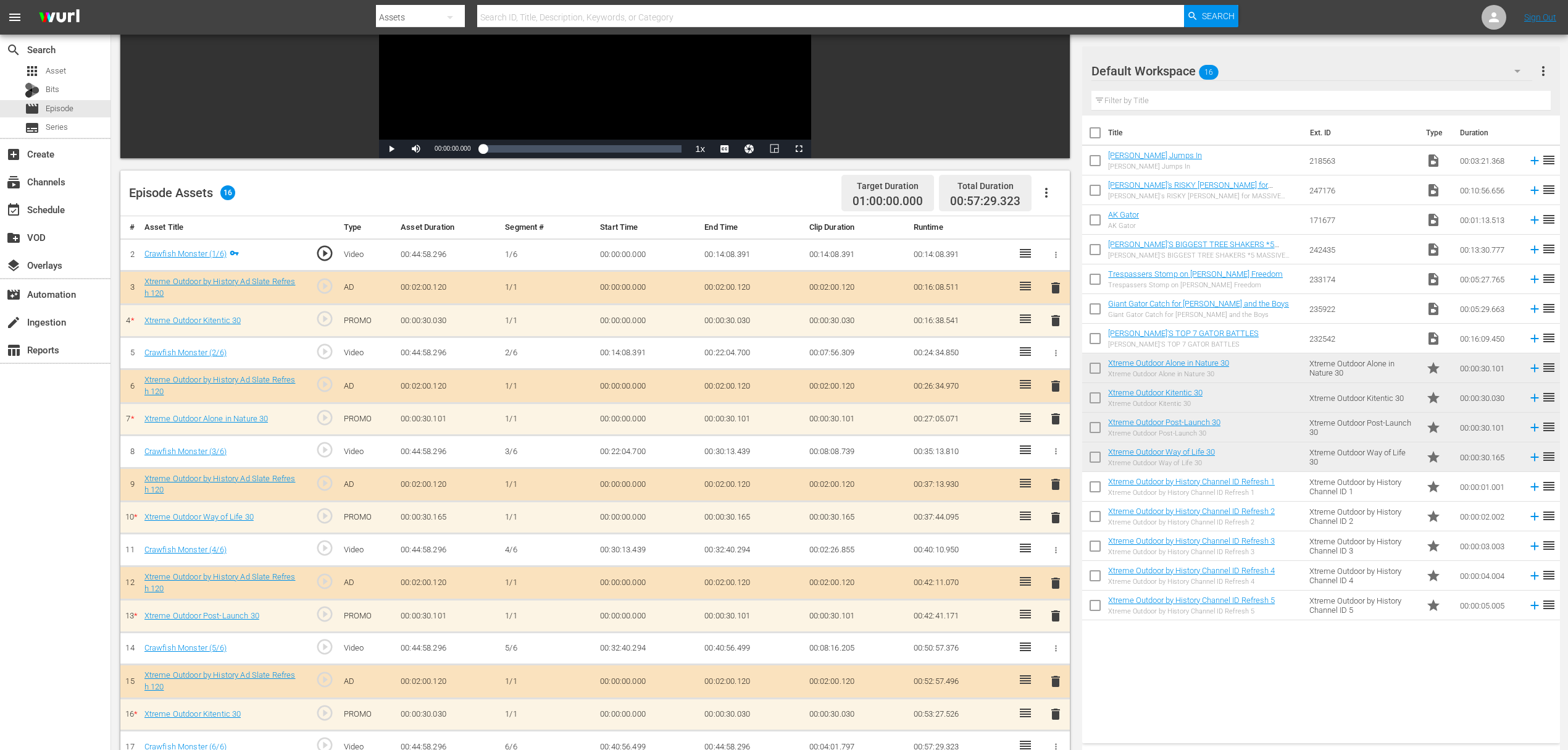
scroll to position [321, 0]
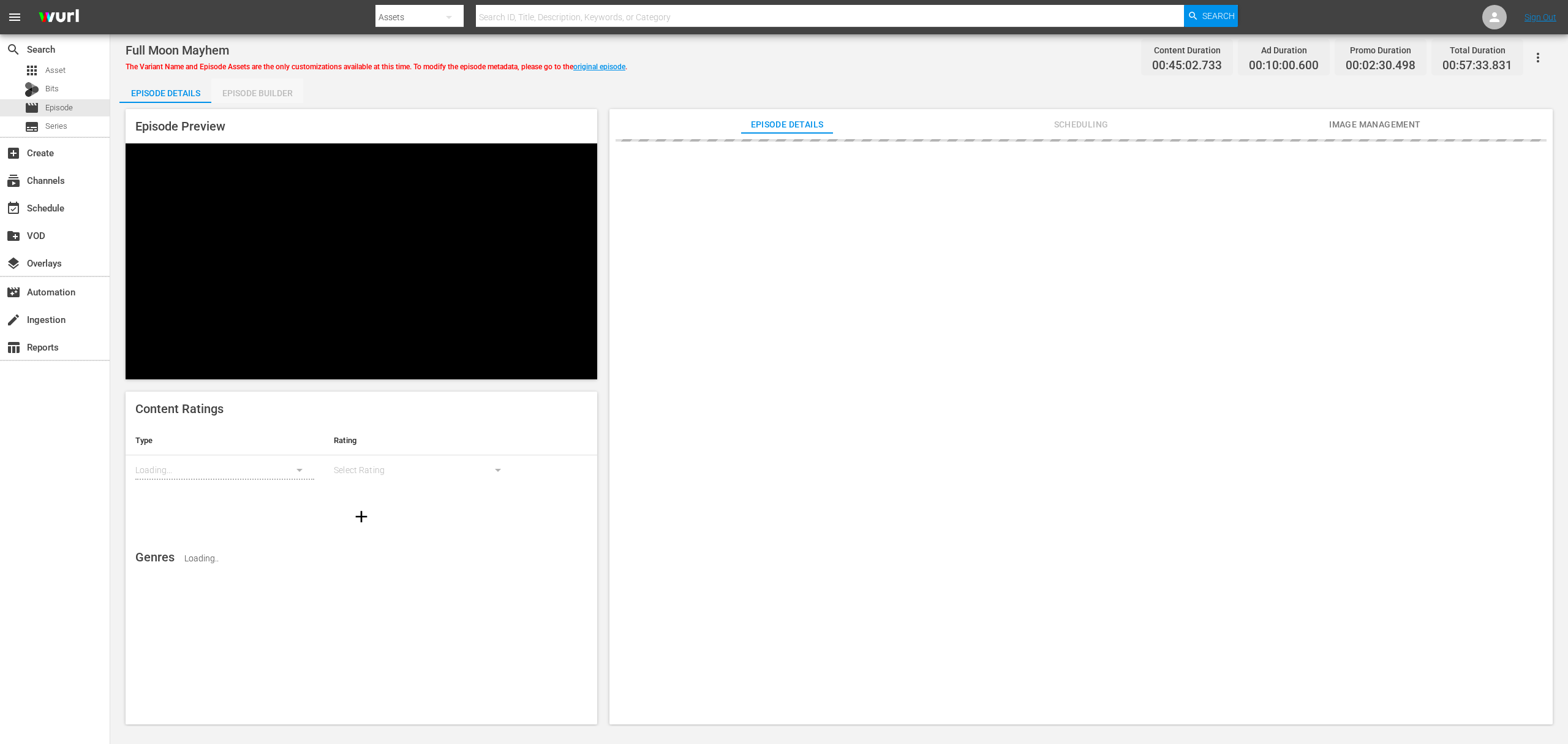
click at [266, 93] on div "Episode Builder" at bounding box center [257, 93] width 92 height 29
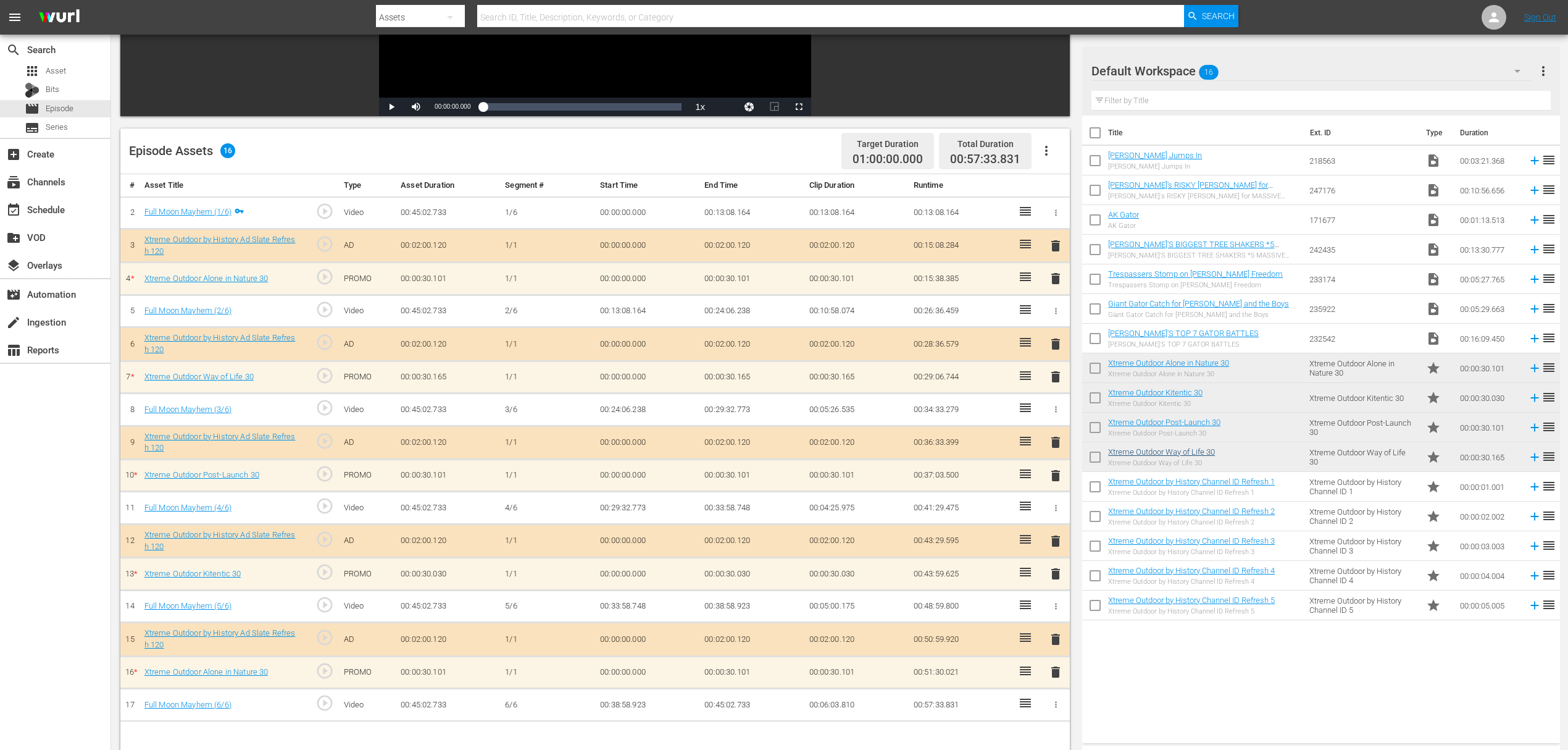
scroll to position [247, 0]
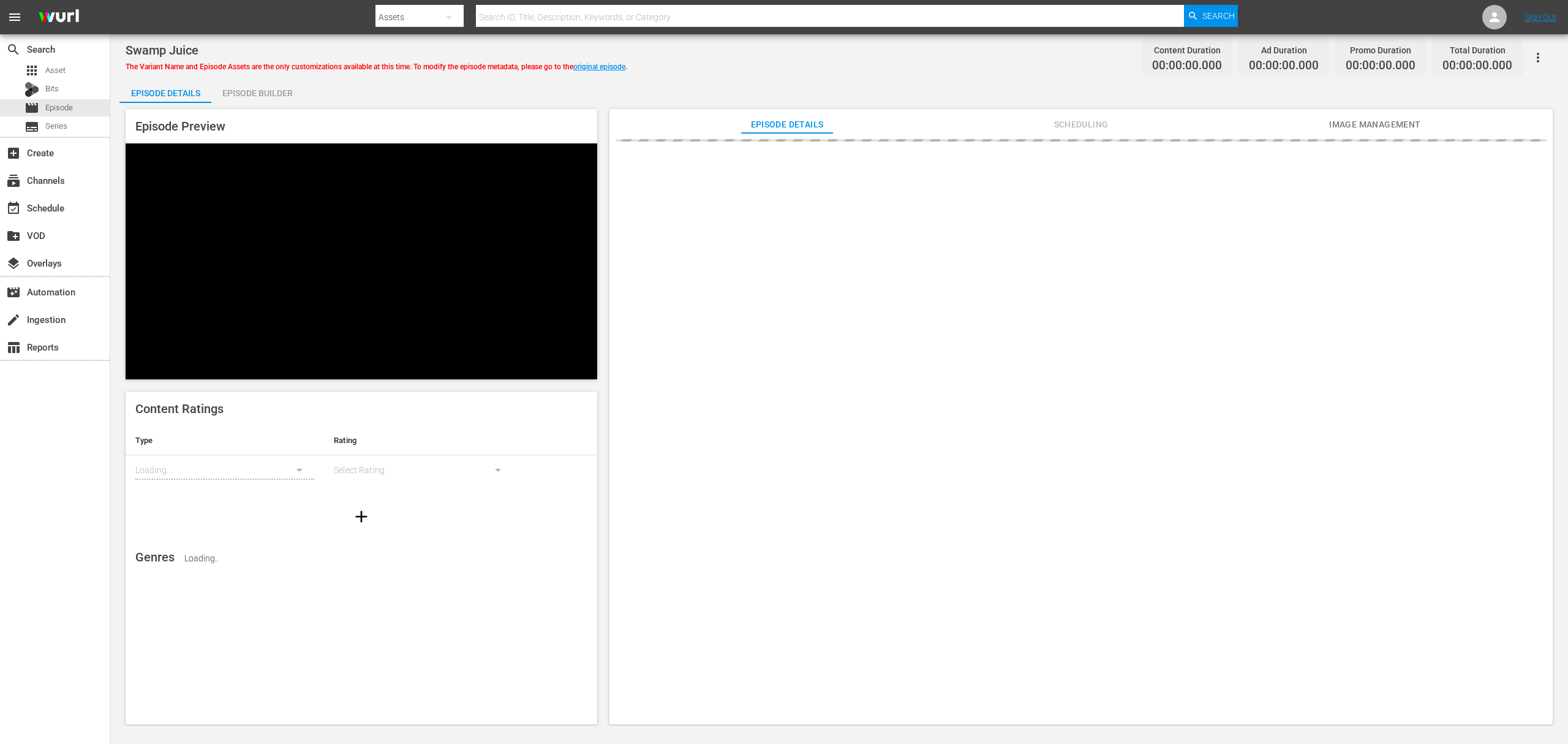
click at [263, 98] on div "Episode Builder" at bounding box center [257, 93] width 92 height 29
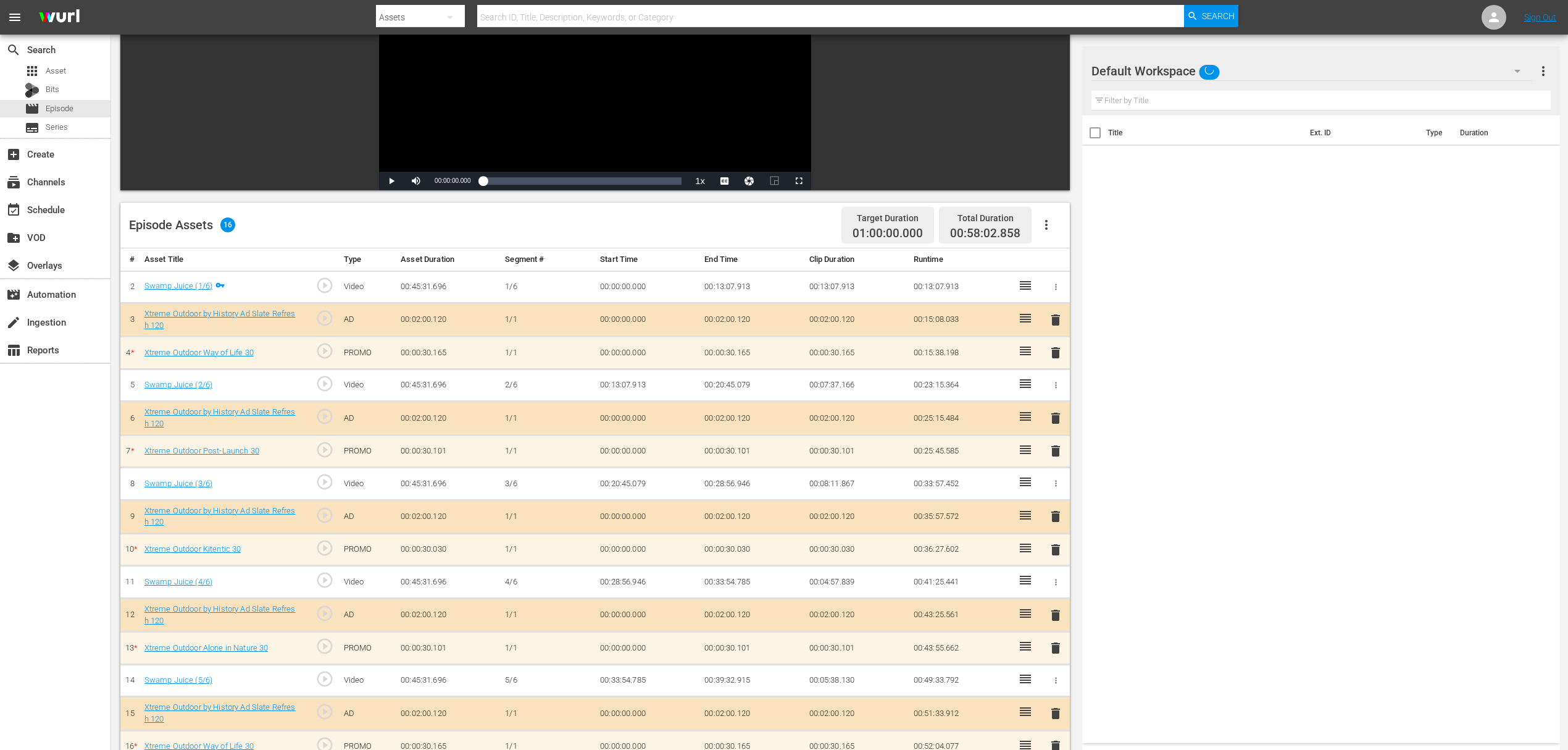
scroll to position [165, 0]
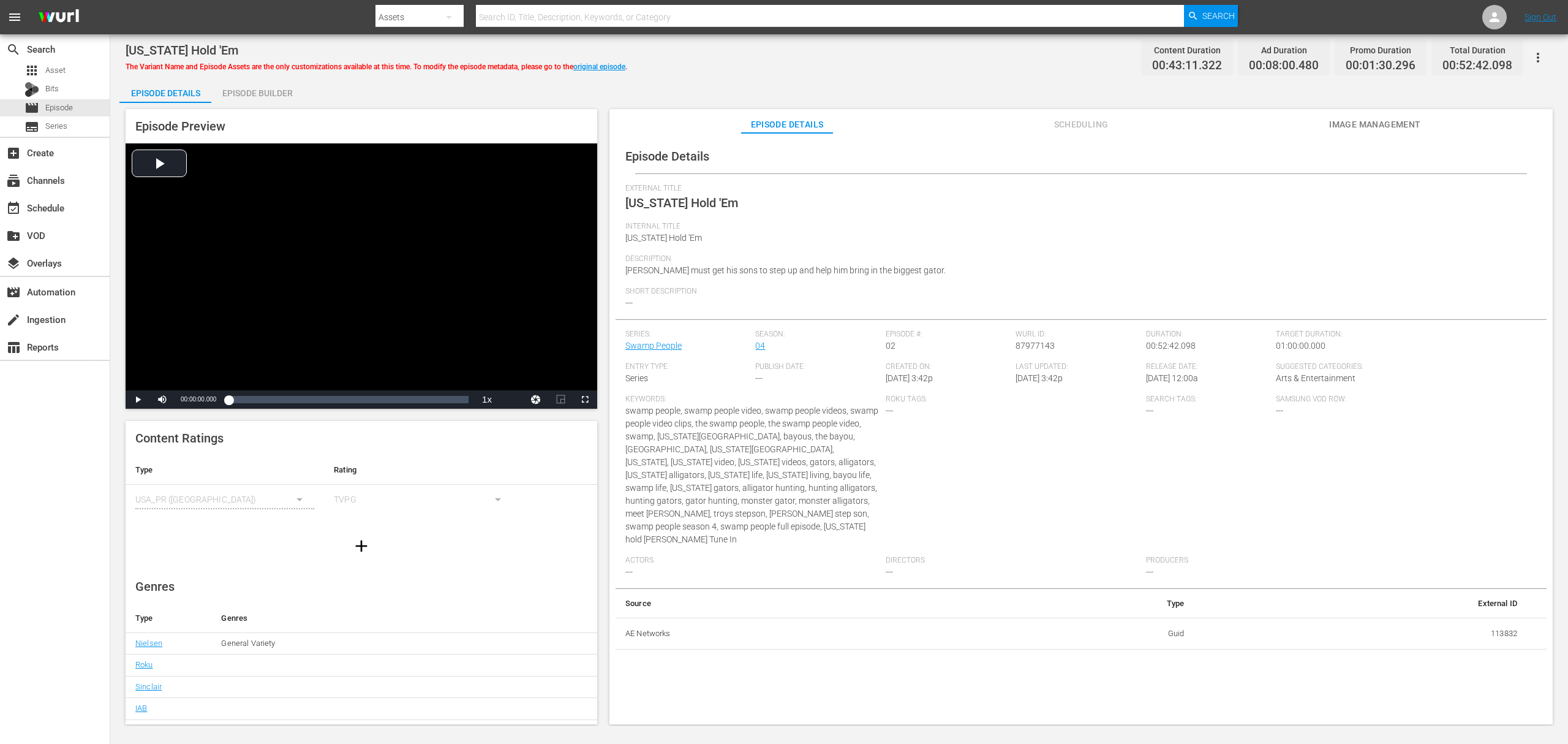
click at [272, 87] on div "Episode Builder" at bounding box center [257, 93] width 92 height 29
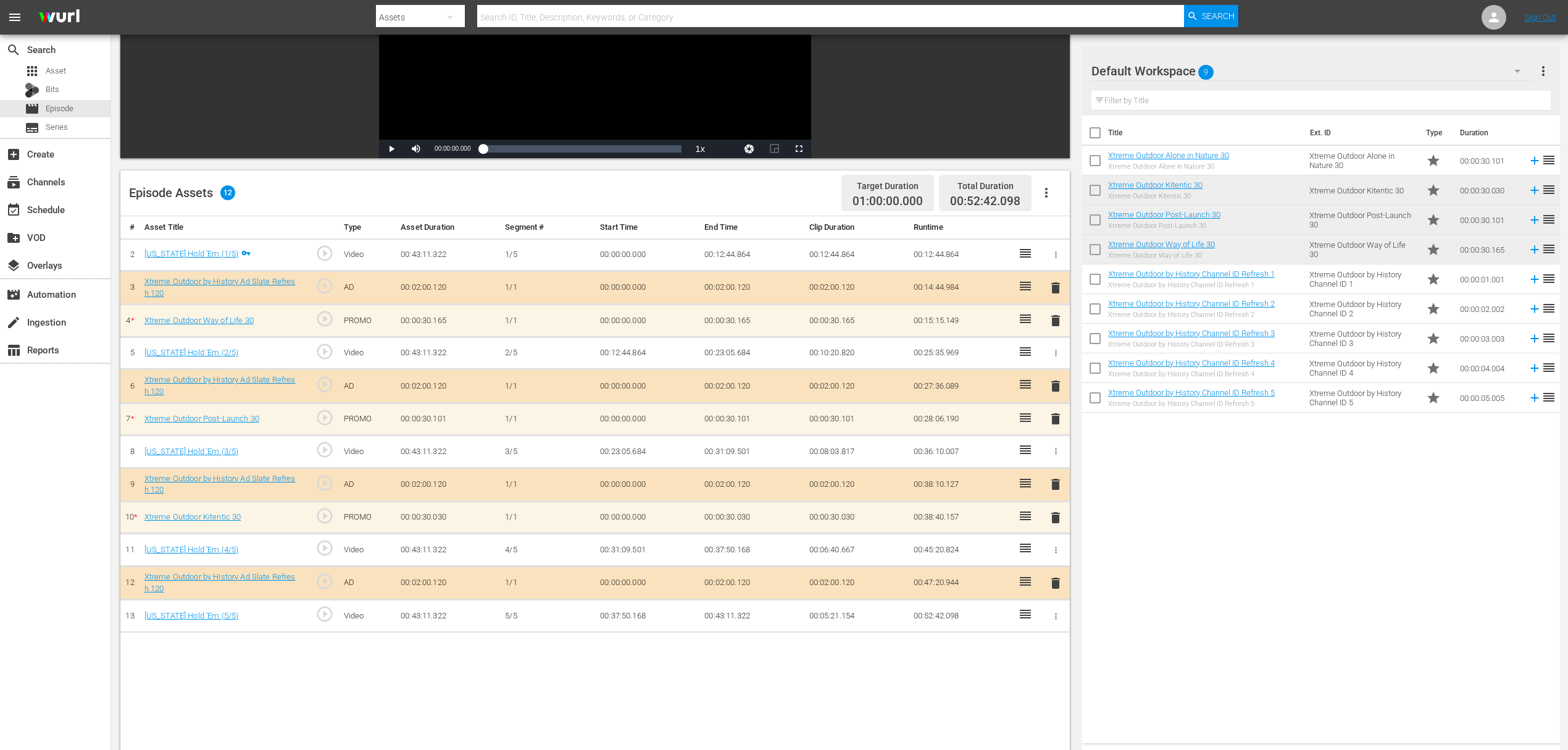
scroll to position [247, 0]
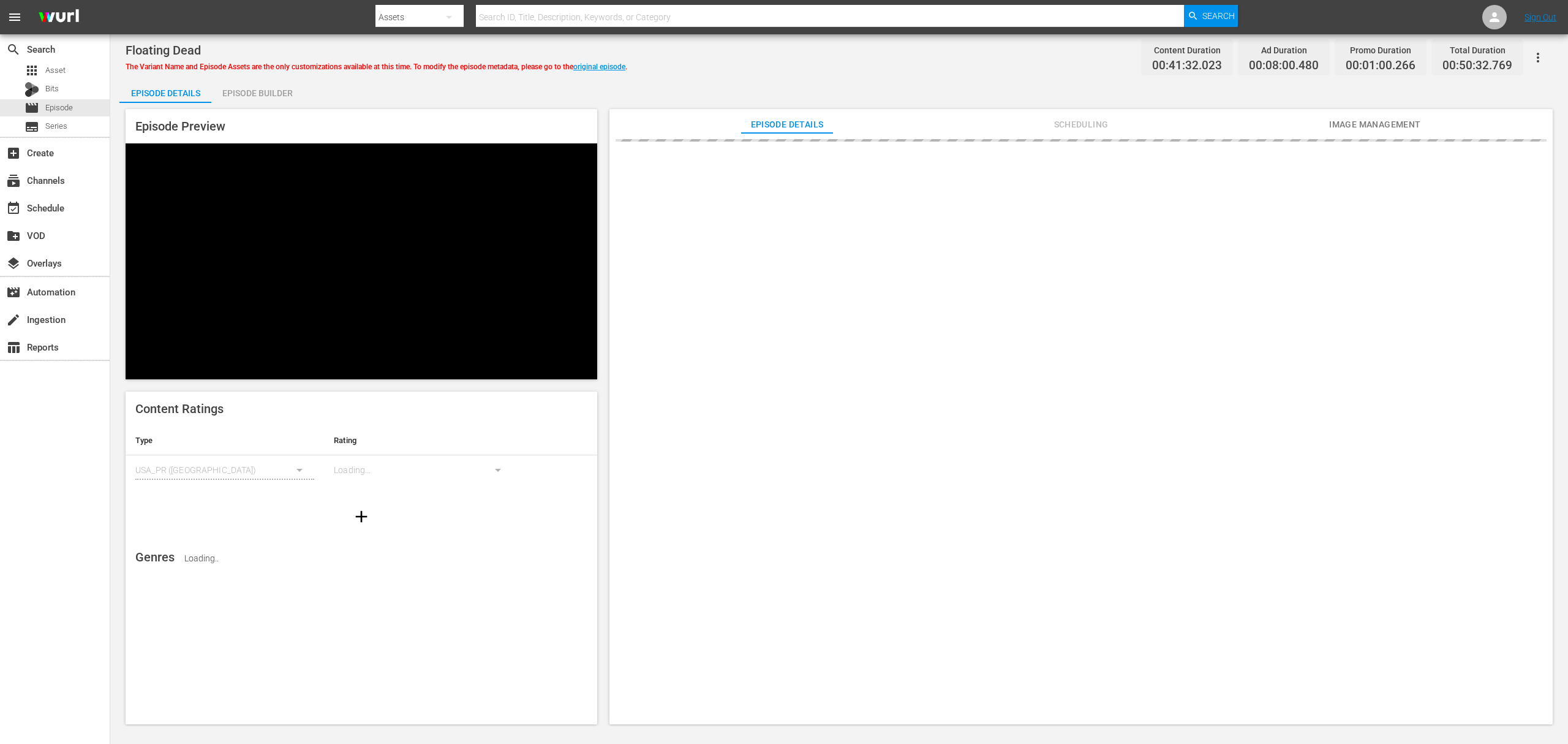
drag, startPoint x: 253, startPoint y: 87, endPoint x: 376, endPoint y: 10, distance: 145.1
click at [254, 87] on div "Episode Builder" at bounding box center [257, 93] width 92 height 29
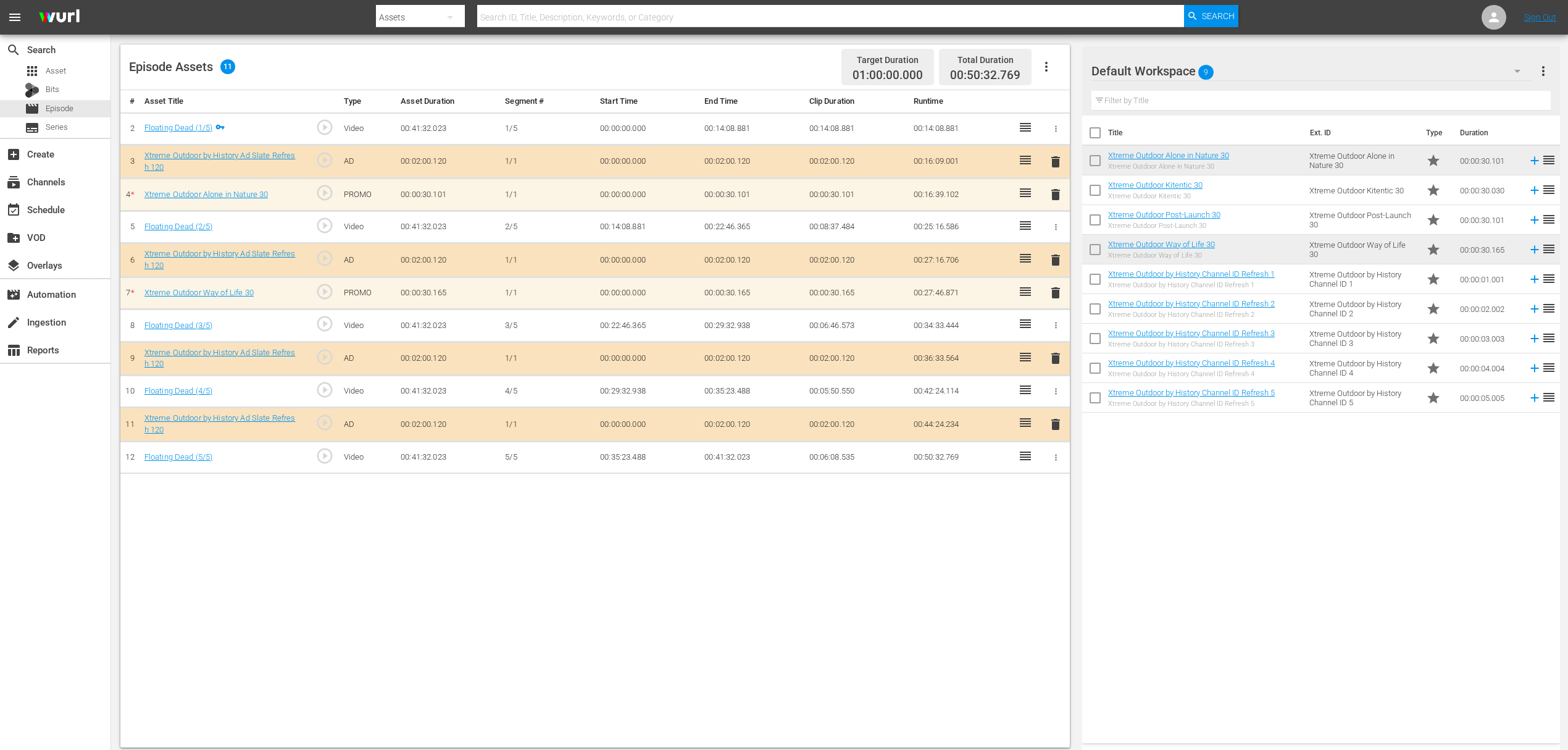
scroll to position [321, 0]
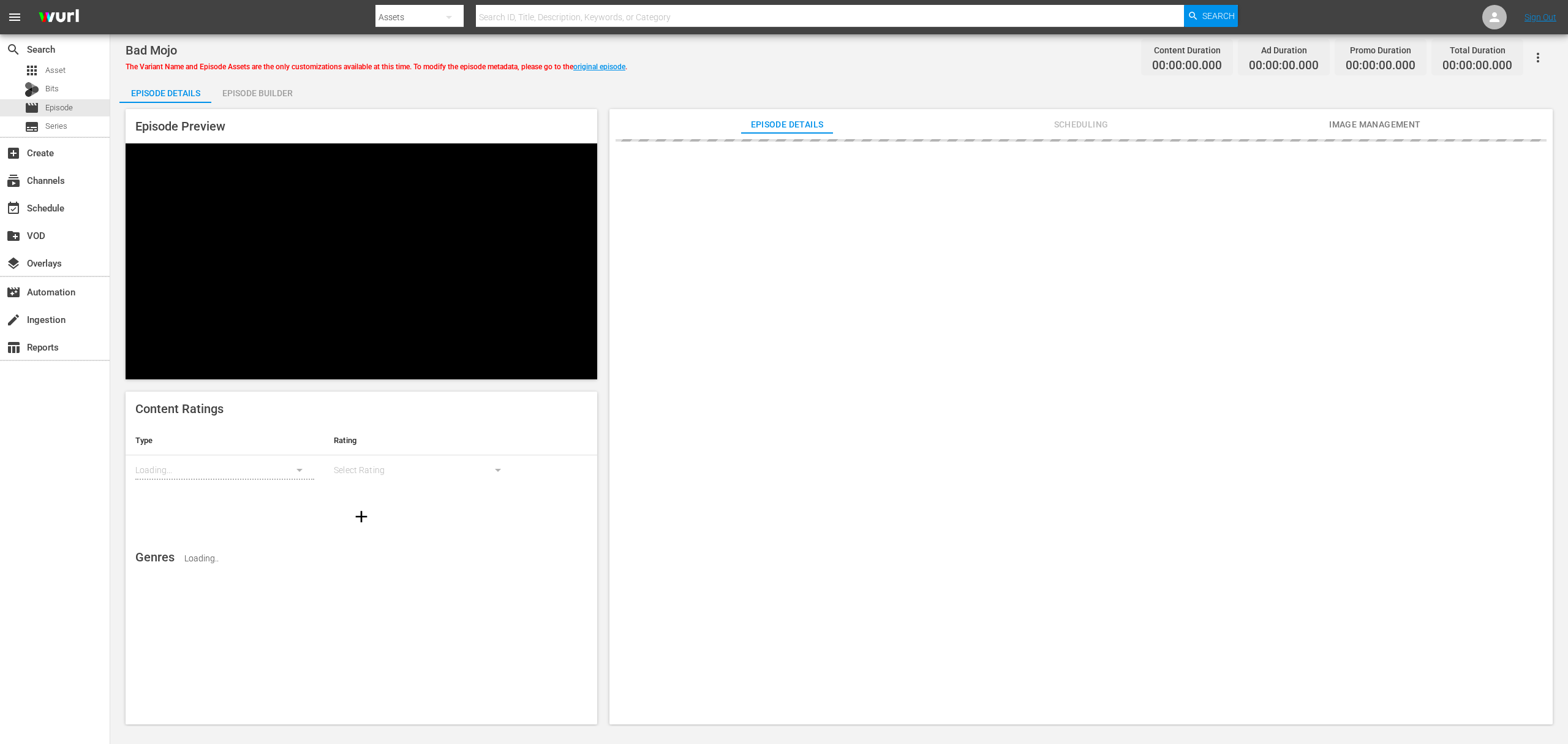
click at [278, 93] on div "Episode Builder" at bounding box center [257, 93] width 92 height 29
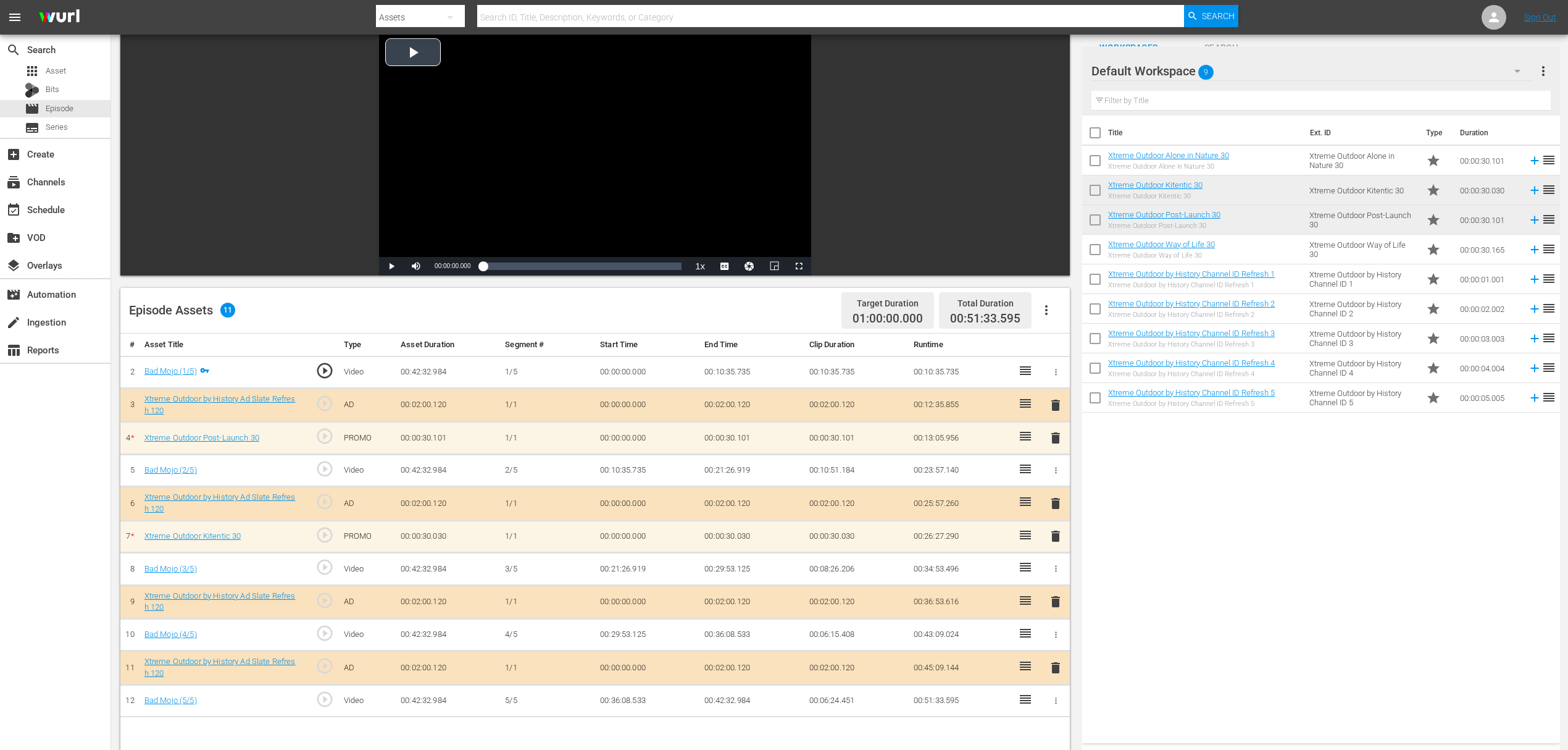
scroll to position [247, 0]
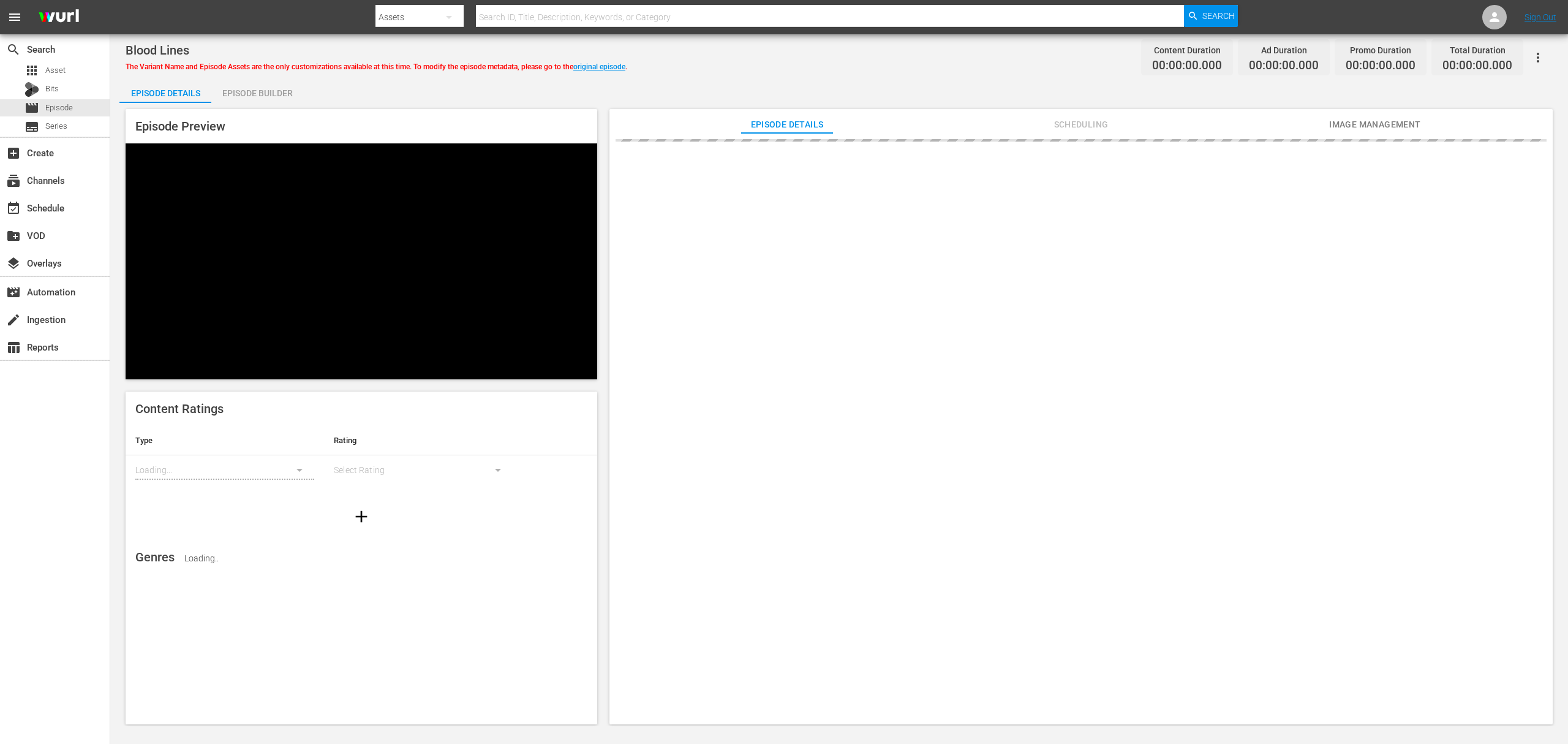
click at [253, 96] on div "Episode Builder" at bounding box center [257, 93] width 92 height 29
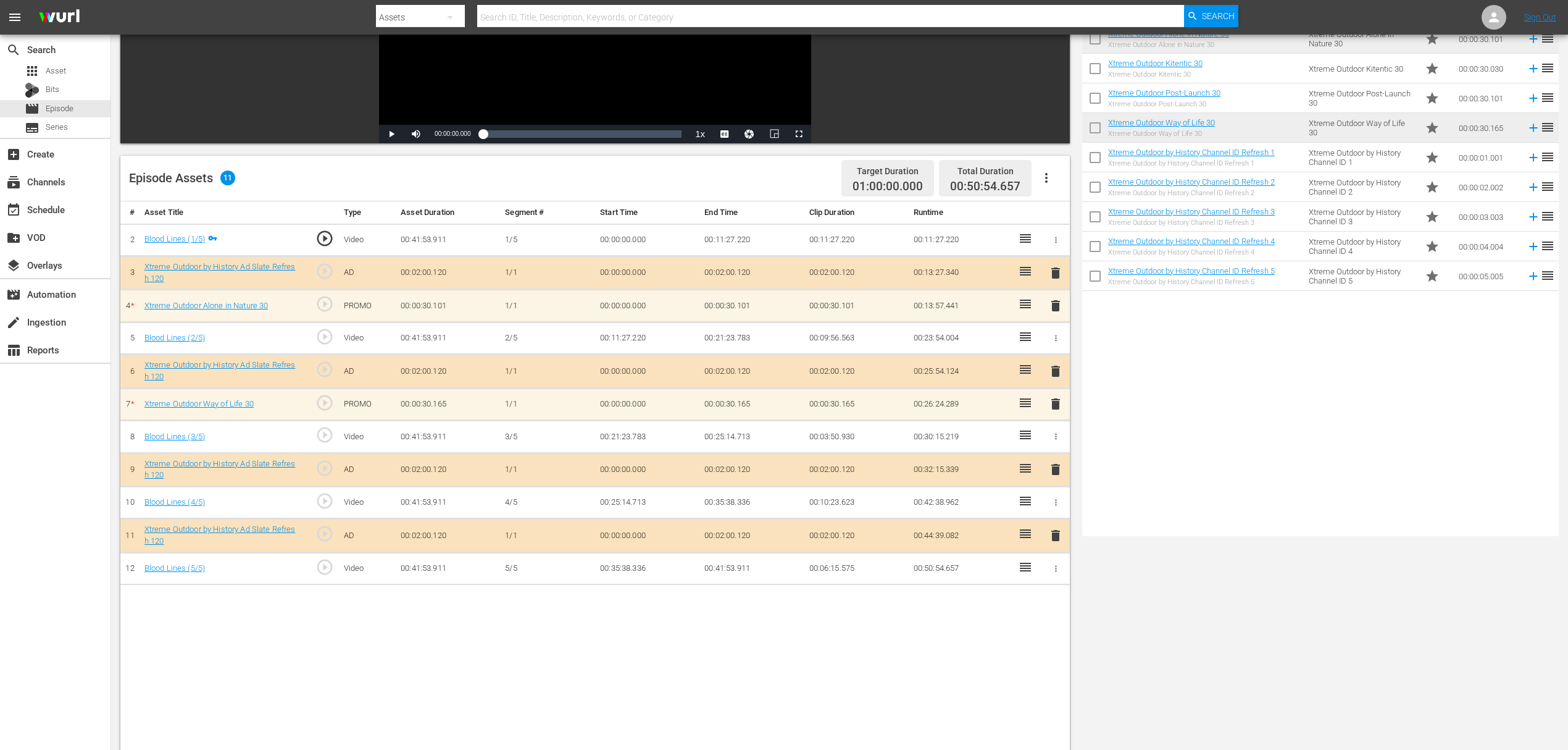
scroll to position [247, 0]
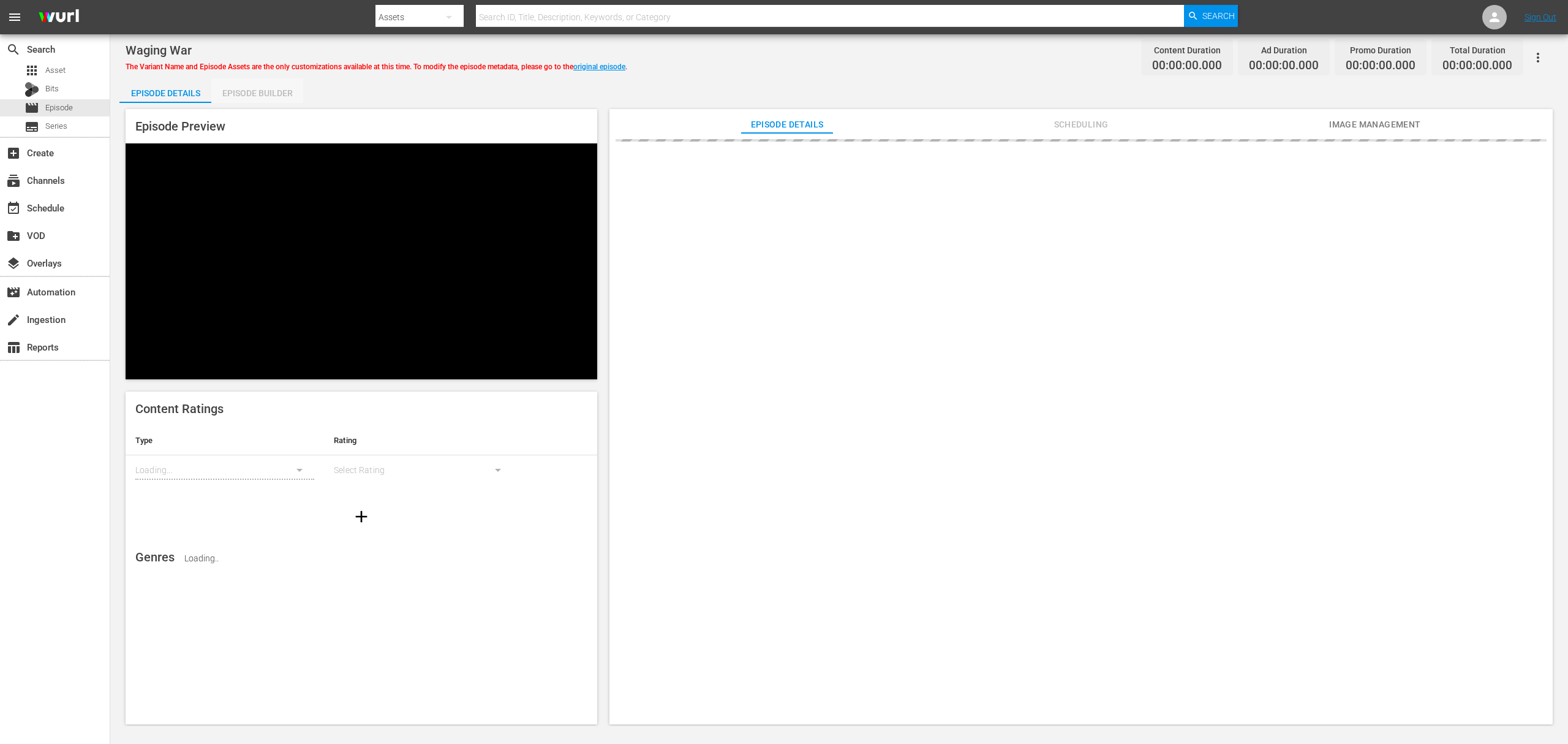
click at [267, 91] on div "Episode Builder" at bounding box center [257, 93] width 92 height 29
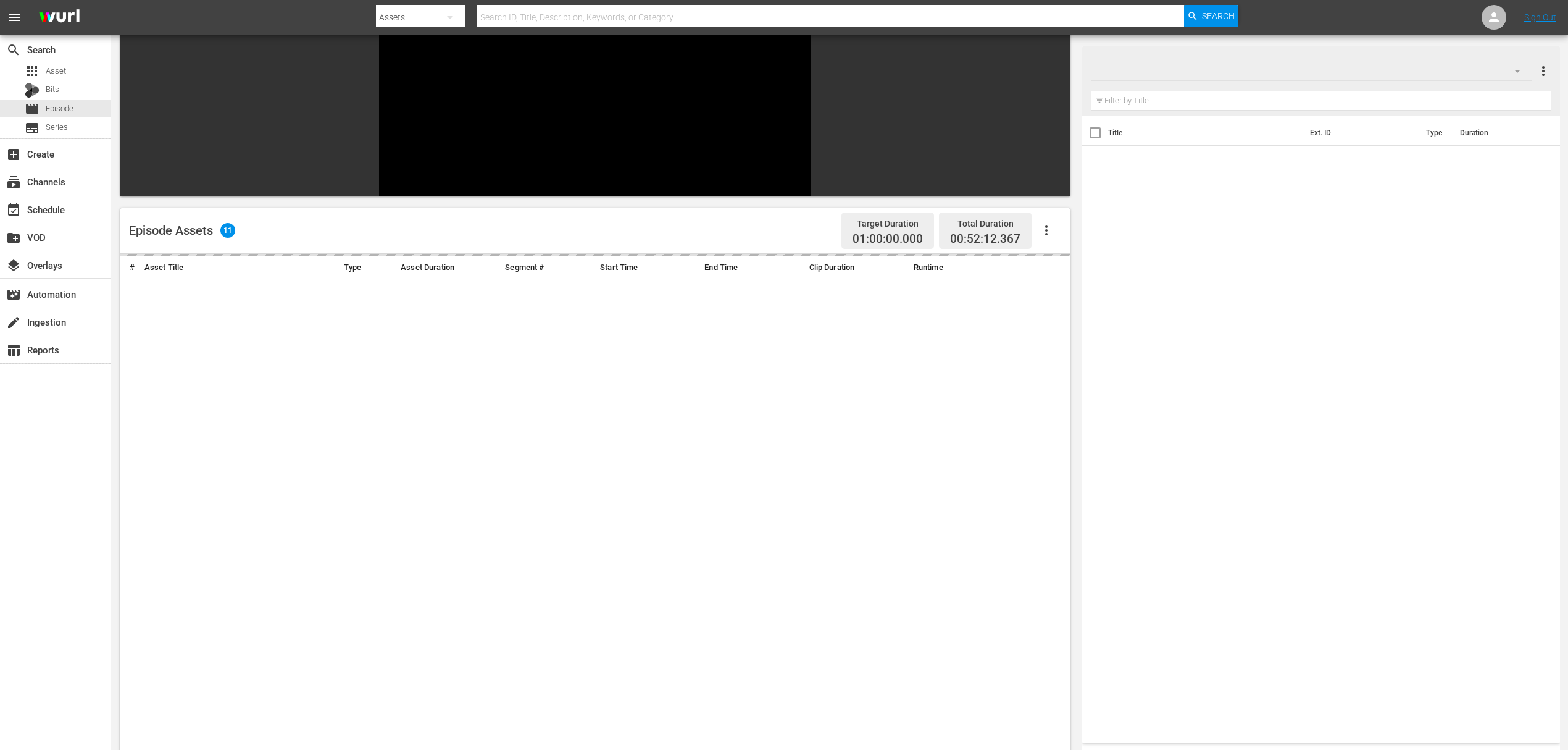
scroll to position [165, 0]
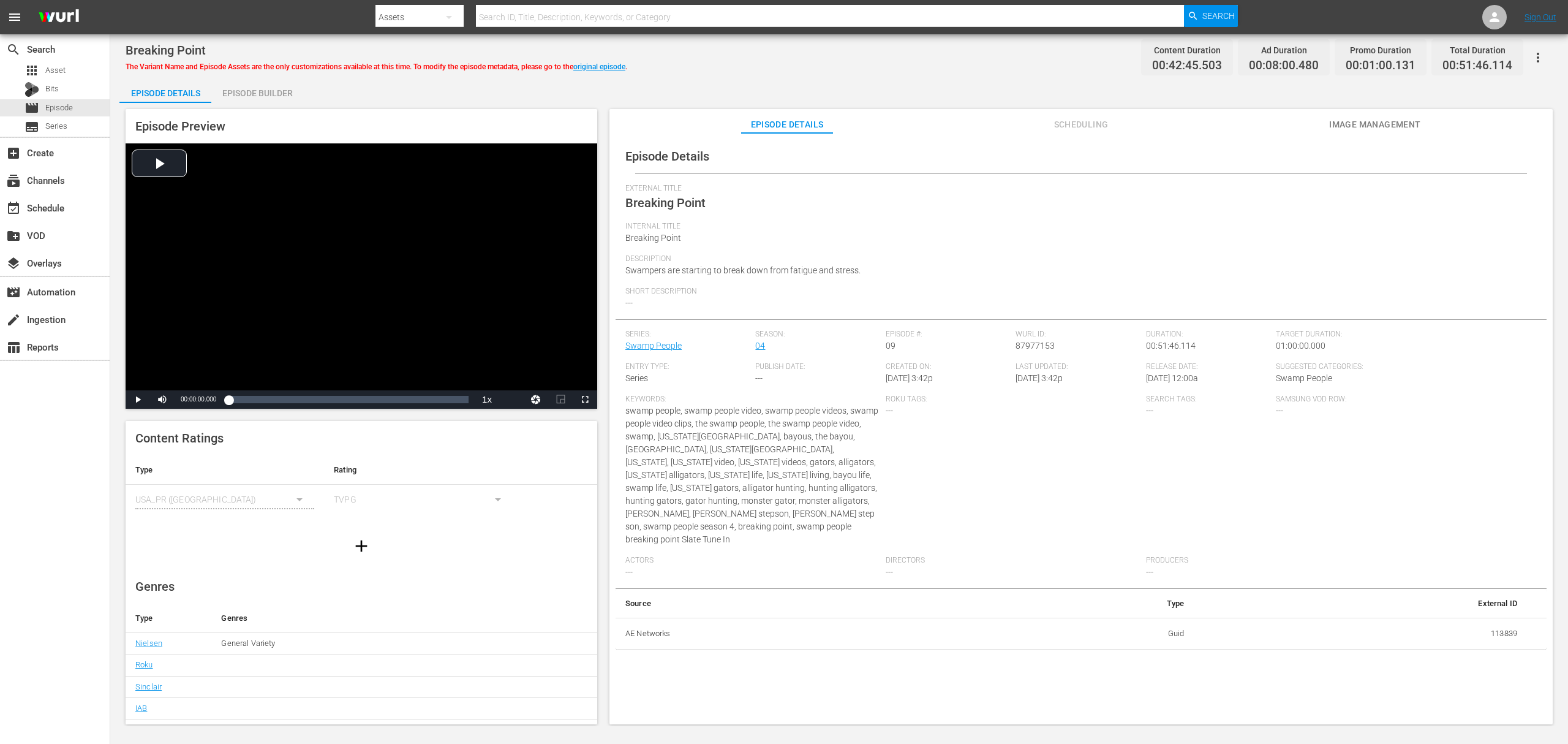
click at [267, 105] on div "Episode Preview Video Player is loading. Play Video Play Mute Current Time 00:0…" at bounding box center [839, 418] width 1439 height 631
click at [272, 87] on div "Episode Builder" at bounding box center [257, 93] width 92 height 29
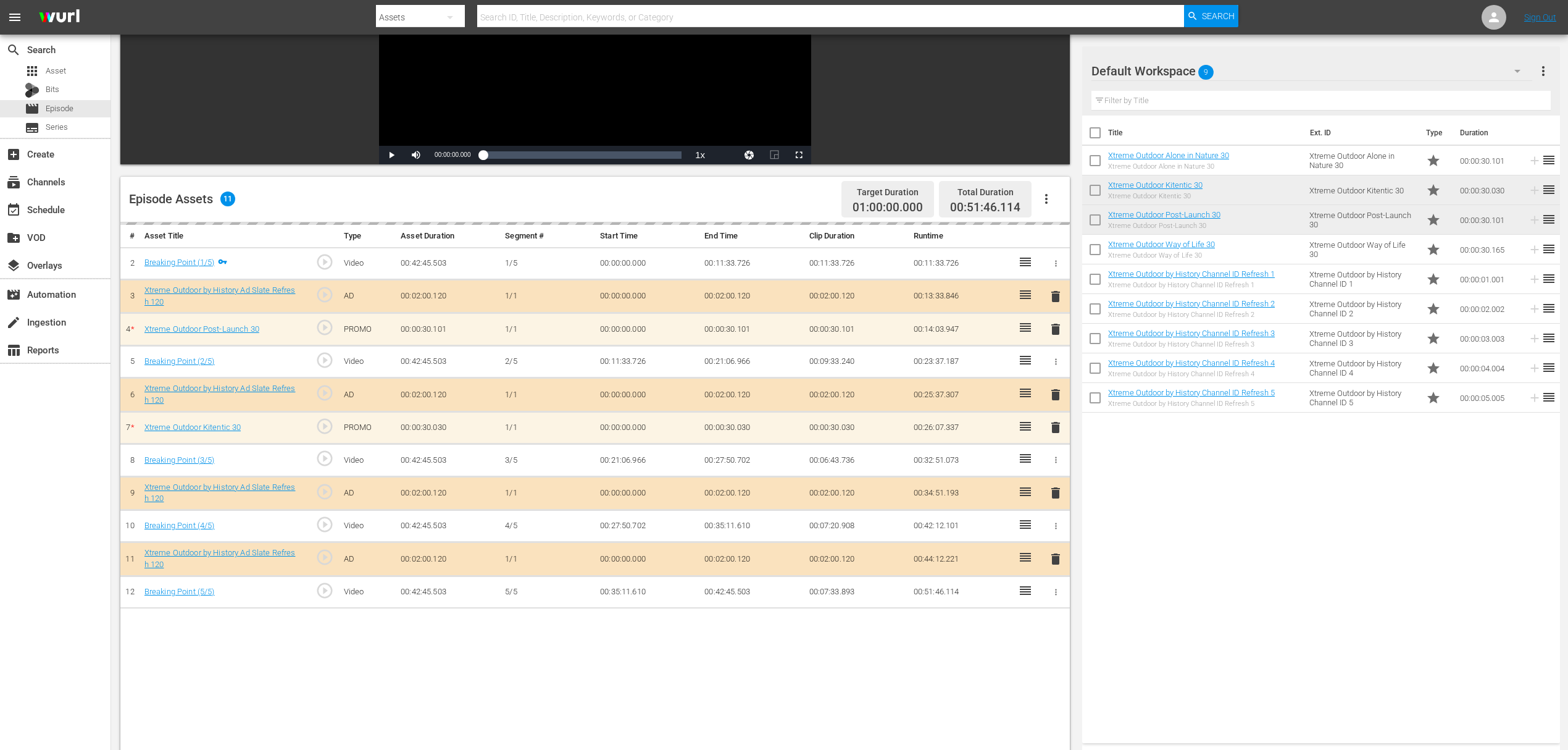
scroll to position [247, 0]
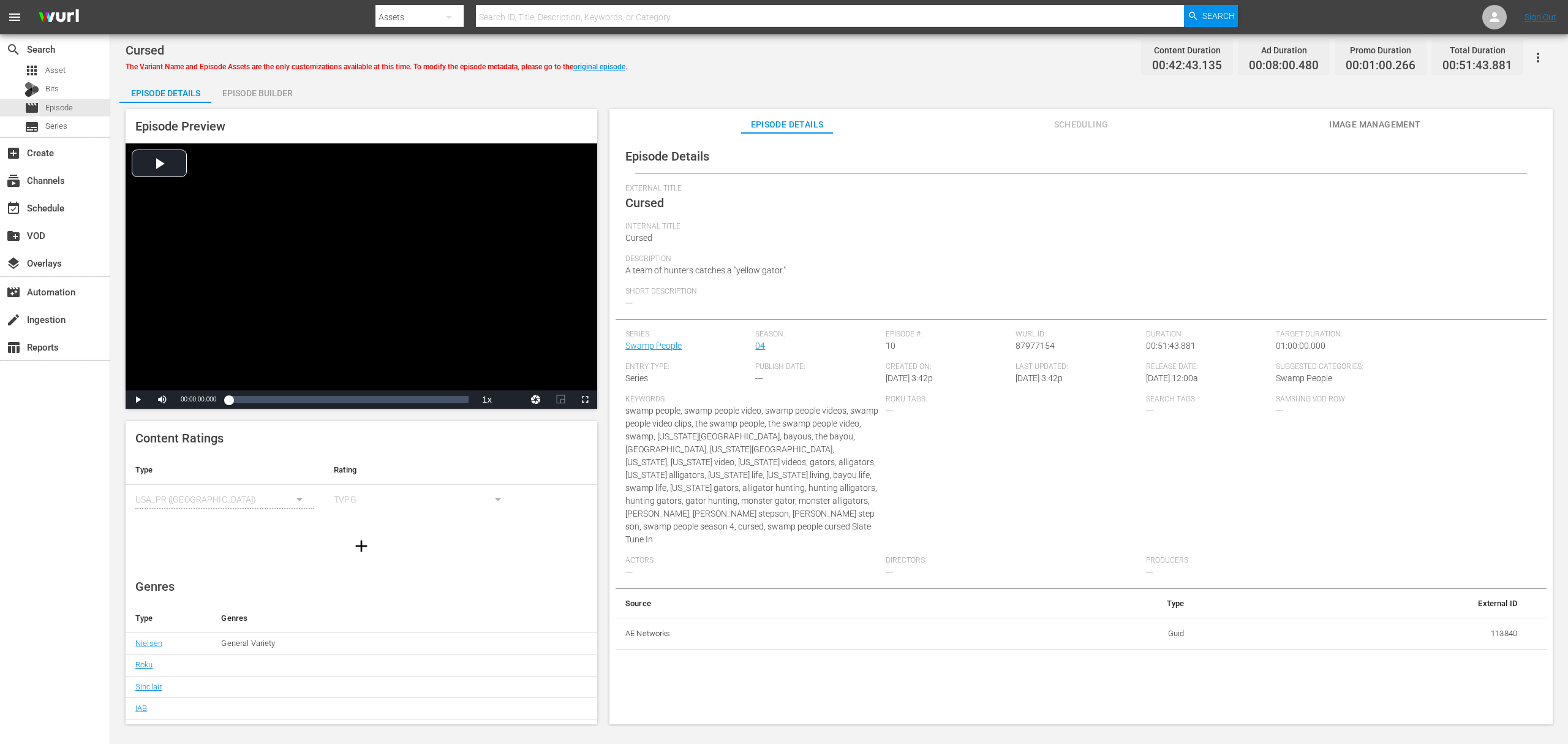
click at [243, 97] on div "Episode Builder" at bounding box center [257, 93] width 92 height 29
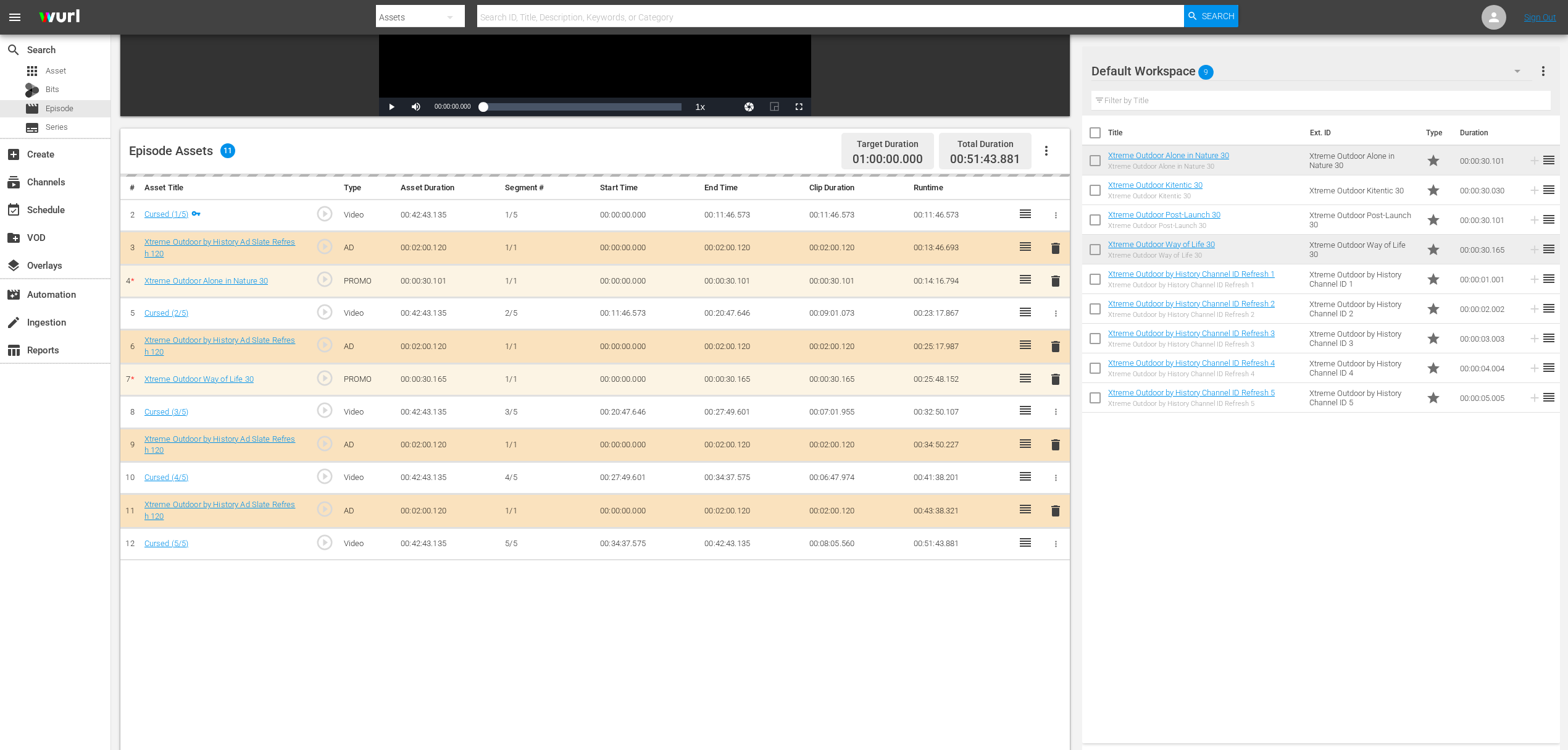
scroll to position [247, 0]
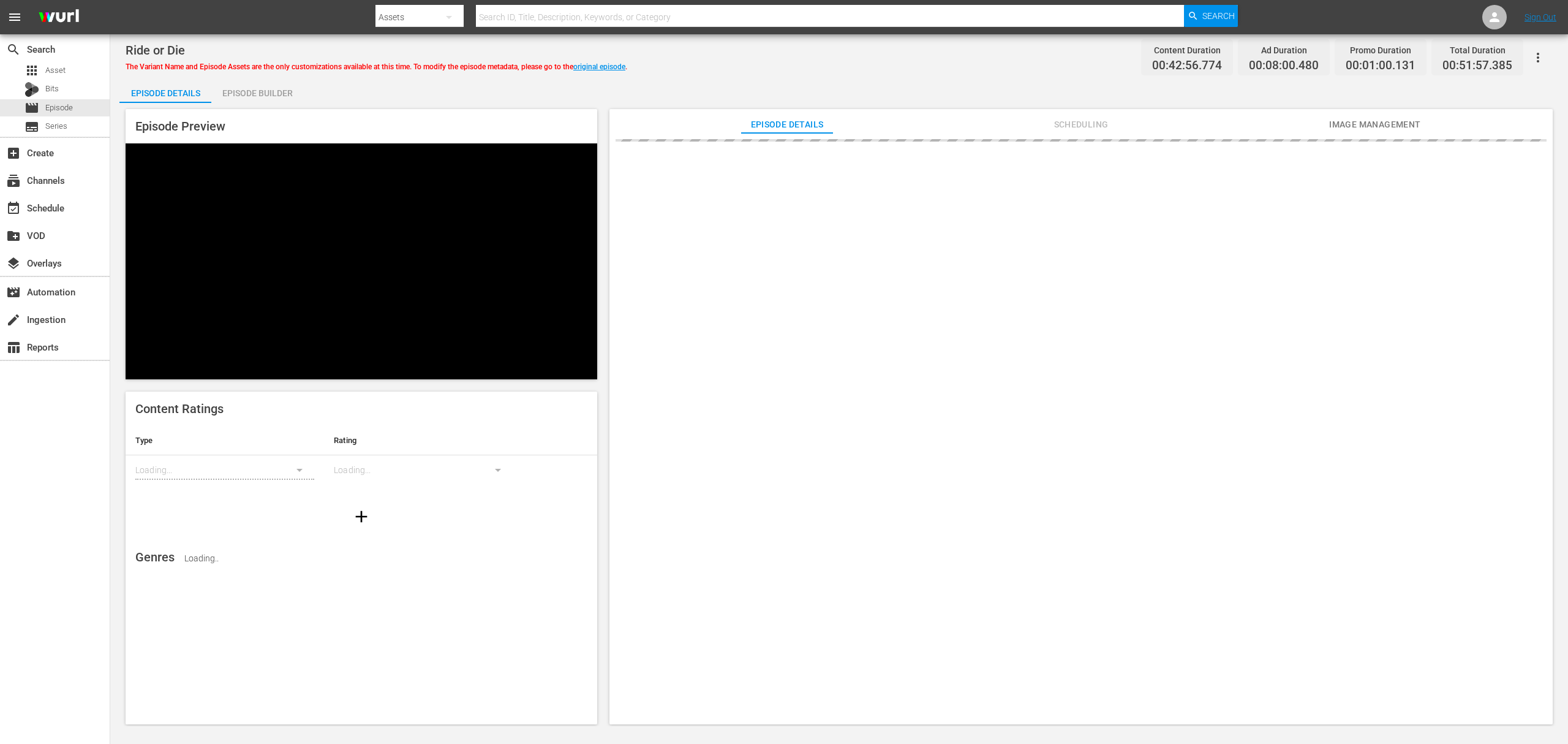
click at [270, 88] on div "Episode Builder" at bounding box center [257, 93] width 92 height 29
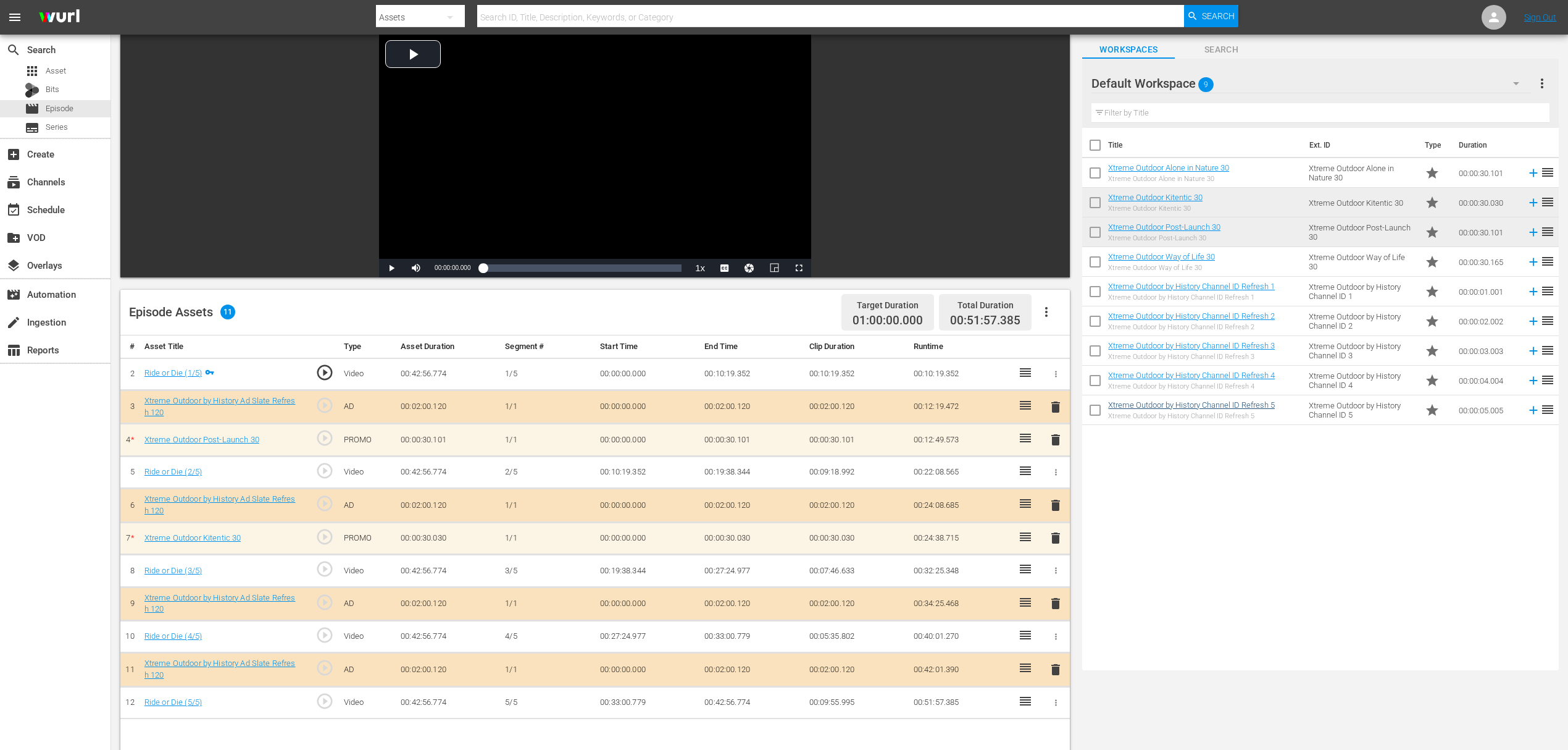
scroll to position [165, 0]
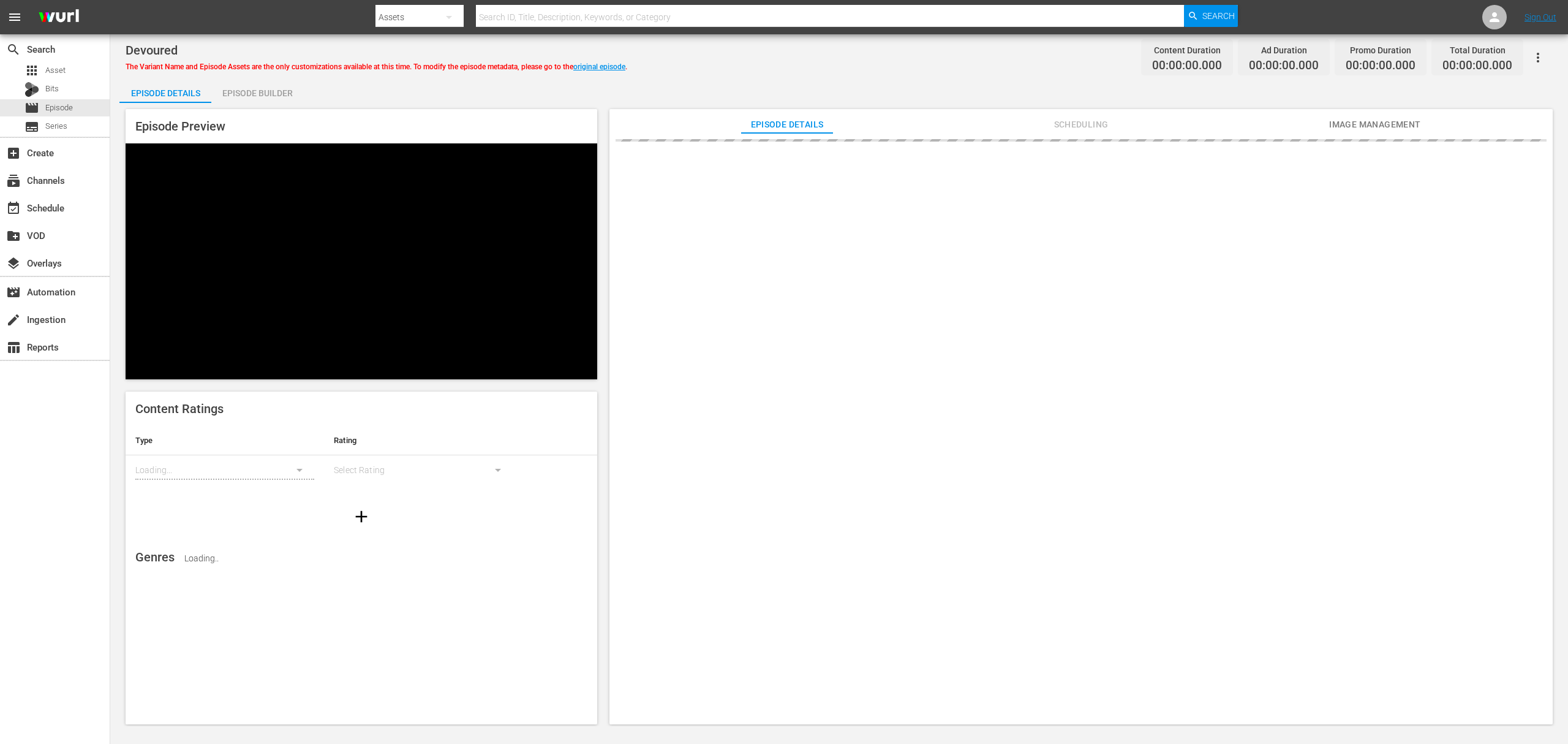
click at [263, 102] on div "Episode Builder" at bounding box center [257, 93] width 92 height 29
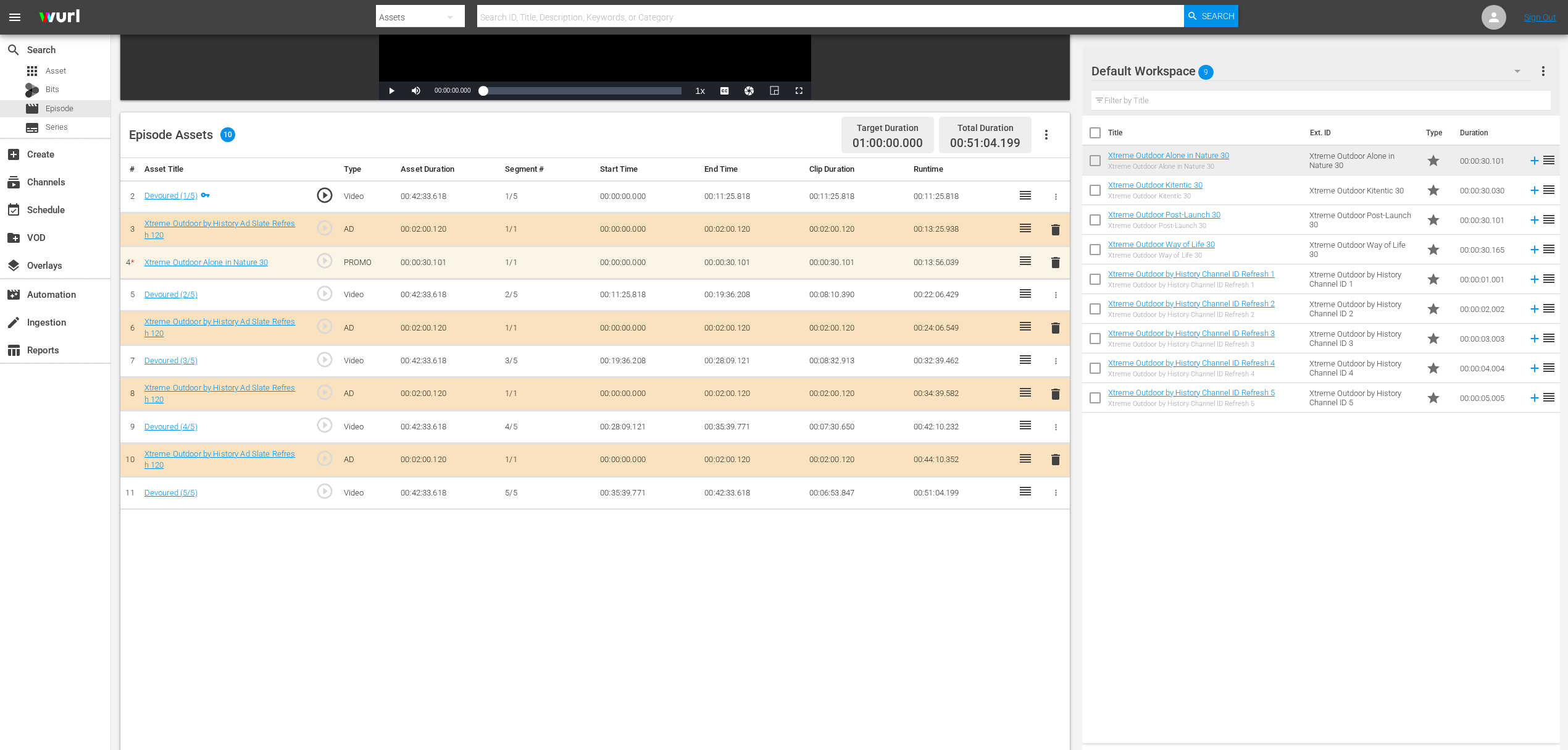
scroll to position [321, 0]
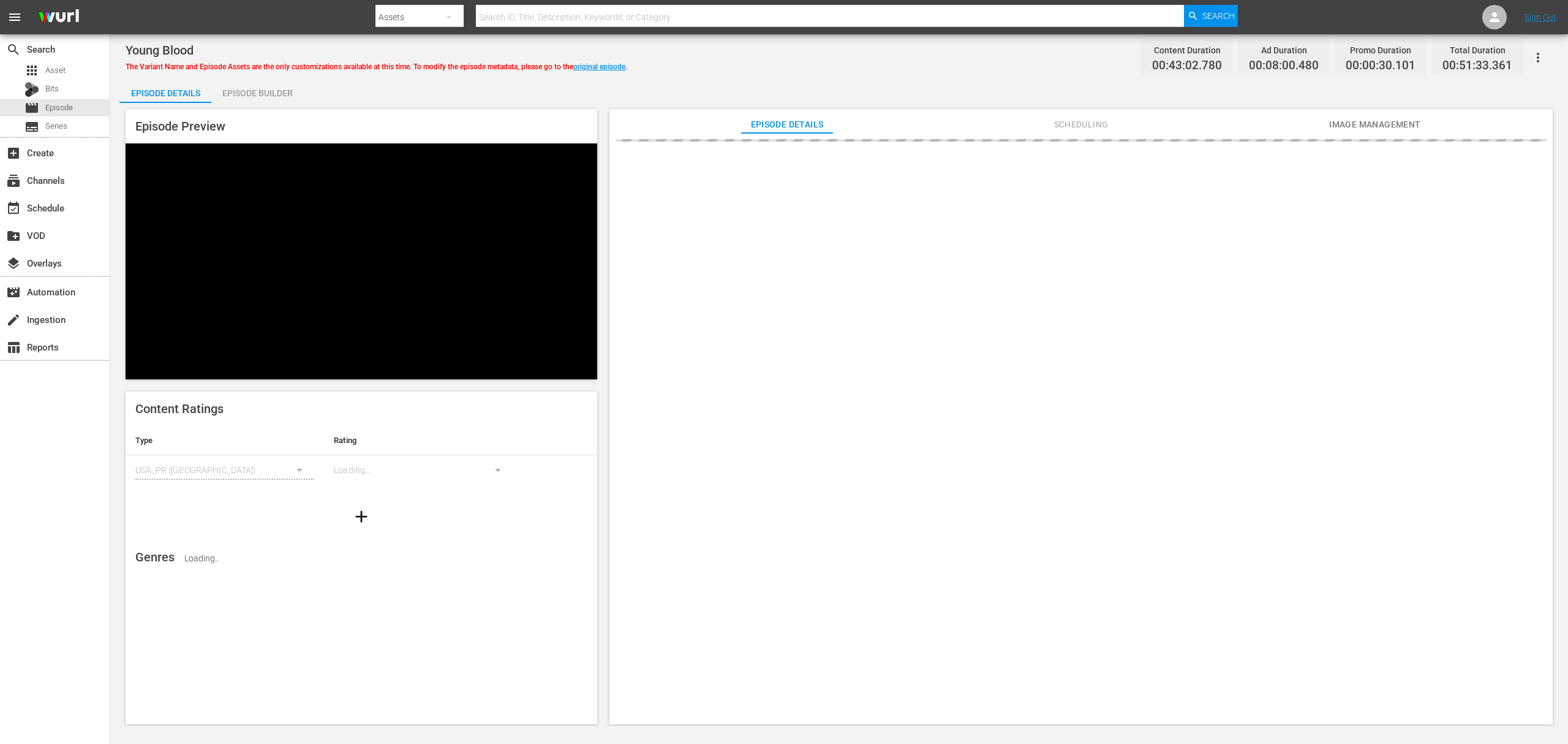
click at [292, 91] on div "Episode Builder" at bounding box center [257, 93] width 92 height 29
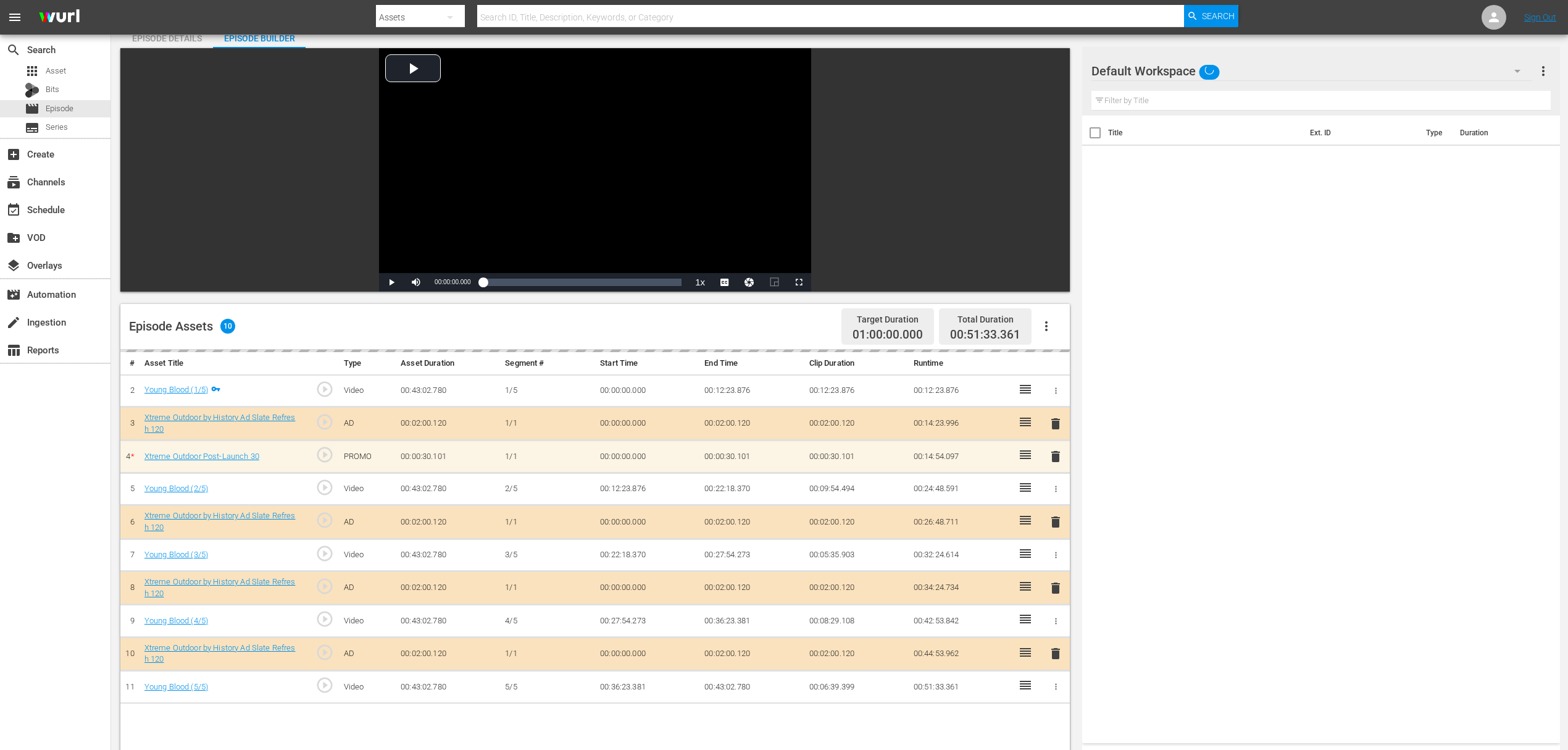
scroll to position [165, 0]
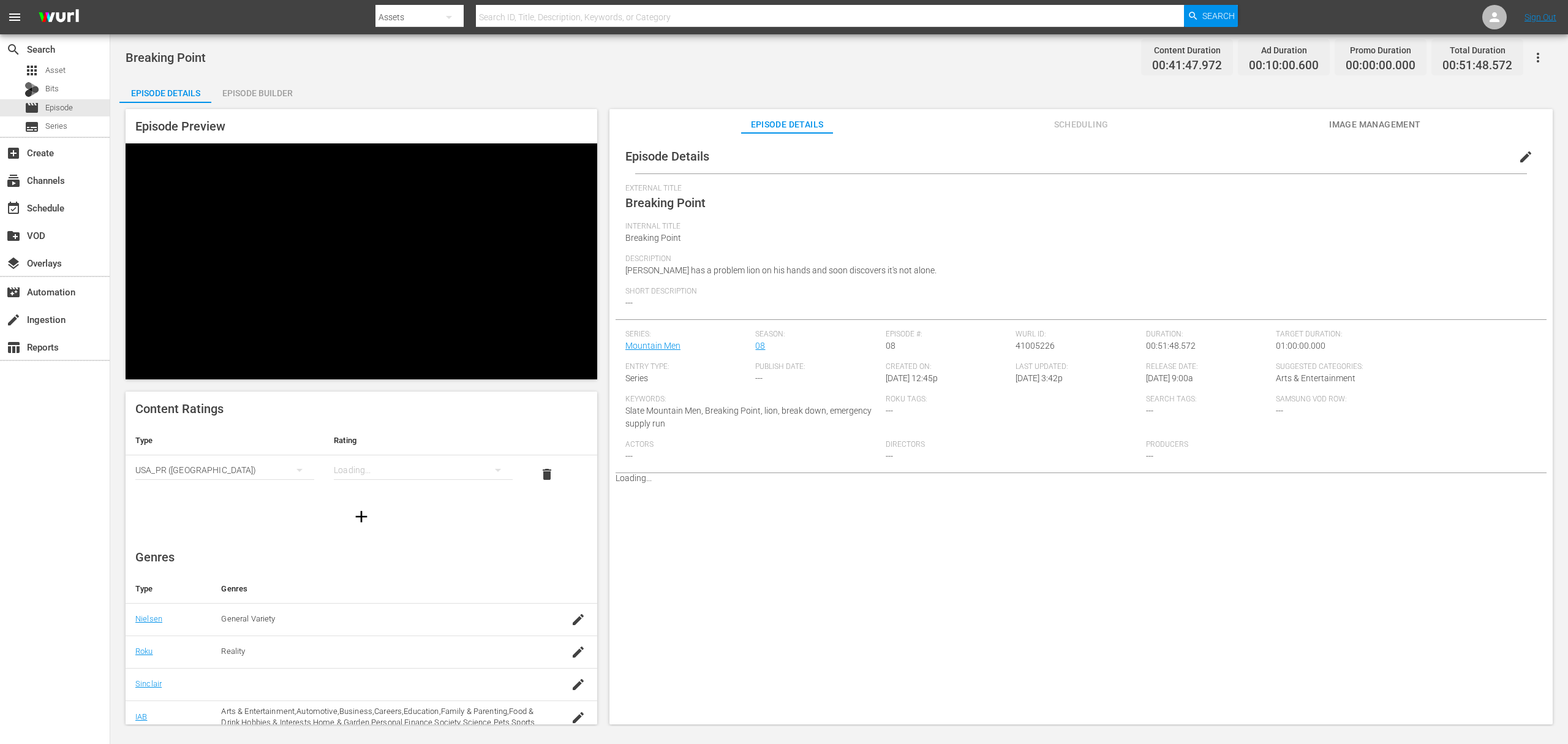
click at [256, 86] on div "Episode Builder" at bounding box center [257, 93] width 92 height 29
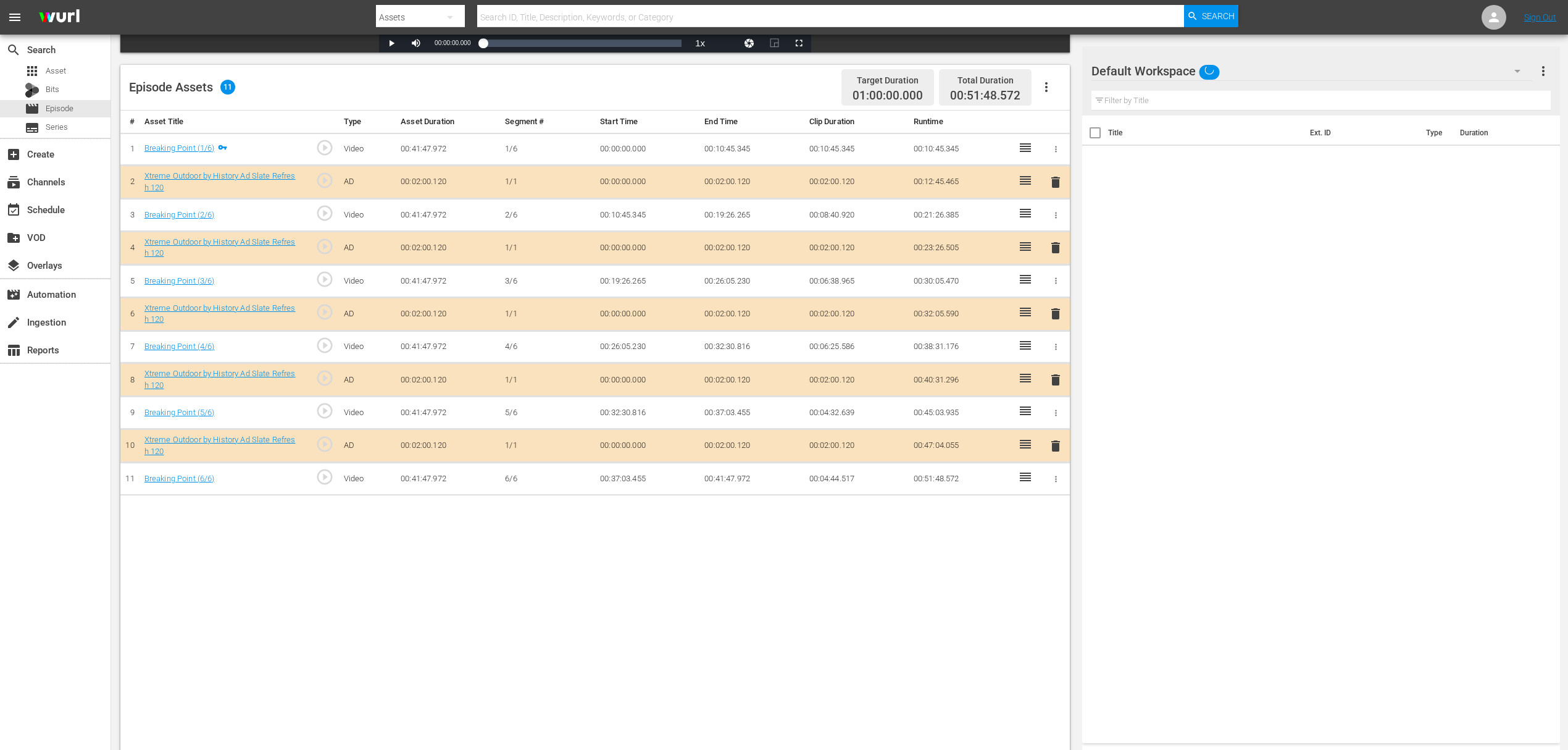
scroll to position [321, 0]
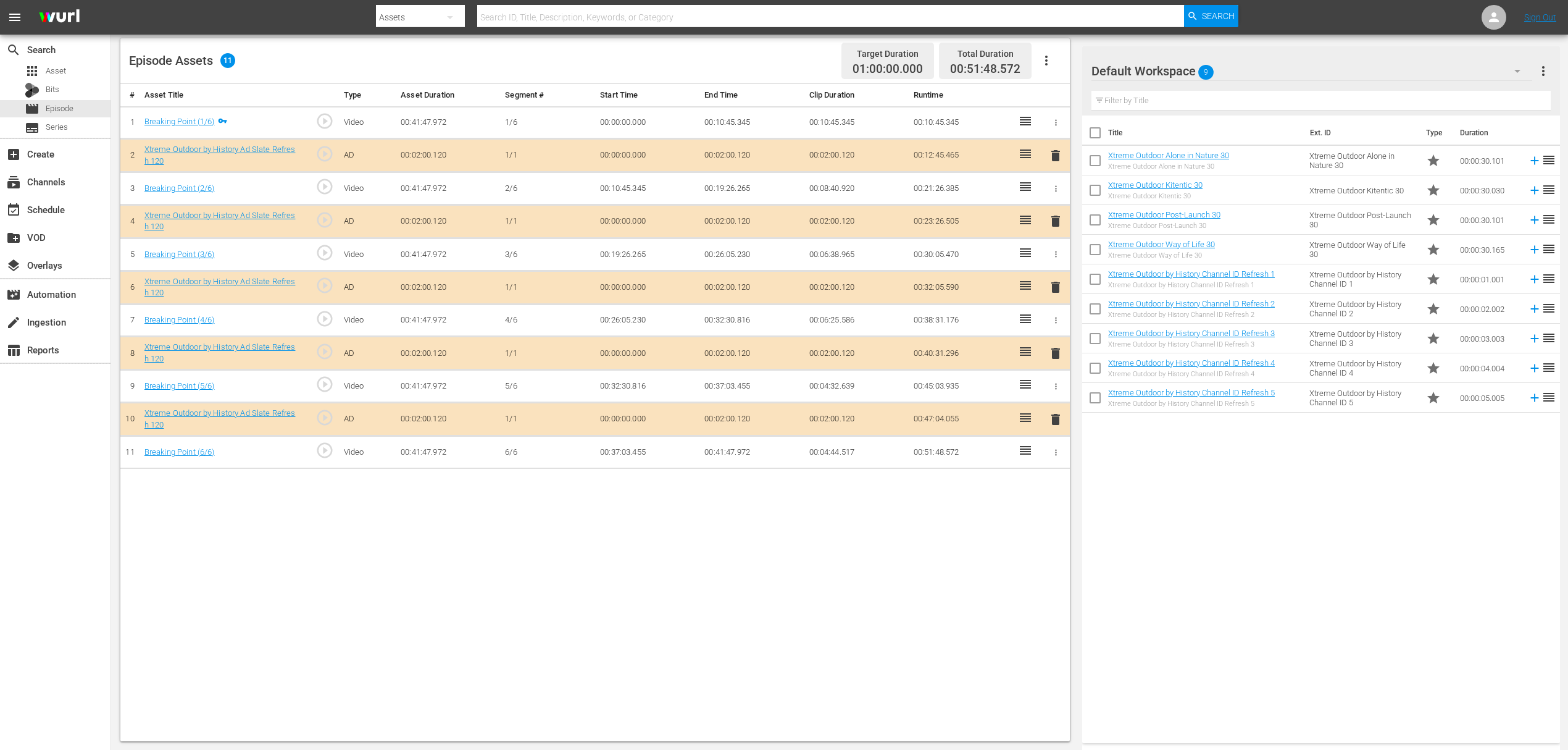
click at [1053, 221] on span "delete" at bounding box center [1055, 220] width 15 height 15
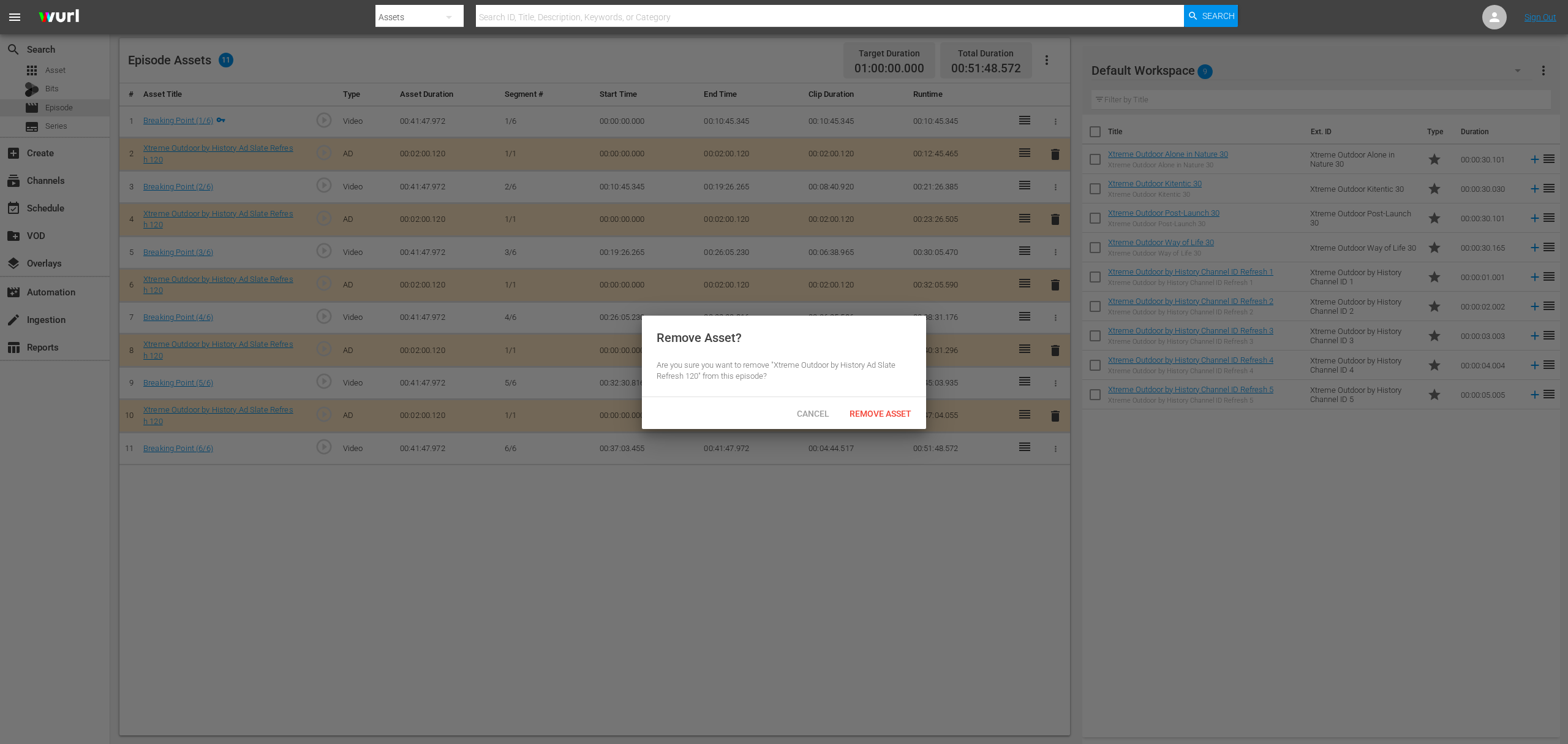
click at [870, 414] on span "Remove Asset" at bounding box center [880, 413] width 81 height 10
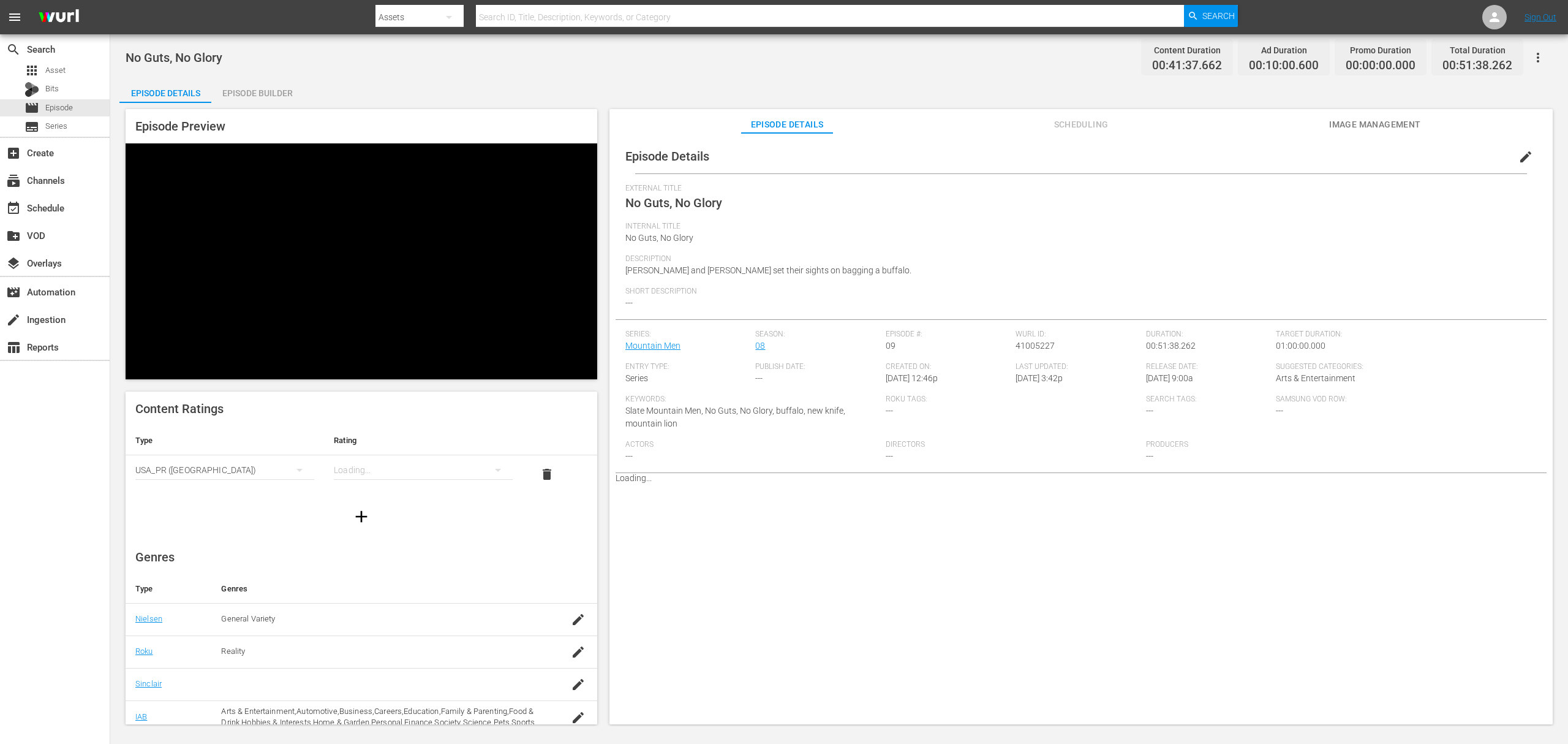
click at [257, 101] on div "Episode Builder" at bounding box center [257, 93] width 92 height 29
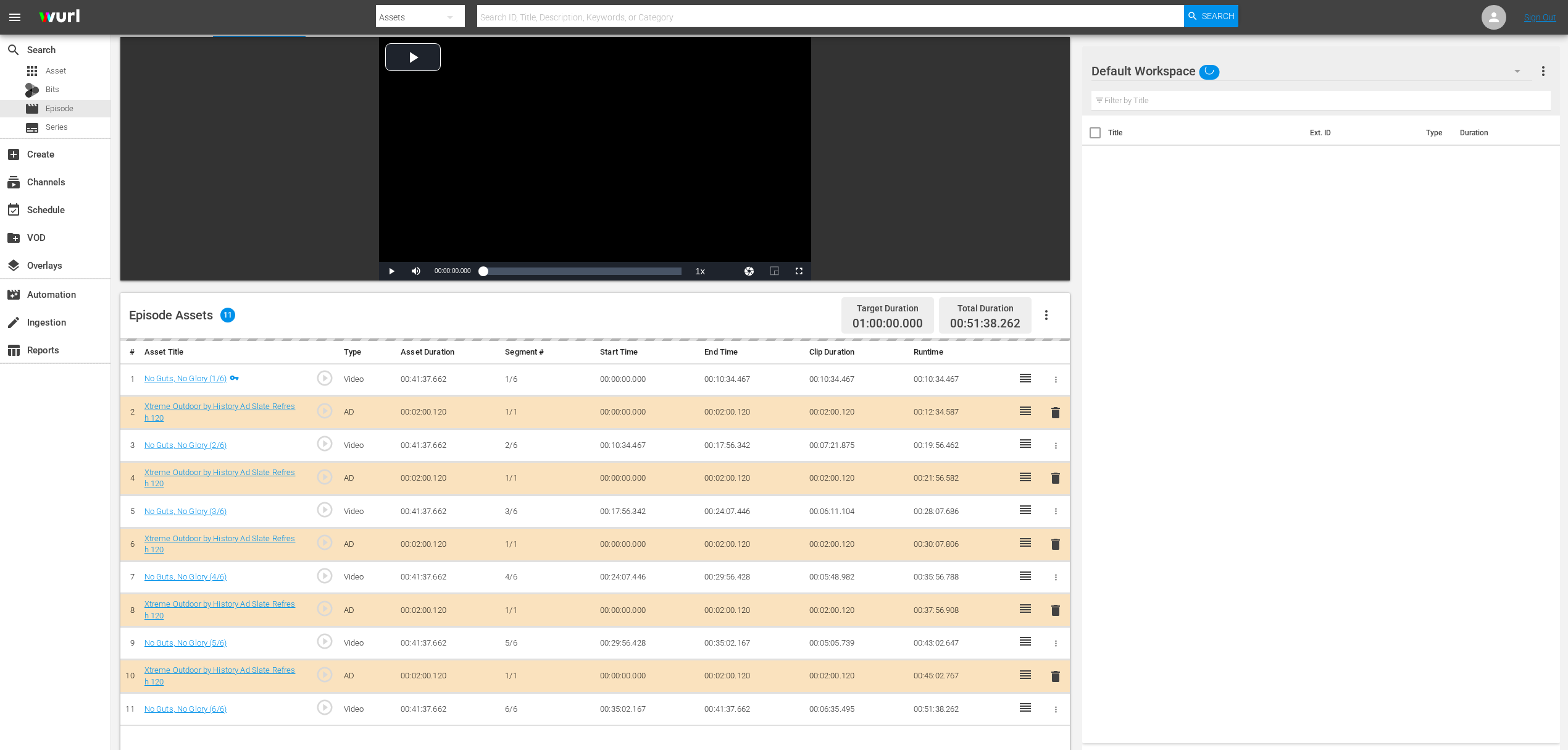
scroll to position [165, 0]
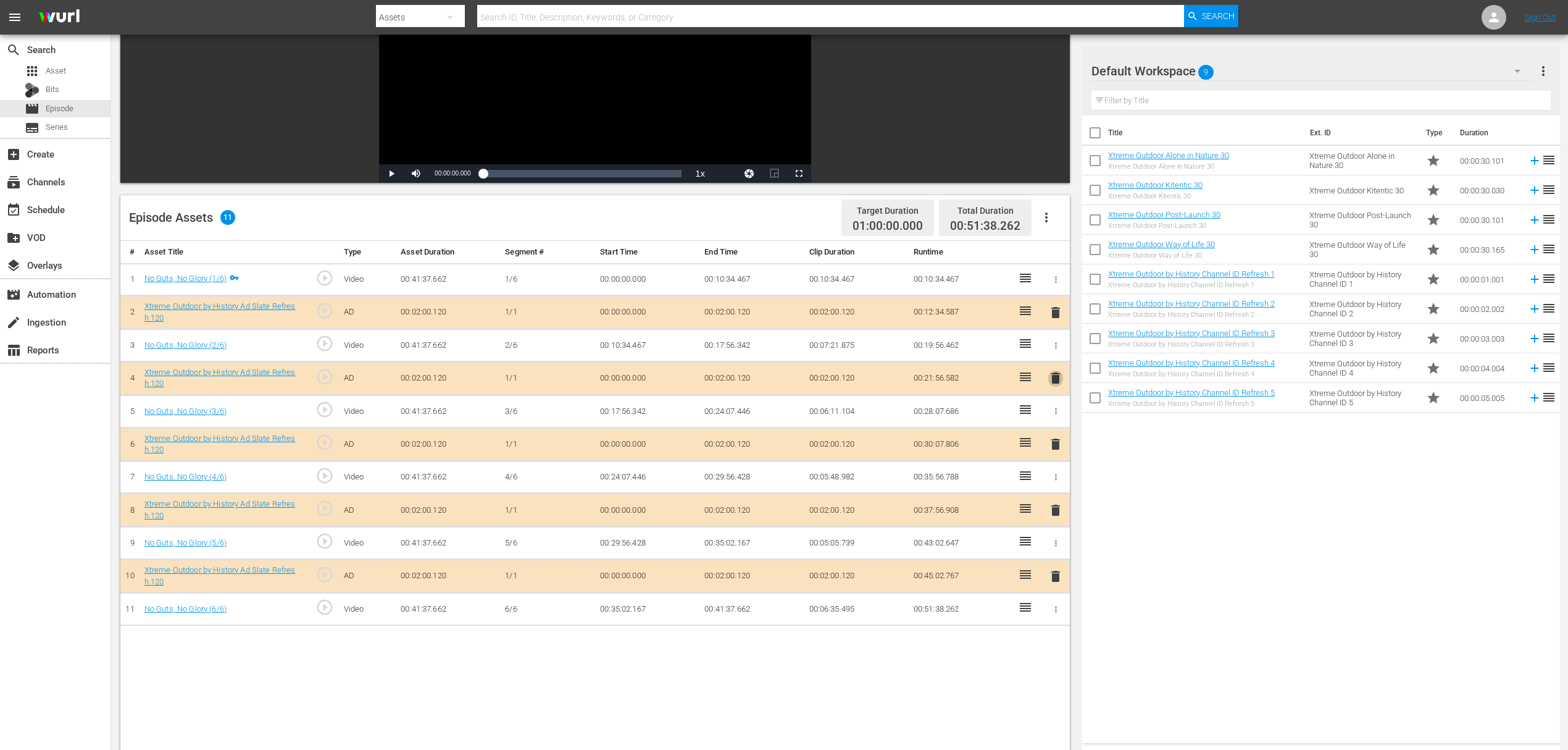
click at [1053, 381] on span "delete" at bounding box center [1055, 377] width 15 height 15
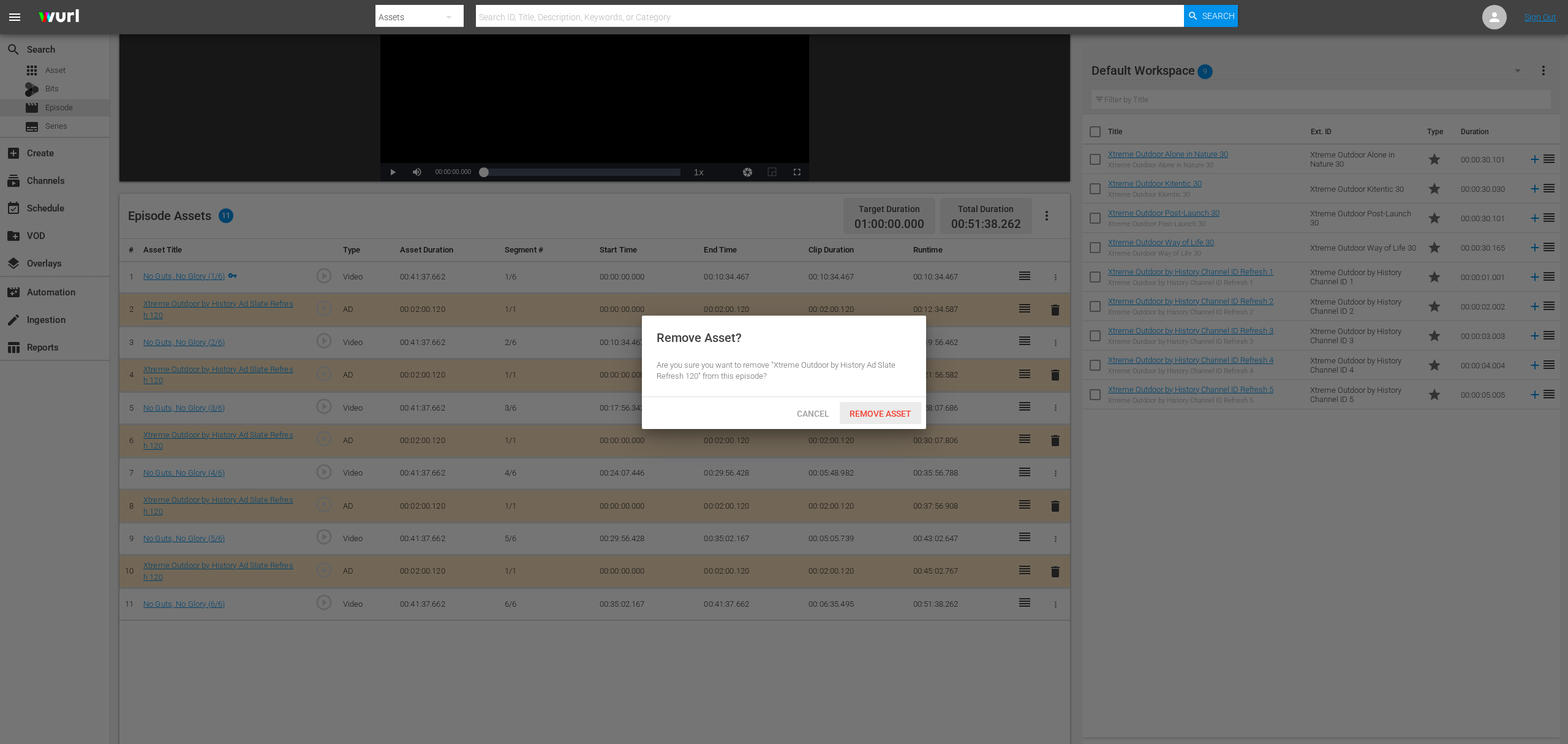
click at [870, 412] on span "Remove Asset" at bounding box center [880, 413] width 81 height 10
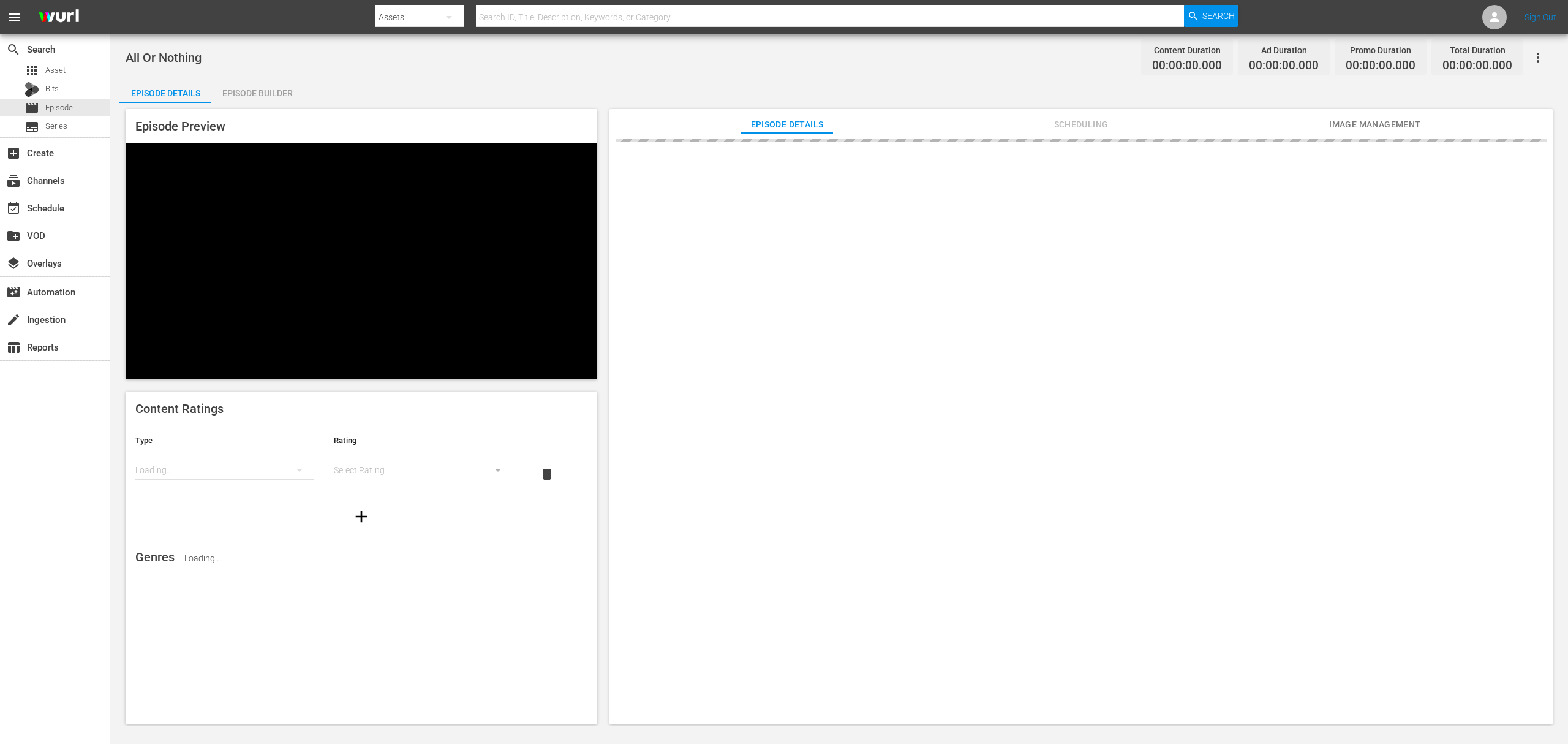
click at [277, 86] on div "Episode Builder" at bounding box center [257, 93] width 92 height 29
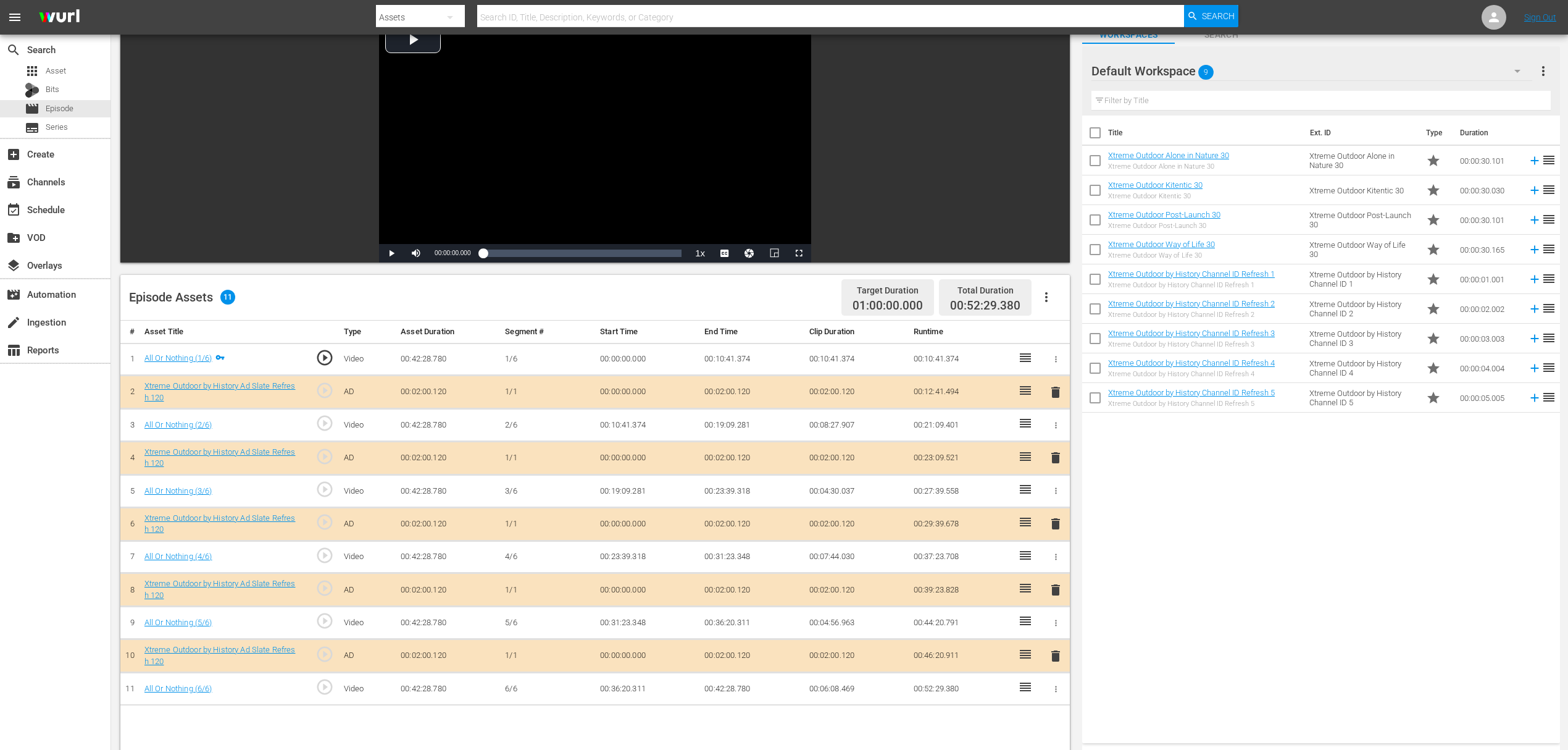
scroll to position [165, 0]
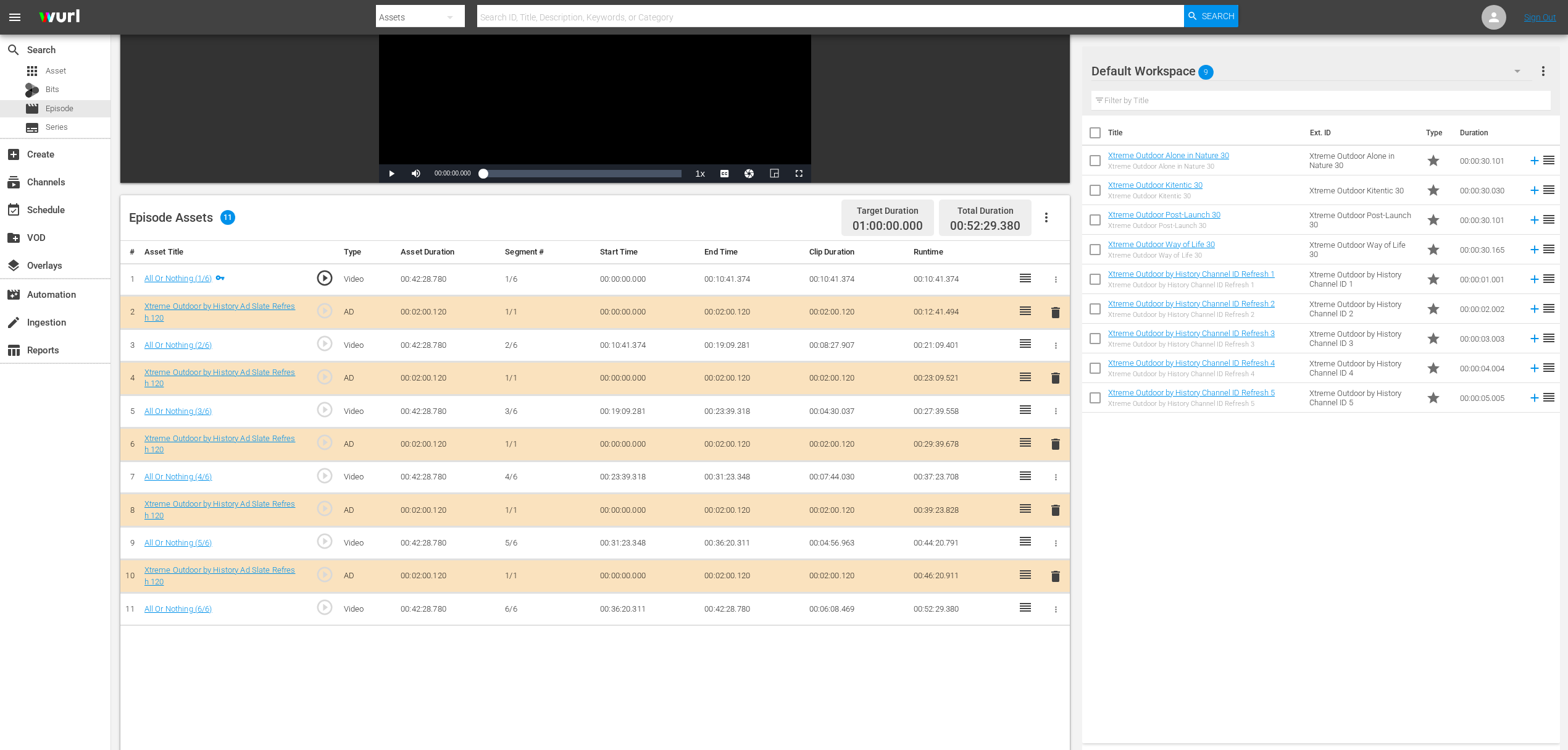
click at [1054, 374] on span "delete" at bounding box center [1055, 377] width 15 height 15
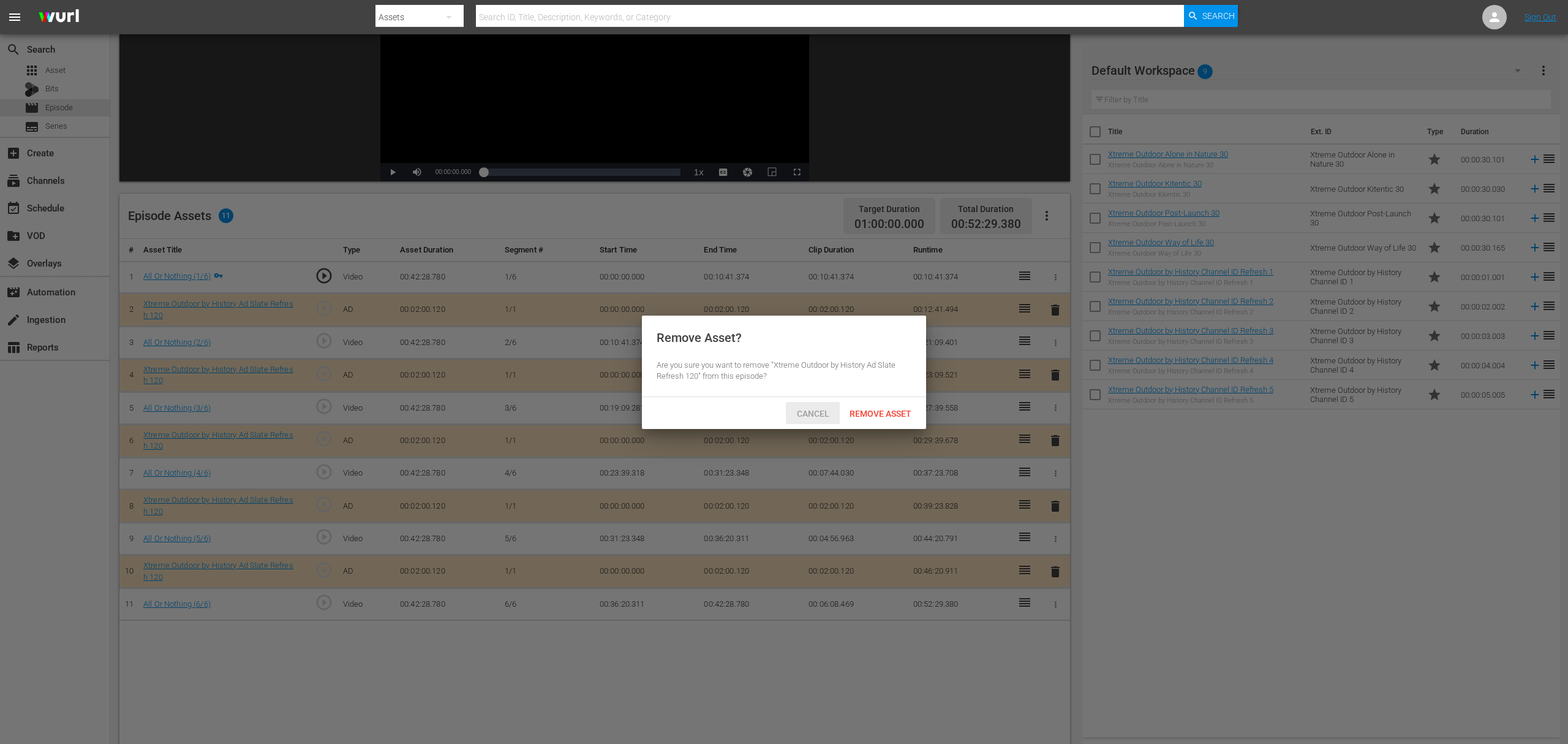
click at [805, 417] on span "Cancel" at bounding box center [813, 413] width 52 height 10
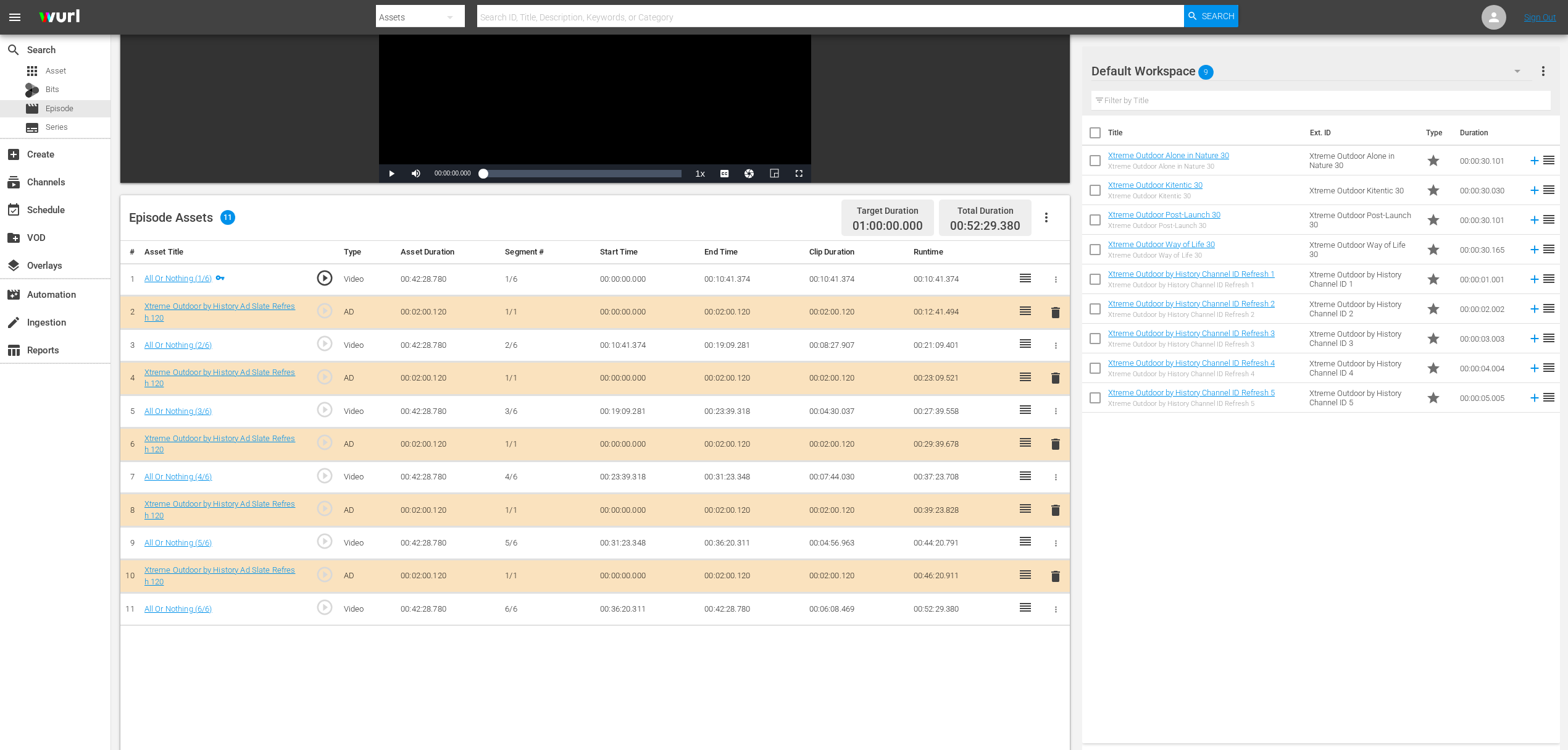
click at [1052, 383] on span "delete" at bounding box center [1055, 377] width 15 height 15
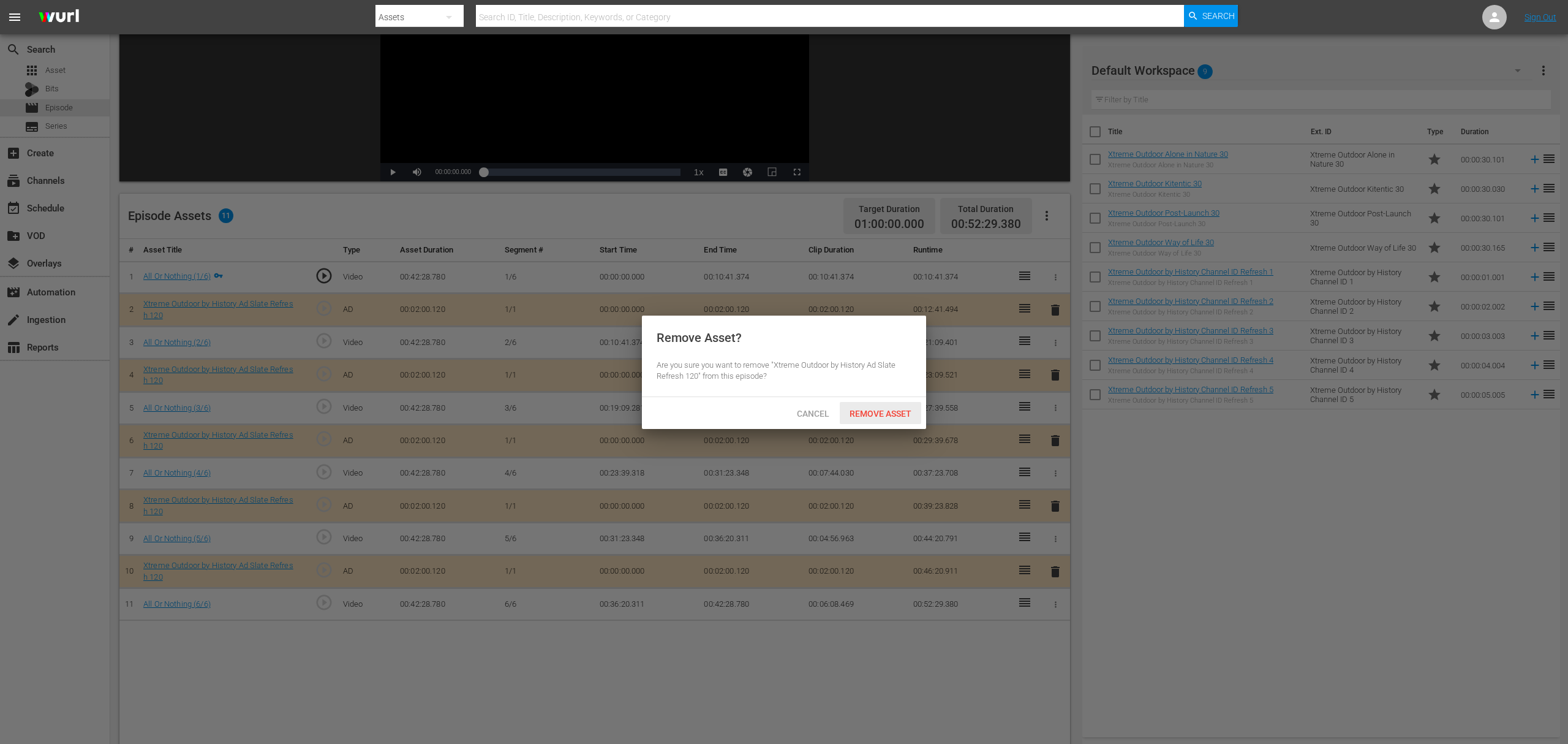
click at [880, 410] on span "Remove Asset" at bounding box center [880, 413] width 81 height 10
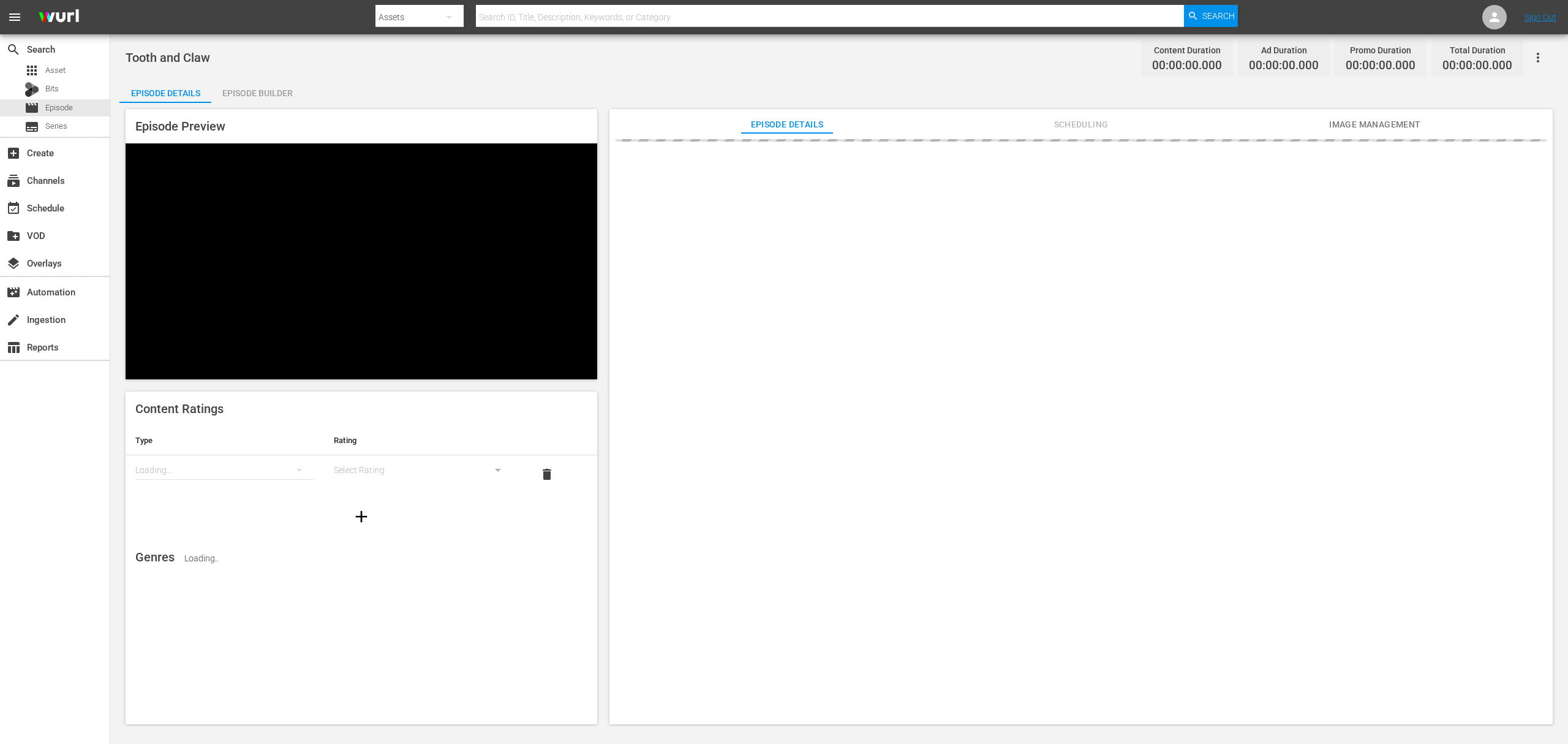
click at [252, 92] on div "Episode Builder" at bounding box center [257, 93] width 92 height 29
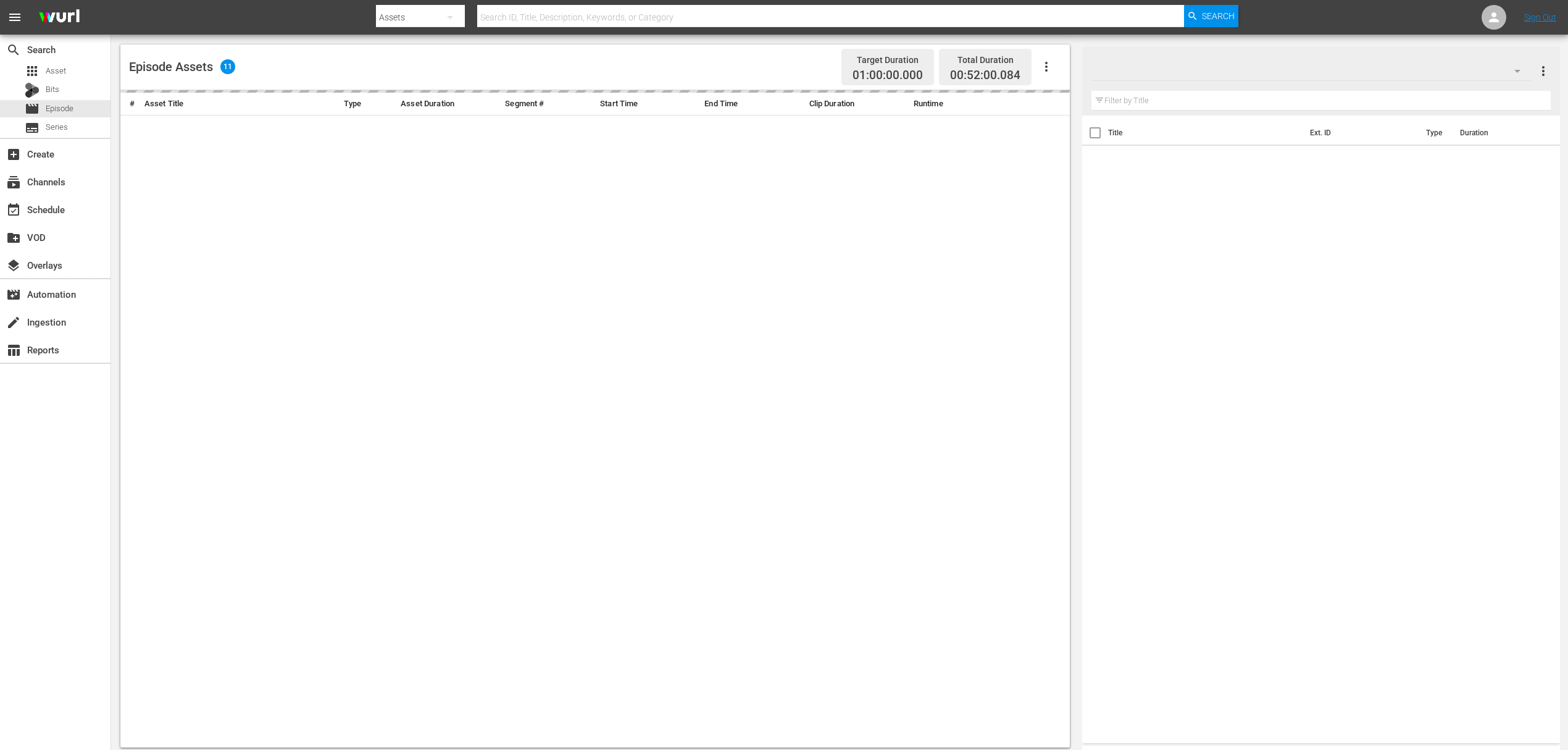
scroll to position [294, 0]
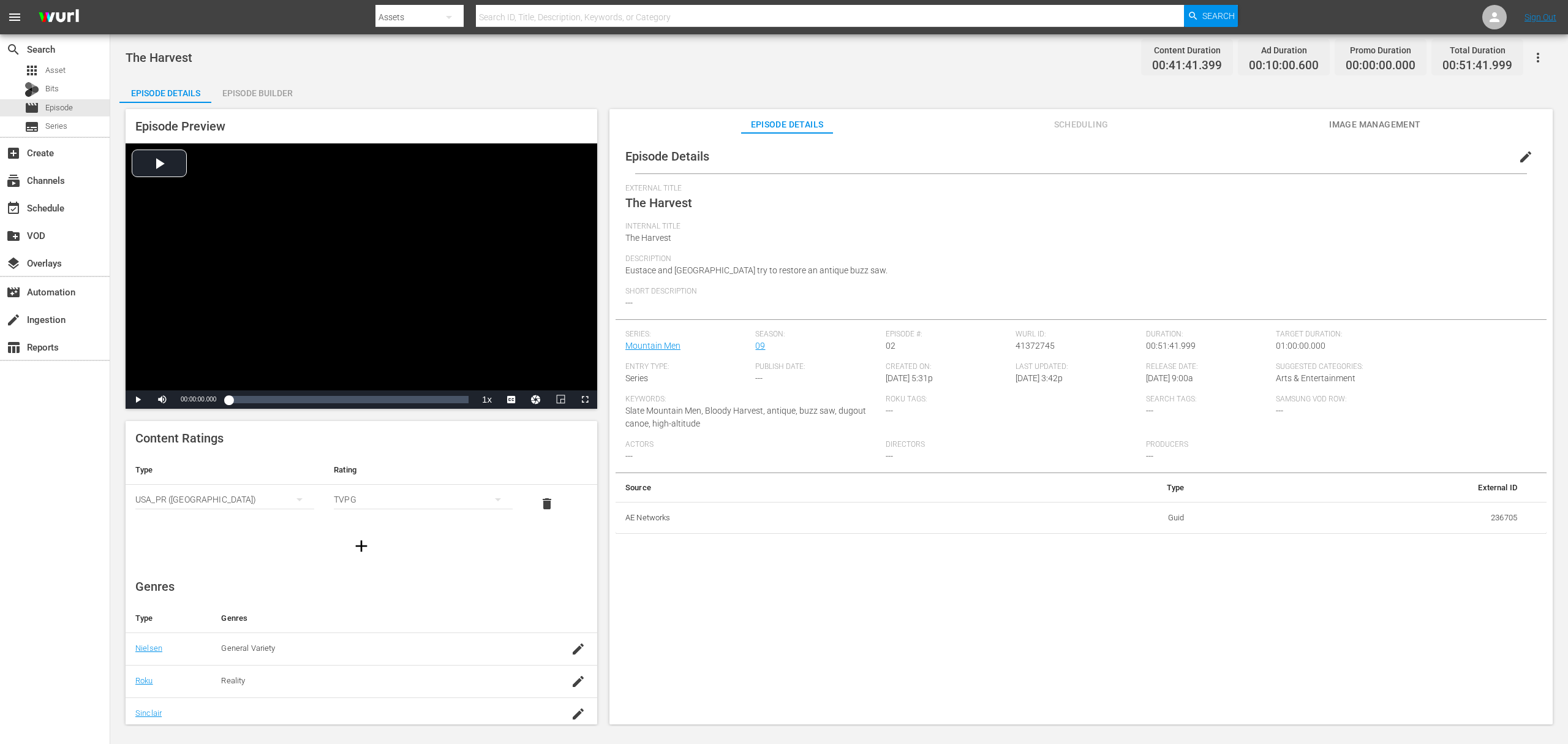
click at [268, 82] on div "Episode Builder" at bounding box center [257, 93] width 92 height 29
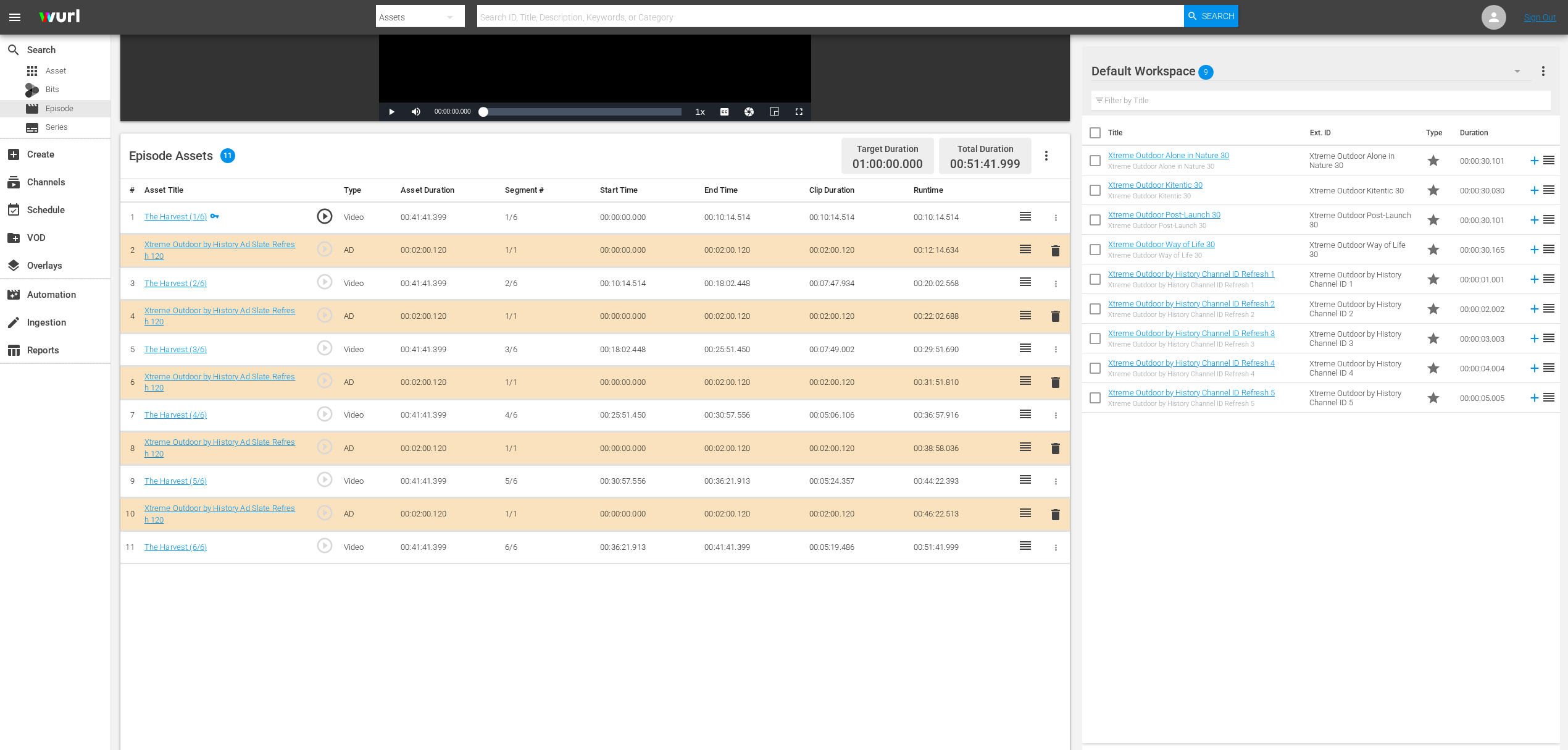
scroll to position [247, 0]
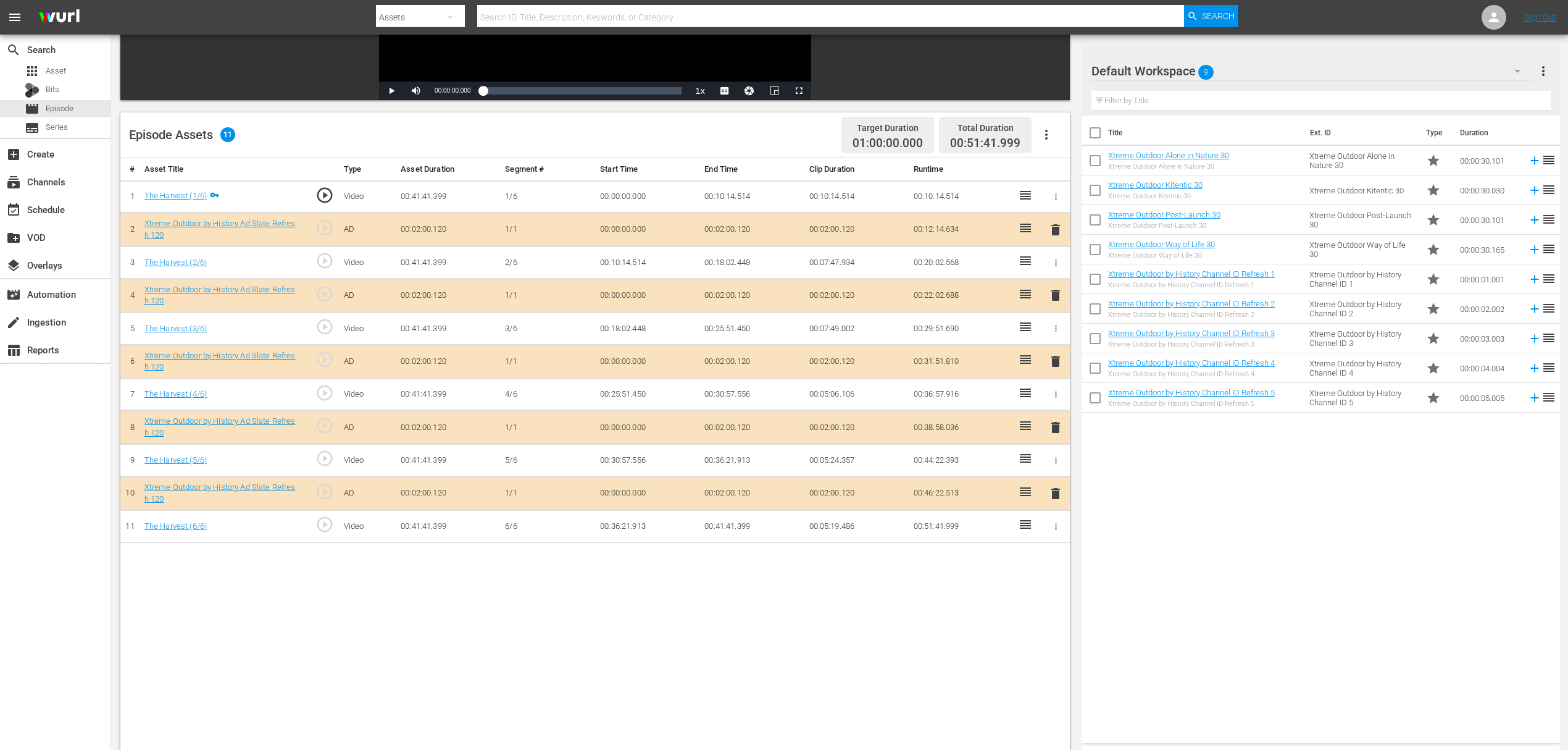
click at [1055, 294] on span "delete" at bounding box center [1055, 294] width 15 height 15
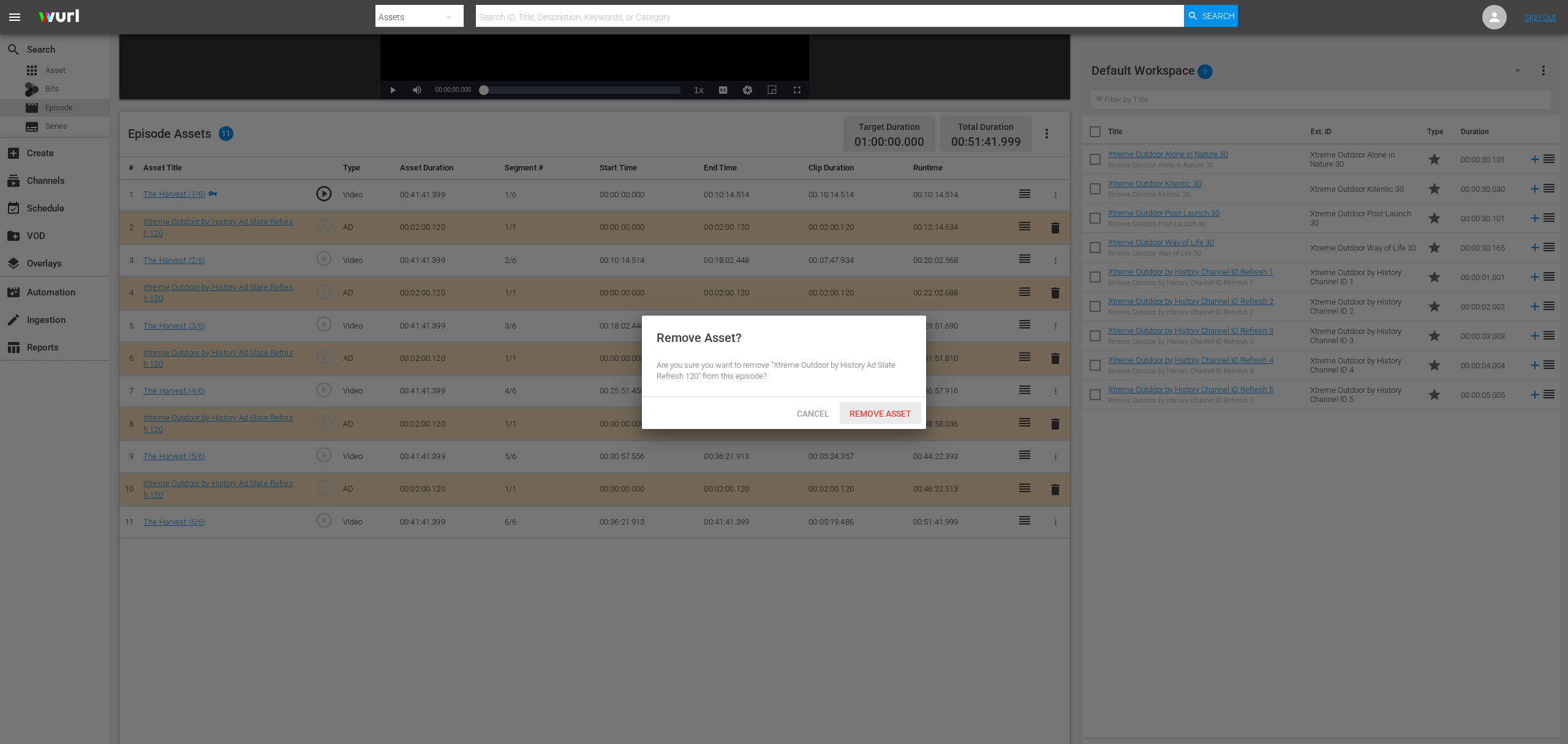
click at [900, 413] on span "Remove Asset" at bounding box center [880, 413] width 81 height 10
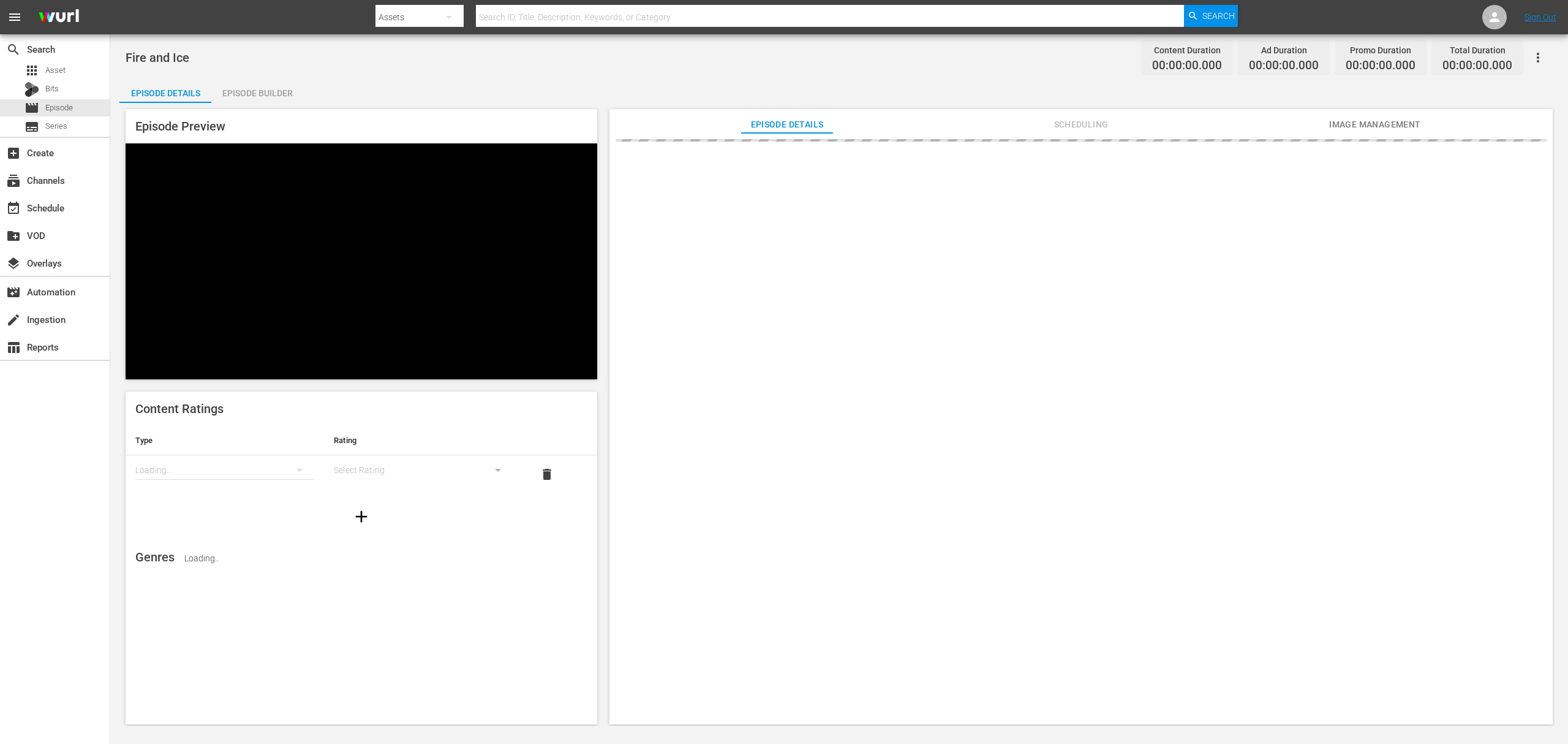
click at [249, 79] on div "Episode Builder" at bounding box center [257, 93] width 92 height 29
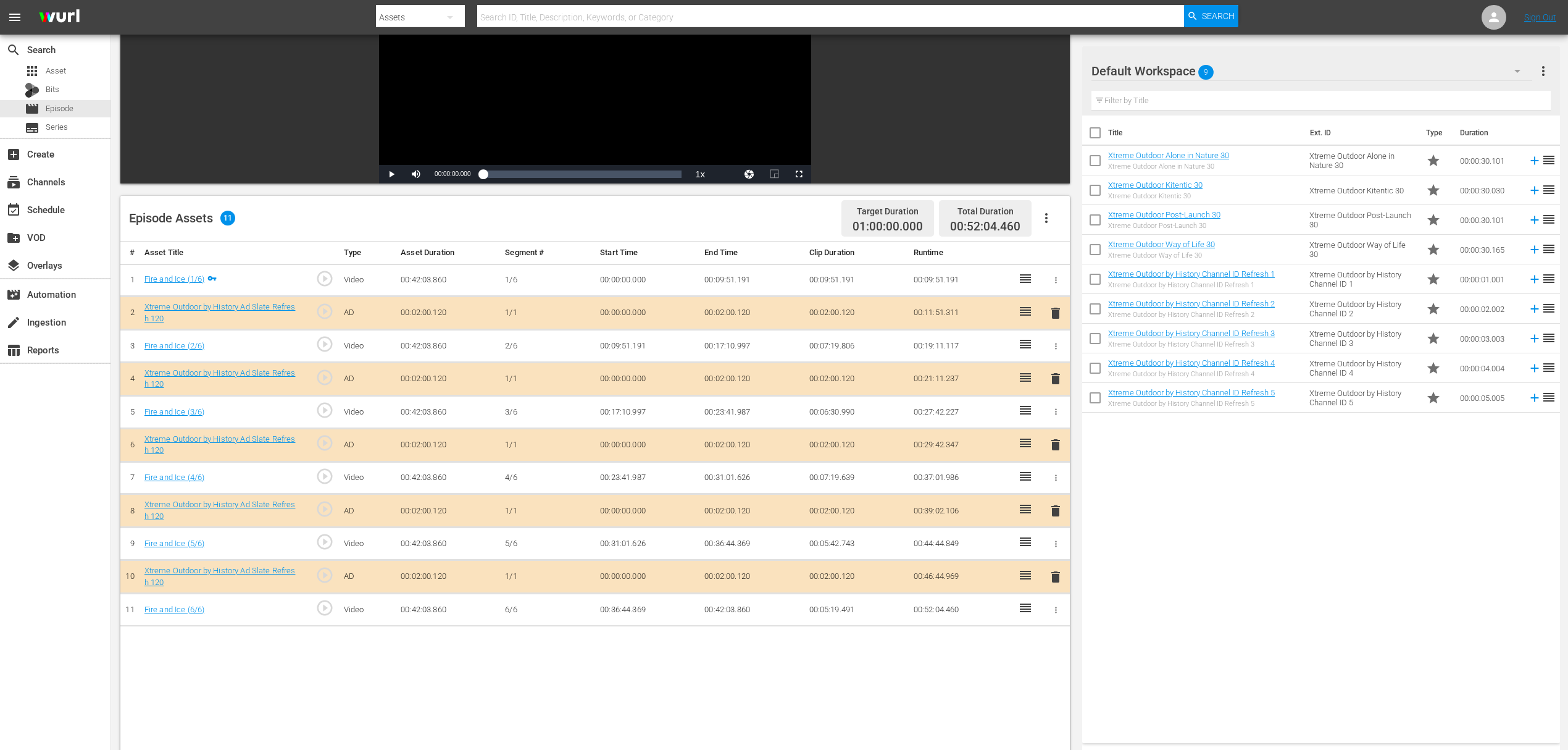
scroll to position [165, 0]
click at [1057, 376] on span "delete" at bounding box center [1055, 377] width 15 height 15
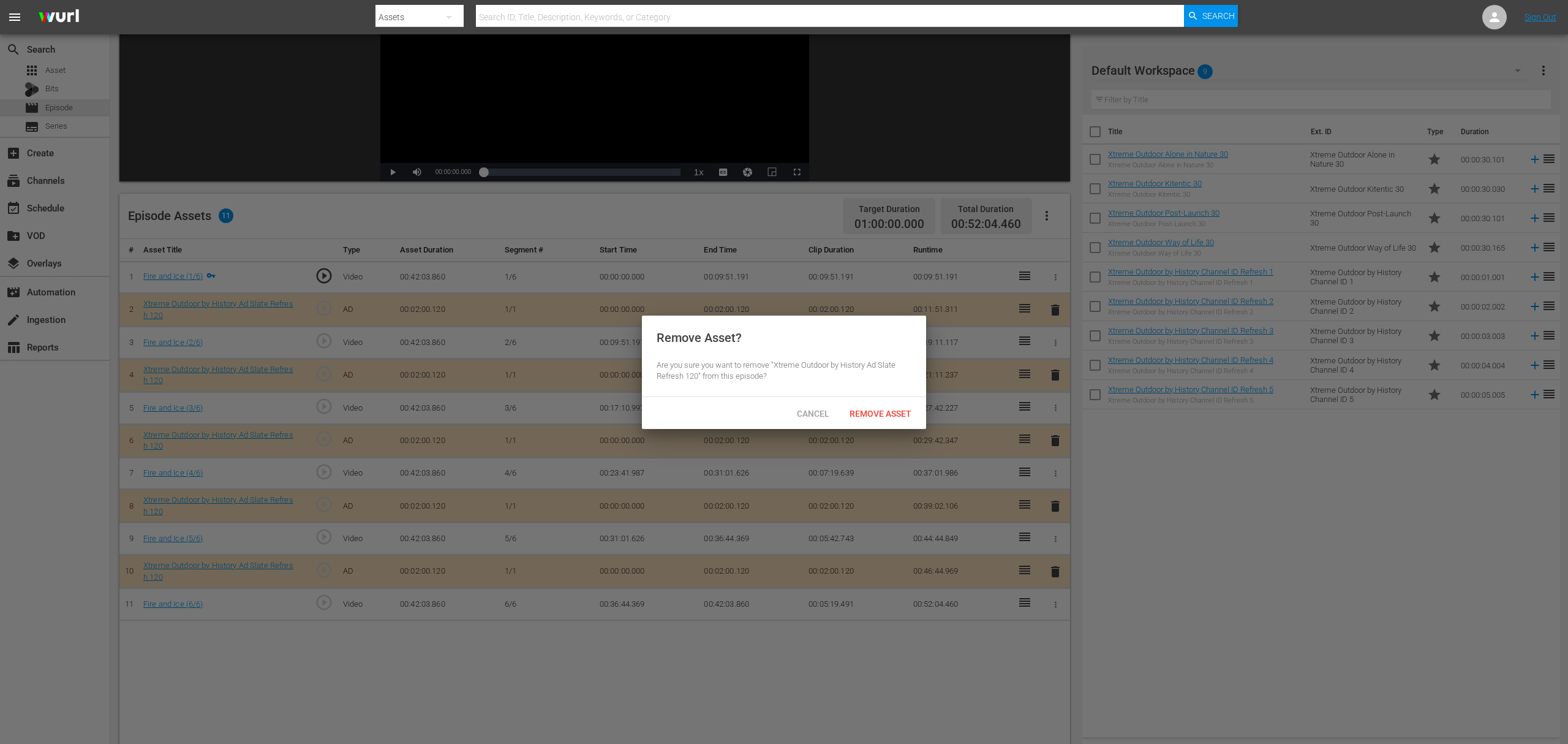
click at [895, 419] on div "Remove Asset" at bounding box center [880, 413] width 81 height 22
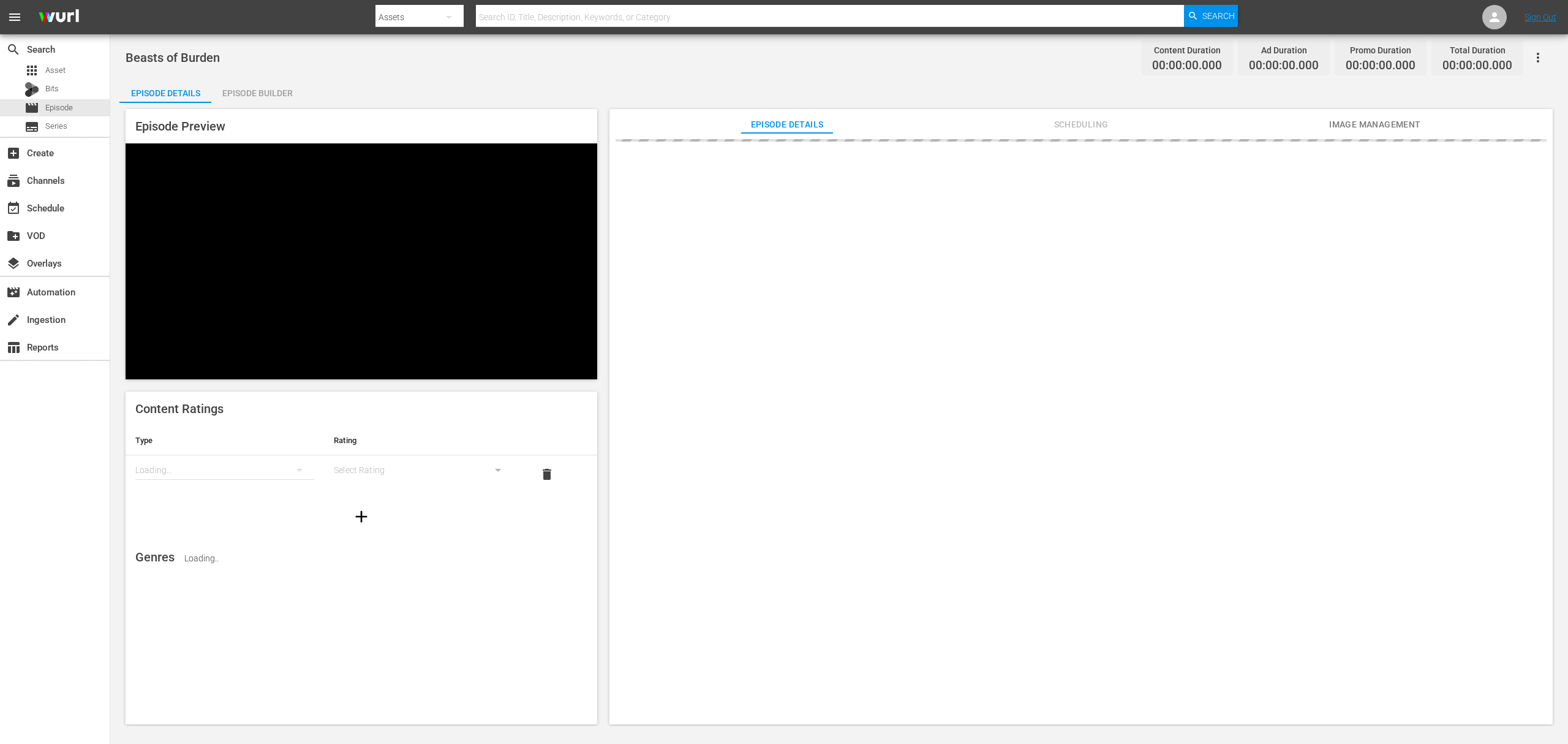
click at [270, 98] on div "Episode Builder" at bounding box center [257, 93] width 92 height 29
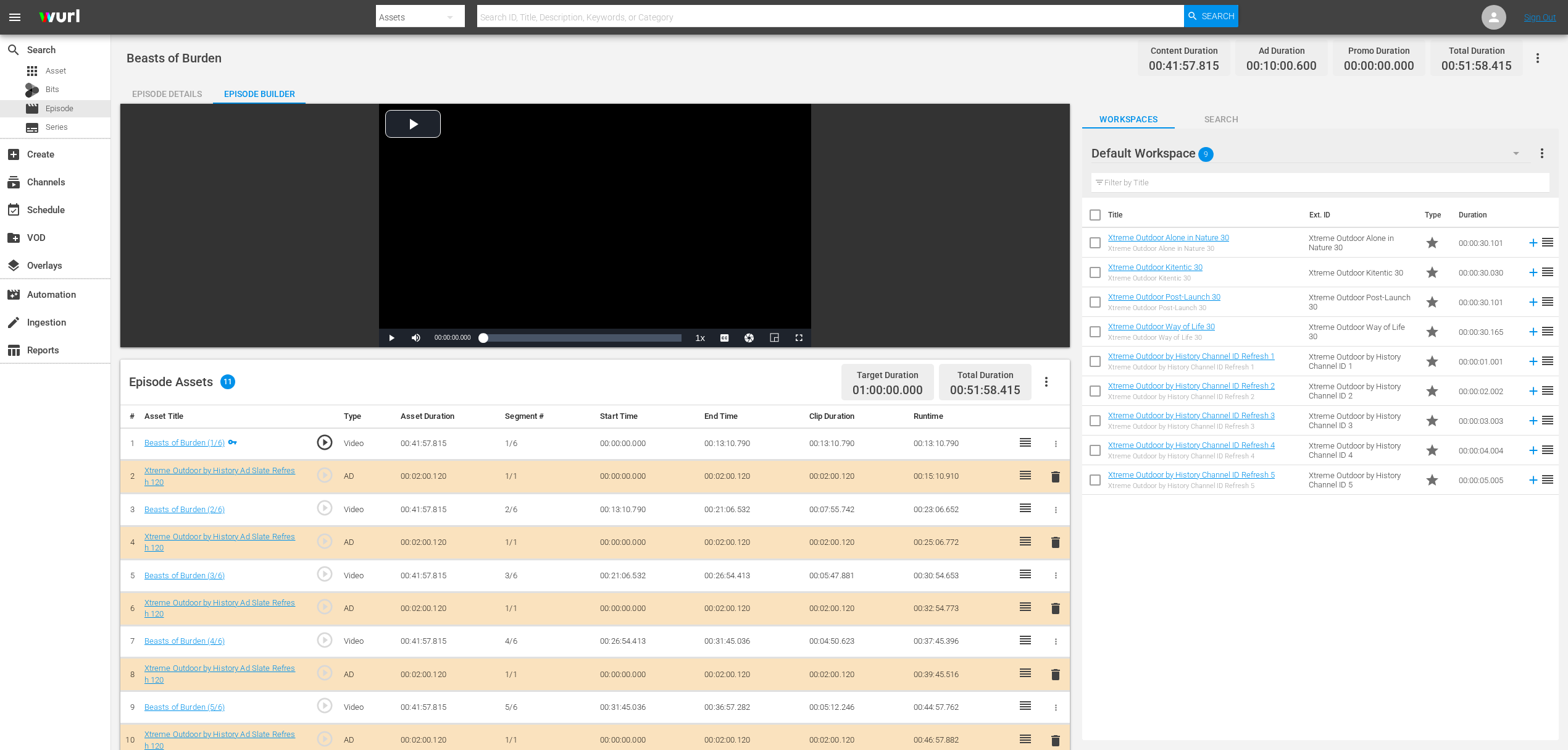
scroll to position [165, 0]
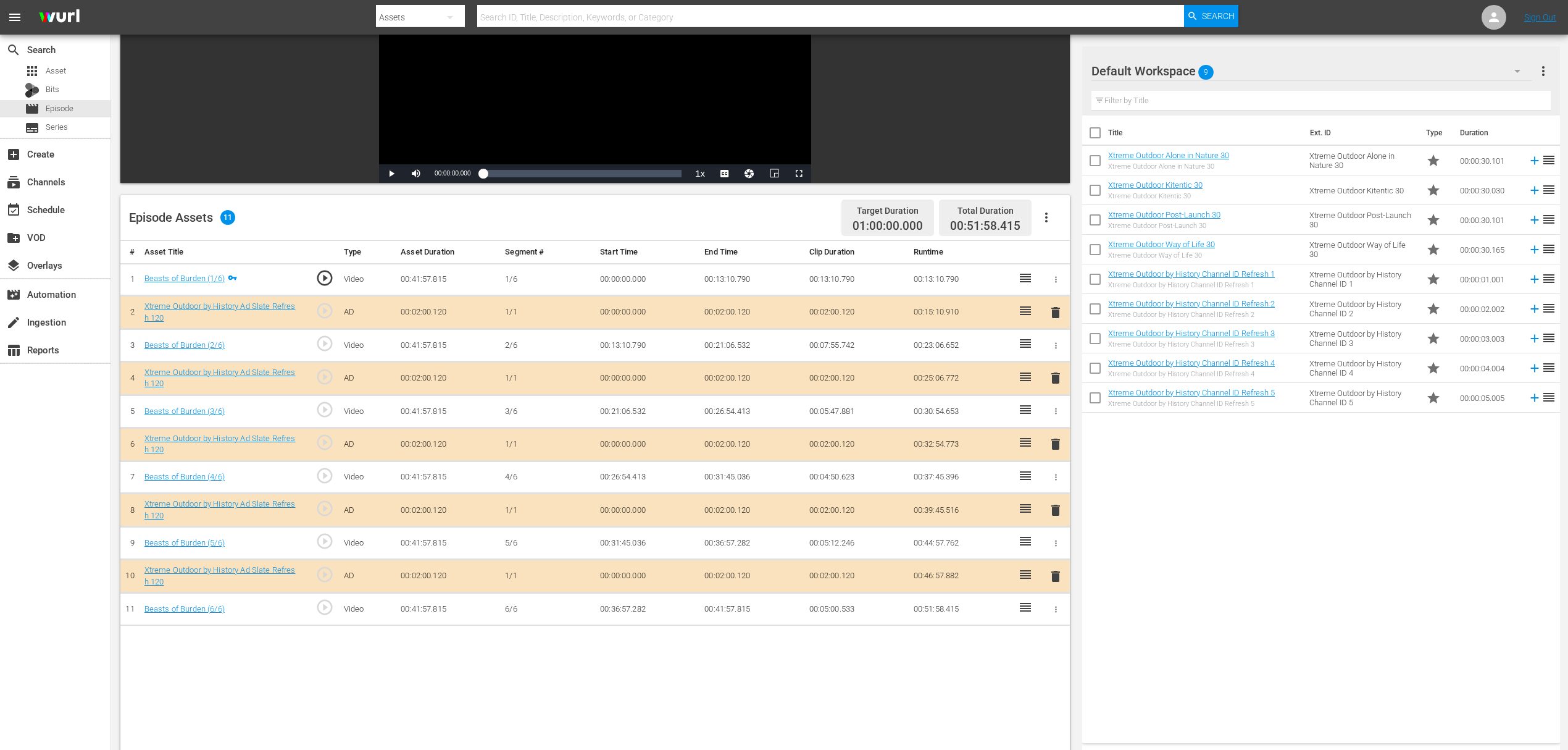
click at [1054, 381] on span "delete" at bounding box center [1055, 377] width 15 height 15
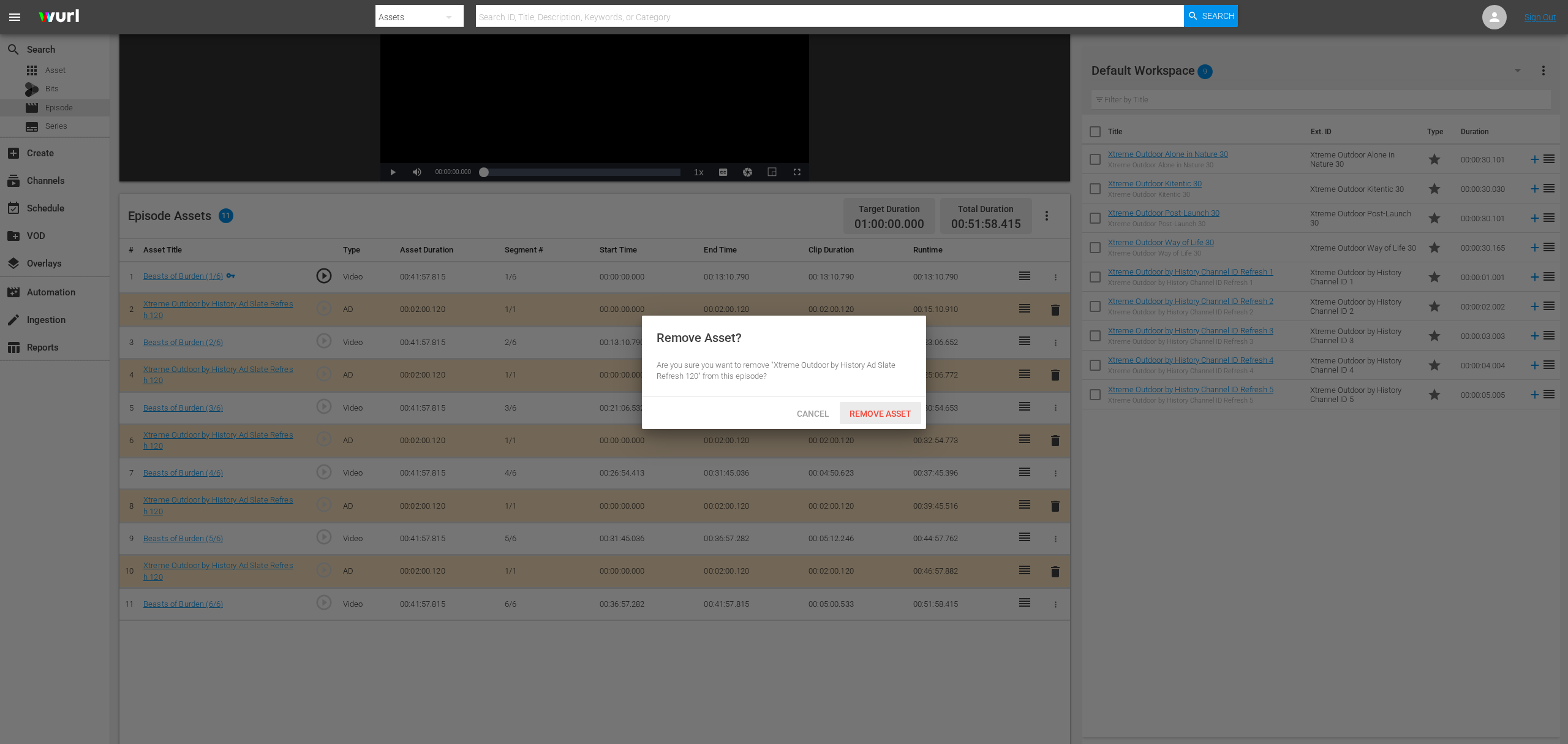
click at [888, 420] on div "Remove Asset" at bounding box center [880, 413] width 81 height 22
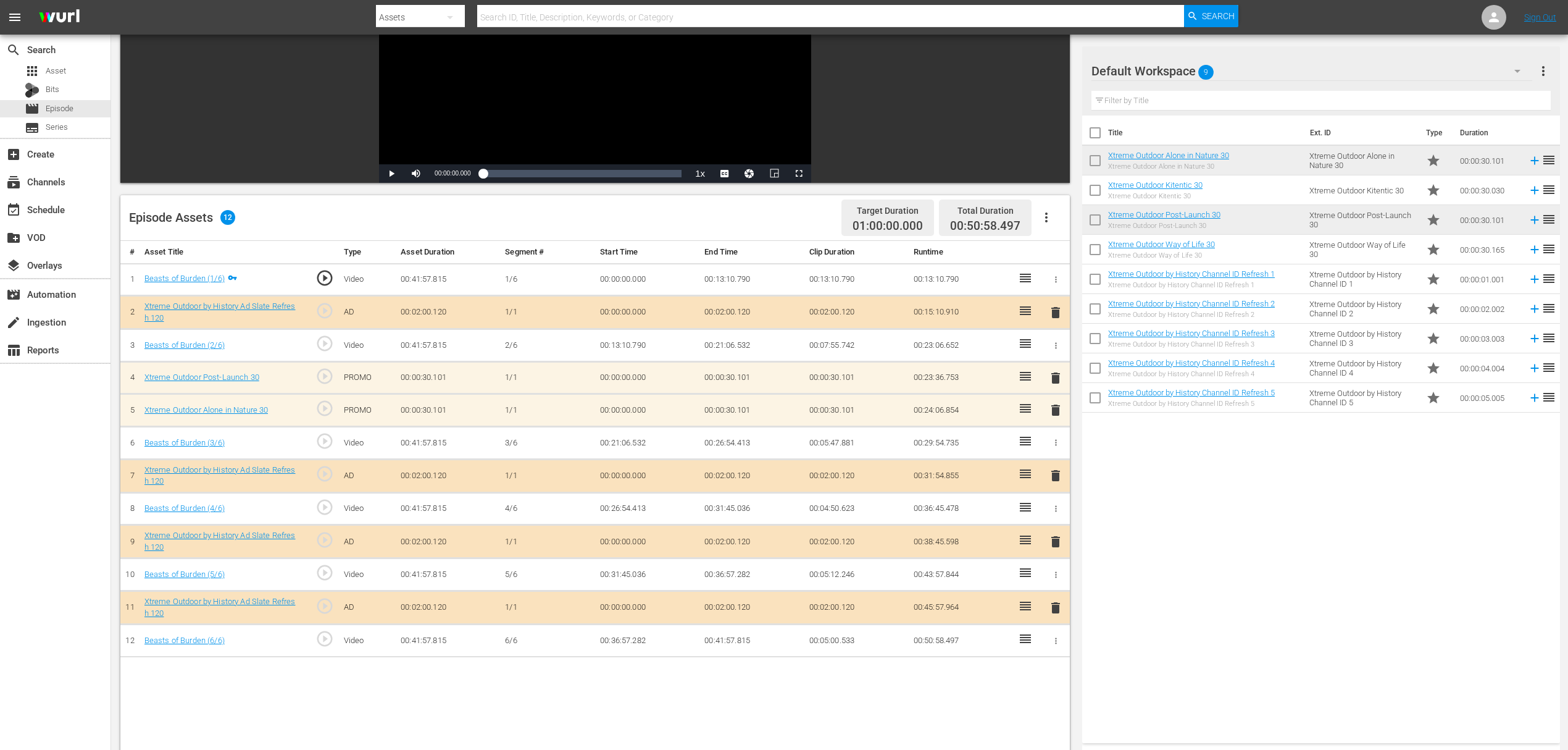
click at [1060, 406] on span "delete" at bounding box center [1055, 409] width 15 height 15
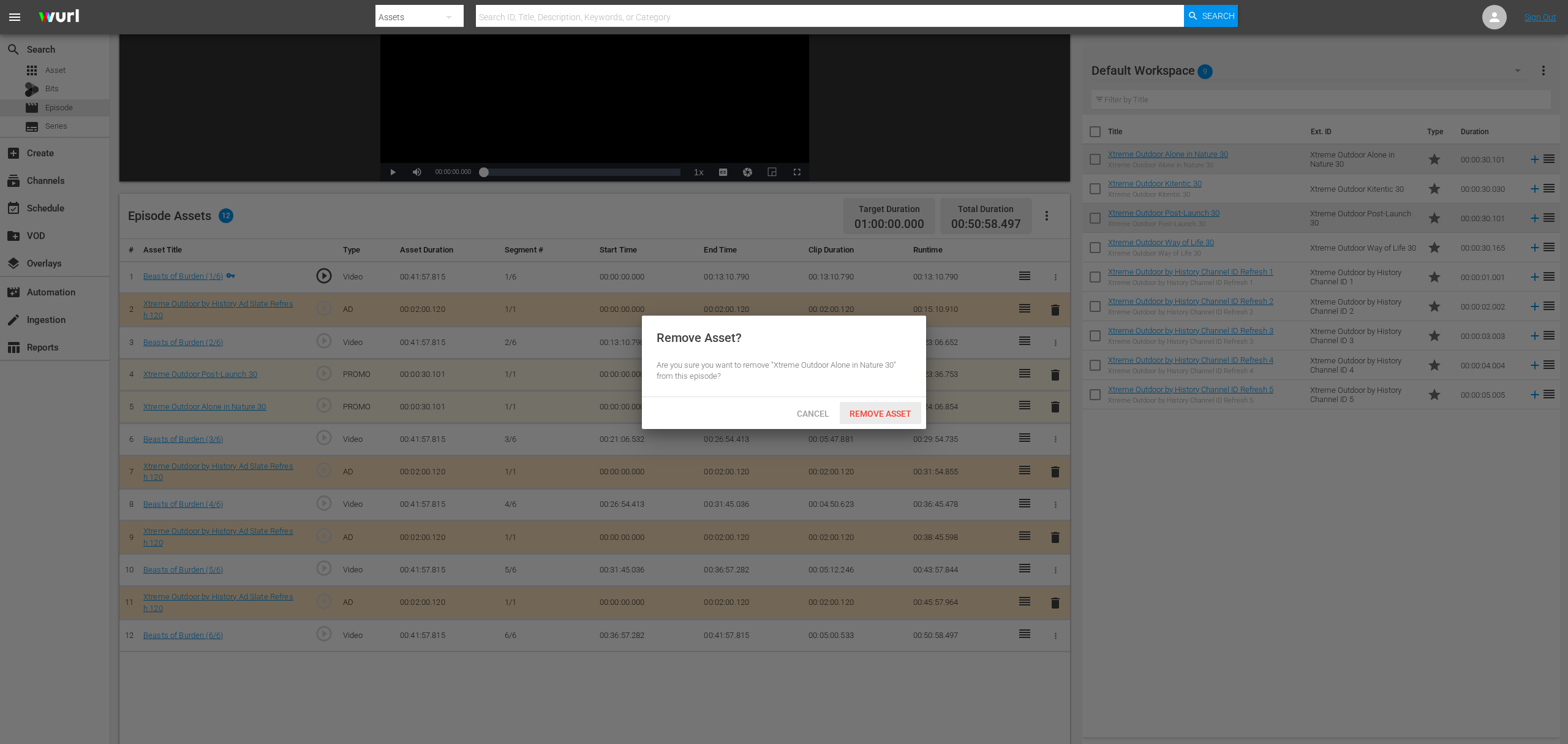
click at [883, 411] on span "Remove Asset" at bounding box center [880, 413] width 81 height 10
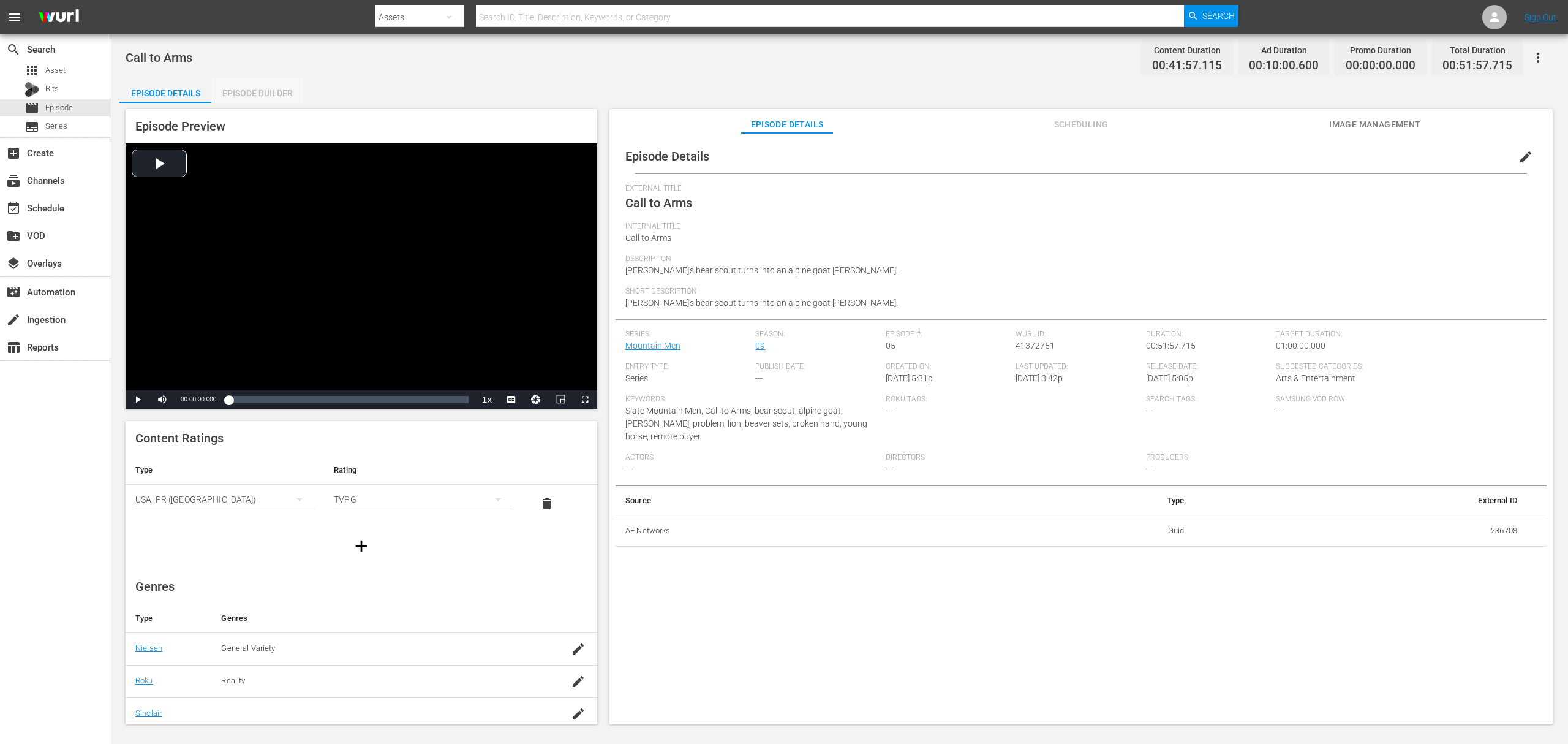
click at [282, 92] on div "Episode Builder" at bounding box center [257, 93] width 92 height 29
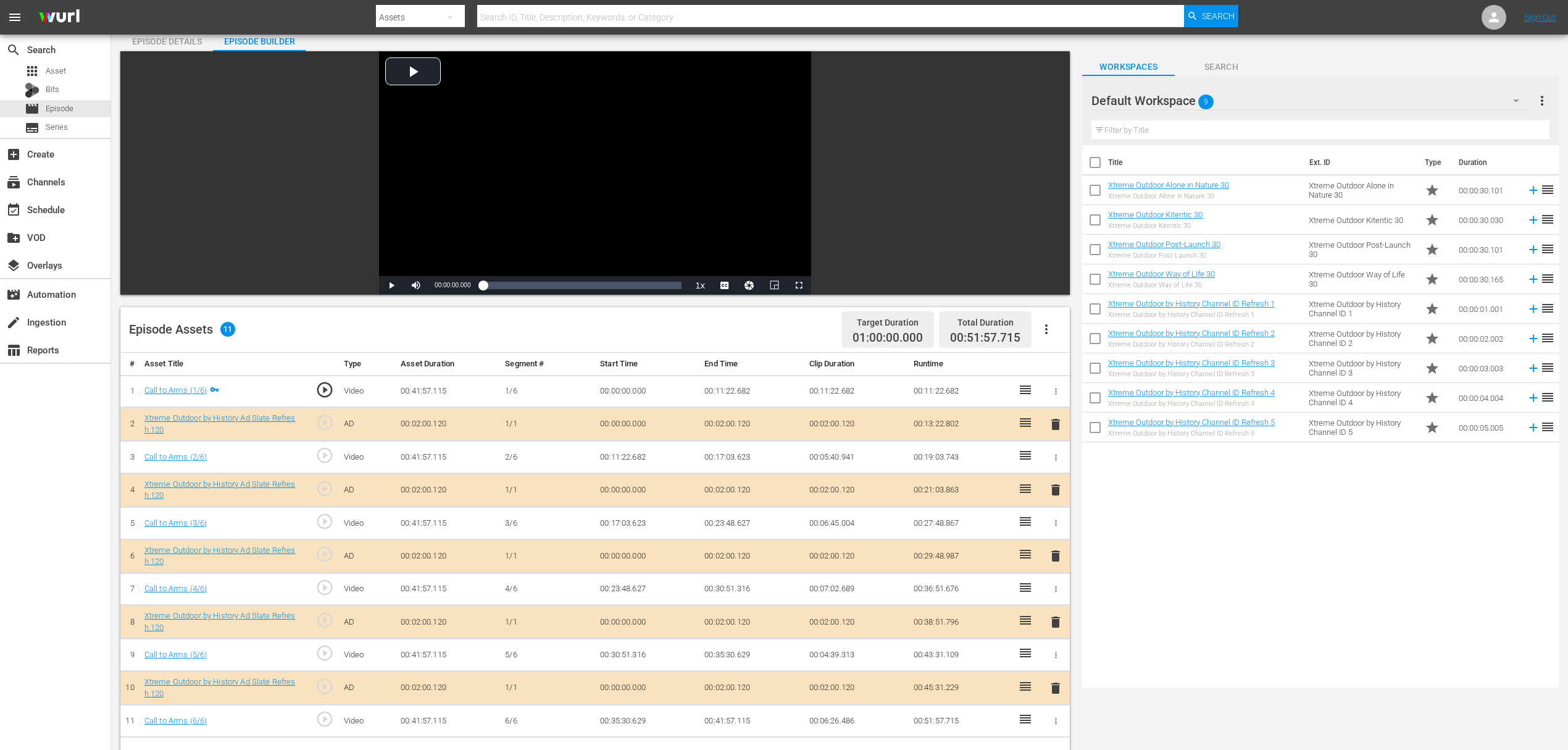
scroll to position [82, 0]
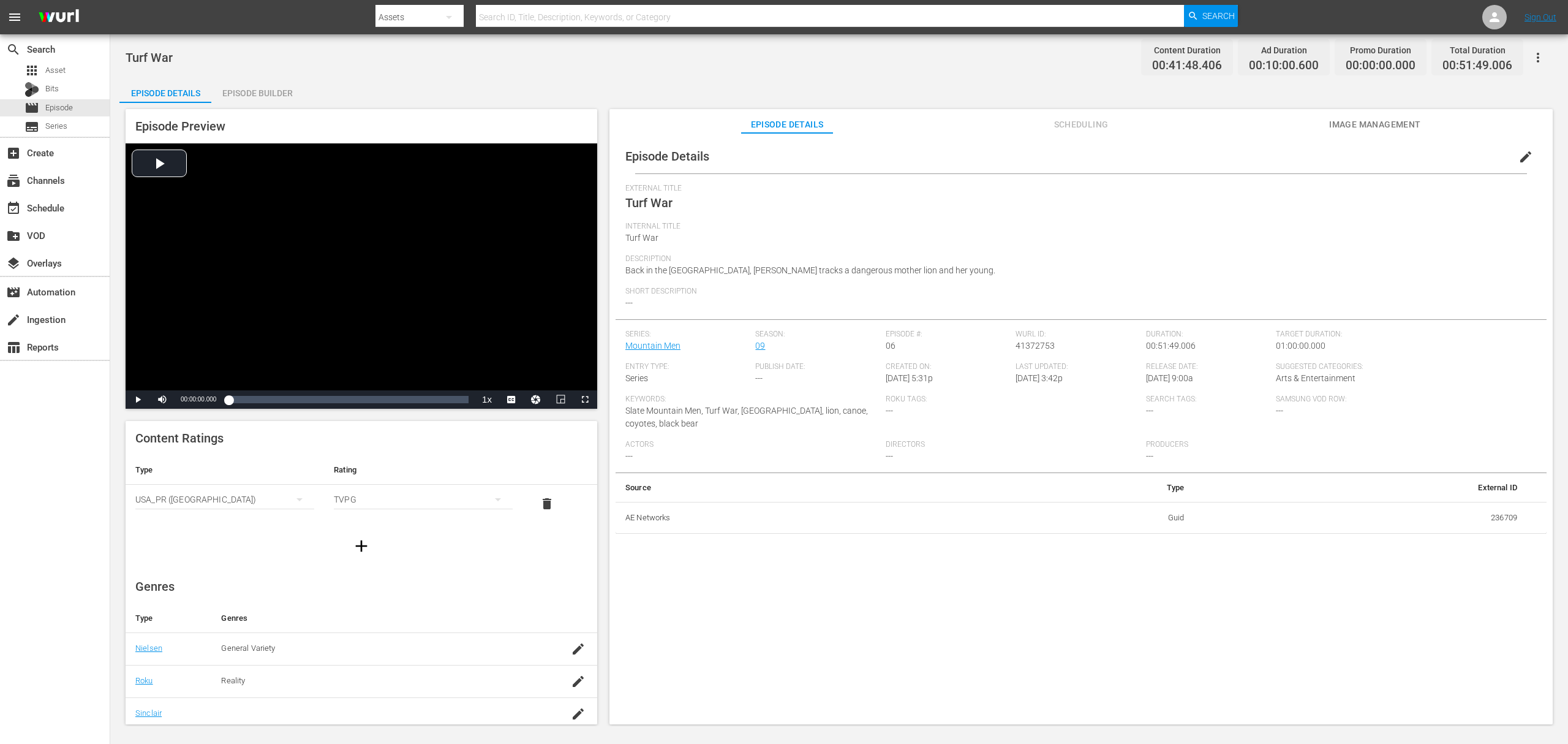
click at [231, 87] on div "Episode Builder" at bounding box center [257, 93] width 92 height 29
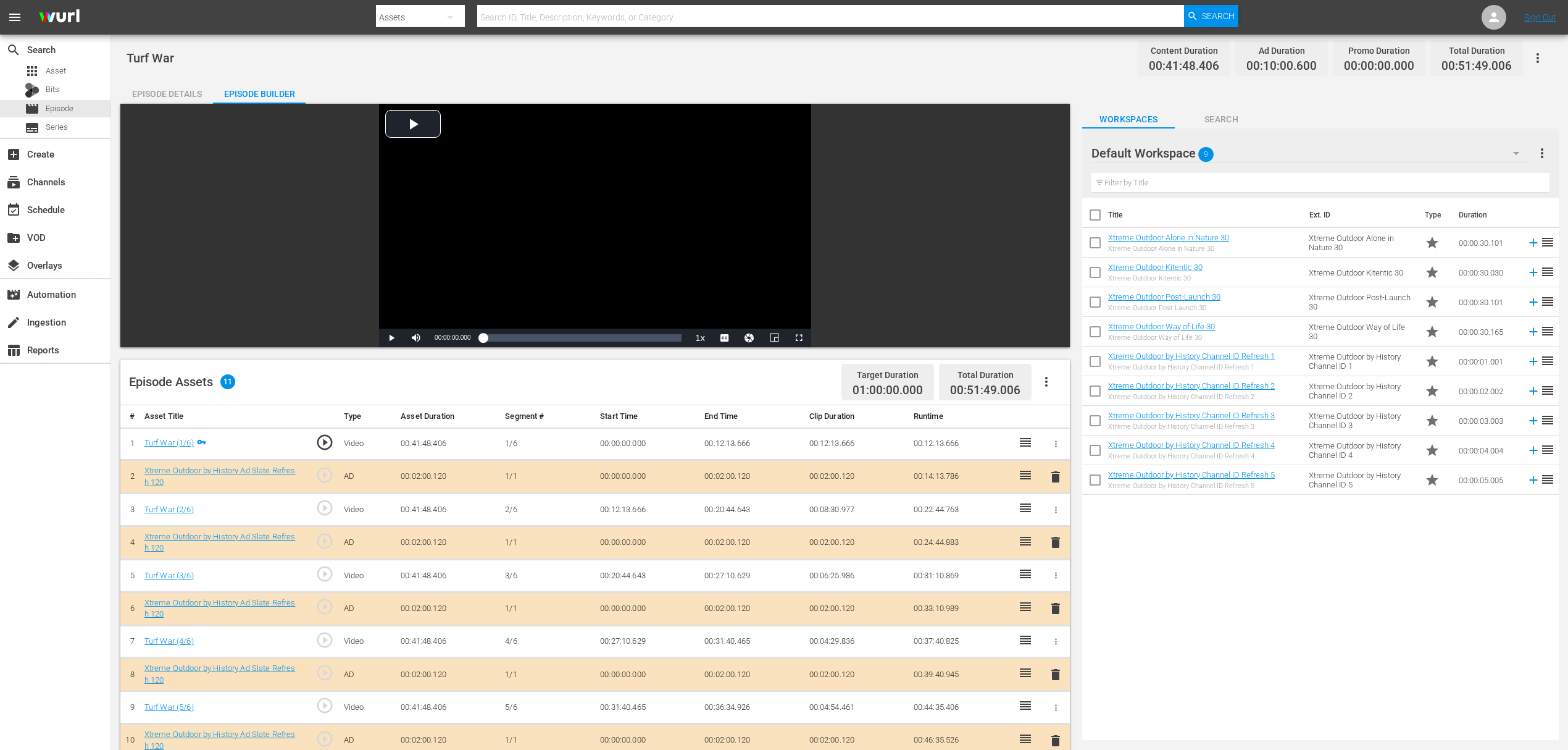
scroll to position [165, 0]
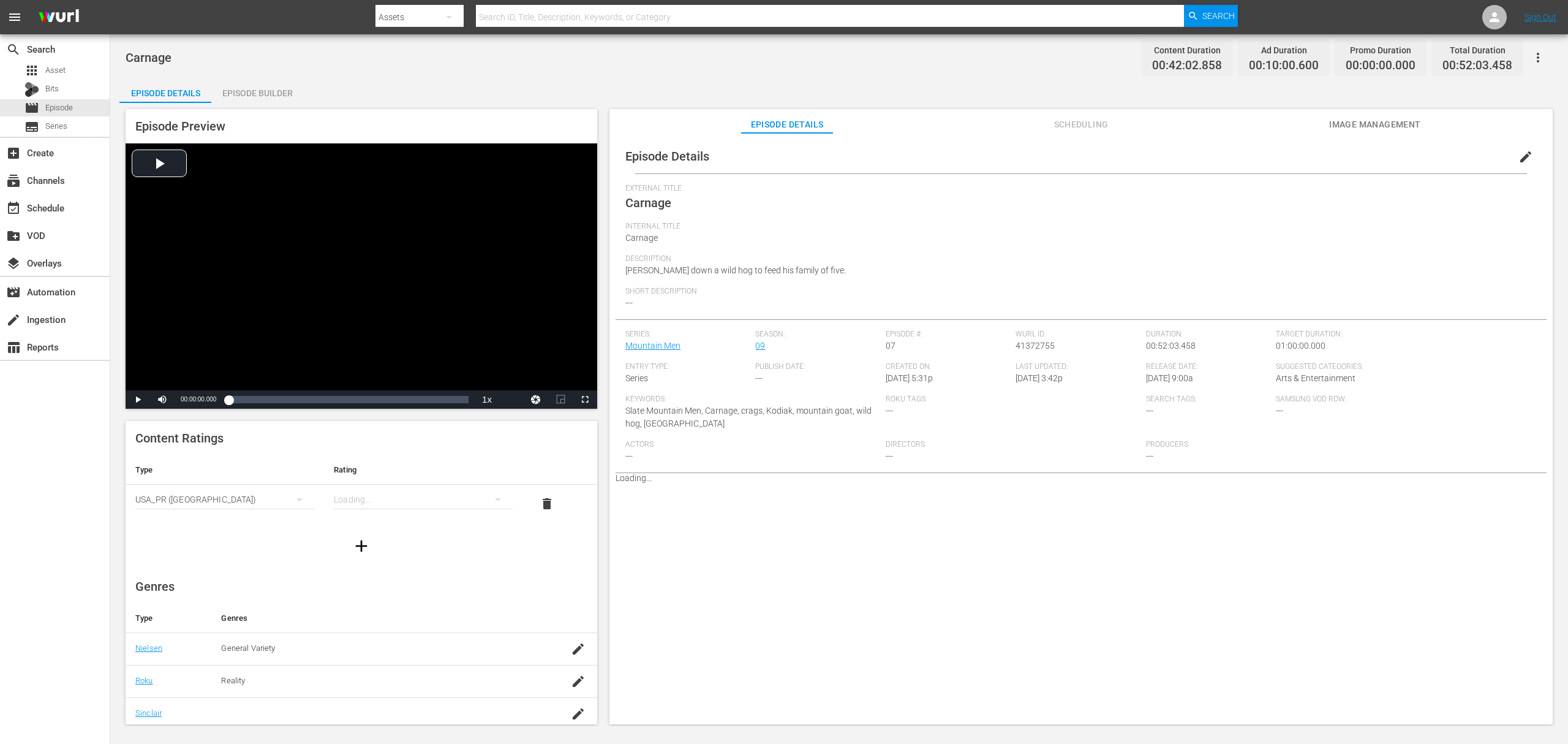
click at [277, 84] on div "Episode Builder" at bounding box center [257, 93] width 92 height 29
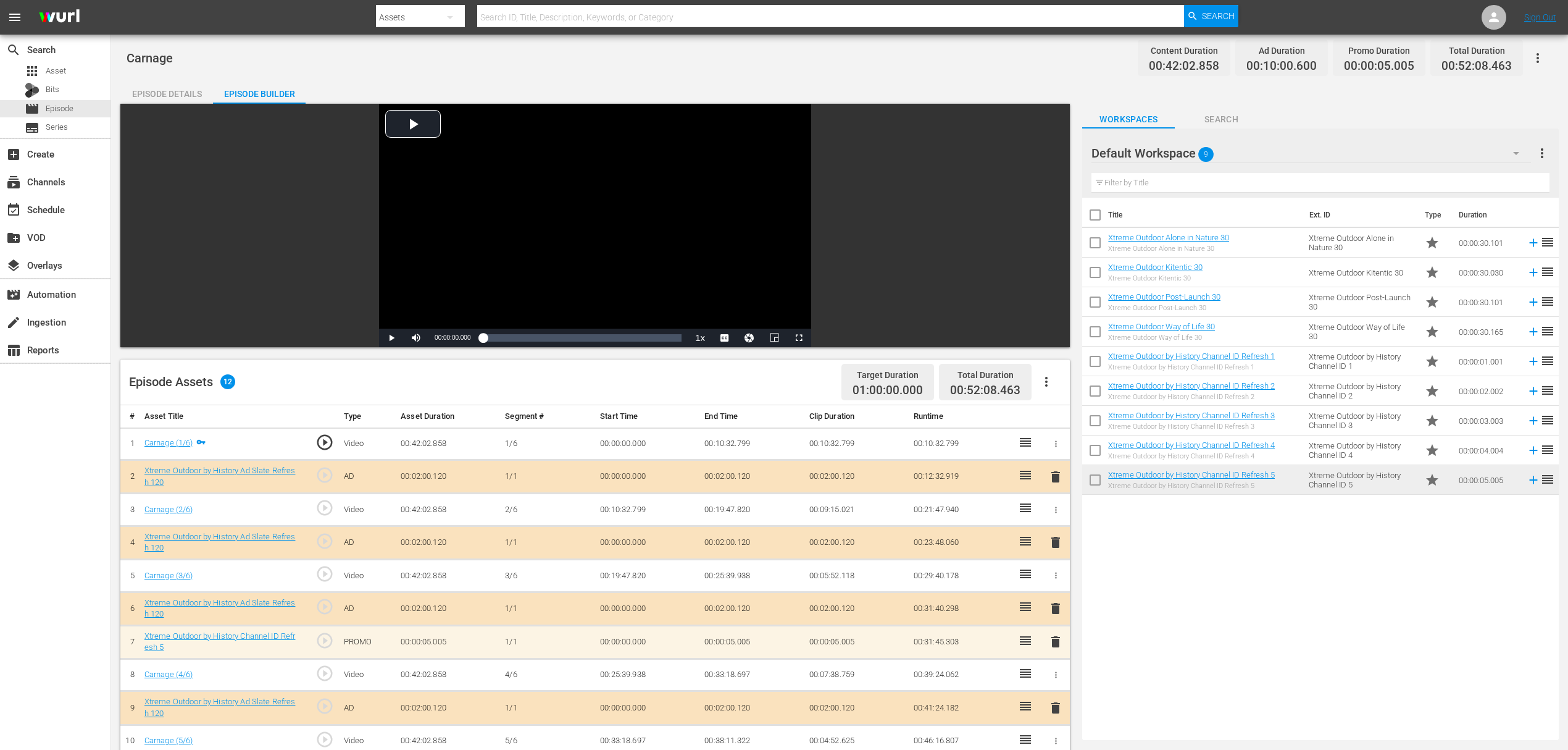
scroll to position [82, 0]
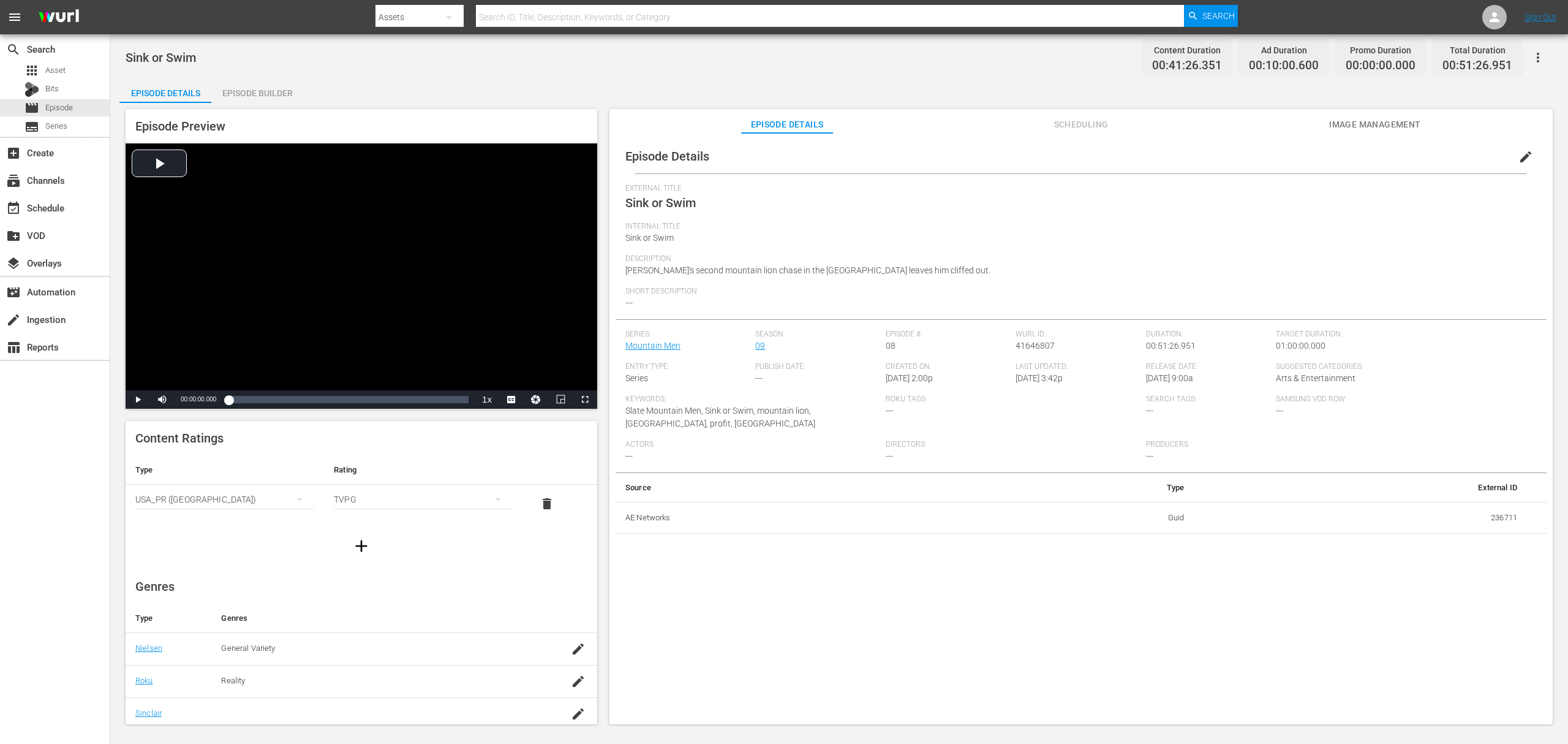
click at [282, 96] on div "Episode Builder" at bounding box center [257, 93] width 92 height 29
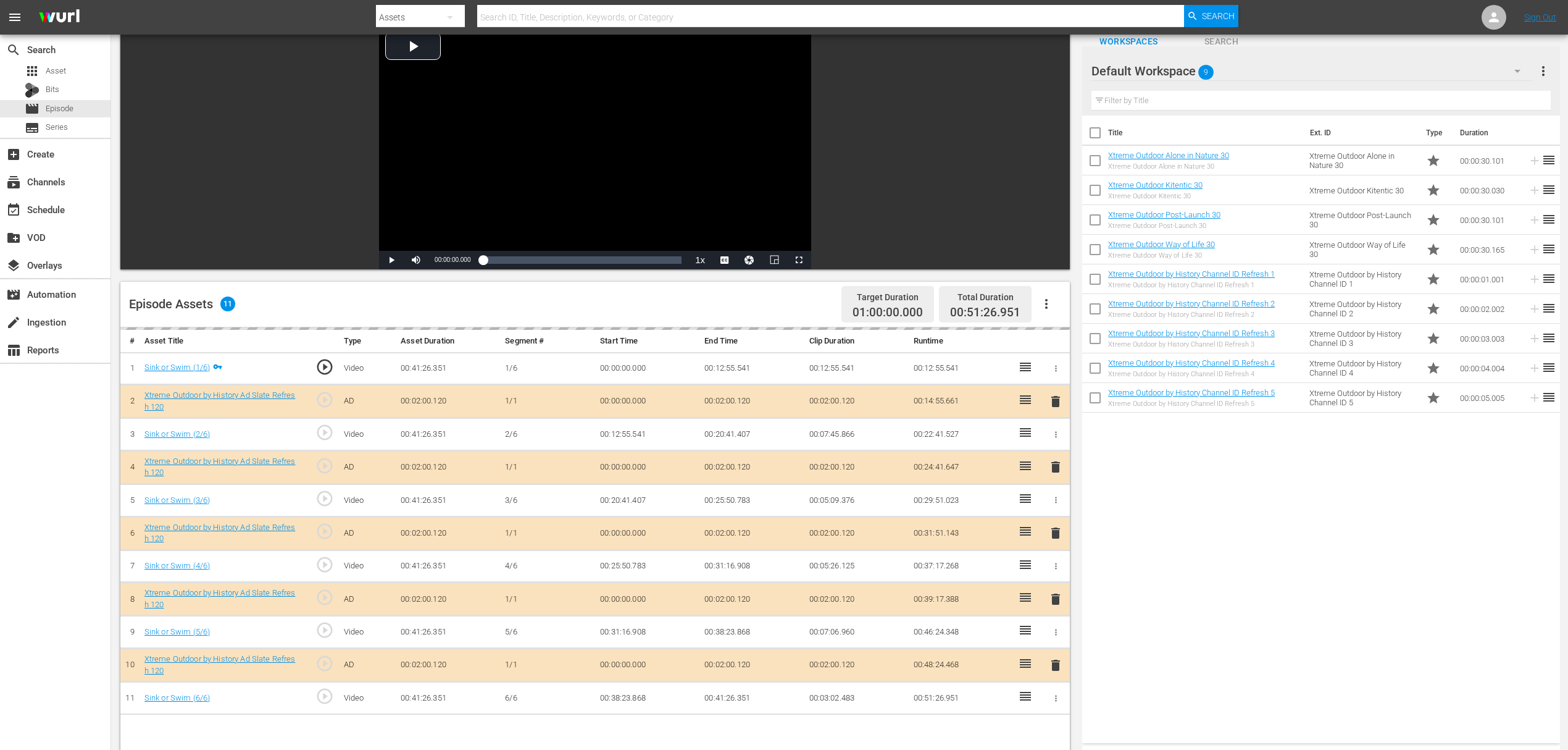
scroll to position [165, 0]
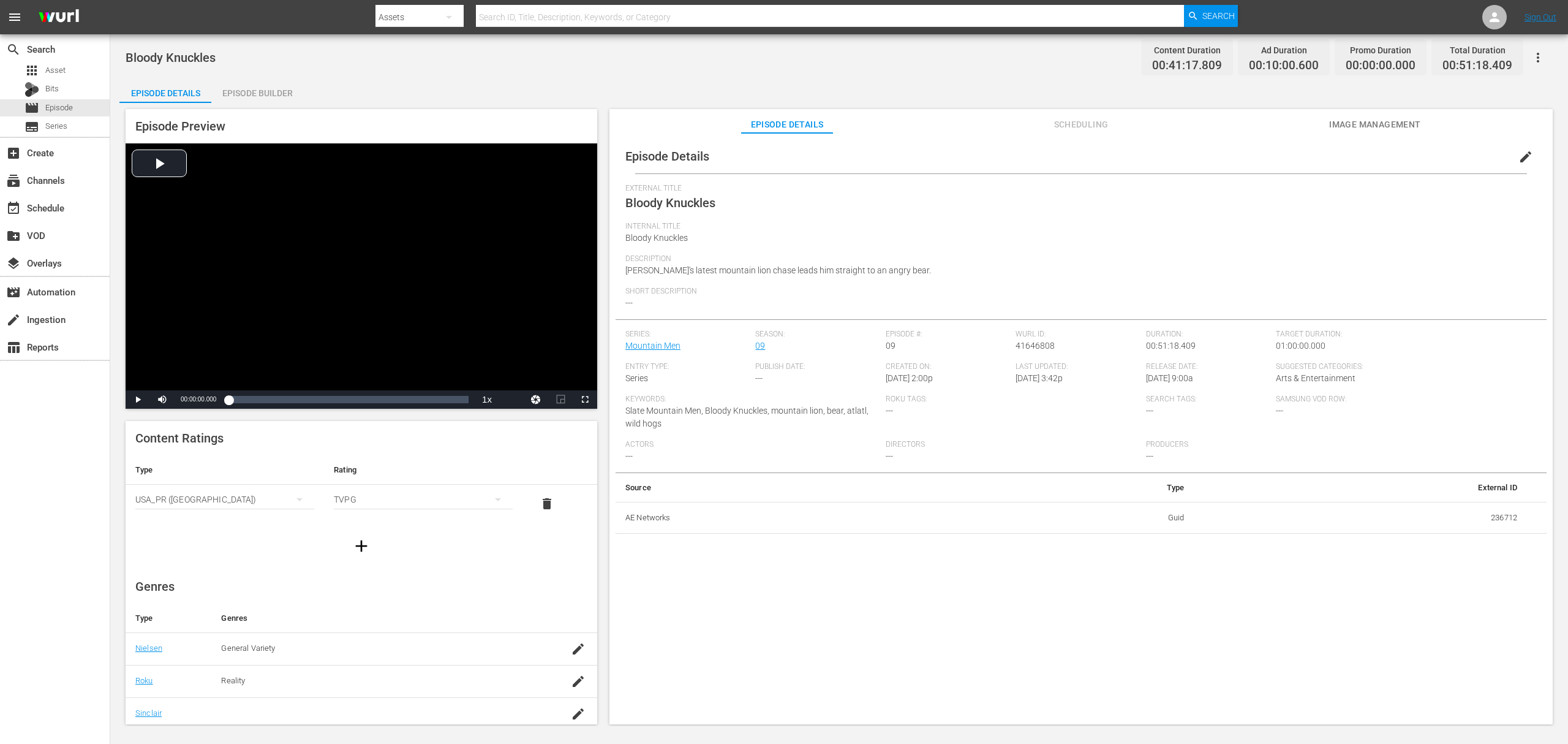
click at [252, 84] on div "Episode Builder" at bounding box center [257, 93] width 92 height 29
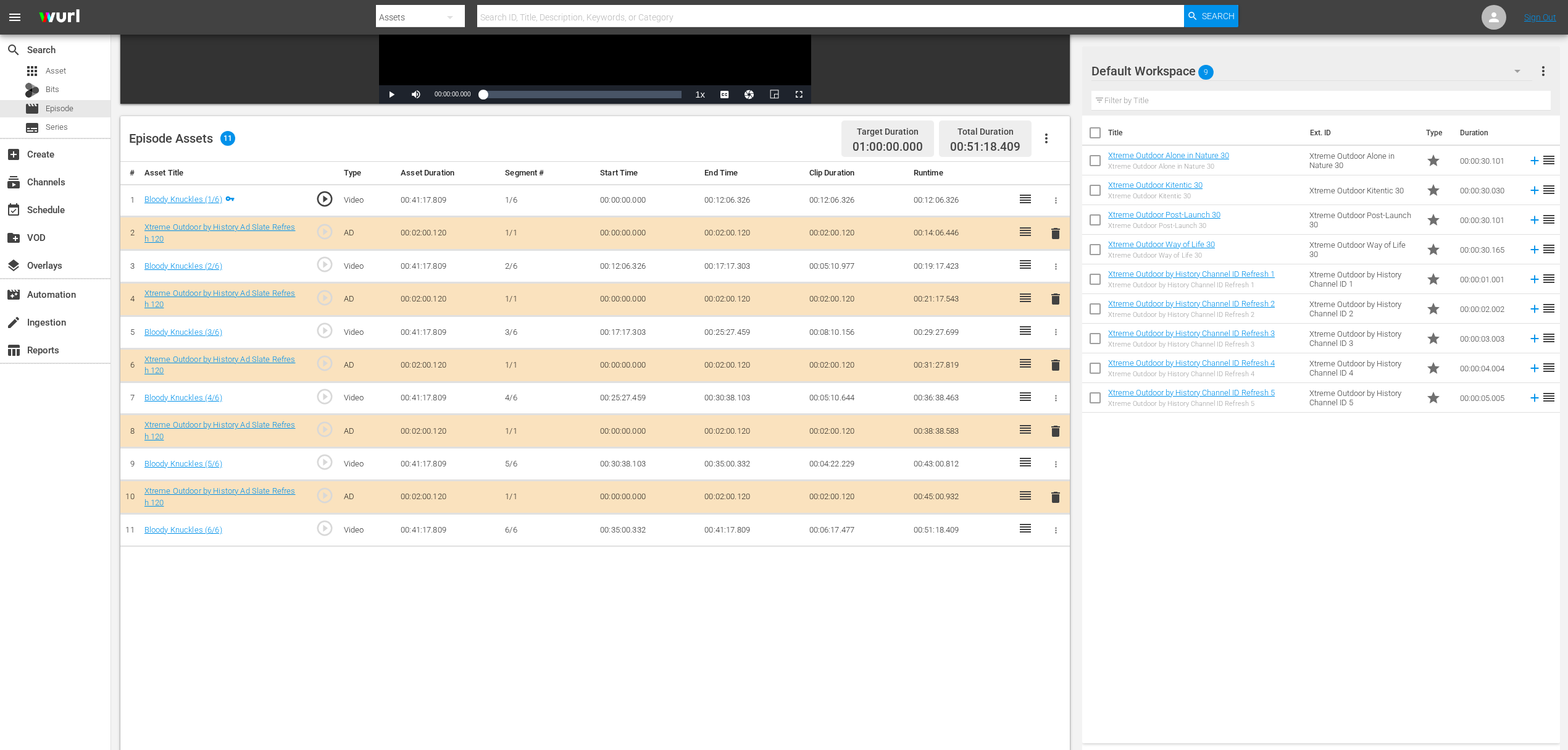
scroll to position [247, 0]
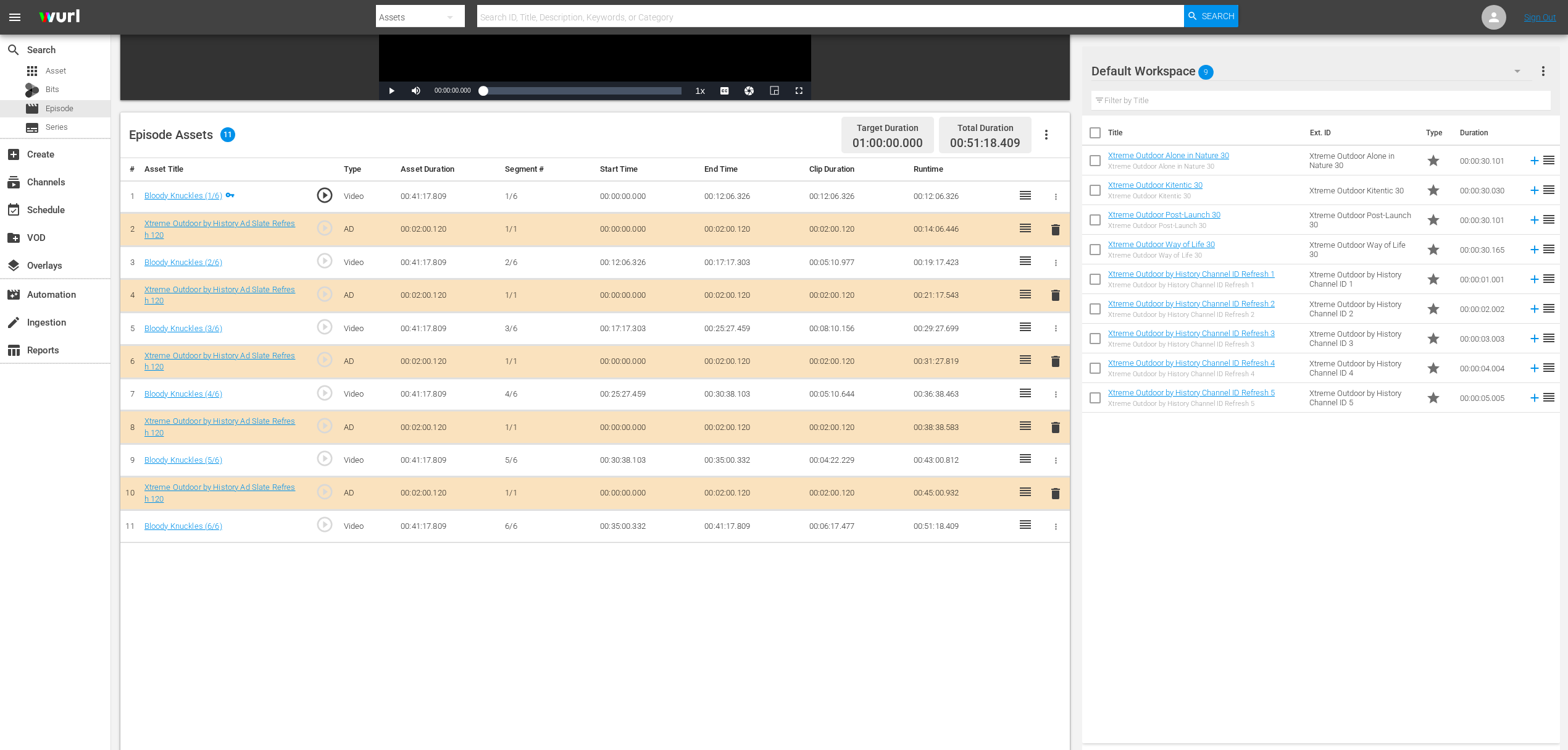
click at [1054, 294] on span "delete" at bounding box center [1055, 294] width 15 height 15
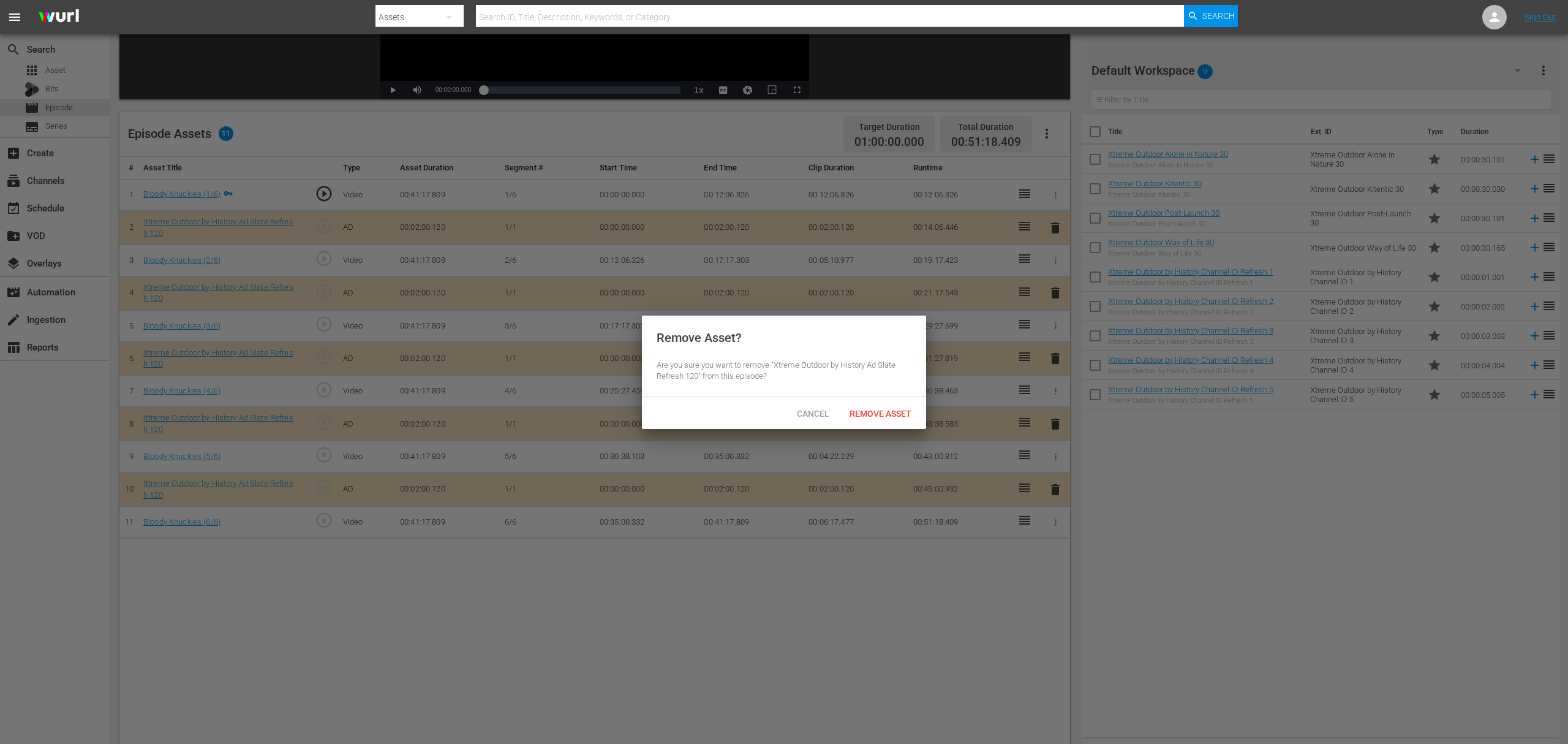
click at [891, 425] on div "Cancel Remove Asset" at bounding box center [784, 412] width 284 height 32
click at [895, 416] on span "Remove Asset" at bounding box center [880, 413] width 81 height 10
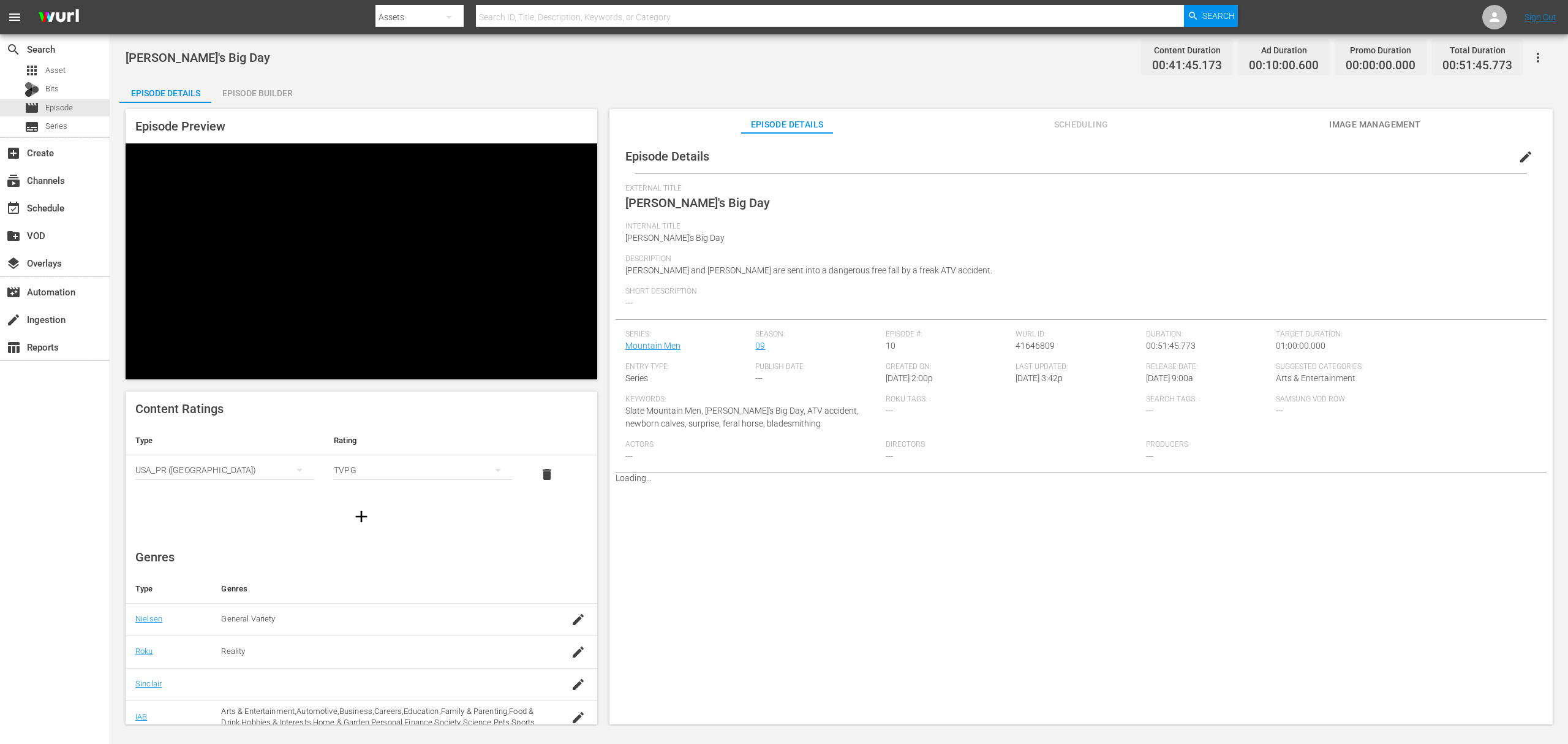
click at [270, 84] on div "Episode Builder" at bounding box center [257, 93] width 92 height 29
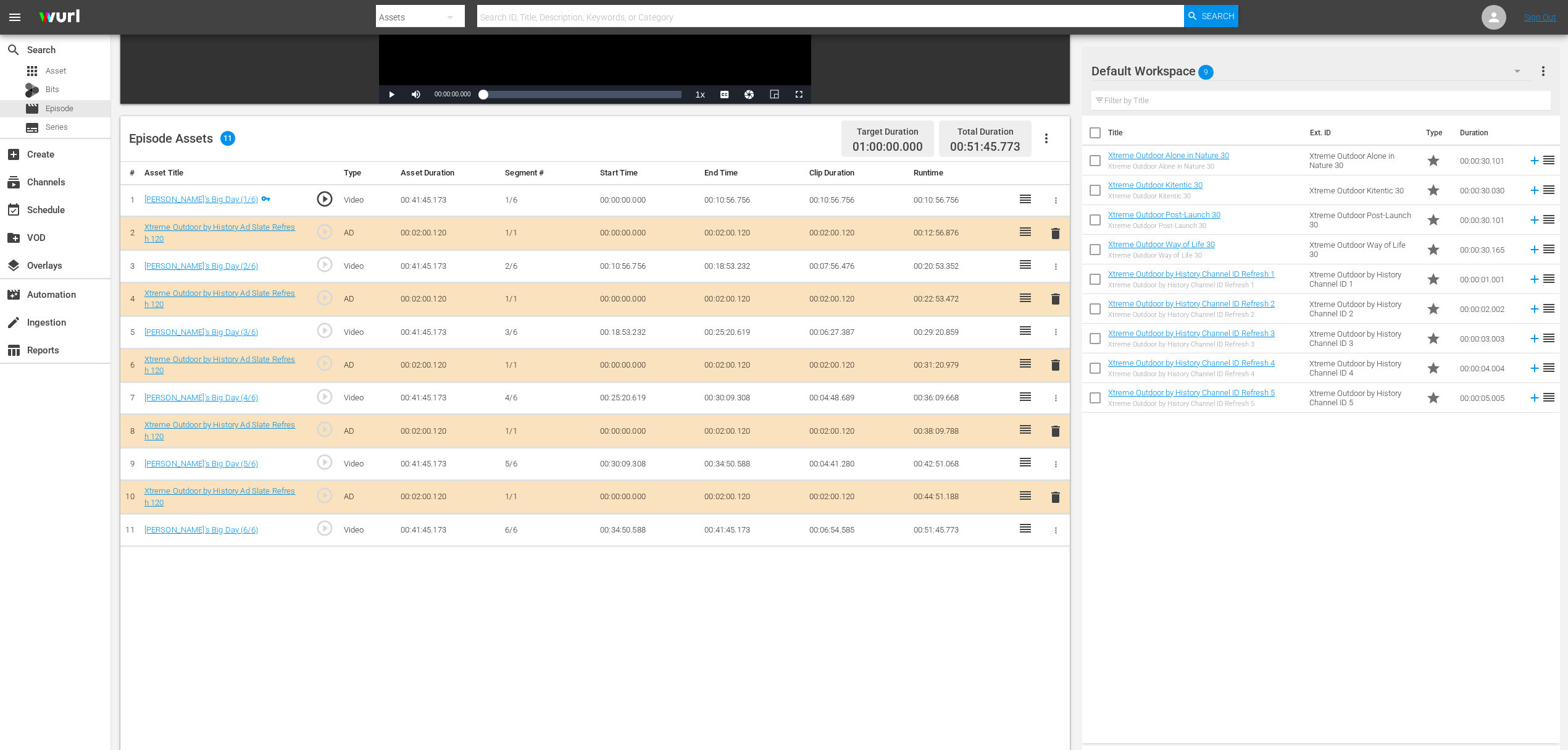
scroll to position [247, 0]
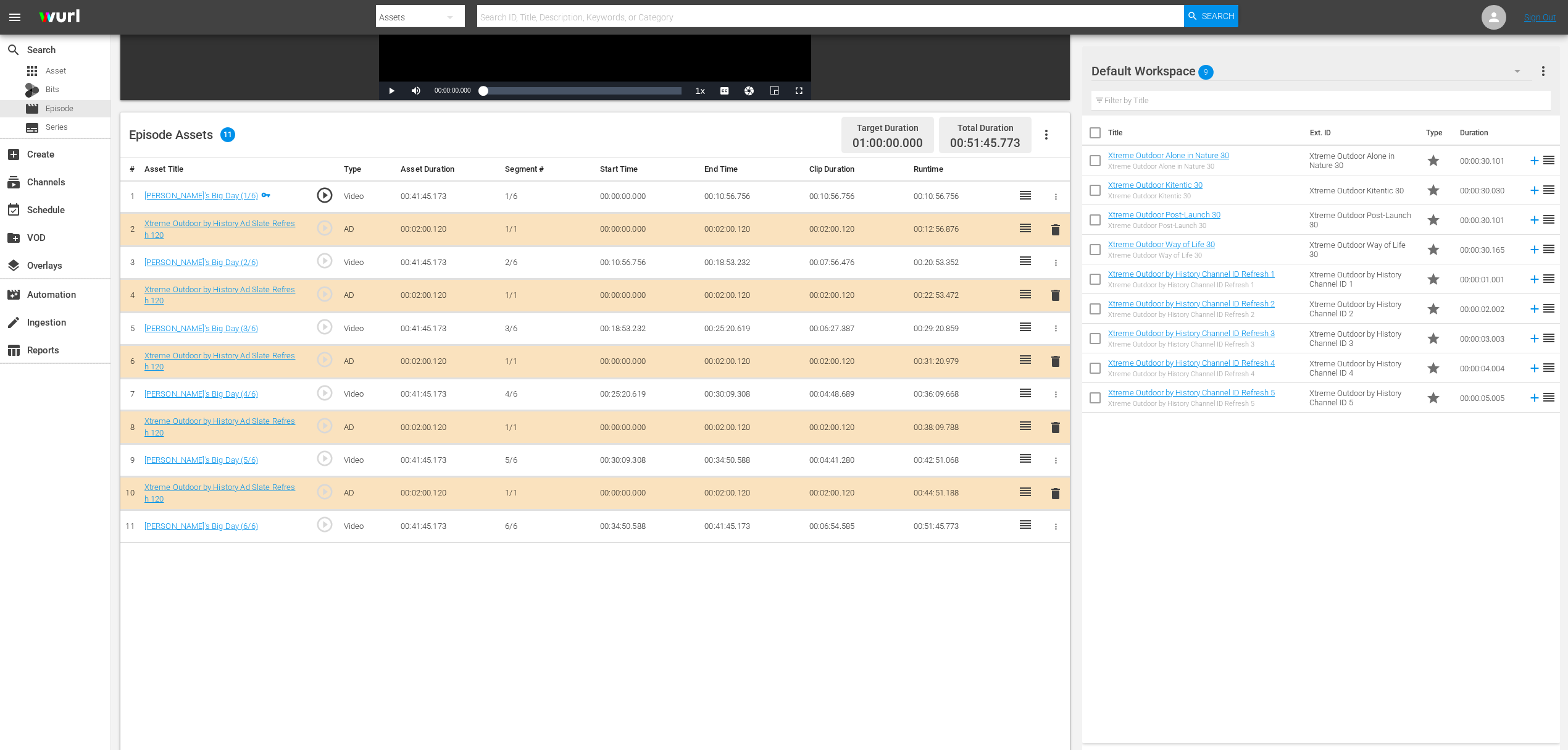
click at [1053, 290] on span "delete" at bounding box center [1055, 294] width 15 height 15
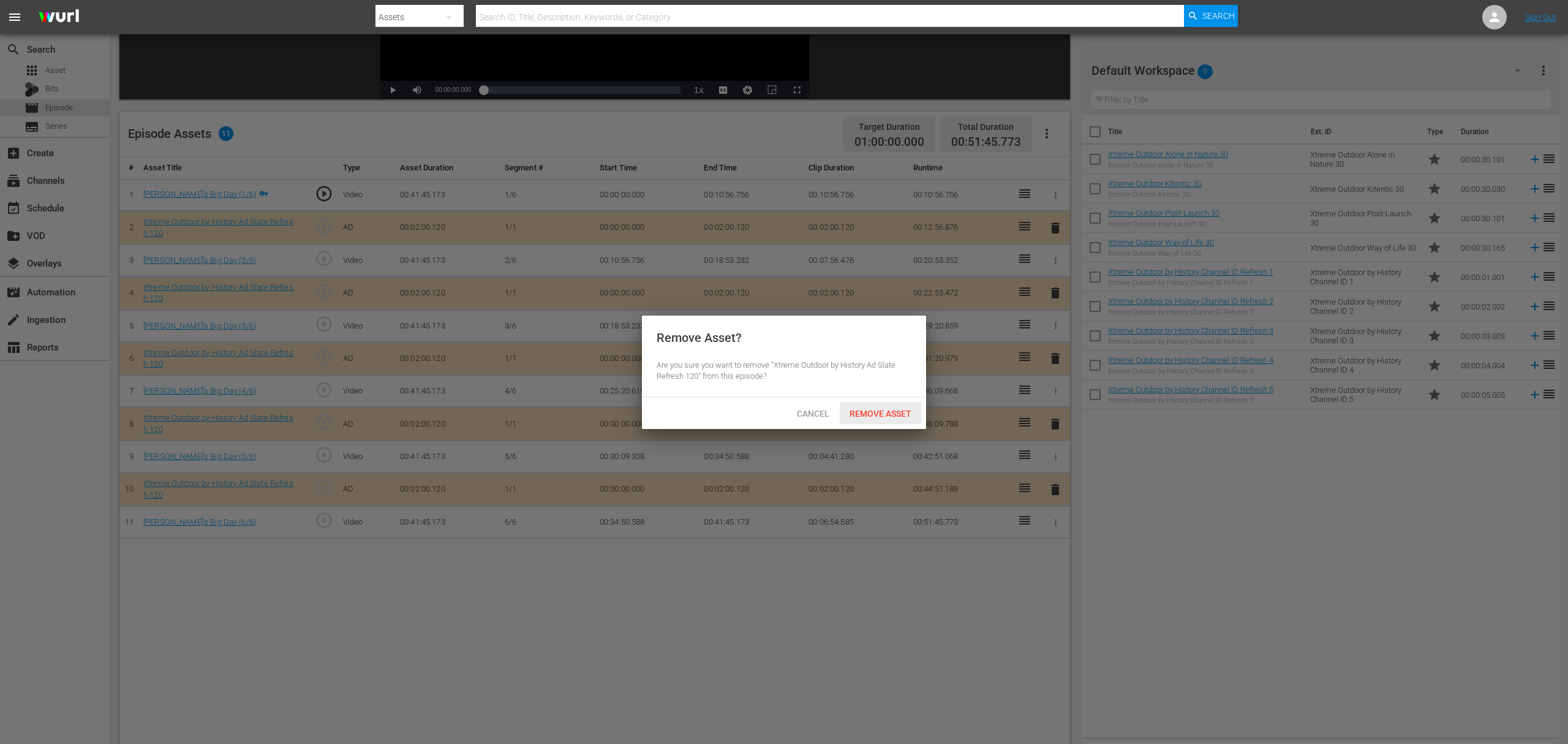
click at [873, 416] on span "Remove Asset" at bounding box center [880, 413] width 81 height 10
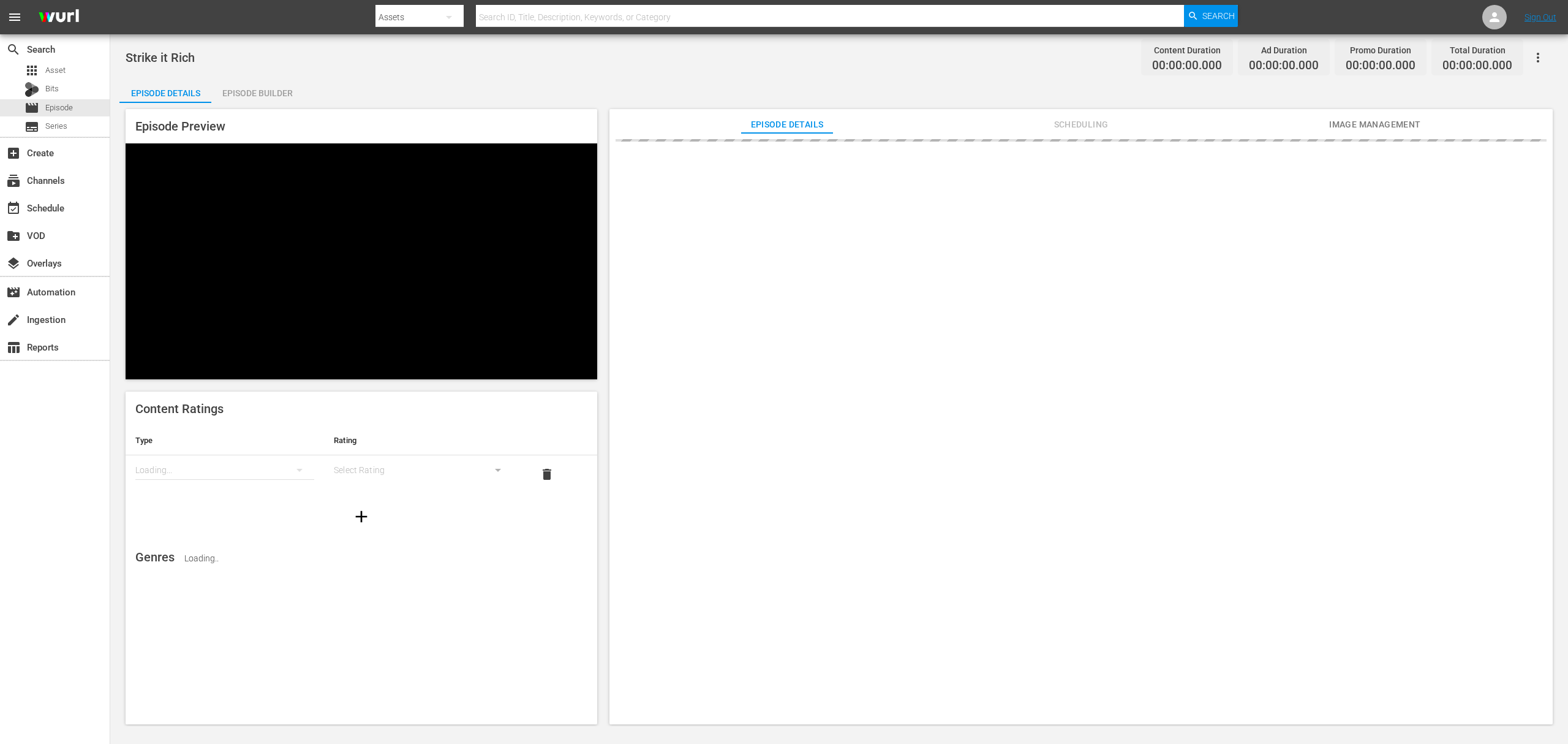
click at [251, 82] on div "Episode Builder" at bounding box center [257, 93] width 92 height 29
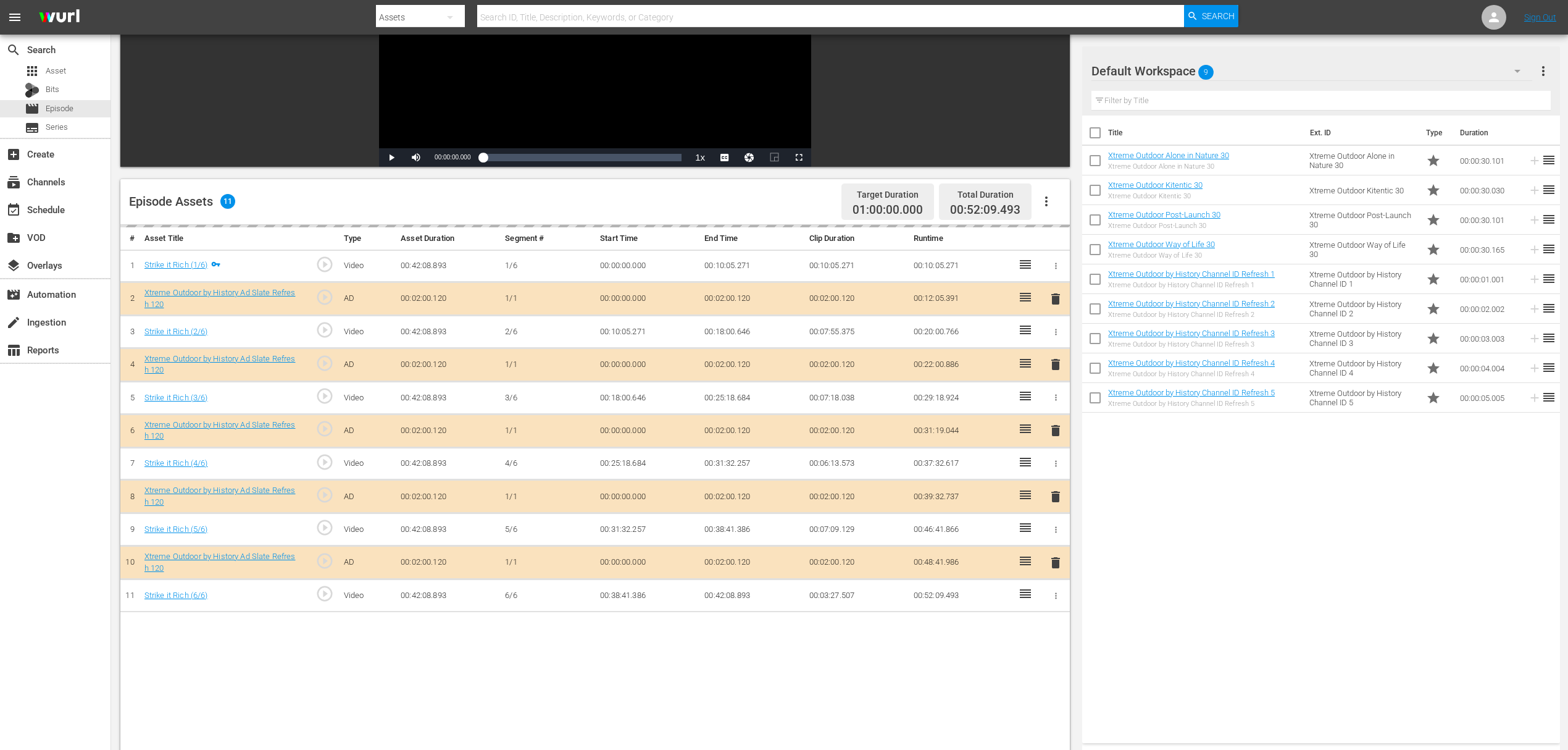
scroll to position [129, 0]
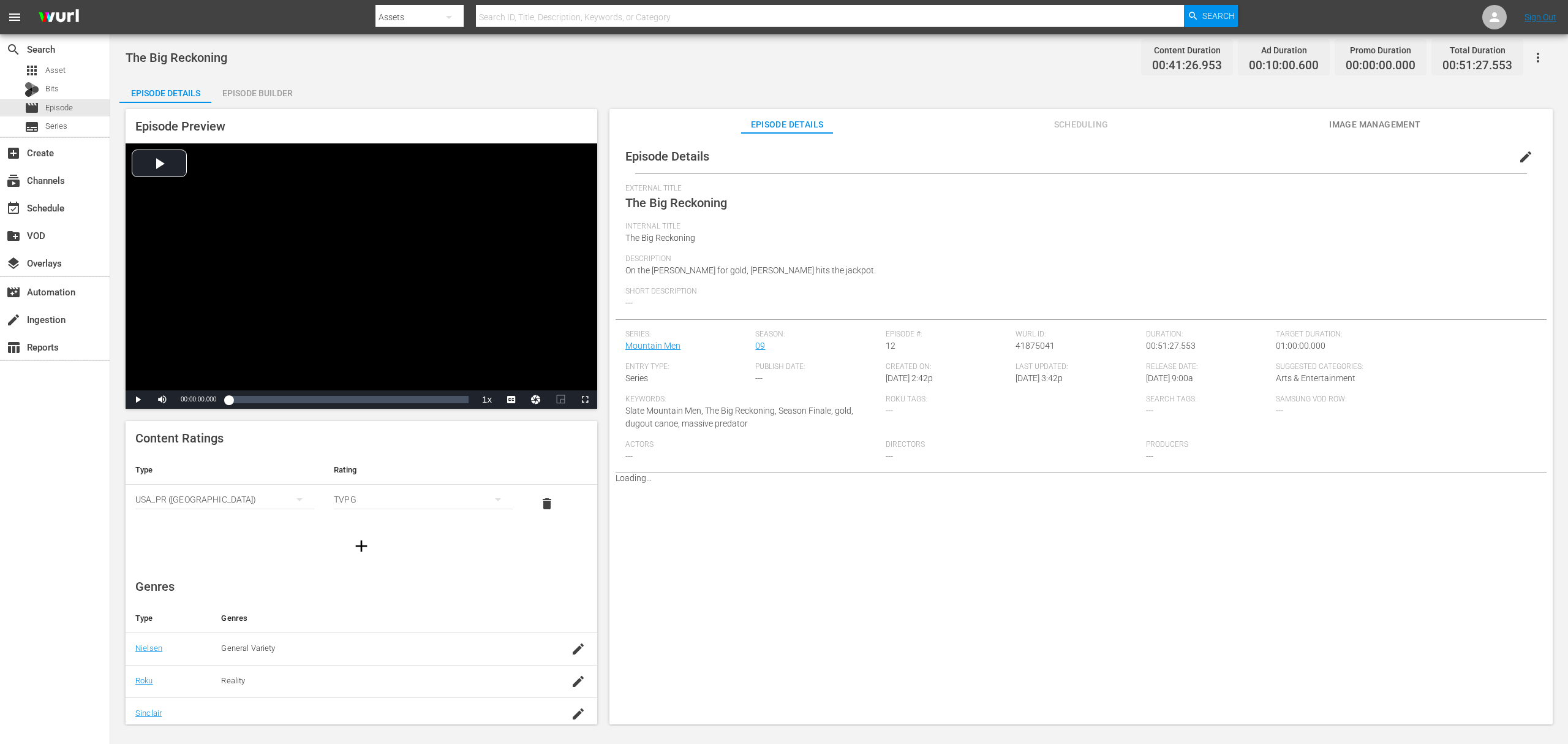
click at [257, 94] on div "Episode Builder" at bounding box center [257, 93] width 92 height 29
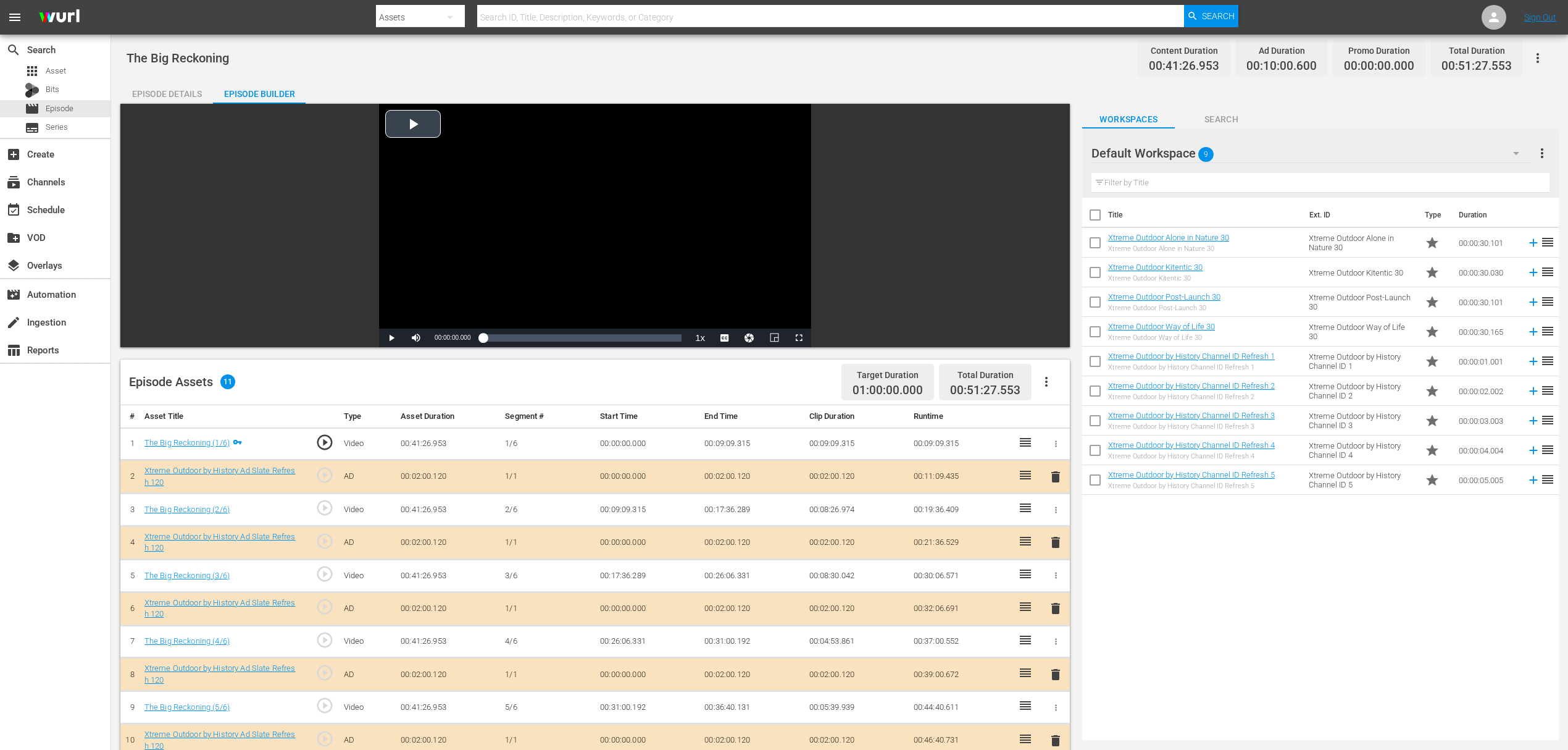
scroll to position [247, 0]
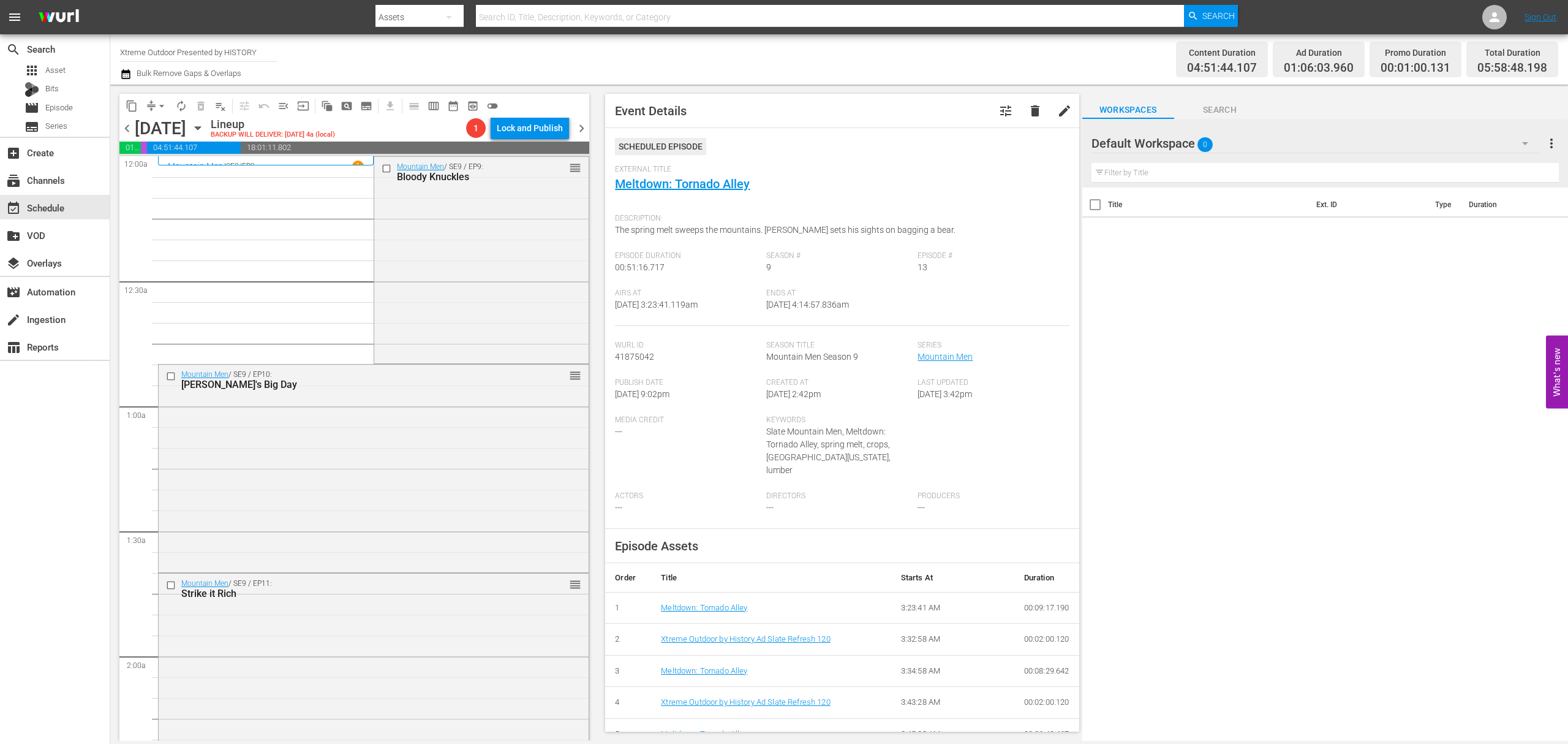
scroll to position [653, 0]
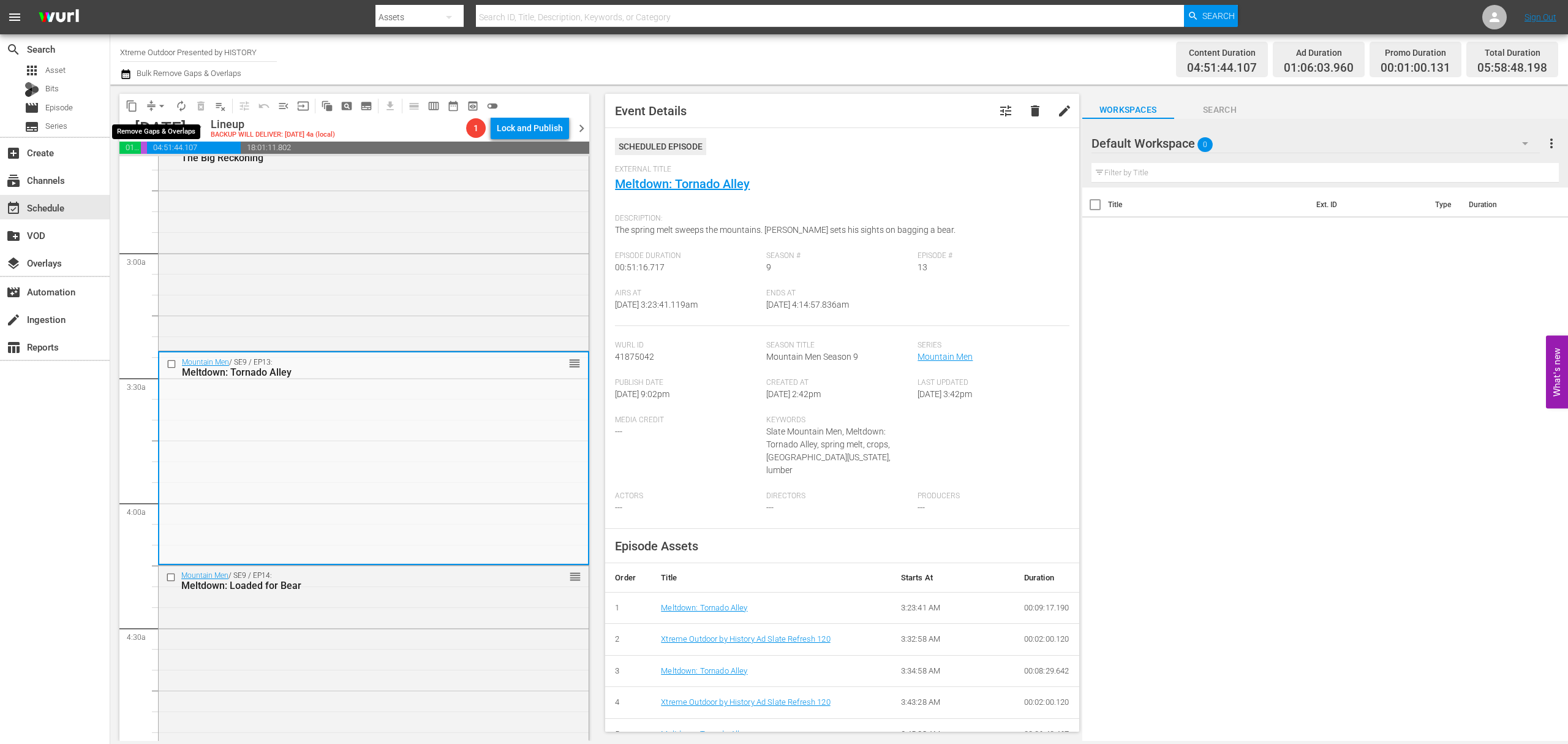
click at [159, 108] on span "arrow_drop_down" at bounding box center [162, 106] width 12 height 12
click at [156, 125] on li "Align to Midnight" at bounding box center [162, 130] width 129 height 20
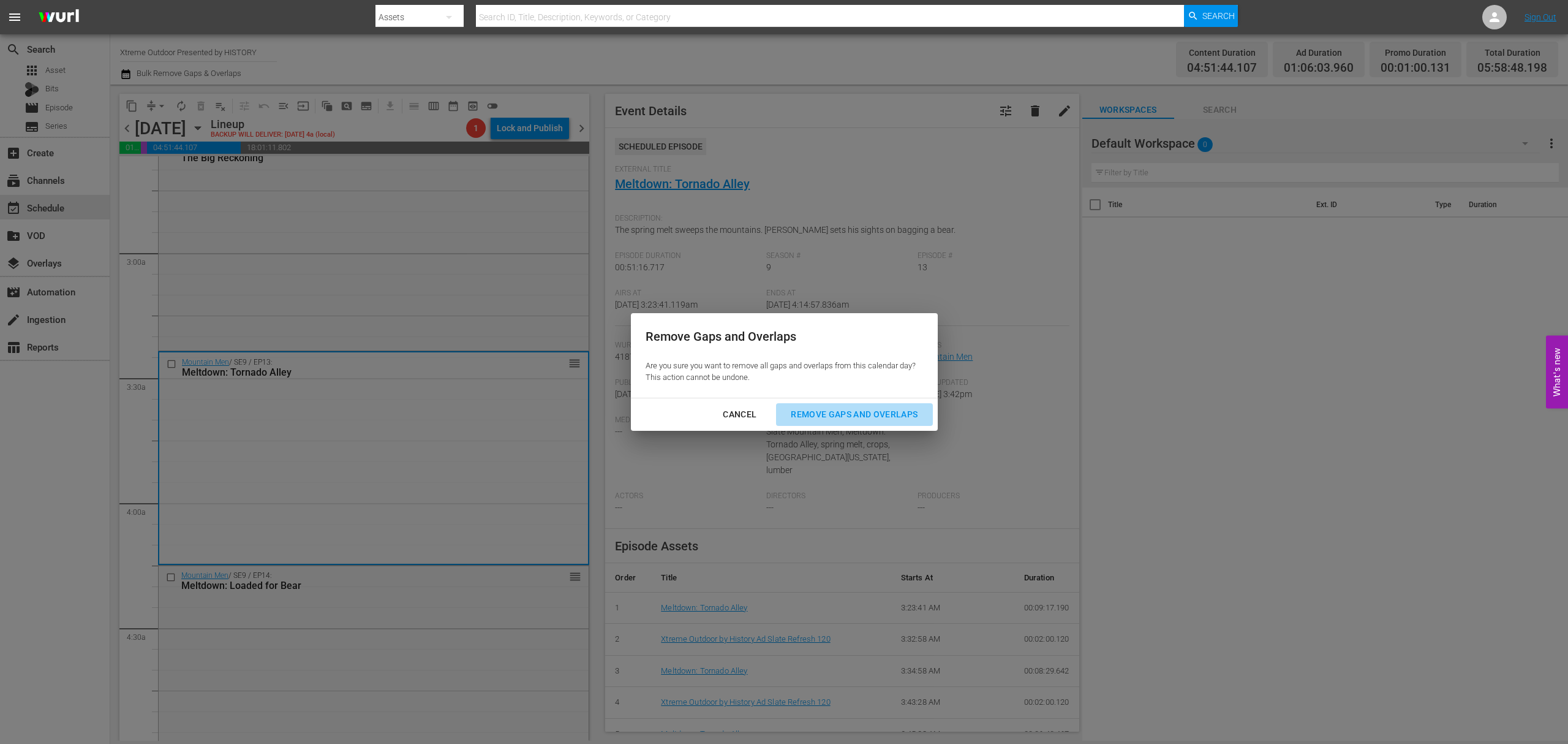
click at [890, 423] on button "Remove Gaps and Overlaps" at bounding box center [854, 414] width 156 height 22
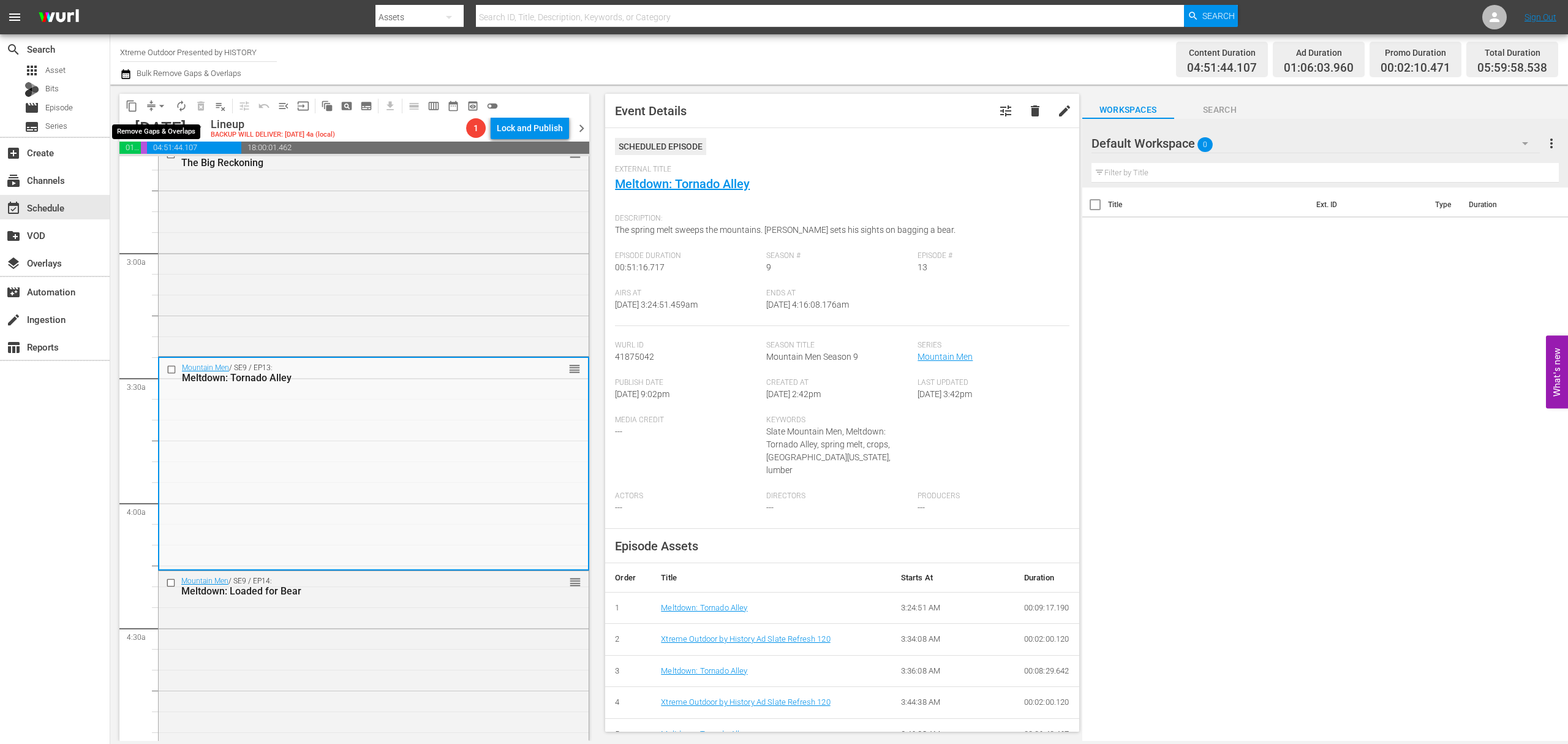
click at [160, 106] on span "arrow_drop_down" at bounding box center [162, 106] width 12 height 12
click at [158, 125] on li "Align to Midnight" at bounding box center [162, 130] width 129 height 20
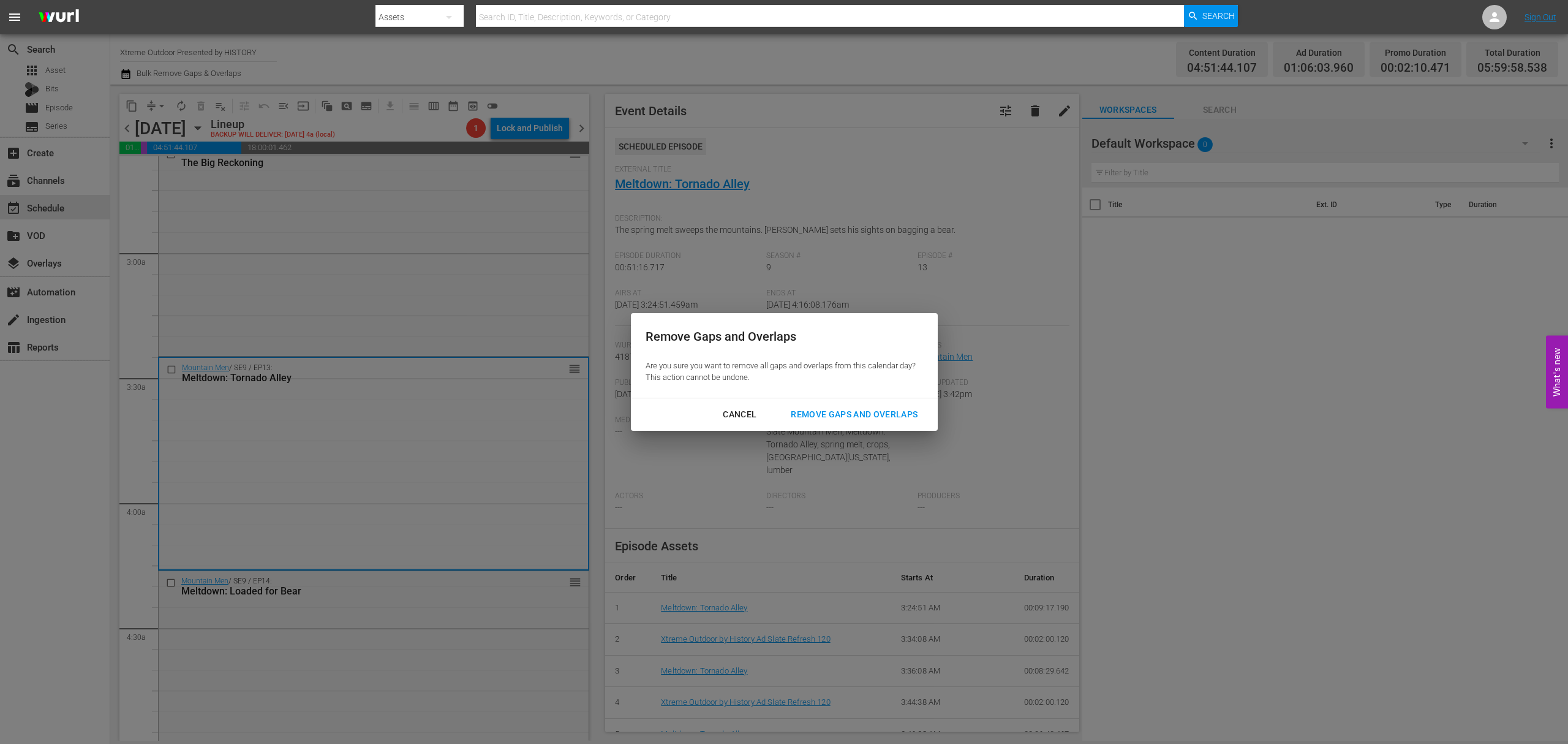
click at [841, 408] on div "Remove Gaps and Overlaps" at bounding box center [854, 415] width 146 height 16
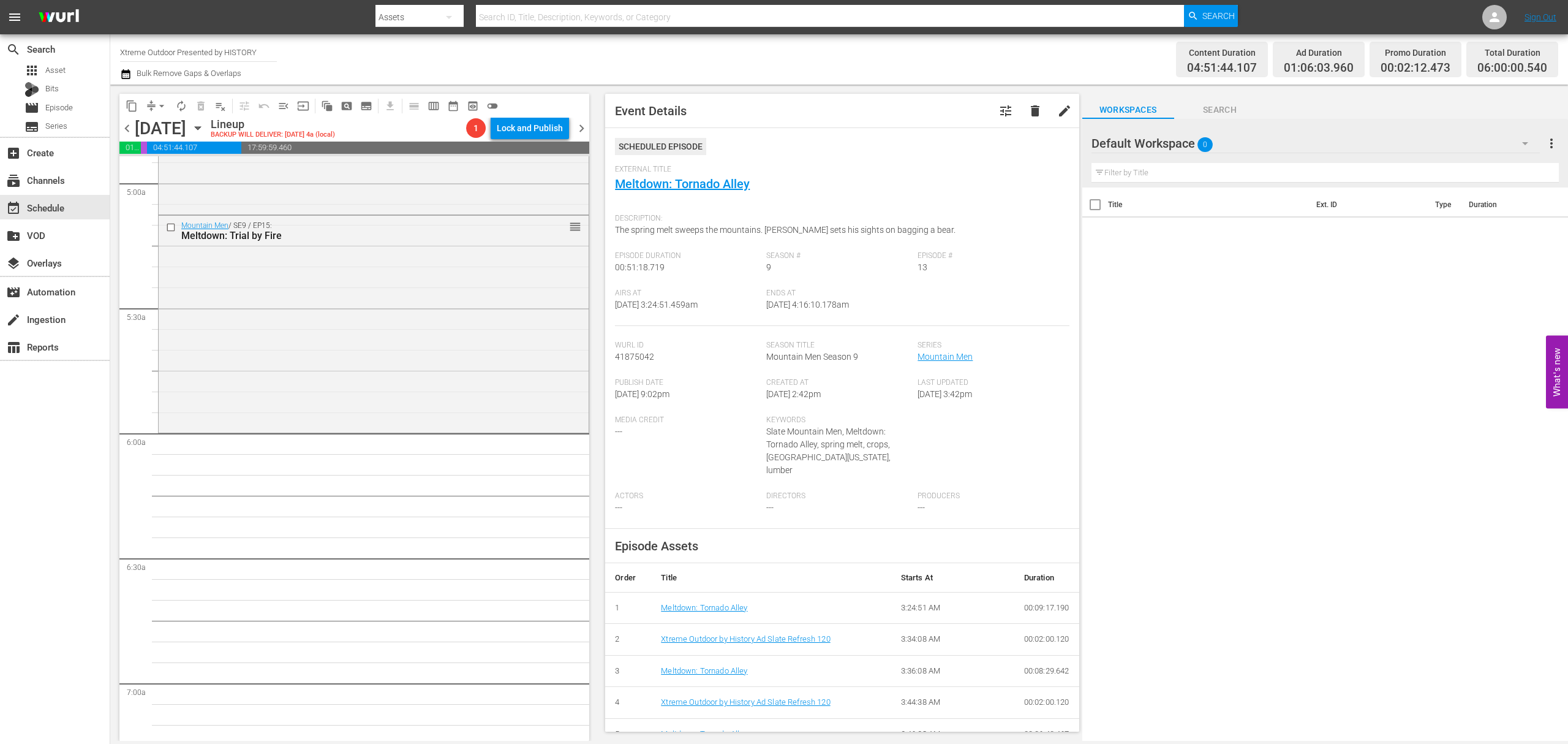
scroll to position [1225, 0]
click at [177, 104] on span "autorenew_outlined" at bounding box center [181, 106] width 12 height 12
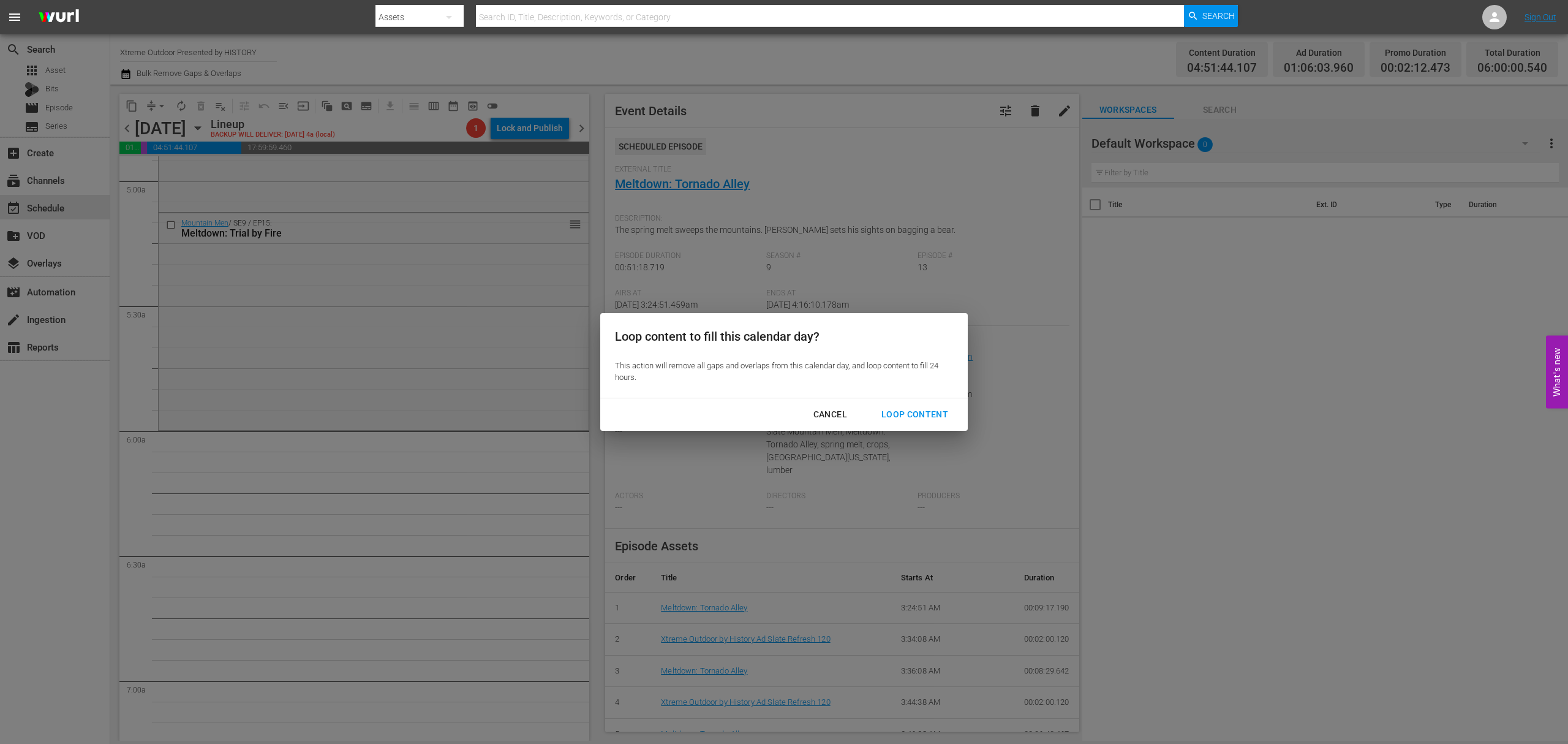
click at [905, 405] on button "Loop Content" at bounding box center [914, 414] width 96 height 22
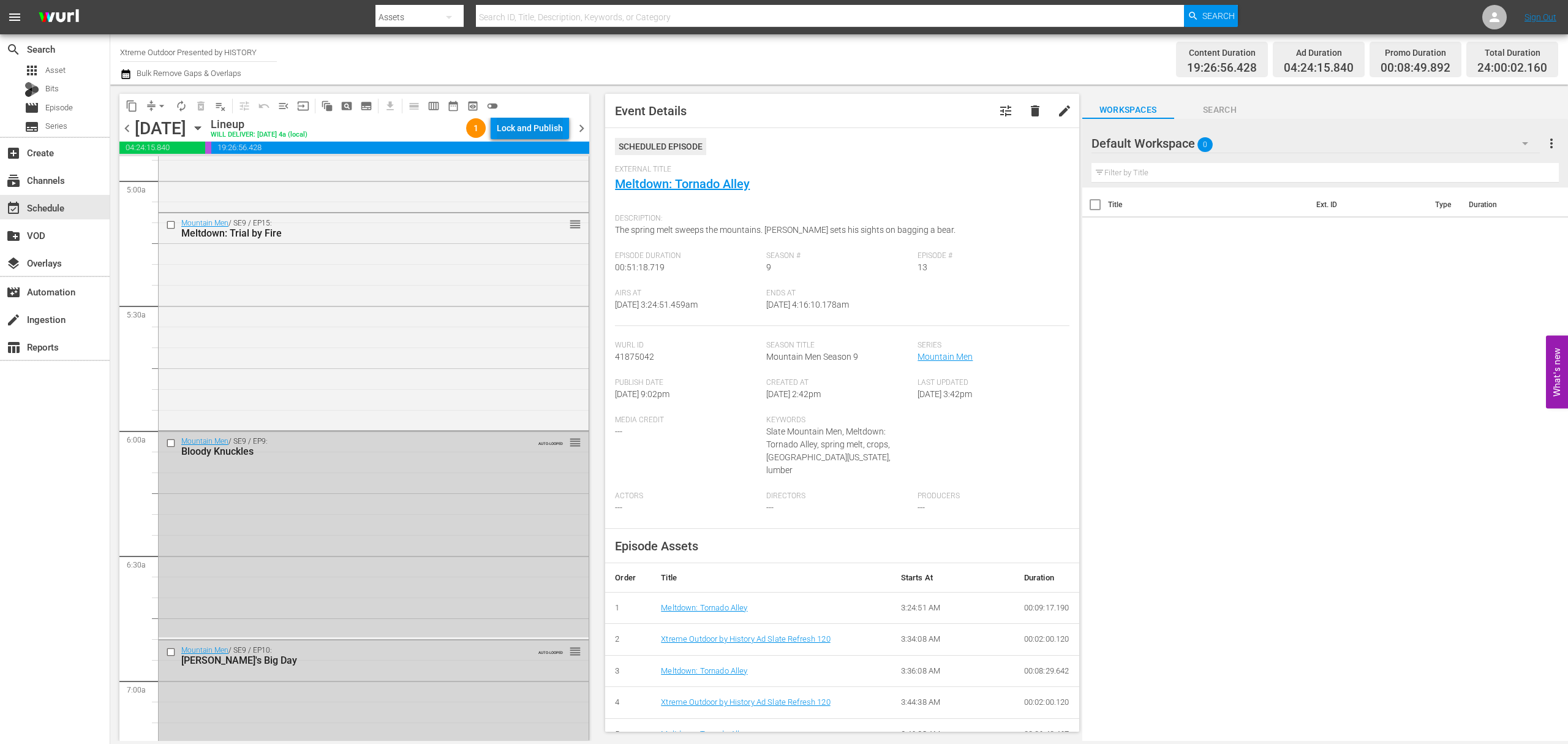
click at [533, 130] on div "Lock and Publish" at bounding box center [530, 128] width 67 height 22
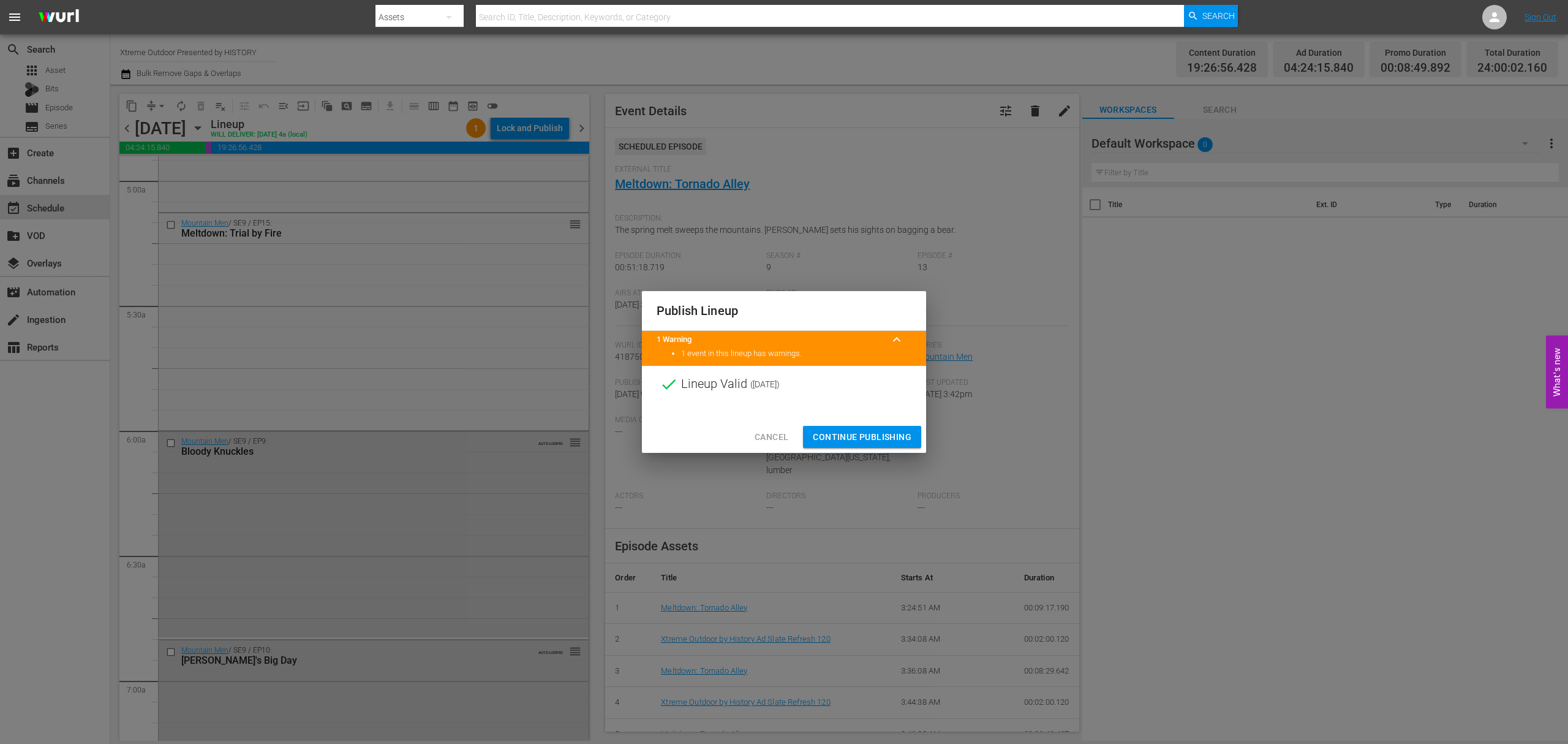
click at [835, 429] on span "Continue Publishing" at bounding box center [862, 437] width 98 height 16
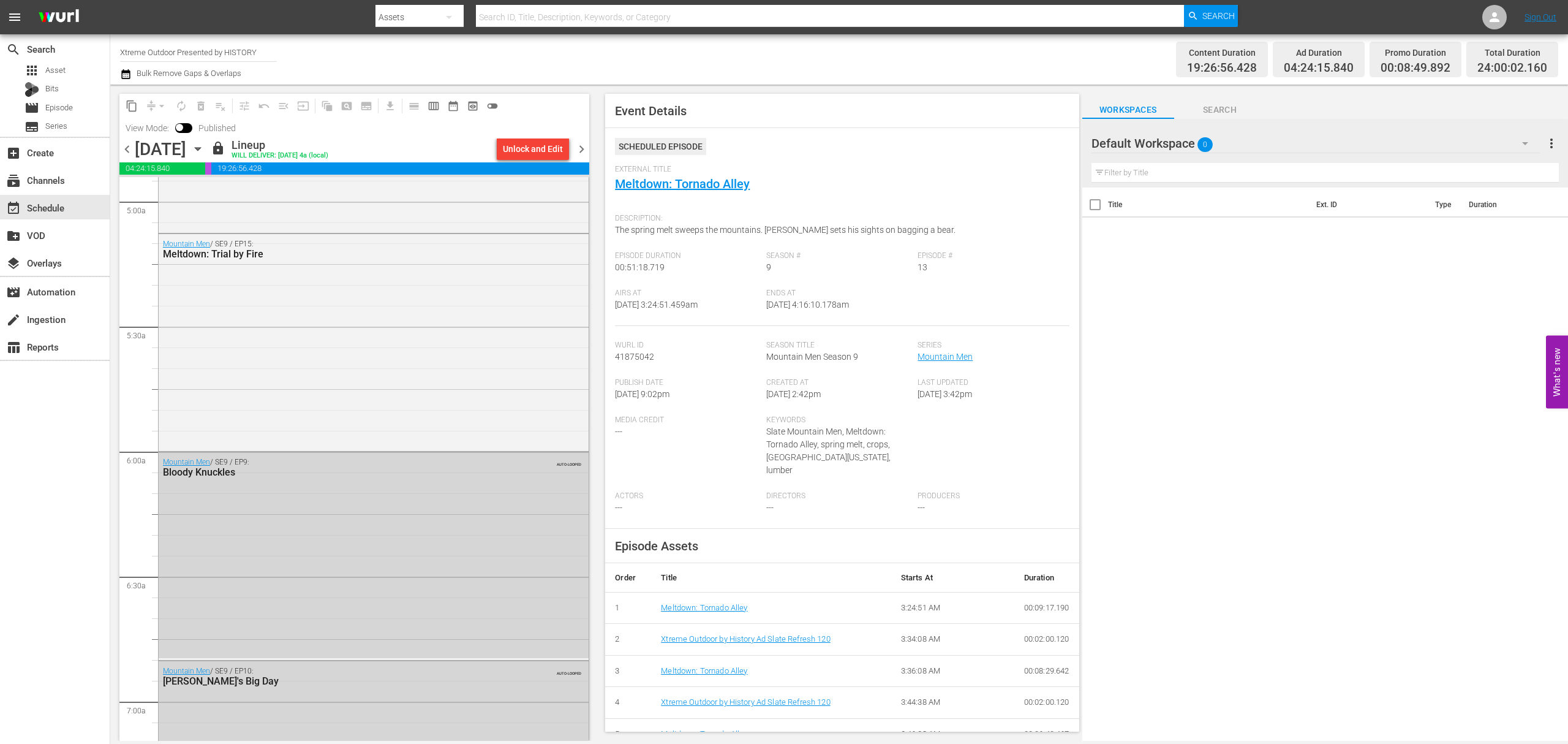
click at [588, 150] on span "chevron_right" at bounding box center [581, 149] width 16 height 16
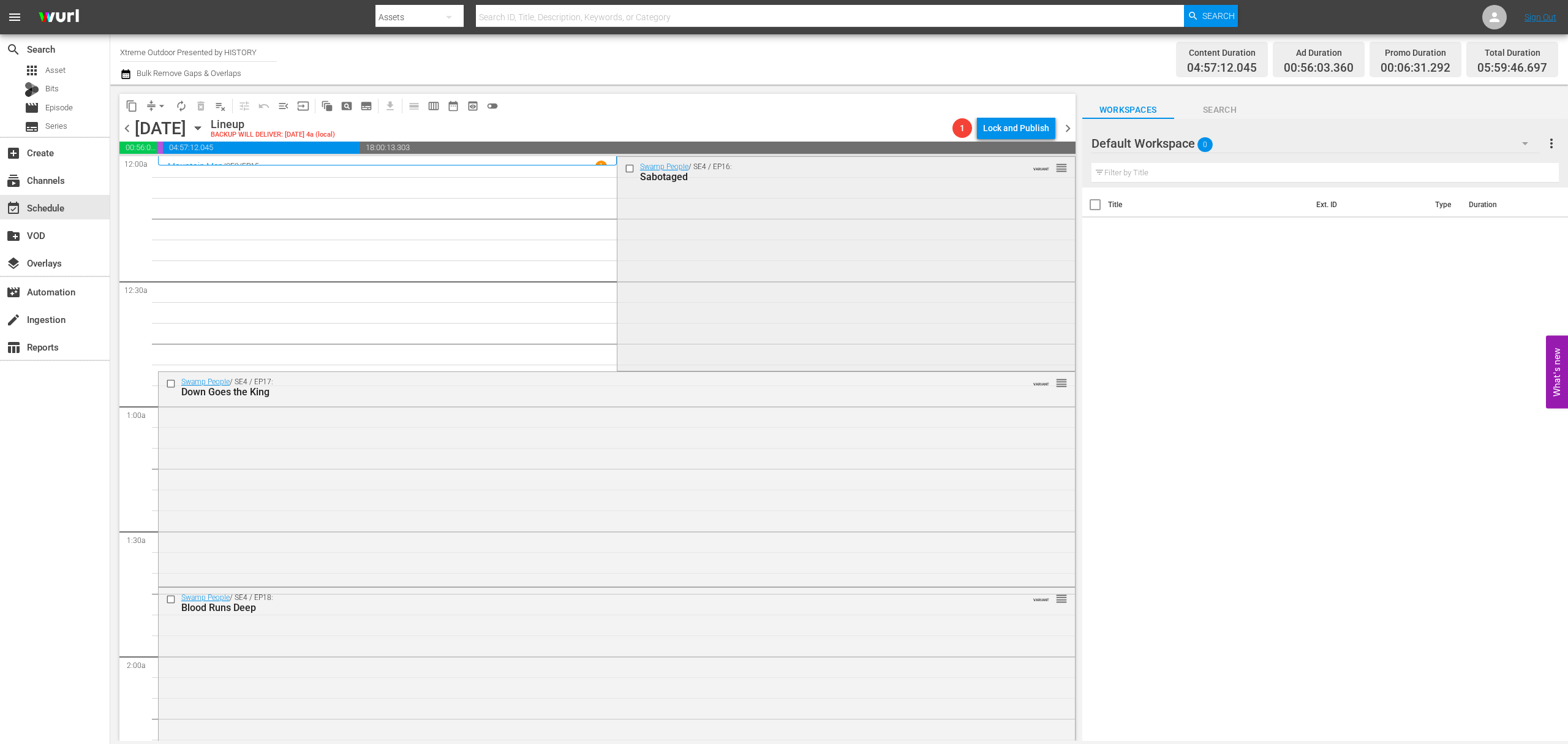
click at [733, 275] on div "Swamp People / SE4 / EP16: Sabotaged VARIANT reorder" at bounding box center [847, 262] width 458 height 212
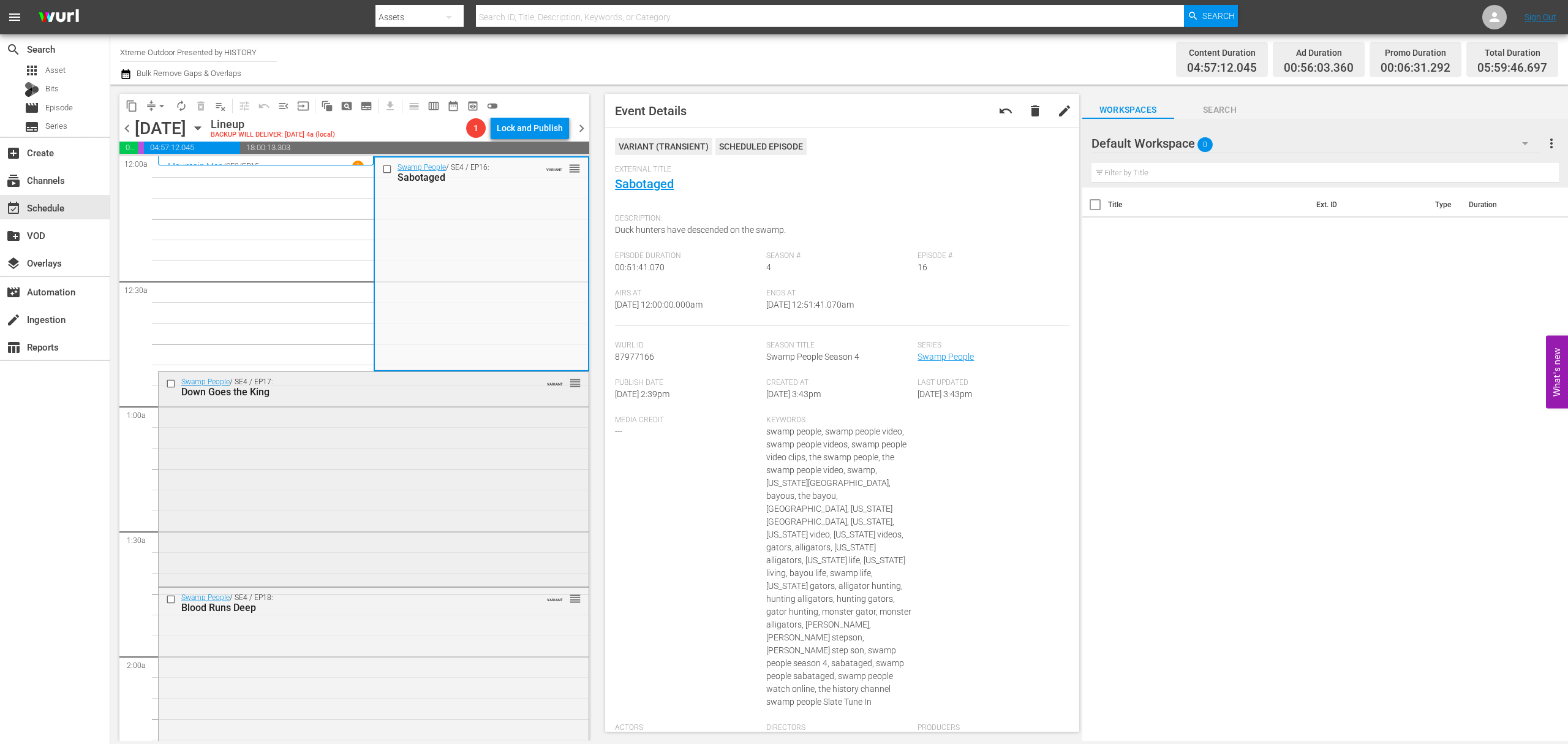
click at [458, 459] on div "Swamp People / SE4 / EP17: Down Goes the King VARIANT reorder" at bounding box center [374, 477] width 430 height 212
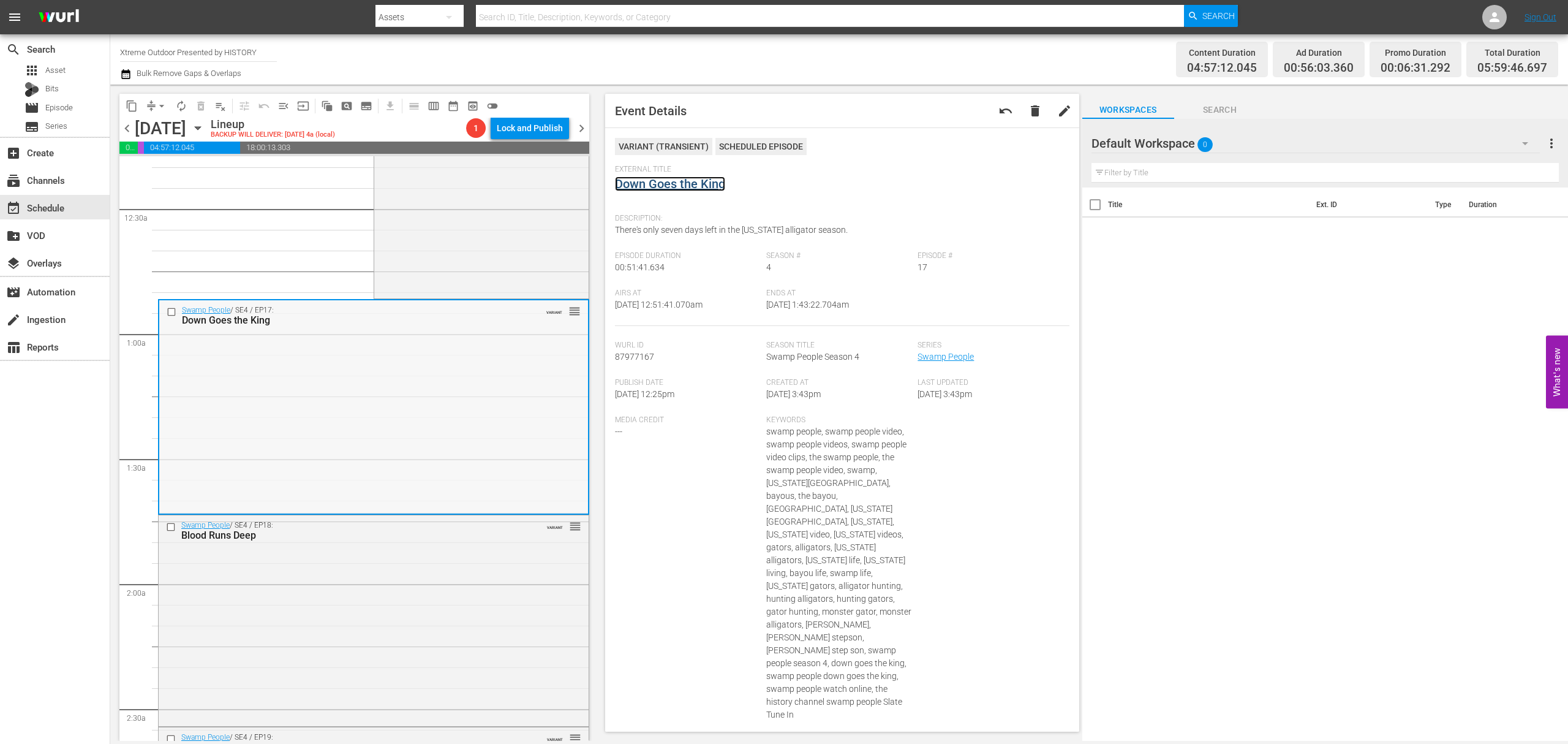
scroll to position [163, 0]
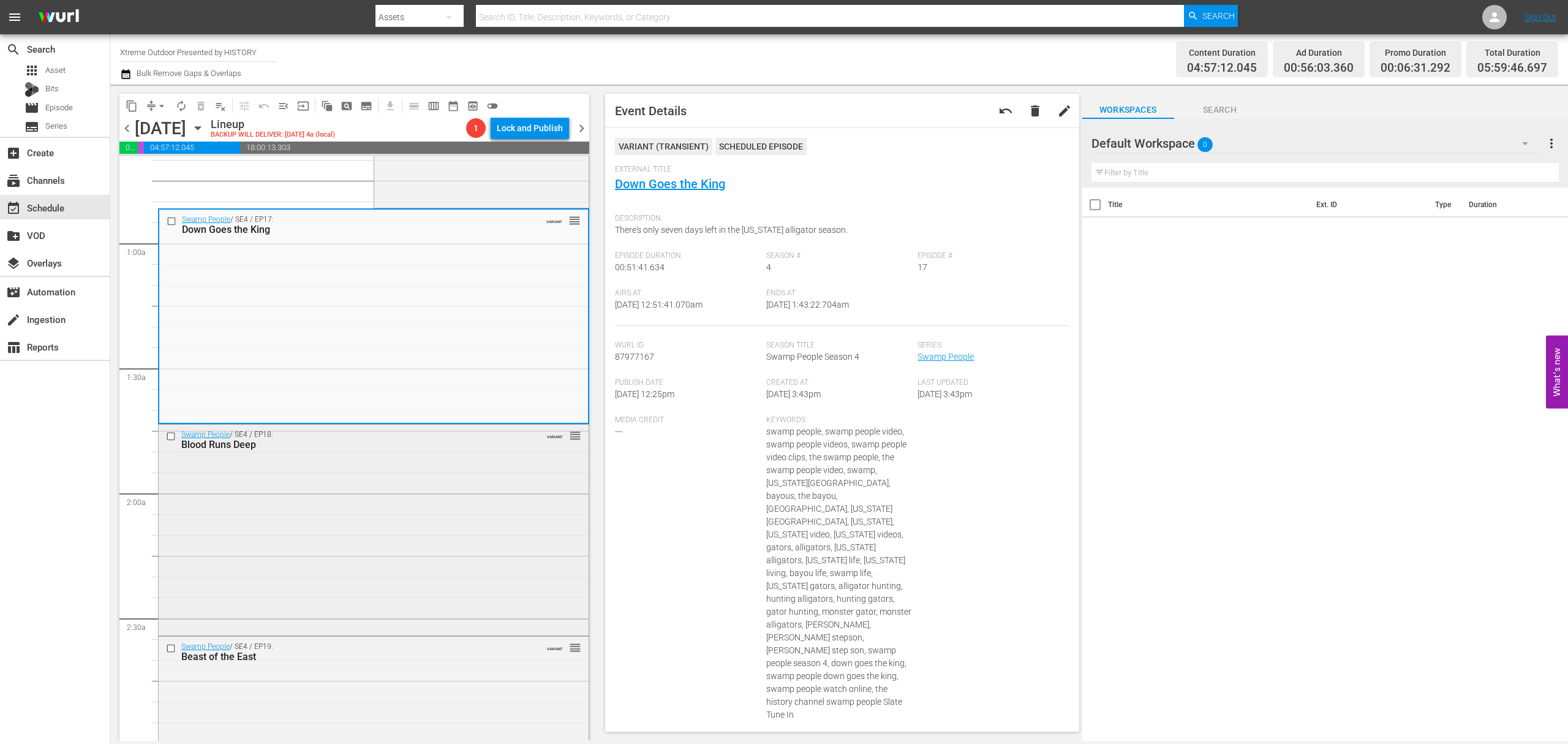
click at [390, 479] on div "Swamp People / SE4 / EP18: Blood Runs Deep VARIANT reorder" at bounding box center [374, 529] width 430 height 209
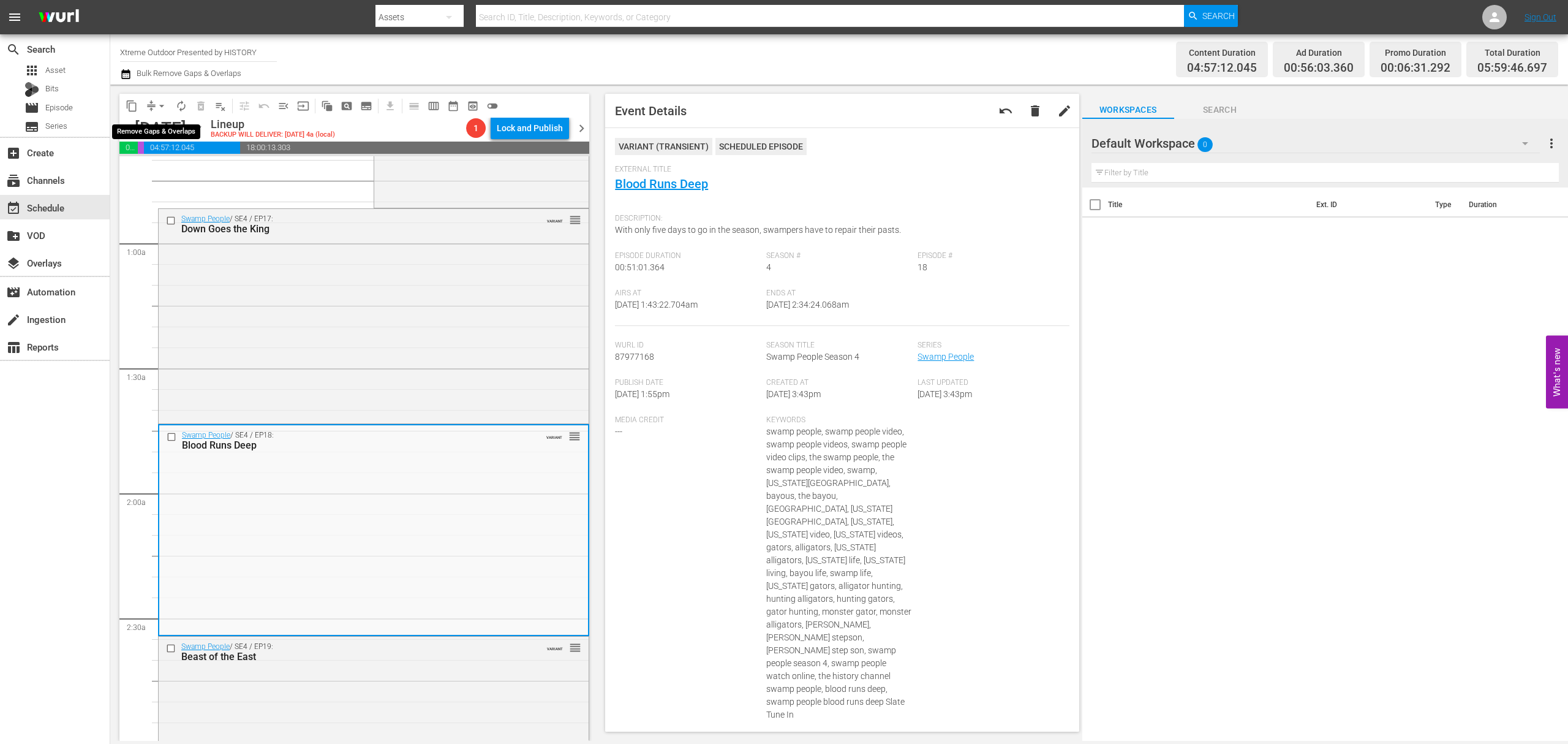
click at [150, 105] on span "compress" at bounding box center [151, 106] width 12 height 12
click at [156, 111] on span "arrow_drop_down" at bounding box center [162, 106] width 12 height 12
click at [155, 126] on li "Align to Midnight" at bounding box center [162, 130] width 129 height 20
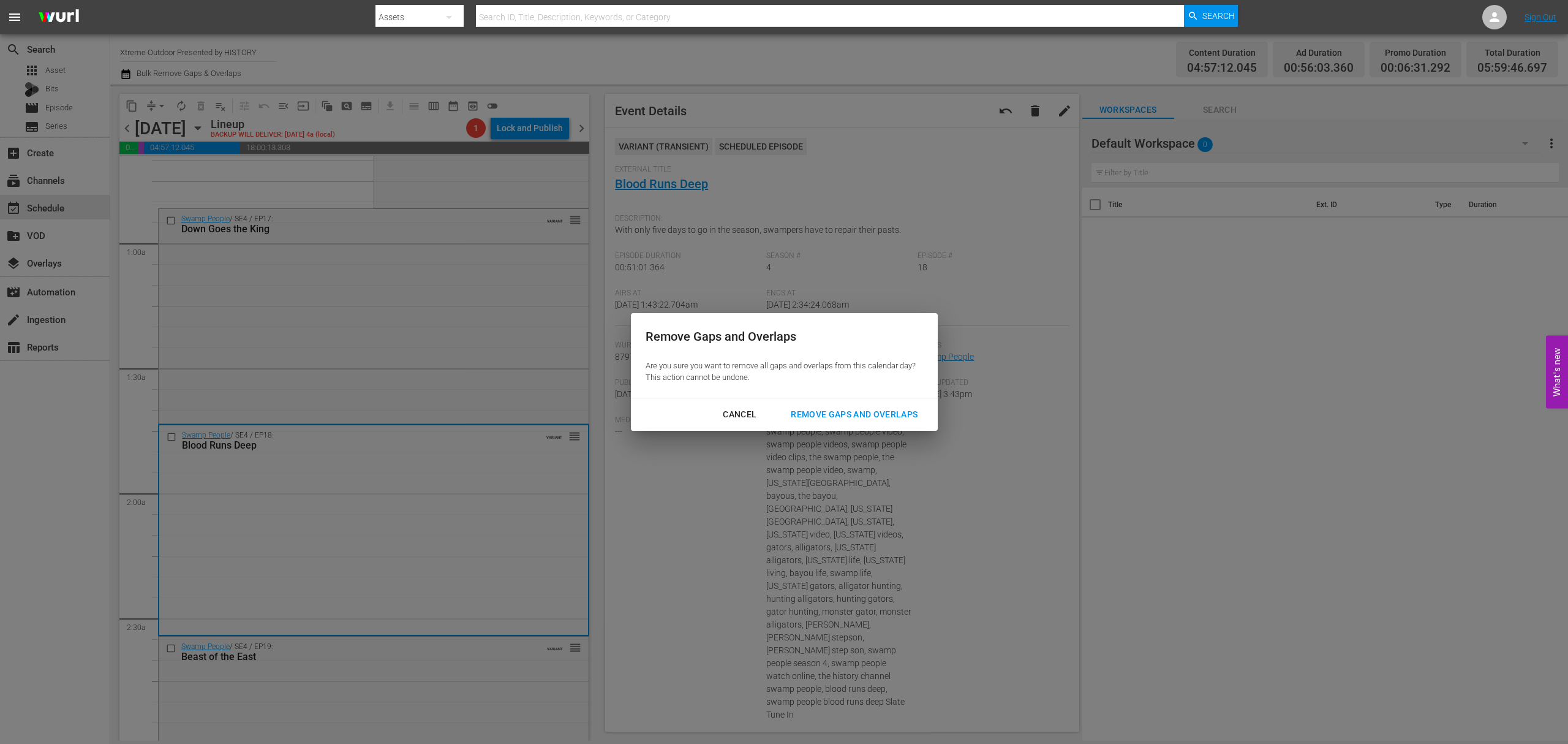
click at [873, 420] on div "Remove Gaps and Overlaps" at bounding box center [854, 415] width 146 height 16
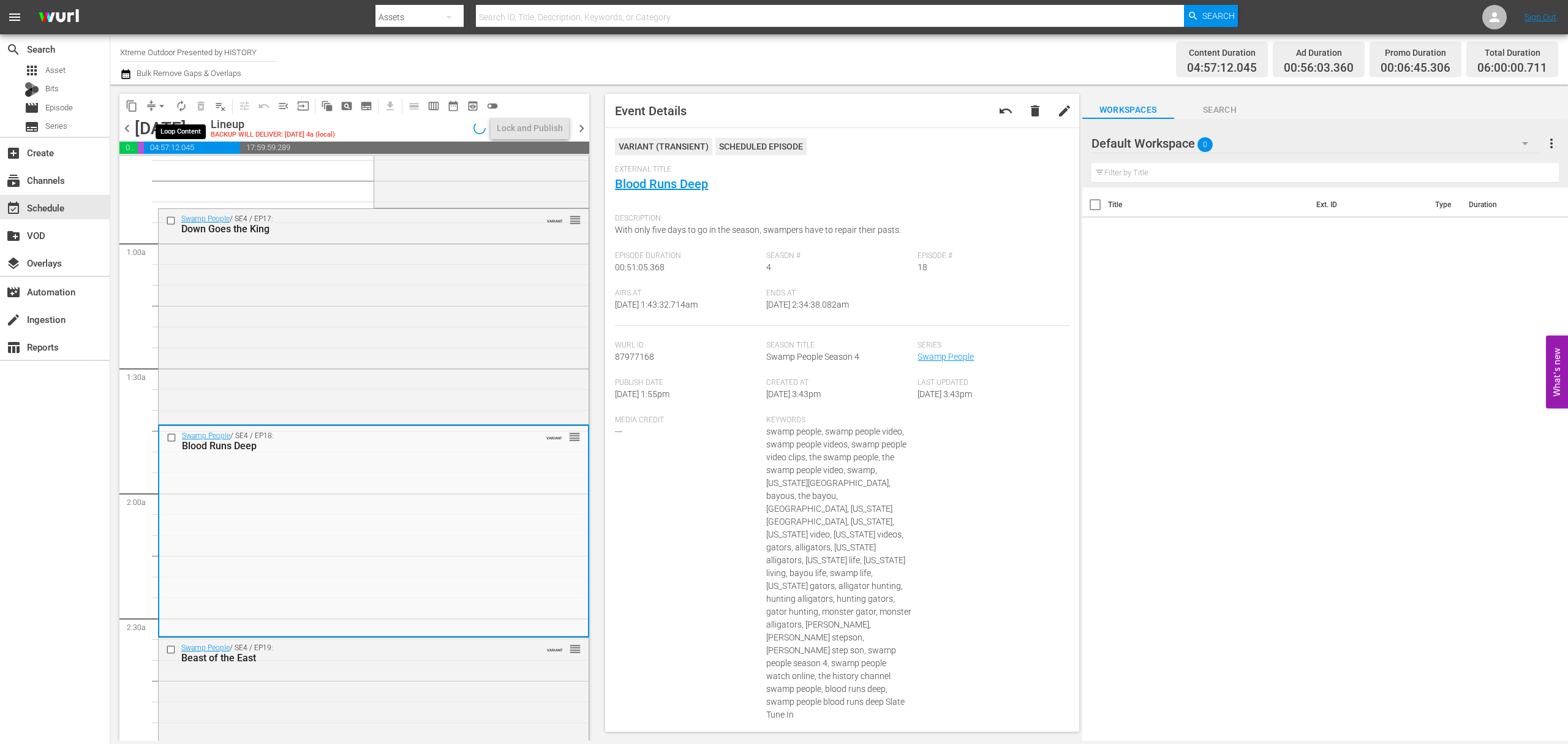
click at [185, 111] on span "autorenew_outlined" at bounding box center [181, 106] width 12 height 12
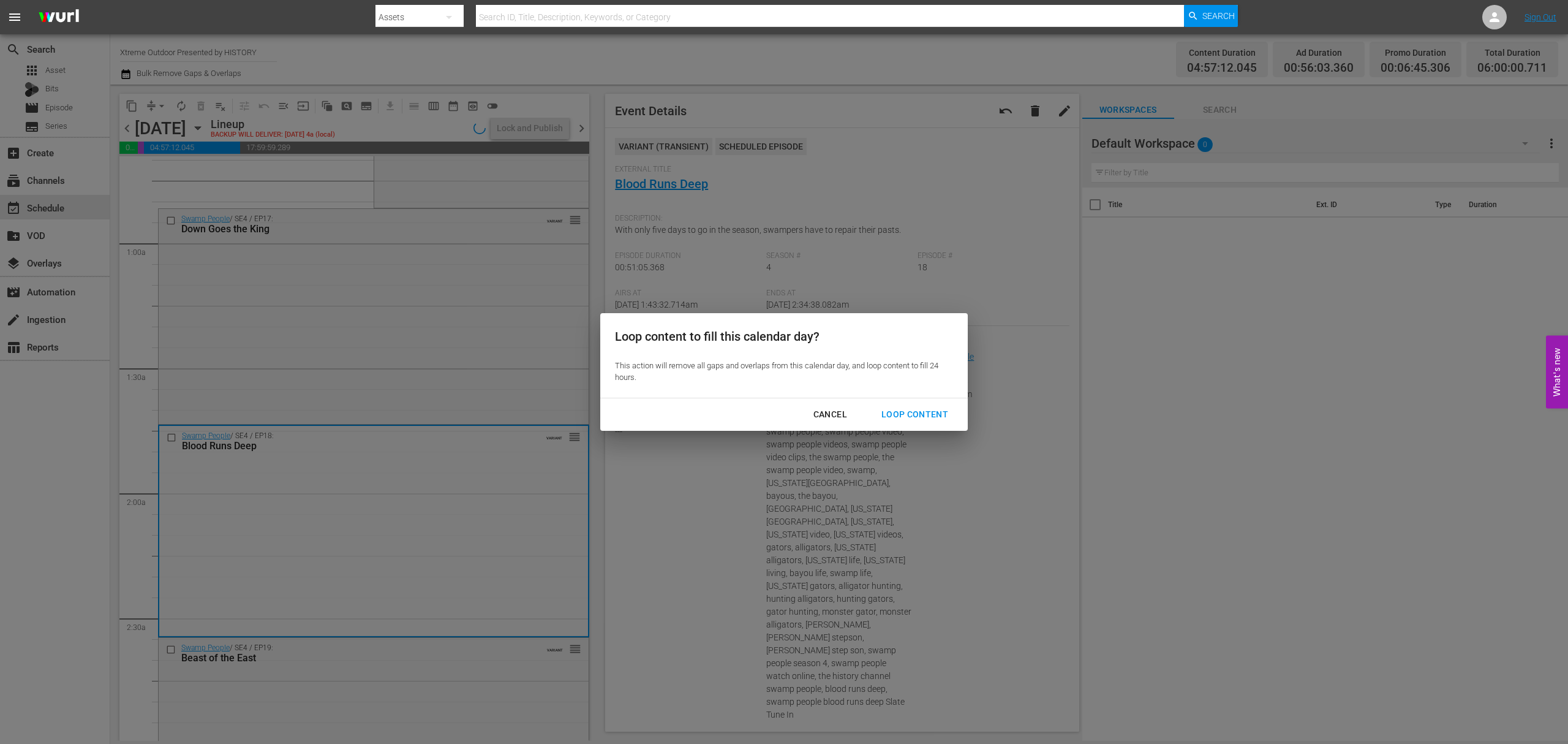
click at [920, 415] on div "Loop Content" at bounding box center [915, 415] width 86 height 16
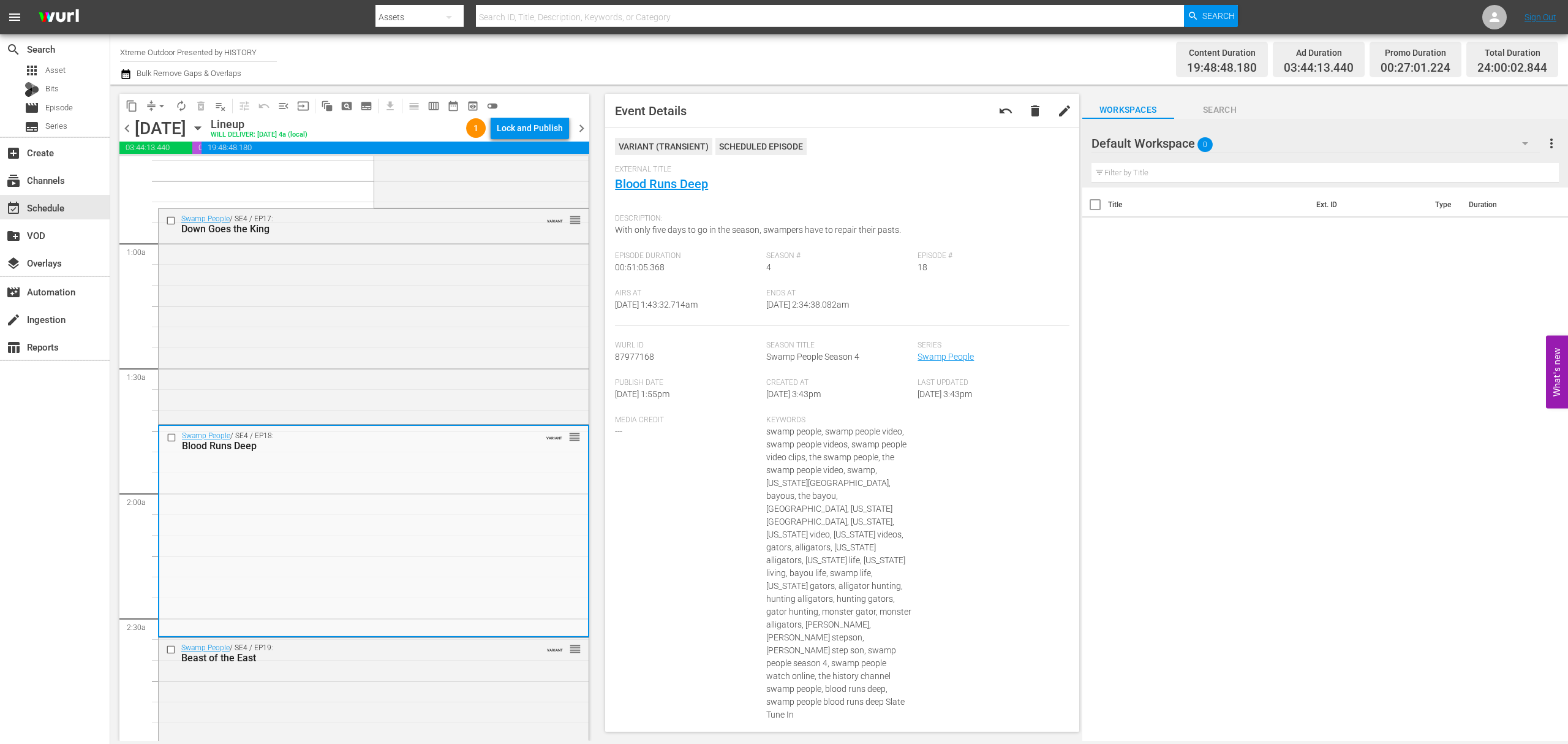
click at [530, 130] on div "Lock and Publish" at bounding box center [530, 128] width 67 height 22
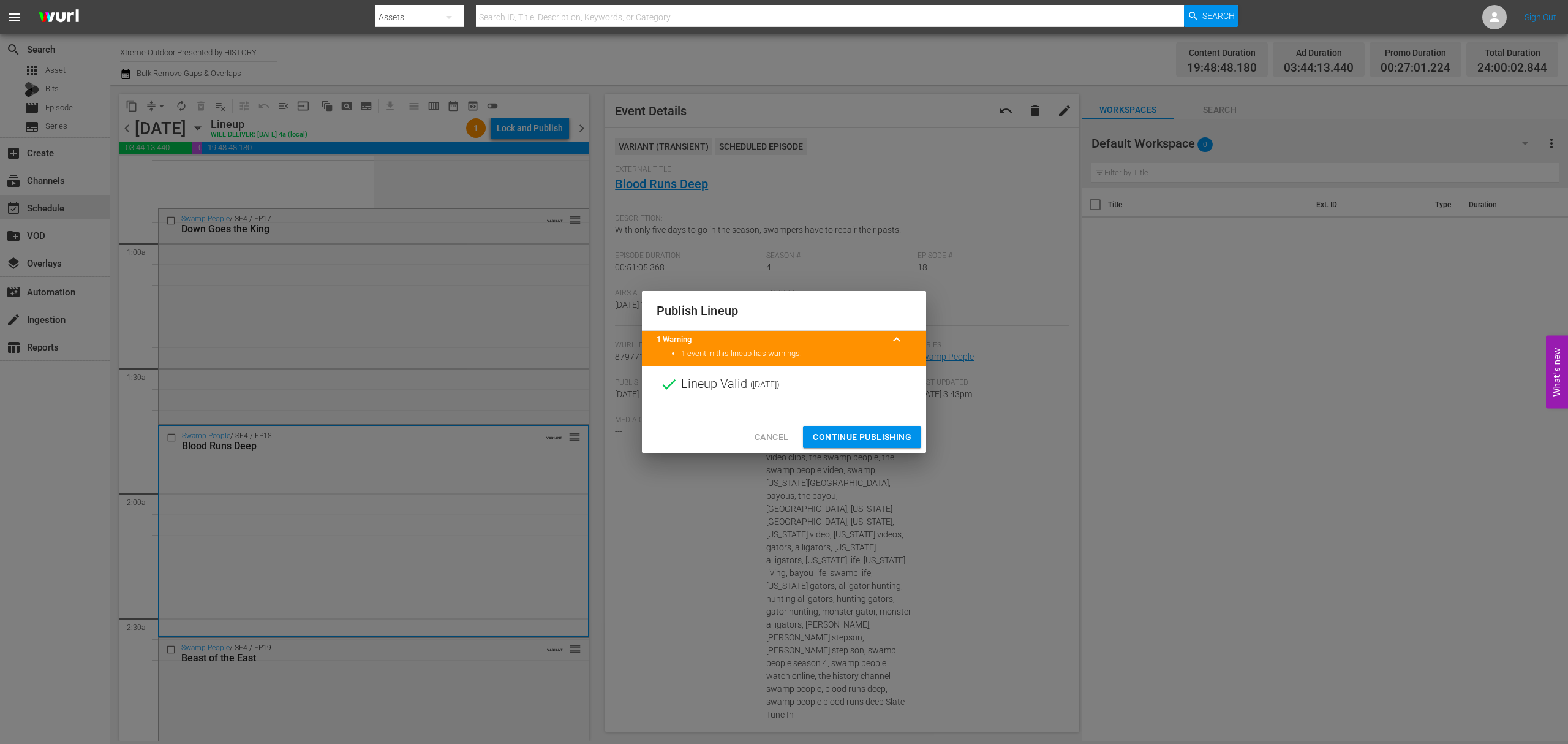
click at [848, 436] on span "Continue Publishing" at bounding box center [862, 437] width 98 height 16
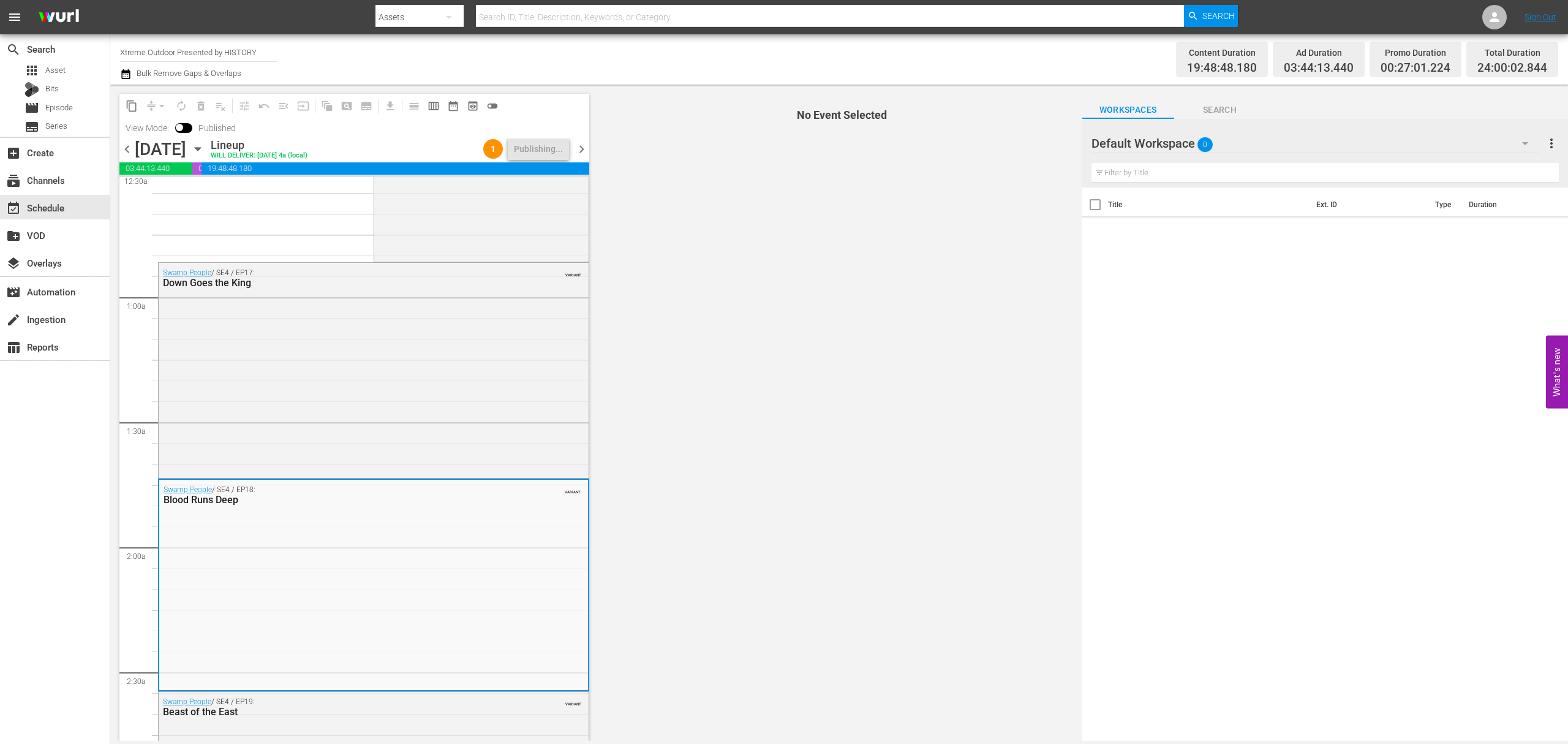
scroll to position [0, 0]
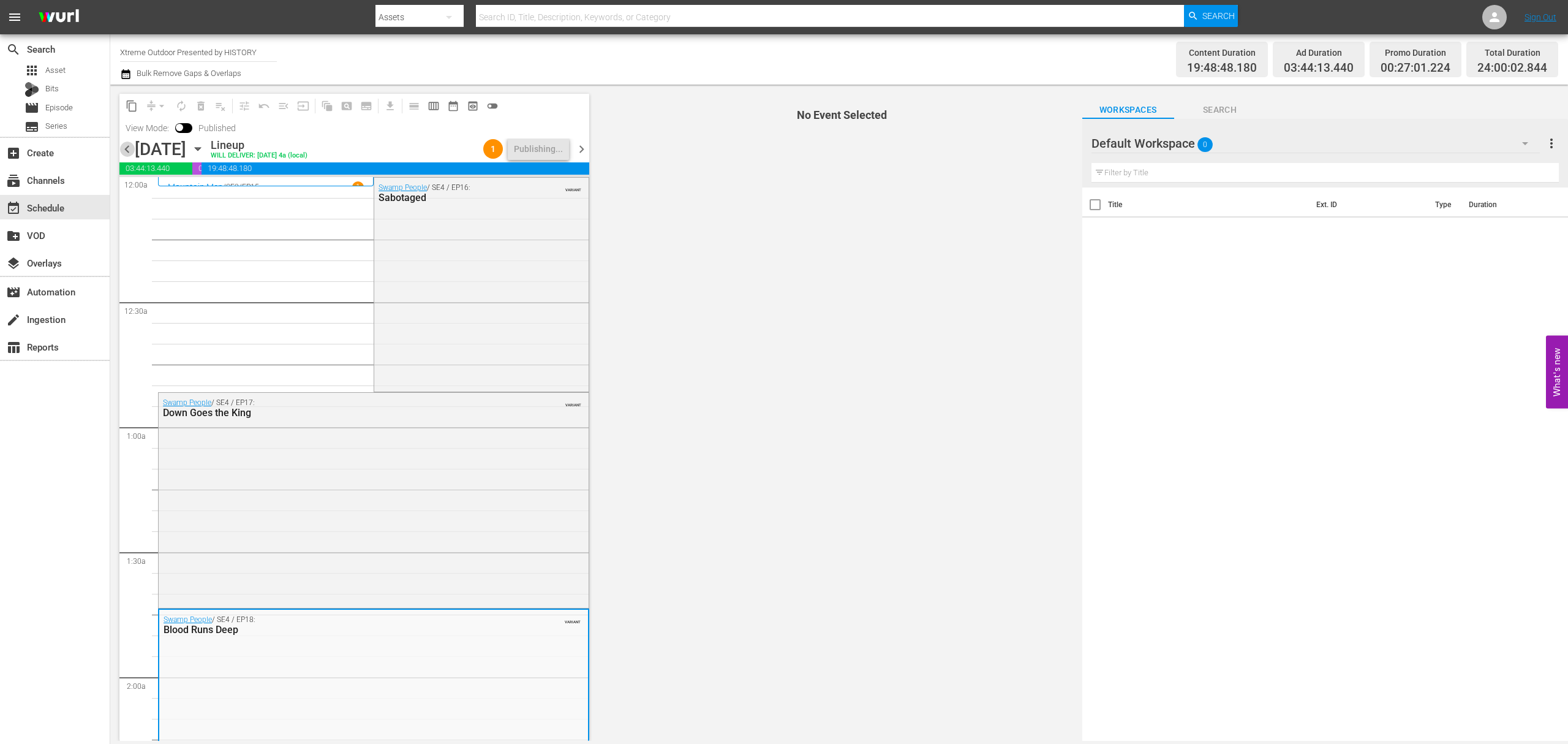
click at [130, 148] on span "chevron_left" at bounding box center [127, 149] width 16 height 16
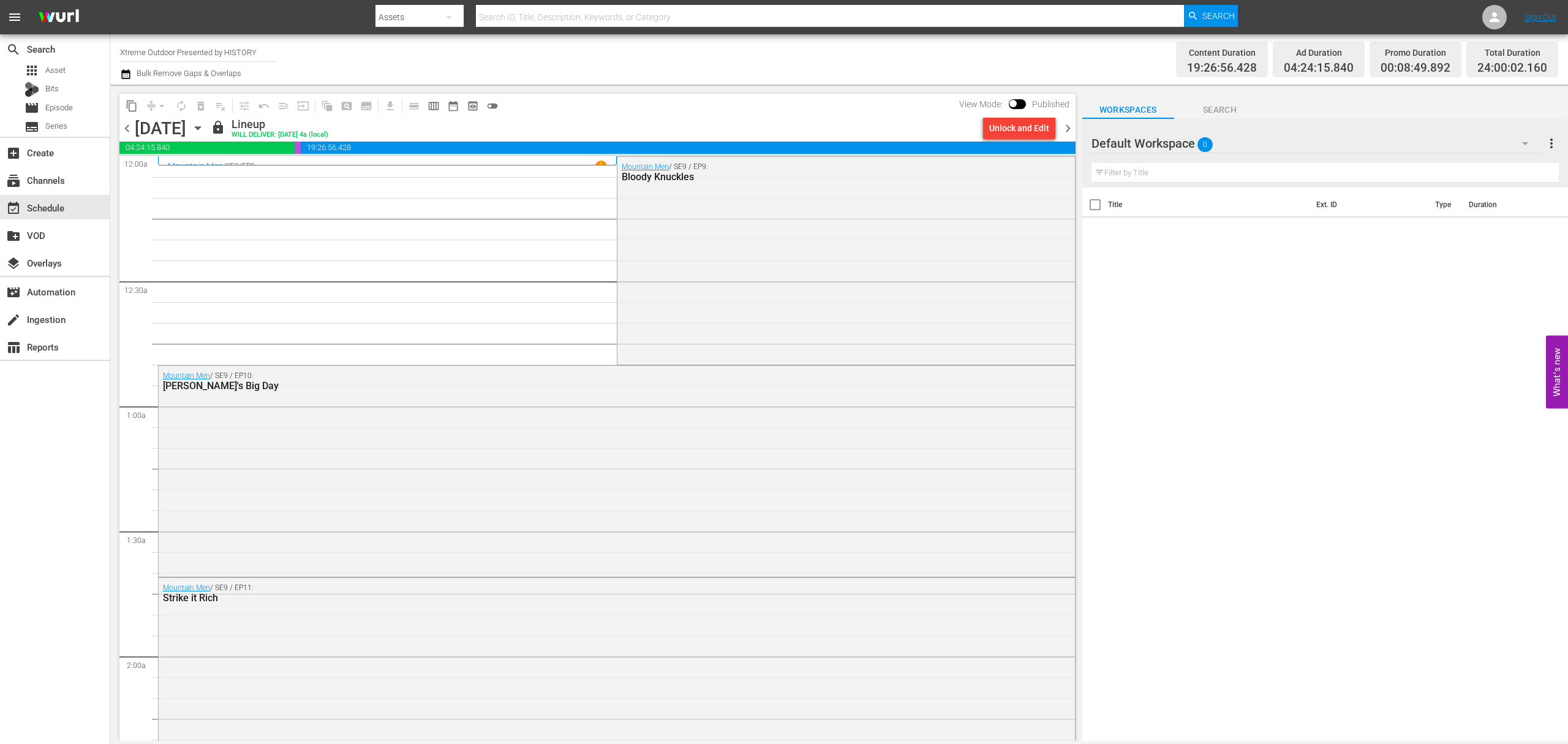
click at [1072, 125] on span "chevron_right" at bounding box center [1068, 129] width 16 height 16
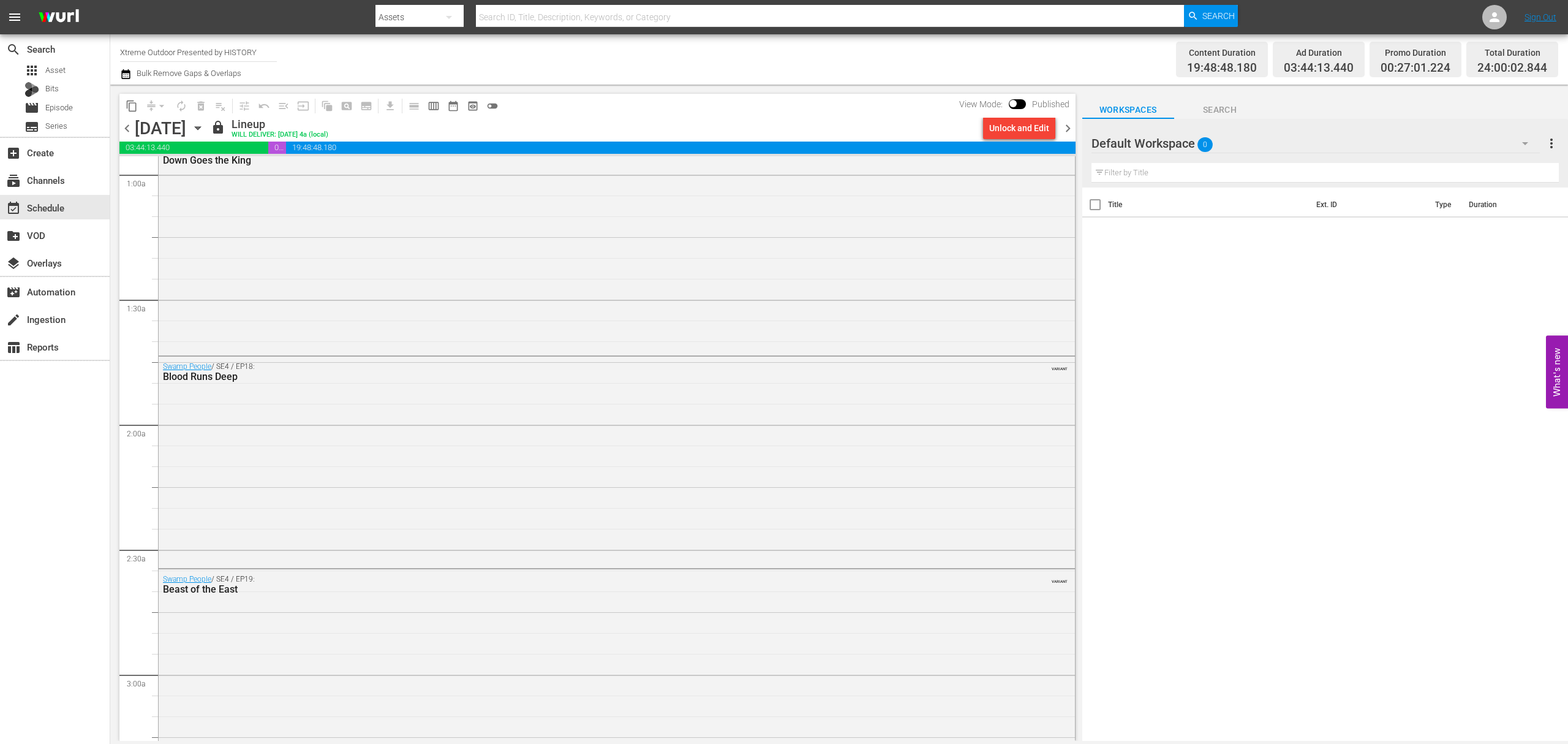
scroll to position [245, 0]
click at [1068, 124] on span "chevron_right" at bounding box center [1068, 129] width 16 height 16
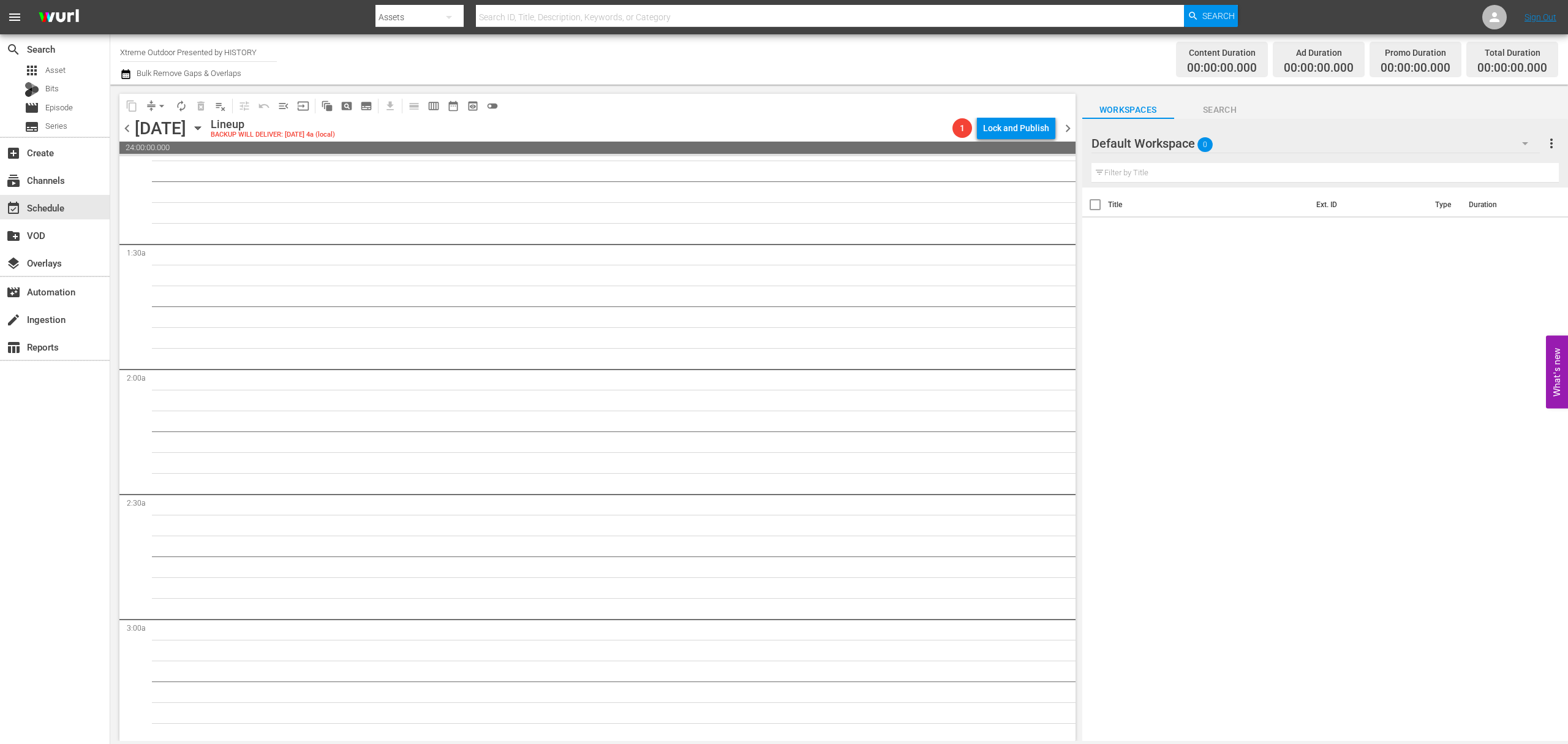
scroll to position [266, 0]
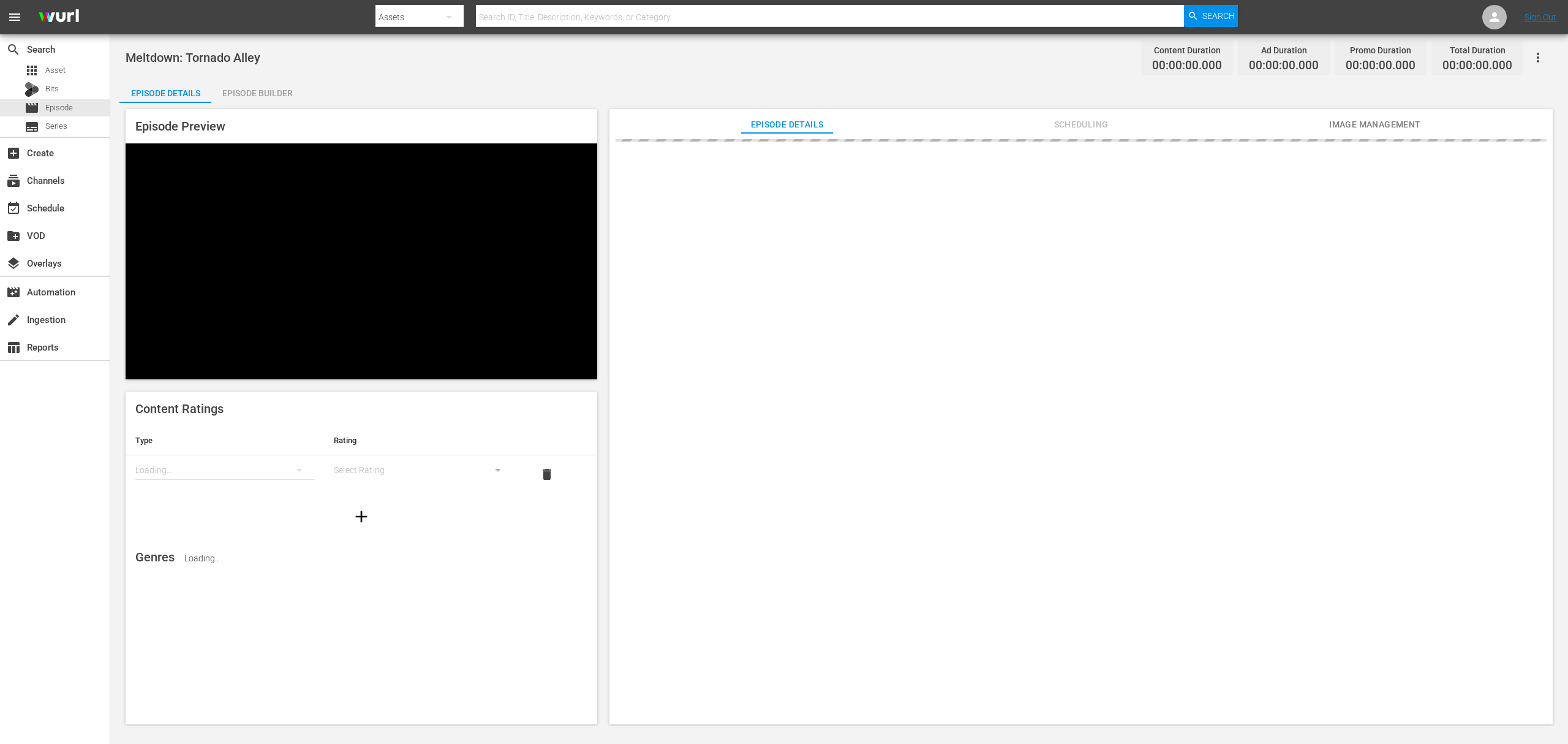
click at [260, 92] on div "Episode Builder" at bounding box center [257, 93] width 92 height 29
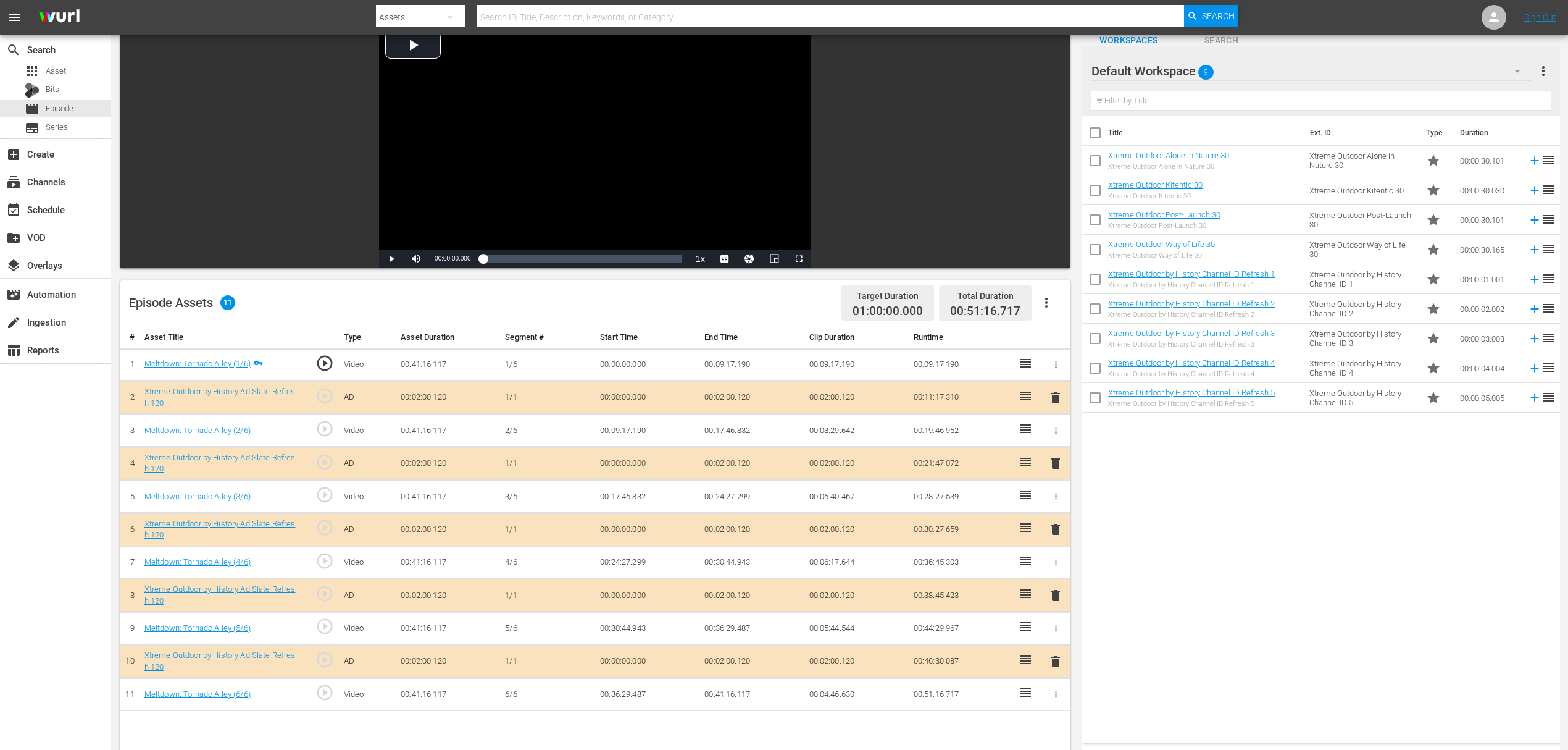
scroll to position [165, 0]
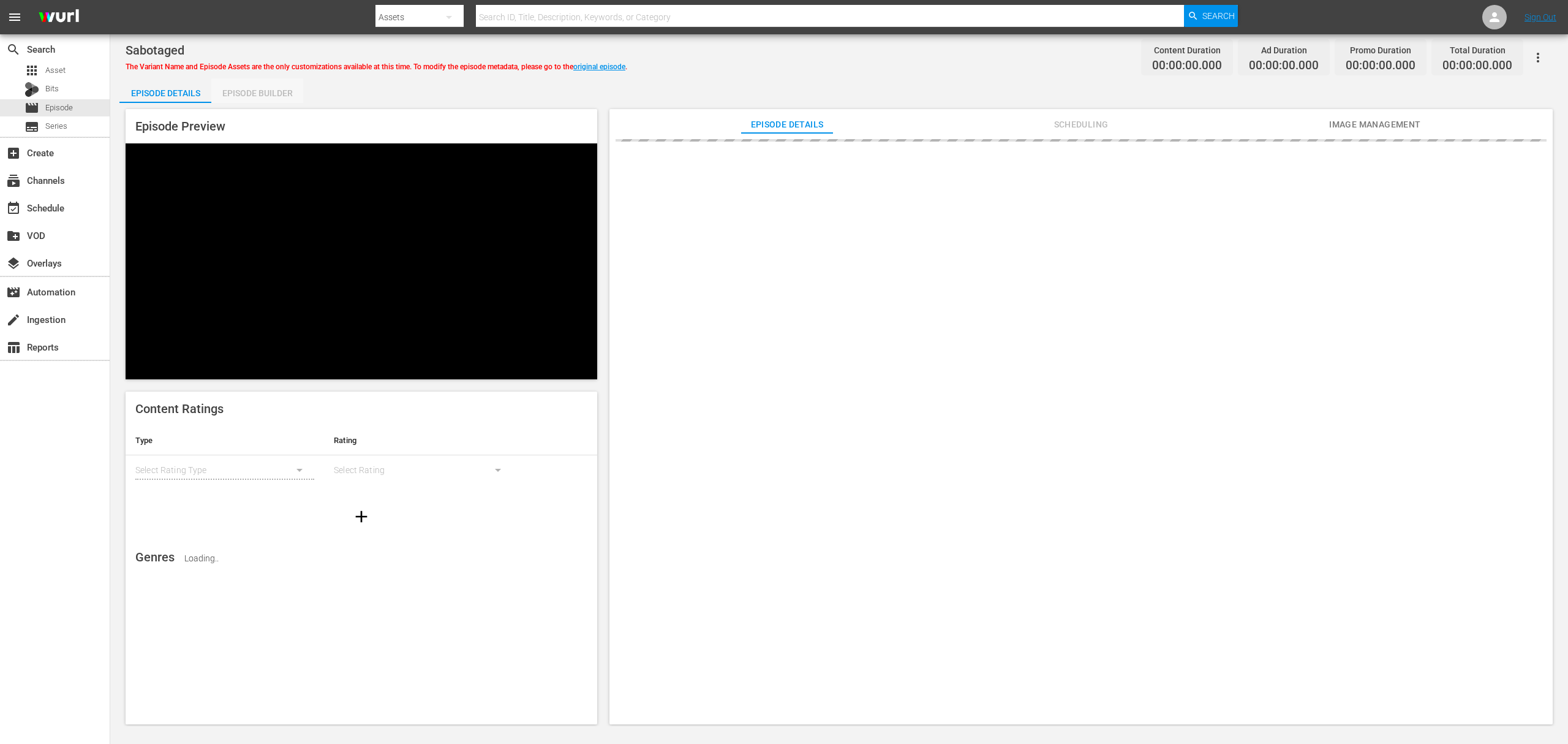
click at [288, 86] on div "Episode Builder" at bounding box center [257, 93] width 92 height 29
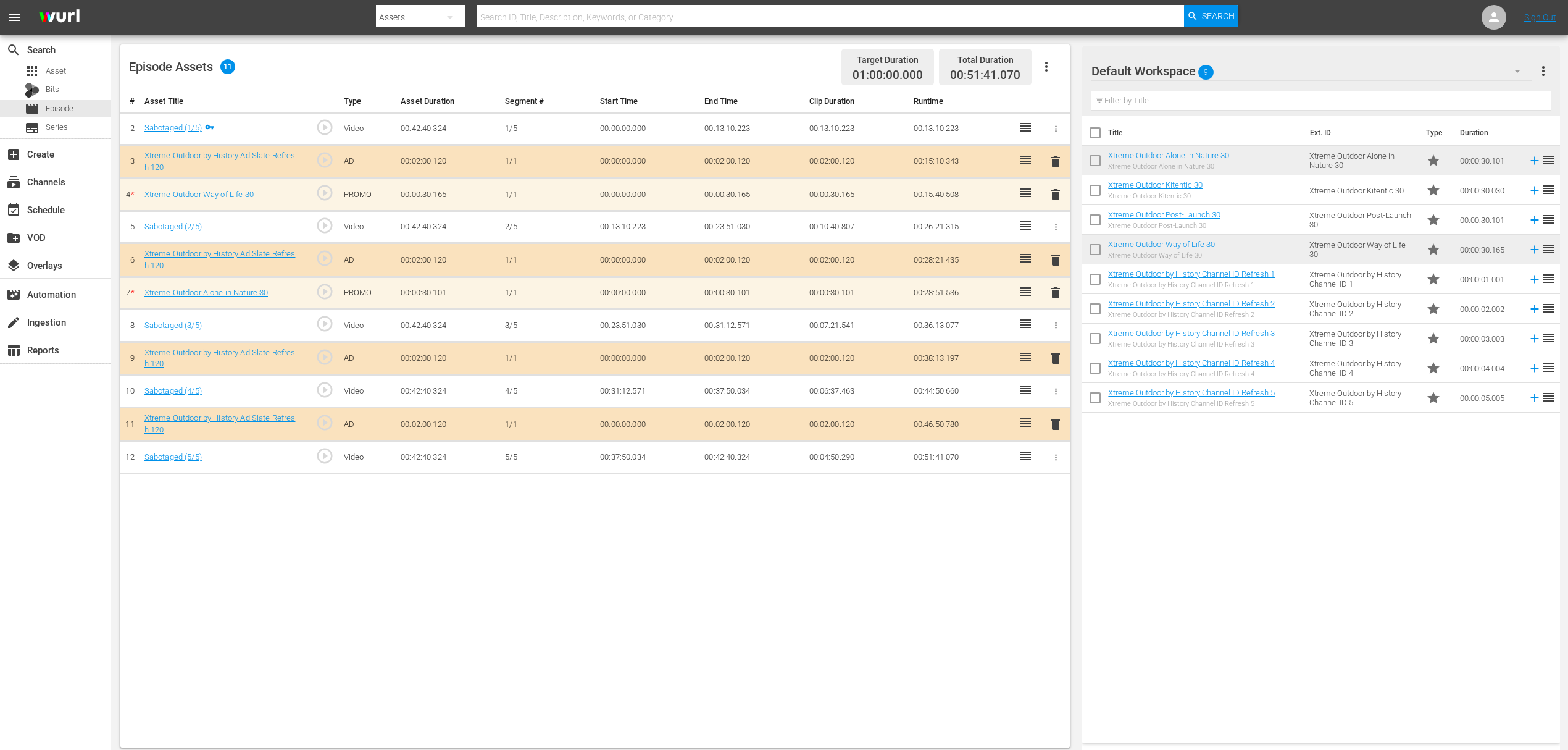
scroll to position [321, 0]
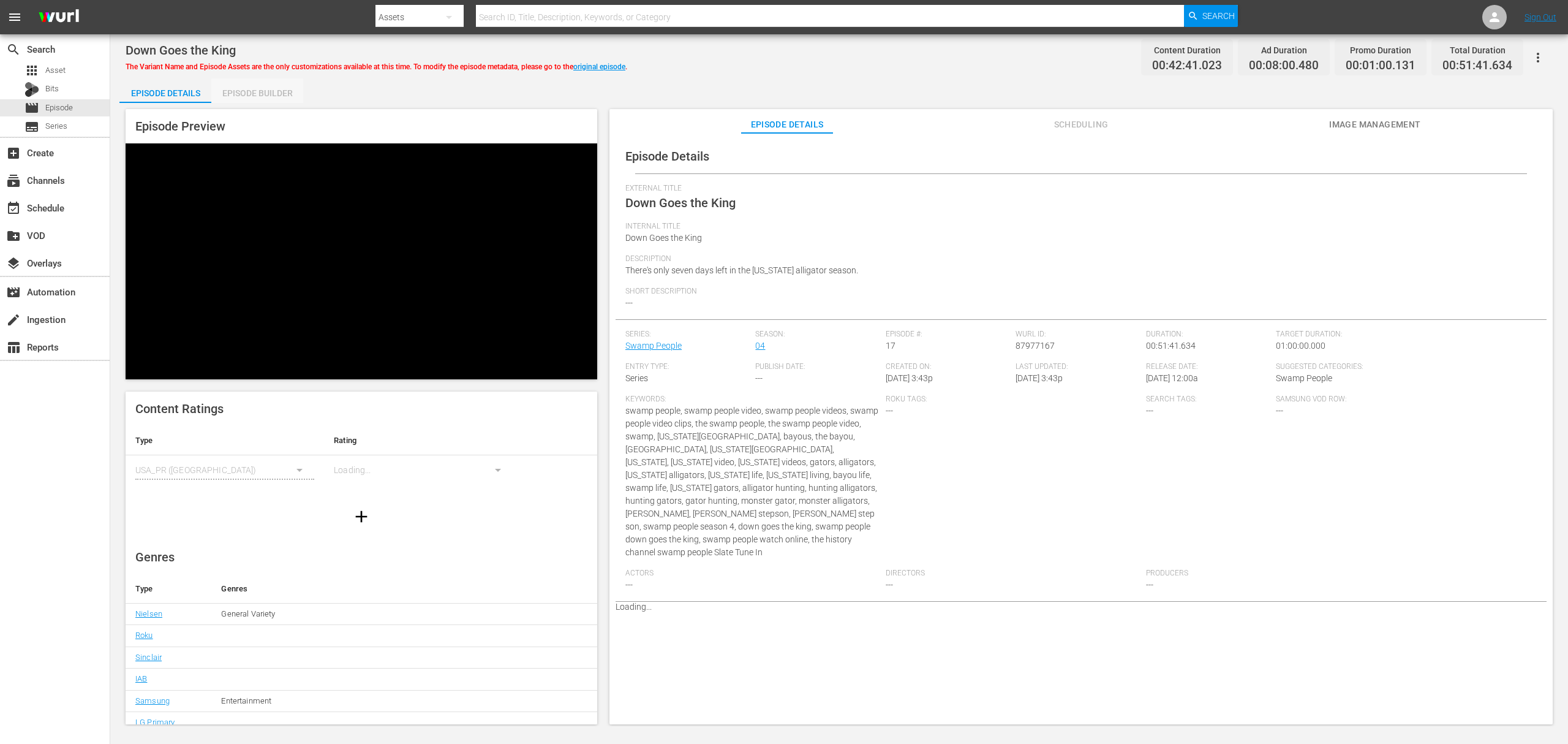
click at [269, 97] on div "Episode Builder" at bounding box center [257, 93] width 92 height 29
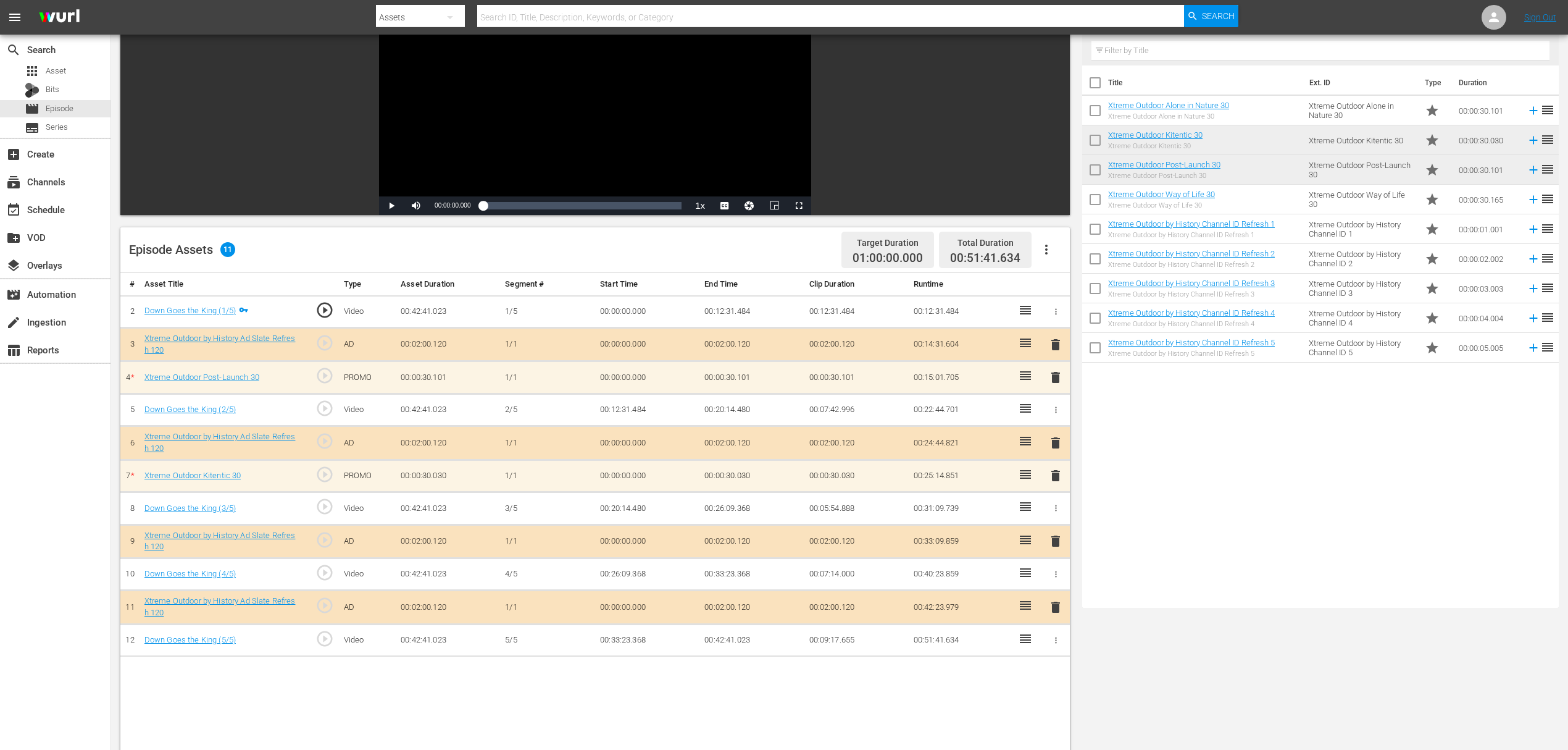
scroll to position [165, 0]
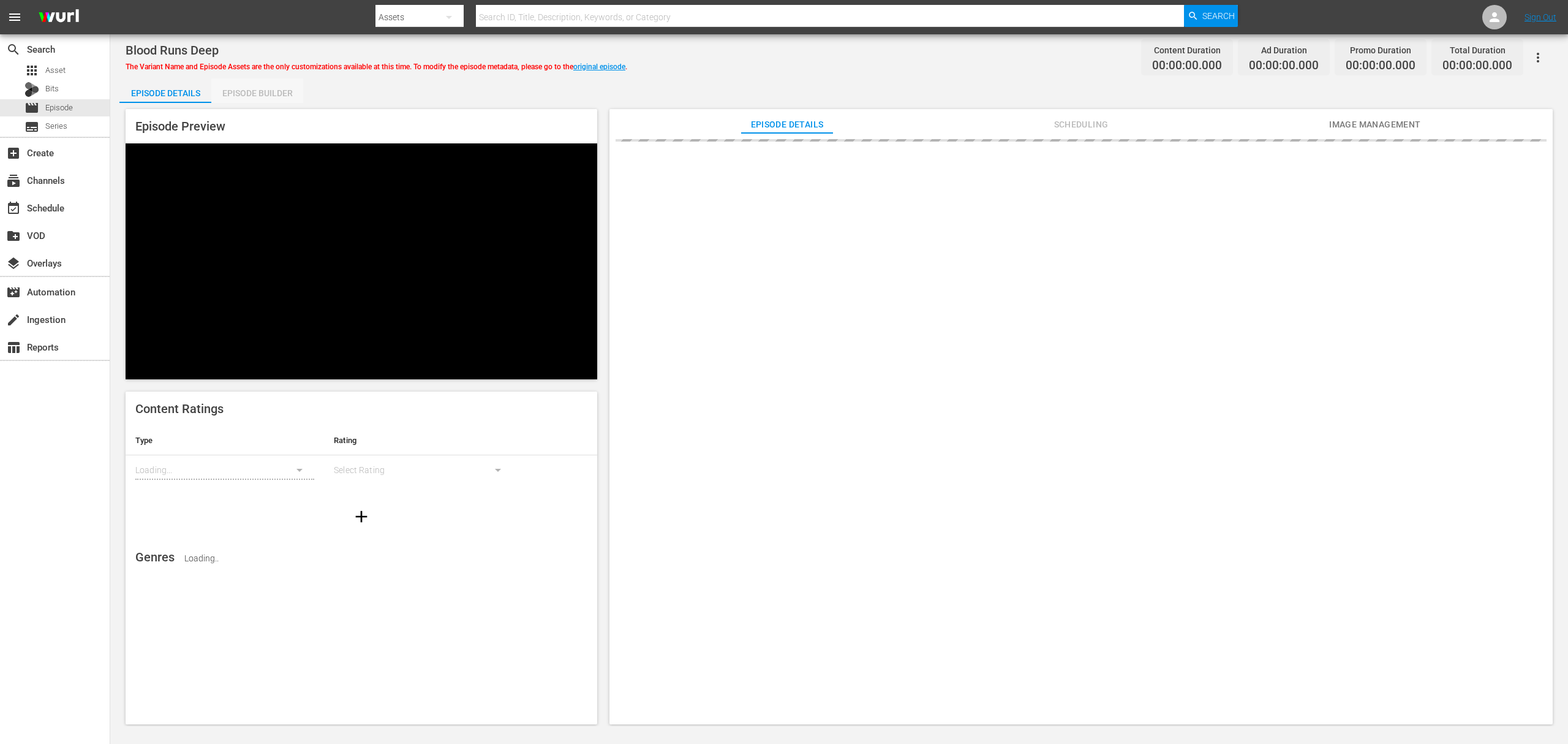
click at [272, 97] on div "Episode Builder" at bounding box center [257, 93] width 92 height 29
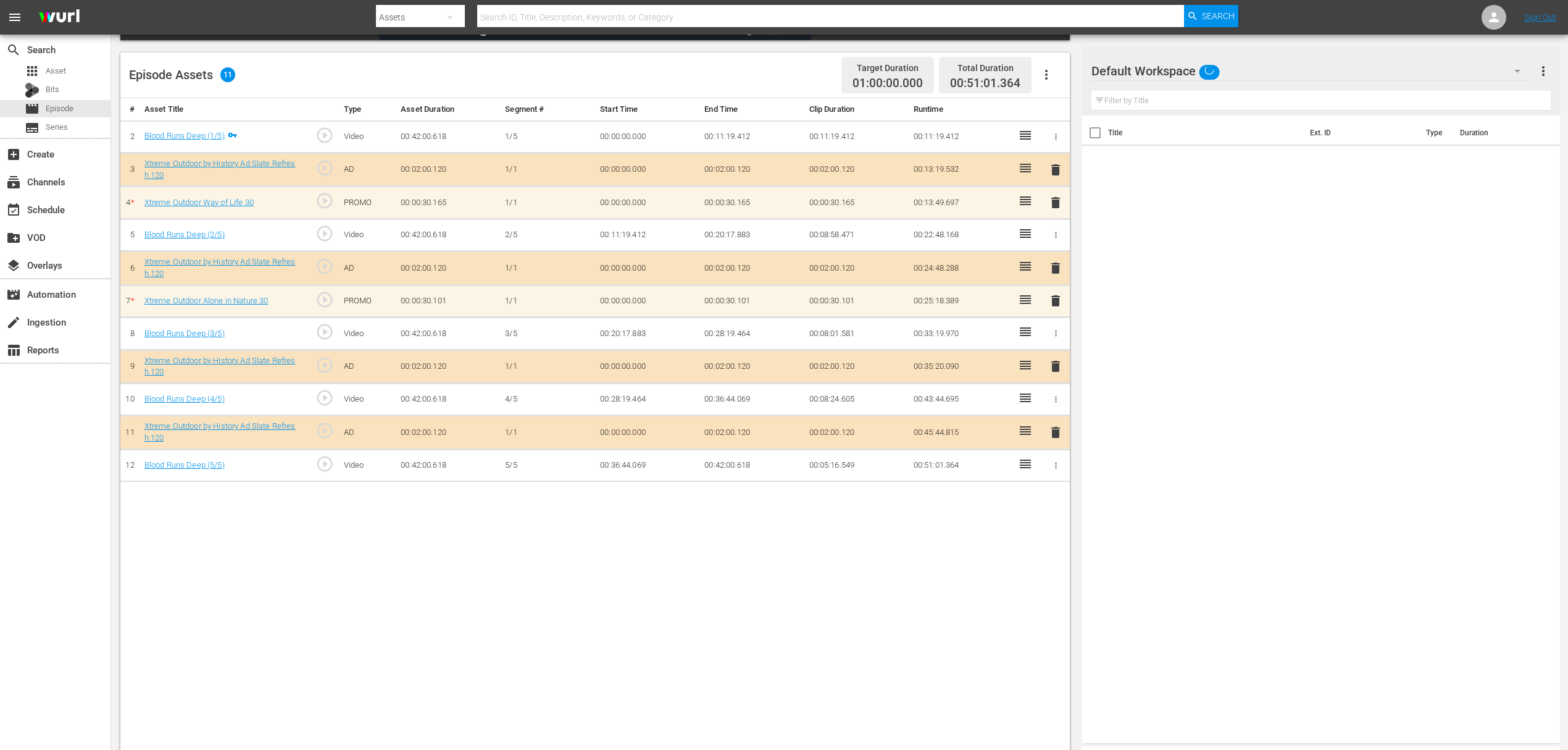
scroll to position [321, 0]
